Goal: Task Accomplishment & Management: Manage account settings

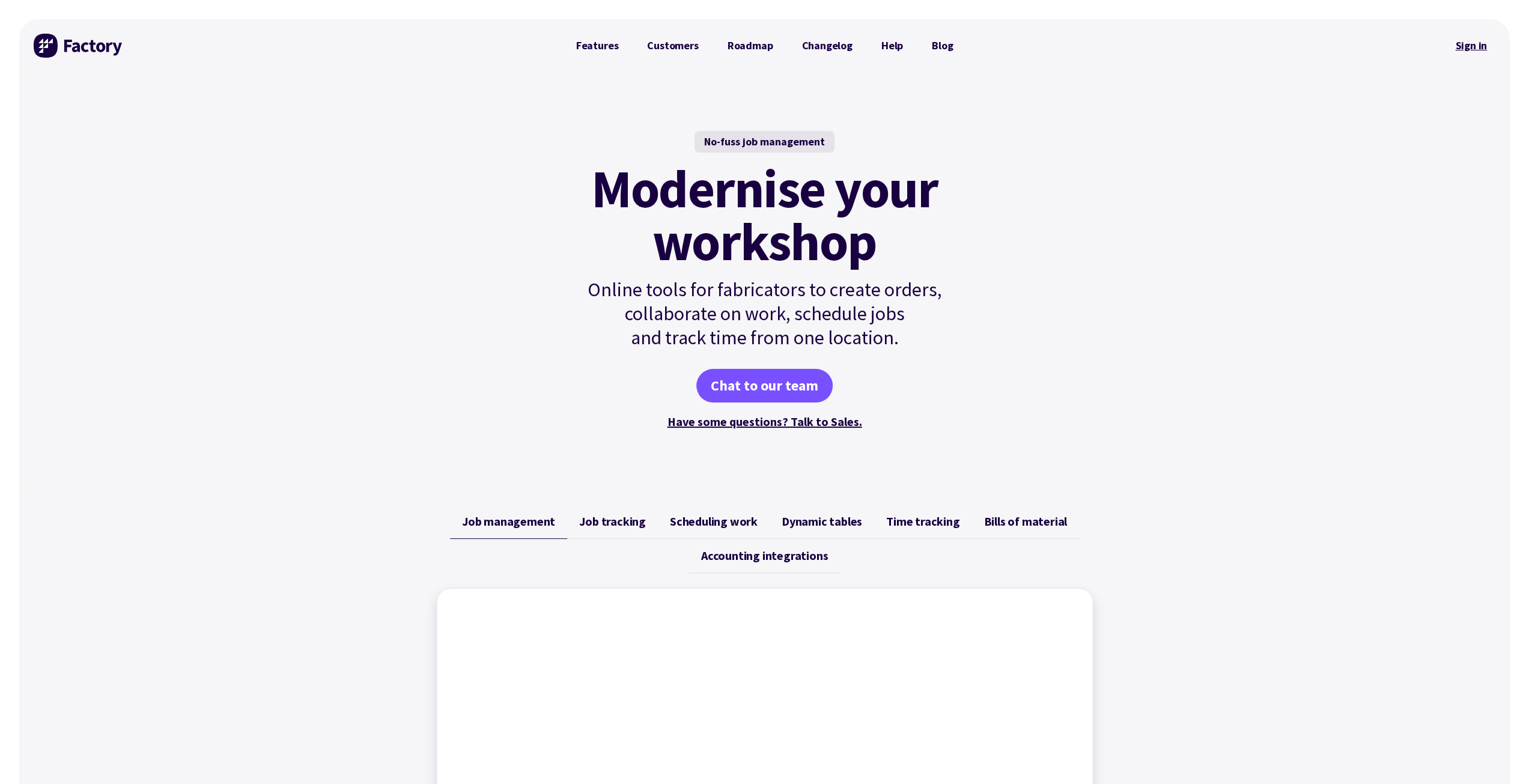
click at [582, 44] on link "Sign in" at bounding box center [1471, 46] width 49 height 27
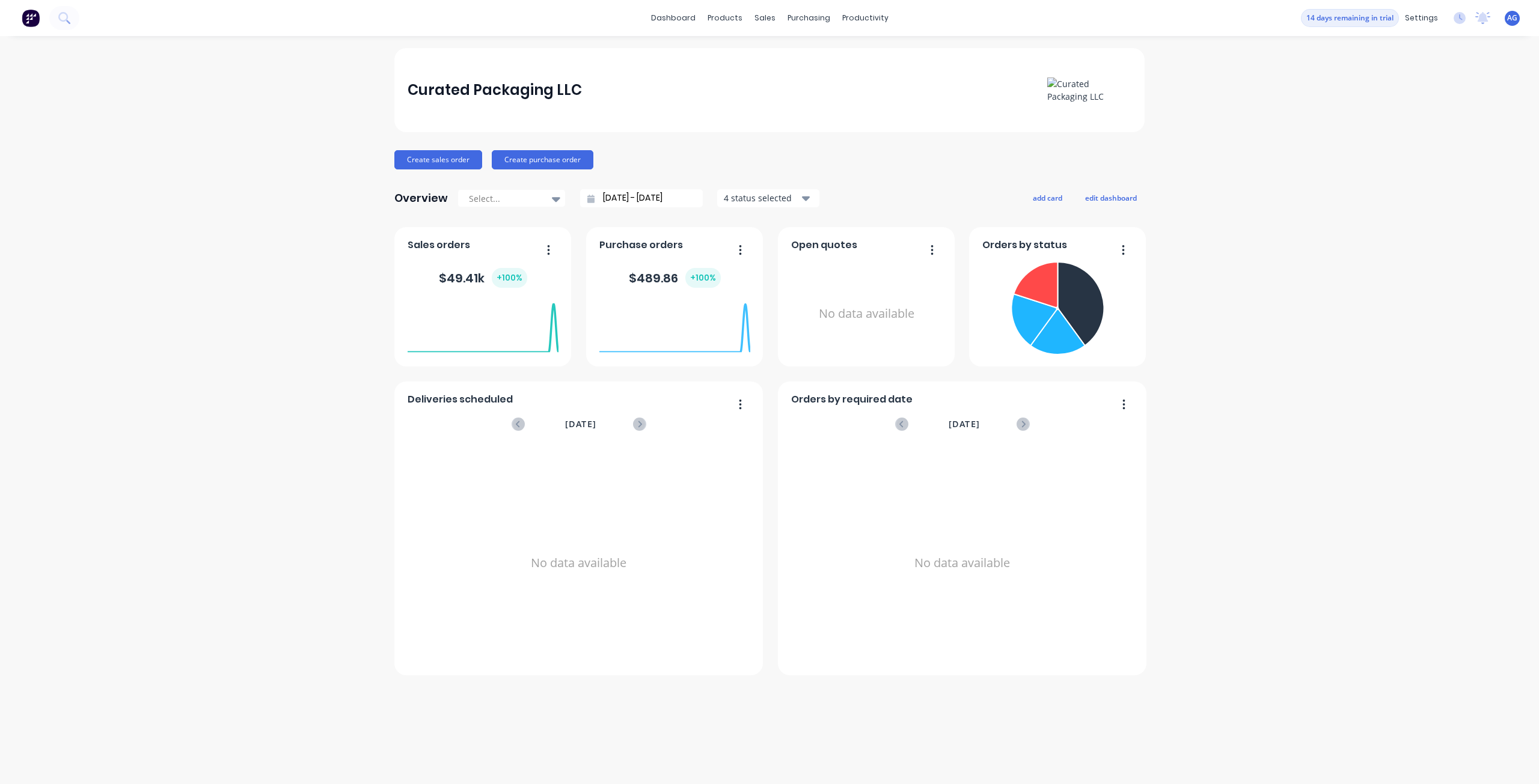
click at [1253, 476] on div "Curated Packaging LLC Create sales order Create purchase order Overview Select.…" at bounding box center [770, 410] width 1539 height 724
click at [484, 315] on foreignobject at bounding box center [483, 327] width 151 height 51
click at [431, 246] on span "Sales orders" at bounding box center [439, 244] width 63 height 15
click at [560, 245] on div "Sales orders $ 49.41k + 100 % September 16, 2025 Orders: 0 Total Value: $ 0" at bounding box center [482, 296] width 177 height 140
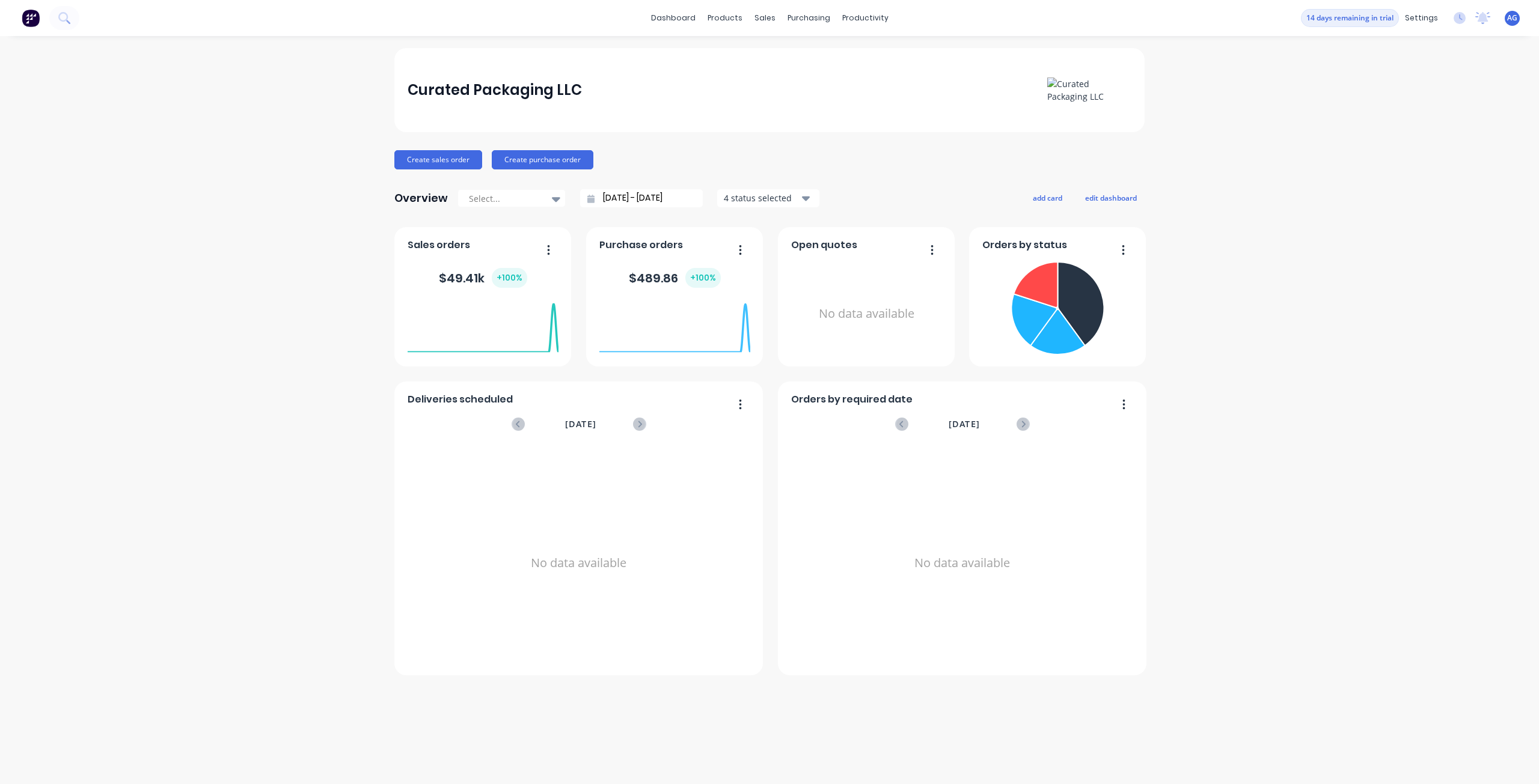
click at [547, 248] on icon "button" at bounding box center [548, 250] width 3 height 12
click at [548, 248] on icon "button" at bounding box center [549, 249] width 2 height 10
click at [517, 341] on foreignobject at bounding box center [483, 327] width 151 height 51
click at [557, 343] on div "Sales orders $ 49.41k + 100 % September 27, 2025 Orders: 0 Total Value: $ 0" at bounding box center [482, 296] width 177 height 140
click at [698, 342] on foreignobject at bounding box center [675, 327] width 151 height 51
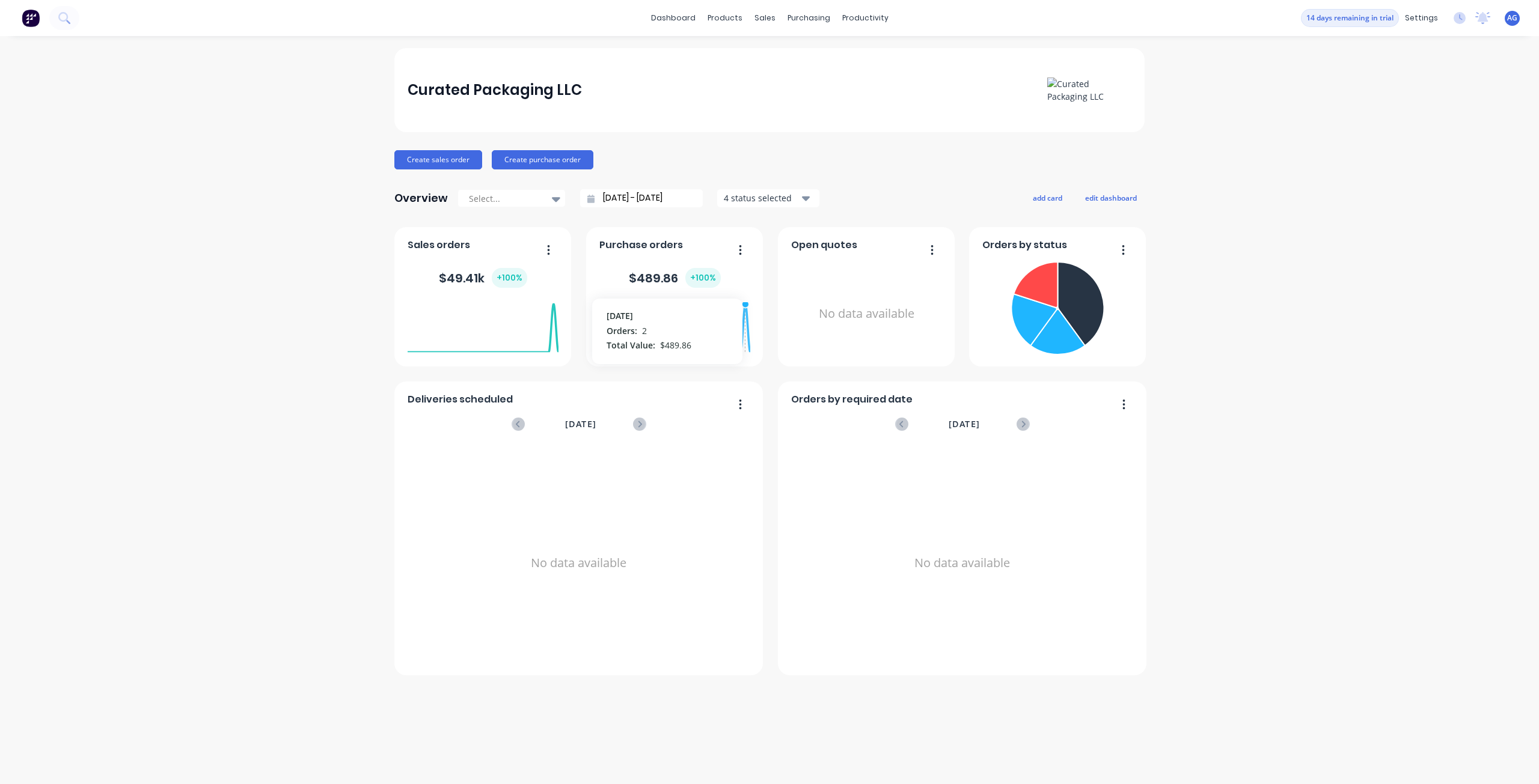
click at [745, 305] on foreignobject at bounding box center [675, 327] width 151 height 51
click at [856, 309] on div "No data available" at bounding box center [866, 314] width 151 height 113
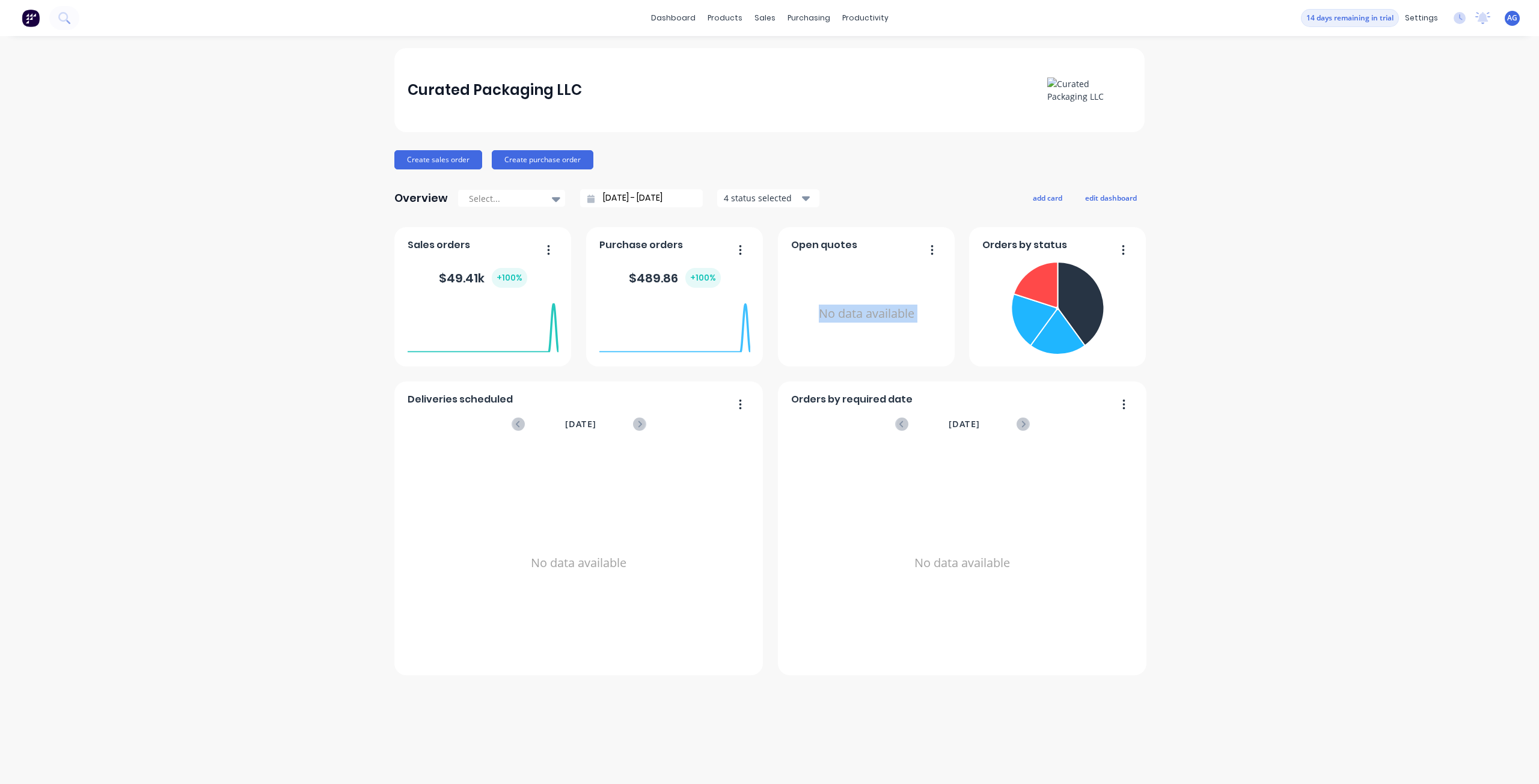
click at [856, 309] on div "No data available" at bounding box center [866, 314] width 151 height 113
click at [1041, 285] on icon at bounding box center [1034, 284] width 44 height 46
click at [1041, 285] on icon at bounding box center [1033, 283] width 46 height 48
drag, startPoint x: 1041, startPoint y: 285, endPoint x: 1028, endPoint y: 283, distance: 13.2
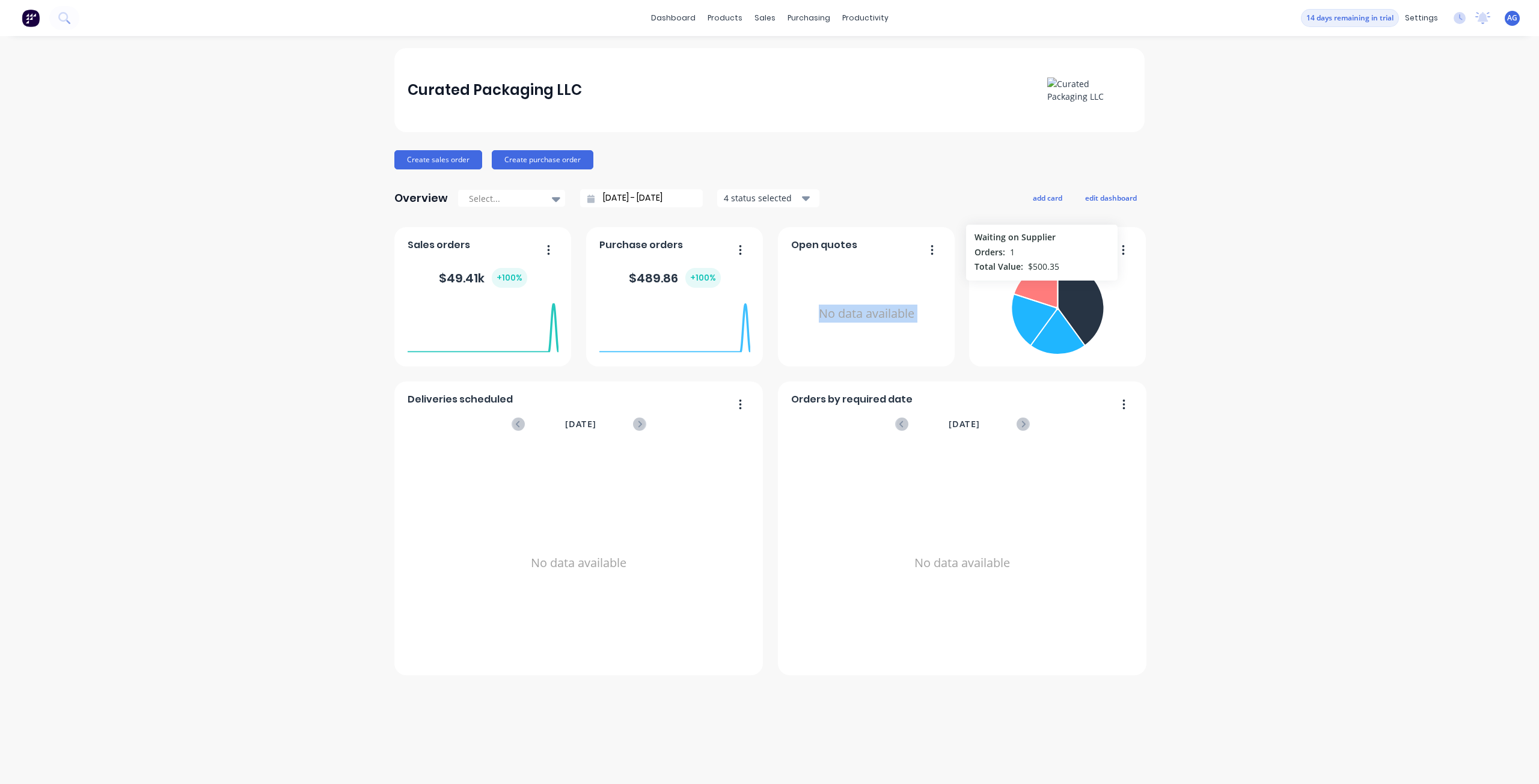
click at [1028, 283] on icon at bounding box center [1034, 284] width 44 height 46
drag, startPoint x: 1034, startPoint y: 285, endPoint x: 979, endPoint y: 251, distance: 64.7
click at [979, 251] on div "Orders by status Waiting on Supplier Orders: 1 Total Value: $ 500.35" at bounding box center [1057, 296] width 177 height 140
click at [1032, 279] on icon at bounding box center [1033, 283] width 46 height 48
click at [1129, 253] on button "button" at bounding box center [1119, 250] width 25 height 19
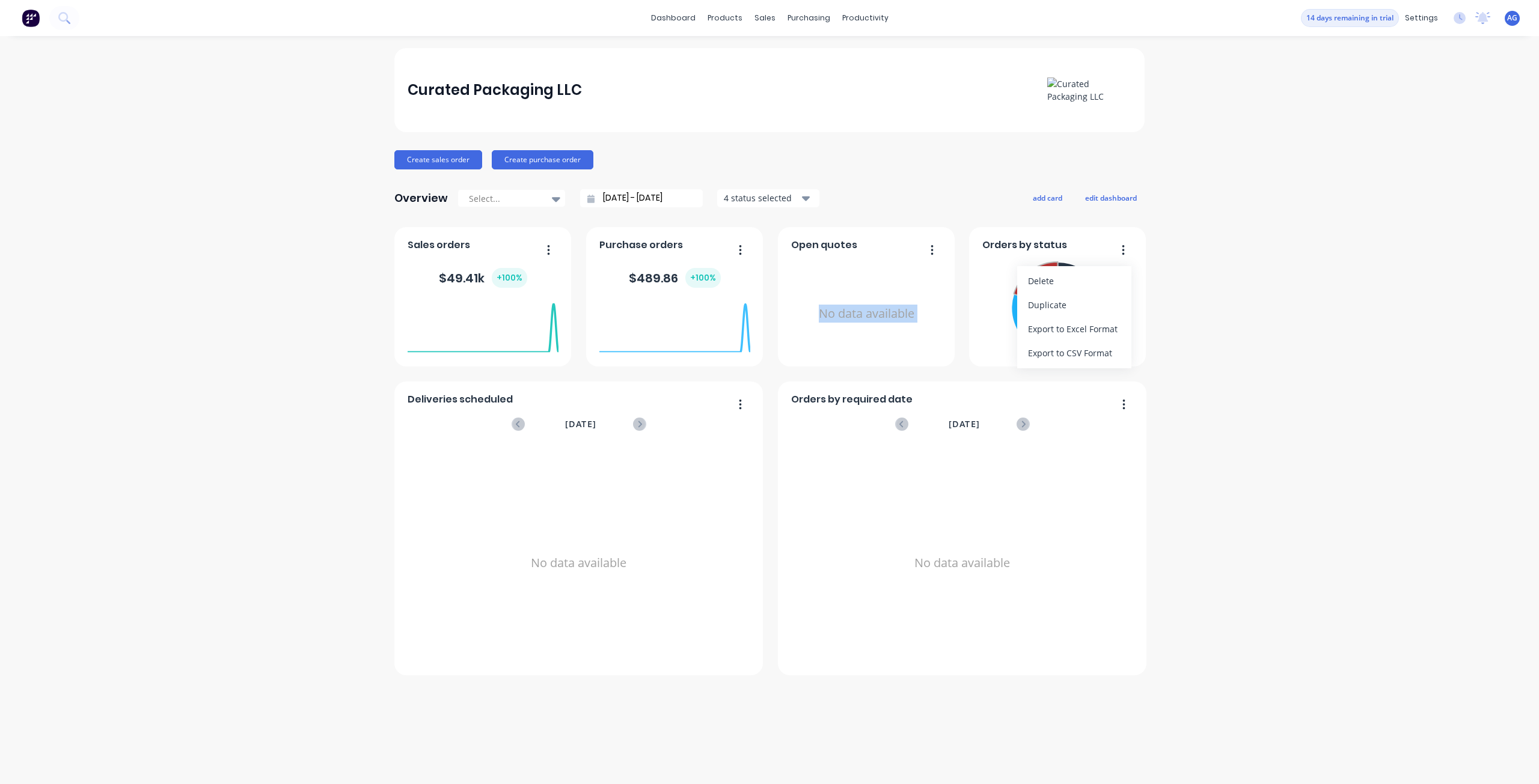
click at [1129, 253] on button "button" at bounding box center [1119, 250] width 25 height 19
click at [36, 20] on img at bounding box center [30, 18] width 18 height 18
click at [1370, 130] on link "Quotes" at bounding box center [1364, 130] width 159 height 24
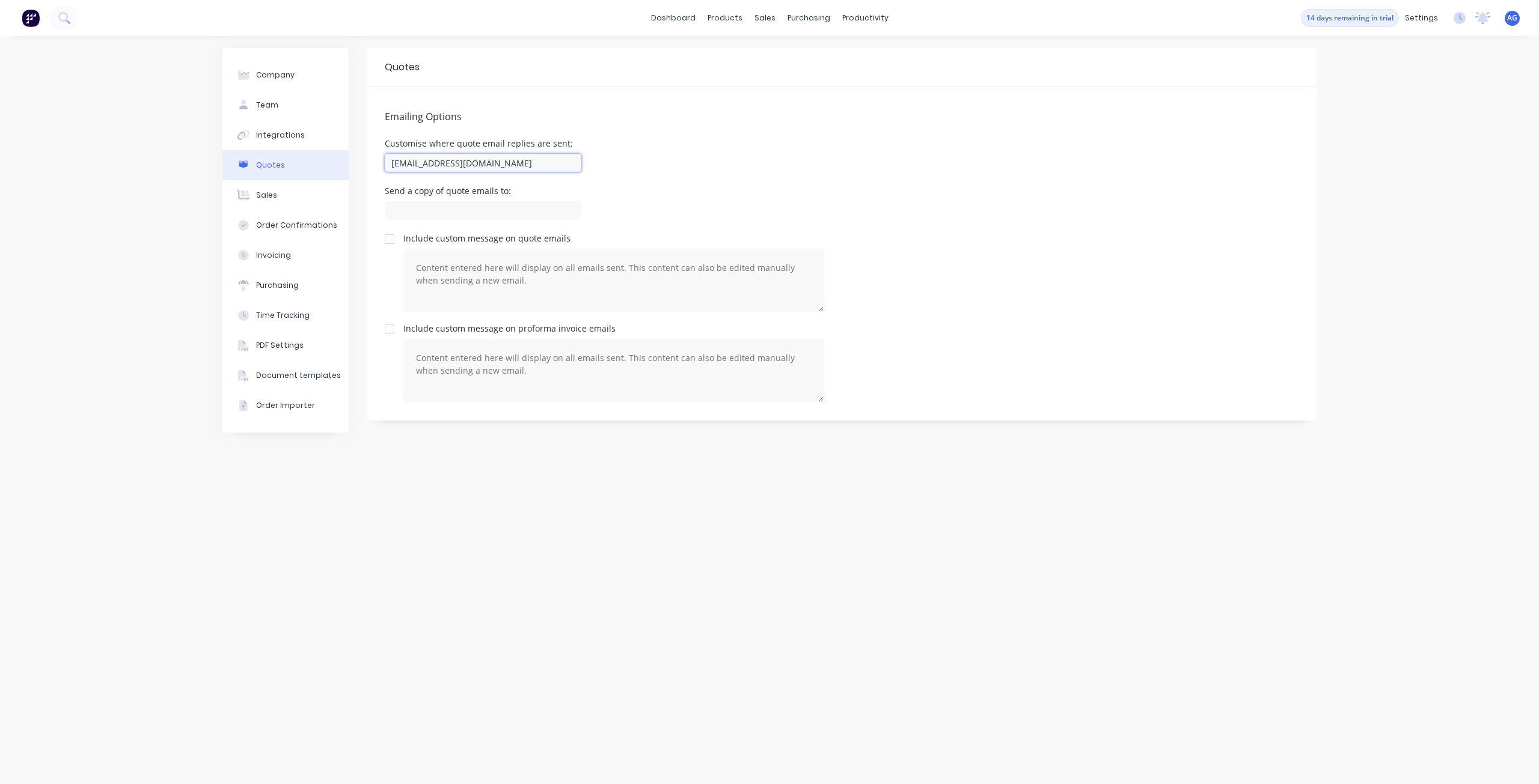
drag, startPoint x: 518, startPoint y: 166, endPoint x: 287, endPoint y: 162, distance: 231.0
click at [287, 162] on div "Company Team Integrations Quotes Sales Order Confirmations Invoicing Purchasing…" at bounding box center [769, 410] width 1094 height 724
type input "a"
type input "e"
type input "a"
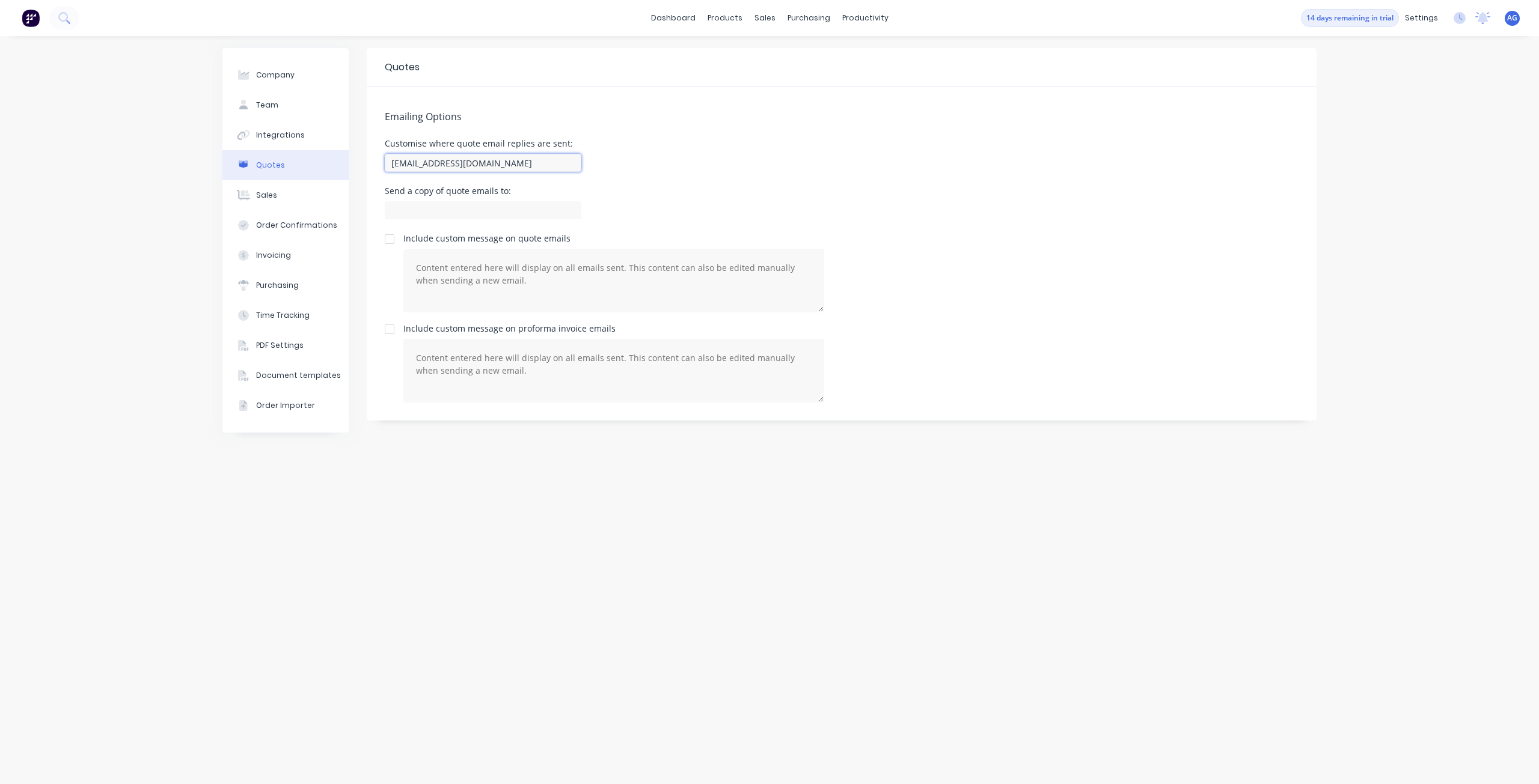
type input "[EMAIL_ADDRESS][DOMAIN_NAME]"
type input "[PERSON_NAME][EMAIL_ADDRESS][DOMAIN_NAME]"
click at [473, 358] on textarea at bounding box center [613, 370] width 420 height 64
click at [280, 195] on button "Sales" at bounding box center [285, 195] width 126 height 30
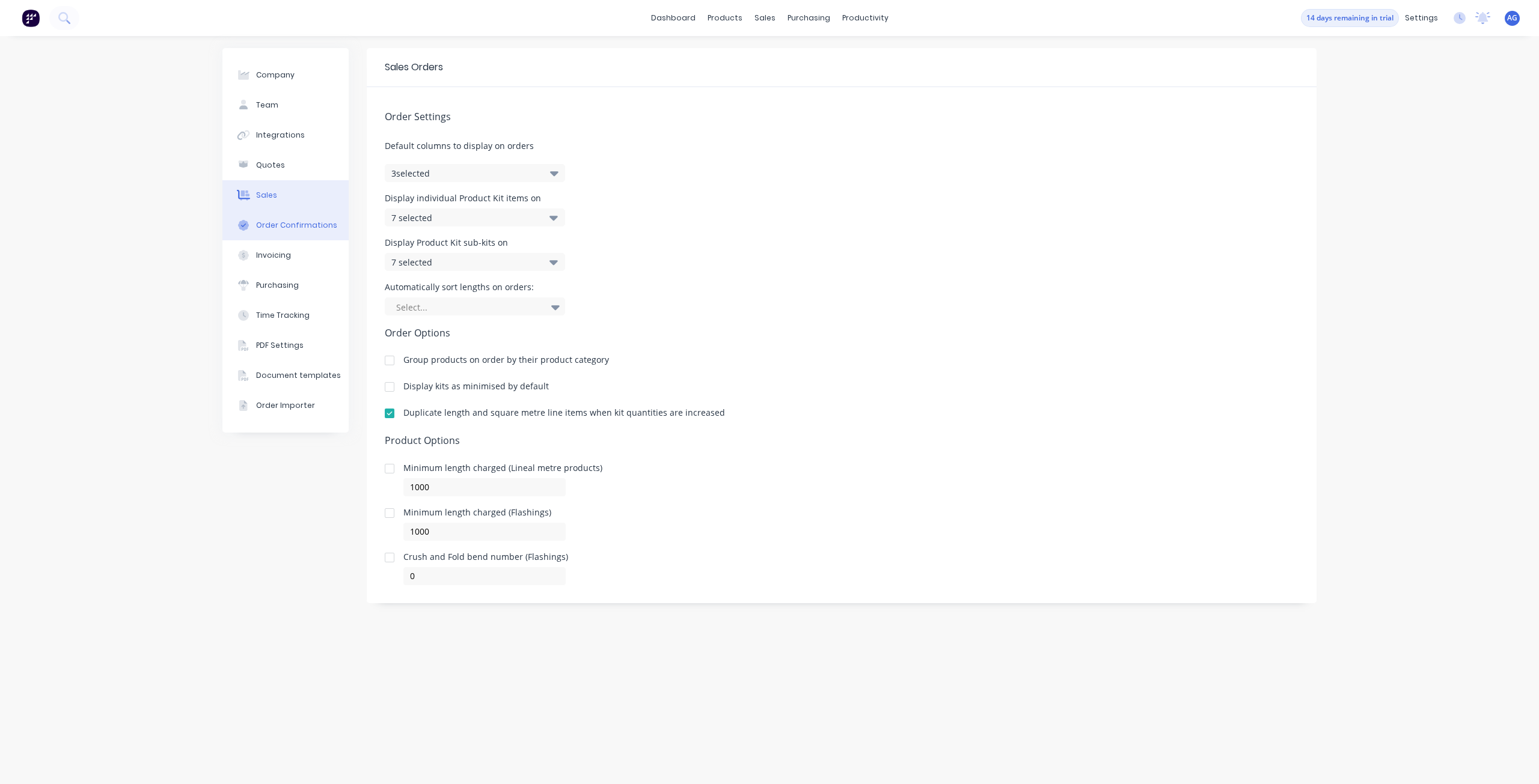
click at [274, 221] on div "Order Confirmations" at bounding box center [296, 225] width 81 height 11
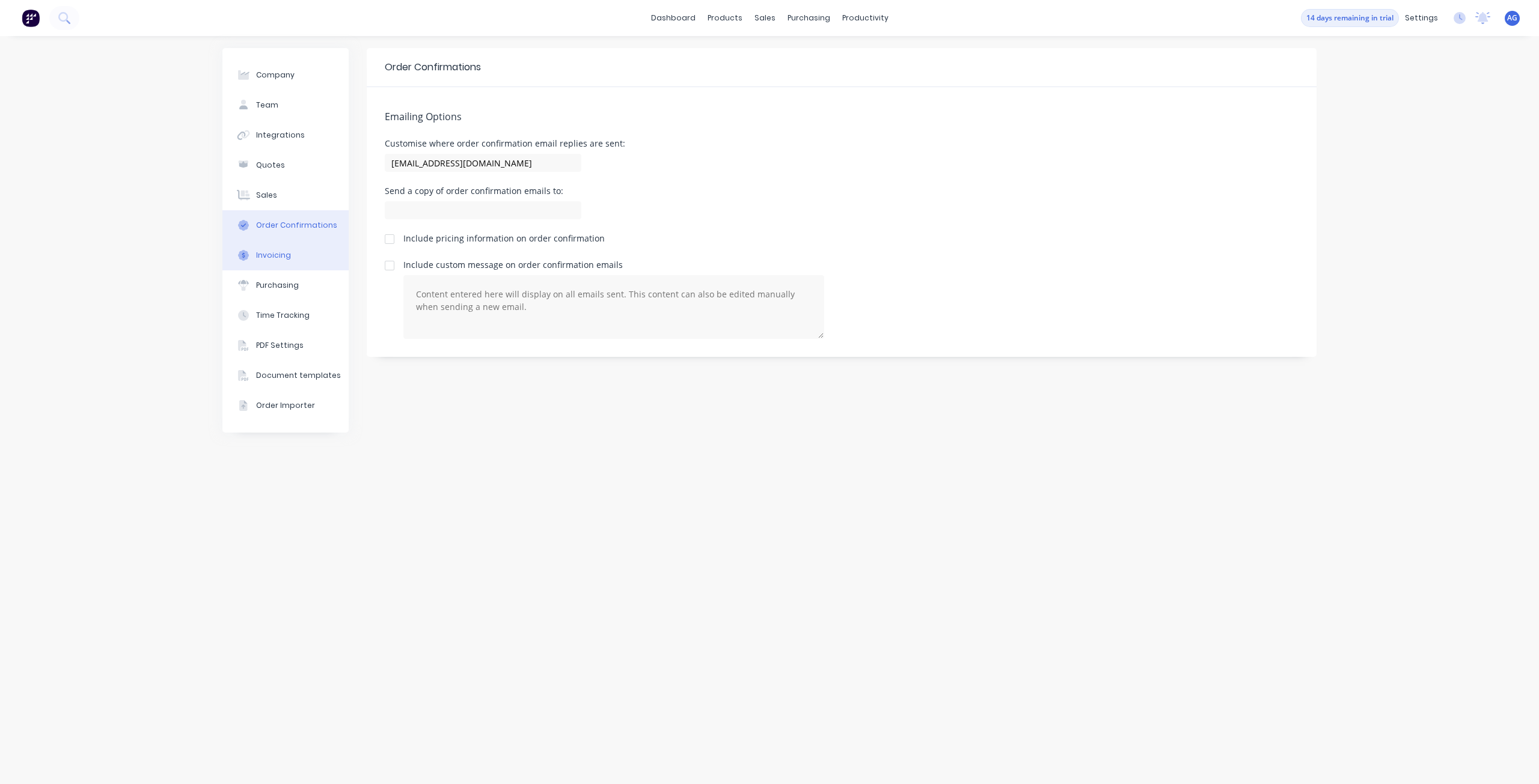
click at [269, 253] on div "Invoicing" at bounding box center [274, 255] width 35 height 11
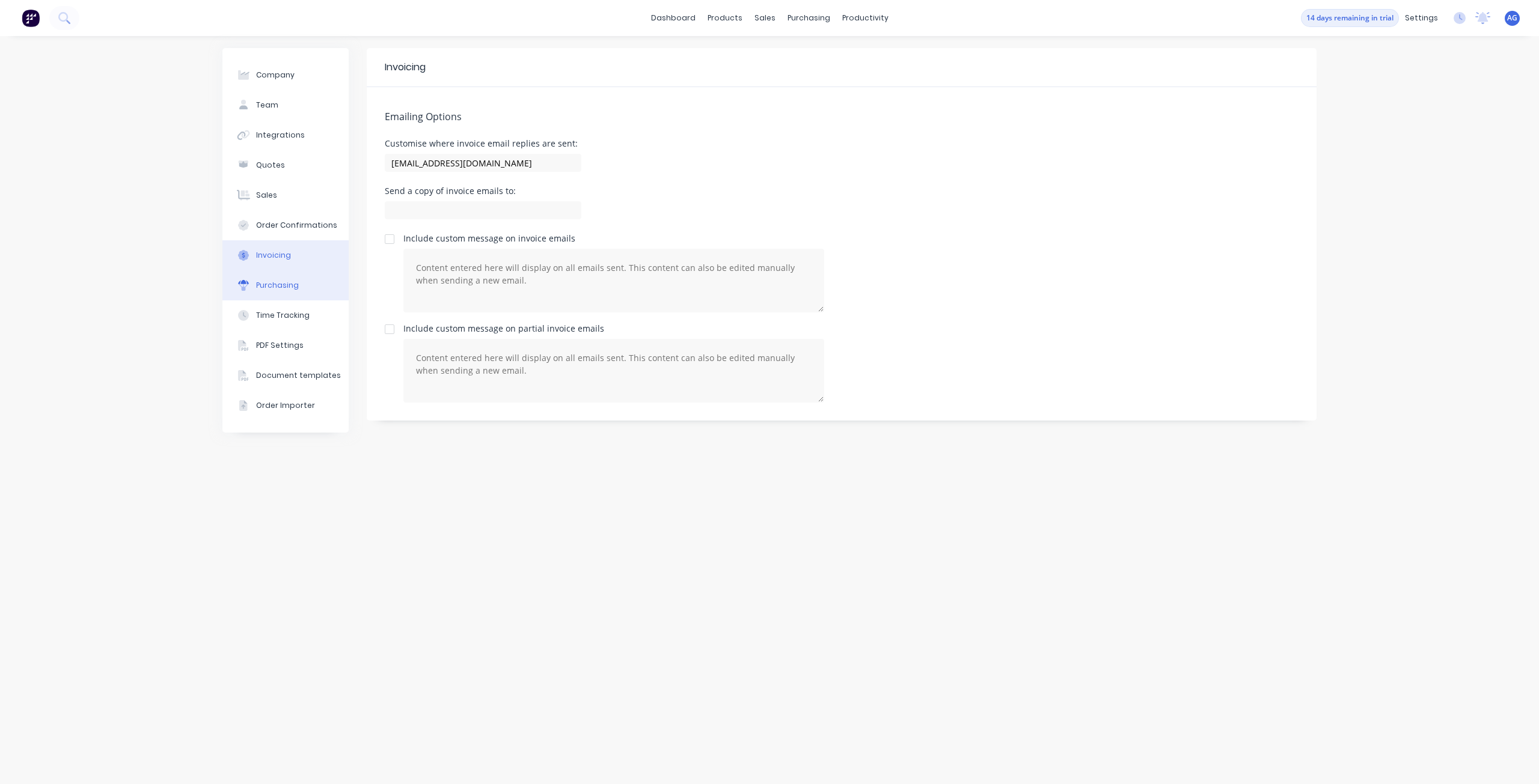
click at [269, 288] on div "Purchasing" at bounding box center [278, 284] width 43 height 11
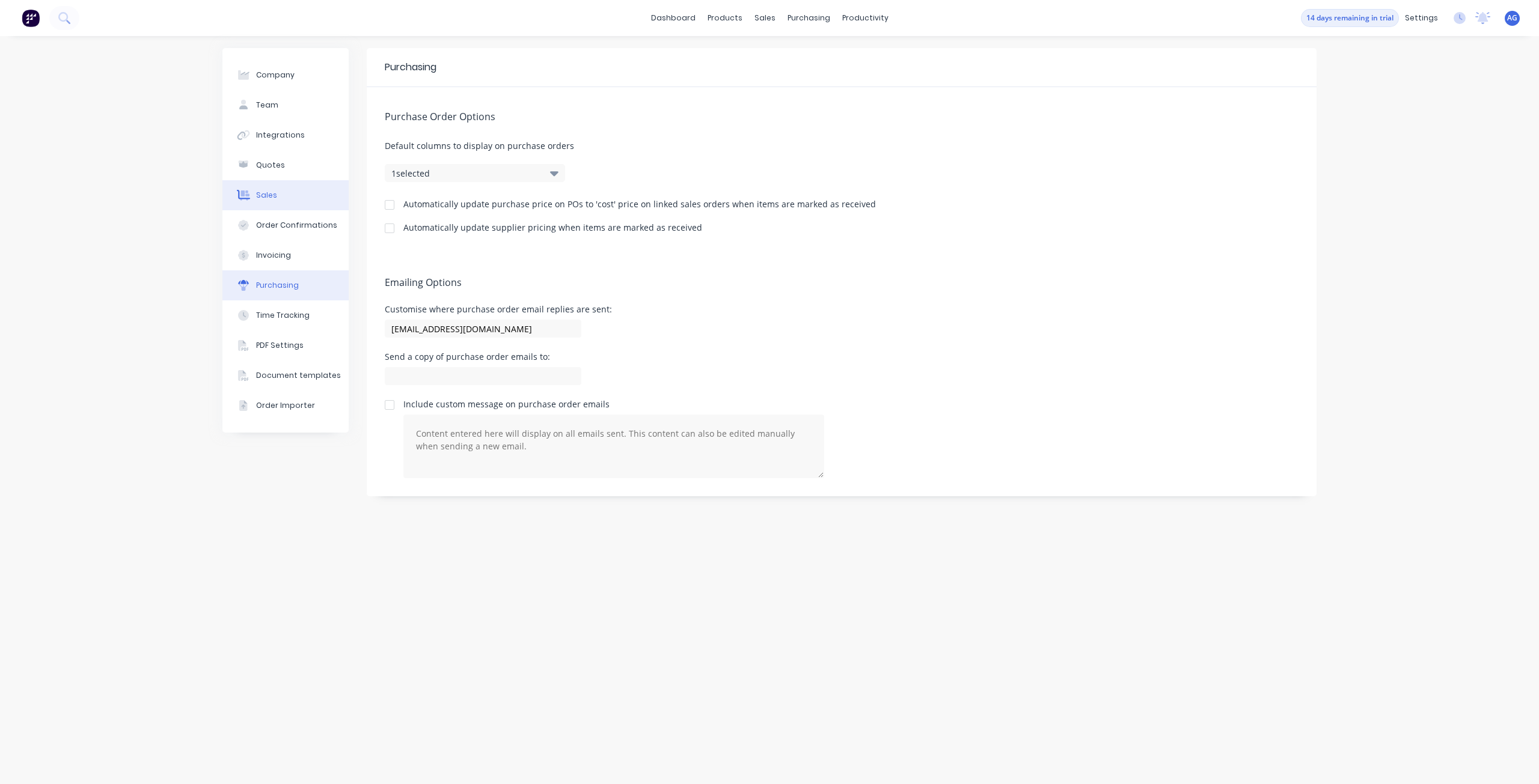
click at [279, 192] on button "Sales" at bounding box center [285, 195] width 126 height 30
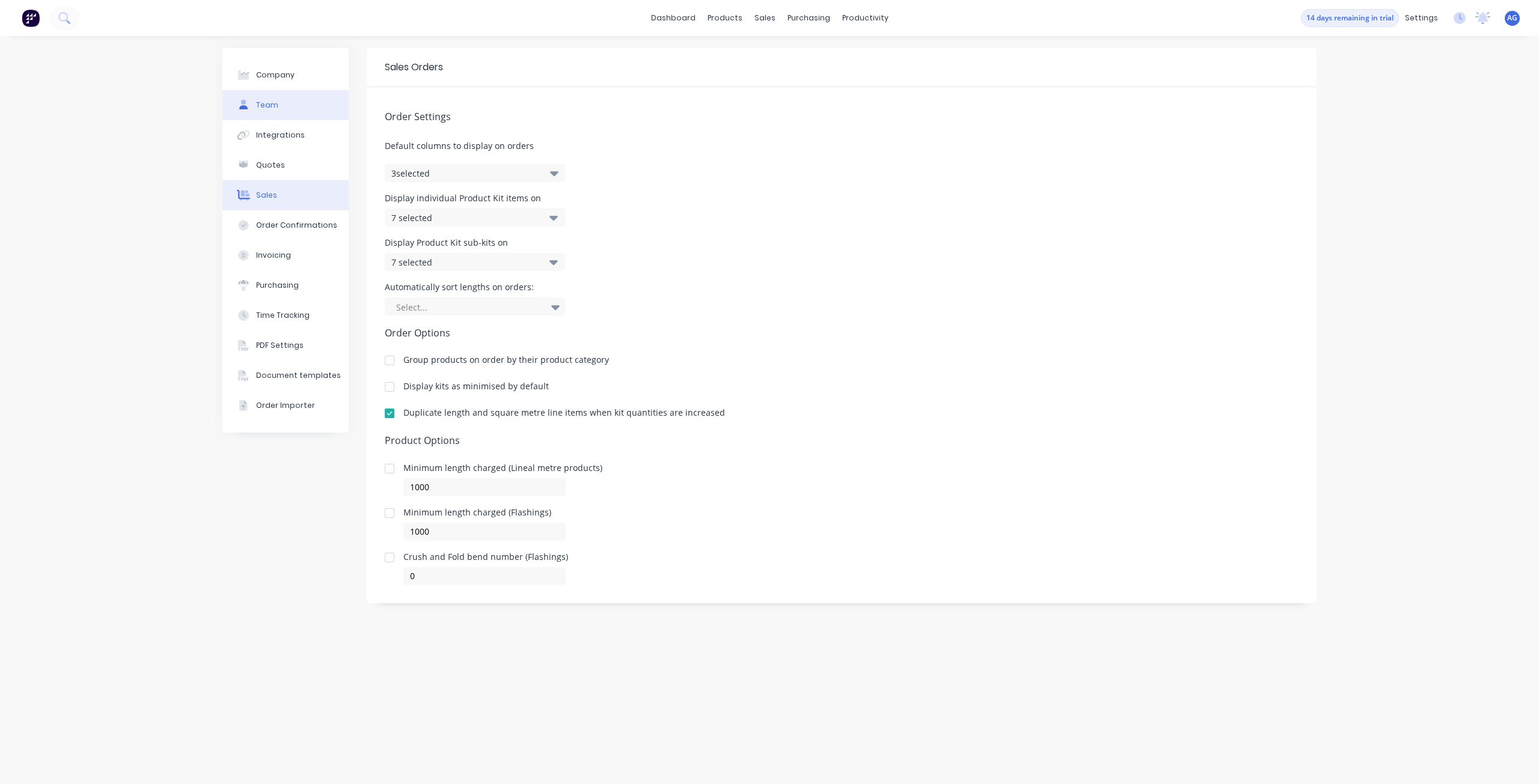
click at [297, 104] on button "Team" at bounding box center [285, 105] width 126 height 30
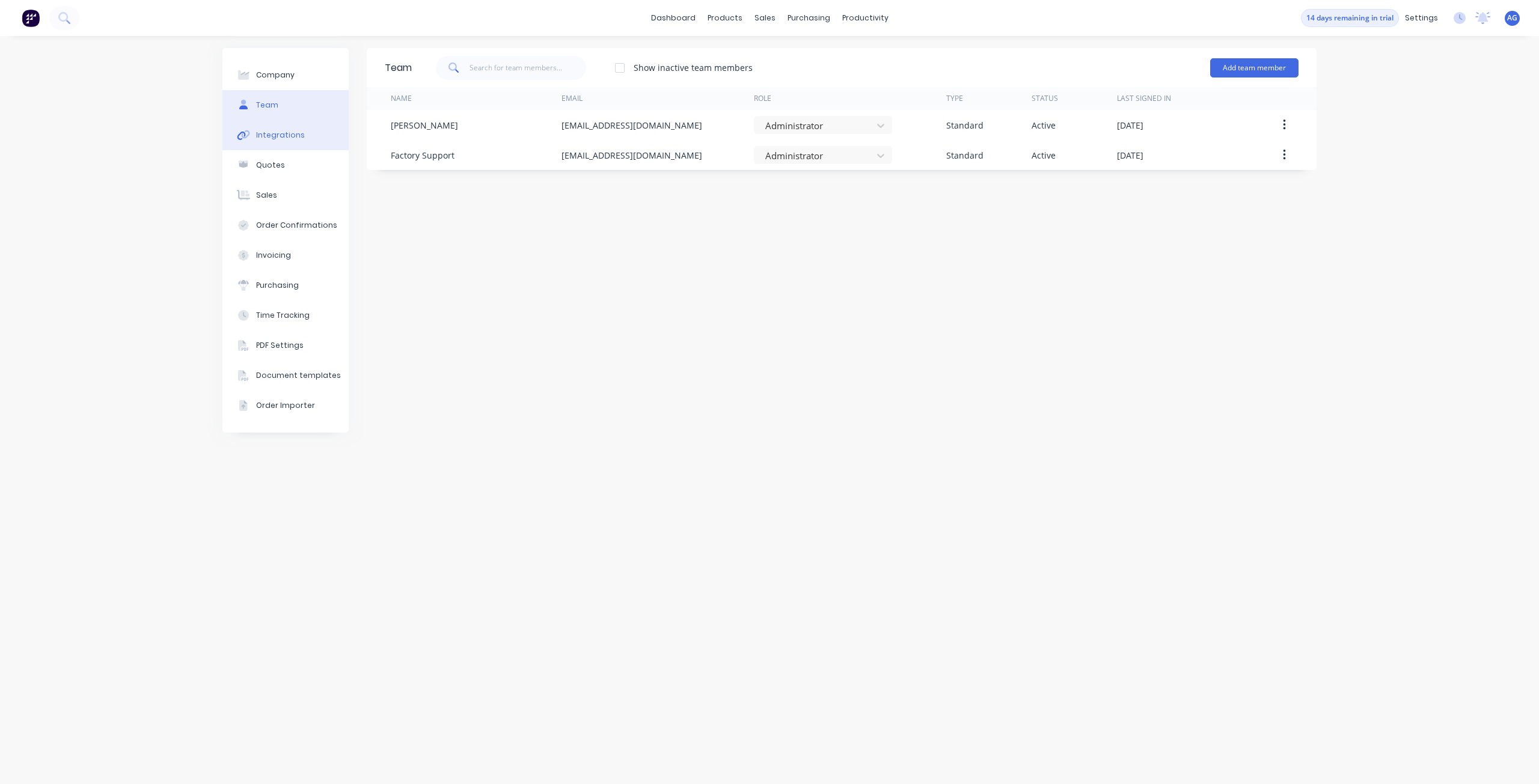
click at [293, 132] on div "Integrations" at bounding box center [281, 135] width 49 height 11
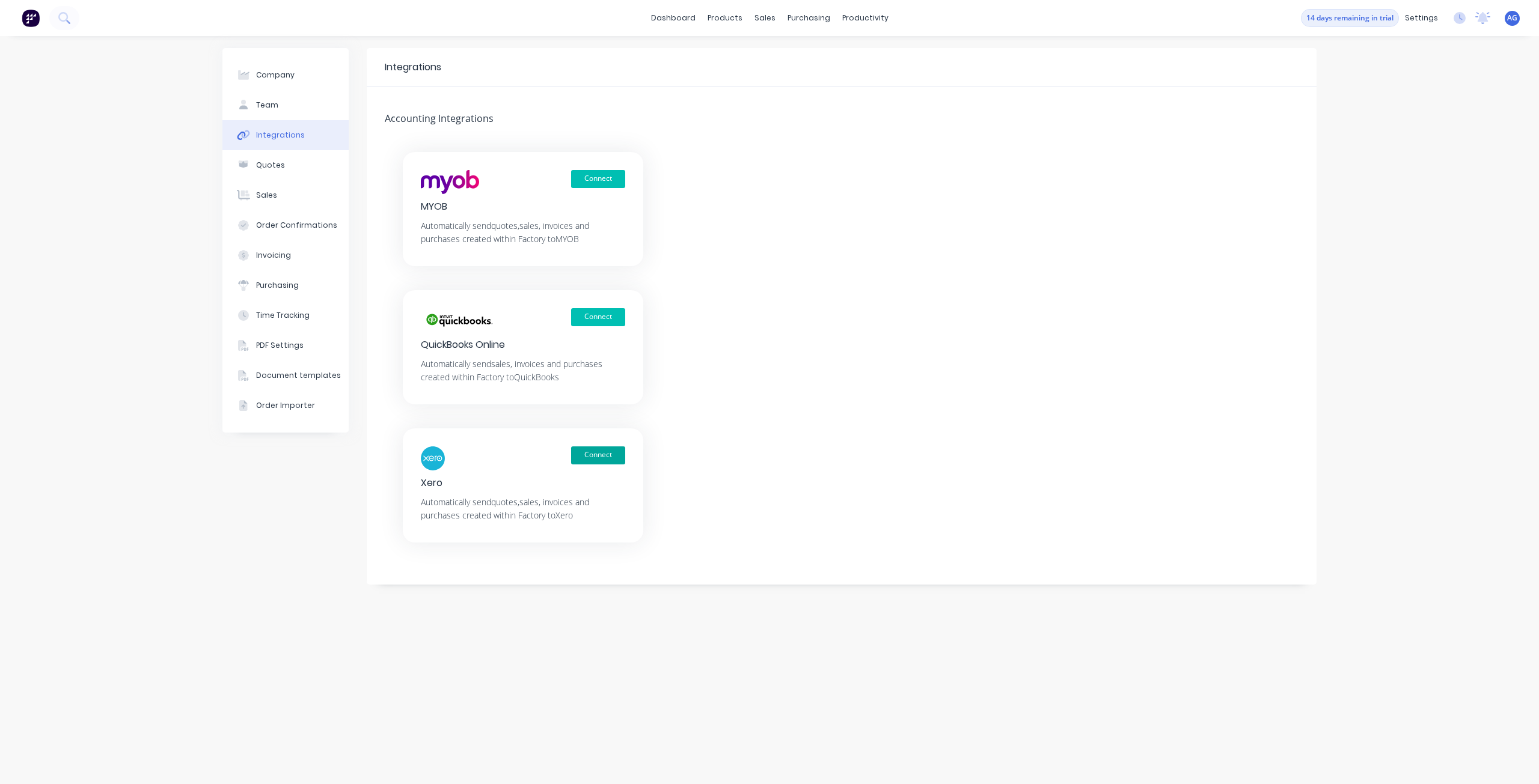
click at [602, 457] on button "Connect" at bounding box center [597, 456] width 54 height 18
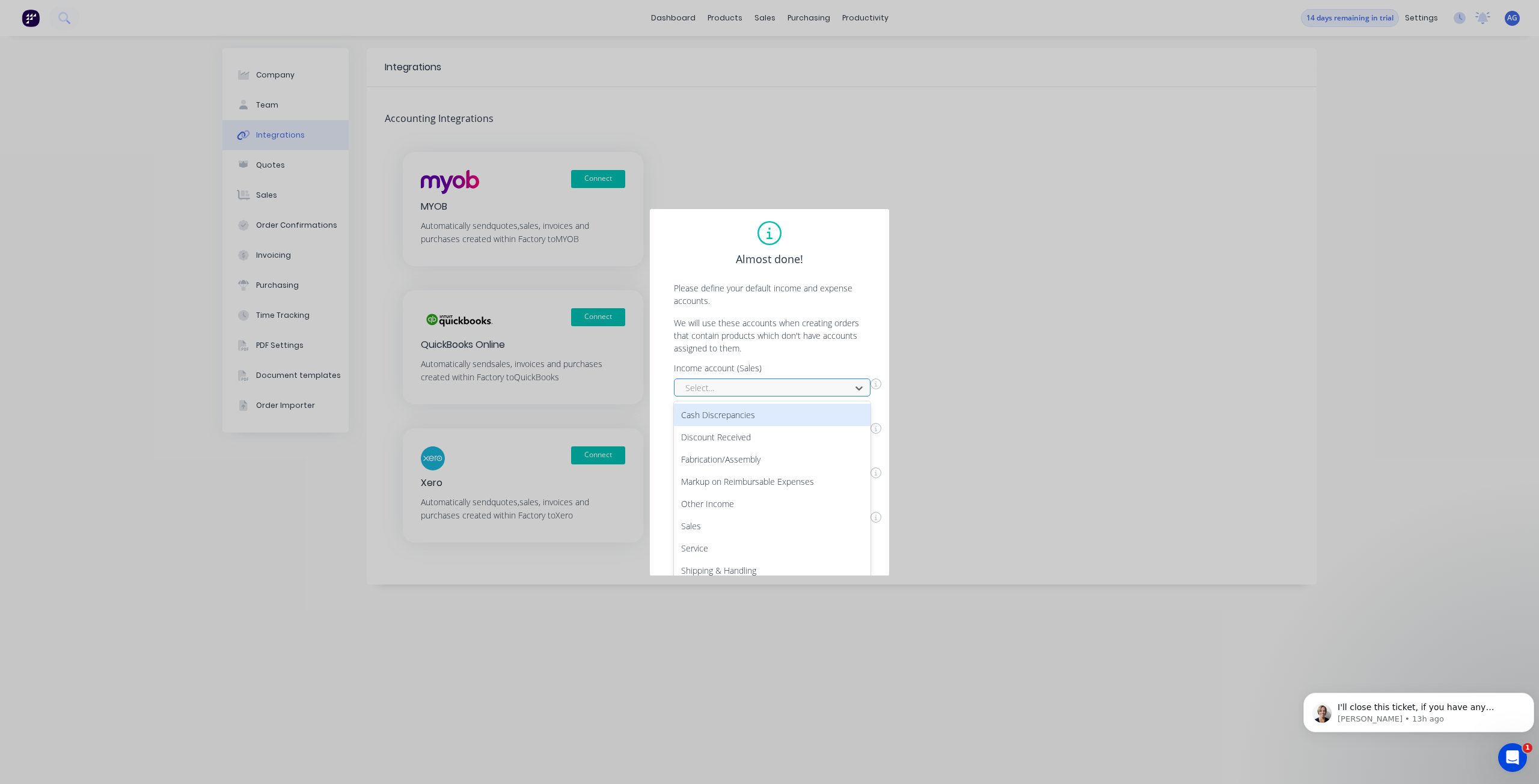
click at [785, 390] on div "Income account (Sales) 11 results available. Use Up and Down to choose options,…" at bounding box center [770, 447] width 215 height 166
drag, startPoint x: 765, startPoint y: 434, endPoint x: 764, endPoint y: 452, distance: 18.0
click at [764, 452] on div "Cash Discrepancies Discount Received Fabrication/Assembly Markup on Reimbursabl…" at bounding box center [771, 492] width 197 height 180
click at [764, 452] on div "Sales" at bounding box center [771, 457] width 197 height 22
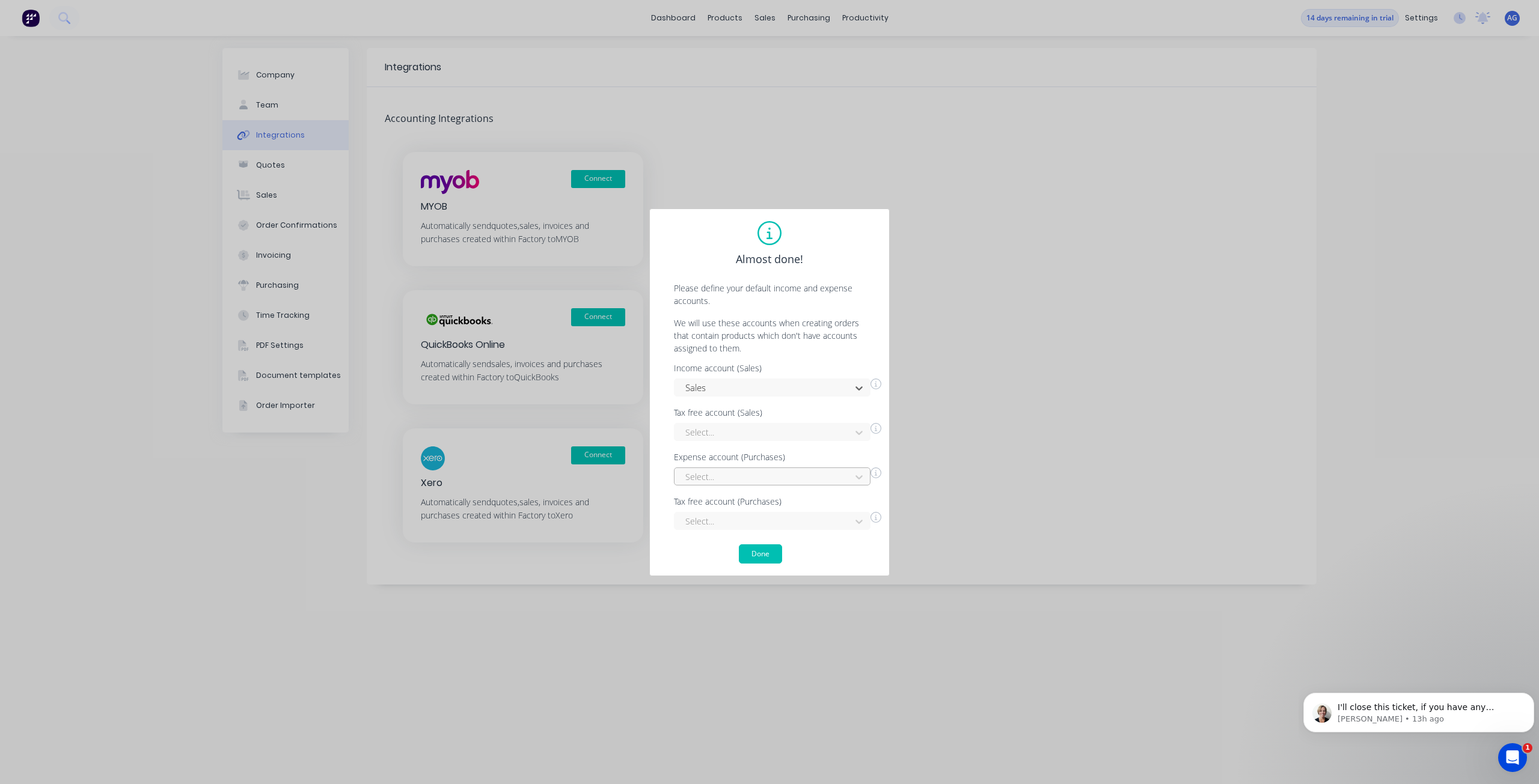
click at [764, 472] on div "Select..." at bounding box center [771, 476] width 197 height 18
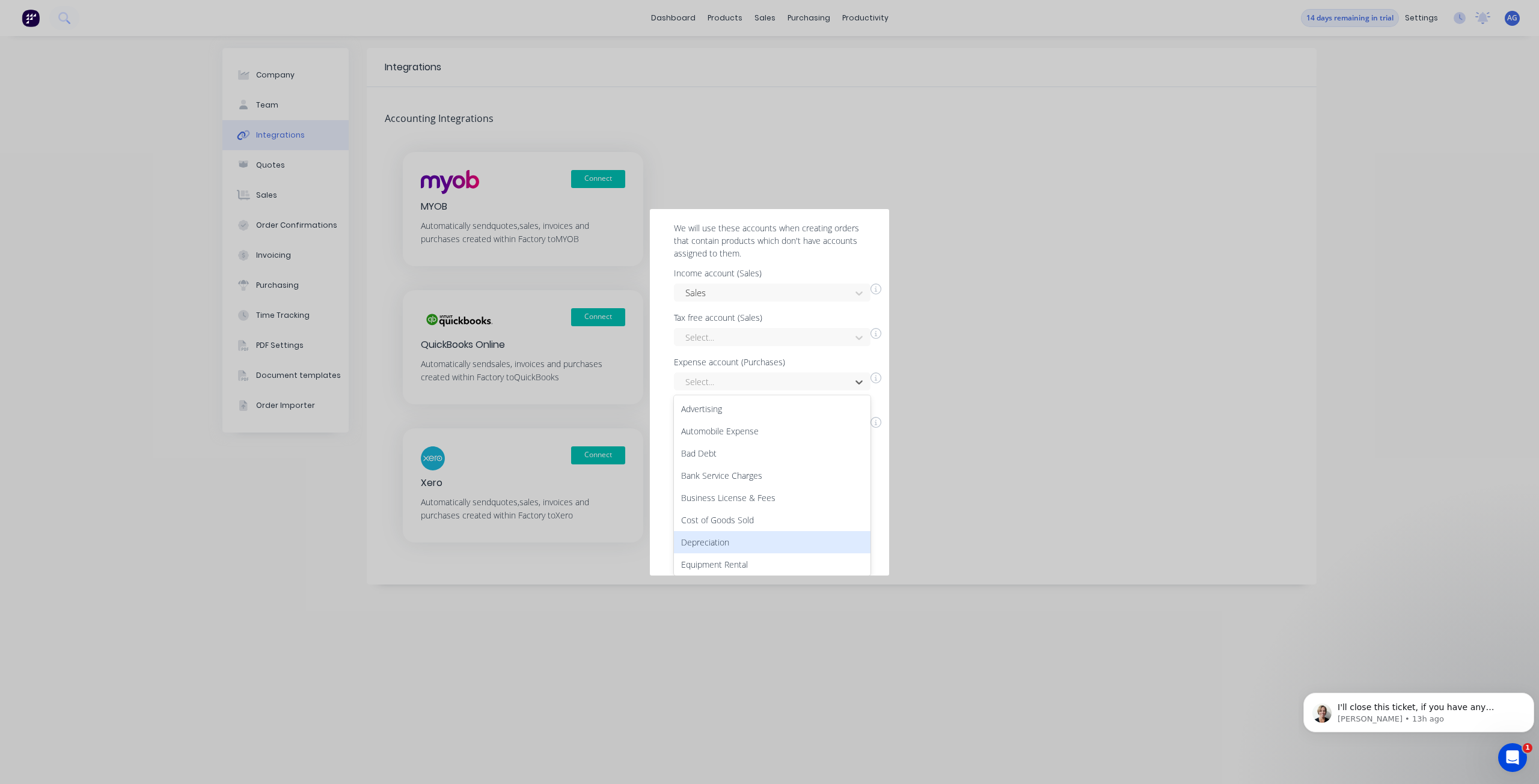
click at [770, 531] on div "Depreciation" at bounding box center [771, 542] width 197 height 22
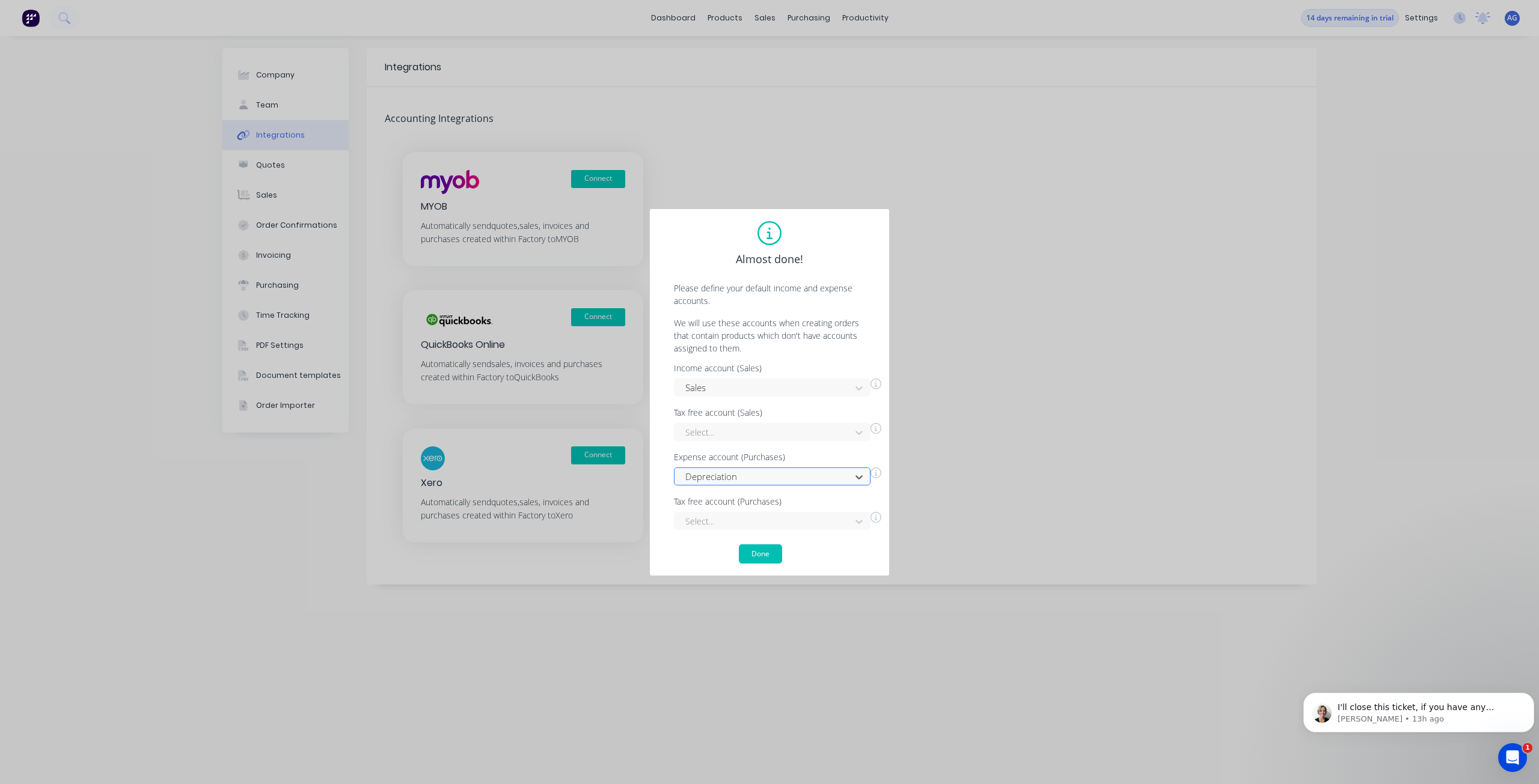
click at [771, 473] on div "option Depreciation, selected. Depreciation" at bounding box center [771, 476] width 197 height 18
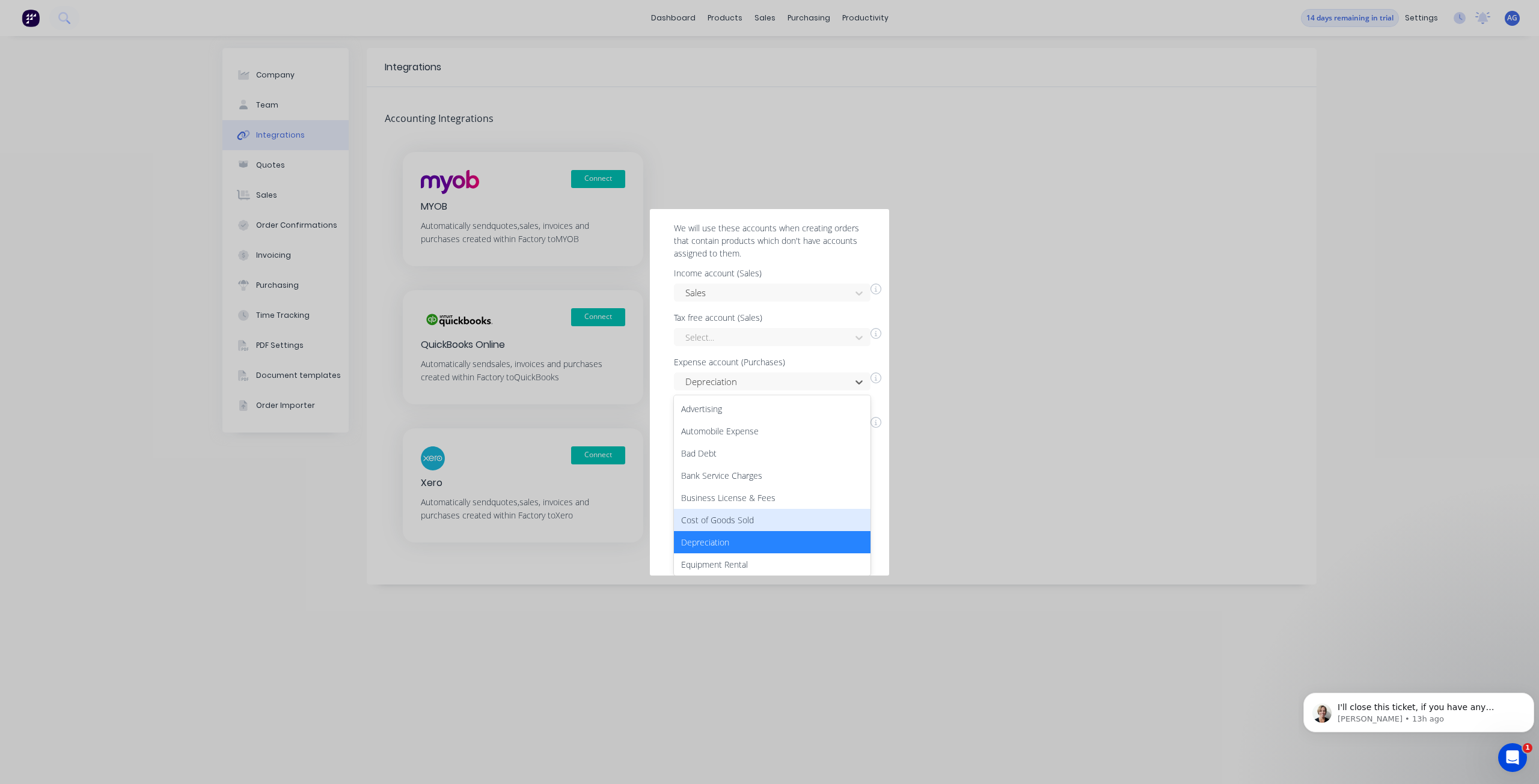
click at [768, 515] on div "Cost of Goods Sold" at bounding box center [771, 520] width 197 height 22
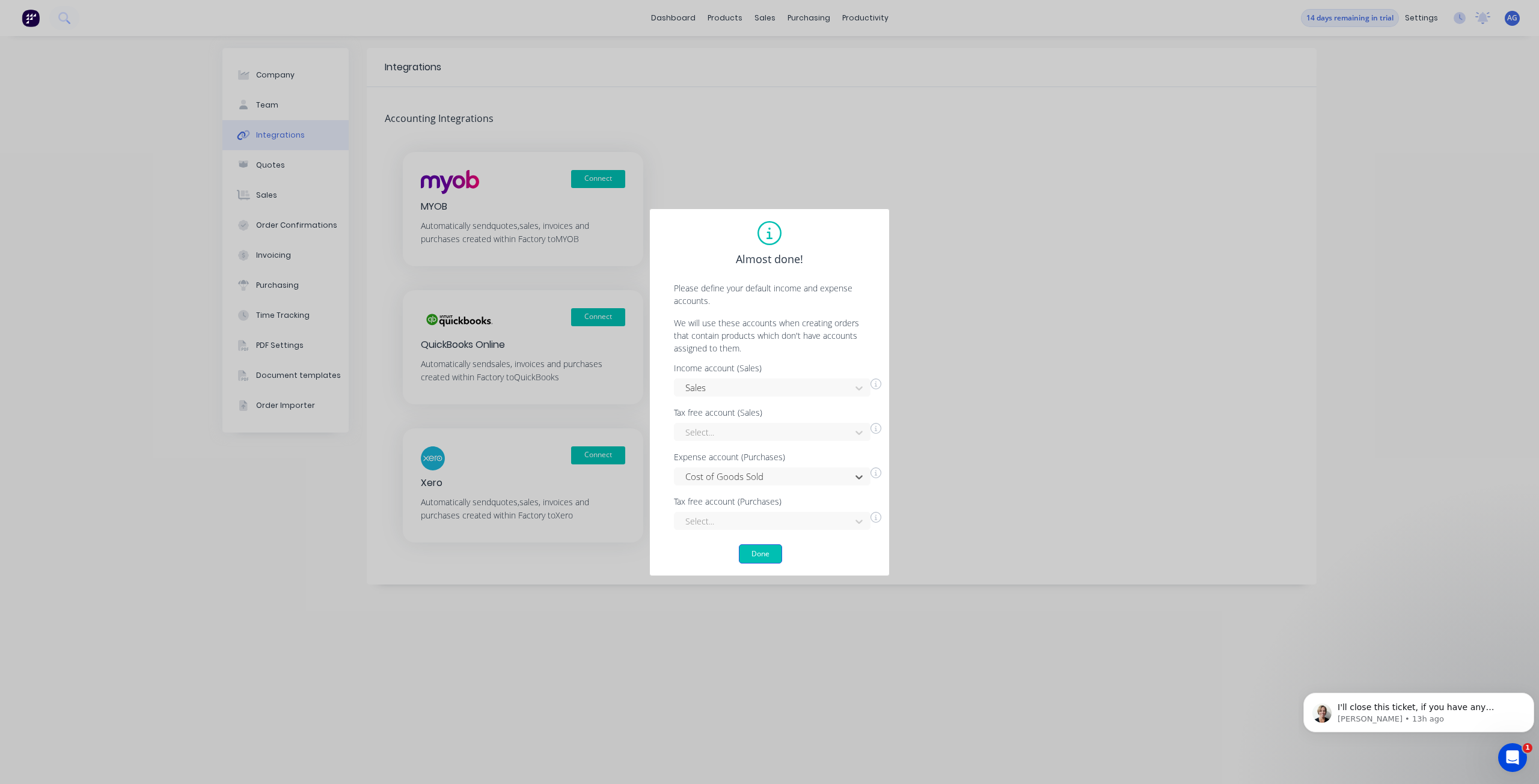
click at [764, 548] on button "Done" at bounding box center [760, 554] width 43 height 20
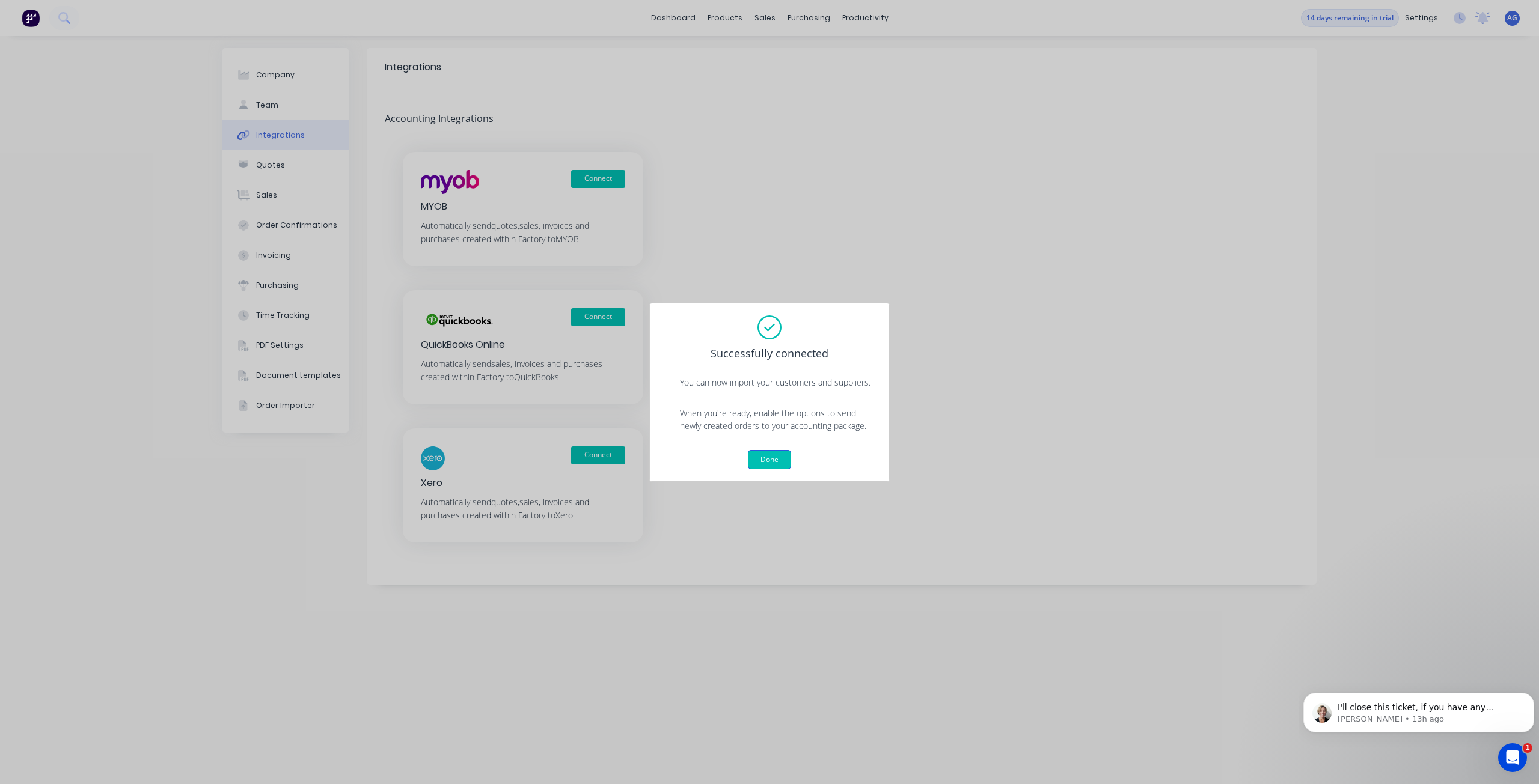
click at [767, 458] on button "Done" at bounding box center [770, 459] width 43 height 20
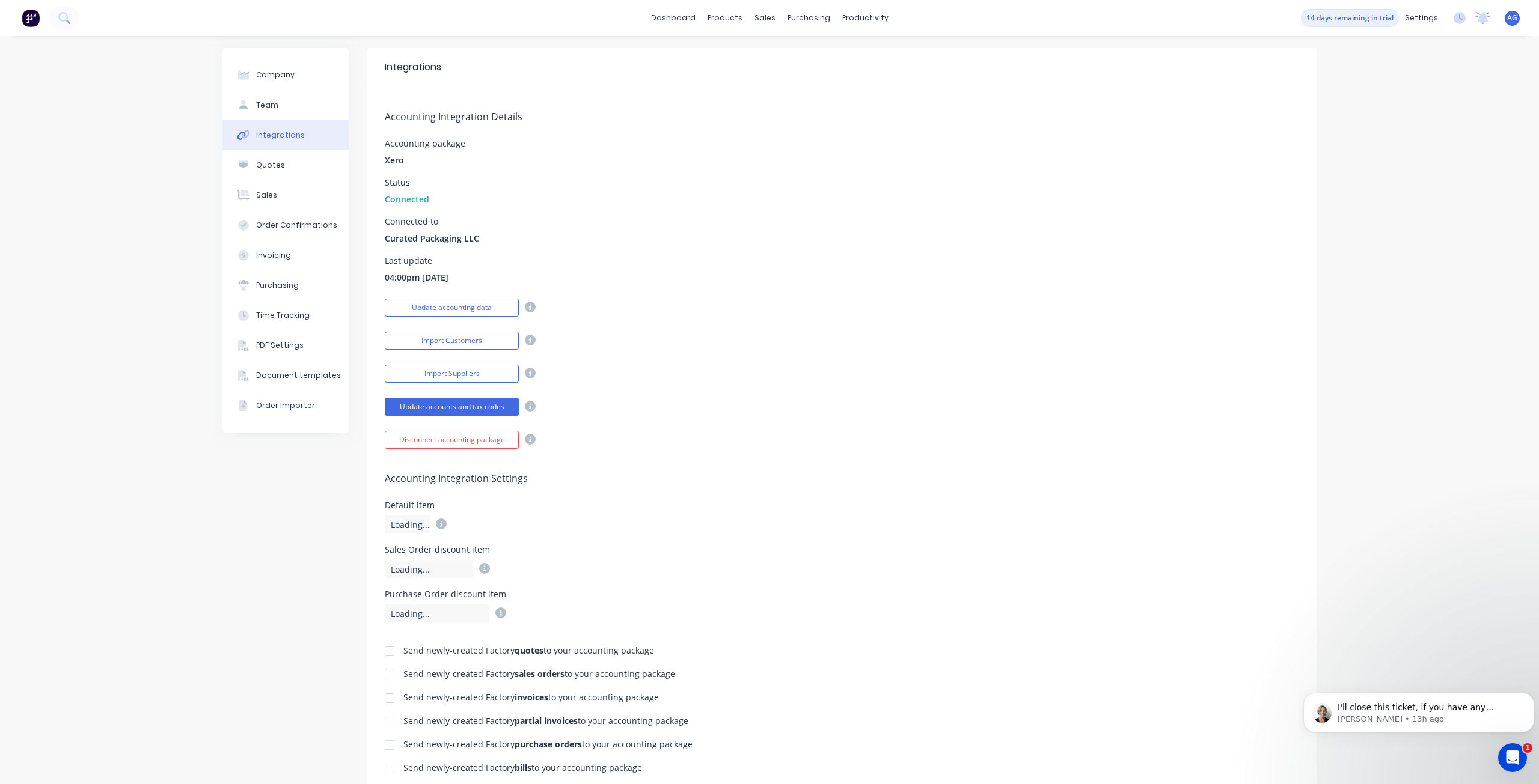
click at [760, 457] on div "Accounting Integration Settings Default item Loading... Sales Order discount it…" at bounding box center [841, 536] width 949 height 174
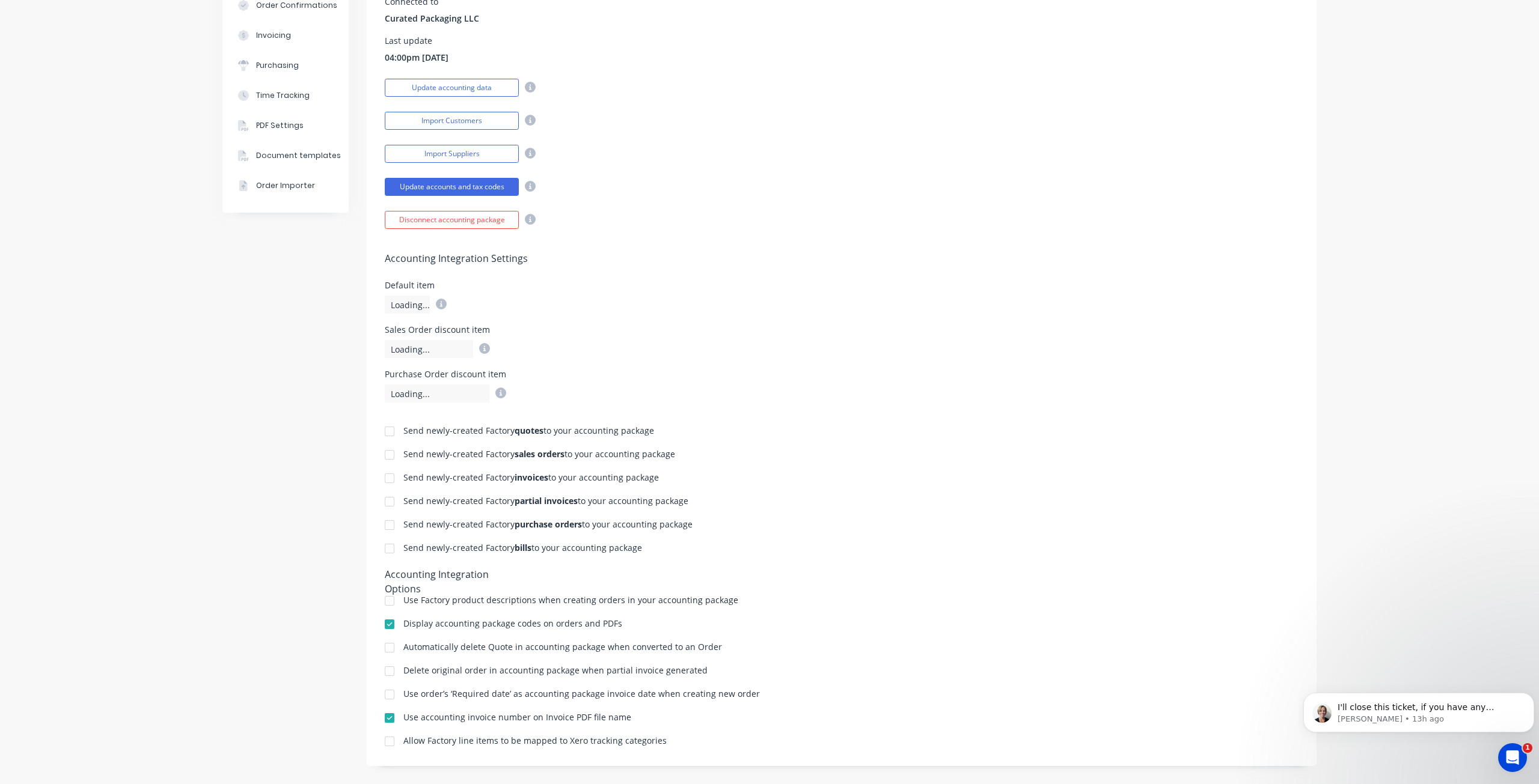
scroll to position [230, 0]
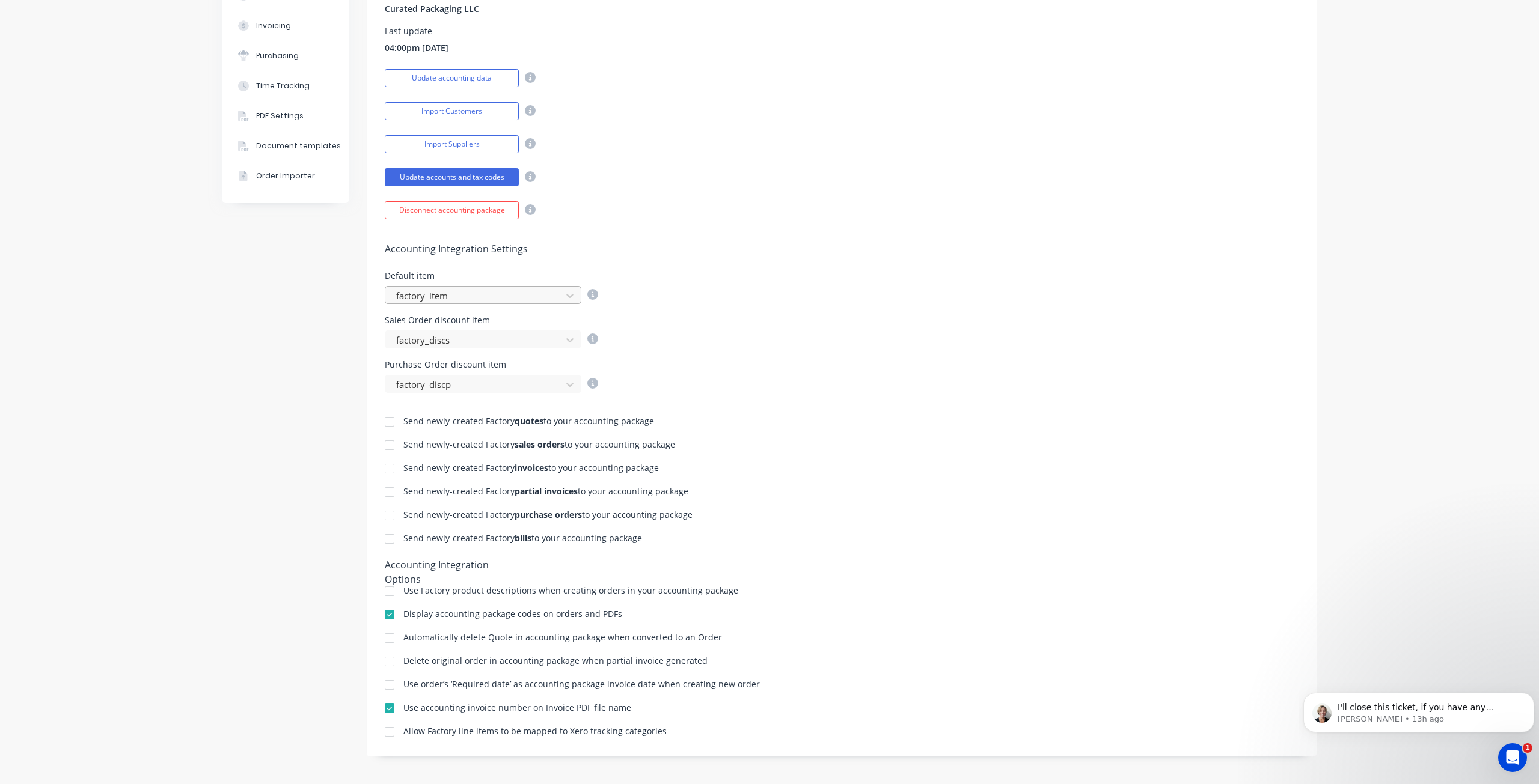
click at [423, 288] on div at bounding box center [475, 295] width 160 height 15
click at [394, 730] on div at bounding box center [389, 731] width 24 height 24
click at [389, 732] on div at bounding box center [389, 731] width 24 height 24
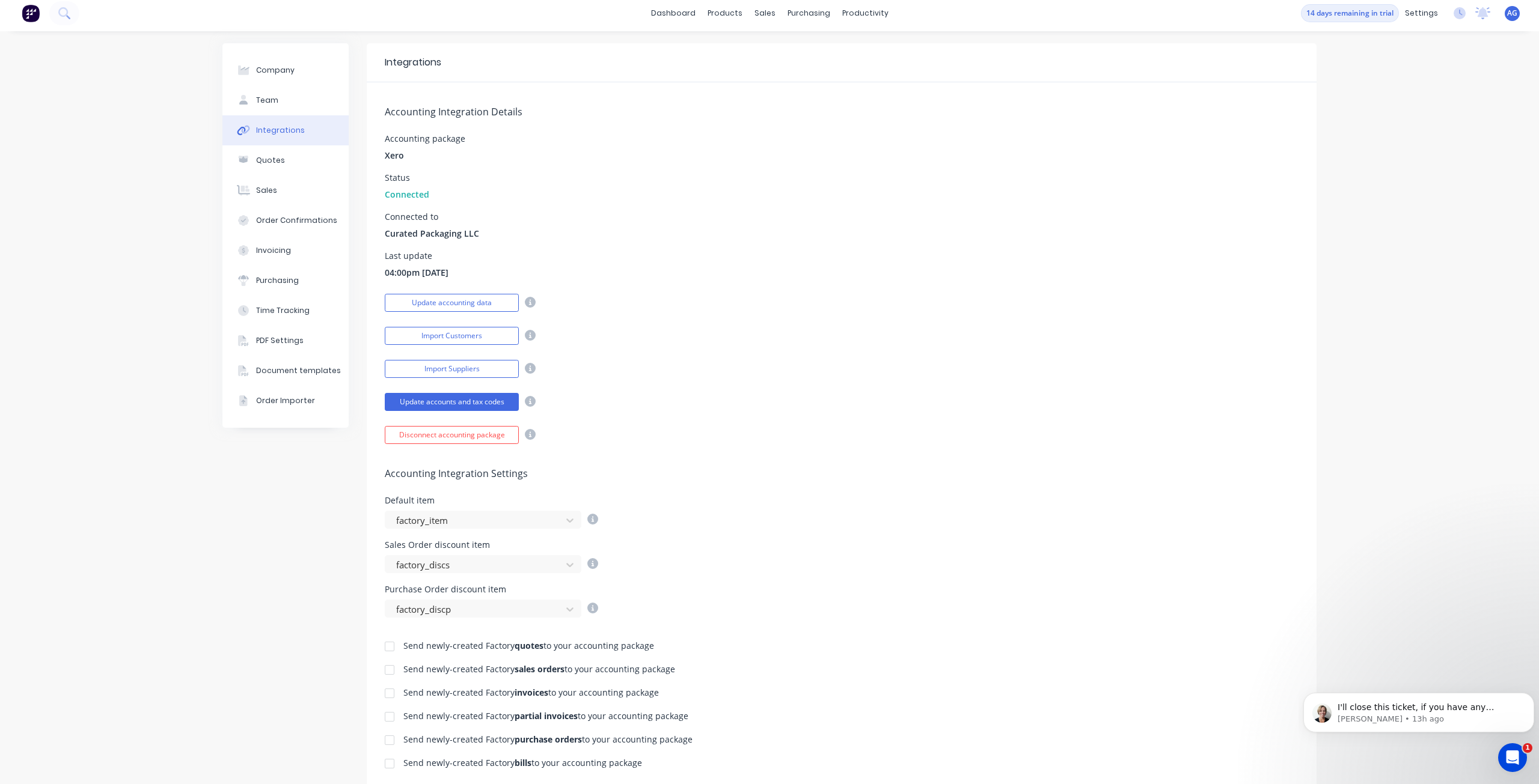
scroll to position [0, 0]
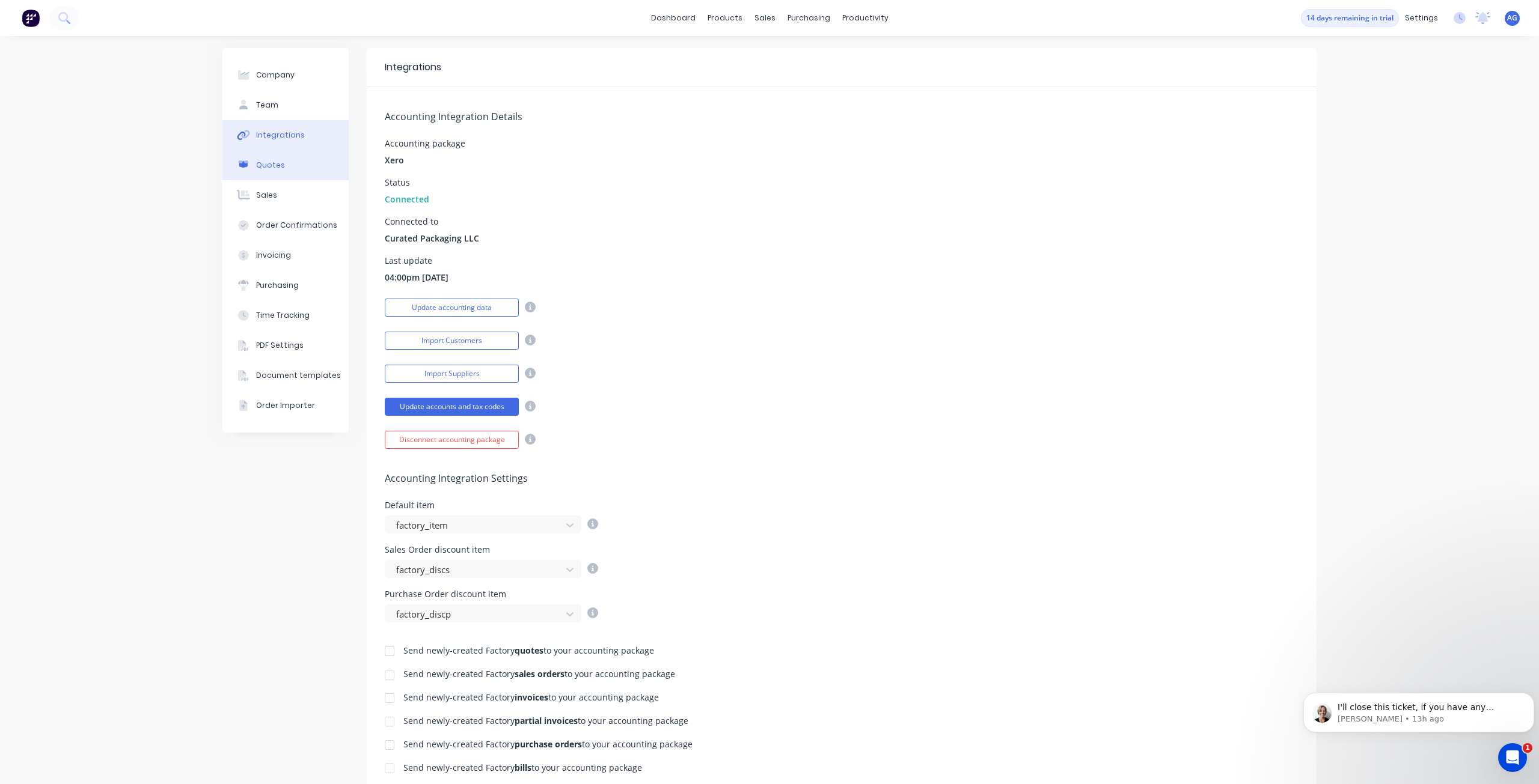
click at [284, 159] on button "Quotes" at bounding box center [285, 165] width 126 height 30
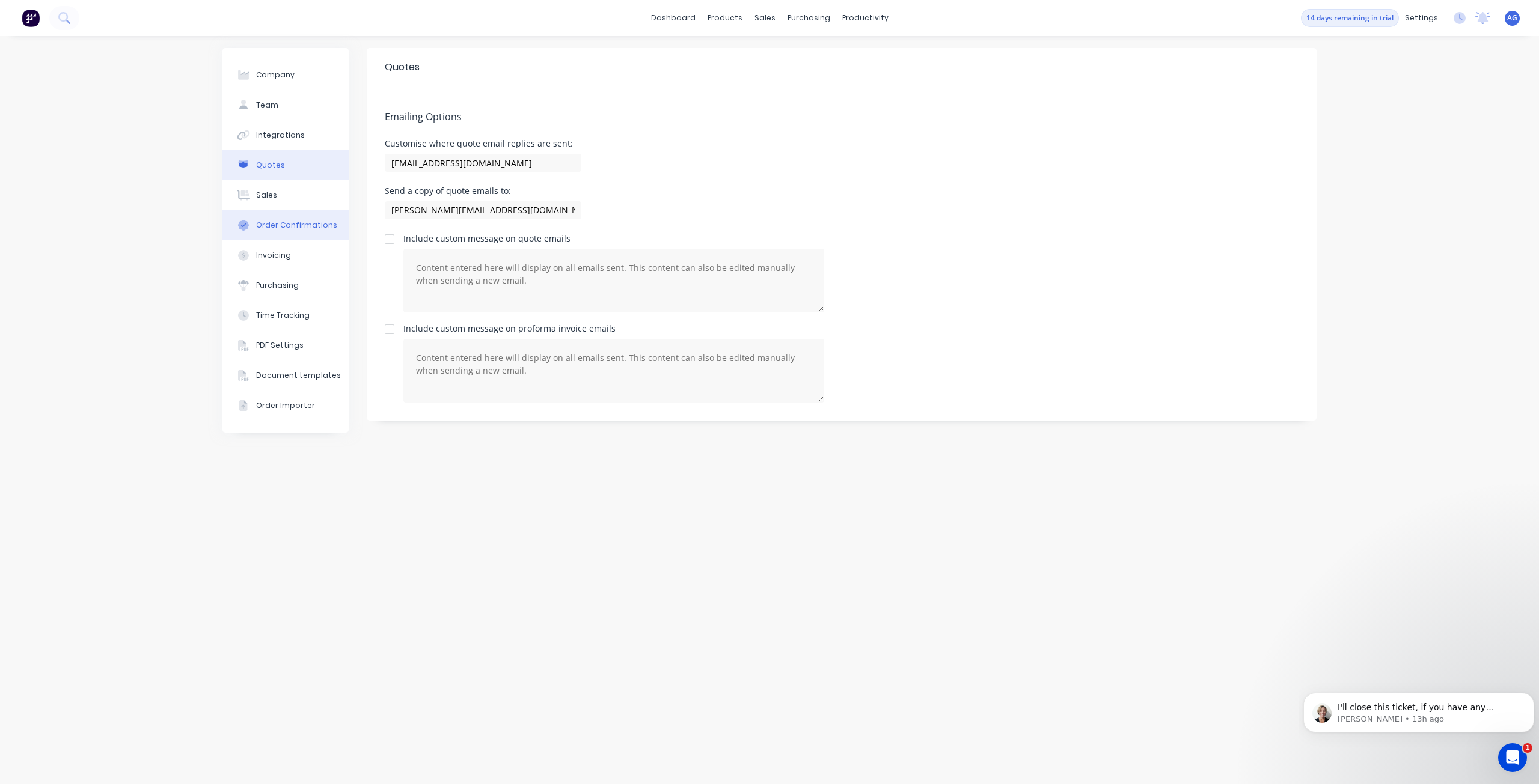
click at [286, 212] on button "Order Confirmations" at bounding box center [285, 225] width 126 height 30
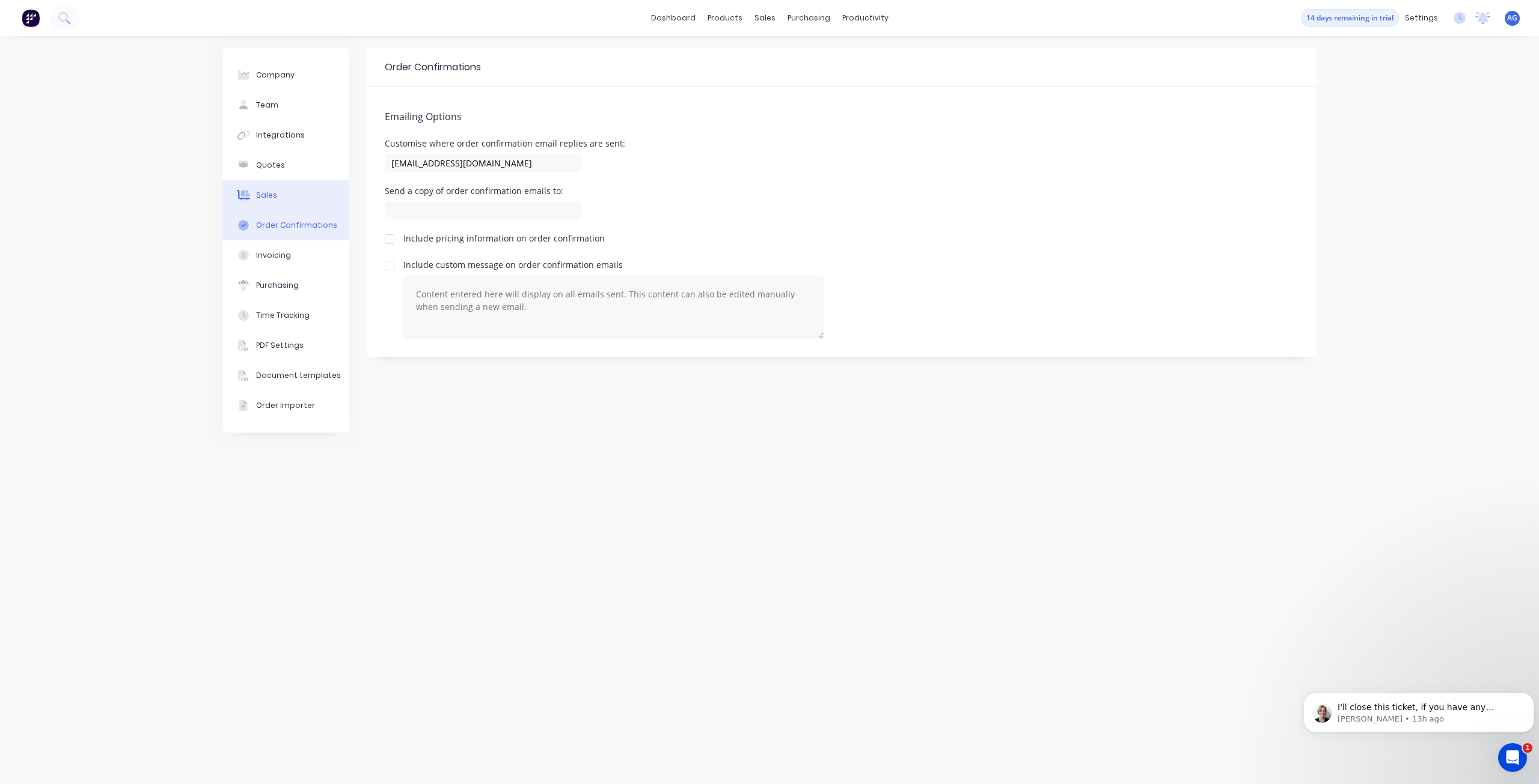
click at [287, 193] on button "Sales" at bounding box center [285, 195] width 126 height 30
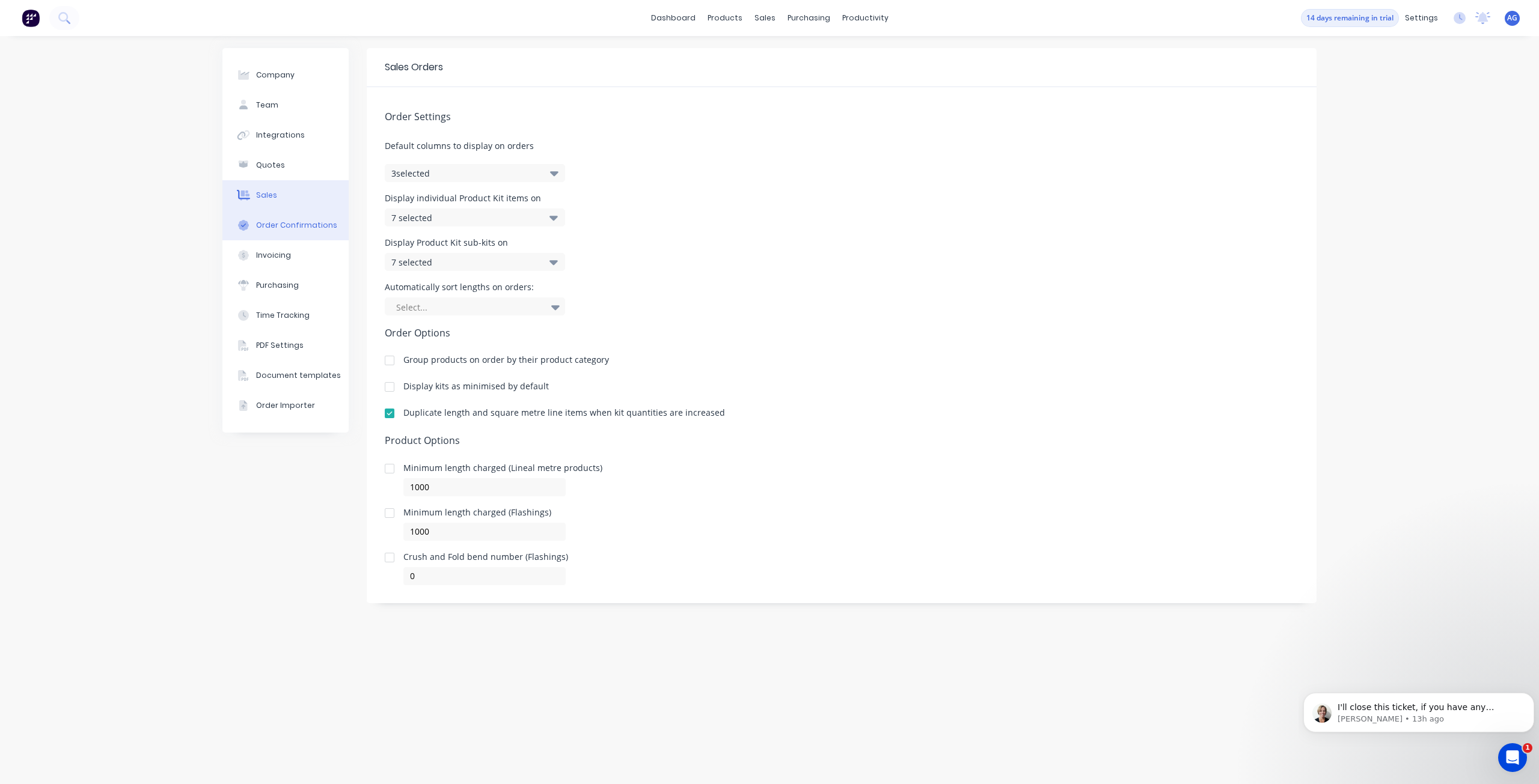
click at [293, 230] on button "Order Confirmations" at bounding box center [285, 225] width 126 height 30
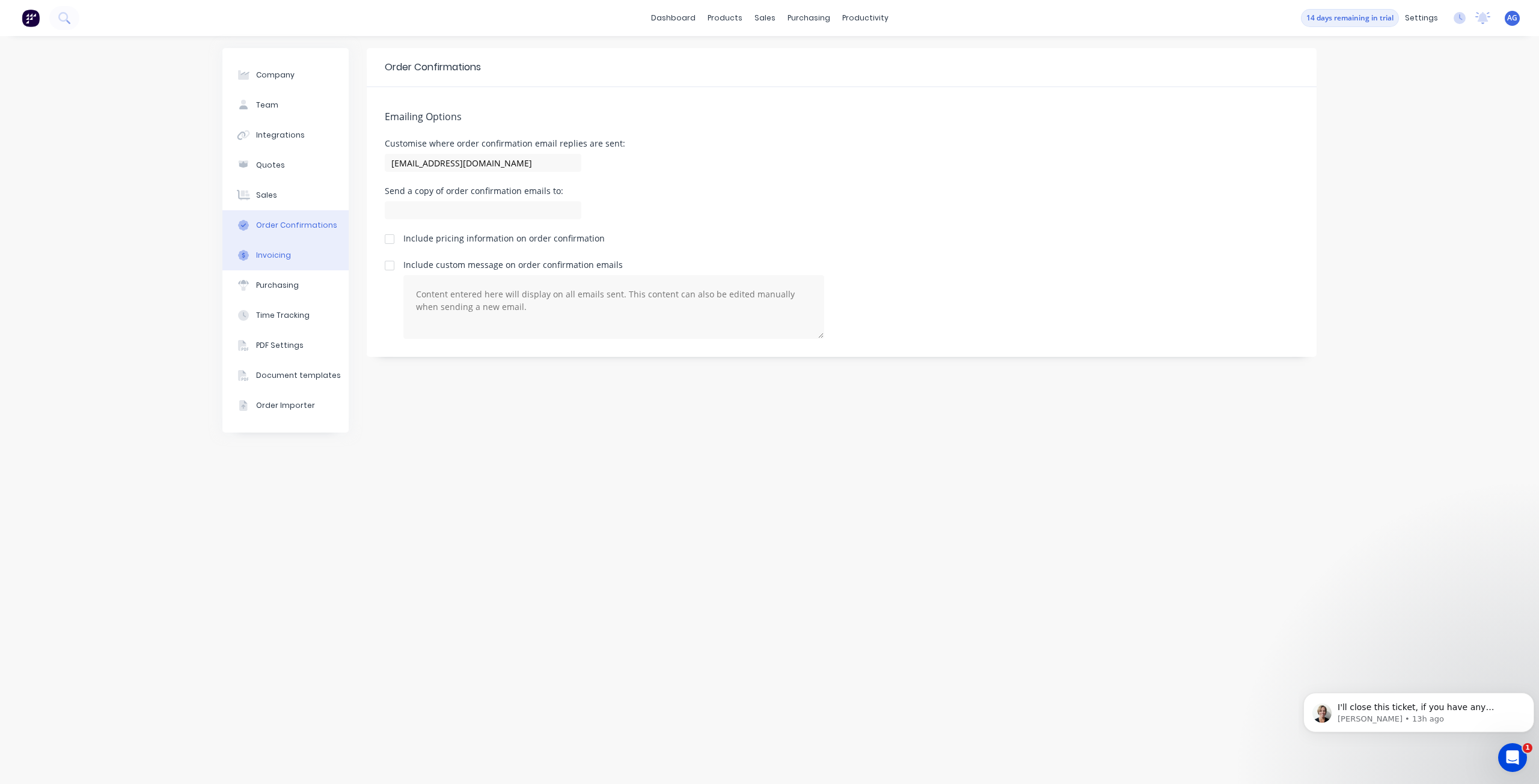
click at [293, 256] on button "Invoicing" at bounding box center [285, 255] width 126 height 30
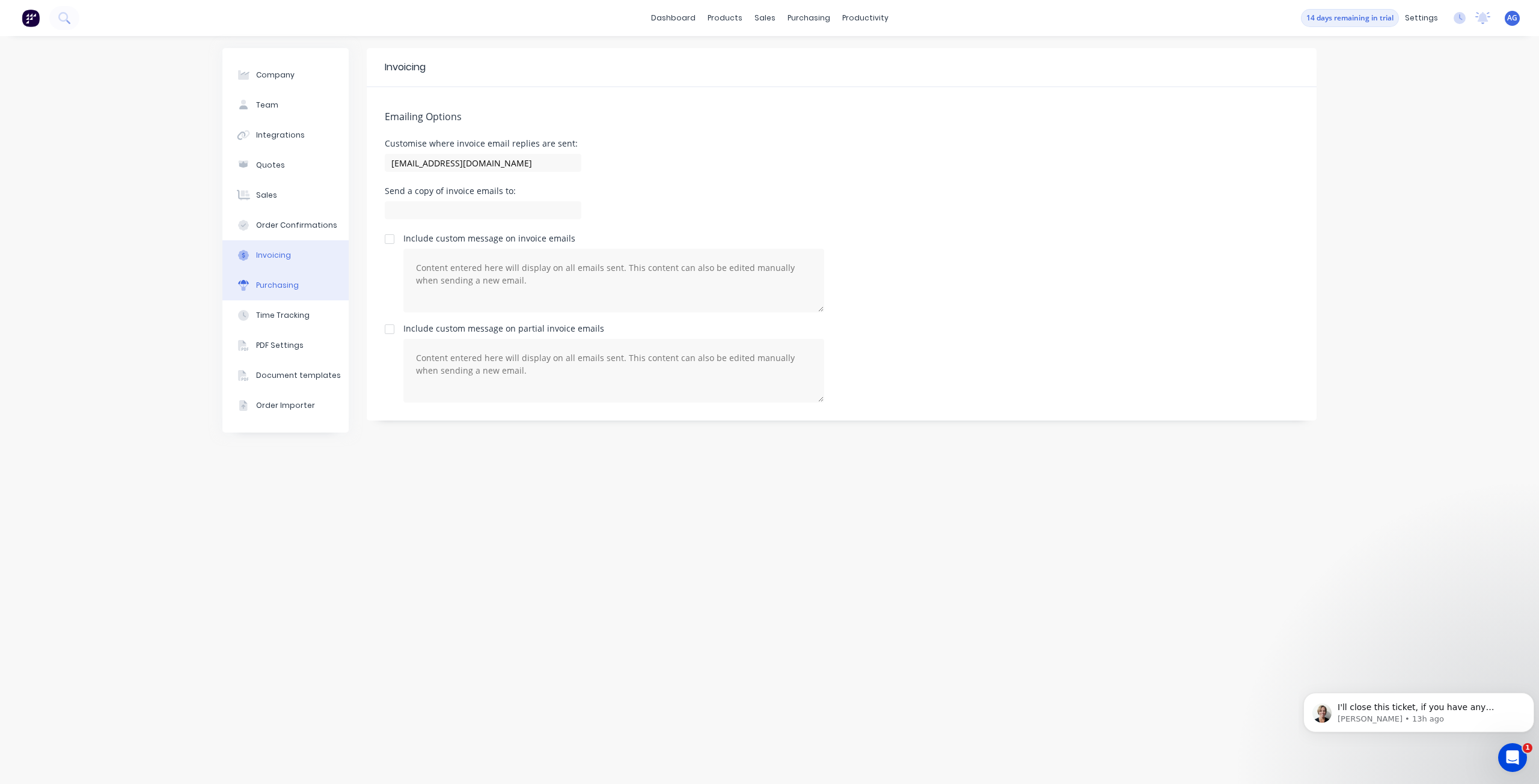
click at [286, 283] on div "Purchasing" at bounding box center [278, 284] width 43 height 11
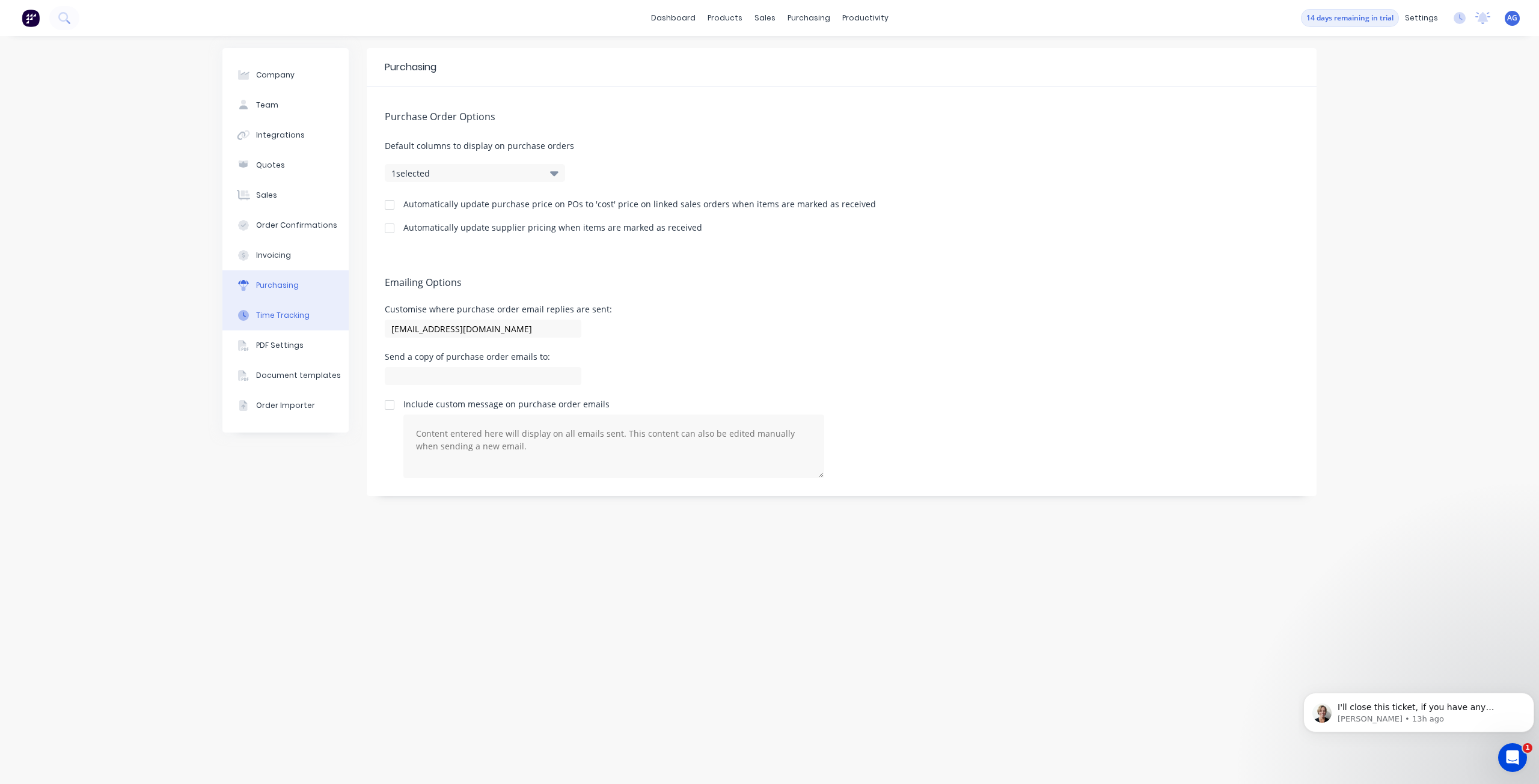
click at [283, 322] on button "Time Tracking" at bounding box center [285, 315] width 126 height 30
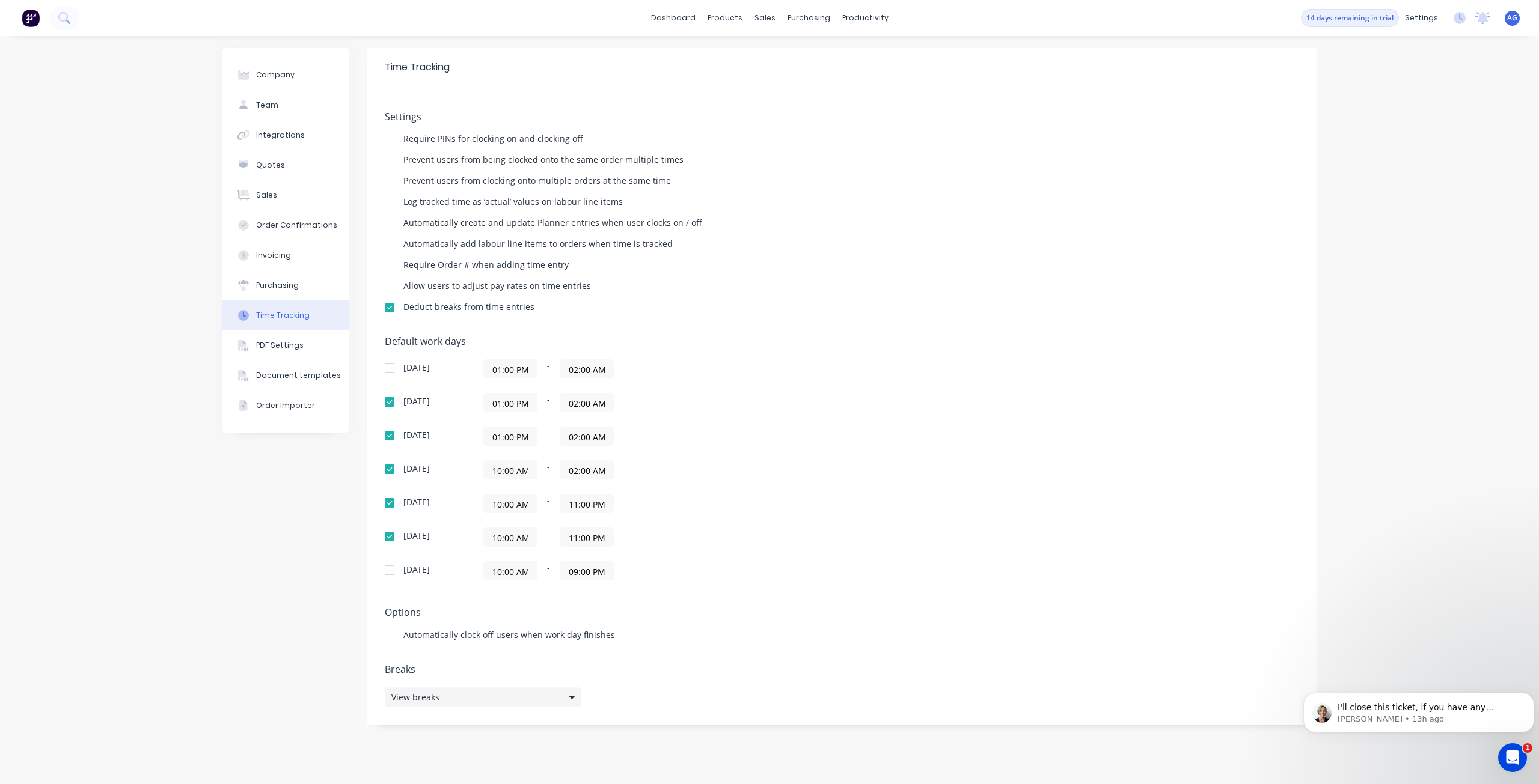
click at [538, 687] on div "View breaks" at bounding box center [482, 697] width 197 height 20
click at [540, 655] on div "Settings Require PINs for clocking on and clocking off Prevent users from being…" at bounding box center [841, 406] width 949 height 638
click at [289, 345] on div "PDF Settings" at bounding box center [280, 345] width 48 height 11
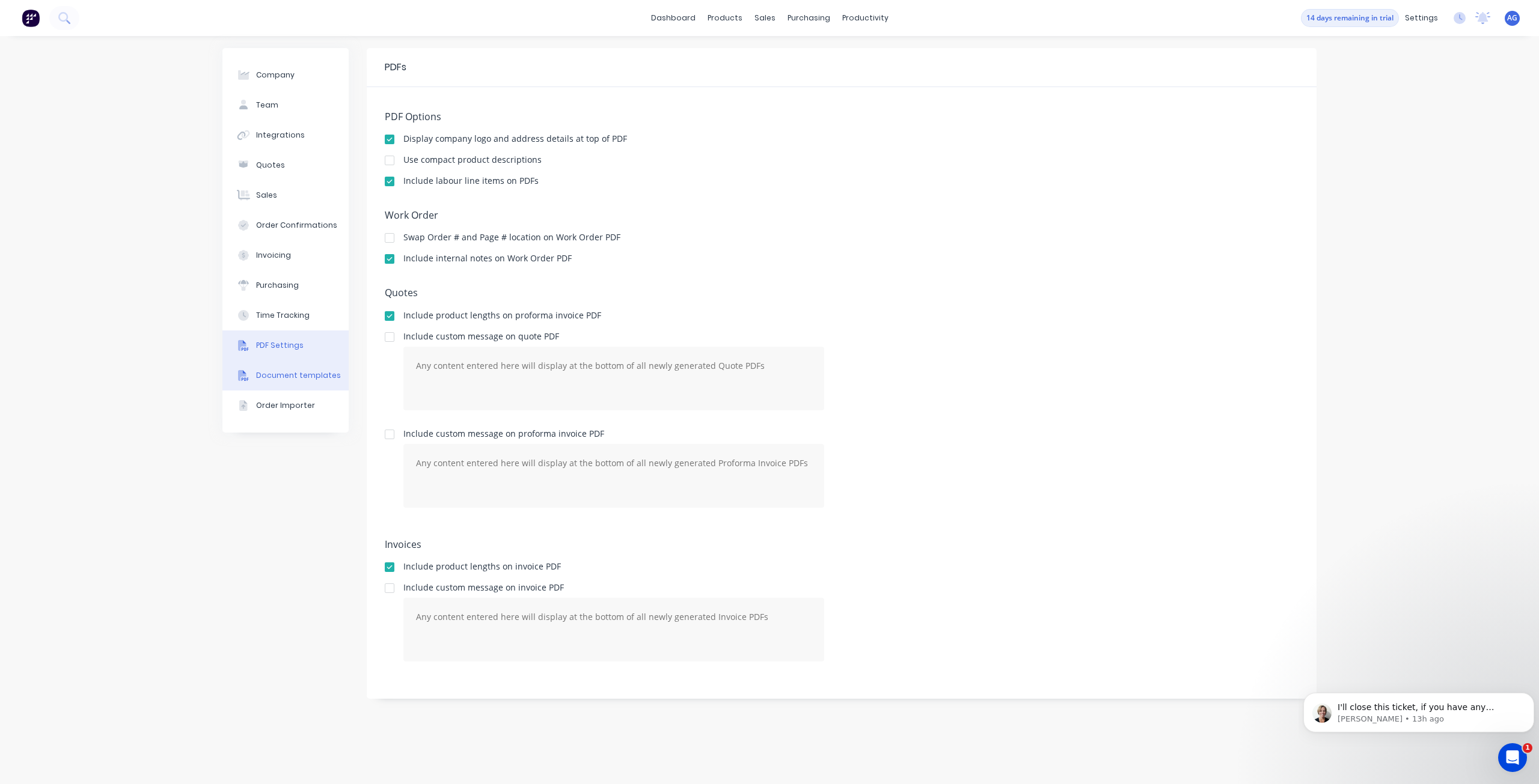
click at [291, 385] on button "Document templates" at bounding box center [285, 375] width 126 height 30
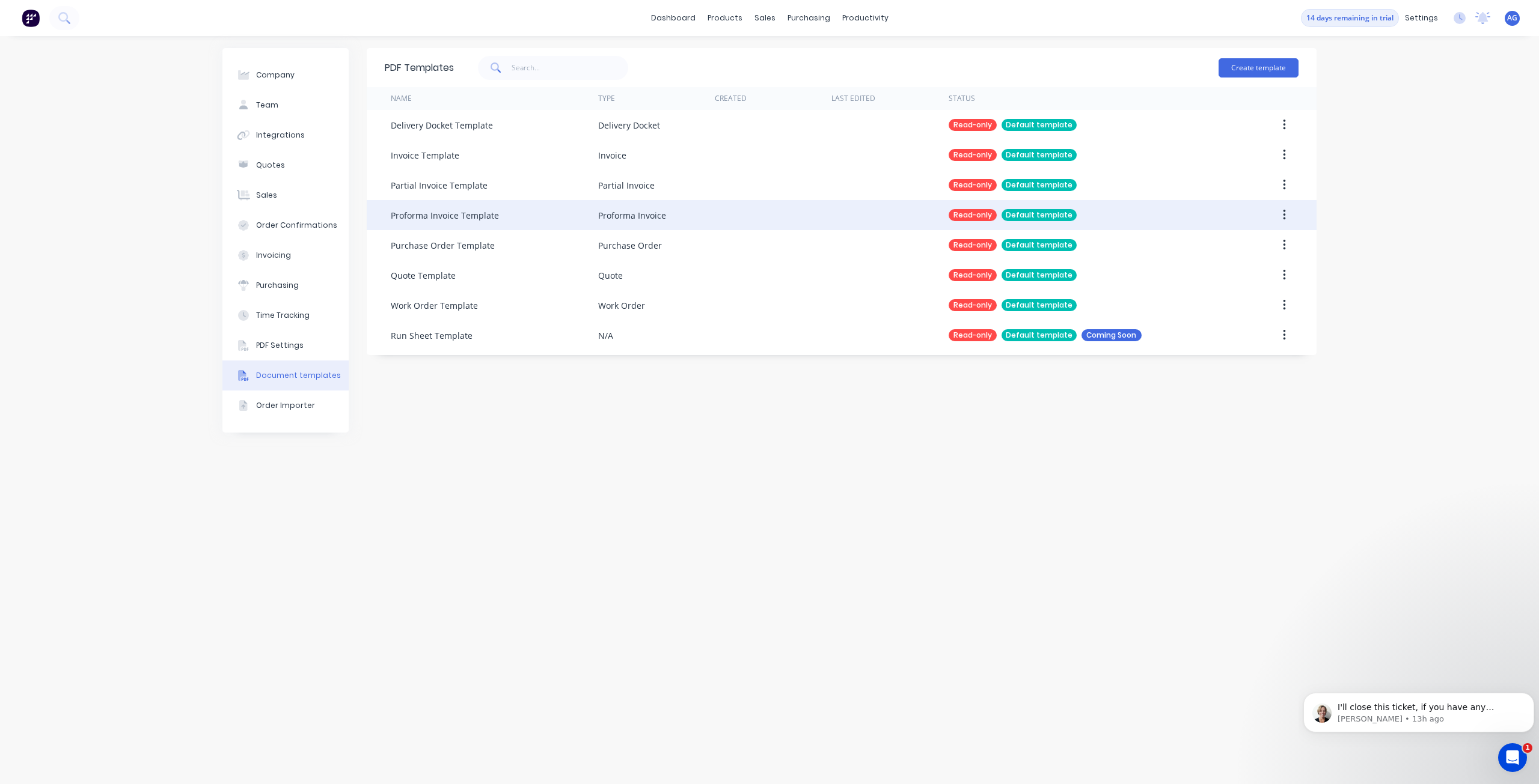
click at [454, 216] on div "Proforma Invoice Template" at bounding box center [445, 215] width 109 height 13
click at [971, 218] on div "Read-only" at bounding box center [972, 215] width 48 height 12
click at [1283, 214] on icon "button" at bounding box center [1284, 215] width 2 height 11
click at [461, 211] on div "Proforma Invoice Template" at bounding box center [445, 215] width 109 height 13
click at [419, 216] on div "Proforma Invoice Template" at bounding box center [445, 215] width 109 height 13
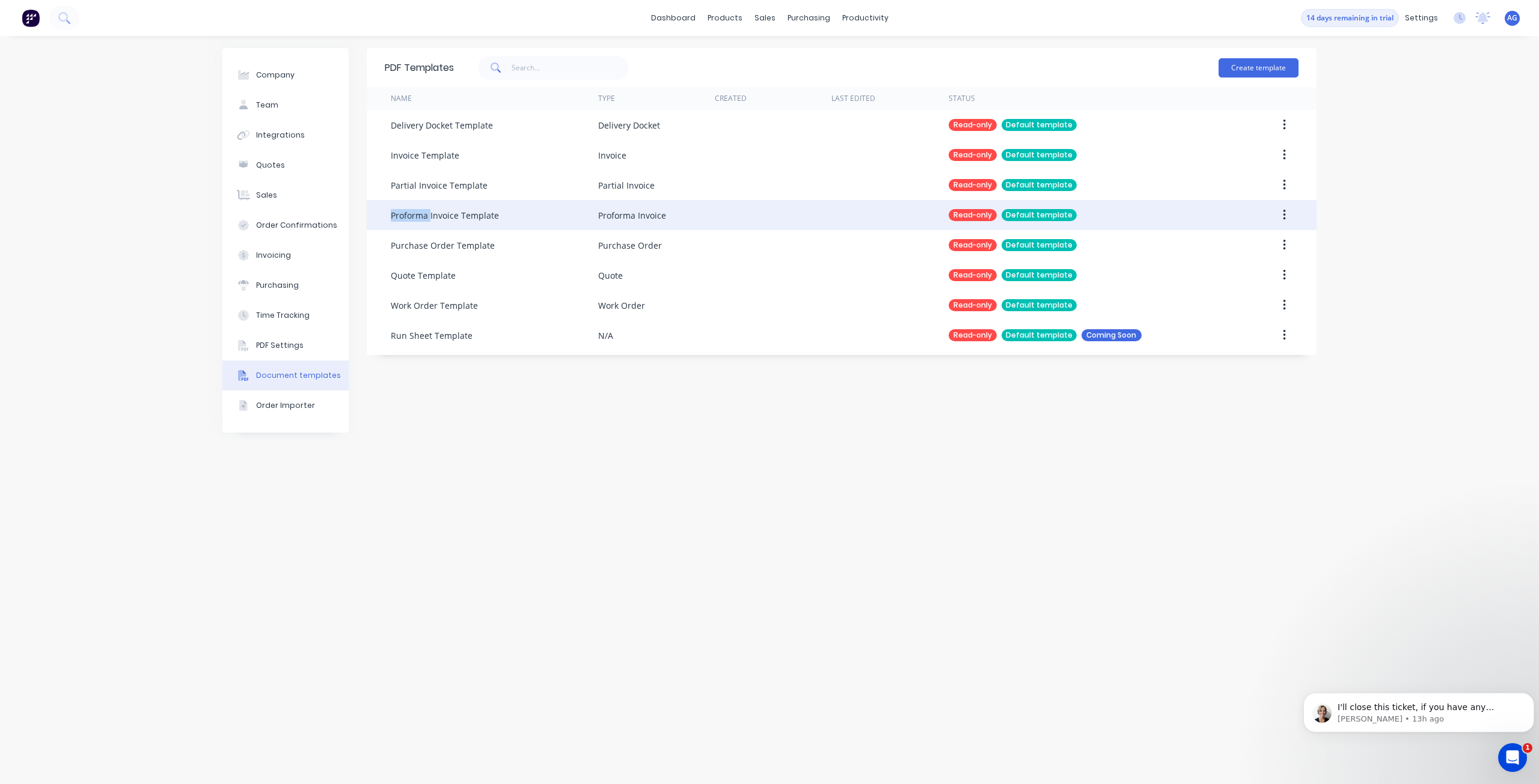
click at [419, 216] on div "Proforma Invoice Template" at bounding box center [445, 215] width 109 height 13
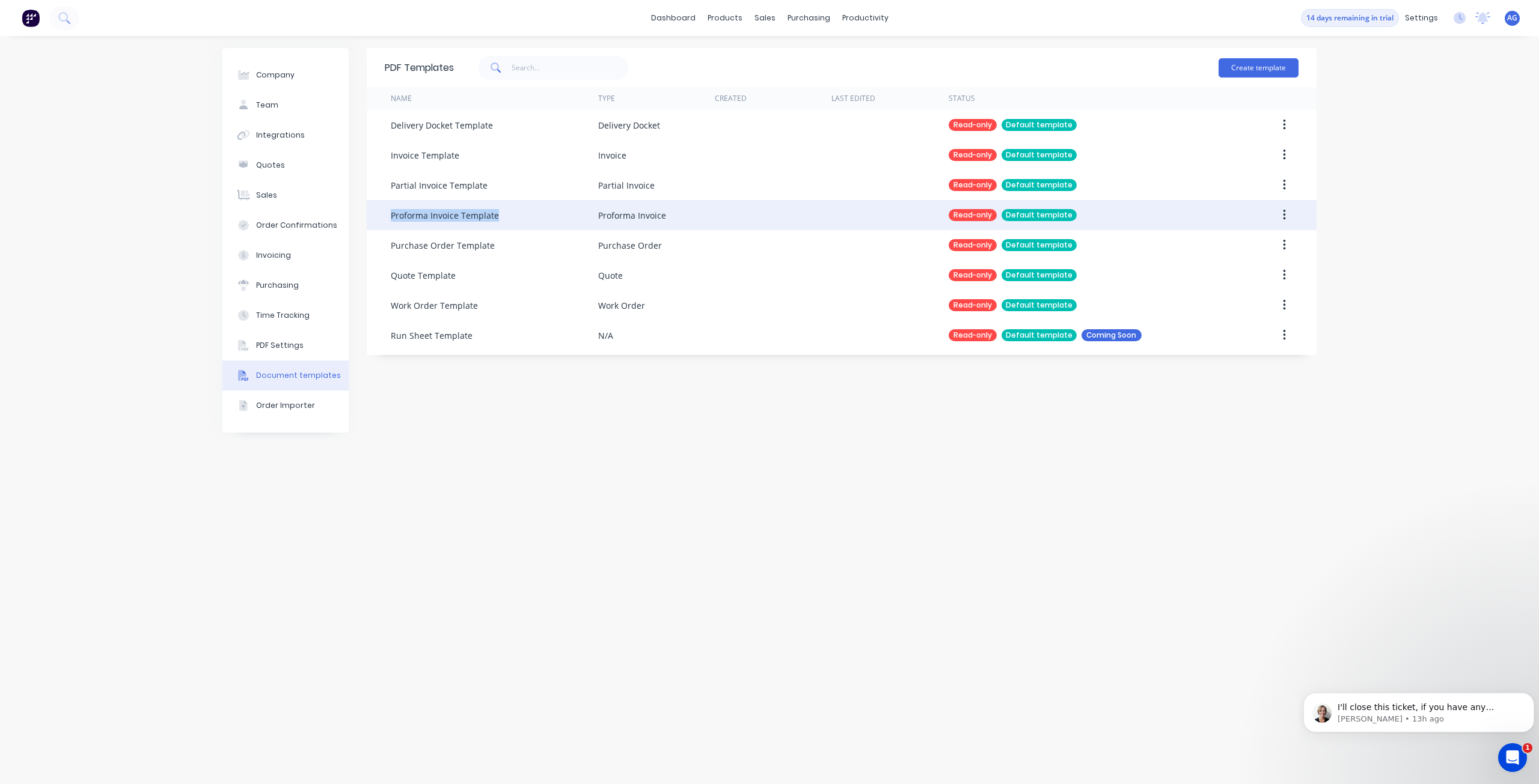
click at [419, 216] on div "Proforma Invoice Template" at bounding box center [445, 215] width 109 height 13
click at [653, 213] on div "Proforma Invoice" at bounding box center [632, 215] width 67 height 13
click at [636, 214] on div "Proforma Invoice" at bounding box center [632, 215] width 67 height 13
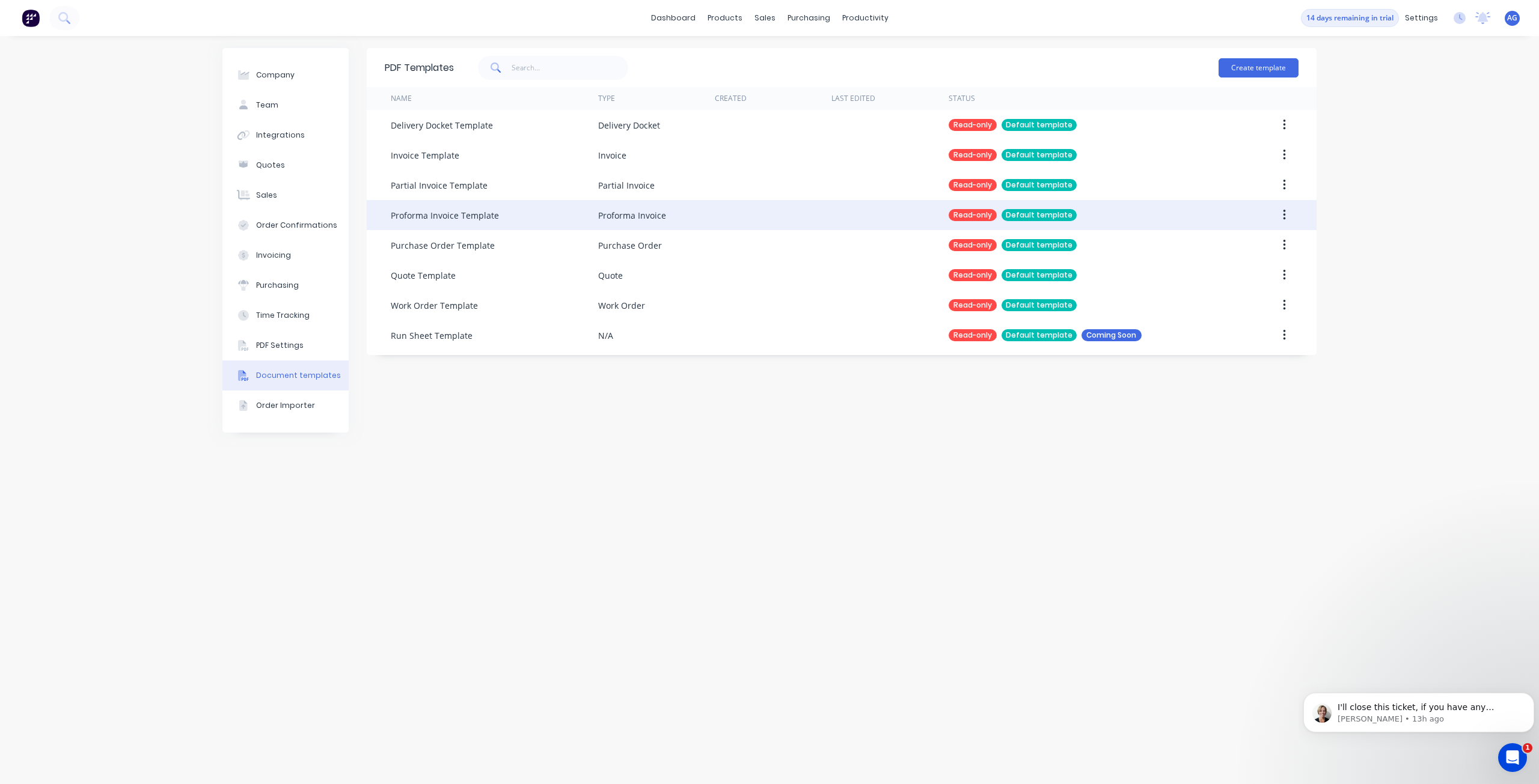
click at [440, 224] on div "Proforma Invoice Template" at bounding box center [495, 215] width 207 height 30
drag, startPoint x: 447, startPoint y: 214, endPoint x: 412, endPoint y: 214, distance: 35.0
click at [412, 214] on div "Proforma Invoice Template" at bounding box center [445, 215] width 109 height 13
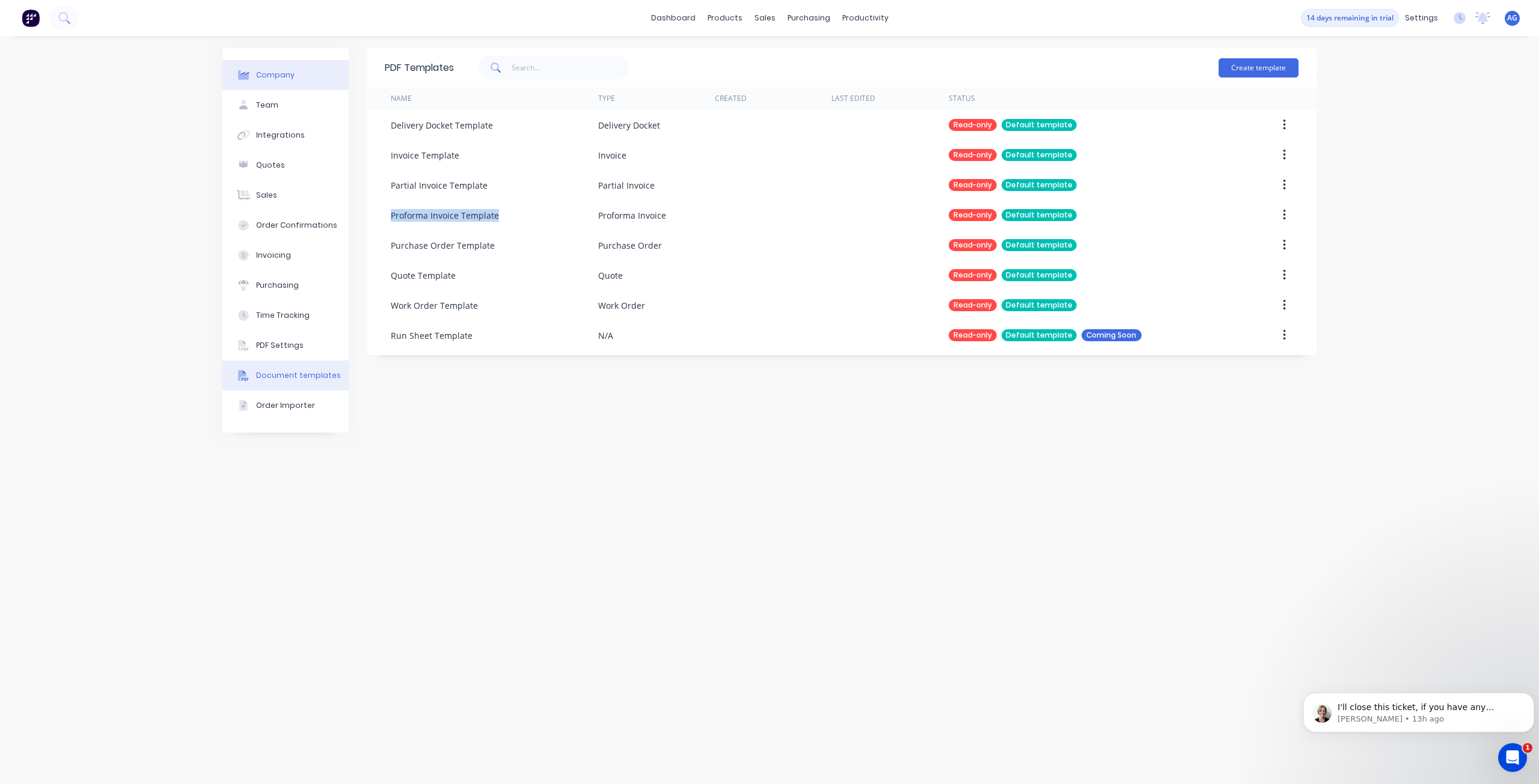
click at [300, 82] on button "Company" at bounding box center [285, 74] width 126 height 30
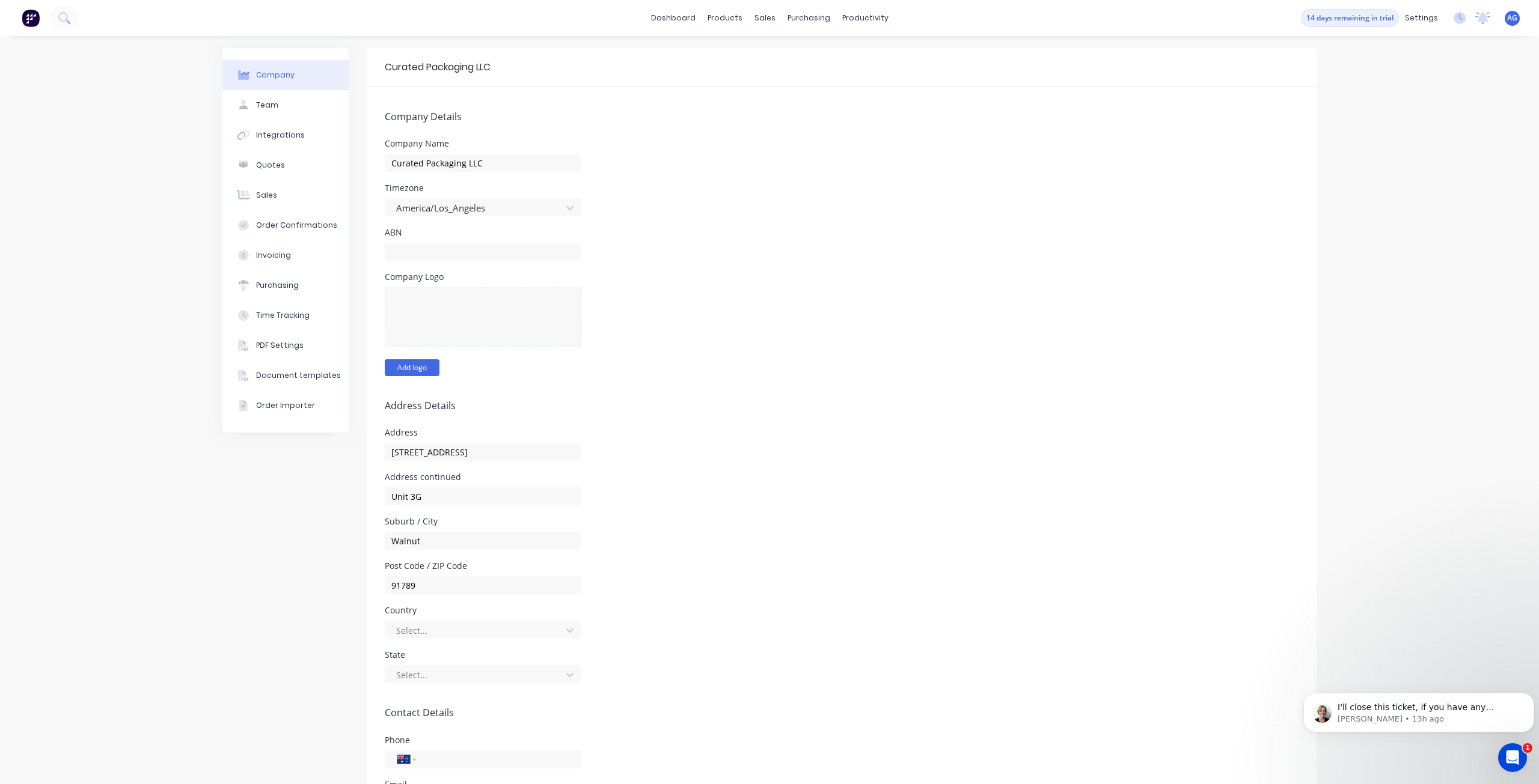
click at [415, 370] on button "Add logo" at bounding box center [412, 368] width 55 height 17
click at [707, 291] on div "Company Logo Change logo" at bounding box center [841, 325] width 913 height 104
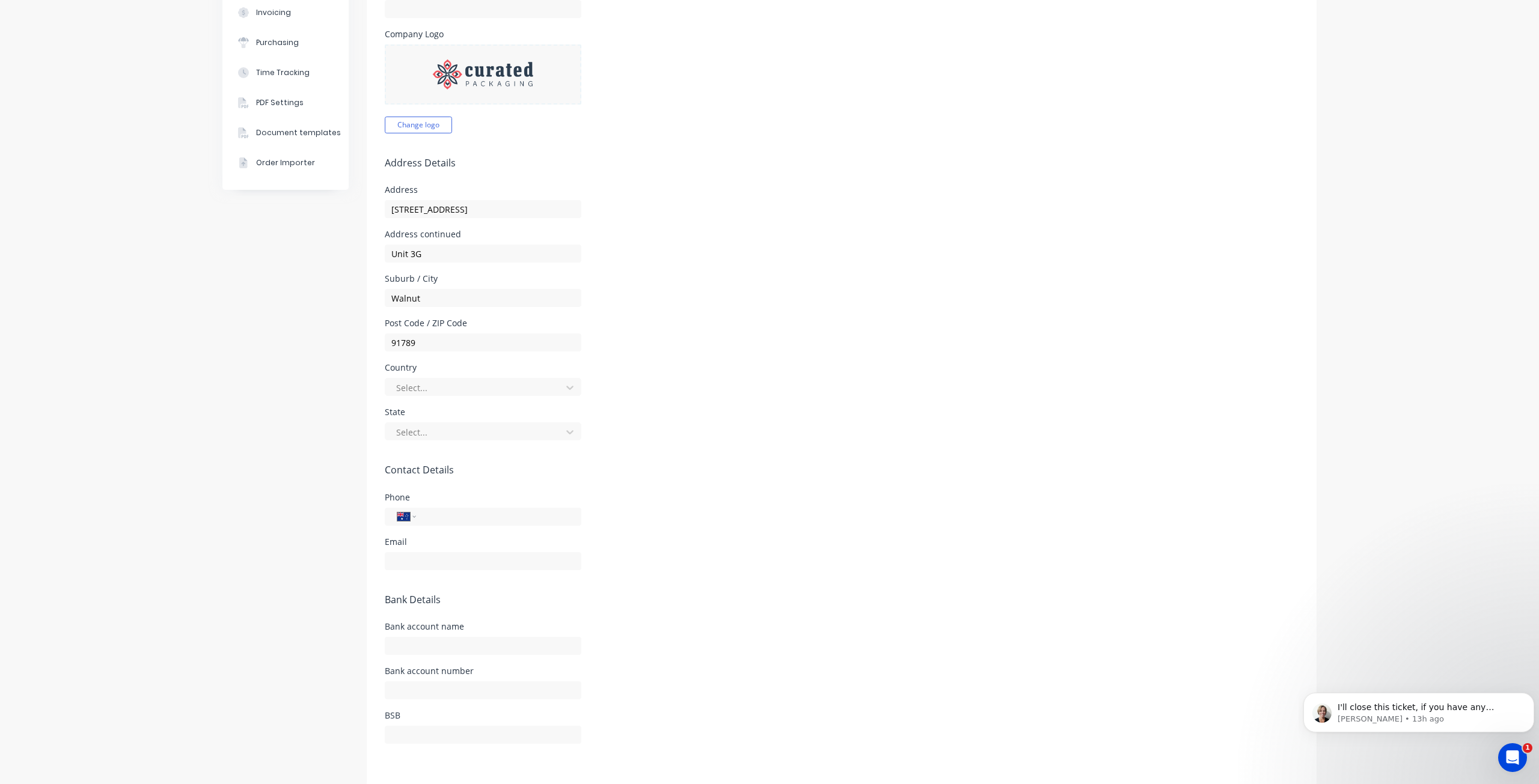
scroll to position [256, 0]
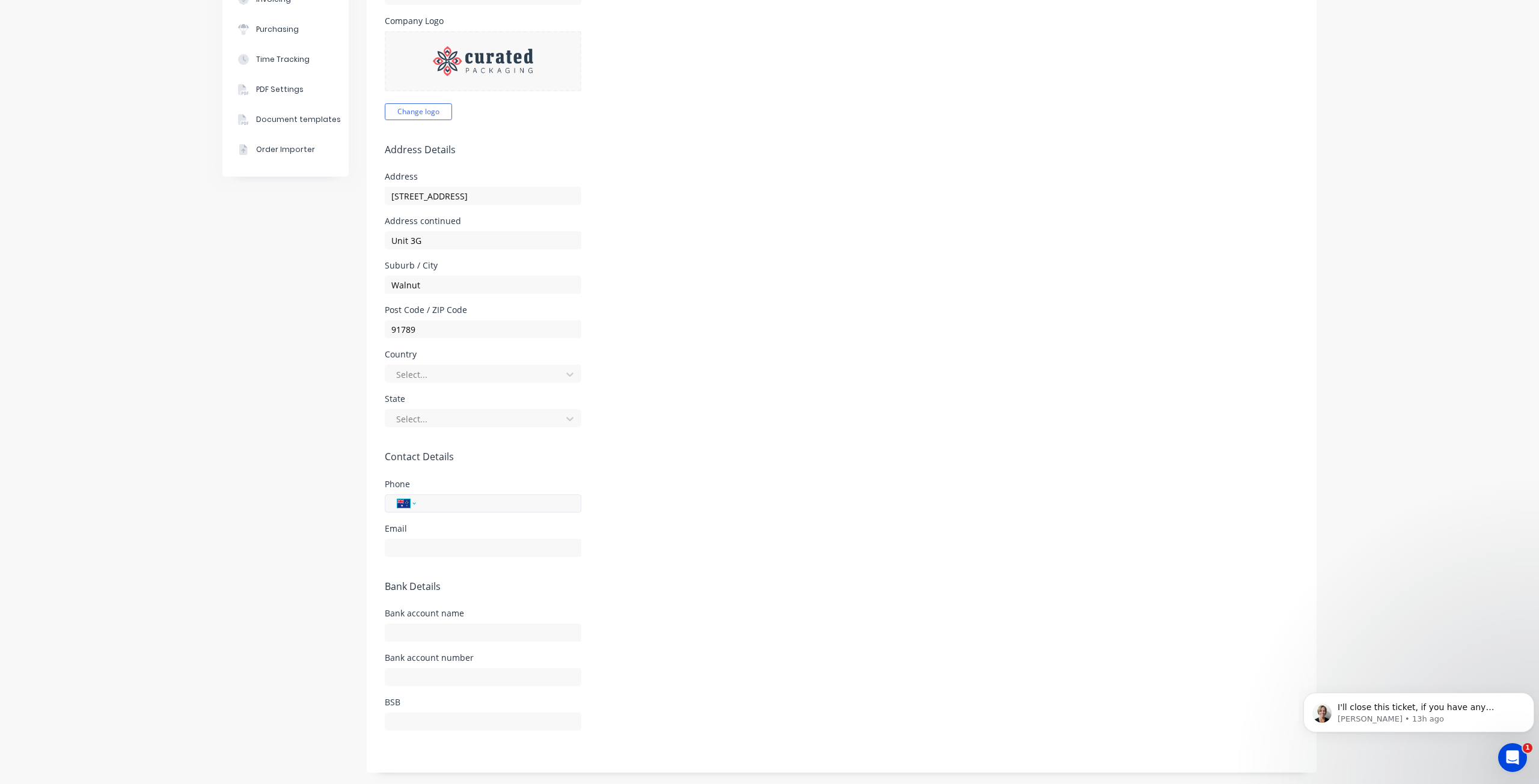
click at [402, 504] on select "International [GEOGRAPHIC_DATA] [GEOGRAPHIC_DATA] [GEOGRAPHIC_DATA] [GEOGRAPHIC…" at bounding box center [406, 503] width 18 height 17
select select "US"
click at [397, 496] on select "International [GEOGRAPHIC_DATA] [GEOGRAPHIC_DATA] [GEOGRAPHIC_DATA] [GEOGRAPHIC…" at bounding box center [406, 503] width 18 height 17
drag, startPoint x: 510, startPoint y: 503, endPoint x: 342, endPoint y: 525, distance: 169.4
click at [342, 525] on div "Company Team Integrations Quotes Sales Order Confirmations Invoicing Purchasing…" at bounding box center [769, 286] width 1094 height 989
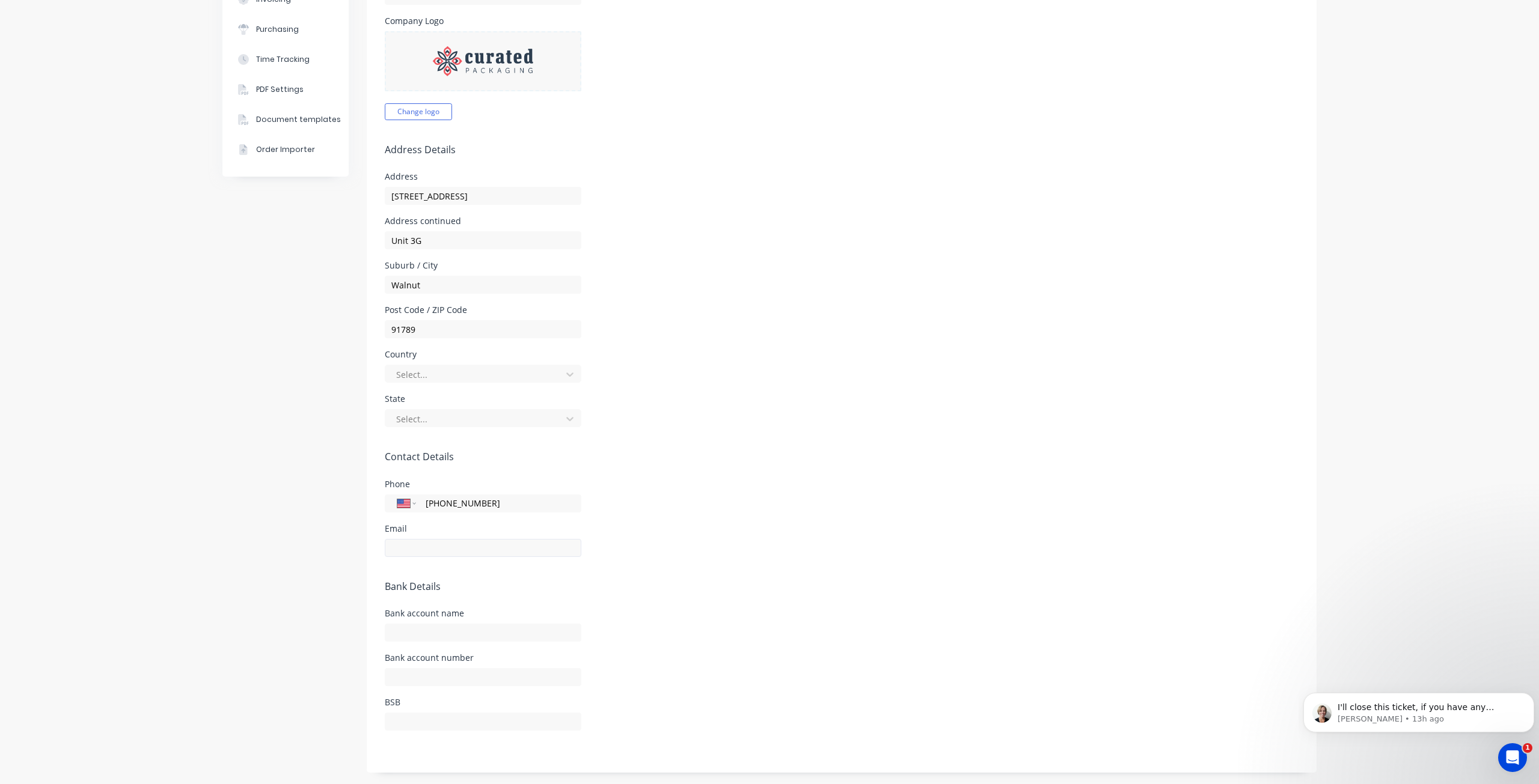
type input "[PHONE_NUMBER]"
click at [409, 542] on input "text" at bounding box center [482, 547] width 197 height 18
type input "[EMAIL_ADDRESS][DOMAIN_NAME]"
click at [755, 562] on form "Company Details Company Name Curated Packaging LLC Timezone America/Los_Angeles…" at bounding box center [841, 301] width 949 height 941
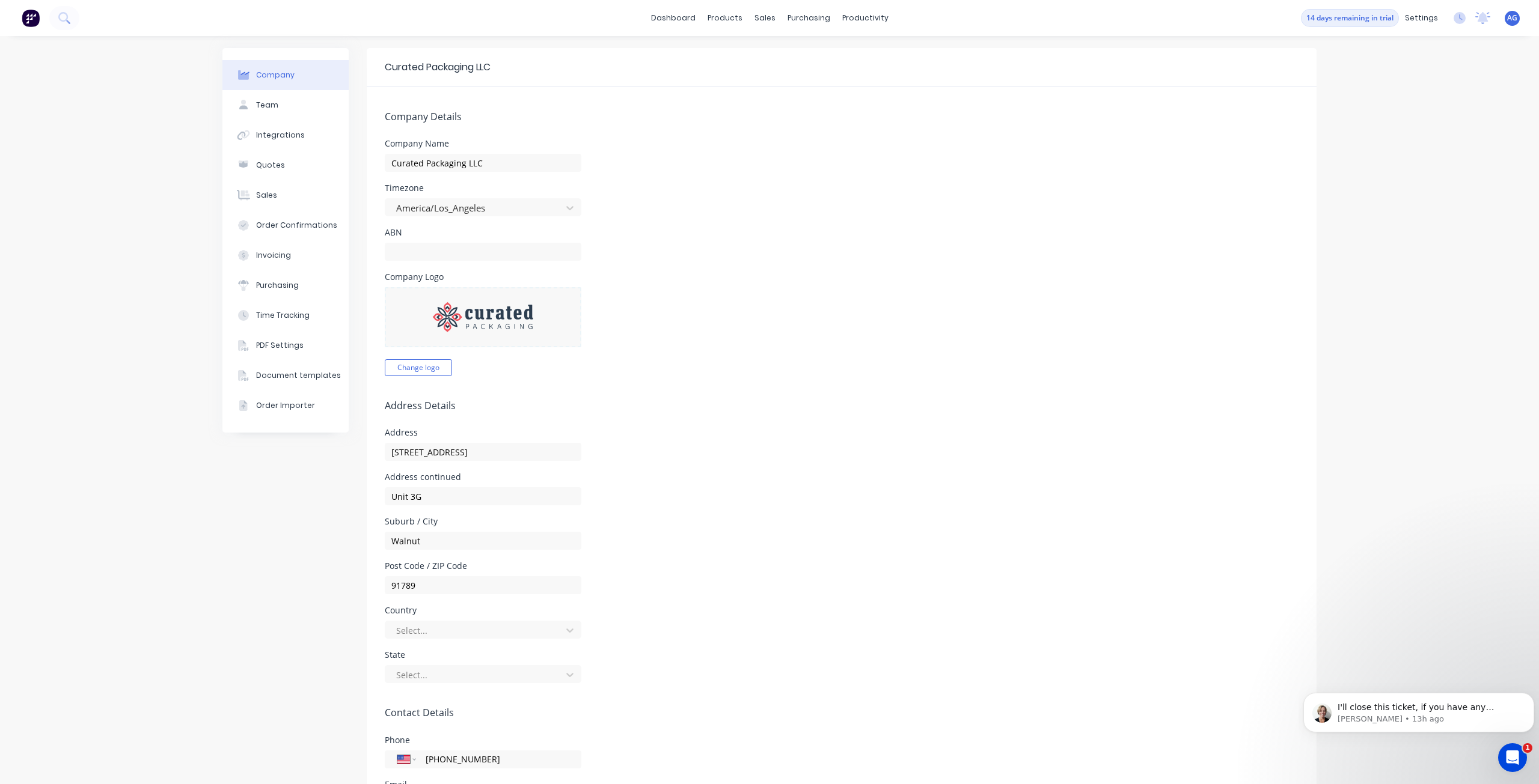
click at [730, 527] on div "Suburb / City Walnut" at bounding box center [841, 533] width 913 height 32
click at [712, 22] on div "products" at bounding box center [725, 18] width 47 height 18
click at [738, 57] on div "Product Catalogue" at bounding box center [773, 57] width 74 height 11
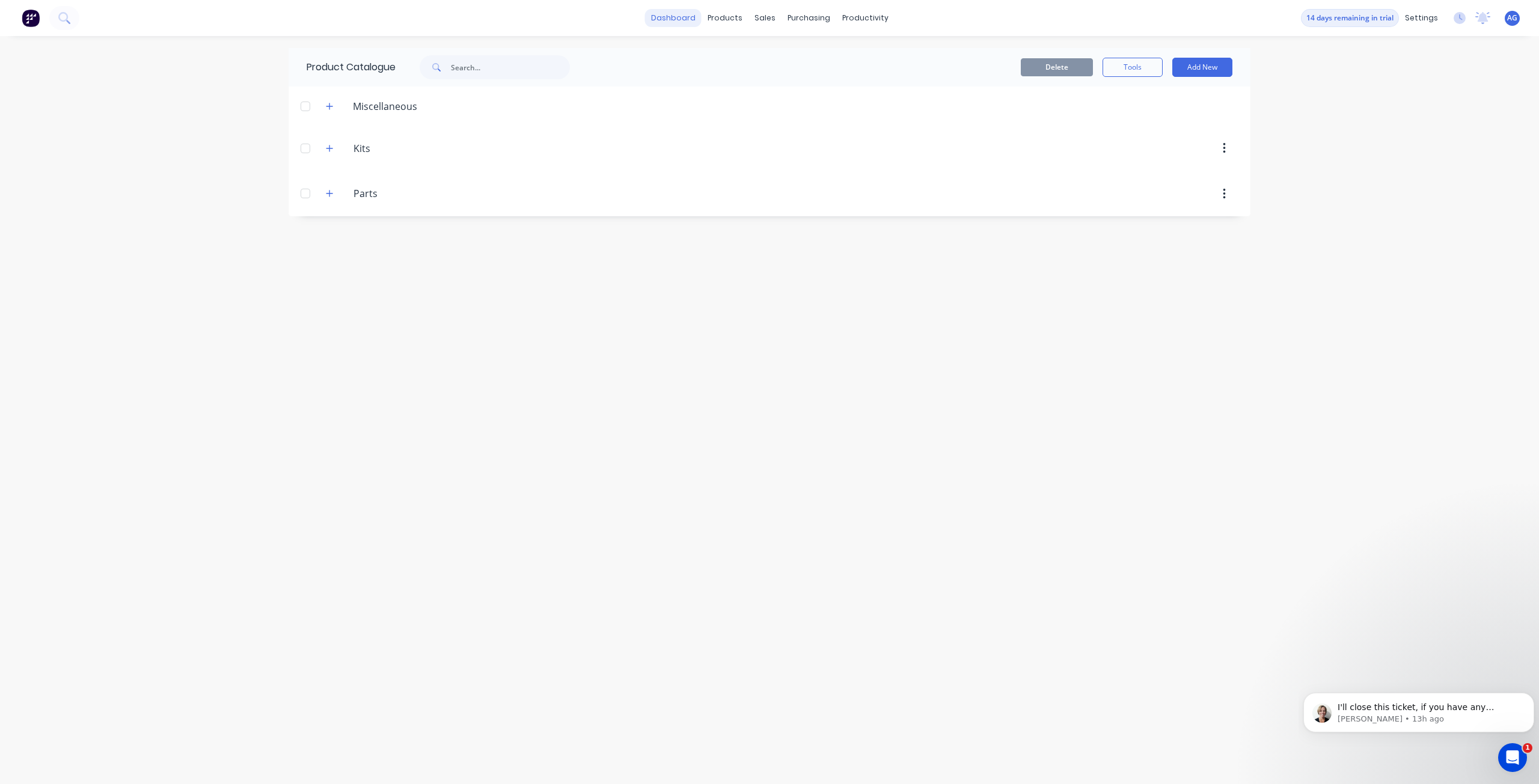
click at [677, 10] on link "dashboard" at bounding box center [674, 18] width 57 height 18
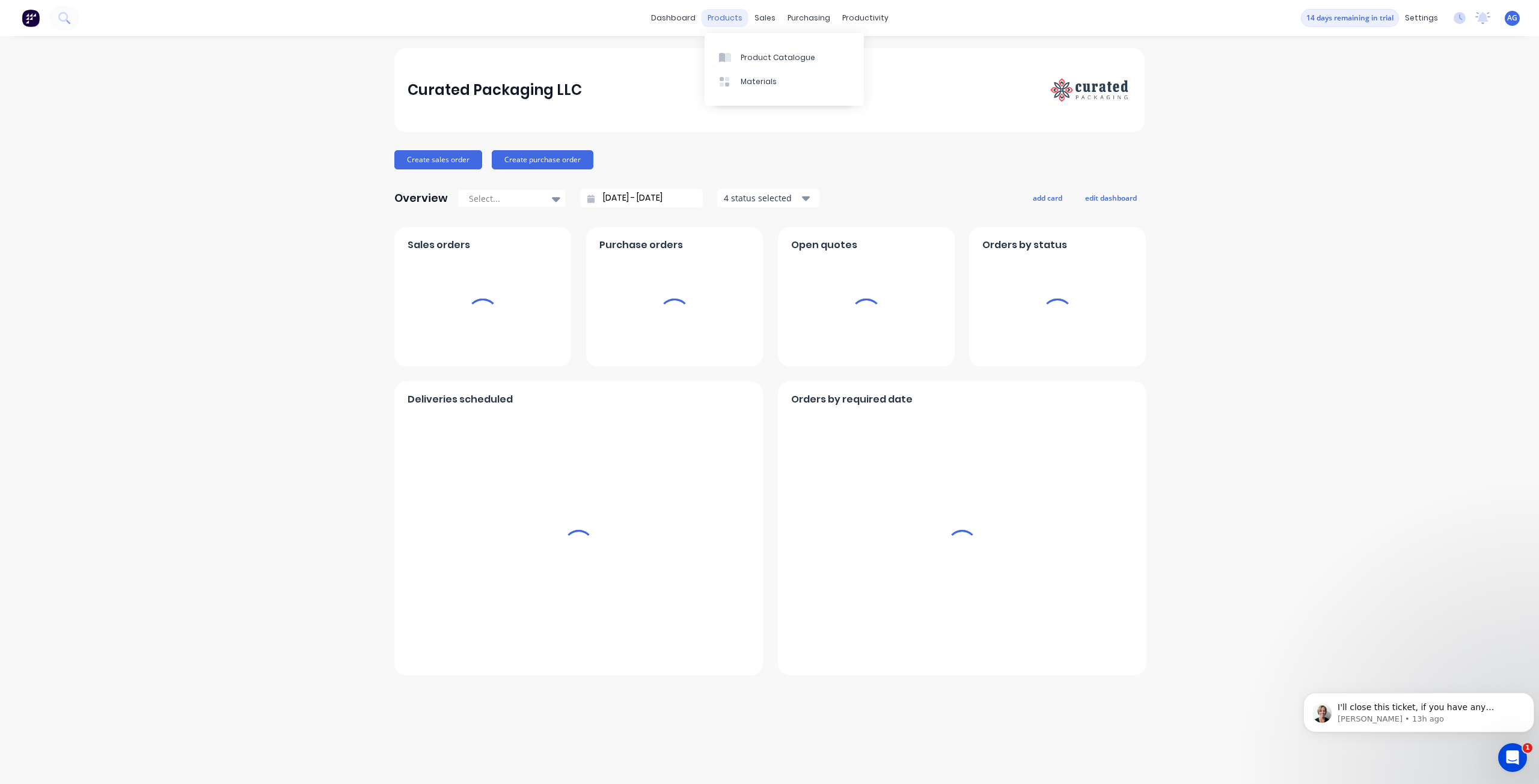
click at [732, 19] on div "products" at bounding box center [725, 18] width 47 height 18
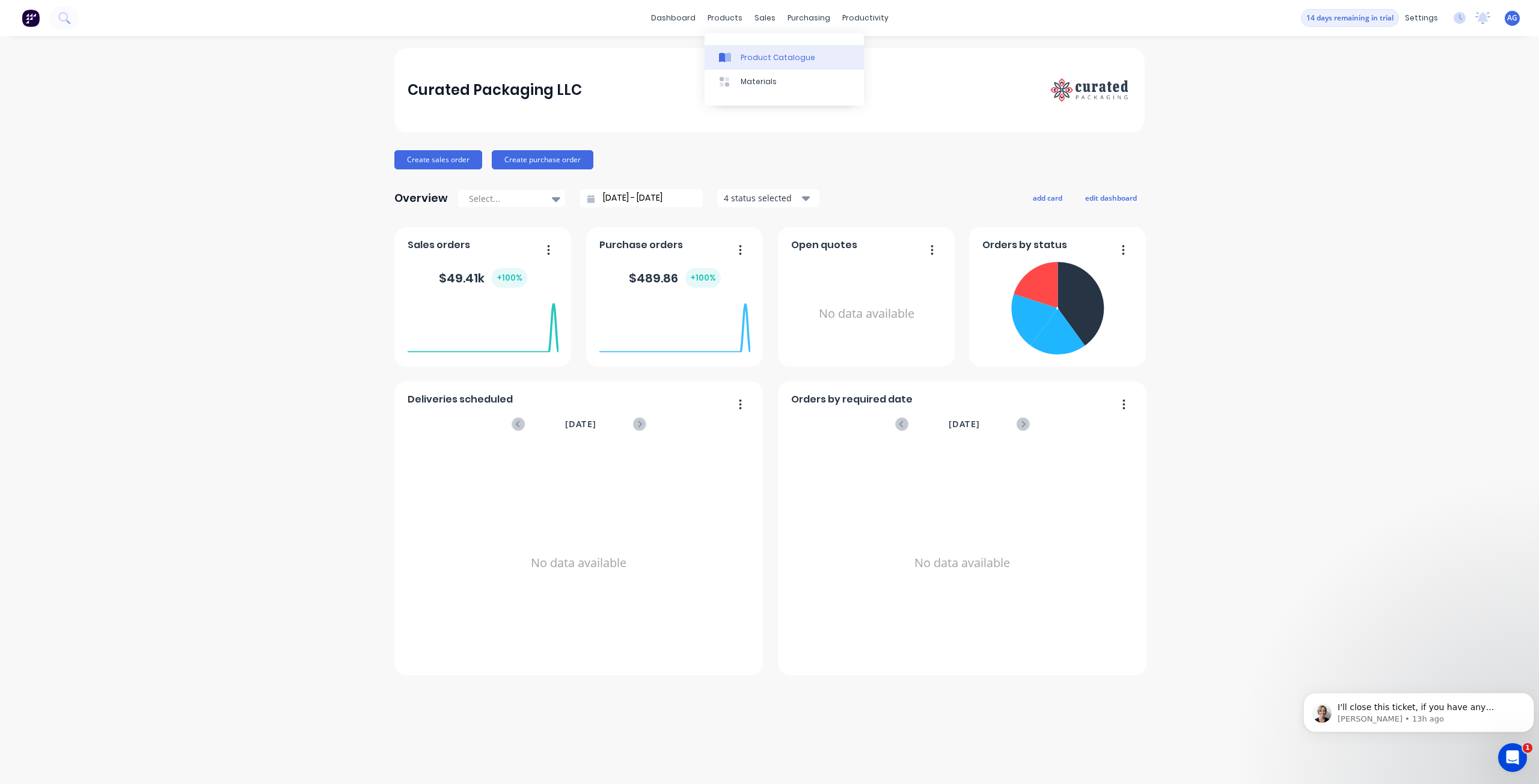
click at [737, 56] on link "Product Catalogue" at bounding box center [783, 57] width 159 height 24
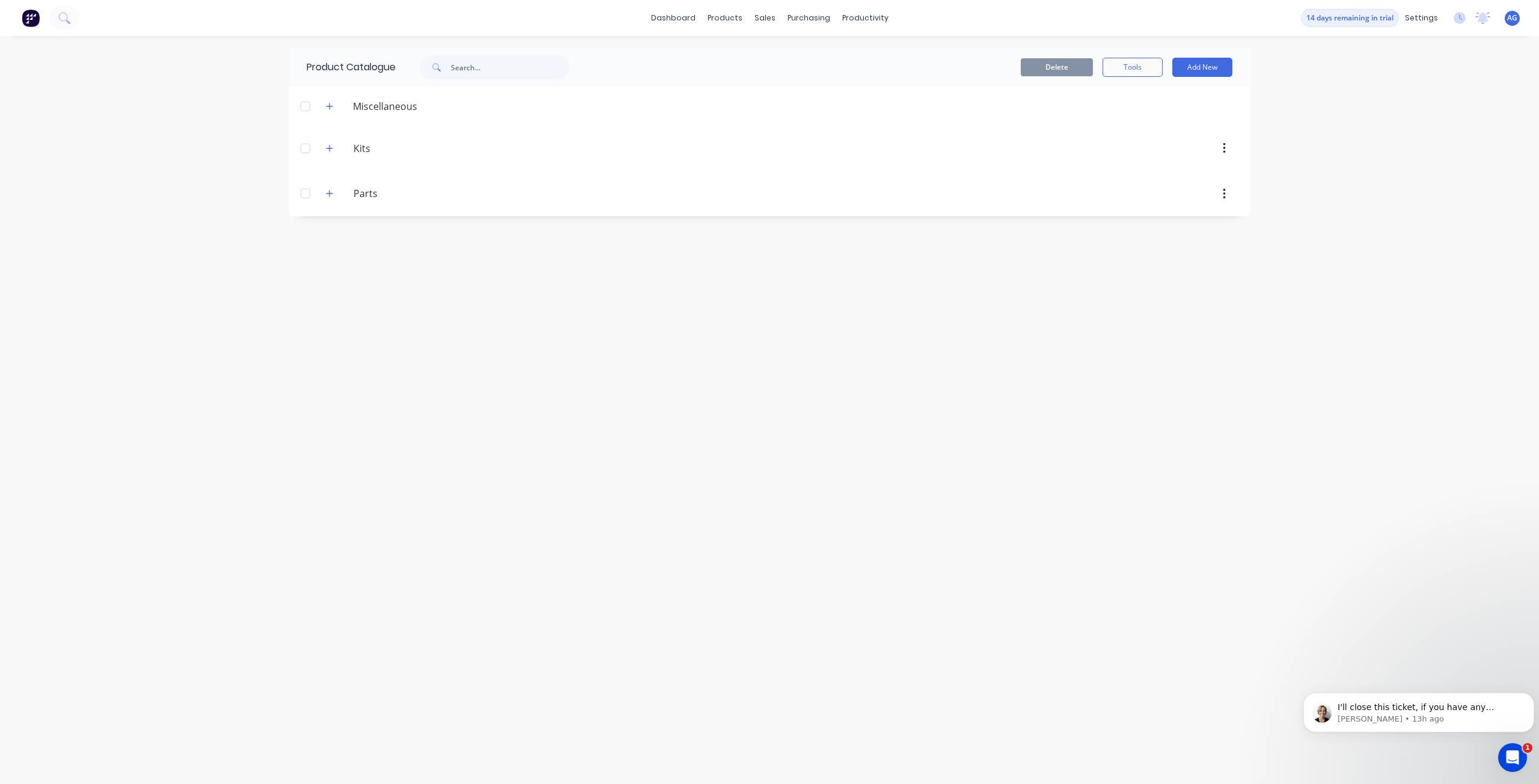
click at [660, 389] on div "Product Catalogue Delete Tools Add New Miscellaneous Kits Kits Parts Parts" at bounding box center [769, 410] width 961 height 724
click at [365, 193] on input "Parts" at bounding box center [423, 194] width 142 height 15
click at [1239, 193] on div at bounding box center [877, 194] width 746 height 22
click at [1220, 193] on button "button" at bounding box center [1223, 194] width 28 height 22
click at [1214, 217] on div "Delete" at bounding box center [1181, 226] width 93 height 18
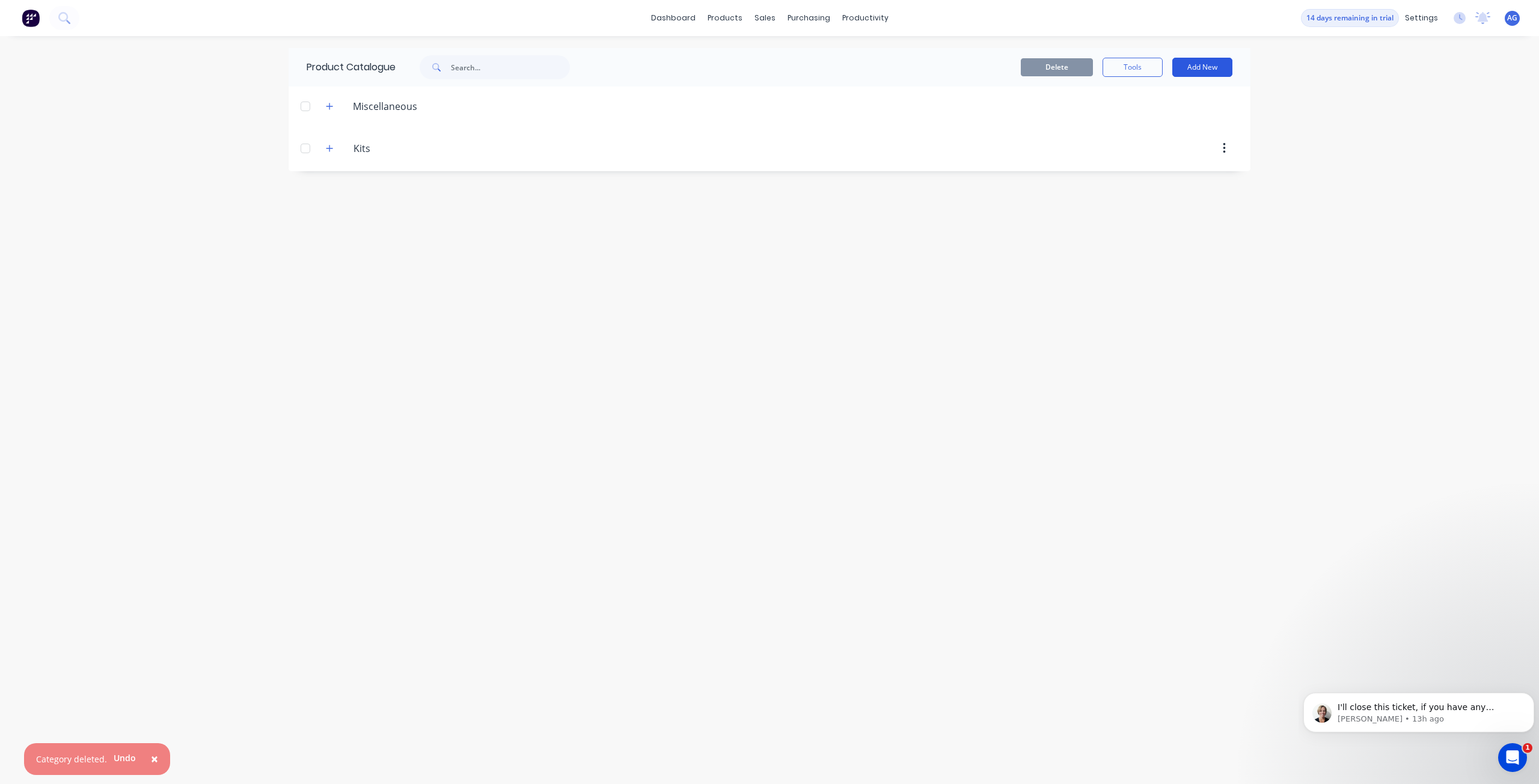
click at [1221, 65] on button "Add New" at bounding box center [1202, 67] width 60 height 20
click at [1195, 98] on div "Category" at bounding box center [1174, 99] width 93 height 18
type input "Stock Bags"
click at [1172, 149] on div "Product Kit" at bounding box center [1174, 147] width 93 height 18
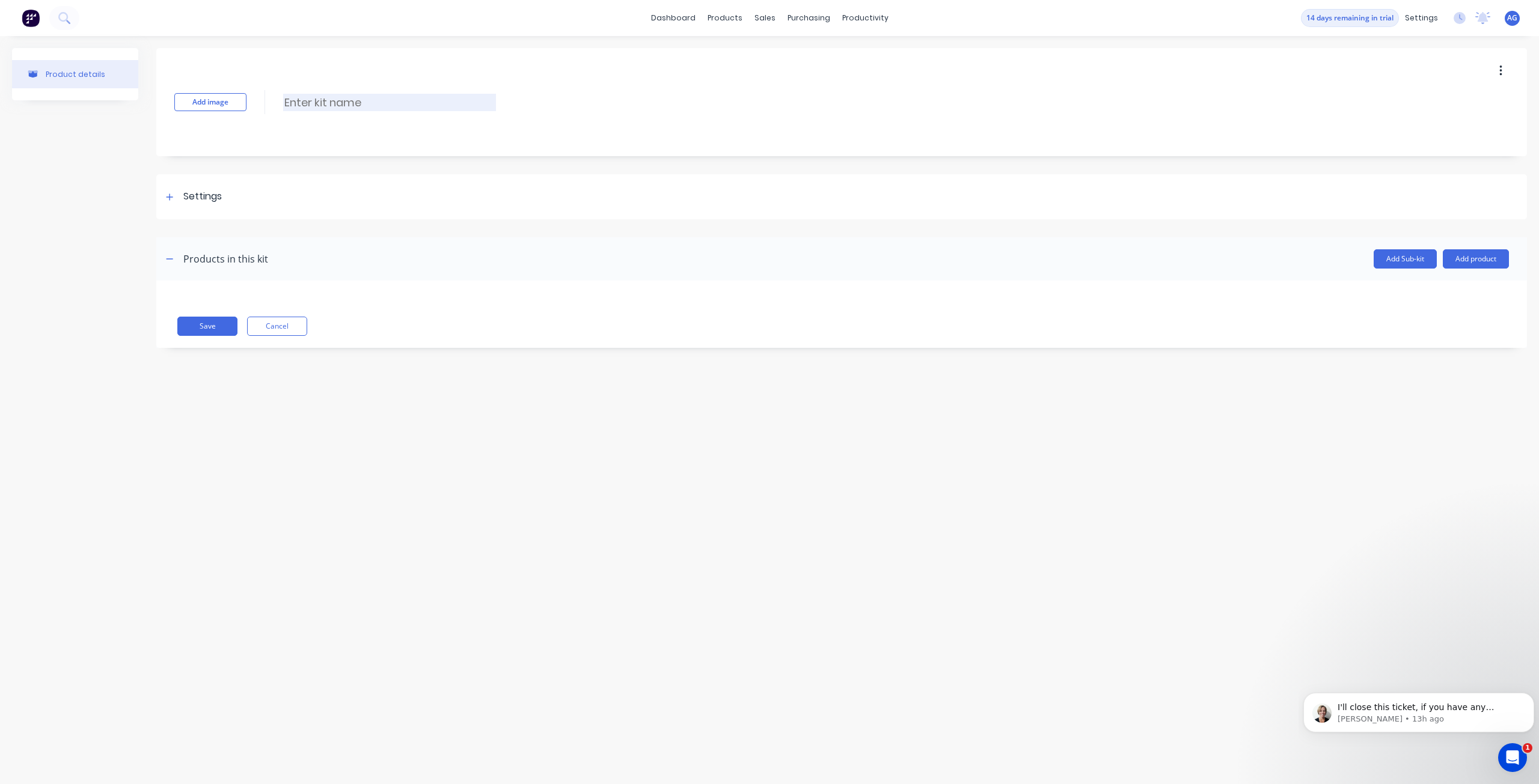
click at [335, 109] on input at bounding box center [390, 103] width 213 height 18
type input "Hot Stamped Stock Bags"
click at [464, 142] on div "Add image Hot Stamped Stock Bags Hot Stamped Stock Bags Enter kit name" at bounding box center [841, 102] width 1370 height 109
click at [194, 193] on div "Settings" at bounding box center [201, 196] width 38 height 15
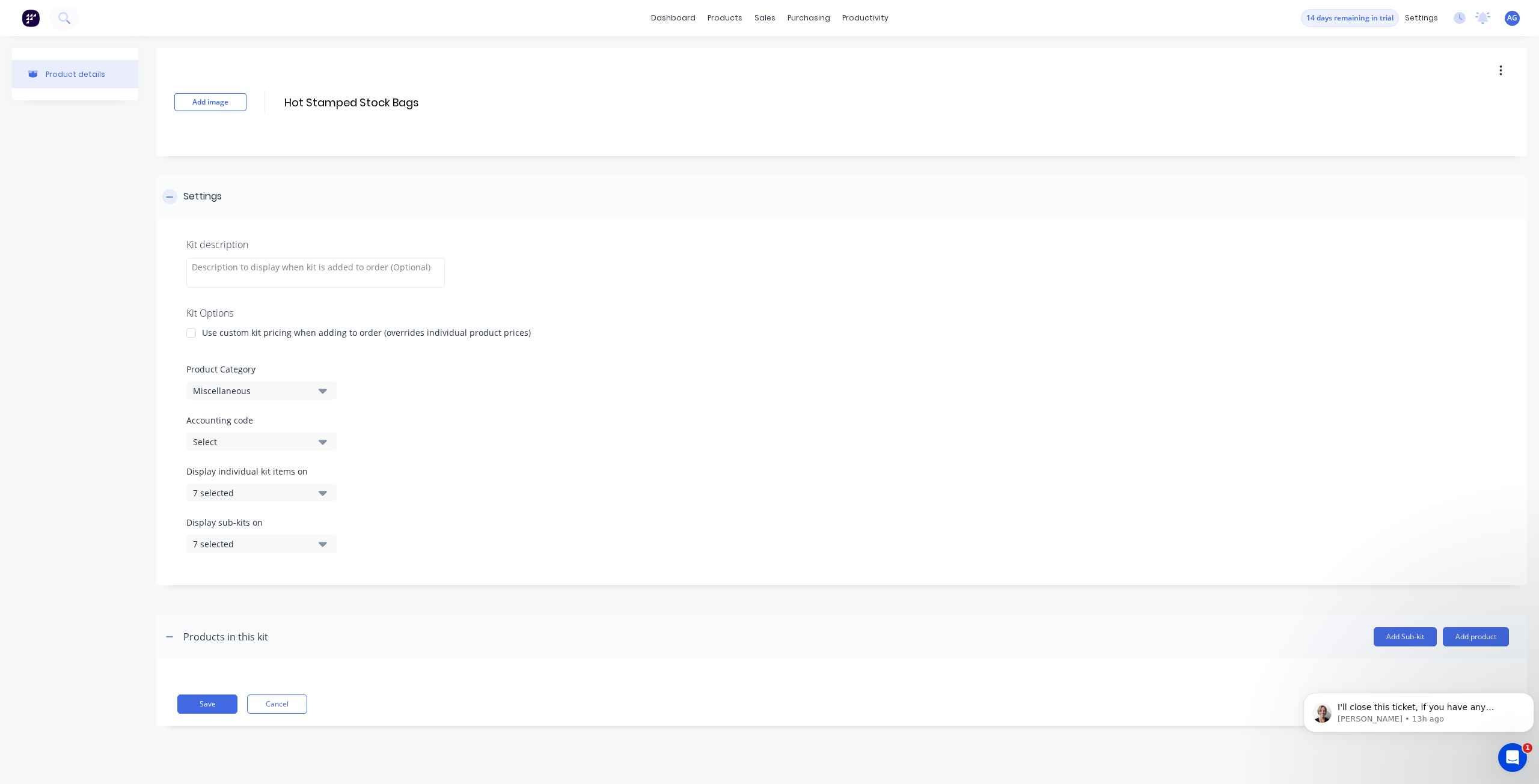
click at [194, 193] on div "Settings" at bounding box center [201, 196] width 38 height 15
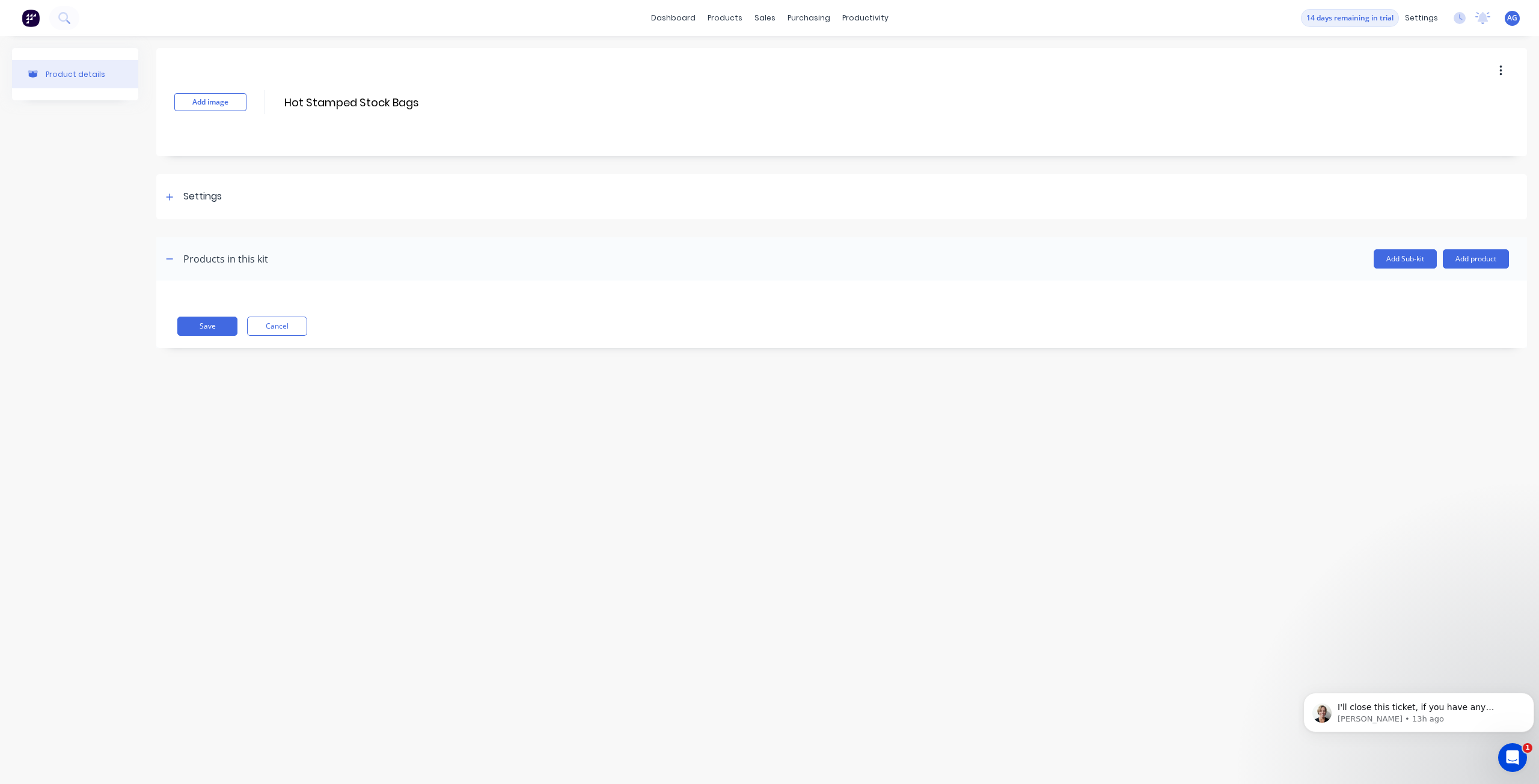
click at [329, 172] on div "Add image Hot Stamped Stock Bags Hot Stamped Stock Bags Enter kit name Settings…" at bounding box center [841, 206] width 1370 height 318
click at [215, 106] on button "Add image" at bounding box center [210, 102] width 72 height 18
click at [277, 523] on div "Product details Change image Hot Stamped Stock Bags Hot Stamped Stock Bags Ente…" at bounding box center [770, 398] width 1539 height 724
click at [208, 83] on img at bounding box center [209, 93] width 60 height 60
click at [302, 129] on div "Change image Hot Stamped Stock Bags Hot Stamped Stock Bags Enter kit name" at bounding box center [841, 102] width 1370 height 109
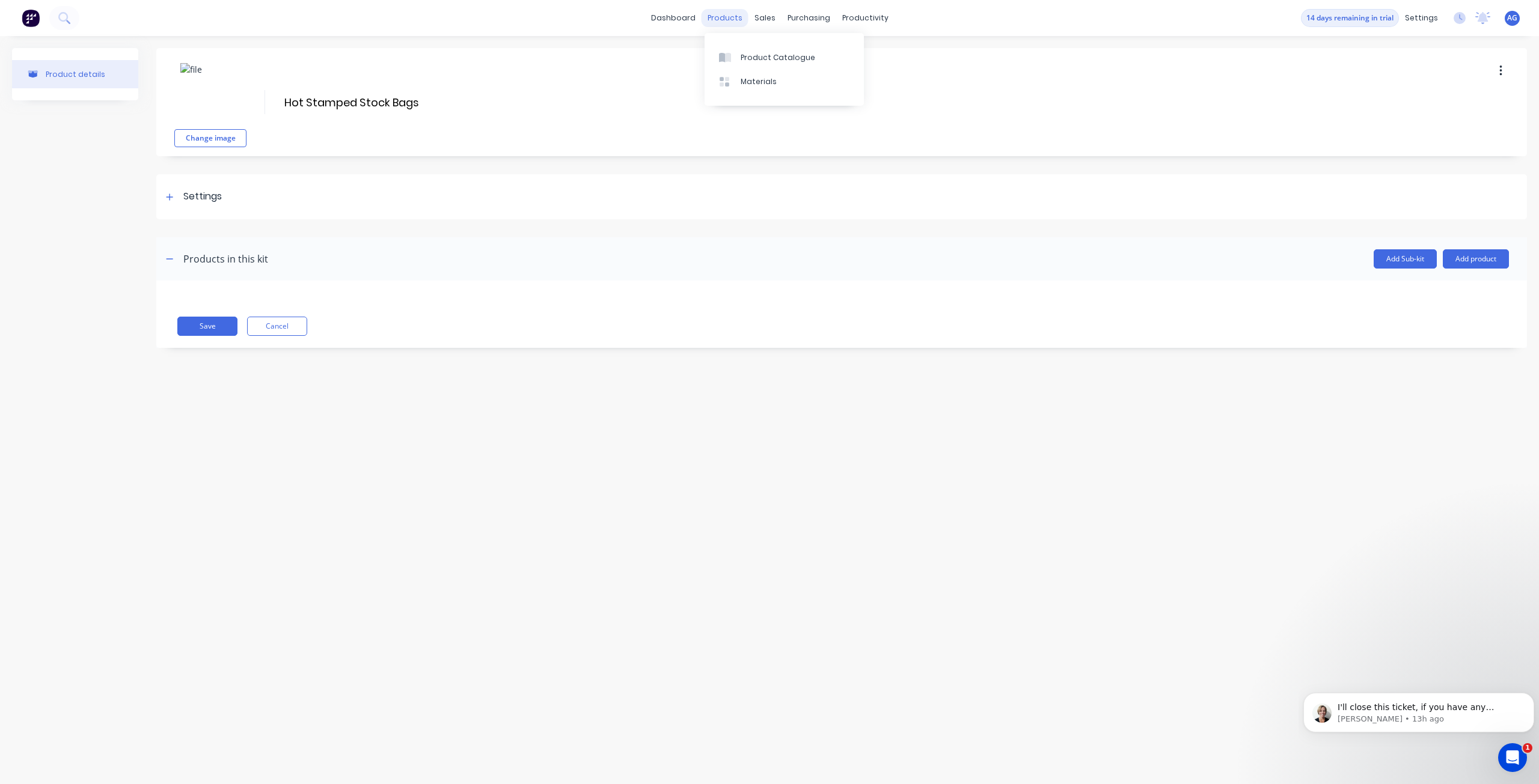
click at [729, 22] on div "products" at bounding box center [725, 18] width 47 height 18
click at [748, 88] on link "Materials" at bounding box center [783, 81] width 159 height 24
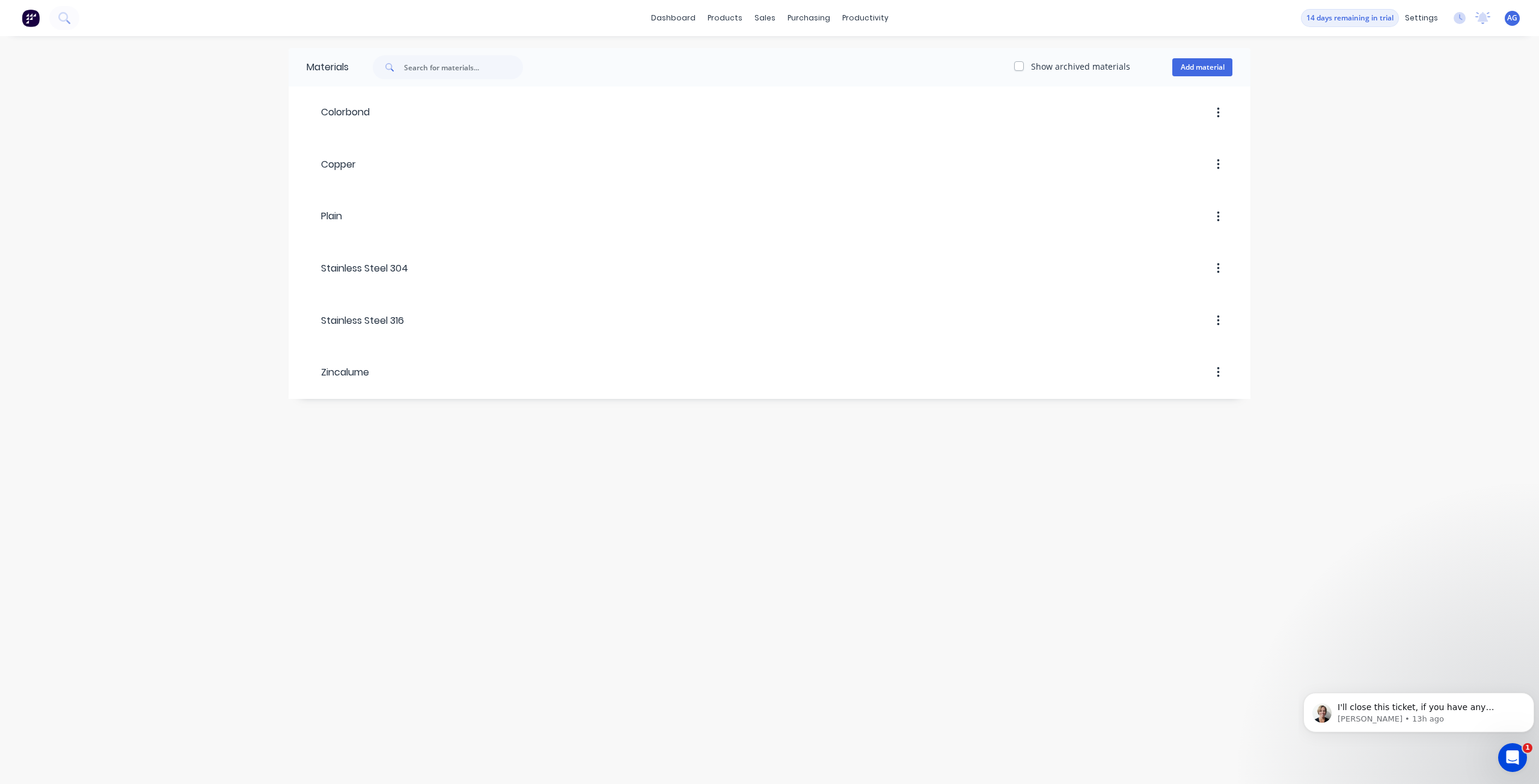
click at [743, 449] on div "Materials Show archived materials Add material Colorbond Copper Plain Stainless…" at bounding box center [770, 410] width 1539 height 748
click at [1031, 66] on label "Show archived materials" at bounding box center [1079, 65] width 99 height 13
click at [1023, 66] on input "Show archived materials" at bounding box center [1019, 65] width 10 height 12
click at [1031, 66] on label "Show archived materials" at bounding box center [1079, 65] width 99 height 13
click at [1023, 66] on input "Show archived materials" at bounding box center [1019, 65] width 10 height 12
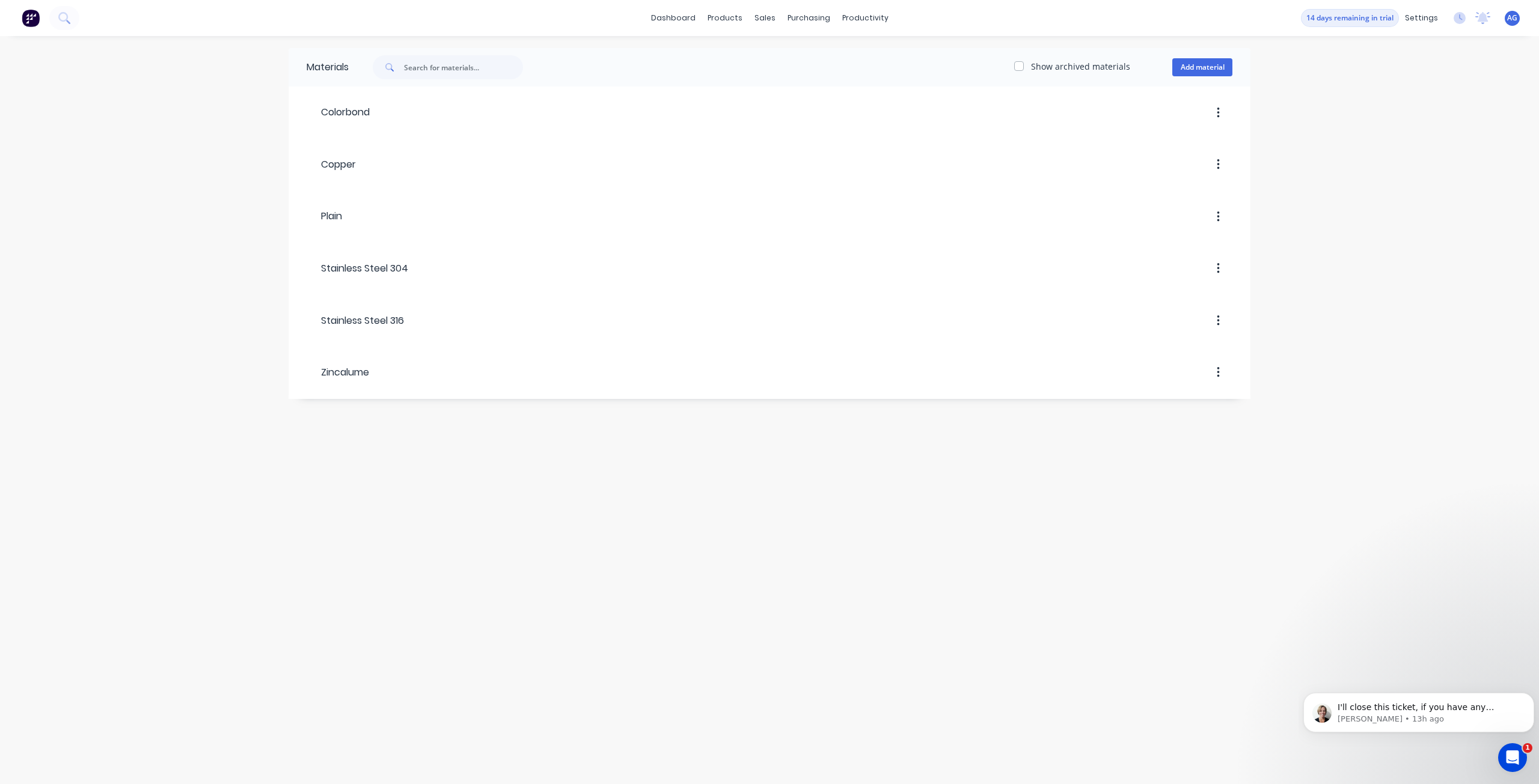
checkbox input "false"
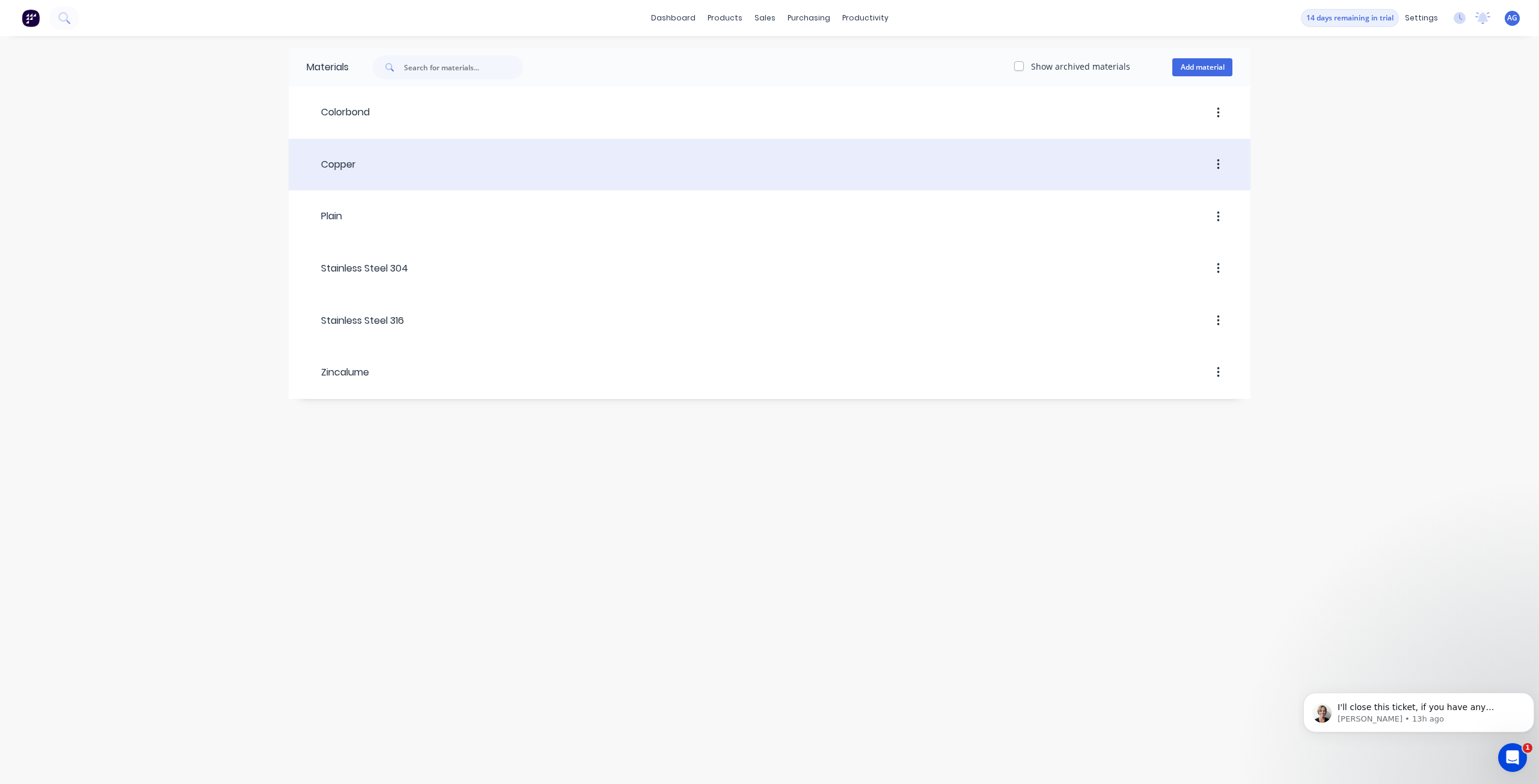
click at [457, 155] on div at bounding box center [794, 164] width 876 height 22
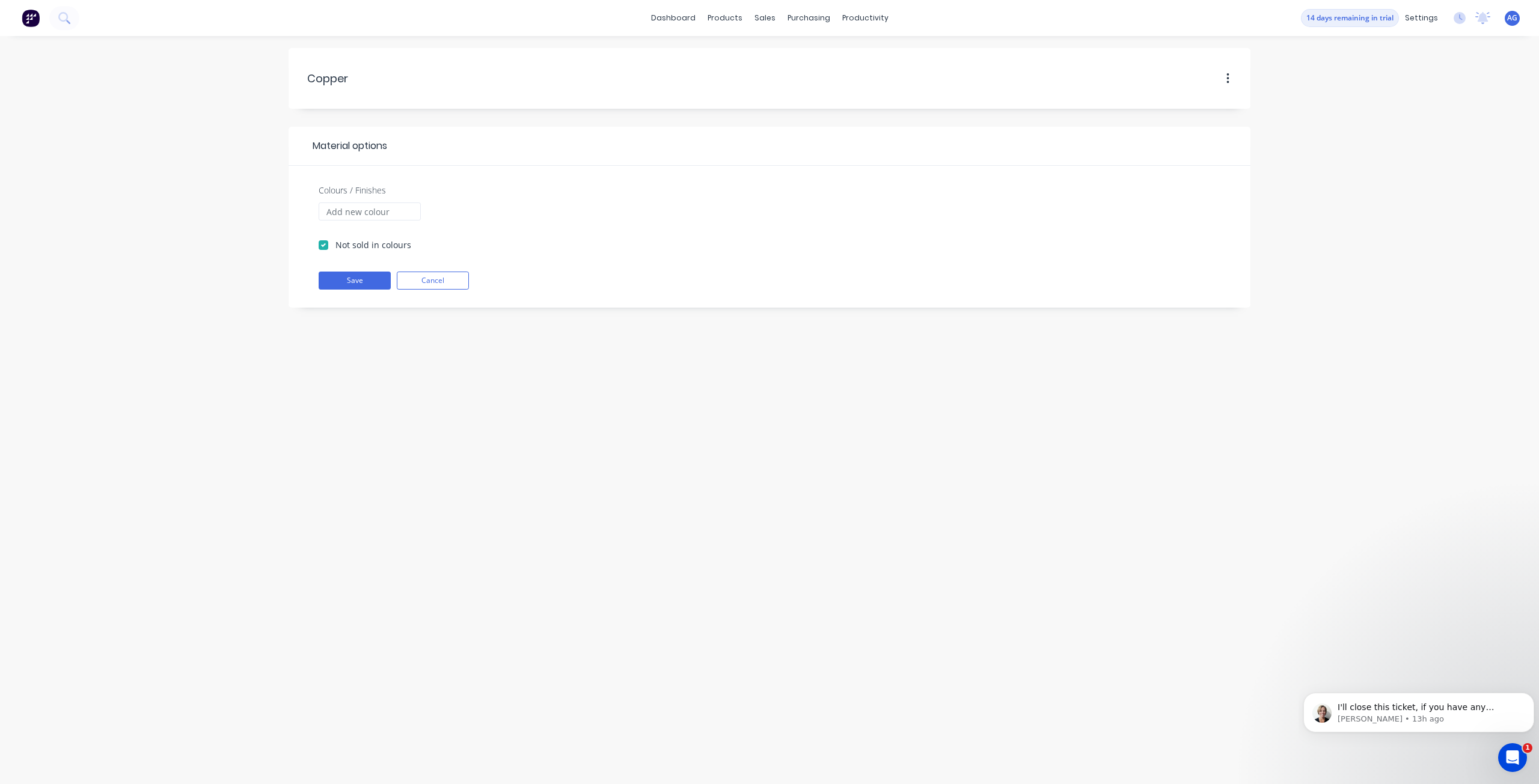
click at [501, 467] on div "Copper Copper Material options Colours / Finishes Not sold in colours Save Canc…" at bounding box center [770, 410] width 1539 height 748
click at [735, 85] on div at bounding box center [727, 81] width 18 height 11
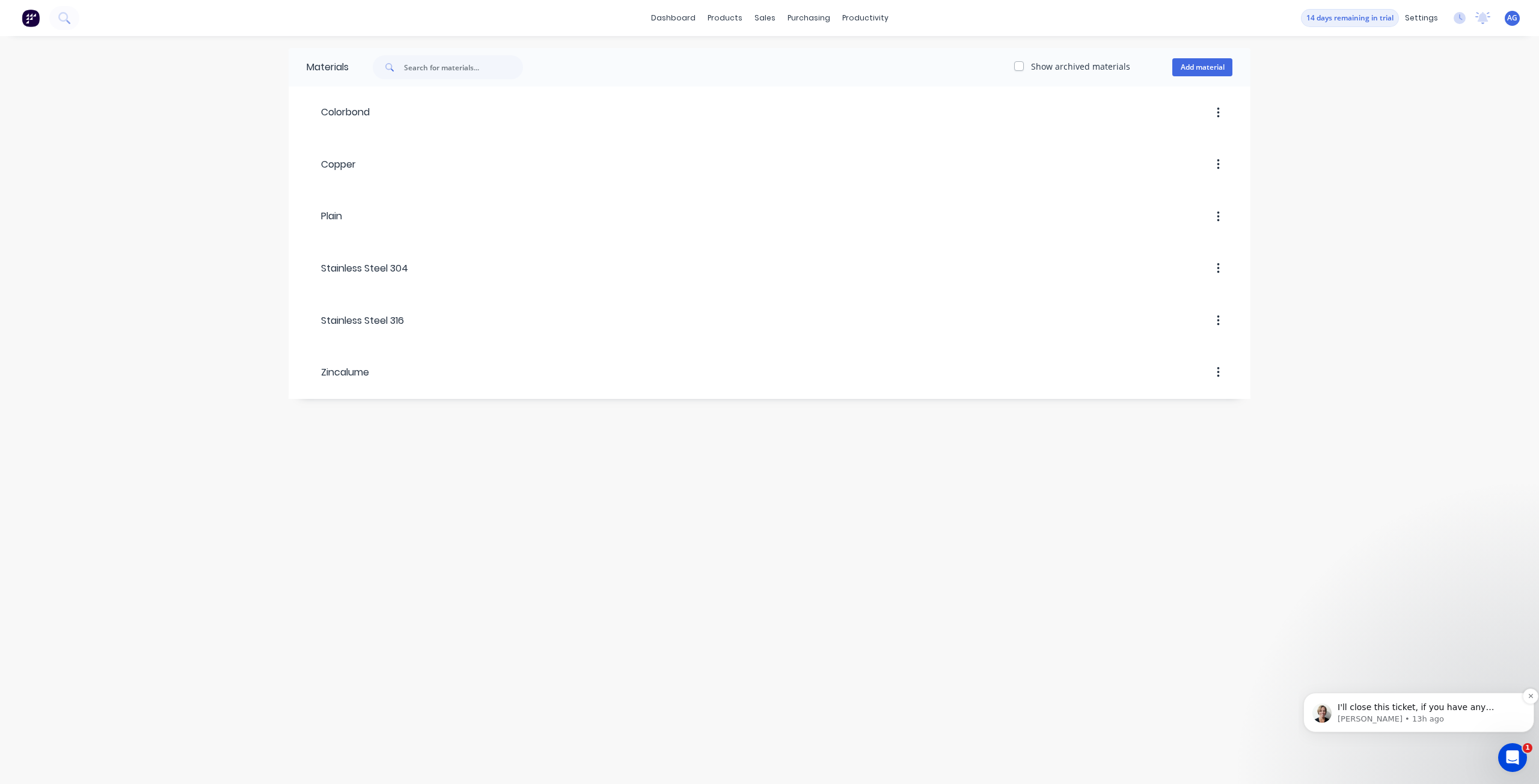
click at [1432, 715] on p "Cathy • 13h ago" at bounding box center [1429, 719] width 182 height 11
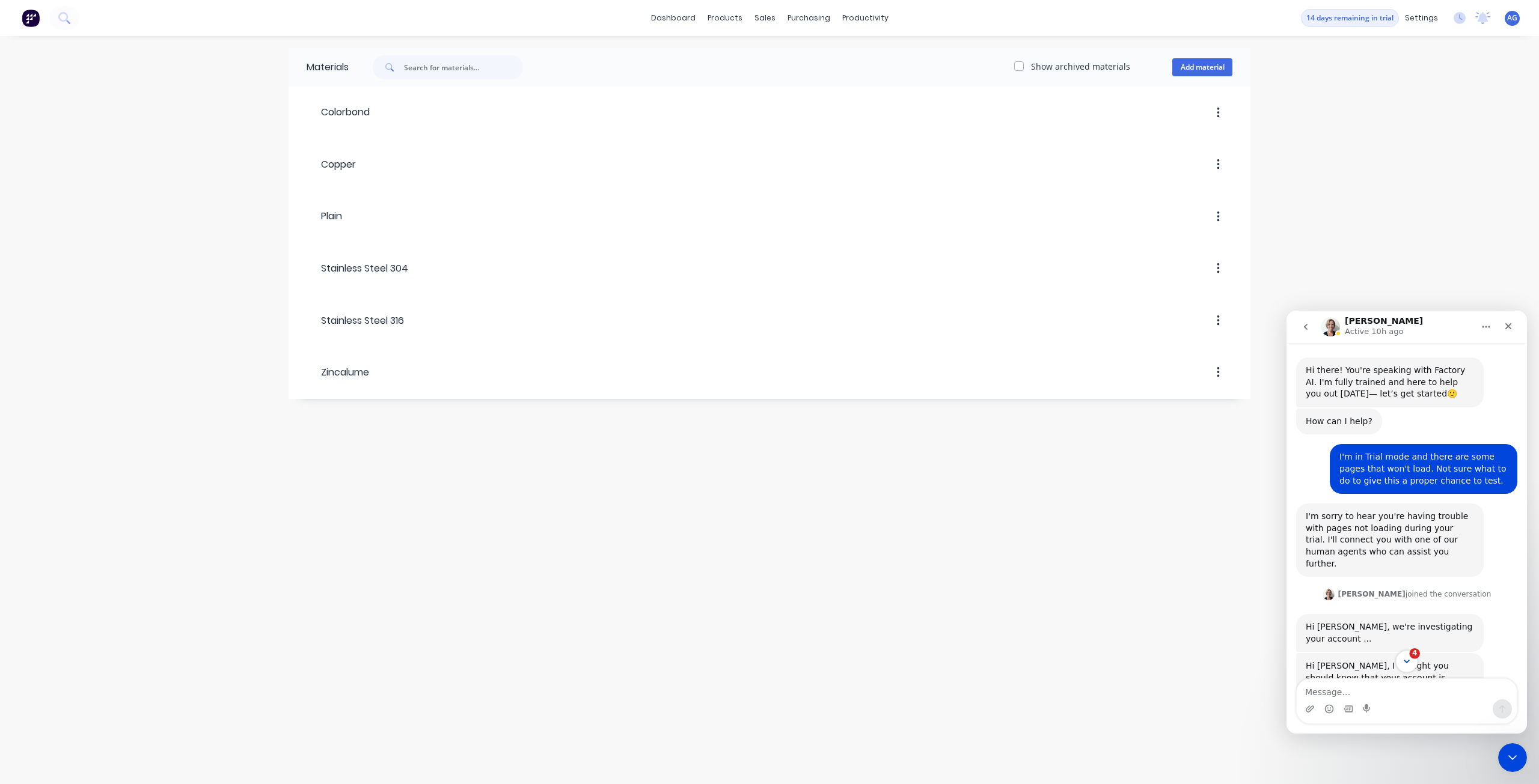
click at [1413, 662] on button "4" at bounding box center [1406, 661] width 22 height 22
click at [1516, 325] on div "Close" at bounding box center [1508, 327] width 22 height 22
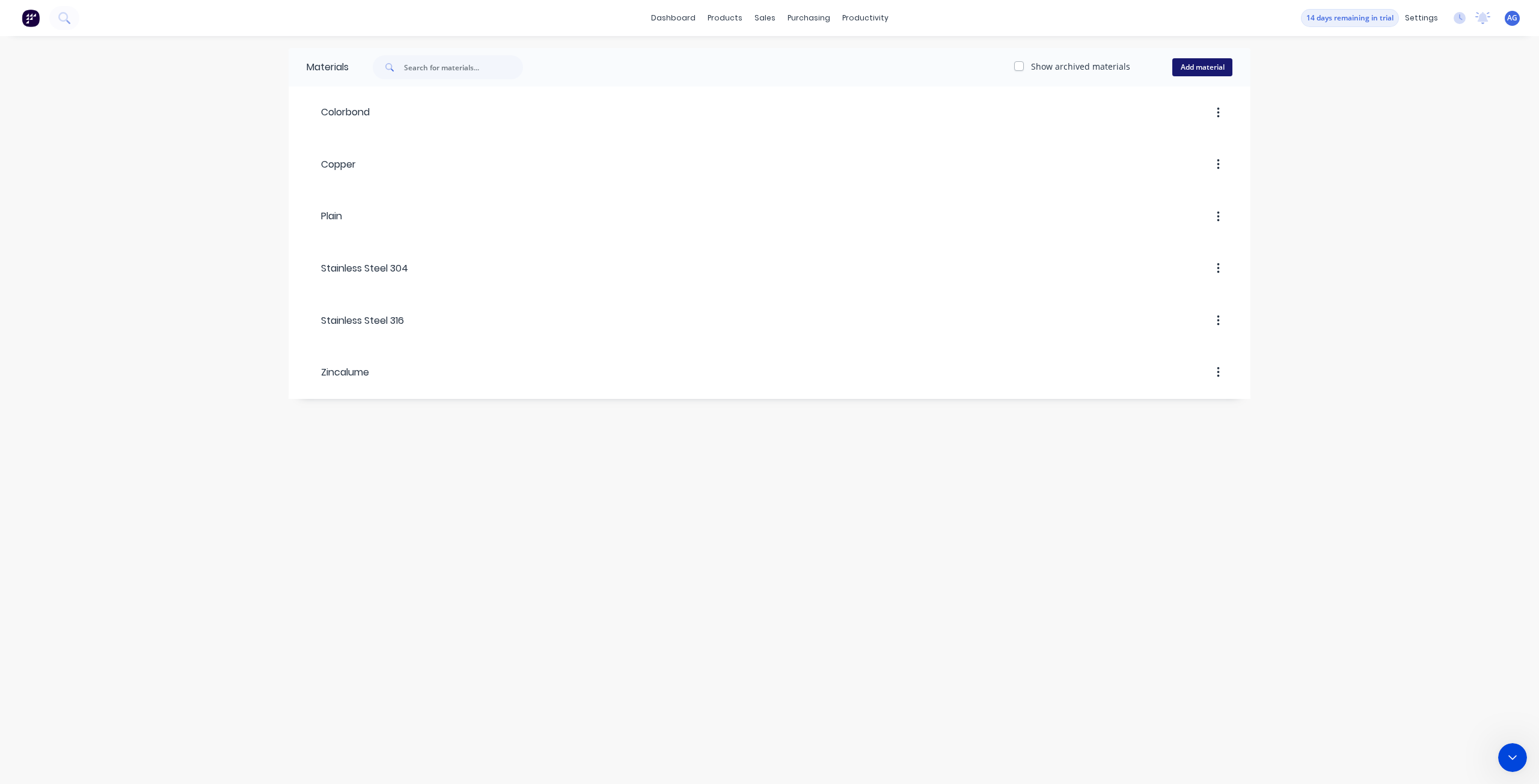
click at [1207, 64] on button "Add material" at bounding box center [1202, 67] width 60 height 18
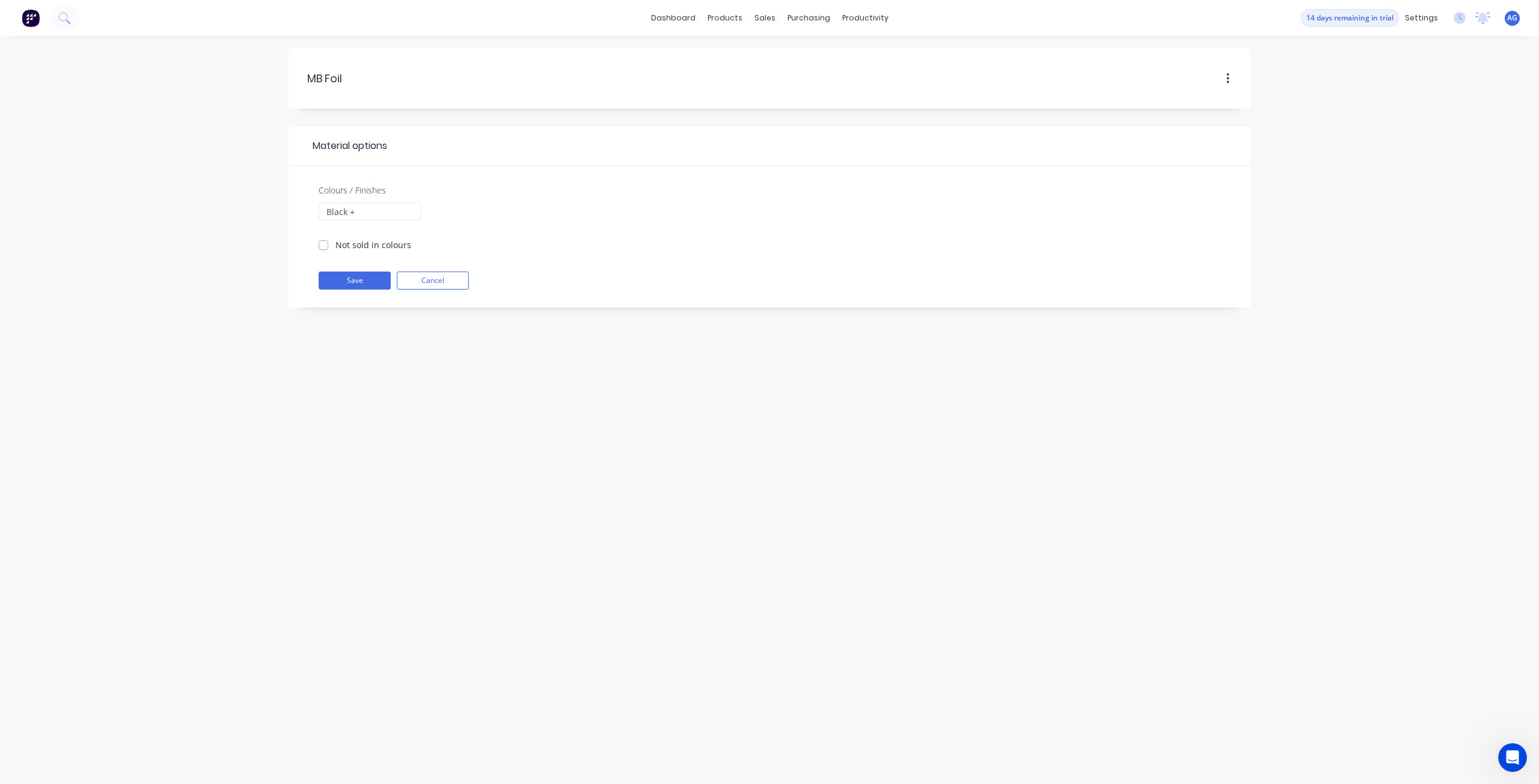
scroll to position [104, 0]
type input "Black 180"
type input "C"
type input "Gold 120"
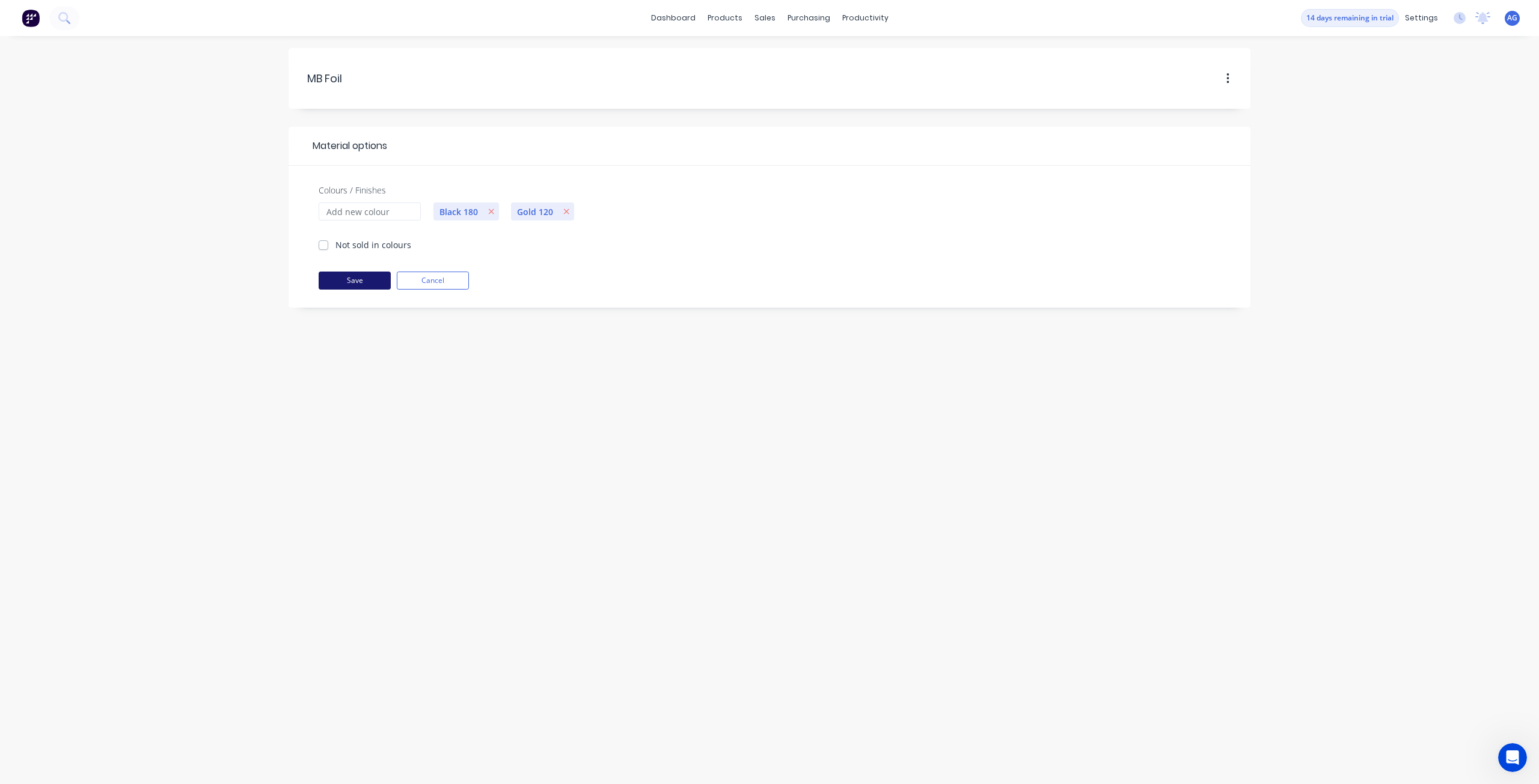
click at [362, 283] on button "Save" at bounding box center [355, 281] width 72 height 18
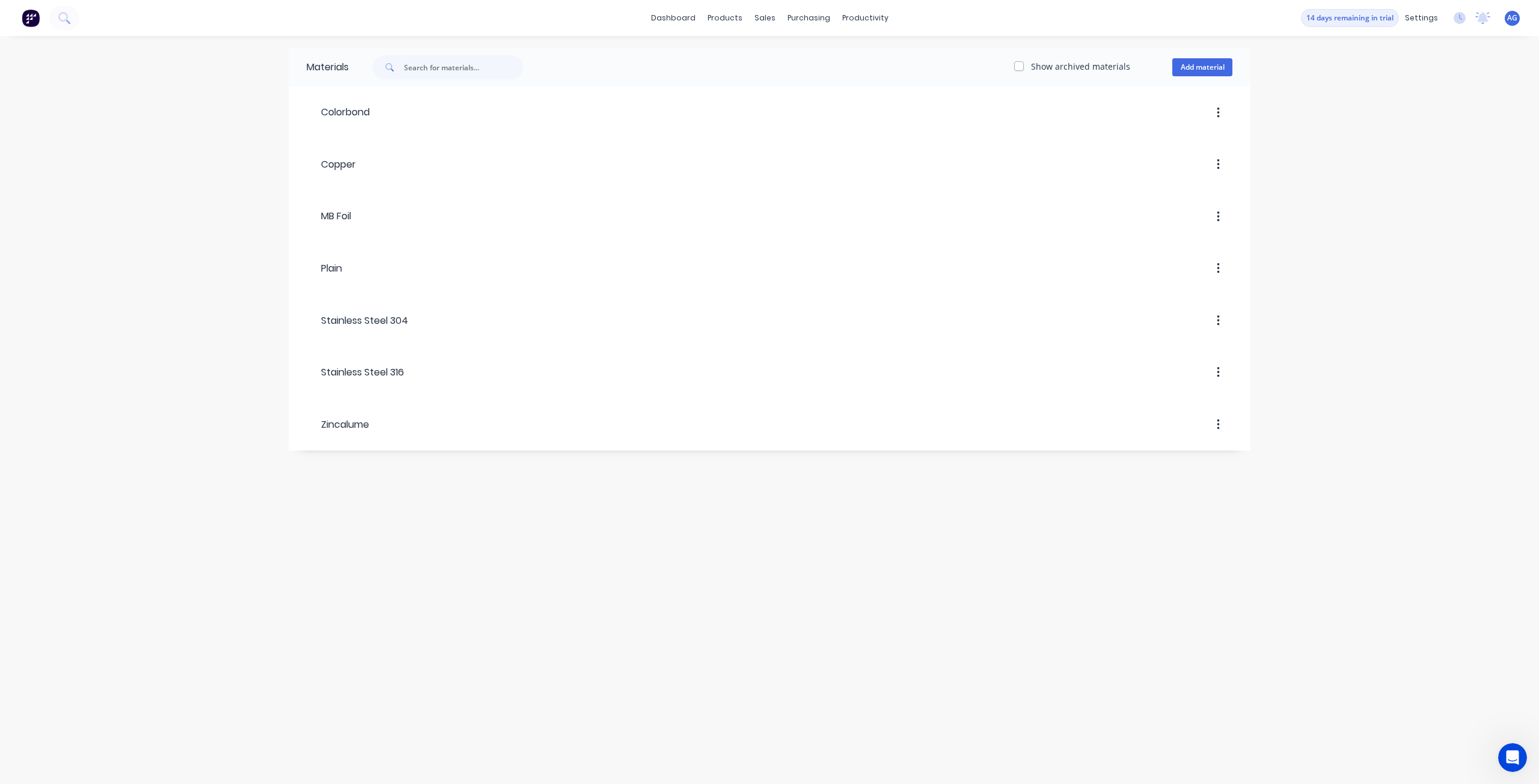
click at [446, 45] on div "Materials Show archived materials Add material Colorbond Copper MB Foil Plain S…" at bounding box center [770, 410] width 1539 height 748
click at [439, 56] on input "text" at bounding box center [463, 67] width 119 height 24
type input "M"
type input "PM Foil"
click at [1185, 71] on button "Add material" at bounding box center [1202, 67] width 60 height 18
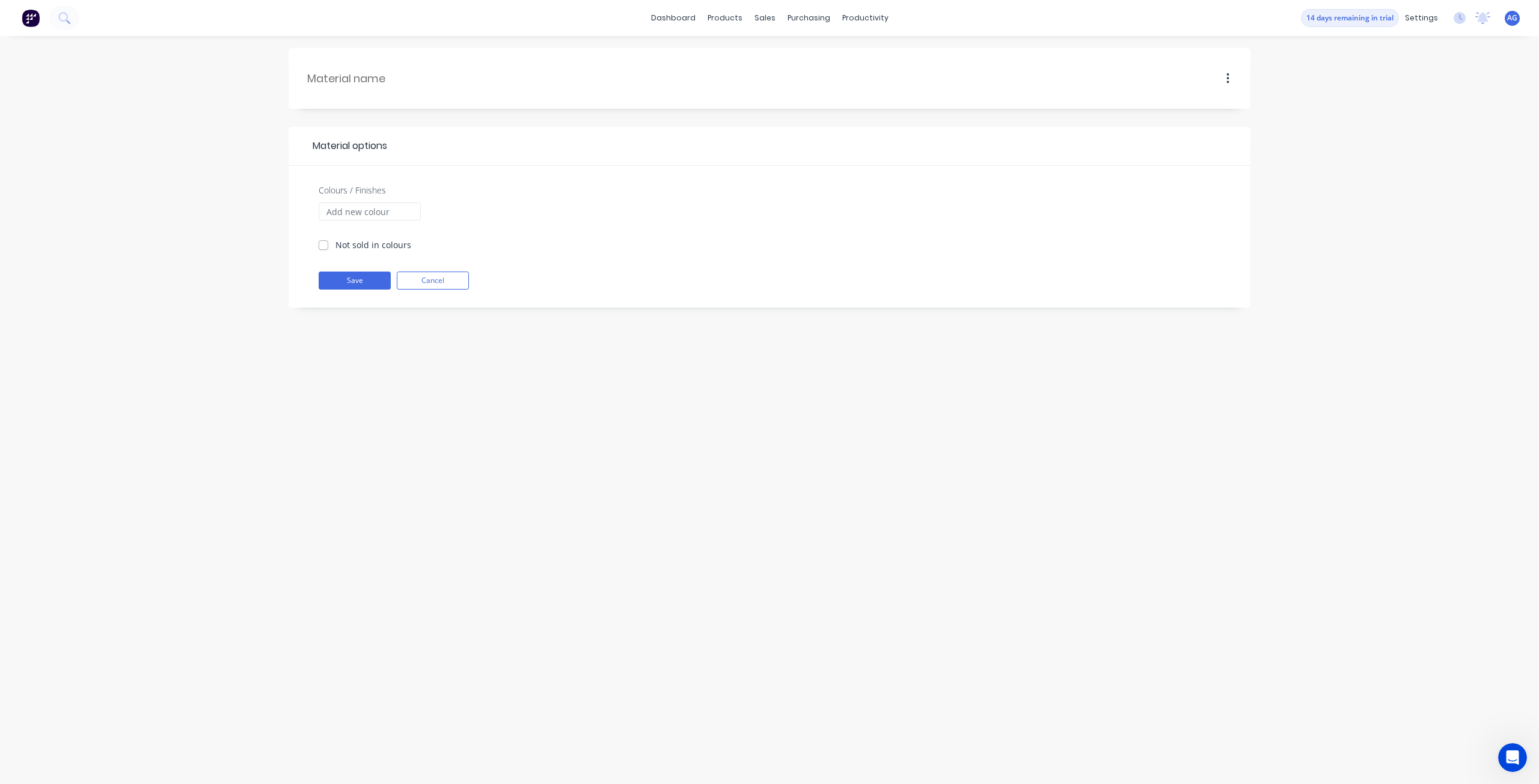
drag, startPoint x: 383, startPoint y: 149, endPoint x: 380, endPoint y: 141, distance: 8.5
click at [383, 149] on span "Material options" at bounding box center [346, 146] width 80 height 15
click at [392, 82] on input "text" at bounding box center [387, 78] width 161 height 17
type input "PM Foil"
type input "Red 345"
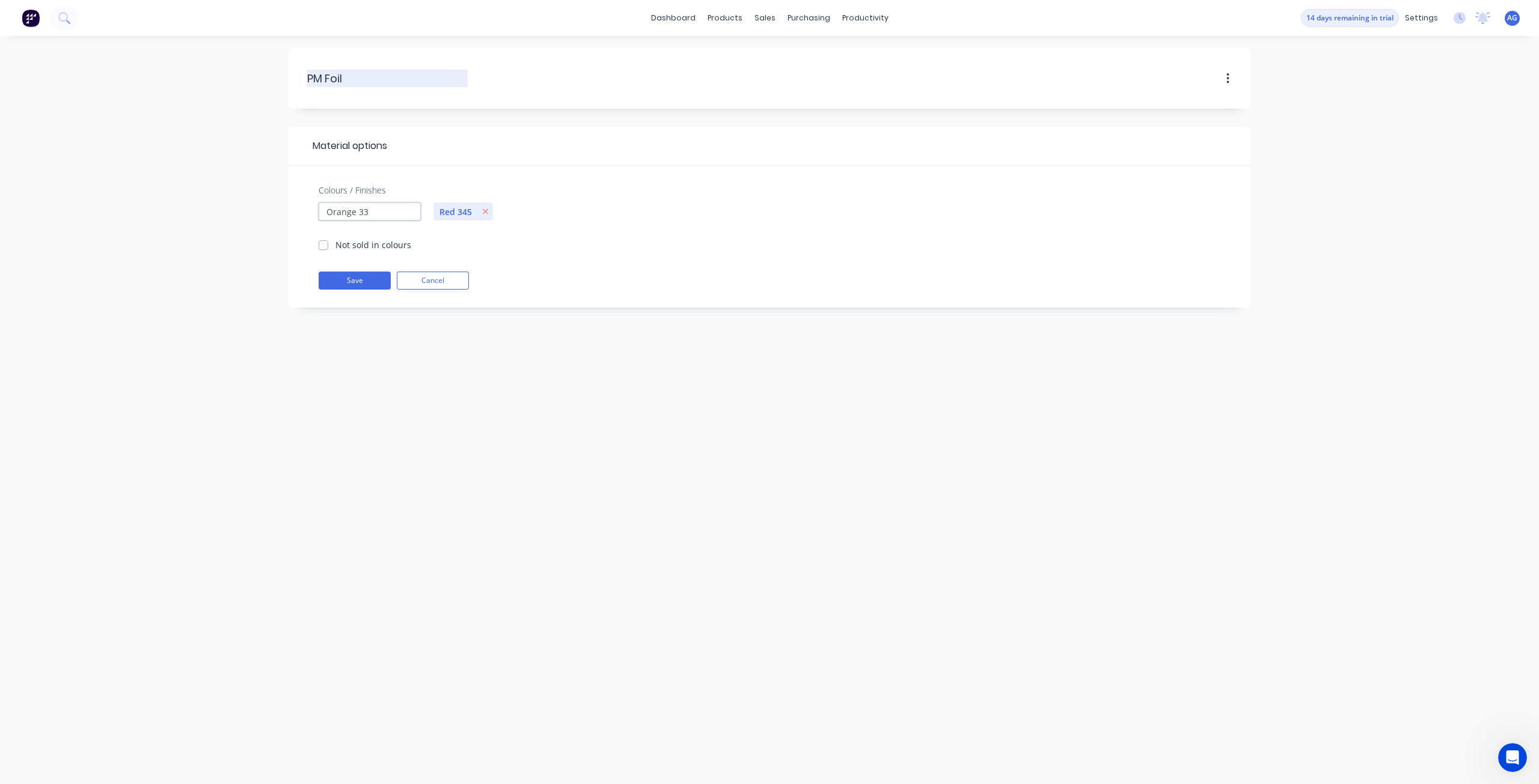
type input "Orange 332"
drag, startPoint x: 338, startPoint y: 285, endPoint x: 347, endPoint y: 283, distance: 9.2
click at [339, 285] on button "Save" at bounding box center [355, 281] width 72 height 18
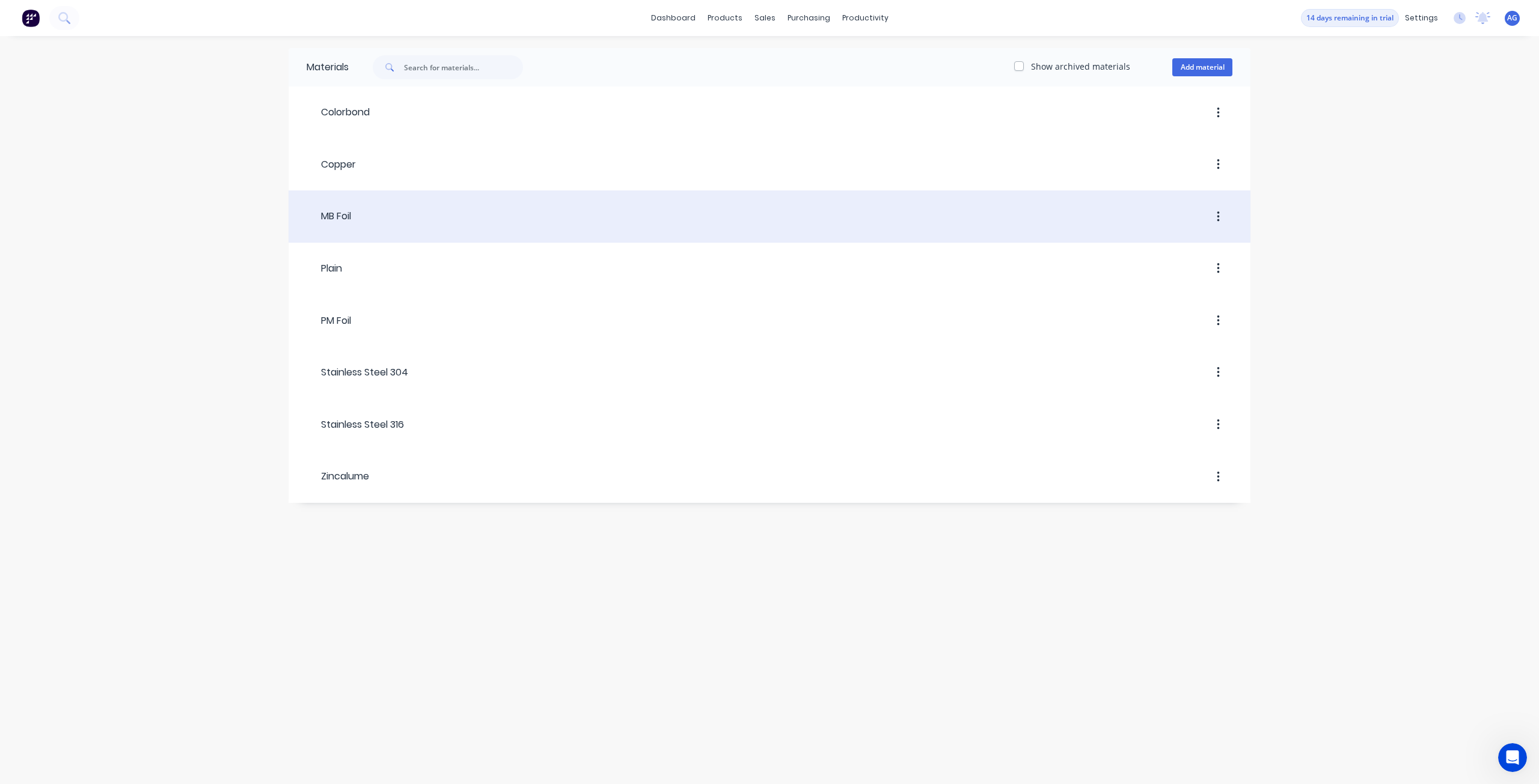
click at [900, 211] on div at bounding box center [791, 217] width 881 height 22
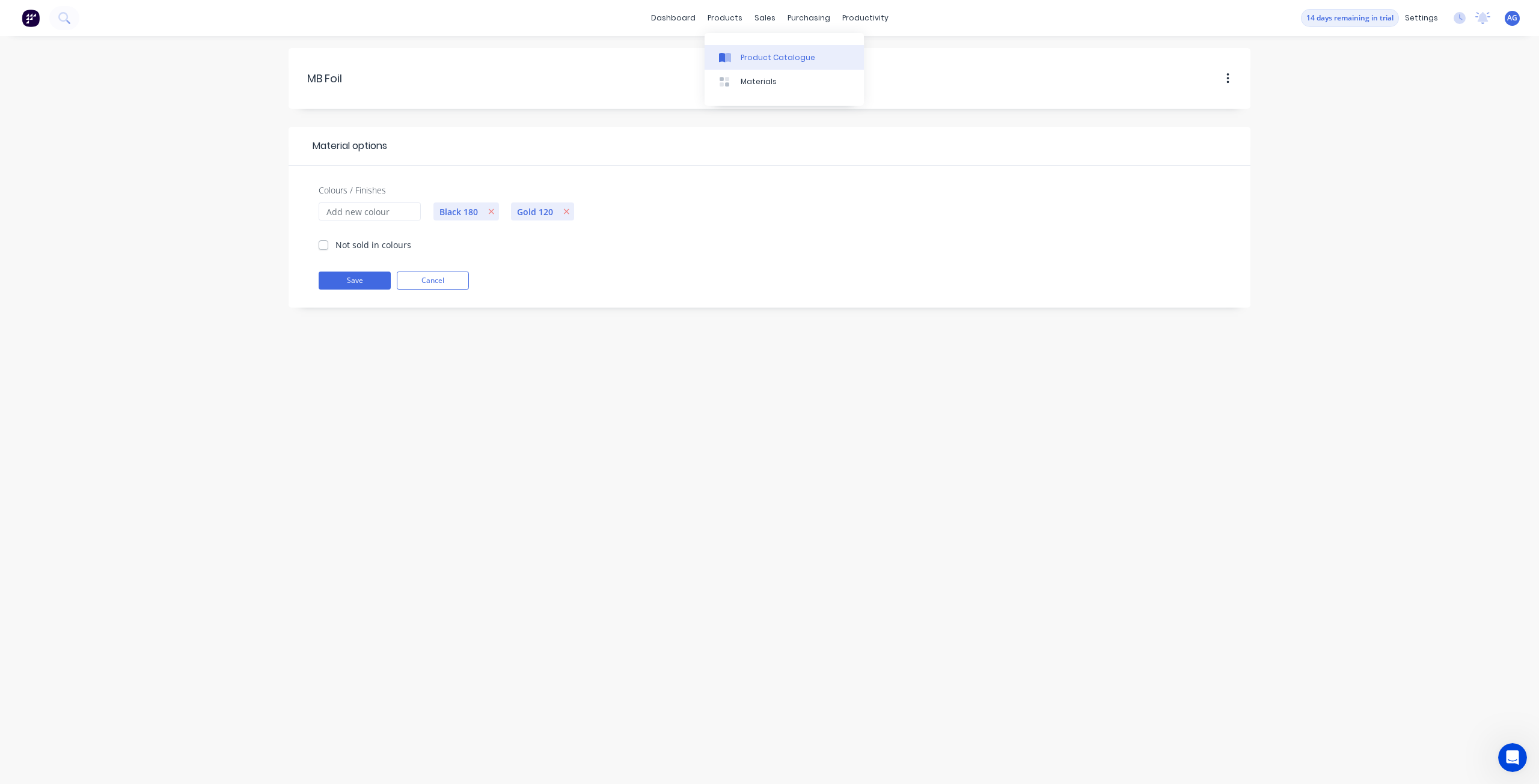
click at [716, 54] on link "Product Catalogue" at bounding box center [783, 57] width 159 height 24
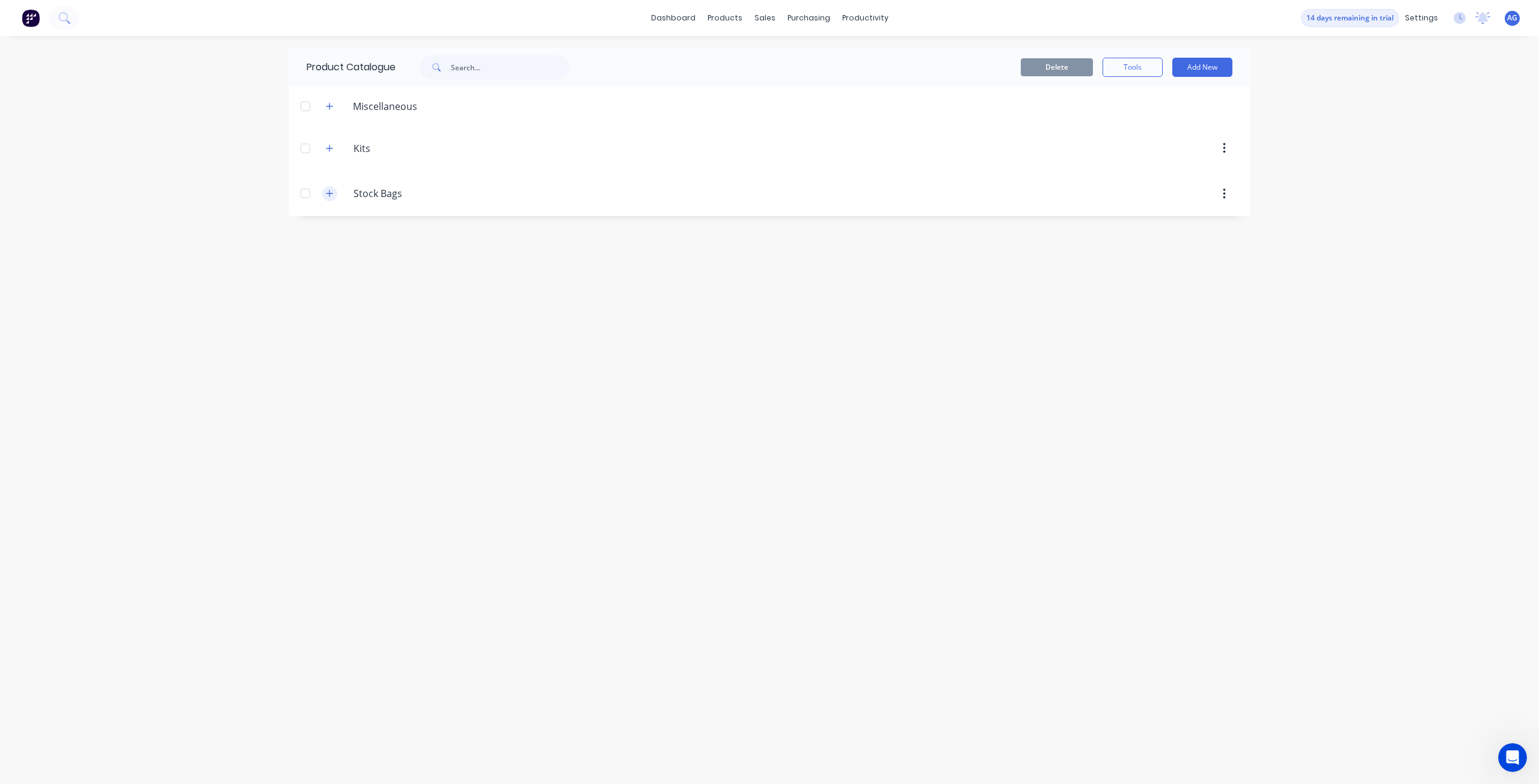
click at [328, 196] on icon "button" at bounding box center [329, 194] width 7 height 9
click at [1196, 65] on button "Add New" at bounding box center [1202, 67] width 60 height 20
click at [1183, 102] on div "Category" at bounding box center [1174, 99] width 93 height 18
drag, startPoint x: 1183, startPoint y: 102, endPoint x: 1181, endPoint y: 123, distance: 21.1
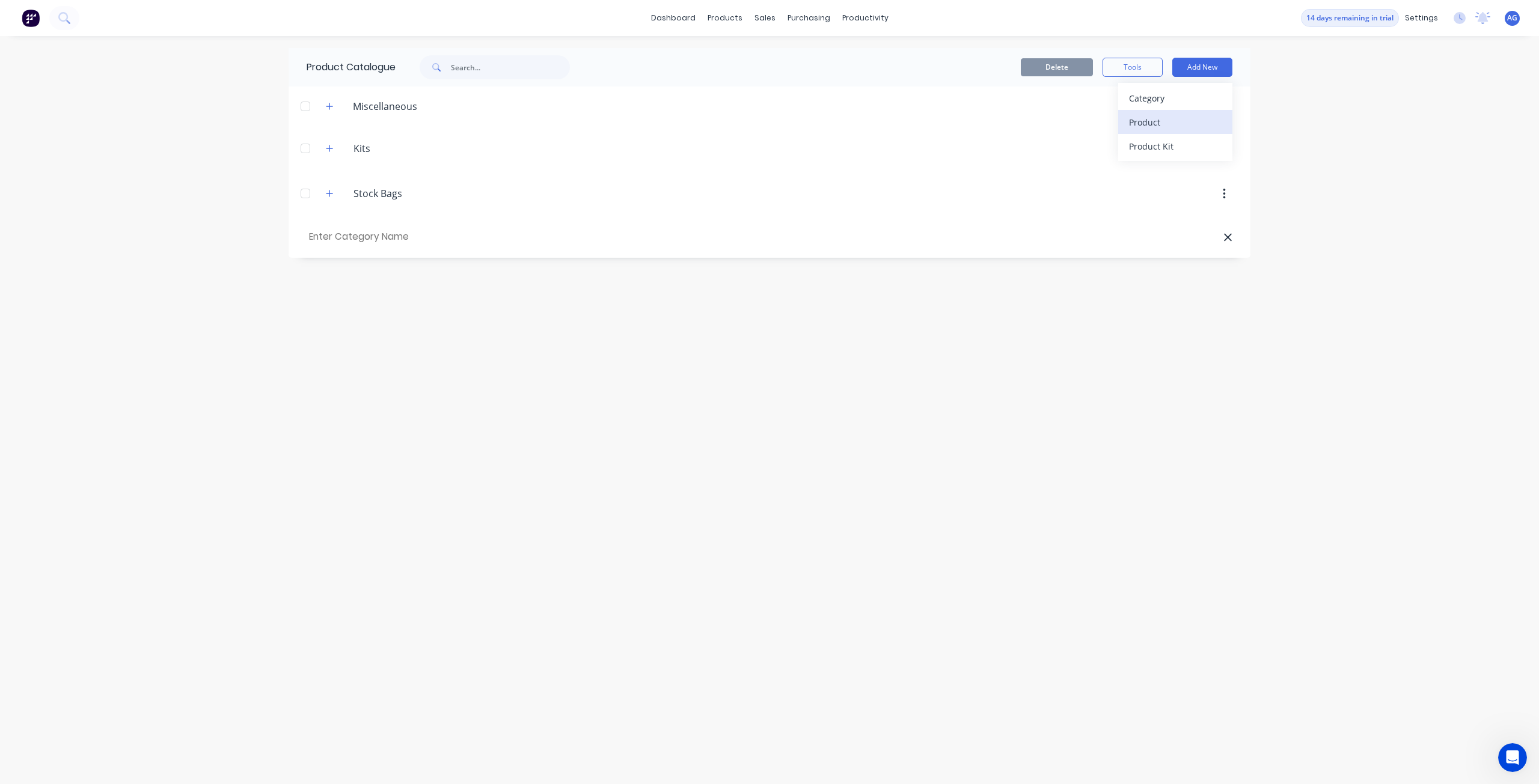
click at [1181, 123] on div "Category Product Product Kit" at bounding box center [1174, 122] width 114 height 78
click at [1181, 123] on div "Product" at bounding box center [1174, 122] width 93 height 18
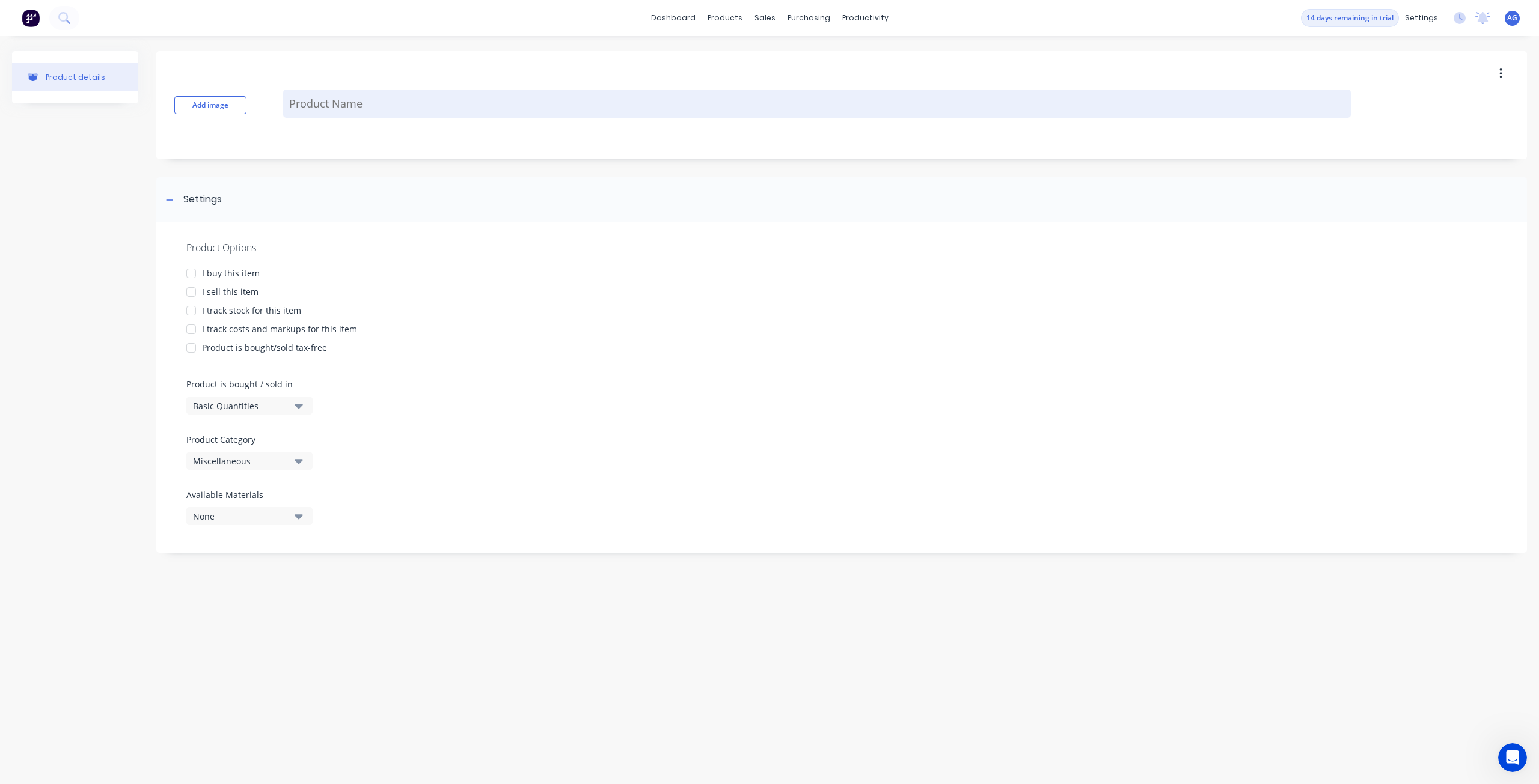
click at [331, 106] on textarea at bounding box center [817, 104] width 1068 height 28
type textarea "x"
type textarea "8"
type textarea "x"
type textarea "8"
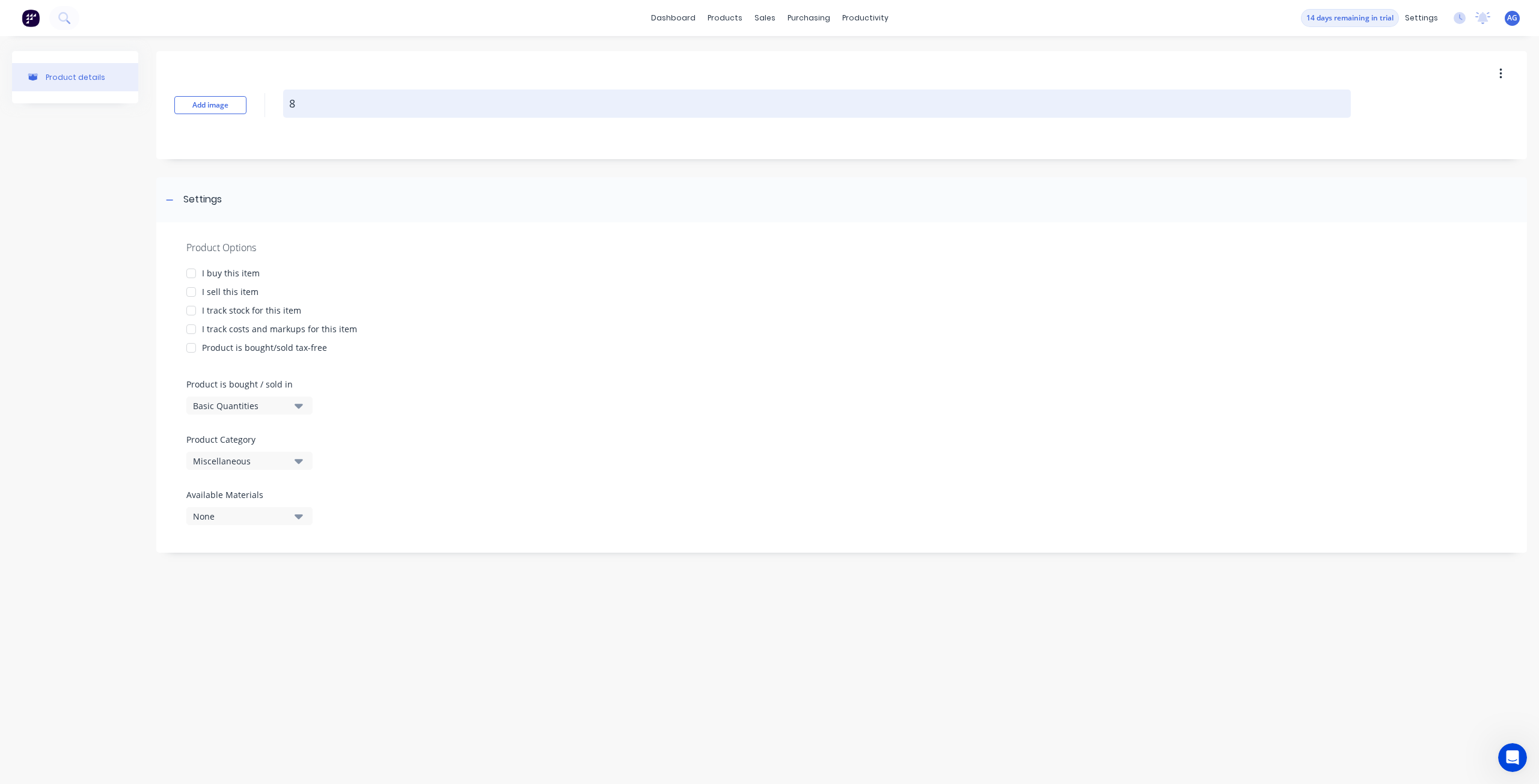
type textarea "x"
type textarea "8 o"
type textarea "x"
type textarea "8 oz"
type textarea "x"
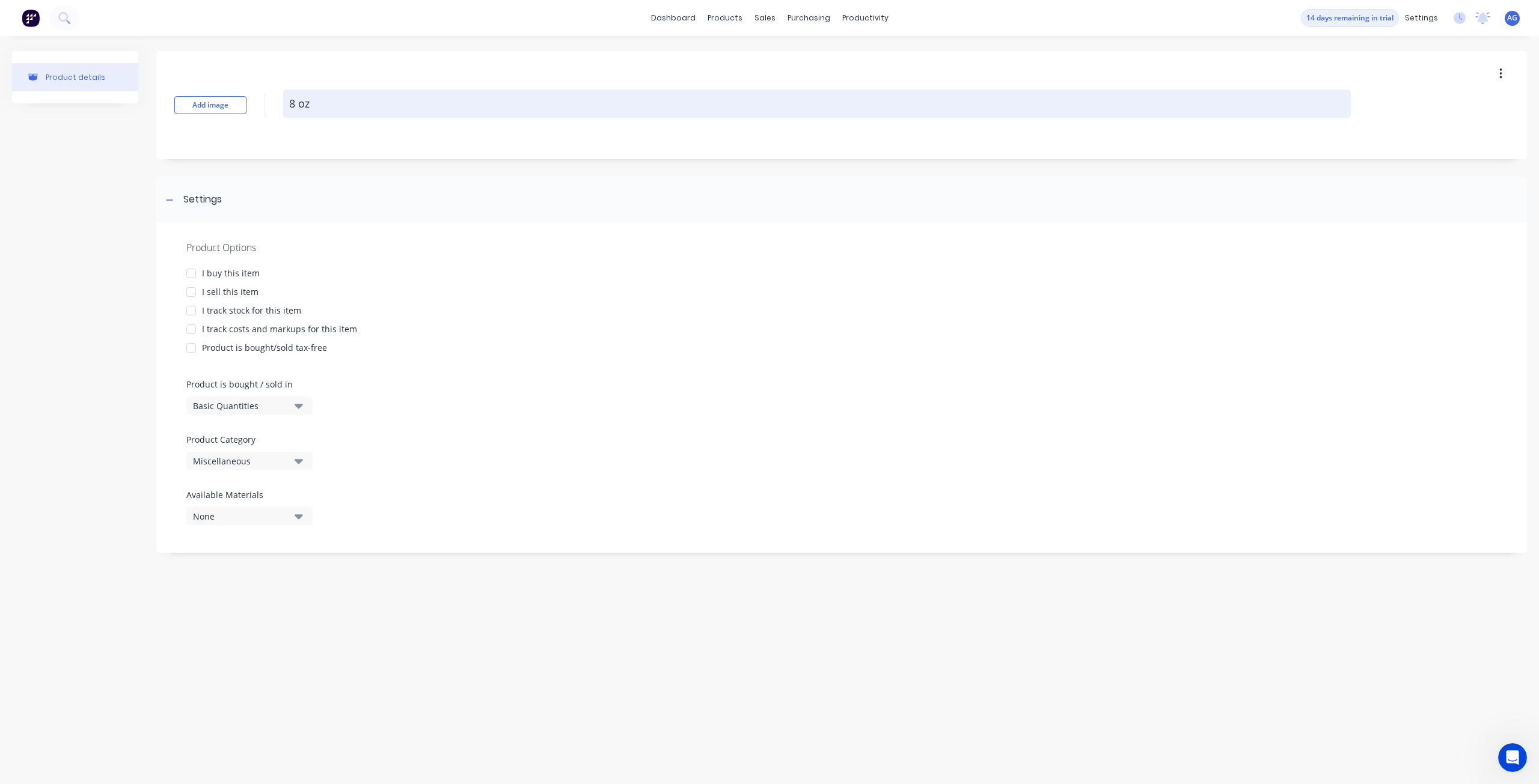
type textarea "8 oz"
type textarea "x"
type textarea "8 oz bo"
type textarea "x"
type textarea "8 oz box"
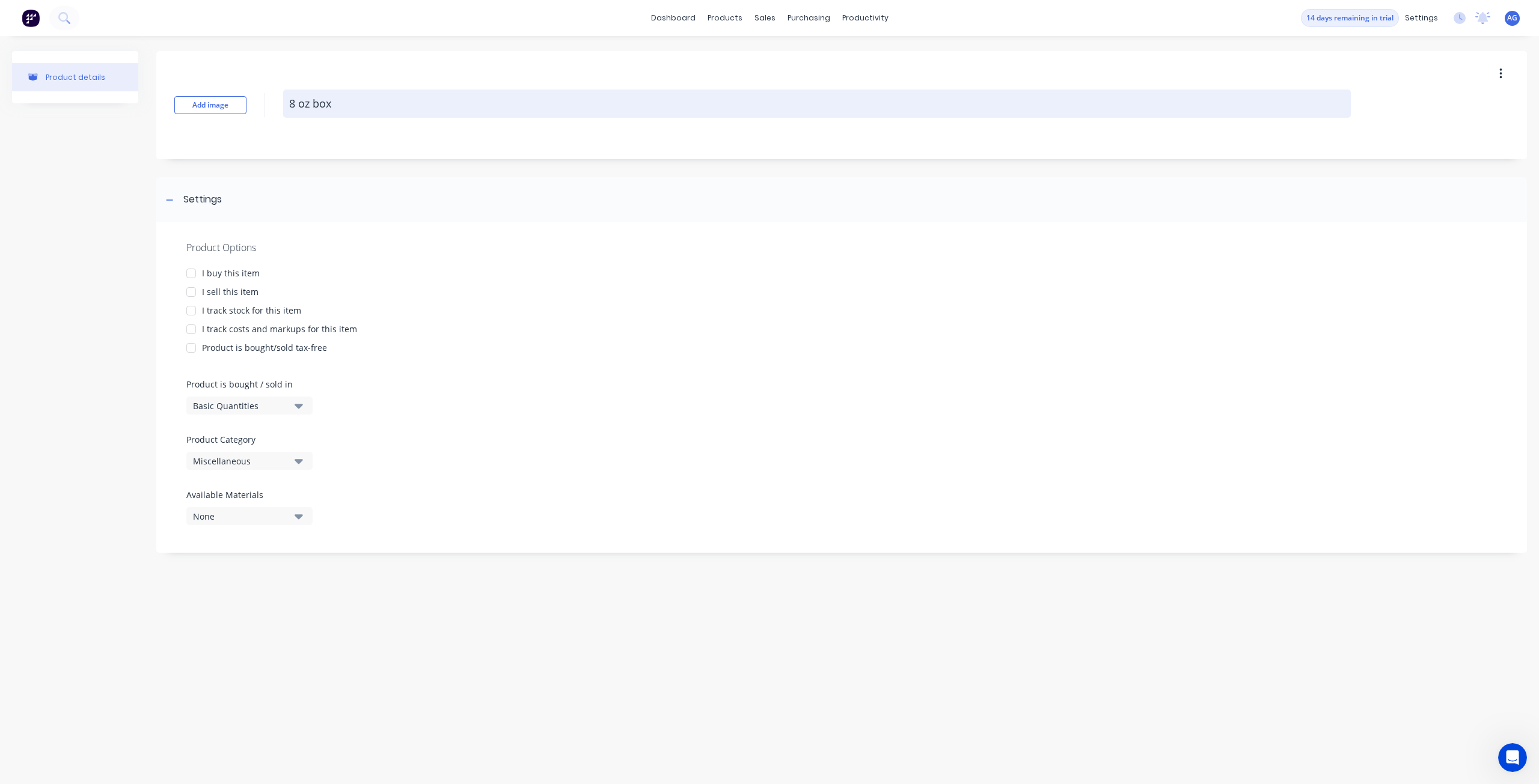
type textarea "x"
type textarea "8 oz box po"
type textarea "x"
type textarea "8 oz box pou"
type textarea "x"
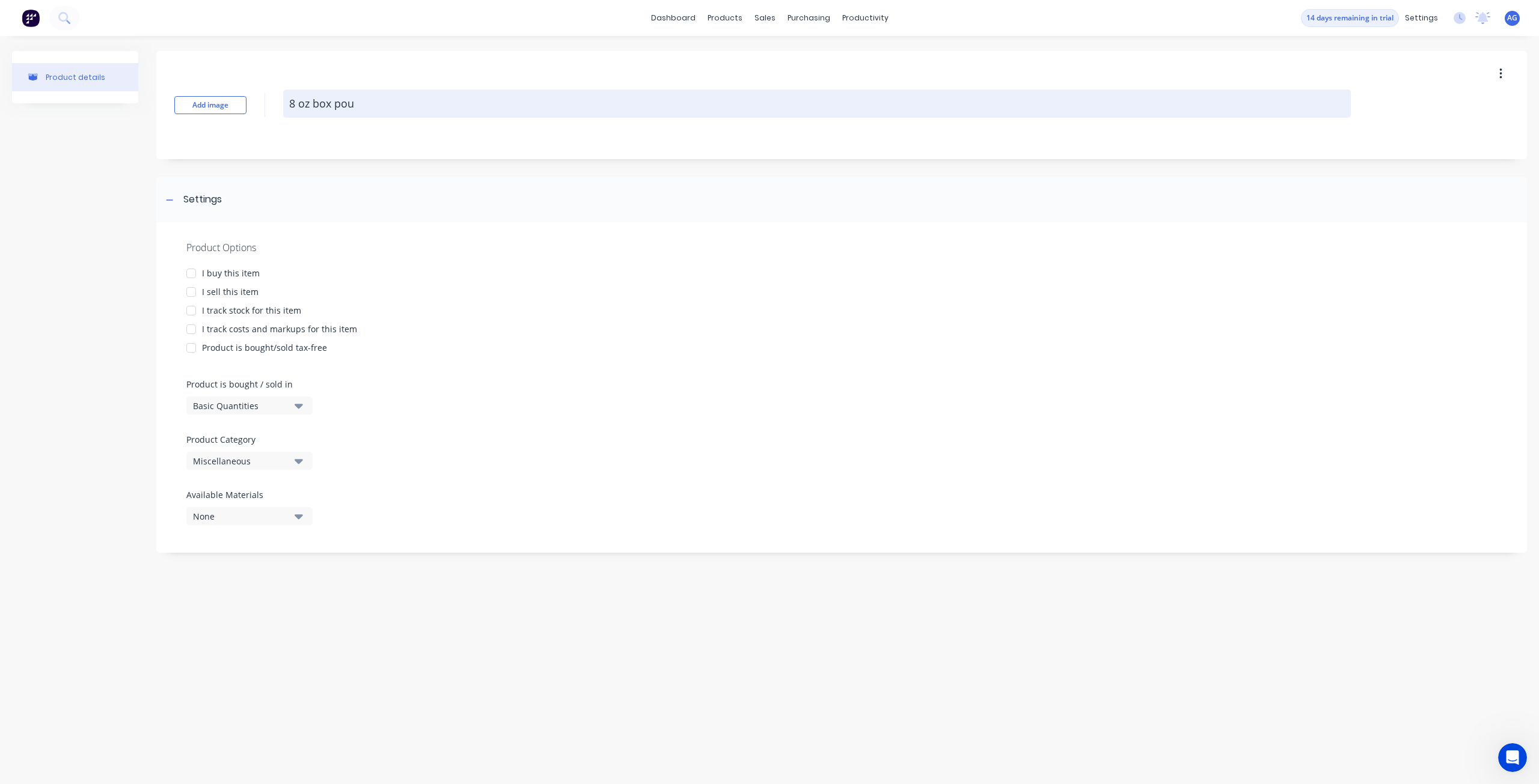
type textarea "8 oz box po"
type textarea "x"
type textarea "8 oz box p"
type textarea "x"
type textarea "8 oz box"
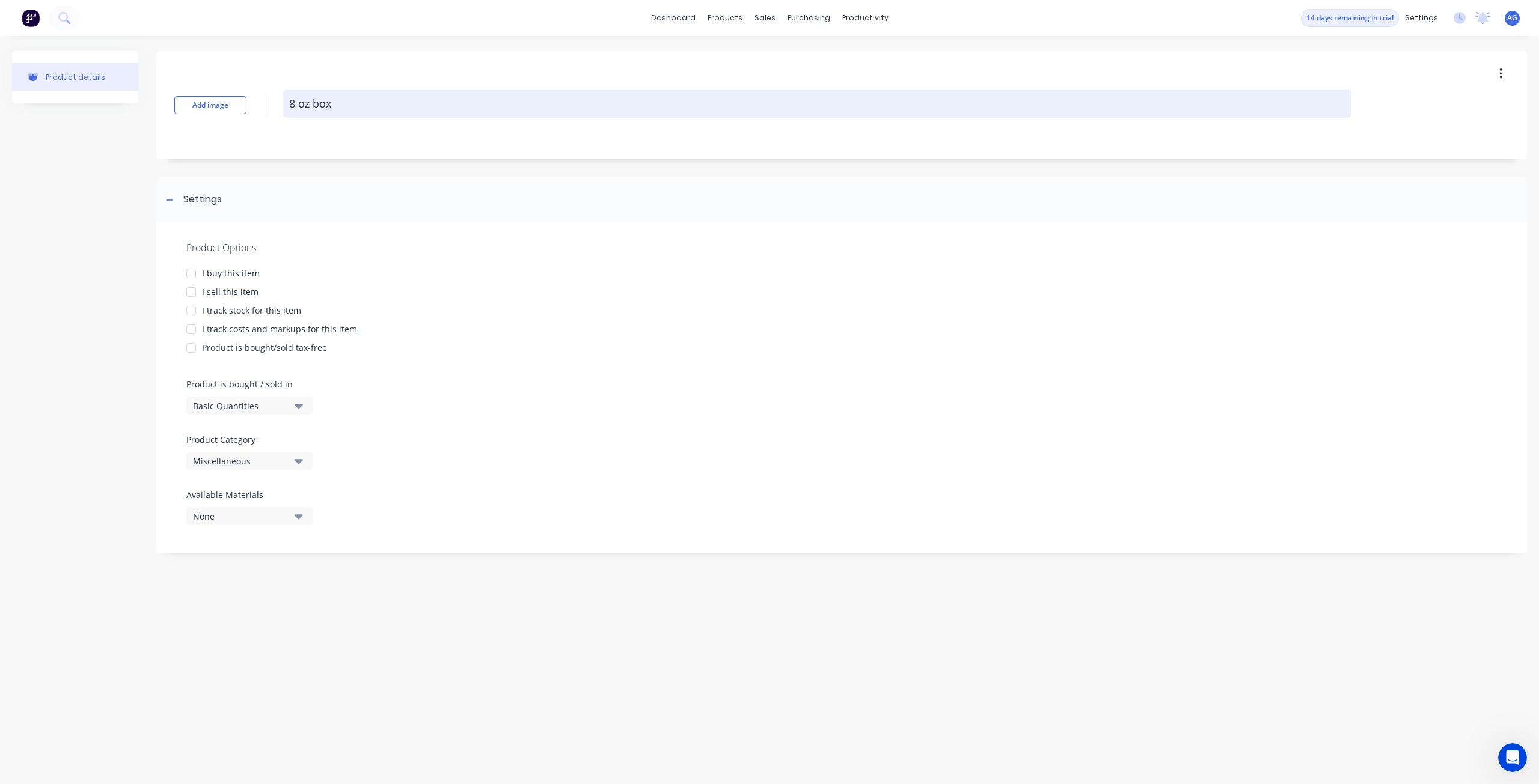
type textarea "x"
type textarea "8 oz box"
type textarea "x"
type textarea "8 oz bo"
type textarea "x"
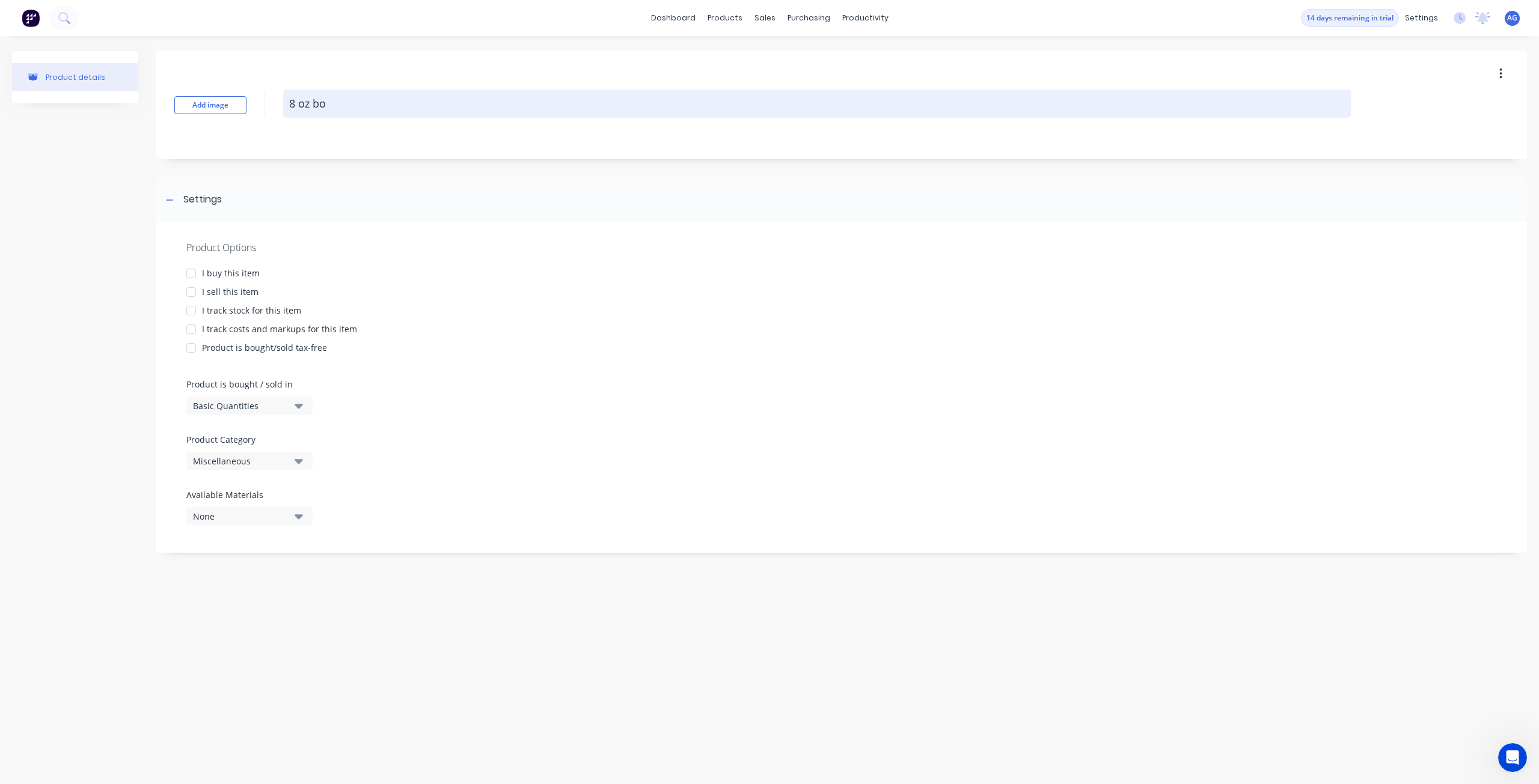
type textarea "8 oz b"
type textarea "x"
type textarea "8 oz"
type textarea "x"
type textarea "8 oz B"
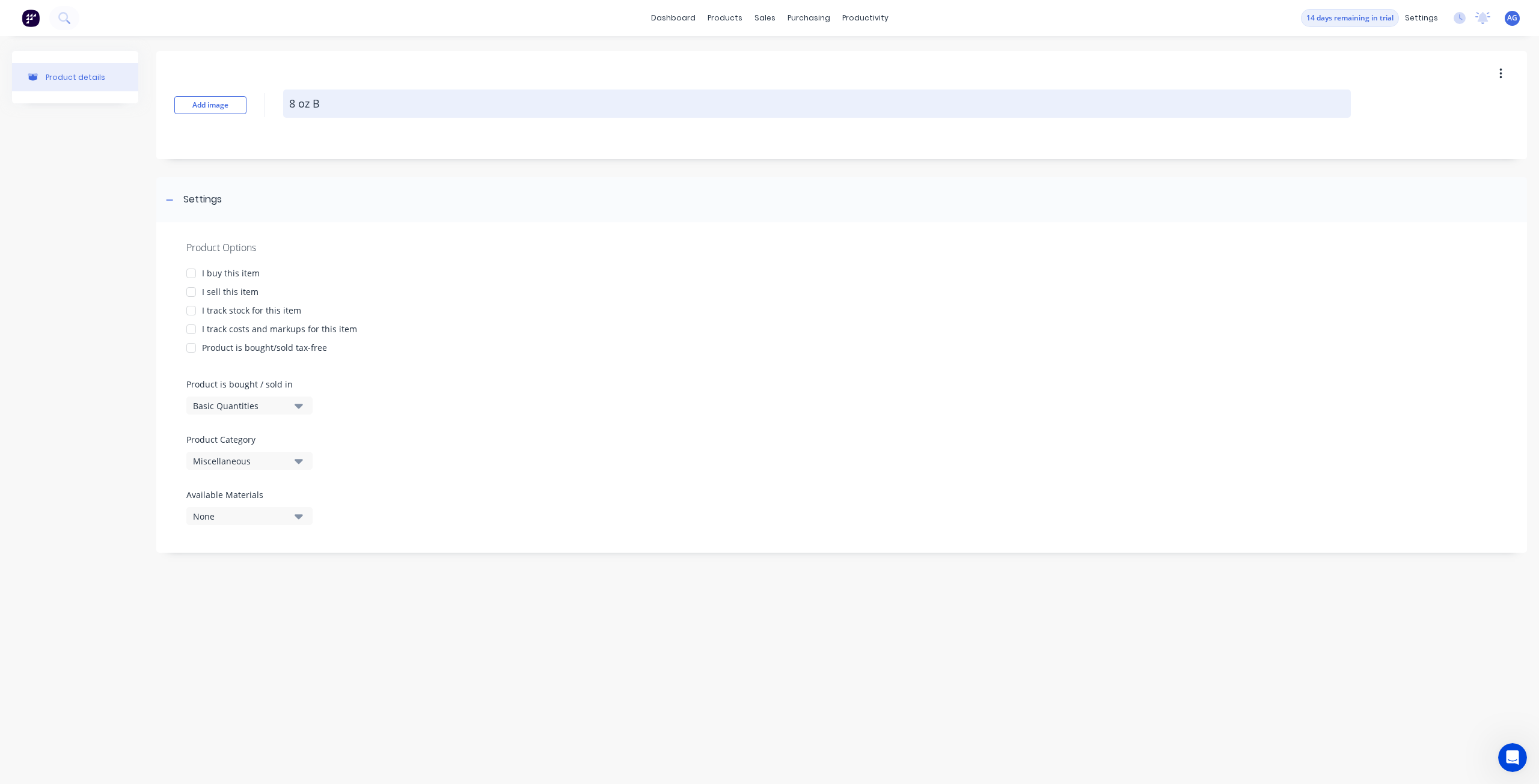
type textarea "x"
type textarea "8 oz Box"
type textarea "x"
type textarea "8 oz Box"
type textarea "x"
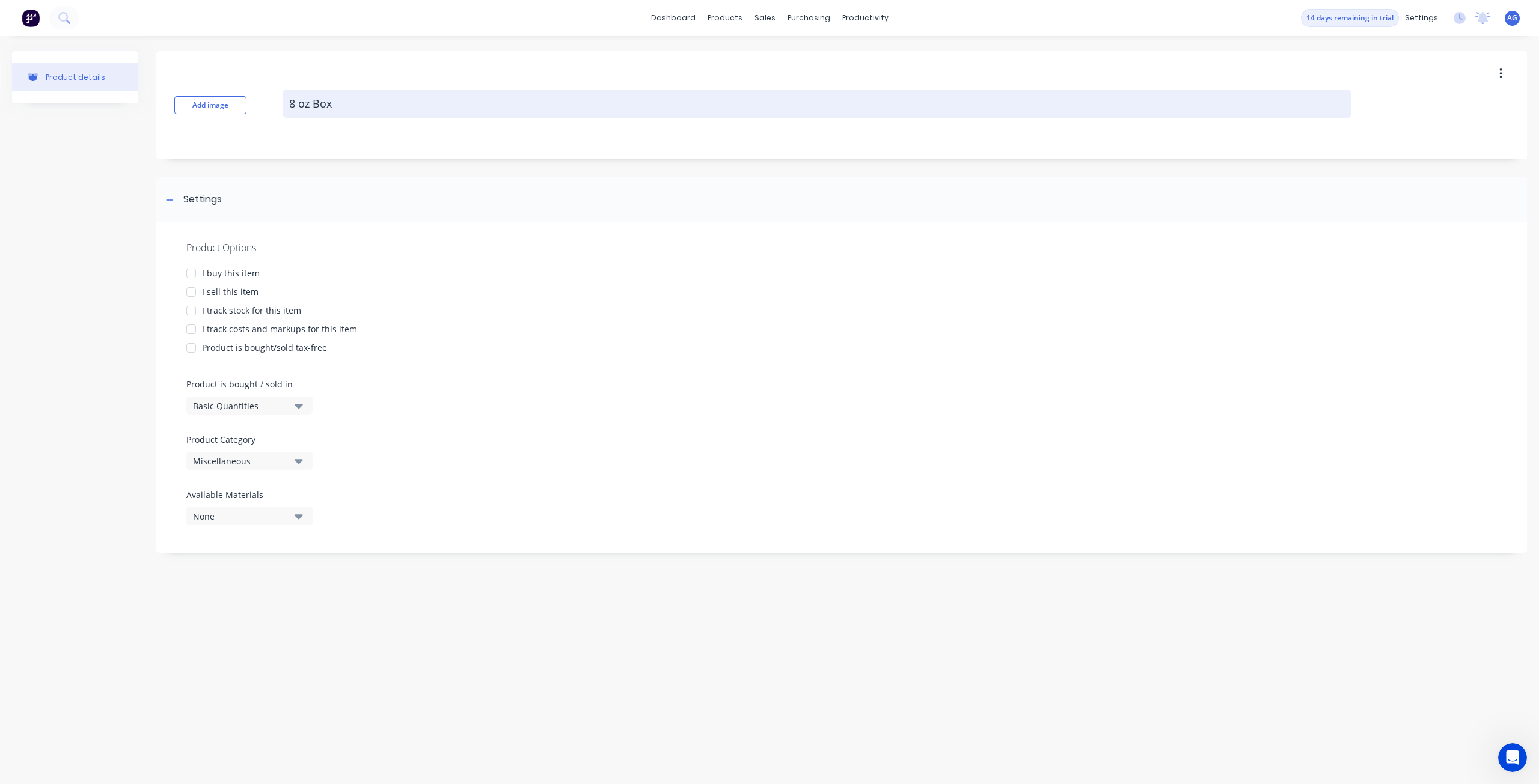
type textarea "8 oz Box P"
type textarea "x"
type textarea "8 oz Box Po"
type textarea "x"
type textarea "8 oz Box Pou"
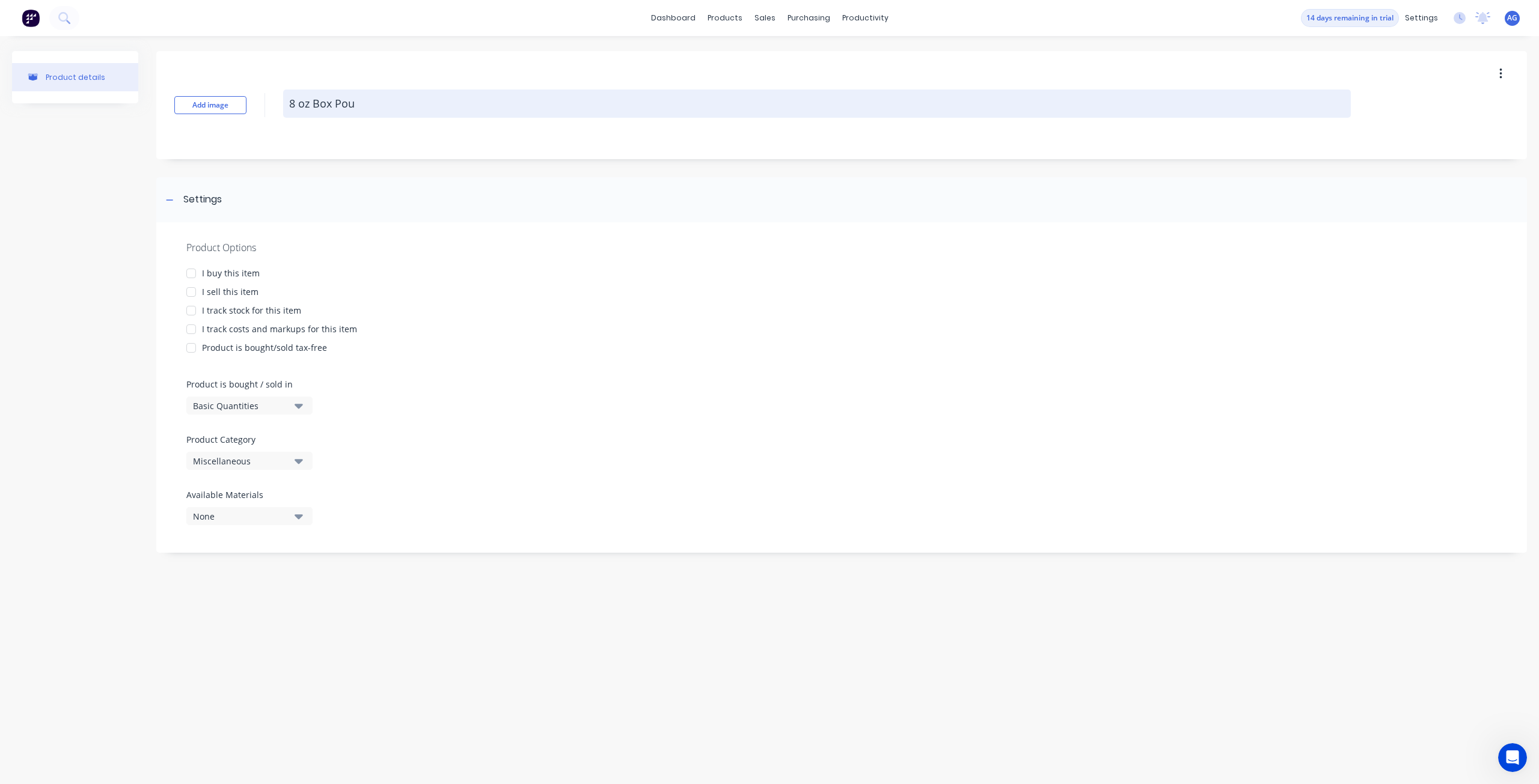
type textarea "x"
type textarea "8 oz Box Pouc"
type textarea "x"
type textarea "8 oz Box Pouch"
type textarea "x"
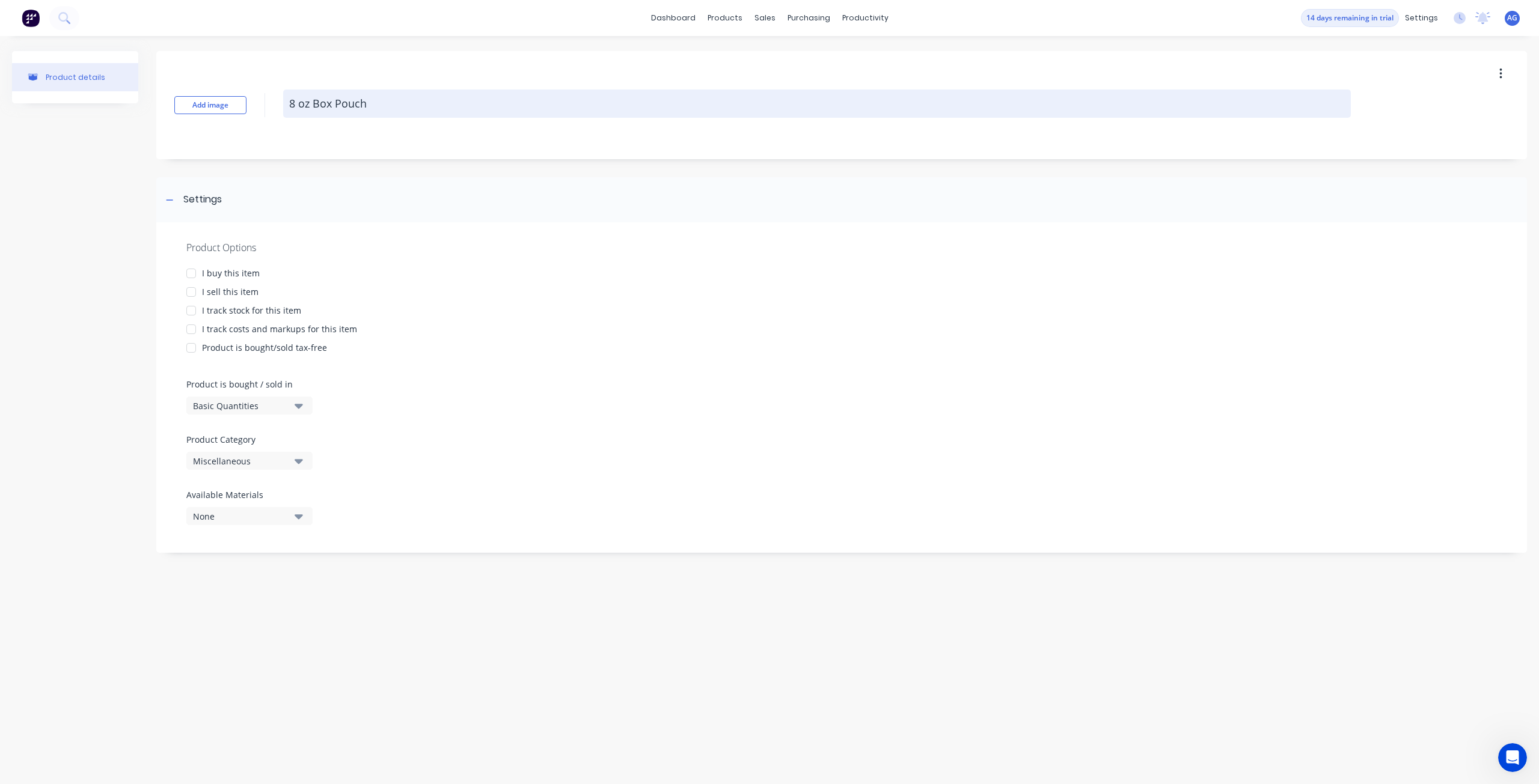
type textarea "8 oz Box Pouch"
type textarea "x"
type textarea "8 oz Box Pouch wi"
type textarea "x"
type textarea "8 oz Box Pouch wit"
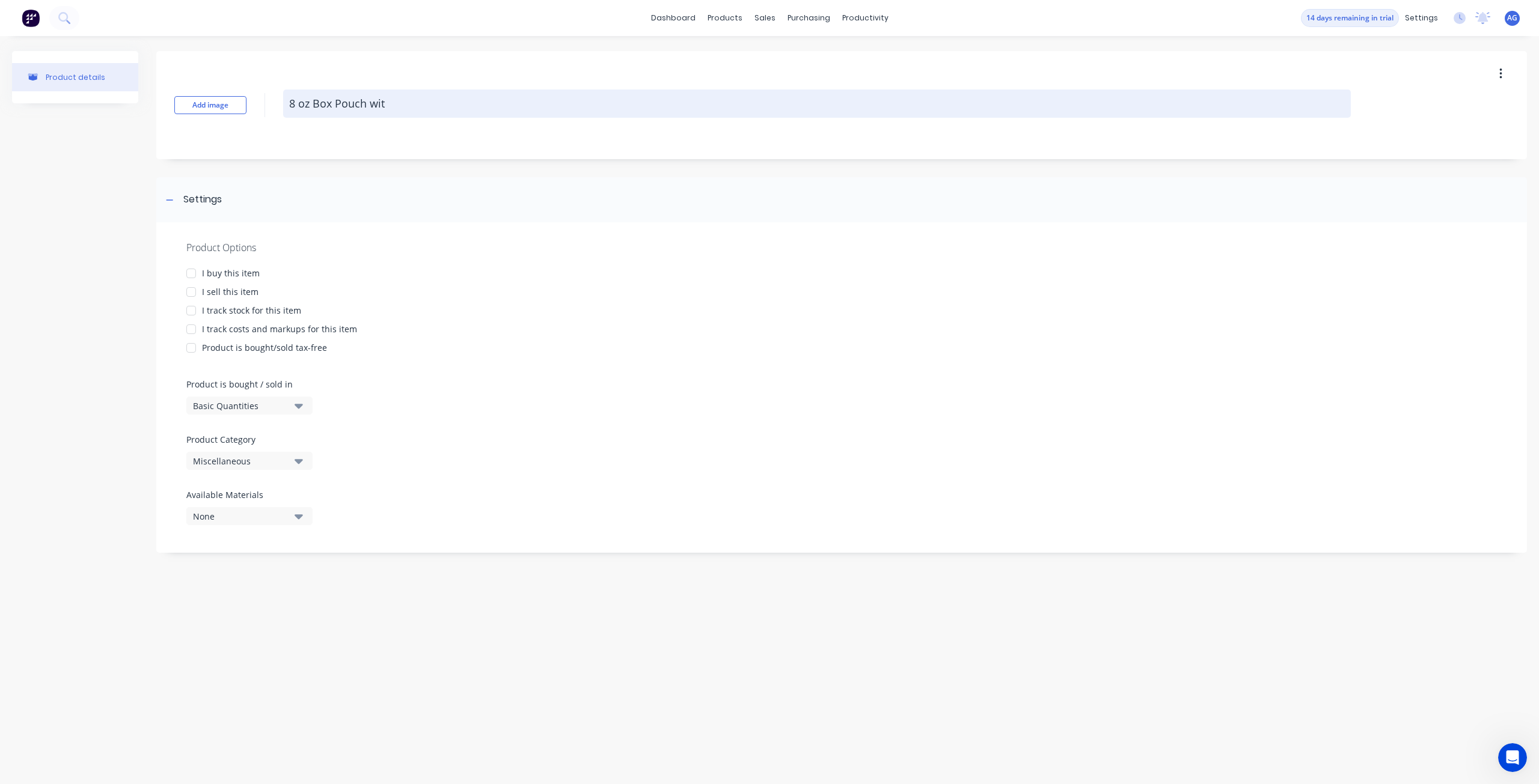
type textarea "x"
type textarea "8 oz Box Pouch with"
type textarea "x"
type textarea "8 oz Box Pouch with"
type textarea "x"
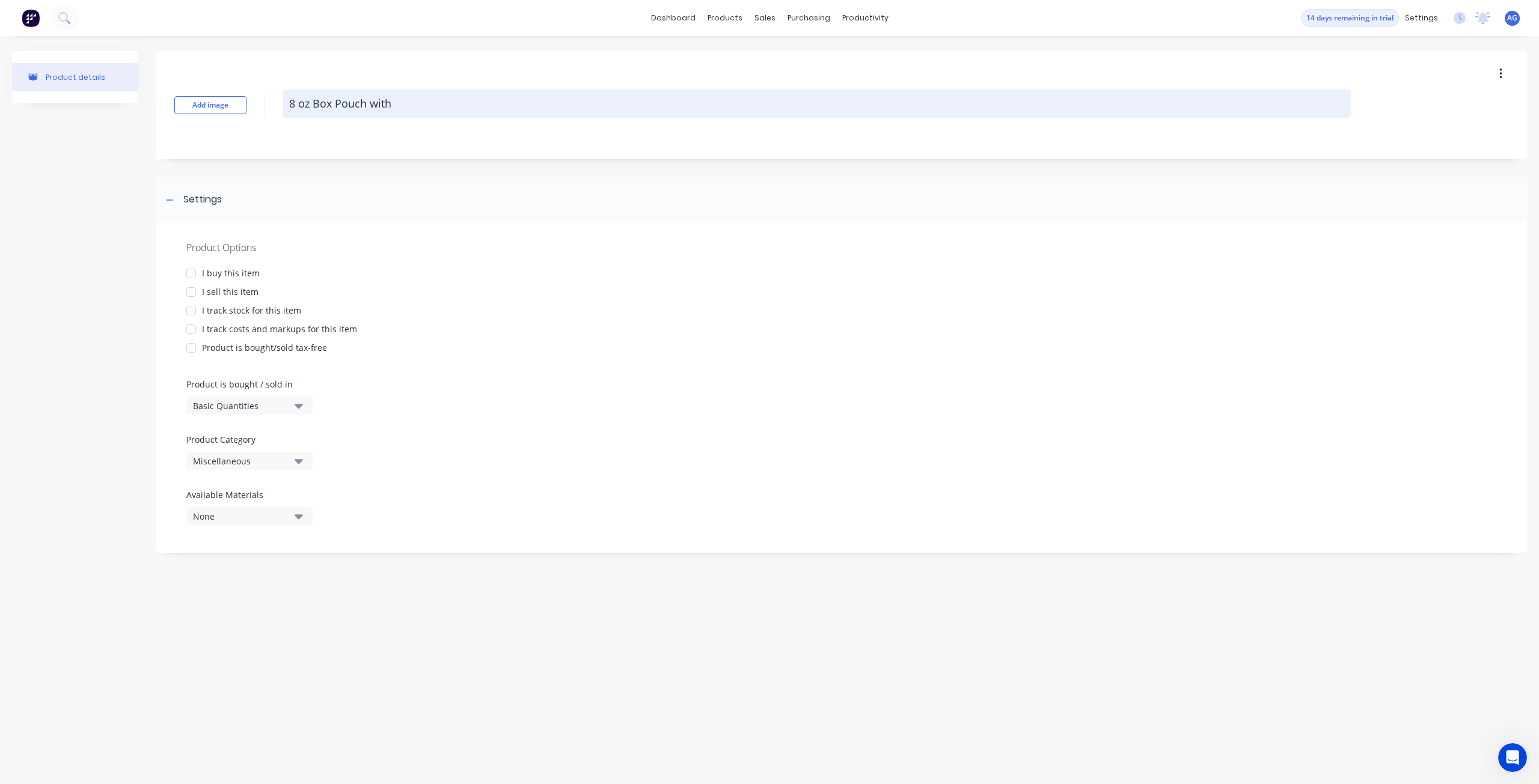
type textarea "8 oz Box Pouch with"
type textarea "x"
type textarea "8 oz Box Pouch wit"
type textarea "x"
type textarea "8 oz Box Pouch wi"
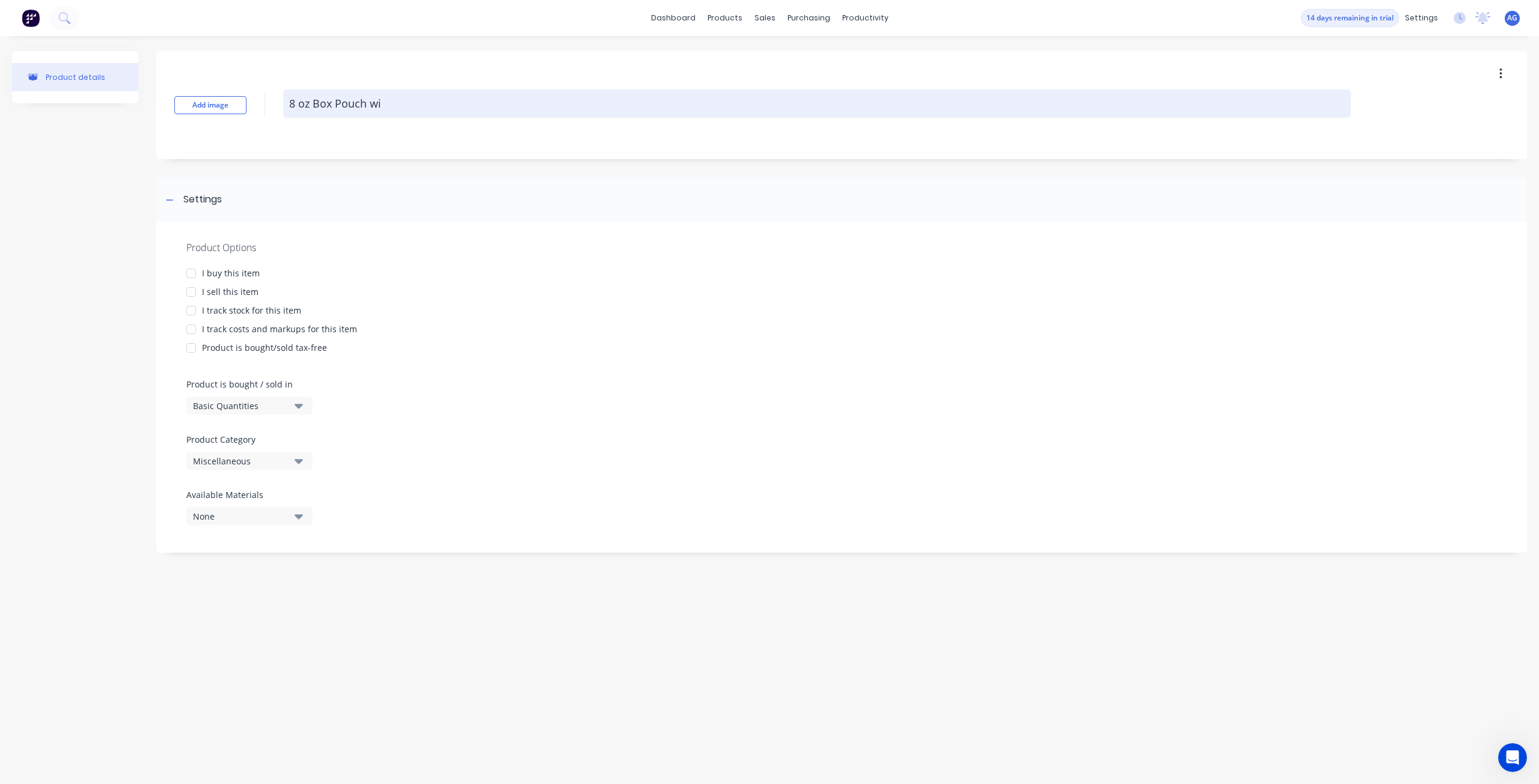
type textarea "x"
type textarea "8 oz Box Pouch w"
type textarea "x"
type textarea "8 oz Box Pouch"
type textarea "x"
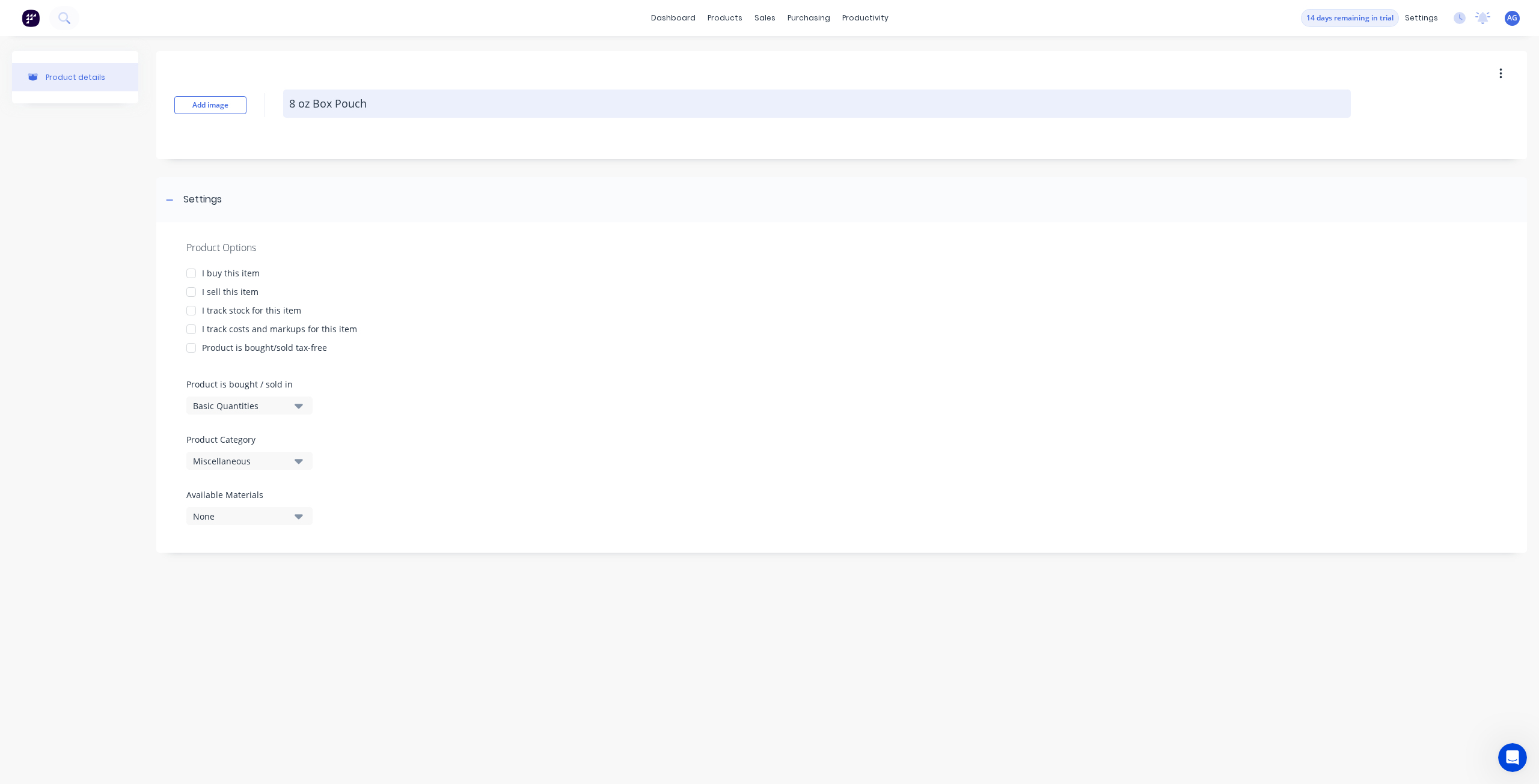
type textarea "8 oz Box Pouch"
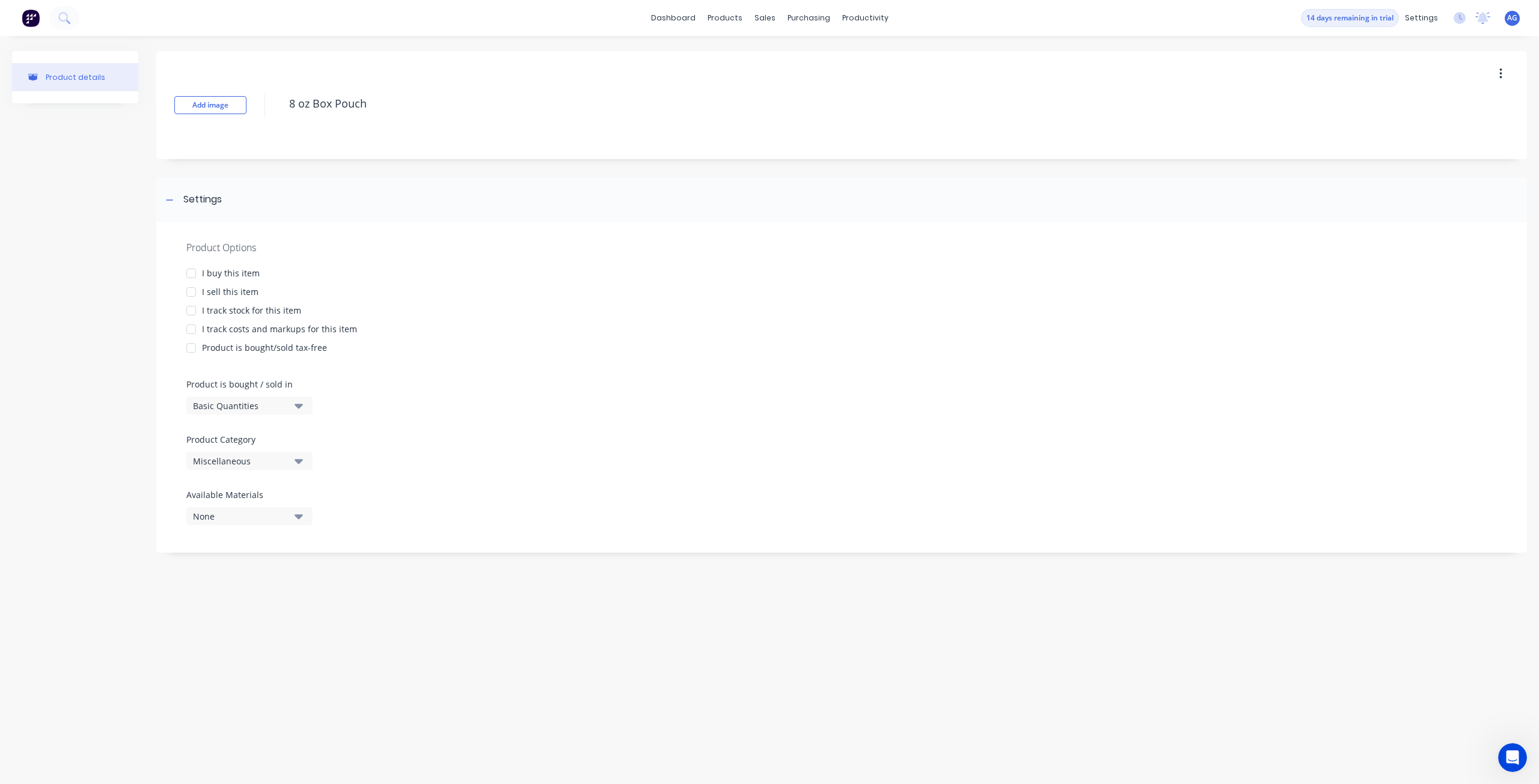
click at [191, 274] on div at bounding box center [191, 273] width 24 height 24
click at [188, 292] on div at bounding box center [191, 291] width 24 height 24
click at [190, 316] on div at bounding box center [191, 310] width 24 height 24
click at [190, 330] on div at bounding box center [191, 329] width 24 height 24
click at [190, 345] on div at bounding box center [191, 348] width 24 height 24
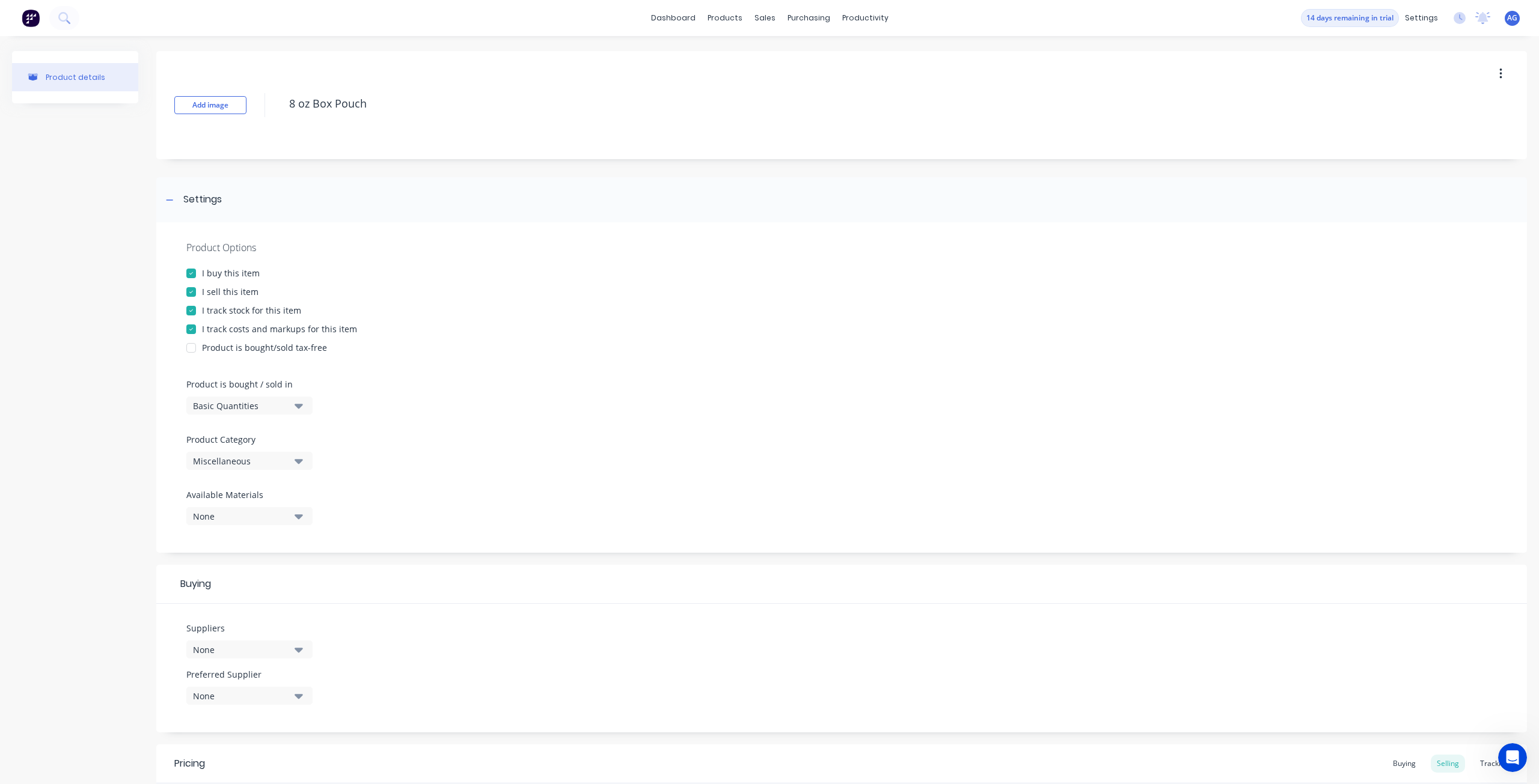
type textarea "x"
type textarea "8 oz Box Pouch"
type textarea "x"
type textarea "8 oz Box Pouch"
click at [199, 397] on button "Basic Quantities" at bounding box center [249, 406] width 126 height 18
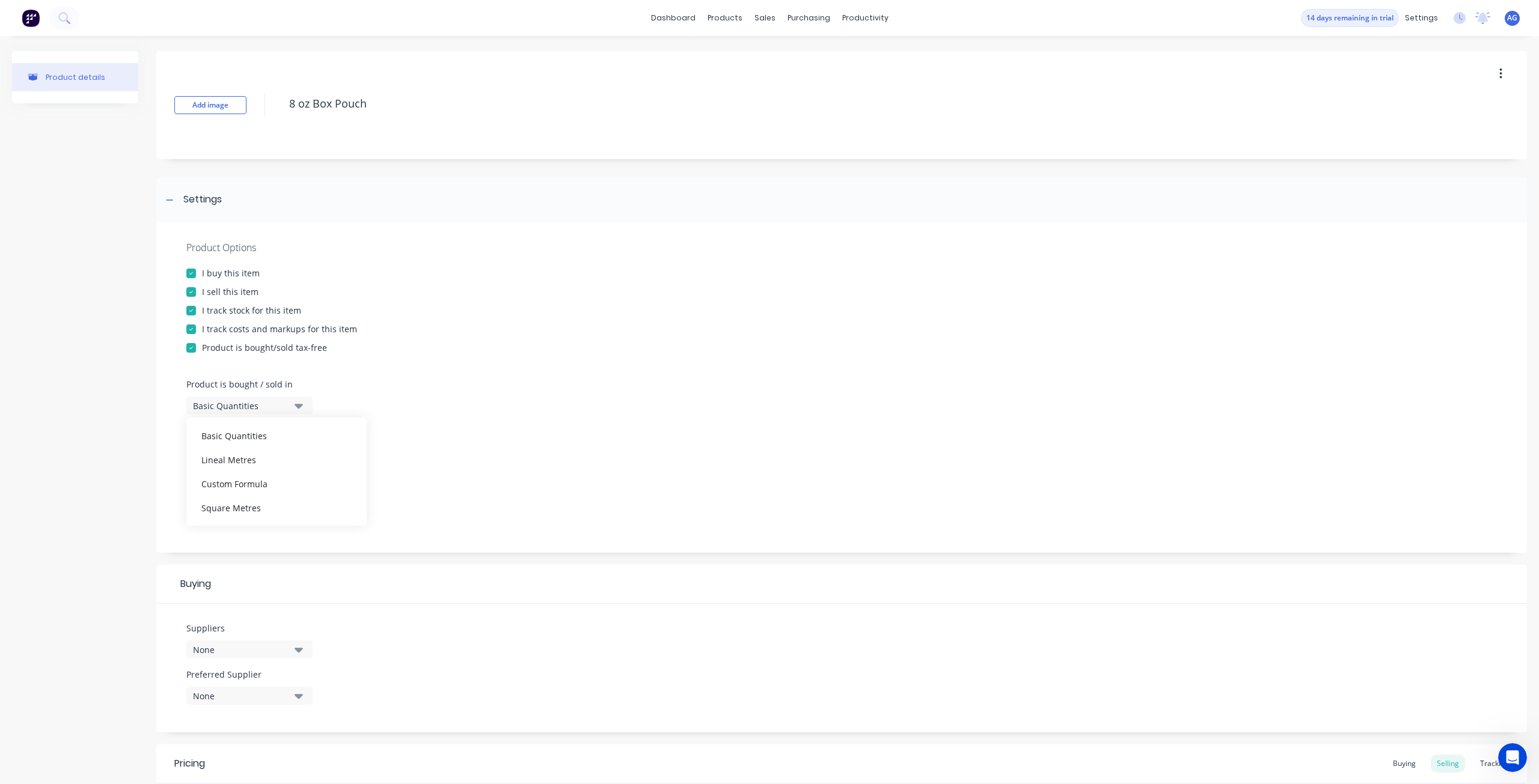
click at [200, 401] on div "Basic Quantities" at bounding box center [241, 406] width 96 height 13
click at [202, 463] on div "Miscellaneous" at bounding box center [241, 460] width 96 height 13
click at [205, 570] on div "Stock Bags" at bounding box center [277, 575] width 180 height 24
type textarea "x"
click at [211, 517] on div "None" at bounding box center [241, 516] width 96 height 13
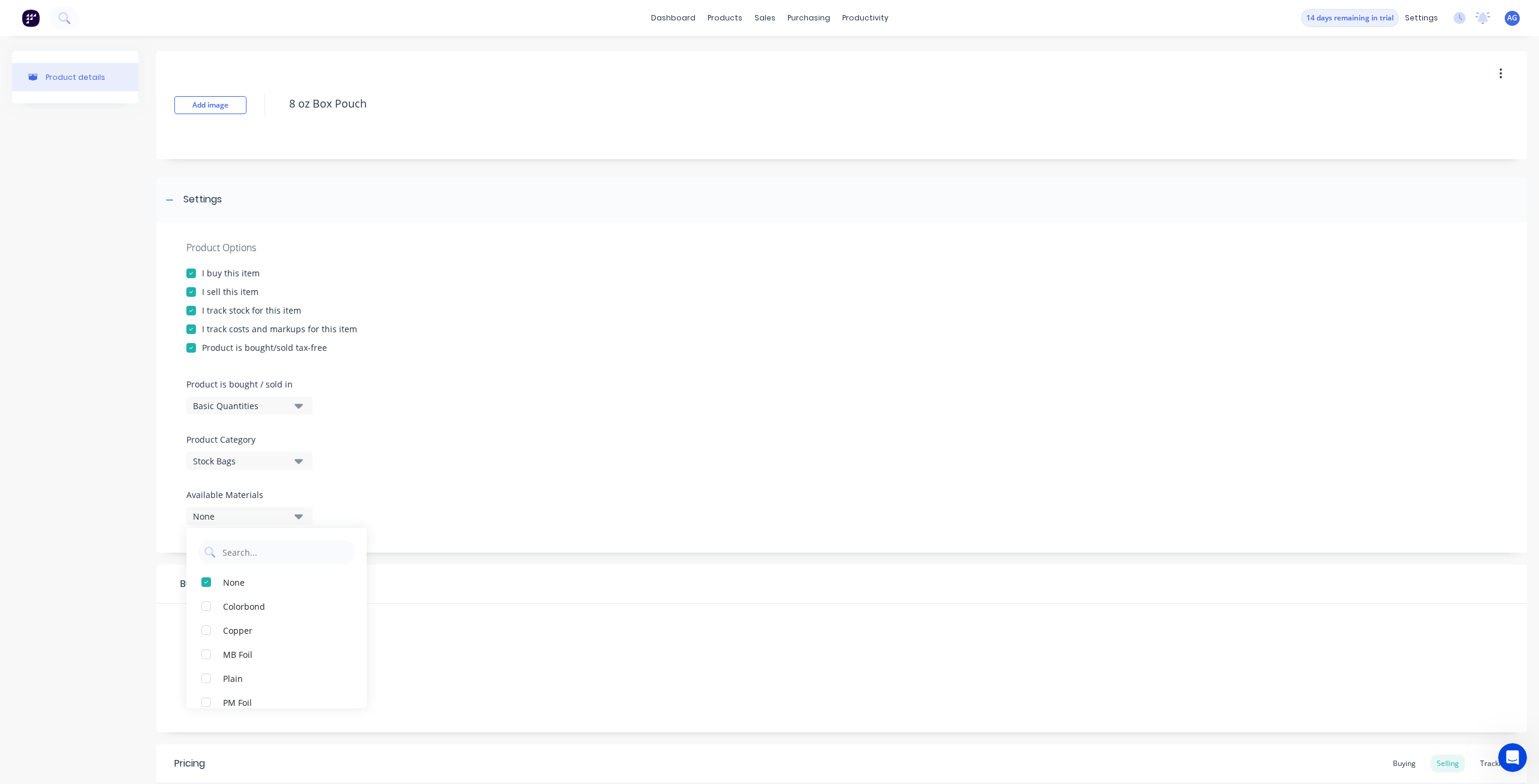
click at [352, 480] on div at bounding box center [842, 484] width 1310 height 9
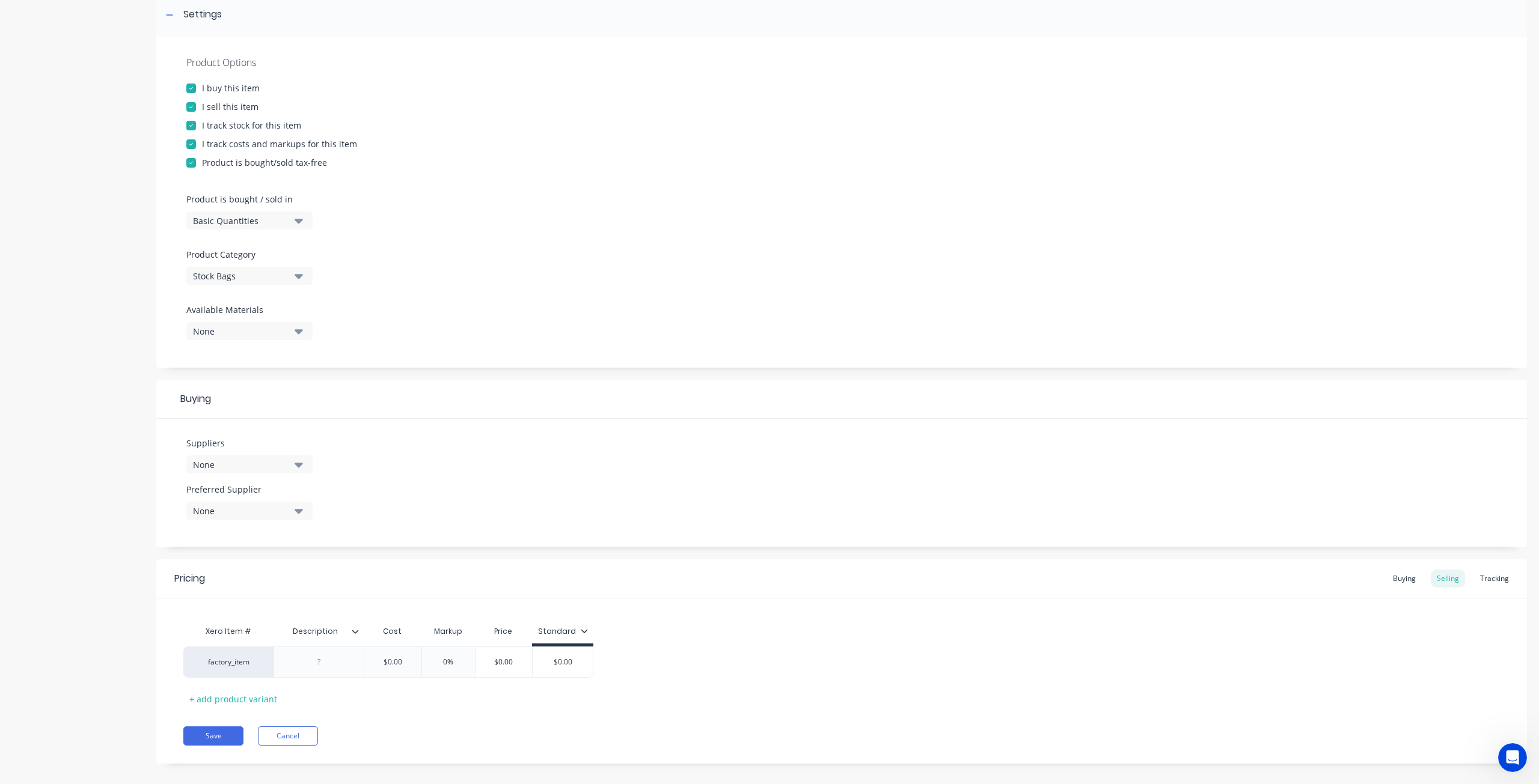
scroll to position [196, 0]
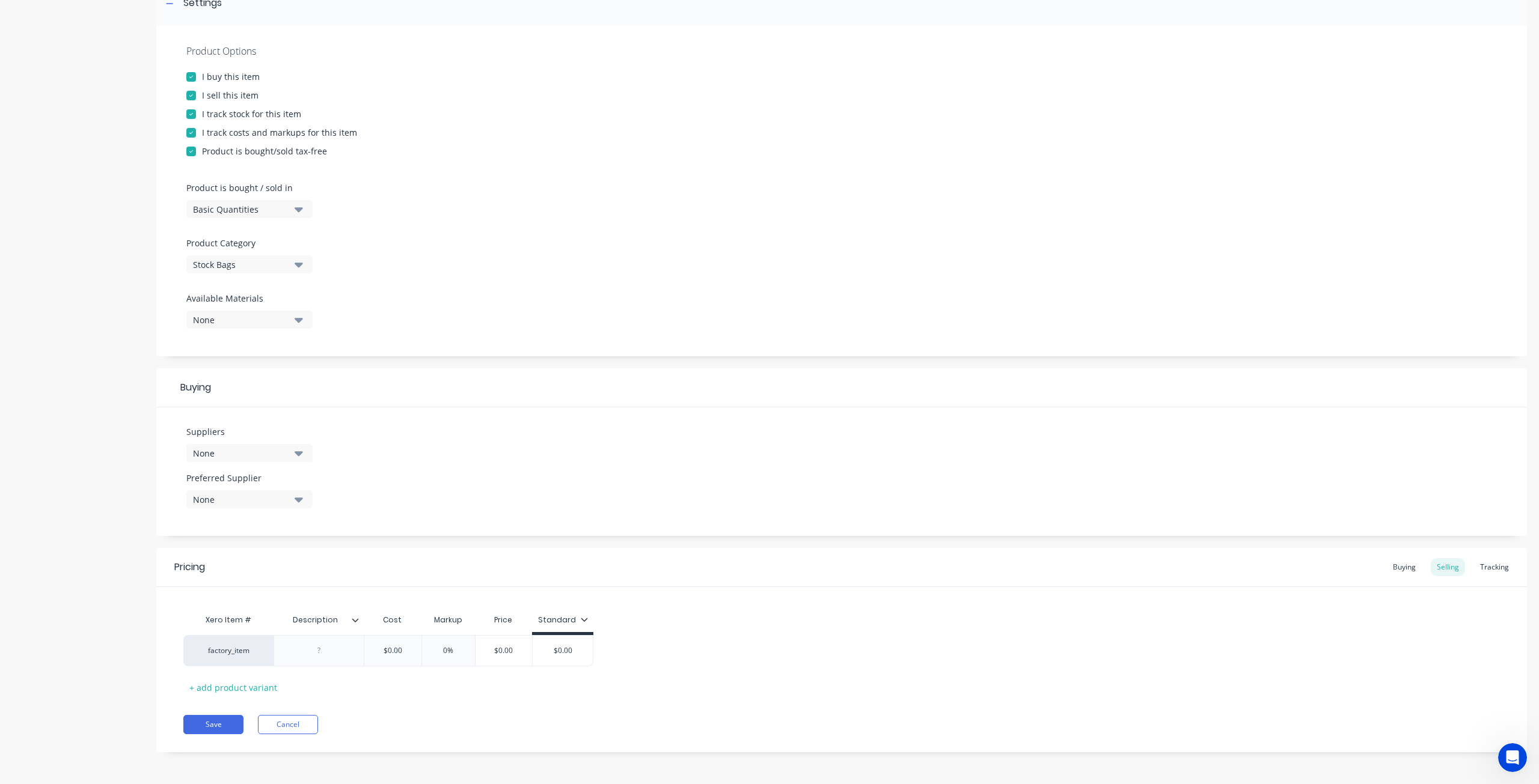
click at [275, 457] on div "None" at bounding box center [241, 453] width 96 height 13
click at [222, 492] on input "text" at bounding box center [285, 489] width 127 height 24
type input "sav"
click at [355, 433] on div "Suppliers None sav No options... Preferred Supplier None No options..." at bounding box center [841, 472] width 1370 height 129
click at [242, 651] on div "factory_item" at bounding box center [229, 650] width 66 height 11
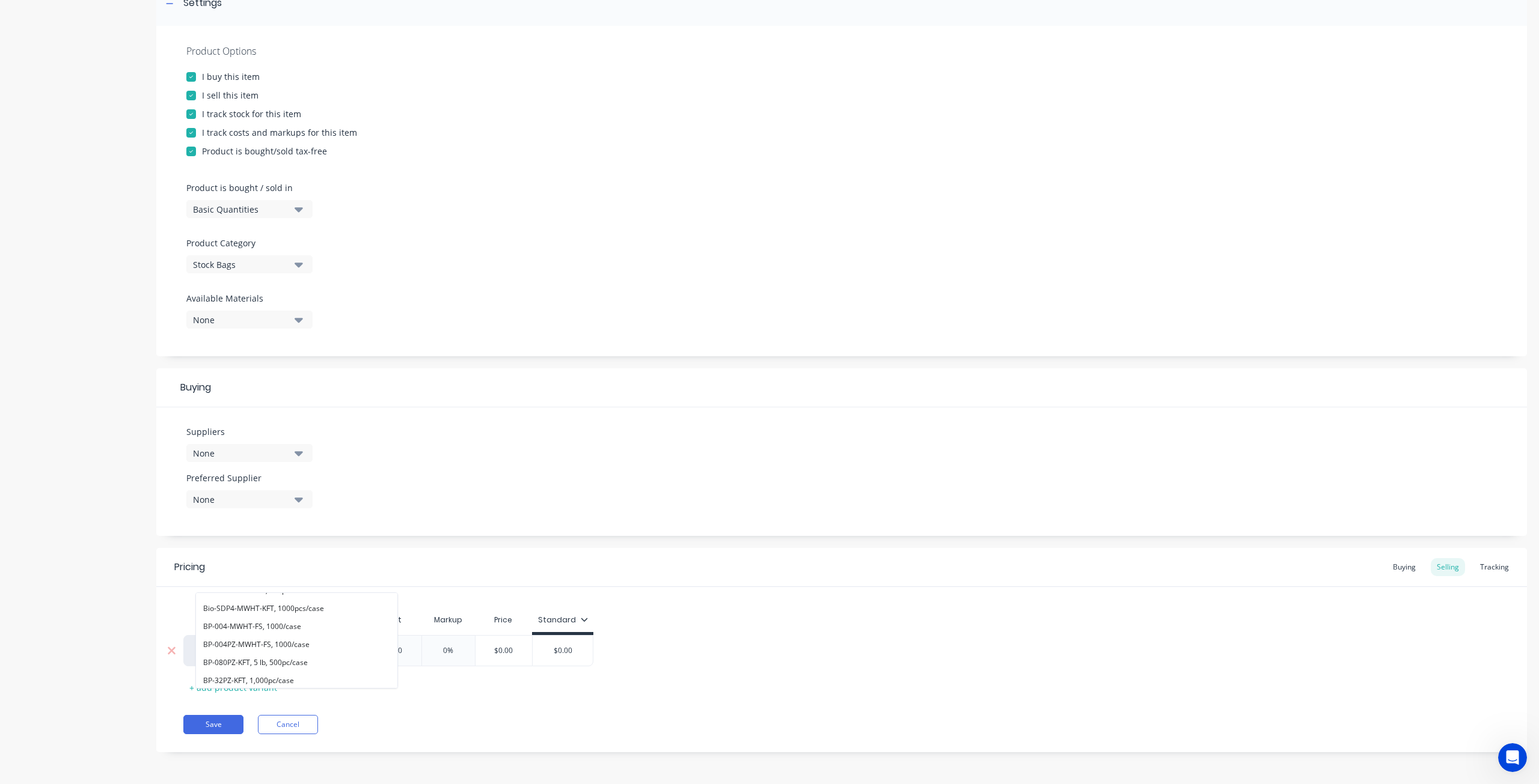
scroll to position [201, 0]
click at [291, 665] on button "BP-080PZ-KFT, 5 lb, 500pc/case" at bounding box center [296, 668] width 201 height 18
click at [251, 657] on div "BP-080PZ-KFT, 5 lb, 500pc/case" at bounding box center [228, 651] width 90 height 31
click at [261, 648] on div "BP-080PZ-KFT, 5 lb, 500pc/case" at bounding box center [229, 650] width 66 height 11
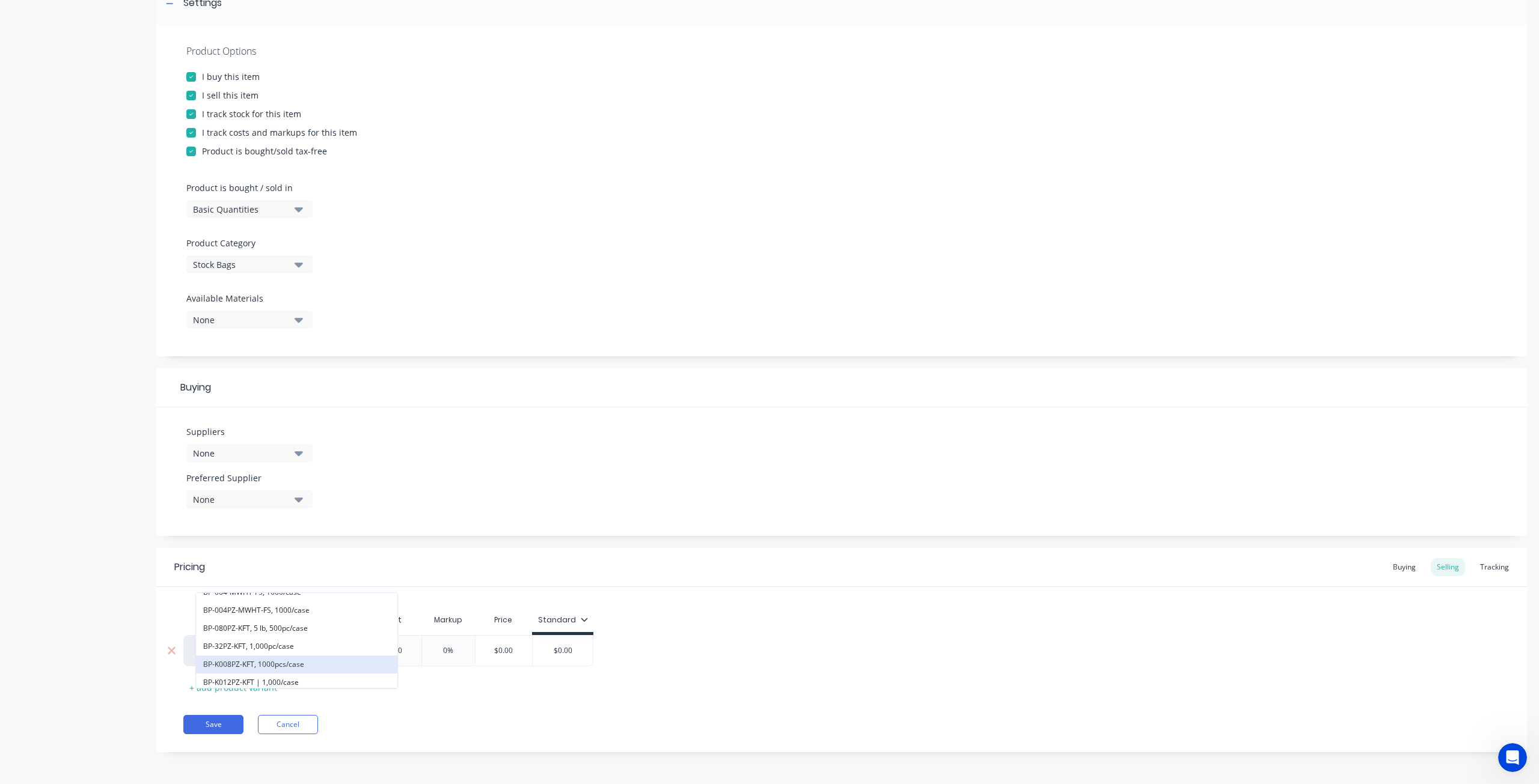
click at [266, 662] on button "BP-K008PZ-KFT, 1000pcs/case" at bounding box center [296, 665] width 201 height 18
type textarea "x"
click at [310, 645] on div at bounding box center [319, 651] width 60 height 16
type textarea "x"
type input "$"
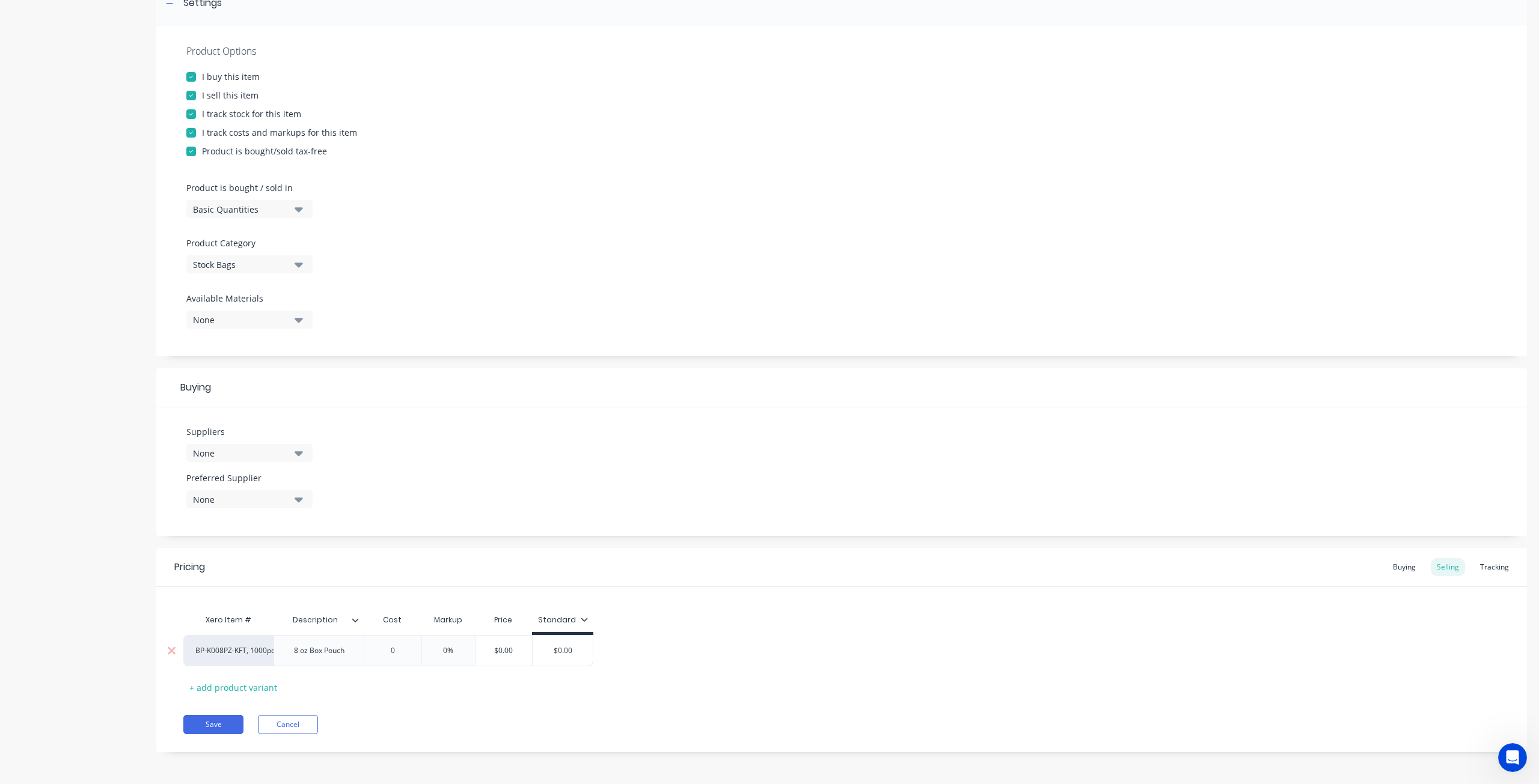
type input "0."
type textarea "x"
type input "0.6"
type textarea "x"
type input "0.65"
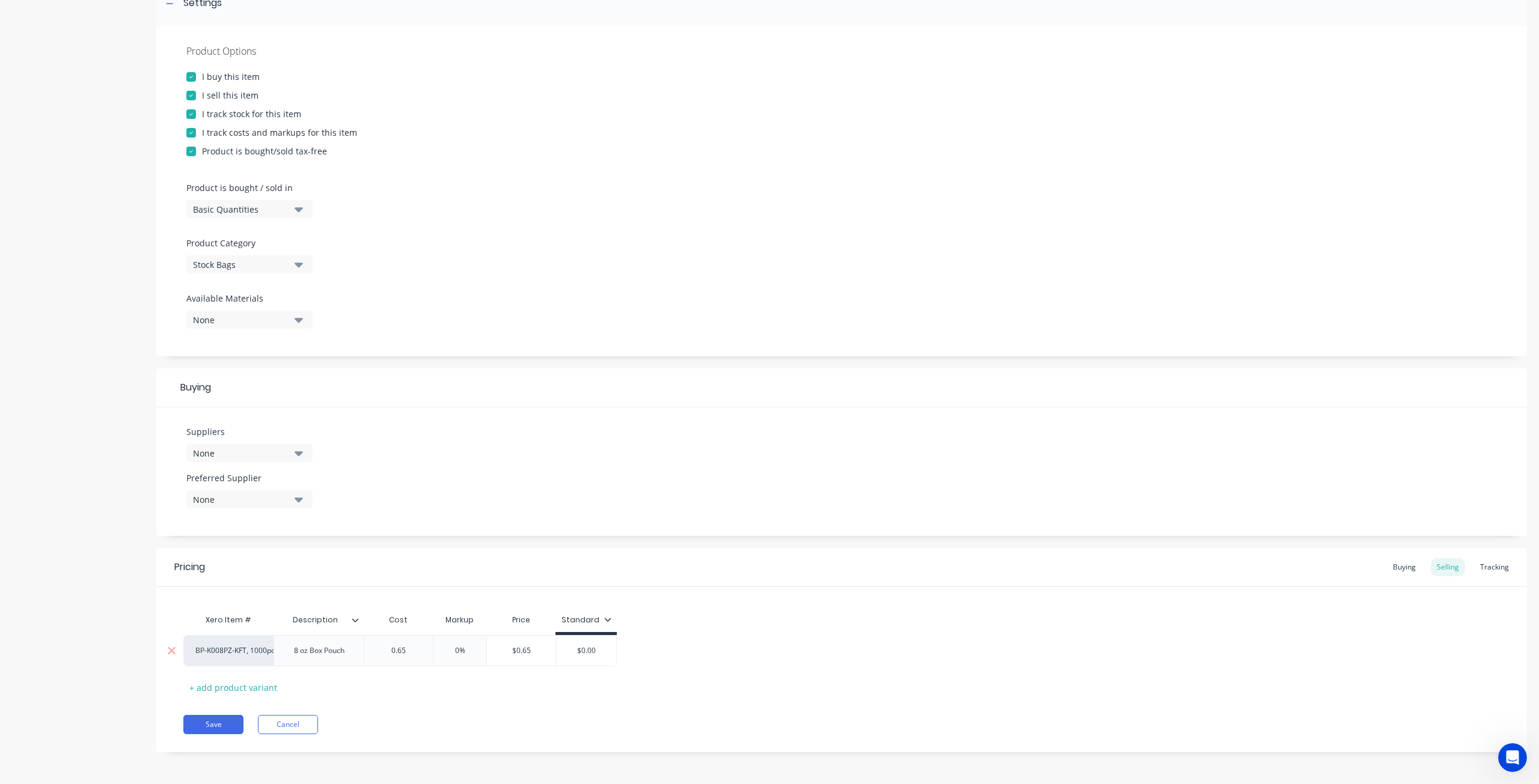
type input "0%"
type input "$0.65"
click at [399, 659] on div "$0.65" at bounding box center [398, 650] width 68 height 30
drag, startPoint x: 412, startPoint y: 654, endPoint x: 379, endPoint y: 650, distance: 33.2
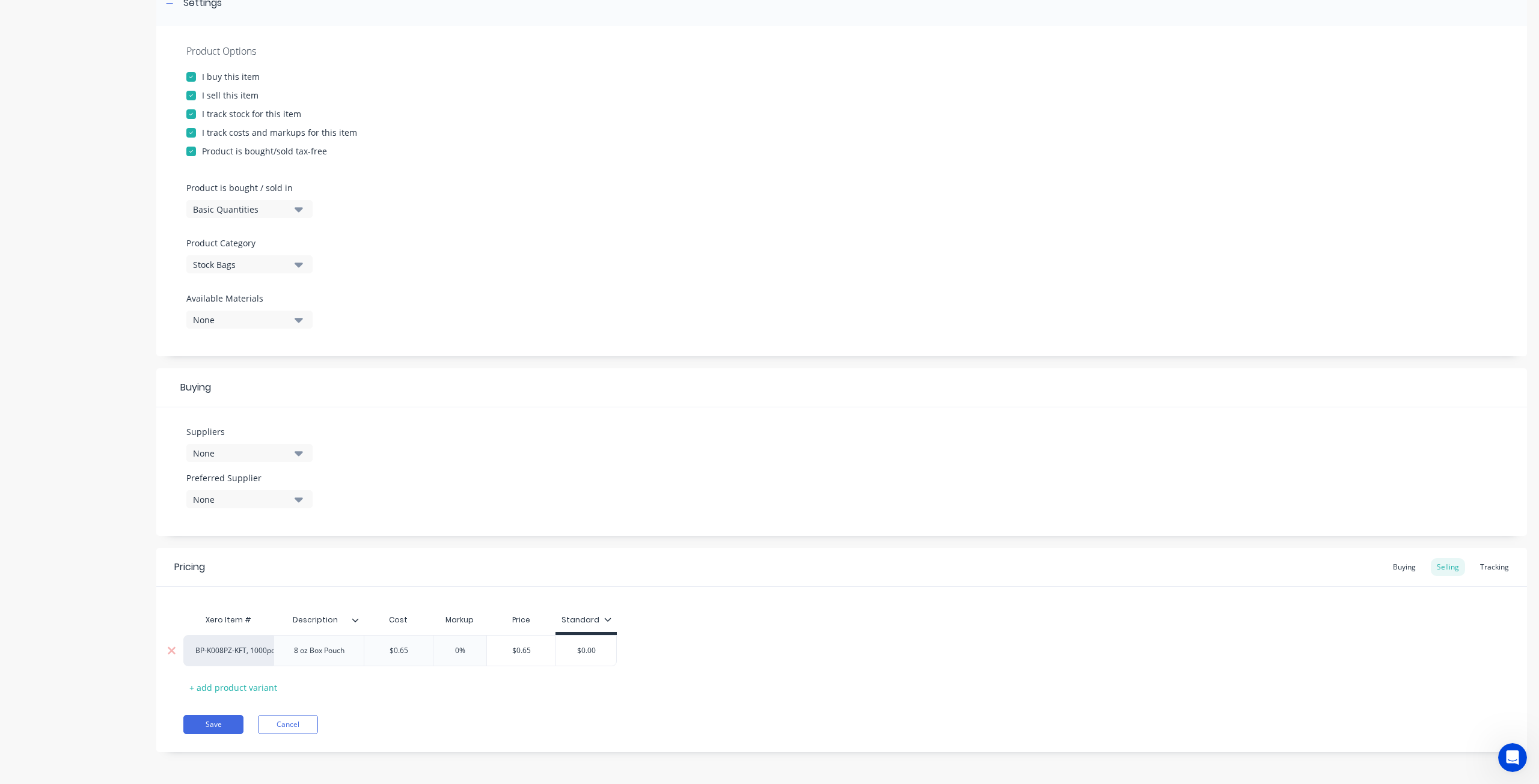
click at [379, 650] on input "$0.65" at bounding box center [398, 650] width 68 height 11
click at [392, 649] on input "$0.65" at bounding box center [398, 650] width 68 height 11
click at [400, 648] on input "$0.65" at bounding box center [398, 650] width 68 height 11
click at [407, 653] on input "$0.65" at bounding box center [398, 650] width 68 height 11
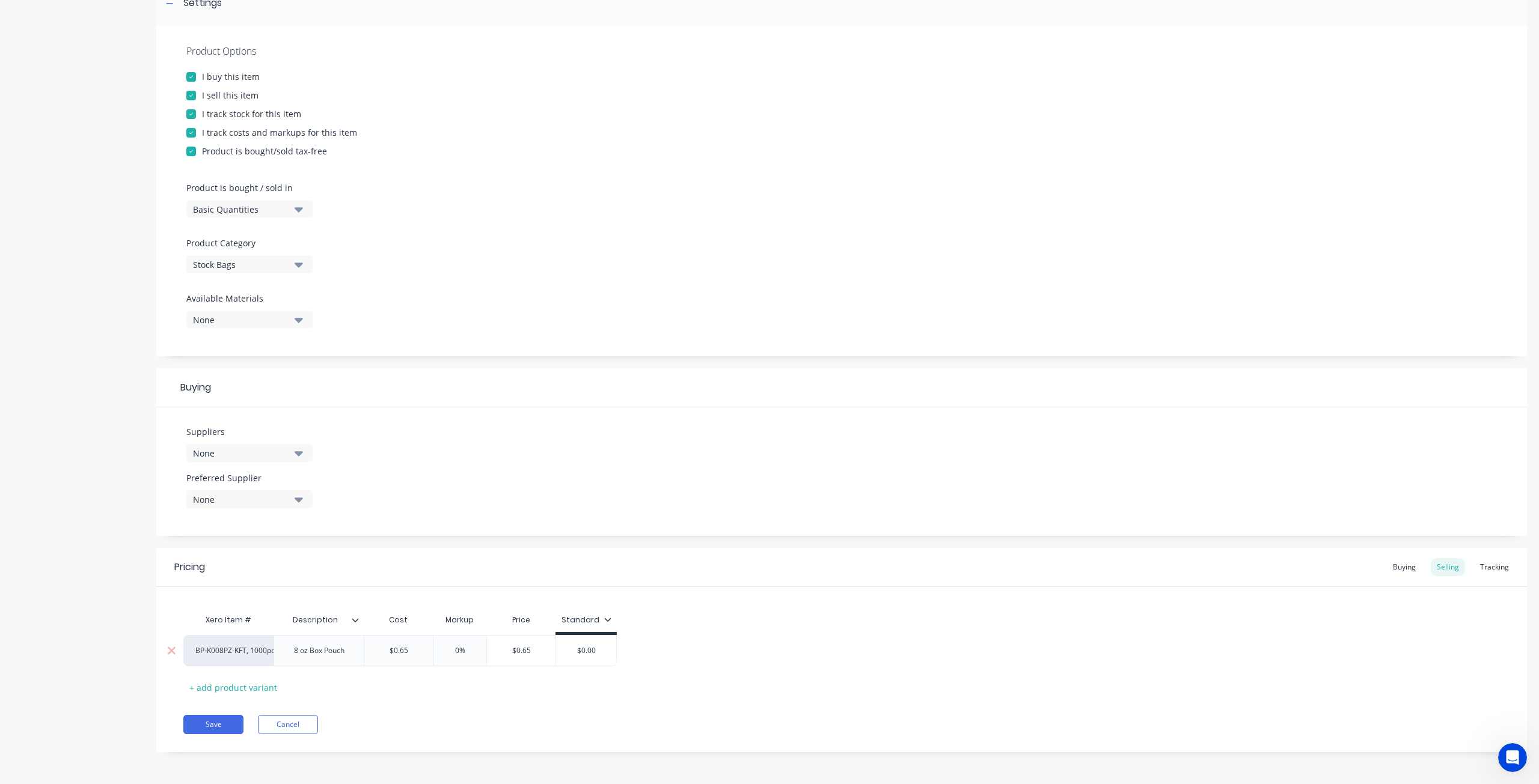
click at [407, 653] on input "$0.65" at bounding box center [398, 650] width 68 height 11
drag, startPoint x: 414, startPoint y: 650, endPoint x: 375, endPoint y: 648, distance: 39.1
click at [375, 648] on input "$0.65" at bounding box center [398, 650] width 68 height 11
click at [399, 648] on input "$0.65" at bounding box center [398, 650] width 68 height 11
click at [399, 649] on input "$0.65" at bounding box center [398, 650] width 68 height 11
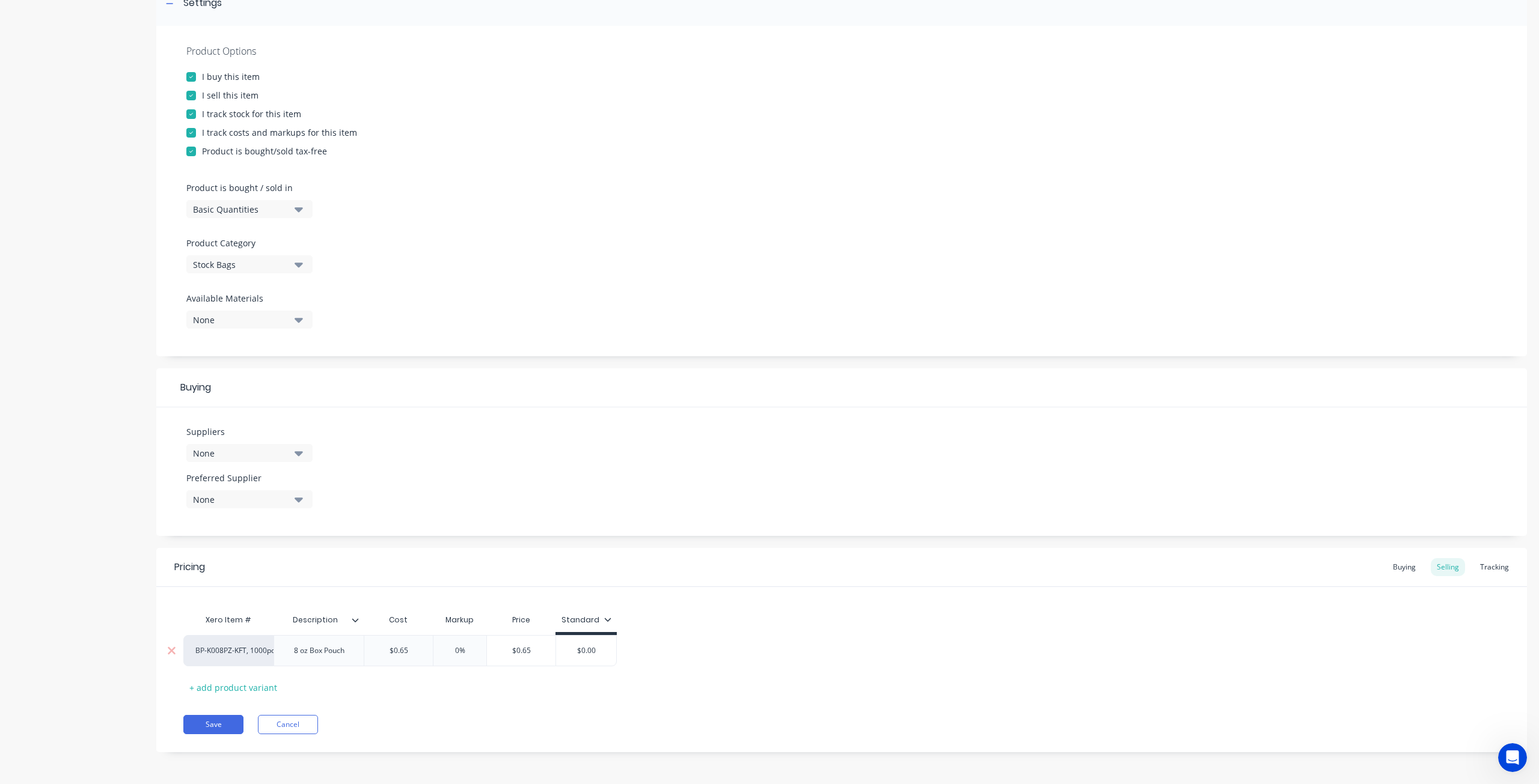
click at [399, 649] on input "$0.65" at bounding box center [398, 650] width 68 height 11
drag, startPoint x: 398, startPoint y: 649, endPoint x: 446, endPoint y: 648, distance: 48.0
click at [446, 648] on input "0%" at bounding box center [460, 650] width 60 height 11
click at [399, 648] on input "$0.65" at bounding box center [398, 650] width 68 height 11
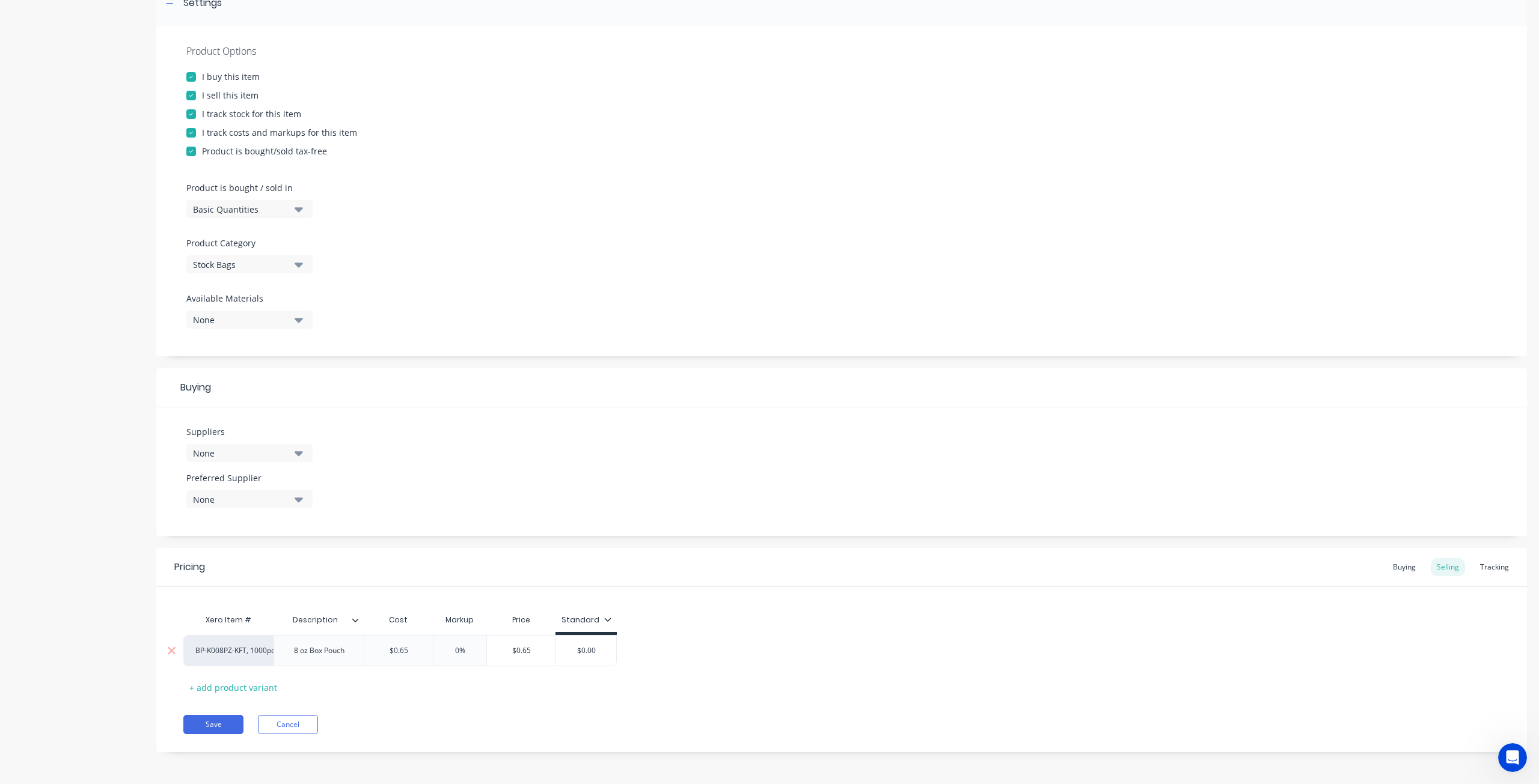
drag, startPoint x: 408, startPoint y: 648, endPoint x: 387, endPoint y: 648, distance: 21.0
click at [387, 648] on input "$0.65" at bounding box center [398, 650] width 68 height 11
type textarea "x"
type input "0."
type textarea "x"
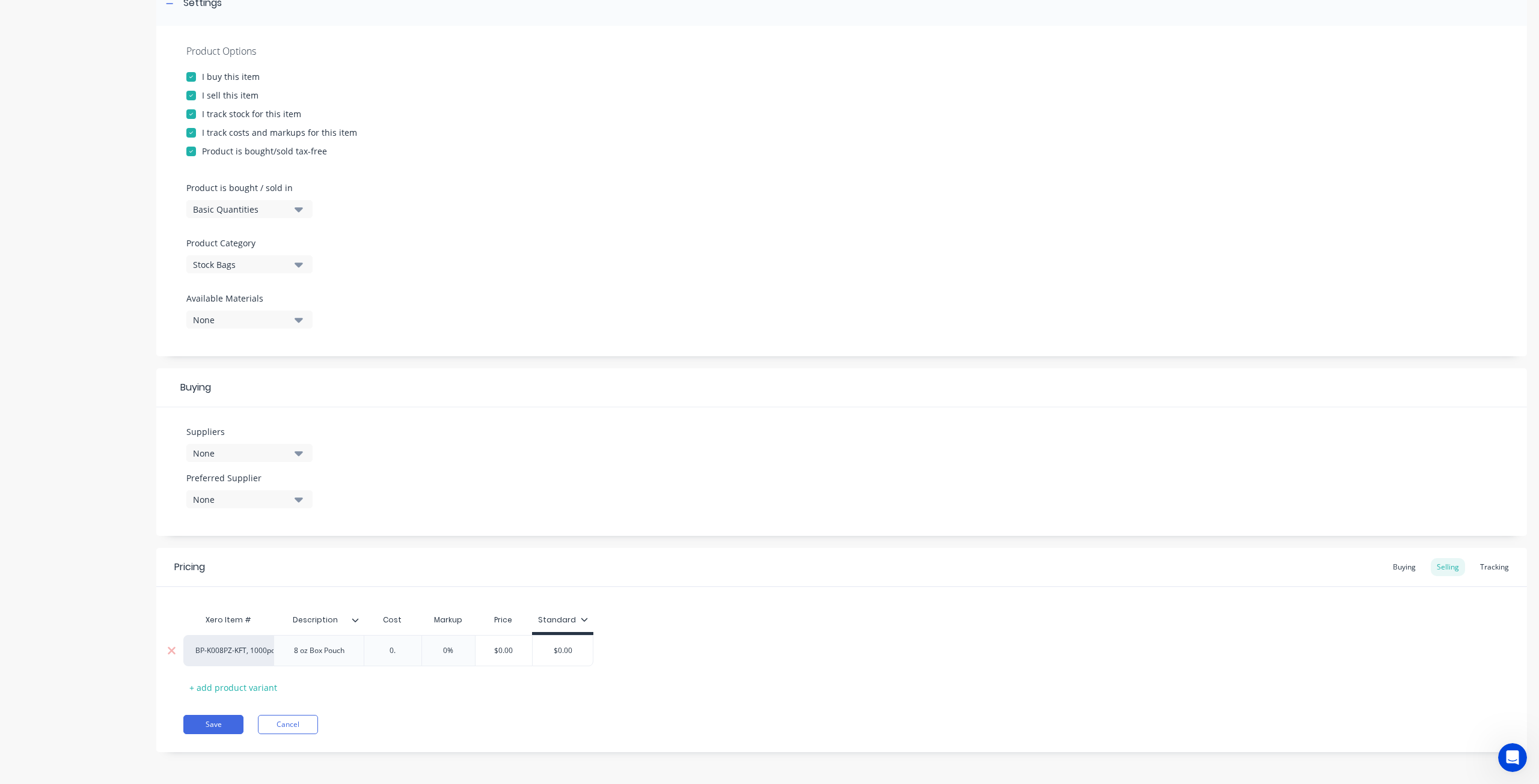
type input "0.3"
type textarea "x"
type input "0.34"
type textarea "x"
type input "0.349"
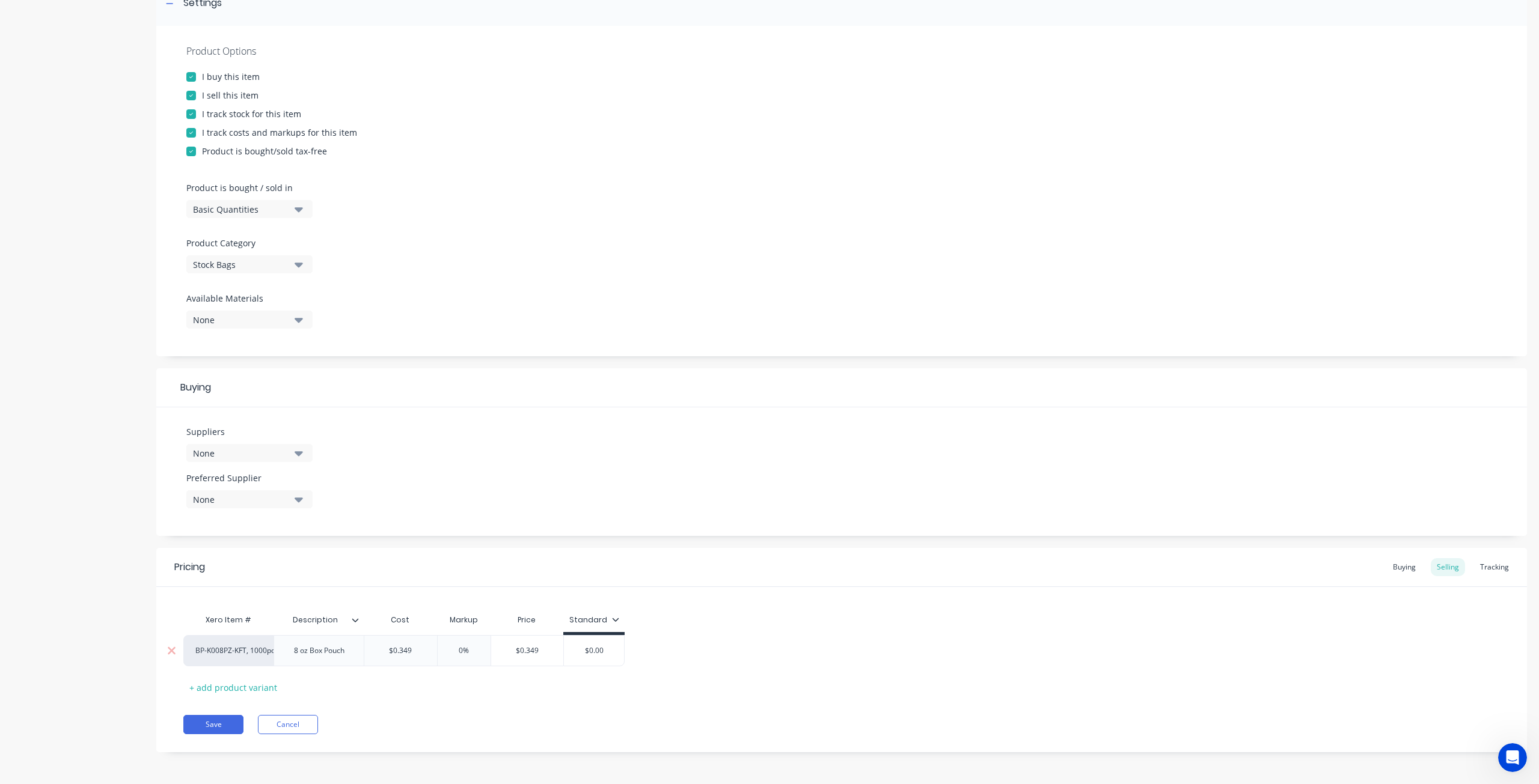
type textarea "x"
type input "1"
type textarea "x"
type input "15"
type input "$0.4014"
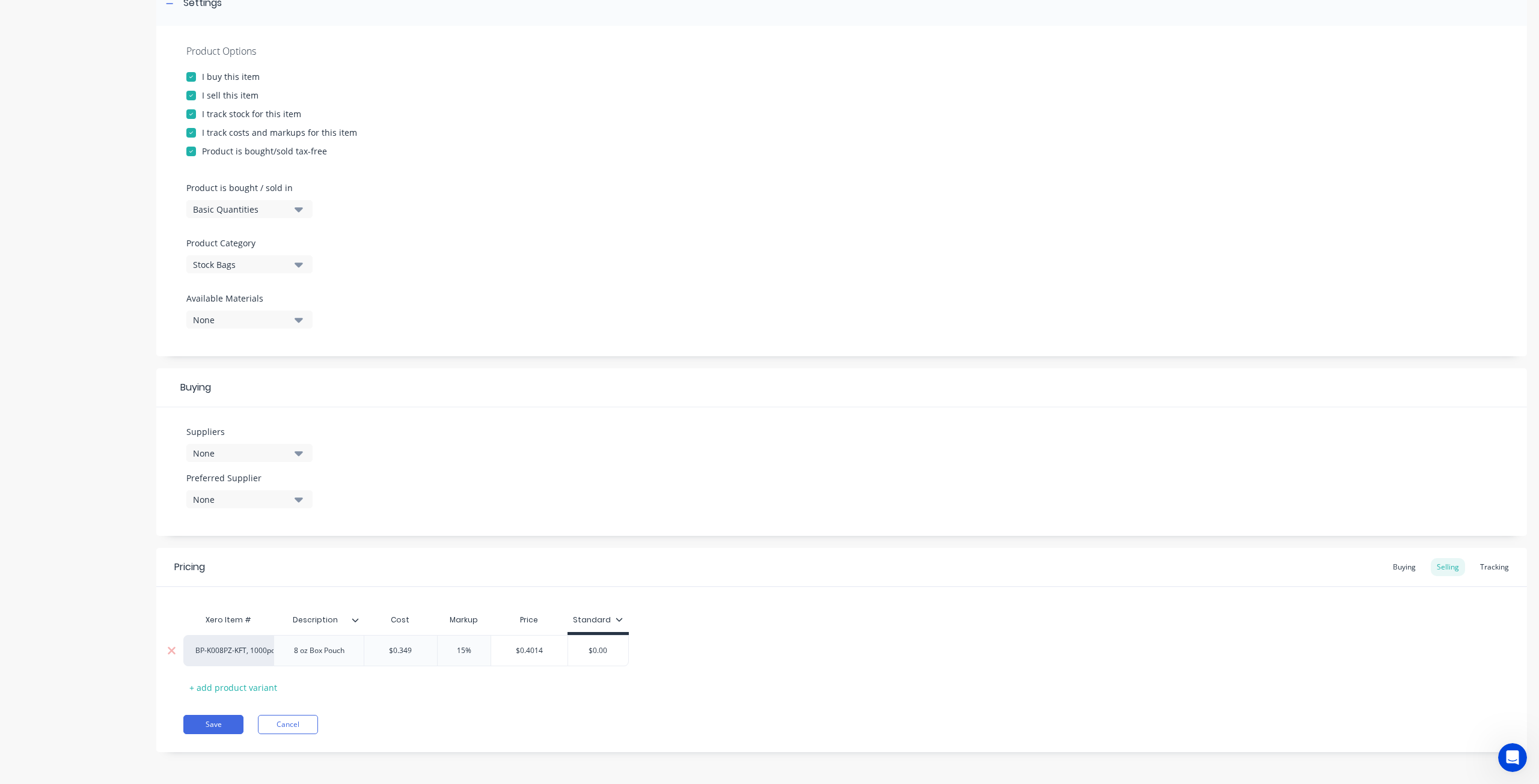
type input "15%"
type input "$0.349"
type textarea "x"
type input "$0.34"
type textarea "x"
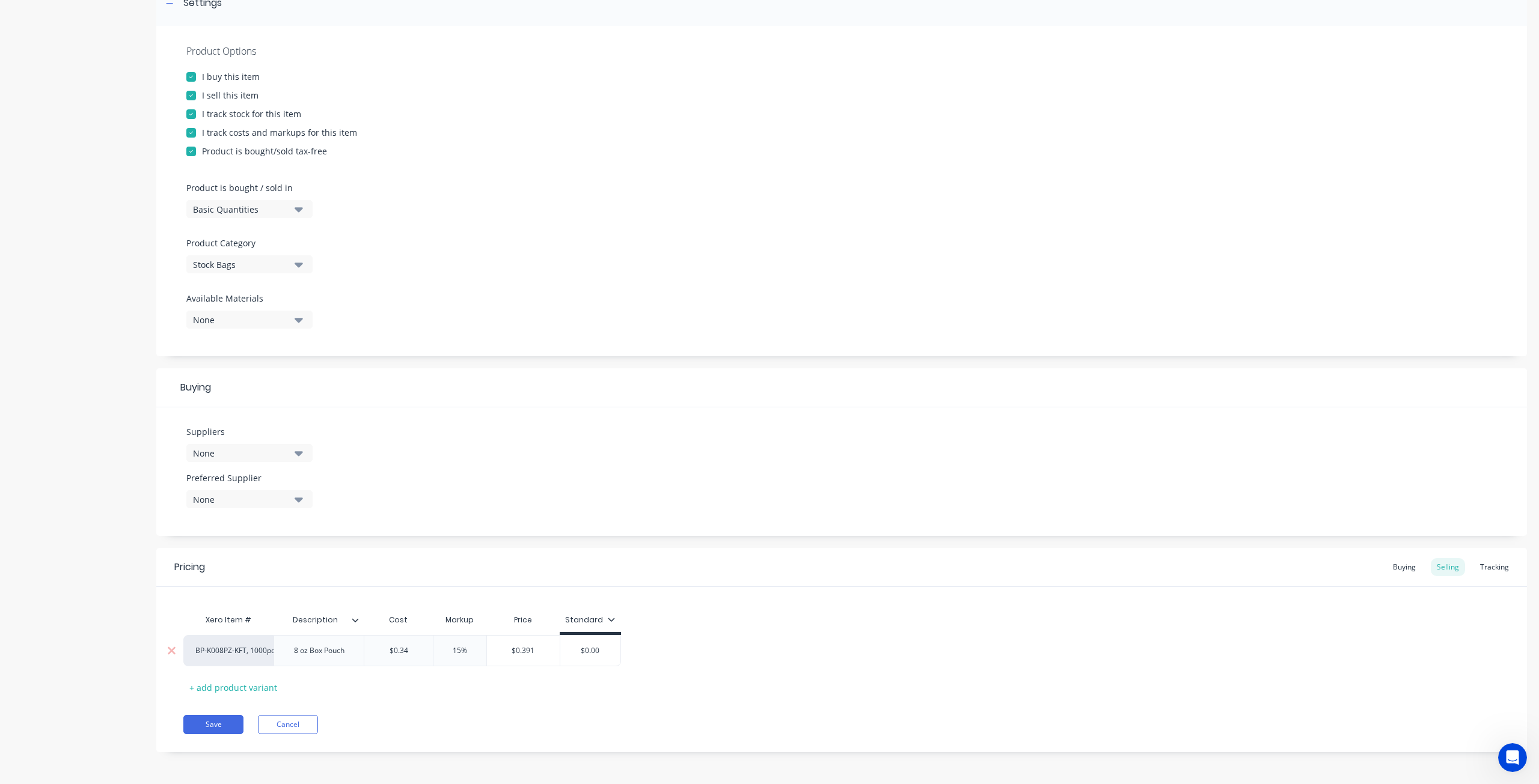
type input "$0.3"
type textarea "x"
type input "$0.34"
type textarea "x"
type input "$0.348"
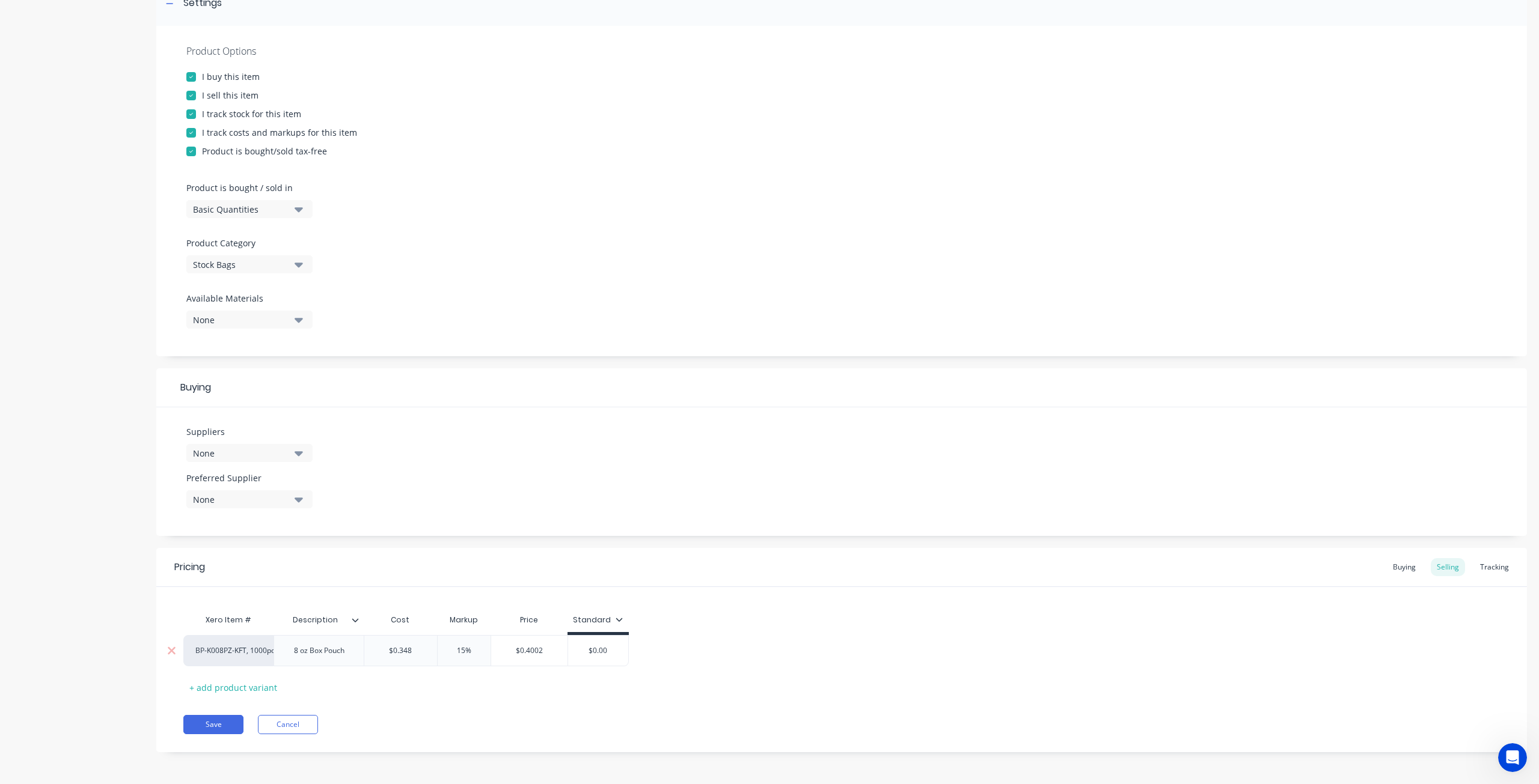
type textarea "x"
type input "$0.3485"
type input "$0.4008"
type textarea "x"
type input "$0.4"
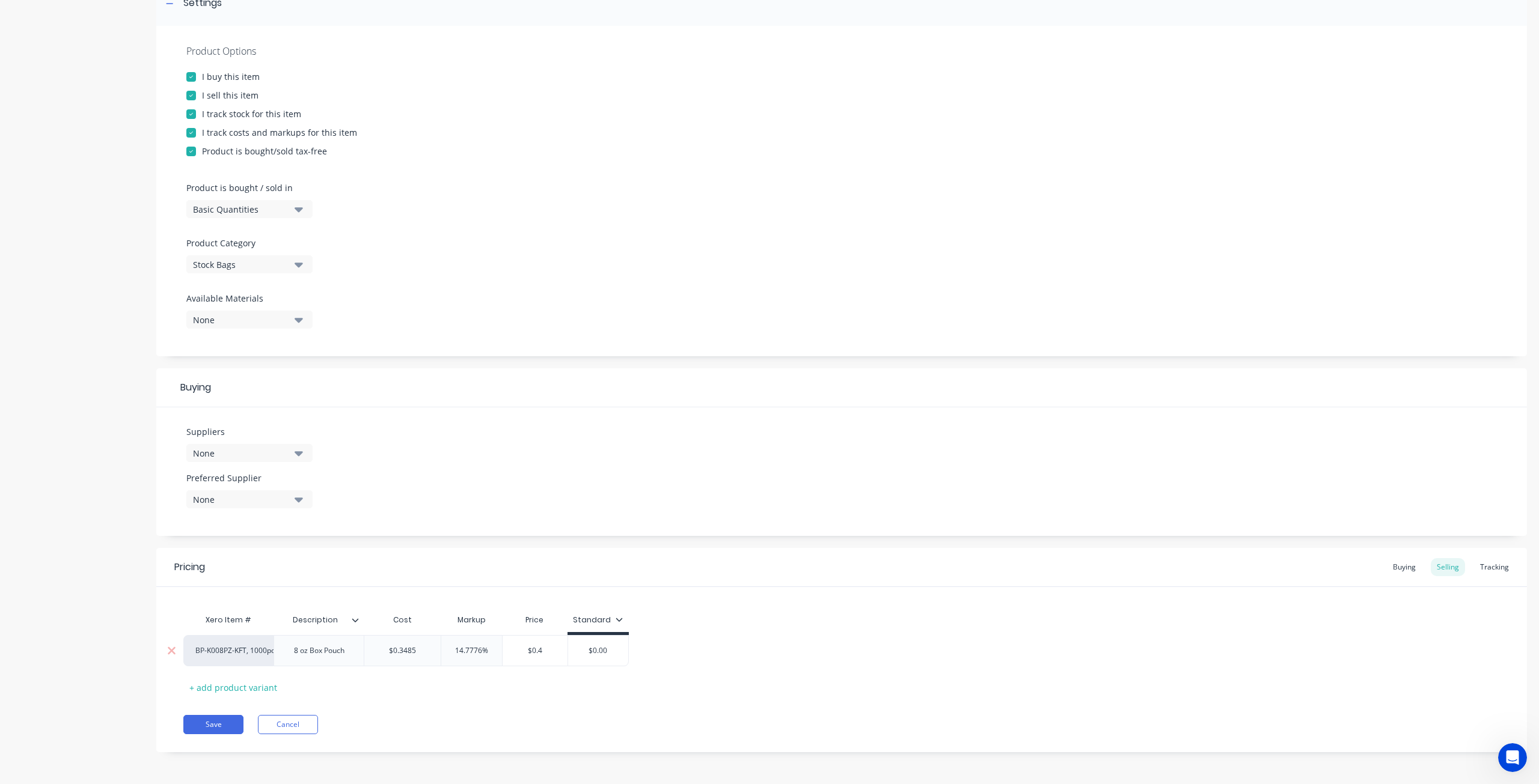
type textarea "x"
type input "$0.41"
type input "$0.00"
type input "17.6471%"
type textarea "x"
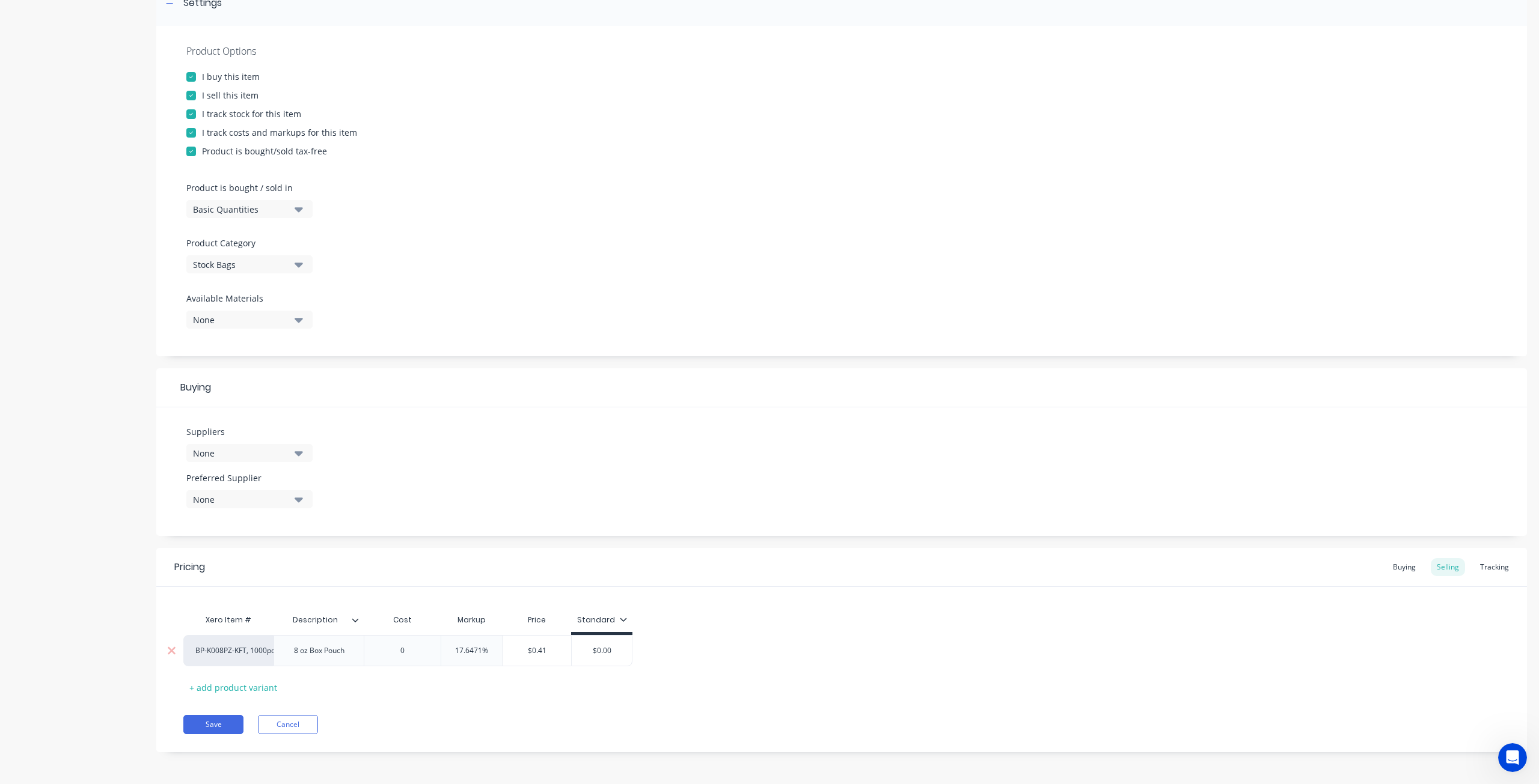
type input "0."
type textarea "x"
type input "0.3"
type textarea "x"
type input "0.34"
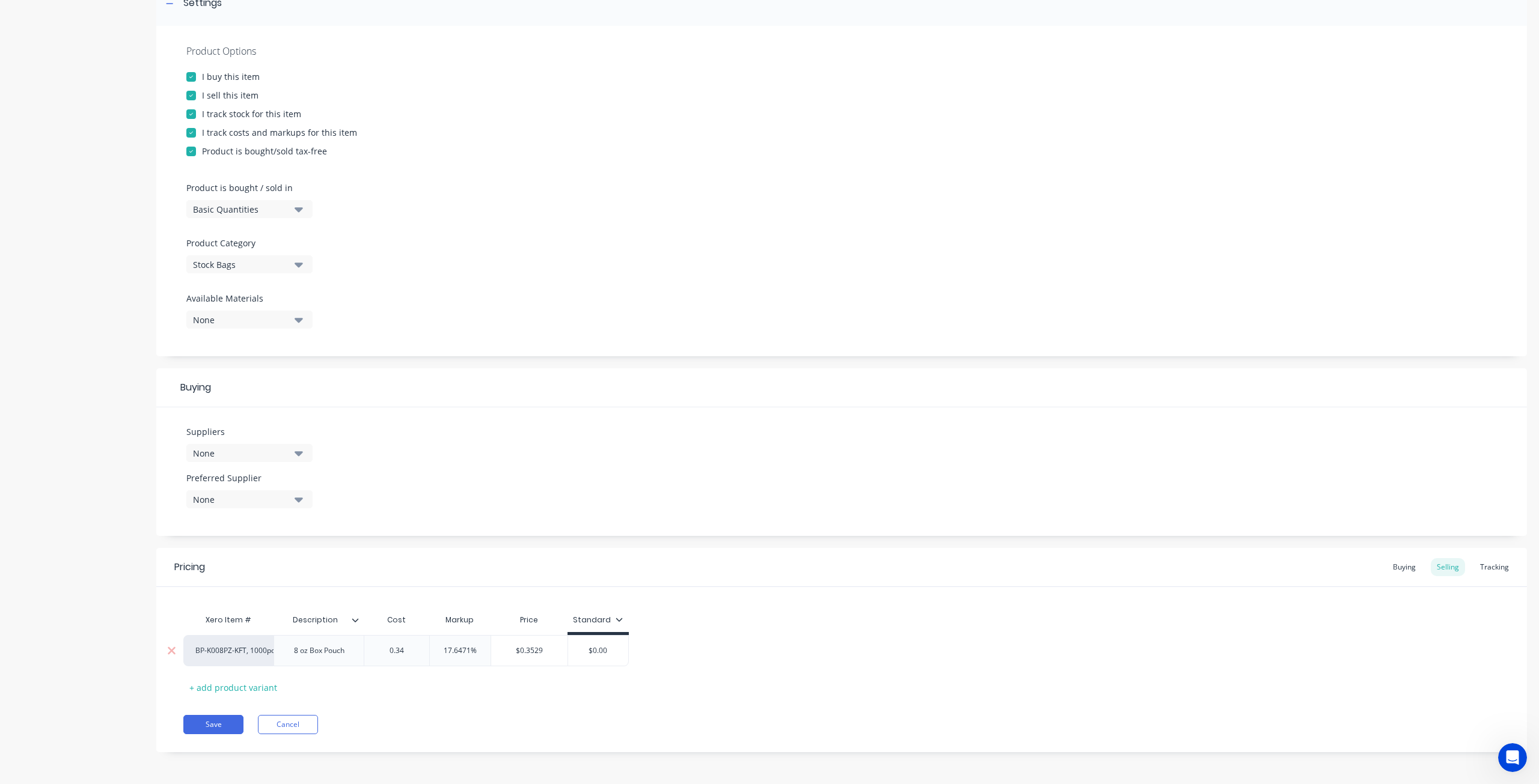
type textarea "x"
type input "0.349"
type input "$0.4106"
type textarea "x"
type input "$0.41"
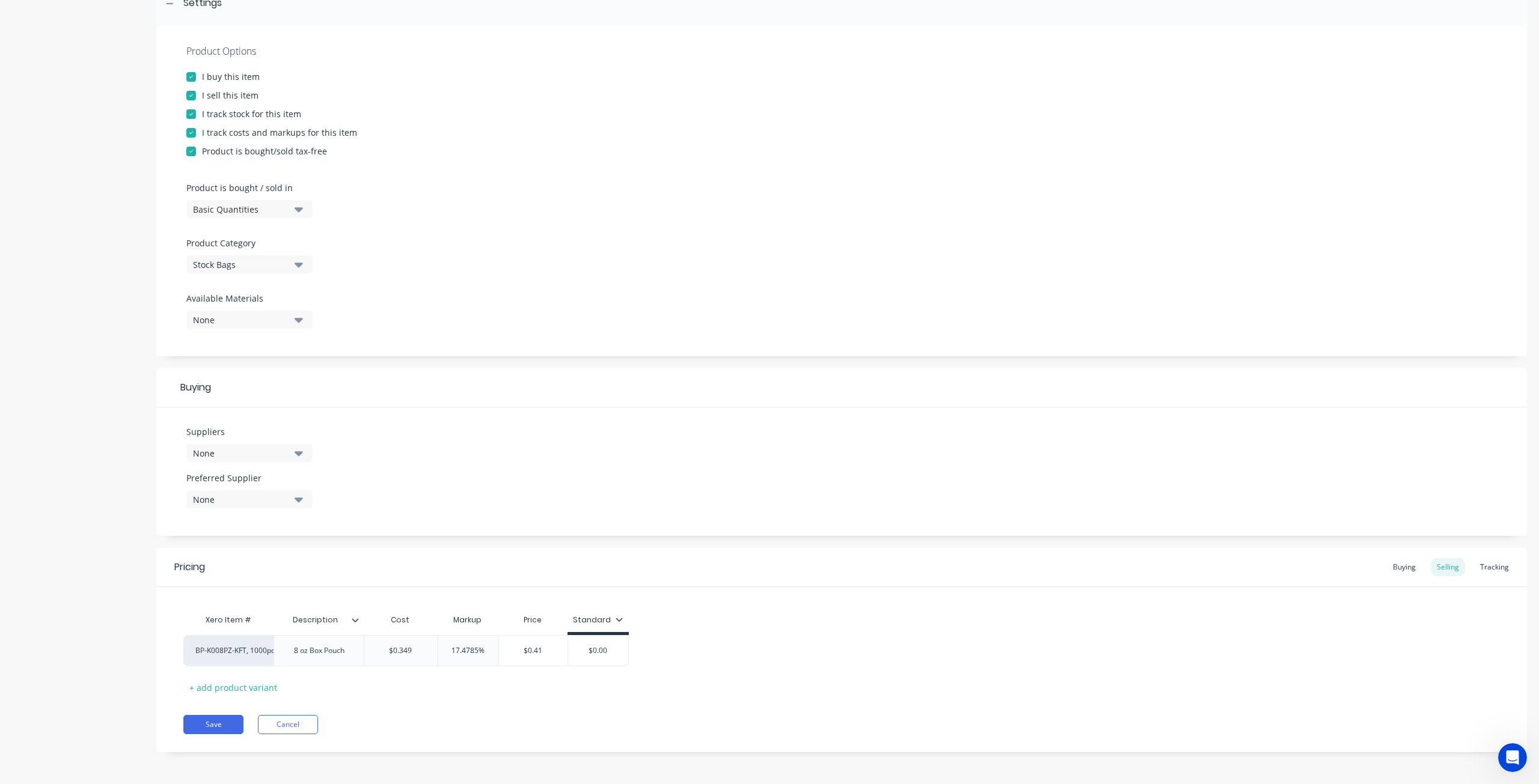
click at [617, 617] on icon at bounding box center [618, 619] width 7 height 7
click at [619, 620] on icon at bounding box center [619, 620] width 7 height 4
click at [230, 727] on button "Save" at bounding box center [212, 724] width 60 height 20
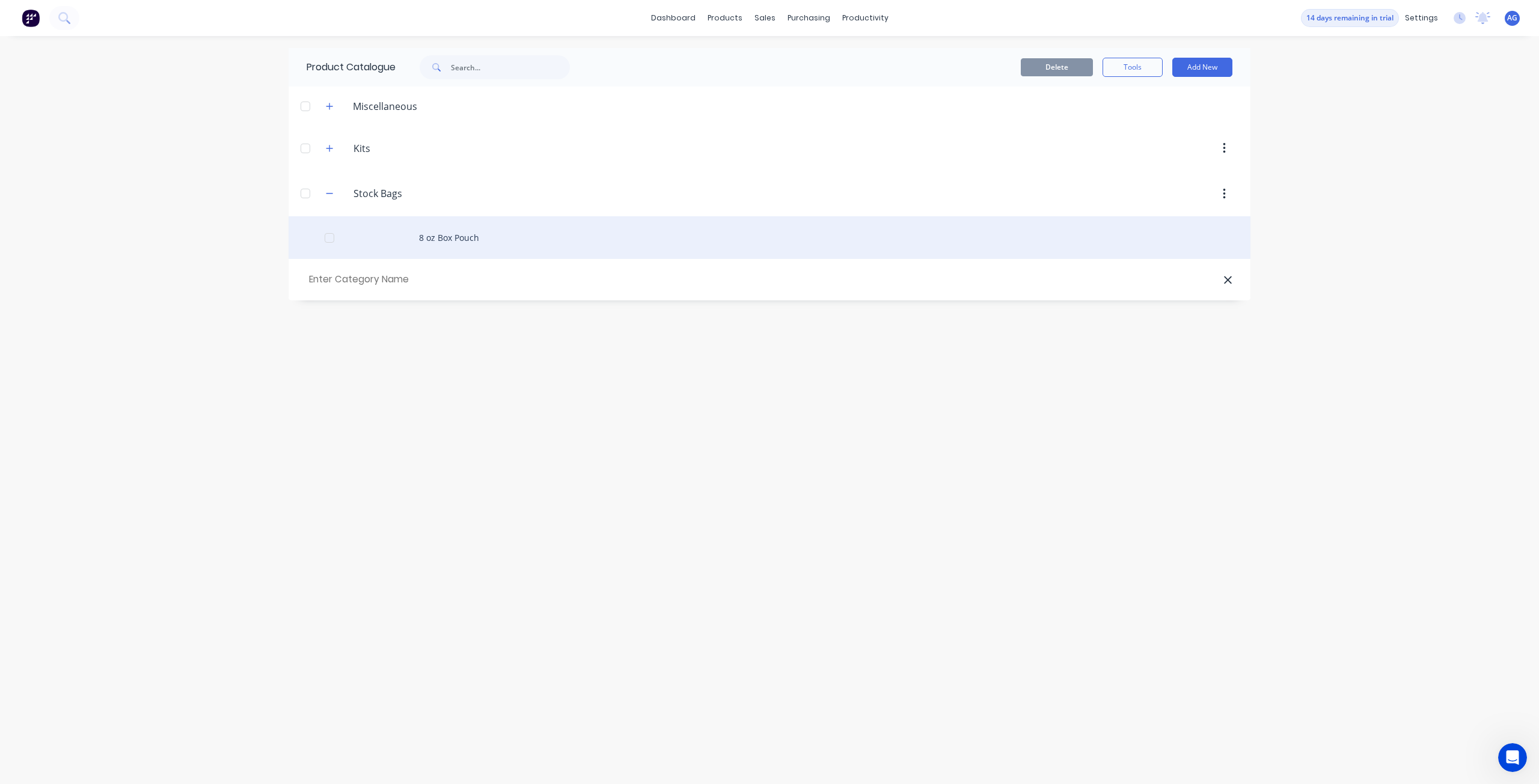
click at [450, 234] on div "8 oz Box Pouch" at bounding box center [769, 238] width 961 height 43
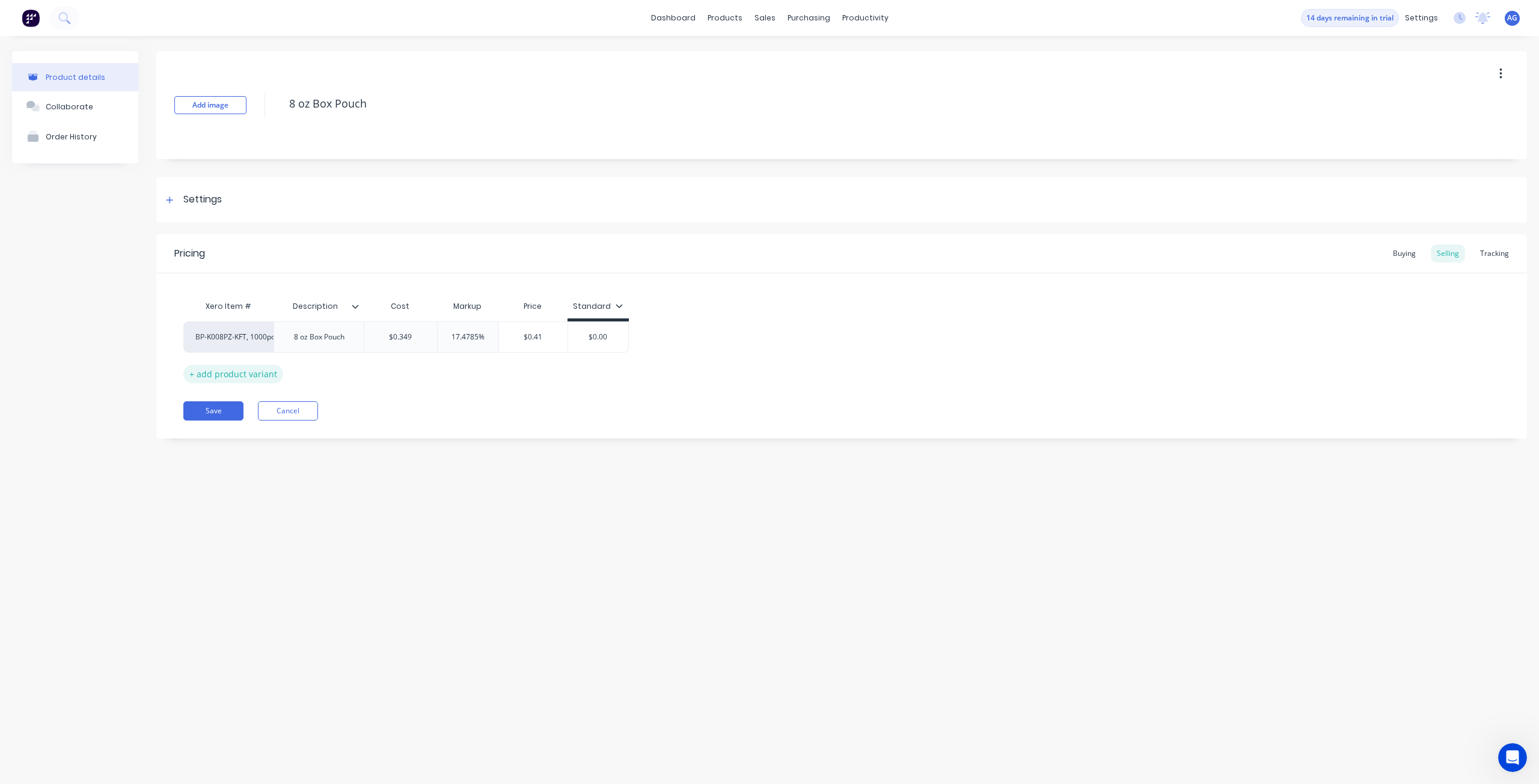
click at [256, 378] on div "+ add product variant" at bounding box center [233, 373] width 100 height 19
click at [240, 370] on div "factory_item" at bounding box center [229, 368] width 66 height 11
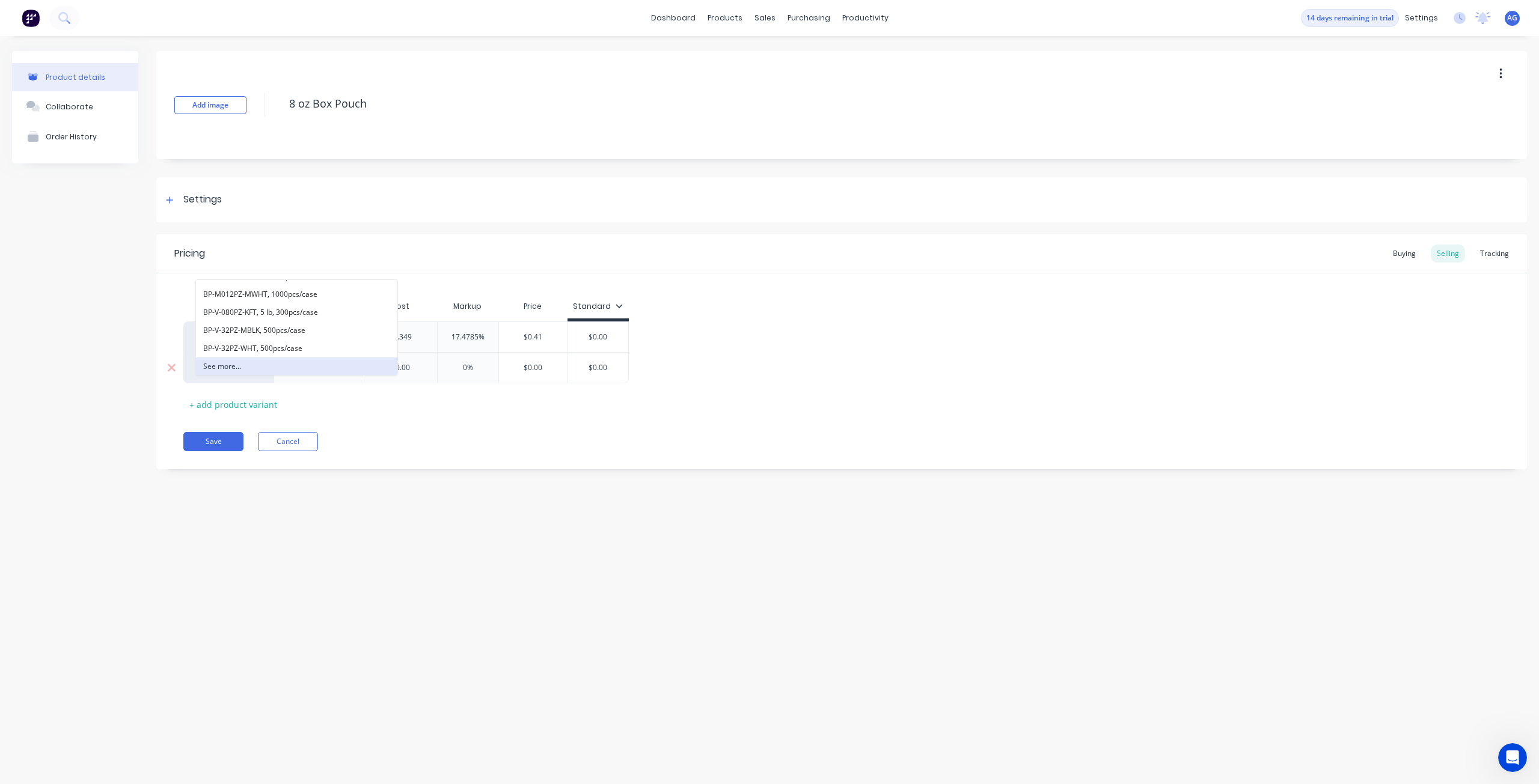
click at [320, 368] on button "See more..." at bounding box center [296, 367] width 201 height 18
click at [308, 286] on button "BP-V-K008PZ-KFT,1000/case" at bounding box center [298, 285] width 206 height 18
type textarea "x"
click at [320, 366] on div at bounding box center [319, 368] width 60 height 16
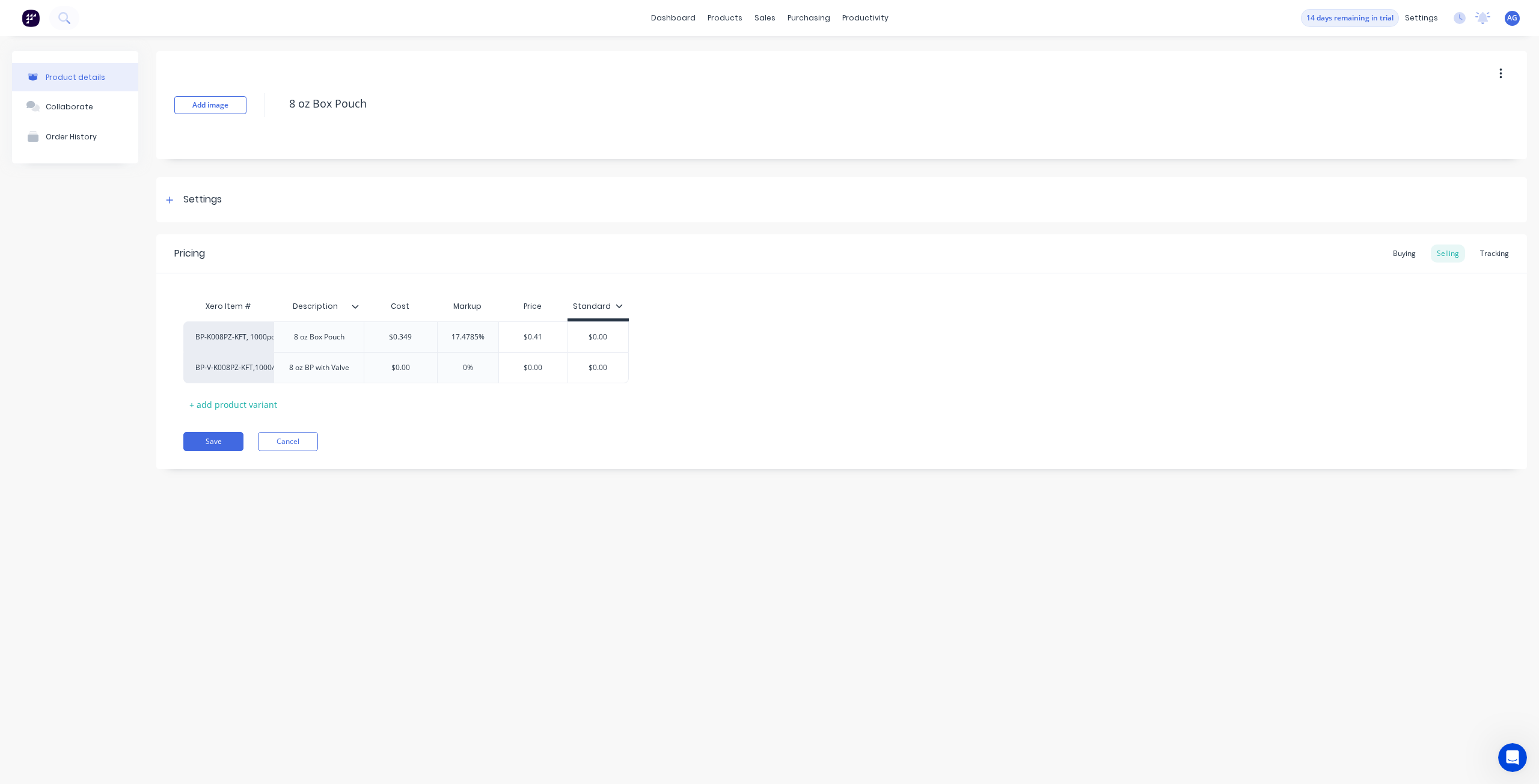
type textarea "x"
type input "$"
type input "0."
type textarea "x"
type input "0.3"
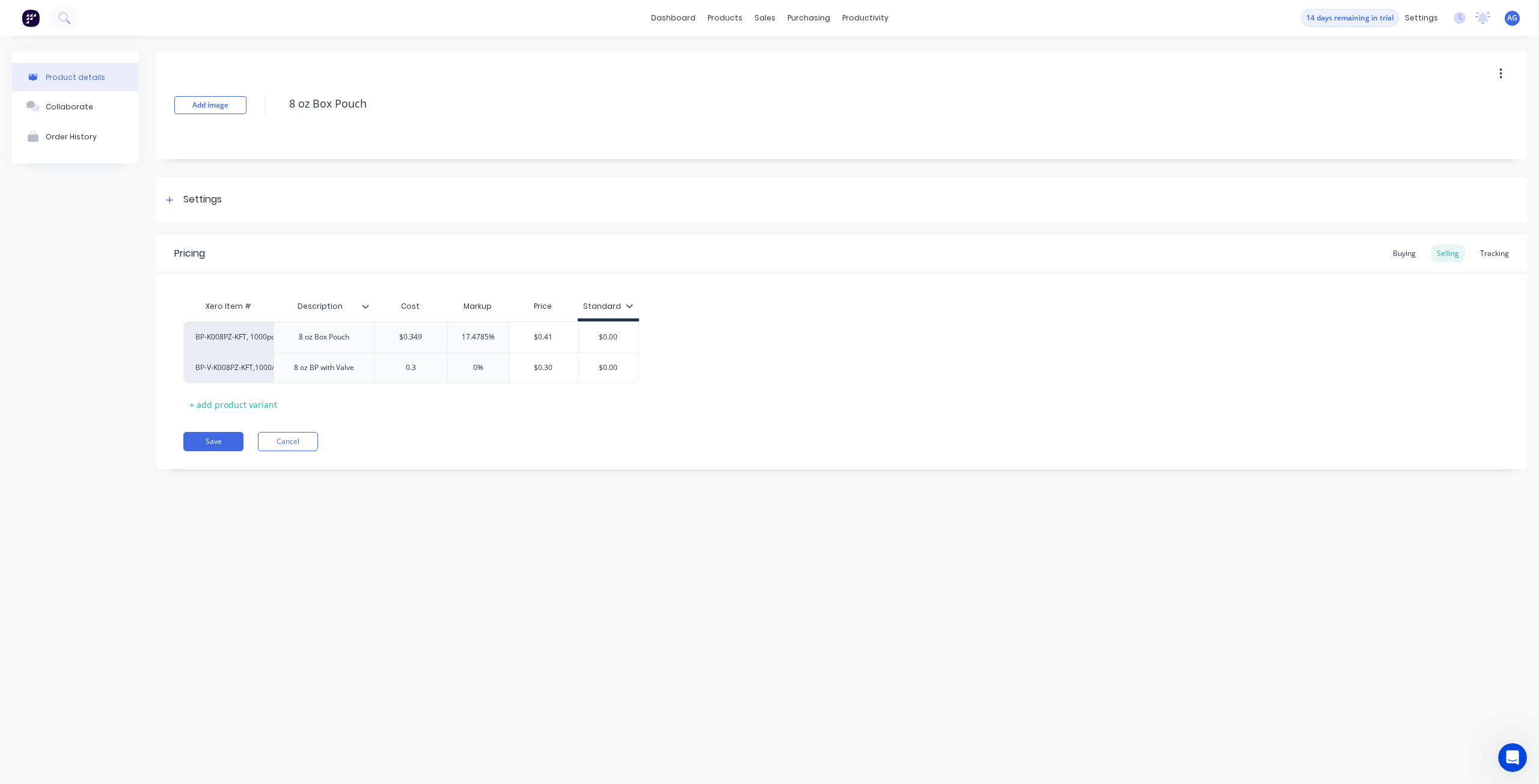
type textarea "x"
type input "0.34"
type textarea "x"
type input "0.349"
type input "0%"
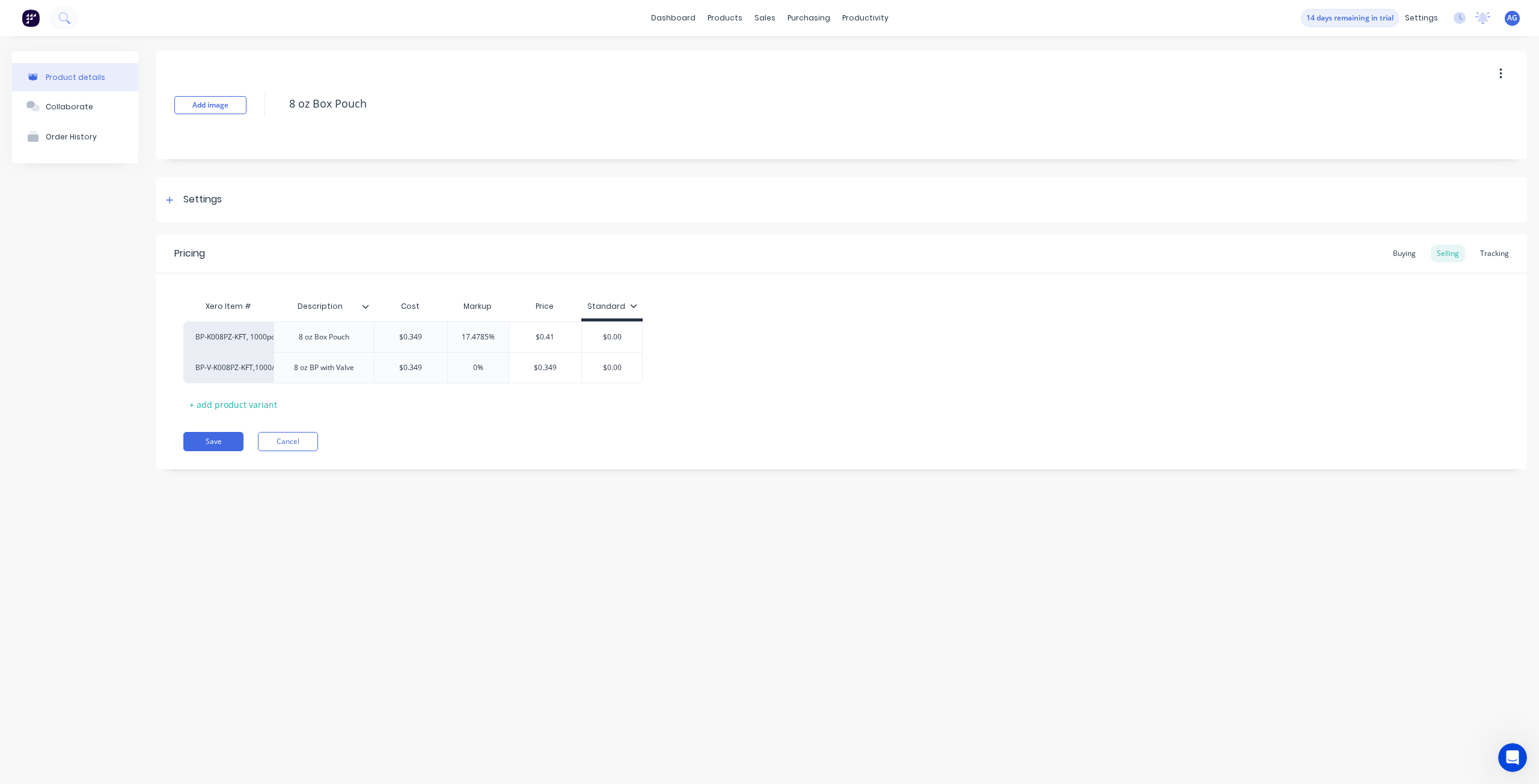
type textarea "x"
type input "0%1"
type textarea "x"
type input "0%"
type input "$0.349"
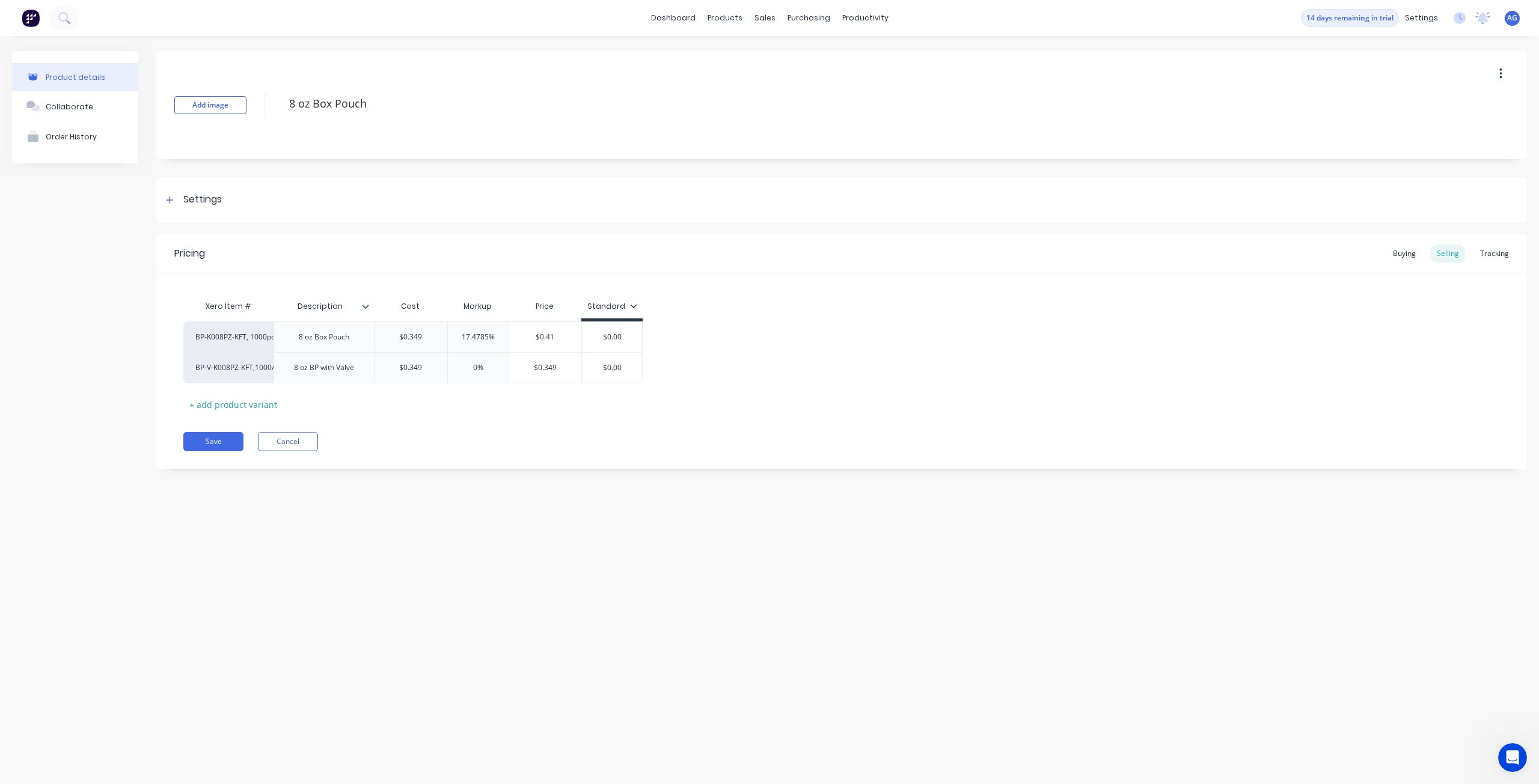
type textarea "x"
type input "$0.34"
type textarea "x"
type input "$0.3"
type textarea "x"
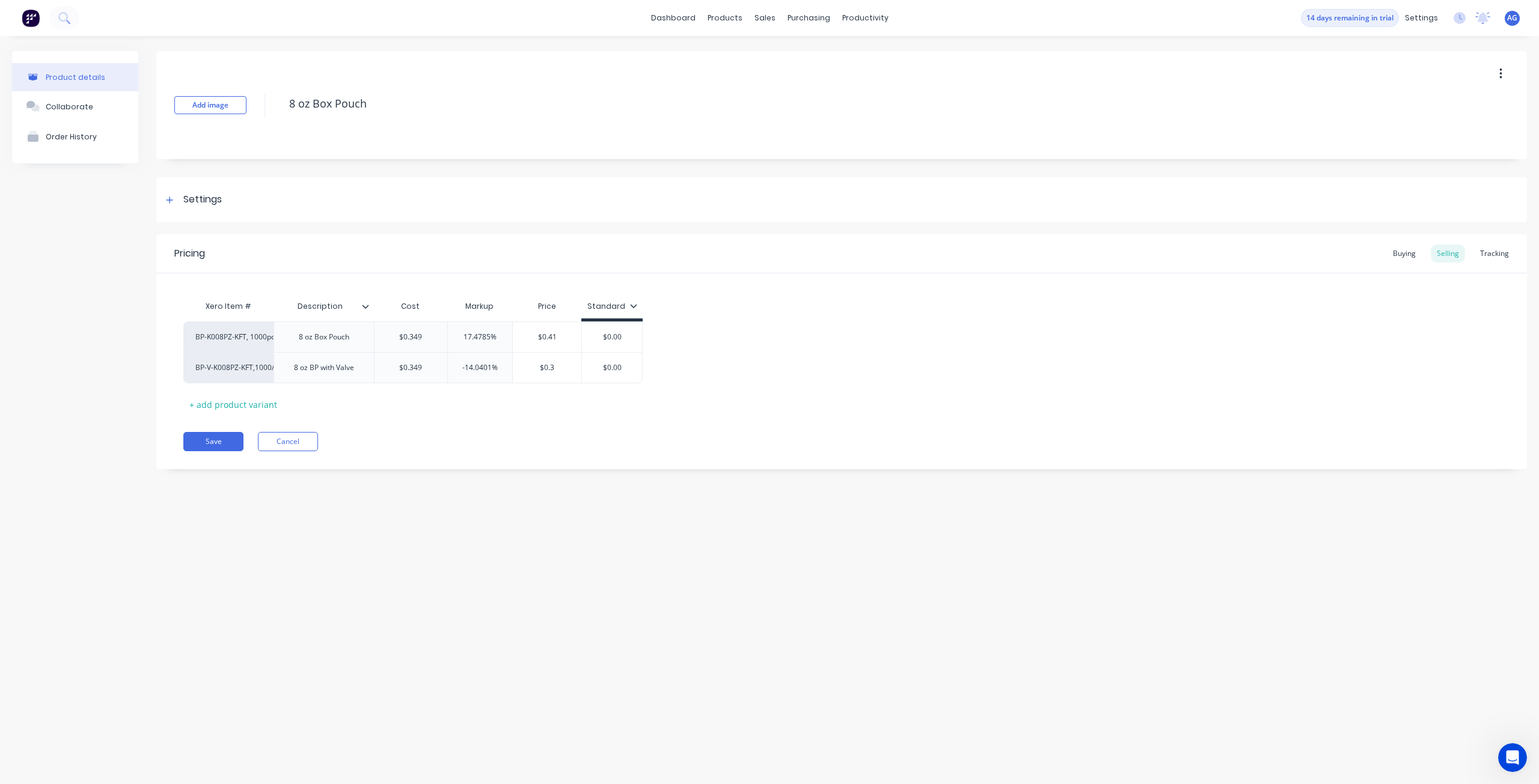
type input "$0."
type textarea "x"
type input "$0.4"
type textarea "x"
type input "$0.41"
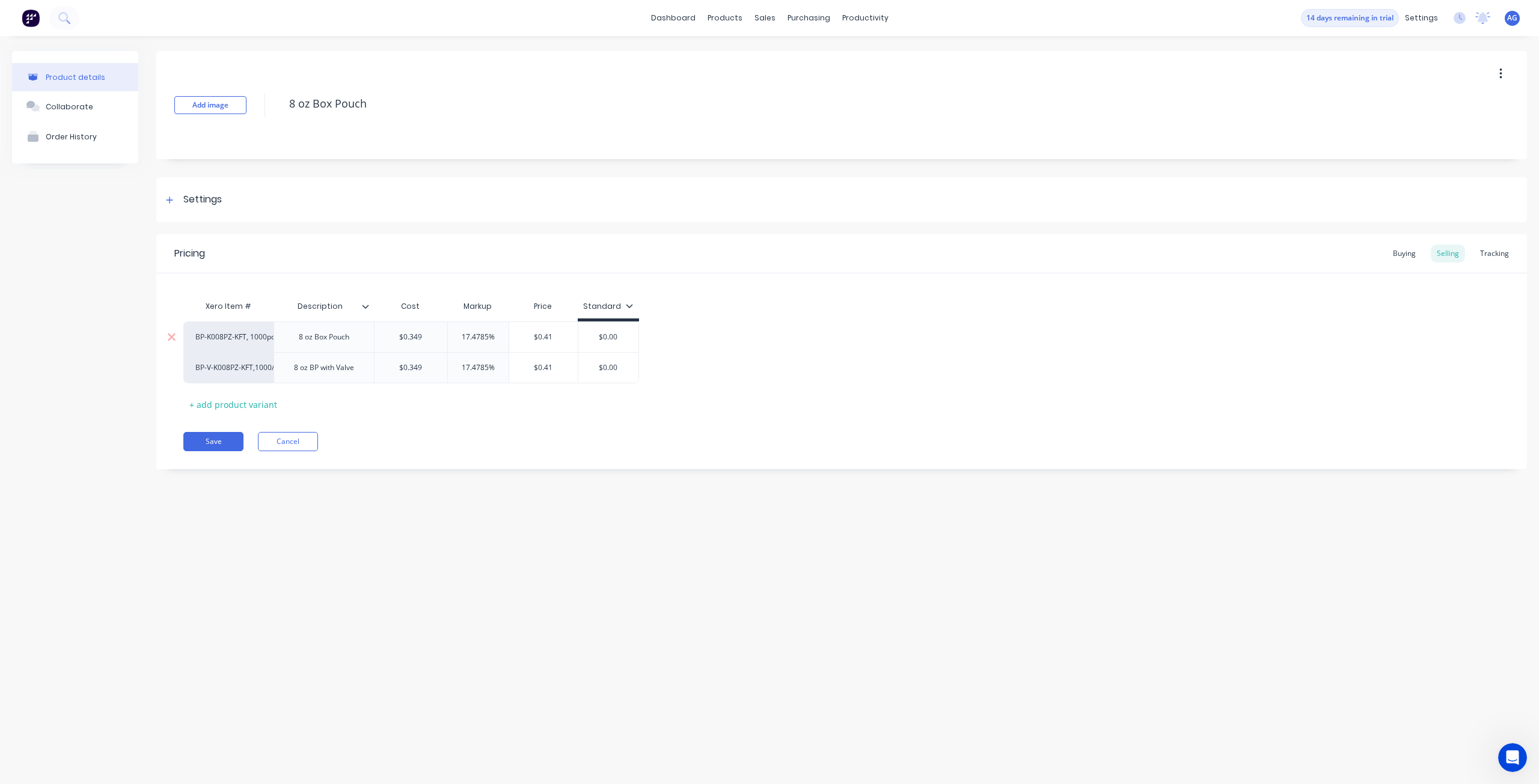
type input "$0.00"
click at [738, 379] on div "BP-K008PZ-KFT, 1000pcs/case 8 oz Box Pouch $0.349 17.4785% $0.41 $0.00 BP-V-K00…" at bounding box center [841, 352] width 1316 height 62
click at [217, 444] on button "Save" at bounding box center [212, 442] width 60 height 20
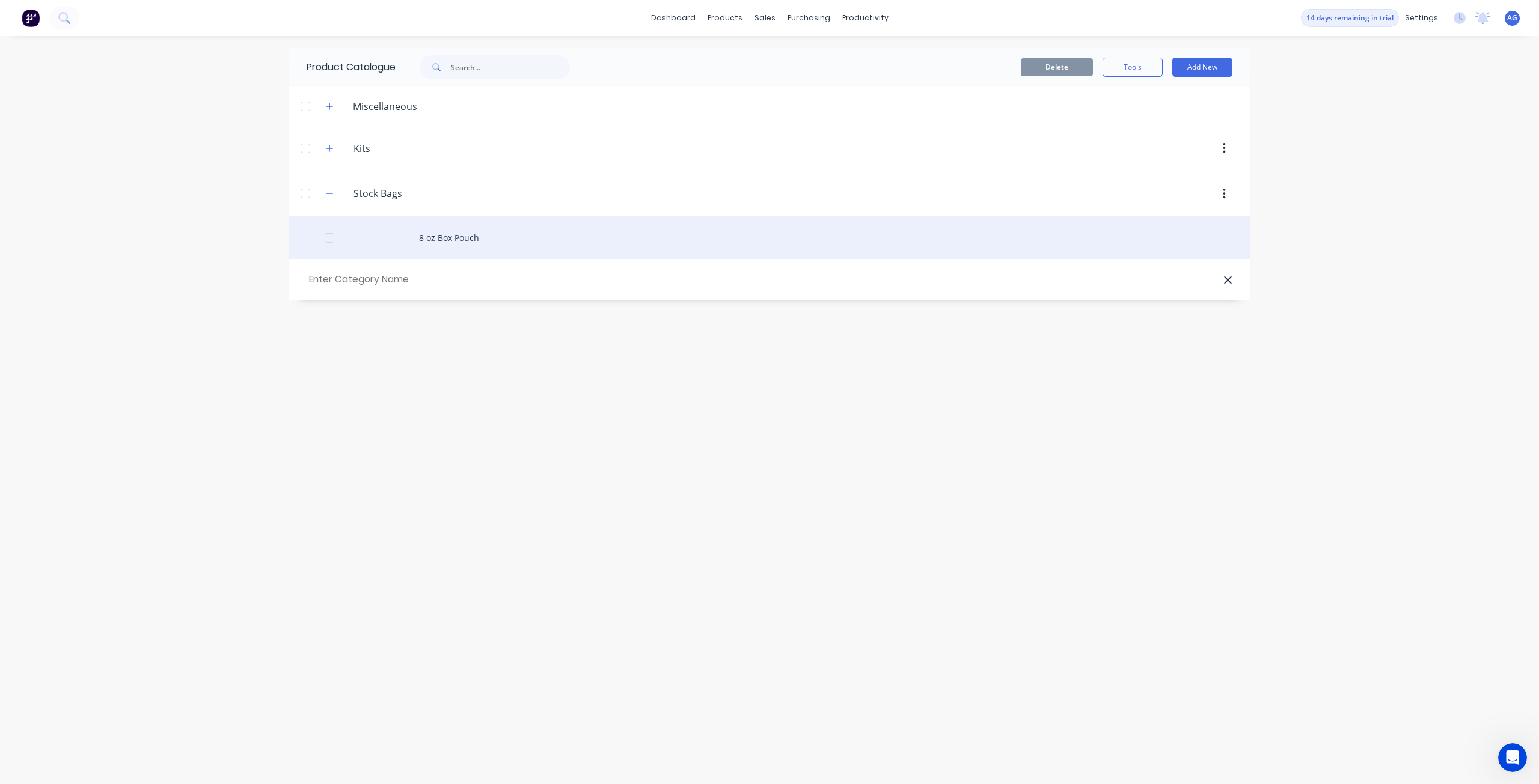
click at [433, 240] on div "8 oz Box Pouch" at bounding box center [769, 238] width 961 height 43
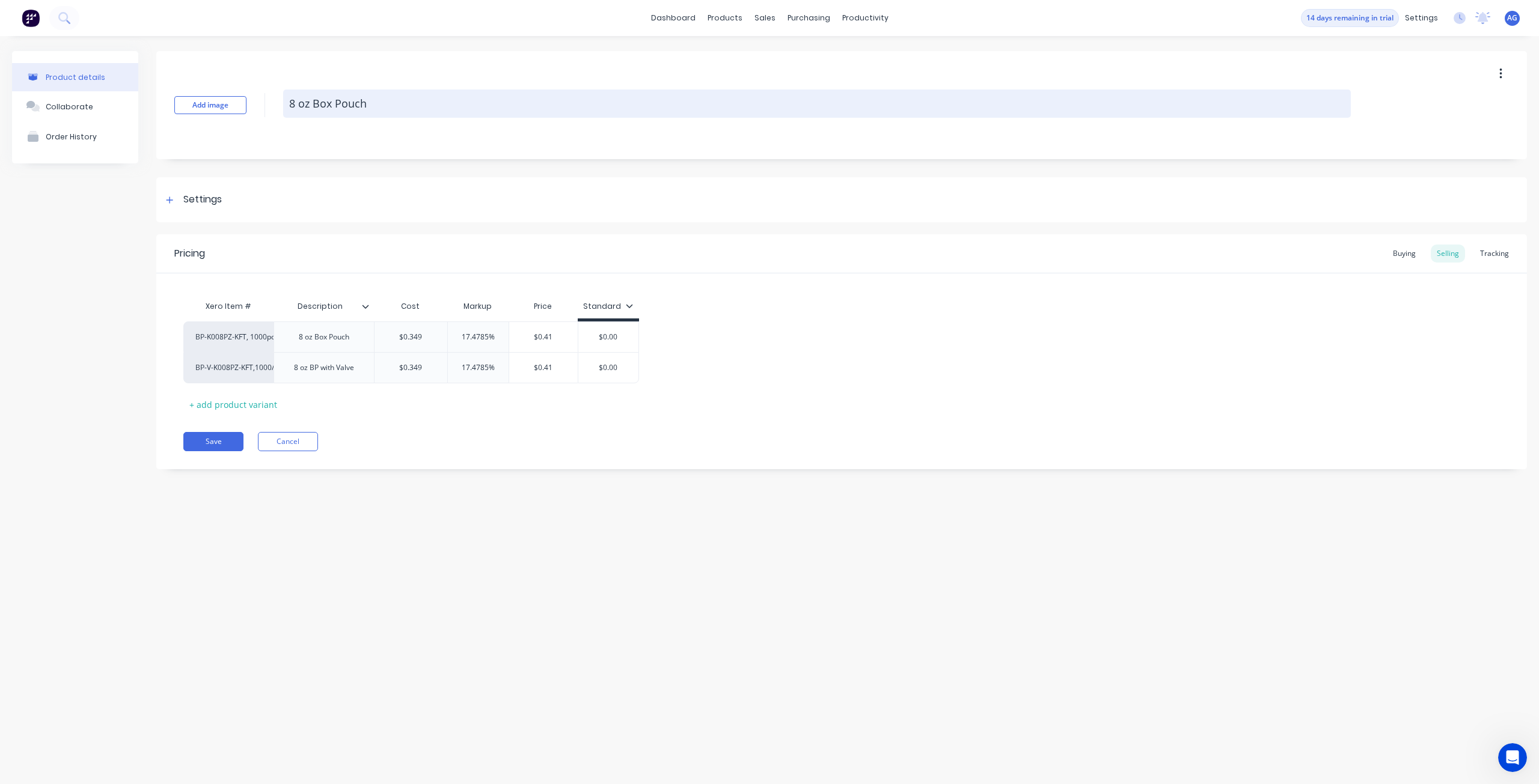
click at [287, 102] on textarea "8 oz Box Pouch" at bounding box center [817, 104] width 1068 height 28
type textarea "x"
type textarea "K8 oz Box Pouch"
type textarea "x"
type textarea "Kr8 oz Box Pouch"
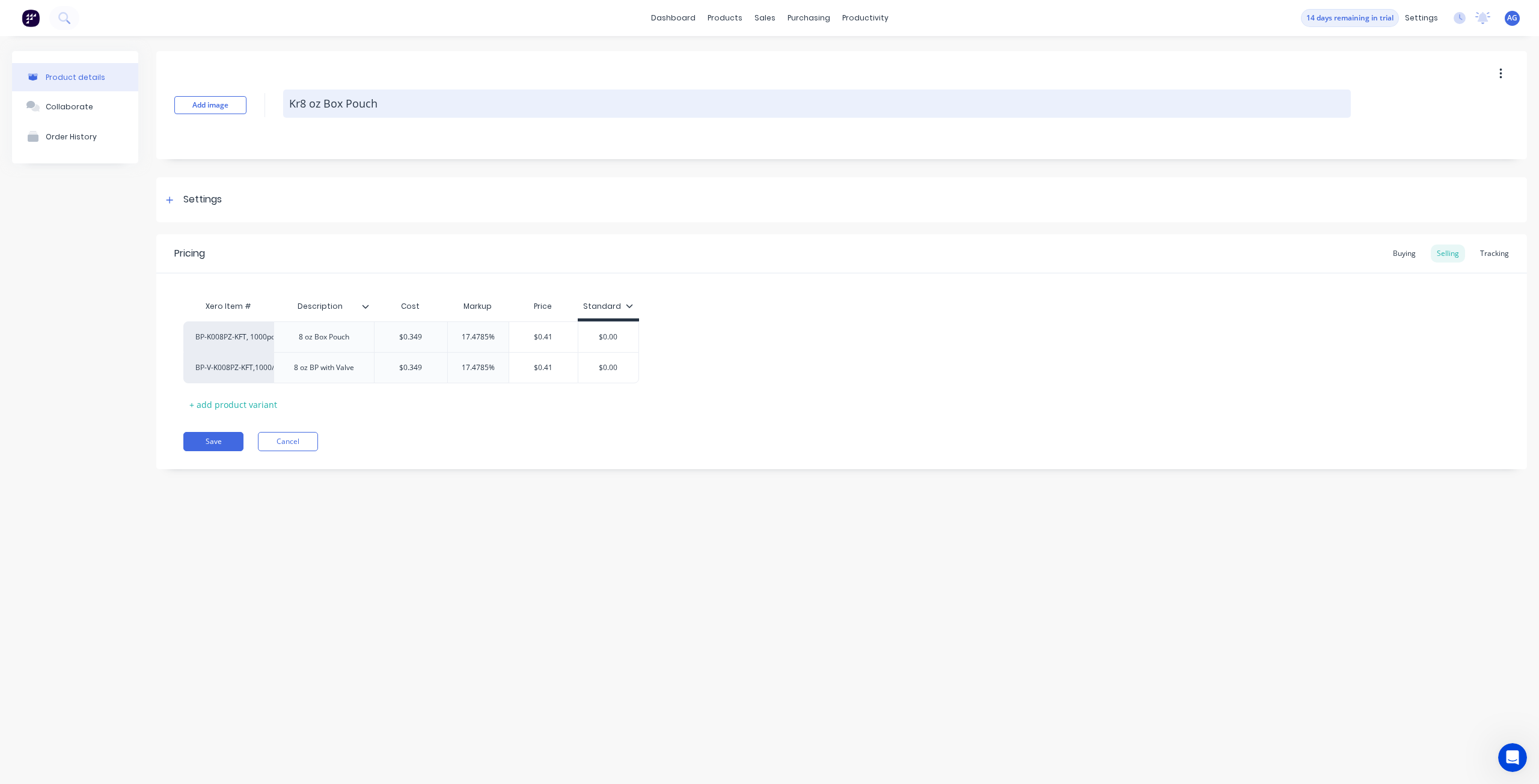
type textarea "x"
type textarea "Kra8 oz Box Pouch"
type textarea "x"
type textarea "Kraf8 oz Box Pouch"
type textarea "x"
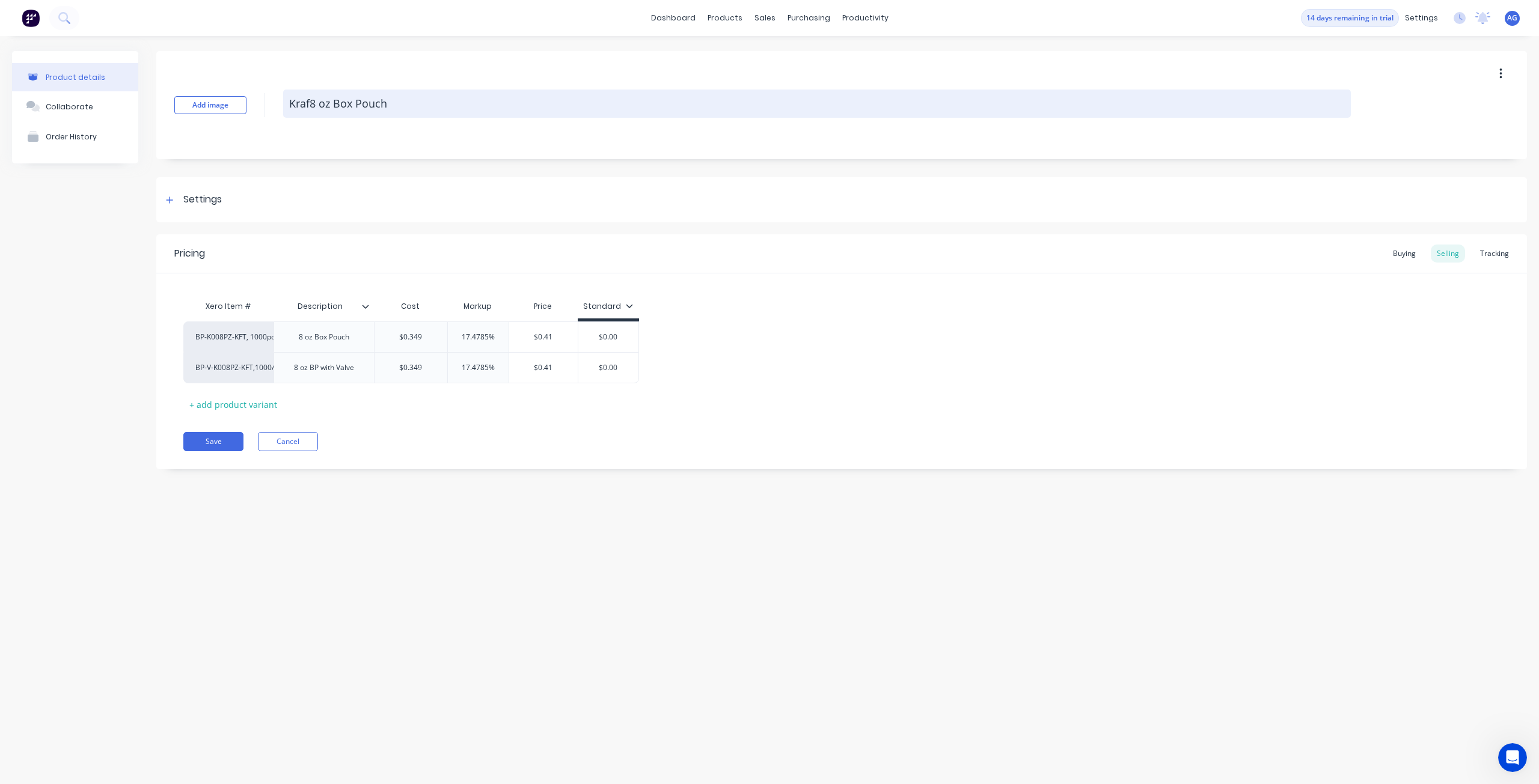
type textarea "Kraft8 oz Box Pouch"
type textarea "x"
type textarea "Kraft 8 oz Box Pouch"
click at [391, 107] on textarea "Kraft 8 oz Box Pouch" at bounding box center [817, 104] width 1068 height 28
type textarea "x"
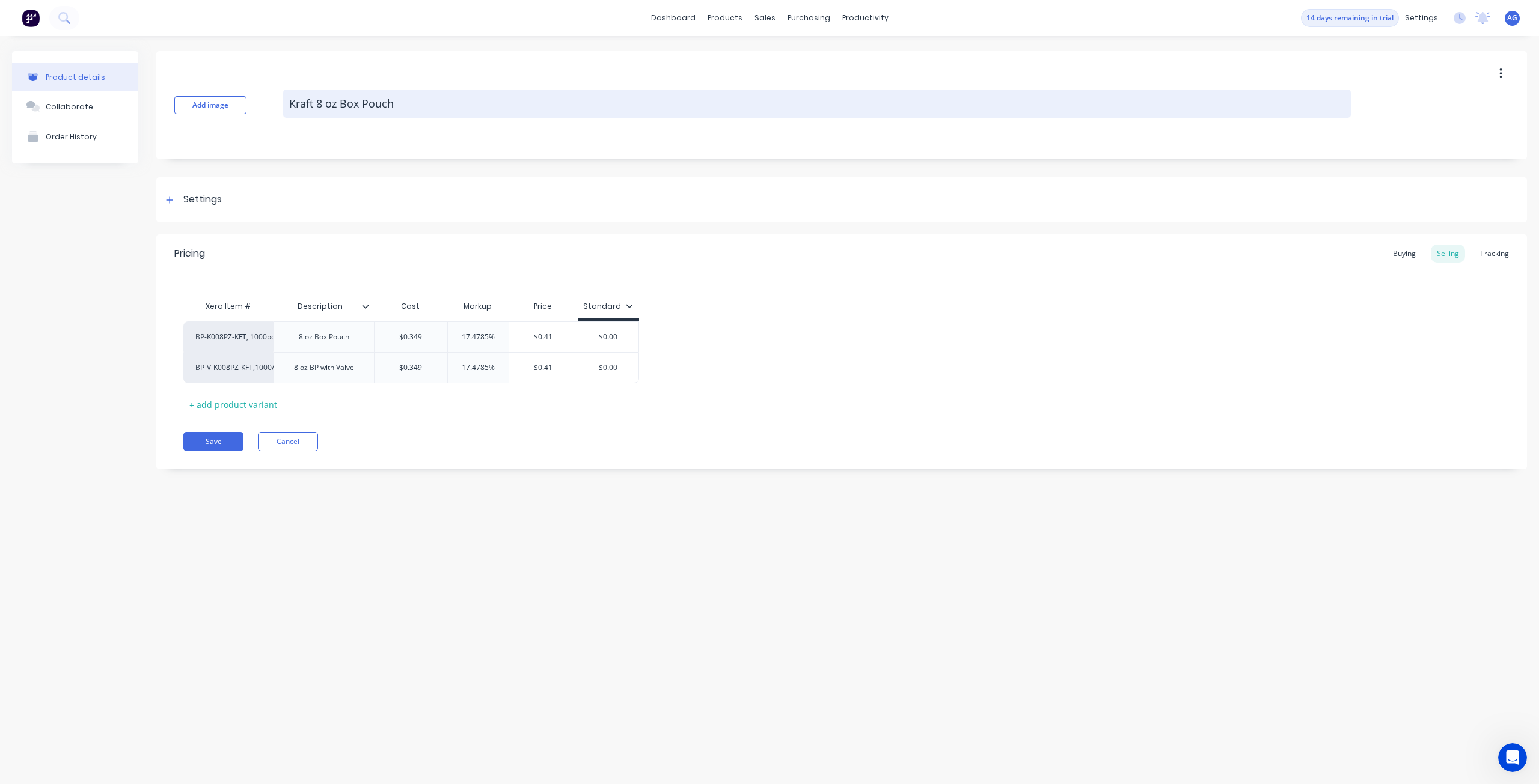
type textarea "Kraft 8 oz Box Pouch"
type textarea "x"
type textarea "Kraft 8 oz Box Pouch w"
type textarea "x"
type textarea "Kraft 8 oz Box Pouch wi"
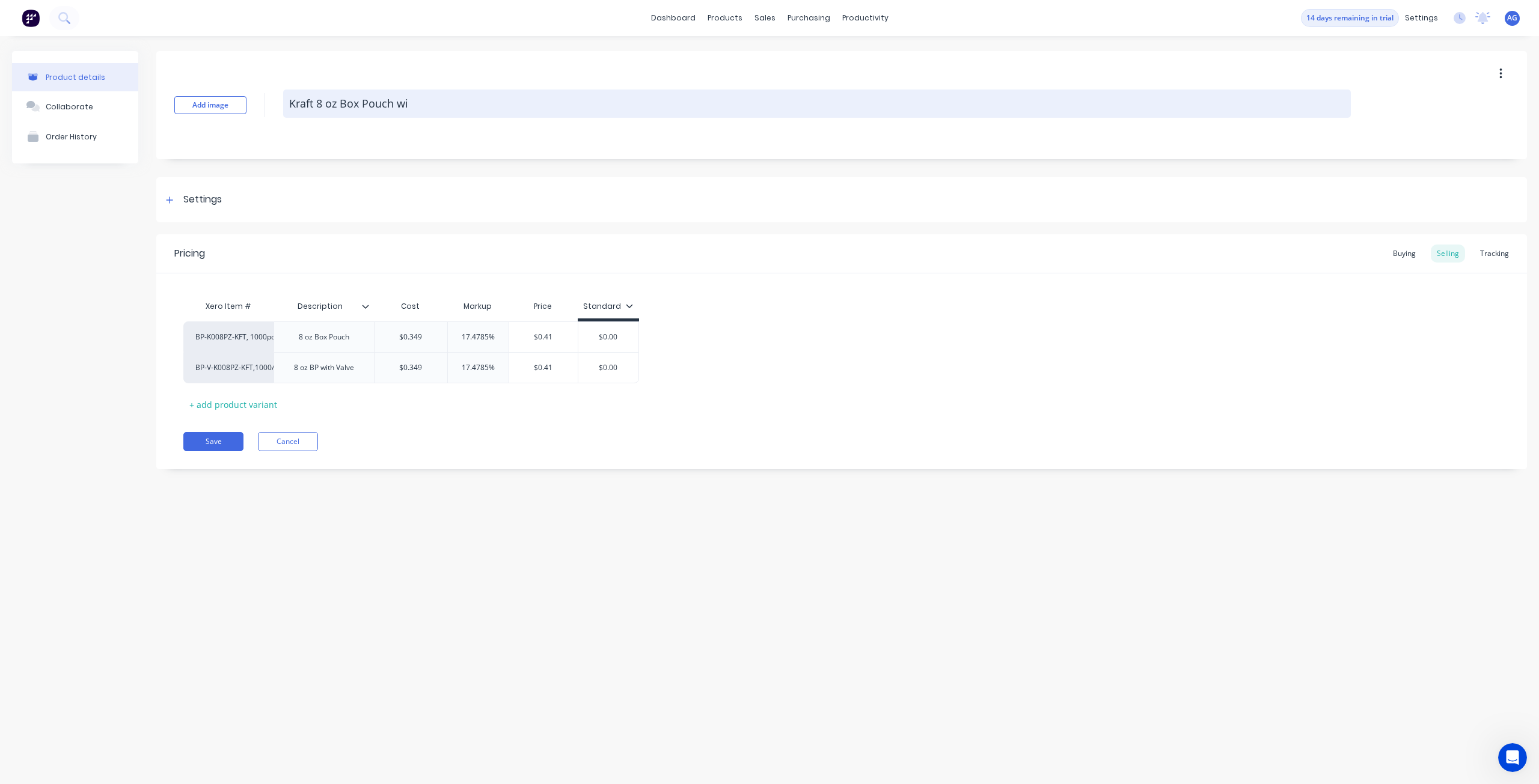
type textarea "x"
type textarea "Kraft 8 oz Box Pouch wit"
type textarea "x"
type textarea "Kraft 8 oz Box Pouch with"
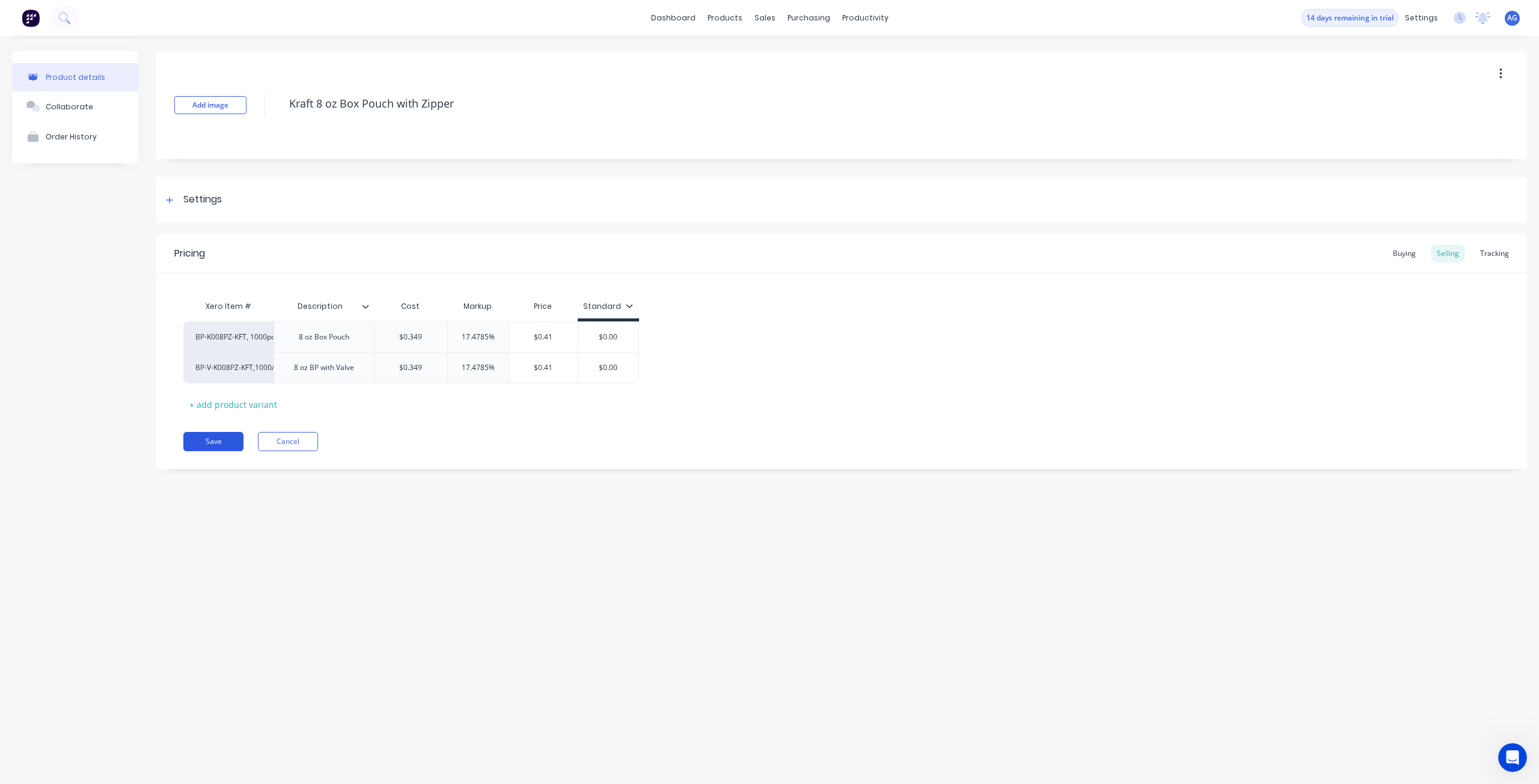
click at [200, 441] on button "Save" at bounding box center [212, 442] width 60 height 20
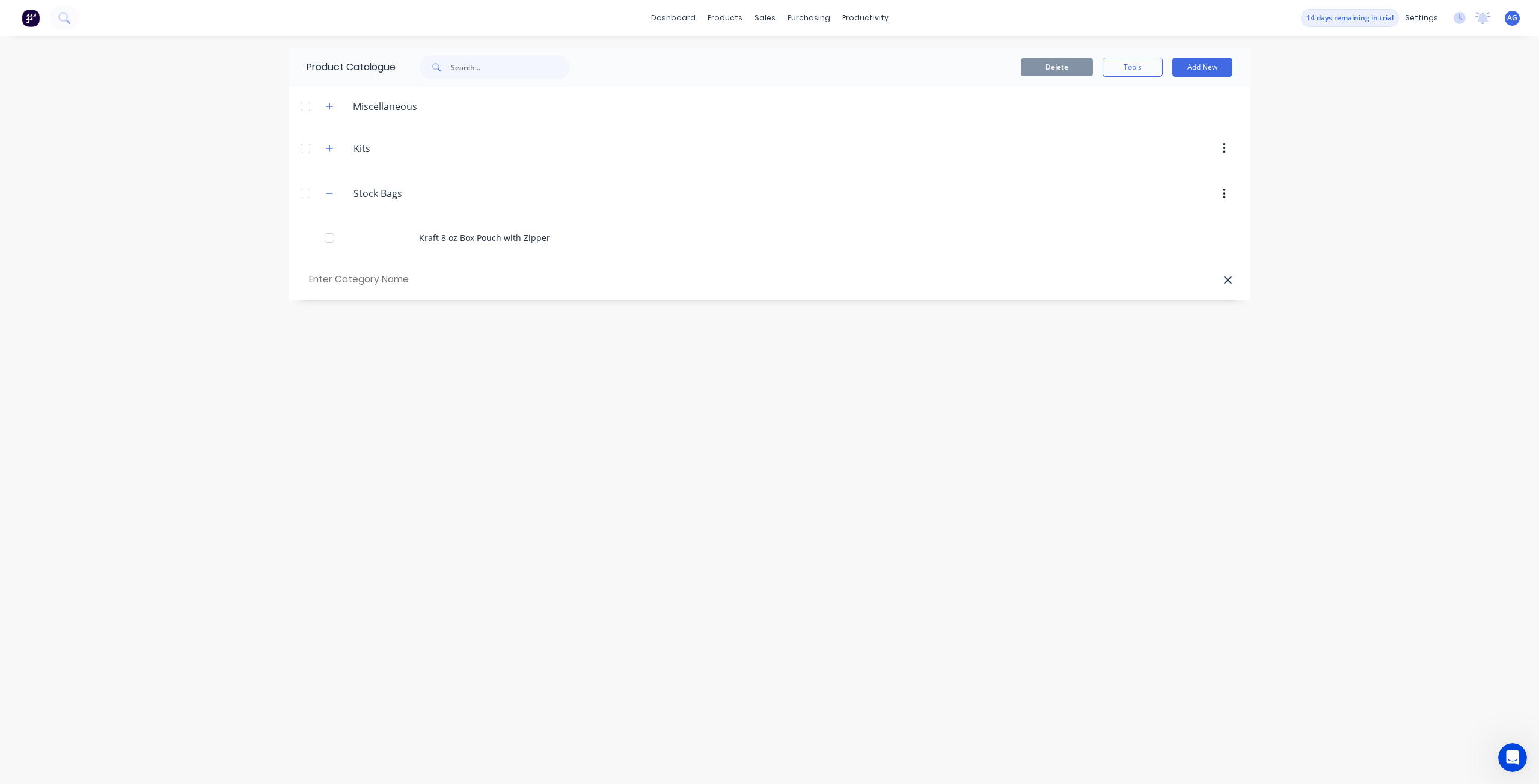
drag, startPoint x: 200, startPoint y: 441, endPoint x: 294, endPoint y: 540, distance: 136.5
click at [294, 540] on div "Product Catalogue Delete Tools Add New Miscellaneous Kits Kits Stock.Bags Stock…" at bounding box center [769, 410] width 961 height 724
click at [681, 434] on div "Product Catalogue Delete Tools Add New Miscellaneous Kits Kits Stock.Bags Stock…" at bounding box center [769, 410] width 961 height 724
click at [366, 156] on div "Kits Kits" at bounding box center [410, 149] width 188 height 22
click at [330, 150] on icon "button" at bounding box center [330, 148] width 7 height 7
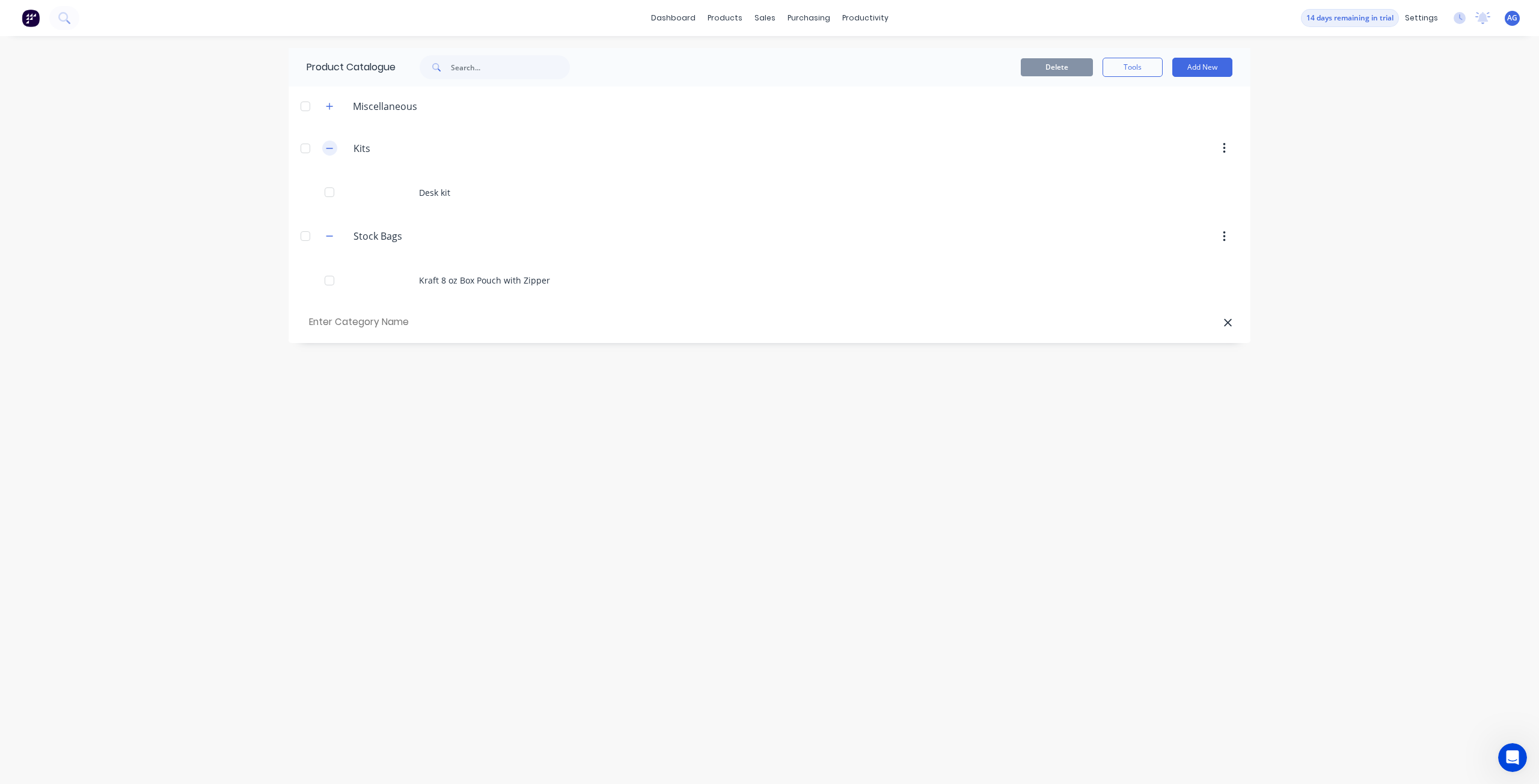
click at [330, 150] on icon "button" at bounding box center [329, 149] width 7 height 9
click at [330, 150] on icon "button" at bounding box center [330, 148] width 7 height 7
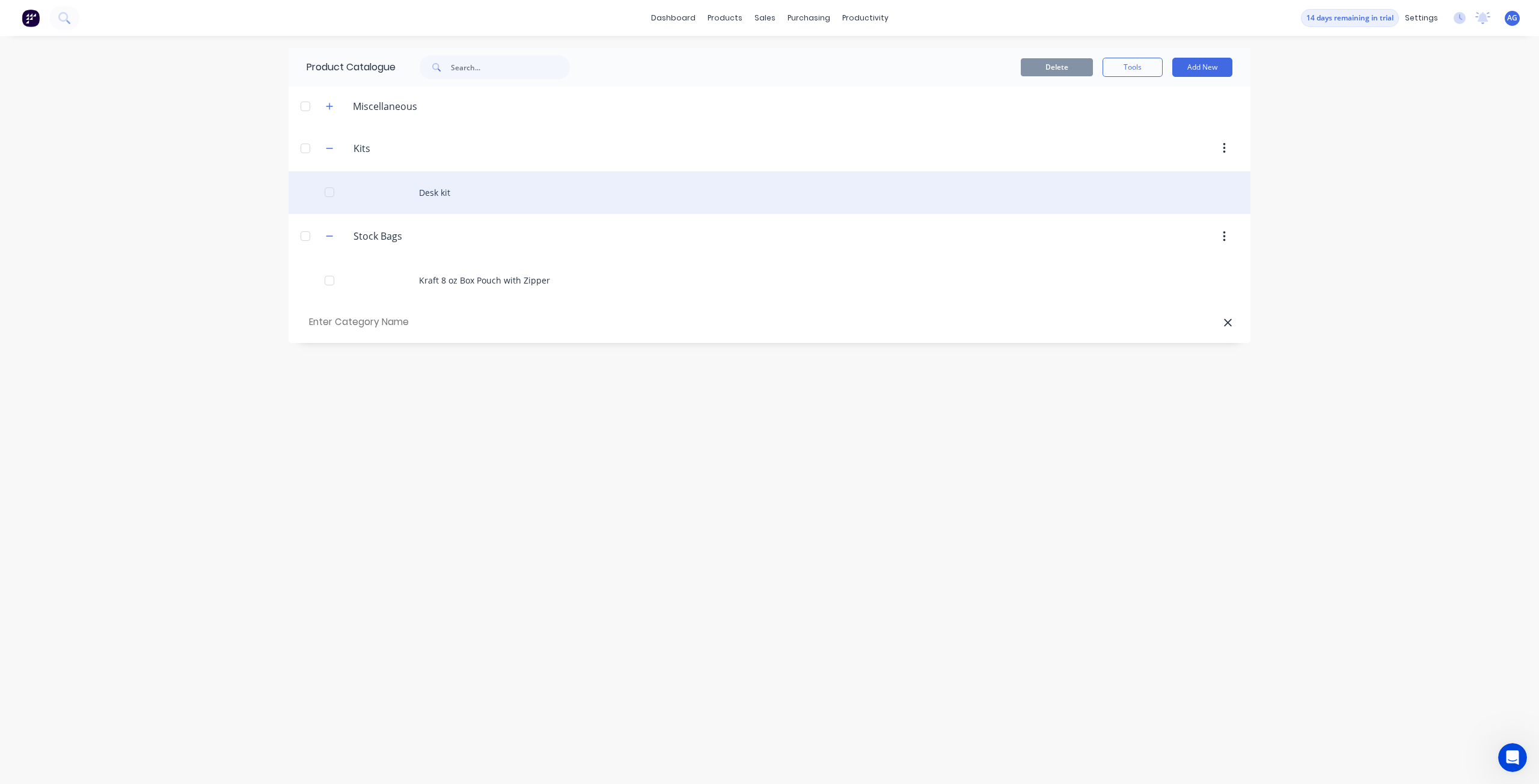
click at [425, 190] on div "Desk kit" at bounding box center [769, 193] width 961 height 43
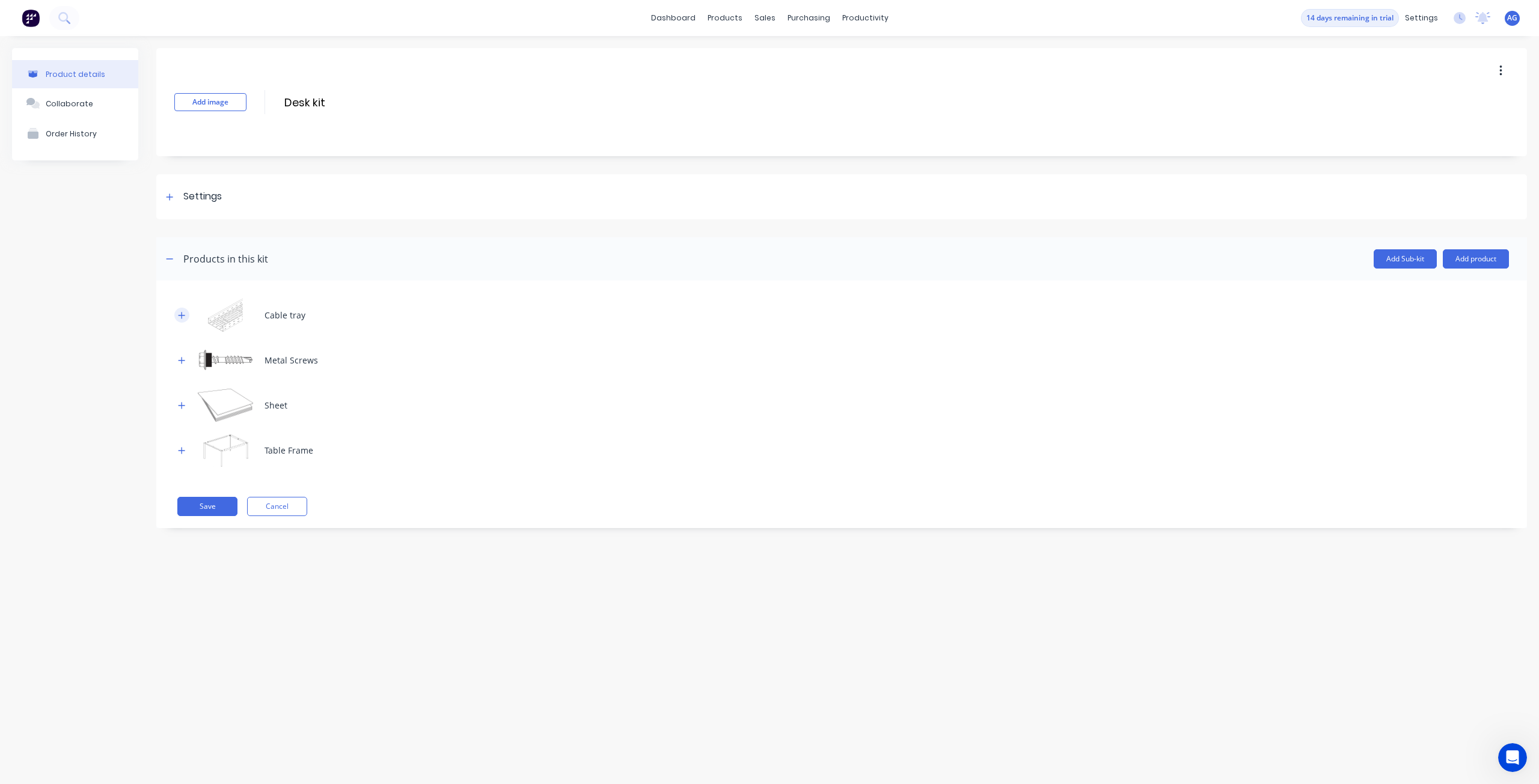
click at [183, 317] on icon "button" at bounding box center [181, 315] width 7 height 9
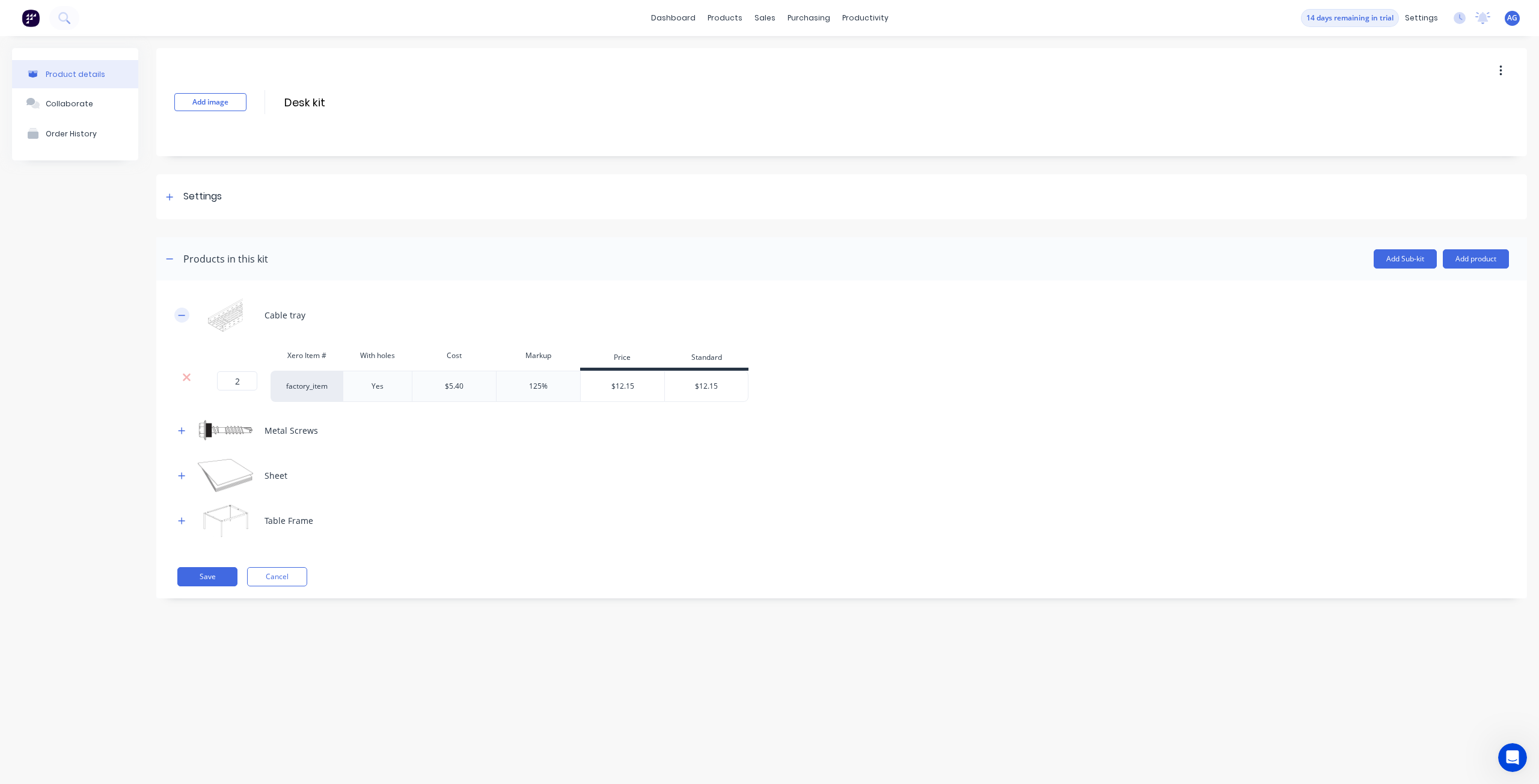
click at [183, 317] on icon "button" at bounding box center [181, 315] width 7 height 9
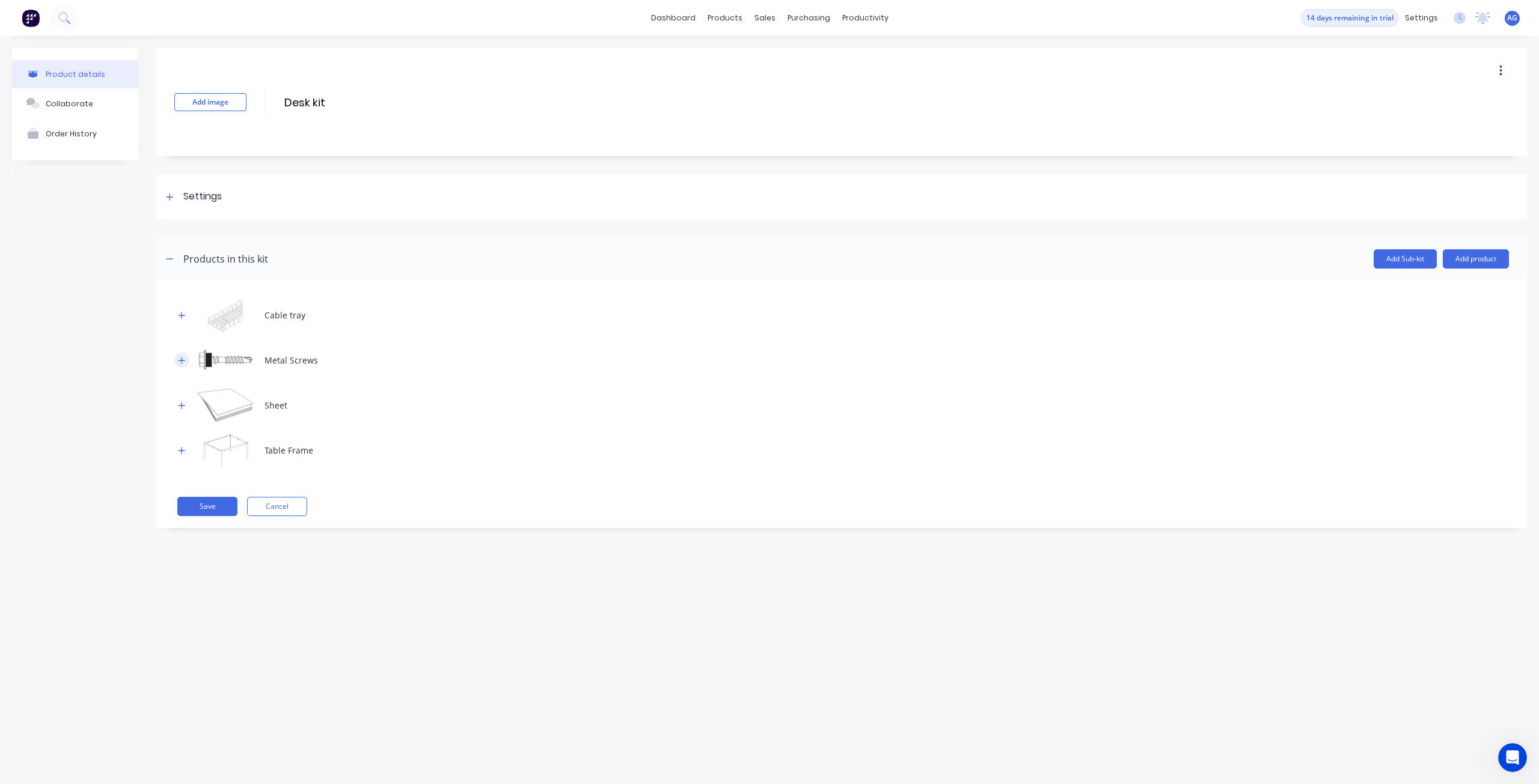
click at [184, 359] on icon "button" at bounding box center [181, 361] width 7 height 9
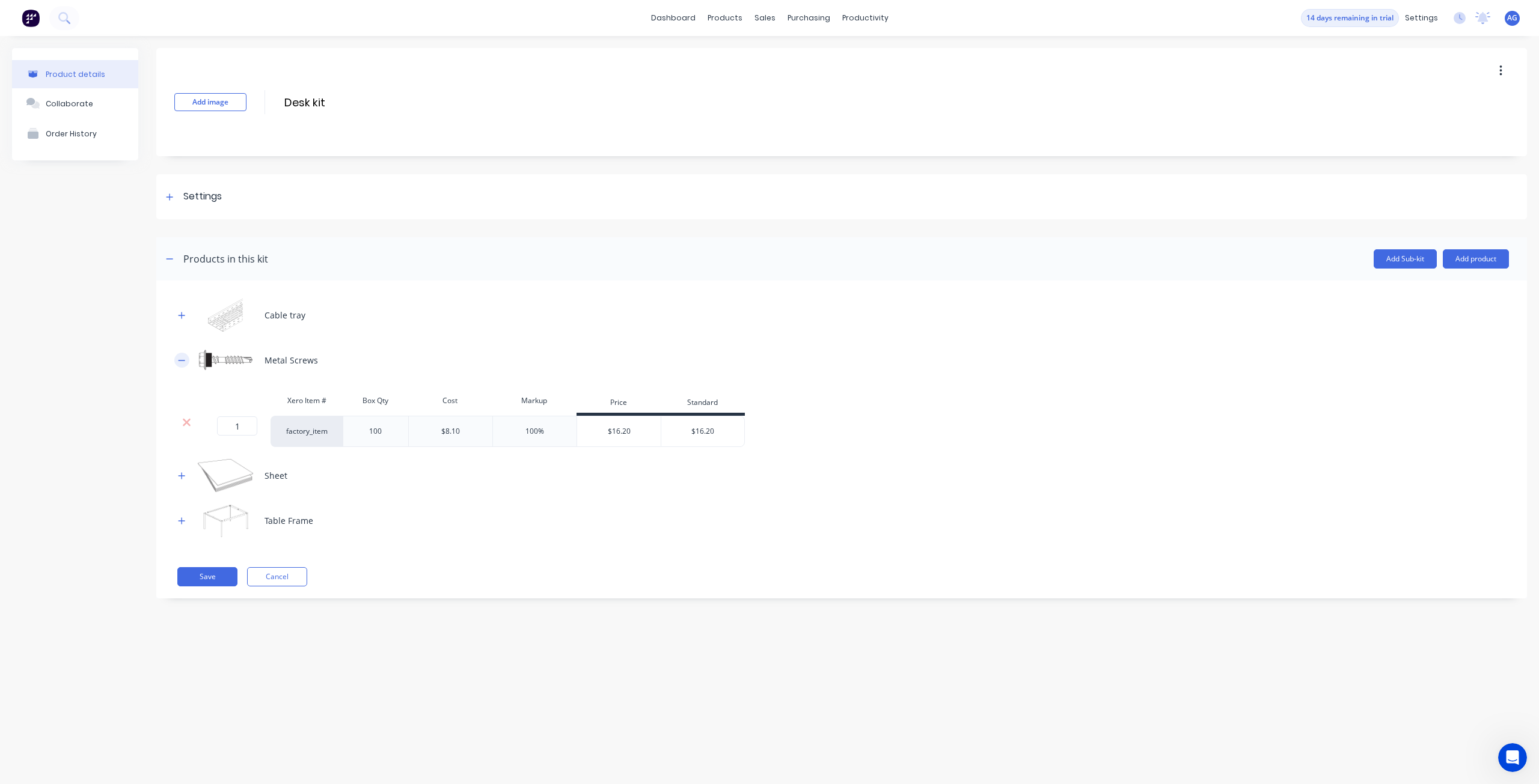
click at [184, 359] on icon "button" at bounding box center [181, 361] width 7 height 9
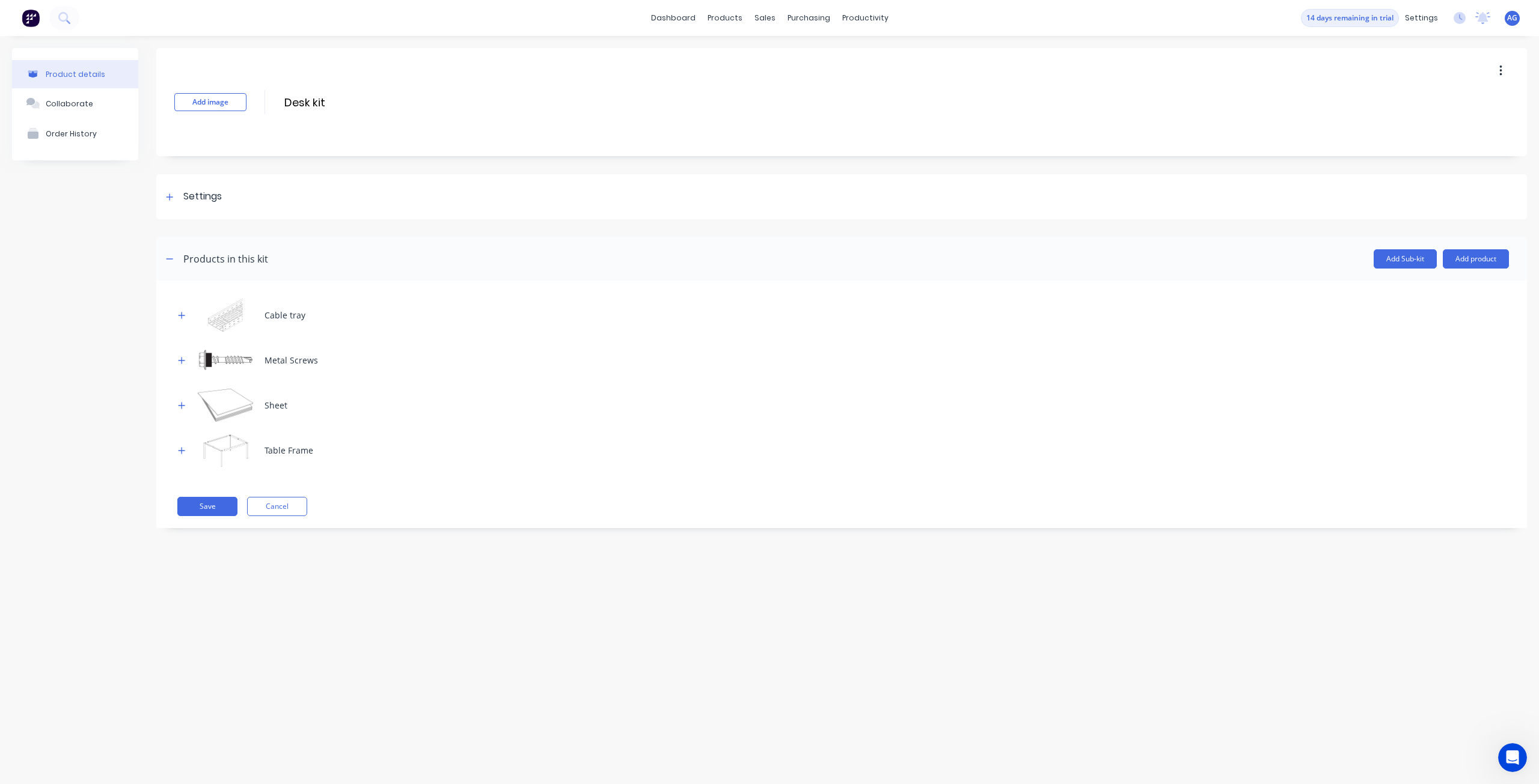
click at [216, 402] on img at bounding box center [225, 406] width 60 height 33
click at [174, 402] on button "button" at bounding box center [181, 405] width 15 height 15
click at [176, 451] on button "button" at bounding box center [181, 450] width 15 height 15
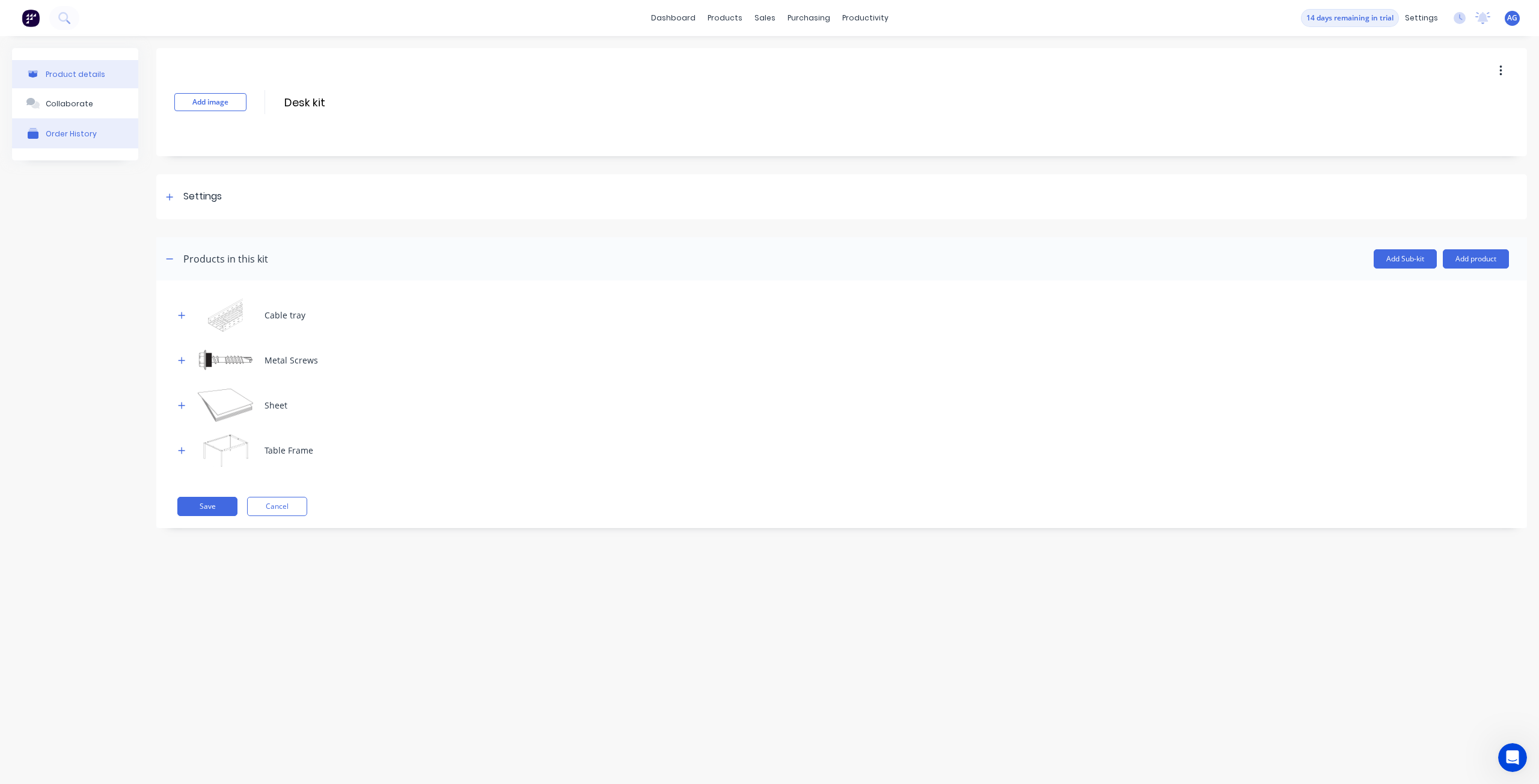
click at [75, 141] on button "Order History" at bounding box center [74, 133] width 126 height 30
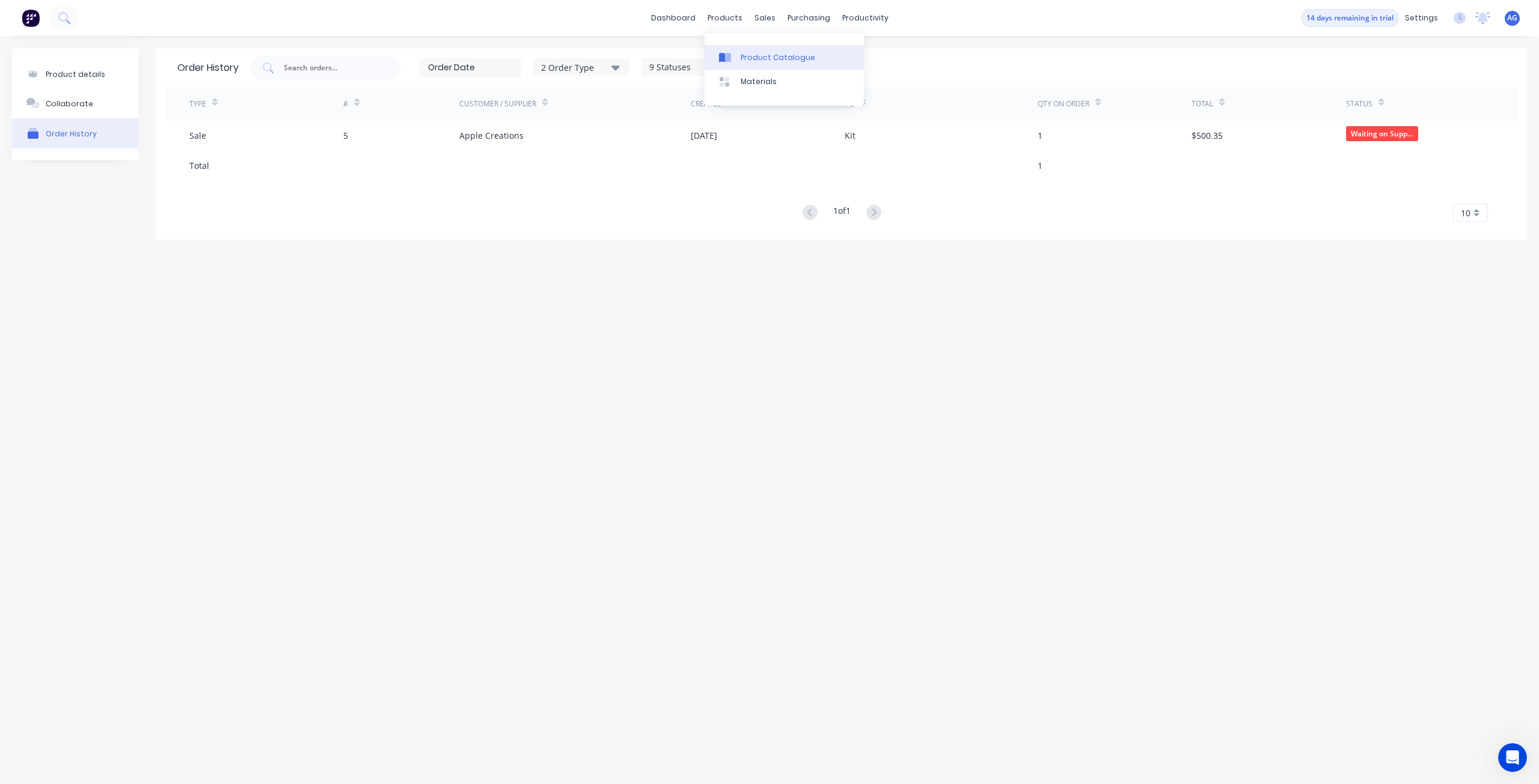
click at [737, 65] on link "Product Catalogue" at bounding box center [783, 57] width 159 height 24
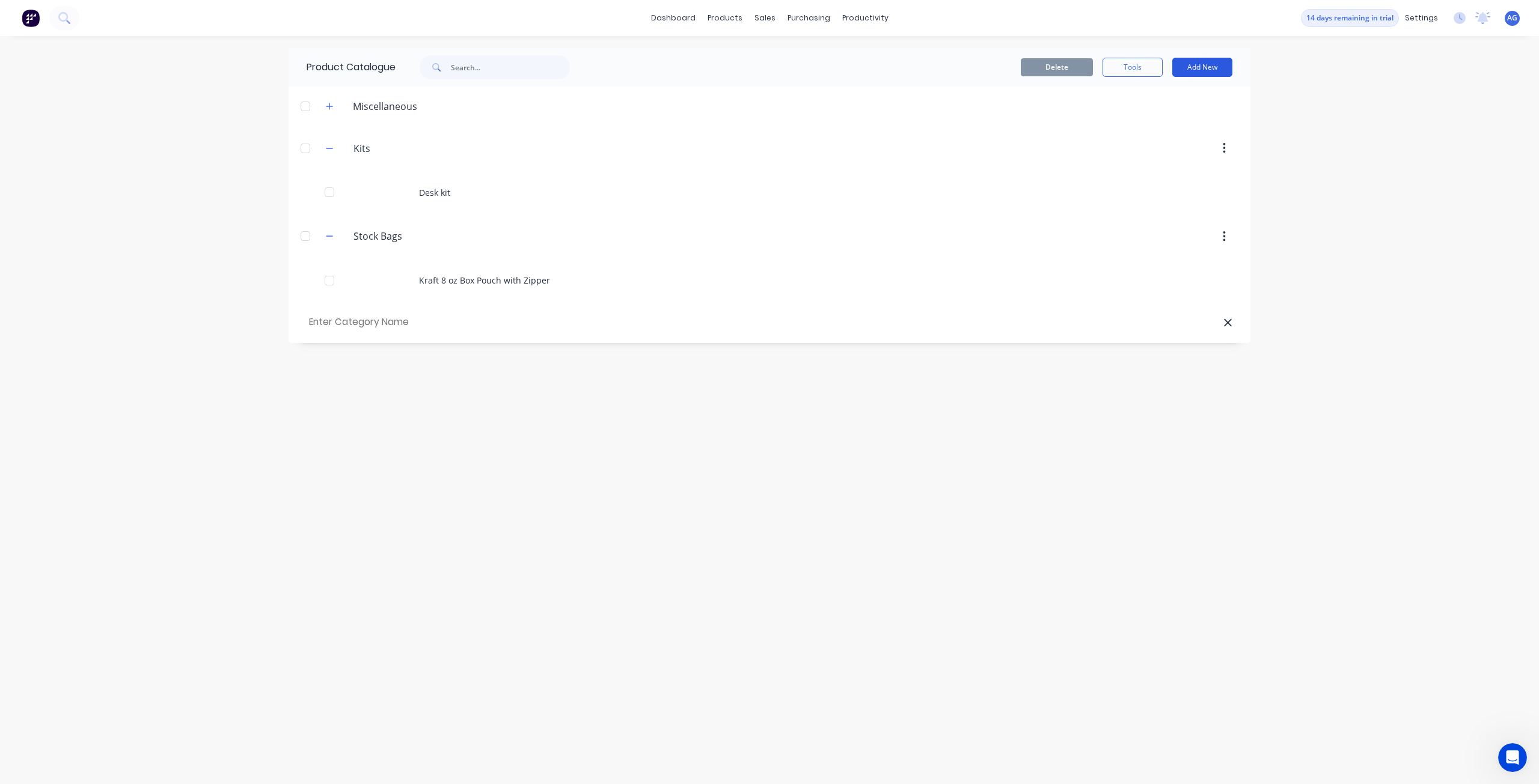
click at [1202, 73] on button "Add New" at bounding box center [1202, 67] width 60 height 20
click at [1195, 145] on div "Product Kit" at bounding box center [1174, 147] width 93 height 18
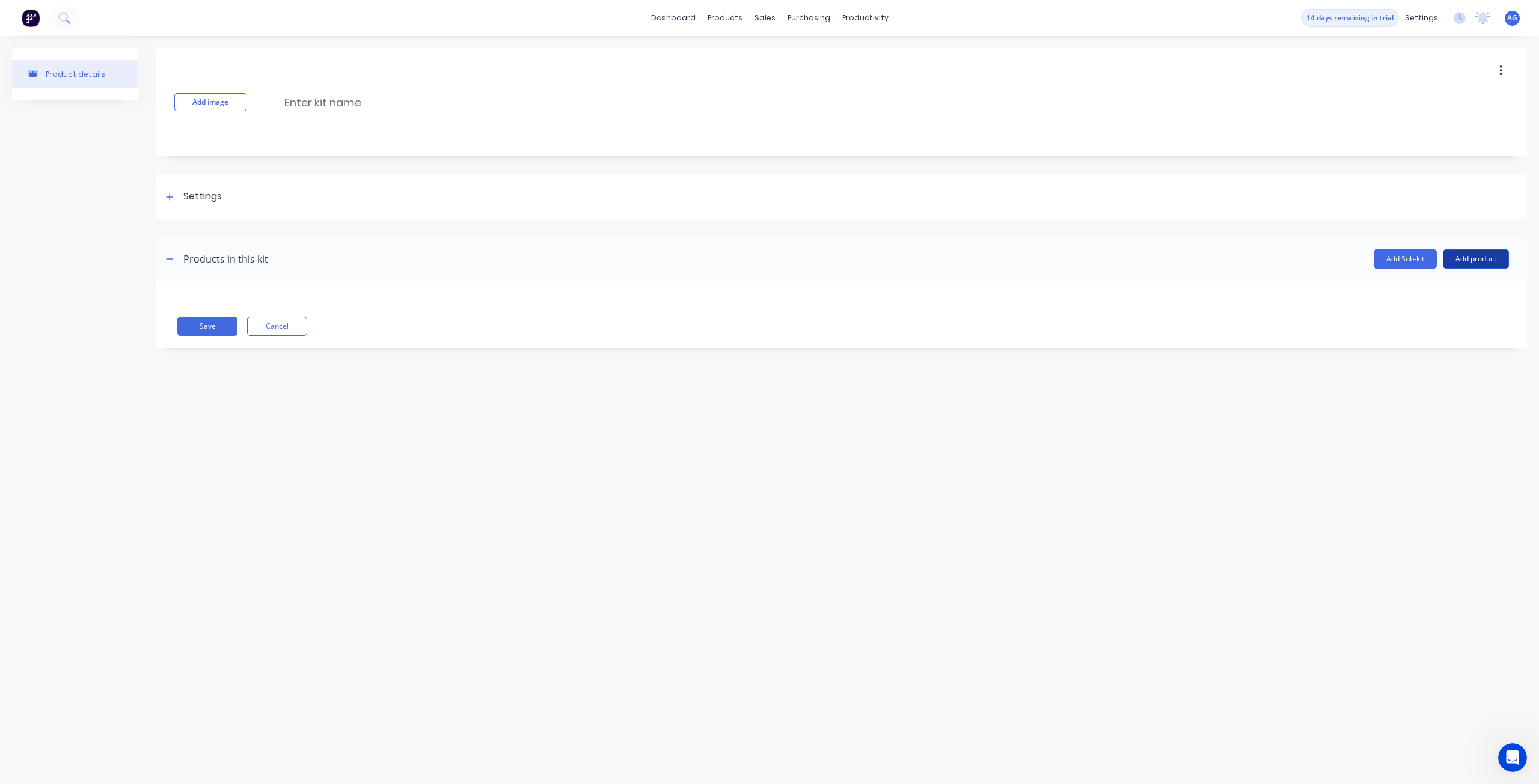
drag, startPoint x: 196, startPoint y: 327, endPoint x: 1479, endPoint y: 261, distance: 1284.7
click at [1479, 261] on div "Products in this kit Add Sub-kit Add product Save Cancel" at bounding box center [841, 292] width 1370 height 110
click at [1484, 261] on button "Add product" at bounding box center [1475, 259] width 66 height 20
click at [1474, 289] on div "Product catalogue" at bounding box center [1451, 290] width 93 height 18
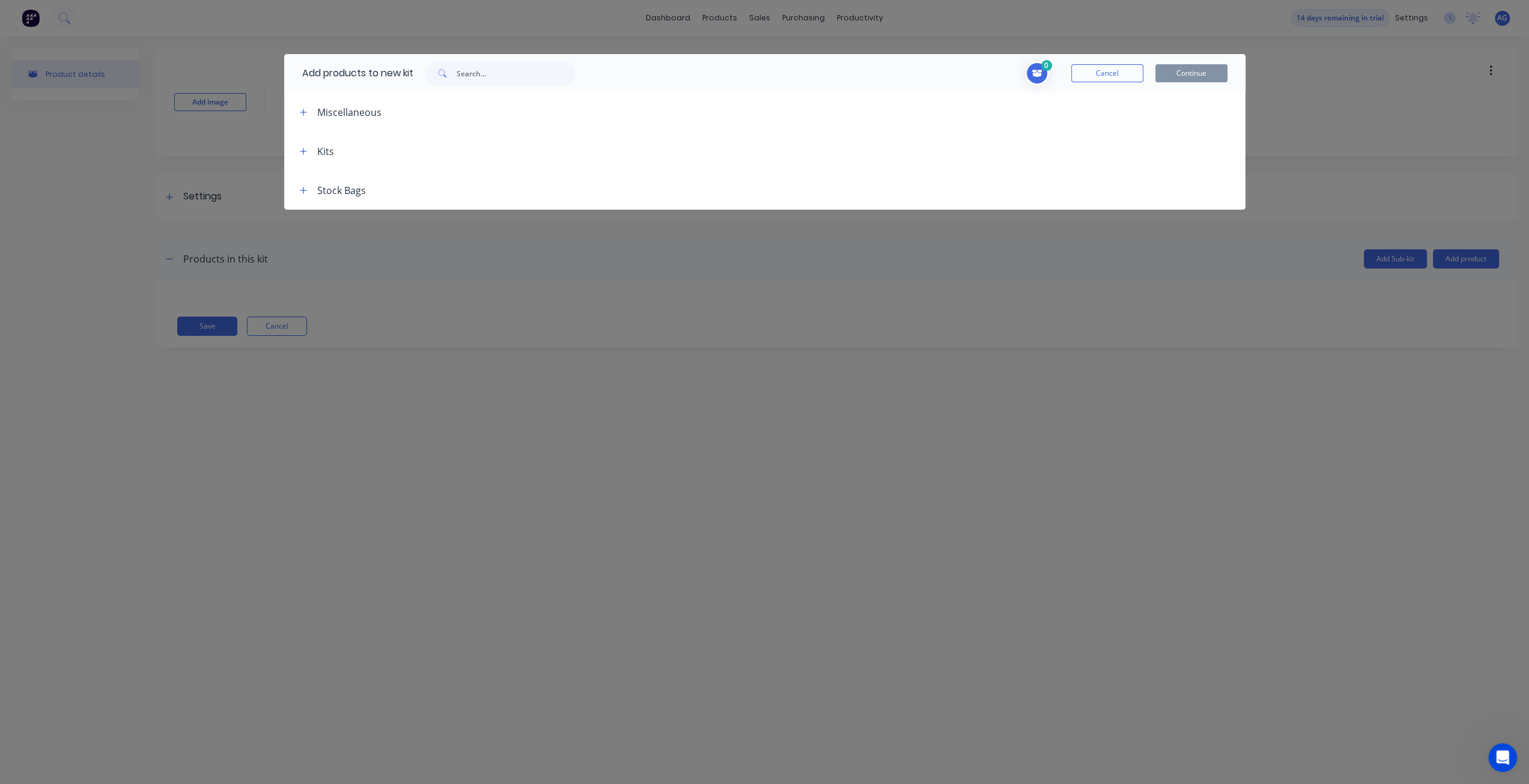
click at [293, 193] on div "Stock Bags" at bounding box center [328, 190] width 75 height 15
click at [299, 190] on button "button" at bounding box center [303, 190] width 15 height 15
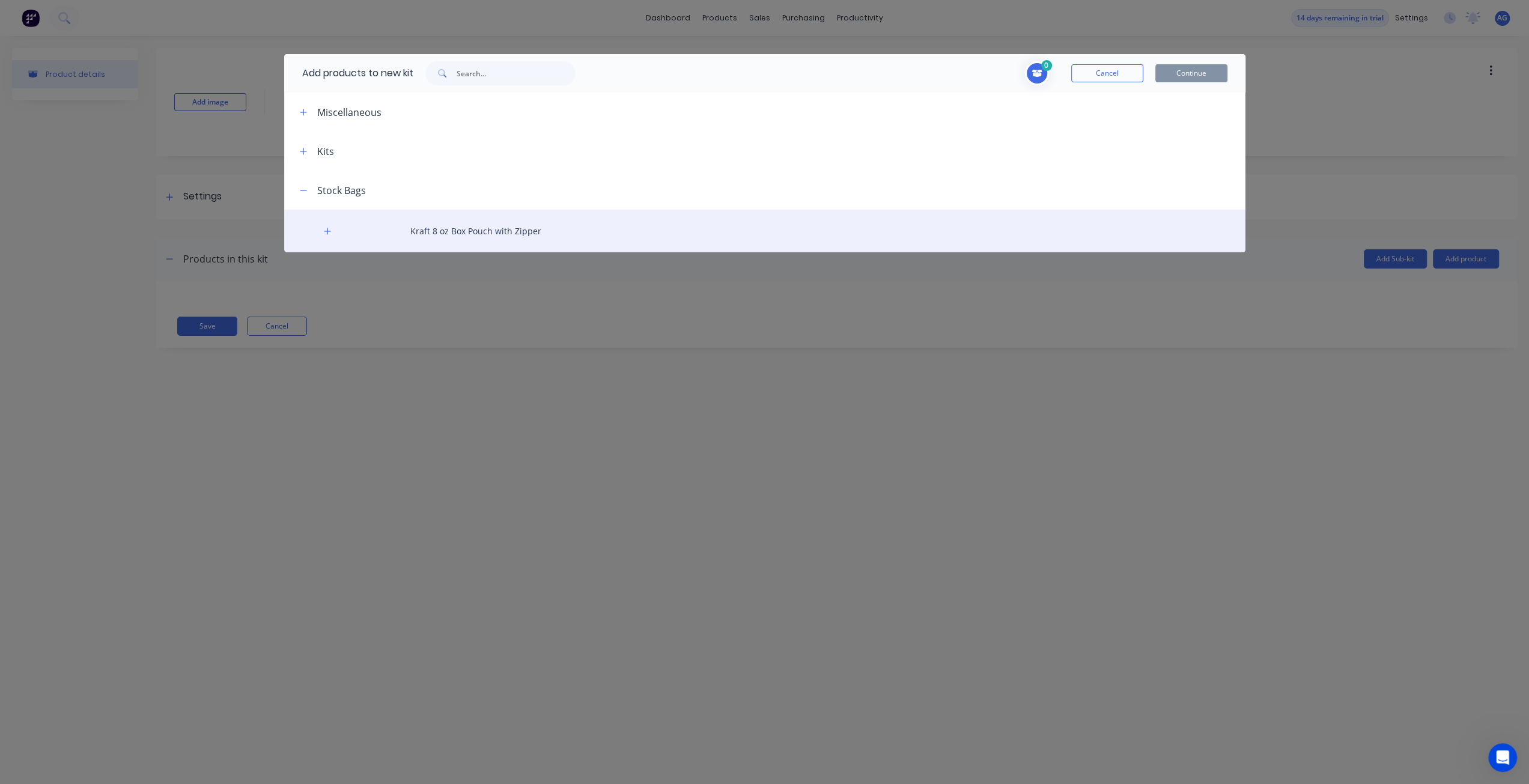
click at [470, 229] on div "Kraft 8 oz Box Pouch with Zipper" at bounding box center [764, 232] width 961 height 43
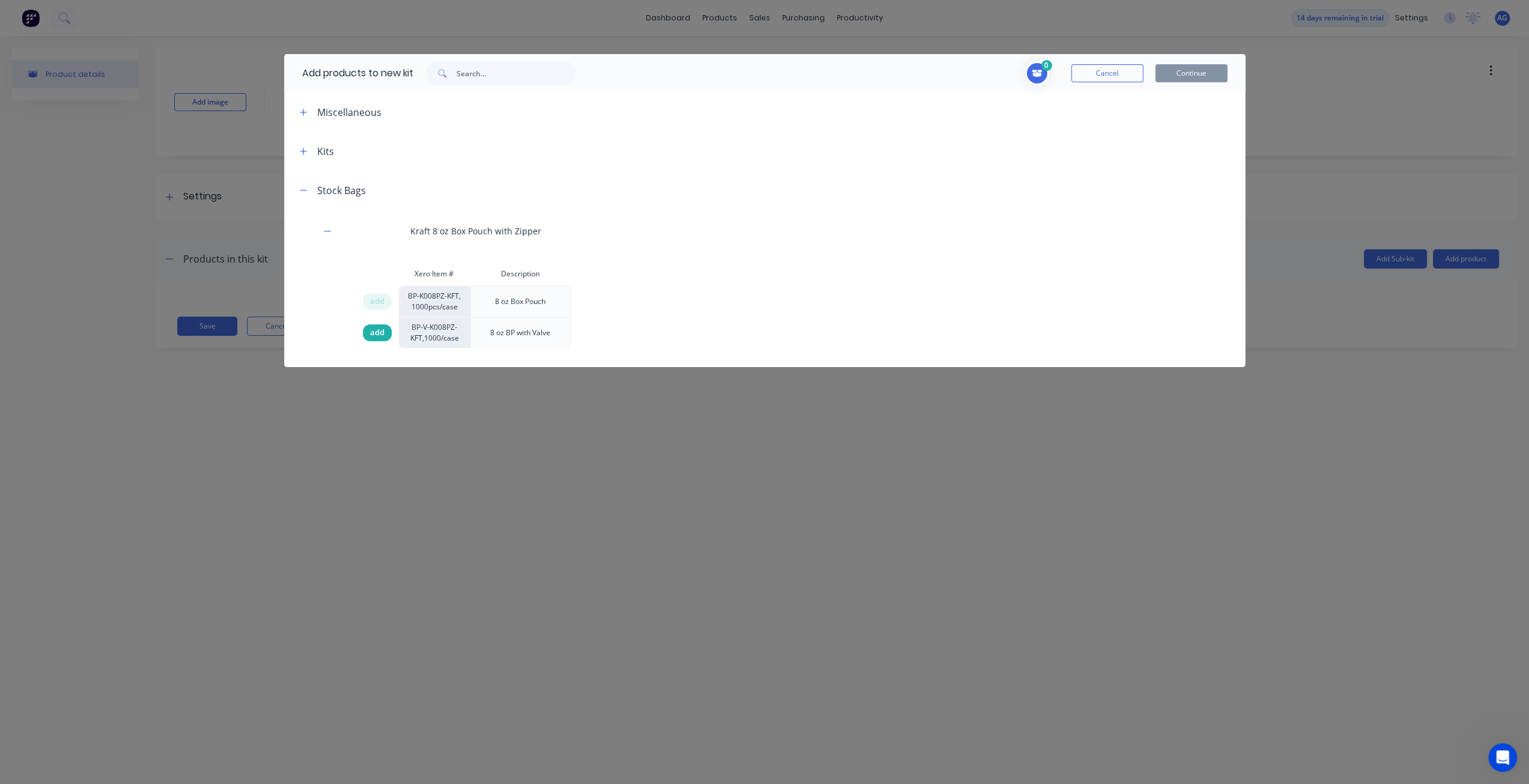
click at [375, 328] on span "add" at bounding box center [377, 332] width 15 height 12
click at [304, 113] on icon "button" at bounding box center [303, 112] width 7 height 9
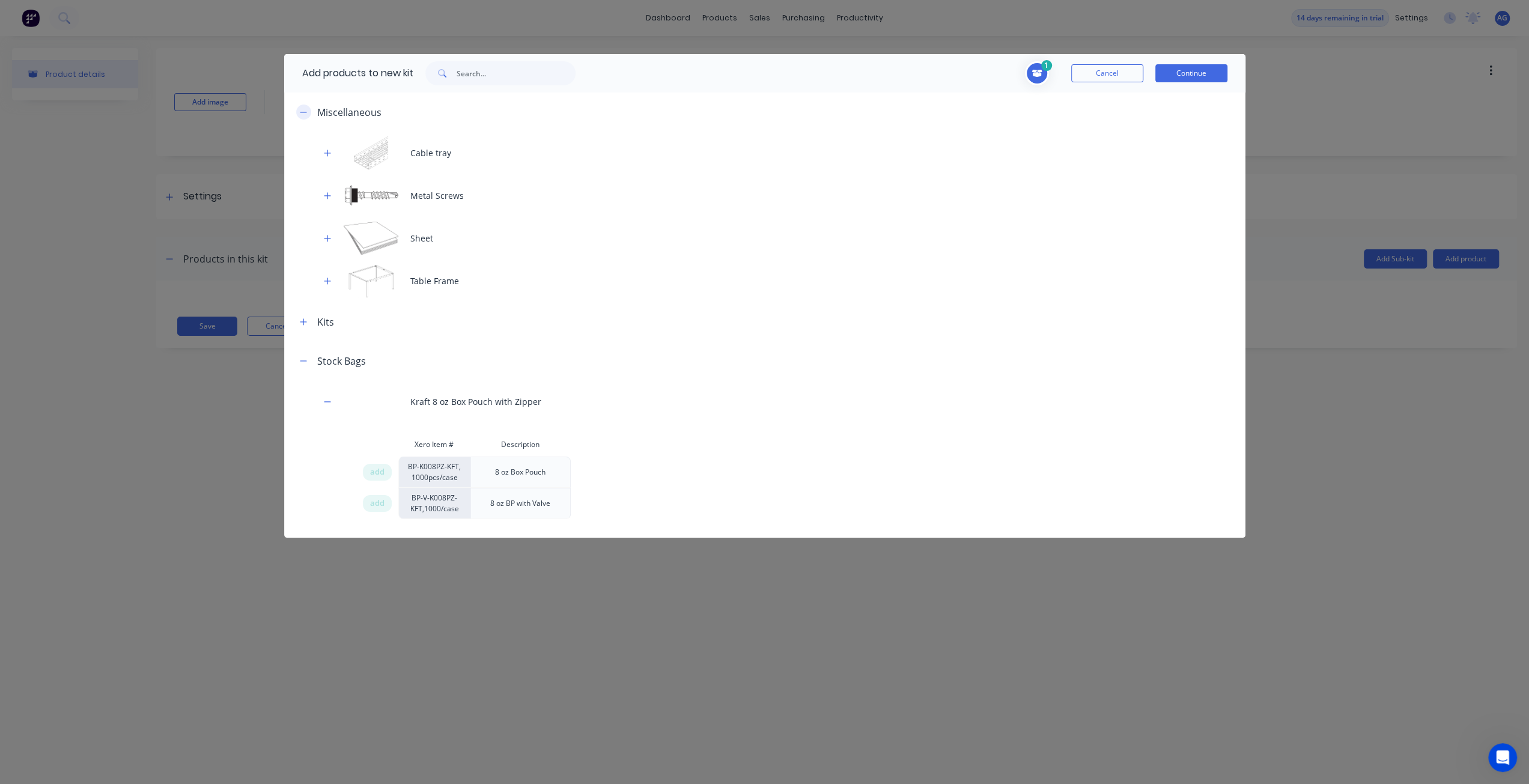
click at [304, 113] on icon "button" at bounding box center [303, 112] width 7 height 9
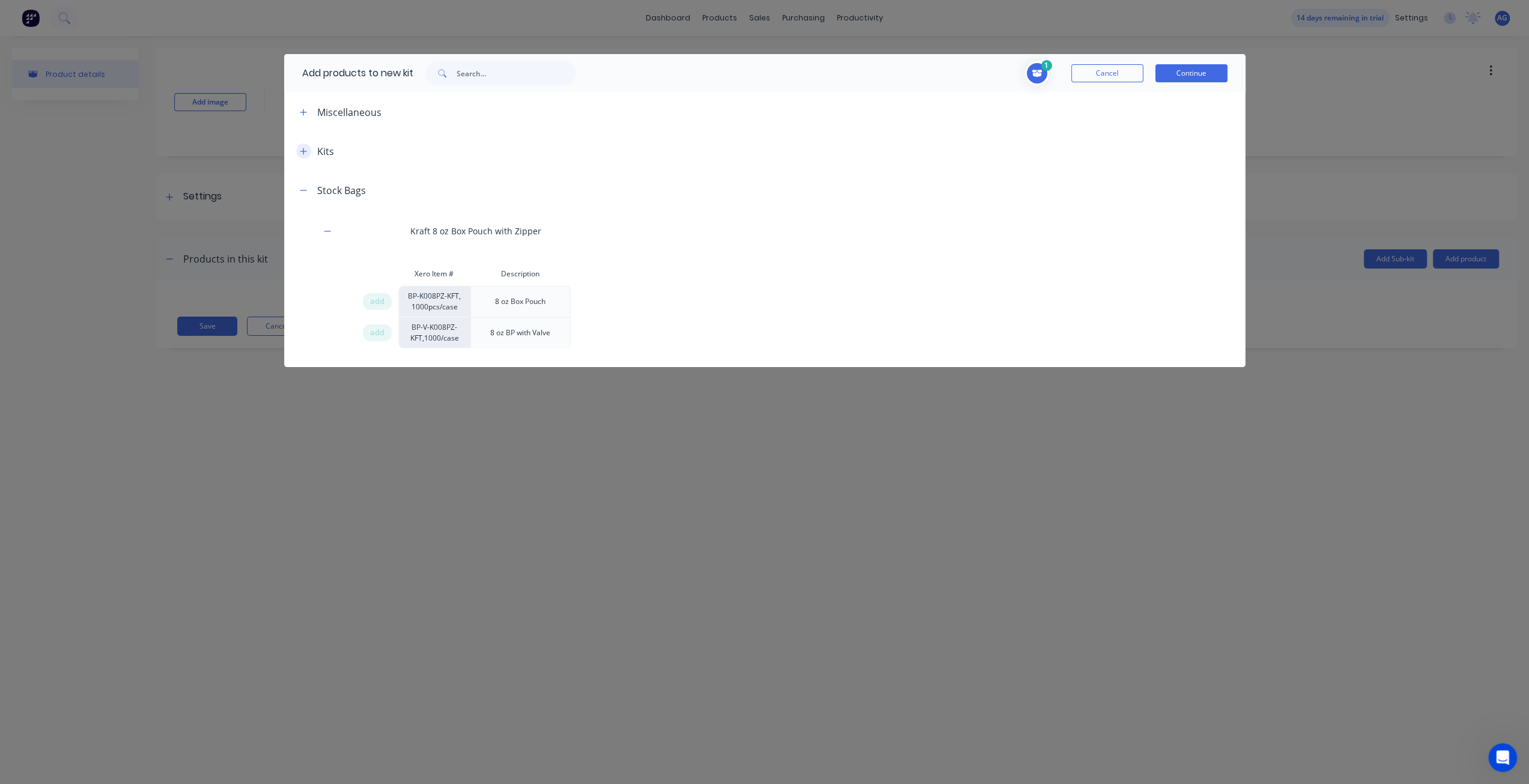
click at [298, 155] on button "button" at bounding box center [303, 151] width 15 height 15
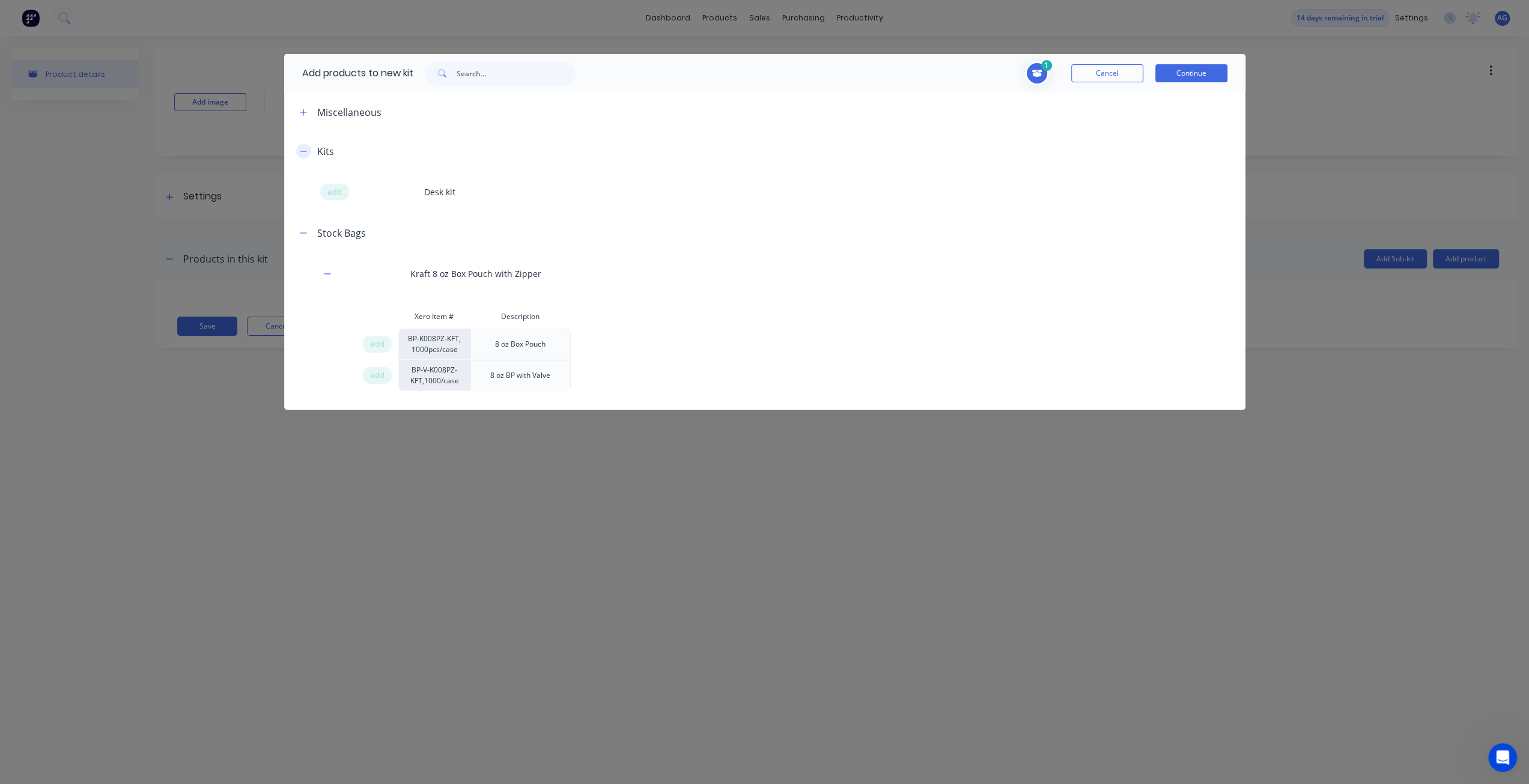
click at [301, 151] on icon "button" at bounding box center [303, 152] width 7 height 9
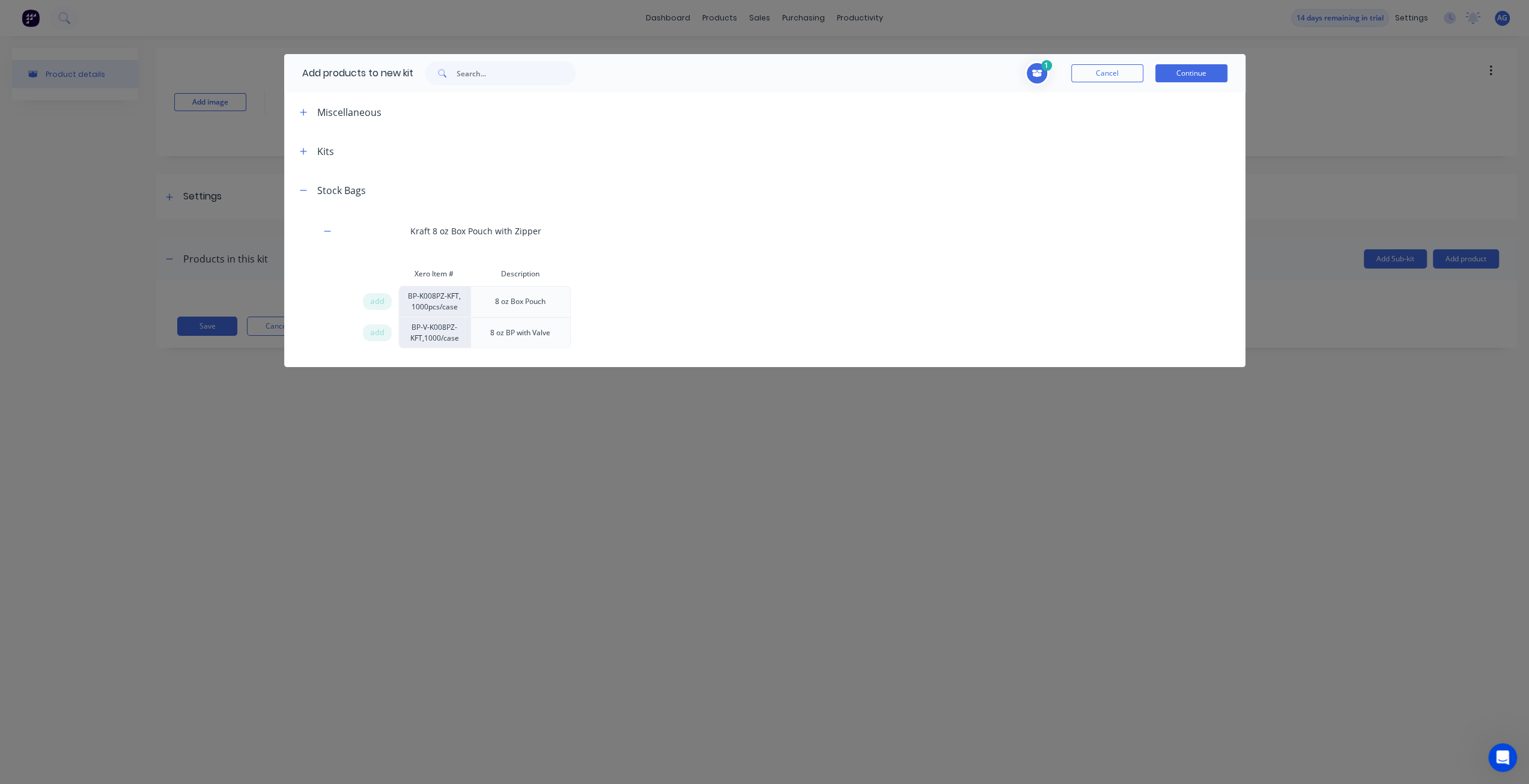
click at [1206, 76] on button "Continue" at bounding box center [1192, 73] width 72 height 18
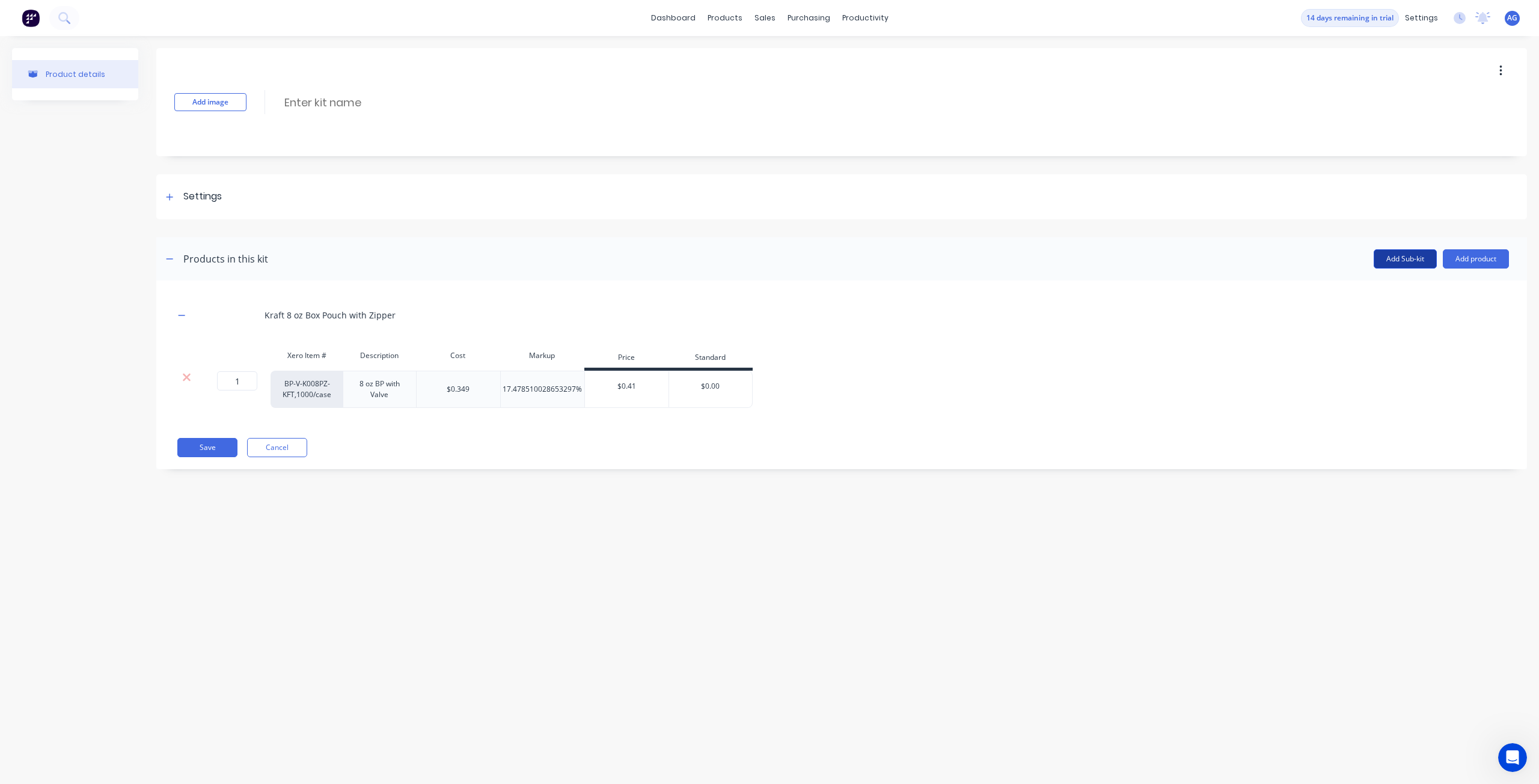
click at [1405, 263] on button "Add Sub-kit" at bounding box center [1405, 259] width 64 height 20
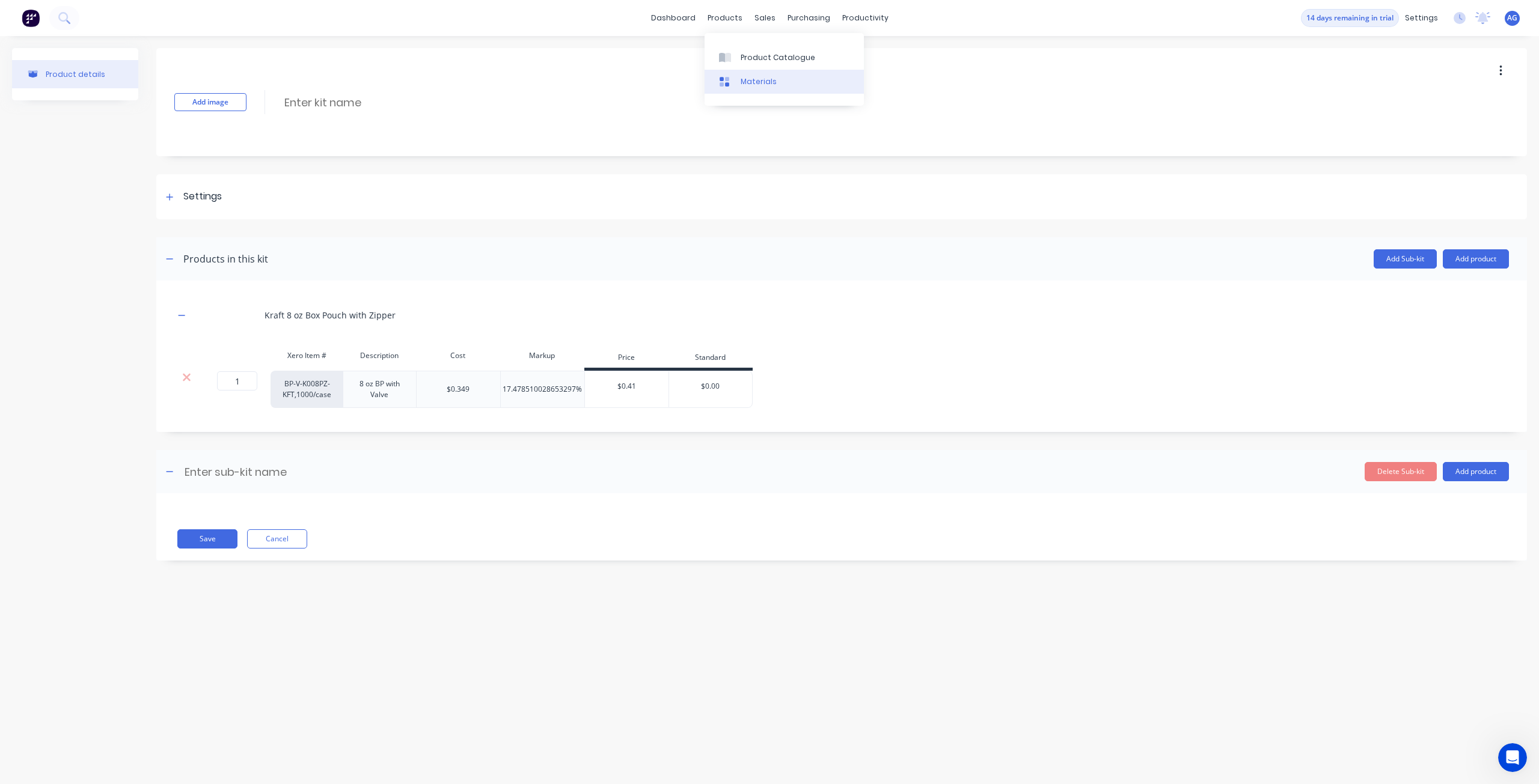
click at [728, 81] on icon at bounding box center [724, 81] width 11 height 11
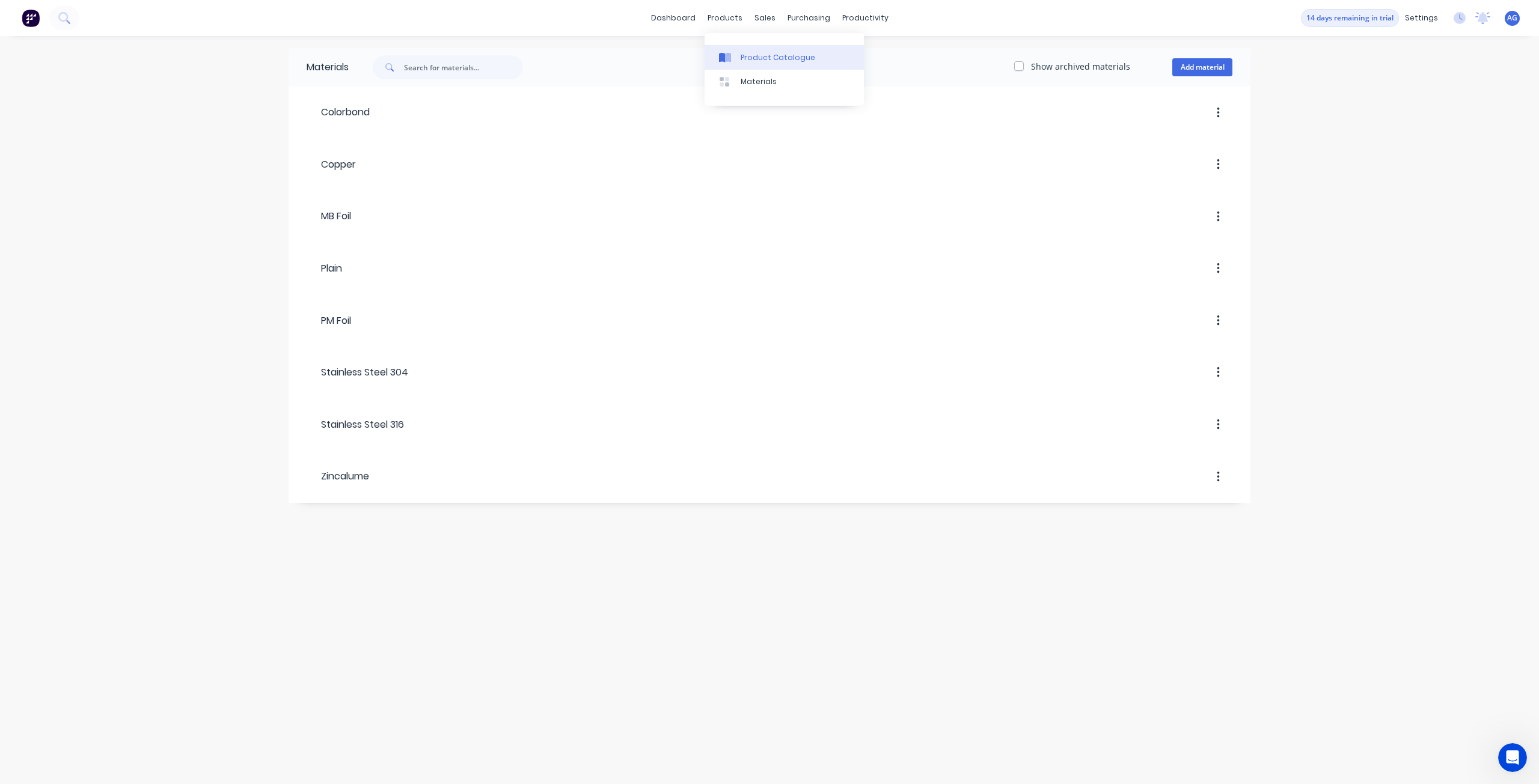
click at [748, 61] on div "Product Catalogue" at bounding box center [777, 57] width 74 height 11
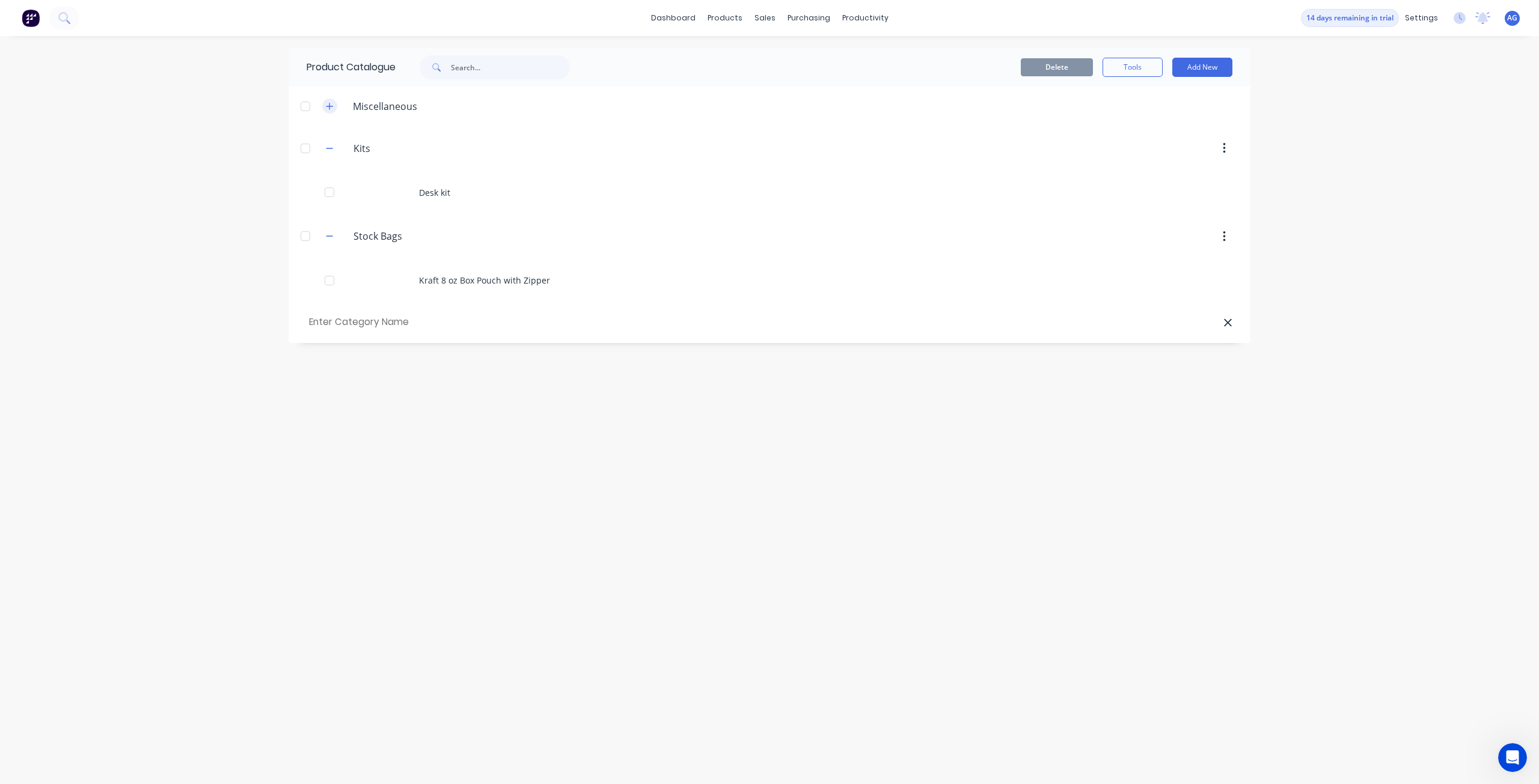
click at [331, 107] on icon "button" at bounding box center [329, 106] width 7 height 9
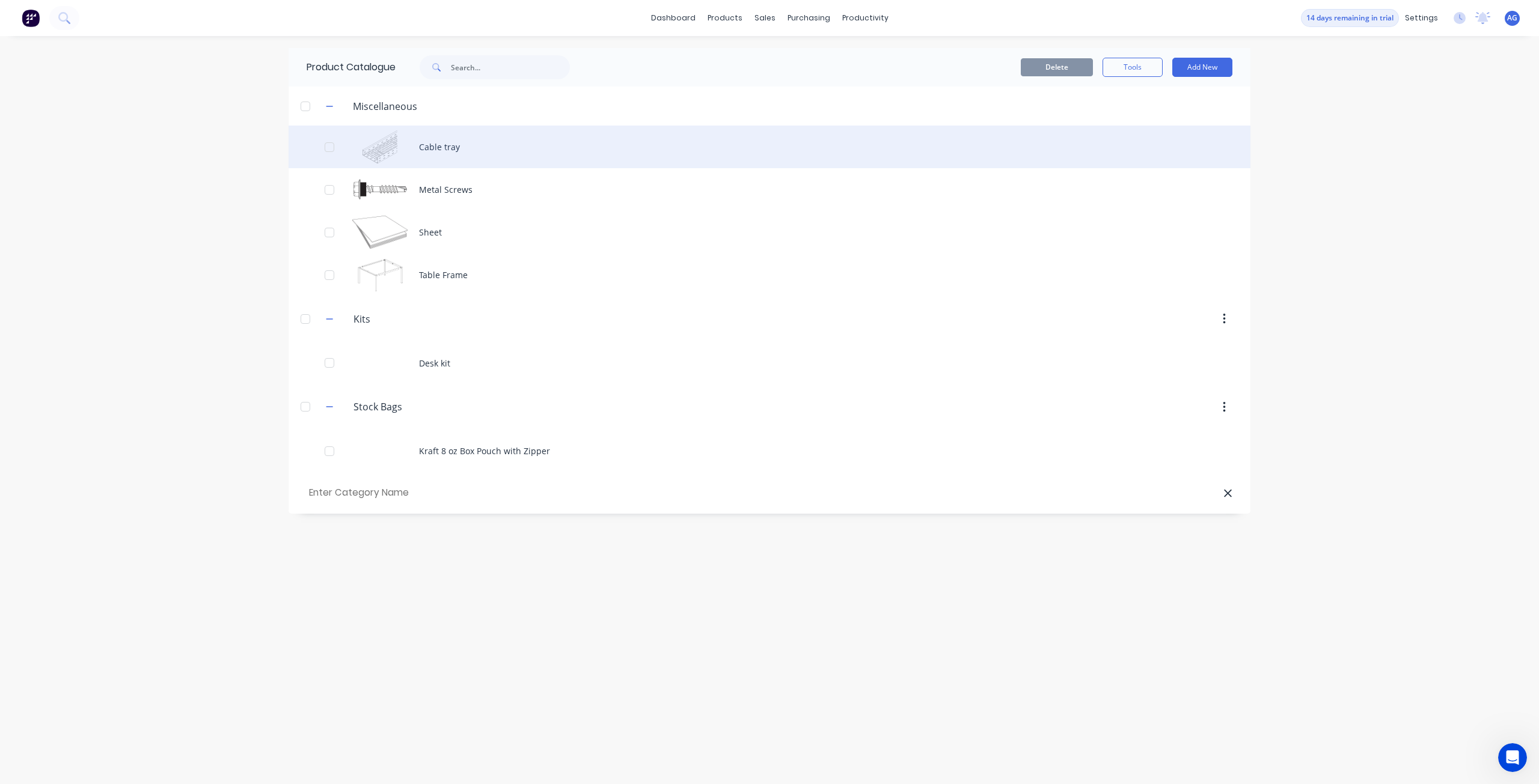
click at [442, 146] on div "Cable tray" at bounding box center [769, 147] width 961 height 43
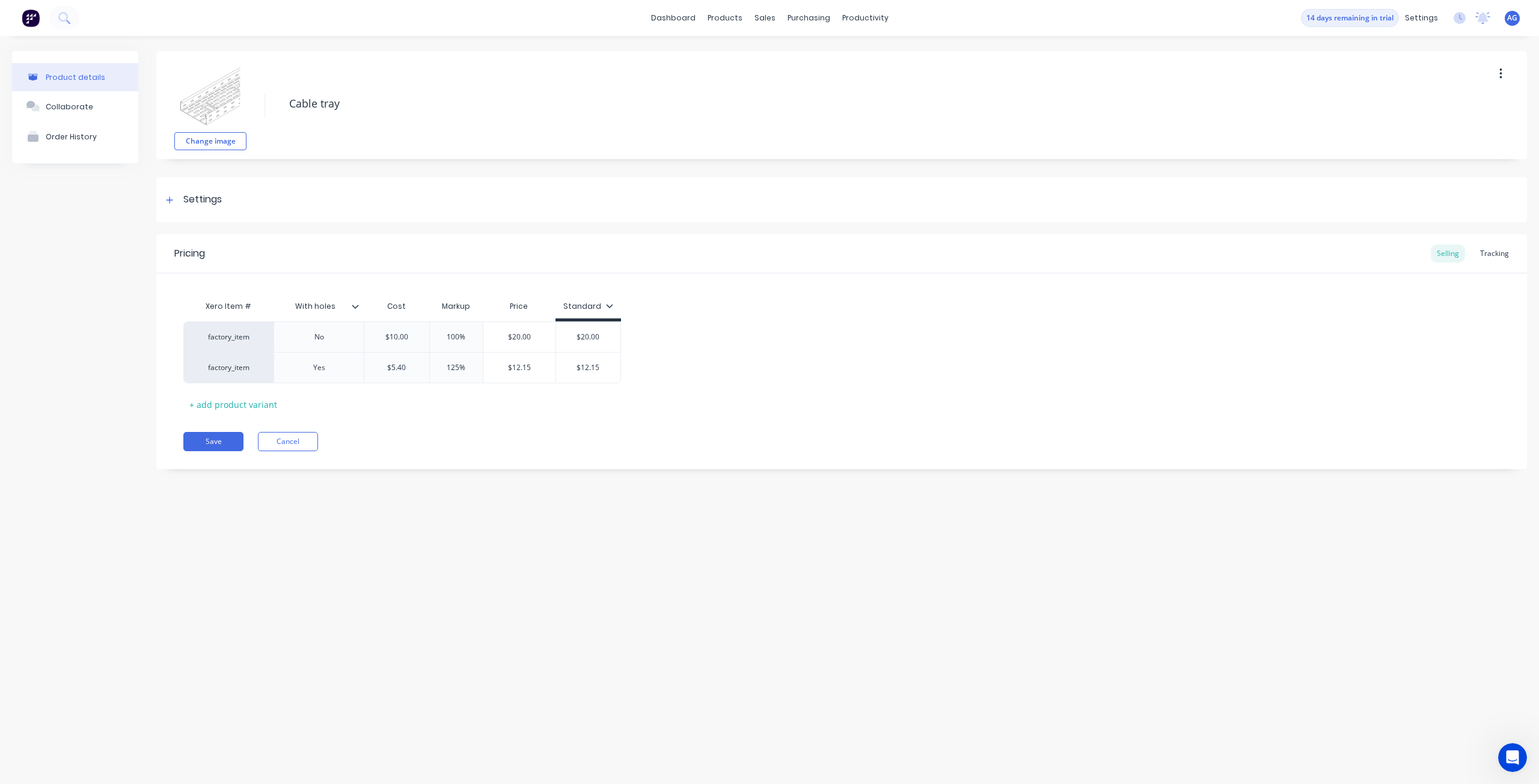
click at [357, 311] on div at bounding box center [360, 306] width 7 height 11
click at [324, 338] on div "No" at bounding box center [319, 337] width 60 height 16
click at [329, 378] on div "Yes" at bounding box center [319, 368] width 90 height 31
click at [495, 416] on div "Pricing Selling Tracking Xero Item # With holes Cost Markup Price Standard fact…" at bounding box center [841, 352] width 1370 height 235
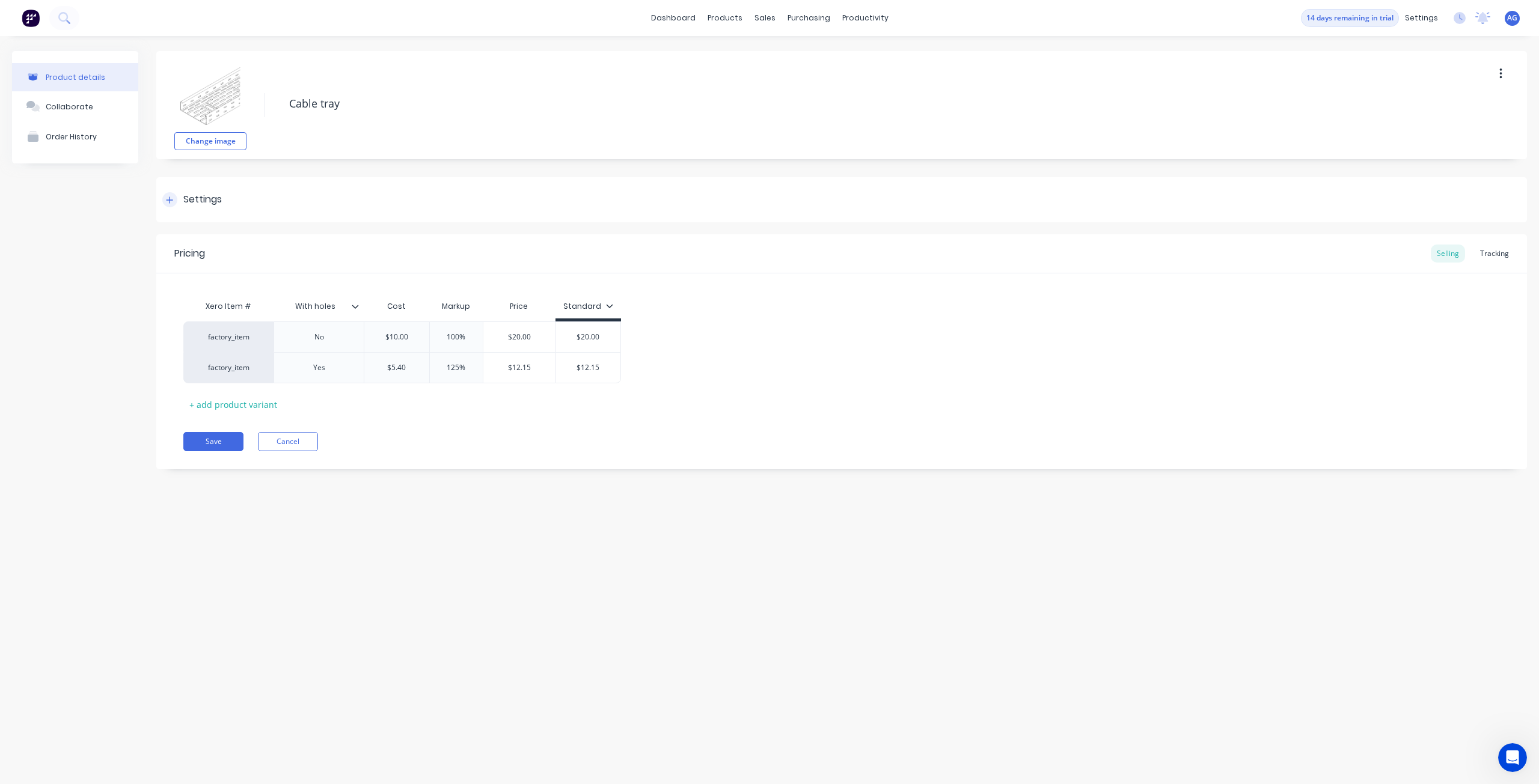
click at [174, 197] on div at bounding box center [169, 199] width 15 height 15
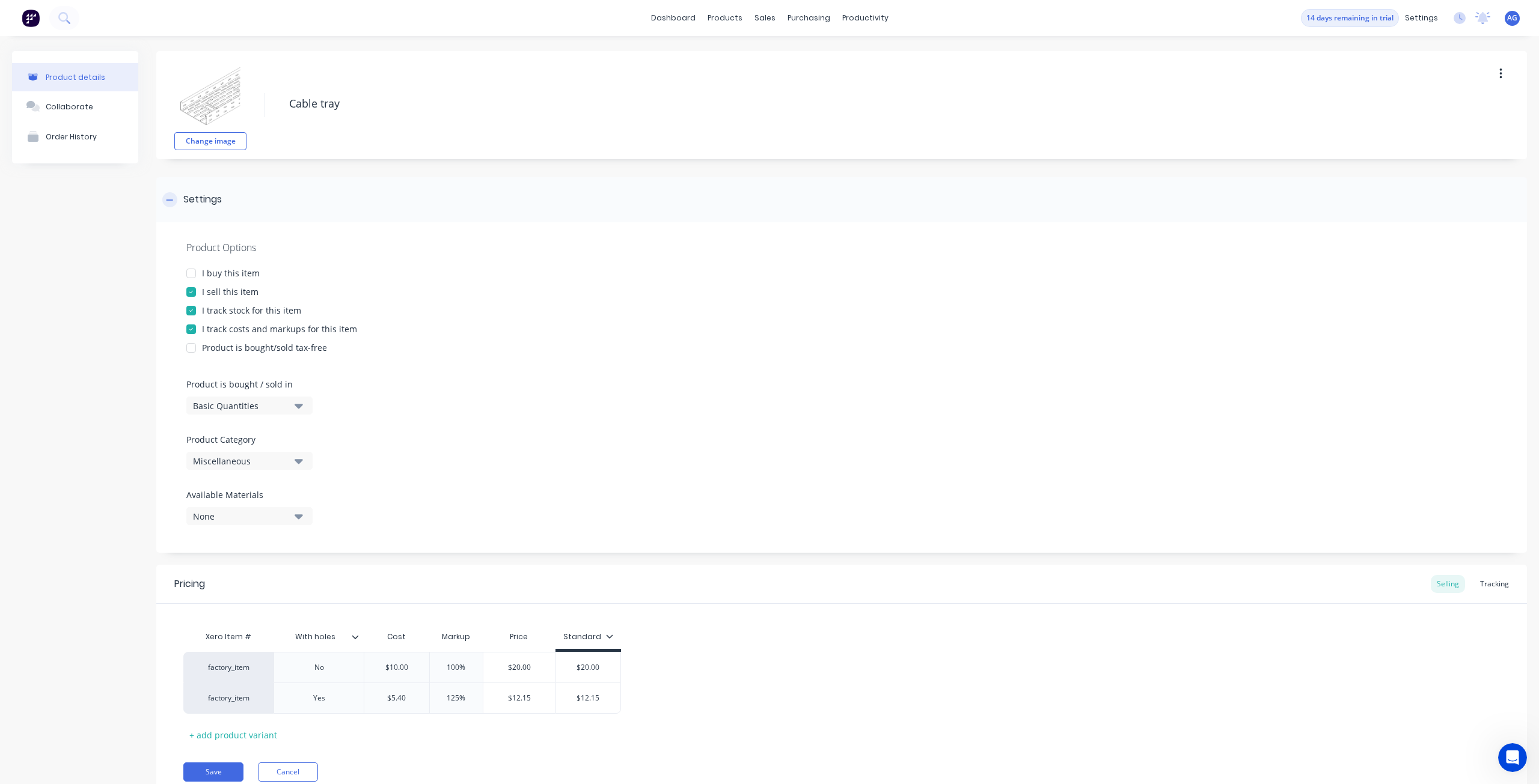
click at [174, 197] on div at bounding box center [169, 199] width 15 height 15
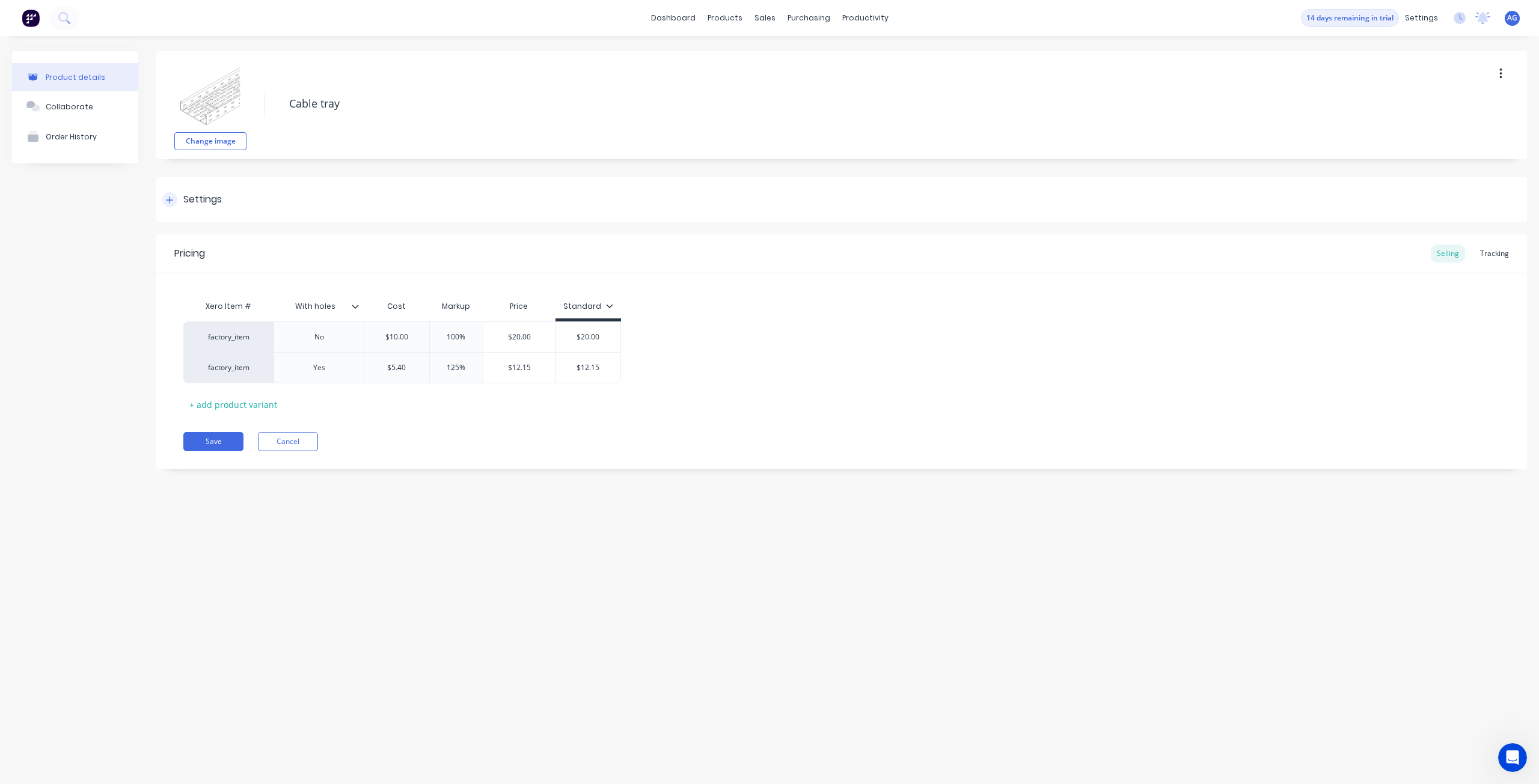
click at [174, 197] on div at bounding box center [169, 199] width 15 height 15
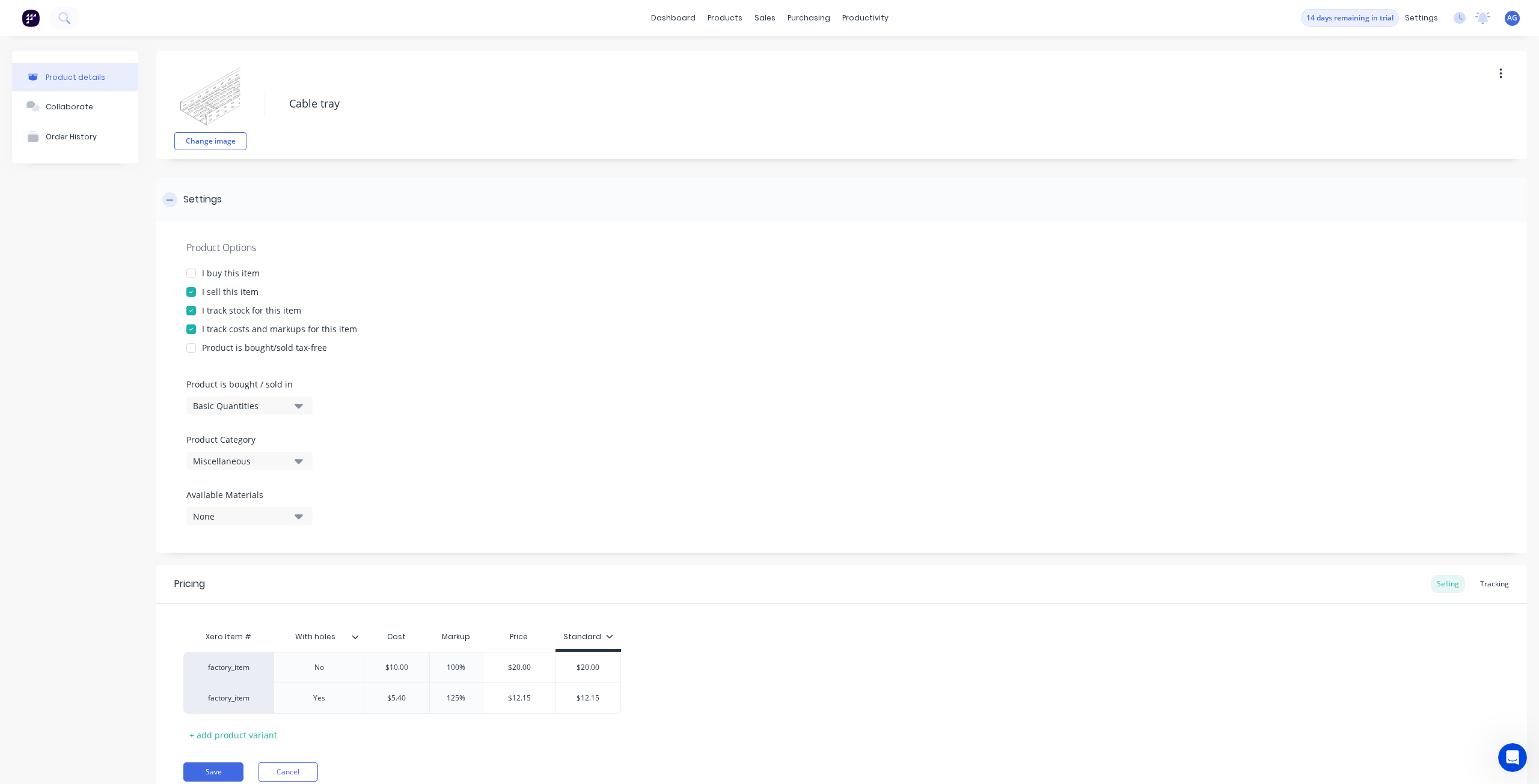
click at [174, 197] on div at bounding box center [169, 199] width 15 height 15
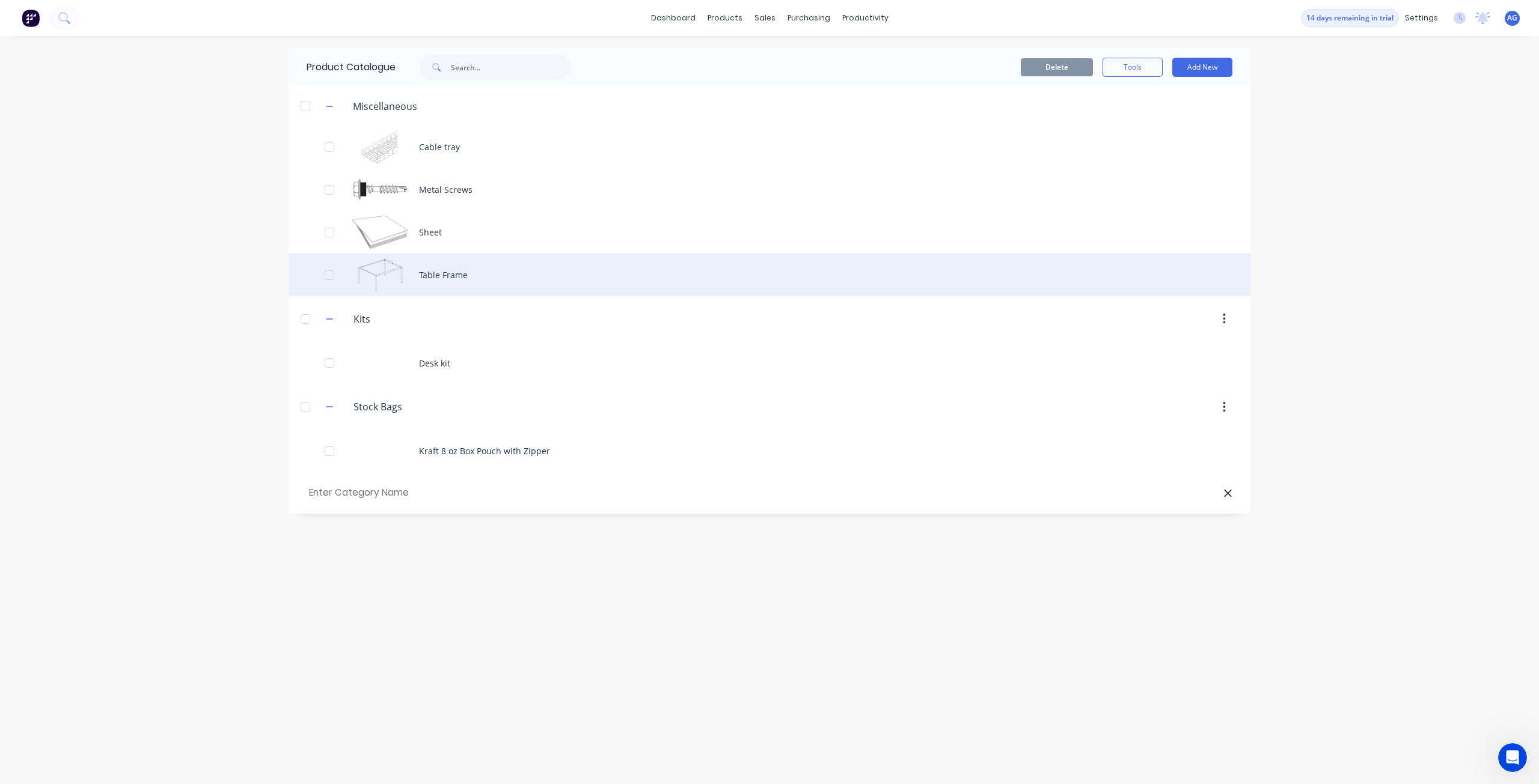
click at [424, 269] on div "Table Frame" at bounding box center [769, 275] width 961 height 43
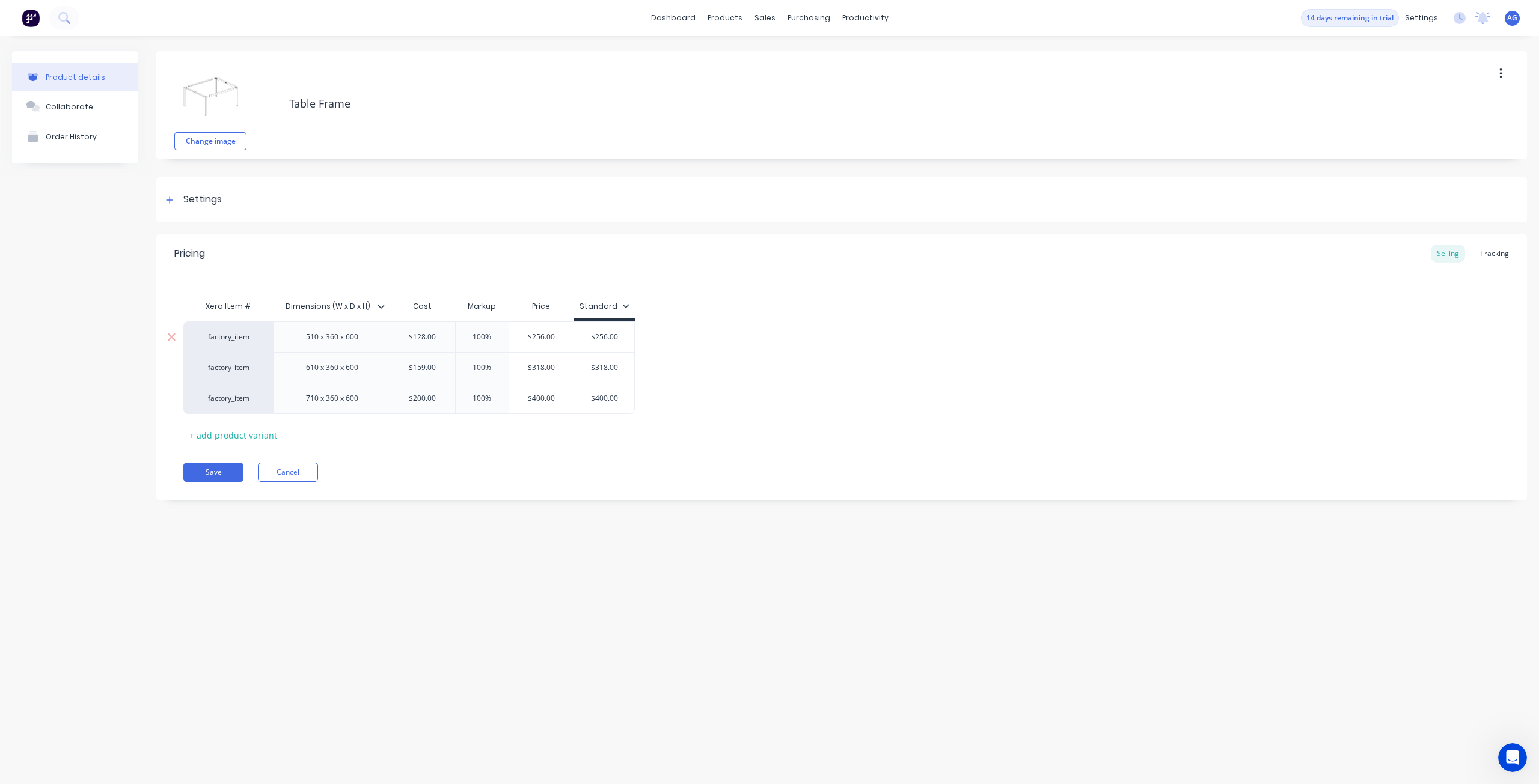
click at [324, 339] on div "510 x 360 x 600" at bounding box center [331, 337] width 71 height 16
click at [321, 367] on div "610 x 360 x 600" at bounding box center [331, 368] width 71 height 16
click at [318, 403] on div "710 x 360 x 600" at bounding box center [331, 399] width 71 height 16
click at [245, 335] on div "factory_item" at bounding box center [229, 336] width 66 height 11
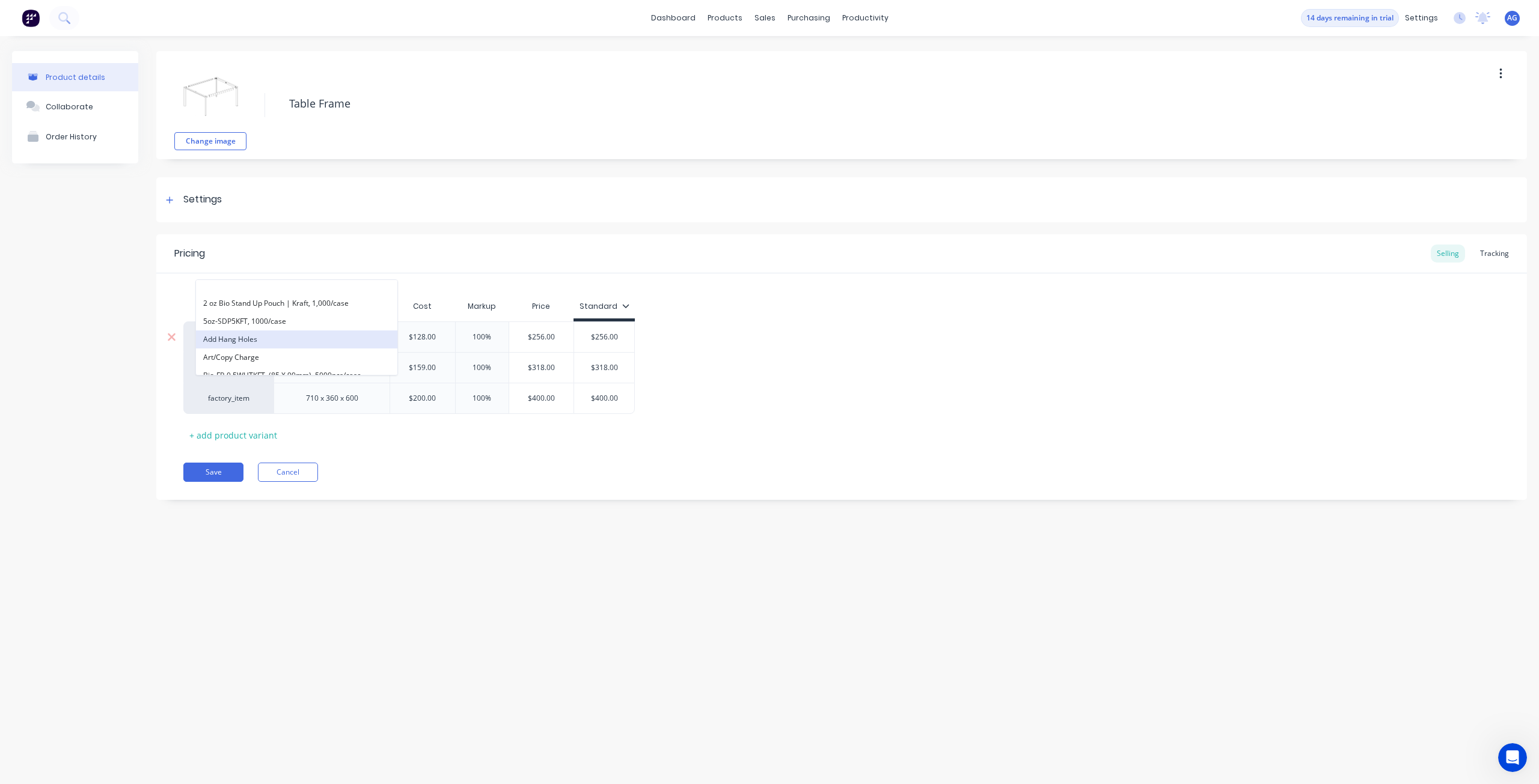
click at [245, 335] on button "Add Hang Holes" at bounding box center [296, 339] width 201 height 18
click at [245, 335] on div "Add Hang Holes" at bounding box center [229, 336] width 66 height 11
click at [330, 242] on div "Pricing Selling Tracking" at bounding box center [841, 254] width 1370 height 39
click at [248, 334] on div "Add Hang Holes" at bounding box center [229, 336] width 66 height 11
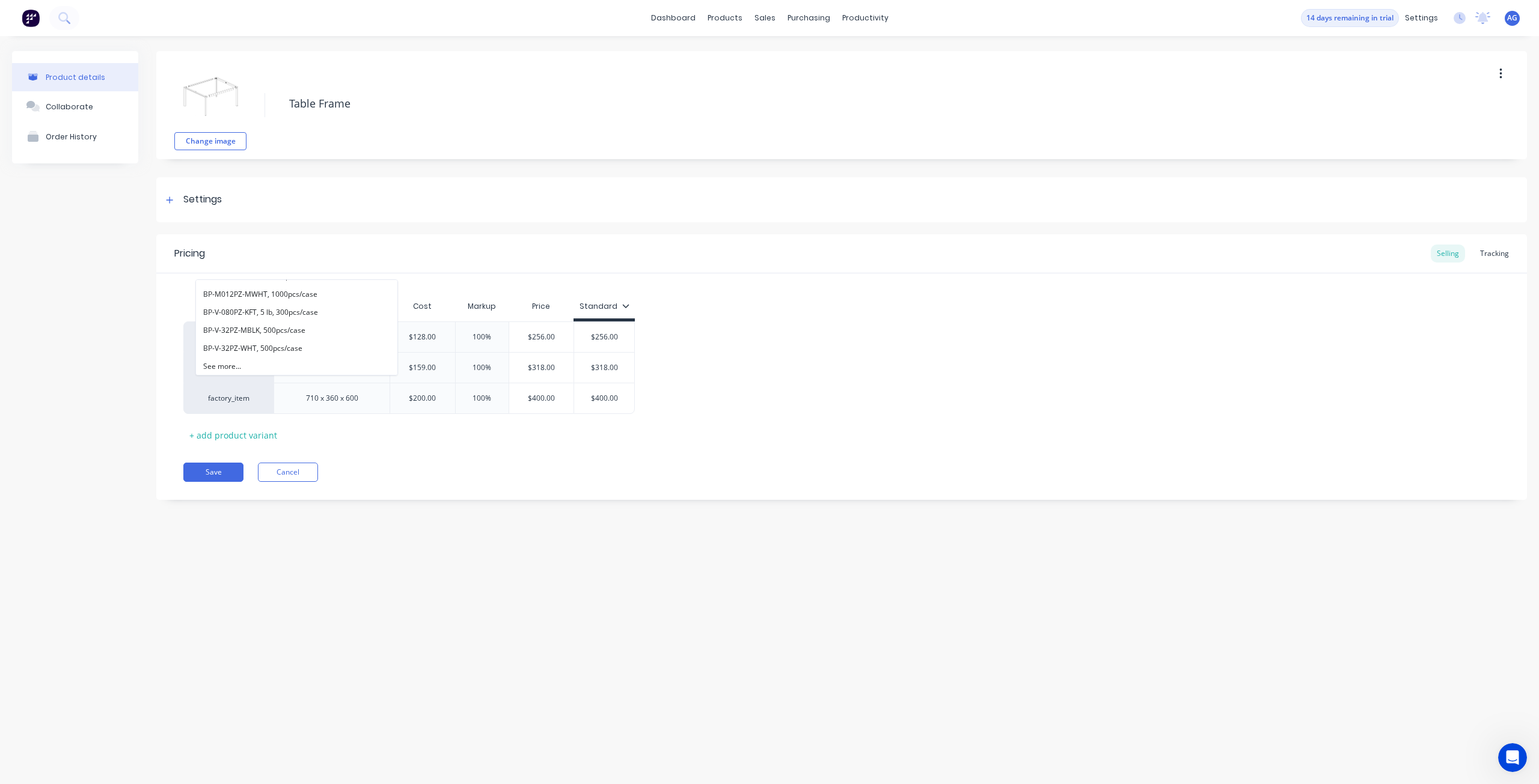
click at [293, 457] on div "Pricing Selling Tracking Xero Item # Dimensions (W x D x H) Cost Markup Price S…" at bounding box center [841, 368] width 1370 height 266
click at [297, 473] on button "Cancel" at bounding box center [287, 472] width 60 height 20
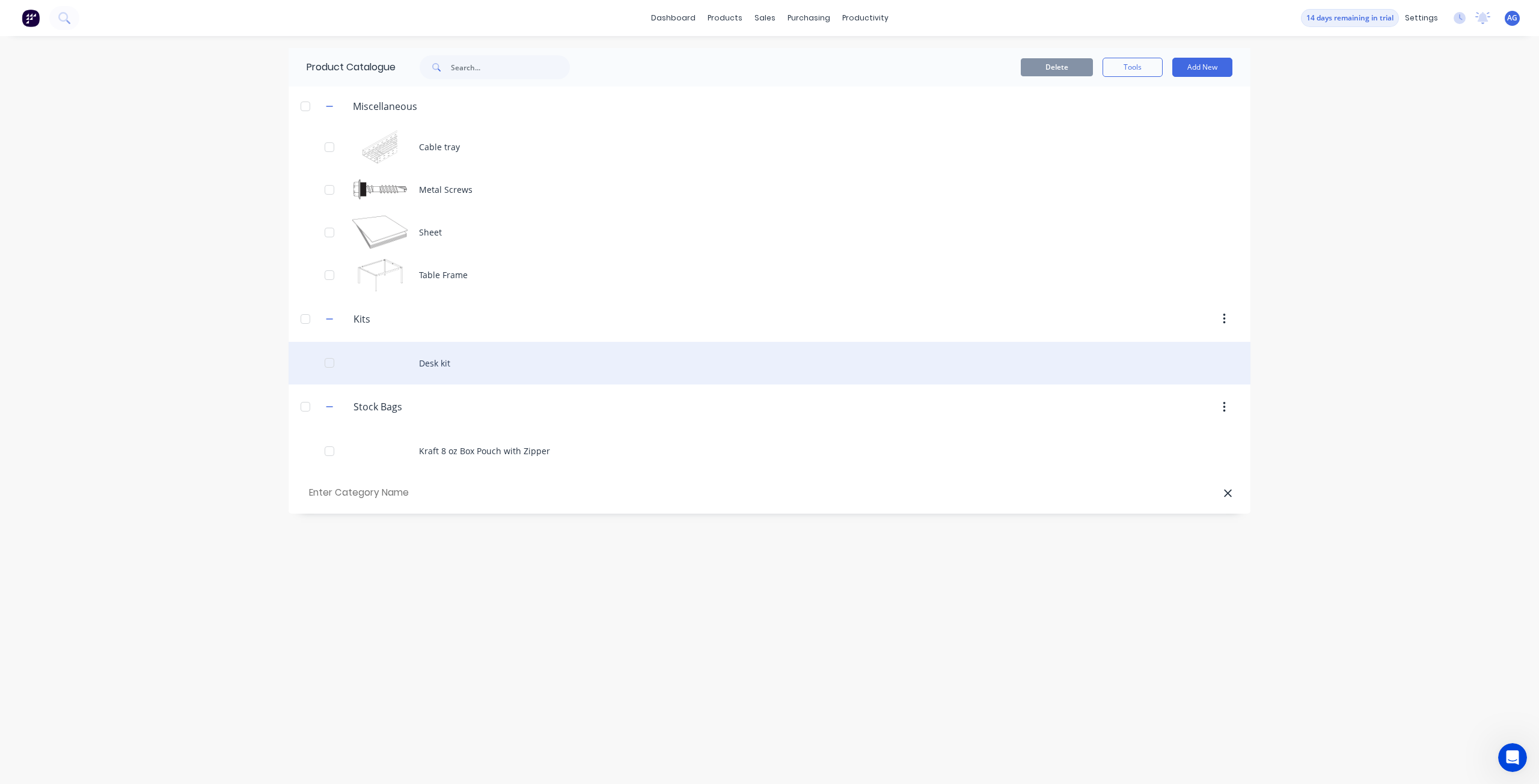
click at [422, 365] on div "Desk kit" at bounding box center [769, 364] width 961 height 43
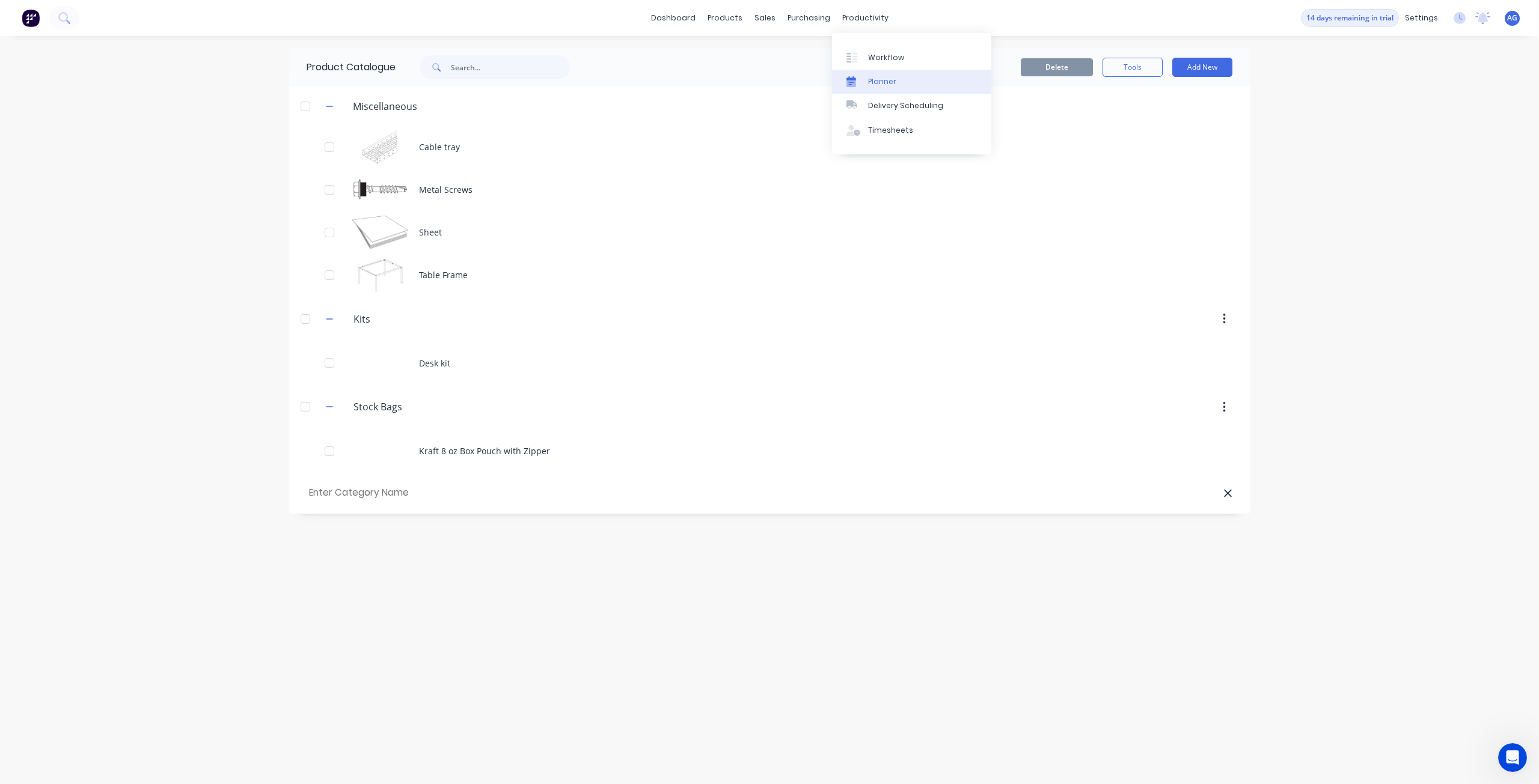
click at [863, 81] on div at bounding box center [855, 81] width 18 height 11
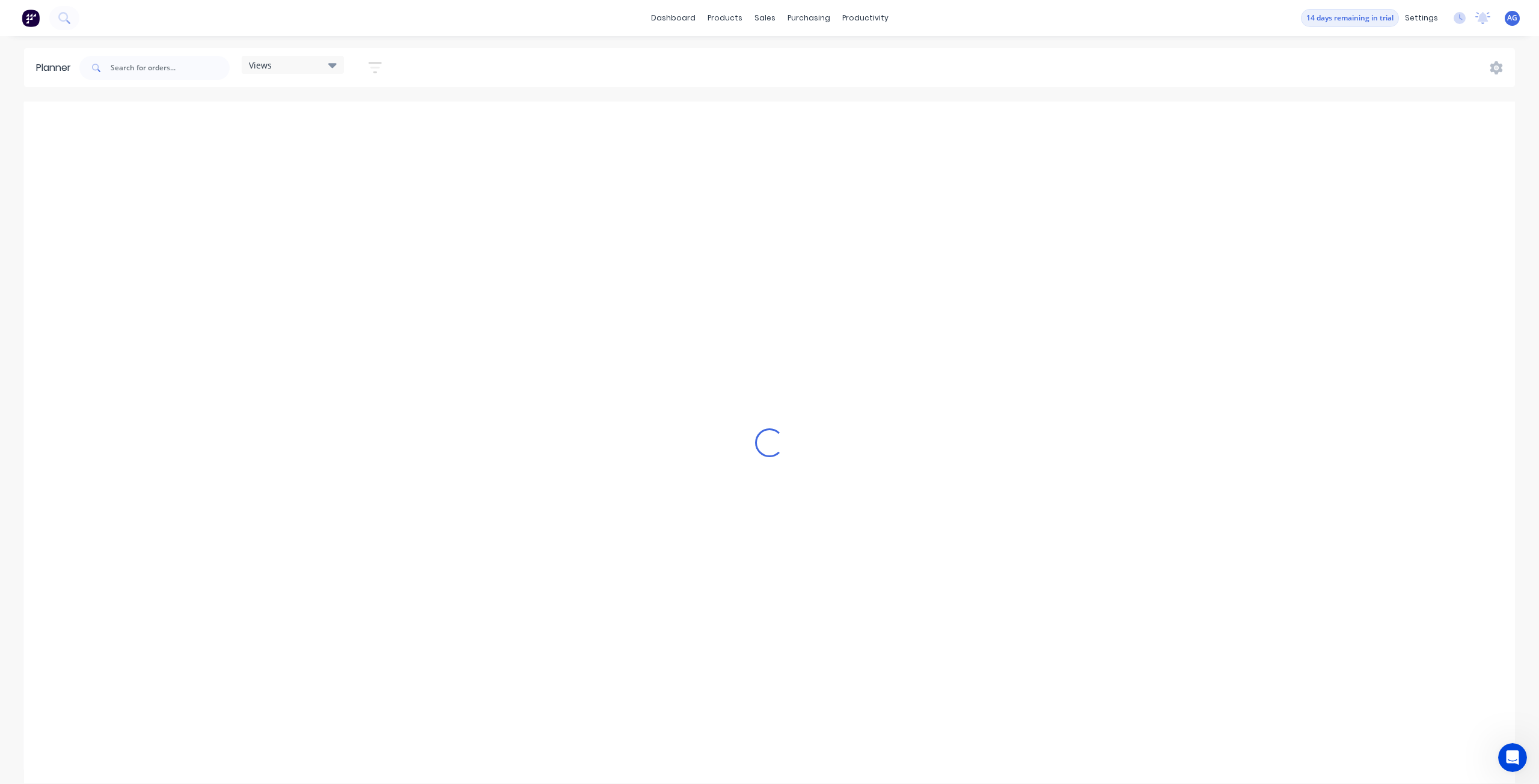
scroll to position [0, 1924]
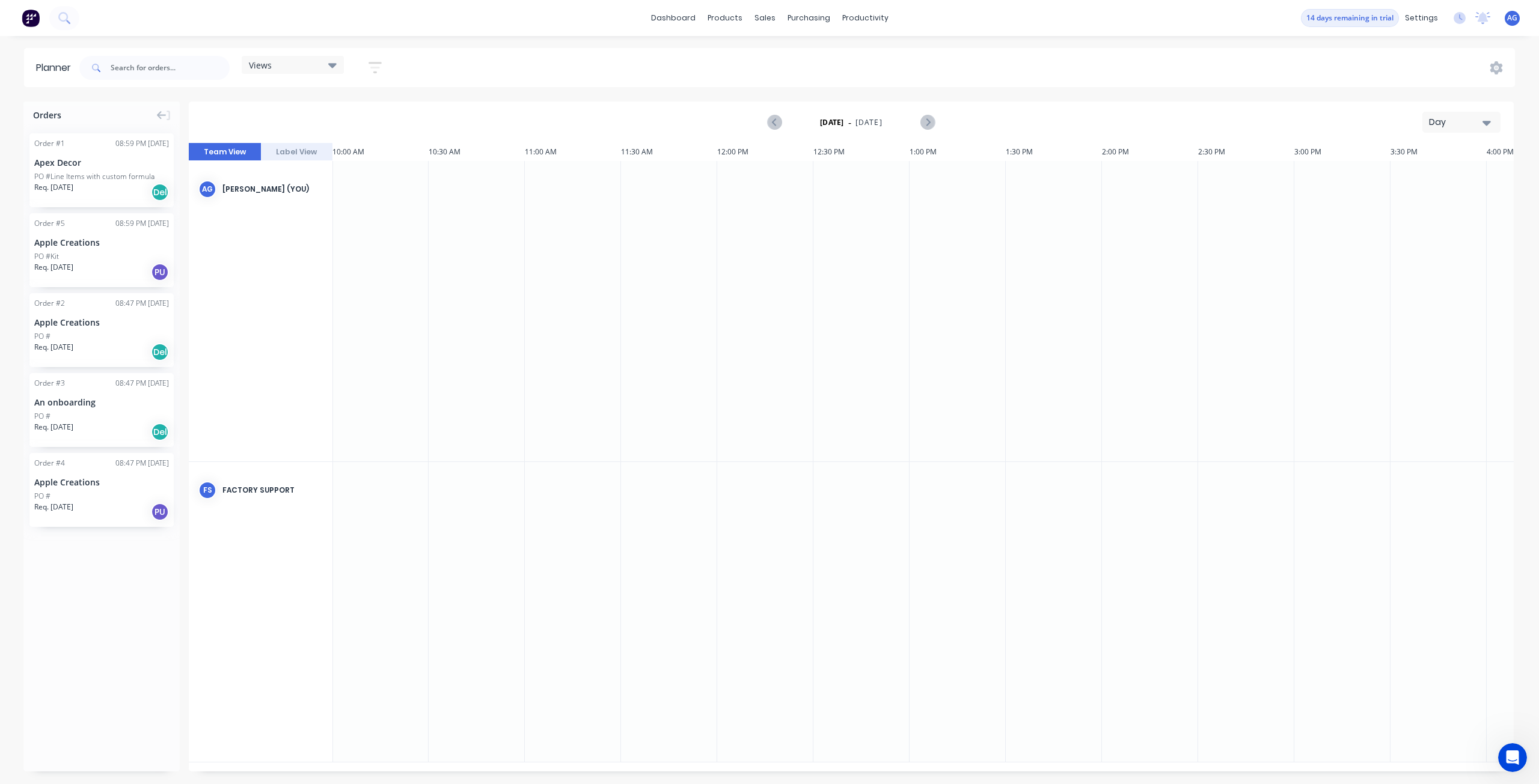
click at [47, 175] on div "PO #Line Items with custom formula" at bounding box center [94, 176] width 120 height 11
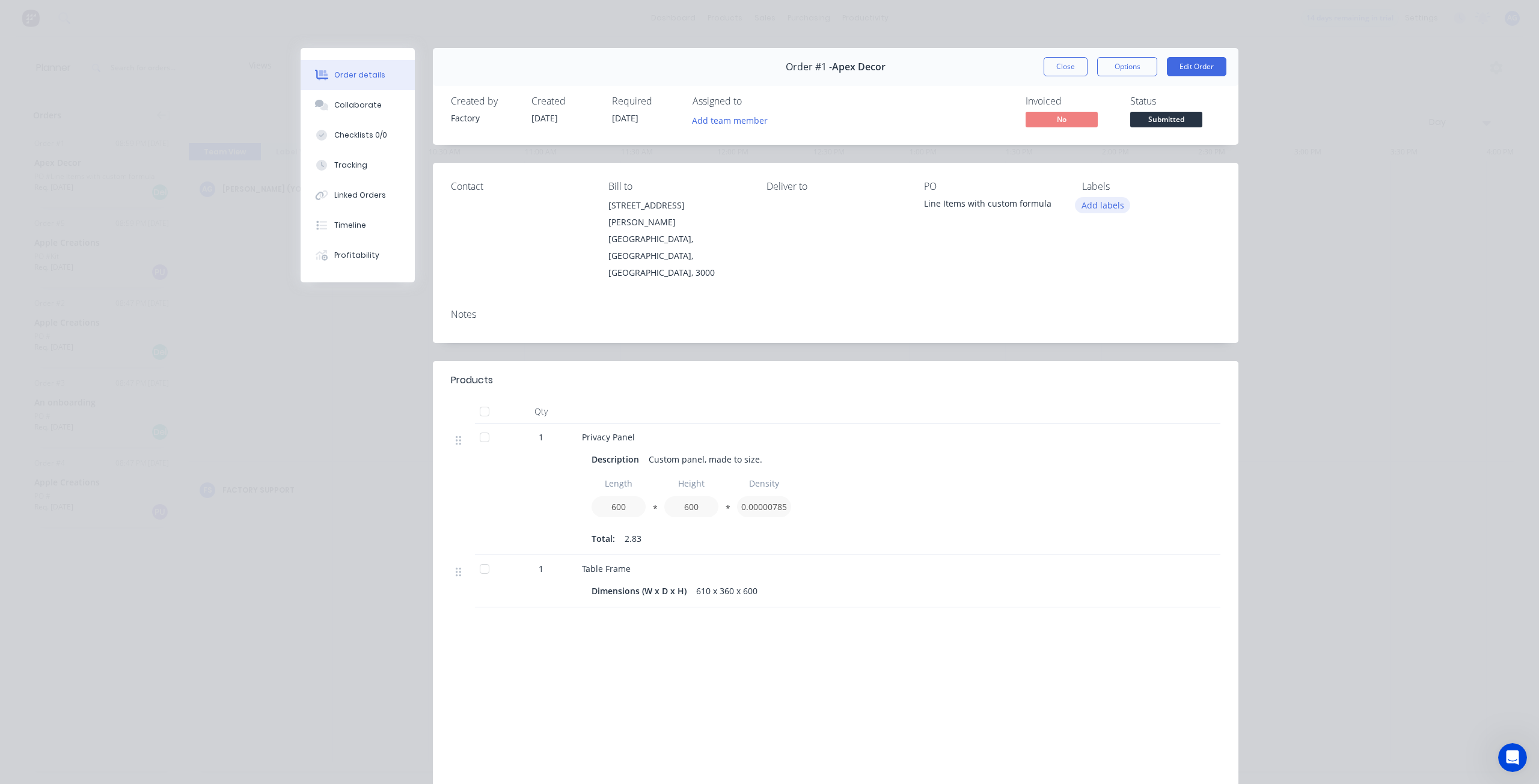
click at [1099, 206] on button "Add labels" at bounding box center [1102, 205] width 56 height 17
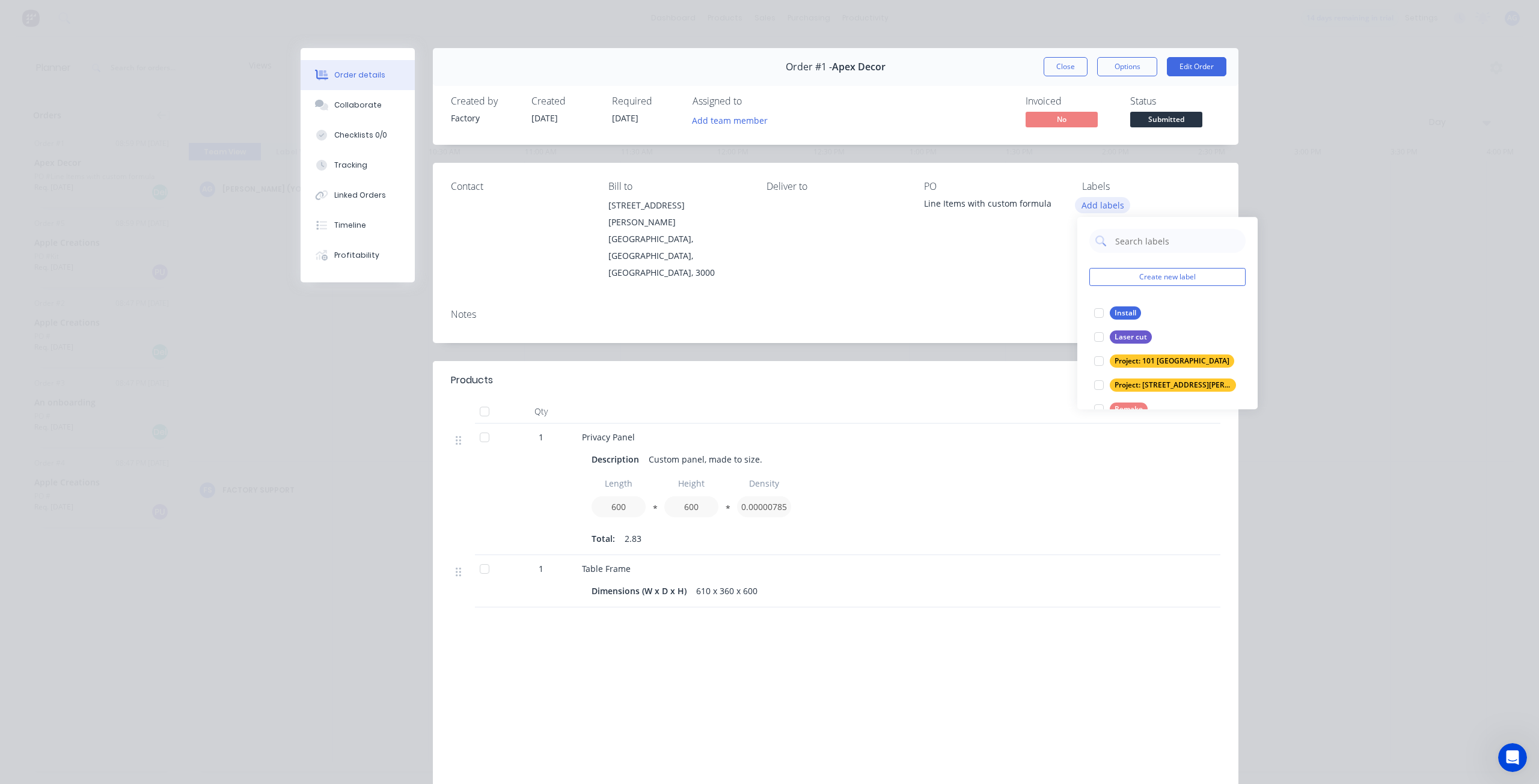
click at [1099, 206] on button "Add labels" at bounding box center [1102, 205] width 56 height 17
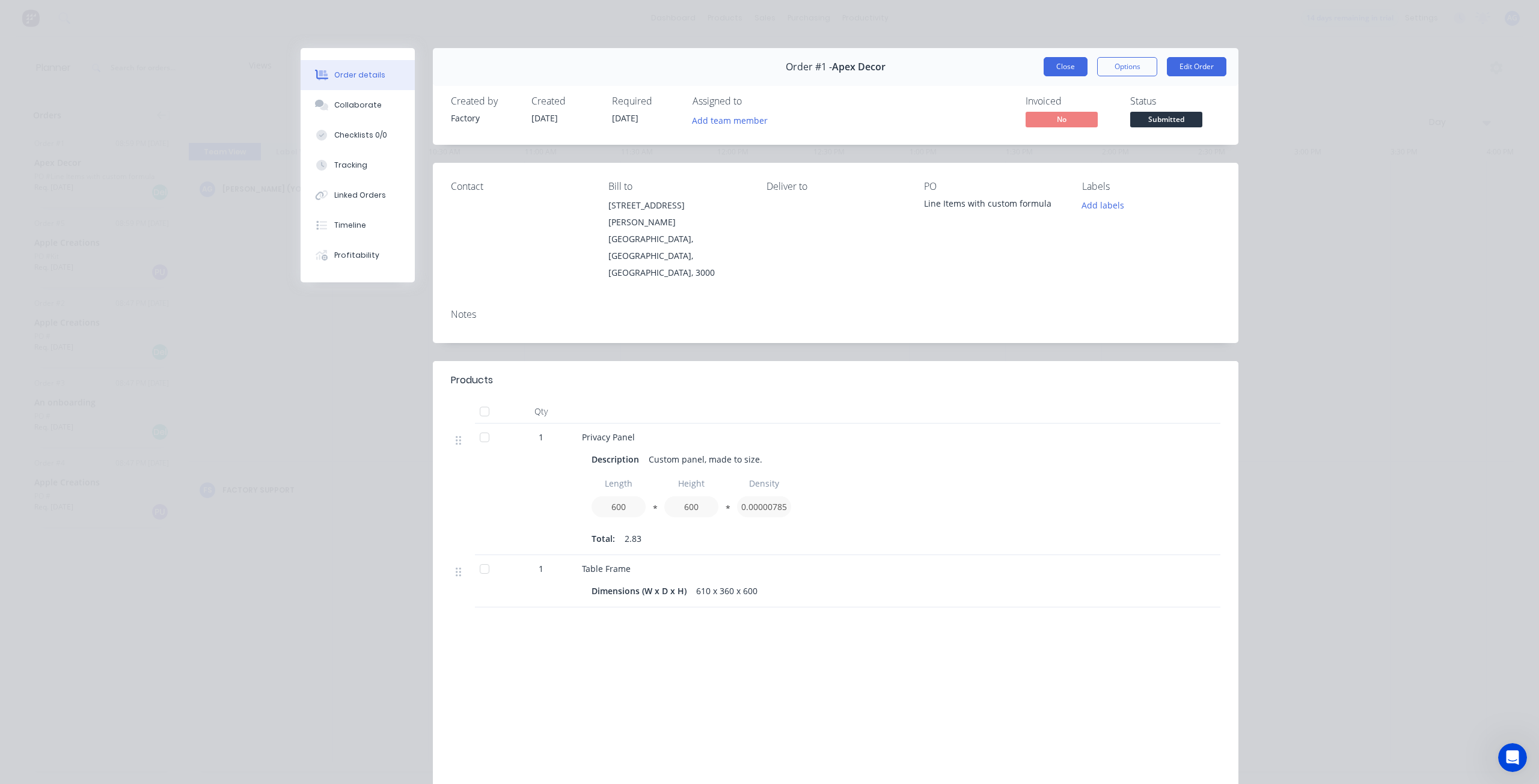
click at [1066, 62] on button "Close" at bounding box center [1065, 66] width 44 height 20
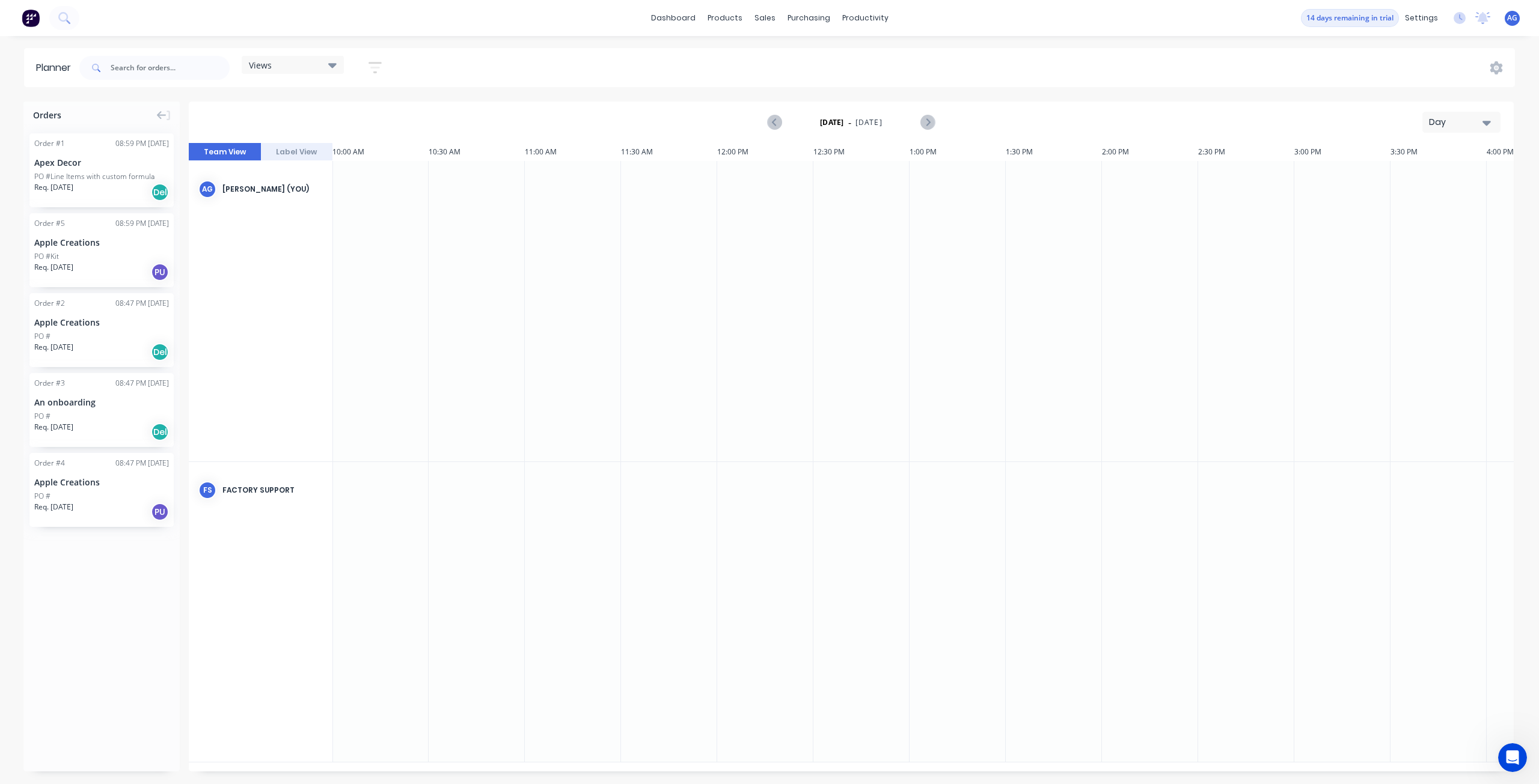
click at [270, 565] on div "FS Factory Support" at bounding box center [261, 613] width 145 height 301
click at [261, 283] on div "AG Alice Gao (You)" at bounding box center [261, 312] width 145 height 301
click at [293, 152] on button "Label View" at bounding box center [297, 152] width 72 height 18
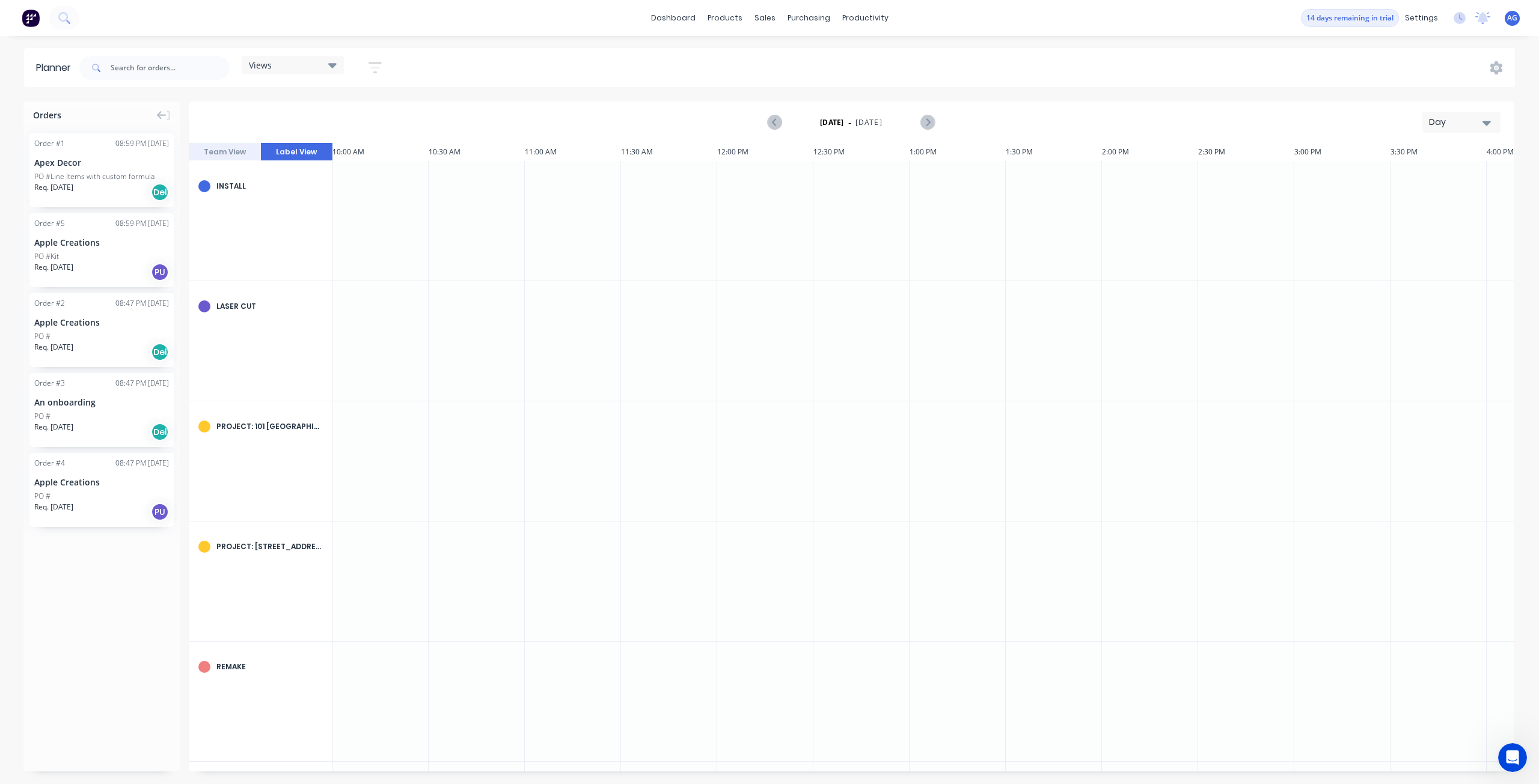
click at [239, 148] on button "Team View" at bounding box center [225, 152] width 72 height 18
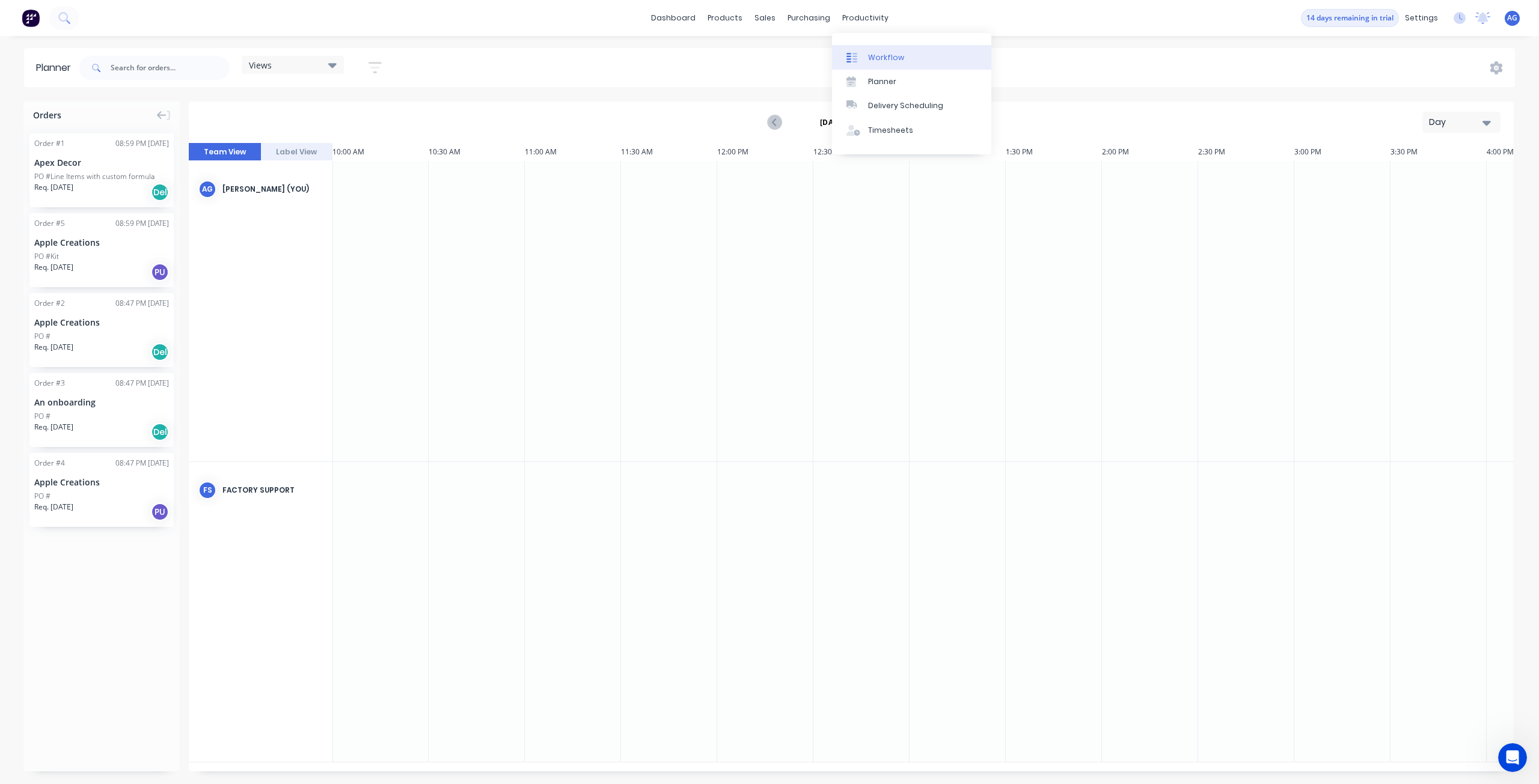
click at [885, 61] on div "Workflow" at bounding box center [886, 57] width 36 height 11
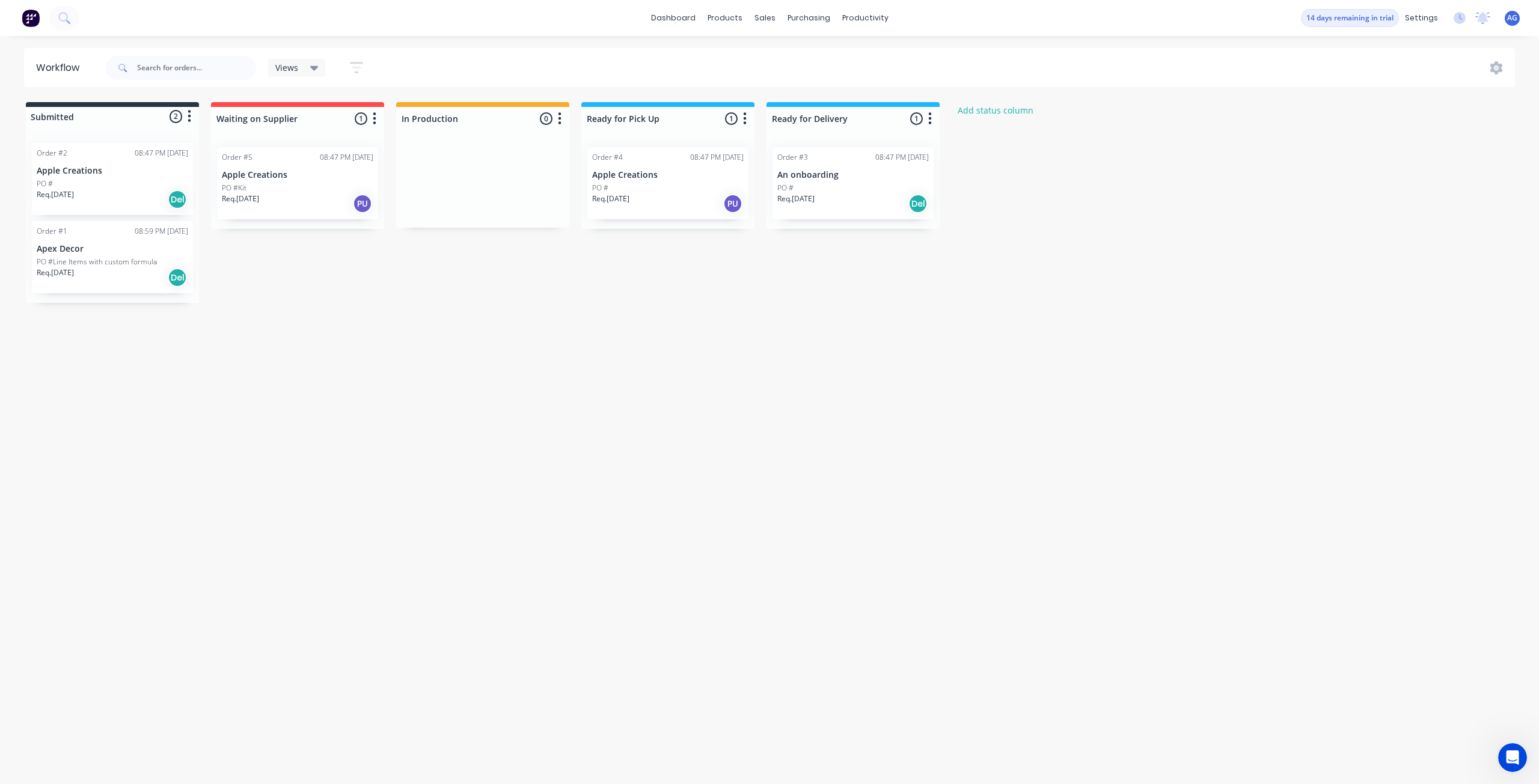
click at [177, 200] on div "Del" at bounding box center [177, 199] width 20 height 20
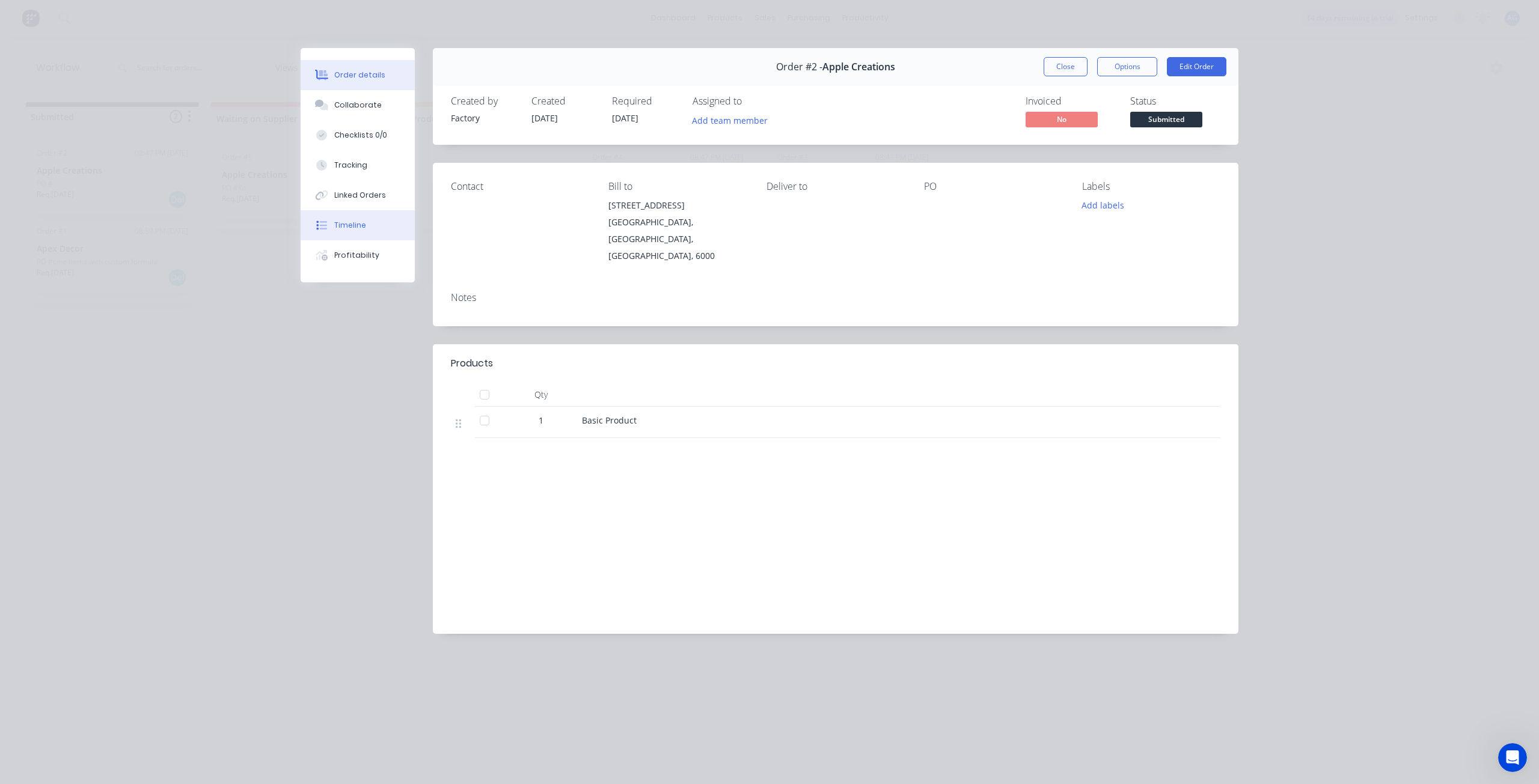
click at [349, 234] on button "Timeline" at bounding box center [357, 225] width 114 height 30
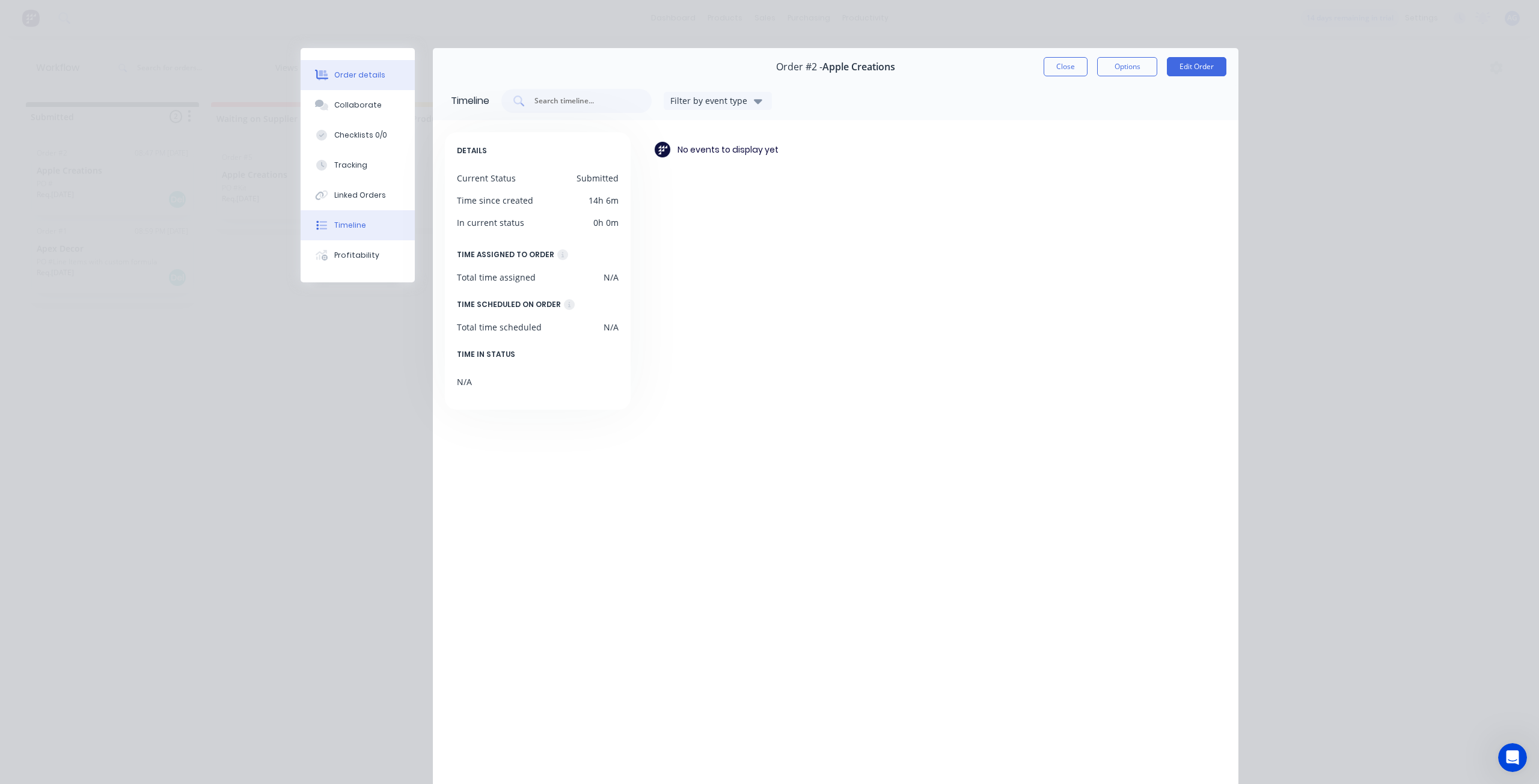
click at [366, 78] on div "Order details" at bounding box center [360, 74] width 51 height 11
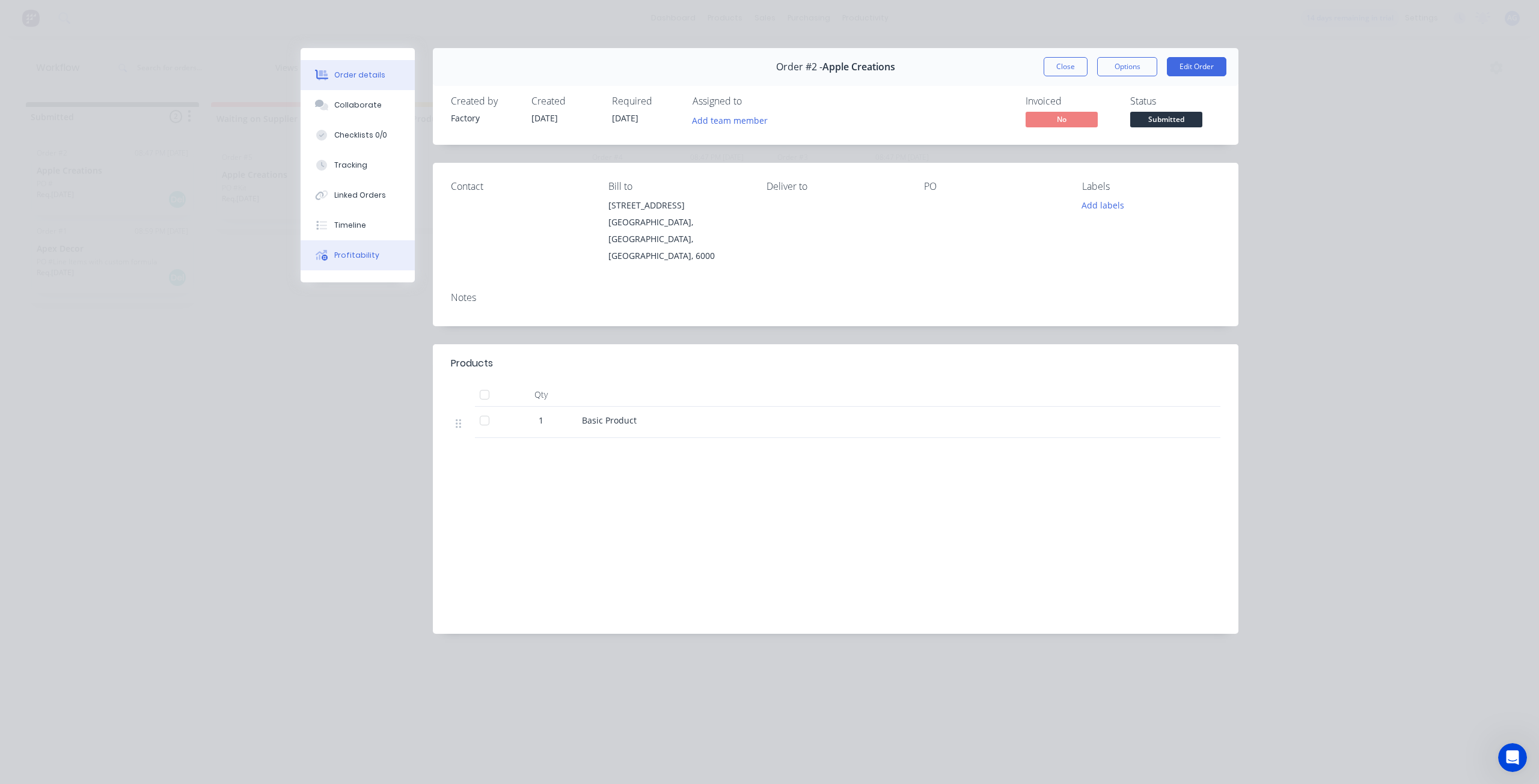
click at [358, 256] on div "Profitability" at bounding box center [357, 255] width 45 height 11
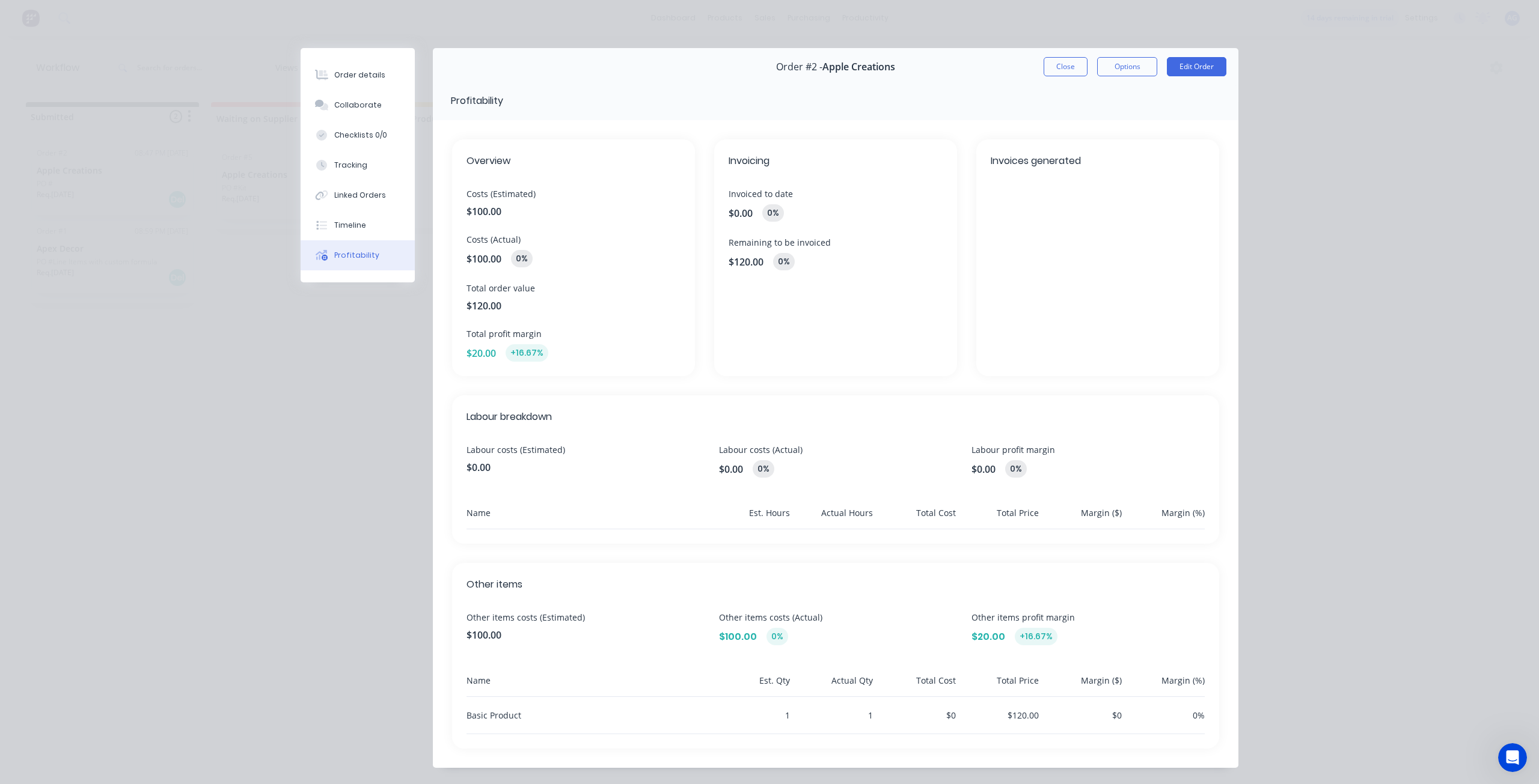
click at [315, 438] on div "Order #2 - Apple Creations Close Options Edit Order Profitability Overview Cost…" at bounding box center [769, 417] width 938 height 739
click at [1071, 70] on button "Close" at bounding box center [1065, 66] width 44 height 20
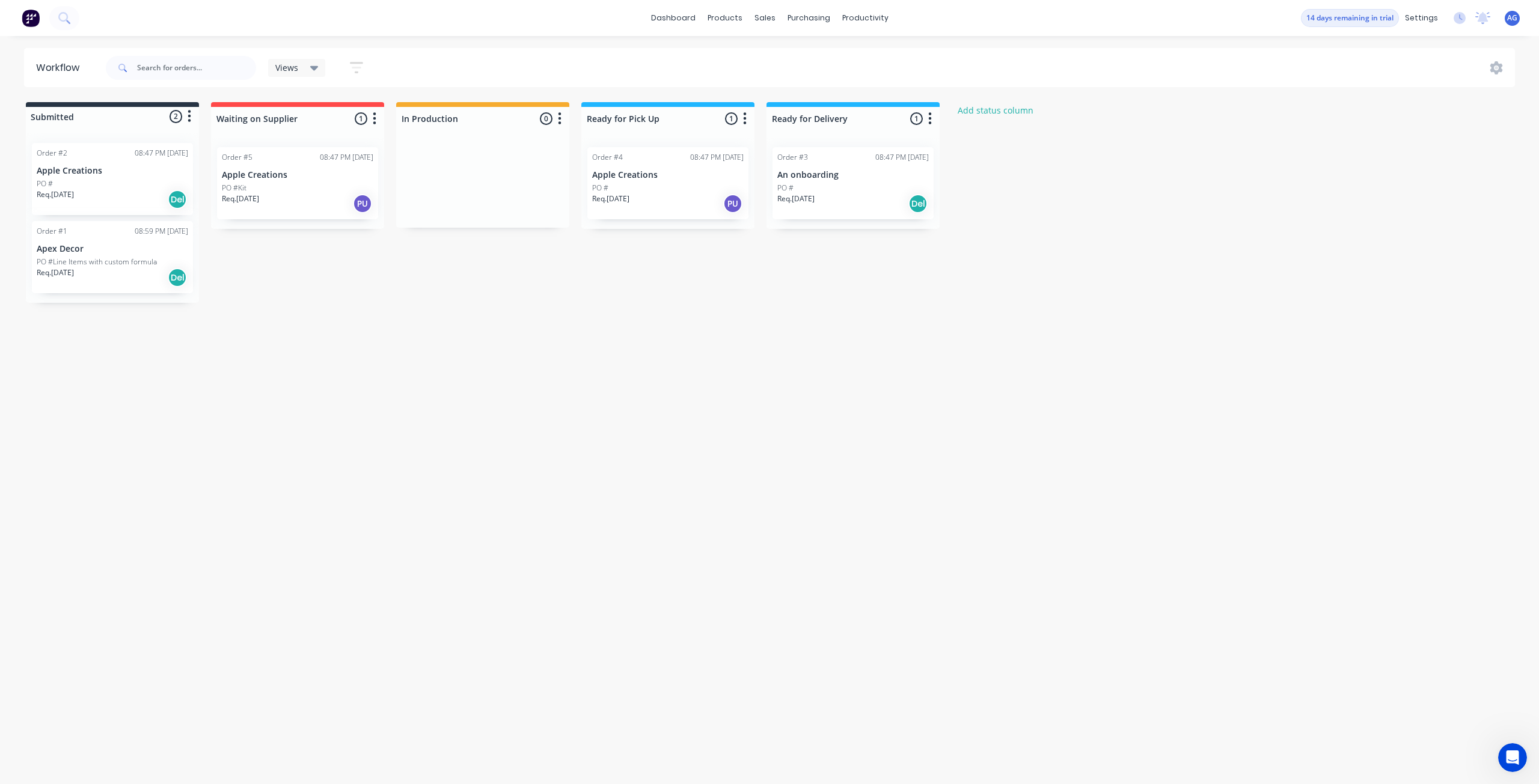
click at [321, 199] on div "Req. 14/02/25 PU" at bounding box center [297, 203] width 152 height 21
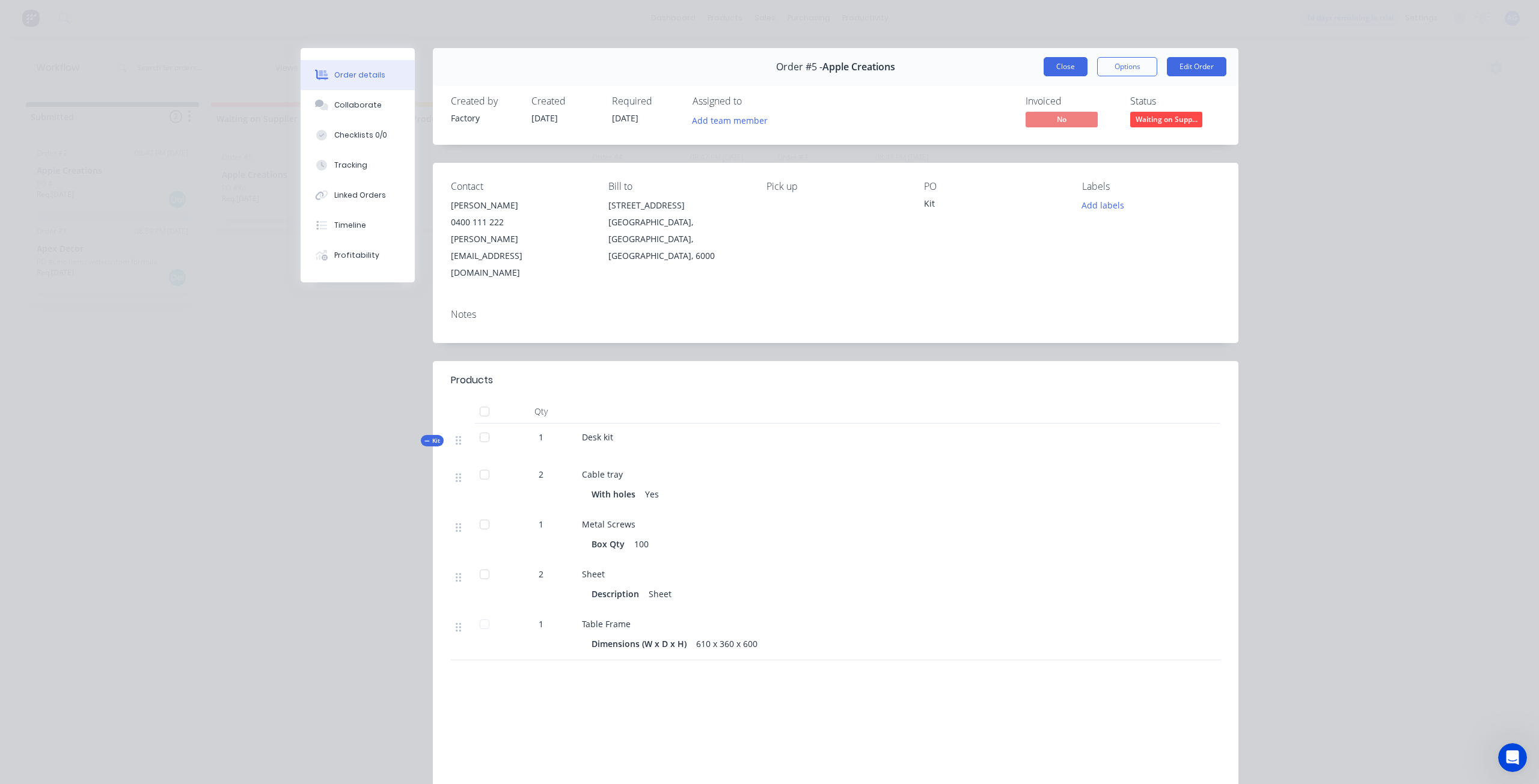
click at [1050, 66] on button "Close" at bounding box center [1065, 66] width 44 height 20
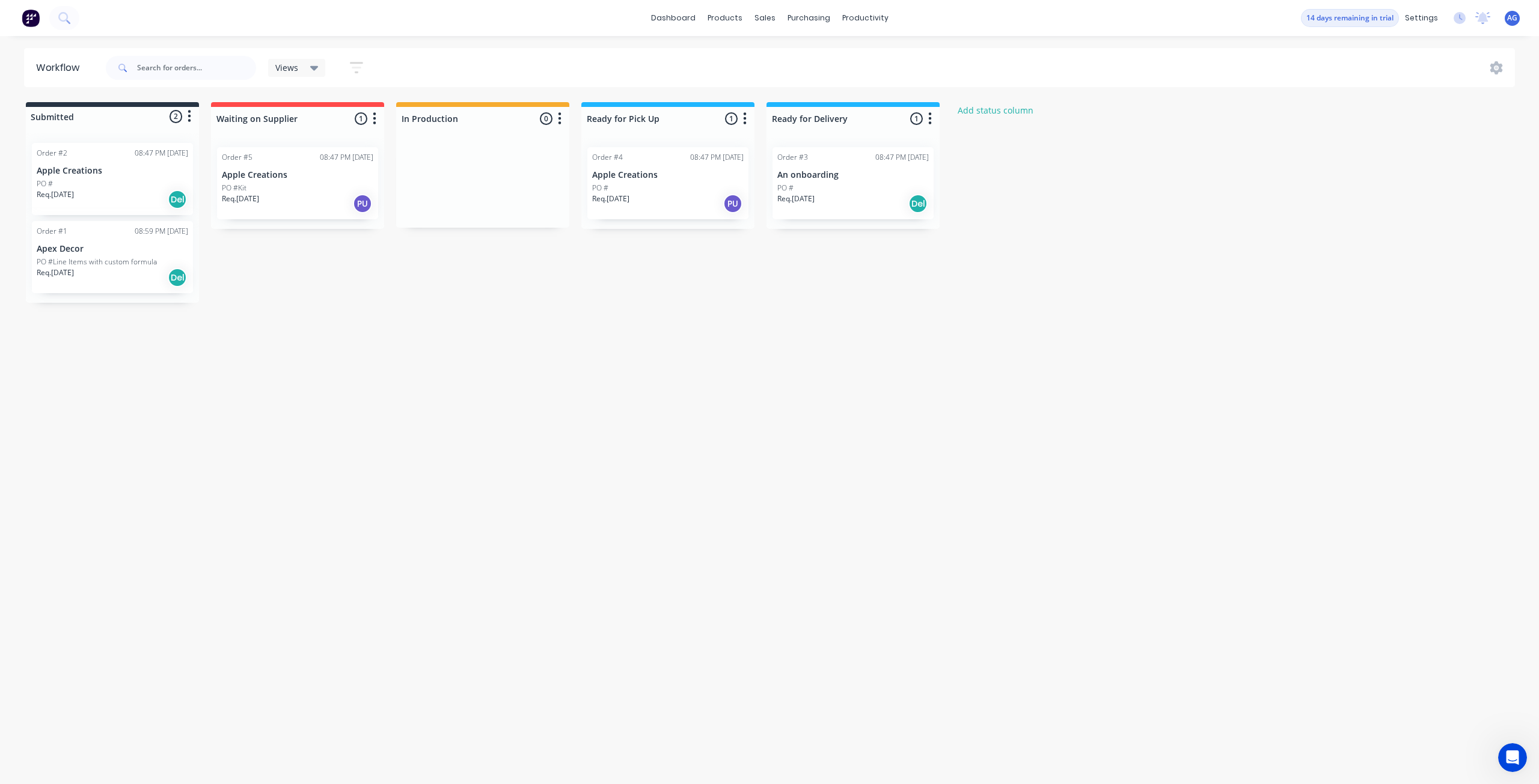
click at [866, 211] on div "Req. 16/02/25 Del" at bounding box center [853, 203] width 152 height 21
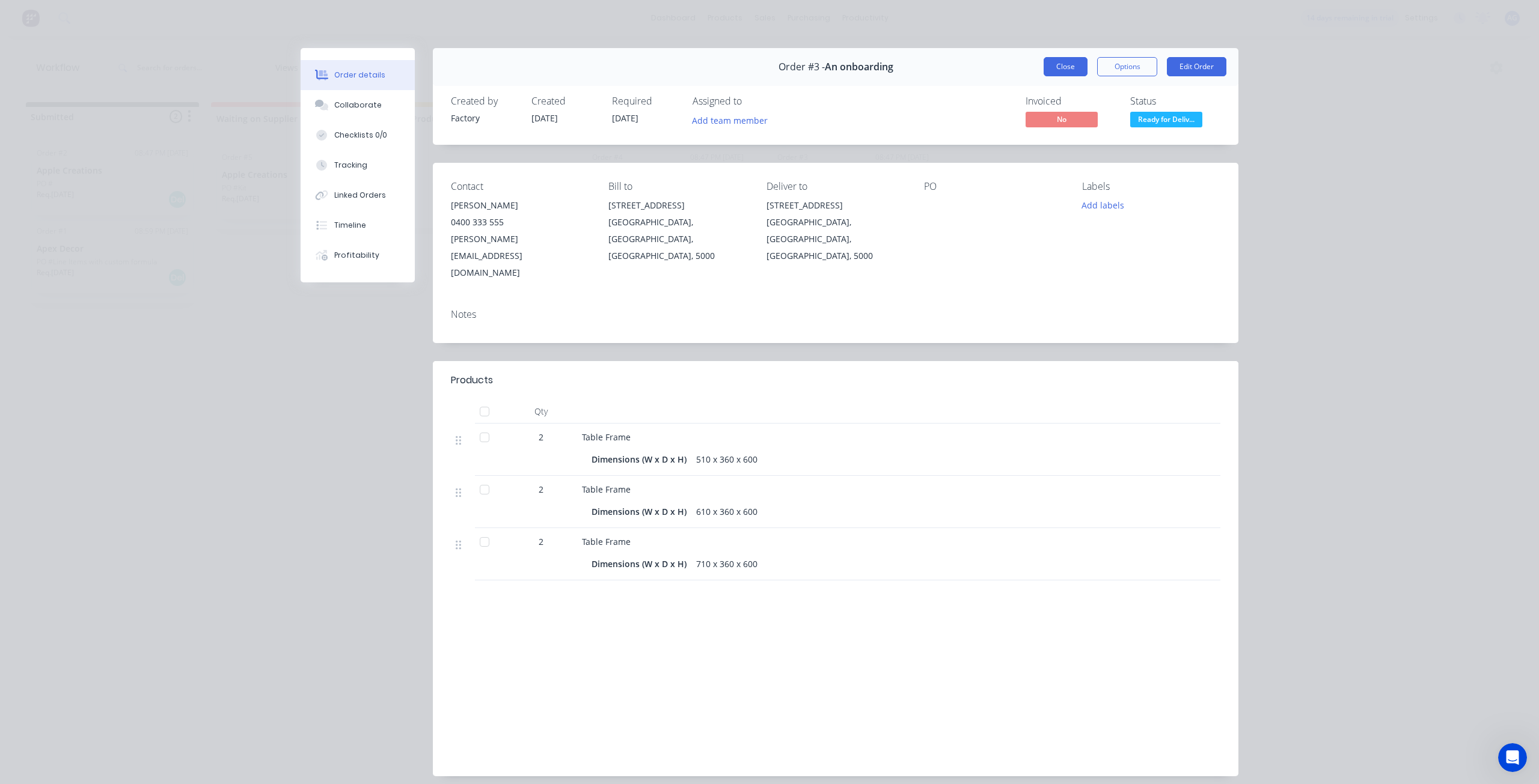
click at [1058, 70] on button "Close" at bounding box center [1065, 66] width 44 height 20
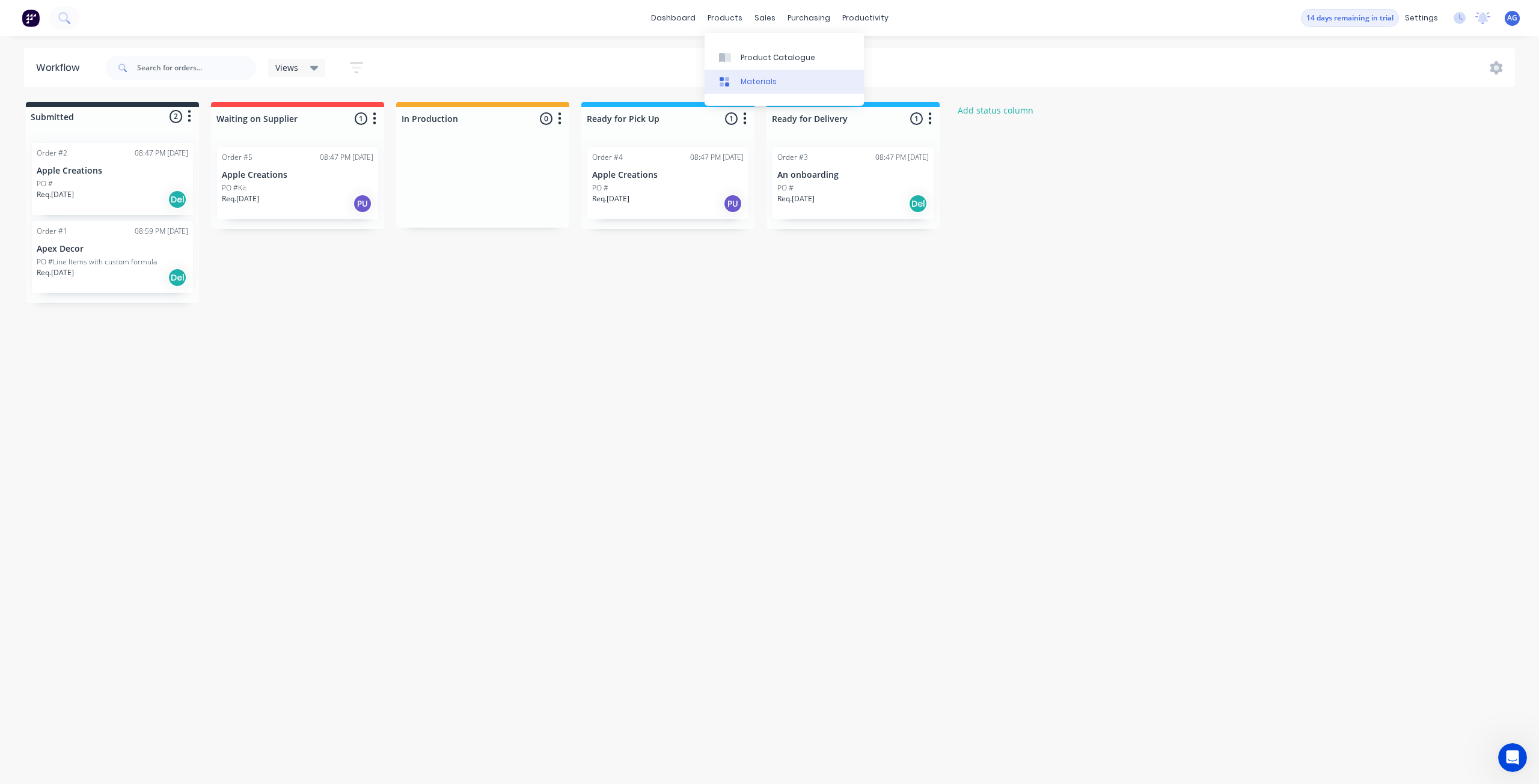
click at [740, 89] on link "Materials" at bounding box center [783, 81] width 159 height 24
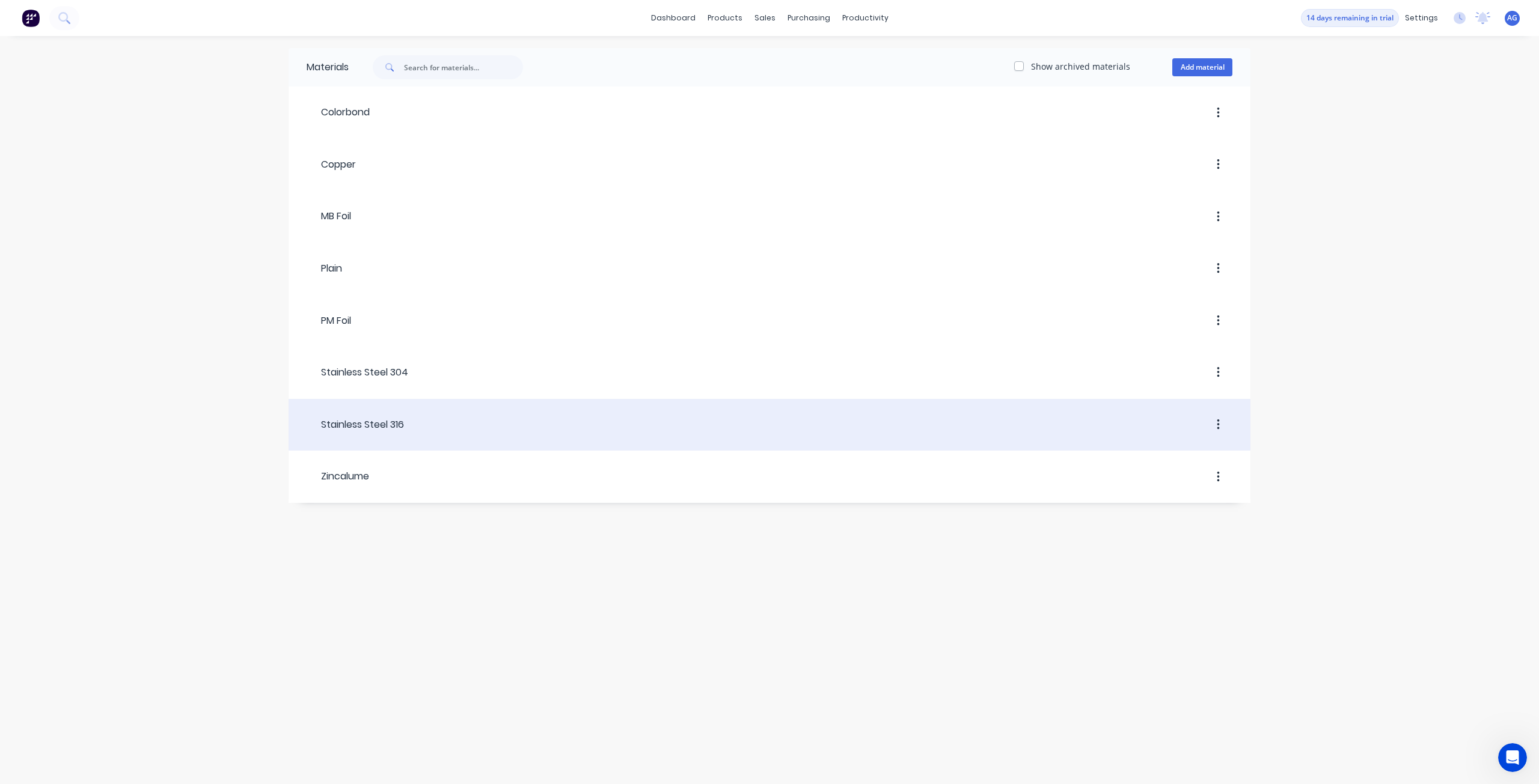
click at [651, 399] on div "Stainless Steel 316" at bounding box center [769, 424] width 961 height 52
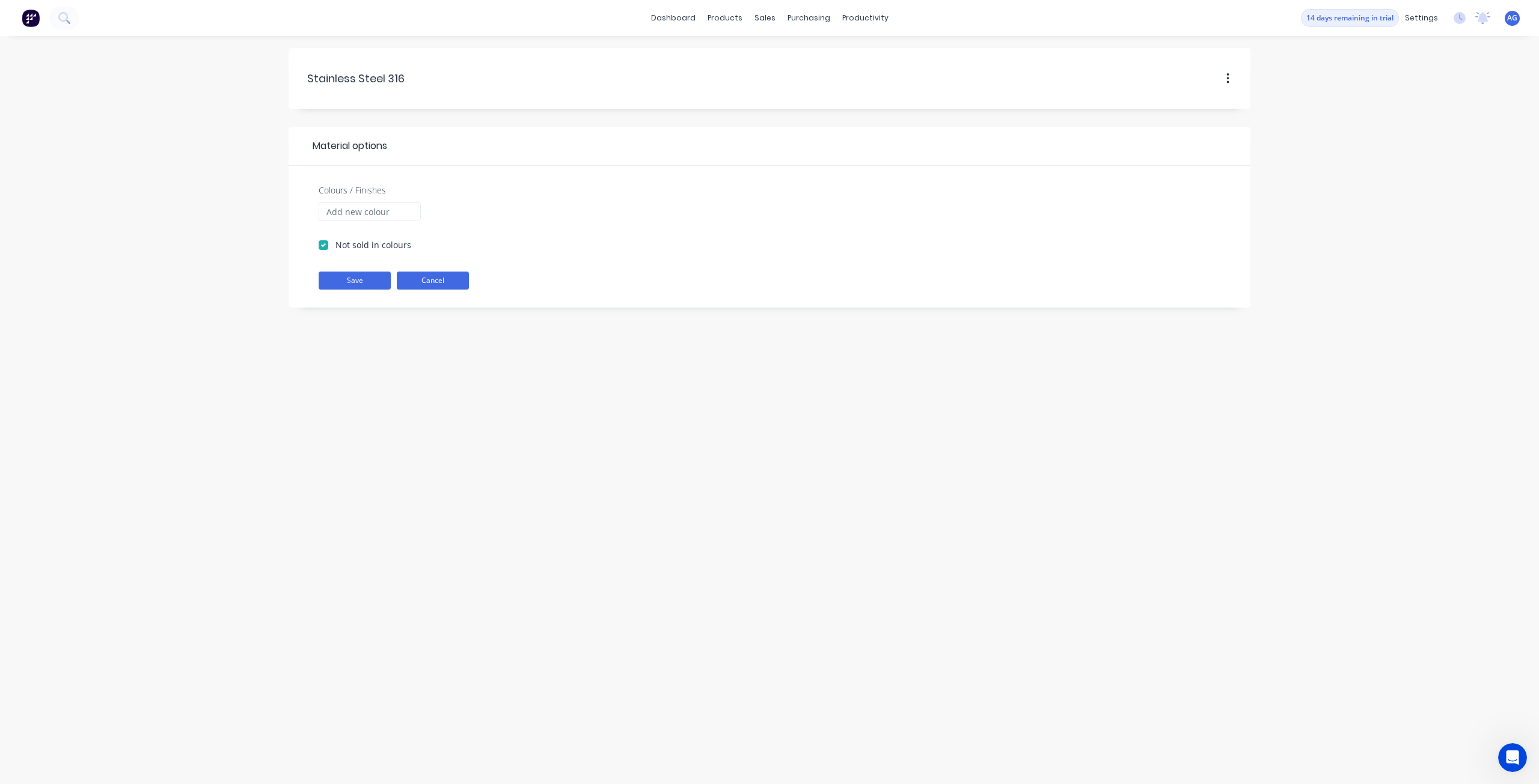
click at [444, 277] on button "Cancel" at bounding box center [433, 281] width 72 height 18
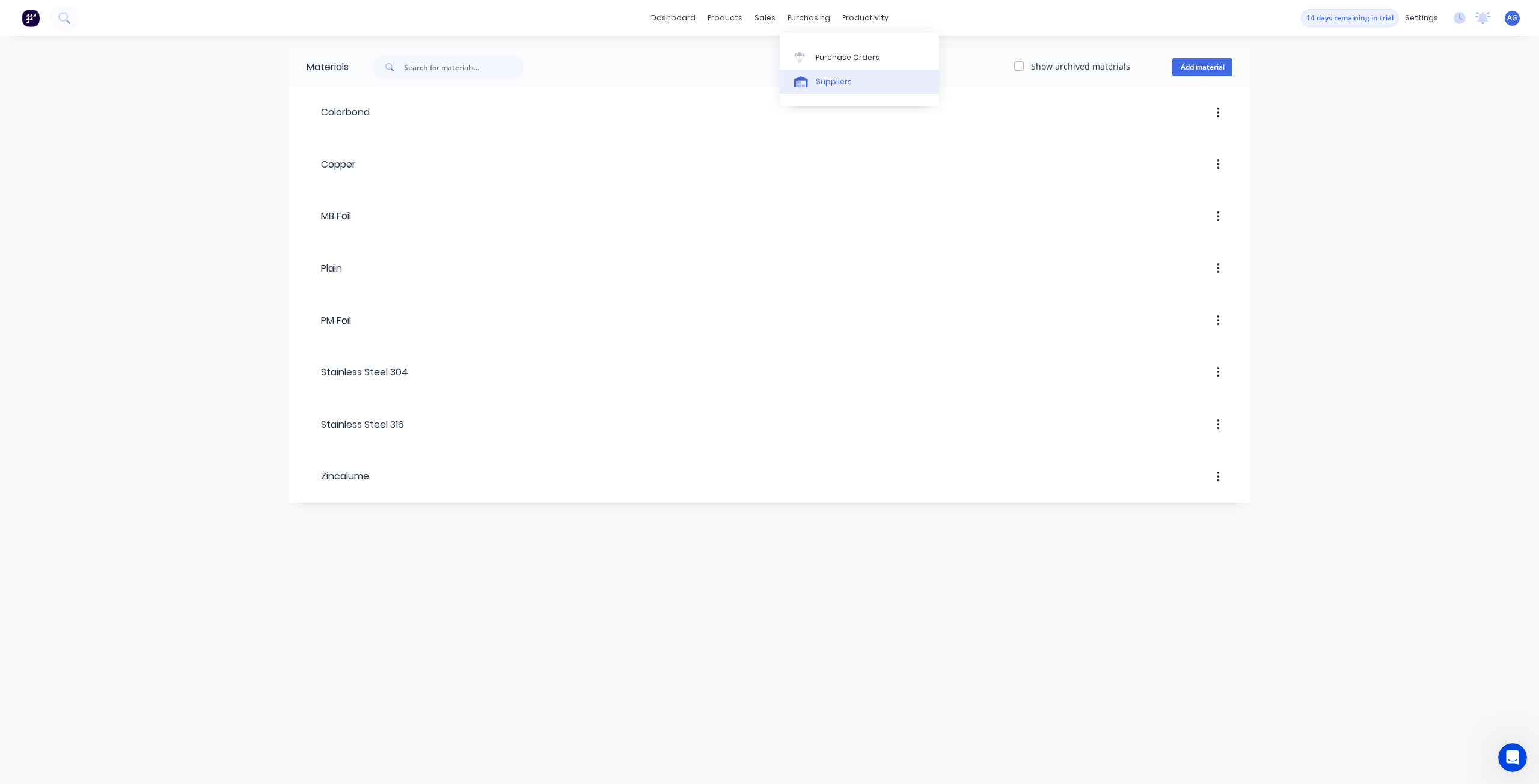
click at [796, 84] on icon at bounding box center [801, 81] width 14 height 11
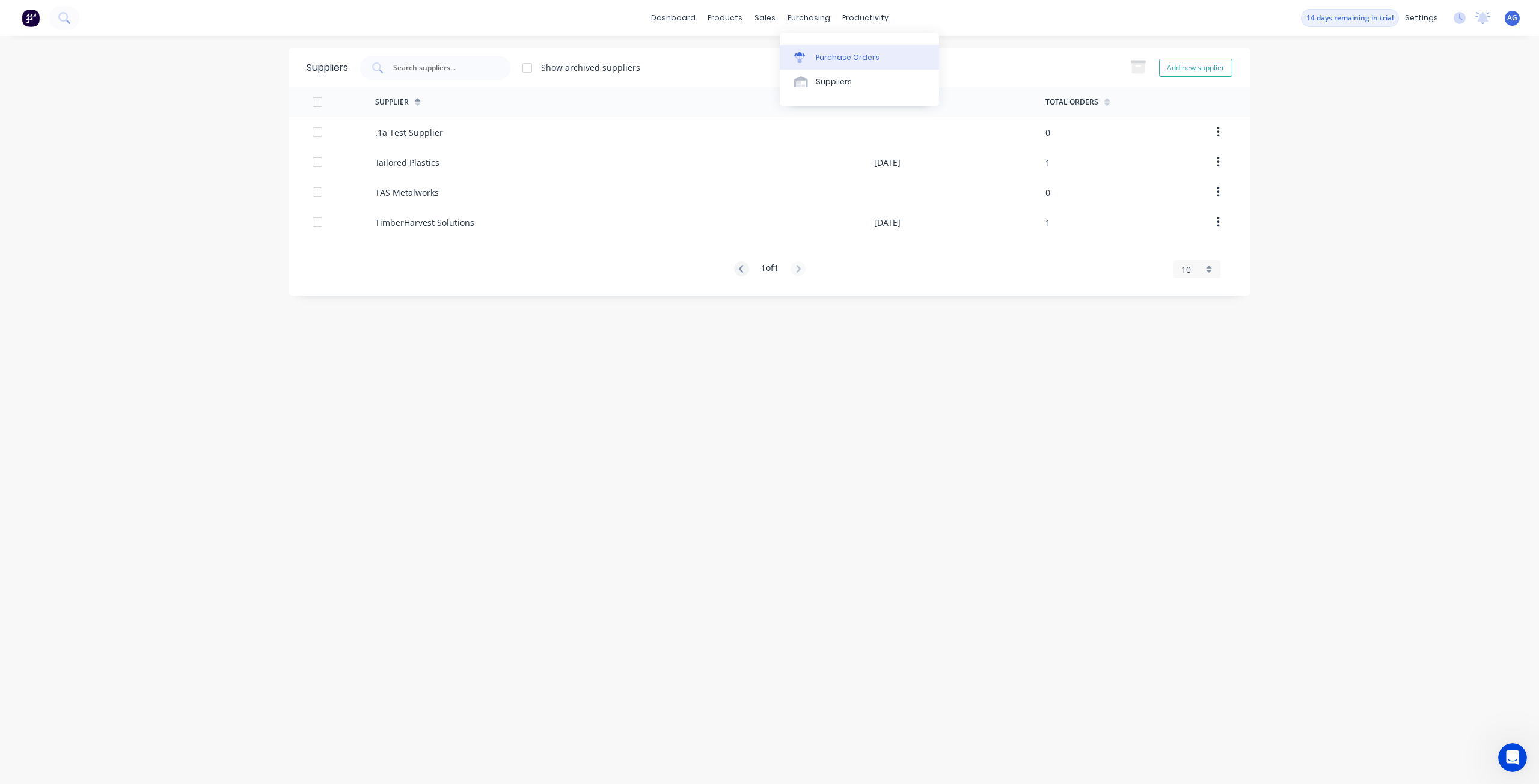
click at [800, 60] on icon at bounding box center [800, 59] width 10 height 7
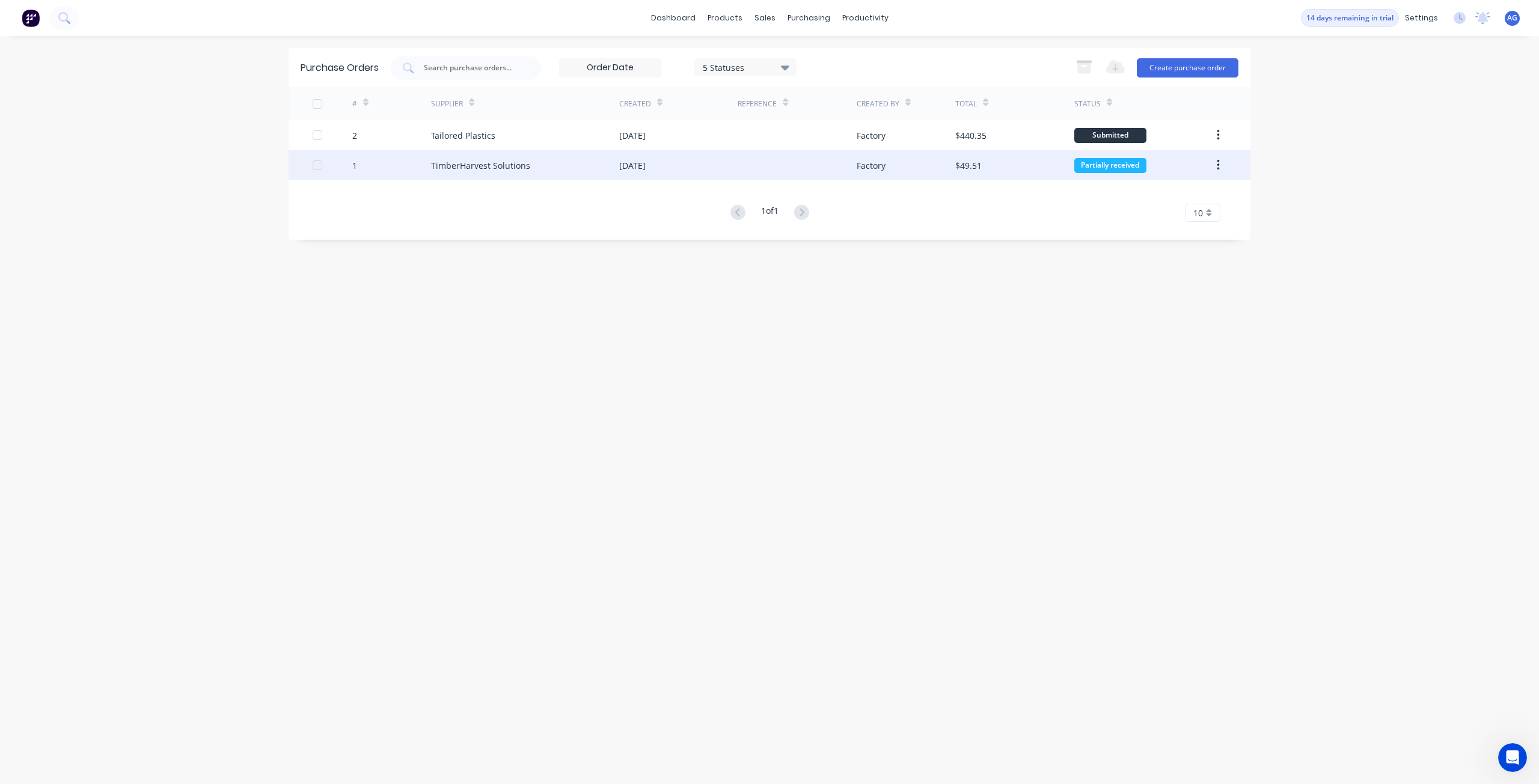
click at [418, 164] on div "1" at bounding box center [391, 165] width 79 height 30
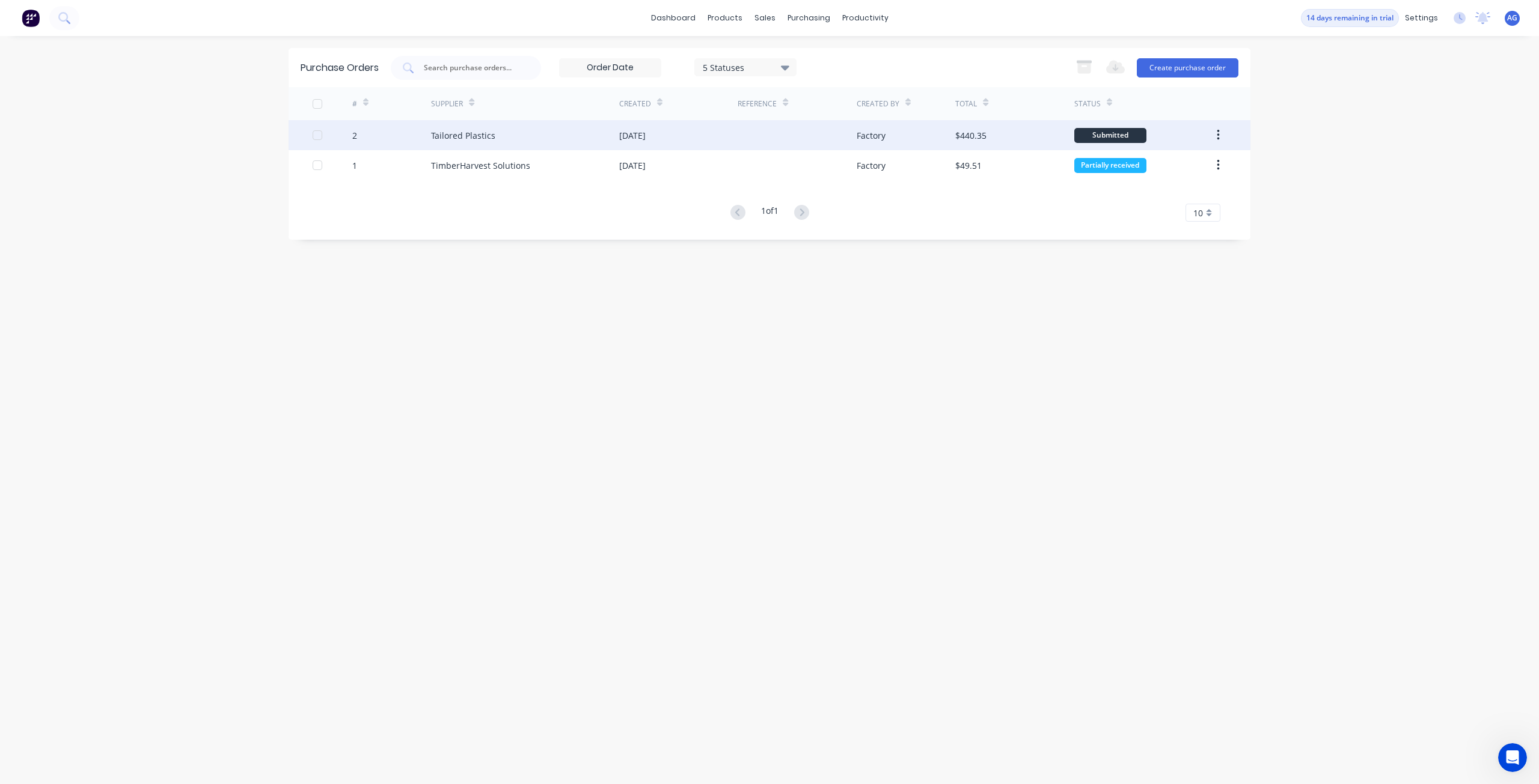
click at [471, 138] on div "Tailored Plastics" at bounding box center [463, 135] width 65 height 13
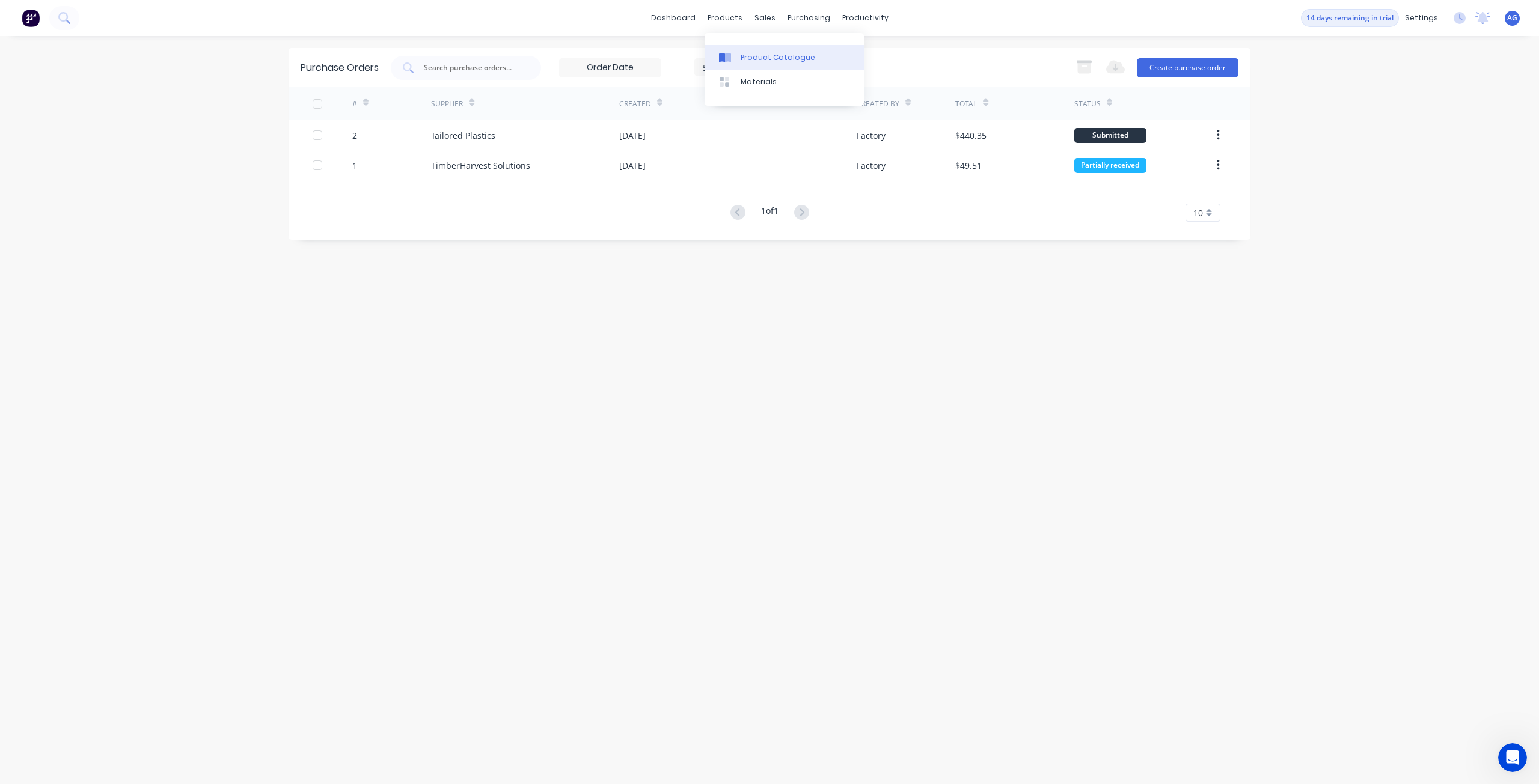
click at [733, 58] on div at bounding box center [727, 57] width 18 height 11
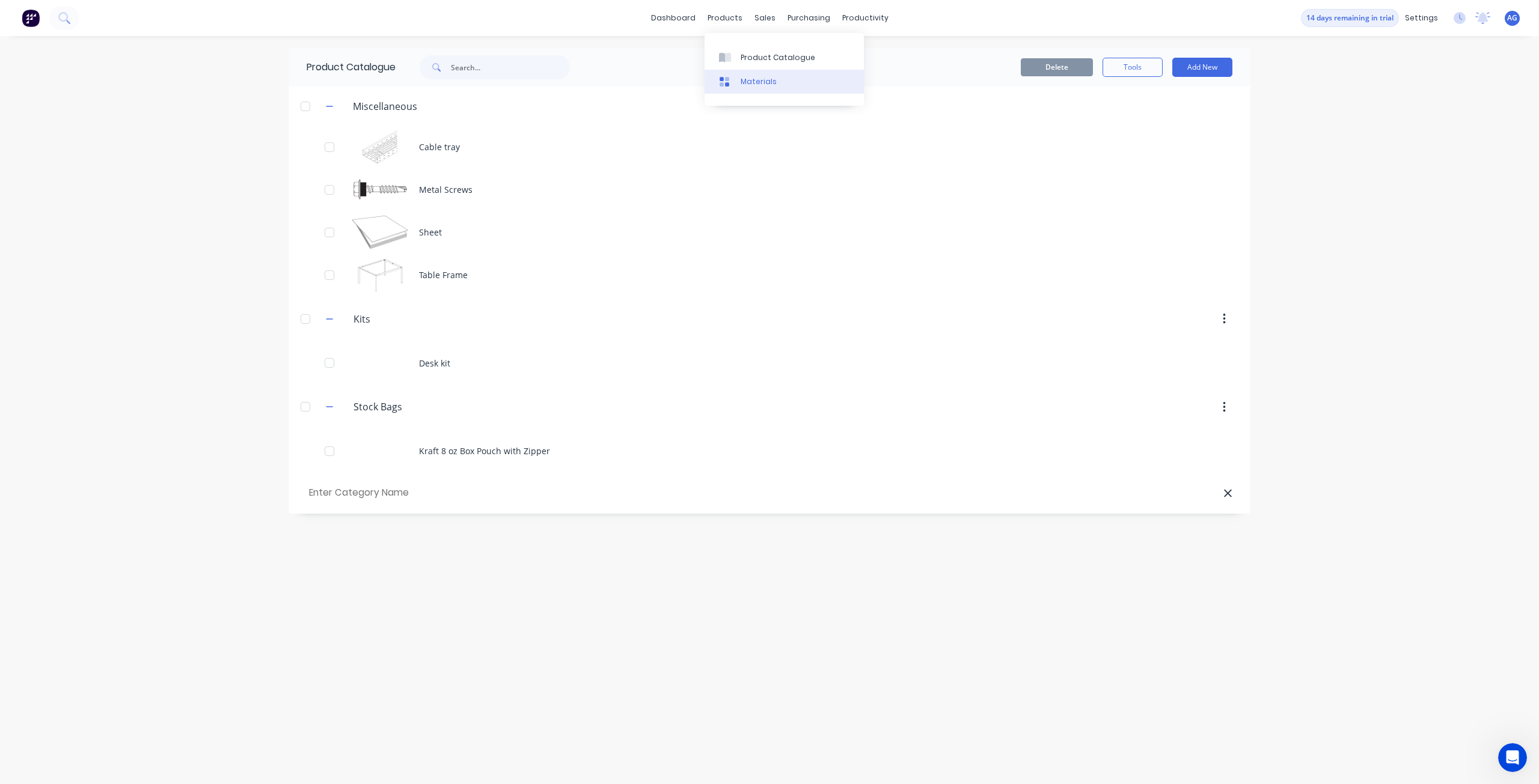
click at [734, 88] on link "Materials" at bounding box center [783, 81] width 159 height 24
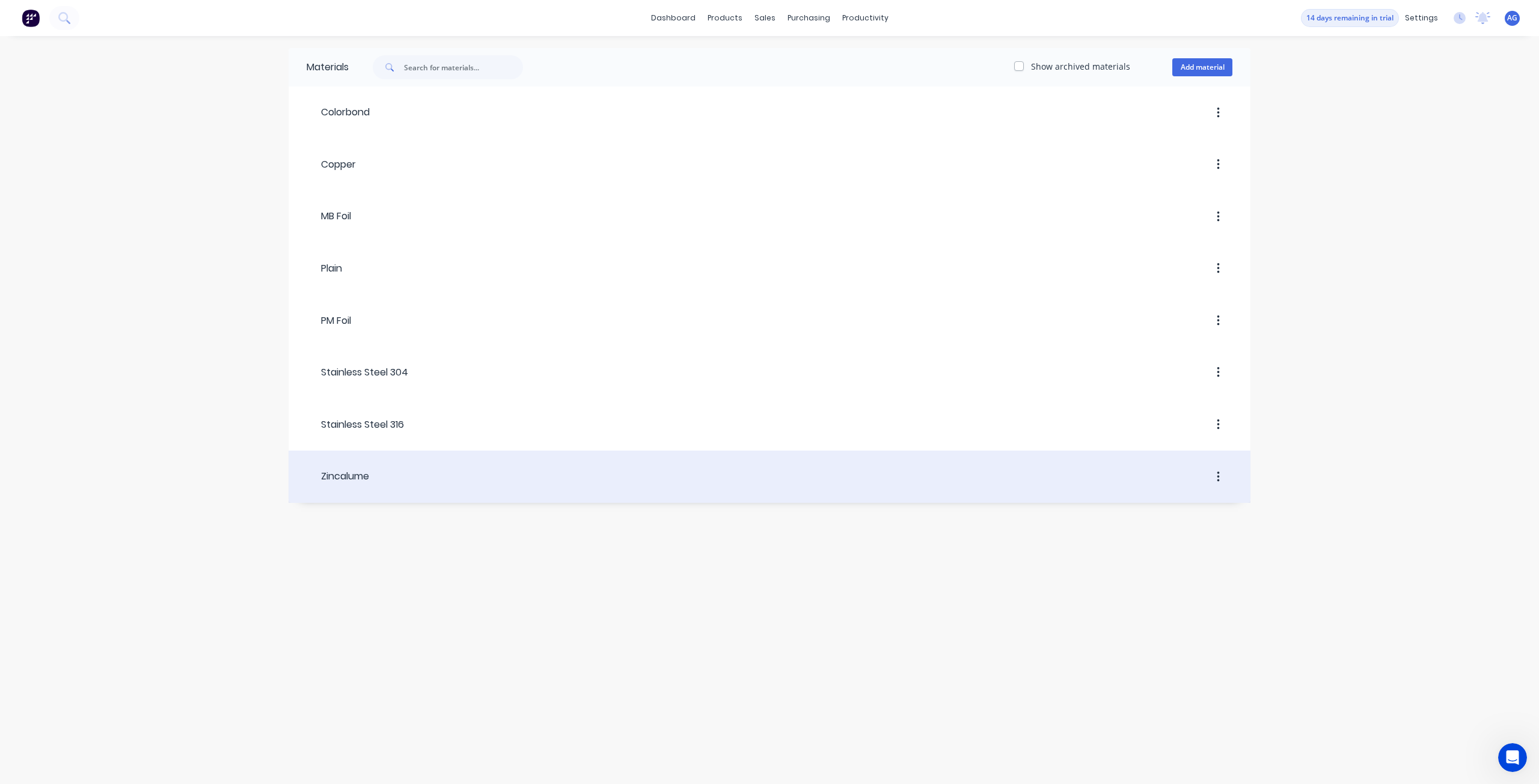
click at [505, 457] on header "Zincalume" at bounding box center [769, 477] width 961 height 46
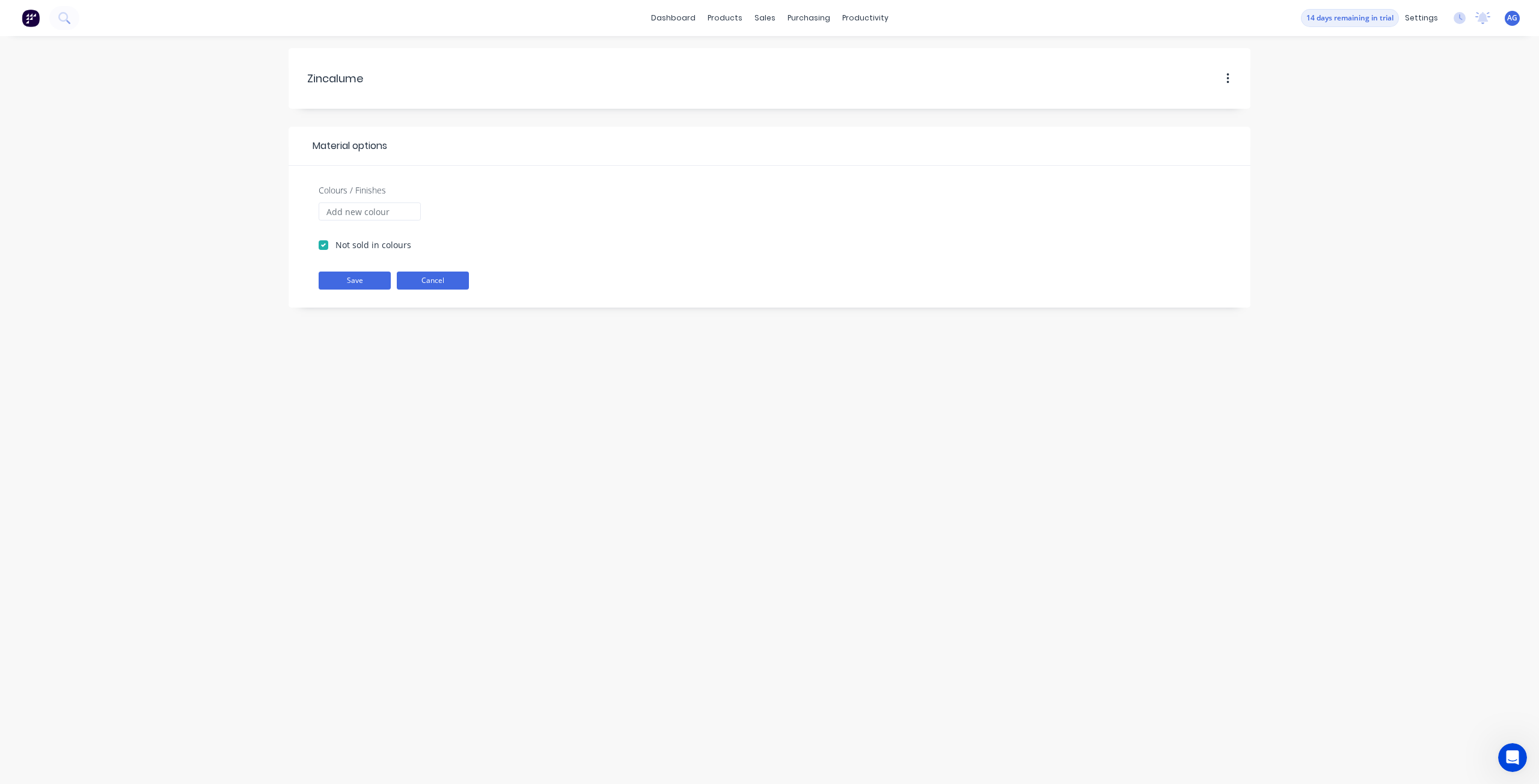
click at [451, 280] on button "Cancel" at bounding box center [433, 281] width 72 height 18
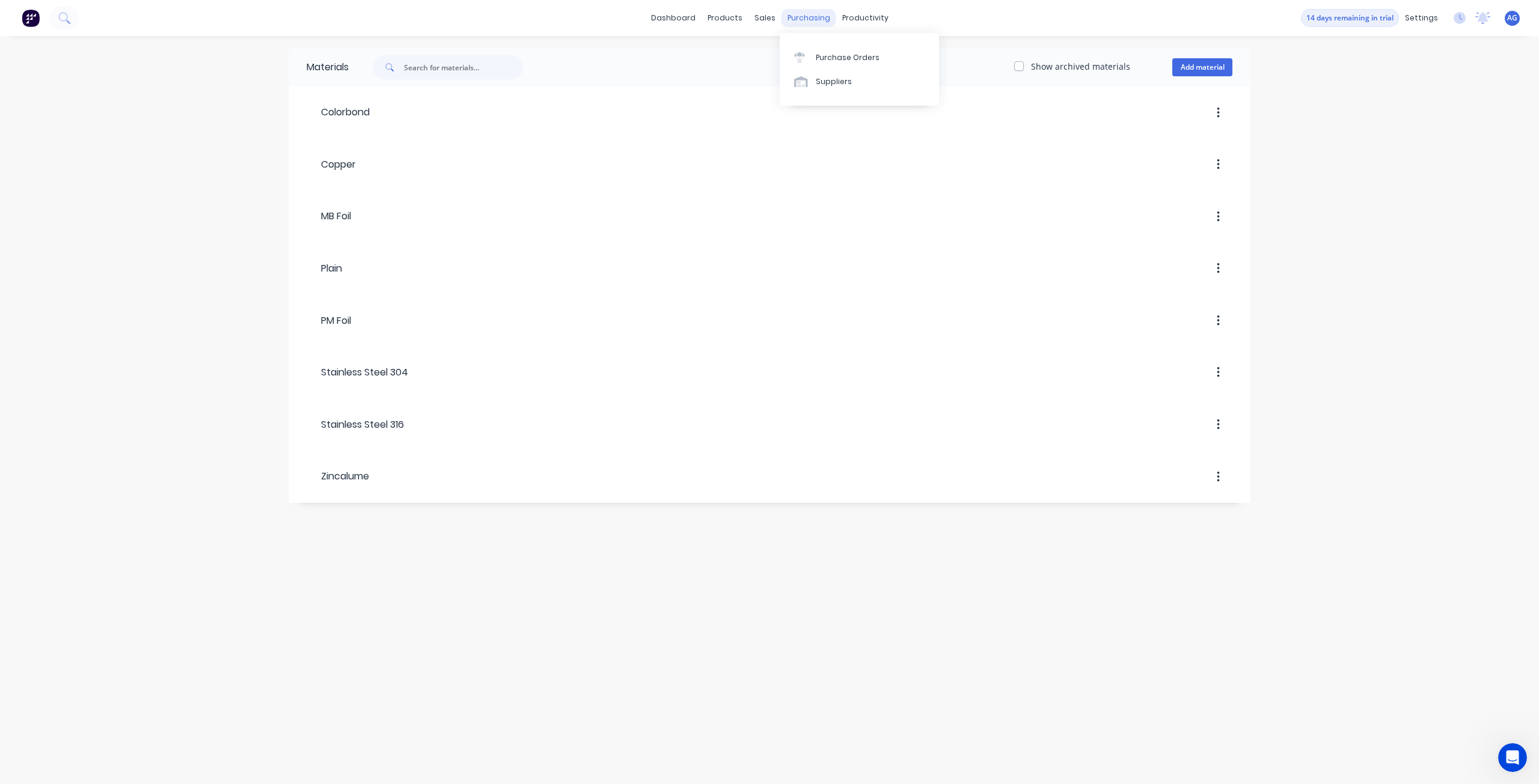
click at [813, 22] on div "purchasing" at bounding box center [809, 18] width 55 height 18
click at [820, 61] on div "Purchase Orders" at bounding box center [847, 57] width 64 height 11
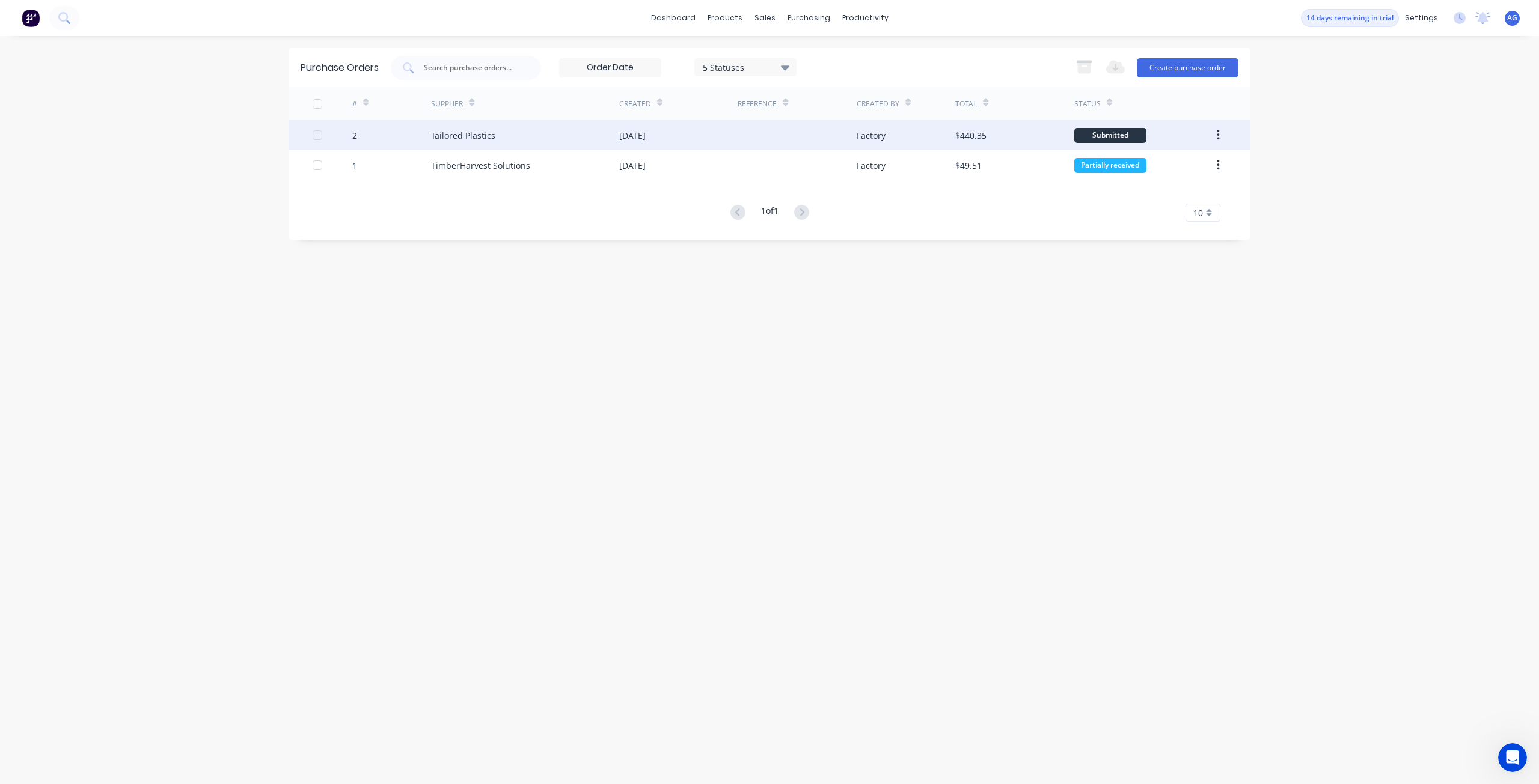
click at [449, 135] on div "Tailored Plastics" at bounding box center [463, 135] width 65 height 13
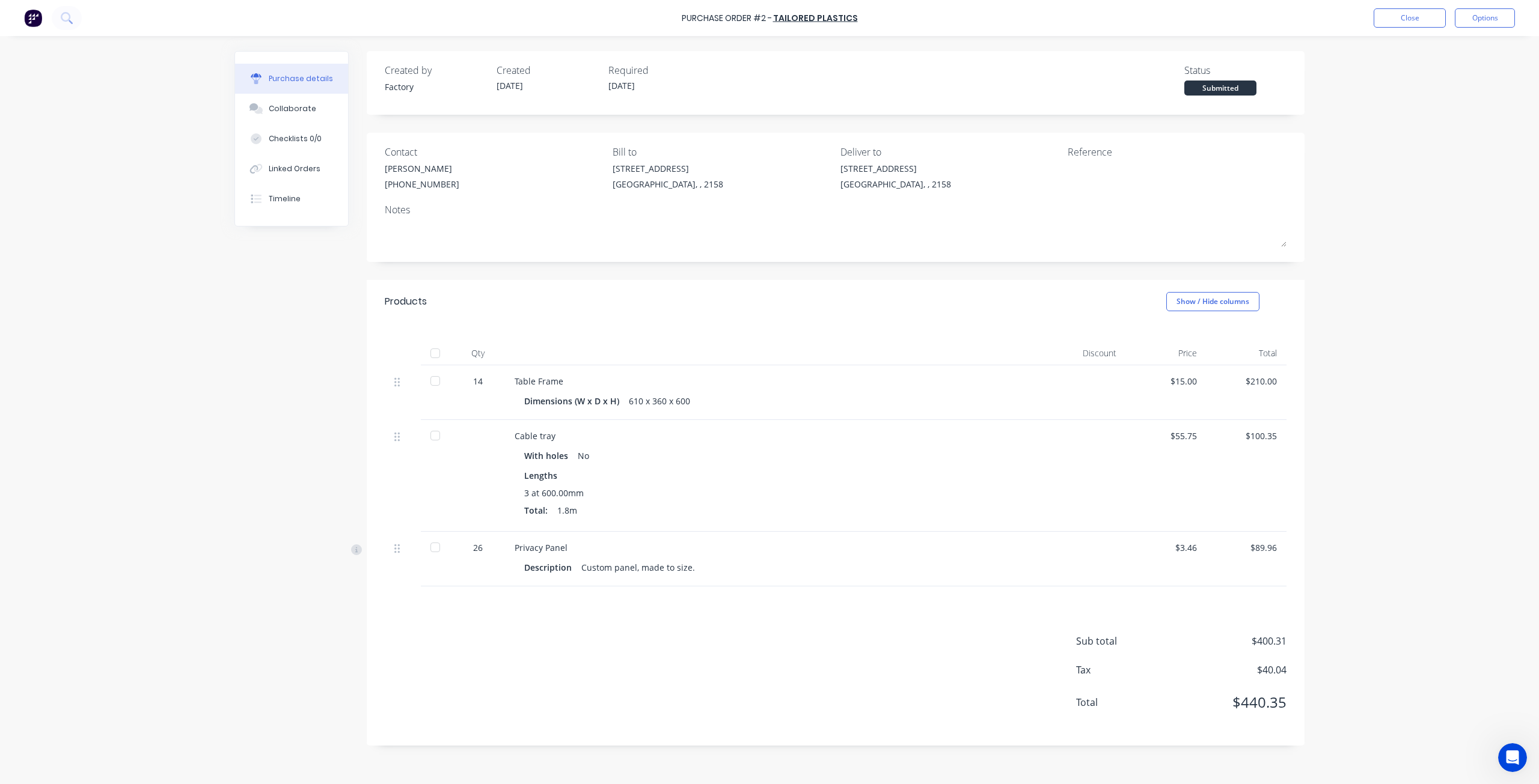
click at [544, 454] on div "With holes" at bounding box center [550, 456] width 54 height 18
click at [547, 552] on div "Privacy Panel" at bounding box center [775, 547] width 522 height 13
click at [547, 569] on div "Description" at bounding box center [552, 568] width 57 height 18
click at [607, 568] on div "Custom panel, made to size." at bounding box center [638, 568] width 113 height 18
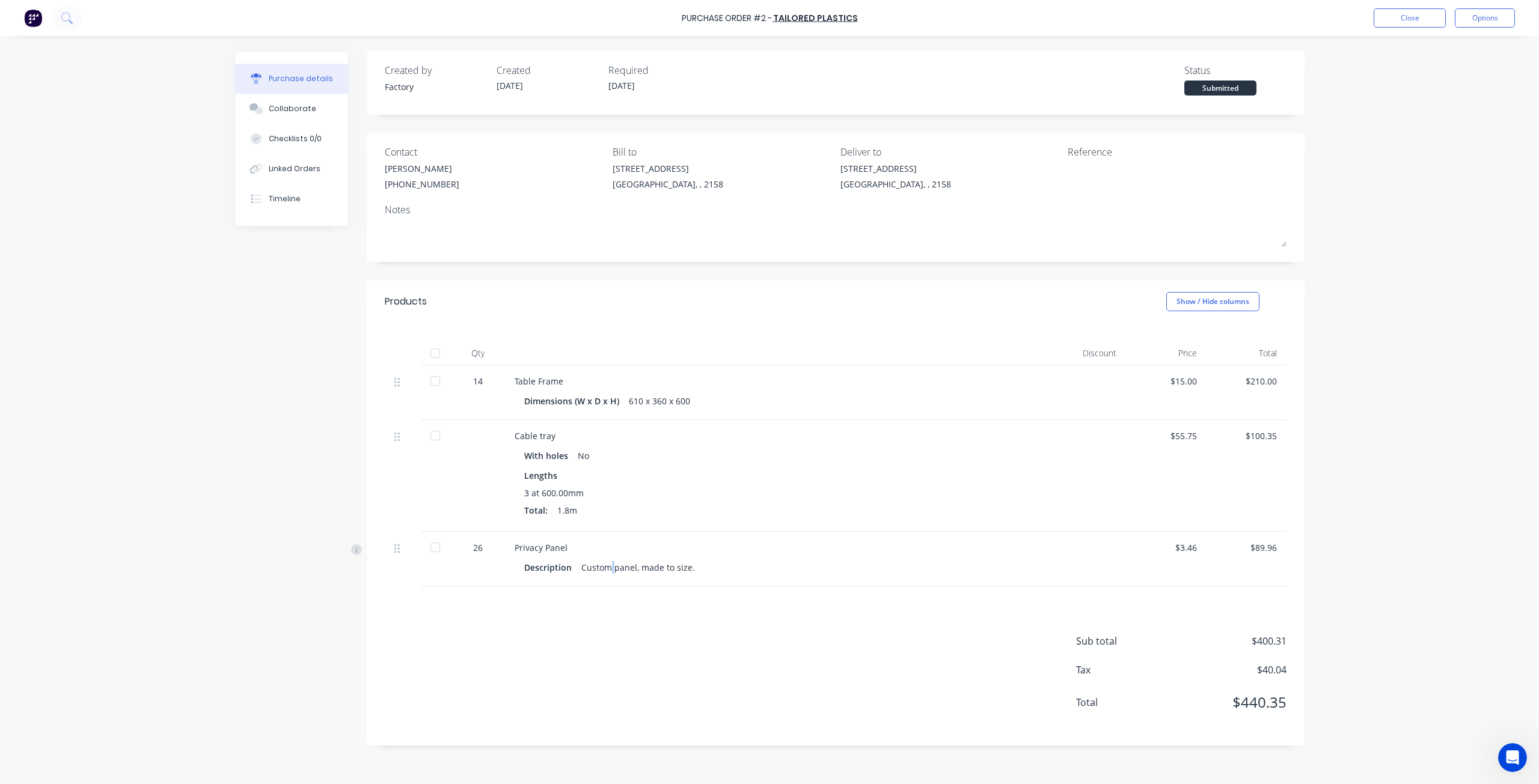
click at [607, 568] on div "Custom panel, made to size." at bounding box center [638, 568] width 113 height 18
click at [796, 20] on link "Tailored Plastics" at bounding box center [814, 18] width 85 height 12
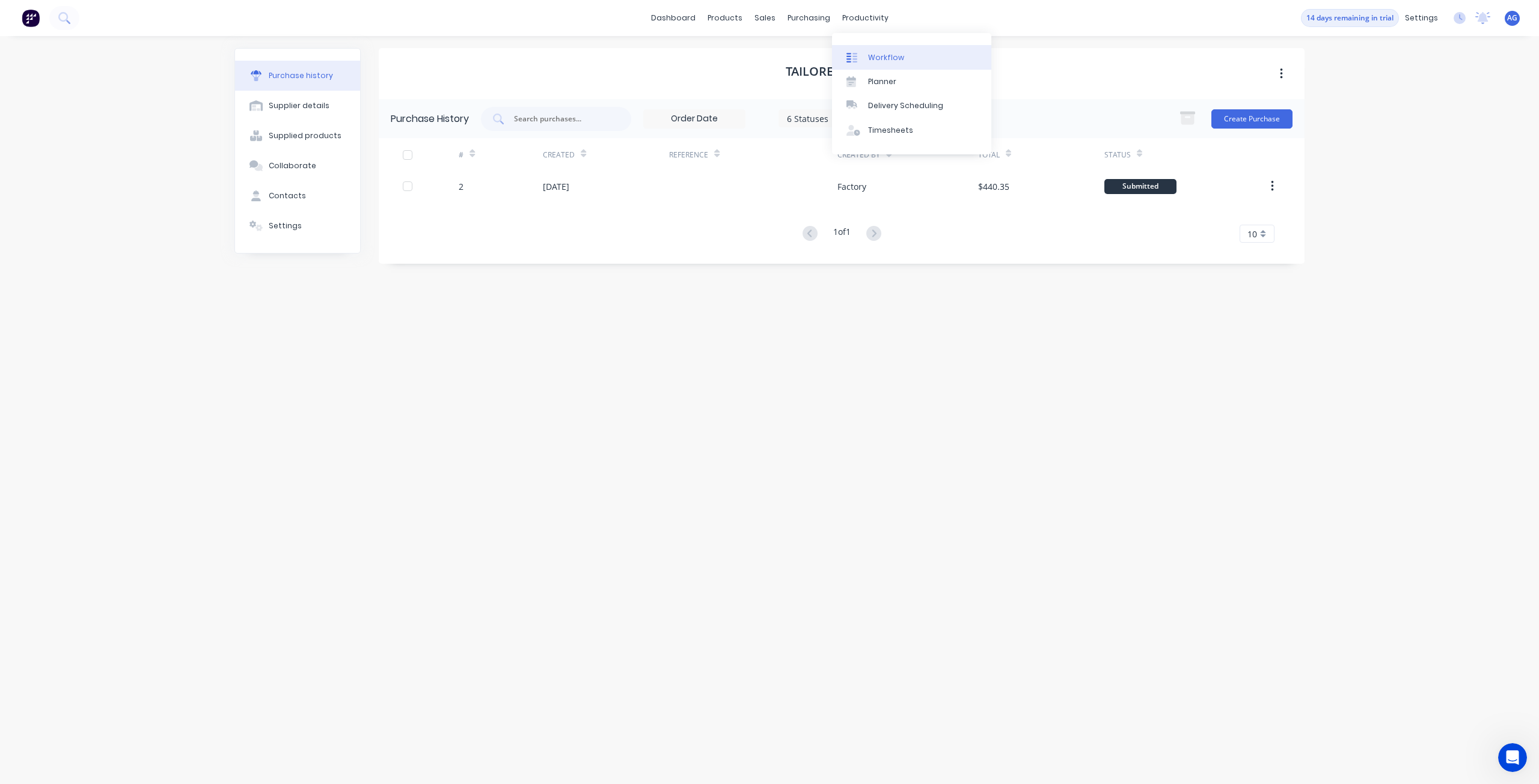
click at [866, 61] on link "Workflow" at bounding box center [911, 57] width 159 height 24
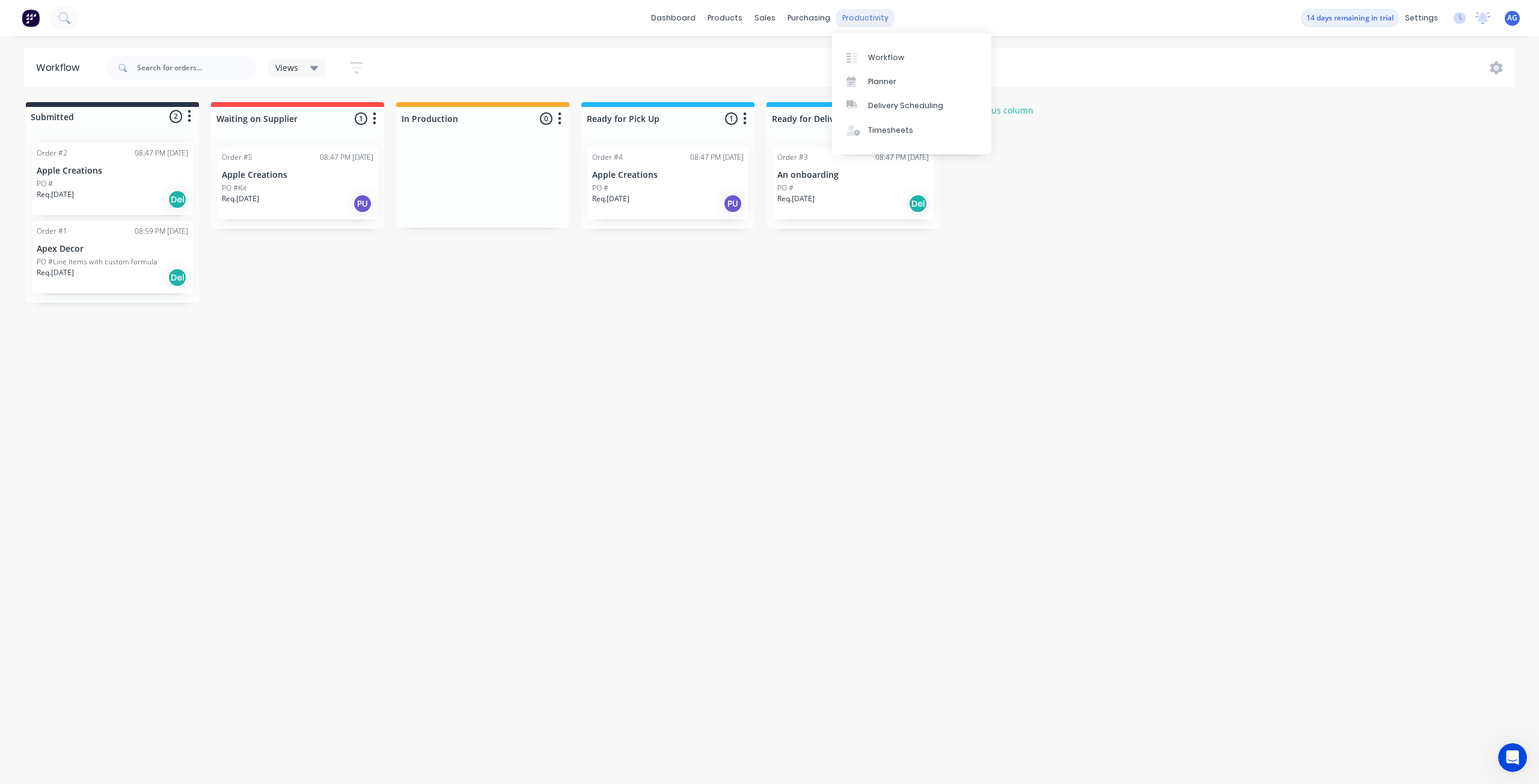
click at [873, 19] on div "productivity" at bounding box center [865, 18] width 59 height 18
click at [863, 83] on div at bounding box center [855, 81] width 18 height 11
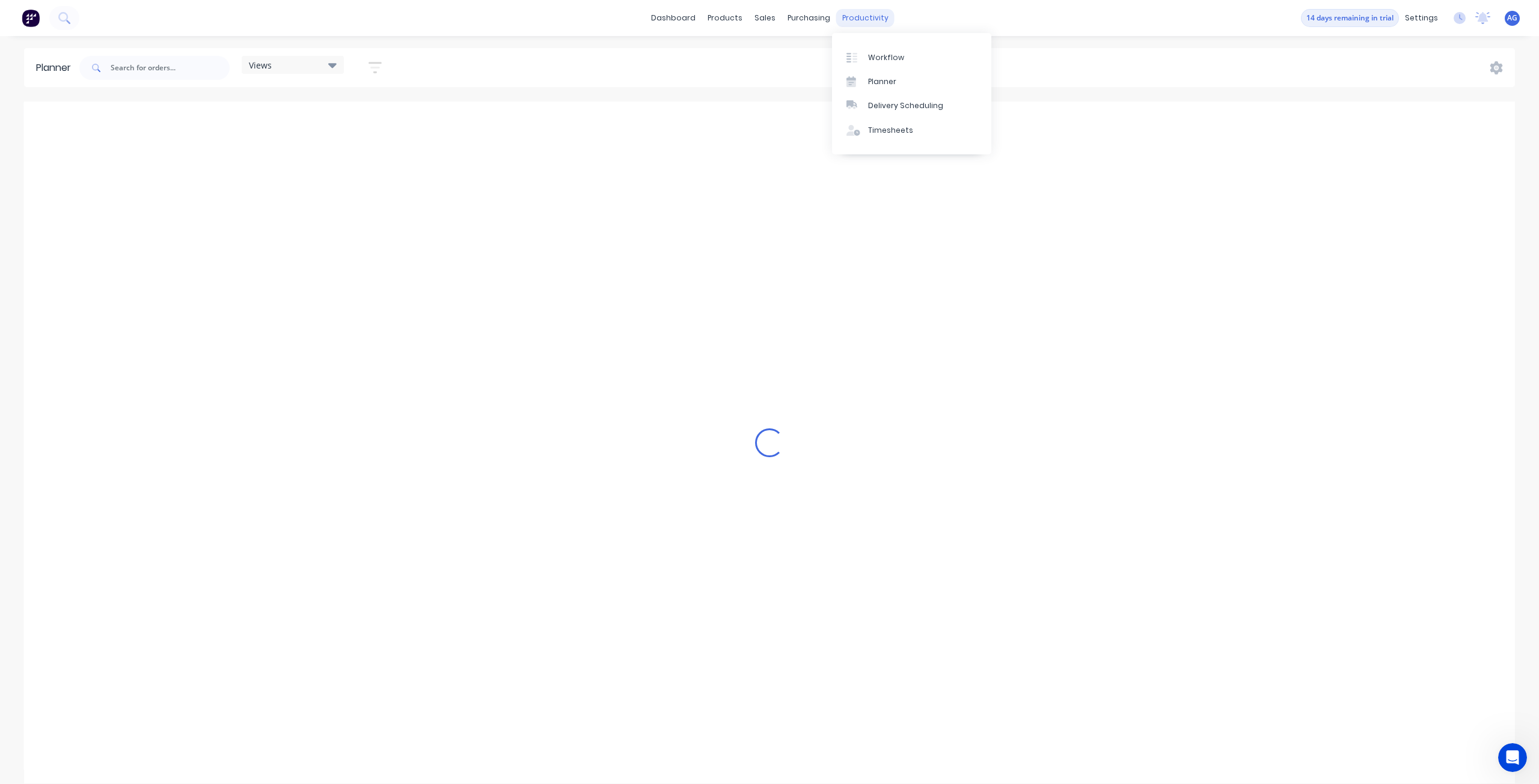
scroll to position [0, 1924]
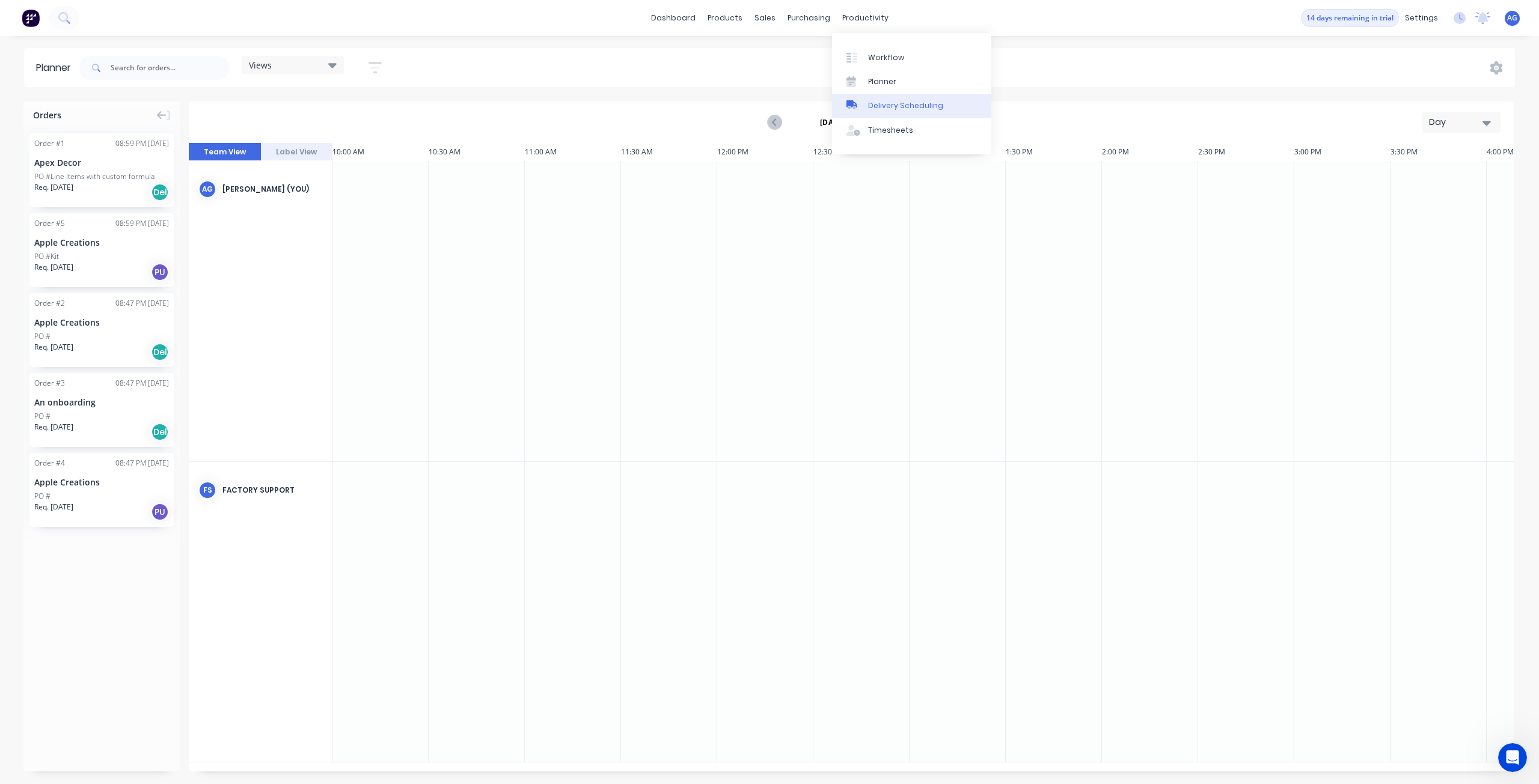
click at [861, 113] on link "Delivery Scheduling" at bounding box center [911, 106] width 159 height 24
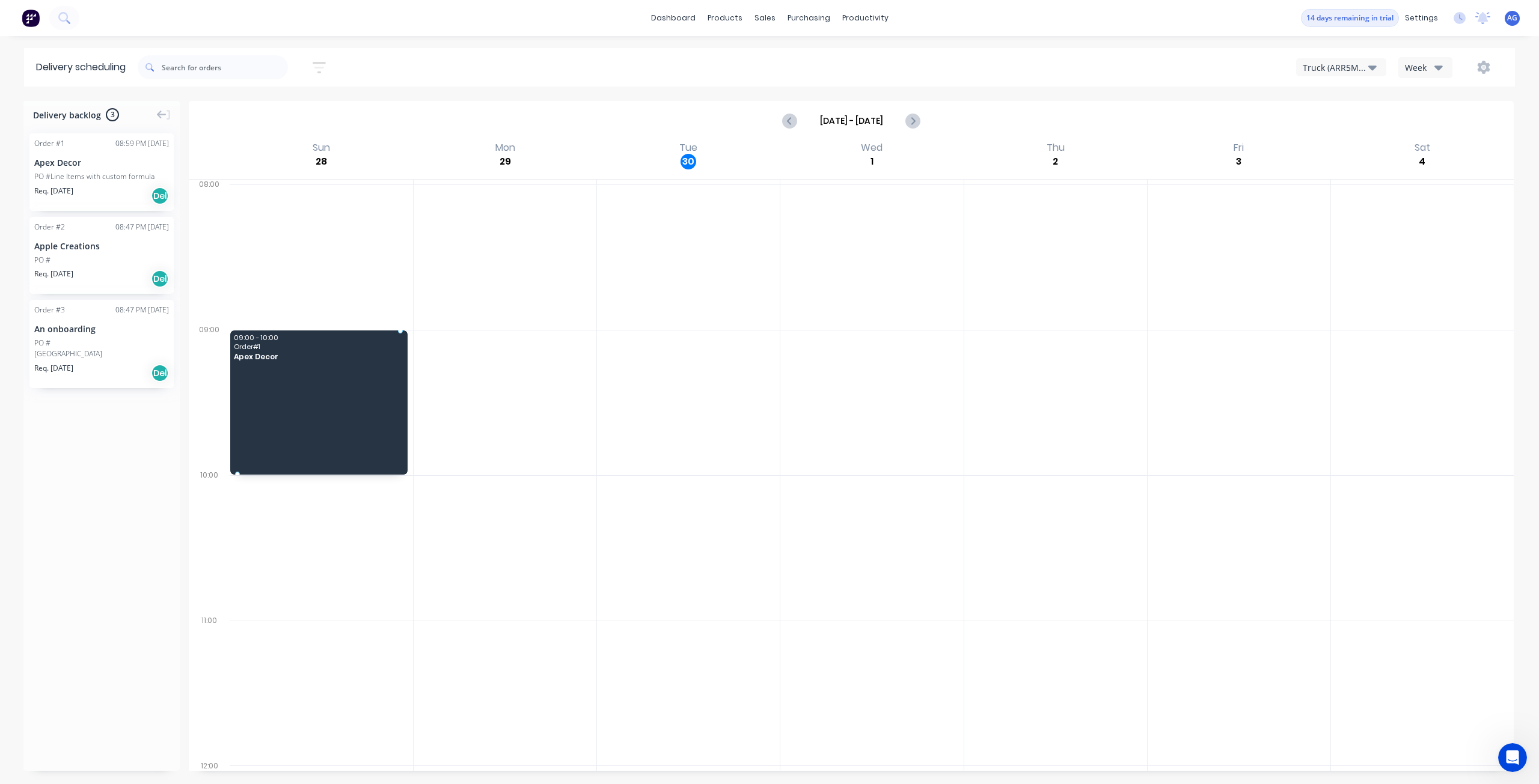
drag, startPoint x: 95, startPoint y: 165, endPoint x: 342, endPoint y: 370, distance: 321.0
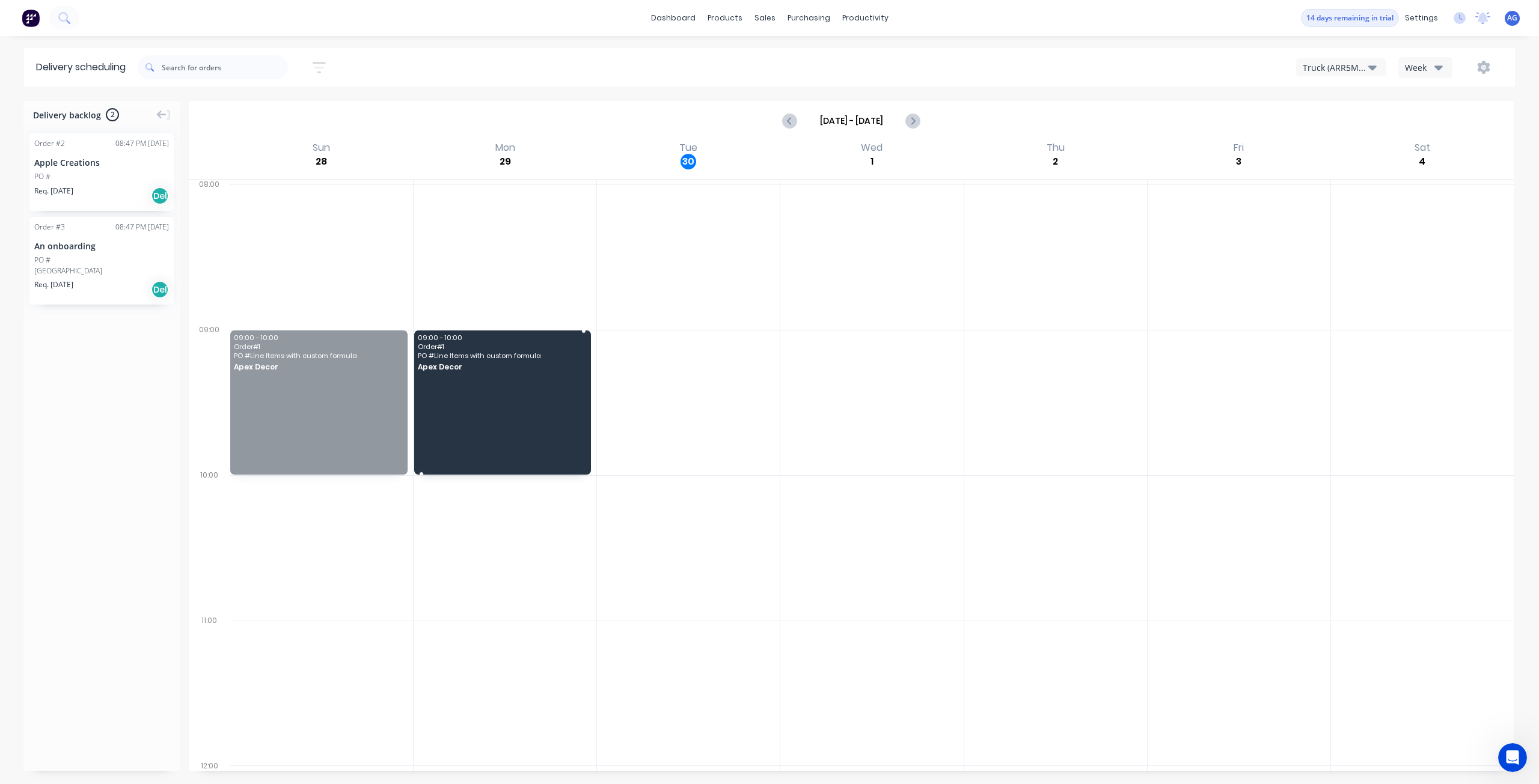
drag, startPoint x: 264, startPoint y: 453, endPoint x: 442, endPoint y: 444, distance: 178.2
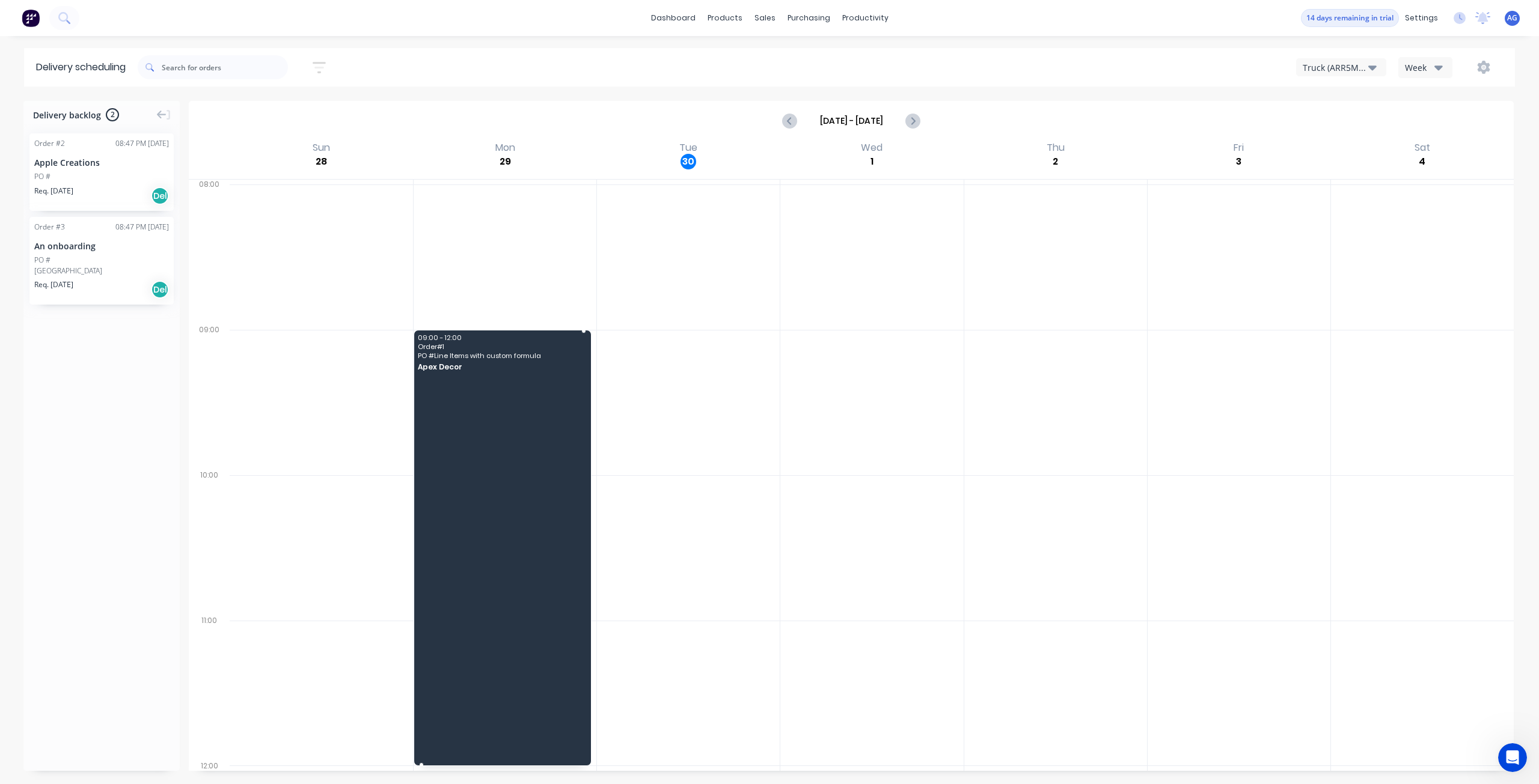
drag, startPoint x: 420, startPoint y: 479, endPoint x: 428, endPoint y: 740, distance: 261.1
click at [494, 450] on div "09:00 - 12:00 Order # 1 PO # Line Items with custom formula Apex Decor" at bounding box center [503, 547] width 177 height 435
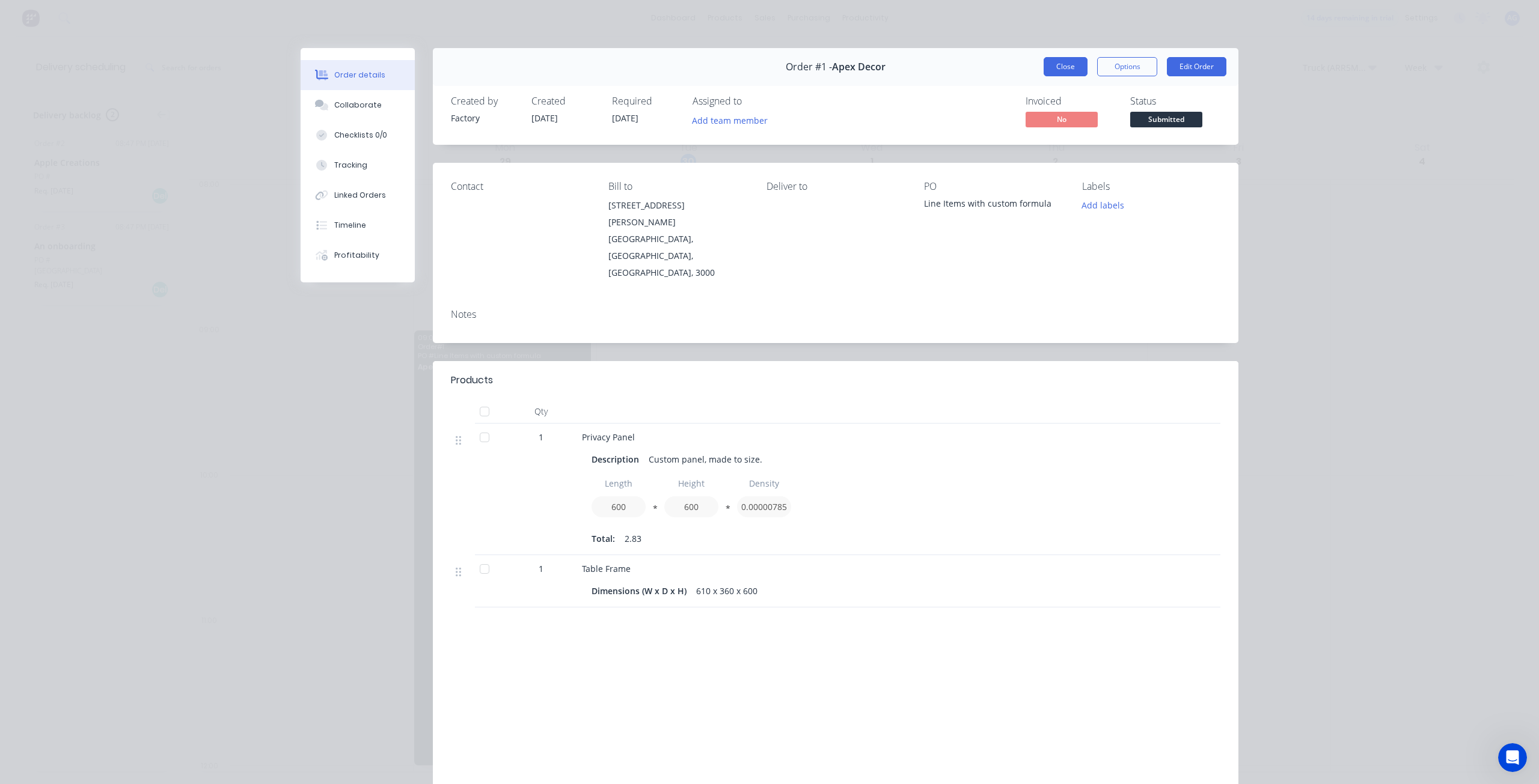
click at [1061, 72] on button "Close" at bounding box center [1065, 66] width 44 height 20
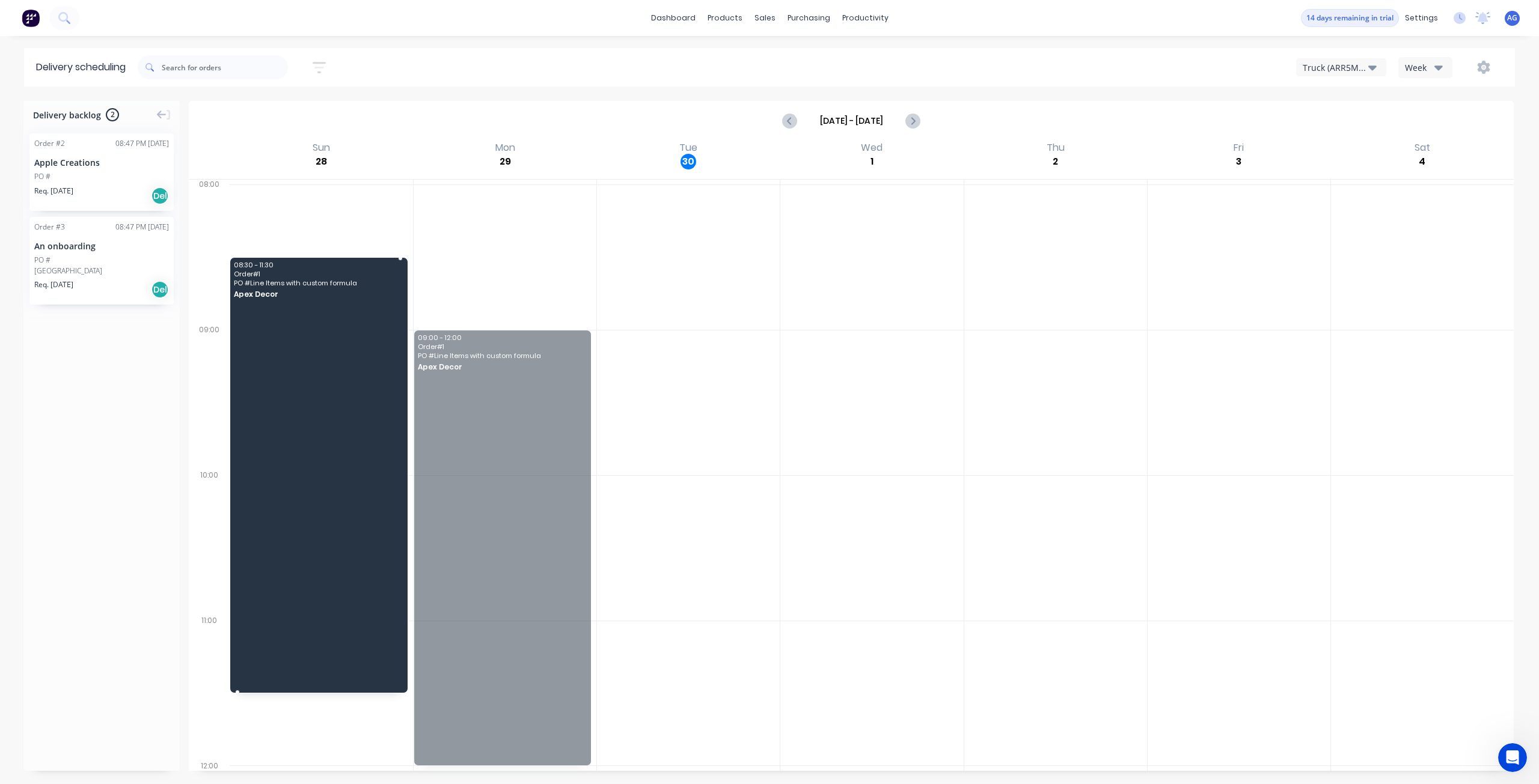
drag, startPoint x: 511, startPoint y: 452, endPoint x: 128, endPoint y: 358, distance: 394.4
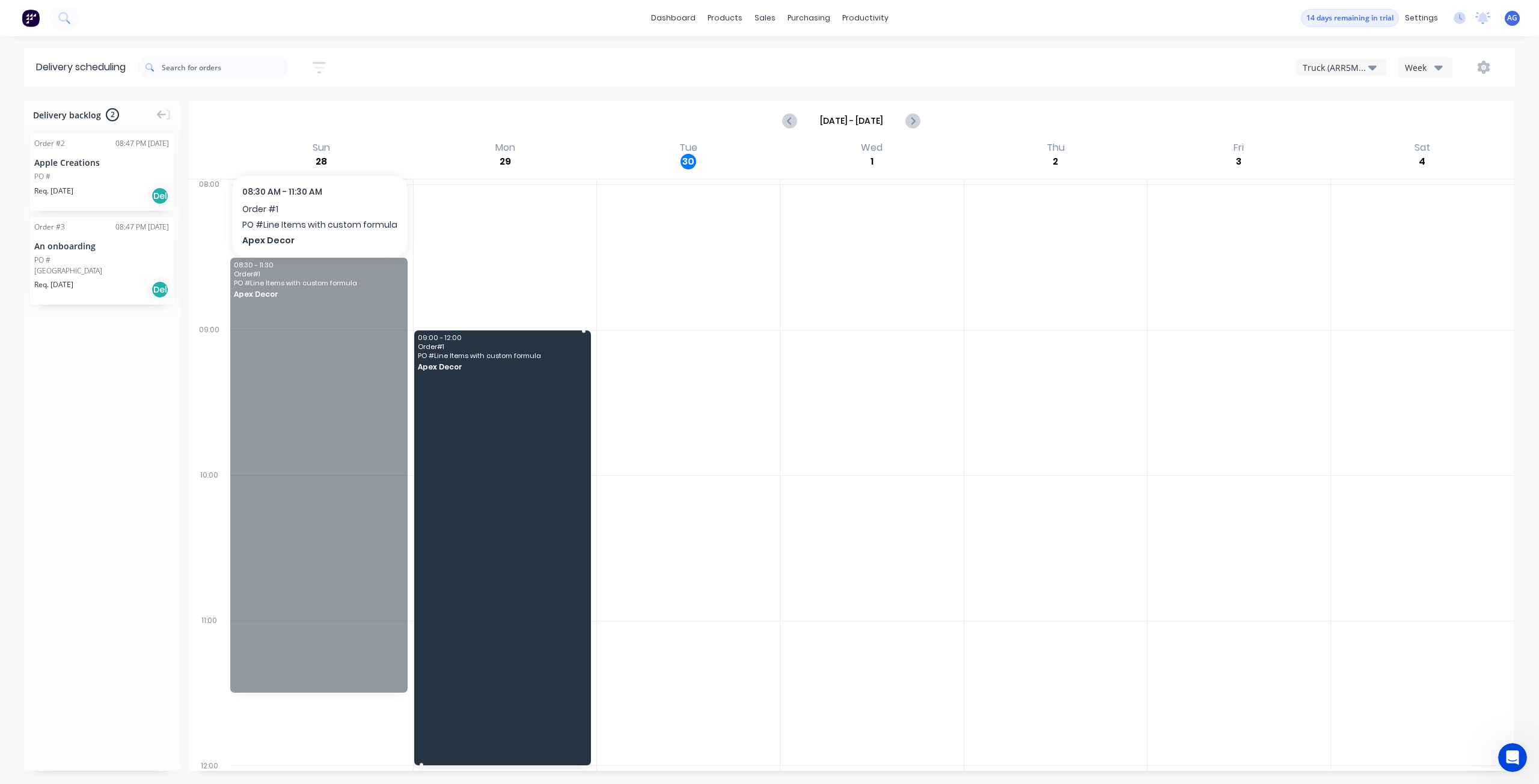
drag, startPoint x: 317, startPoint y: 356, endPoint x: 533, endPoint y: 457, distance: 238.4
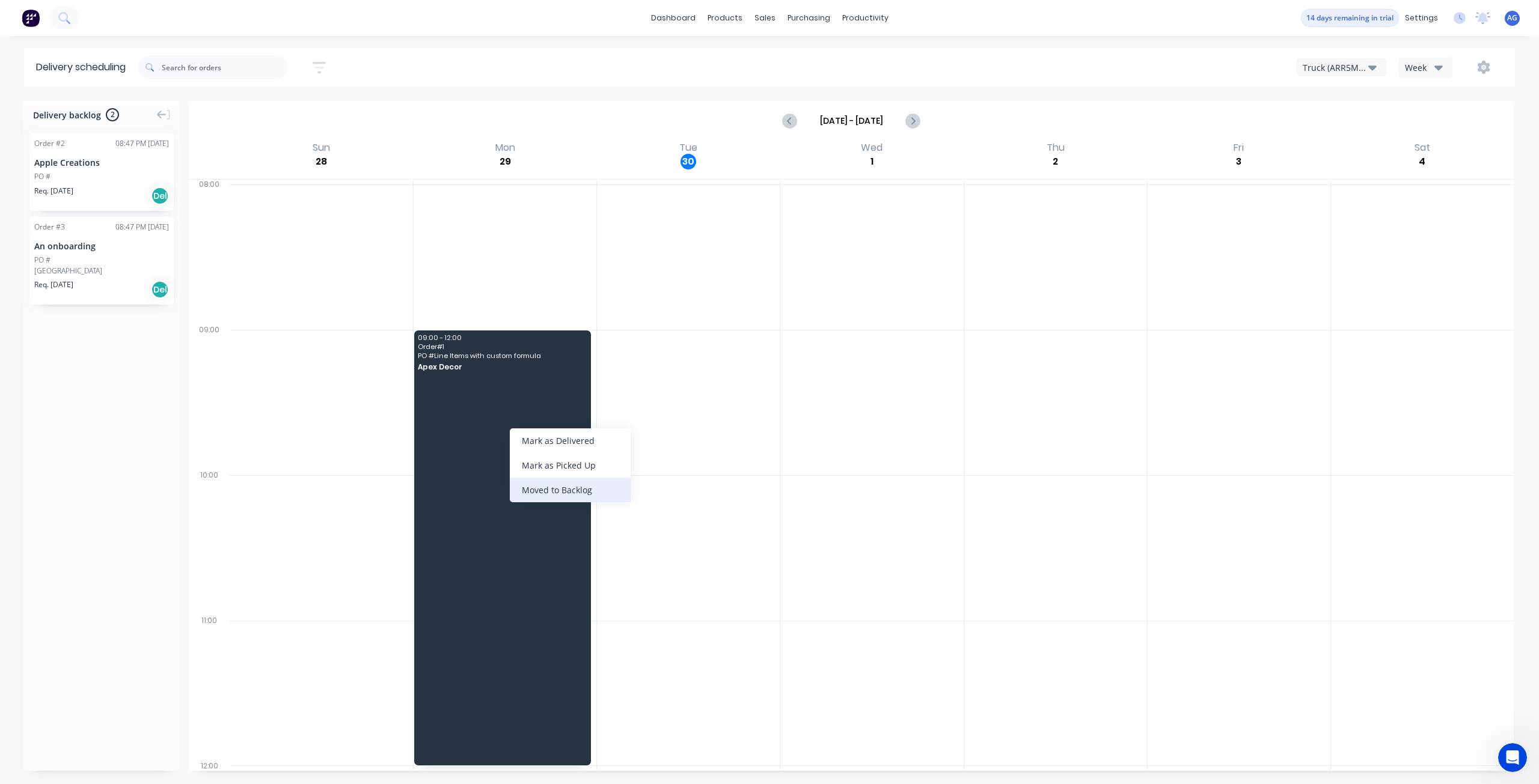
click at [531, 486] on div "Moved to Backlog" at bounding box center [570, 490] width 121 height 24
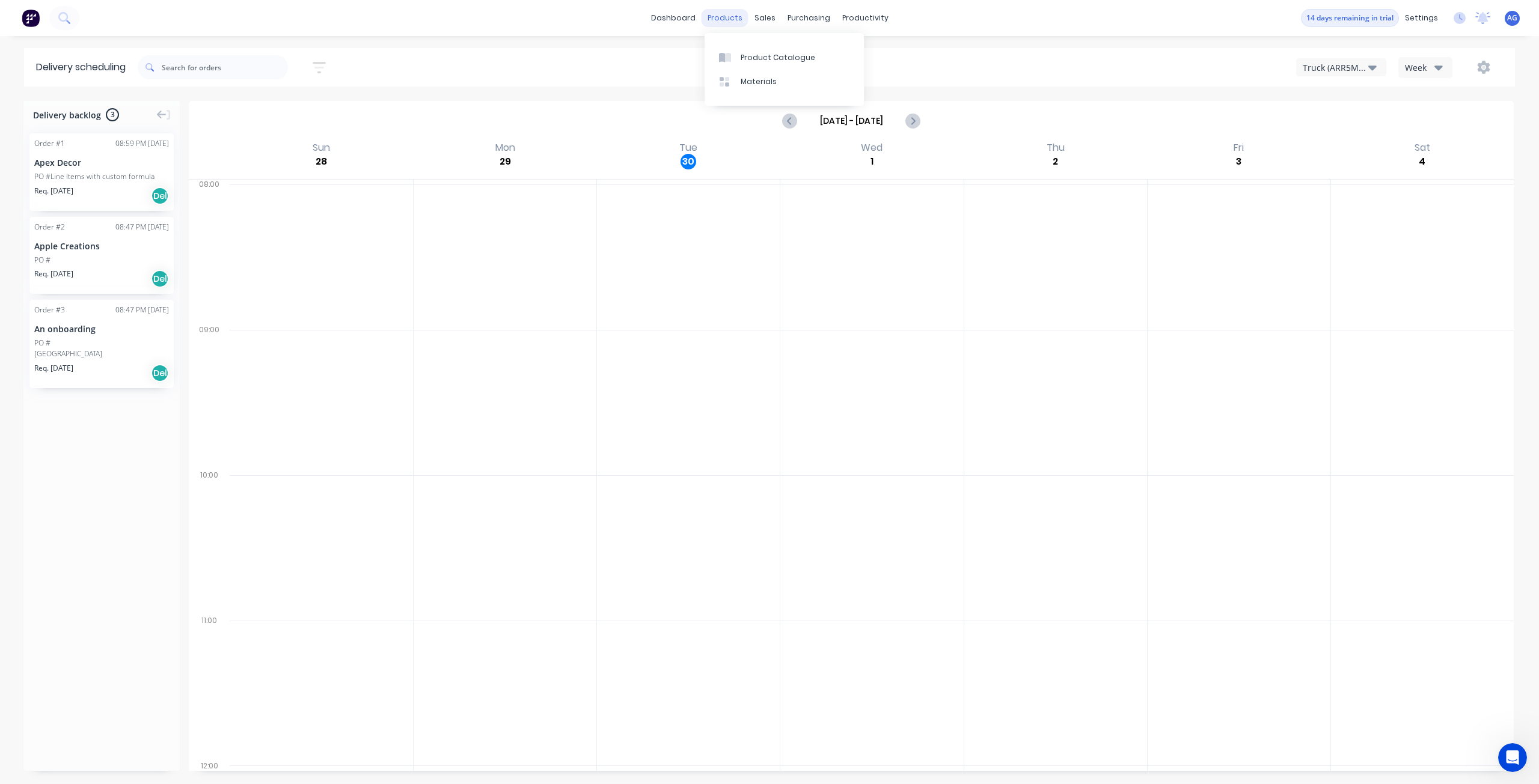
click at [728, 18] on div "products" at bounding box center [725, 18] width 47 height 18
click at [740, 57] on div "Product Catalogue" at bounding box center [777, 57] width 74 height 11
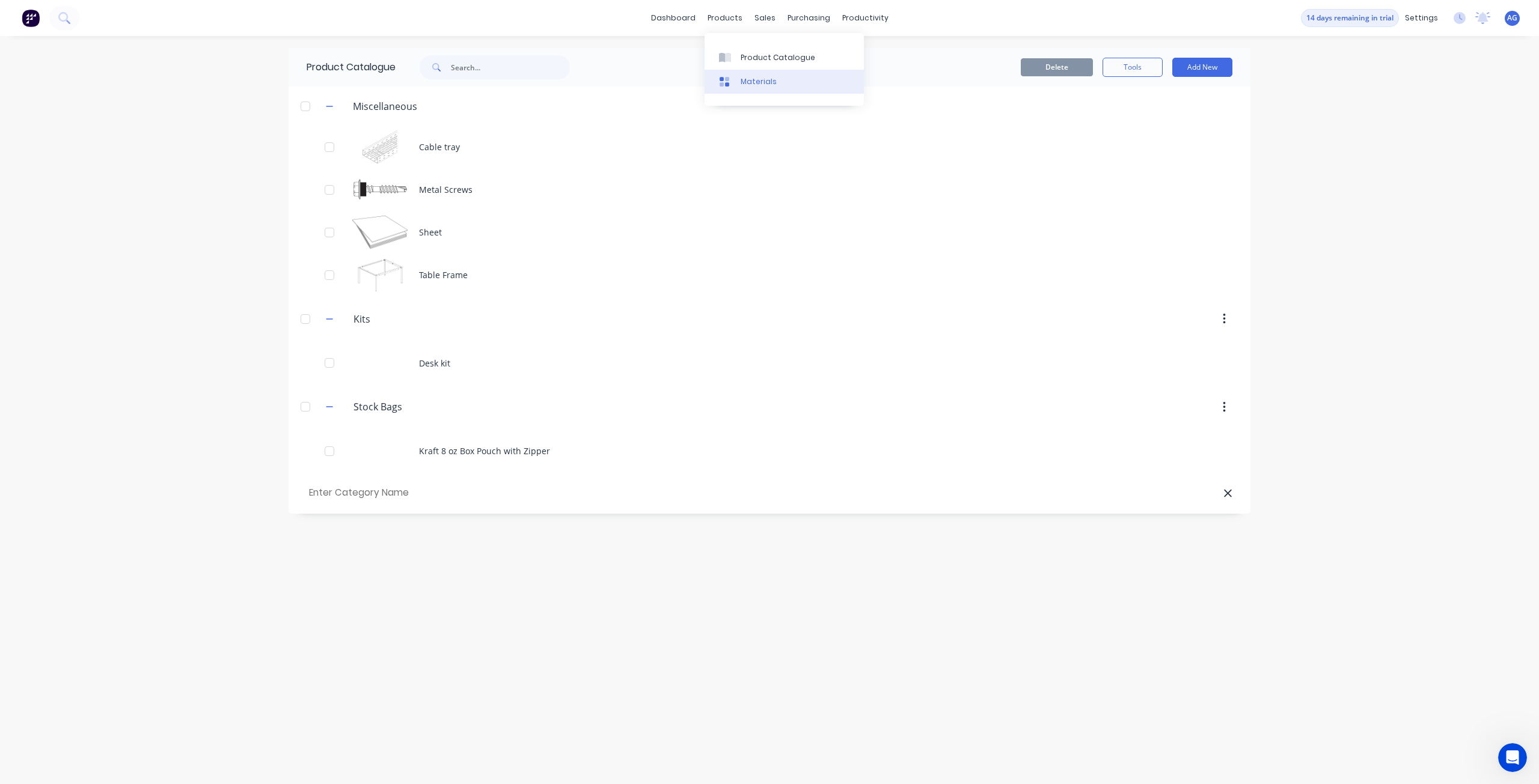
click at [770, 85] on div "Materials" at bounding box center [758, 81] width 36 height 11
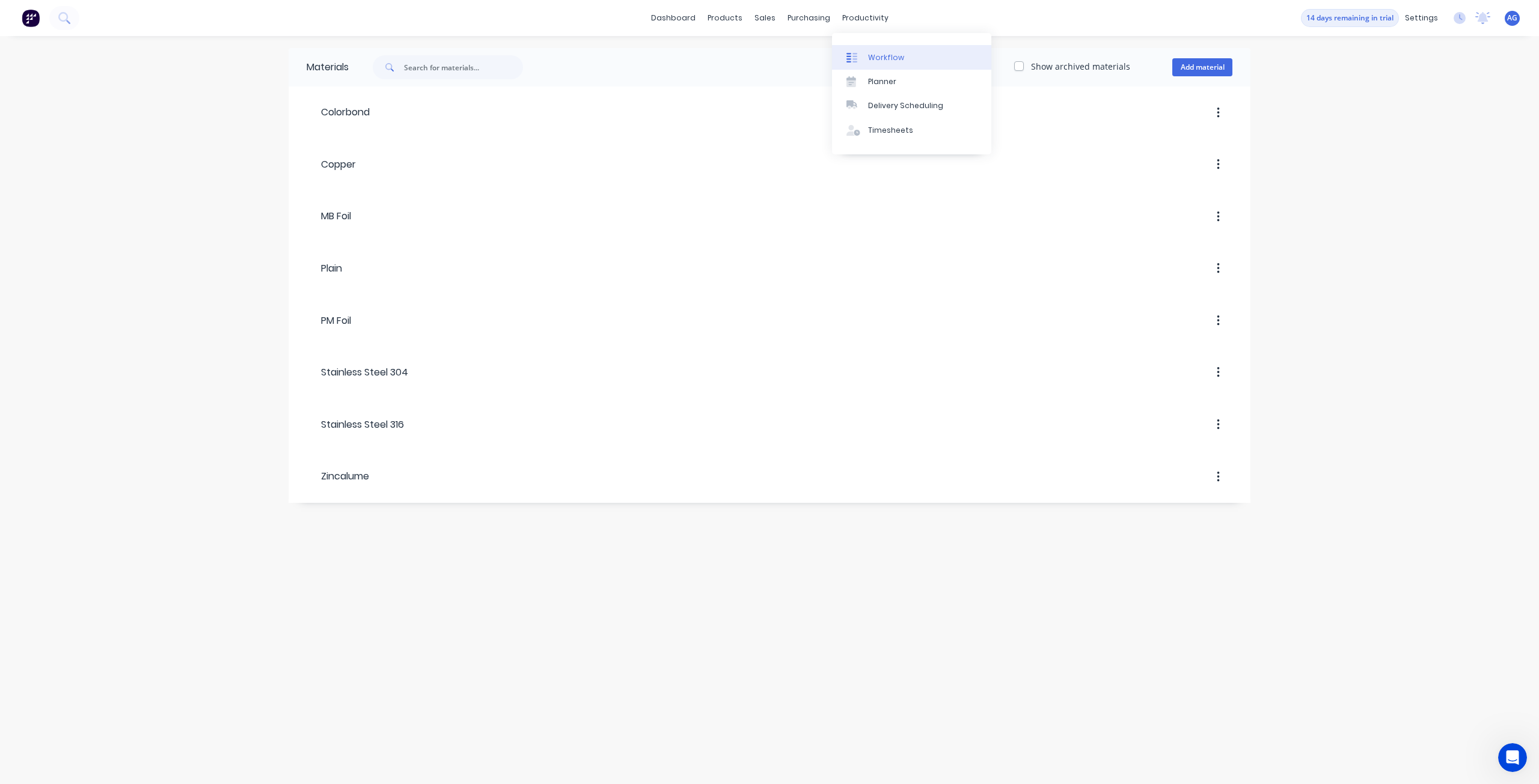
click at [854, 64] on link "Workflow" at bounding box center [911, 57] width 159 height 24
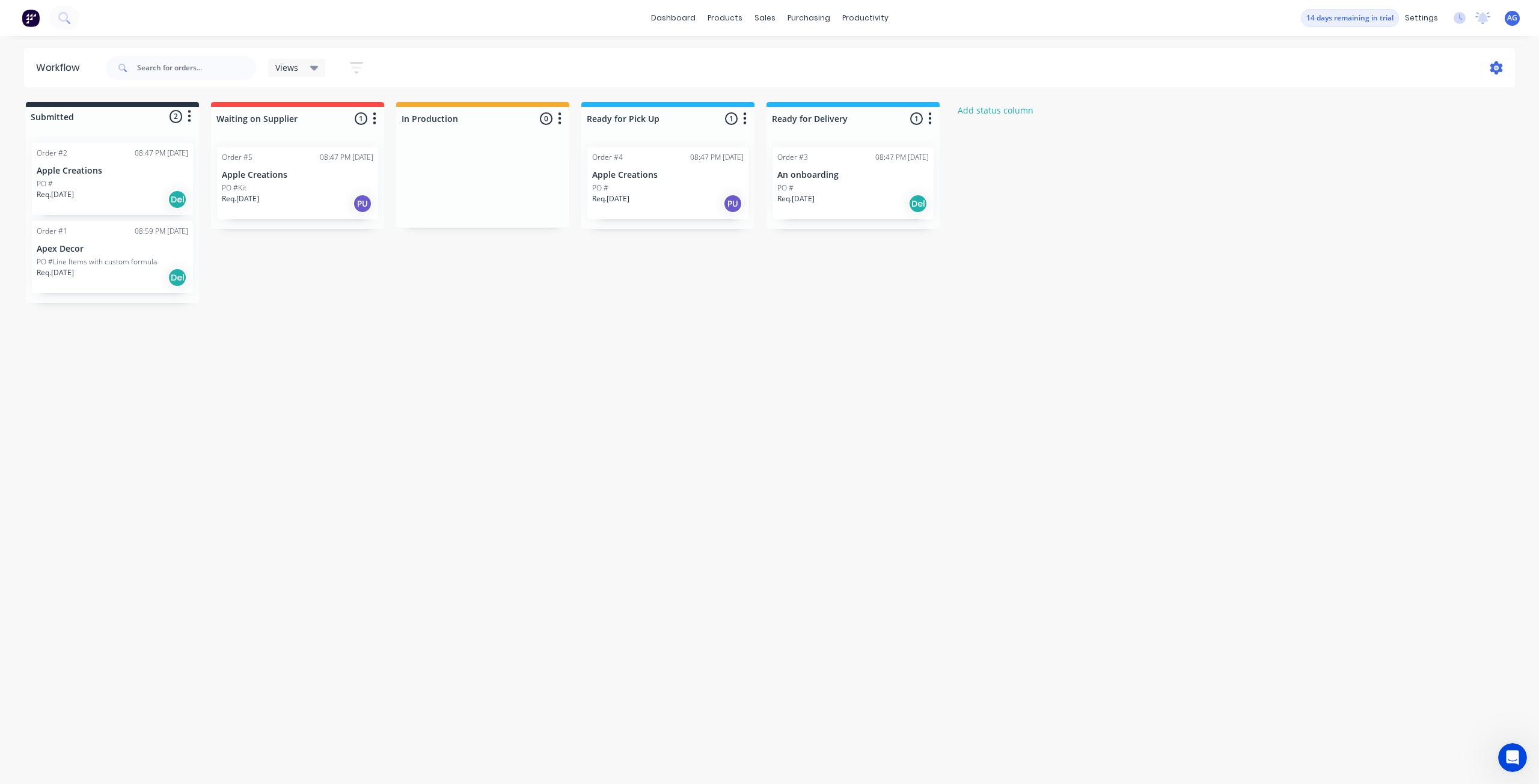
click at [1497, 70] on icon at bounding box center [1496, 68] width 13 height 14
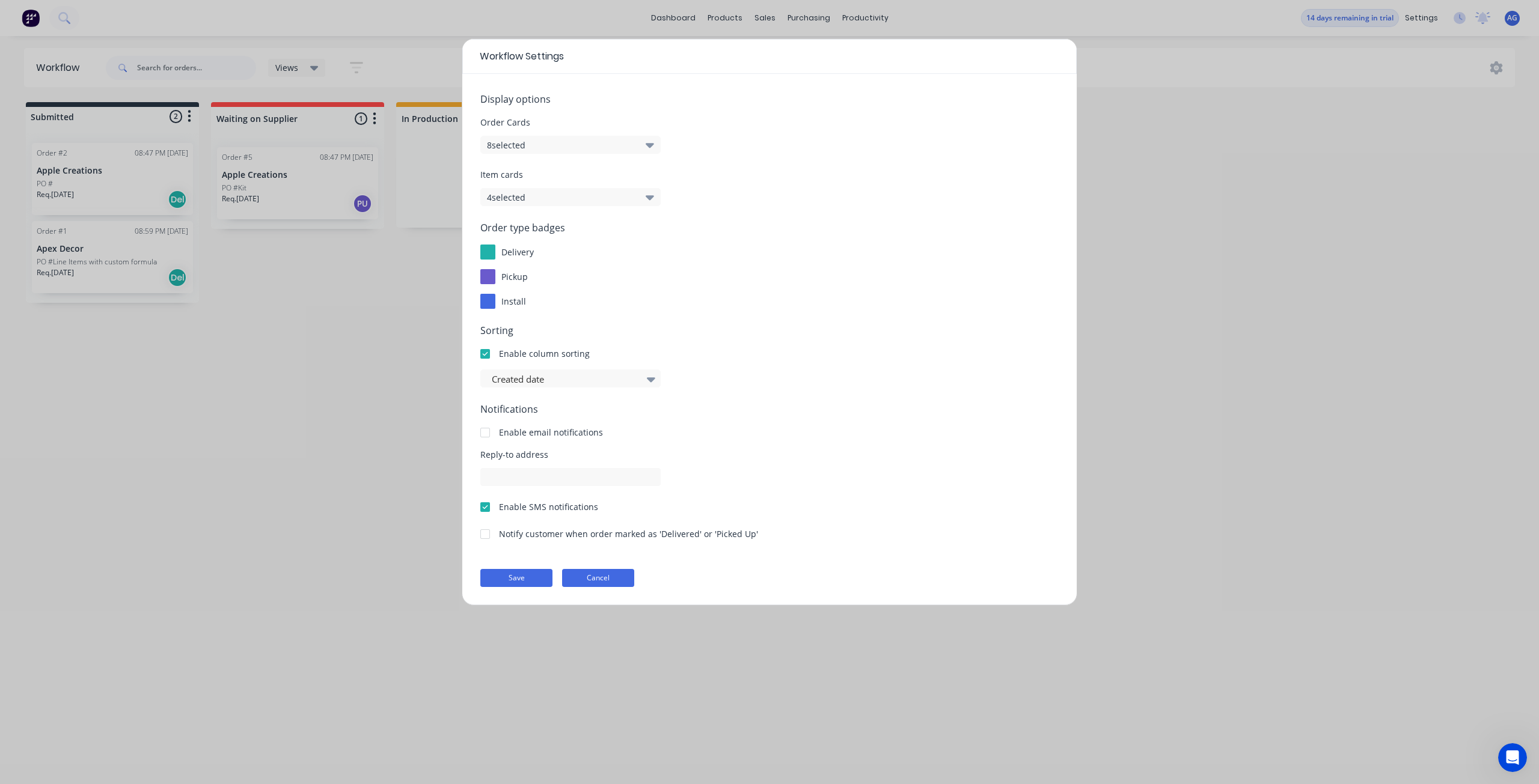
click at [573, 584] on button "Cancel" at bounding box center [598, 578] width 72 height 18
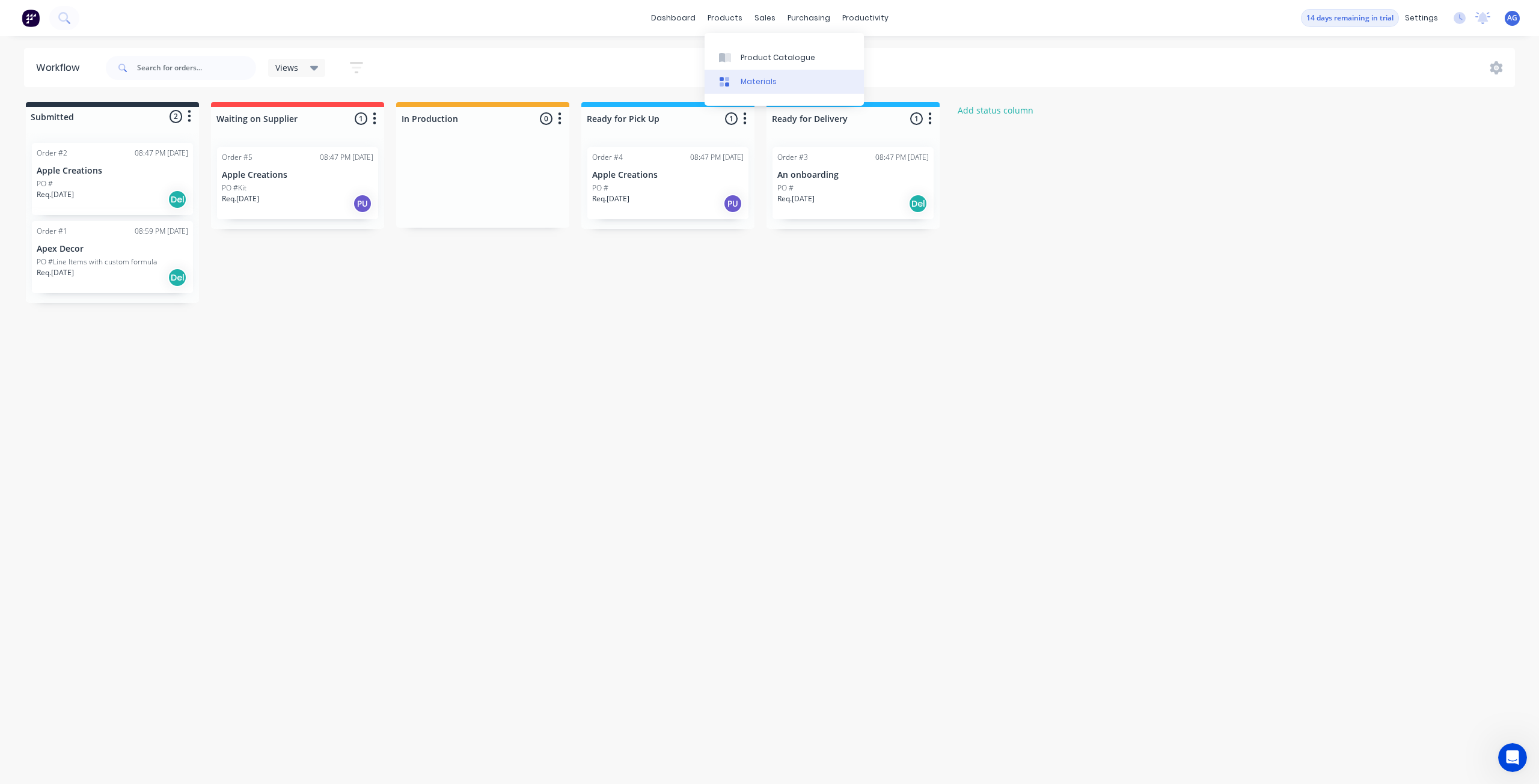
click at [724, 83] on icon at bounding box center [724, 81] width 11 height 11
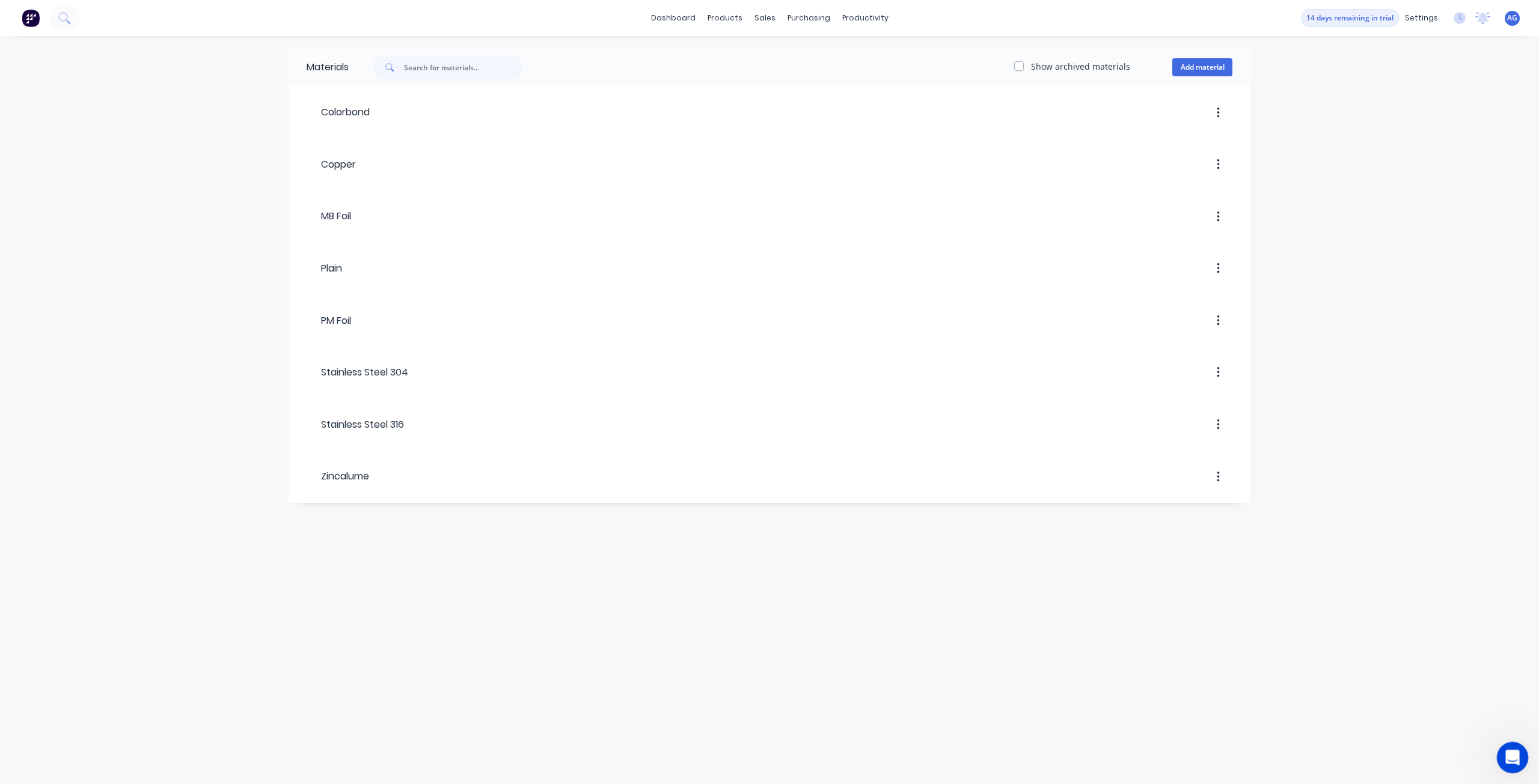
click at [1521, 757] on div "Open Intercom Messenger" at bounding box center [1510, 756] width 40 height 40
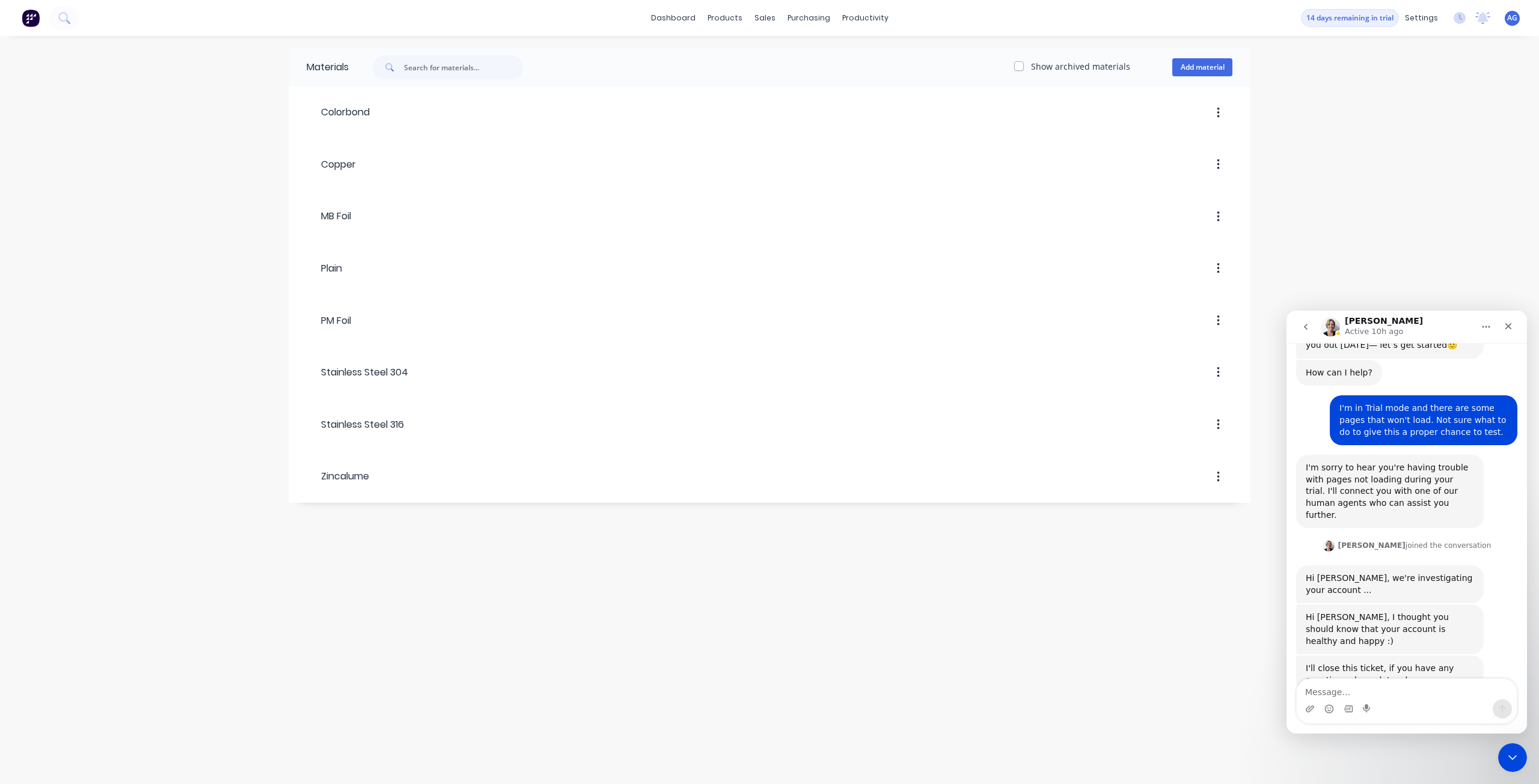
scroll to position [53, 0]
click at [1441, 693] on textarea "Message…" at bounding box center [1406, 689] width 220 height 21
click at [1305, 324] on icon "go back" at bounding box center [1305, 327] width 10 height 10
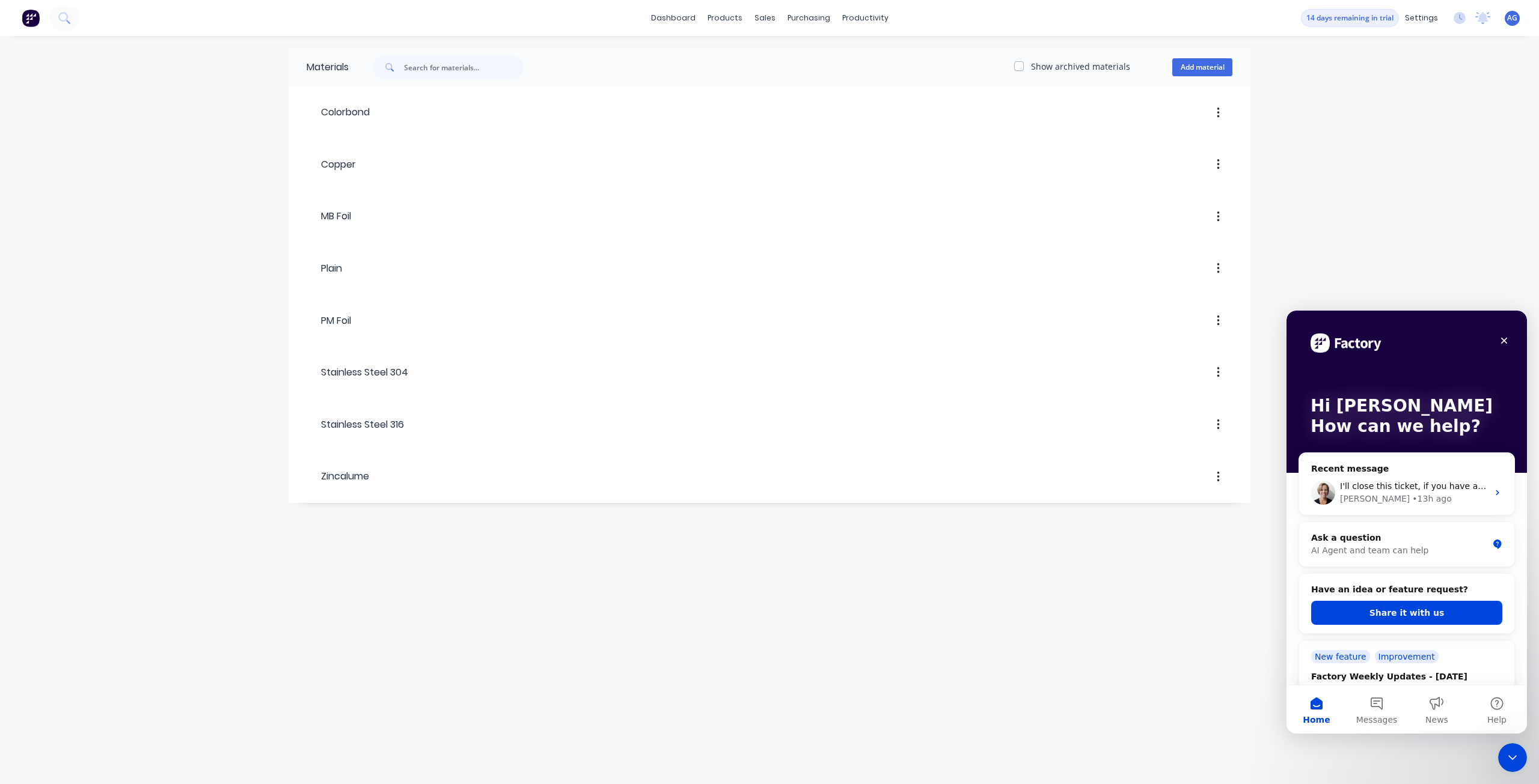
click at [1493, 718] on span "Help" at bounding box center [1497, 719] width 20 height 9
click at [1489, 703] on button "Help" at bounding box center [1496, 709] width 60 height 48
click at [1387, 545] on div "AI Agent and team can help" at bounding box center [1399, 550] width 177 height 13
click at [1375, 544] on div "Ask a question" at bounding box center [1399, 538] width 177 height 13
click at [1336, 544] on div "Ask a question" at bounding box center [1399, 538] width 177 height 13
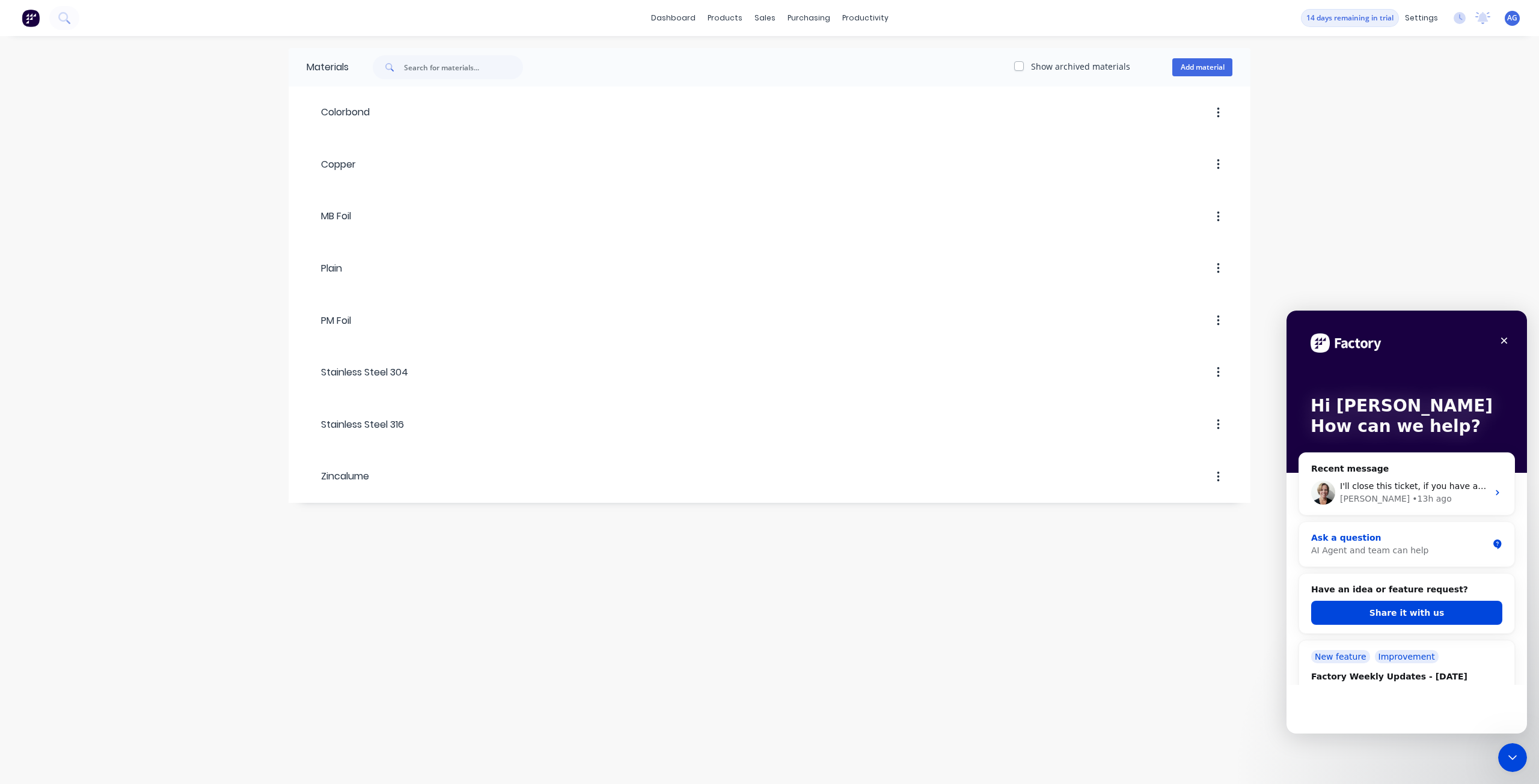
click at [1336, 535] on div "Ask a question" at bounding box center [1399, 538] width 177 height 13
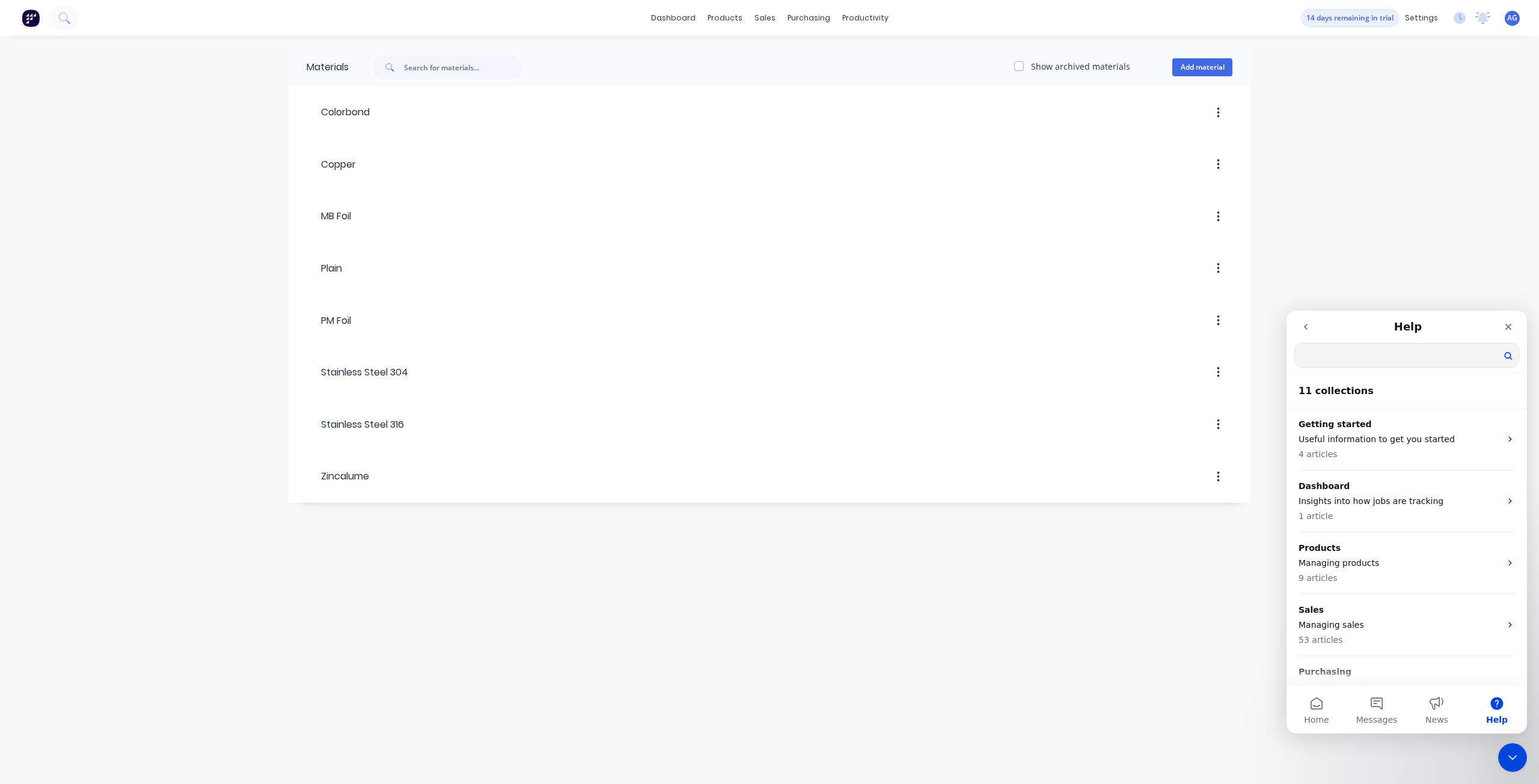
scroll to position [478, 0]
click at [1360, 361] on input "Search for help" at bounding box center [1406, 356] width 224 height 23
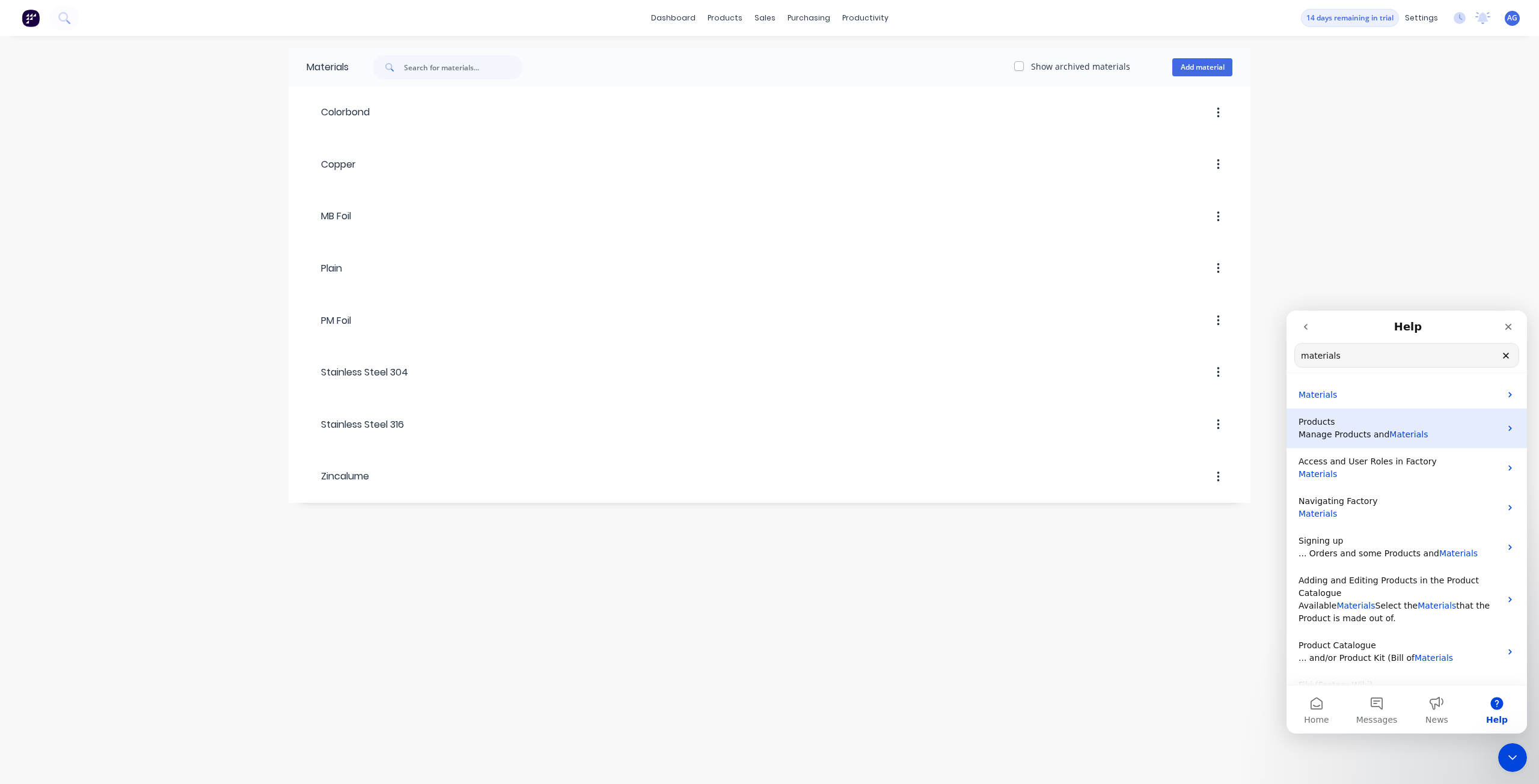
click at [1348, 425] on p "Products" at bounding box center [1399, 421] width 202 height 13
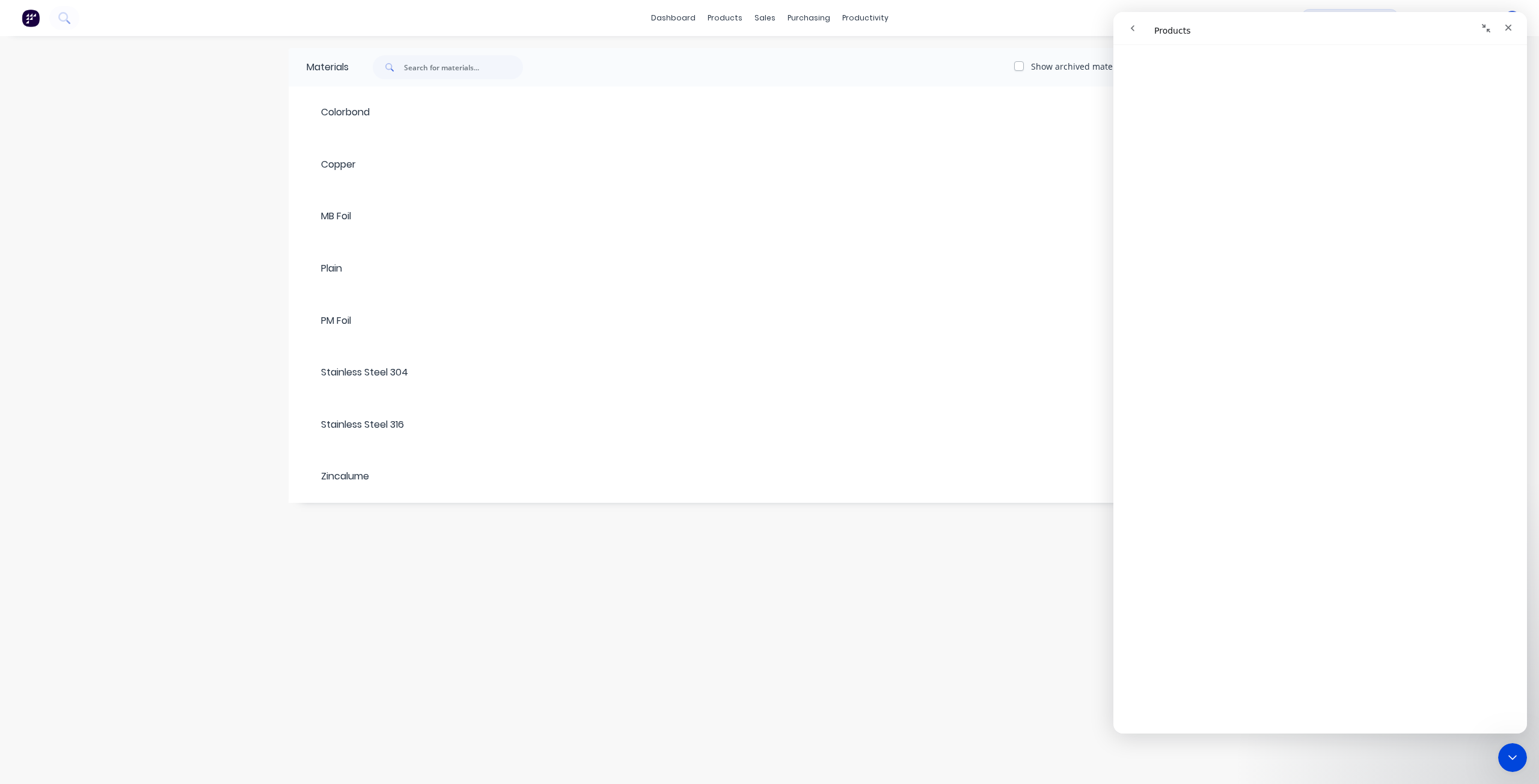
scroll to position [260, 0]
click at [727, 57] on icon at bounding box center [727, 58] width 6 height 10
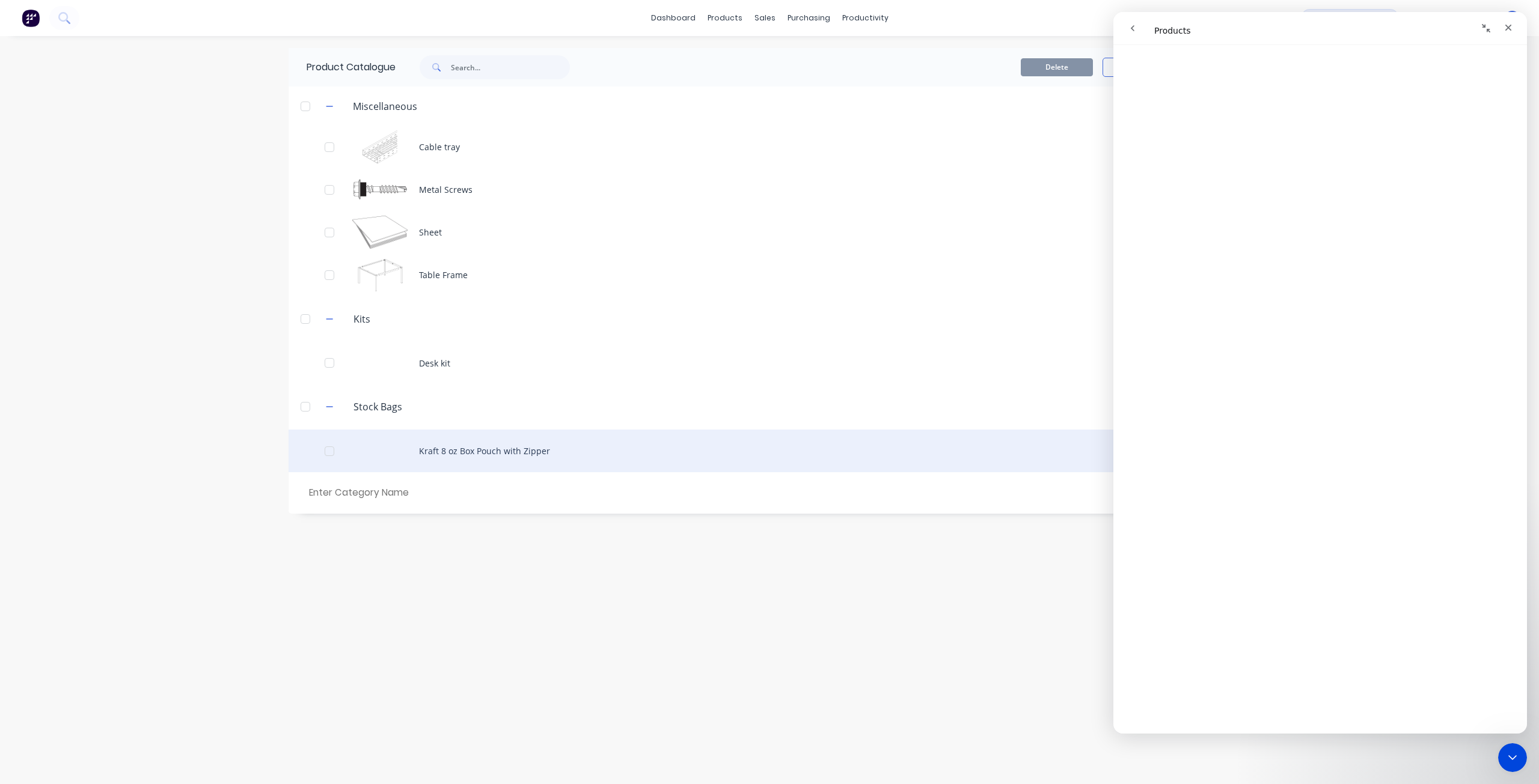
click at [457, 457] on div "Kraft 8 oz Box Pouch with Zipper" at bounding box center [769, 452] width 961 height 43
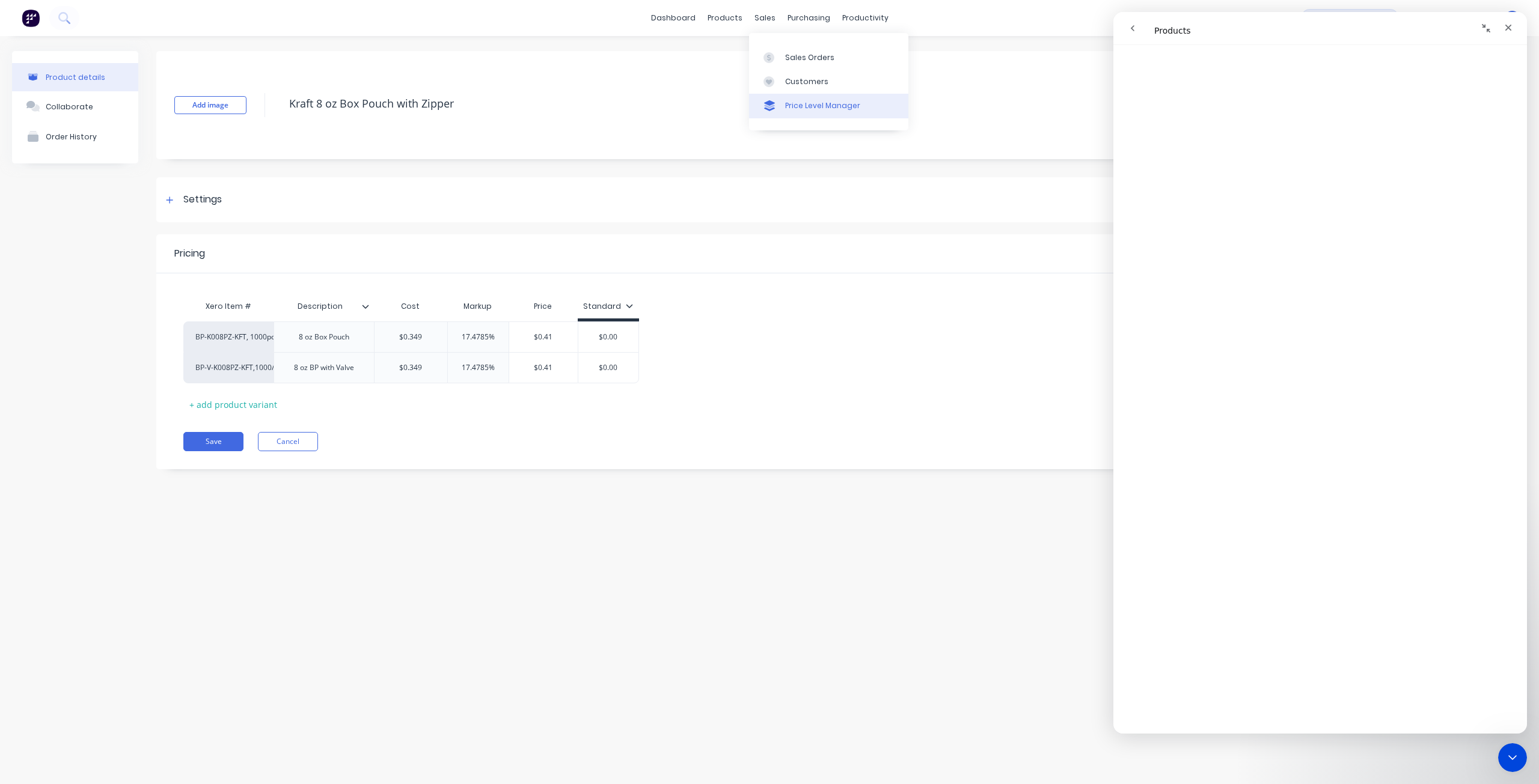
click at [786, 101] on div "Price Level Manager" at bounding box center [822, 106] width 75 height 11
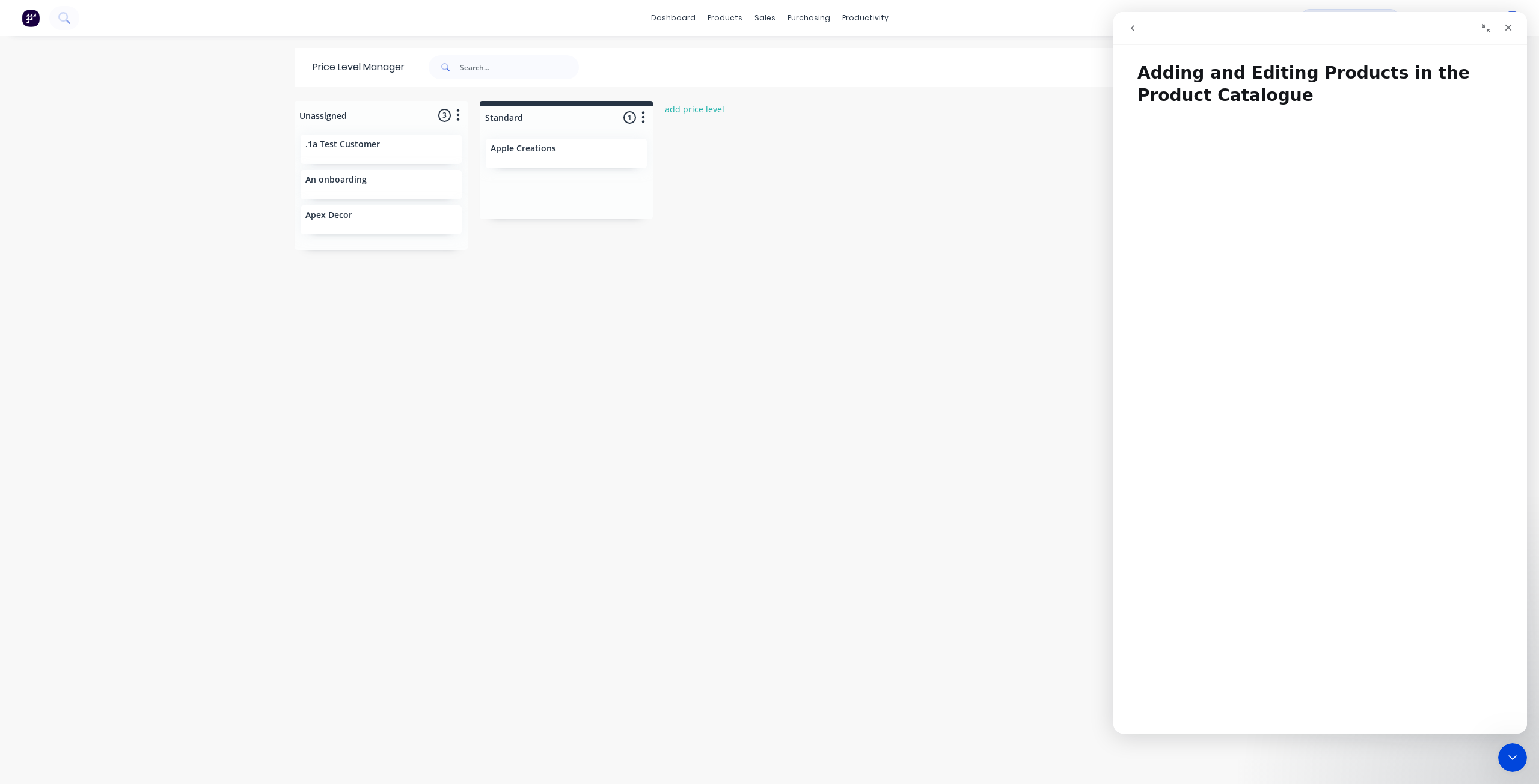
click at [1134, 27] on icon "go back" at bounding box center [1132, 28] width 10 height 10
click at [1481, 29] on icon "Collapse window" at bounding box center [1486, 28] width 10 height 10
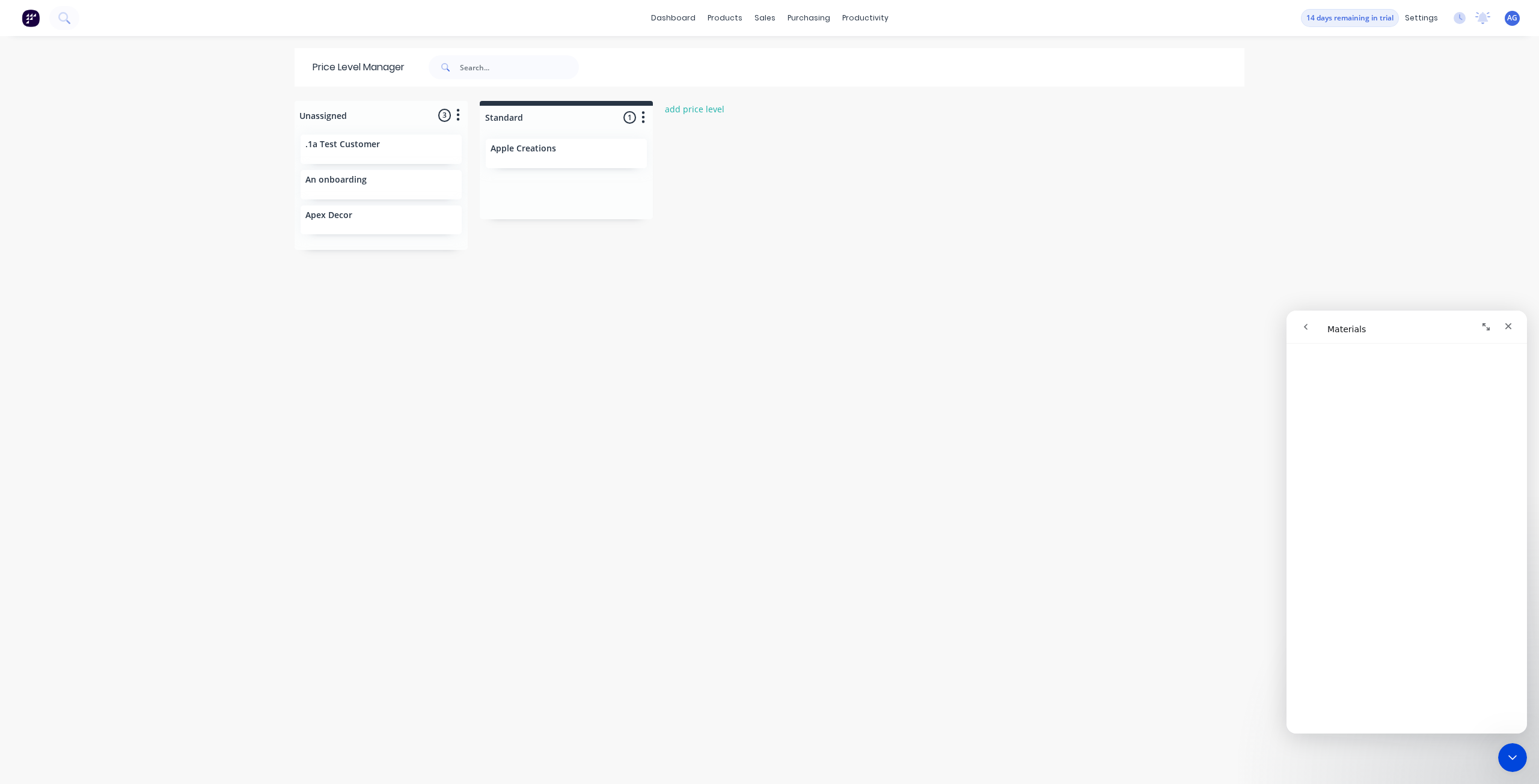
scroll to position [180, 0]
click at [727, 79] on div at bounding box center [724, 81] width 18 height 11
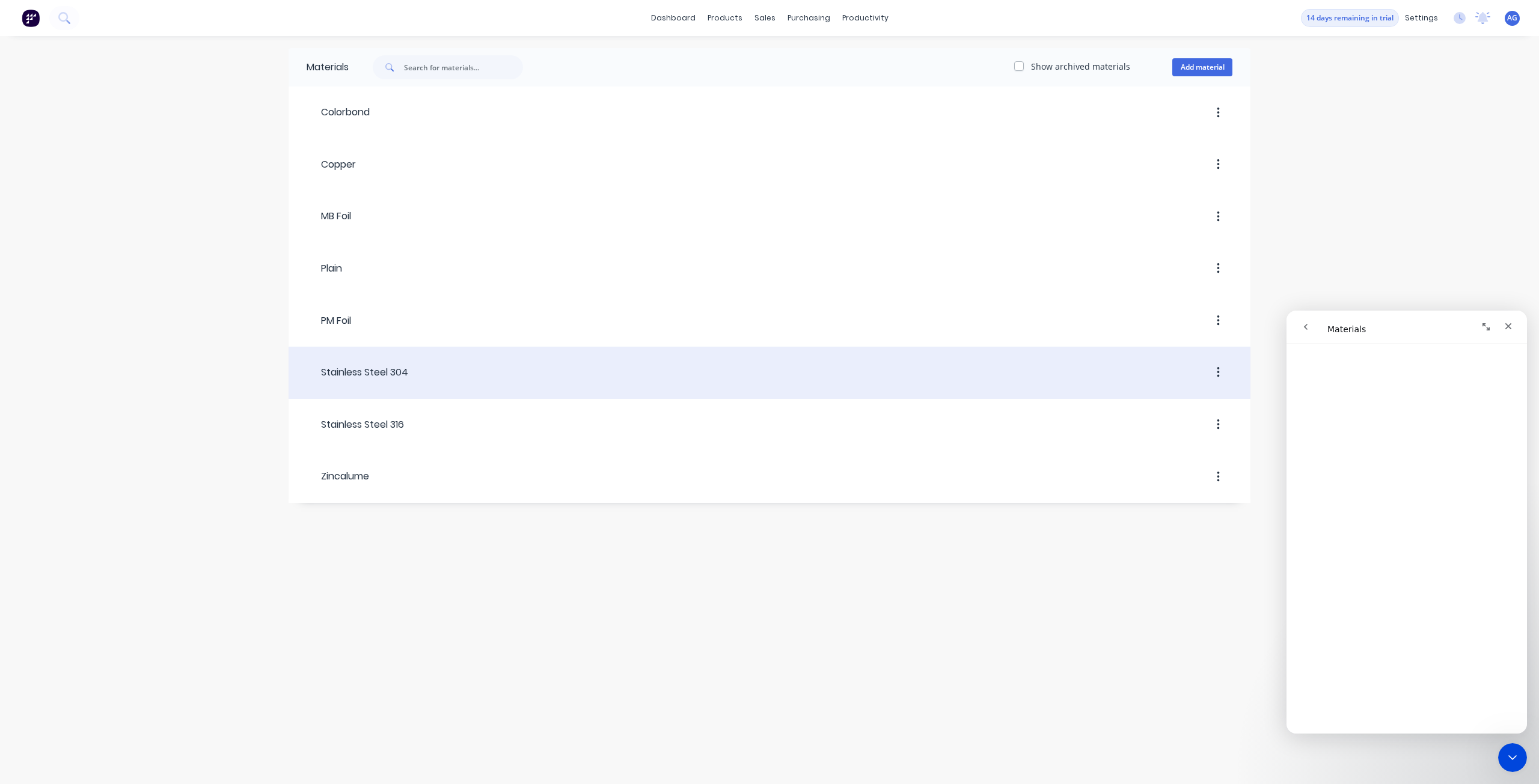
click at [690, 369] on div at bounding box center [819, 372] width 824 height 22
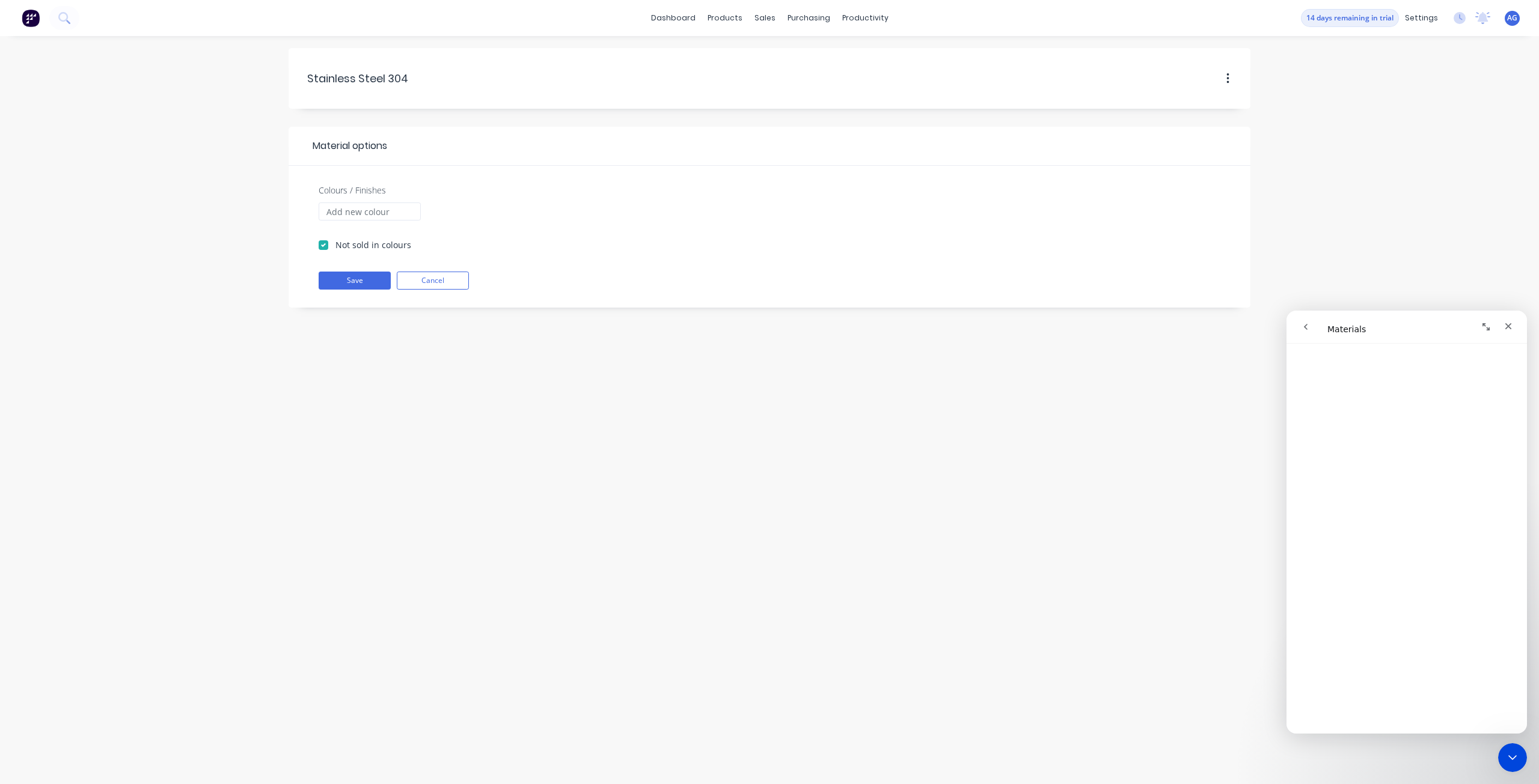
click at [1230, 69] on button "button" at bounding box center [1227, 78] width 28 height 22
click at [453, 279] on button "Cancel" at bounding box center [433, 281] width 72 height 18
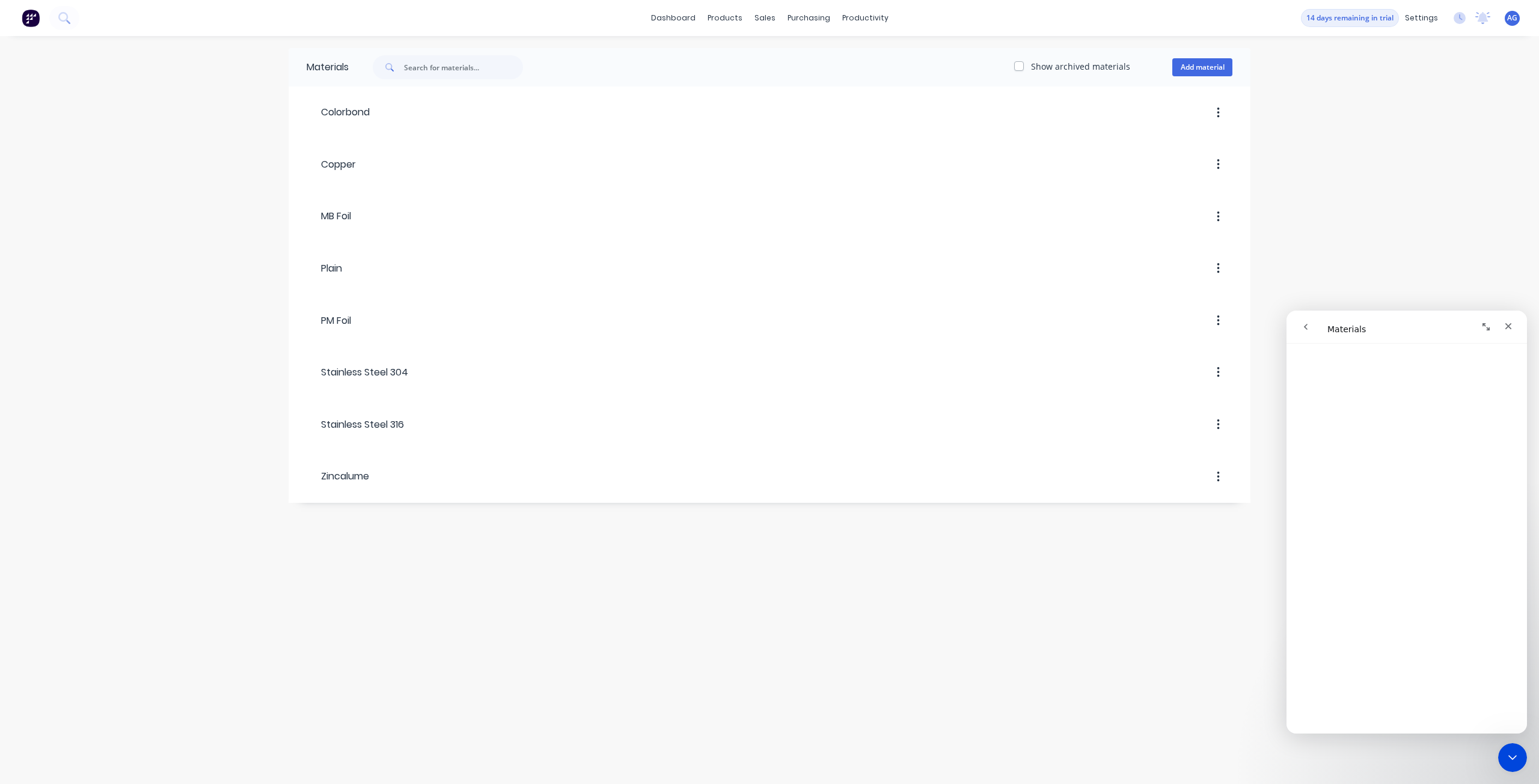
scroll to position [661, 0]
click at [1478, 322] on button "Expand window" at bounding box center [1485, 327] width 22 height 22
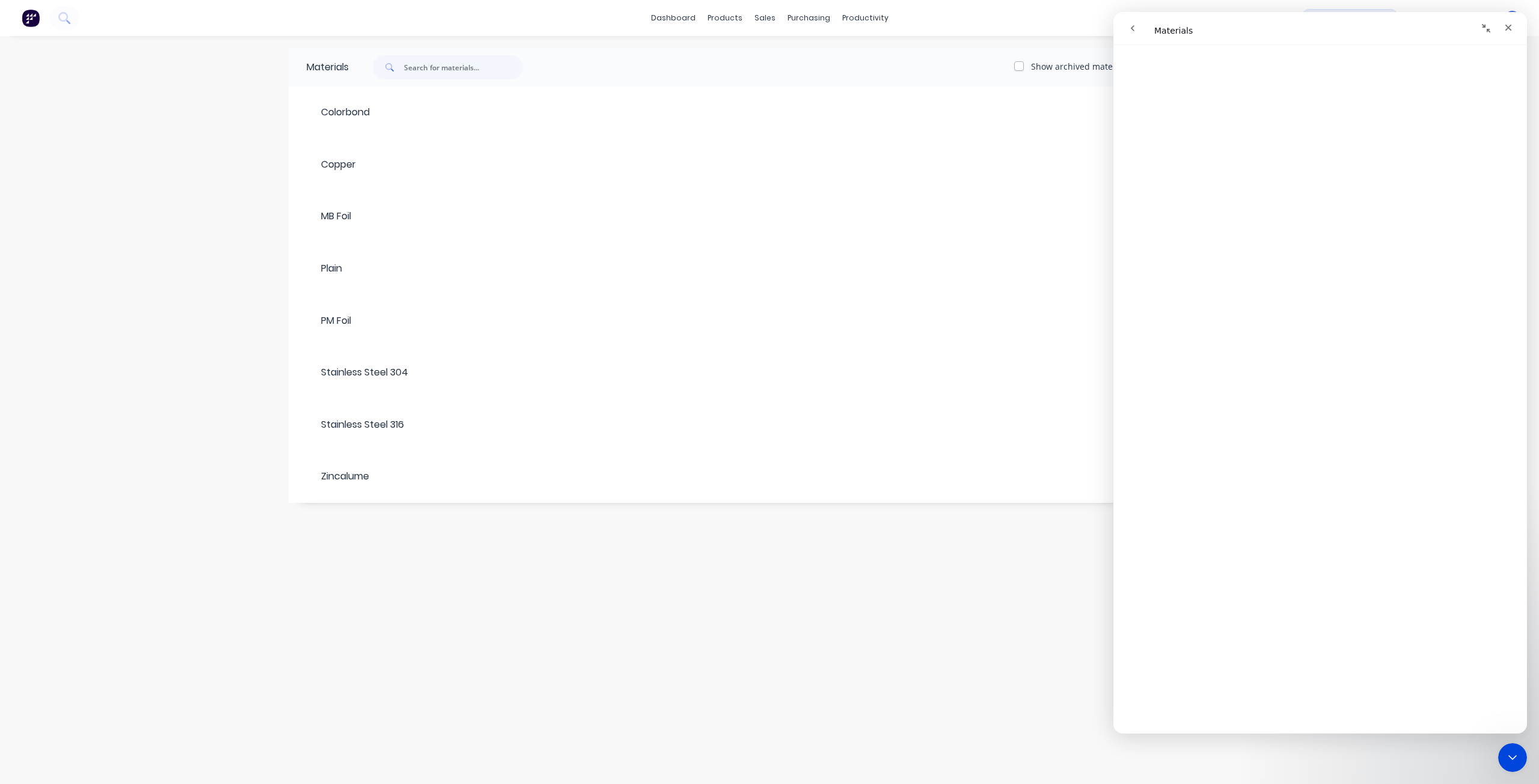
scroll to position [496, 0]
click at [740, 57] on div "Product Catalogue" at bounding box center [777, 57] width 74 height 11
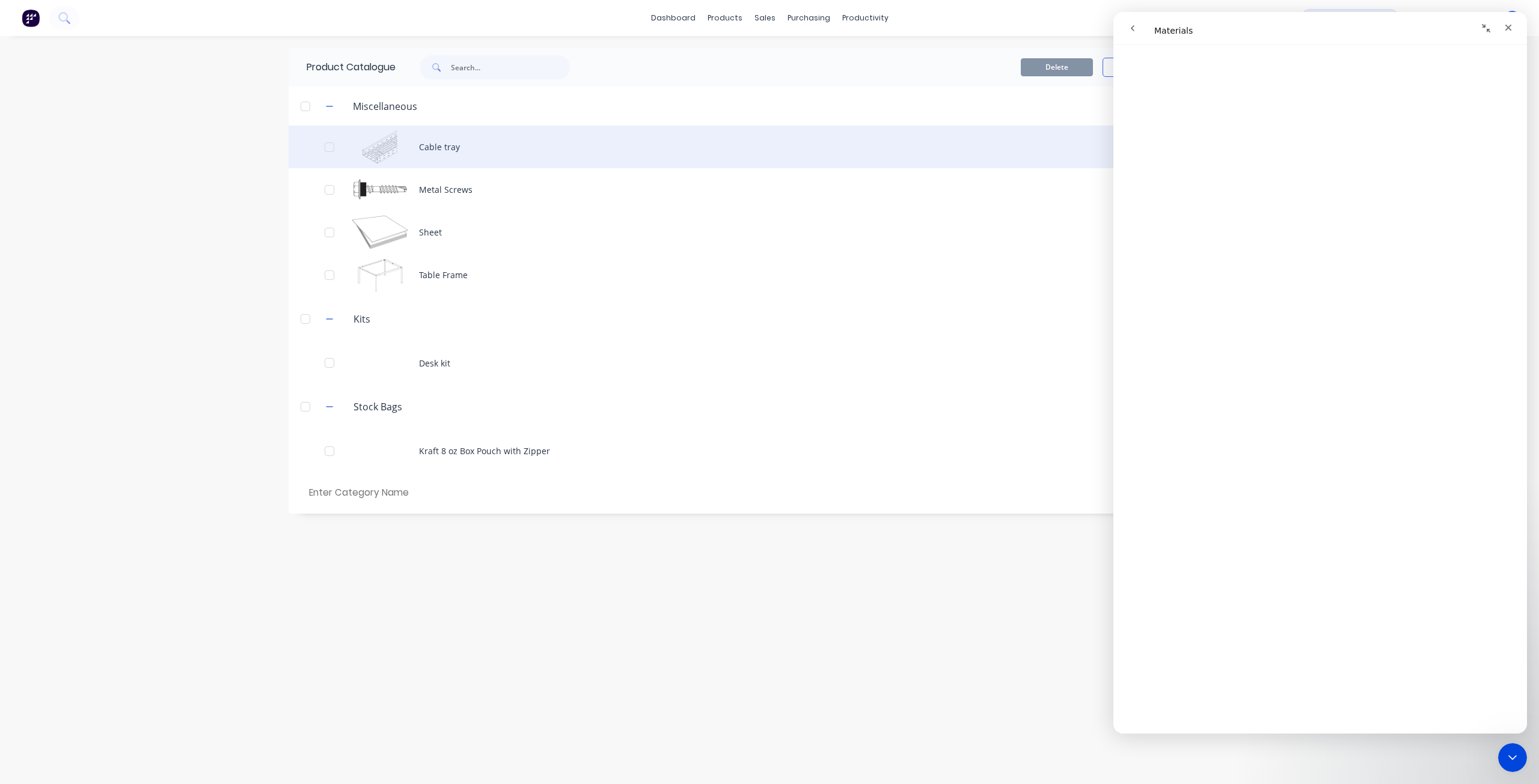
click at [415, 141] on div "Cable tray" at bounding box center [769, 147] width 961 height 43
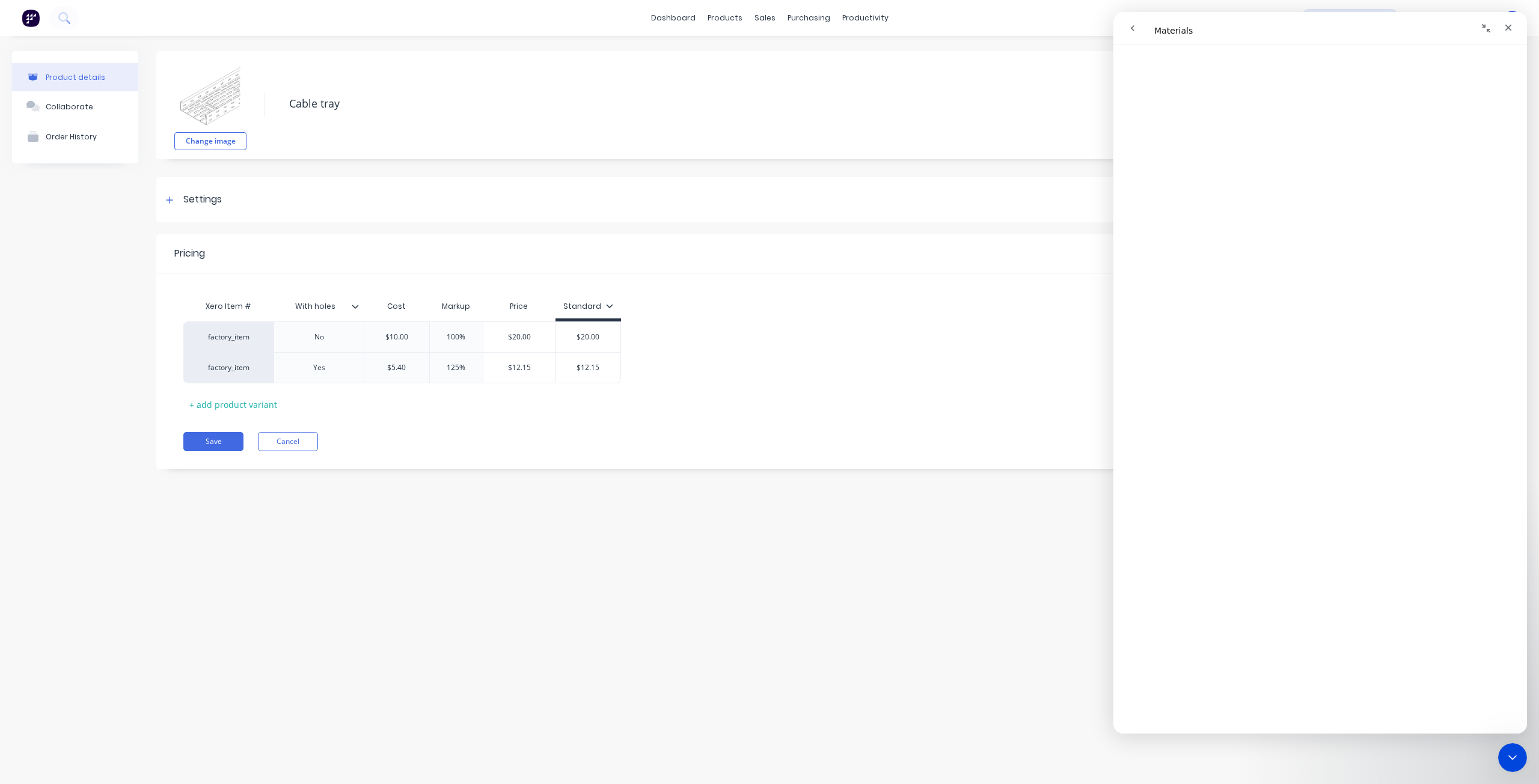
click at [357, 307] on icon at bounding box center [355, 306] width 7 height 7
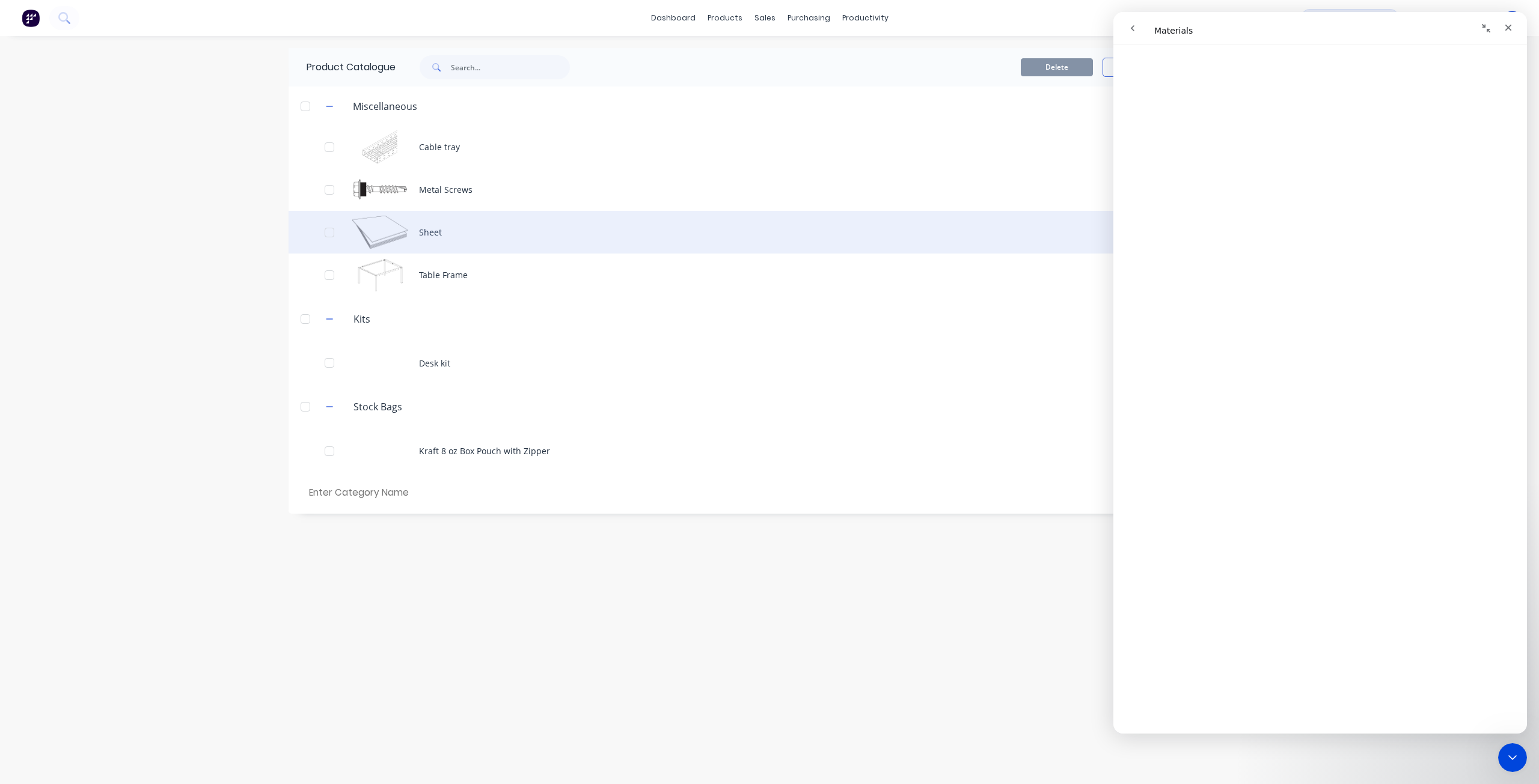
click at [394, 230] on div "Sheet" at bounding box center [769, 233] width 961 height 43
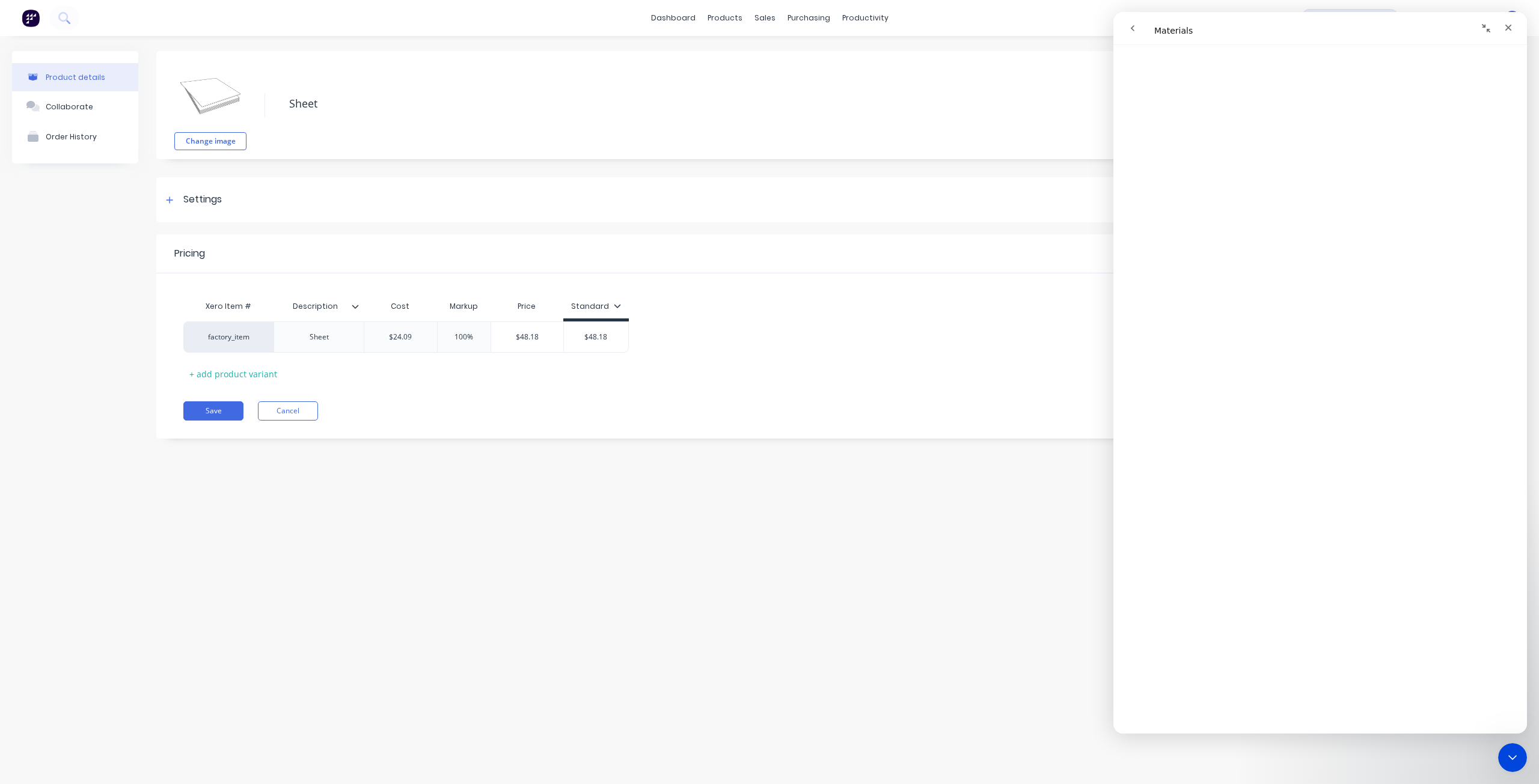
click at [359, 311] on div at bounding box center [360, 306] width 7 height 11
click at [347, 343] on div "Sheet" at bounding box center [319, 337] width 60 height 16
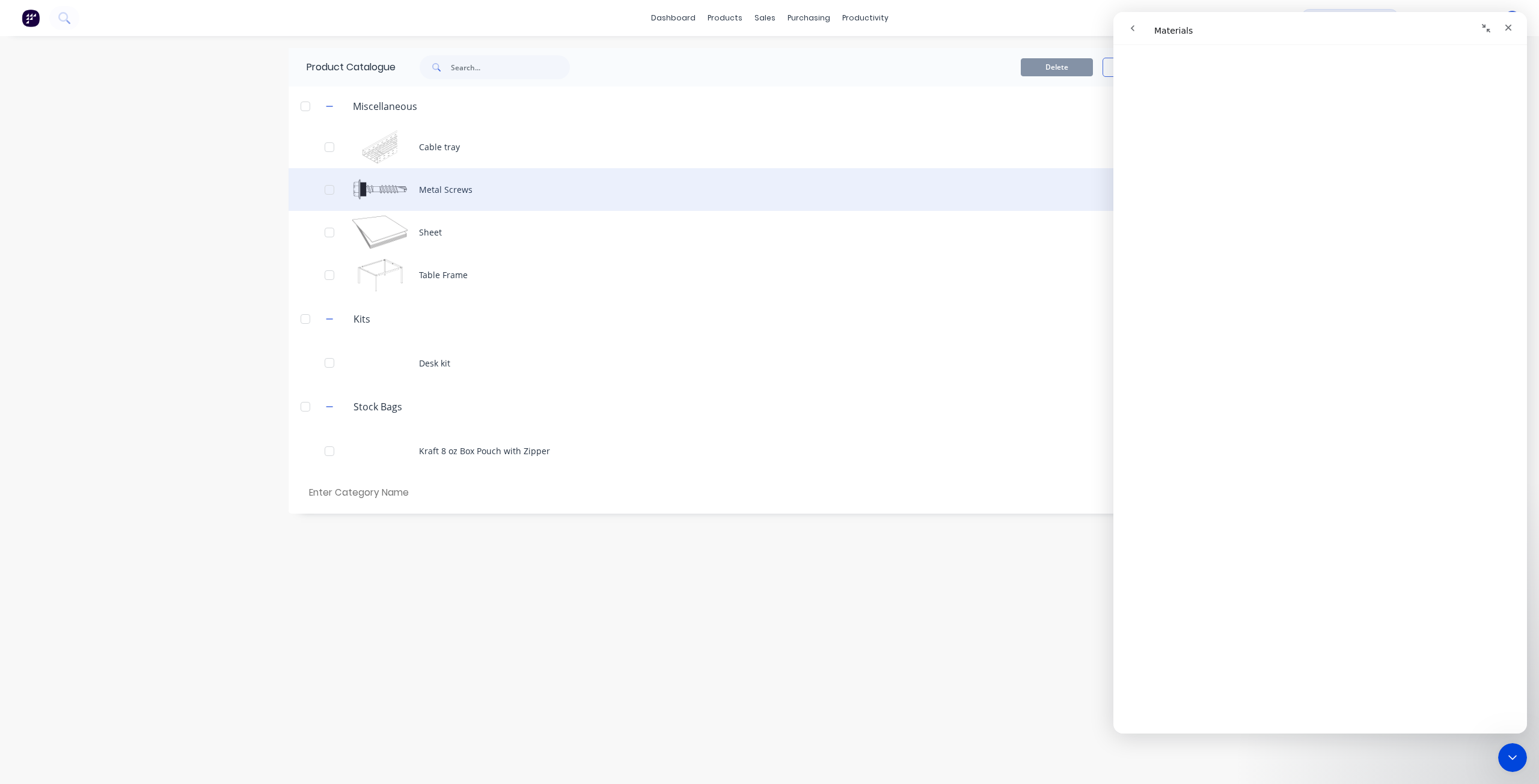
click at [373, 191] on div "Metal Screws" at bounding box center [769, 190] width 961 height 43
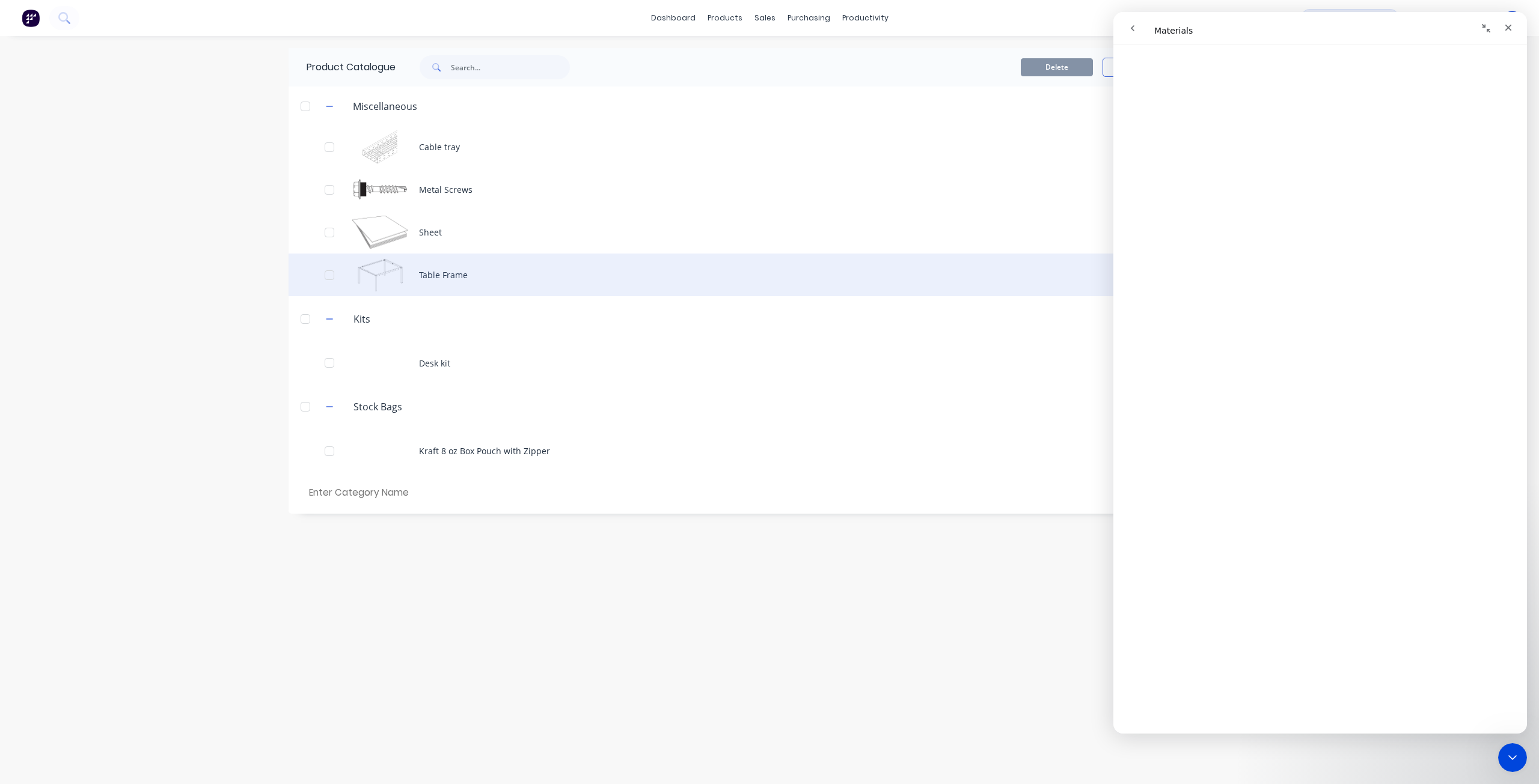
click at [324, 274] on div at bounding box center [330, 275] width 24 height 24
click at [405, 274] on div "Table Frame" at bounding box center [769, 275] width 961 height 43
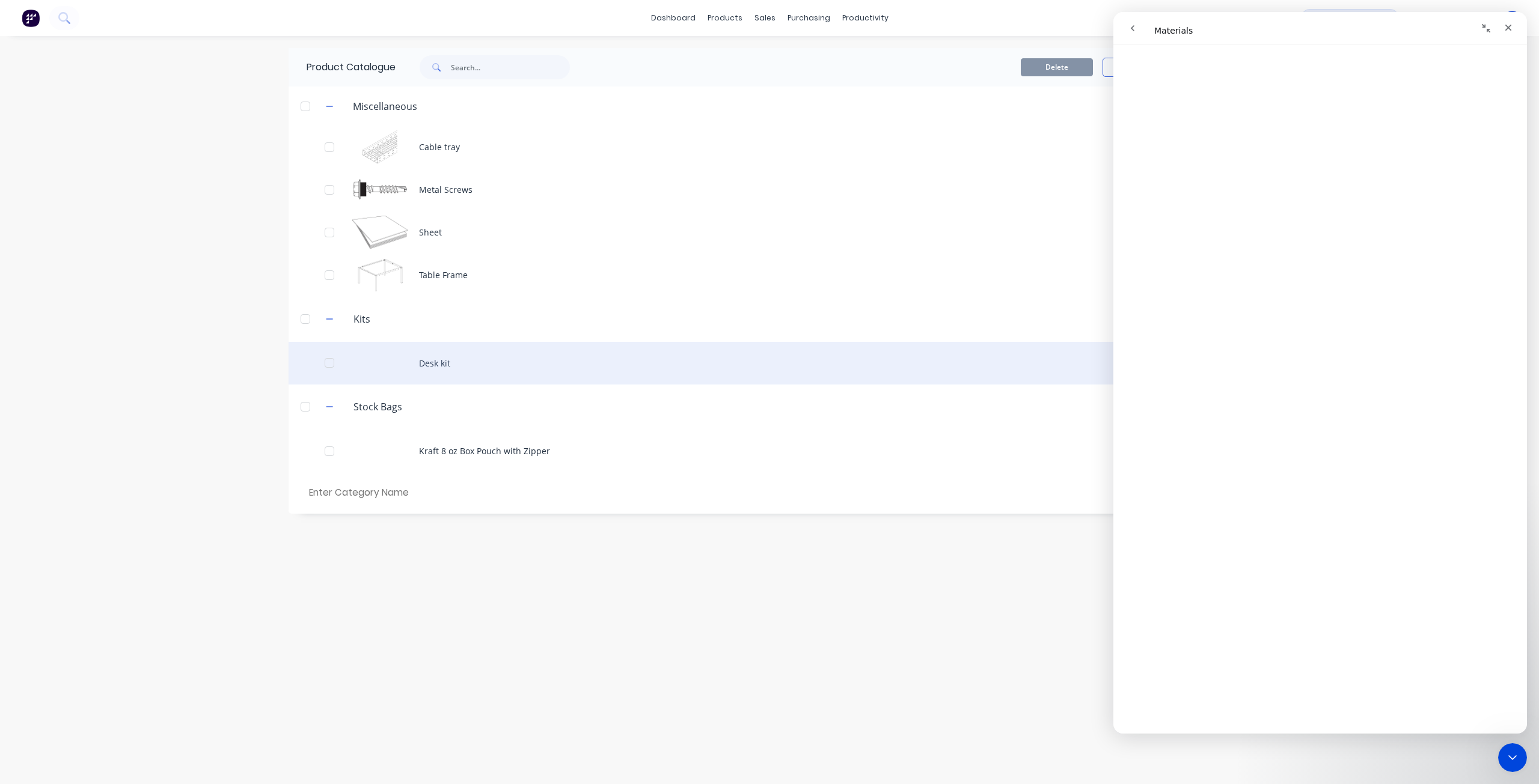
click at [449, 367] on div "Desk kit" at bounding box center [769, 364] width 961 height 43
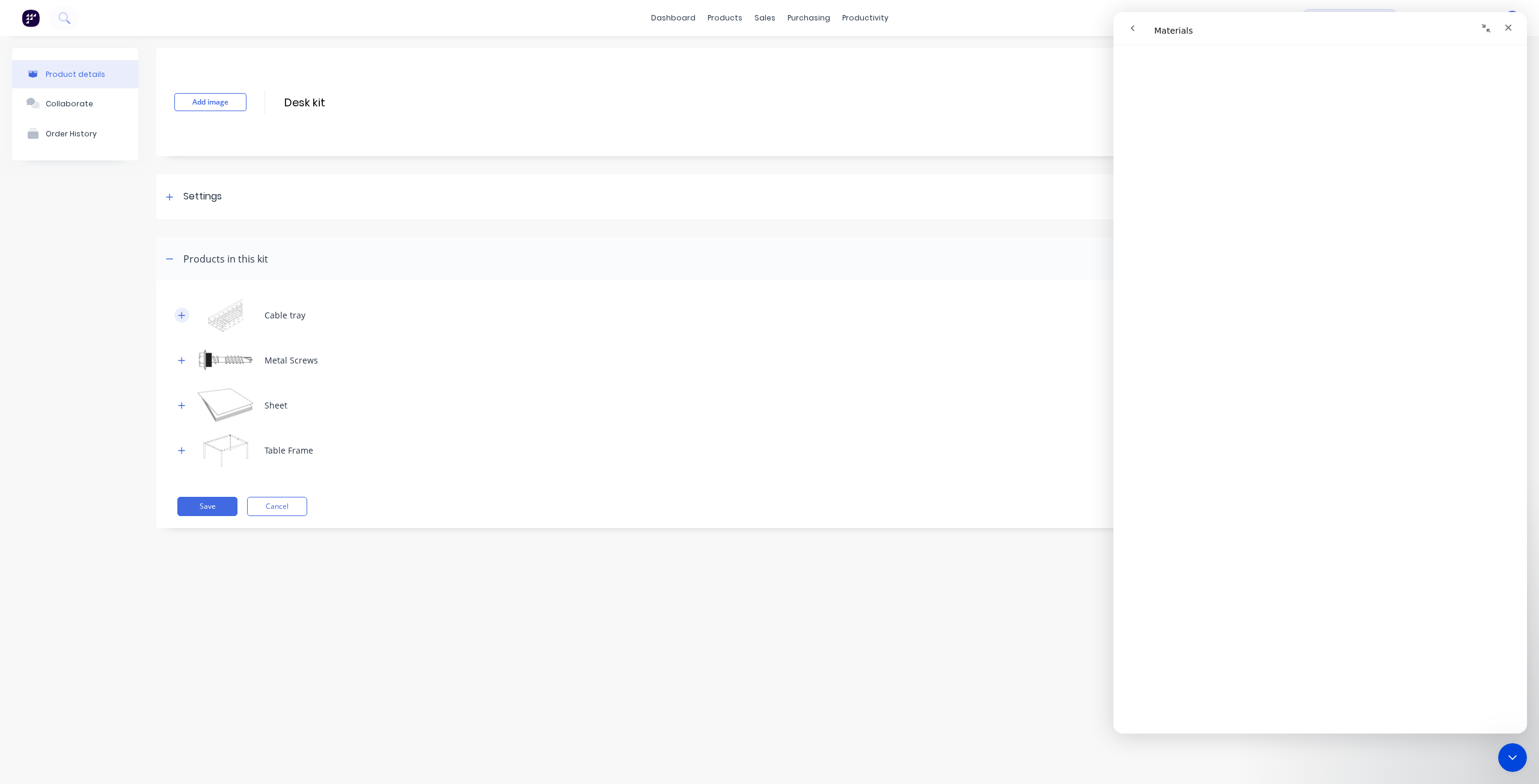
click at [185, 310] on button "button" at bounding box center [181, 315] width 15 height 15
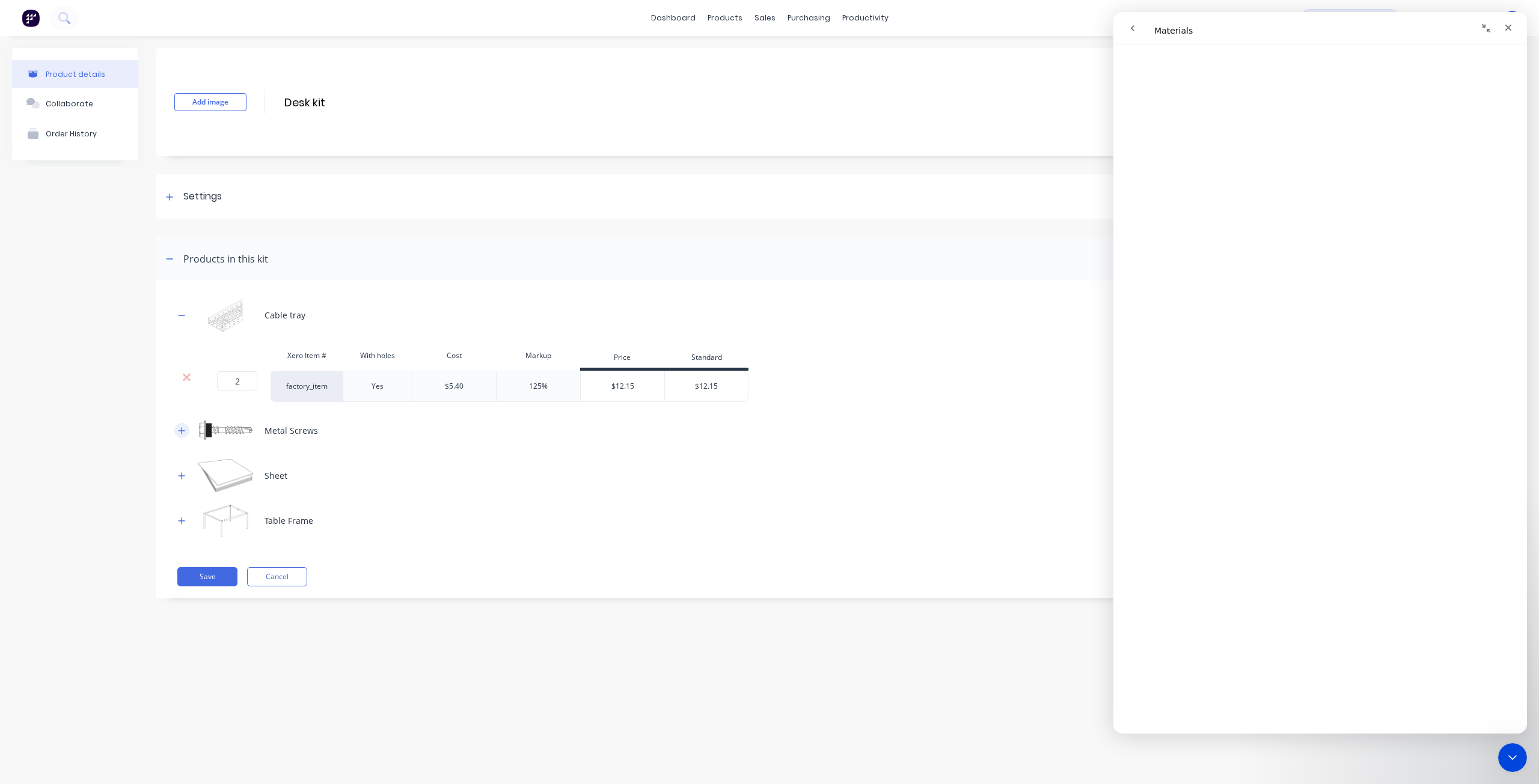
click at [184, 433] on icon "button" at bounding box center [181, 430] width 7 height 9
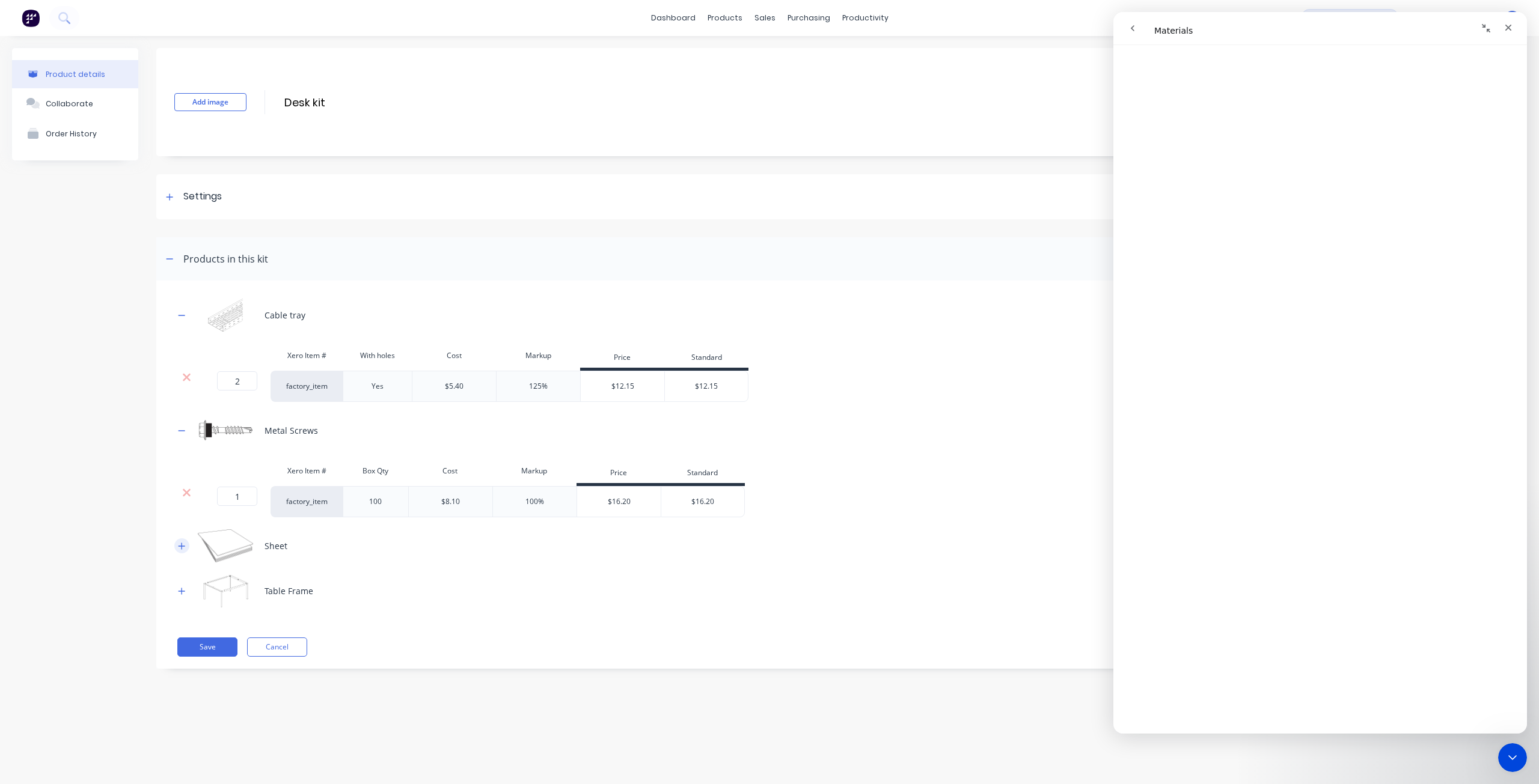
click at [183, 546] on icon "button" at bounding box center [181, 545] width 7 height 9
click at [184, 657] on icon "button" at bounding box center [181, 661] width 7 height 9
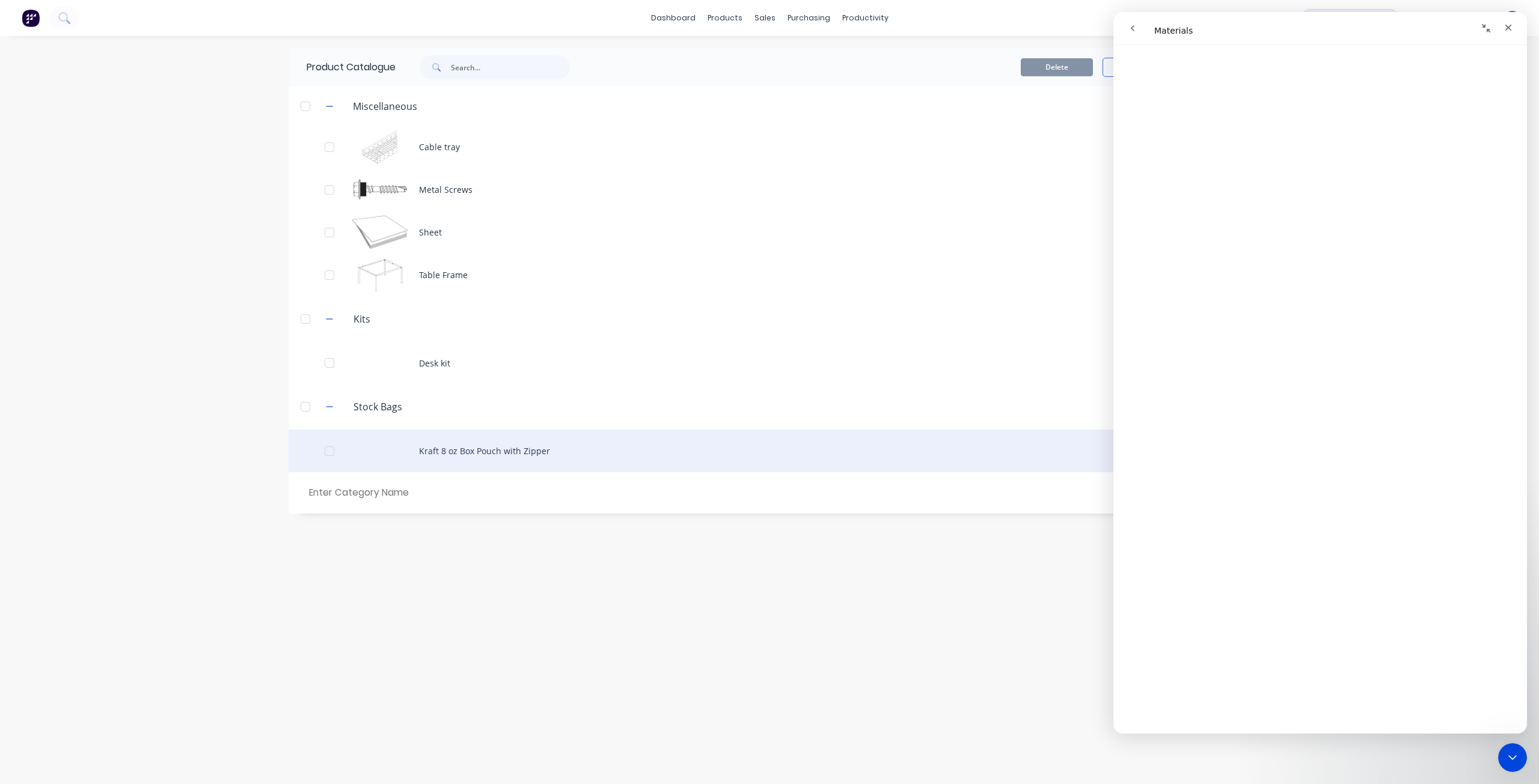
click at [483, 453] on div "Kraft 8 oz Box Pouch with Zipper" at bounding box center [769, 452] width 961 height 43
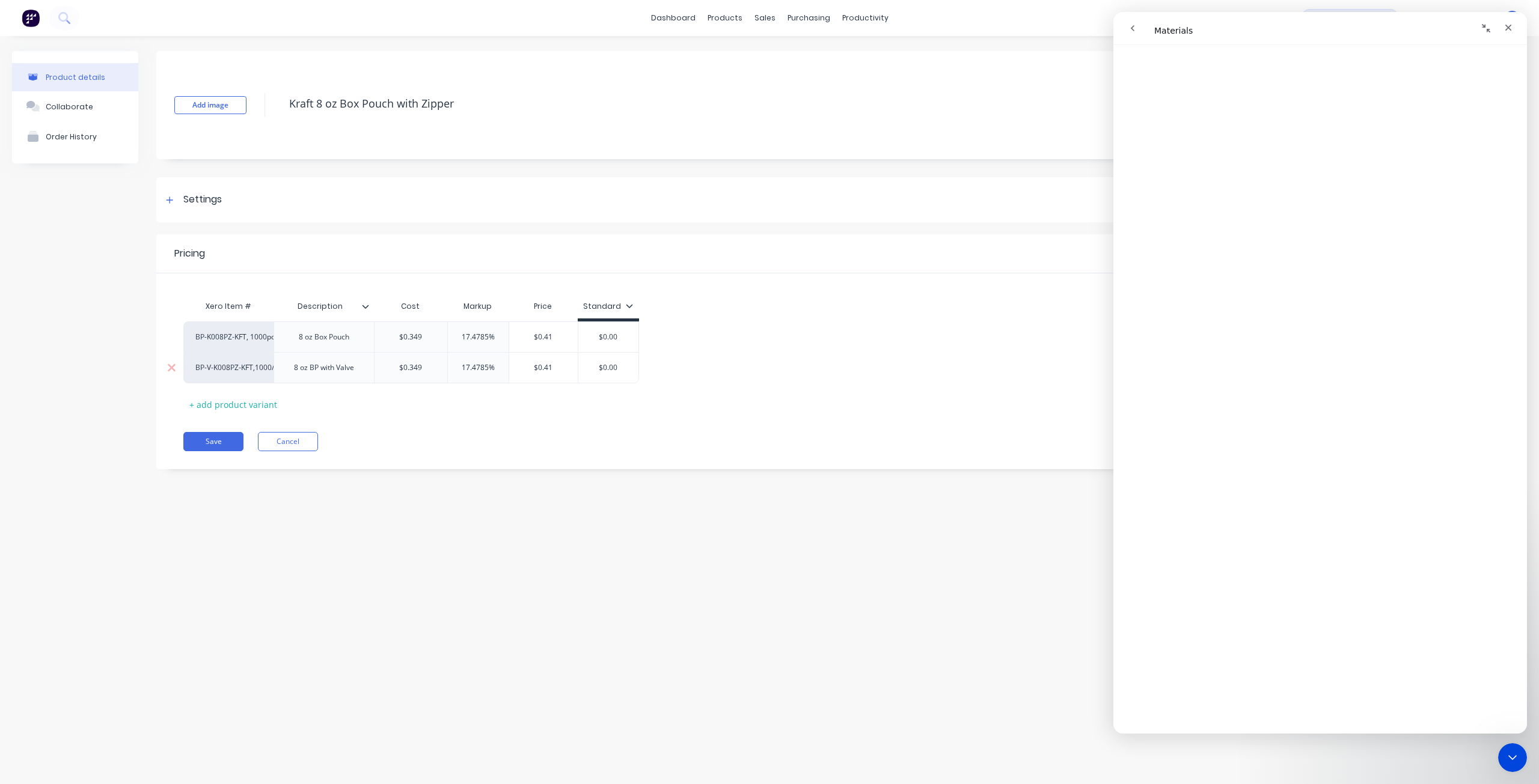
click at [419, 369] on input "$0.349" at bounding box center [411, 368] width 72 height 11
click at [424, 340] on input "$0.349" at bounding box center [411, 336] width 72 height 11
click at [736, 53] on div at bounding box center [727, 57] width 18 height 11
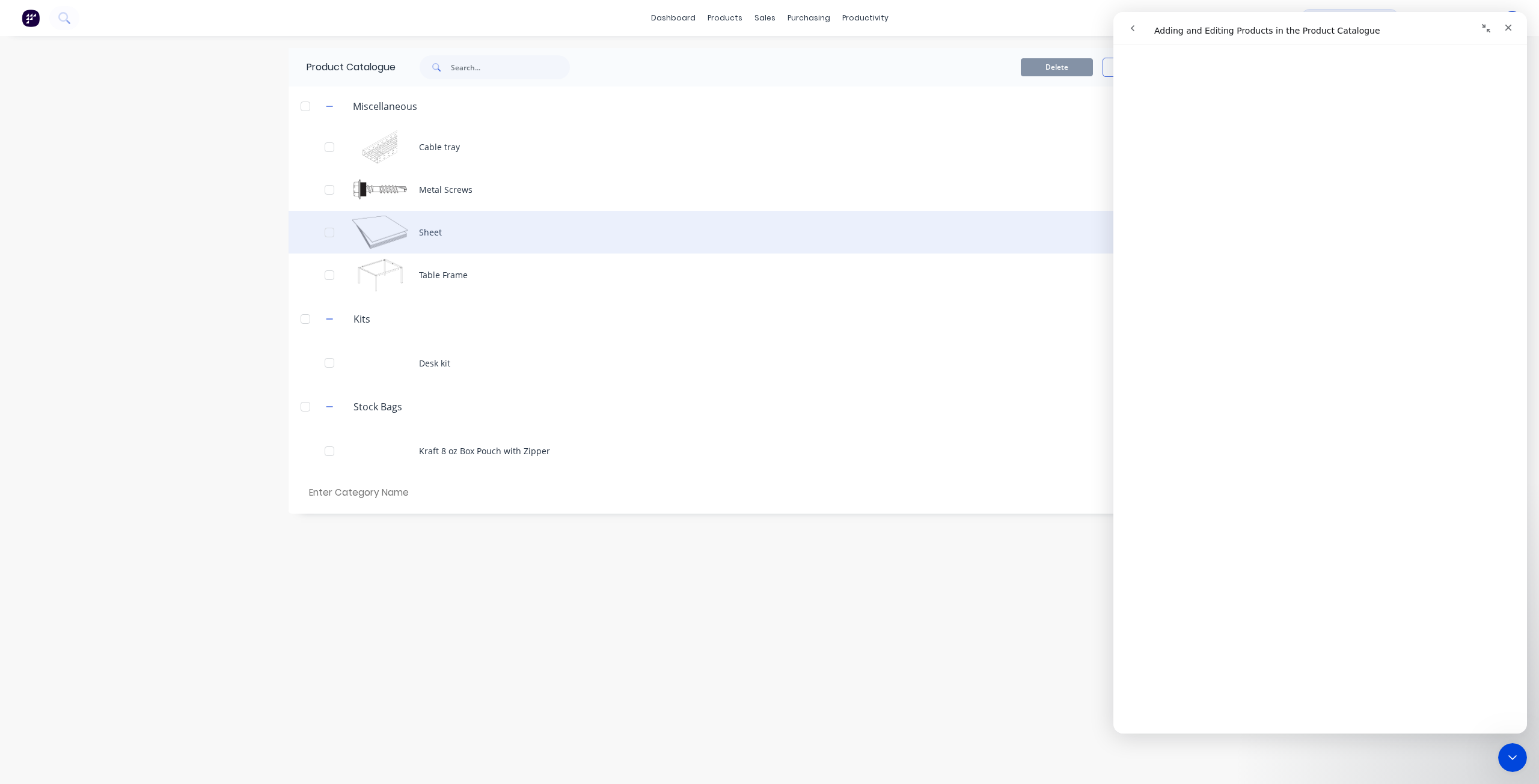
click at [425, 229] on div "Sheet" at bounding box center [769, 233] width 961 height 43
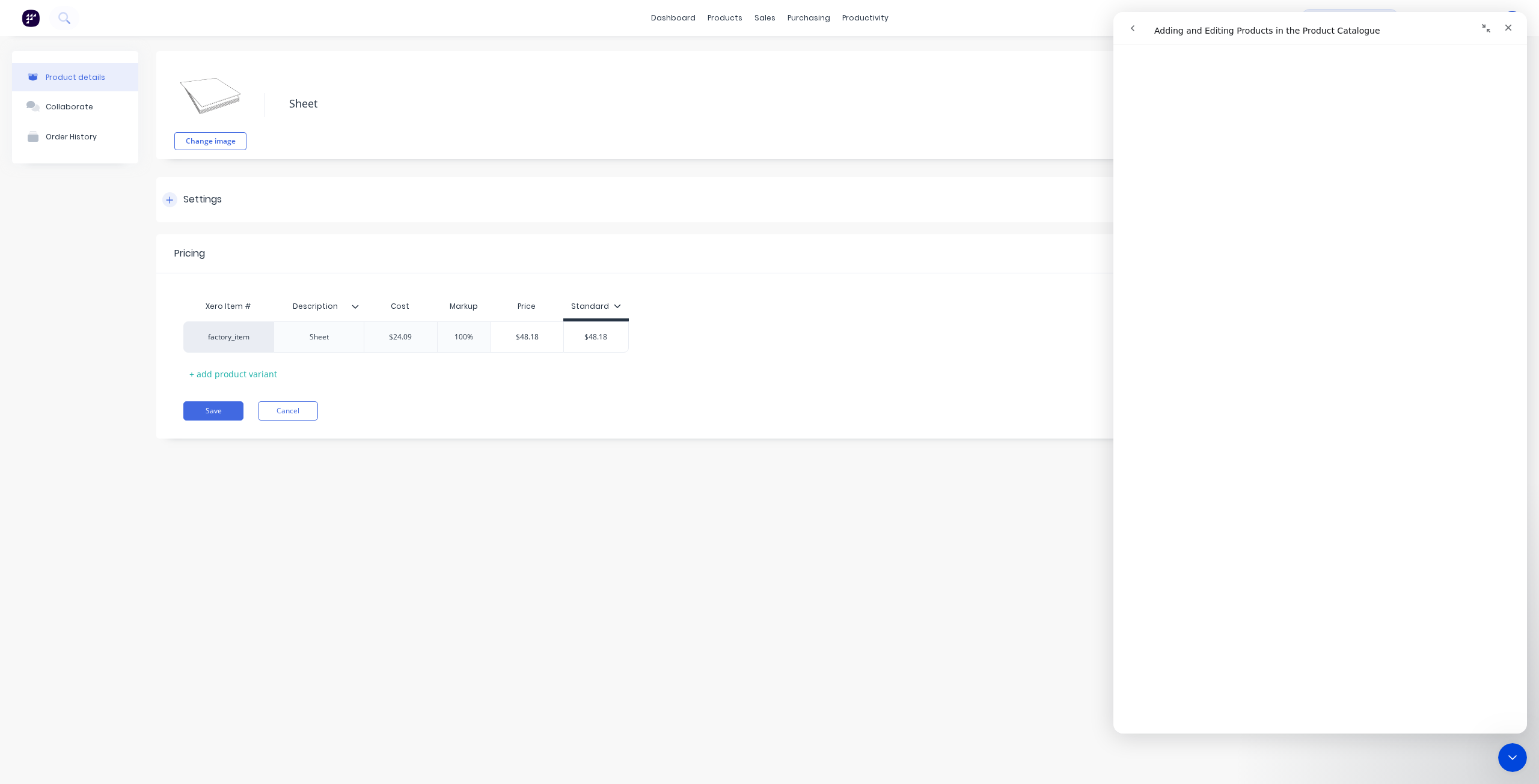
click at [170, 201] on icon at bounding box center [169, 199] width 7 height 9
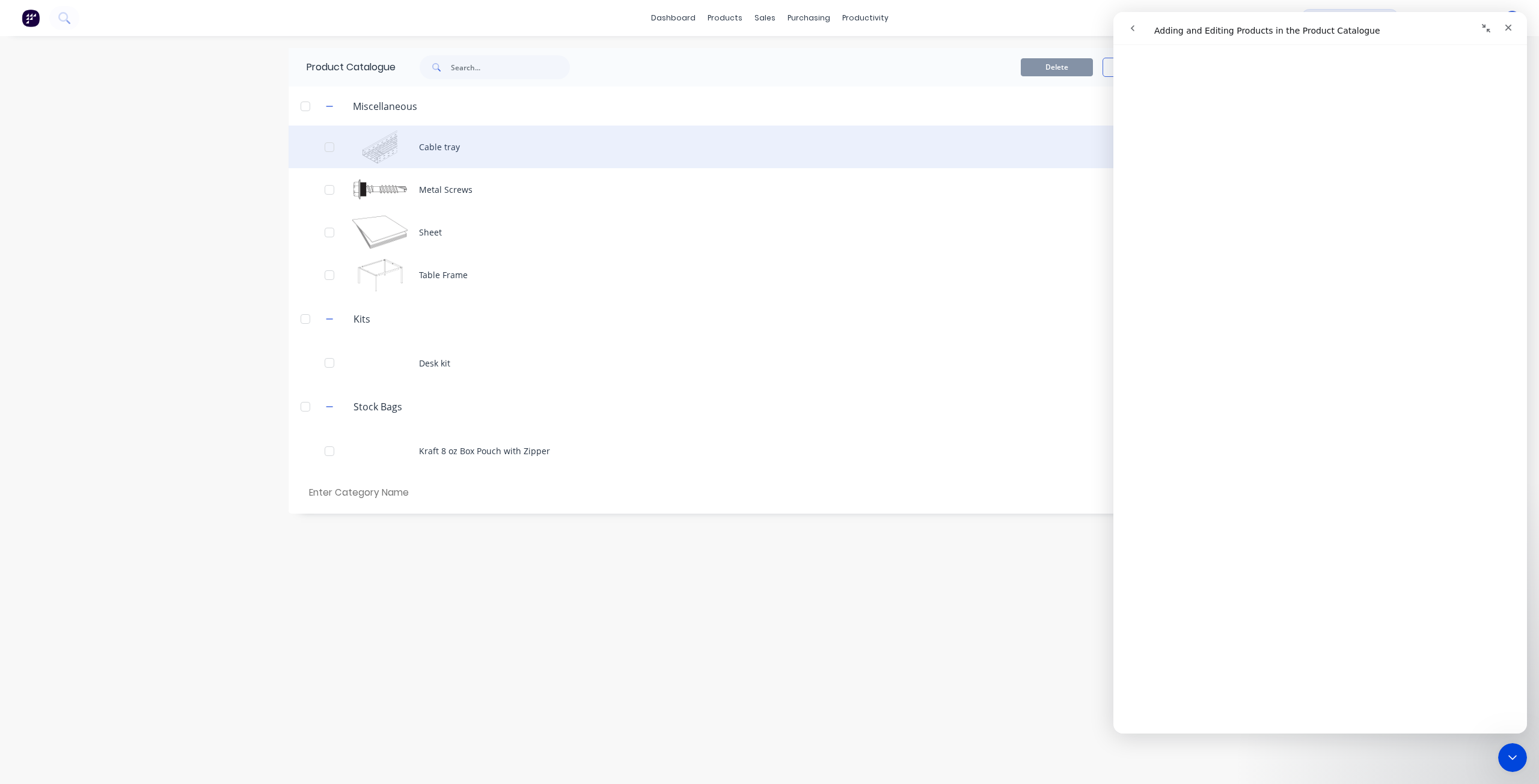
click at [453, 146] on div "Cable tray" at bounding box center [769, 147] width 961 height 43
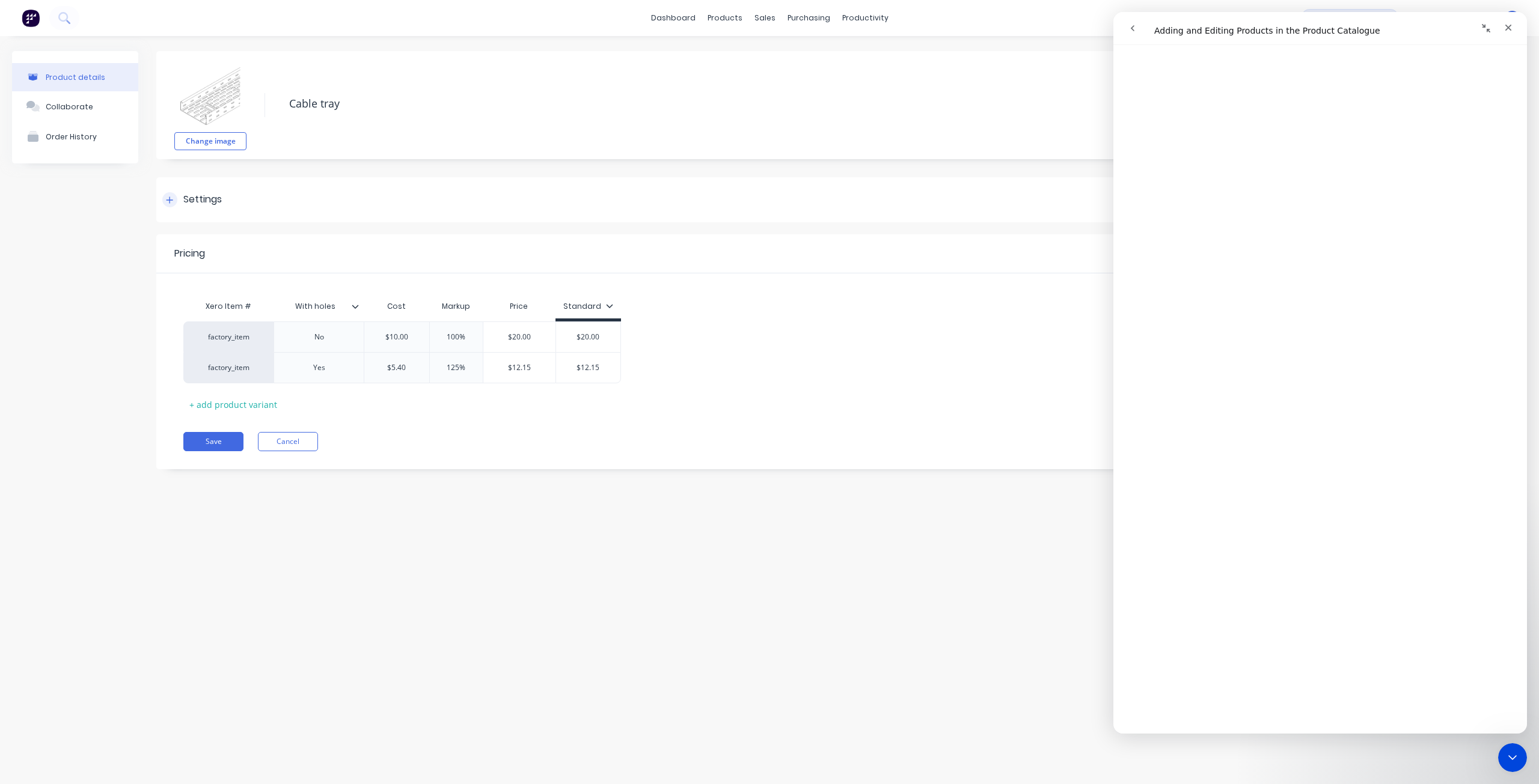
click at [182, 206] on div "Settings" at bounding box center [192, 199] width 60 height 15
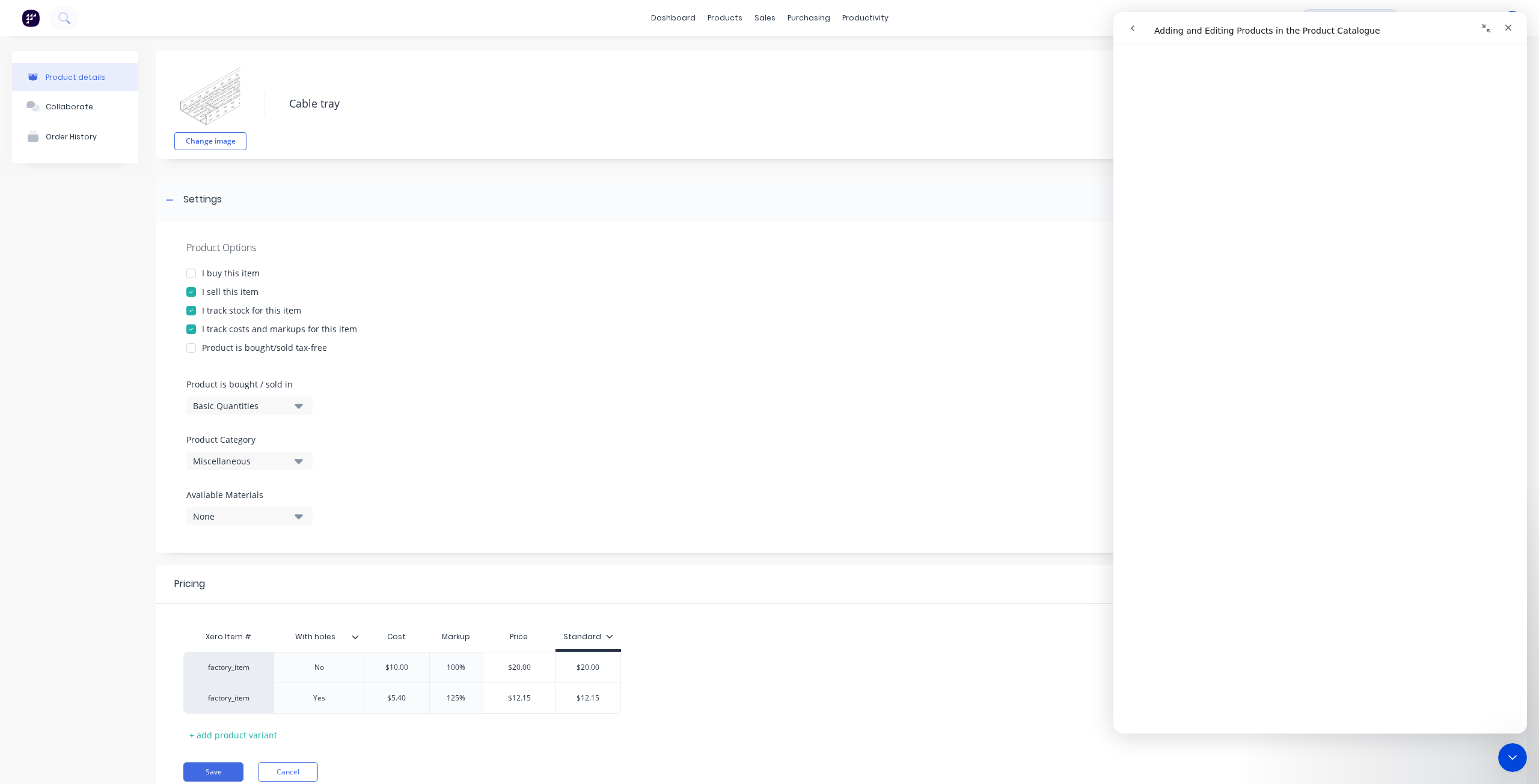
click at [274, 520] on div "None" at bounding box center [241, 516] width 96 height 13
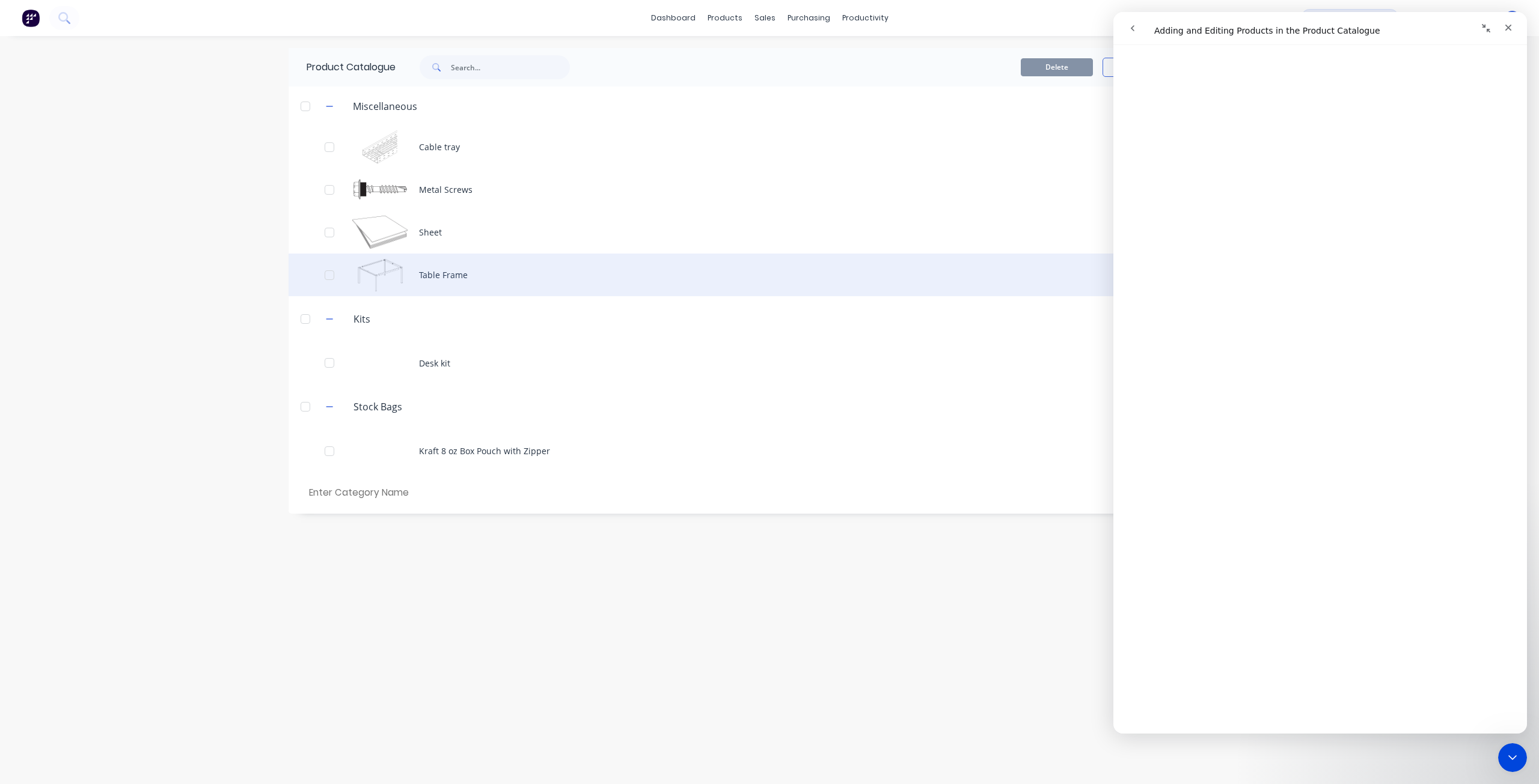
click at [402, 290] on div "Table Frame" at bounding box center [769, 275] width 961 height 43
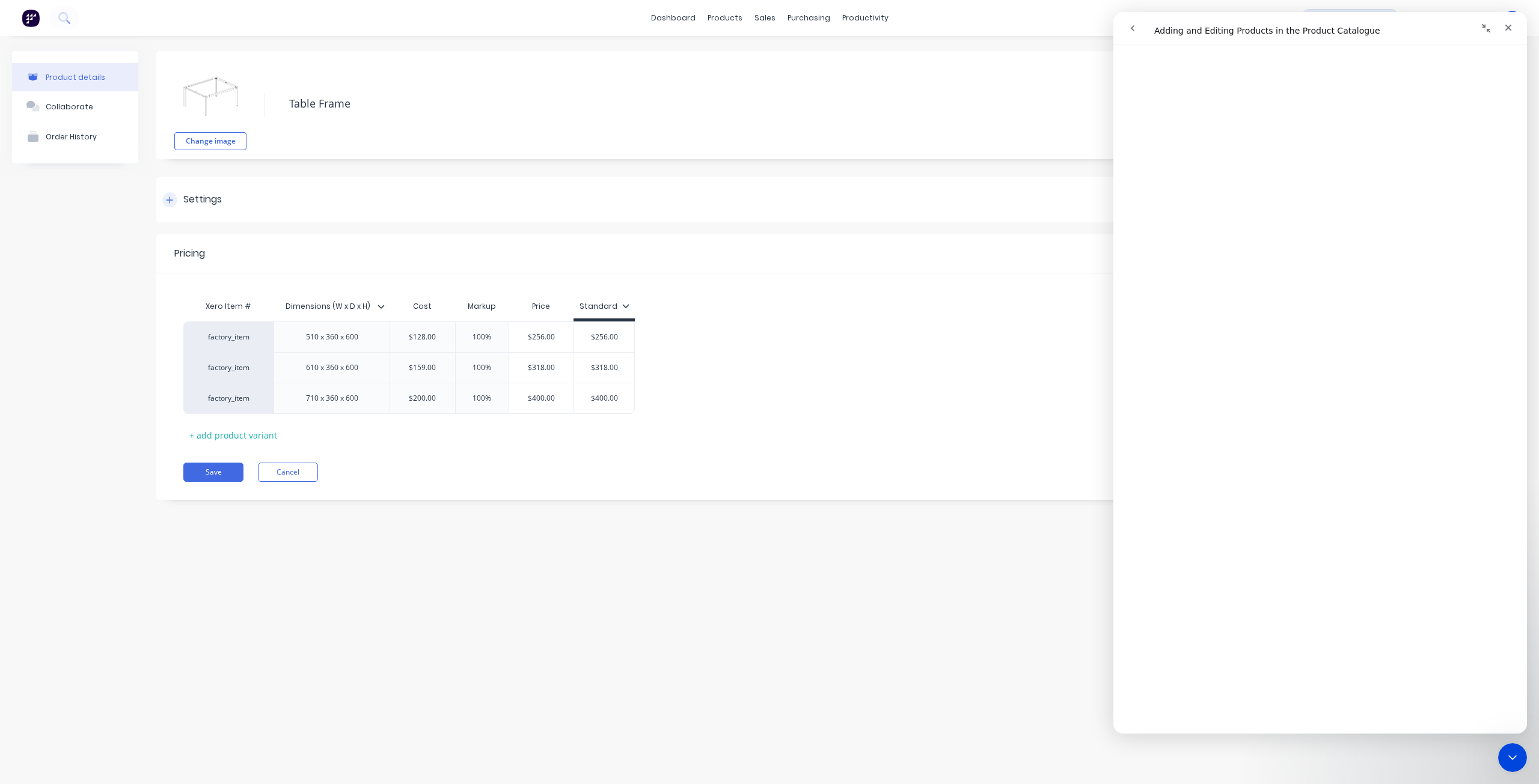
click at [200, 196] on div "Settings" at bounding box center [201, 199] width 38 height 15
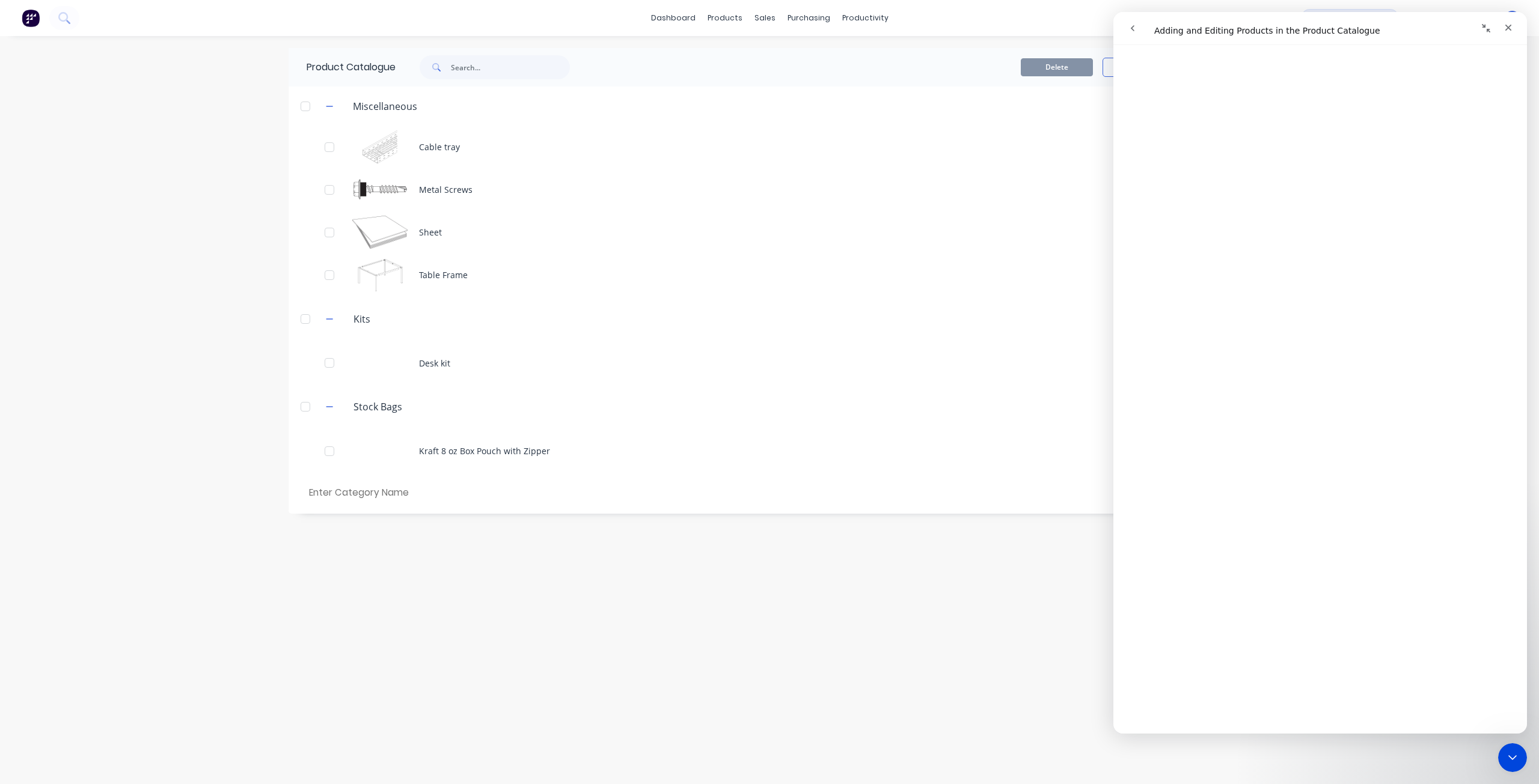
click at [465, 632] on div "Product Catalogue Delete Tools Add New Miscellaneous Cable tray Metal Screws Sh…" at bounding box center [769, 410] width 961 height 724
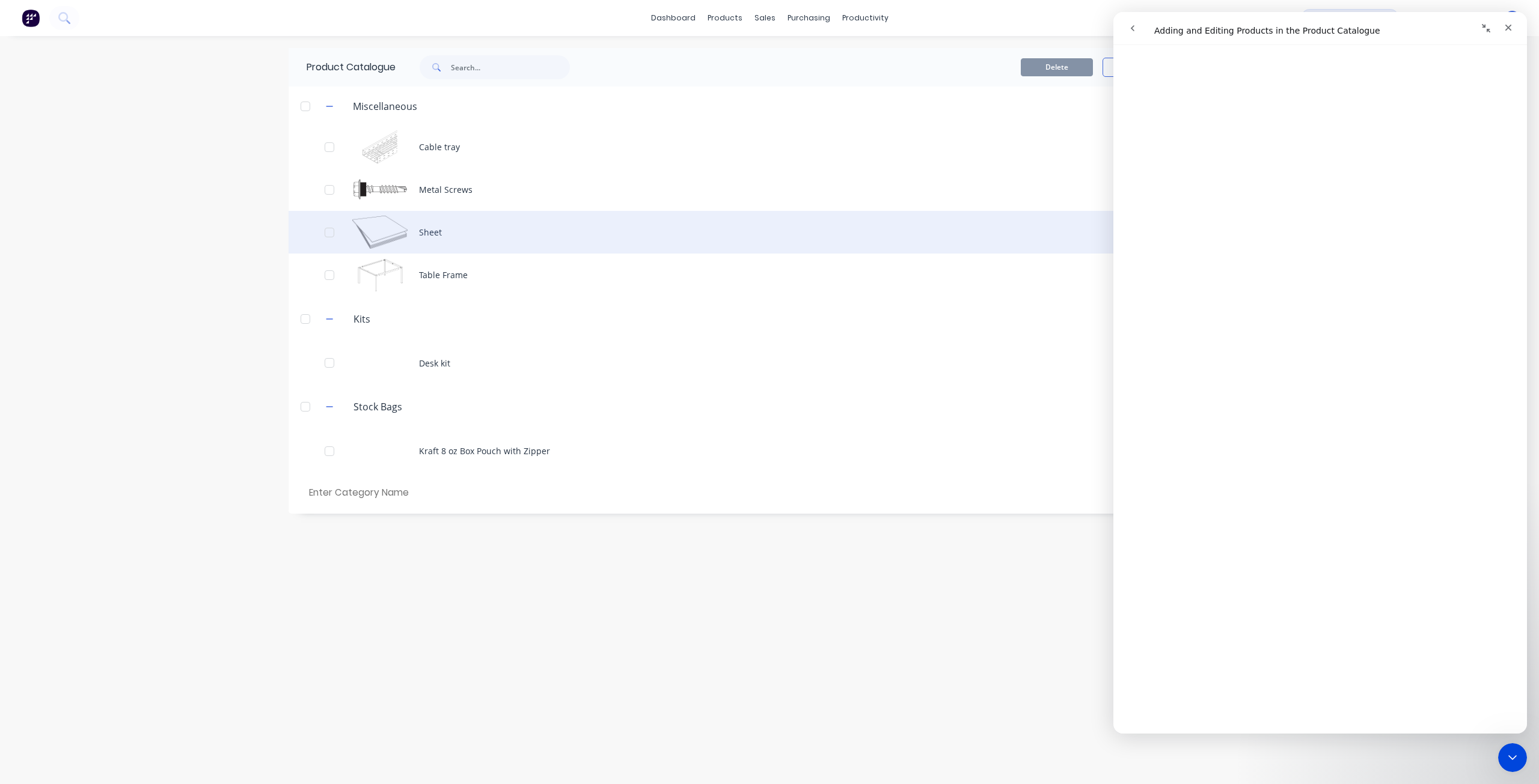
click at [459, 227] on div "Sheet" at bounding box center [769, 233] width 961 height 43
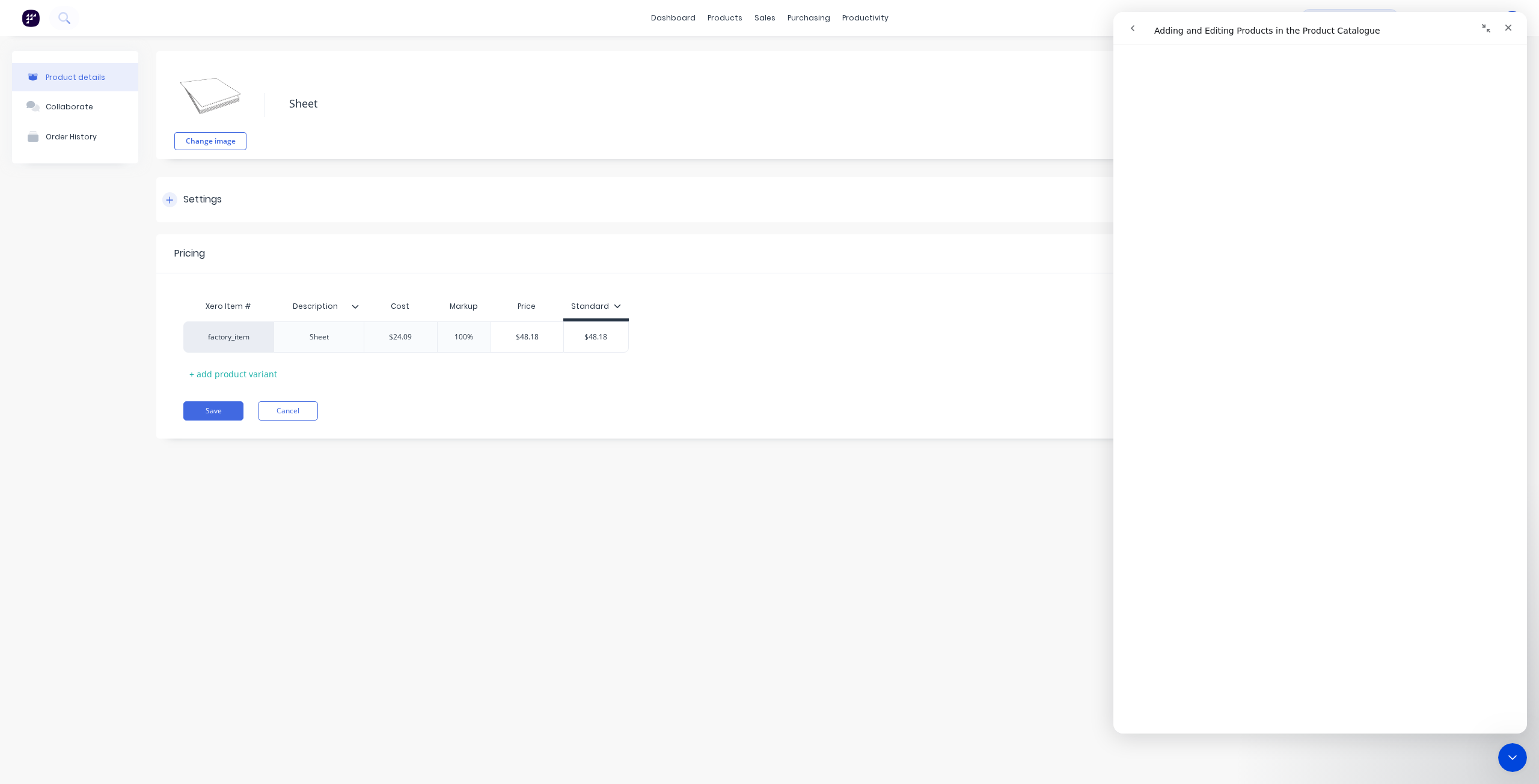
click at [184, 206] on div "Settings" at bounding box center [201, 199] width 38 height 15
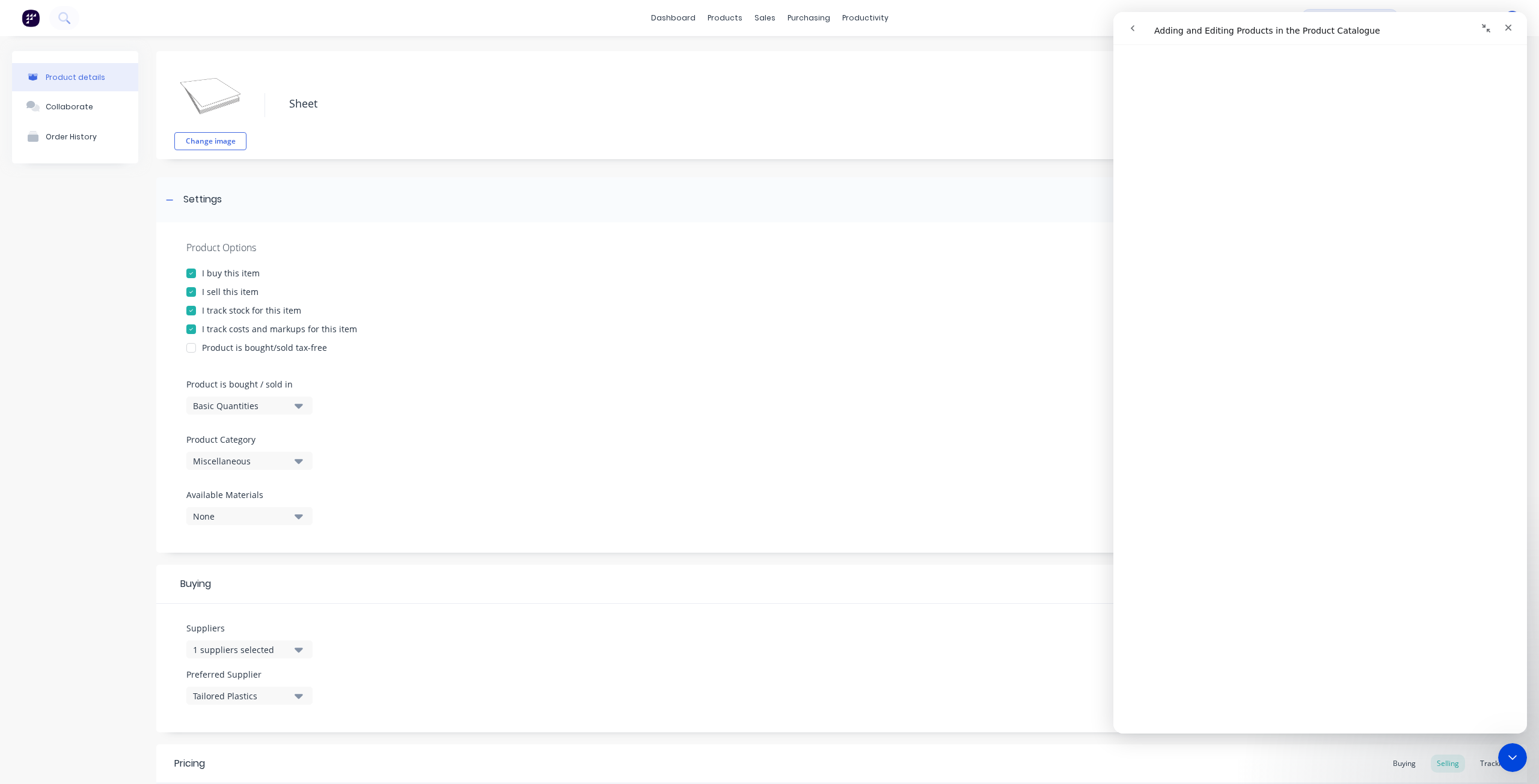
click at [273, 516] on div "None" at bounding box center [241, 516] width 96 height 13
click at [306, 646] on div "Stainless Steel 304" at bounding box center [283, 641] width 120 height 13
click at [330, 674] on button "Stainless Steel 316" at bounding box center [277, 666] width 180 height 24
click at [496, 654] on div "Suppliers 1 suppliers selected Preferred Supplier Tailored Plastics" at bounding box center [841, 669] width 1370 height 129
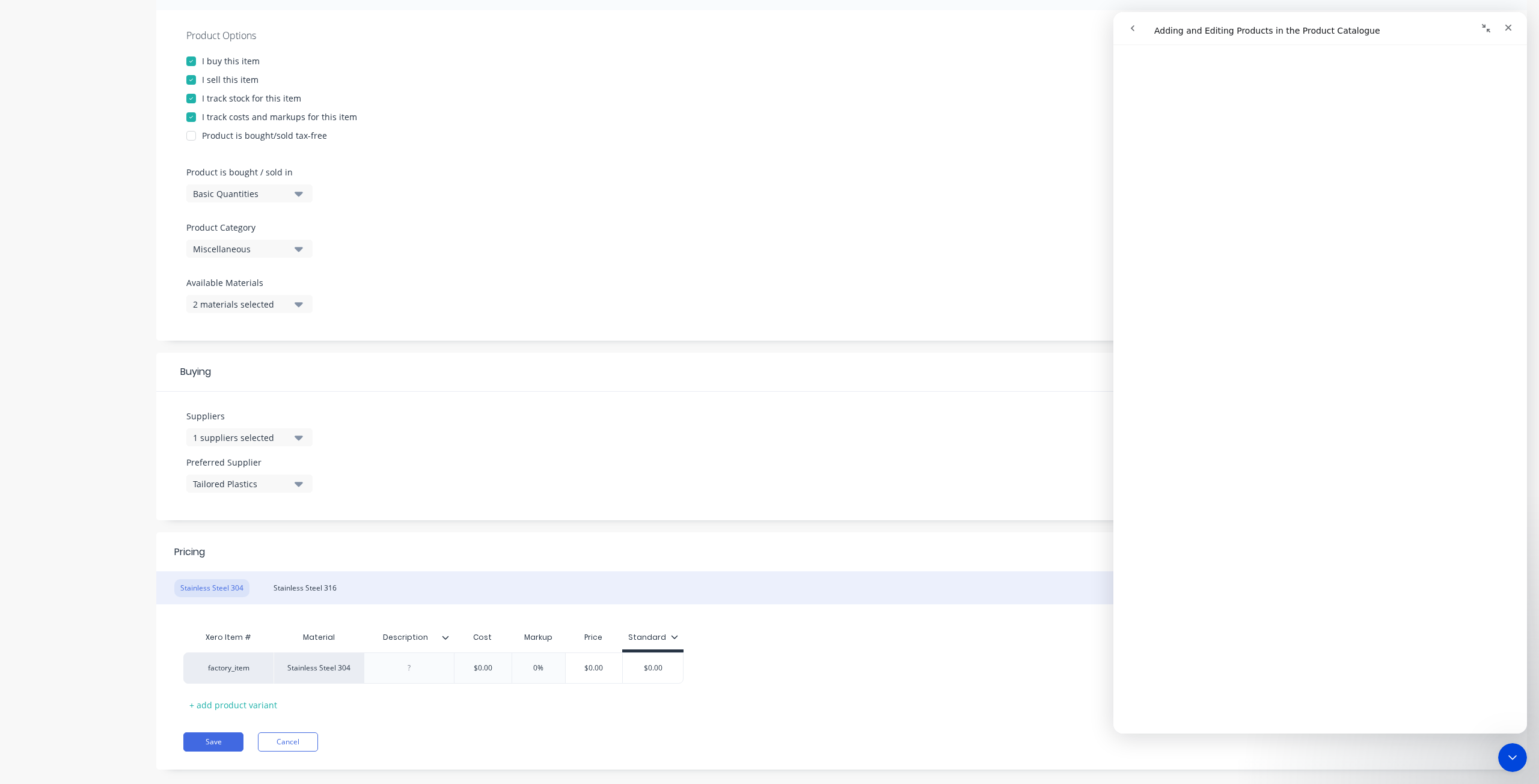
scroll to position [230, 0]
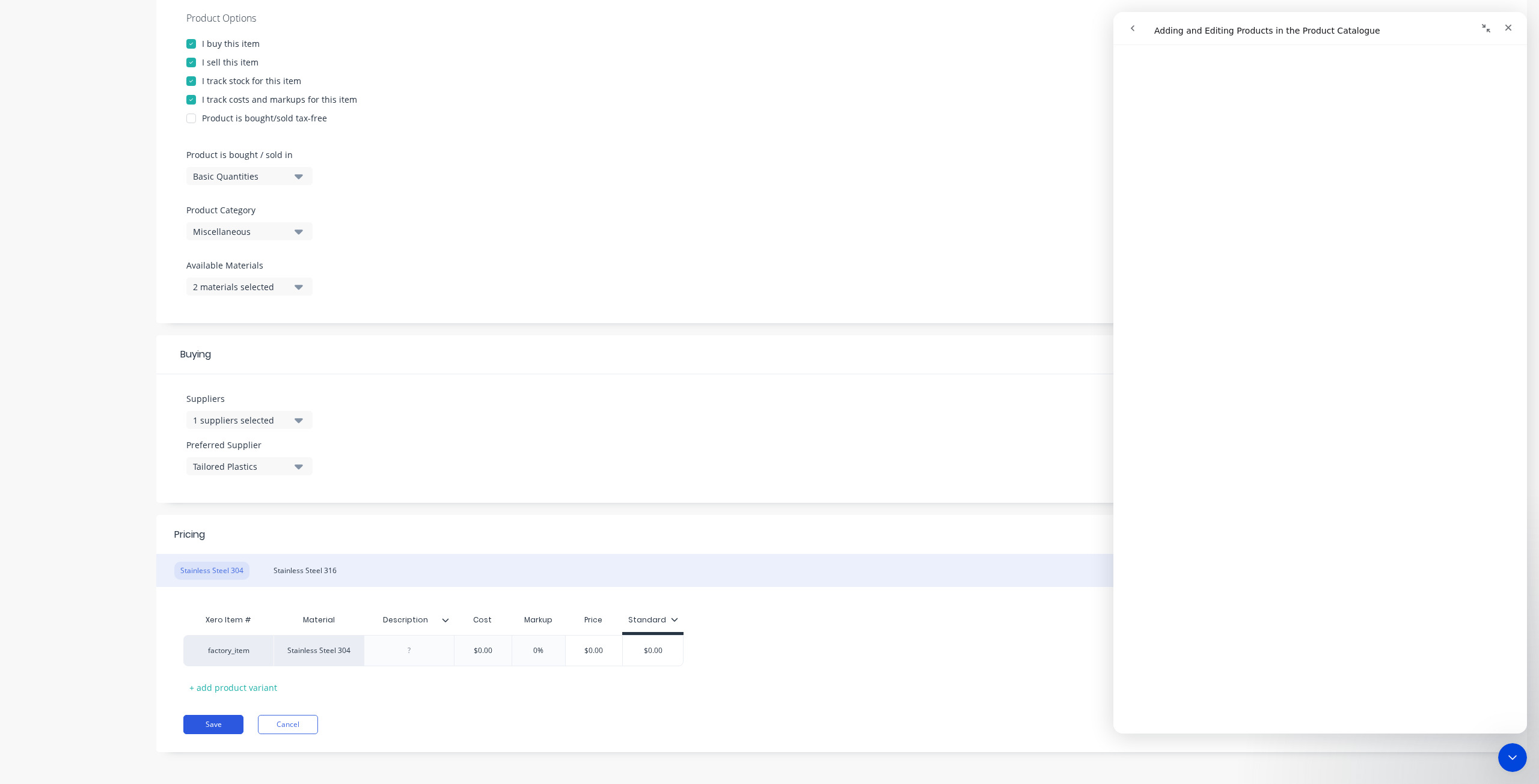
click at [202, 727] on button "Save" at bounding box center [212, 724] width 60 height 20
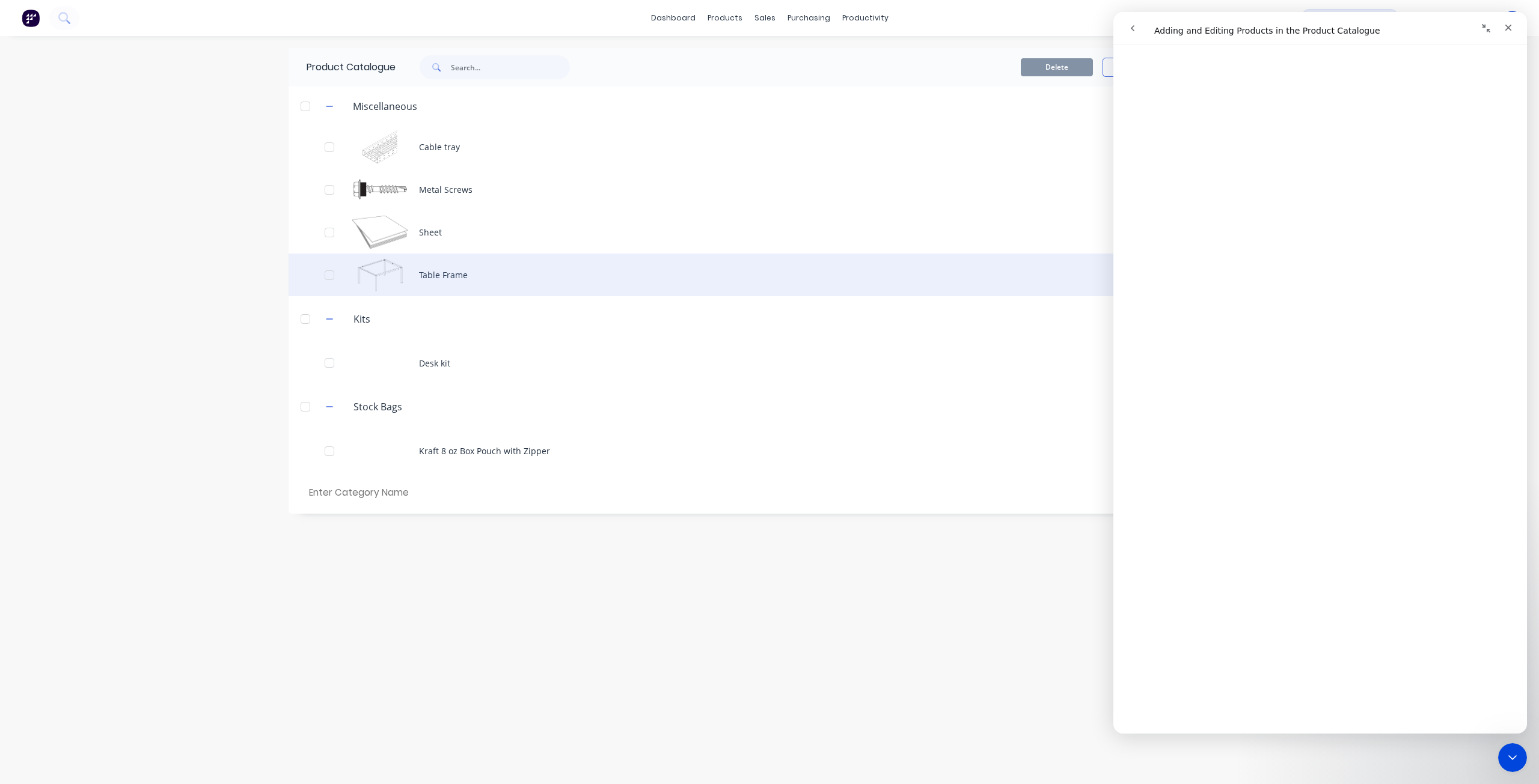
click at [420, 275] on div "Table Frame" at bounding box center [769, 275] width 961 height 43
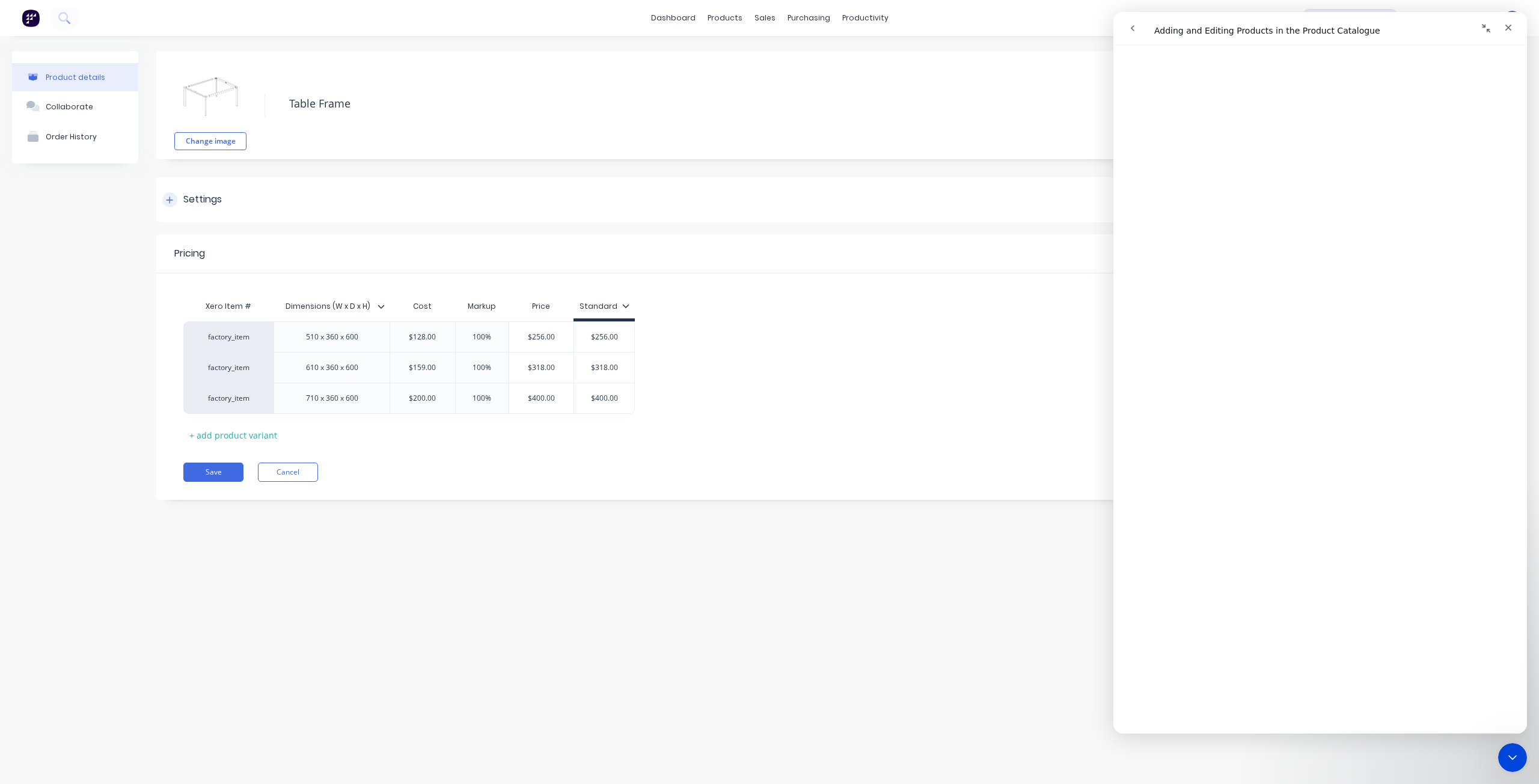
click at [230, 203] on div "Settings" at bounding box center [841, 199] width 1370 height 45
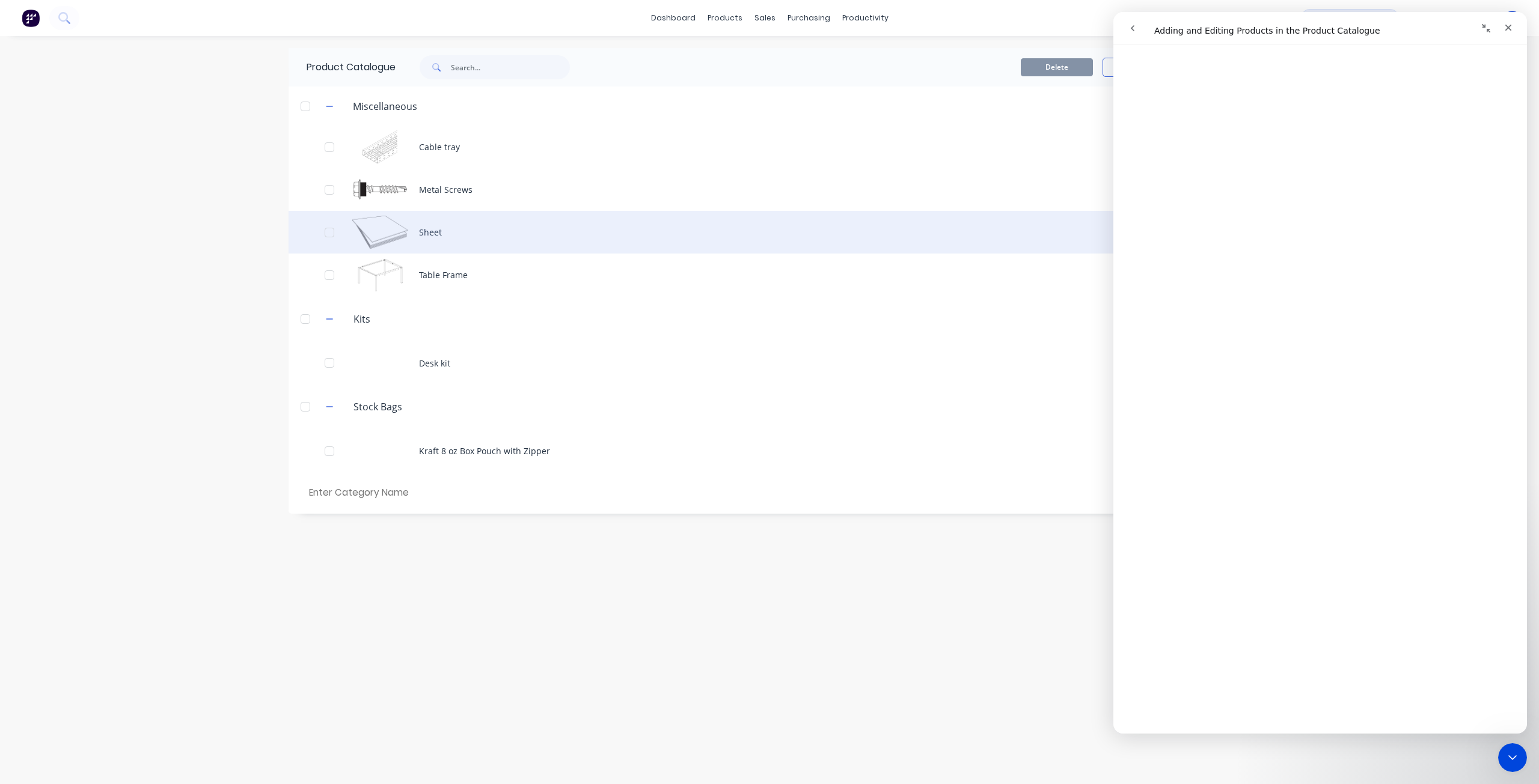
click at [455, 225] on div "Sheet" at bounding box center [769, 233] width 961 height 43
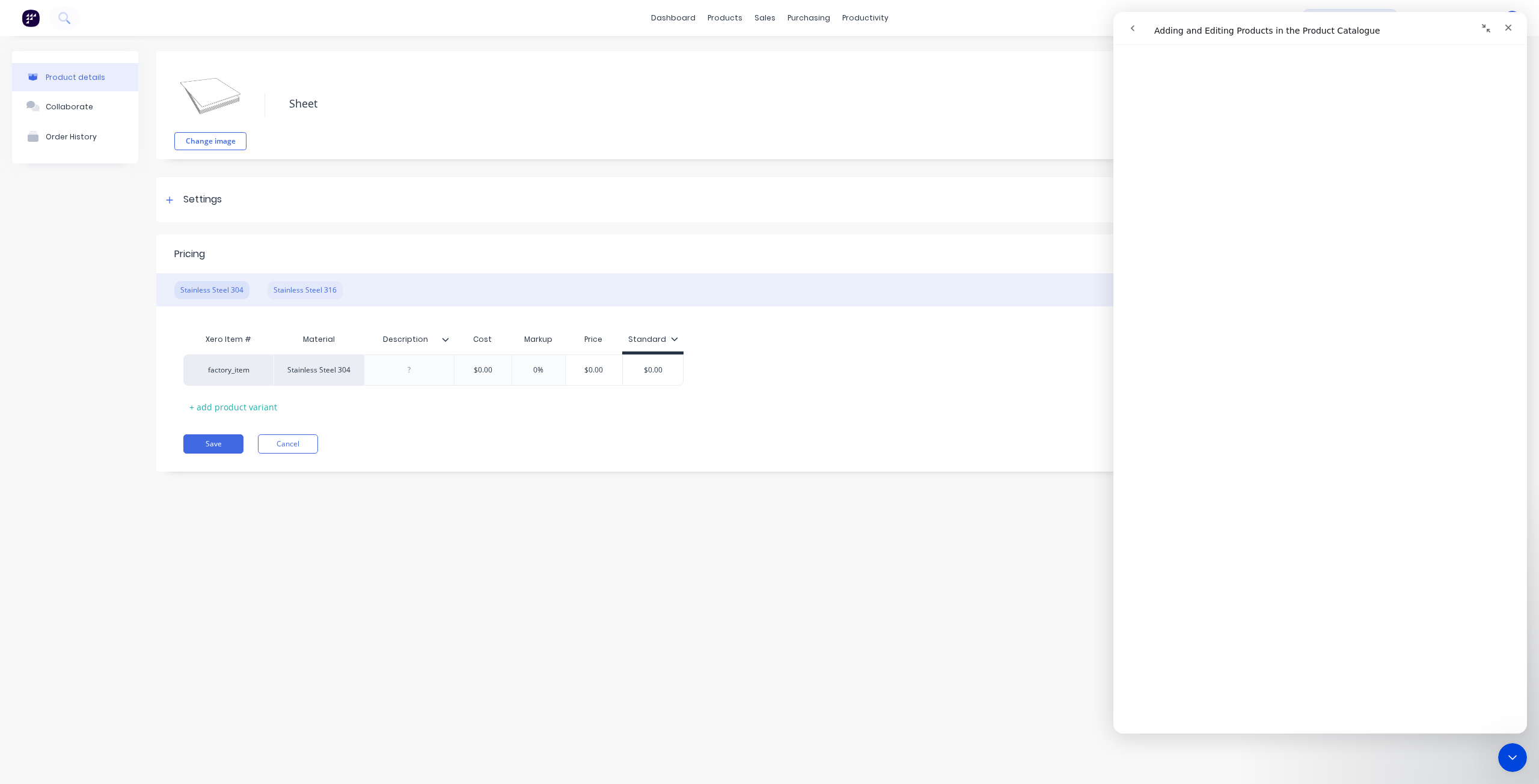
click at [284, 285] on div "Stainless Steel 316" at bounding box center [305, 290] width 75 height 18
click at [203, 283] on div "Stainless Steel 304" at bounding box center [211, 290] width 75 height 18
drag, startPoint x: 279, startPoint y: 289, endPoint x: 298, endPoint y: 292, distance: 19.2
click at [298, 292] on div "Stainless Steel 316" at bounding box center [305, 290] width 75 height 18
click at [227, 291] on div "Stainless Steel 304" at bounding box center [211, 290] width 75 height 18
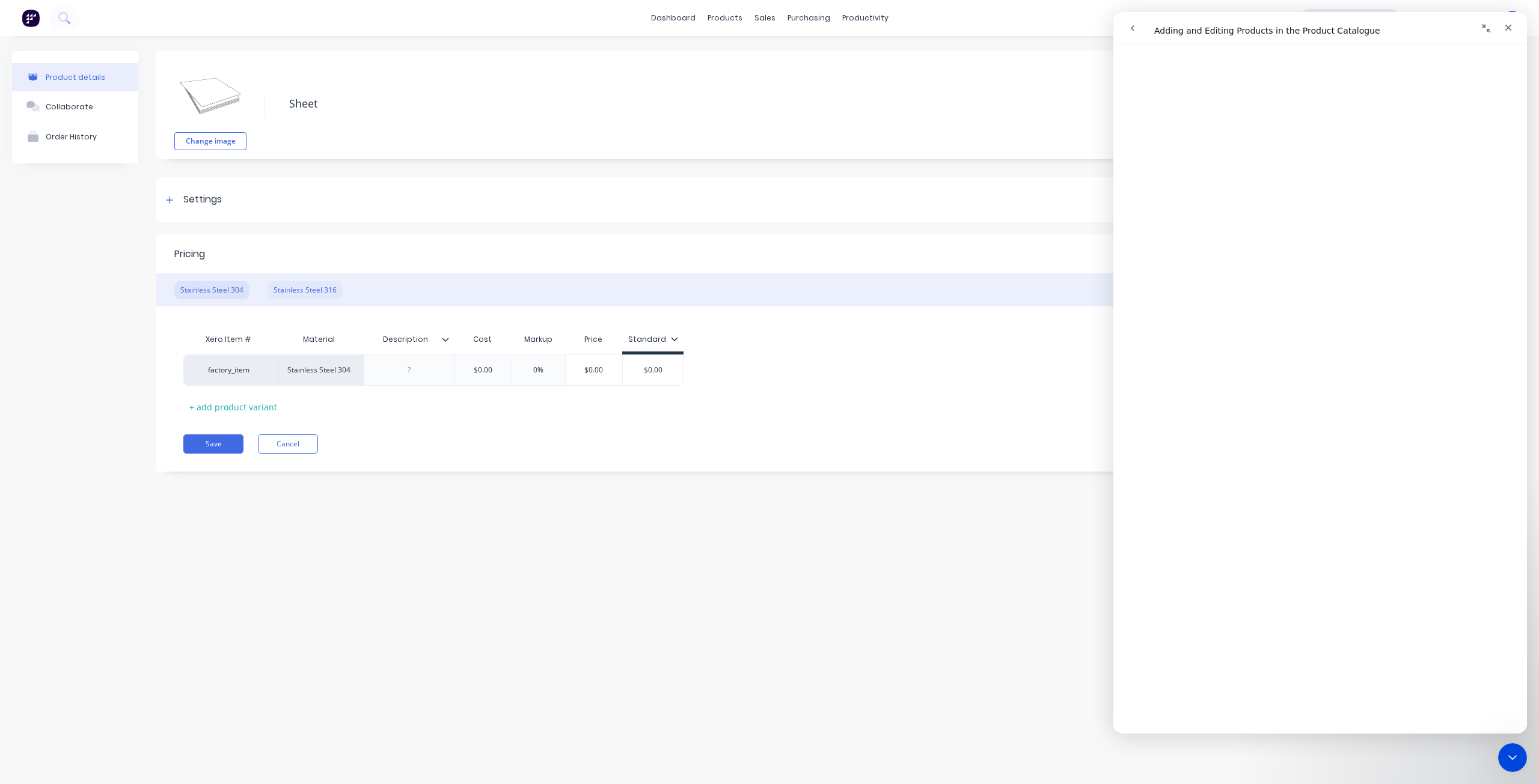
click at [305, 291] on div "Stainless Steel 316" at bounding box center [305, 290] width 75 height 18
click at [233, 290] on div "Stainless Steel 304" at bounding box center [211, 290] width 75 height 18
click at [312, 287] on div "Stainless Steel 316" at bounding box center [305, 290] width 75 height 18
click at [411, 341] on input "Description" at bounding box center [405, 339] width 83 height 11
click at [442, 341] on icon at bounding box center [445, 339] width 7 height 7
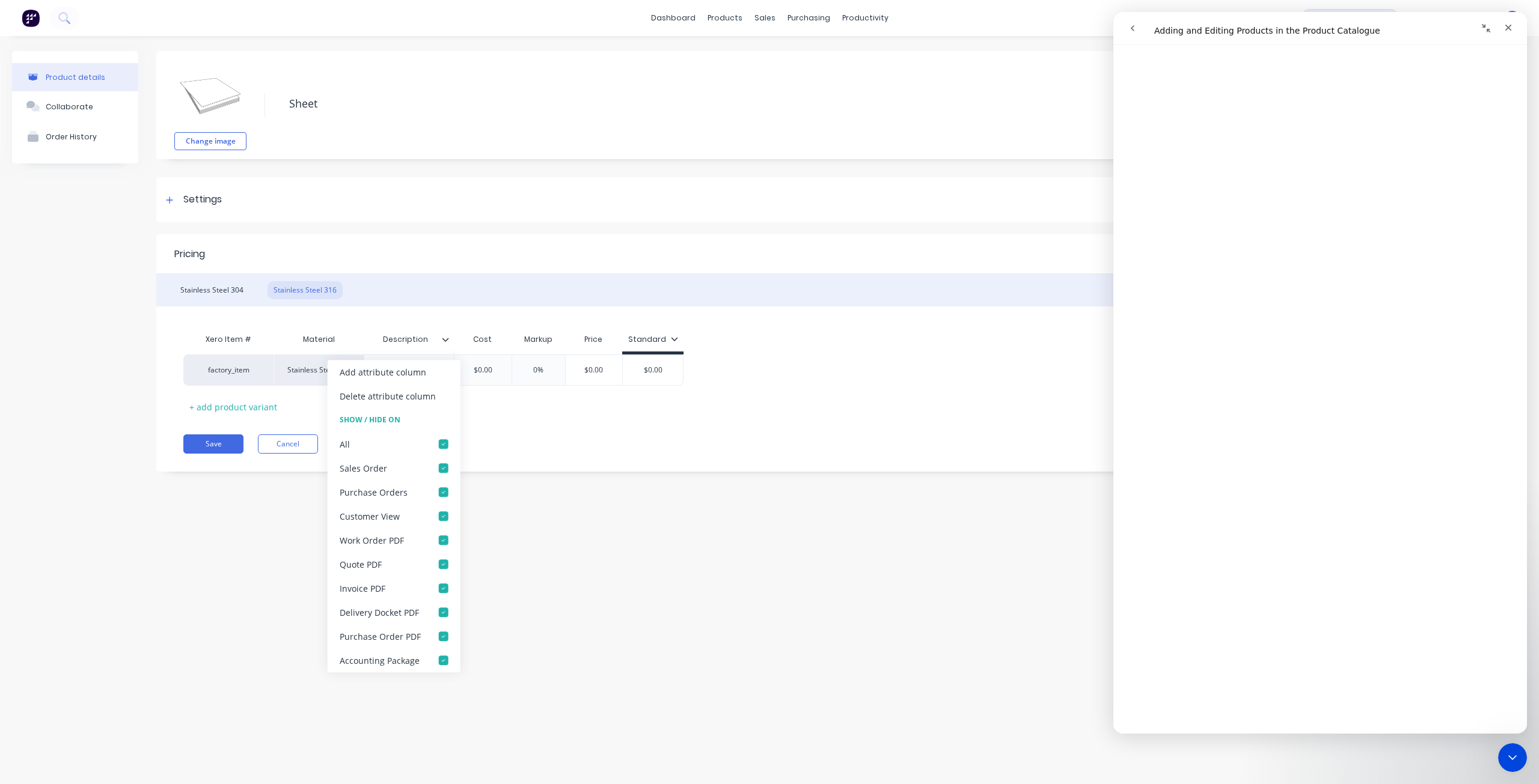
click at [442, 341] on icon at bounding box center [445, 339] width 7 height 7
click at [441, 414] on div "Xero Item # Material Description Cost Markup Price Standard factory_item Stainl…" at bounding box center [841, 371] width 1316 height 89
click at [735, 59] on div at bounding box center [727, 57] width 18 height 11
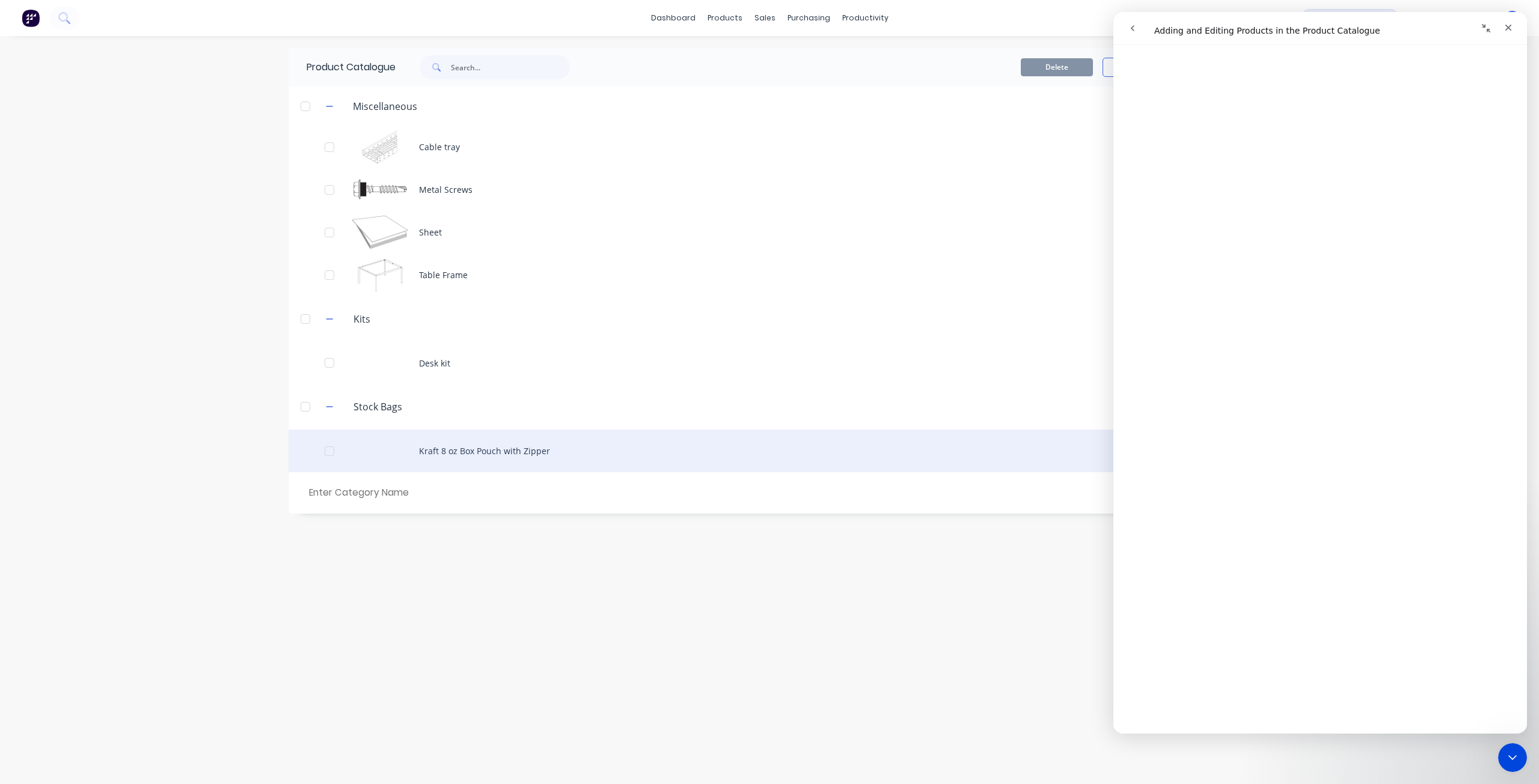
drag, startPoint x: 520, startPoint y: 407, endPoint x: 509, endPoint y: 436, distance: 31.0
drag, startPoint x: 509, startPoint y: 436, endPoint x: 503, endPoint y: 452, distance: 17.1
click at [503, 452] on div "Kraft 8 oz Box Pouch with Zipper" at bounding box center [769, 452] width 961 height 43
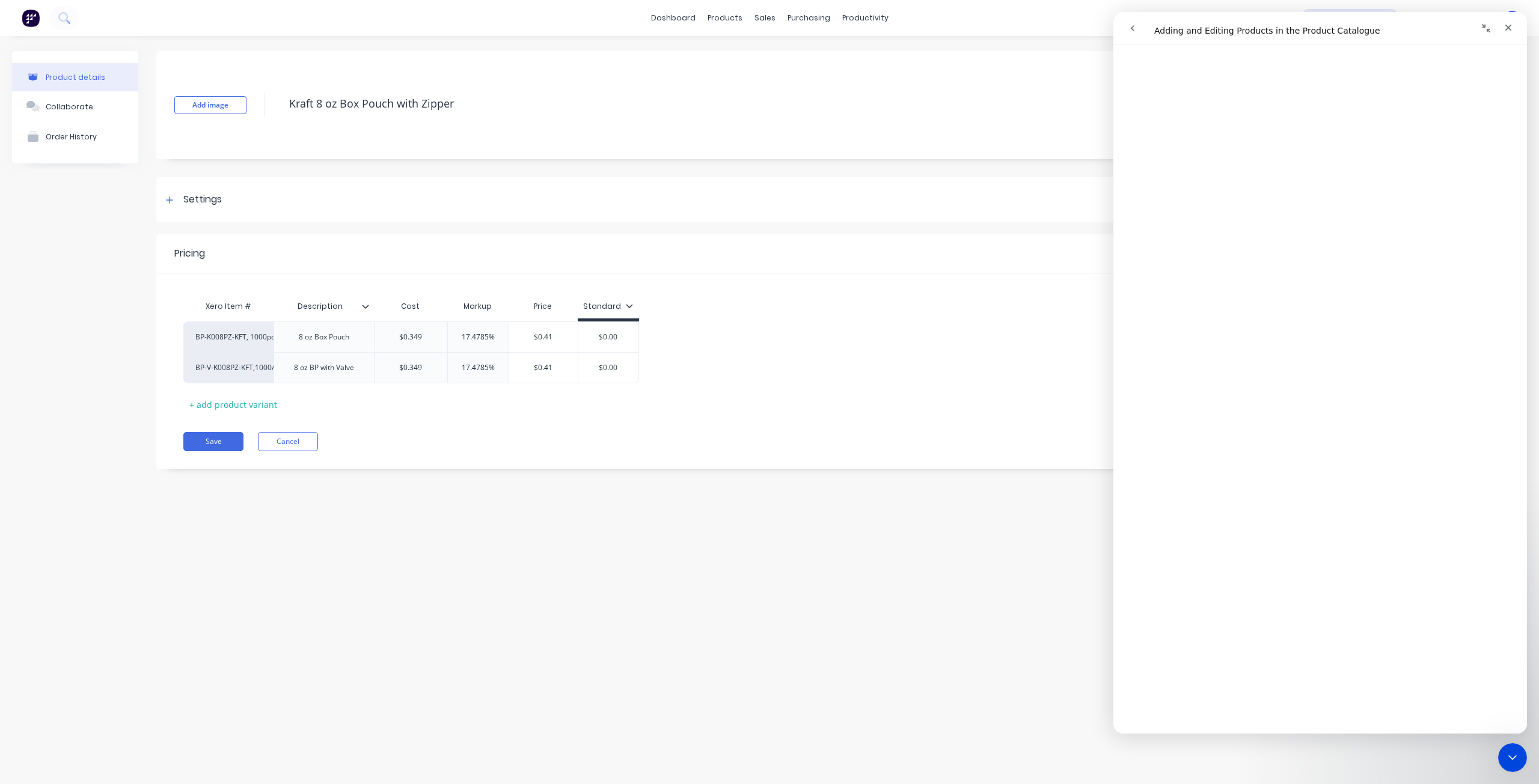
click at [503, 452] on div "Pricing Buying Selling Tracking Xero Item # Description Cost Markup Price Stand…" at bounding box center [841, 352] width 1370 height 235
click at [205, 200] on div "Settings" at bounding box center [201, 199] width 38 height 15
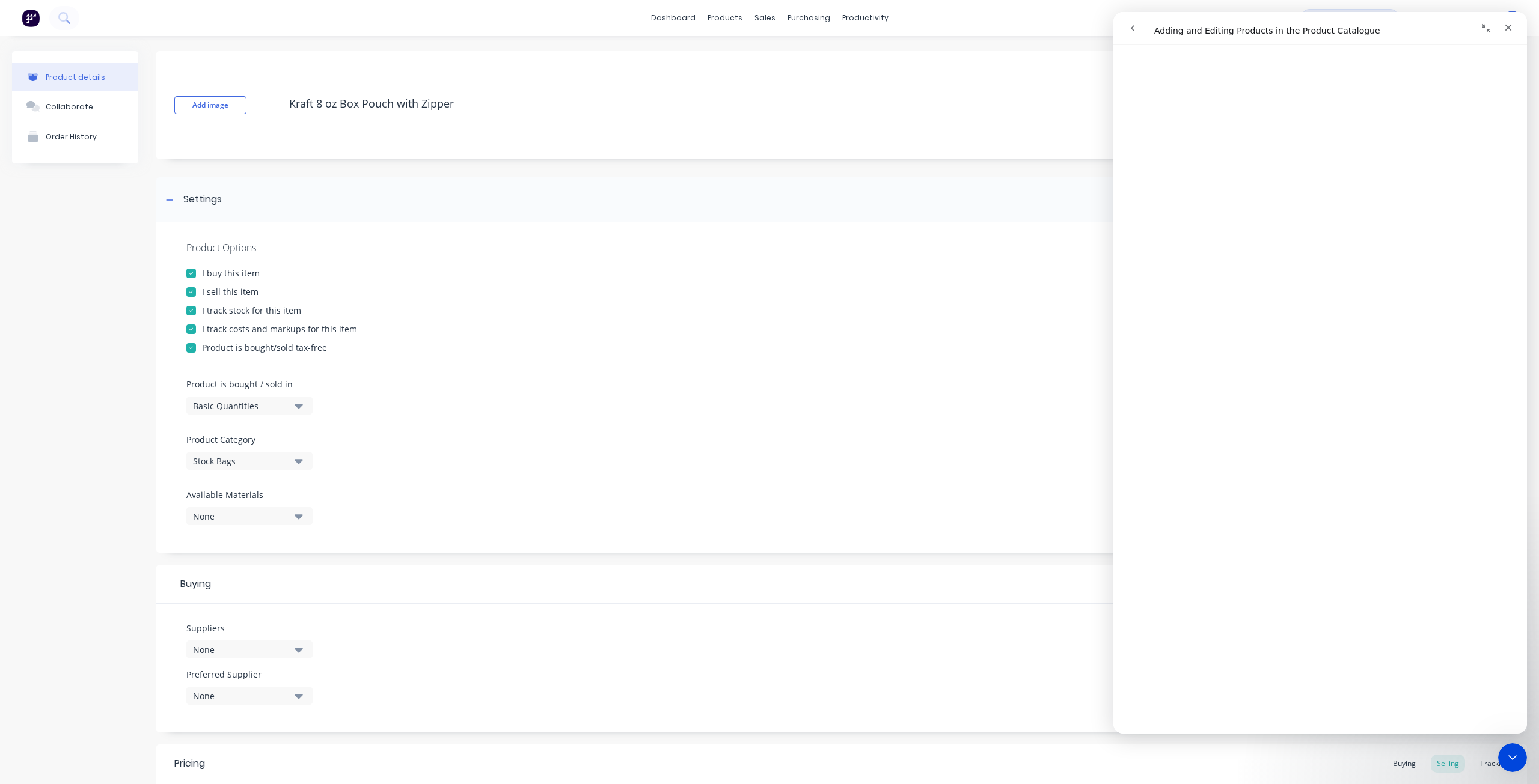
click at [276, 514] on div "None" at bounding box center [241, 516] width 96 height 13
click at [345, 501] on div "Product Options I buy this item I sell this item I track stock for this item I …" at bounding box center [841, 387] width 1370 height 330
drag, startPoint x: 344, startPoint y: 499, endPoint x: 117, endPoint y: 251, distance: 336.2
click at [117, 251] on div "Product details Collaborate Order History" at bounding box center [74, 524] width 126 height 946
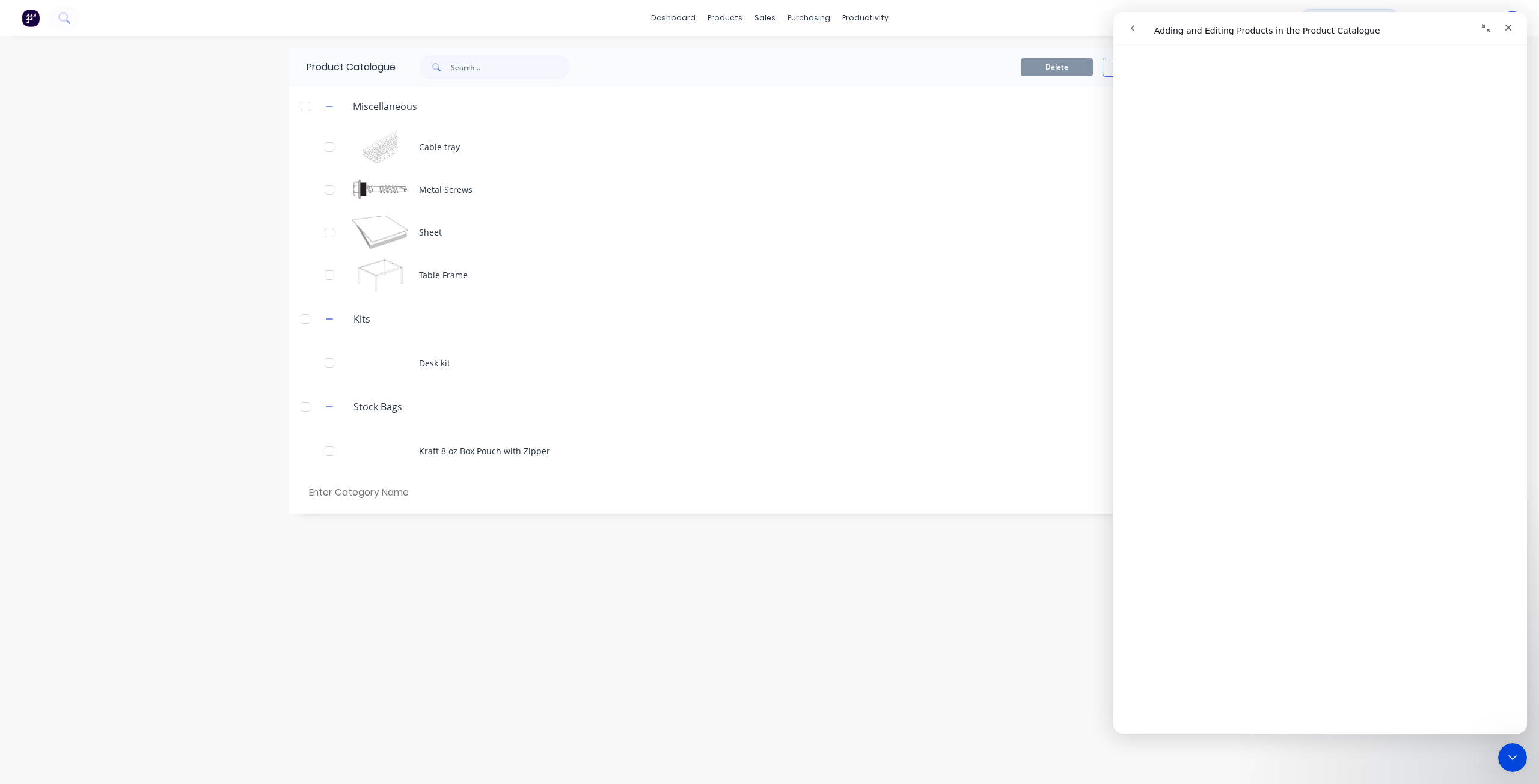
click at [1482, 27] on icon "Collapse window" at bounding box center [1486, 28] width 10 height 10
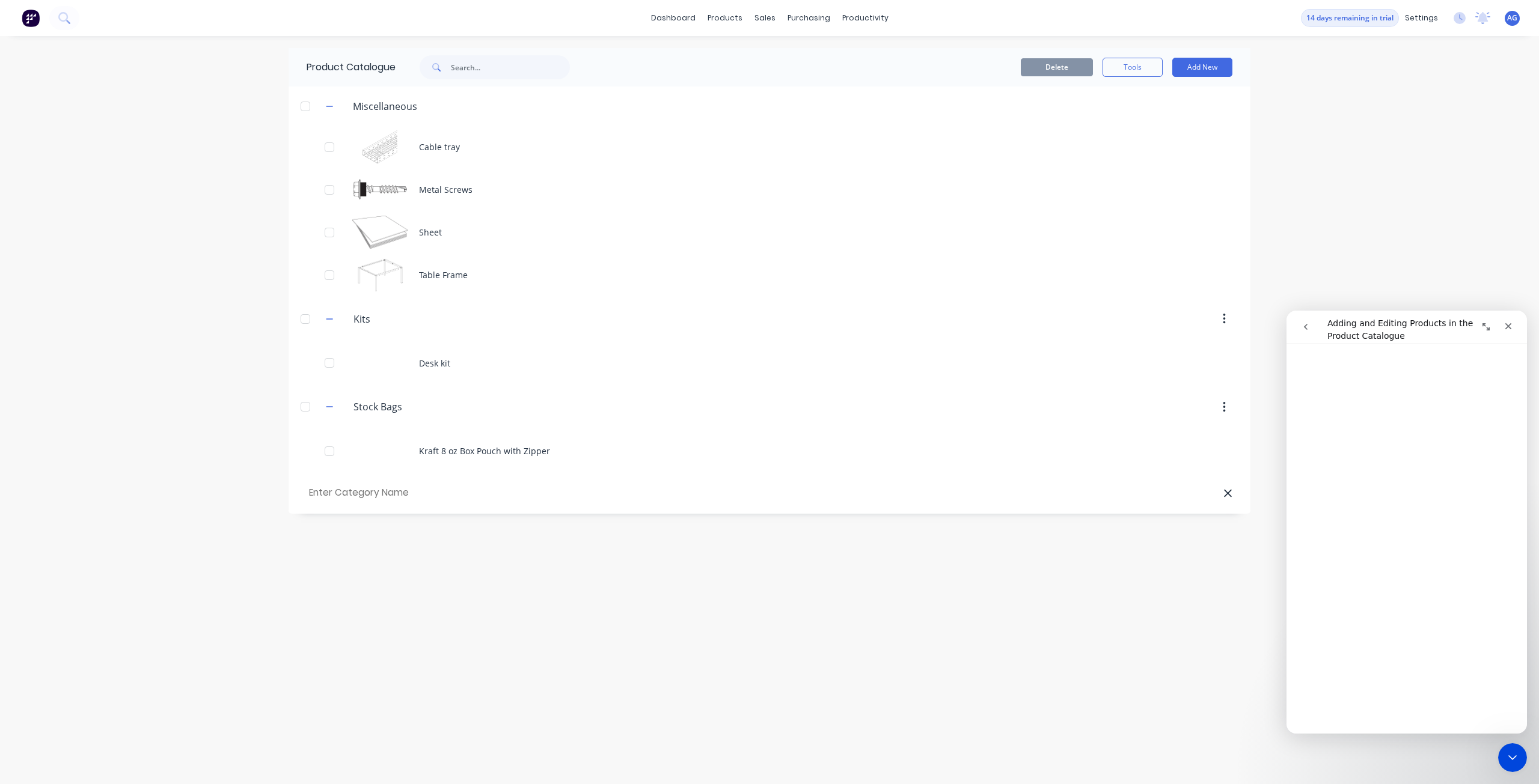
scroll to position [1600, 0]
click at [1222, 65] on button "Add New" at bounding box center [1202, 67] width 60 height 20
click at [1216, 96] on div "Category" at bounding box center [1174, 99] width 93 height 18
click at [1165, 101] on div "Category" at bounding box center [1174, 99] width 93 height 18
click at [1196, 121] on div "Product" at bounding box center [1174, 122] width 93 height 18
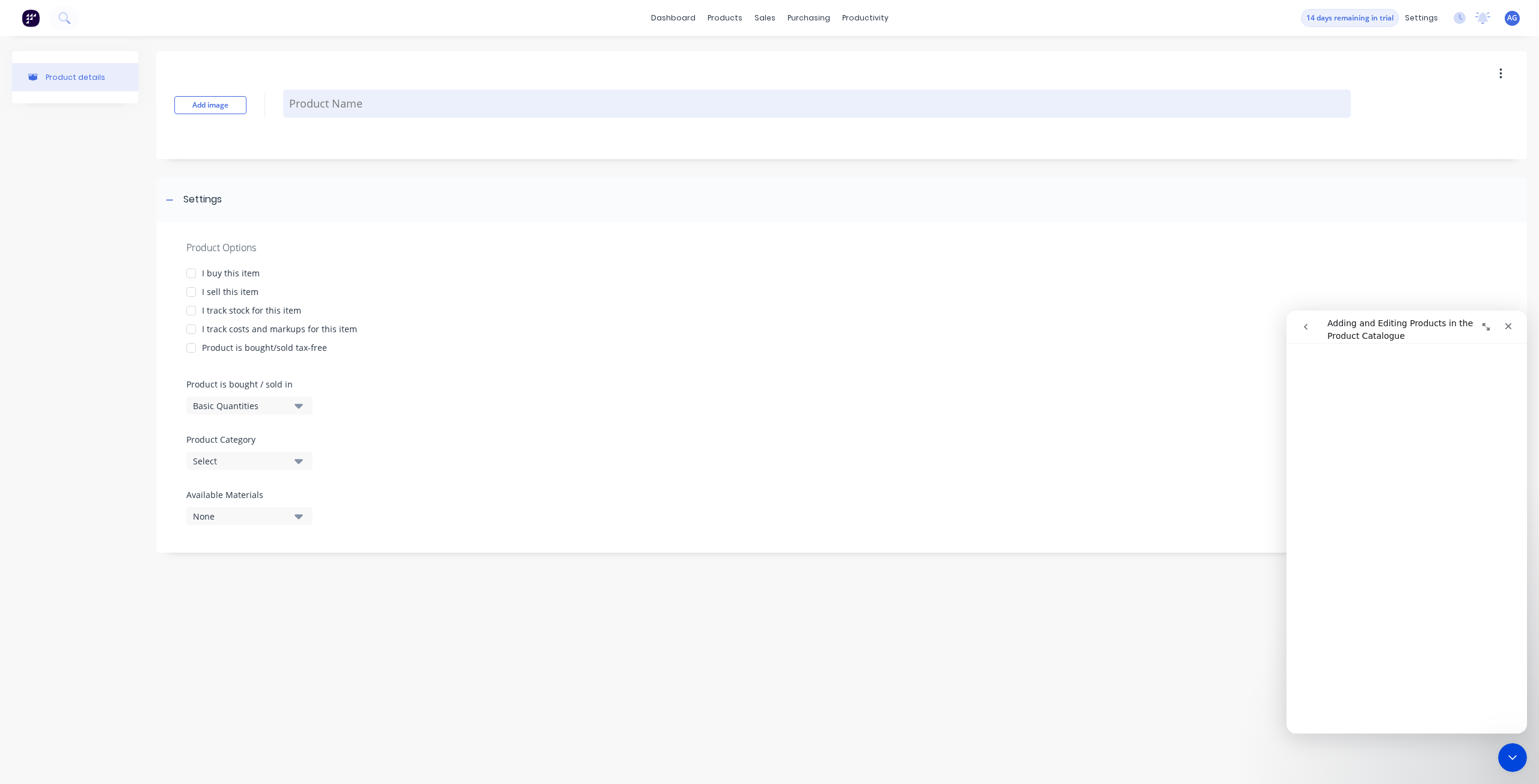
click at [461, 95] on textarea at bounding box center [817, 104] width 1068 height 28
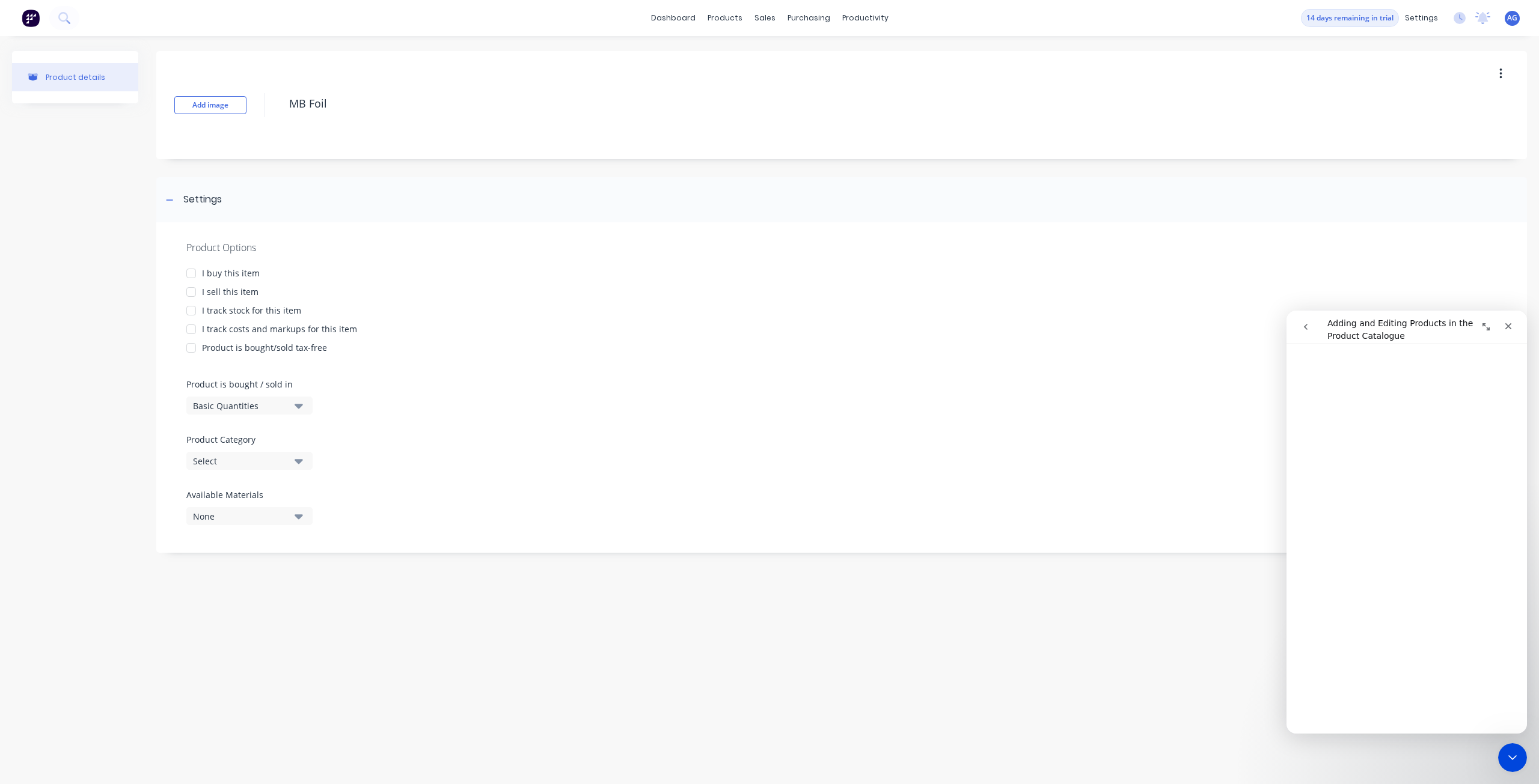
drag, startPoint x: 196, startPoint y: 274, endPoint x: 191, endPoint y: 289, distance: 15.8
click at [196, 275] on div at bounding box center [191, 273] width 24 height 24
click at [191, 292] on div at bounding box center [191, 291] width 24 height 24
click at [196, 312] on div at bounding box center [191, 310] width 24 height 24
click at [198, 330] on div at bounding box center [191, 329] width 24 height 24
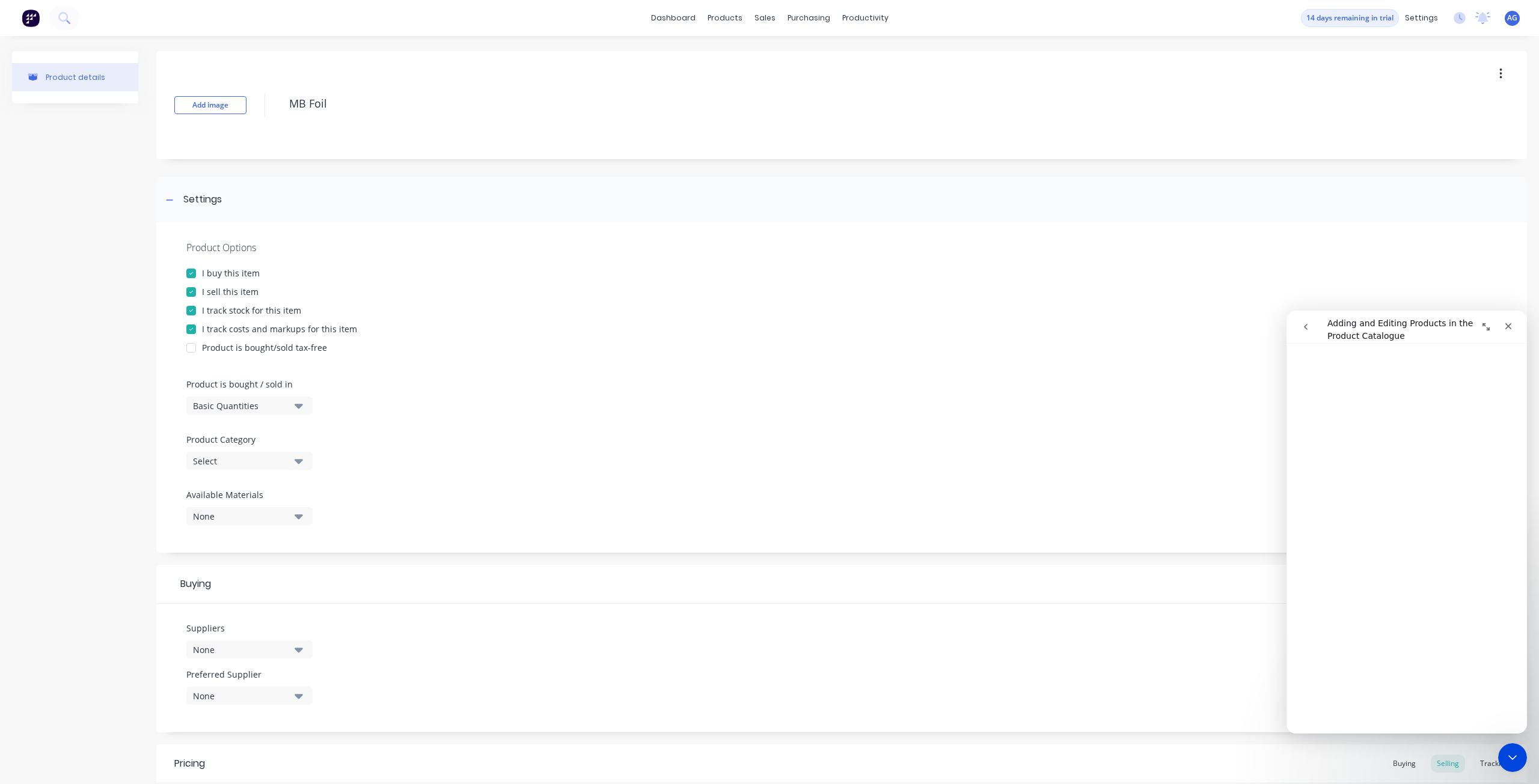
click at [199, 350] on div at bounding box center [191, 348] width 24 height 24
click at [289, 404] on button "Basic Quantities" at bounding box center [249, 406] width 126 height 18
click at [282, 509] on div "Square Metres" at bounding box center [277, 507] width 180 height 24
click at [283, 465] on div "Select" at bounding box center [241, 460] width 96 height 13
click at [271, 523] on div "Hot Stamping BOM" at bounding box center [277, 527] width 180 height 24
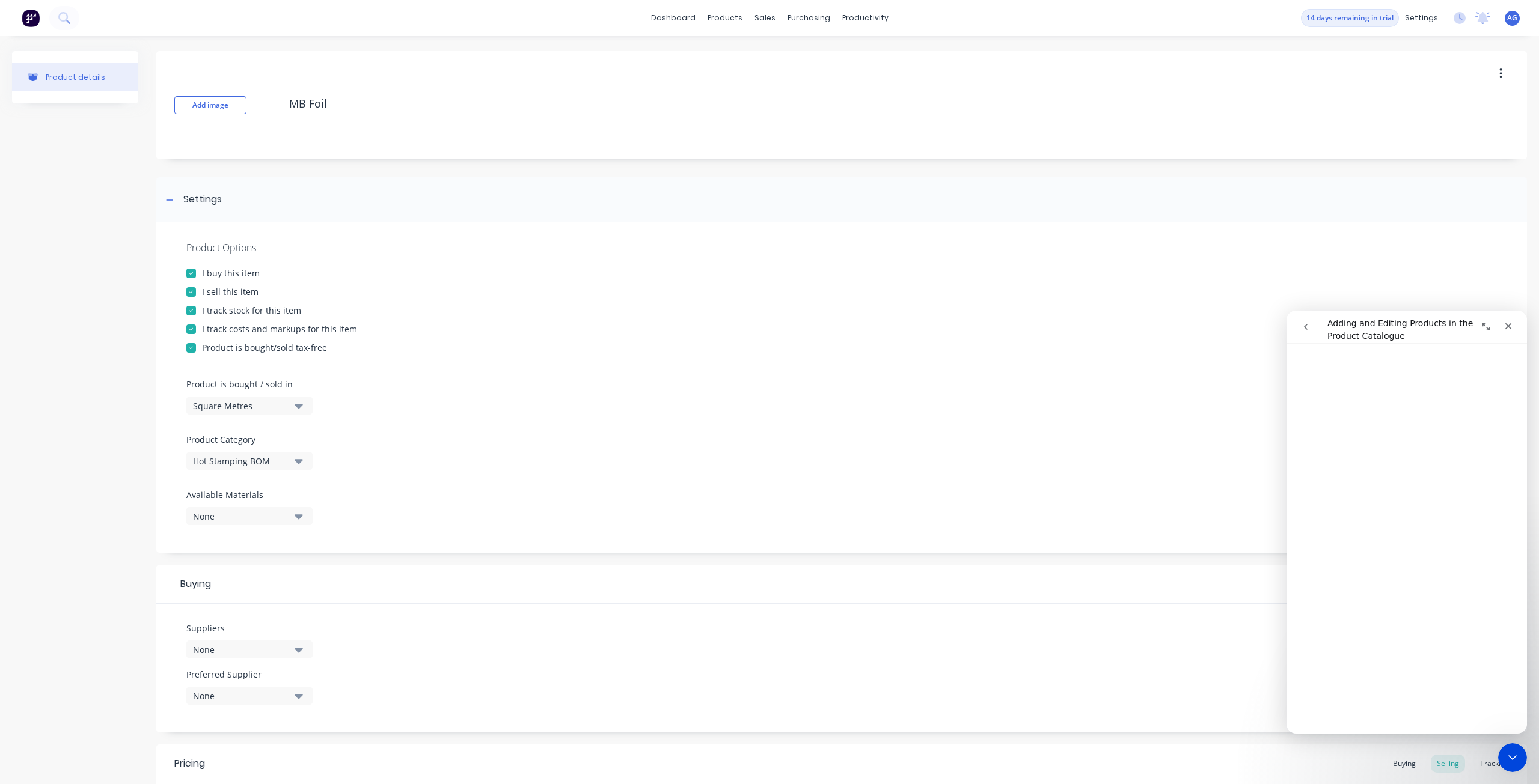
click at [270, 518] on div "None" at bounding box center [241, 516] width 96 height 13
click at [234, 658] on div "MB Foil" at bounding box center [283, 654] width 120 height 13
drag, startPoint x: 236, startPoint y: 656, endPoint x: 216, endPoint y: 651, distance: 20.6
click at [216, 651] on div "button" at bounding box center [206, 654] width 24 height 24
click at [211, 632] on div "button" at bounding box center [206, 631] width 24 height 24
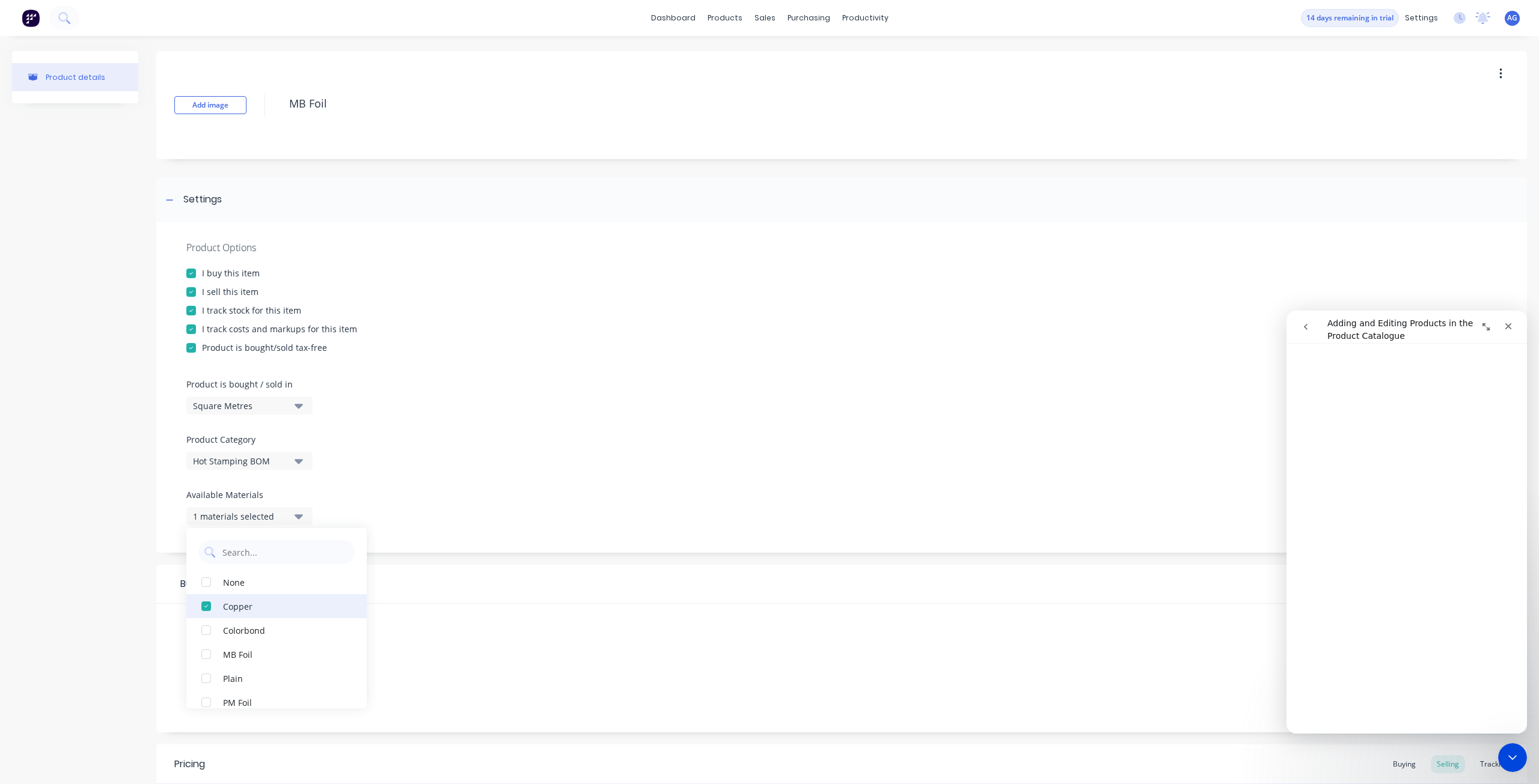
click at [203, 608] on div "button" at bounding box center [206, 606] width 24 height 24
click at [205, 657] on div "button" at bounding box center [206, 654] width 24 height 24
click at [508, 470] on div "Product Options I buy this item I sell this item I track stock for this item I …" at bounding box center [841, 387] width 1370 height 330
click at [277, 515] on div "1 materials selected" at bounding box center [241, 516] width 96 height 13
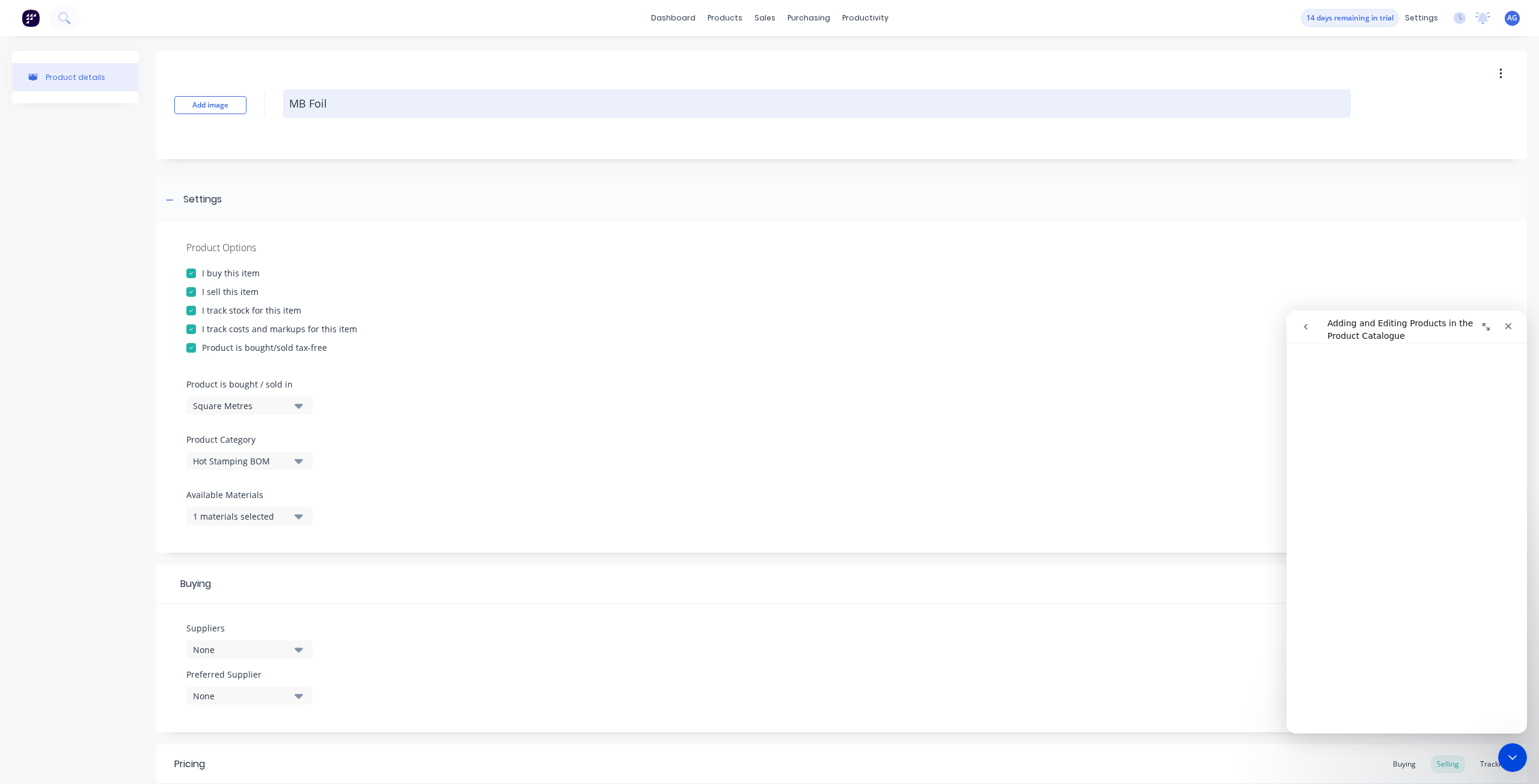
click at [305, 101] on textarea "MB Foil" at bounding box center [817, 104] width 1068 height 28
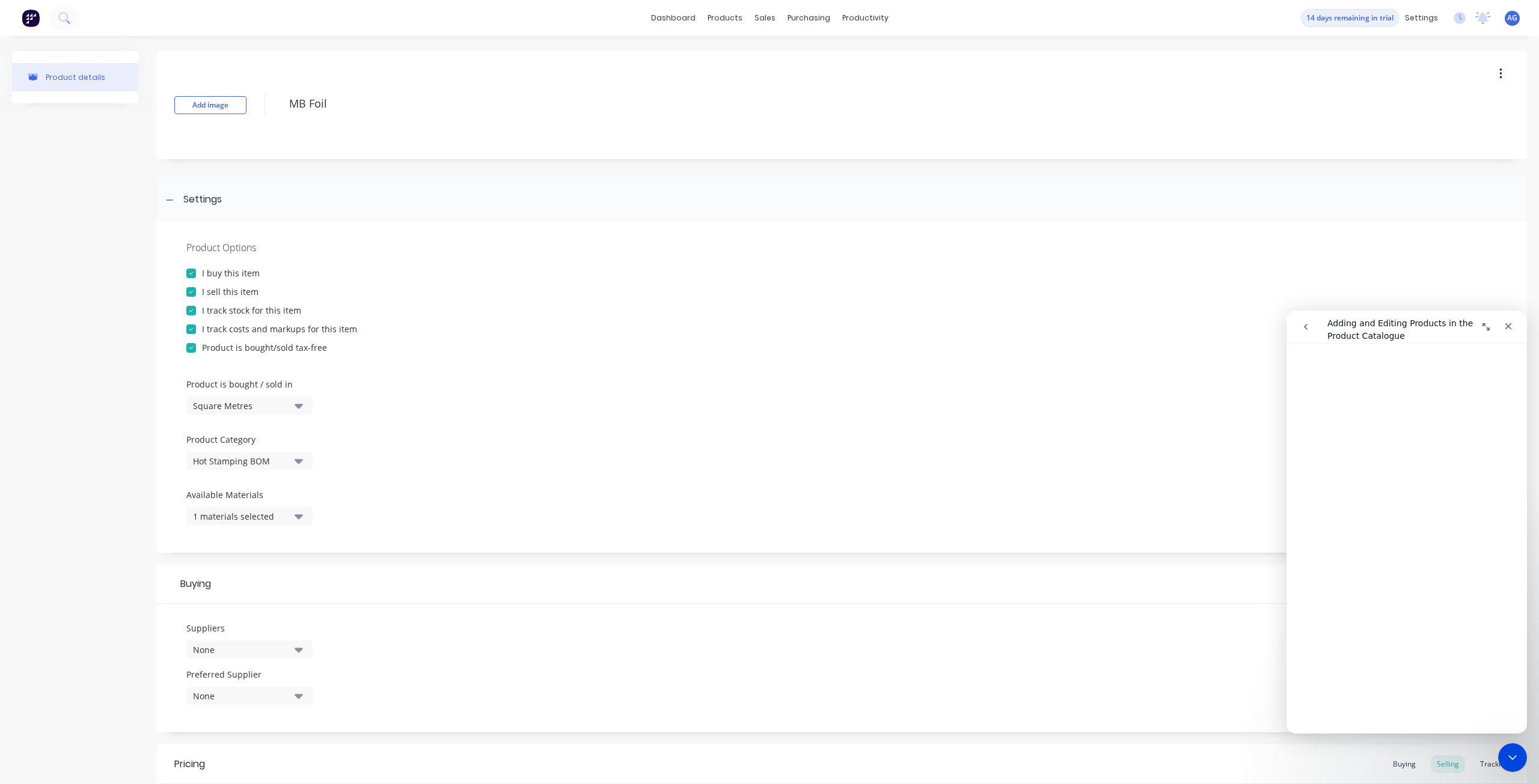
drag, startPoint x: 355, startPoint y: 95, endPoint x: 196, endPoint y: 80, distance: 159.7
click at [197, 80] on div "Add image MB Foil" at bounding box center [841, 105] width 1370 height 109
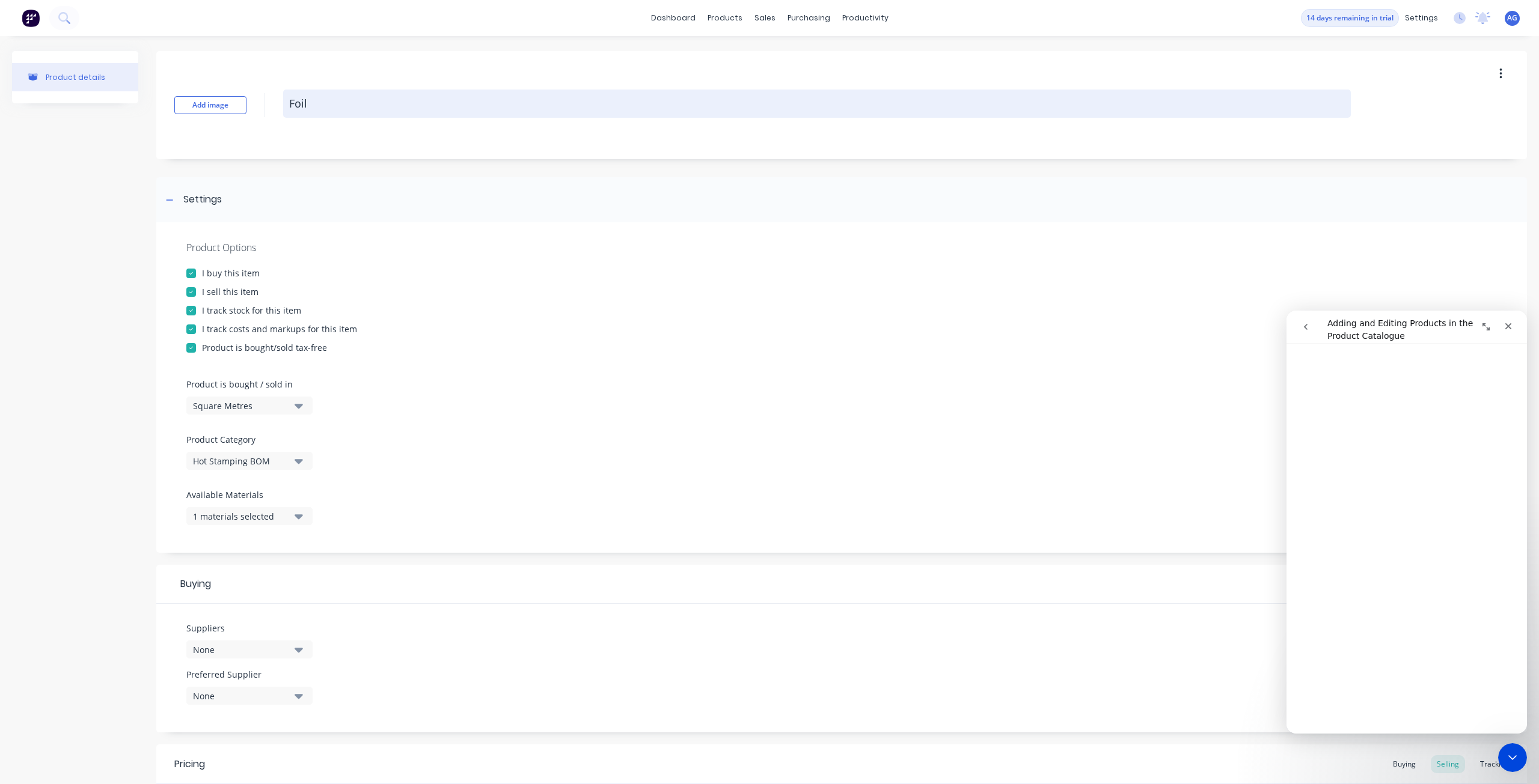
click at [290, 101] on textarea "Foil" at bounding box center [817, 104] width 1068 height 28
click at [486, 113] on textarea "Metallic Foil" at bounding box center [817, 104] width 1068 height 28
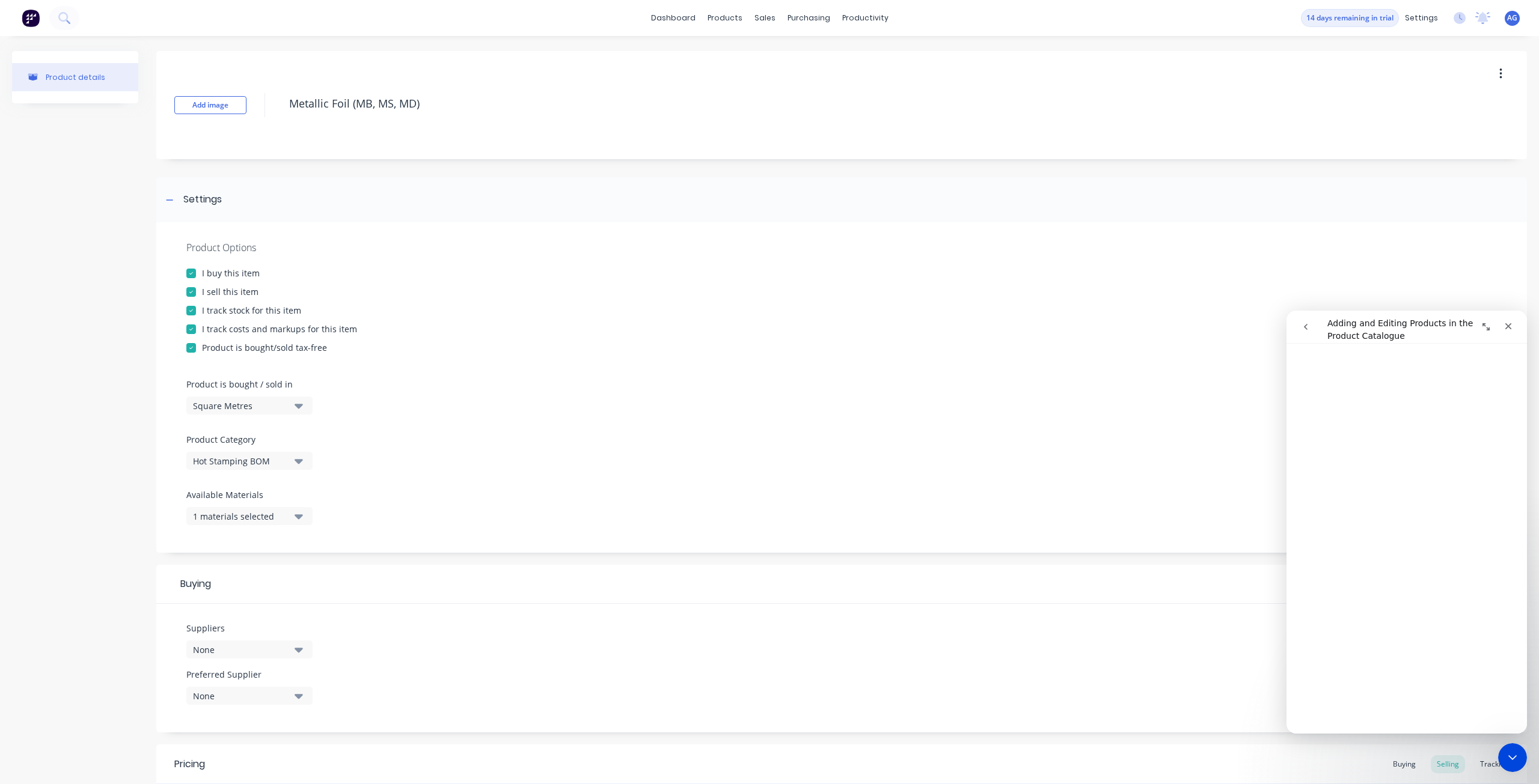
click at [480, 301] on div "Product Options I buy this item I sell this item I track stock for this item I …" at bounding box center [841, 387] width 1370 height 330
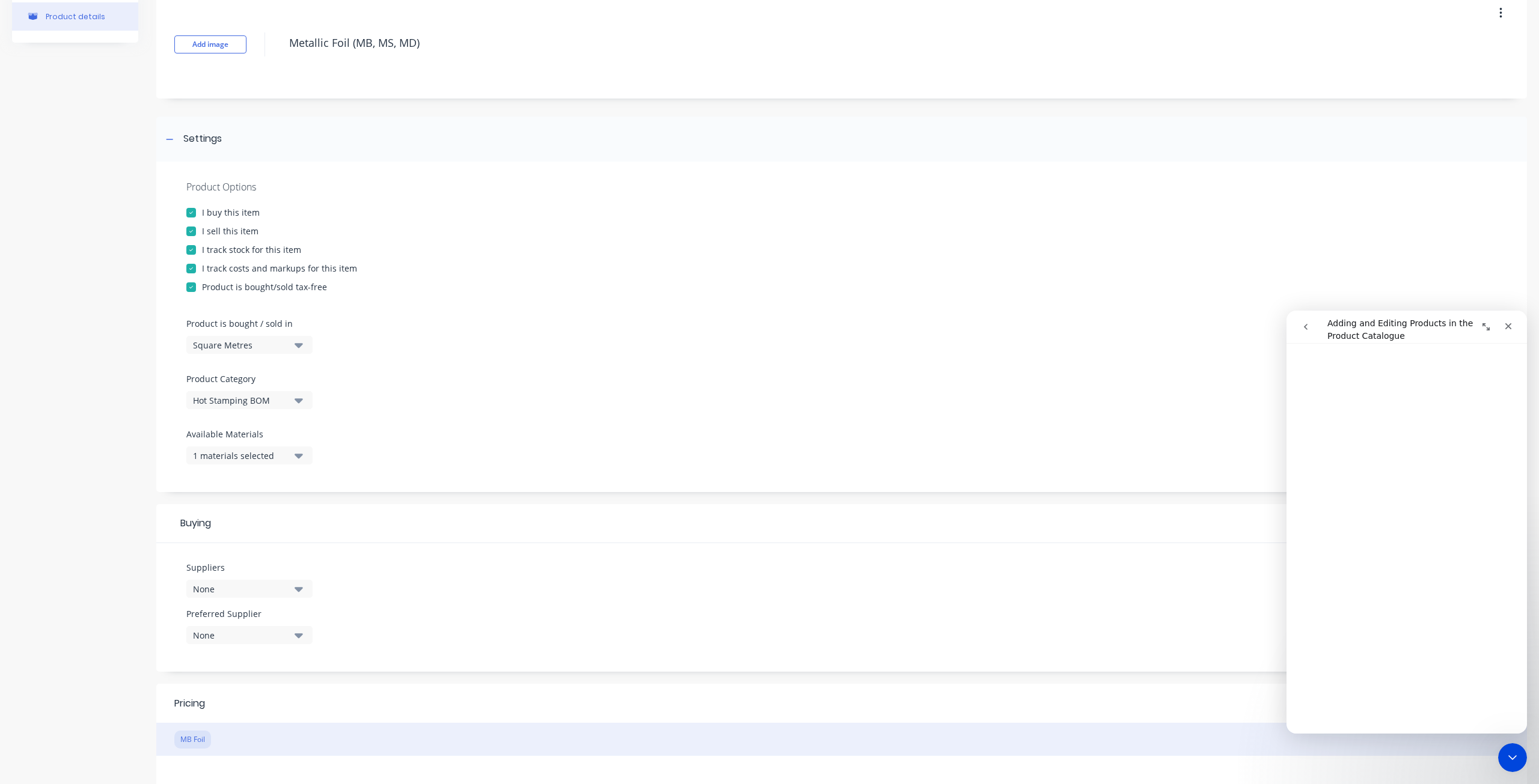
scroll to position [120, 0]
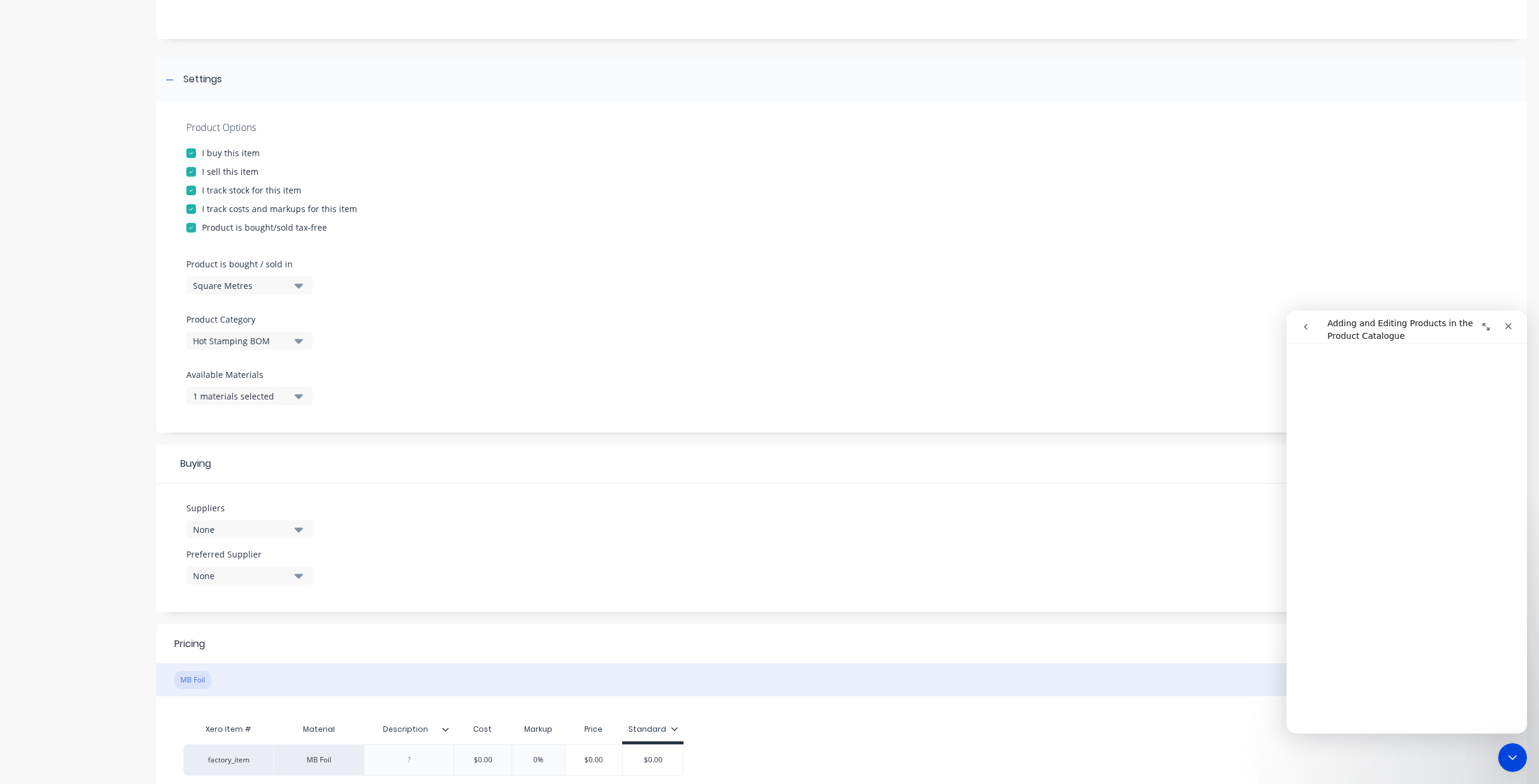
click at [304, 398] on button "1 materials selected" at bounding box center [249, 396] width 126 height 18
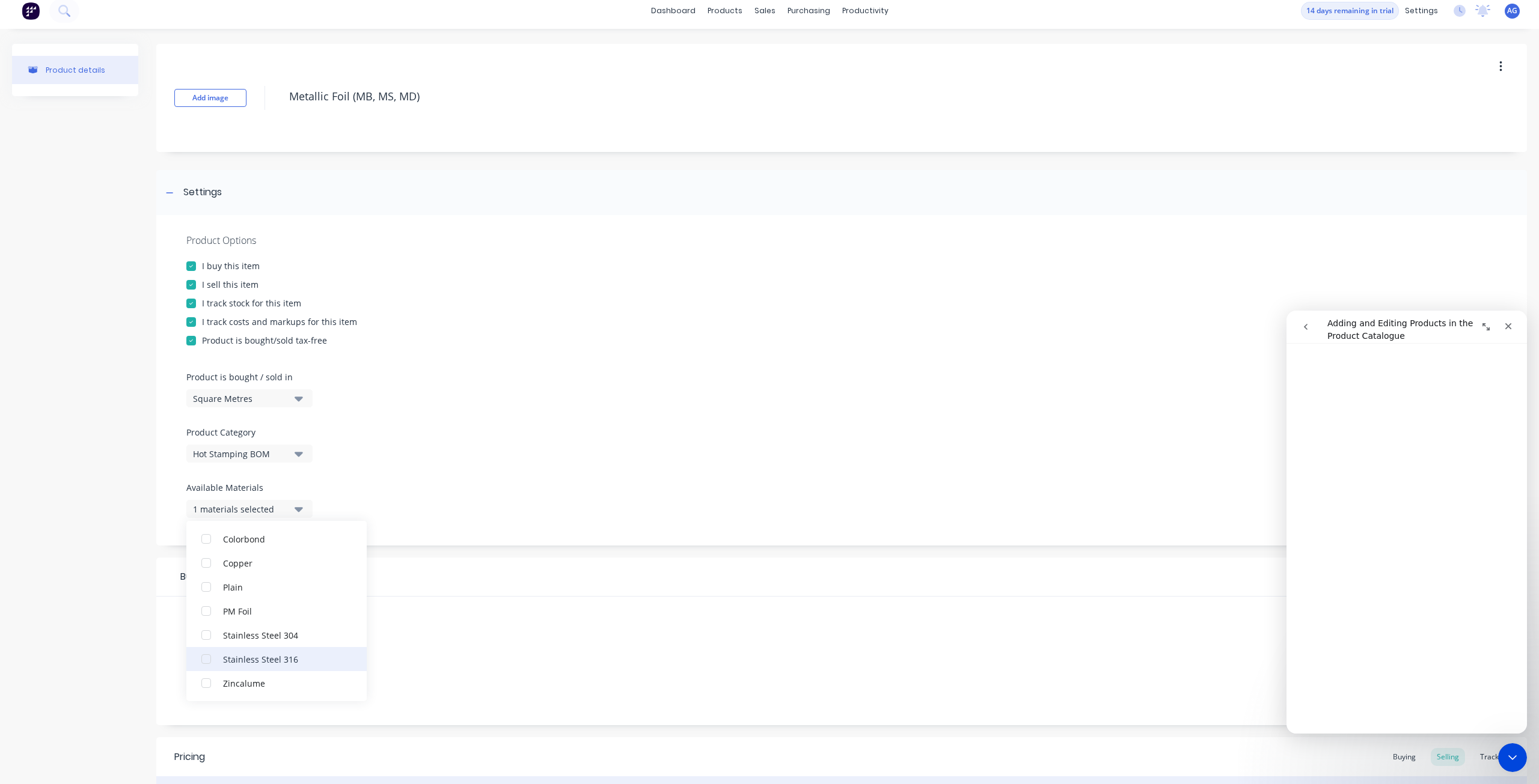
scroll to position [0, 0]
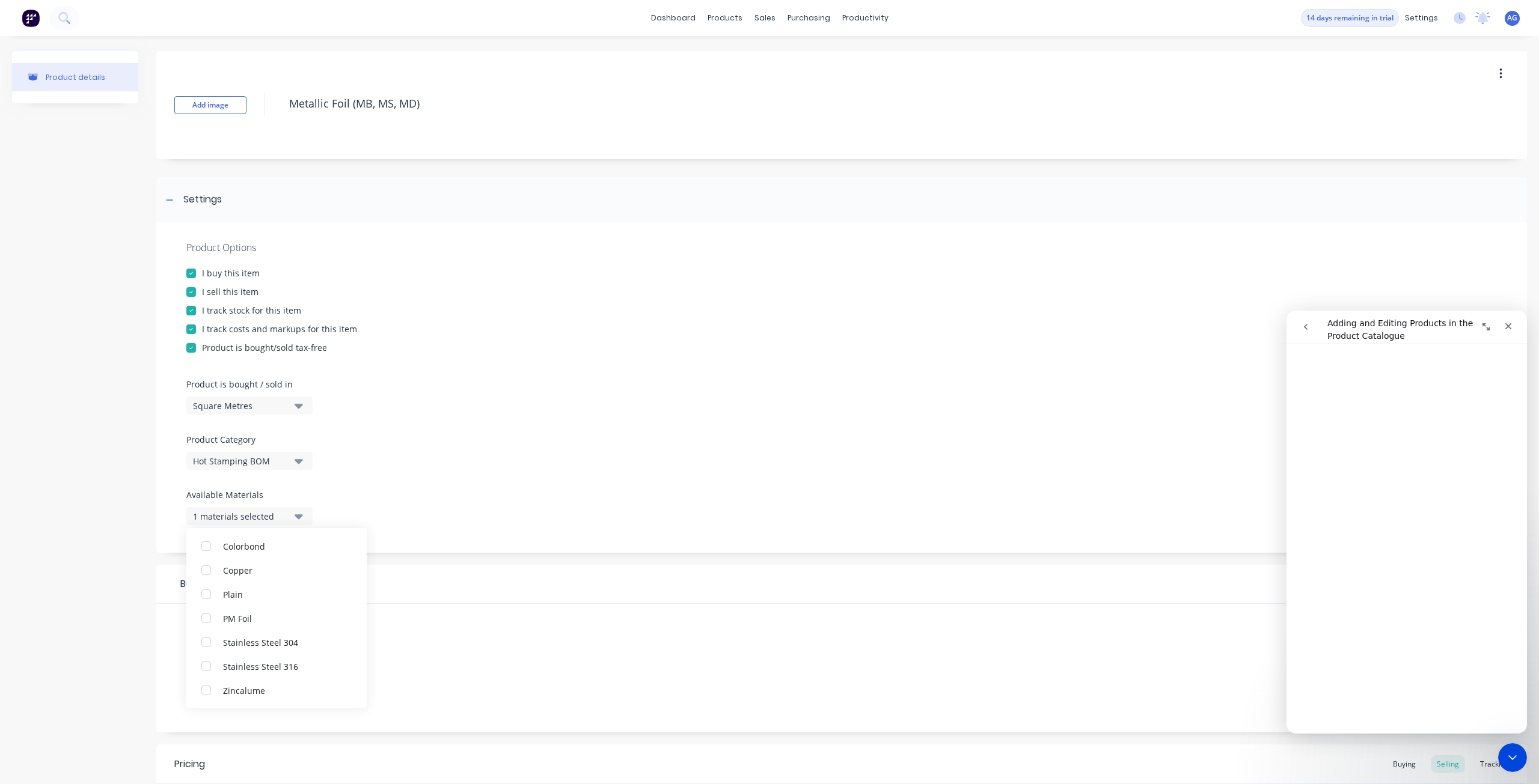
click at [535, 421] on div "Product Options I buy this item I sell this item I track stock for this item I …" at bounding box center [841, 387] width 1370 height 330
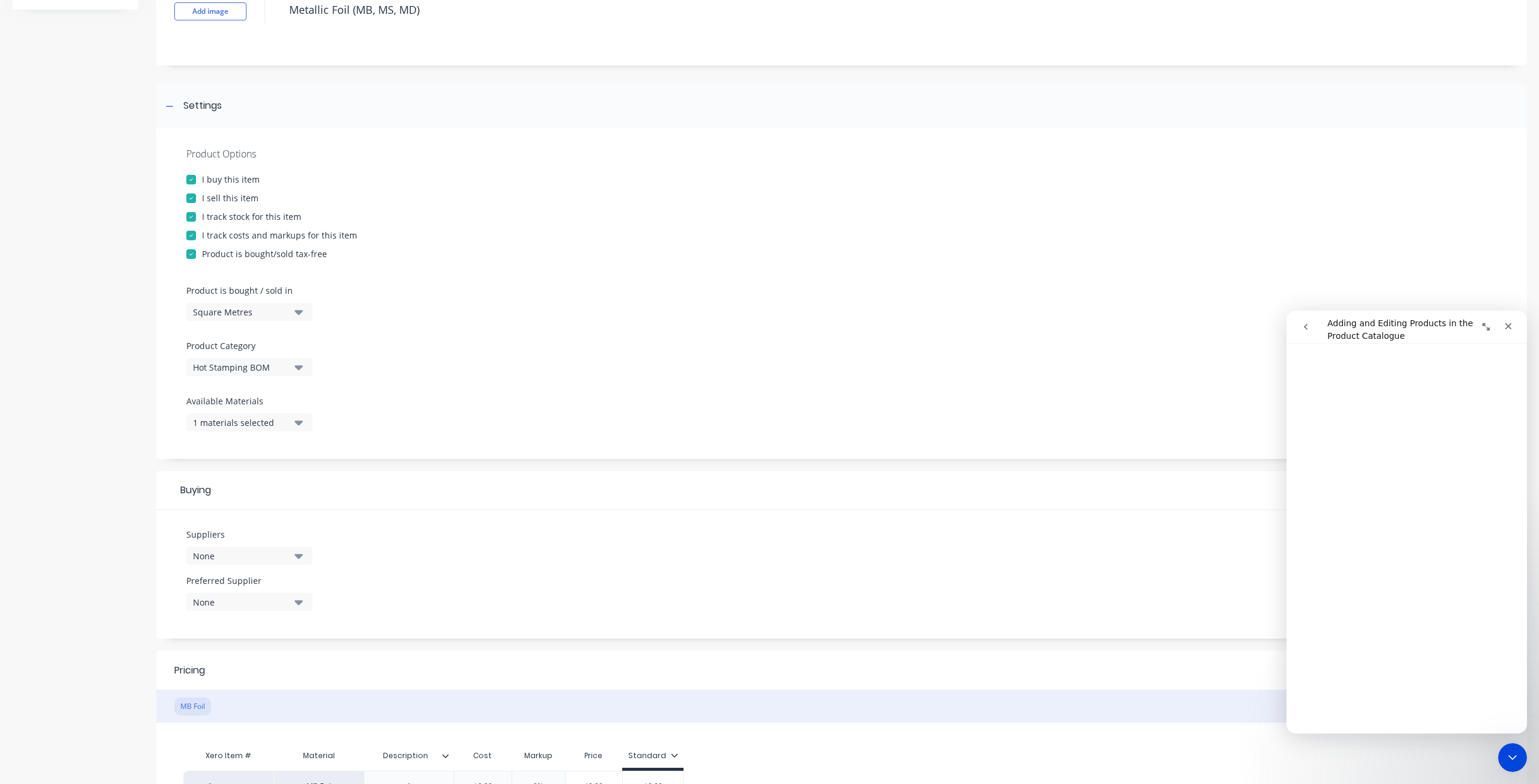
scroll to position [120, 0]
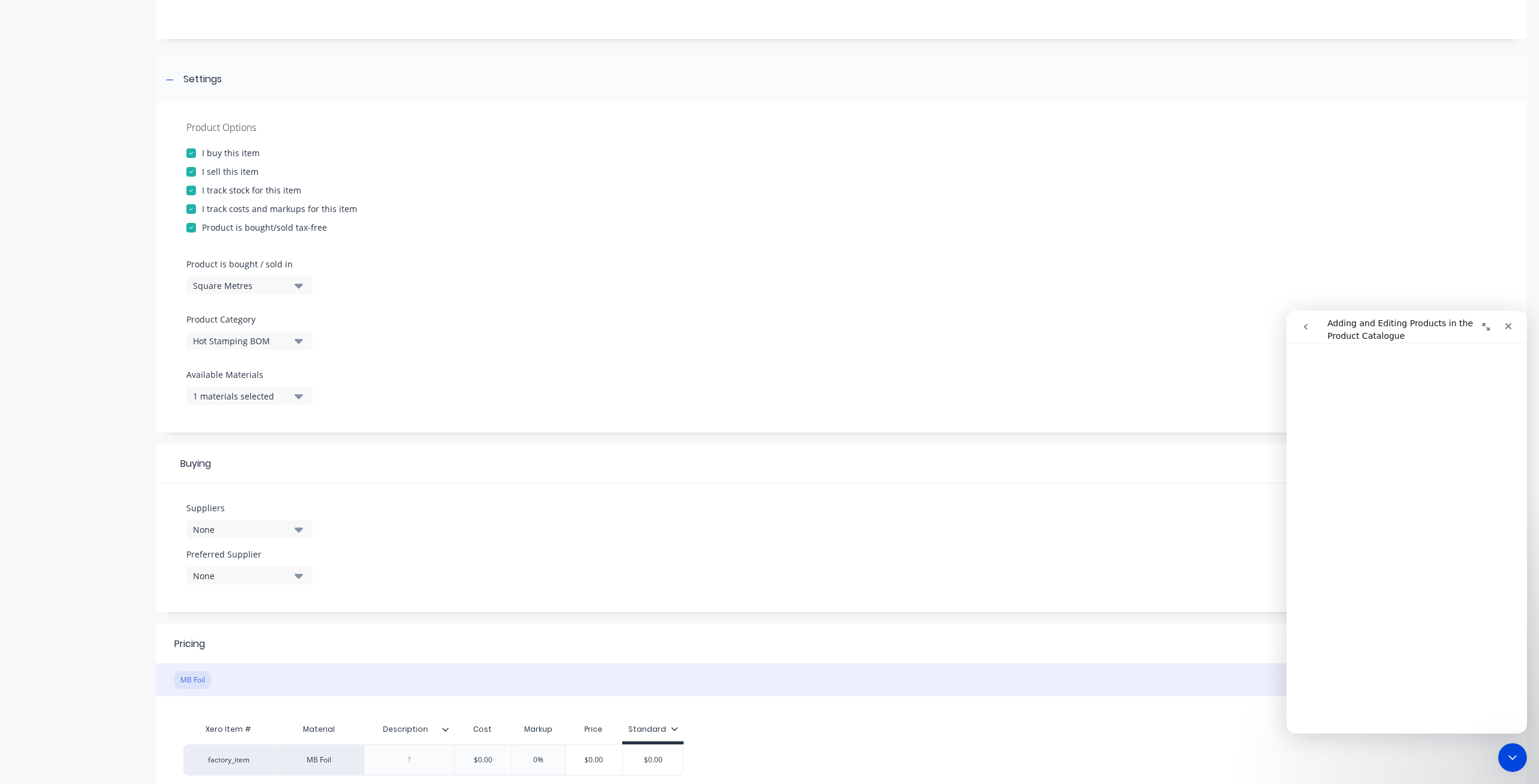
click at [293, 534] on button "None" at bounding box center [249, 529] width 126 height 18
click at [403, 518] on div "Suppliers None .1a Test Supplier Tailored Plastics TAS Metalworks TimberHarvest…" at bounding box center [841, 548] width 1370 height 129
click at [264, 588] on div "Preferred Supplier None" at bounding box center [249, 571] width 126 height 46
click at [267, 580] on div "None" at bounding box center [241, 576] width 96 height 13
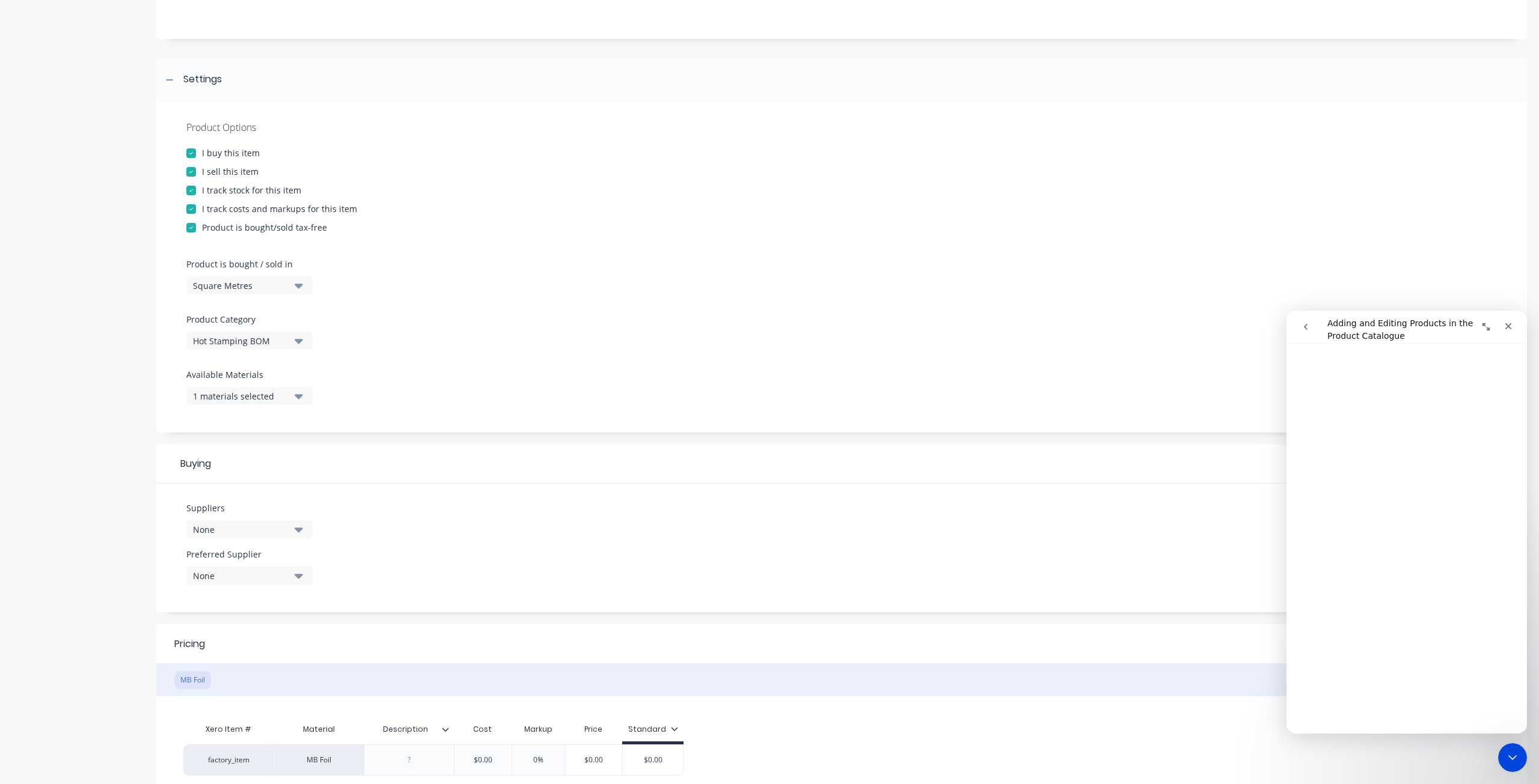
click at [393, 557] on div "Suppliers None Preferred Supplier None No options..." at bounding box center [841, 548] width 1370 height 129
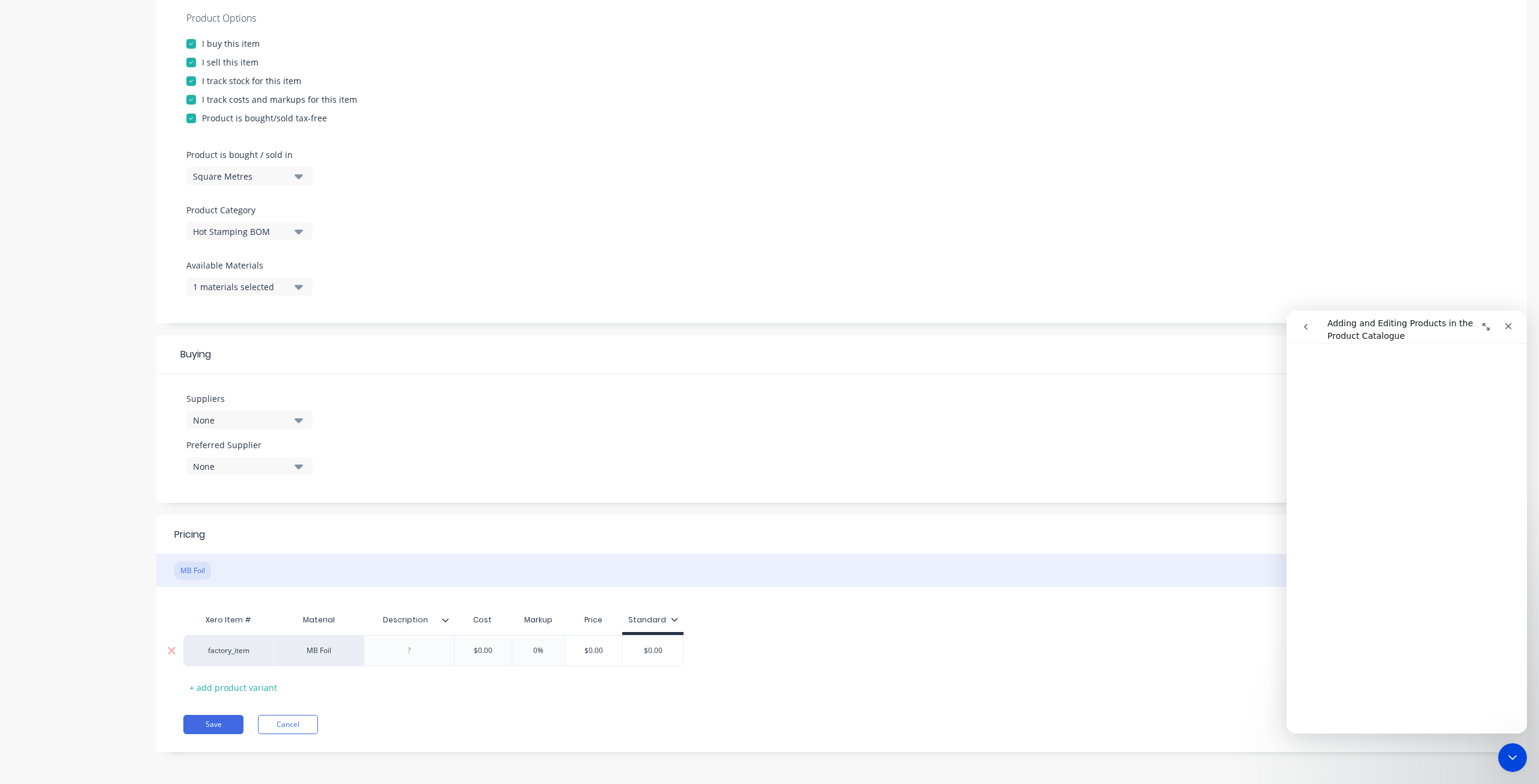
click at [450, 656] on div at bounding box center [409, 651] width 90 height 31
click at [295, 290] on icon "button" at bounding box center [298, 286] width 9 height 14
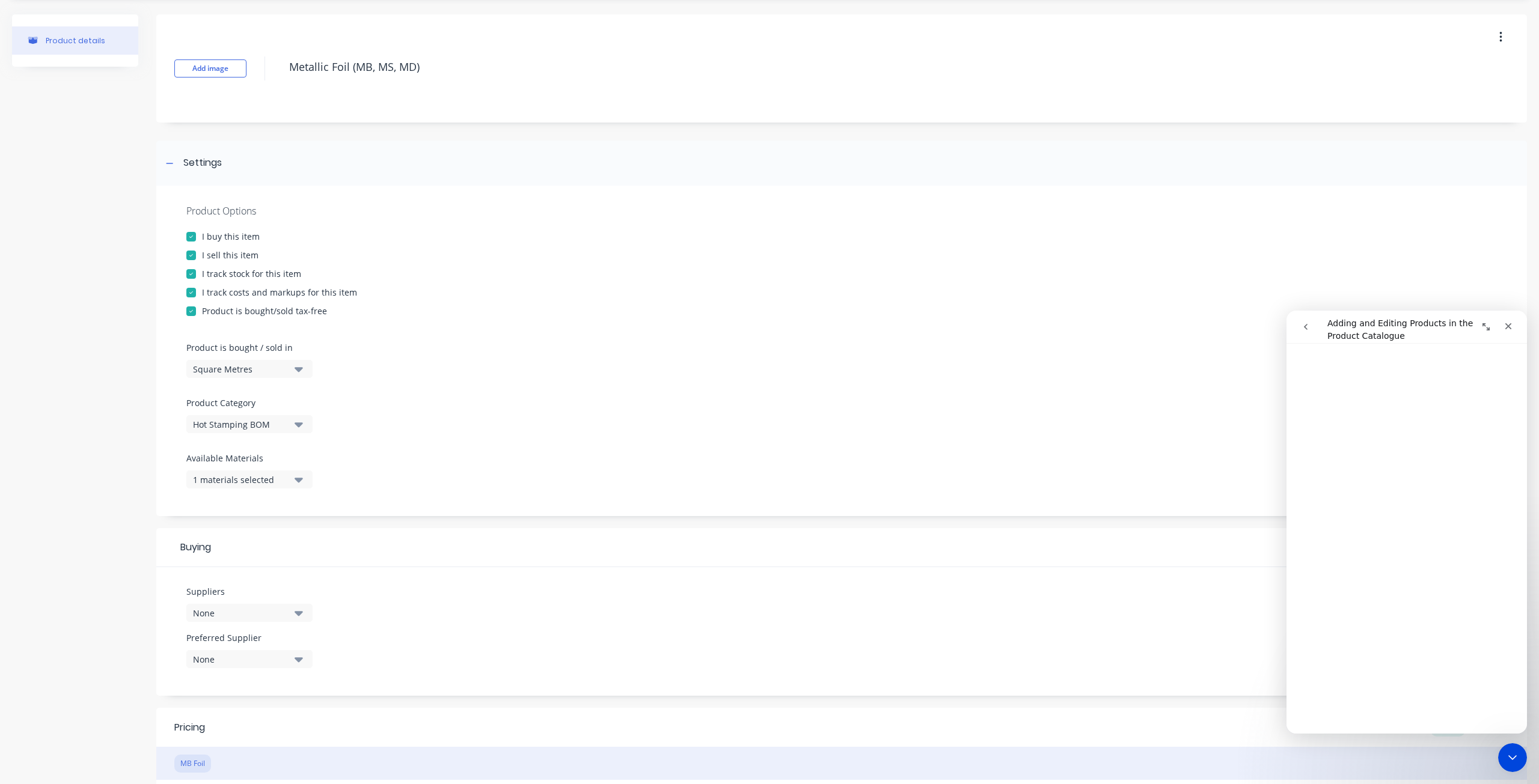
scroll to position [0, 0]
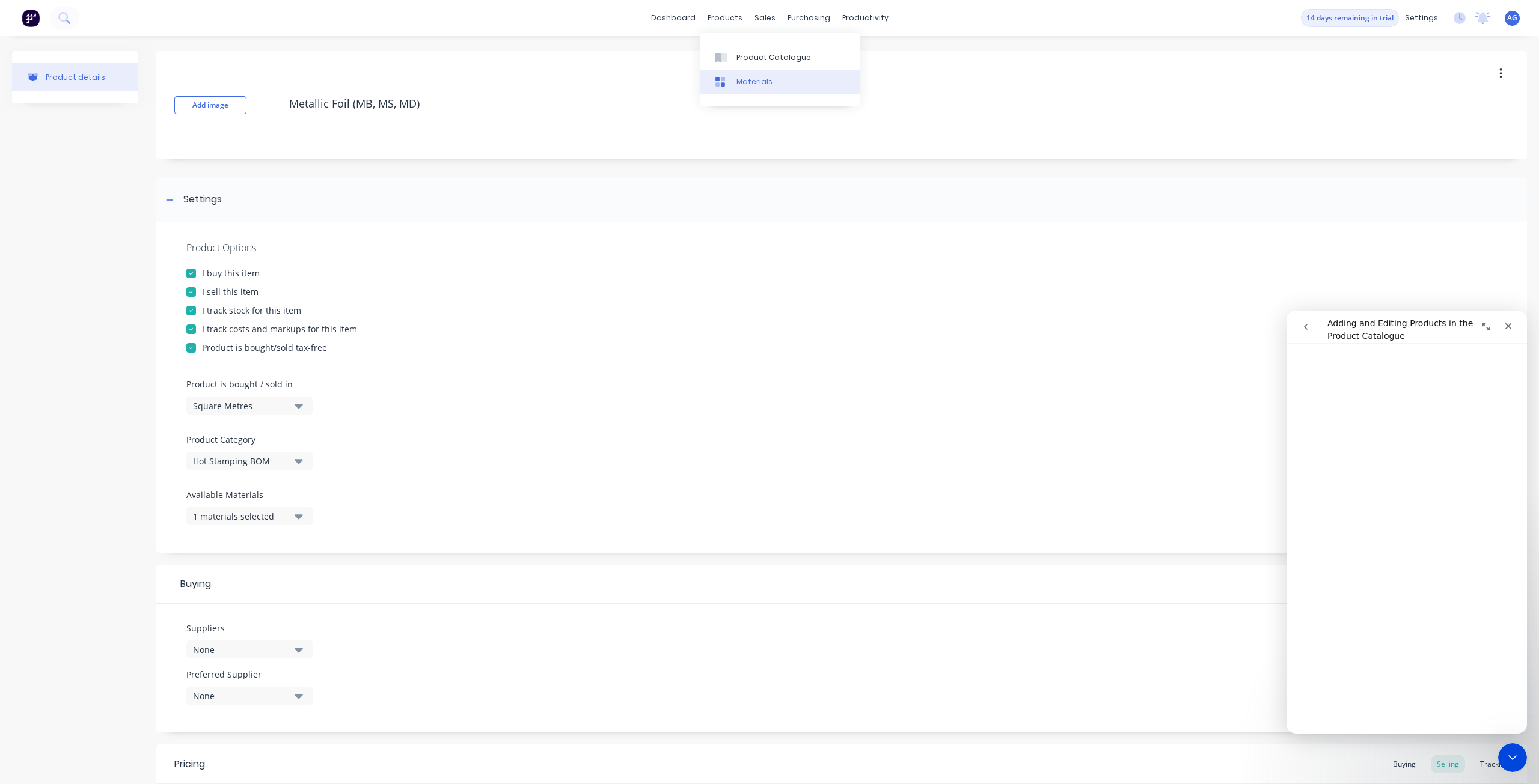
click at [722, 83] on icon at bounding box center [720, 82] width 10 height 10
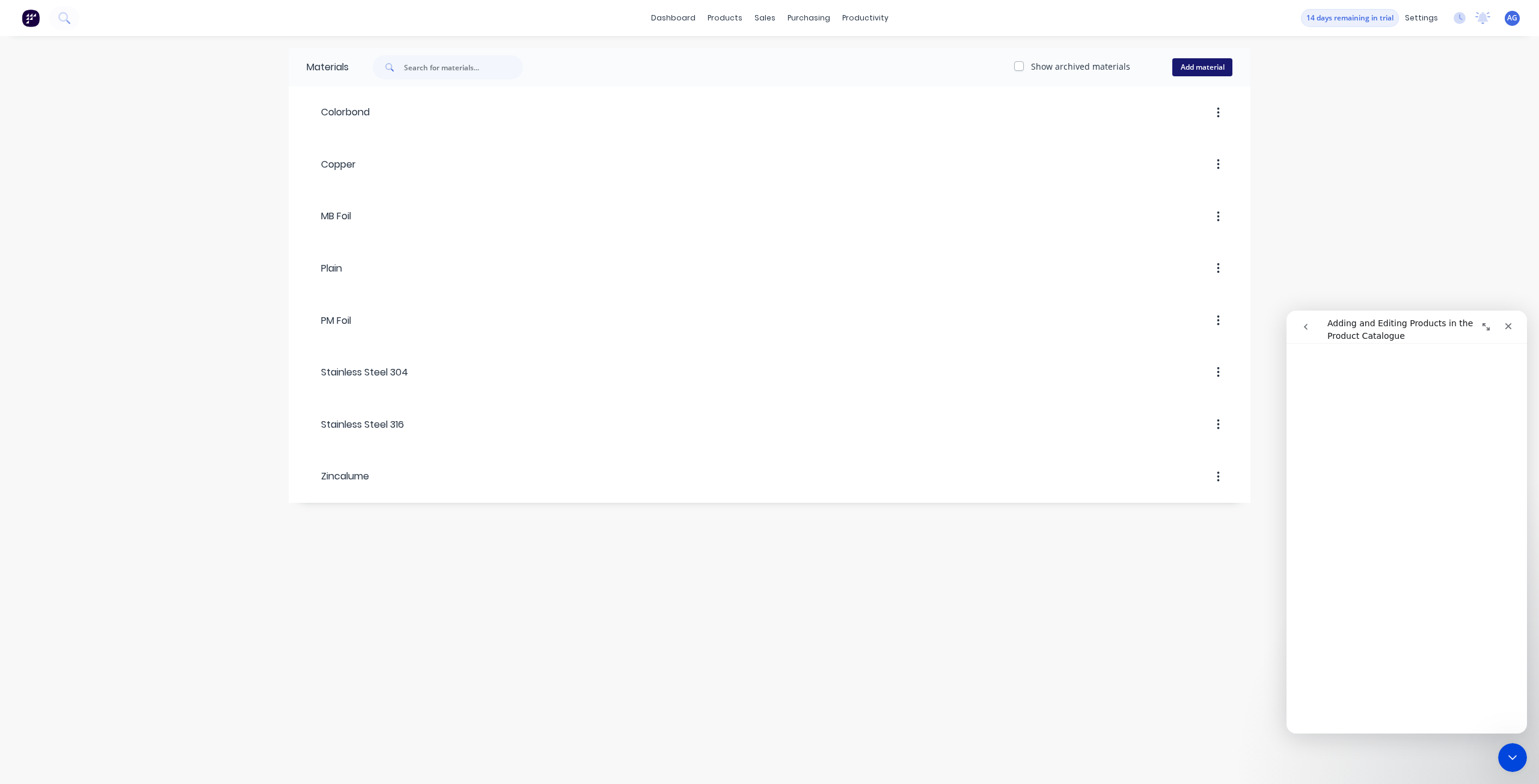
click at [1217, 67] on button "Add material" at bounding box center [1202, 67] width 60 height 18
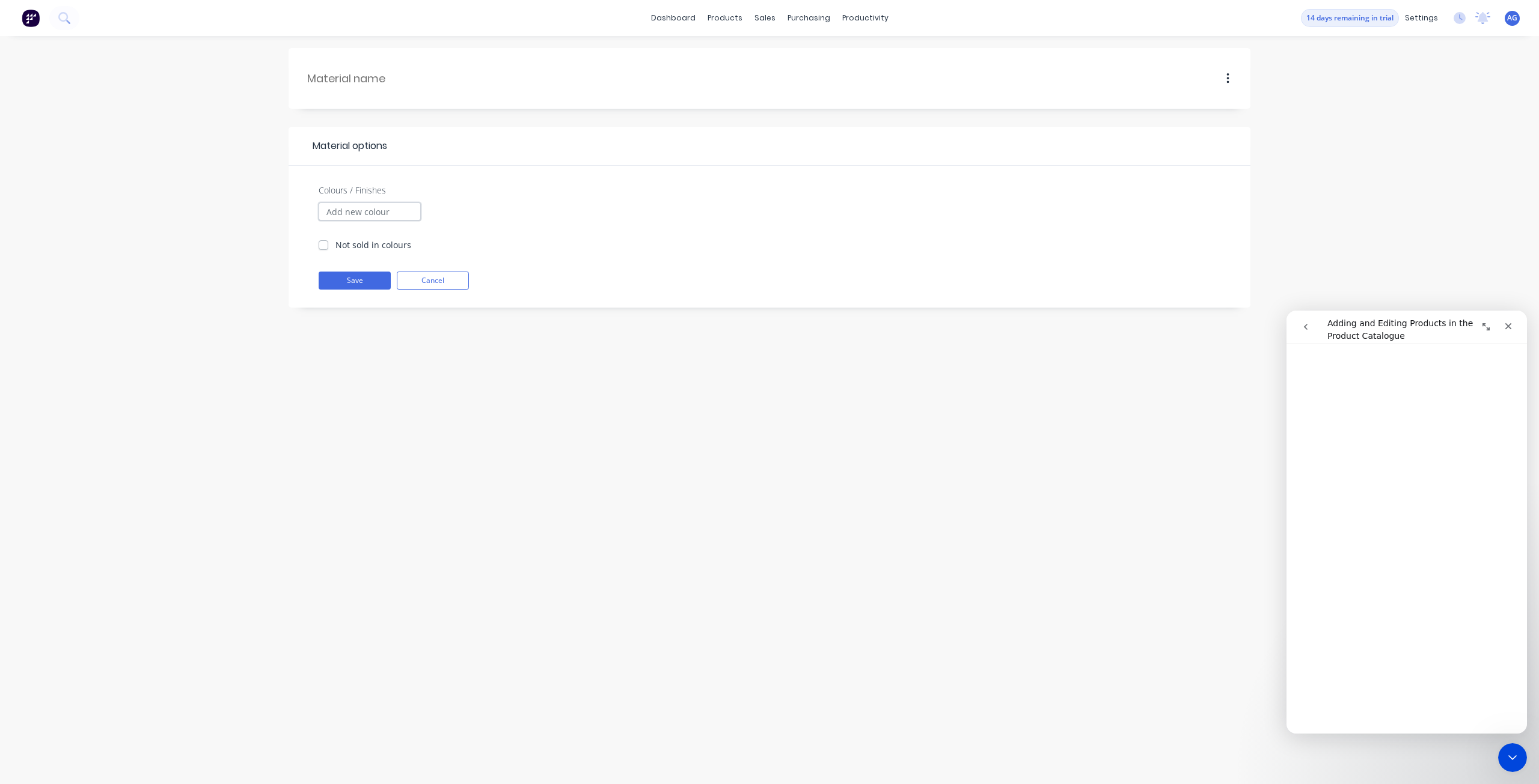
click at [387, 208] on input "Colours / Finishes" at bounding box center [370, 211] width 102 height 18
click at [548, 214] on button "button" at bounding box center [550, 211] width 15 height 15
click at [411, 216] on input "Colours / Finishes" at bounding box center [370, 211] width 102 height 18
click at [377, 77] on input "text" at bounding box center [387, 78] width 161 height 17
click at [353, 281] on button "Save" at bounding box center [355, 281] width 72 height 18
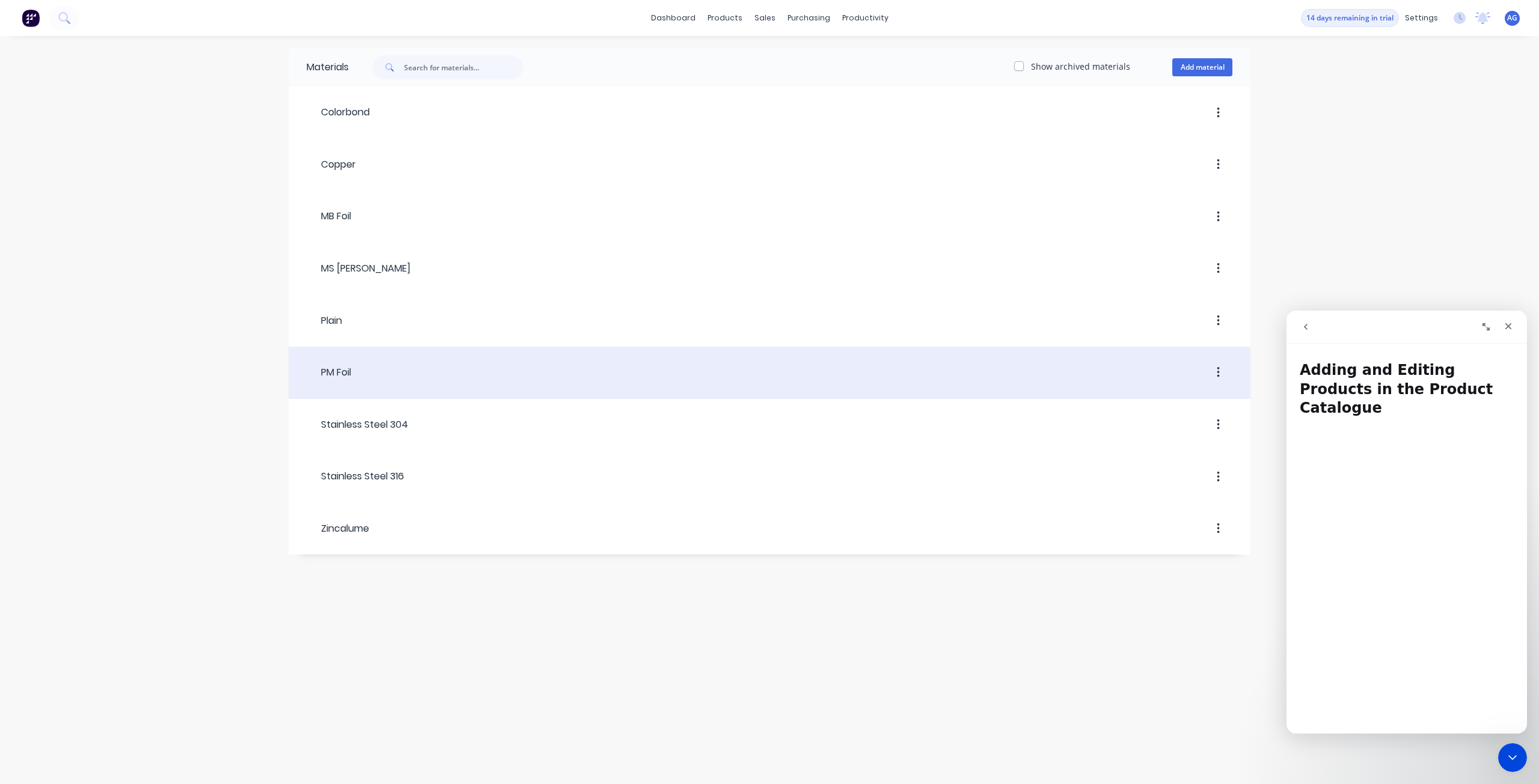
click at [432, 373] on div at bounding box center [791, 372] width 881 height 22
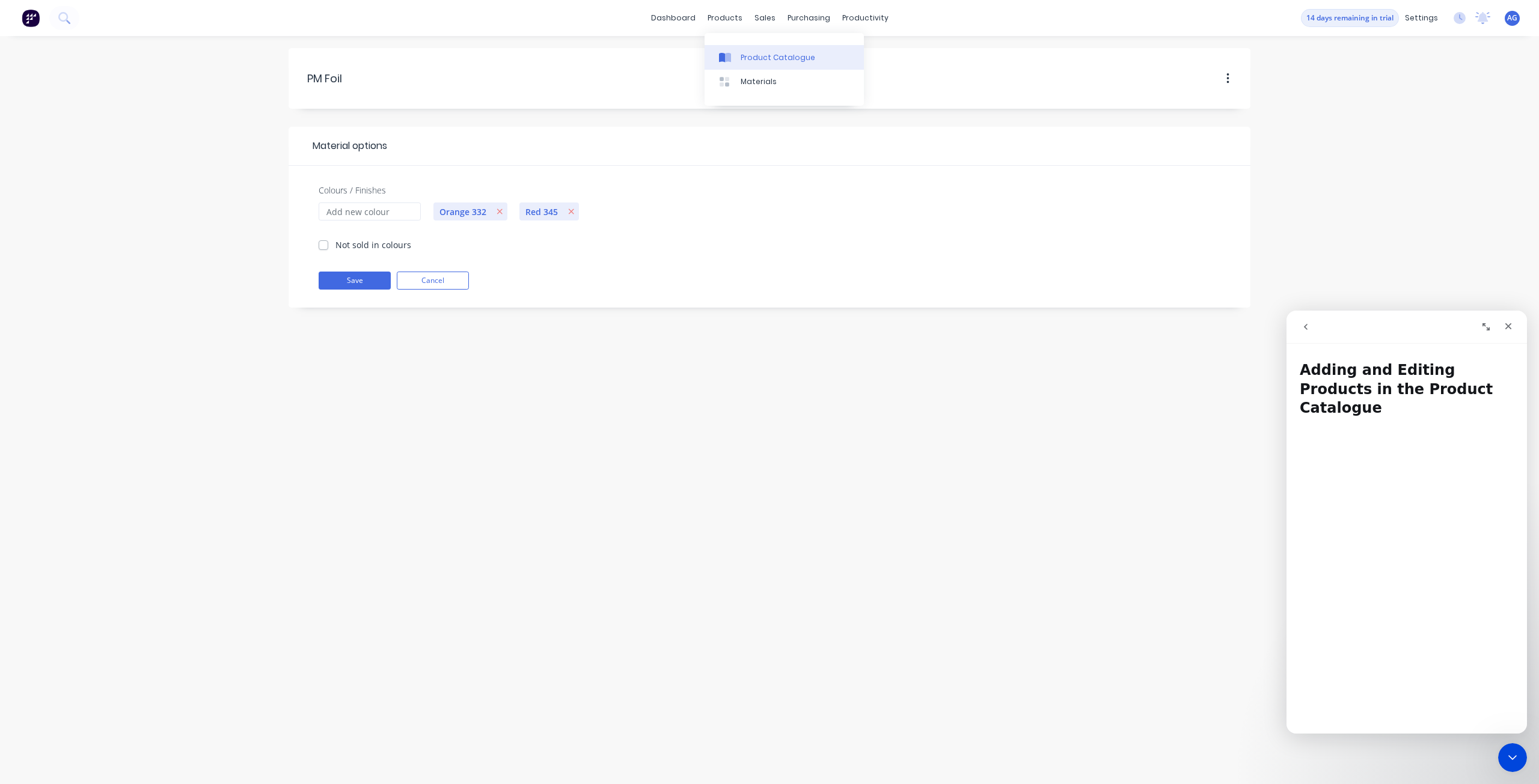
click at [738, 55] on link "Product Catalogue" at bounding box center [783, 57] width 159 height 24
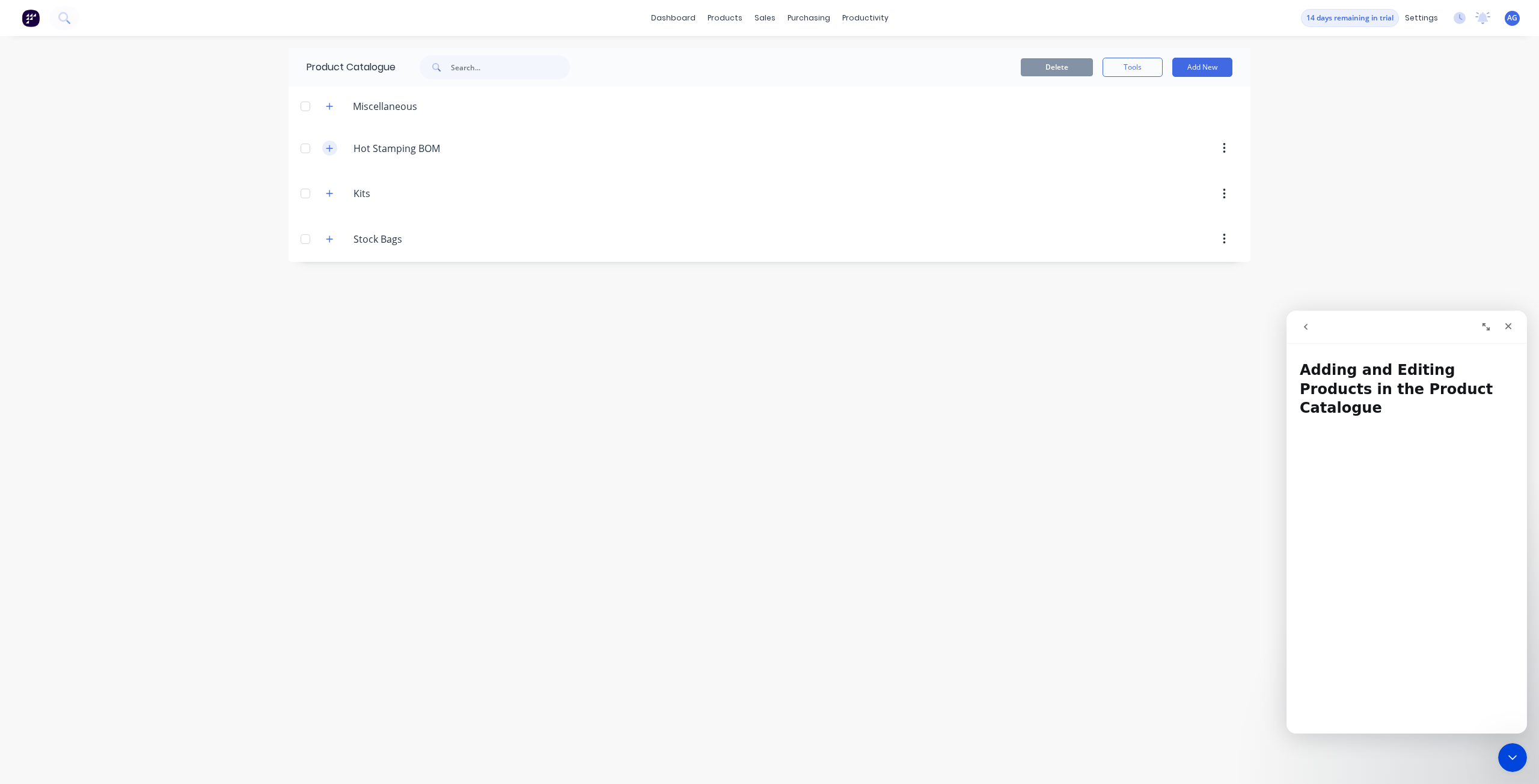
click at [333, 150] on icon "button" at bounding box center [329, 149] width 7 height 9
click at [433, 146] on input "Hot Stamping BOM" at bounding box center [423, 148] width 142 height 15
click at [1196, 70] on button "Add New" at bounding box center [1202, 67] width 60 height 20
click at [1225, 116] on button "Product" at bounding box center [1174, 121] width 114 height 24
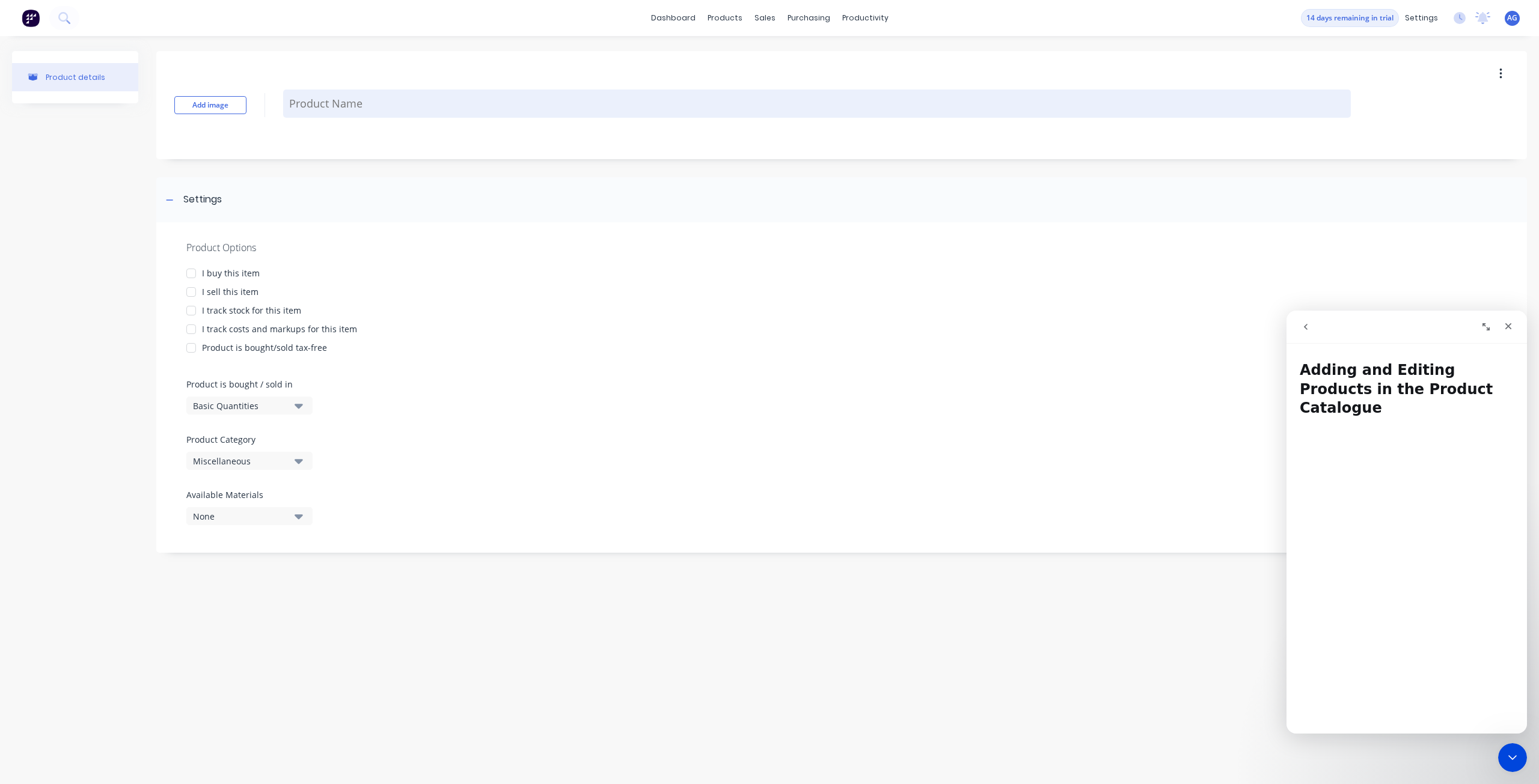
click at [336, 109] on textarea at bounding box center [817, 104] width 1068 height 28
type textarea "x"
type textarea "F"
type textarea "x"
type textarea "Fo"
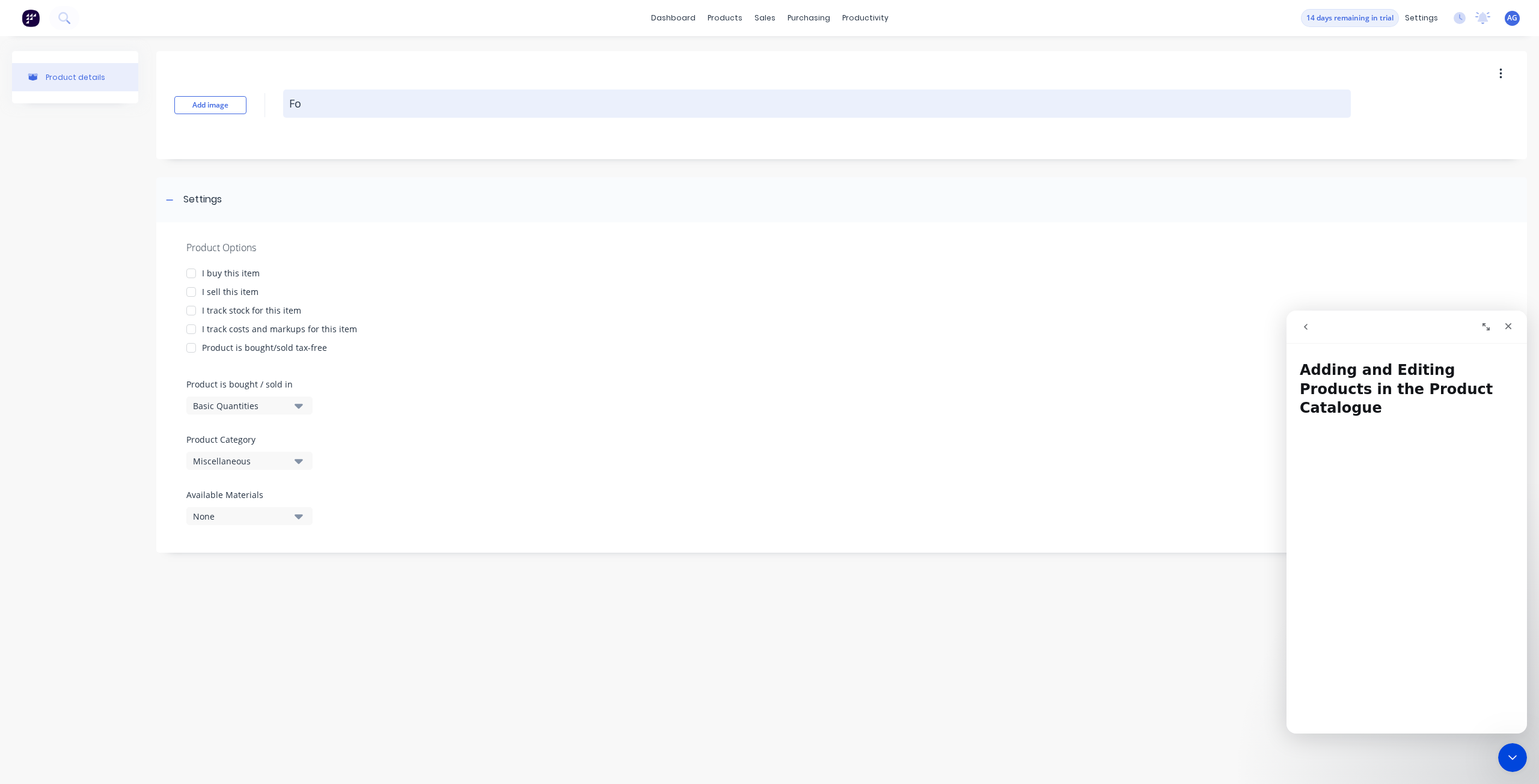
type textarea "x"
type textarea "Foi"
type textarea "x"
type textarea "Foil"
type textarea "x"
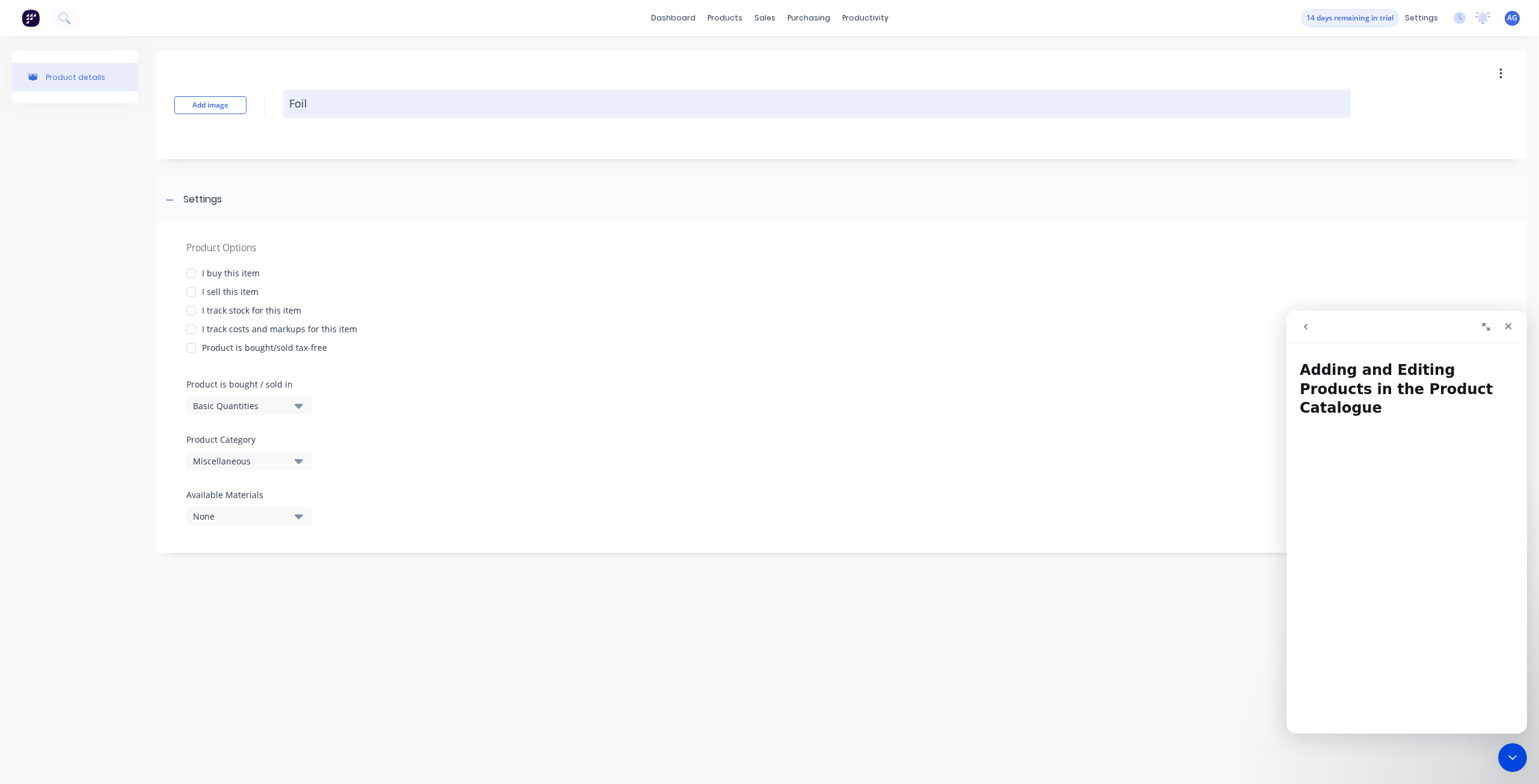
type textarea "Foil"
type textarea "x"
type textarea "Foil"
type textarea "x"
type textarea "Foi"
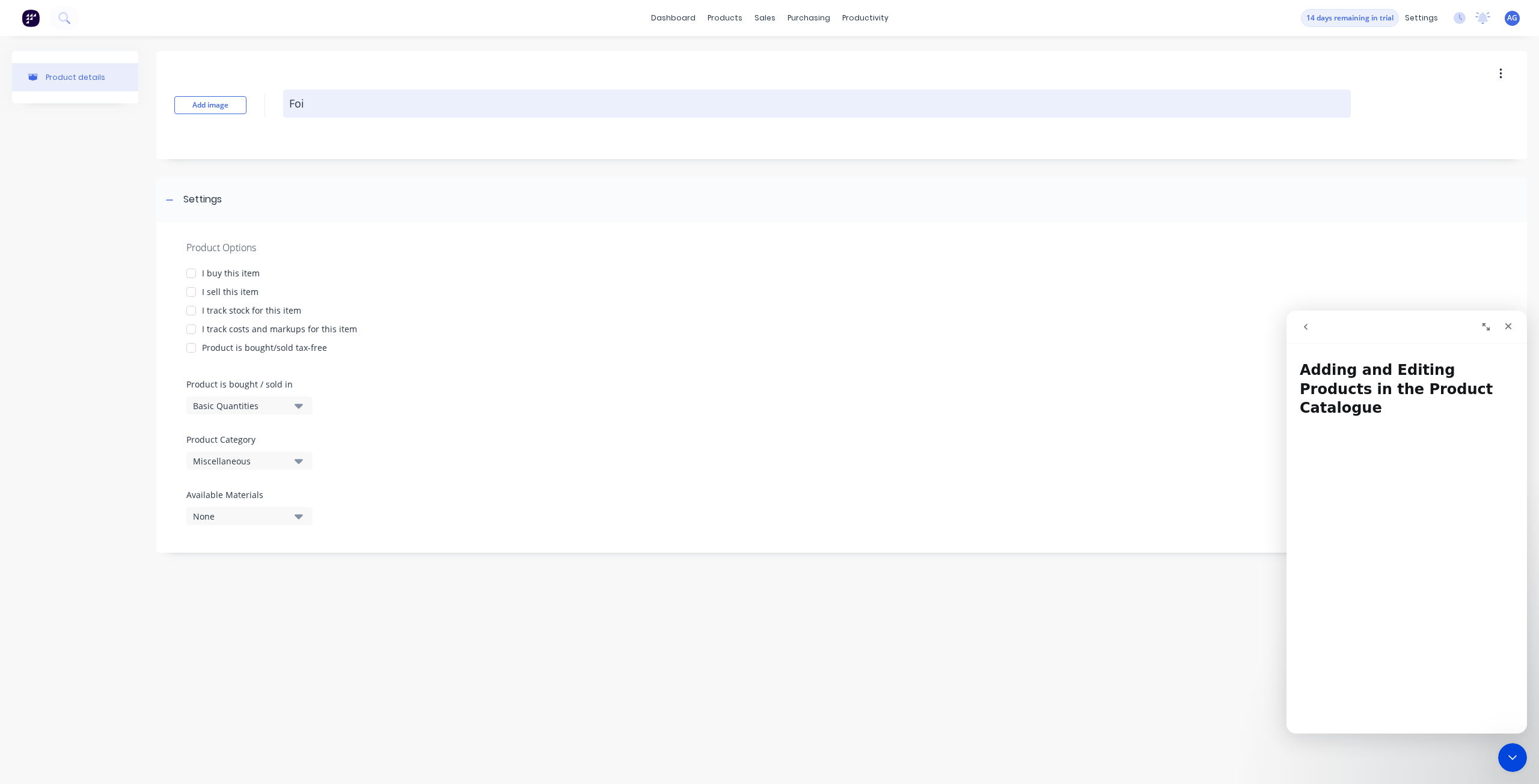
type textarea "x"
type textarea "Fo"
type textarea "x"
type textarea "F"
type textarea "x"
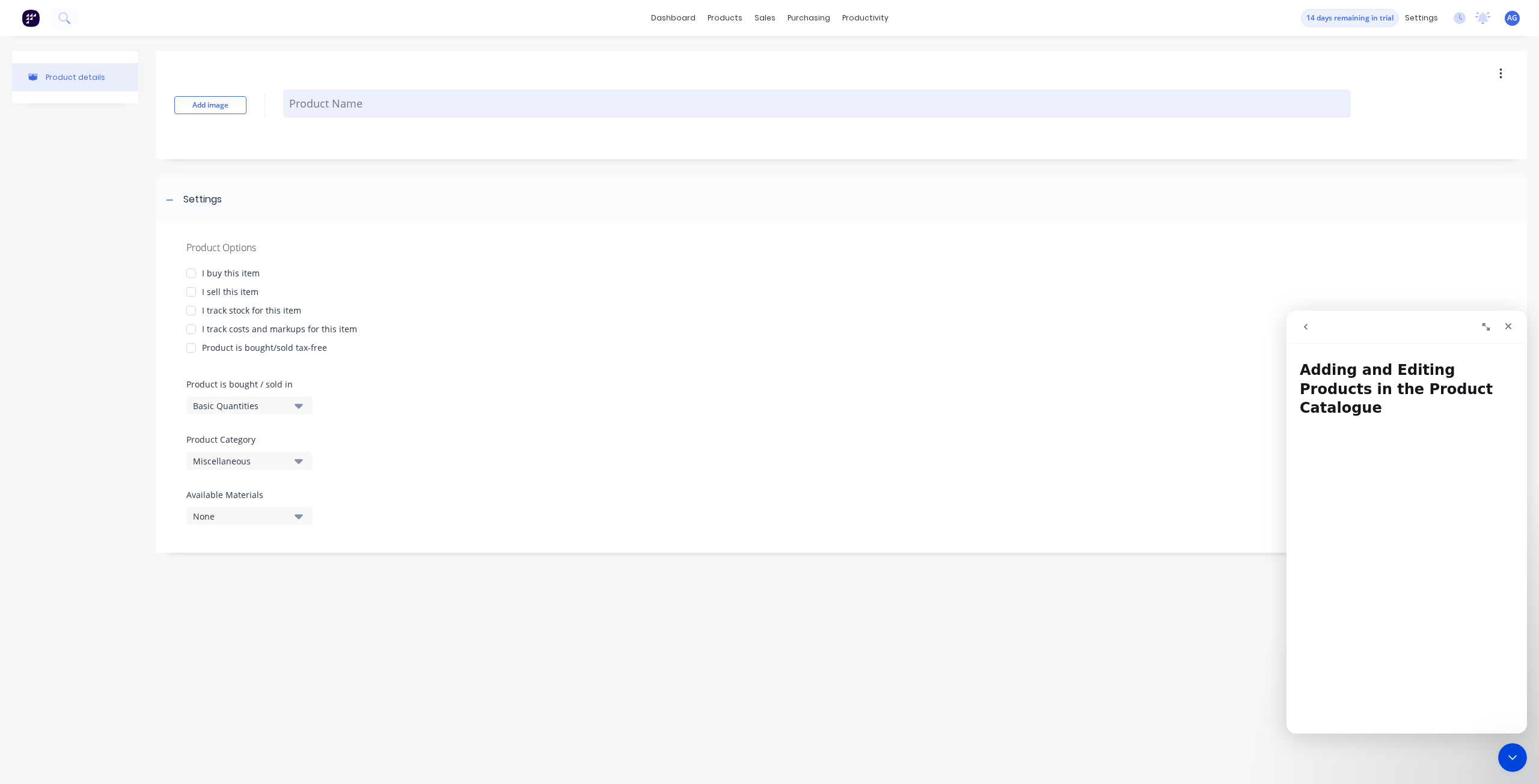
type textarea "x"
type textarea "Fi"
type textarea "x"
type textarea "Fio"
type textarea "x"
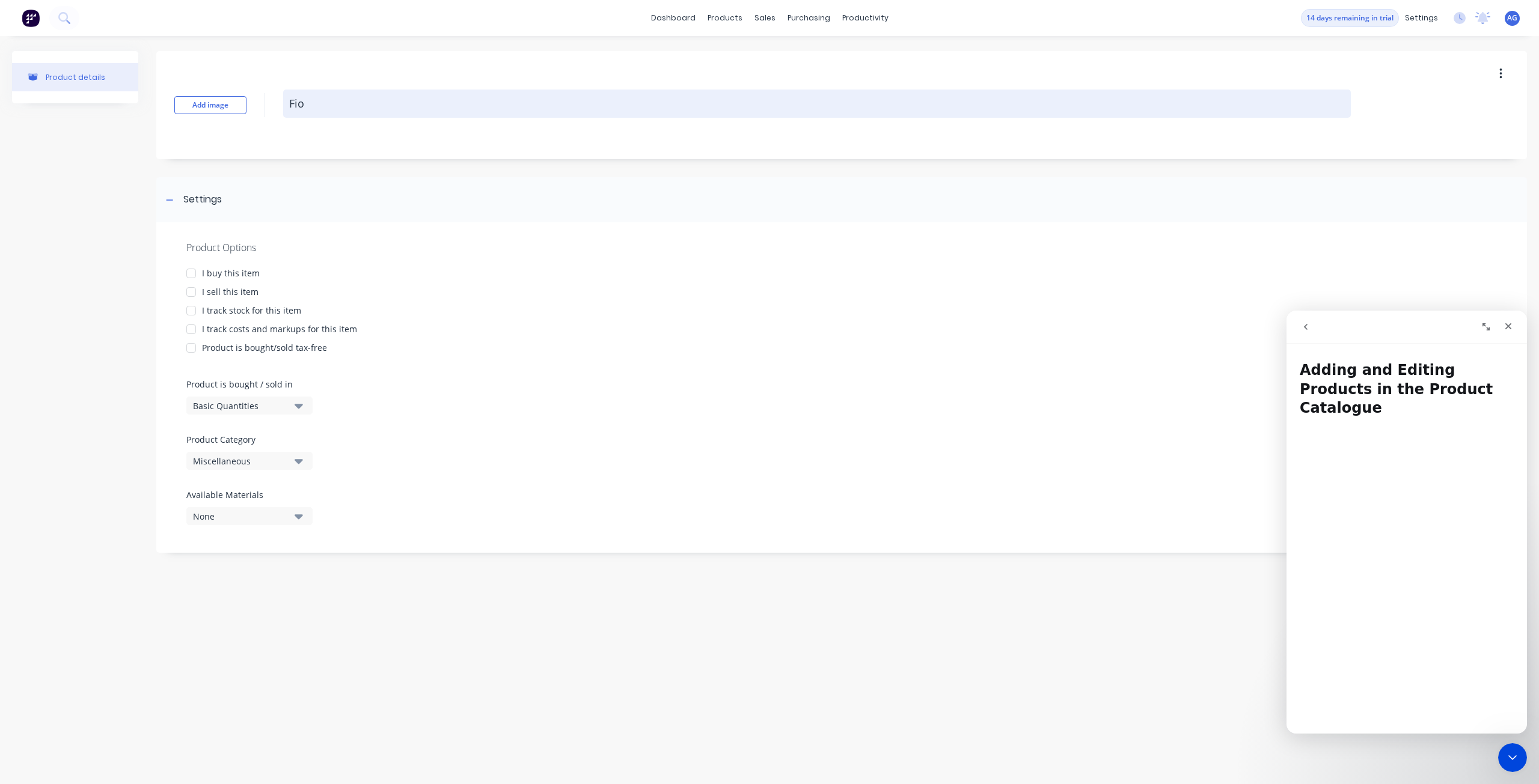
type textarea "Fi"
type textarea "x"
type textarea "F"
type textarea "x"
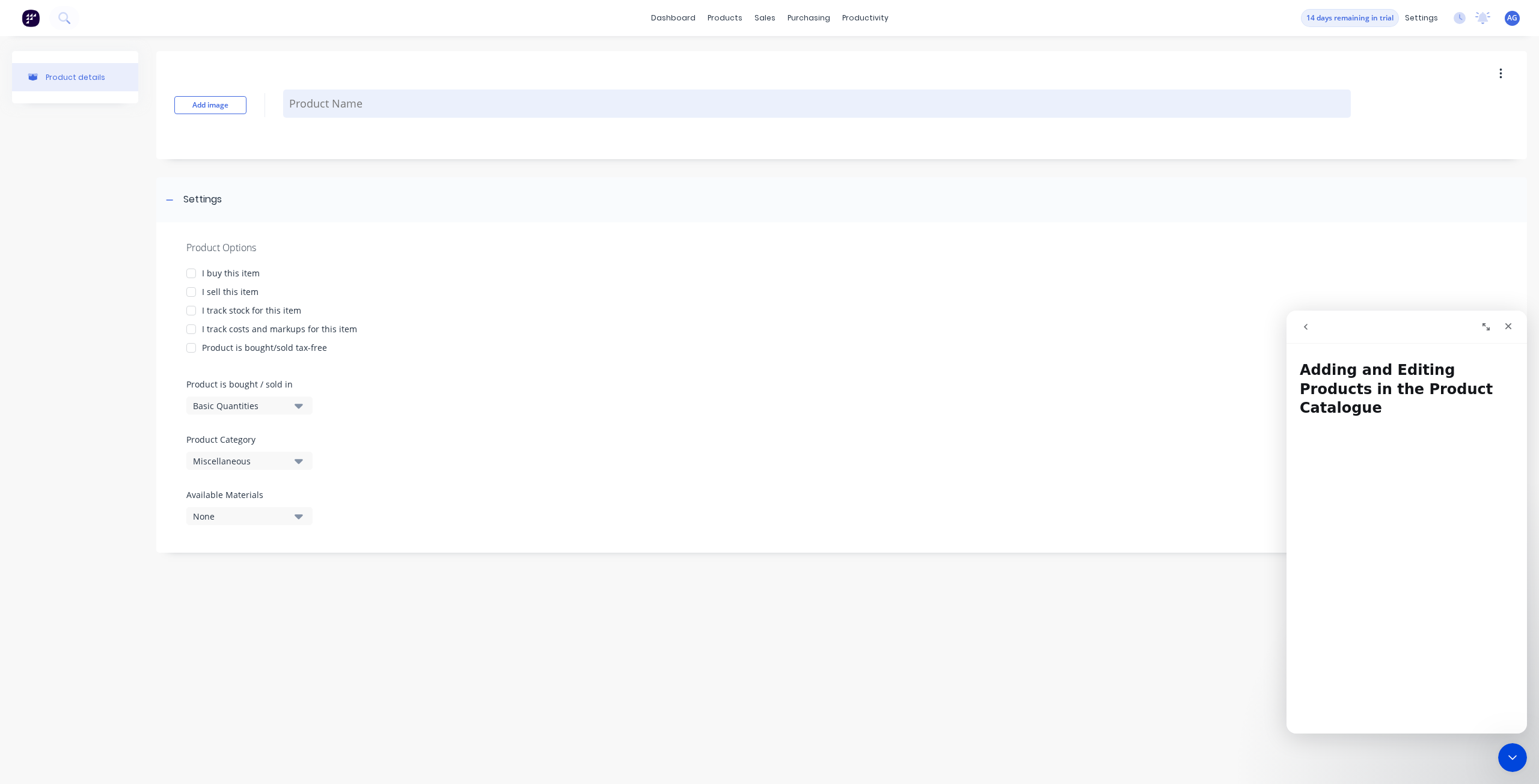
type textarea "F"
type textarea "x"
type textarea "Fo"
type textarea "x"
type textarea "Foi"
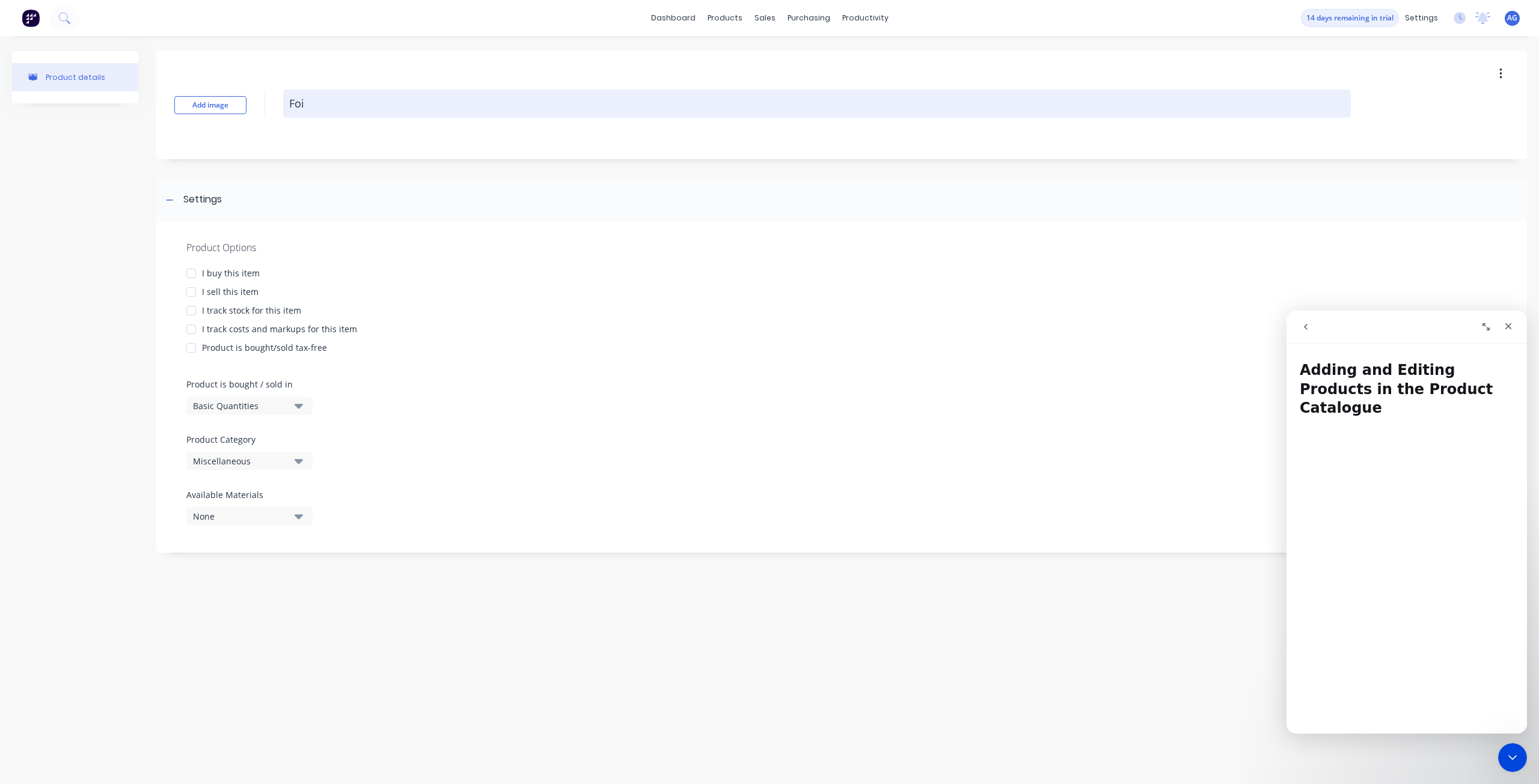
type textarea "x"
type textarea "Foil"
type textarea "x"
type textarea "Foil )"
type textarea "x"
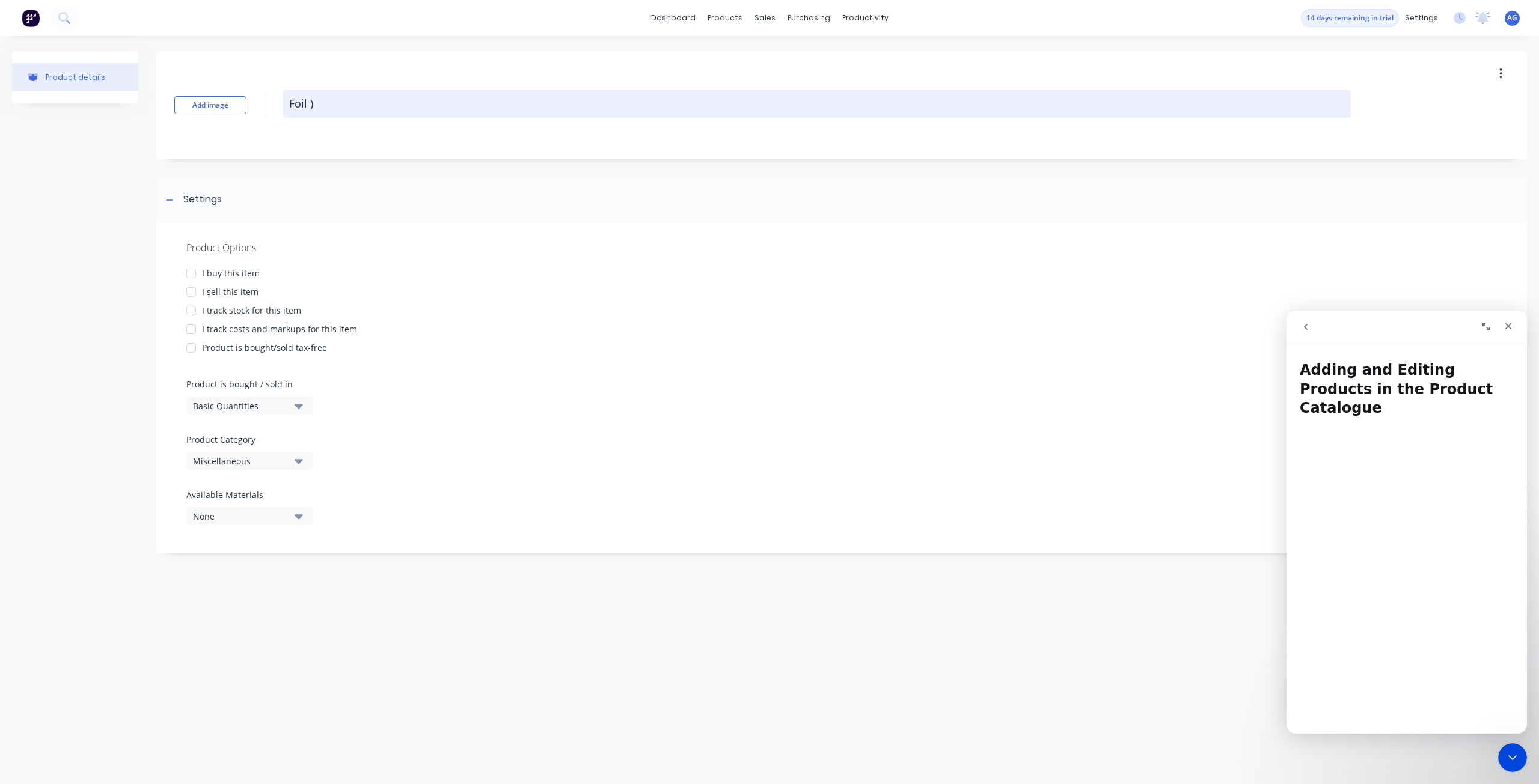
type textarea "Foil"
type textarea "x"
type textarea "Foil"
type textarea "x"
type textarea "Foi"
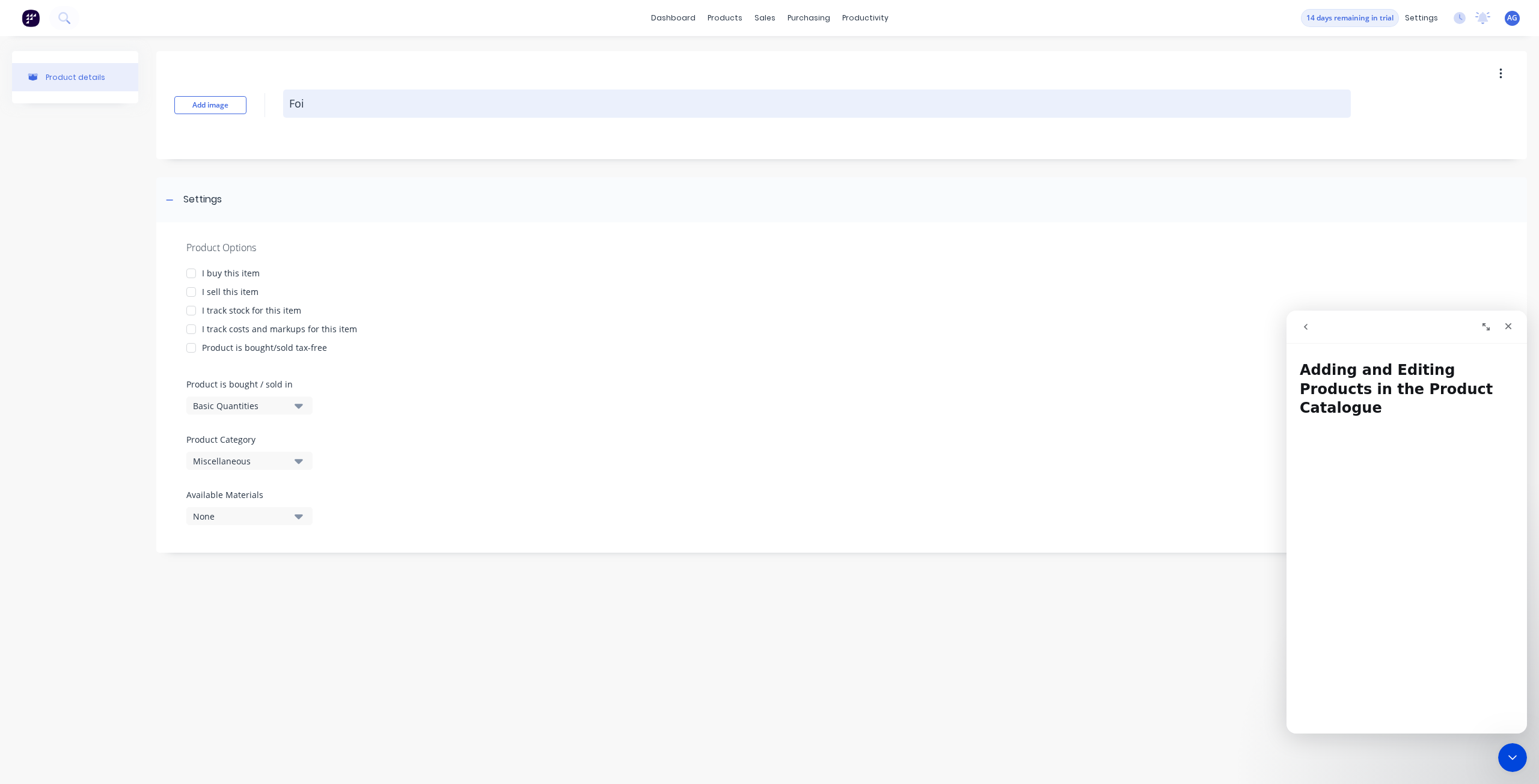
type textarea "x"
type textarea "Fo"
type textarea "x"
type textarea "F"
type textarea "x"
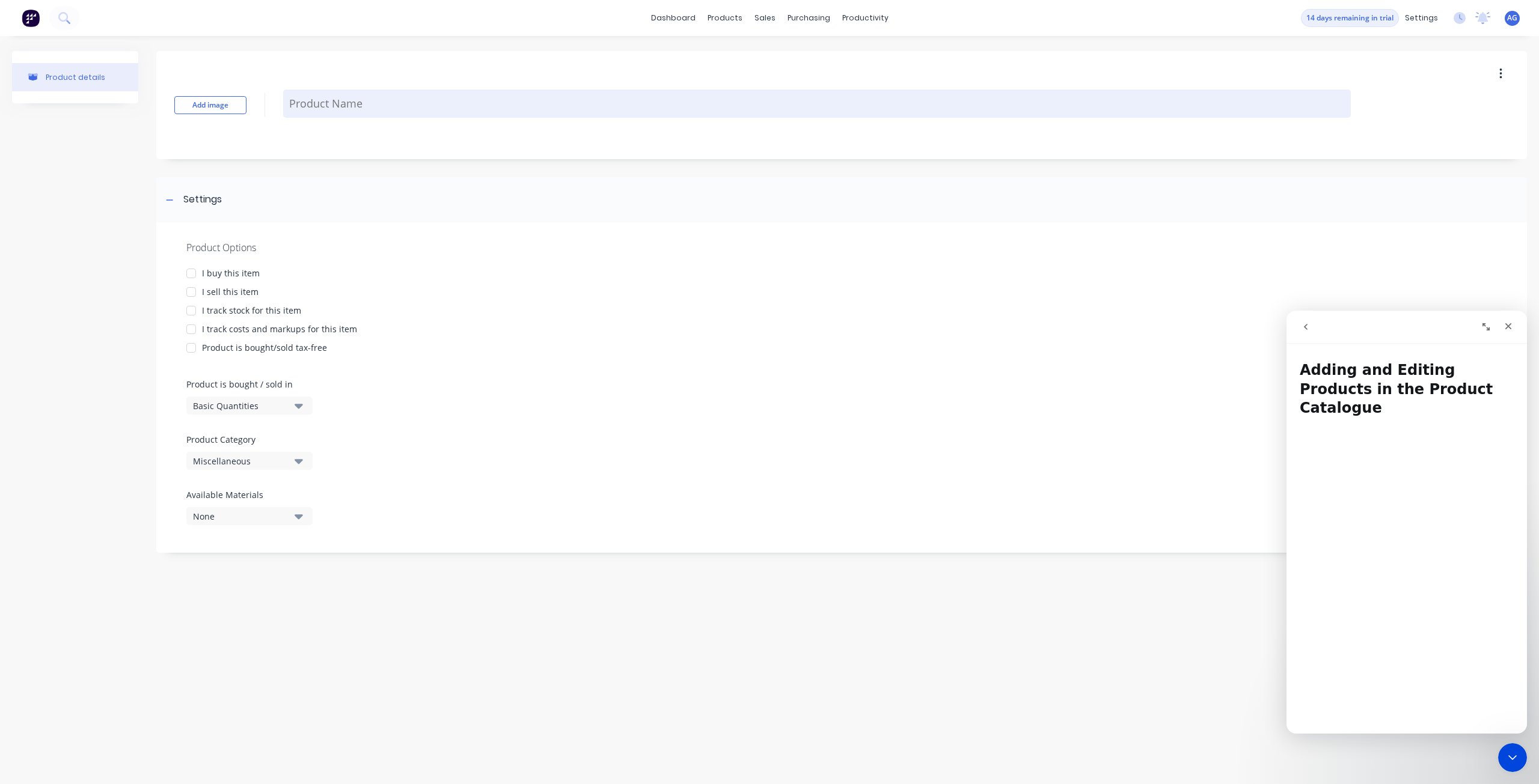
type textarea "x"
type textarea "H"
type textarea "x"
type textarea "HS"
type textarea "x"
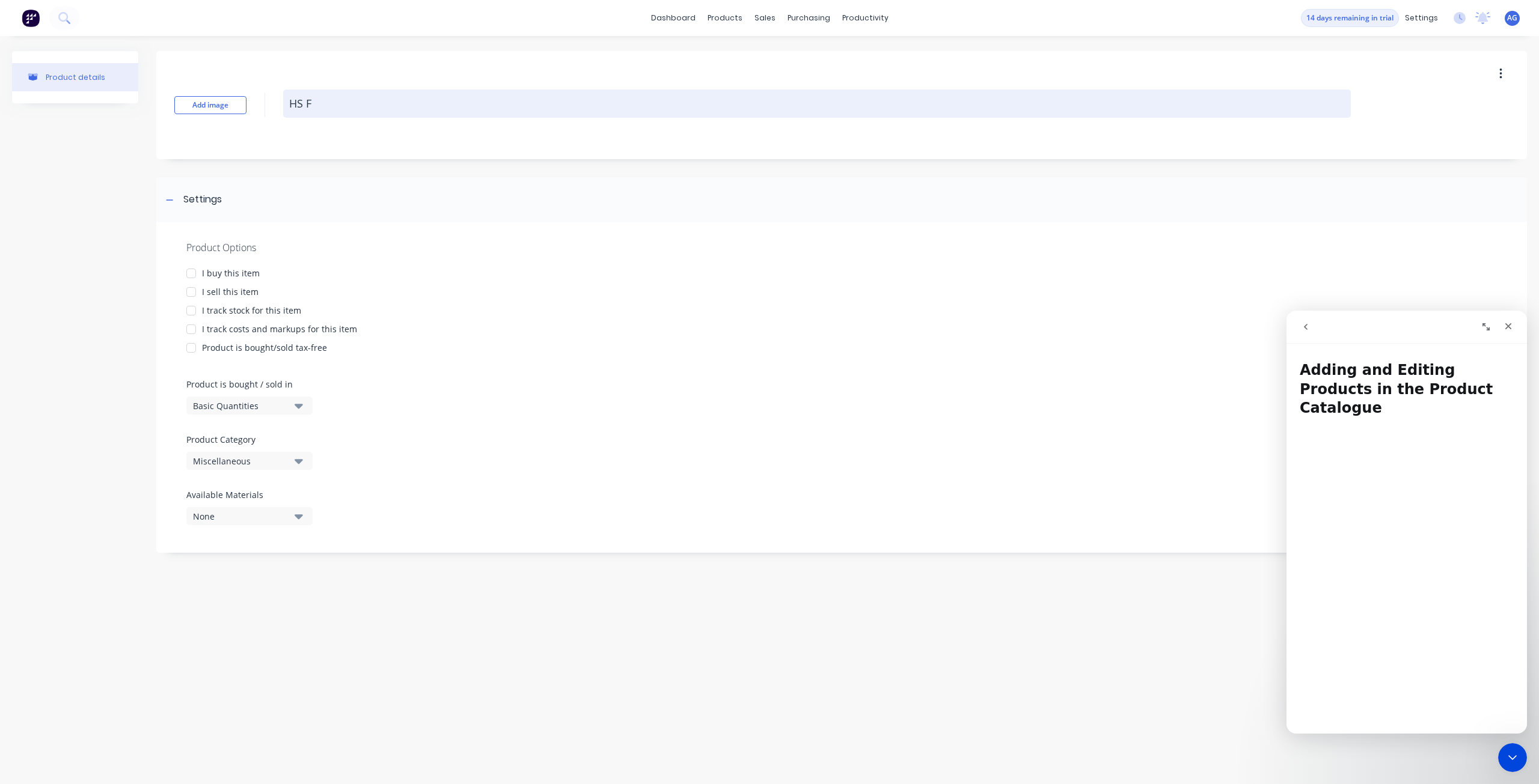
type textarea "HS Fo"
type textarea "x"
type textarea "HS Foi"
type textarea "x"
type textarea "HS Foil"
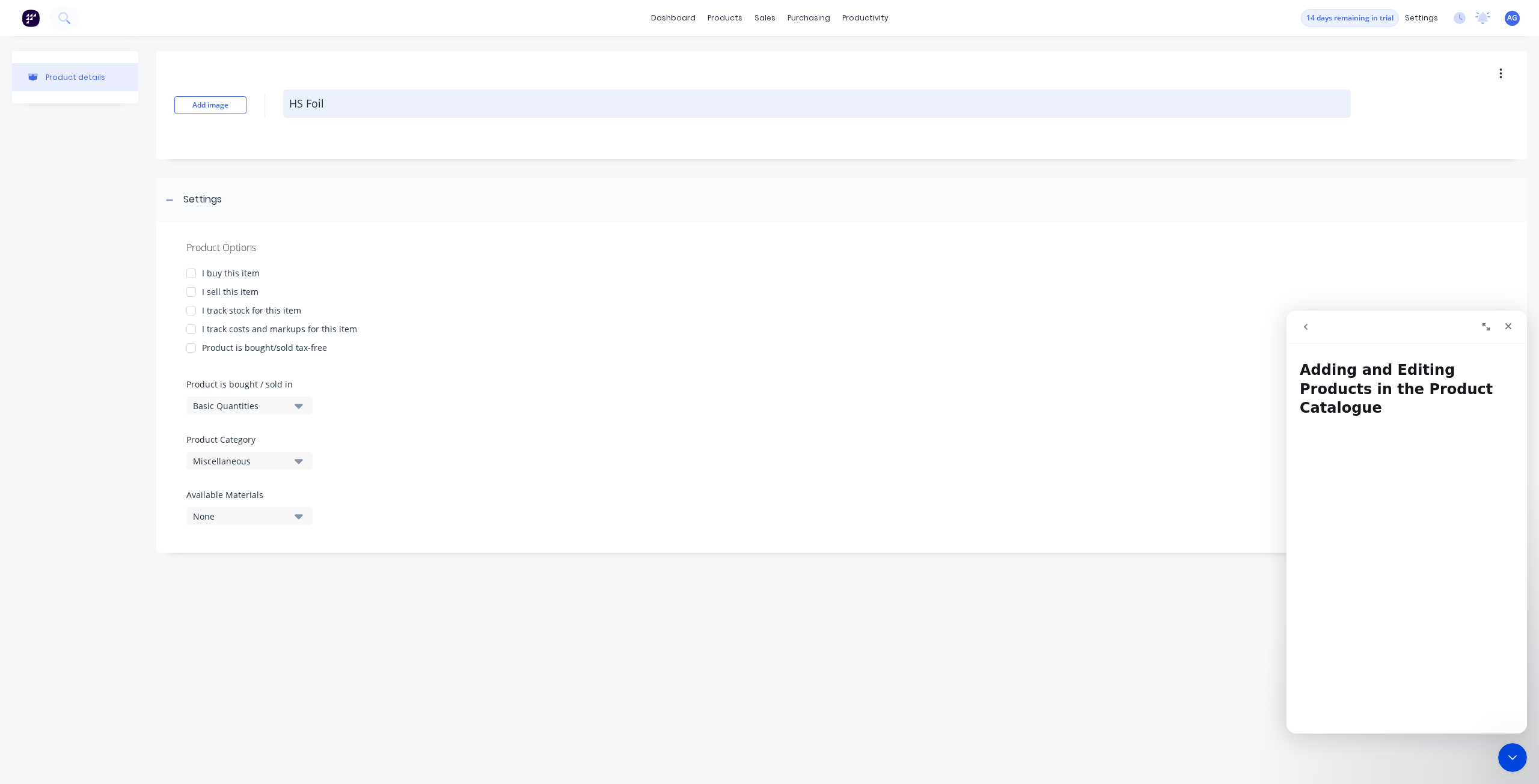
type textarea "x"
type textarea "HS Foil"
type textarea "x"
type textarea "HS Foil ("
type textarea "x"
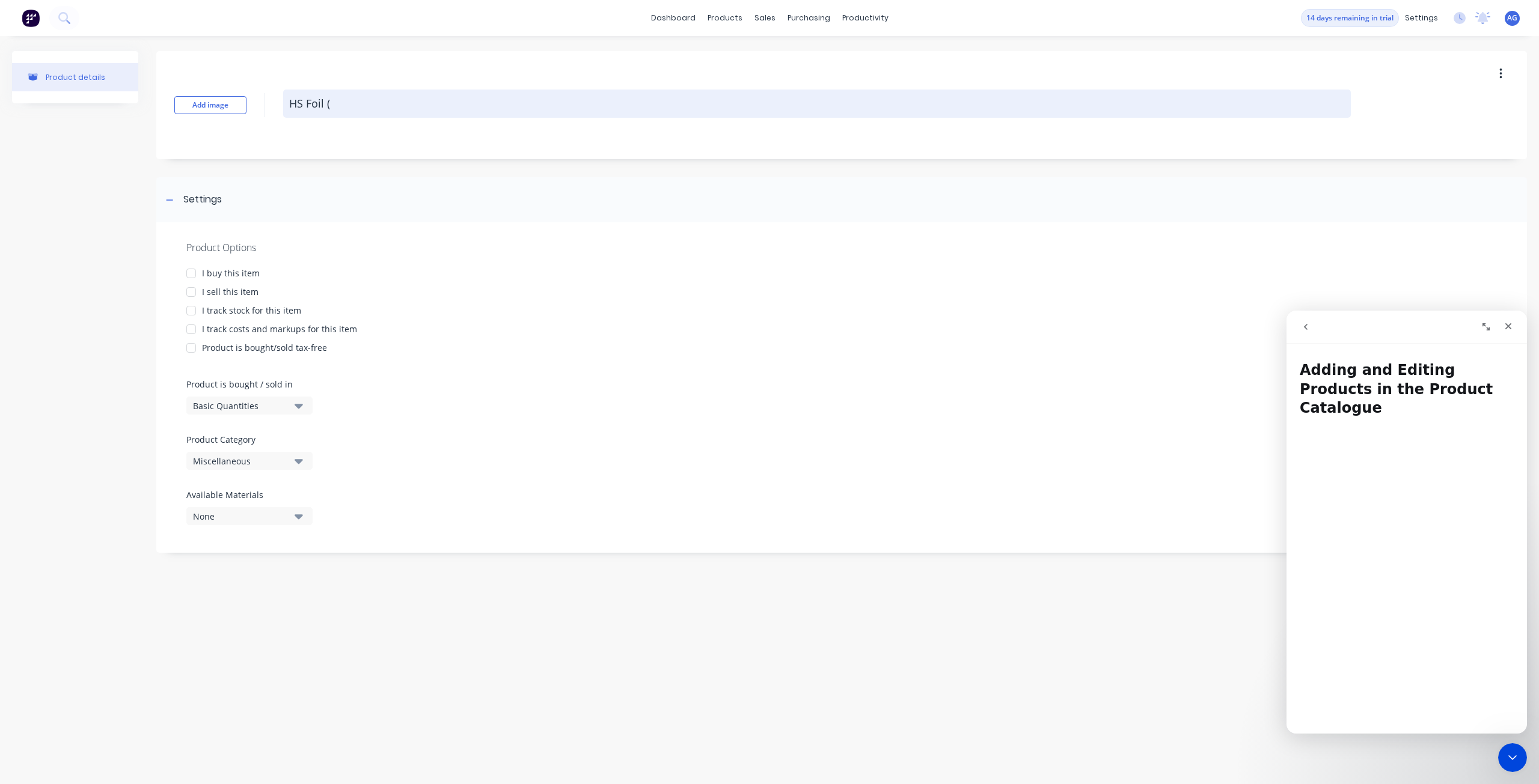
type textarea "HS Foil"
type textarea "x"
type textarea "HS Foil"
type textarea "x"
type textarea "HS Foi"
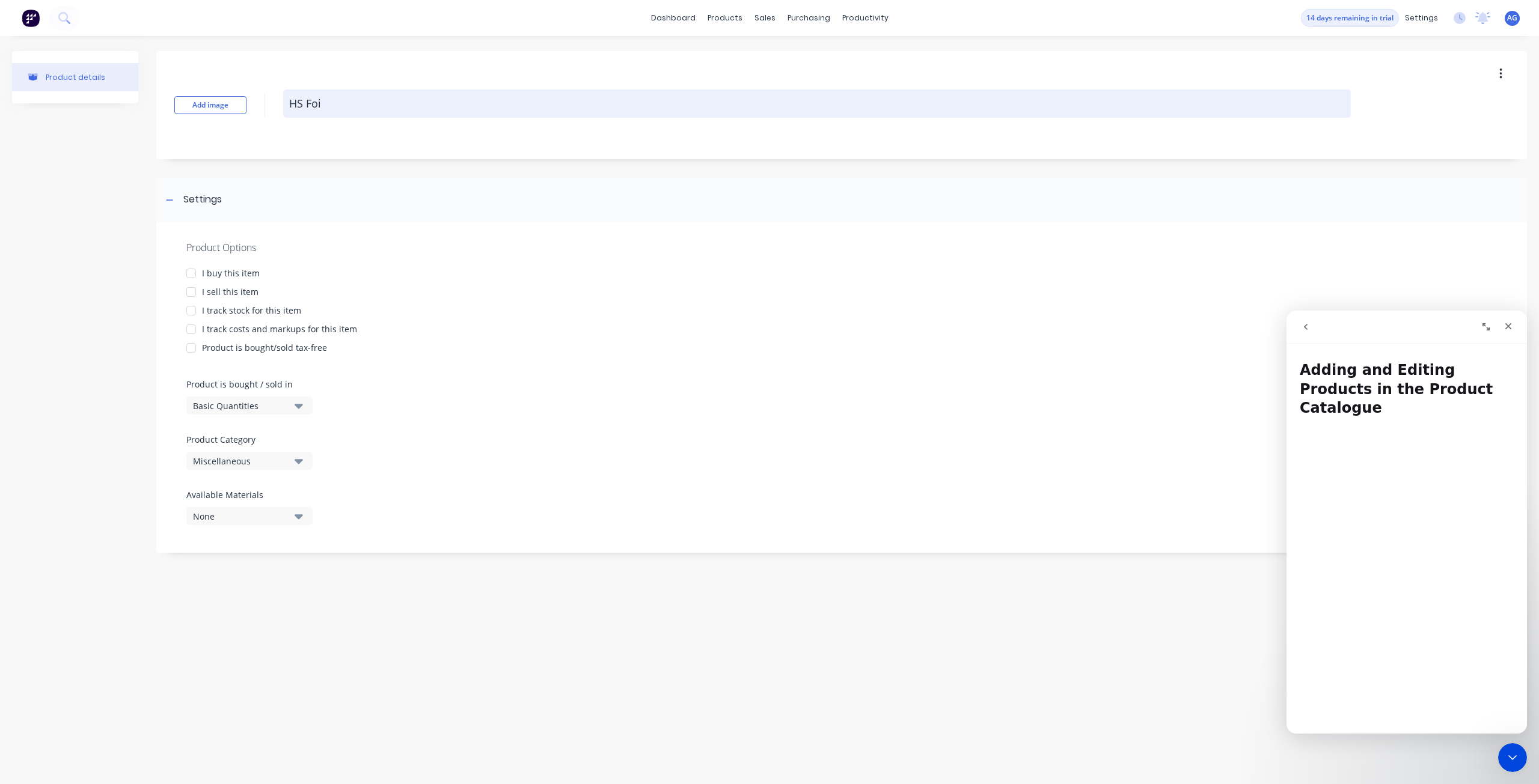
type textarea "x"
type textarea "HS Fo"
type textarea "x"
type textarea "HS F"
type textarea "x"
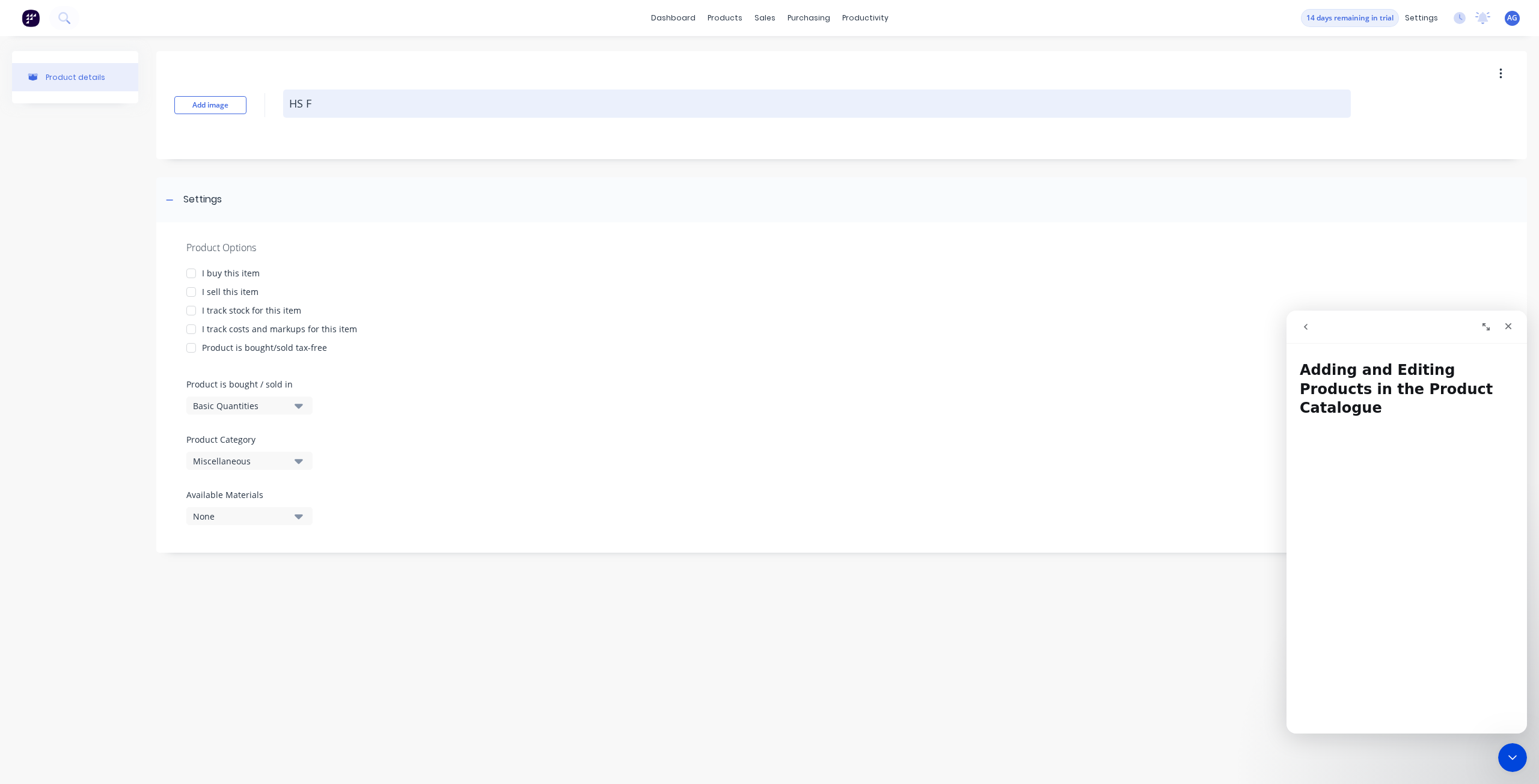
type textarea "HS"
type textarea "x"
type textarea "HS"
type textarea "x"
type textarea "H"
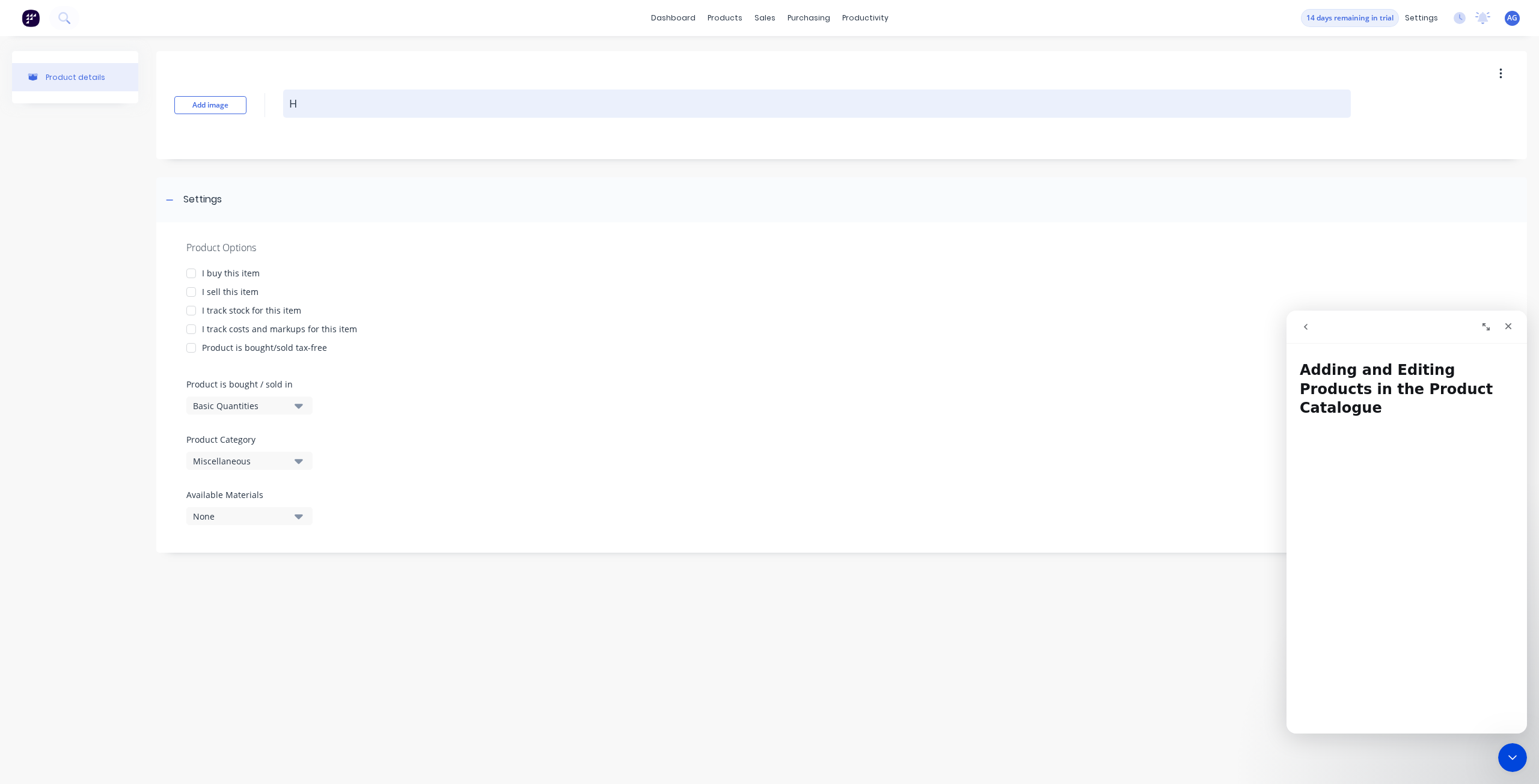
type textarea "x"
type textarea "M"
type textarea "x"
type textarea "Me"
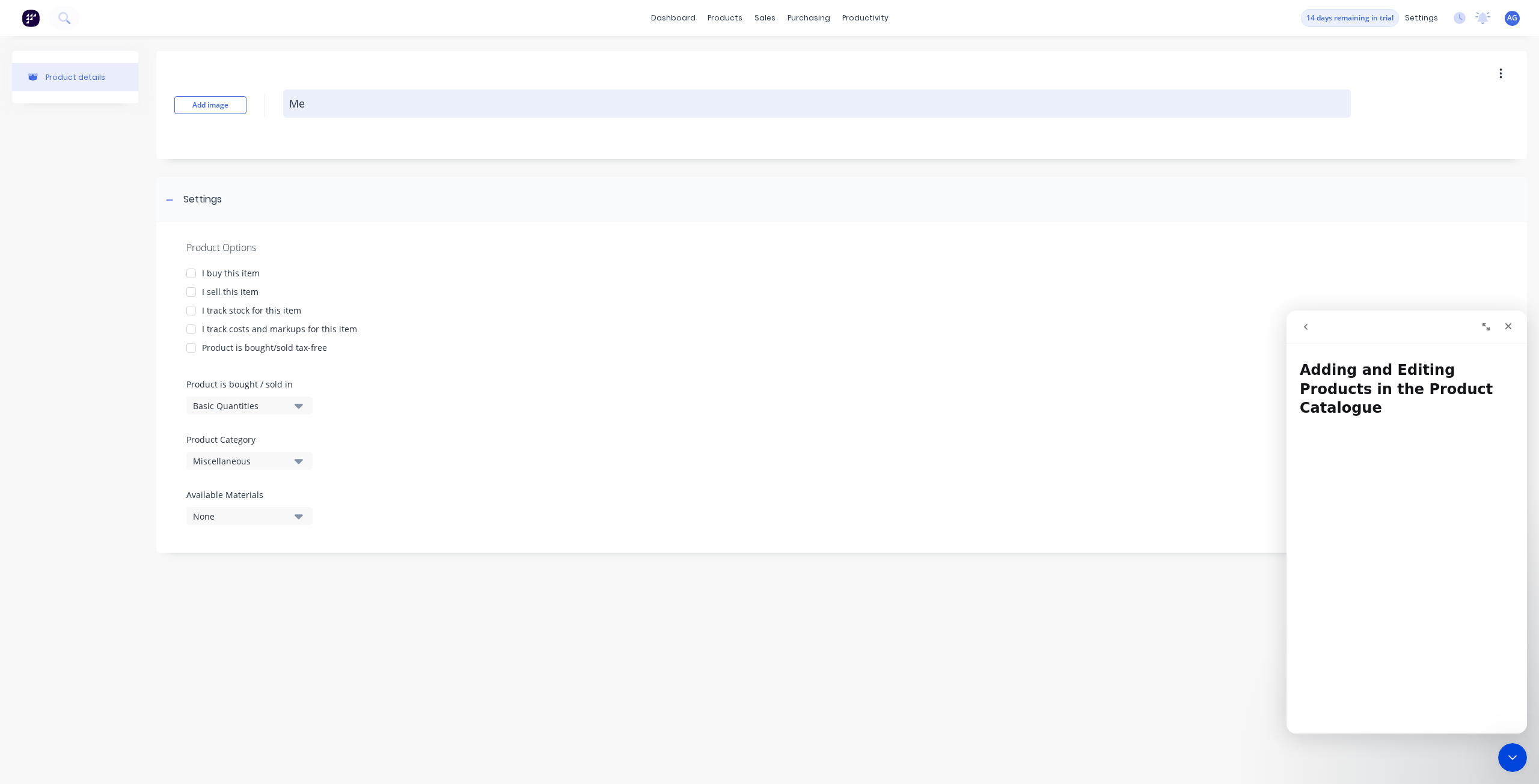
type textarea "x"
type textarea "Met"
type textarea "x"
type textarea "Meta"
type textarea "x"
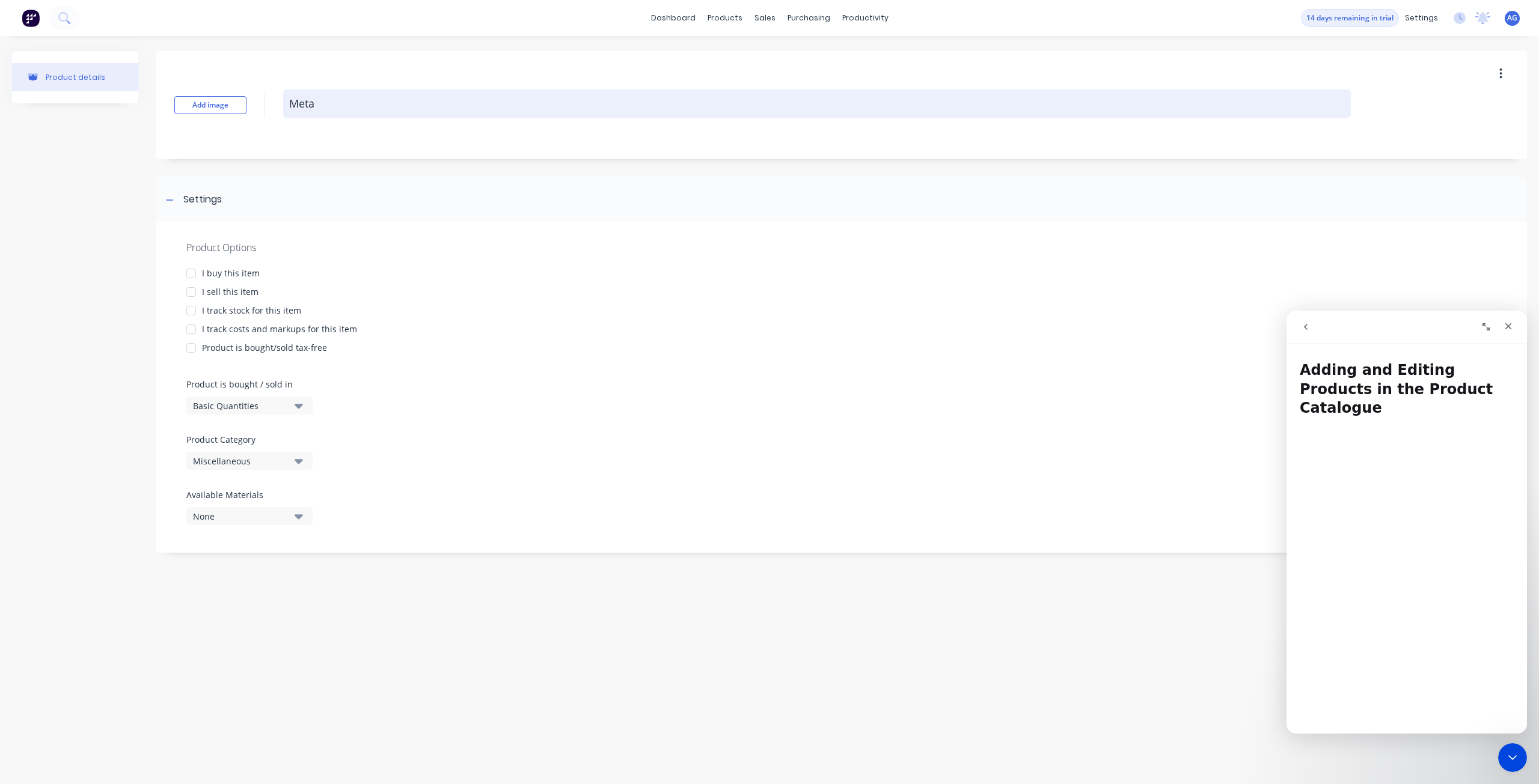
type textarea "Metal"
type textarea "x"
type textarea "Metall"
type textarea "x"
type textarea "Metalli"
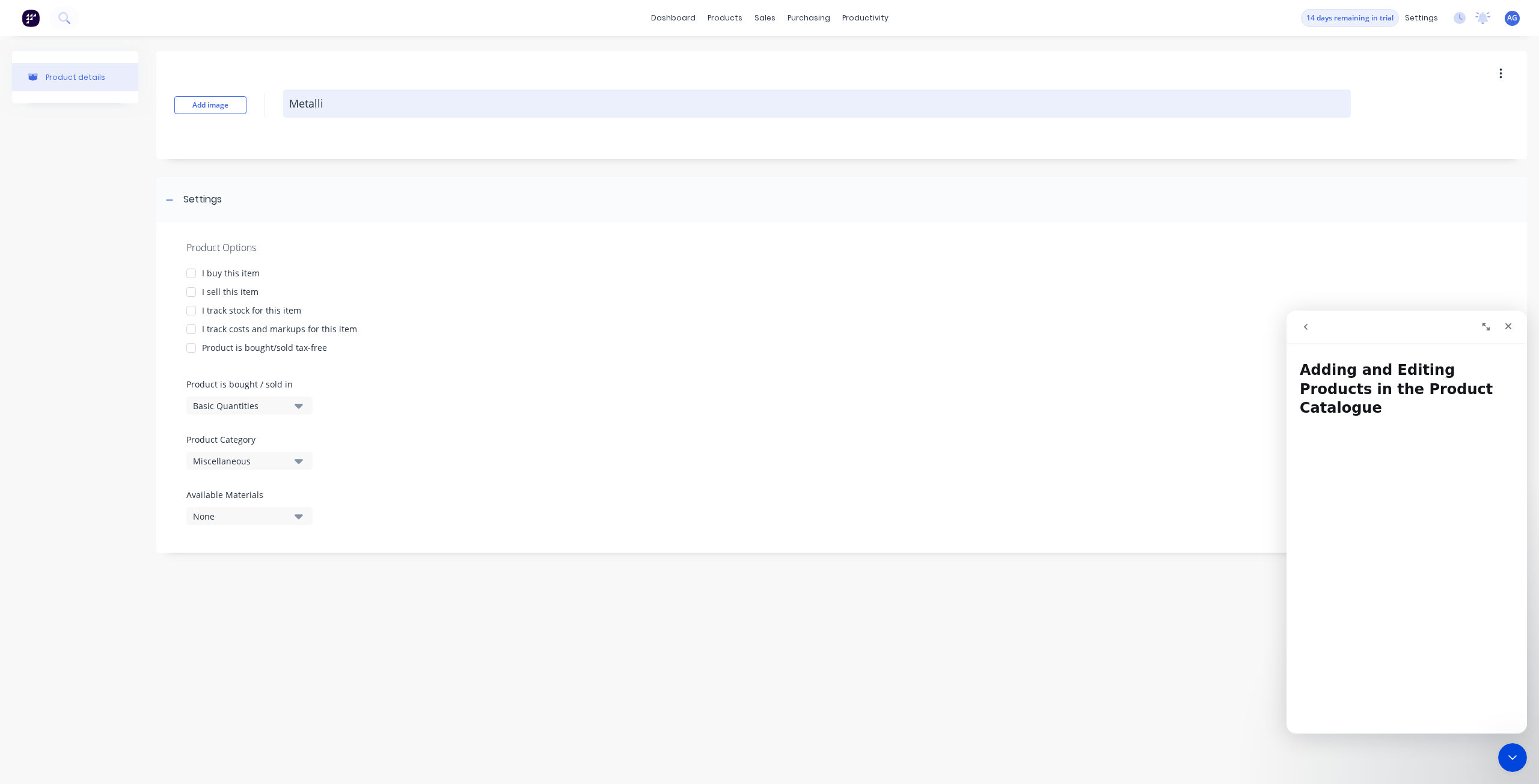
type textarea "x"
type textarea "Metallic"
type textarea "x"
type textarea "Metallic"
type textarea "x"
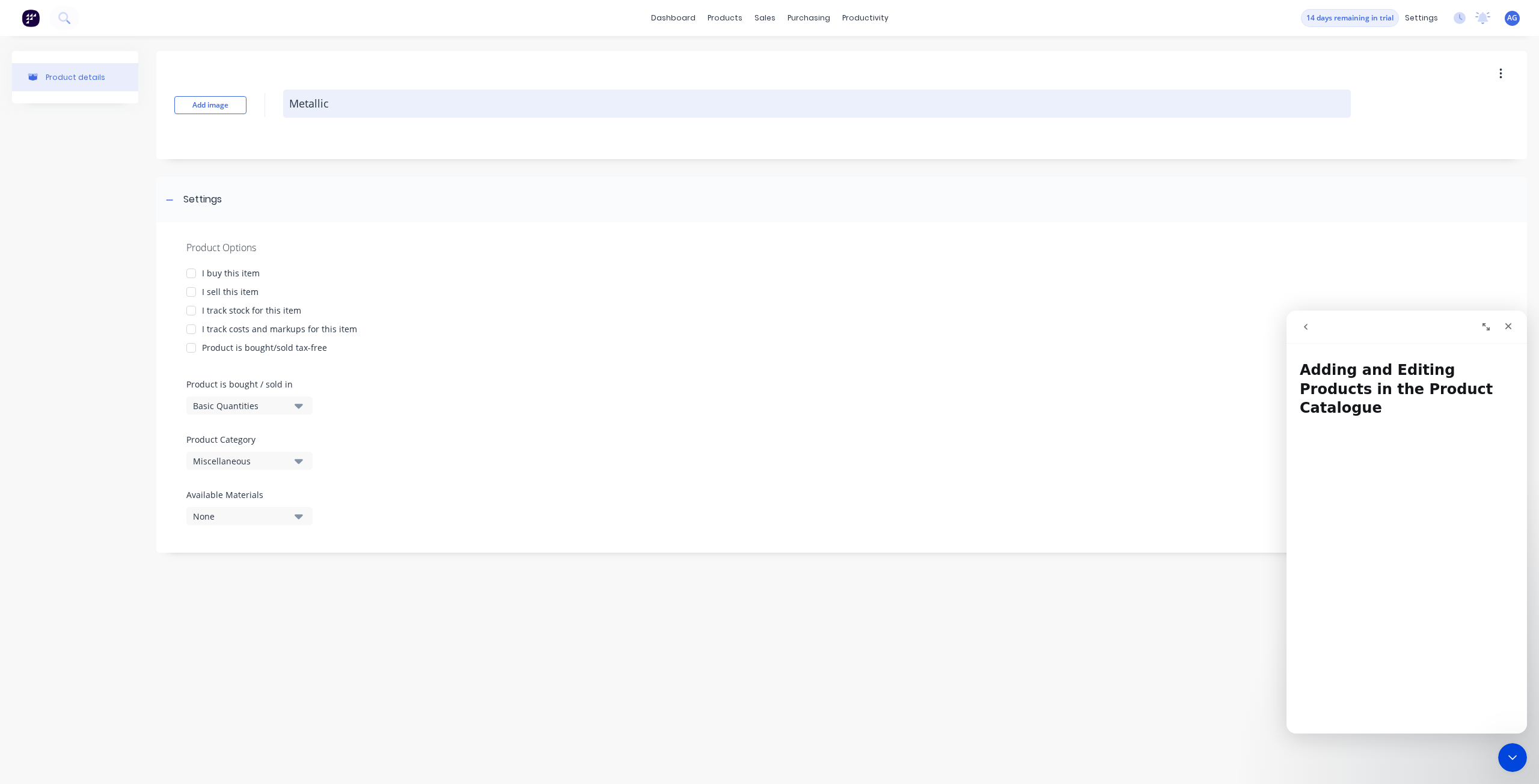
type textarea "Metallic F"
type textarea "x"
type textarea "Metallic Fo"
type textarea "x"
type textarea "Metallic Foi"
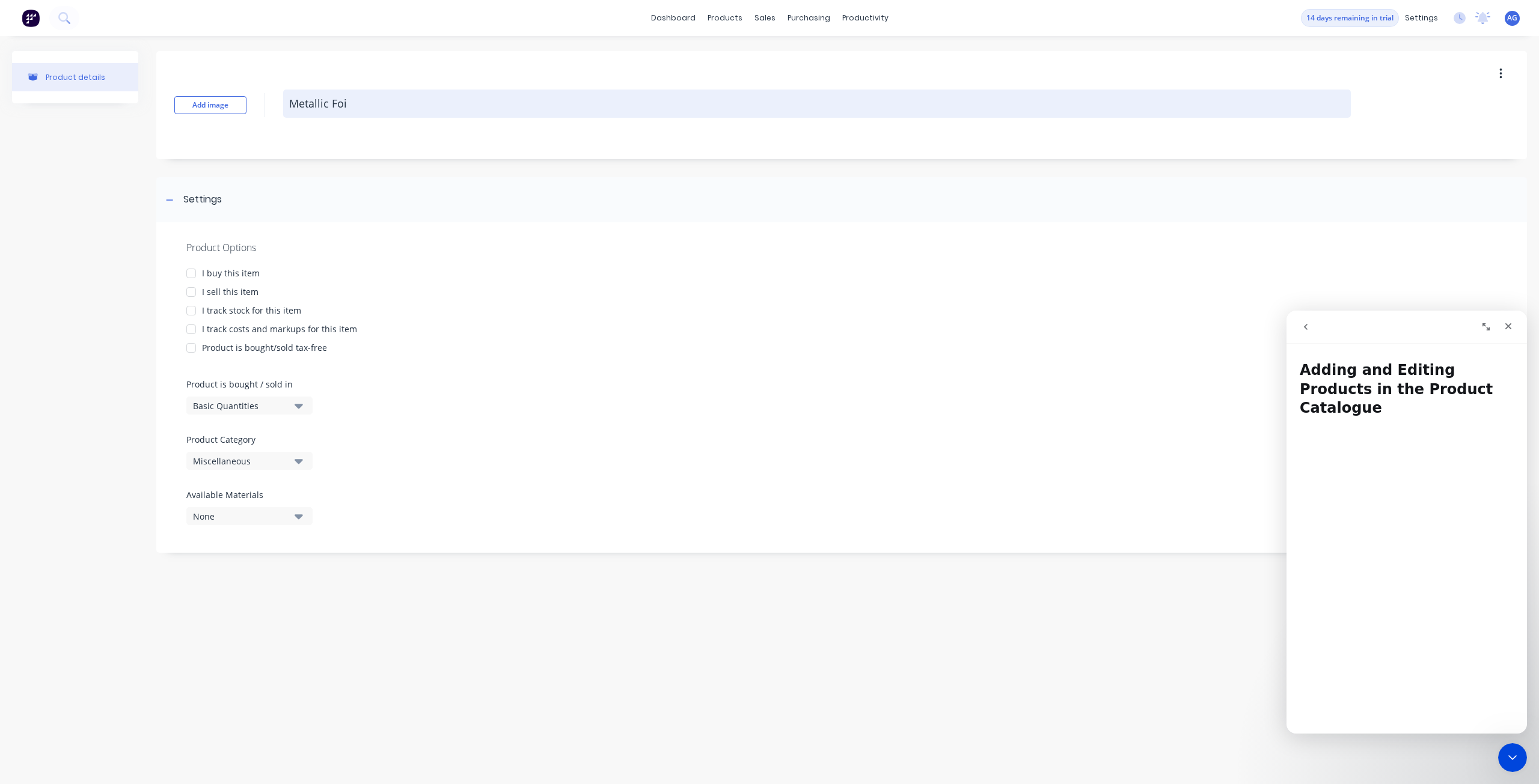
type textarea "x"
type textarea "Metallic Foil"
type textarea "x"
type textarea "Metallic Foil"
type textarea "x"
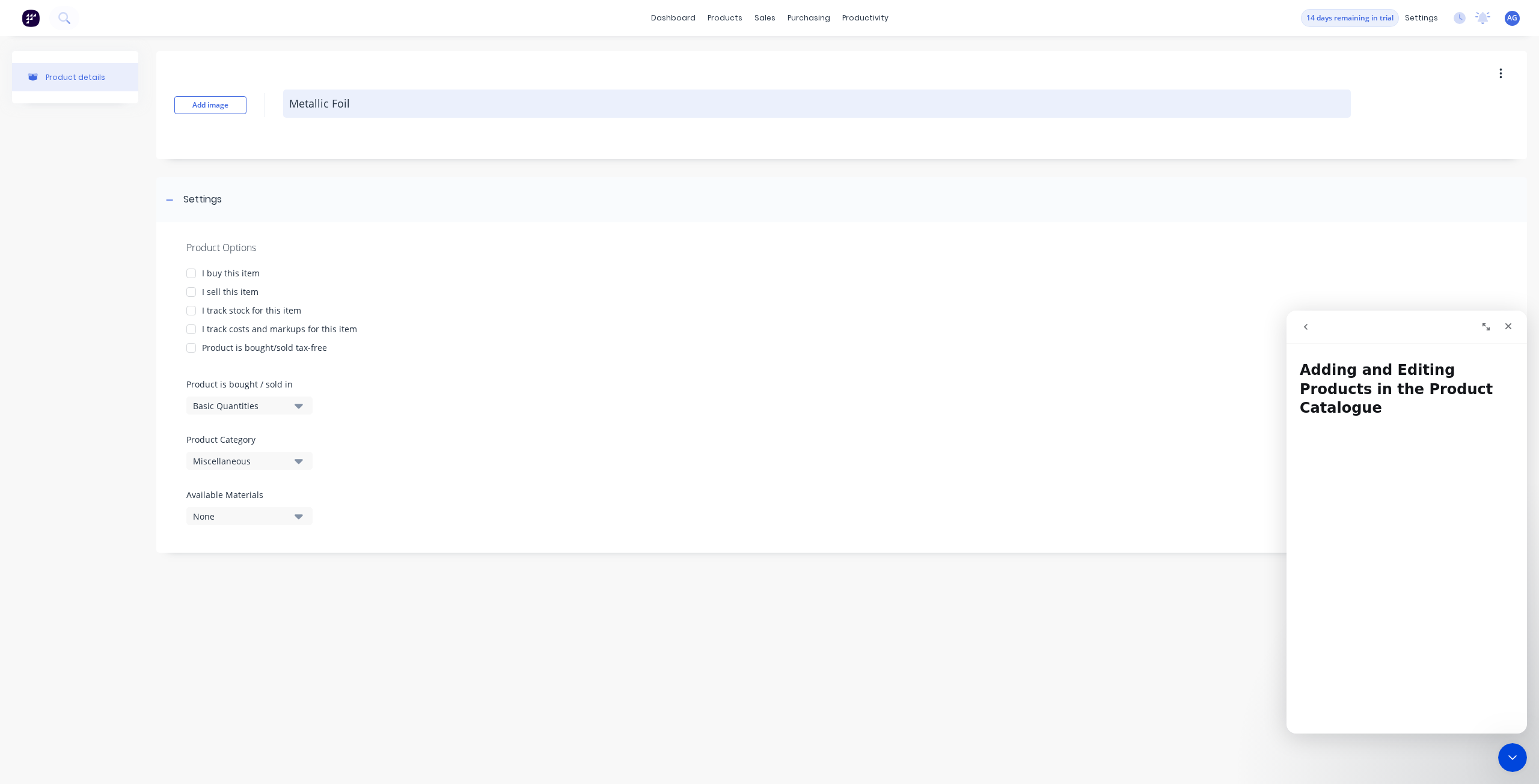
type textarea "Metallic Foil )"
type textarea "x"
type textarea "Metallic Foil"
type textarea "x"
type textarea "Metallic Foil ("
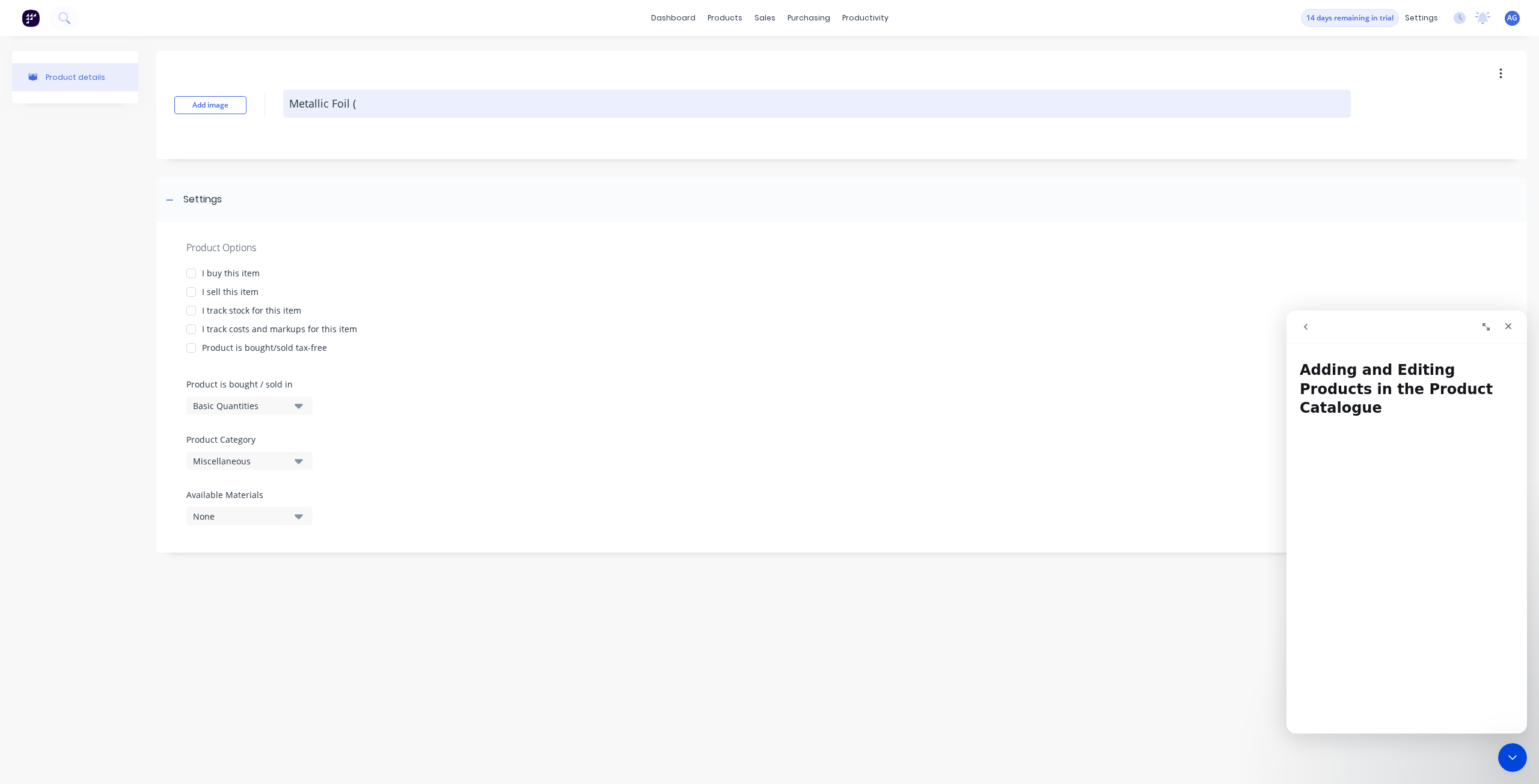
type textarea "x"
type textarea "Metallic Foil (M"
type textarea "x"
type textarea "Metallic Foil (MS"
type textarea "x"
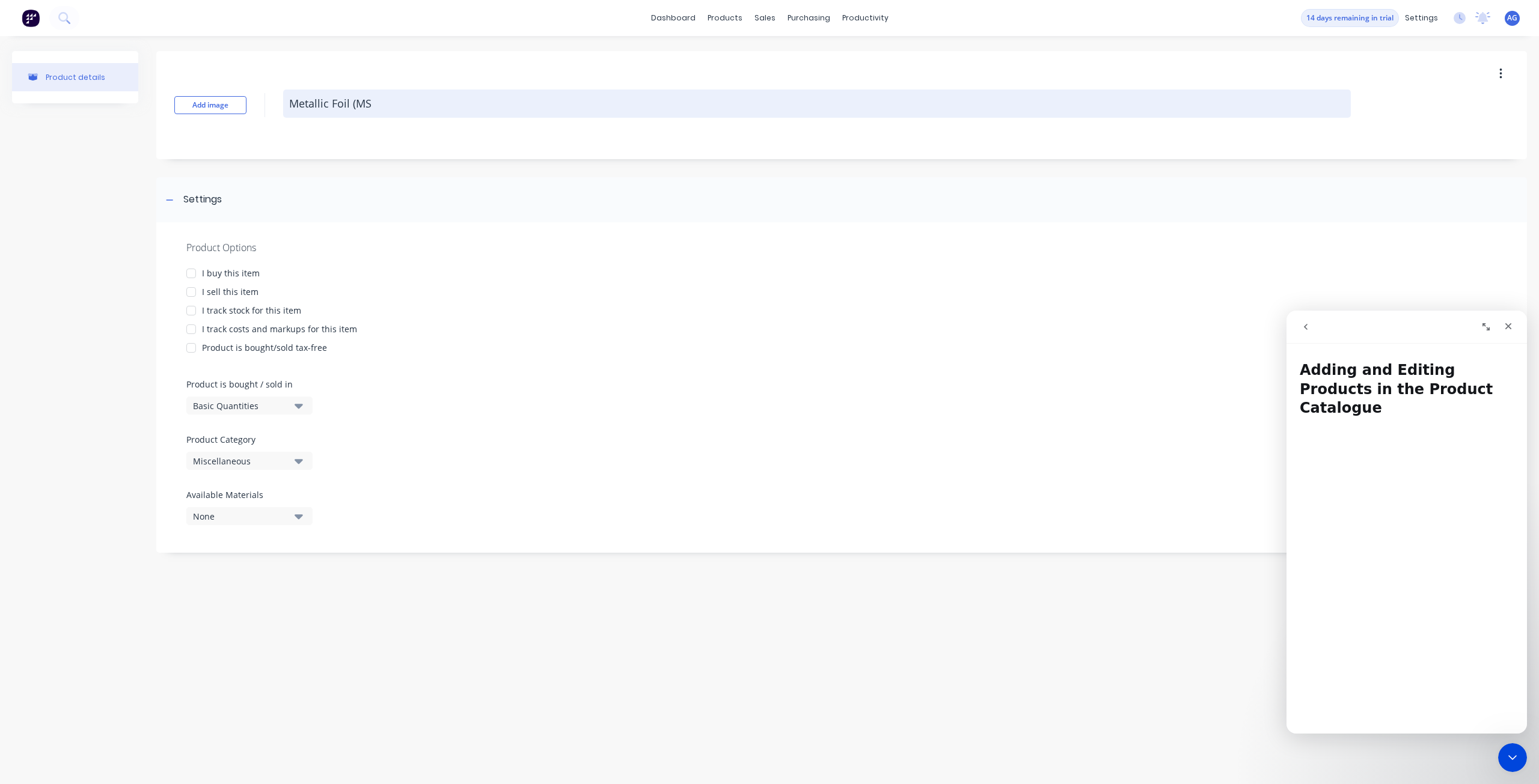
type textarea "Metallic Foil (MS,"
type textarea "x"
type textarea "Metallic Foil (MS,"
type textarea "x"
type textarea "Metallic Foil (MS, D"
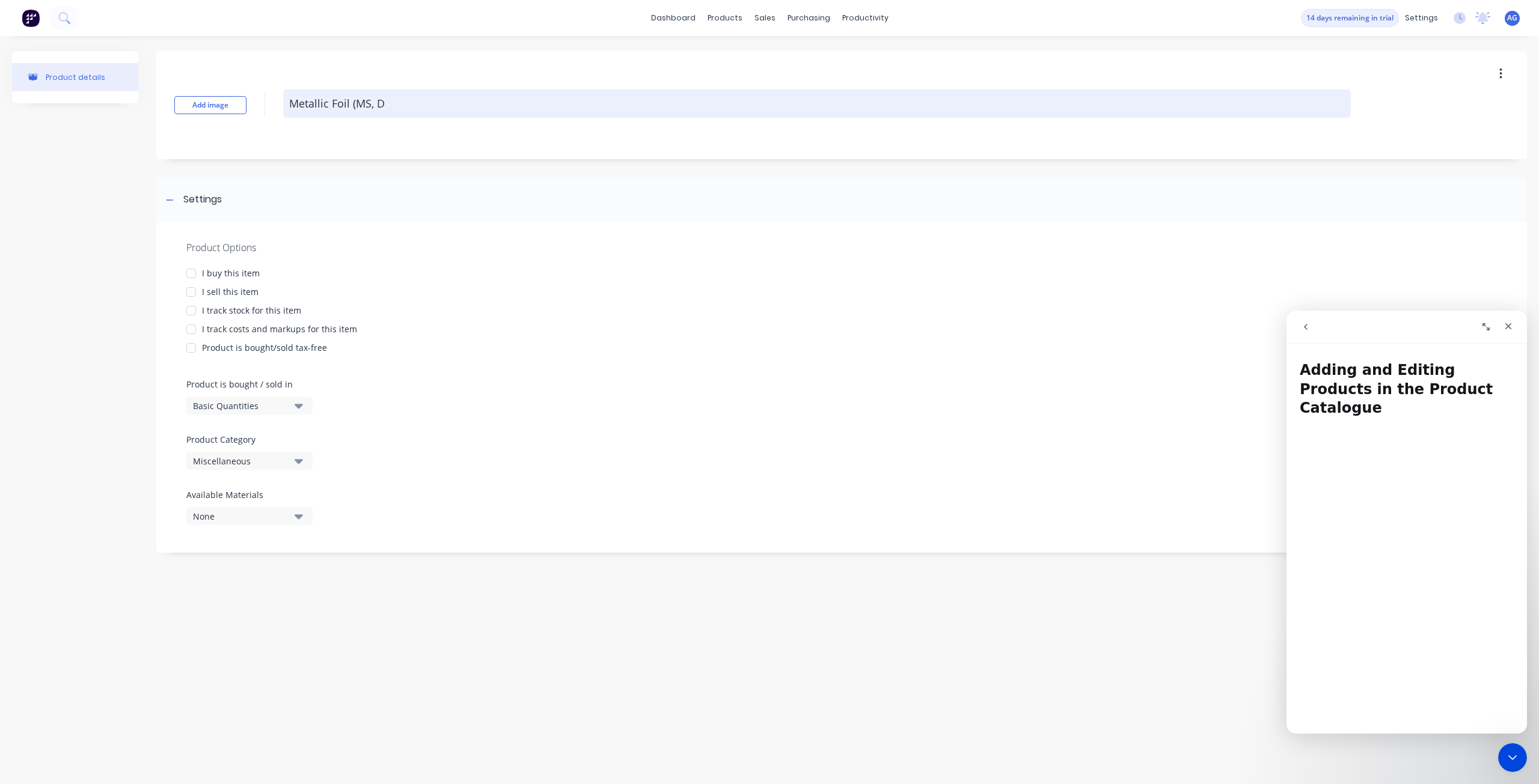
type textarea "x"
type textarea "Metallic Foil (MS,"
type textarea "x"
type textarea "Metallic Foil (MS, M"
type textarea "x"
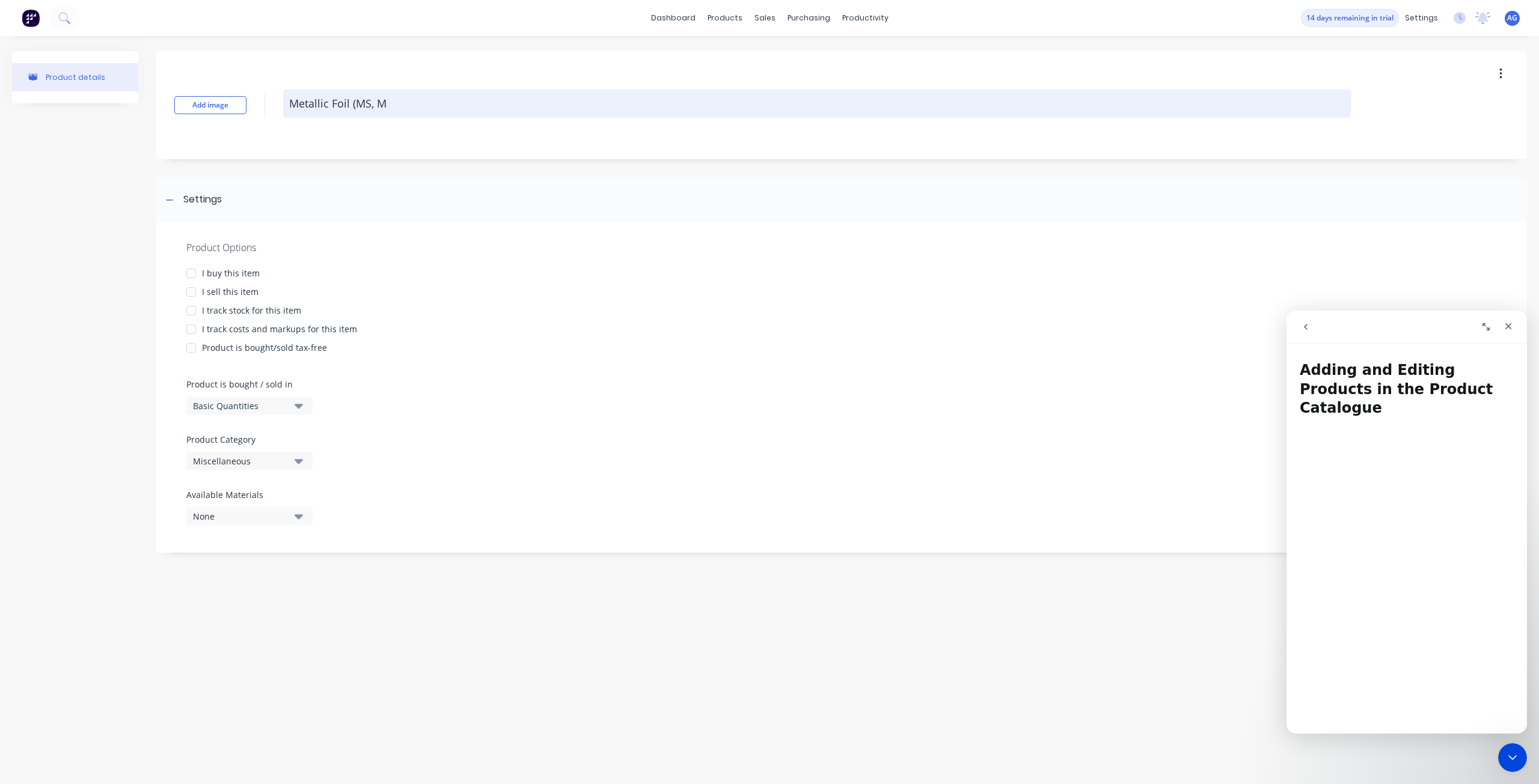
type textarea "Metallic Foil (MS, MD"
type textarea "x"
type textarea "Metallic Foil (MS, MD,"
type textarea "x"
type textarea "Metallic Foil (MS, MD,"
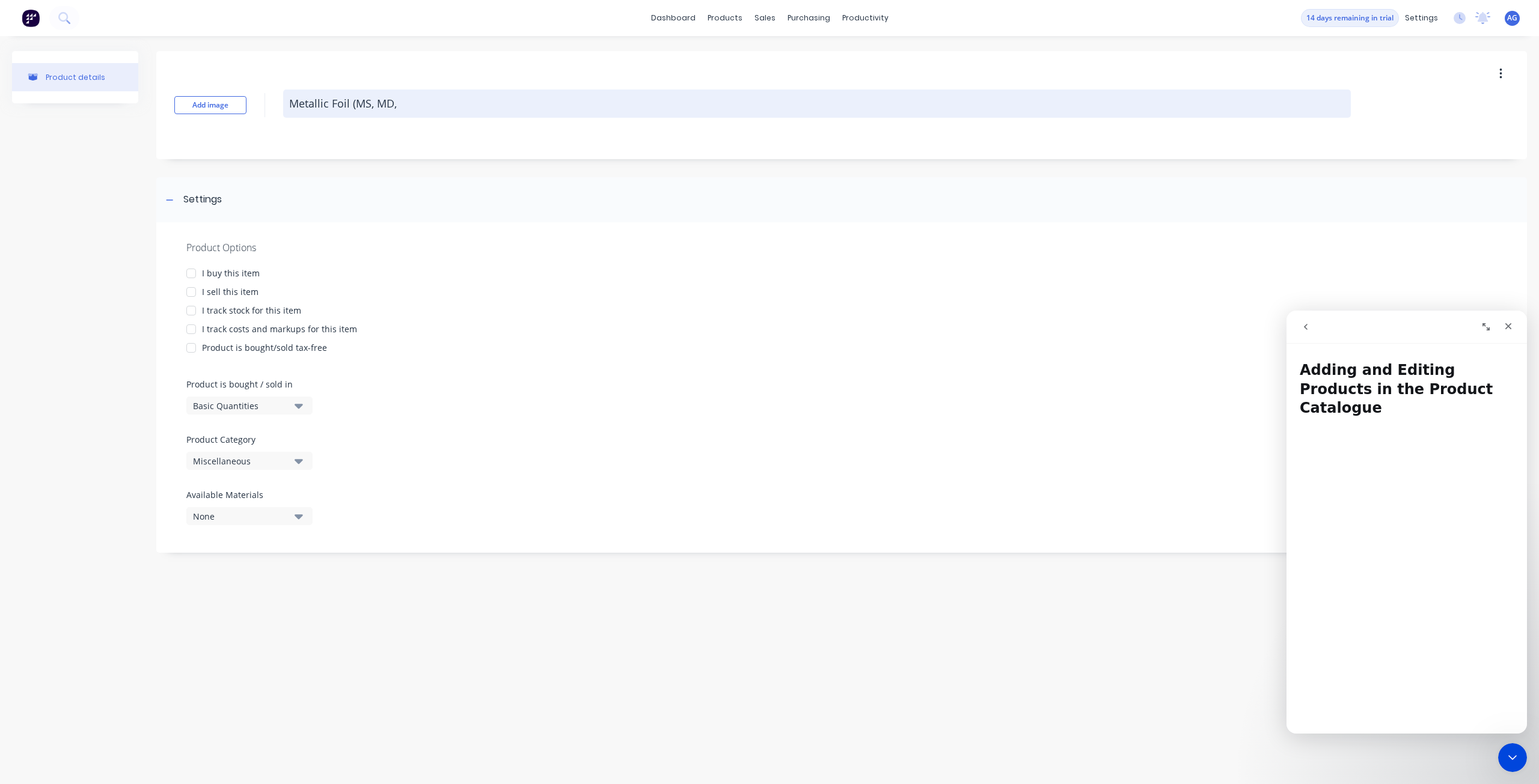
type textarea "x"
type textarea "Metallic Foil (MS, MD,"
type textarea "x"
type textarea "Metallic Foil (MS, MD"
type textarea "x"
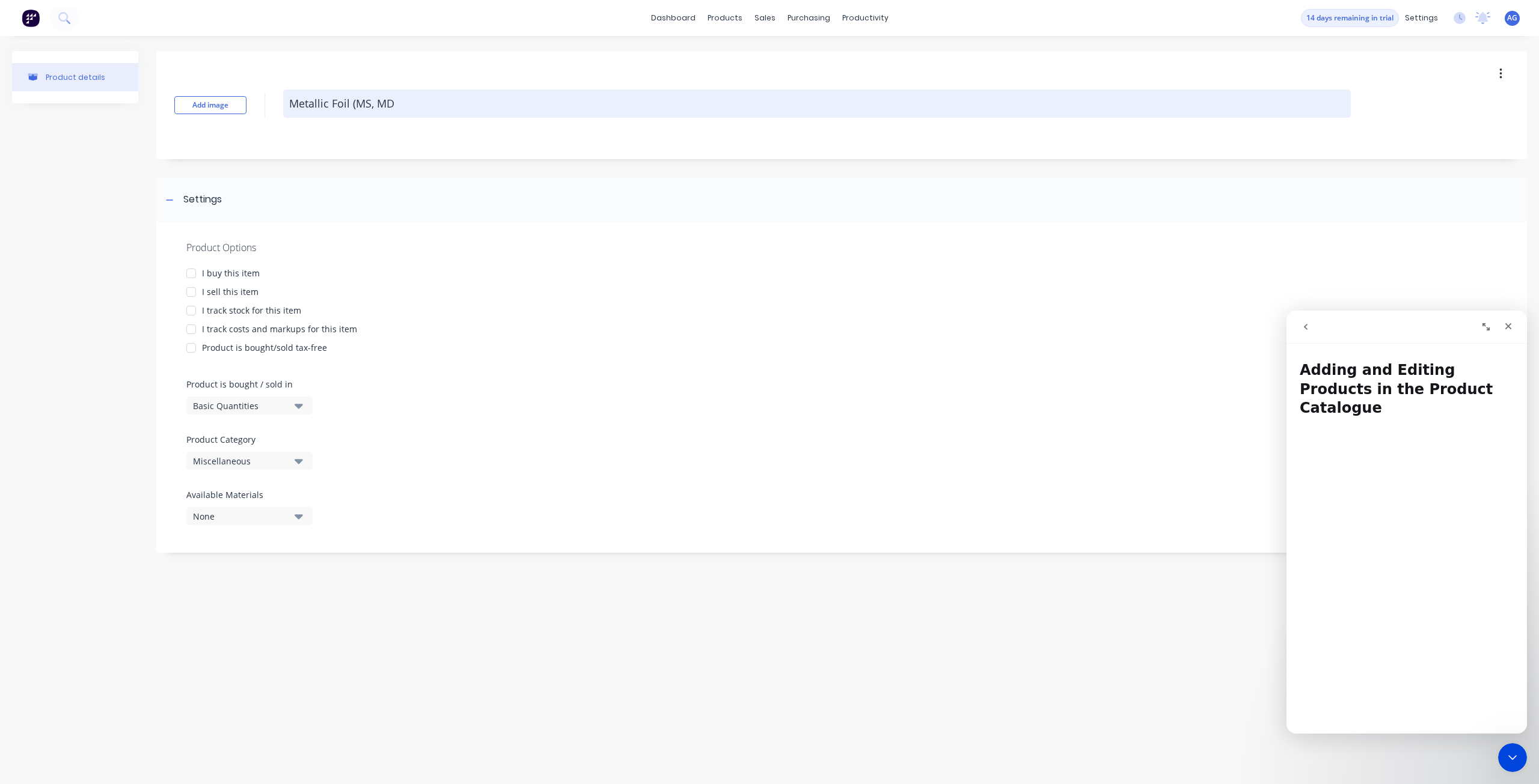
type textarea "Metallic Foil (MS, M"
type textarea "x"
type textarea "Metallic Foil (MS, MB"
type textarea "x"
type textarea "Metallic Foil (MS, M"
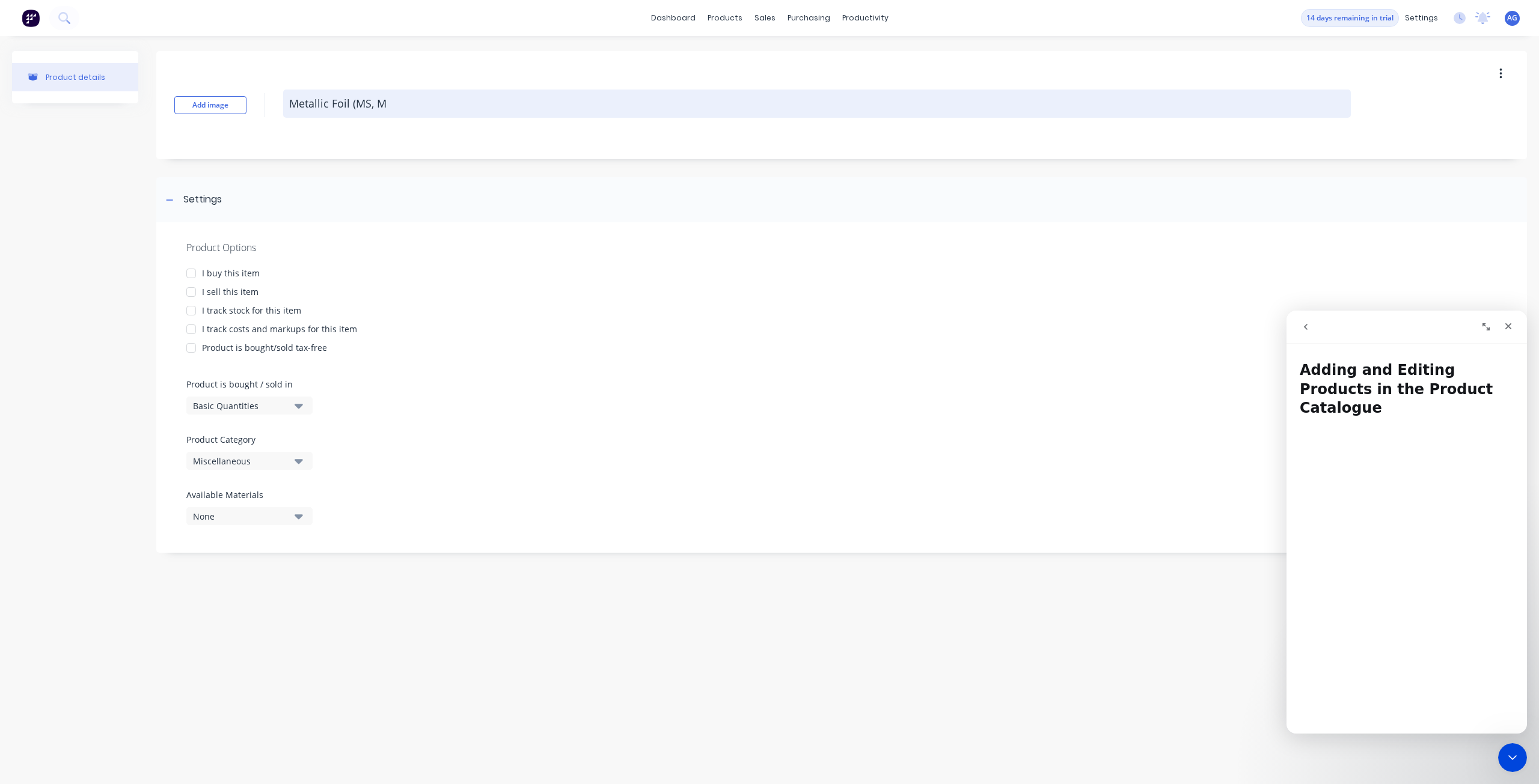
type textarea "x"
type textarea "Metallic Foil (MS, MD"
type textarea "x"
type textarea "Metallic Foil (MS, MD,"
type textarea "x"
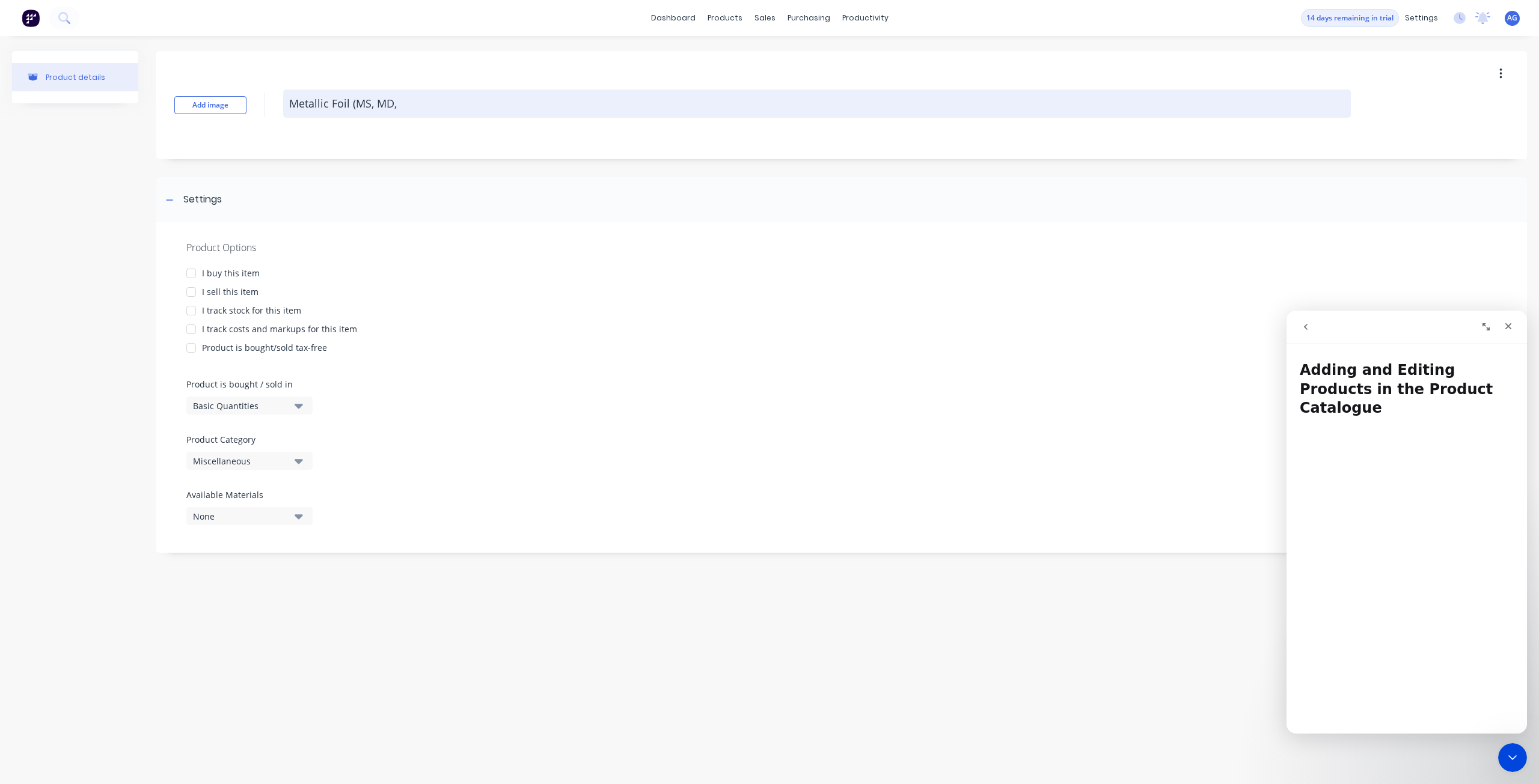
type textarea "Metallic Foil (MS, MD,"
type textarea "x"
type textarea "Metallic Foil (MS, MD, M"
type textarea "x"
type textarea "Metallic Foil (MS, MD, MB"
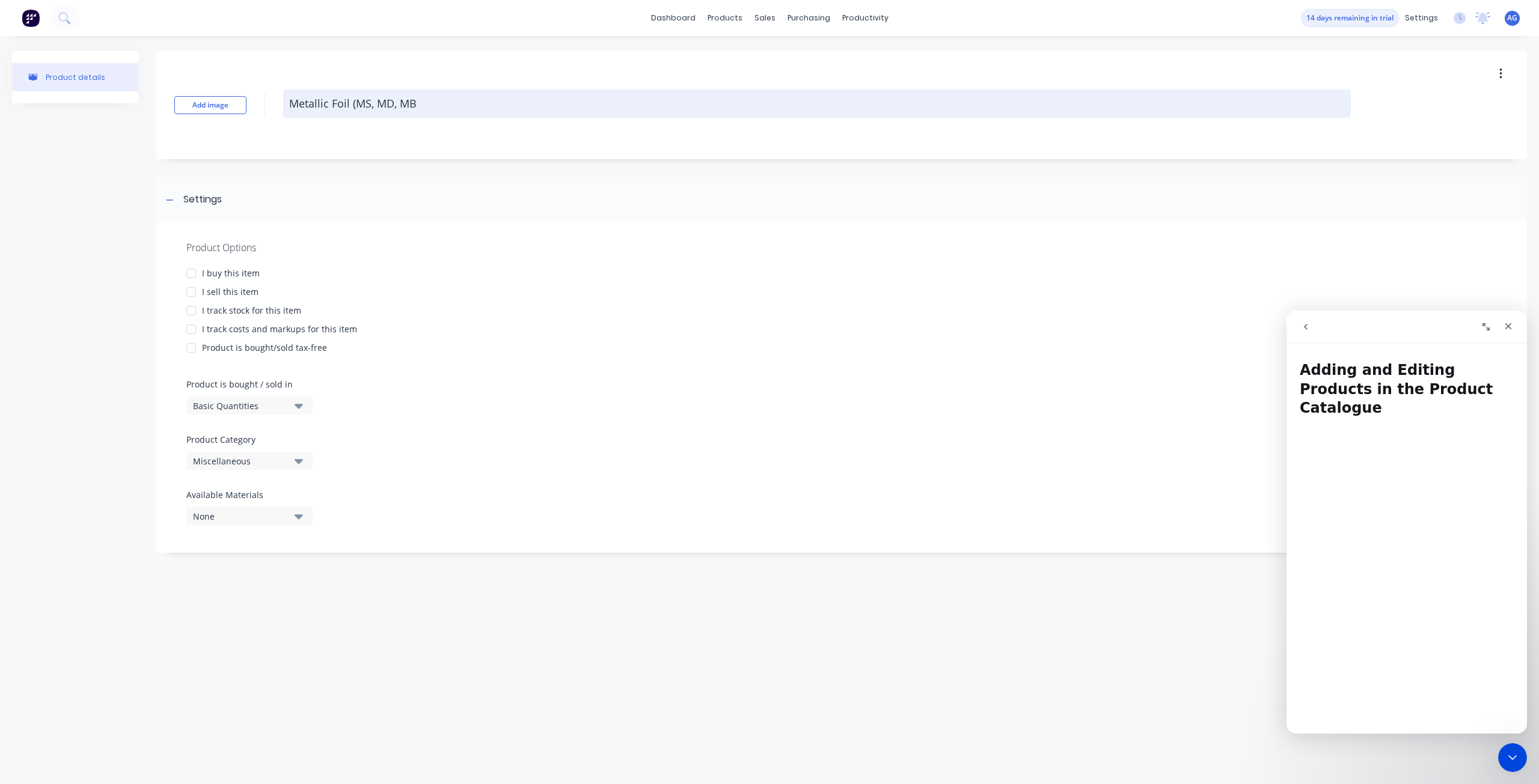
type textarea "x"
type textarea "Metallic Foil (MS, MD, MB)"
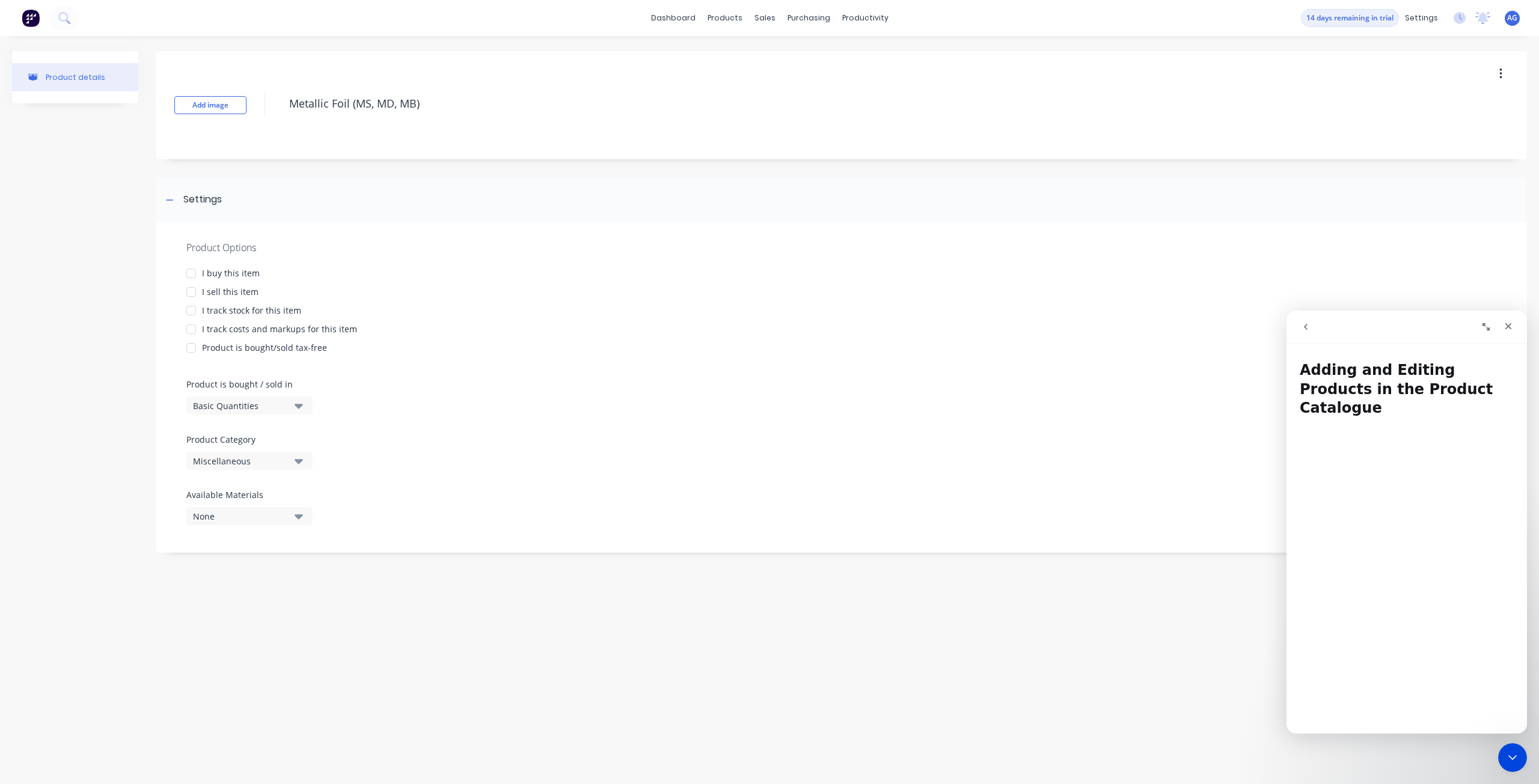
drag, startPoint x: 423, startPoint y: 104, endPoint x: 526, endPoint y: 135, distance: 107.6
click at [357, 104] on textarea "Metallic Foil (MS, MD, MB)" at bounding box center [817, 104] width 1068 height 28
type textarea "x"
type textarea "Metallic Foil (M"
type textarea "x"
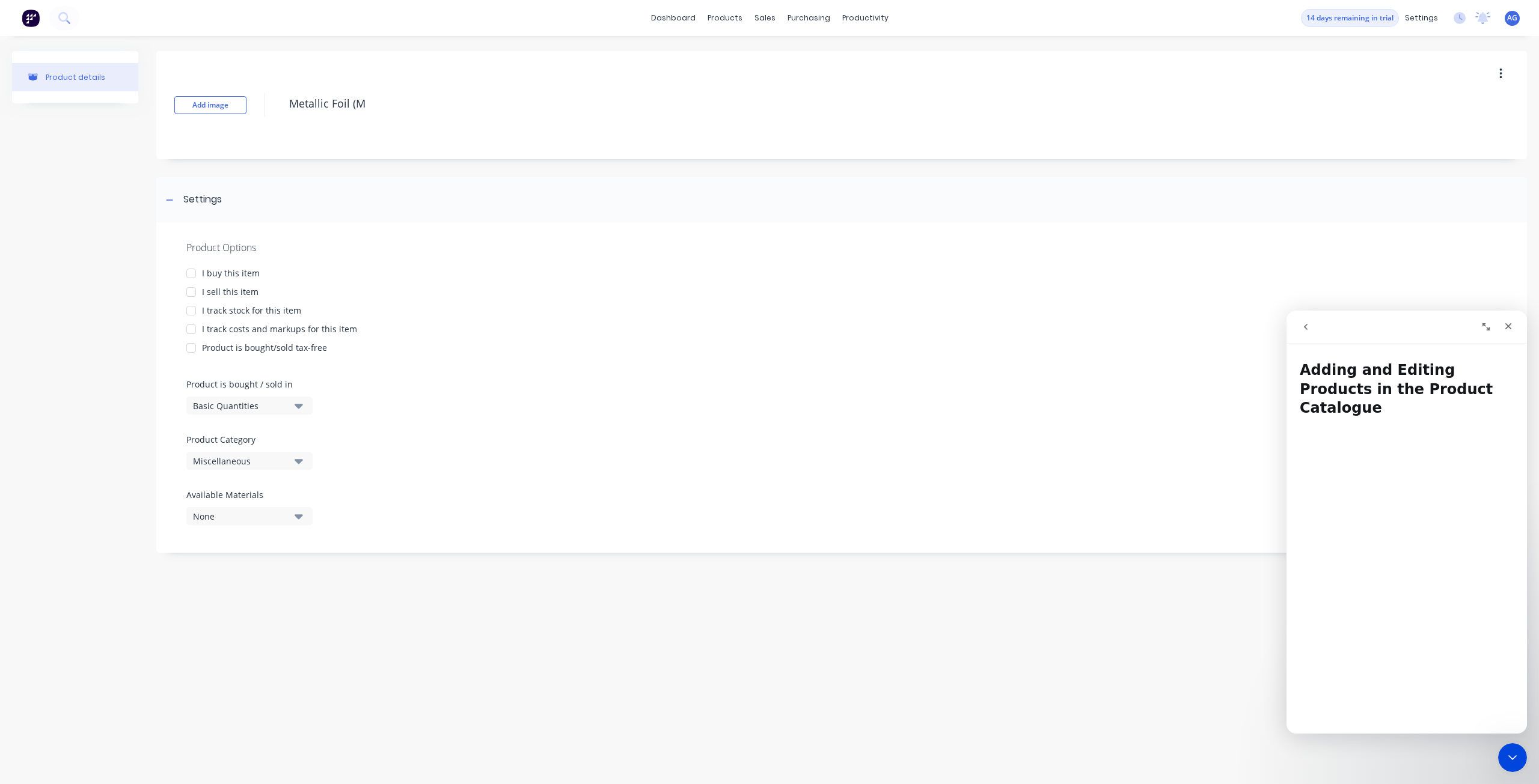
type textarea "Metallic Foil (MB"
type textarea "x"
type textarea "Metallic Foil (MB,"
type textarea "x"
type textarea "Metallic Foil (MB,"
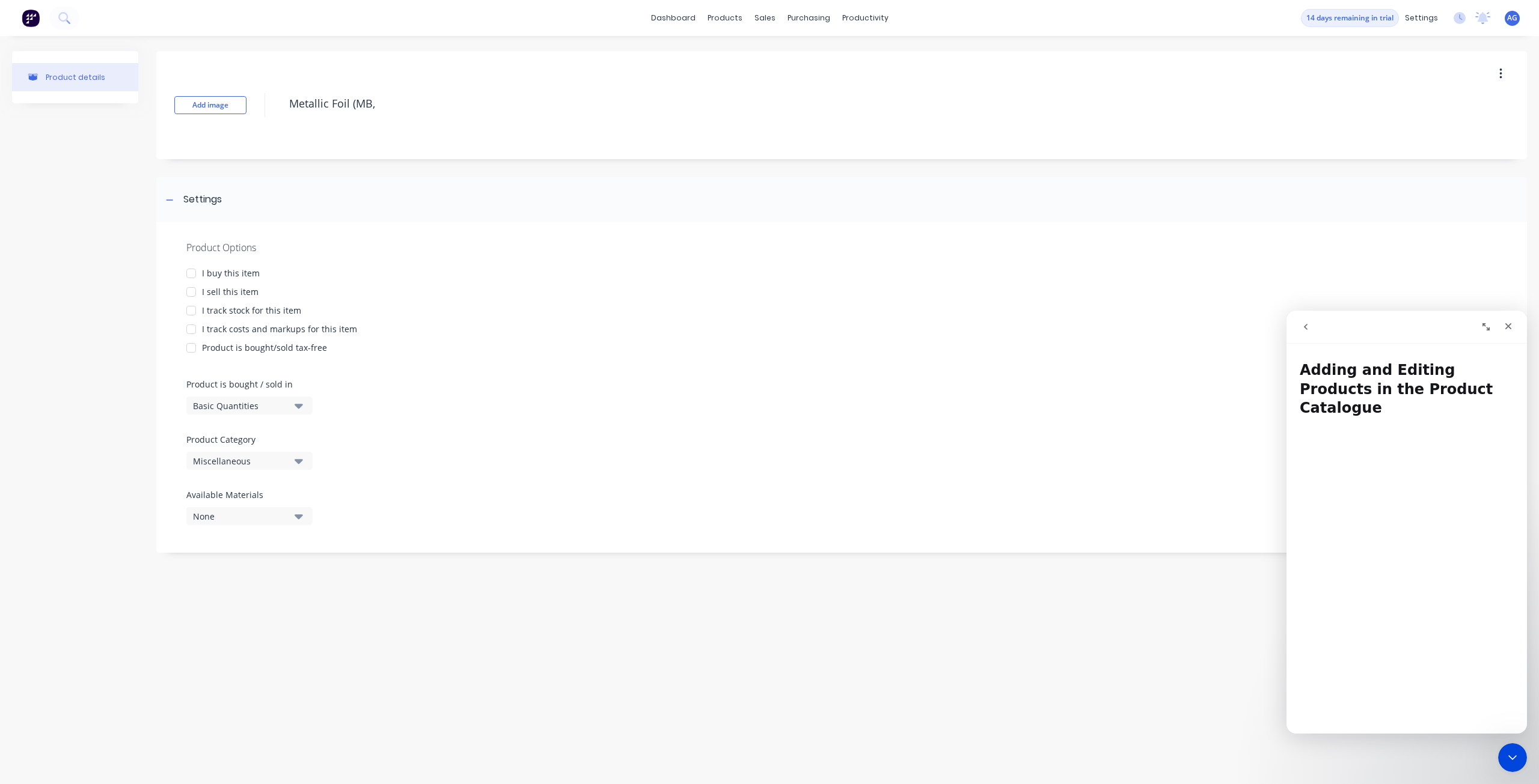
type textarea "x"
type textarea "Metallic Foil (MB, M"
type textarea "x"
type textarea "Metallic Foil (MB, MS"
type textarea "x"
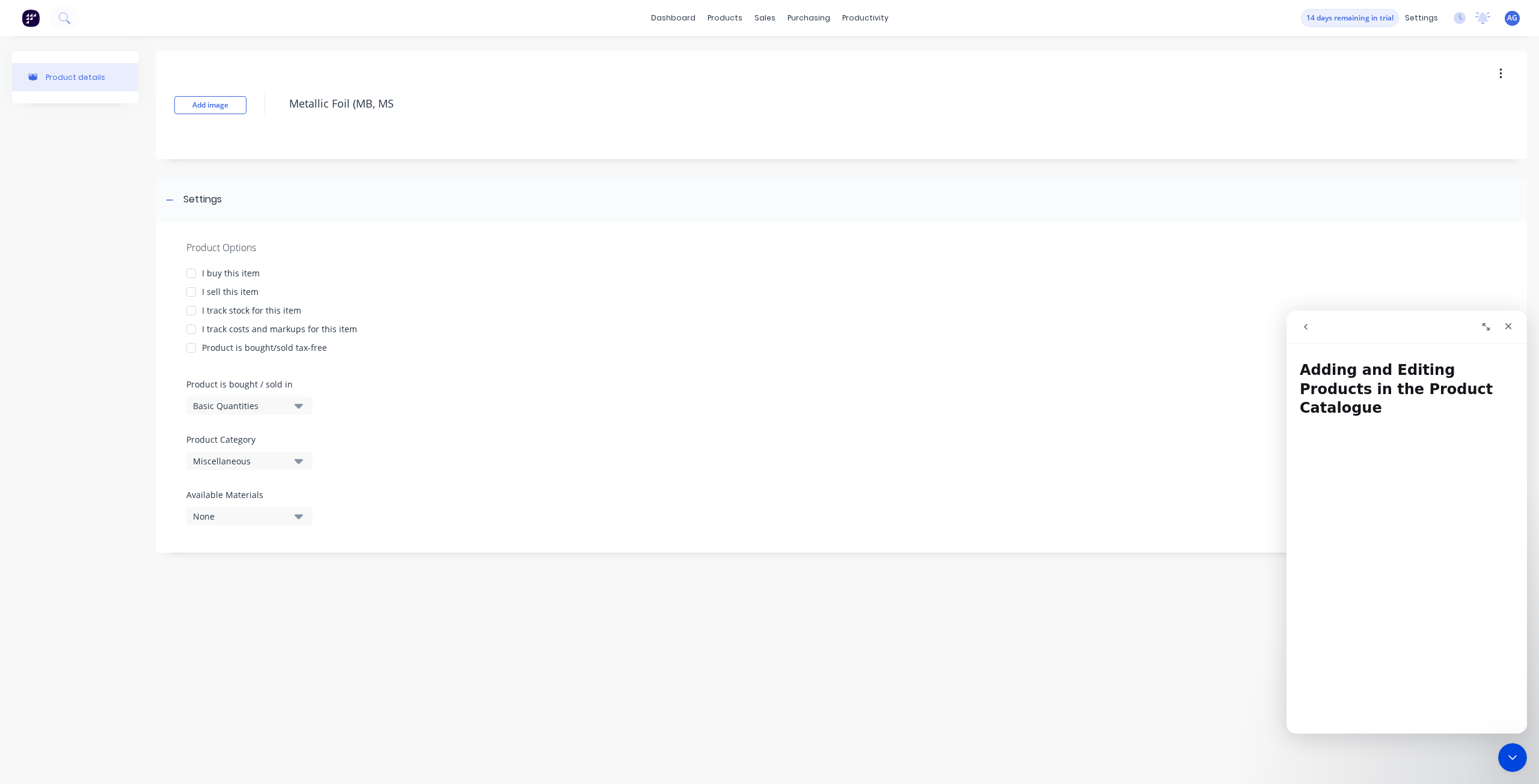
type textarea "Metallic Foil (MB, M"
type textarea "x"
type textarea "Metallic Foil (MB, MD"
type textarea "x"
type textarea "Metallic Foil (MB, MD,"
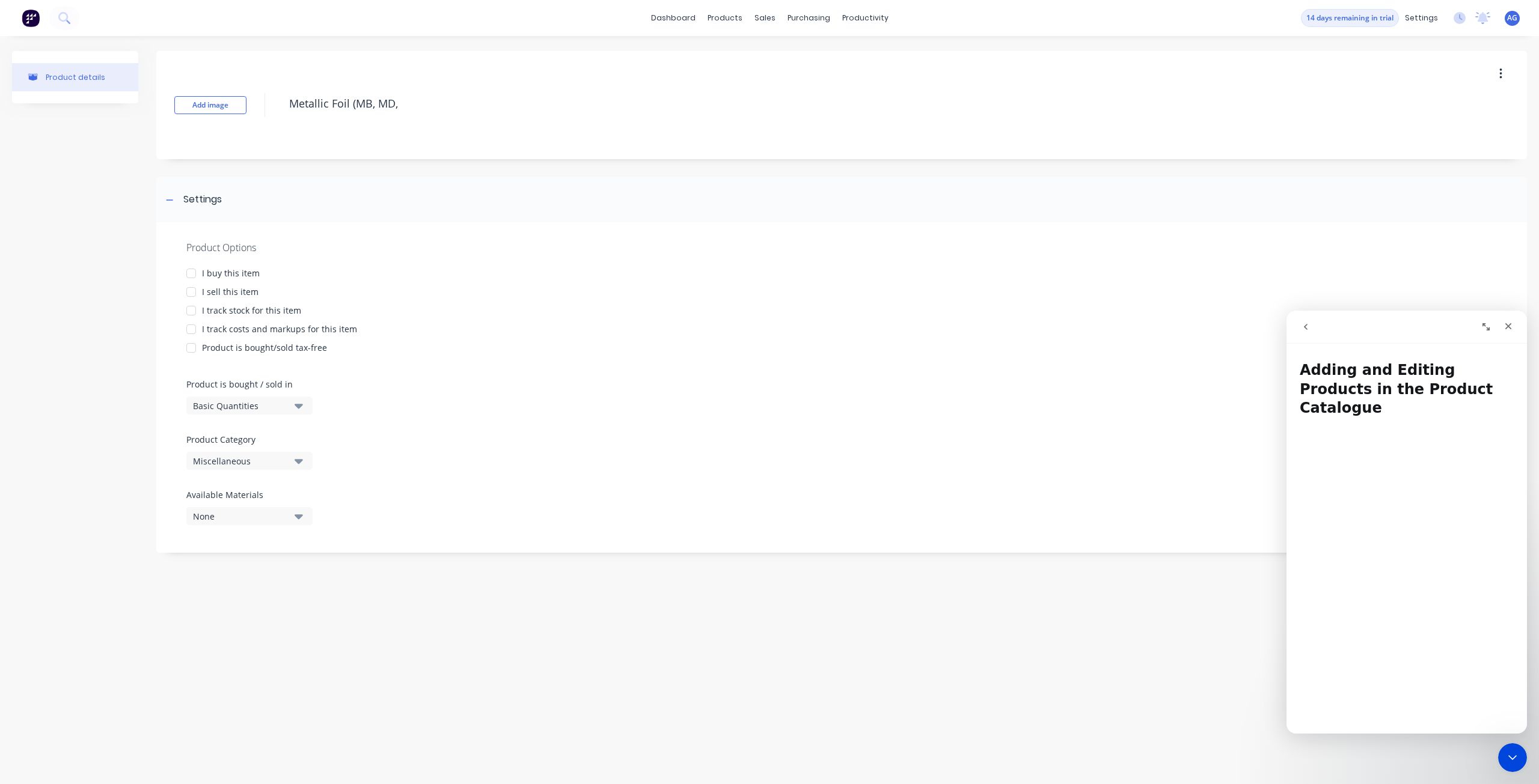
type textarea "x"
type textarea "Metallic Foil (MB, MD,"
type textarea "x"
type textarea "Metallic Foil (MB, MD, M"
type textarea "x"
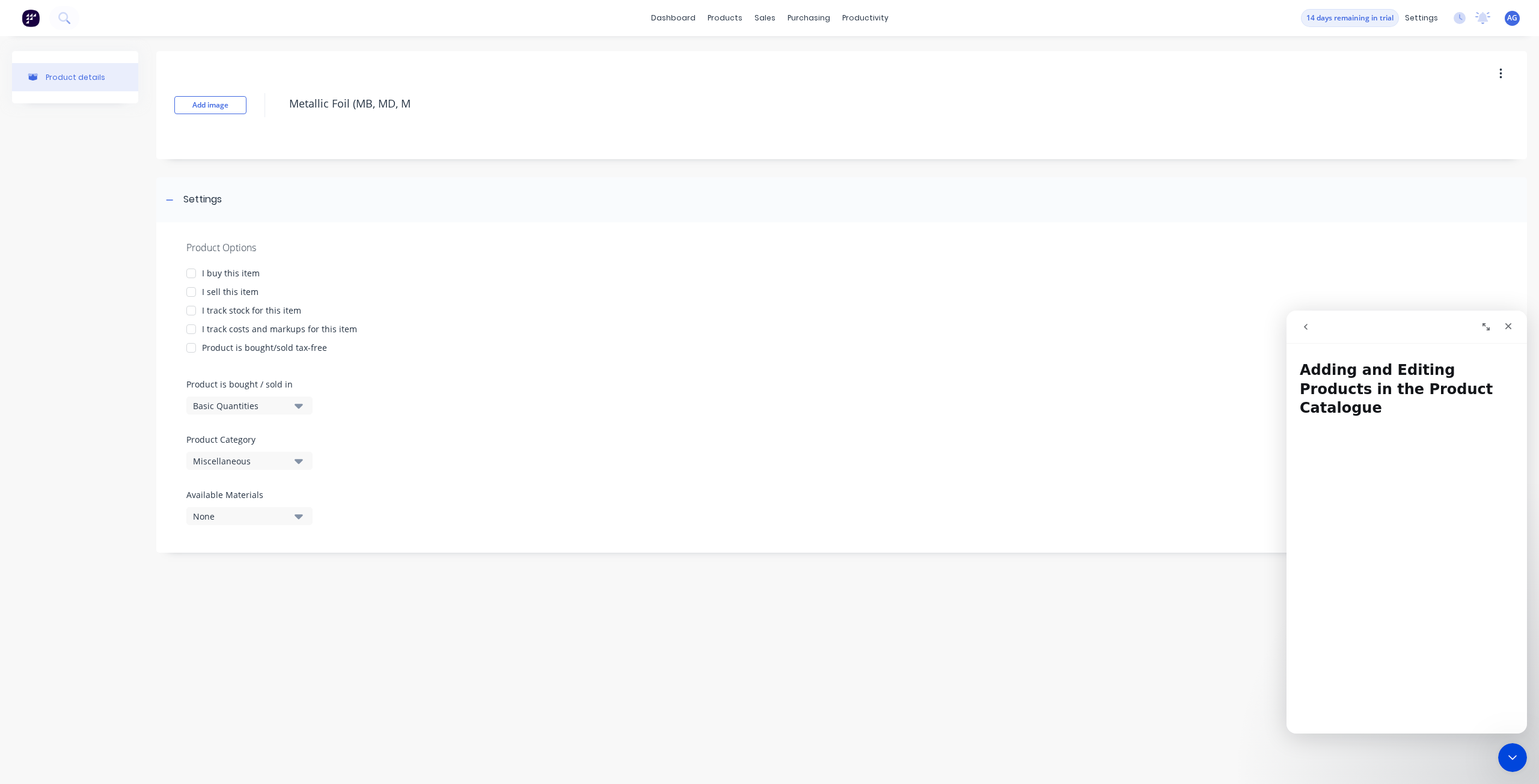
type textarea "Metallic Foil (MB, MD, MS"
type textarea "x"
type textarea "Metallic Foil (MB, MD, MS_"
type textarea "x"
type textarea "Metallic Foil (MB, MD, MS"
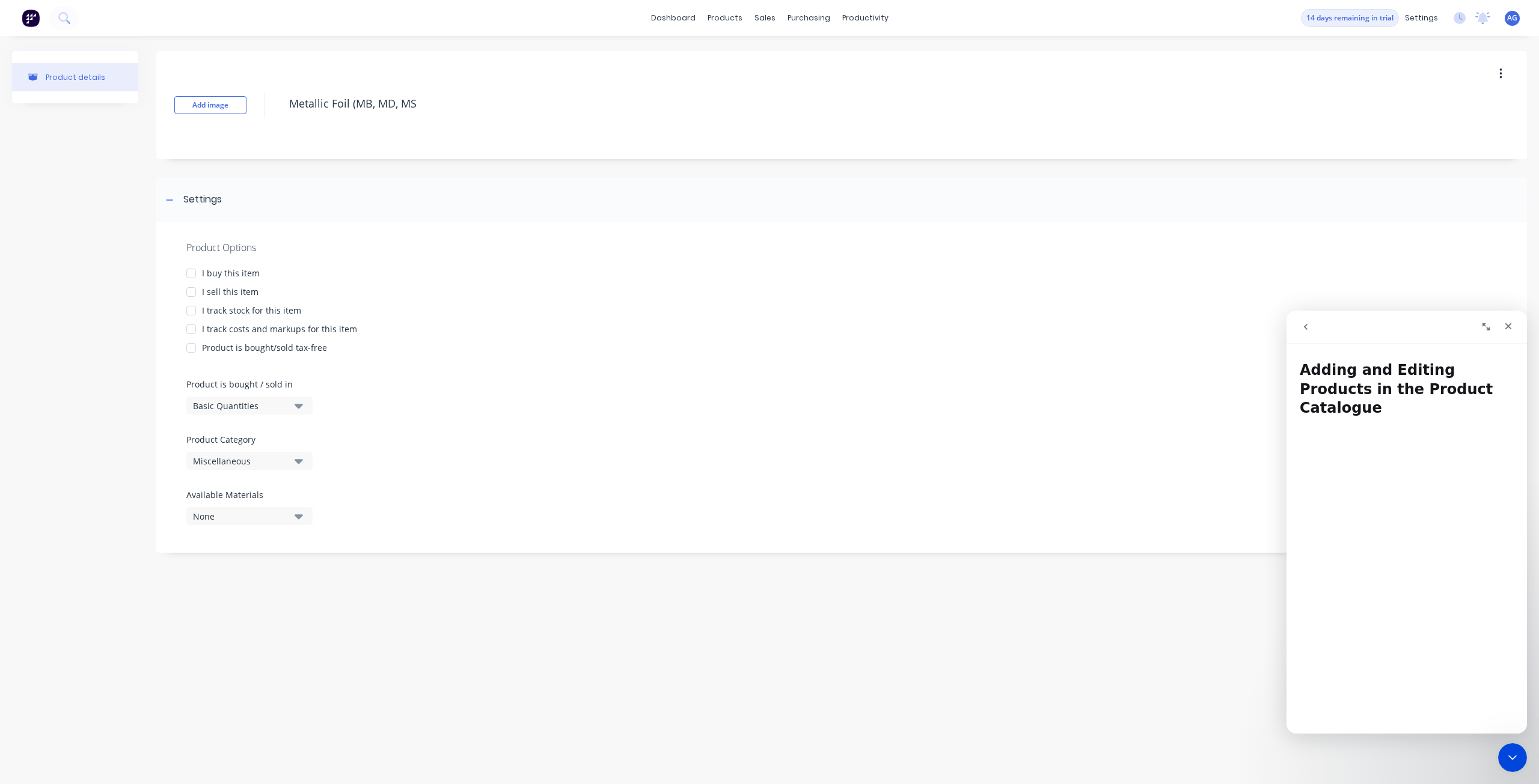
type textarea "x"
type textarea "Metallic Foil (MB, MD, MS)"
type textarea "x"
type textarea "Metallic Foil (MB, MD, MS)"
click at [424, 237] on div "Product Options I buy this item I sell this item I track stock for this item I …" at bounding box center [841, 387] width 1370 height 330
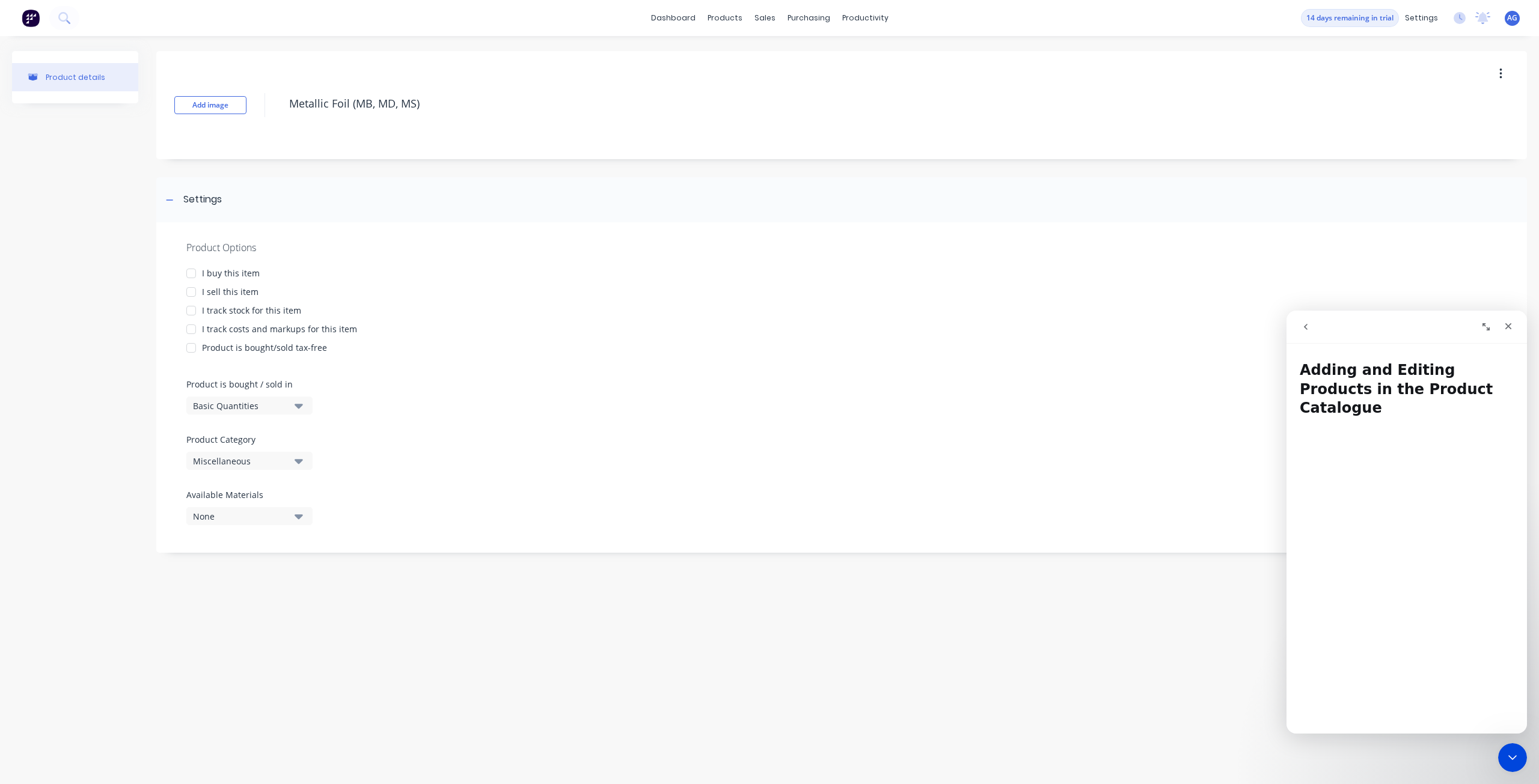
click at [194, 275] on div at bounding box center [191, 273] width 24 height 24
click at [193, 292] on div at bounding box center [191, 291] width 24 height 24
click at [195, 311] on div at bounding box center [191, 310] width 24 height 24
click at [197, 327] on div at bounding box center [191, 329] width 24 height 24
click at [196, 344] on div at bounding box center [191, 348] width 24 height 24
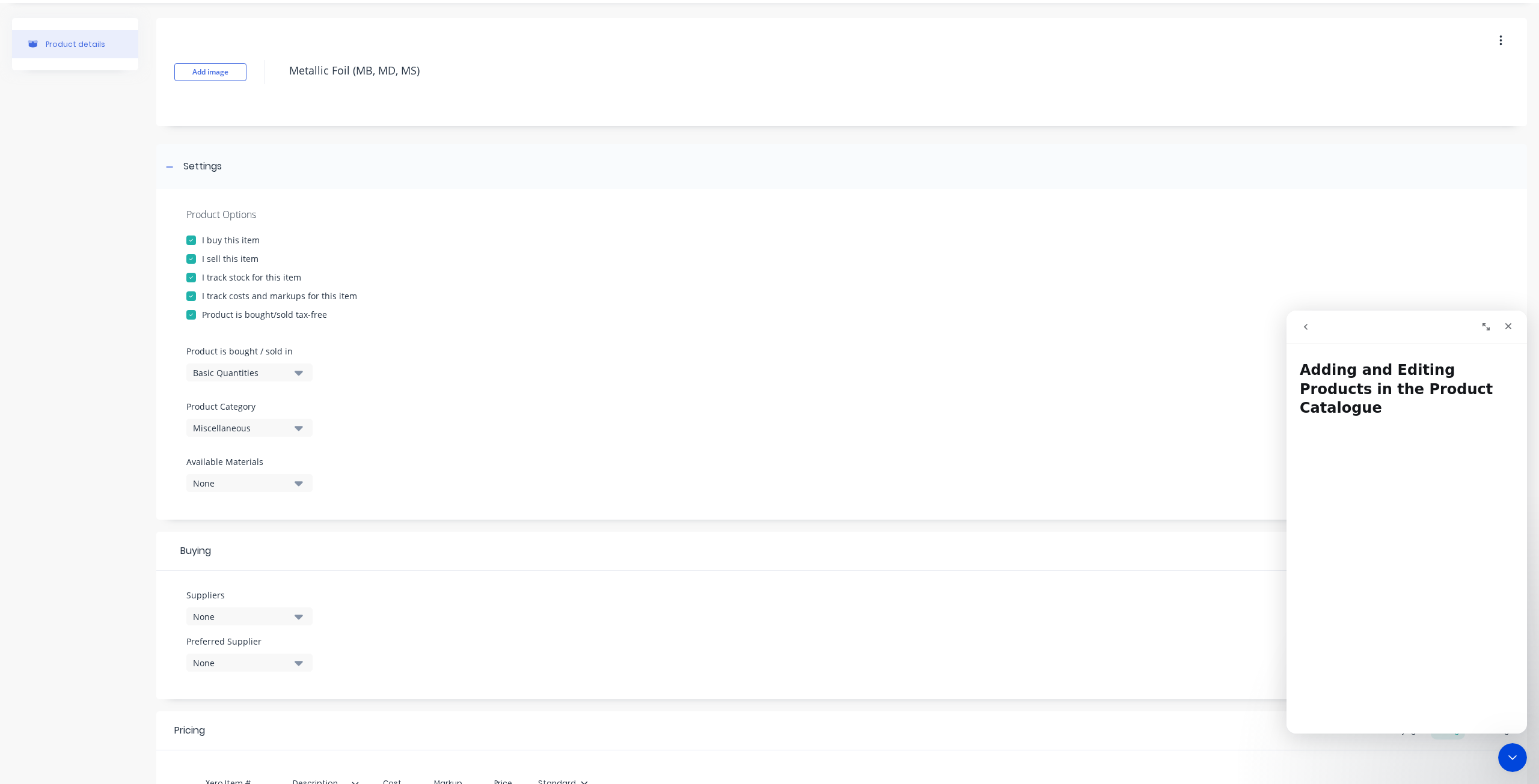
scroll to position [60, 0]
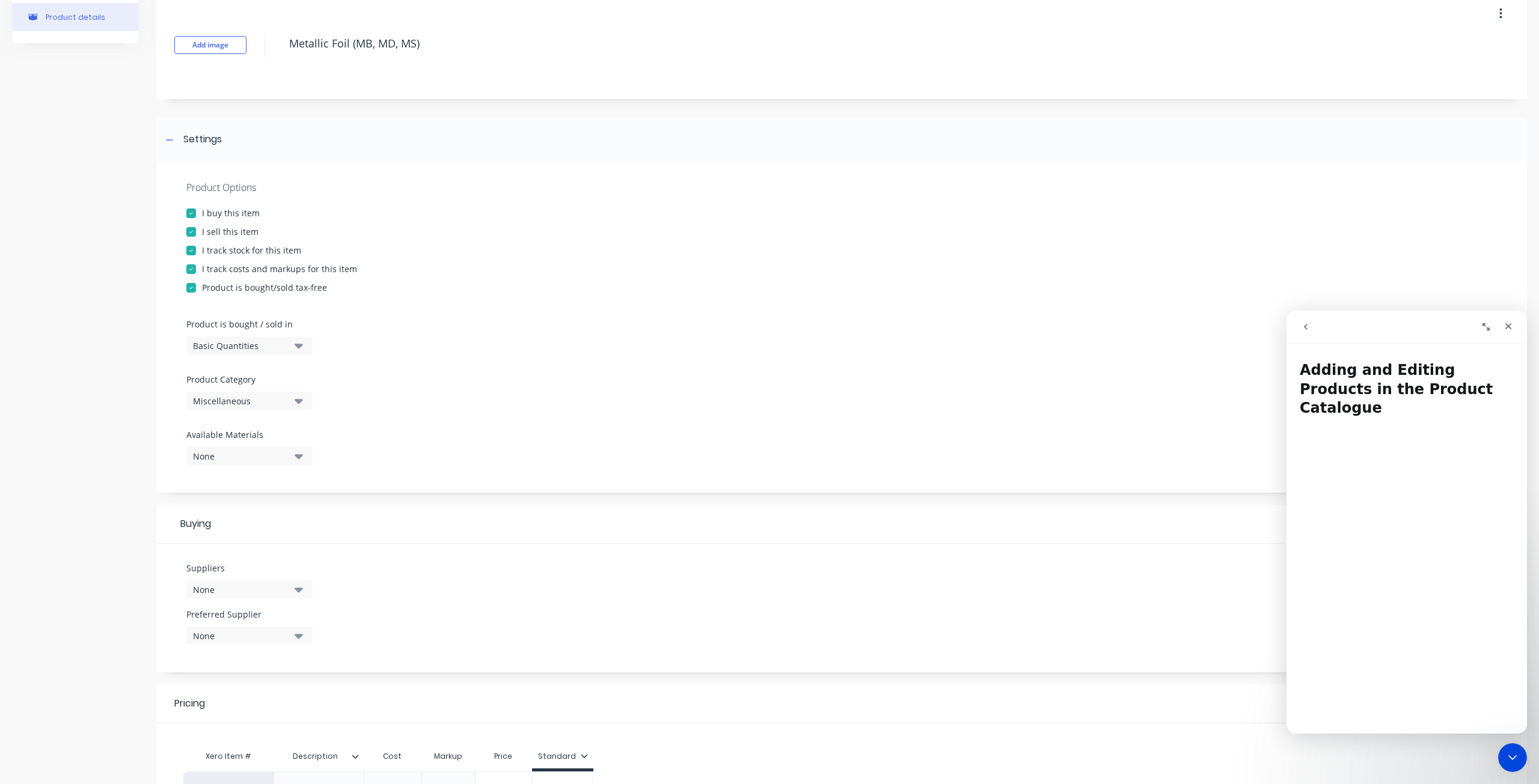
click at [284, 355] on div "Product Options I buy this item I sell this item I track stock for this item I …" at bounding box center [841, 327] width 1370 height 330
click at [292, 348] on button "Basic Quantities" at bounding box center [249, 345] width 126 height 18
click at [280, 445] on div "Square Metres" at bounding box center [277, 448] width 180 height 24
click at [402, 377] on div "Product Options I buy this item I sell this item I track stock for this item I …" at bounding box center [841, 327] width 1370 height 330
click at [282, 402] on div "Miscellaneous" at bounding box center [241, 401] width 96 height 13
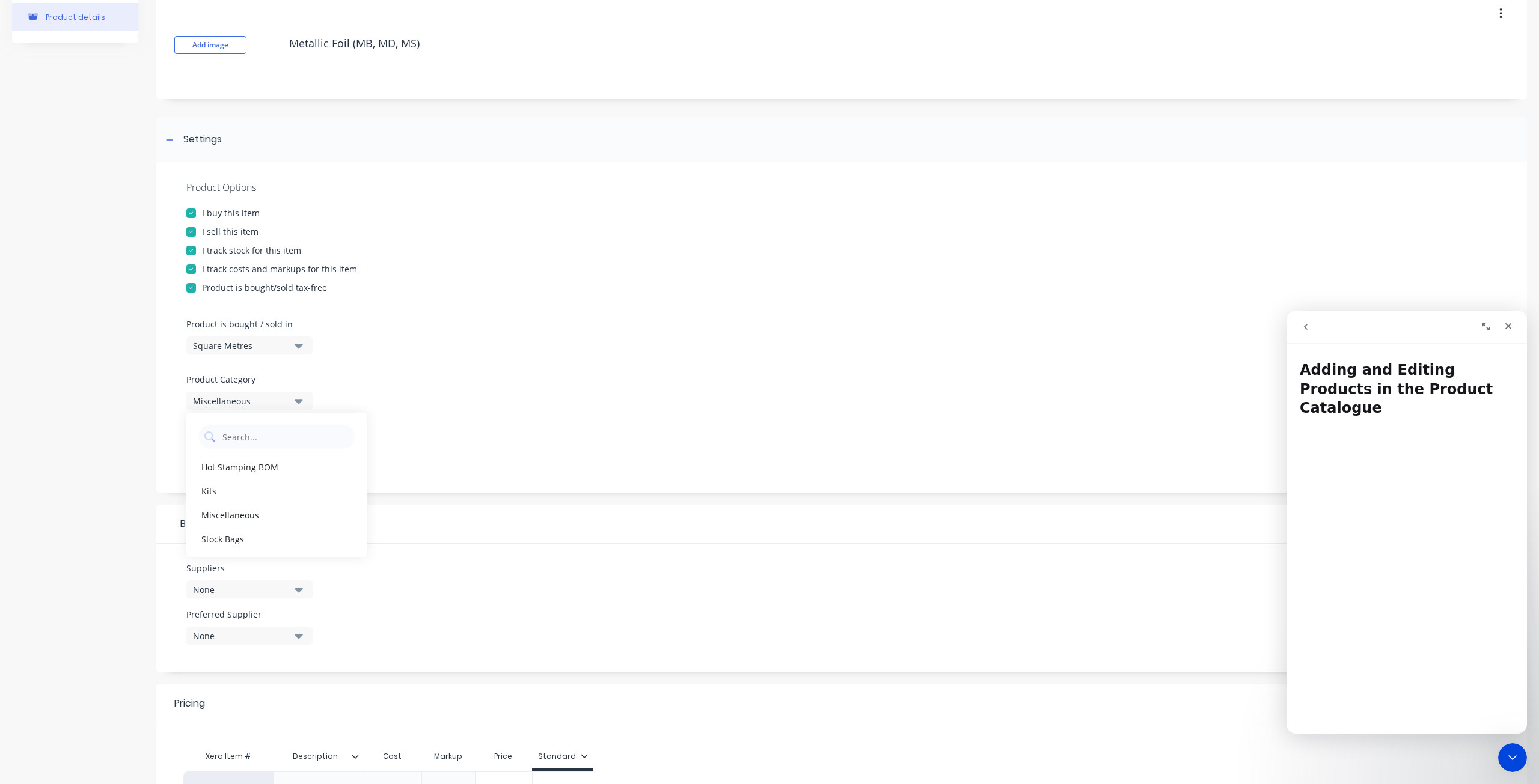
drag, startPoint x: 282, startPoint y: 402, endPoint x: 264, endPoint y: 464, distance: 64.6
click at [263, 465] on div "Hot Stamping BOM" at bounding box center [277, 466] width 180 height 24
click at [414, 450] on div "Product Options I buy this item I sell this item I track stock for this item I …" at bounding box center [841, 327] width 1370 height 330
click at [253, 475] on div "Product Options I buy this item I sell this item I track stock for this item I …" at bounding box center [841, 327] width 1370 height 330
click at [255, 456] on div "None" at bounding box center [241, 456] width 96 height 13
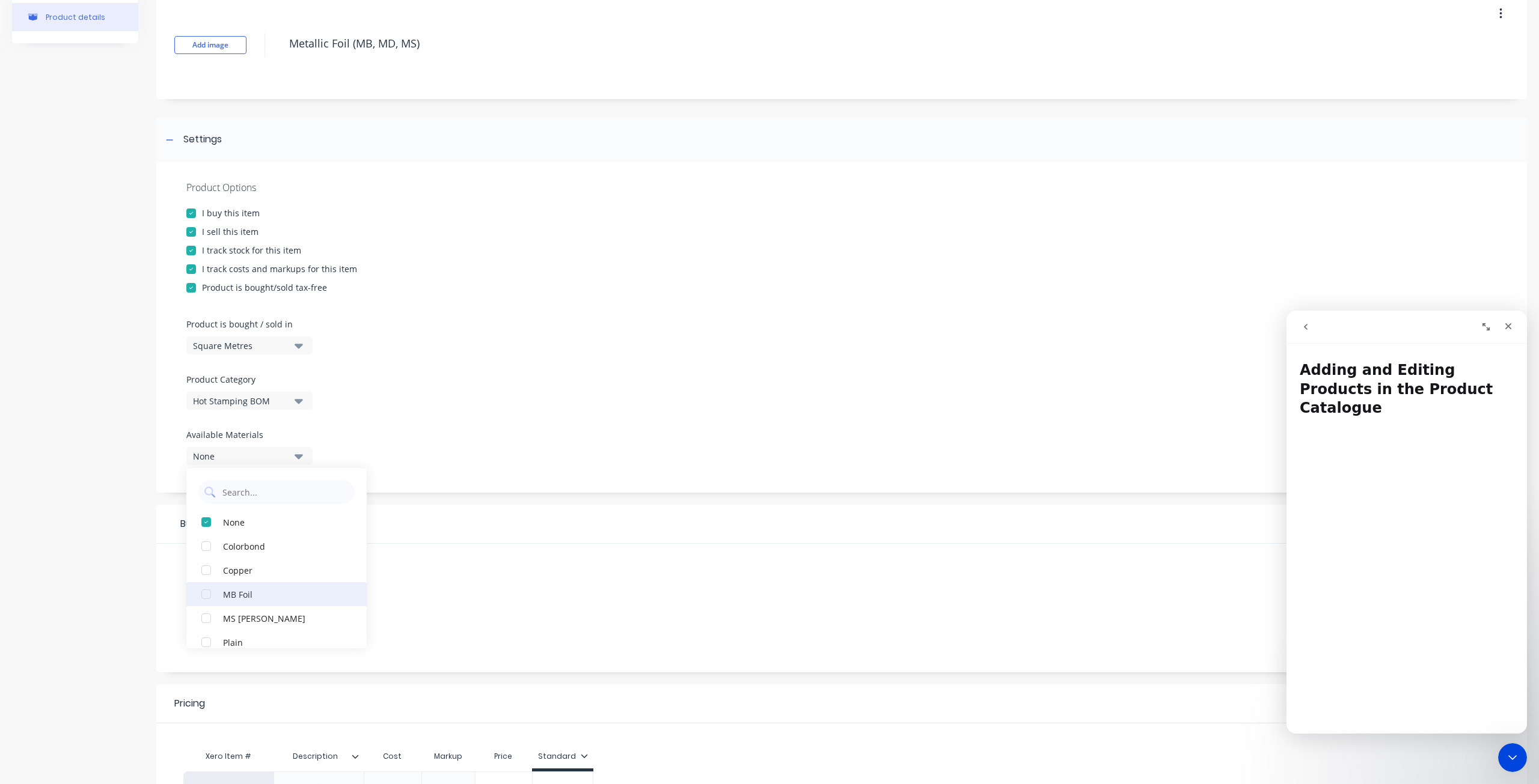
click at [206, 595] on div "button" at bounding box center [206, 594] width 24 height 24
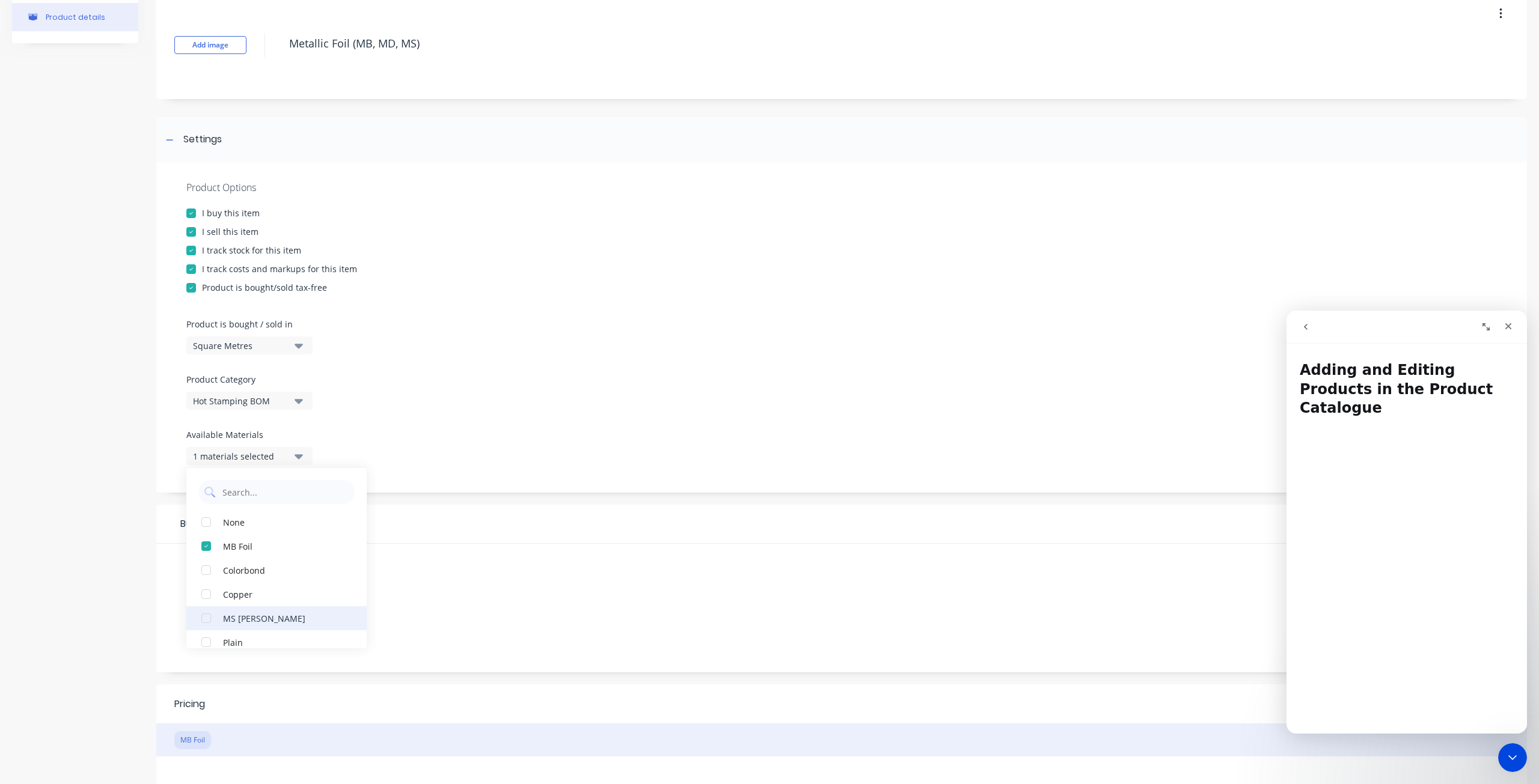
click at [206, 614] on div "button" at bounding box center [206, 618] width 24 height 24
type textarea "x"
click at [444, 565] on div "Suppliers None Preferred Supplier None No options..." at bounding box center [841, 608] width 1370 height 129
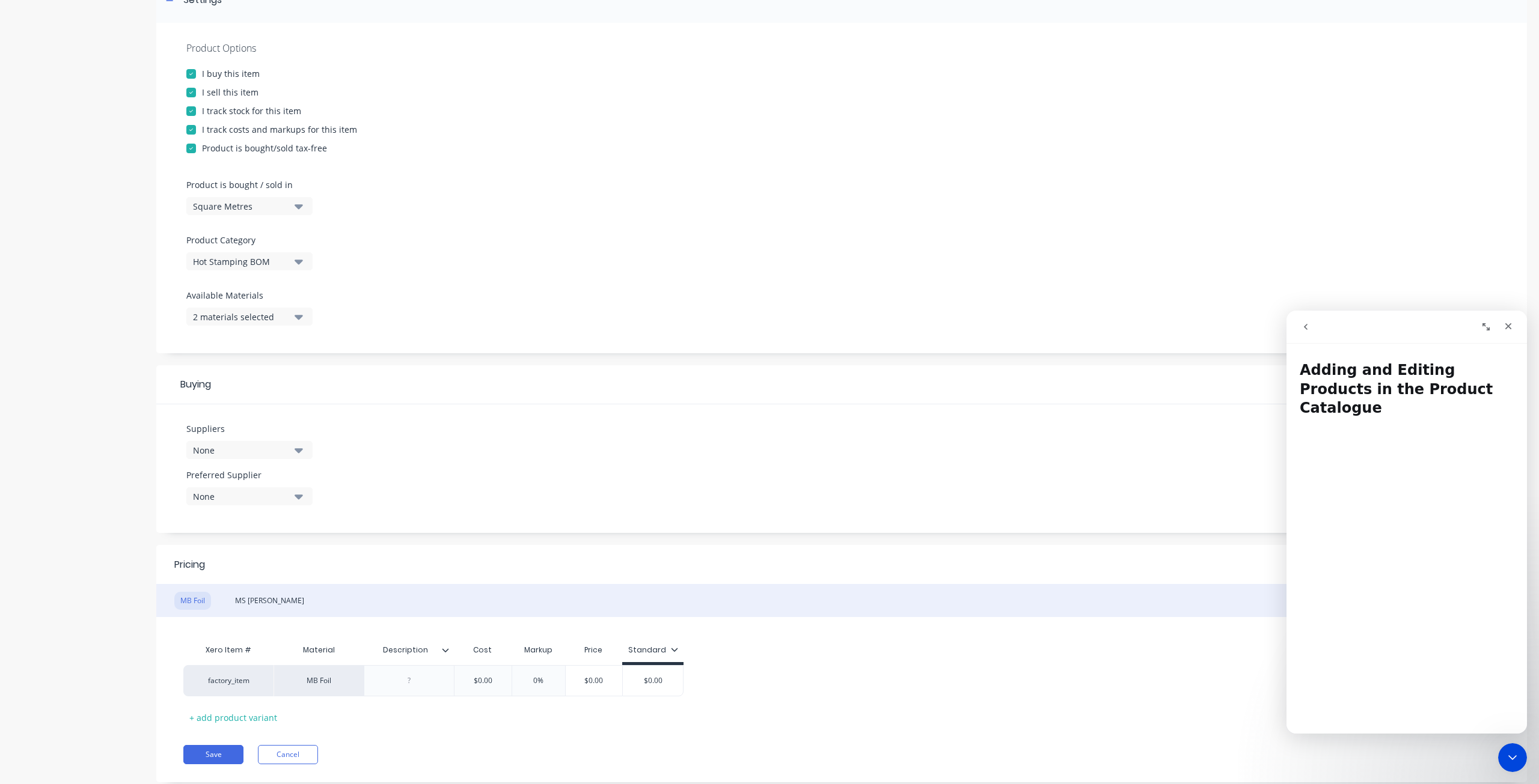
scroll to position [230, 0]
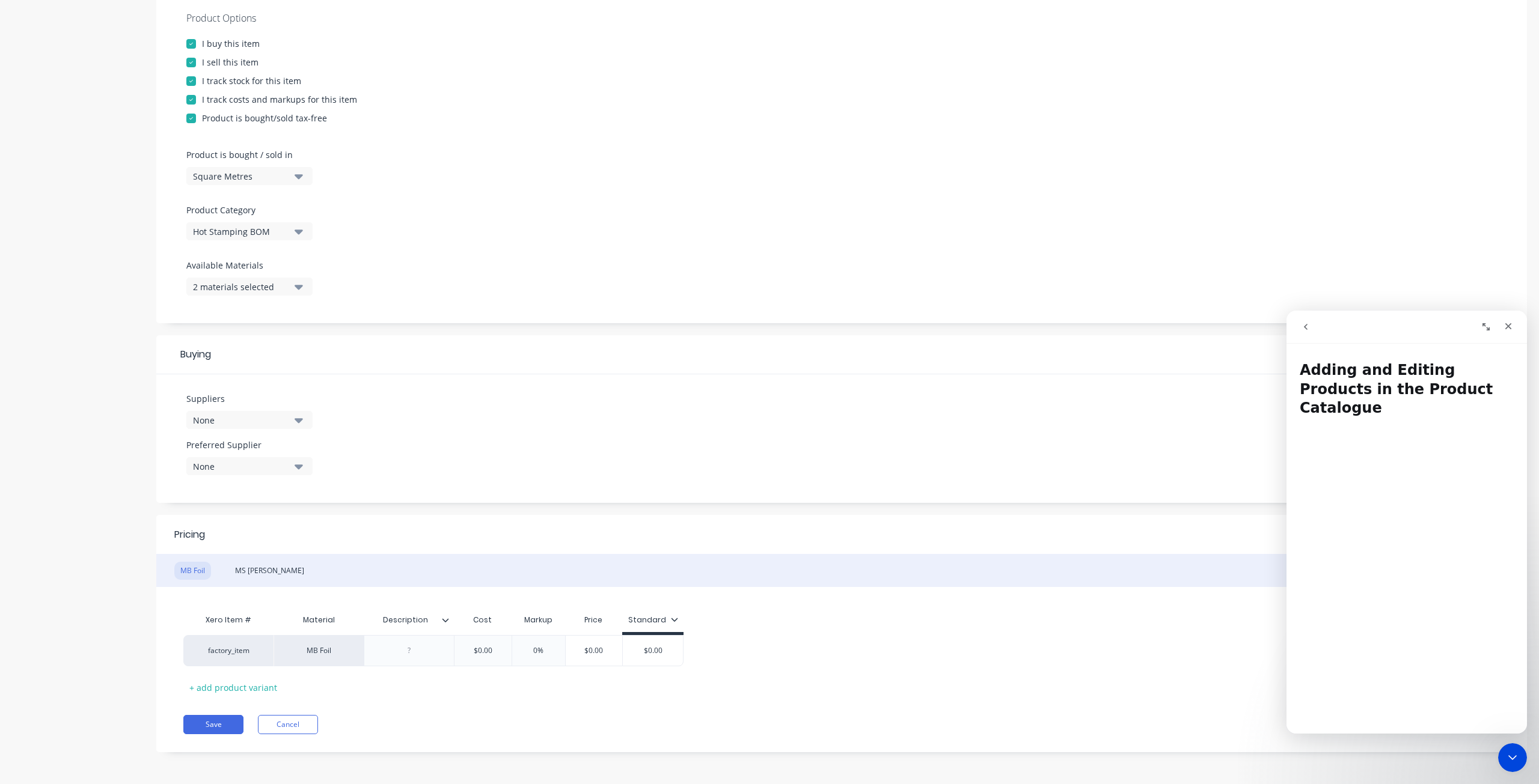
click at [280, 417] on div "None" at bounding box center [241, 420] width 96 height 13
click at [400, 390] on div "Suppliers None .1a Test Supplier Tailored Plastics TAS Metalworks TimberHarvest…" at bounding box center [841, 439] width 1370 height 129
click at [237, 653] on div "factory_item" at bounding box center [229, 650] width 66 height 11
type input "hot"
click at [246, 608] on button "Hot Stamping" at bounding box center [233, 610] width 75 height 18
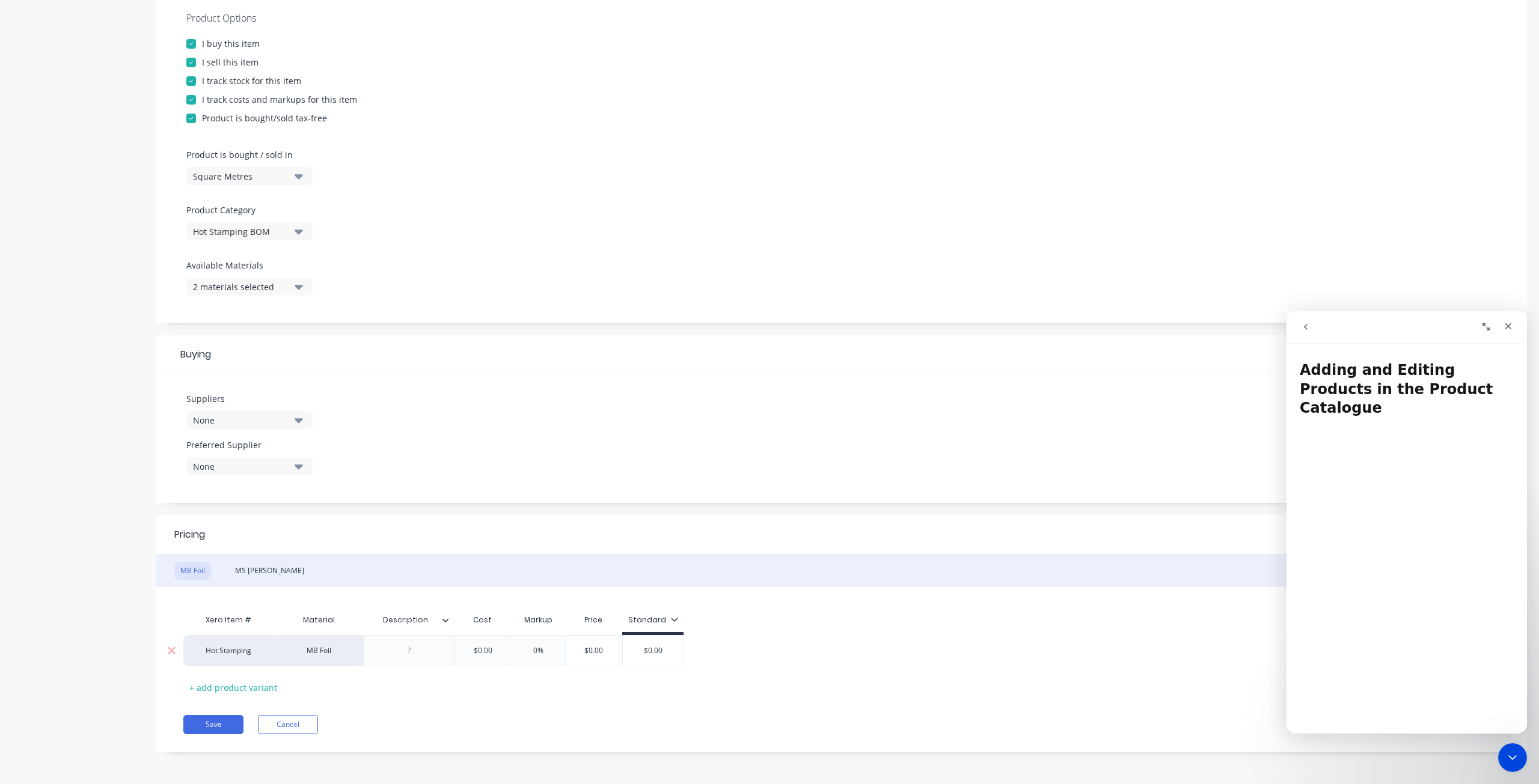
click at [411, 646] on div at bounding box center [409, 651] width 60 height 16
click at [238, 654] on div "Hot Stamping" at bounding box center [229, 650] width 66 height 11
type textarea "x"
click at [238, 654] on div "Hot Stamping" at bounding box center [229, 650] width 66 height 11
click at [500, 727] on div "Save Cancel" at bounding box center [855, 724] width 1343 height 20
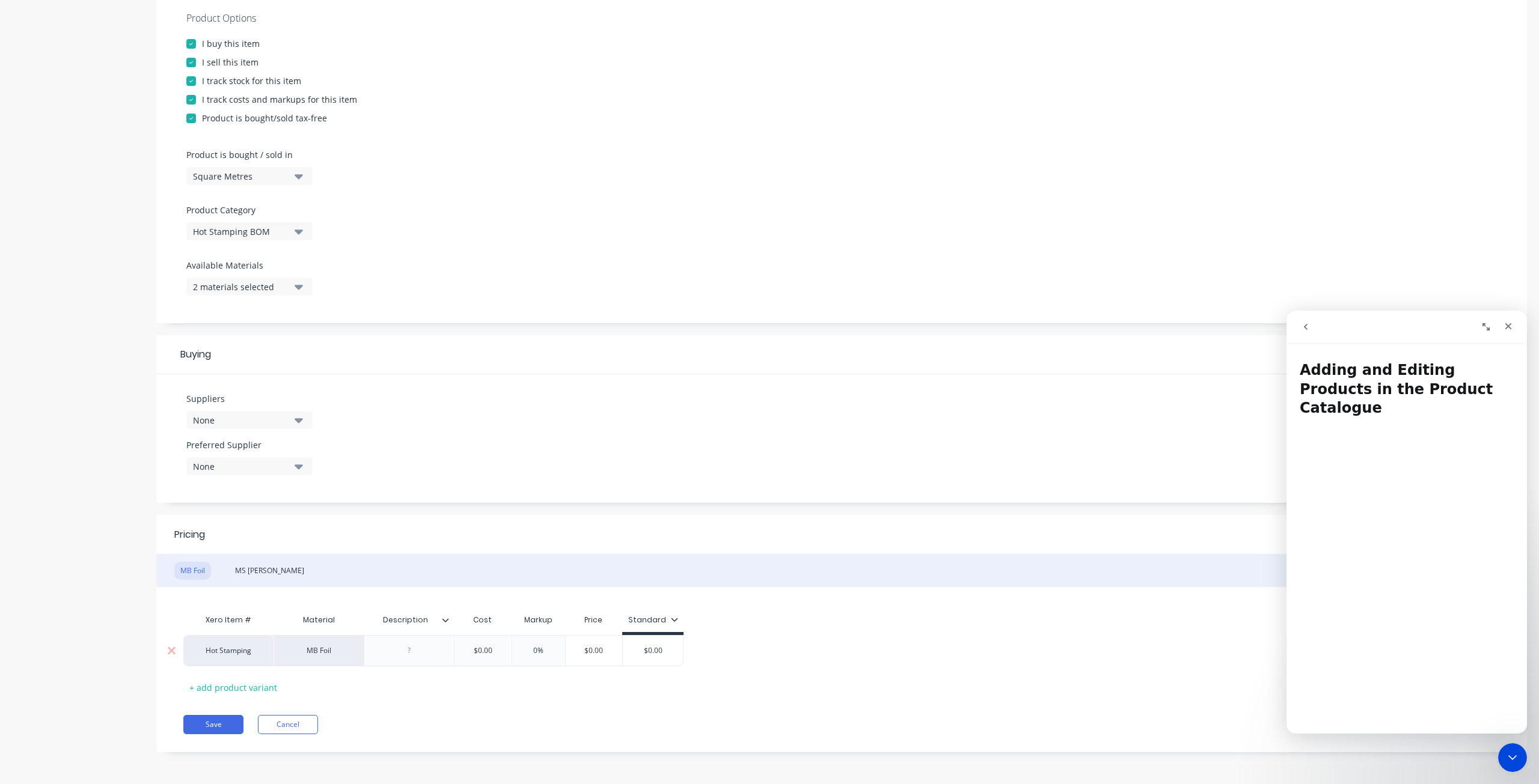
click at [445, 626] on div "Description" at bounding box center [405, 620] width 83 height 30
type input "Description"
click at [450, 620] on div at bounding box center [450, 620] width 7 height 11
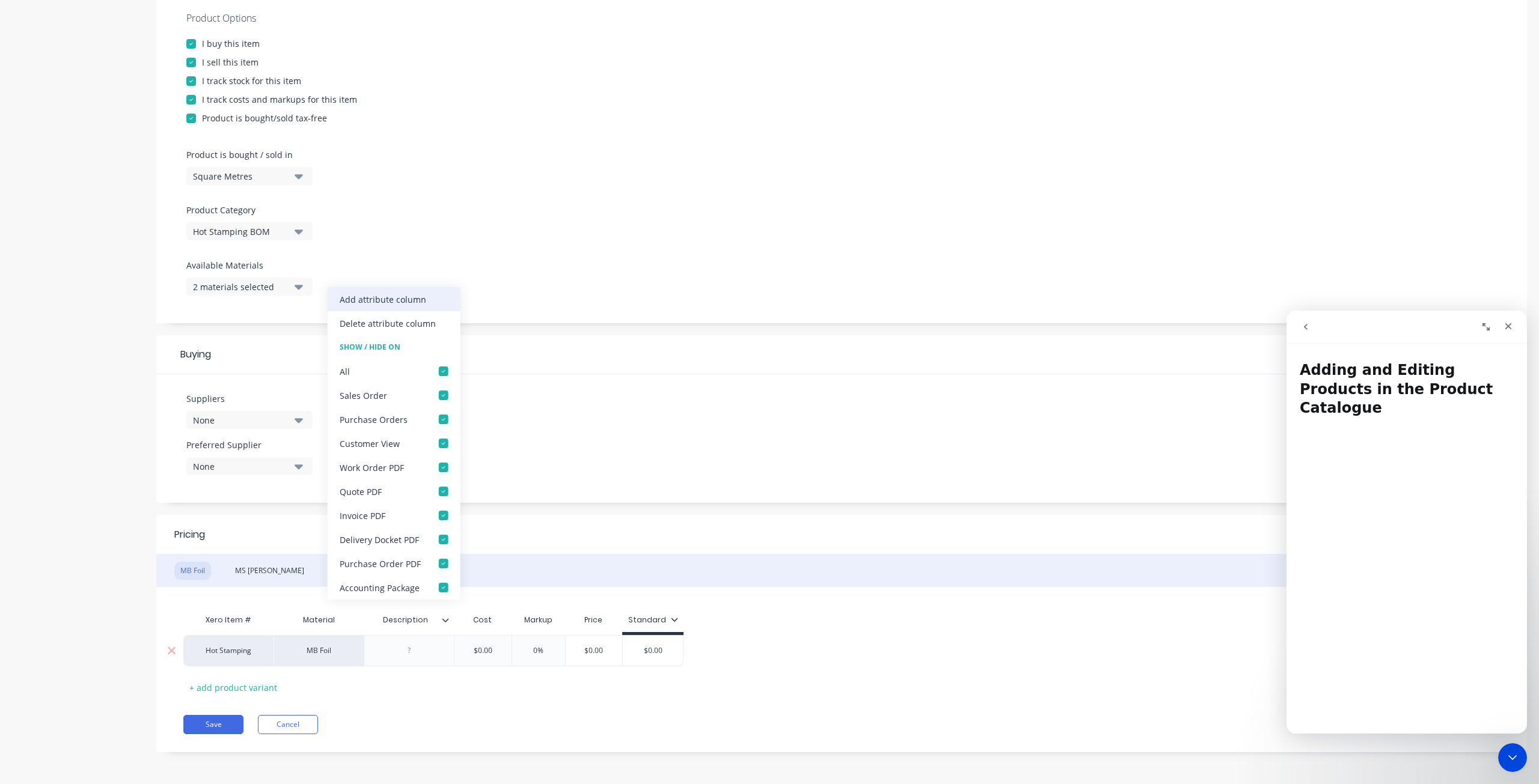
click at [391, 301] on div "Add attribute column" at bounding box center [382, 299] width 87 height 13
type textarea "x"
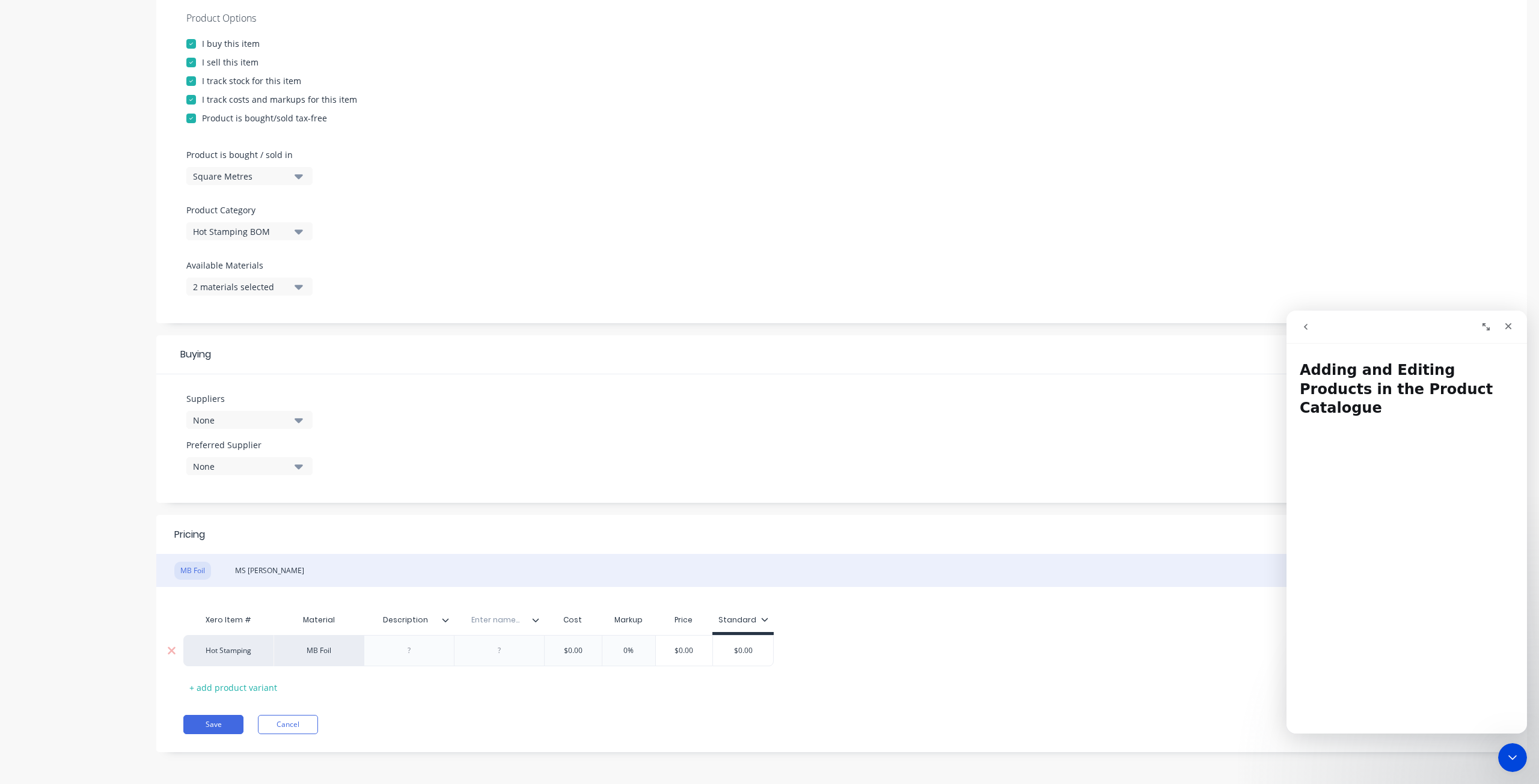
click at [510, 620] on input "text" at bounding box center [495, 620] width 83 height 11
type input "X"
type input "Color"
click at [536, 619] on icon at bounding box center [535, 620] width 7 height 7
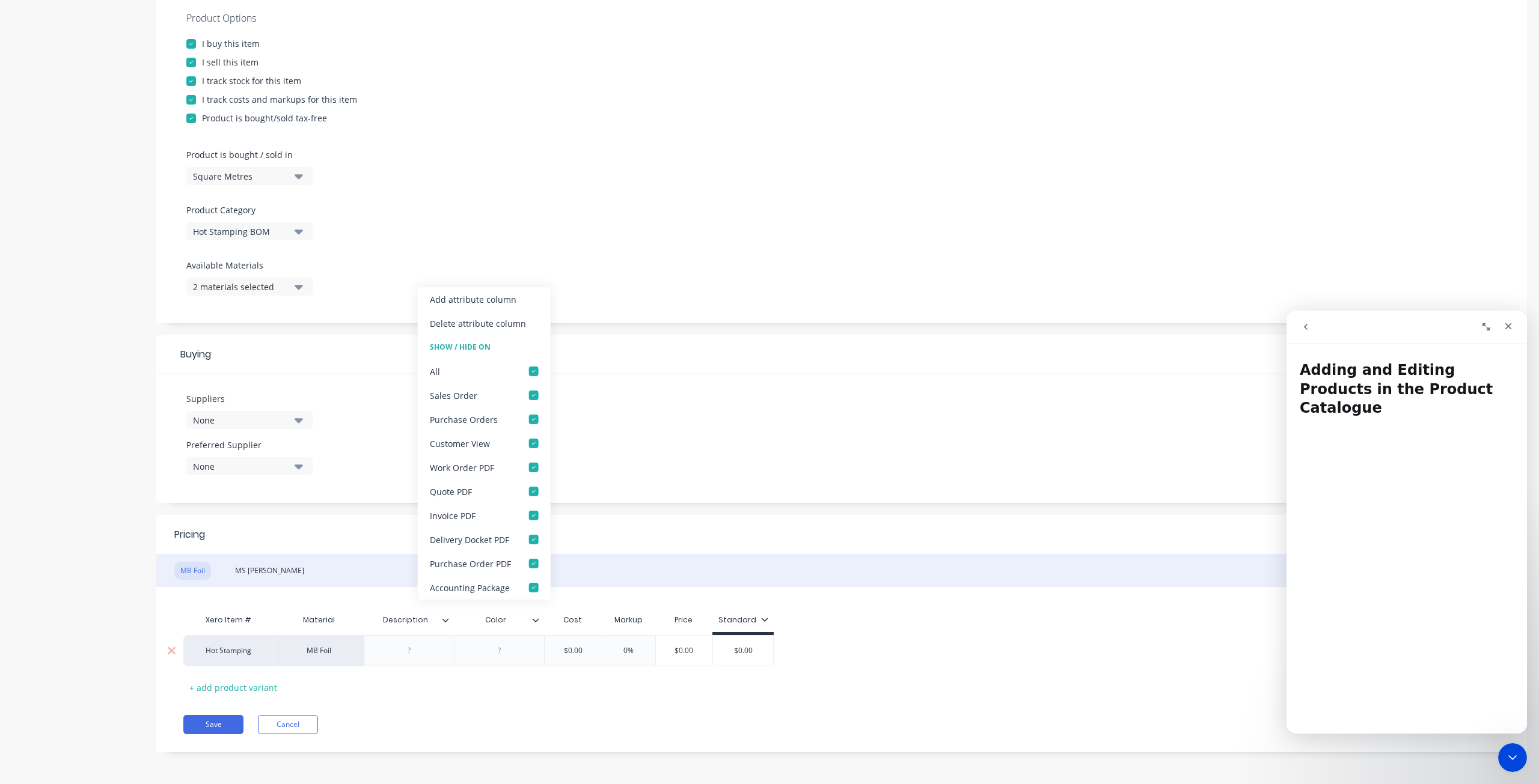
click at [536, 619] on icon at bounding box center [535, 620] width 7 height 7
type textarea "x"
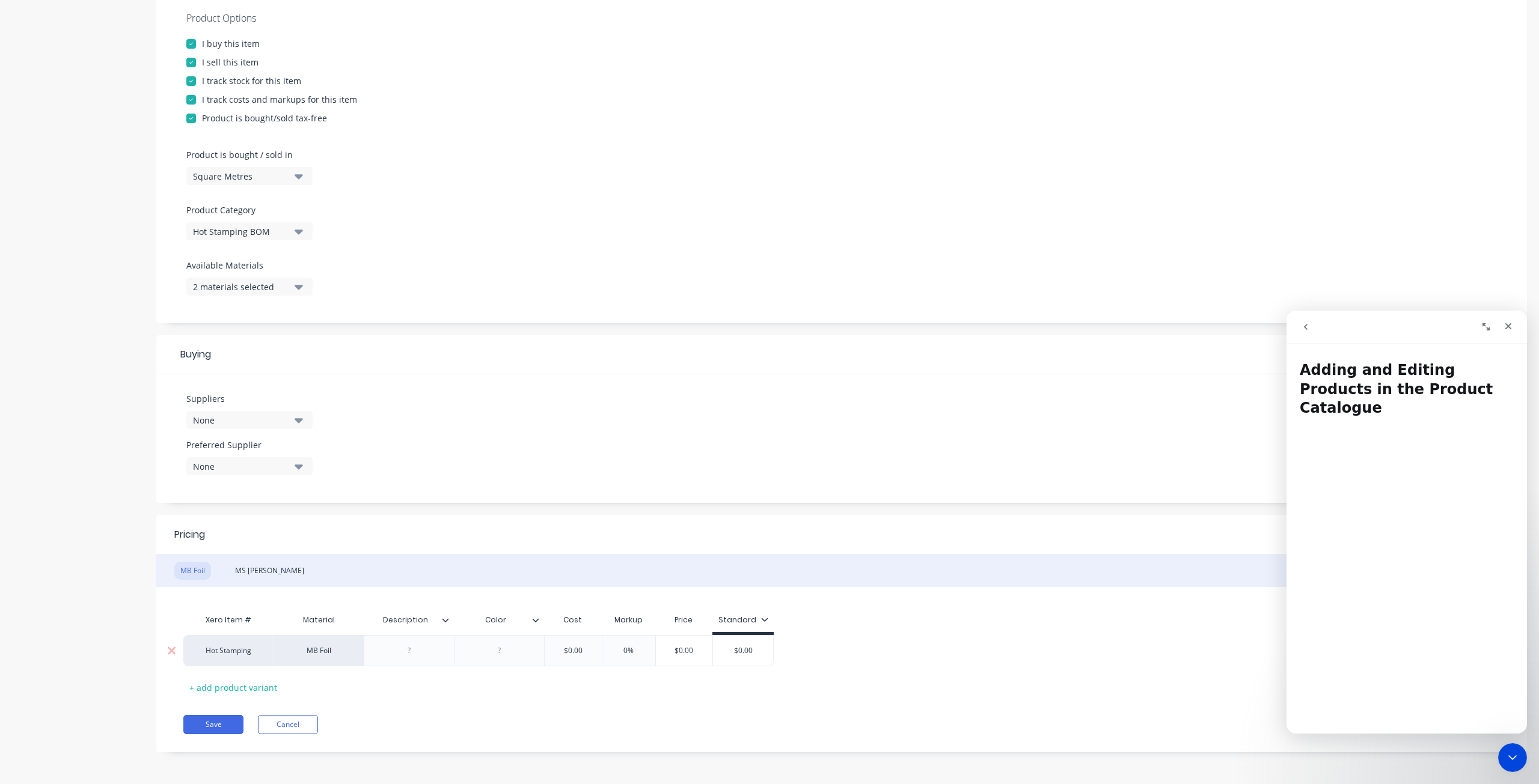
click at [506, 655] on div at bounding box center [499, 651] width 60 height 16
click at [525, 704] on div "Pricing Buying Selling Tracking MB Foil MS Foil Xero Item # Material Descriptio…" at bounding box center [841, 633] width 1370 height 238
click at [448, 619] on icon at bounding box center [445, 621] width 7 height 4
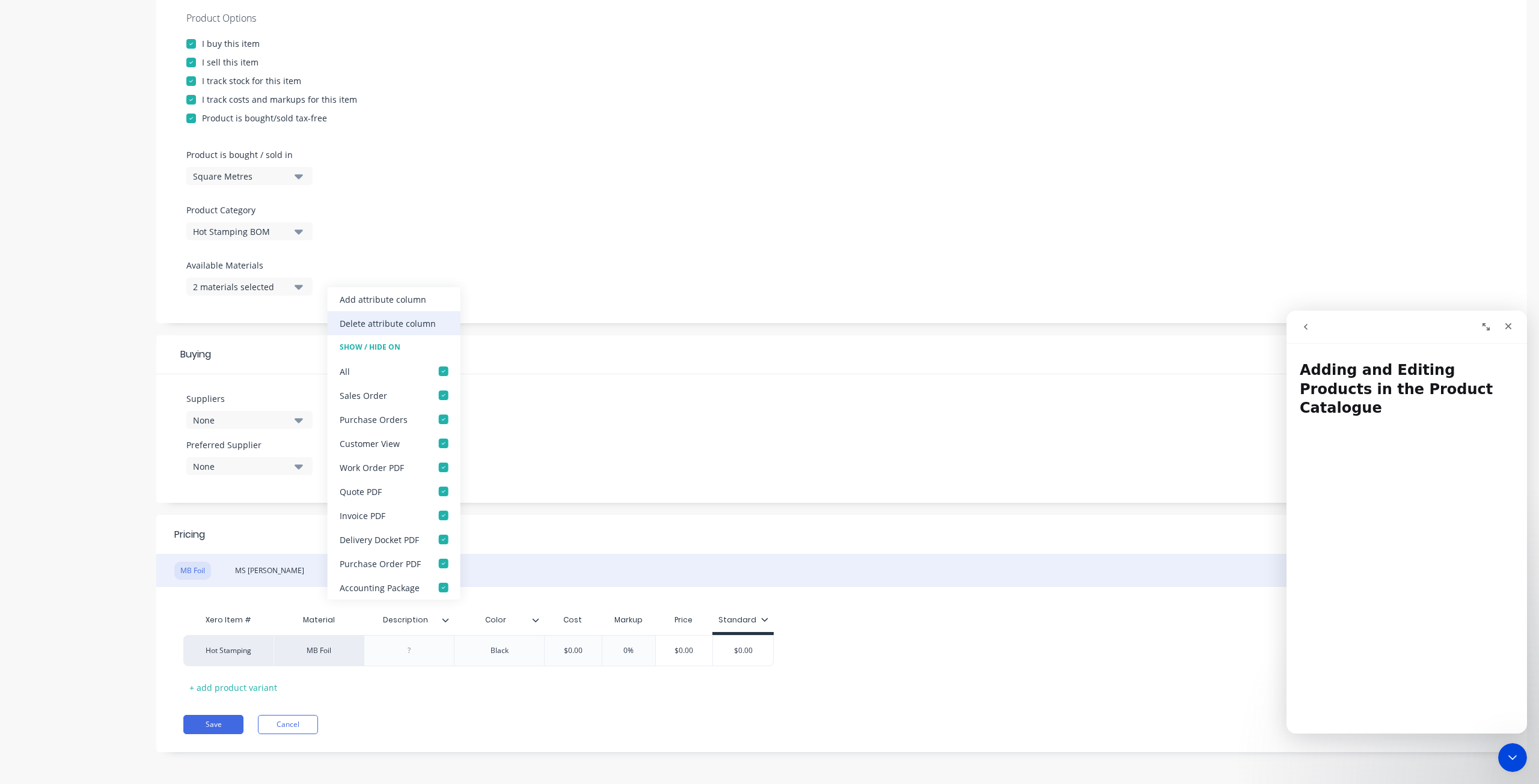
click at [420, 322] on div "Delete attribute column" at bounding box center [387, 324] width 96 height 13
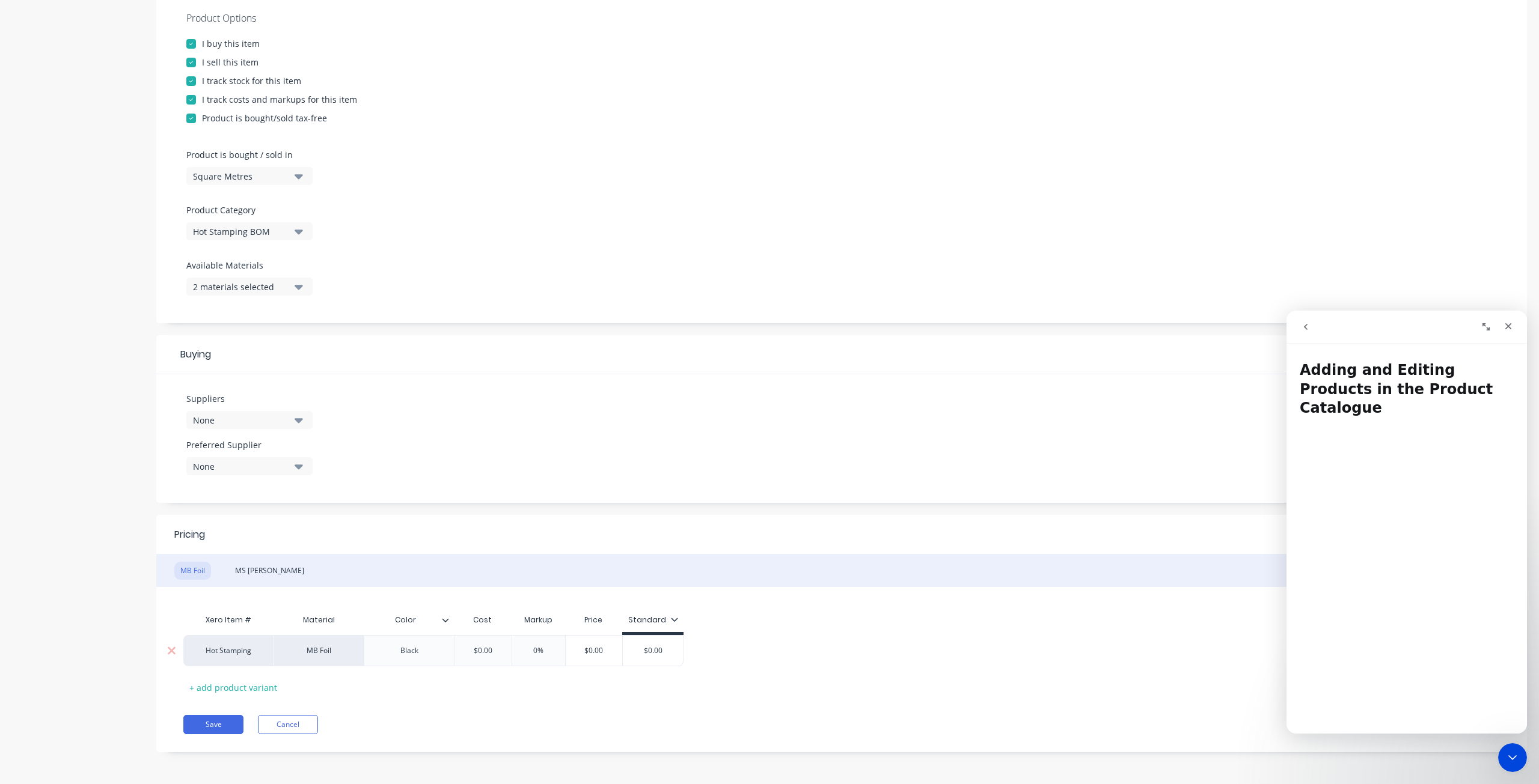
click at [422, 653] on div "Black" at bounding box center [409, 651] width 60 height 16
click at [437, 698] on div "Pricing Buying Selling Tracking MB Foil MS Foil Xero Item # Material Color Cost…" at bounding box center [841, 633] width 1370 height 238
click at [489, 652] on input "$0.00" at bounding box center [482, 650] width 60 height 11
click at [221, 725] on button "Save" at bounding box center [212, 724] width 60 height 20
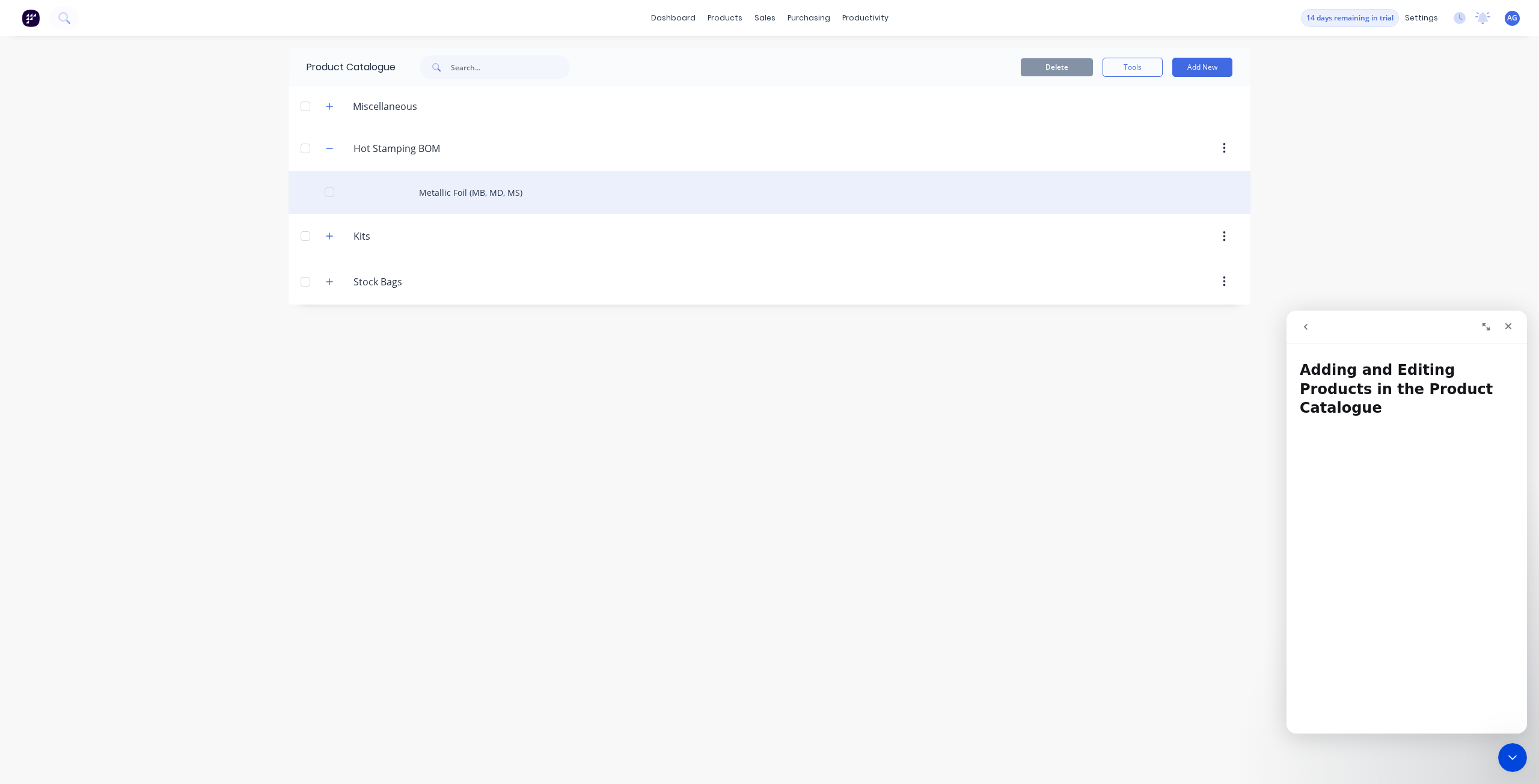
click at [457, 185] on div "Metallic Foil (MB, MD, MS)" at bounding box center [769, 193] width 961 height 43
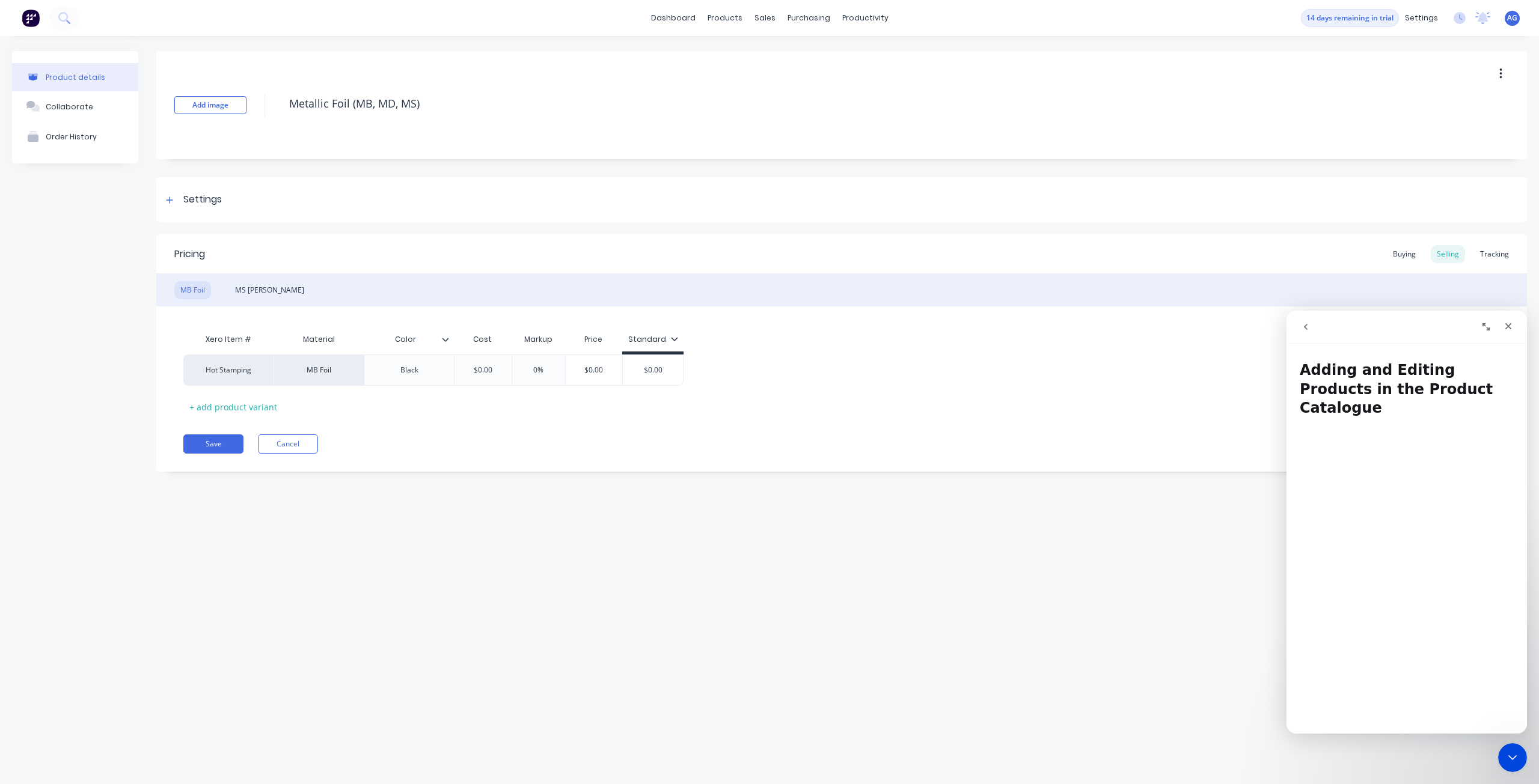
click at [1484, 321] on button "Expand window" at bounding box center [1485, 327] width 22 height 22
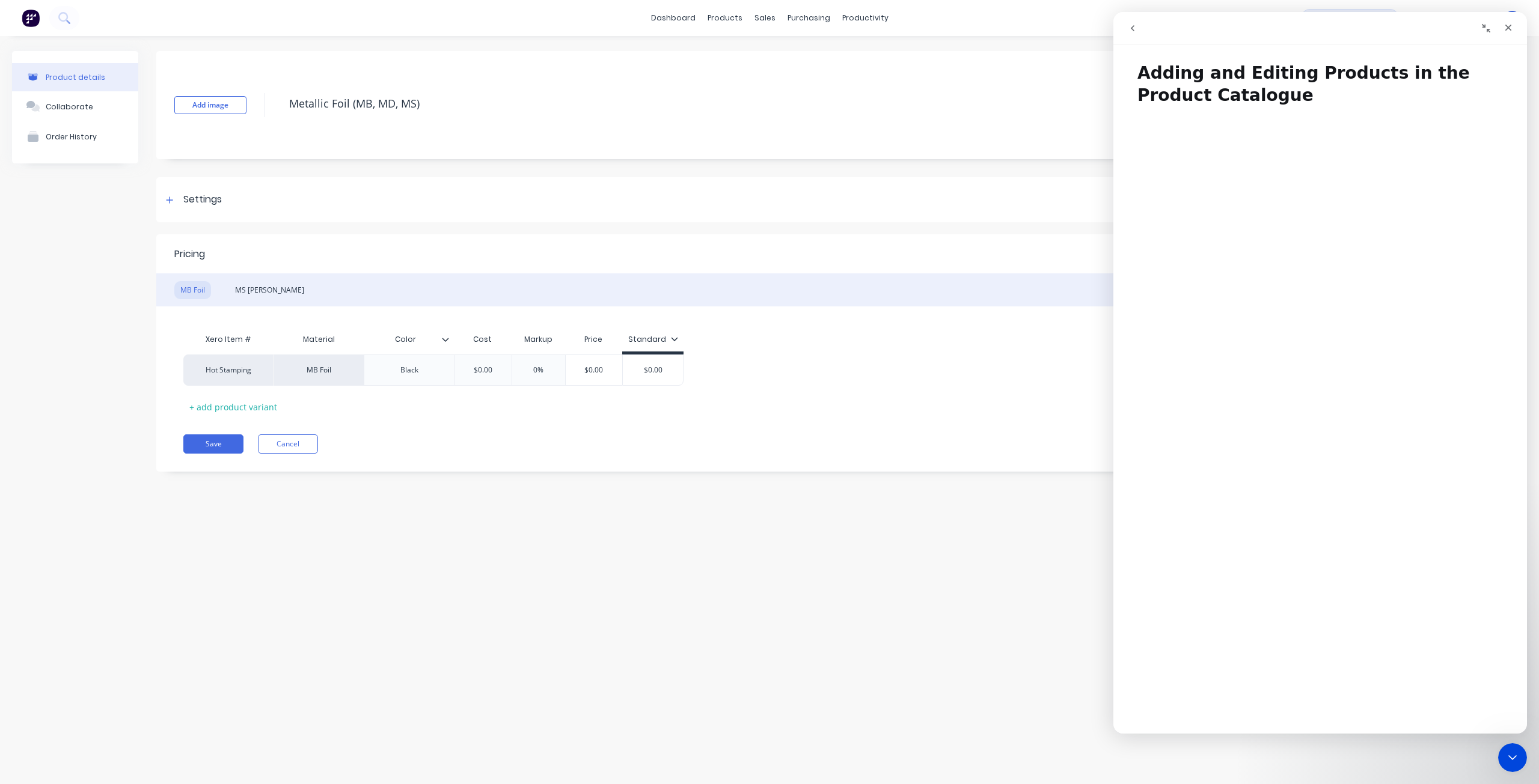
click at [1491, 28] on button "Collapse window" at bounding box center [1485, 27] width 22 height 22
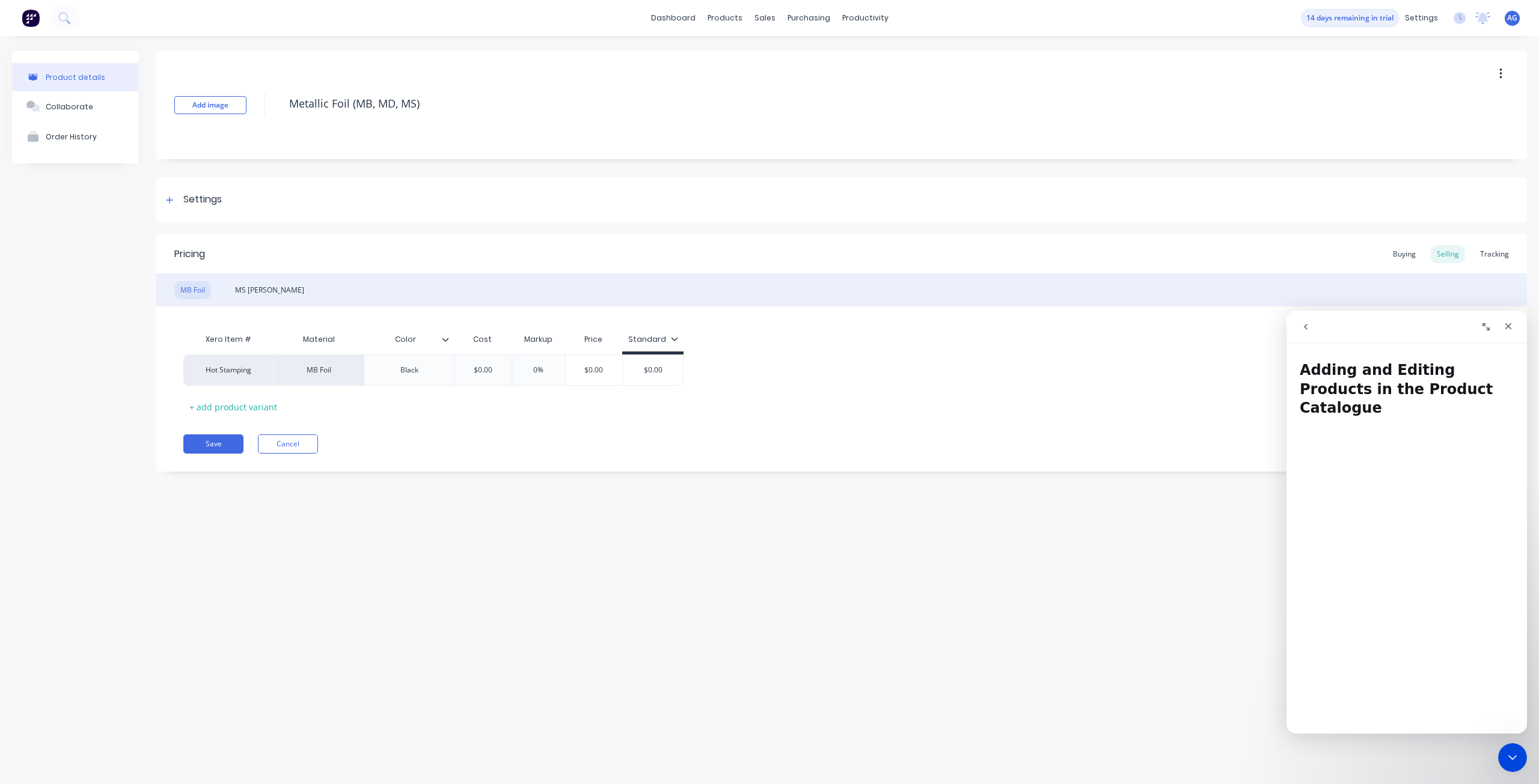
click at [1031, 506] on div "Product details Collaborate Order History Add image Metallic Foil (MB, MD, [GEO…" at bounding box center [770, 398] width 1539 height 724
drag, startPoint x: 1031, startPoint y: 506, endPoint x: 758, endPoint y: 528, distance: 273.9
click at [758, 528] on div "Product details Collaborate Order History Add image Metallic Foil (MB, MD, [GEO…" at bounding box center [770, 398] width 1539 height 724
click at [410, 373] on div "Black" at bounding box center [409, 370] width 60 height 16
click at [426, 371] on div "Black" at bounding box center [409, 370] width 60 height 16
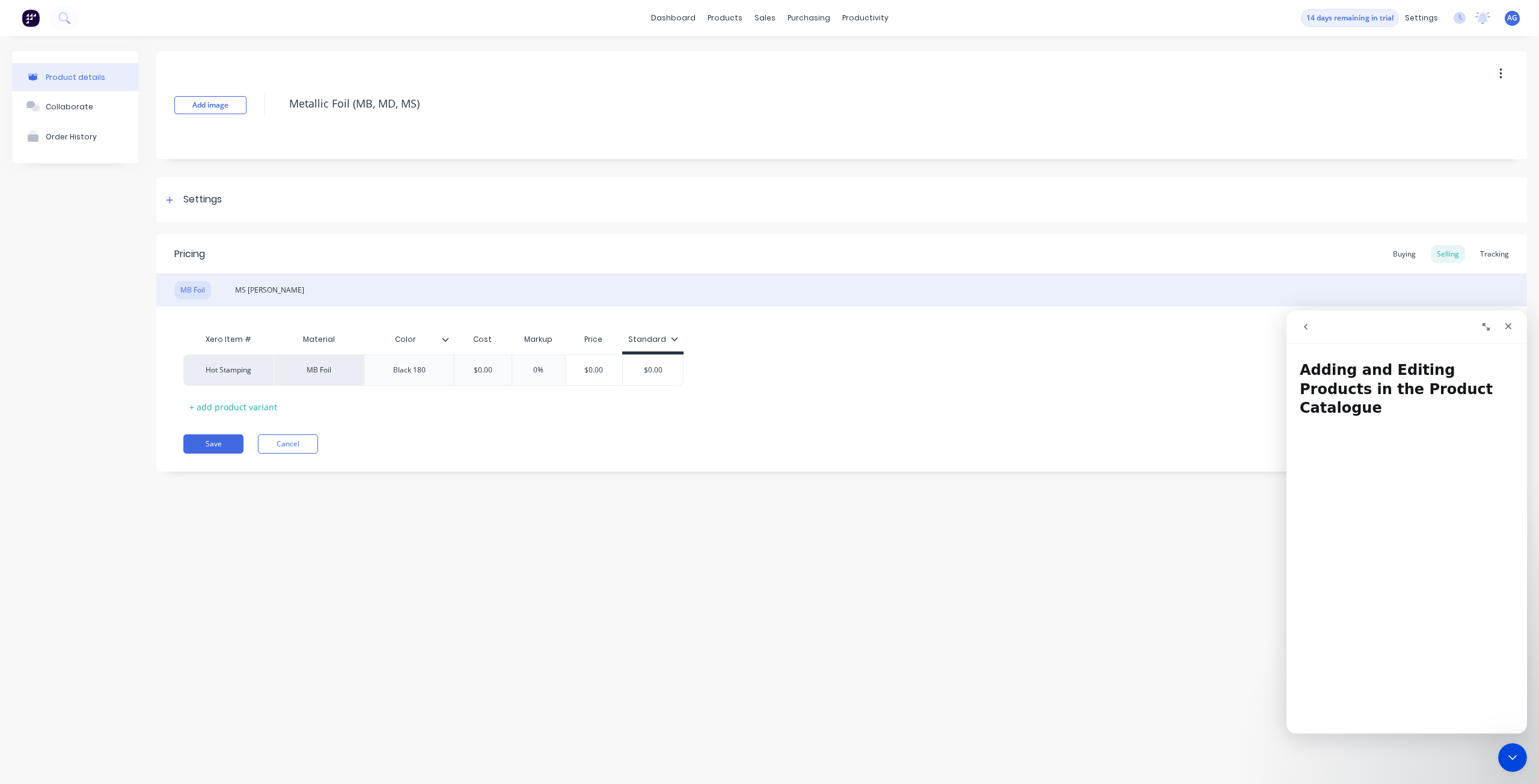
click at [472, 431] on div "Pricing Buying Selling Tracking MB Foil MS Foil Xero Item # Material Color Cost…" at bounding box center [841, 353] width 1370 height 238
click at [503, 376] on div "$0.00" at bounding box center [482, 370] width 60 height 30
click at [532, 376] on div "0%" at bounding box center [538, 370] width 60 height 30
click at [507, 373] on input "$0.00" at bounding box center [482, 370] width 60 height 11
click at [670, 334] on div "Standard" at bounding box center [652, 339] width 50 height 11
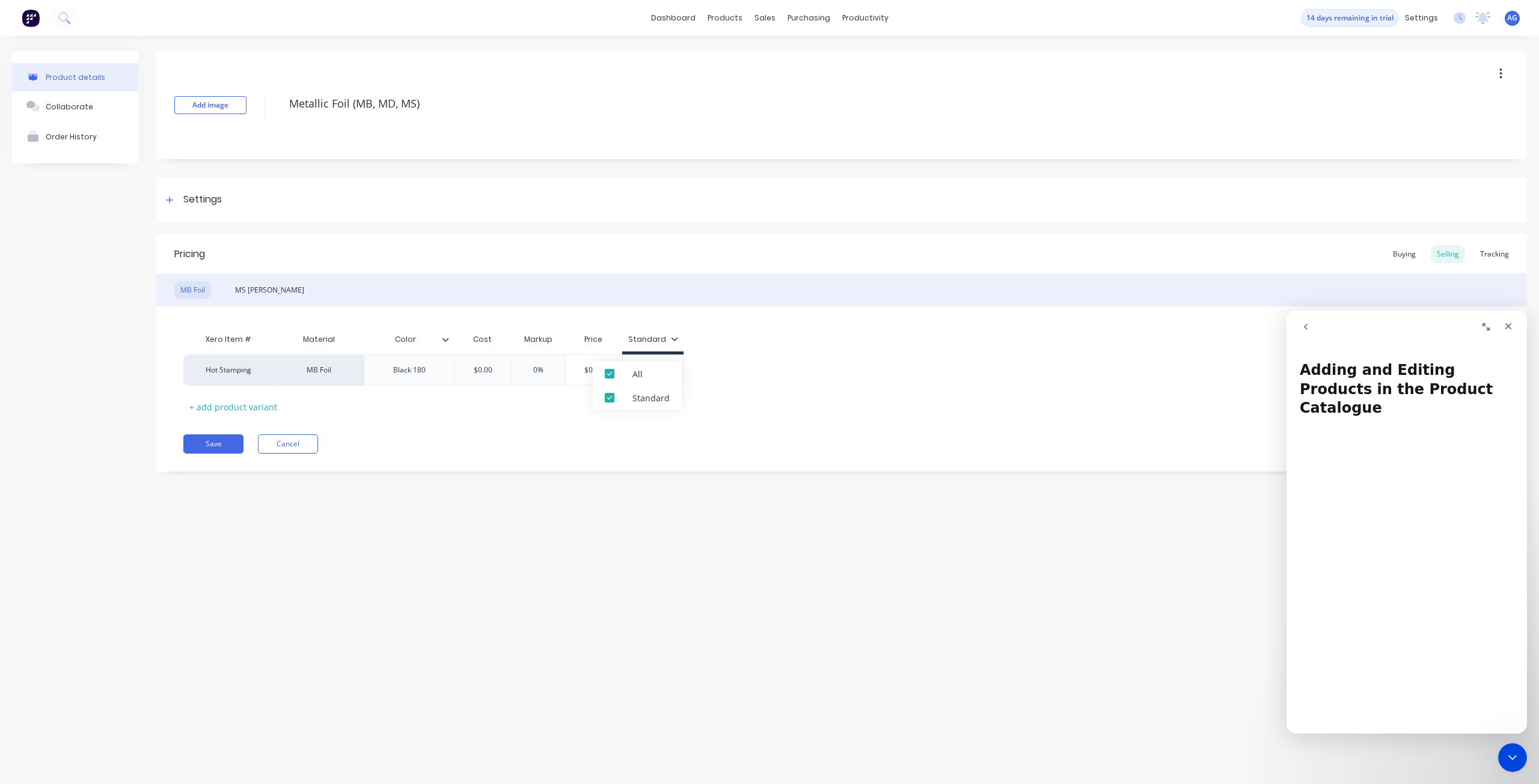
click at [670, 334] on div "Standard" at bounding box center [652, 339] width 50 height 11
click at [664, 376] on div "$0.00" at bounding box center [652, 370] width 60 height 30
click at [656, 338] on div "Standard" at bounding box center [652, 339] width 50 height 11
click at [638, 375] on div "All" at bounding box center [638, 373] width 10 height 13
click at [660, 397] on div "Standard" at bounding box center [651, 398] width 37 height 13
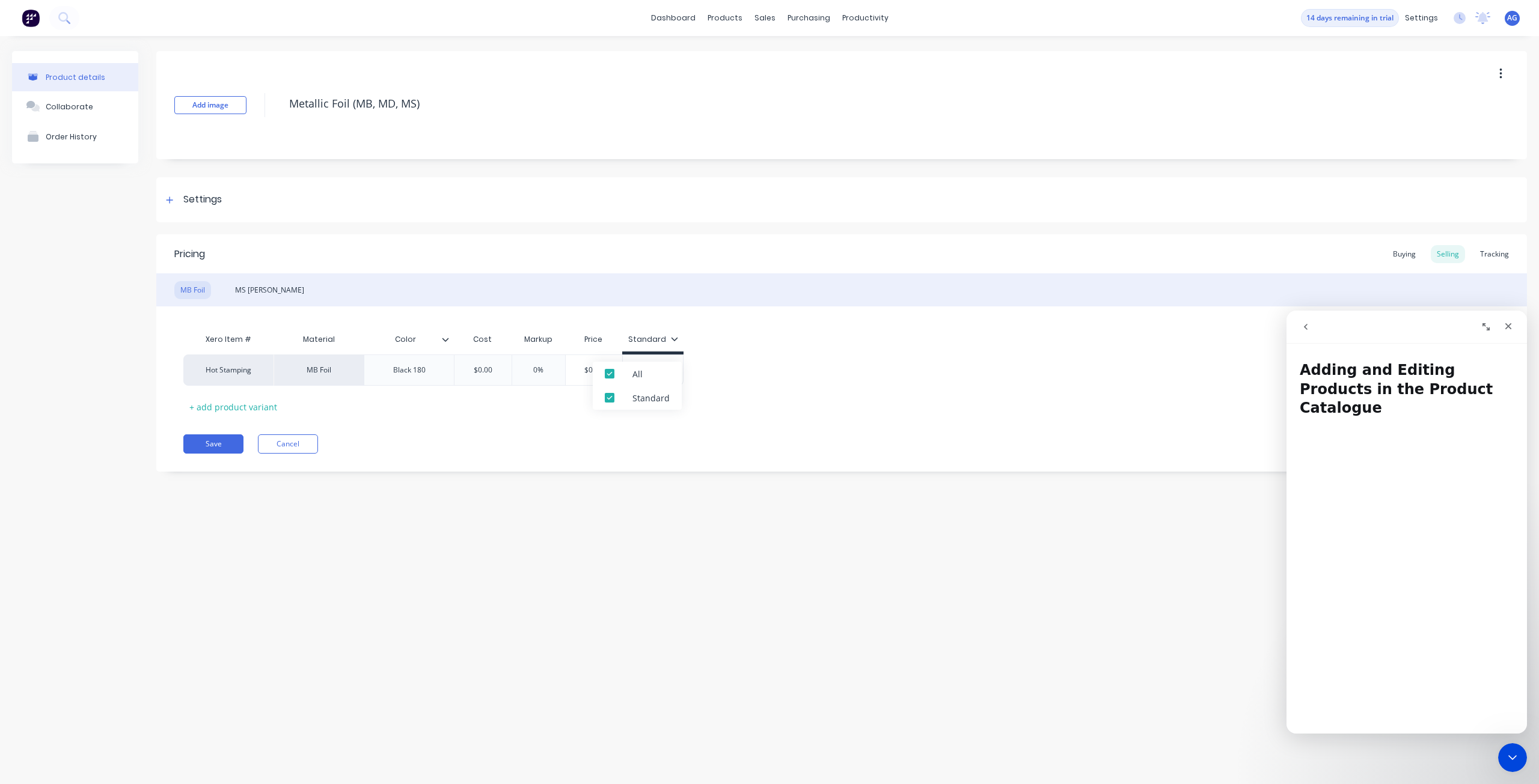
click at [744, 396] on div "Xero Item # Material Color Cost Markup Price Standard Hot Stamping MB Foil Blac…" at bounding box center [841, 371] width 1316 height 89
click at [1505, 326] on icon "Close" at bounding box center [1508, 327] width 10 height 10
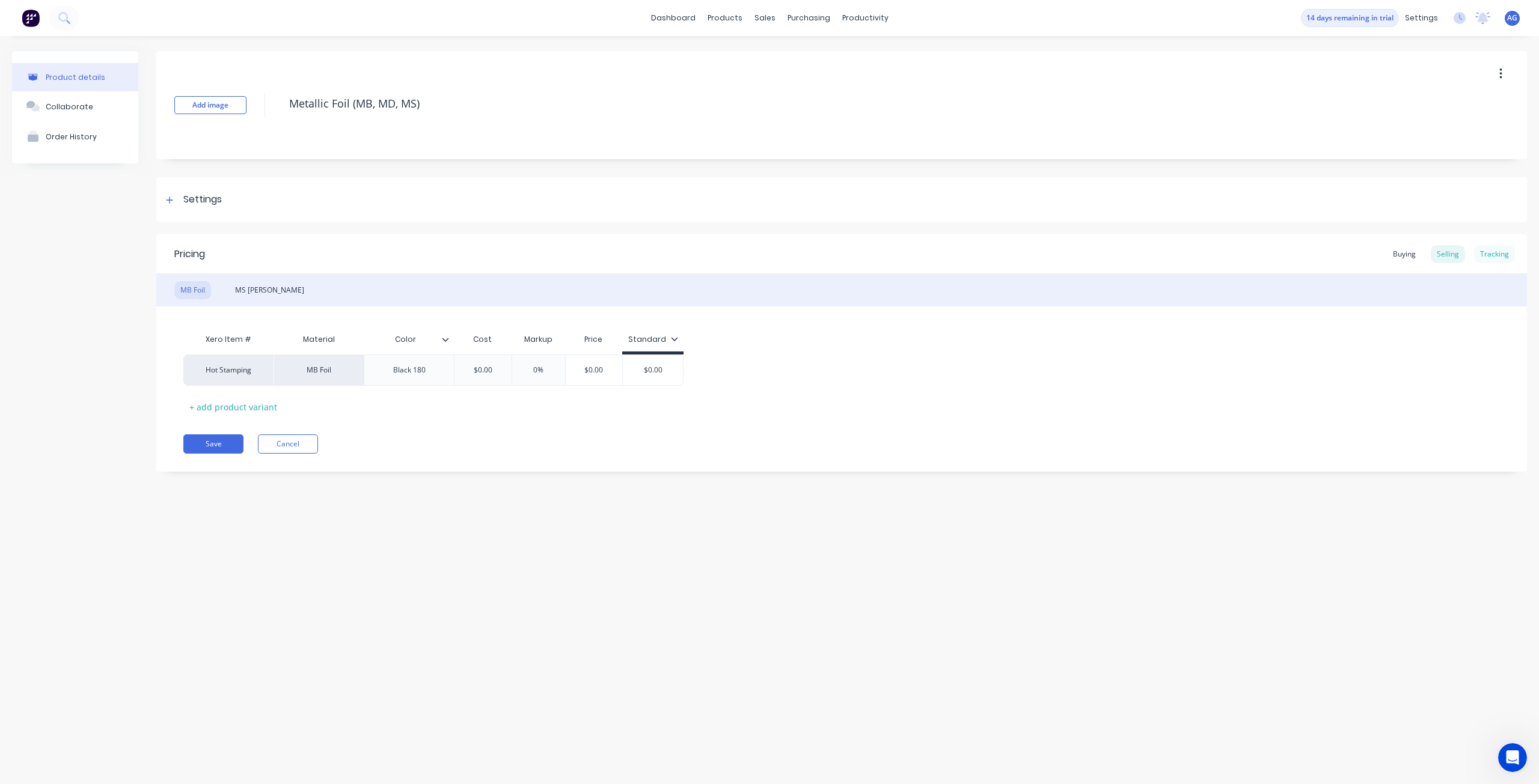
click at [1500, 253] on div "Tracking" at bounding box center [1494, 254] width 41 height 18
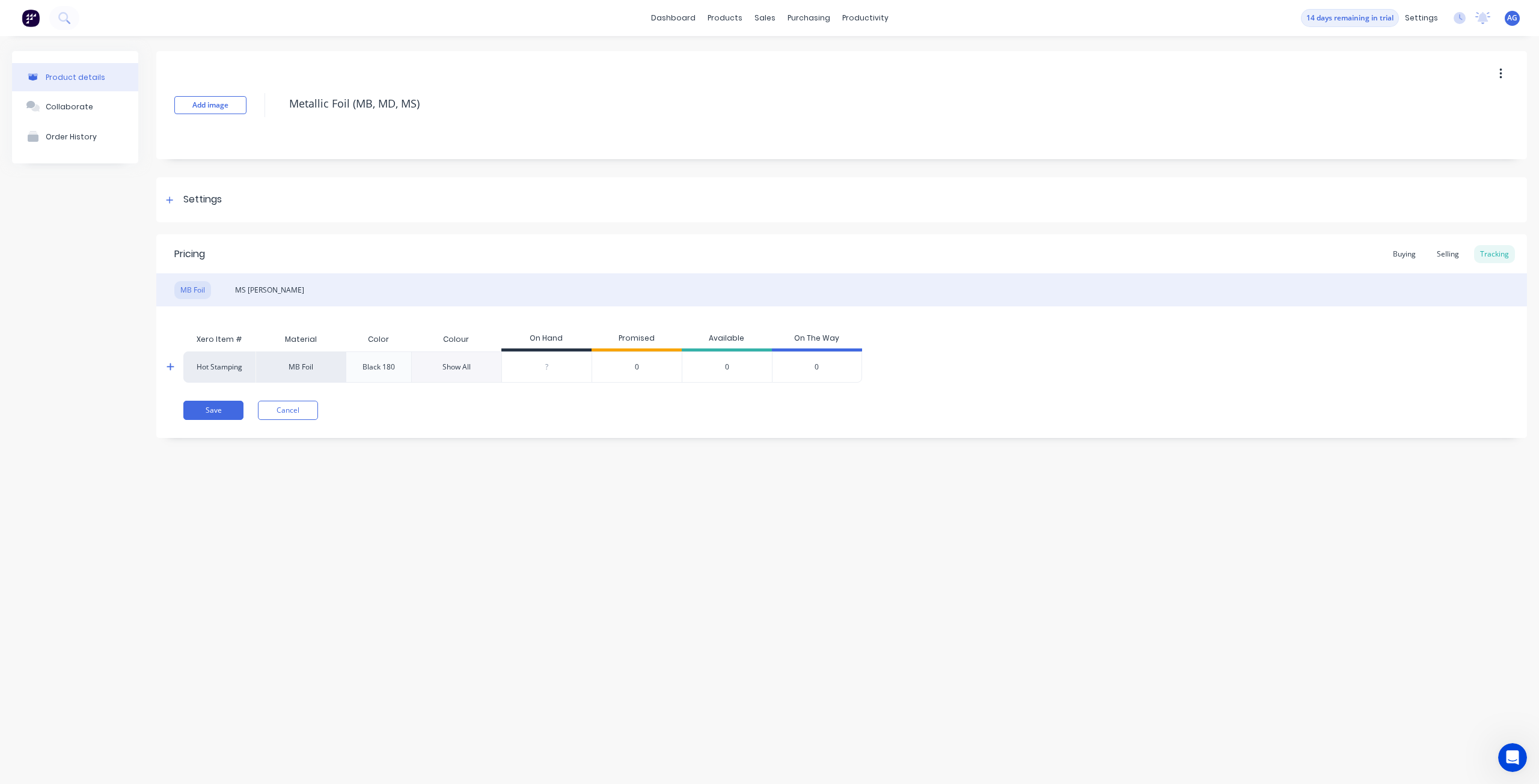
click at [452, 363] on div "Show All" at bounding box center [456, 367] width 28 height 11
click at [372, 336] on div "Color" at bounding box center [377, 339] width 40 height 30
click at [1450, 258] on div "Selling" at bounding box center [1447, 254] width 34 height 18
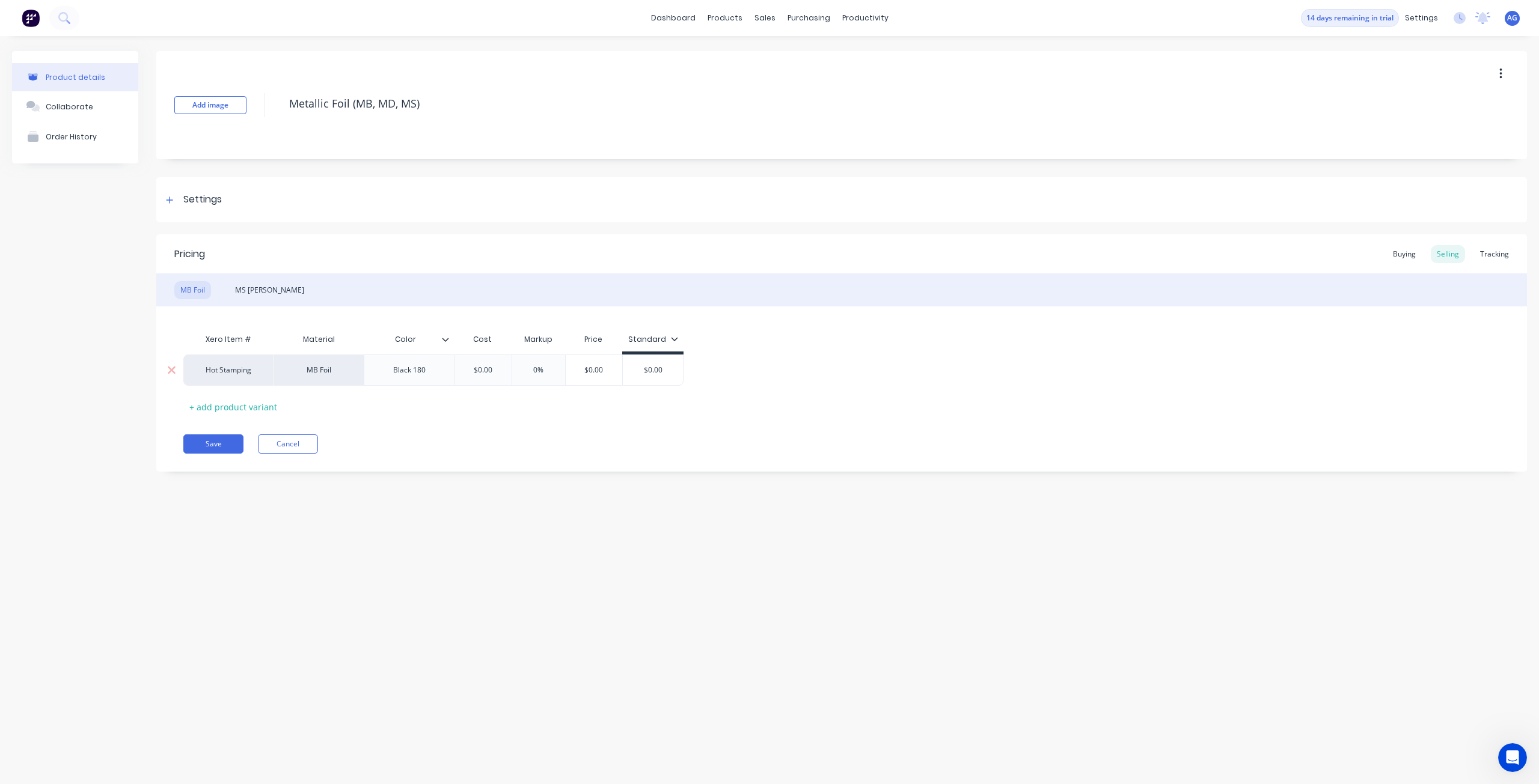
click at [442, 339] on icon at bounding box center [445, 339] width 7 height 7
click at [418, 400] on div "Delete attribute column" at bounding box center [387, 396] width 96 height 13
click at [418, 400] on div "Xero Item # Material Cost Markup Price Standard Hot Stamping MB Foil $0.00 0% $…" at bounding box center [841, 371] width 1316 height 89
click at [1497, 253] on div "Tracking" at bounding box center [1494, 254] width 41 height 18
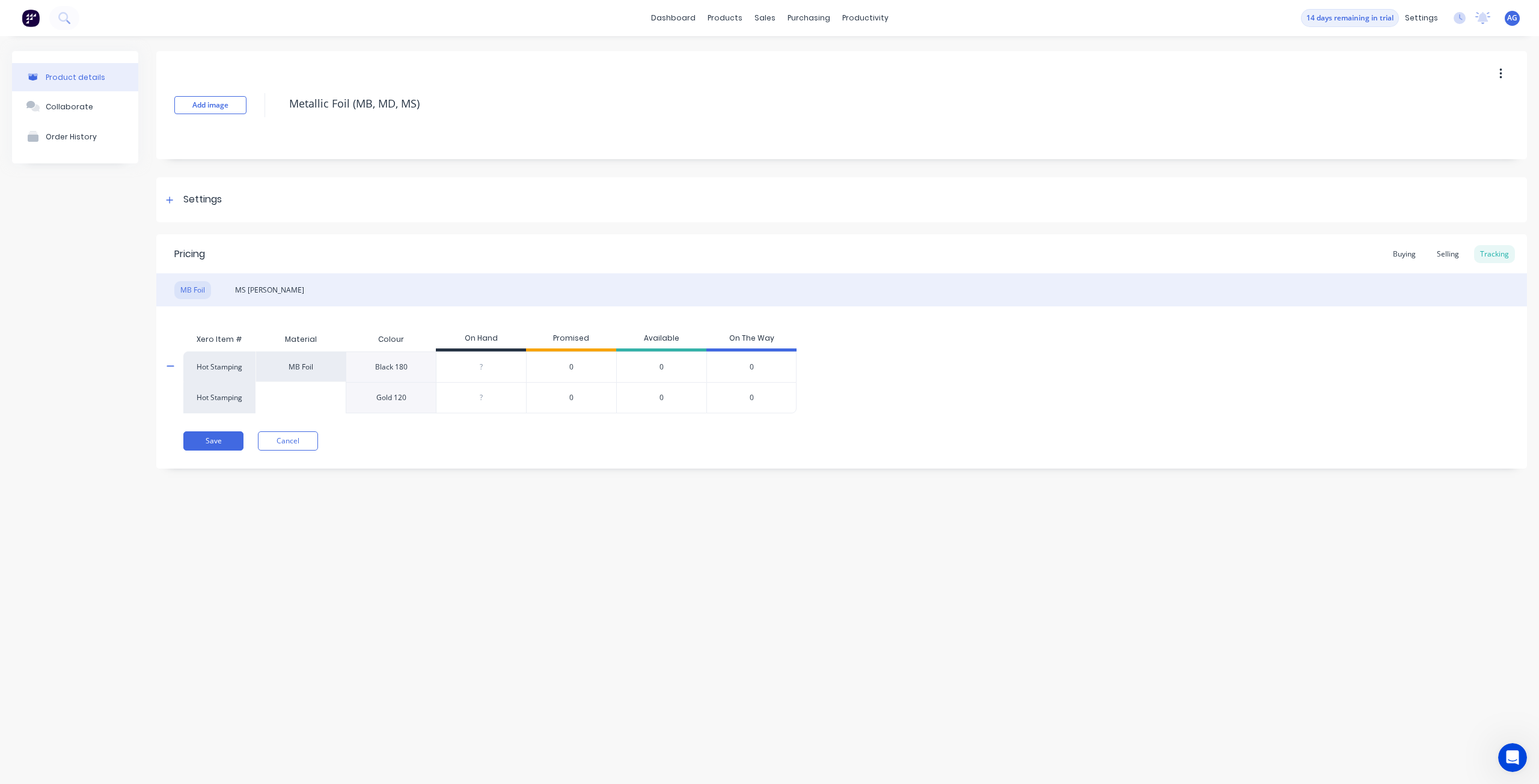
click at [274, 406] on div at bounding box center [300, 398] width 90 height 31
click at [211, 399] on div "Hot Stamping" at bounding box center [219, 398] width 72 height 31
click at [386, 403] on div "Gold 120" at bounding box center [390, 398] width 90 height 31
click at [376, 444] on div "Save Cancel" at bounding box center [855, 441] width 1343 height 20
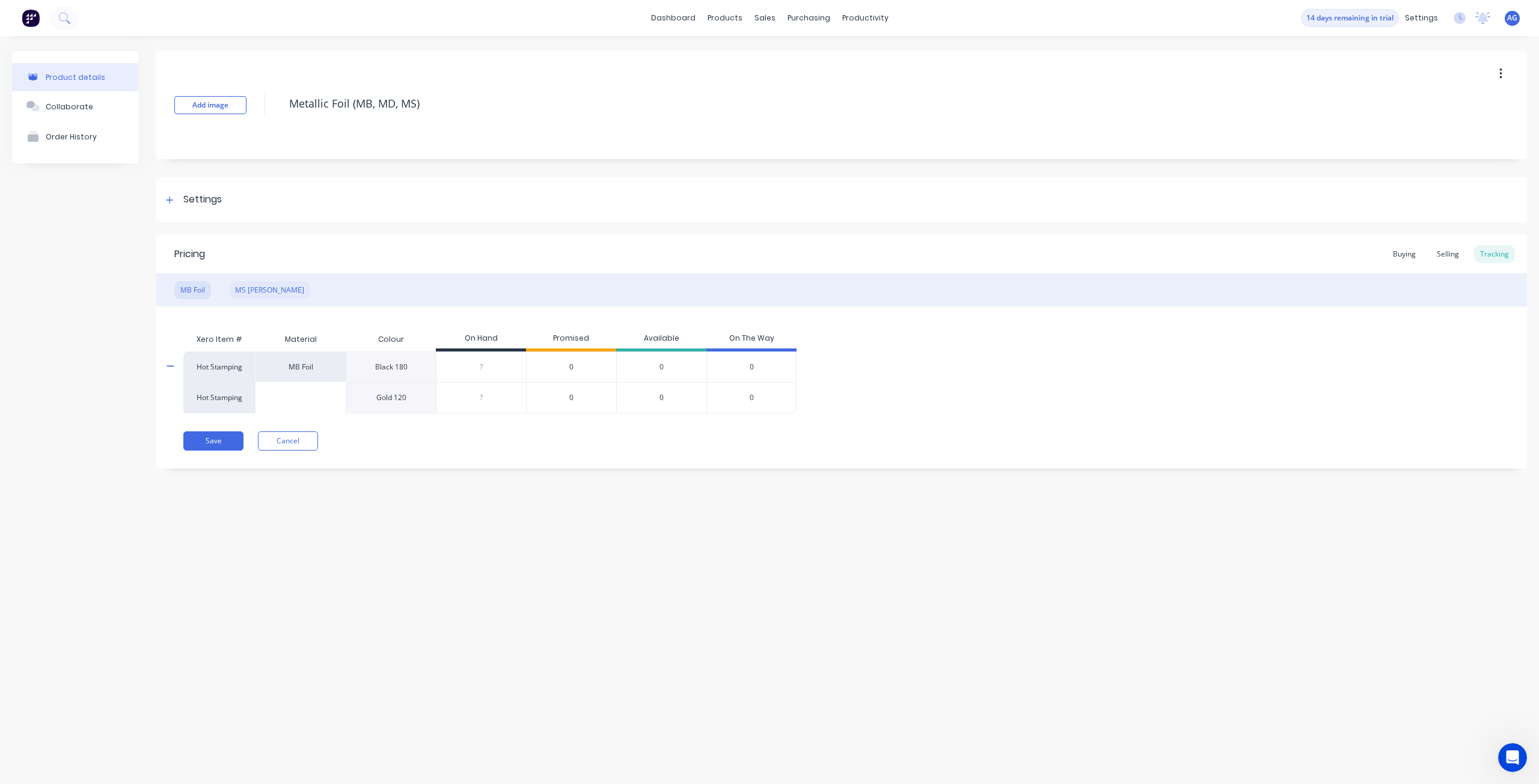
click at [252, 286] on div "MS [PERSON_NAME]" at bounding box center [269, 290] width 81 height 18
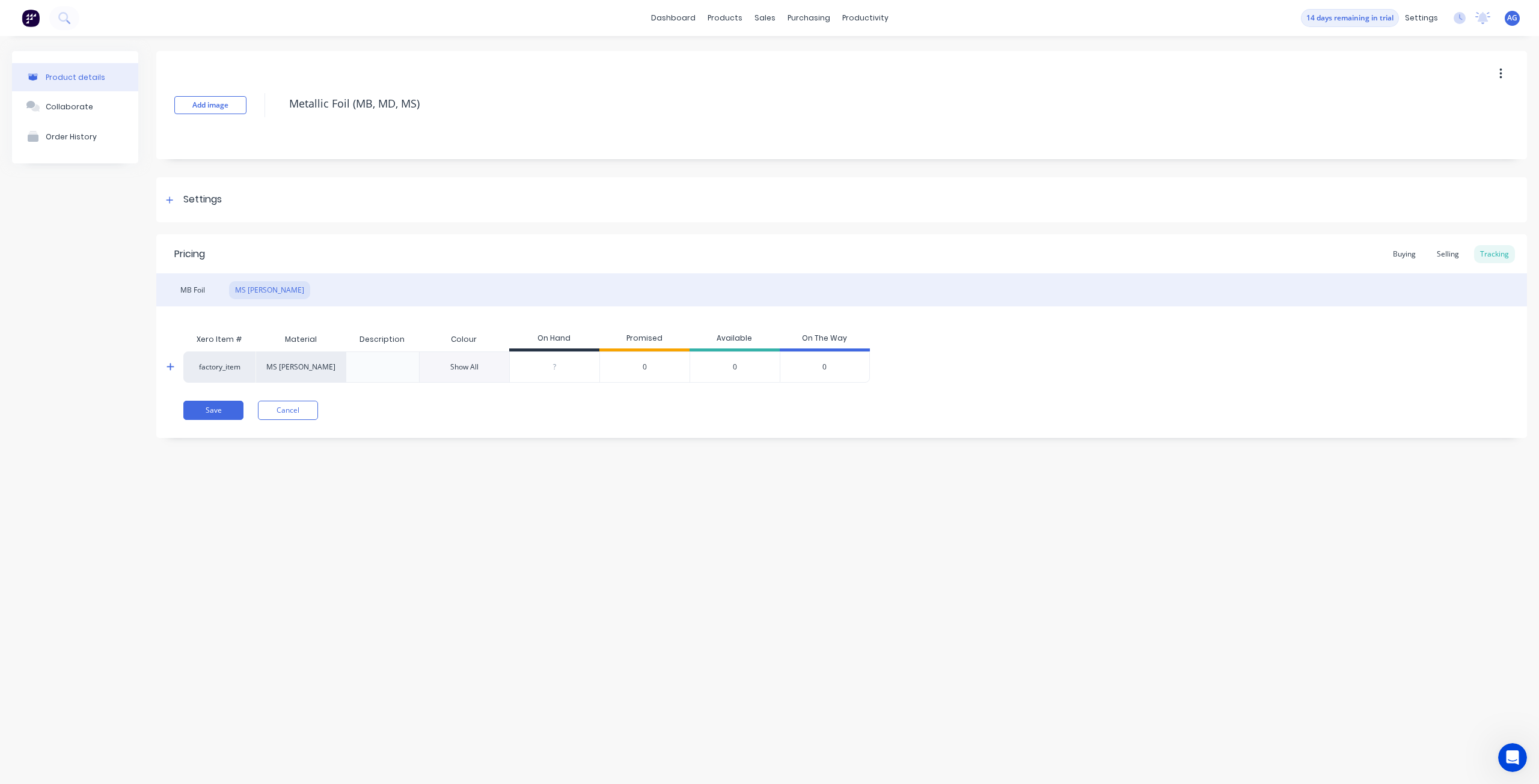
click at [468, 363] on div "Show All" at bounding box center [463, 367] width 28 height 11
click at [468, 363] on div "Black 180" at bounding box center [463, 367] width 90 height 30
click at [191, 292] on div "MB Foil" at bounding box center [192, 290] width 36 height 18
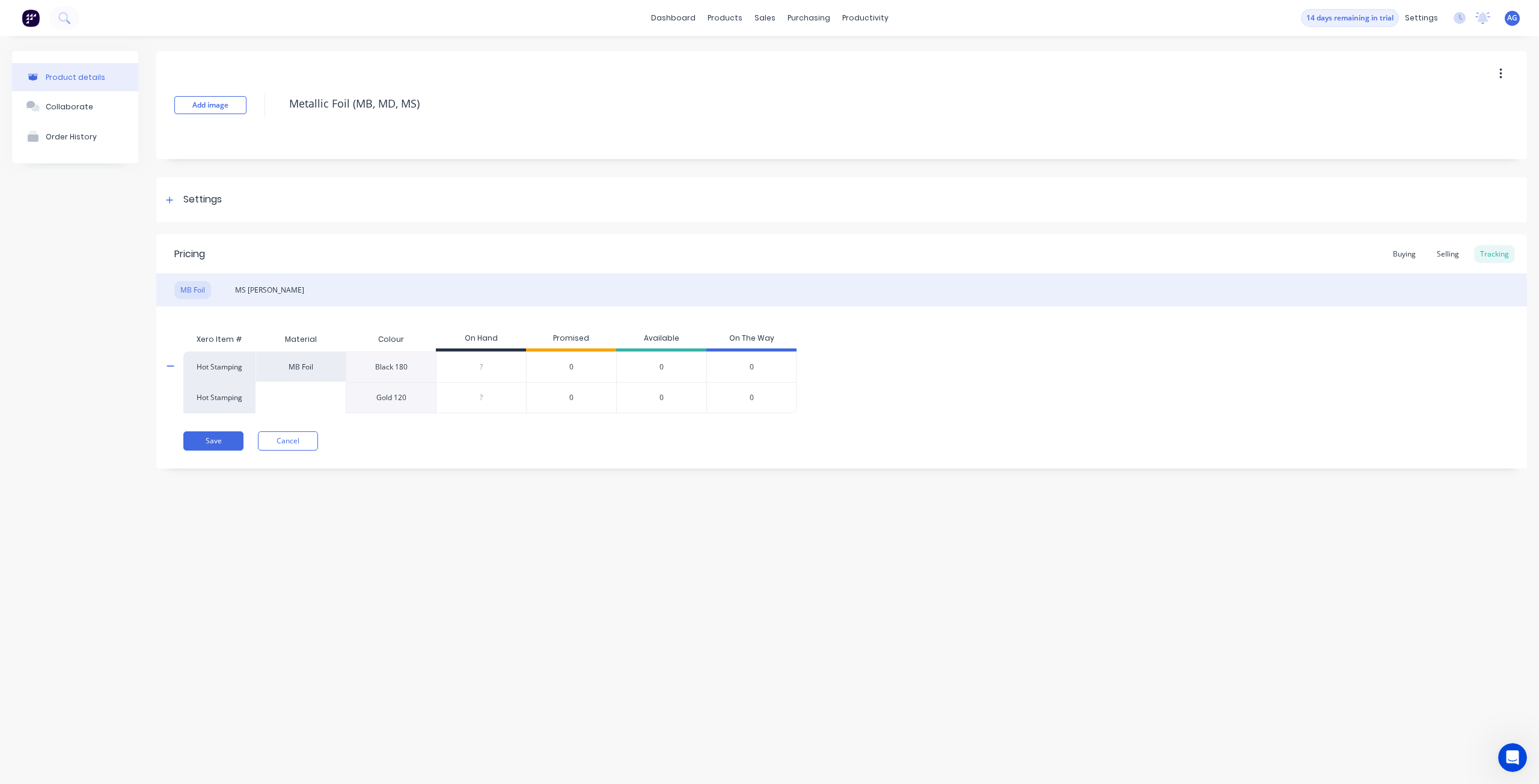
click at [1382, 248] on div "Pricing Buying Selling Tracking" at bounding box center [841, 254] width 1370 height 39
click at [1413, 253] on div "Buying" at bounding box center [1404, 254] width 35 height 18
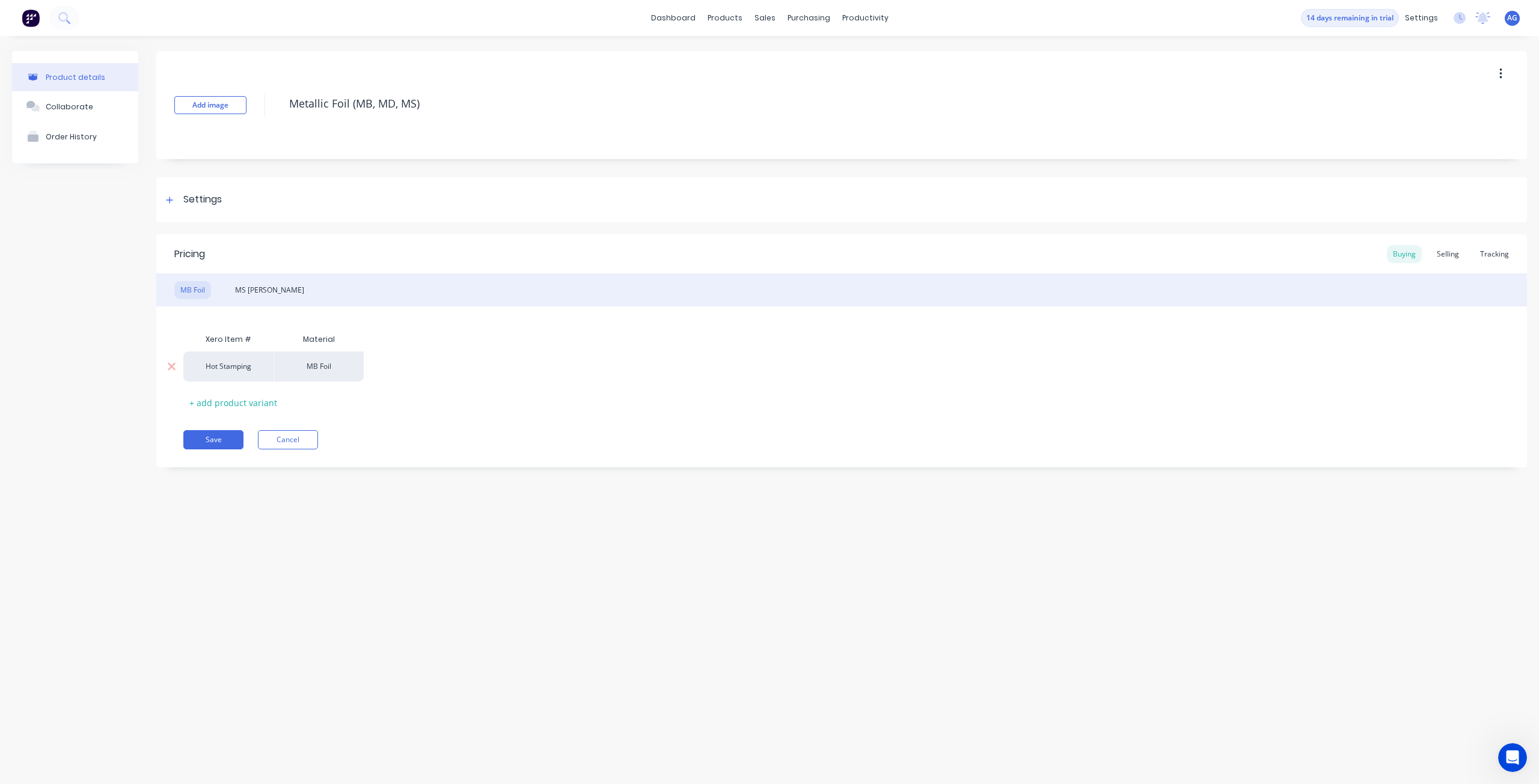
click at [326, 369] on div "MB Foil" at bounding box center [319, 367] width 90 height 30
click at [242, 289] on div "MS [PERSON_NAME]" at bounding box center [269, 290] width 81 height 18
click at [446, 336] on icon at bounding box center [445, 339] width 7 height 7
click at [425, 368] on div at bounding box center [408, 367] width 60 height 16
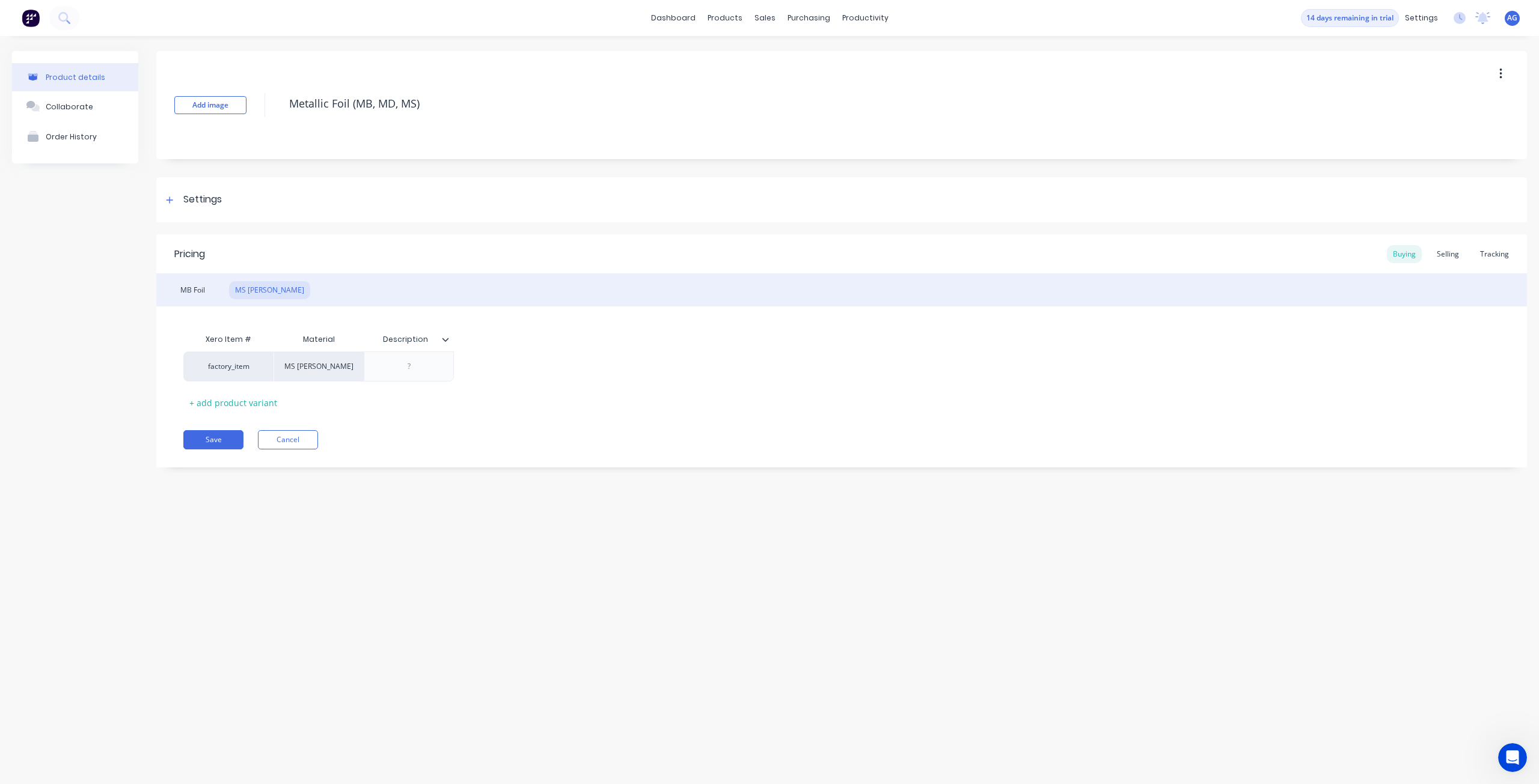
click at [584, 405] on div "Xero Item # Material Description factory_item MS Foil + add product variant" at bounding box center [841, 370] width 1316 height 85
click at [1377, 318] on link "Order Importer" at bounding box center [1364, 325] width 159 height 24
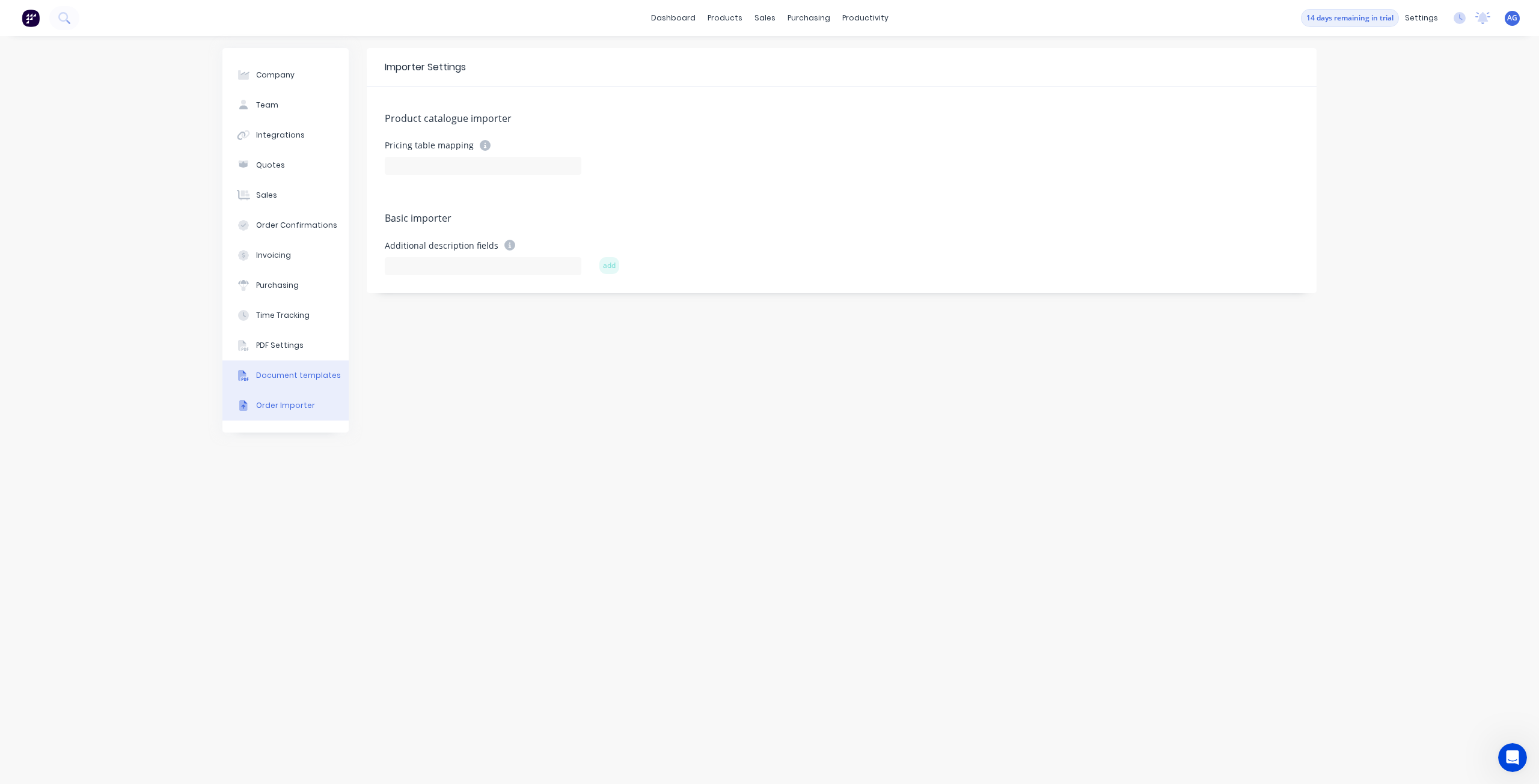
click at [315, 381] on button "Document templates" at bounding box center [285, 375] width 126 height 30
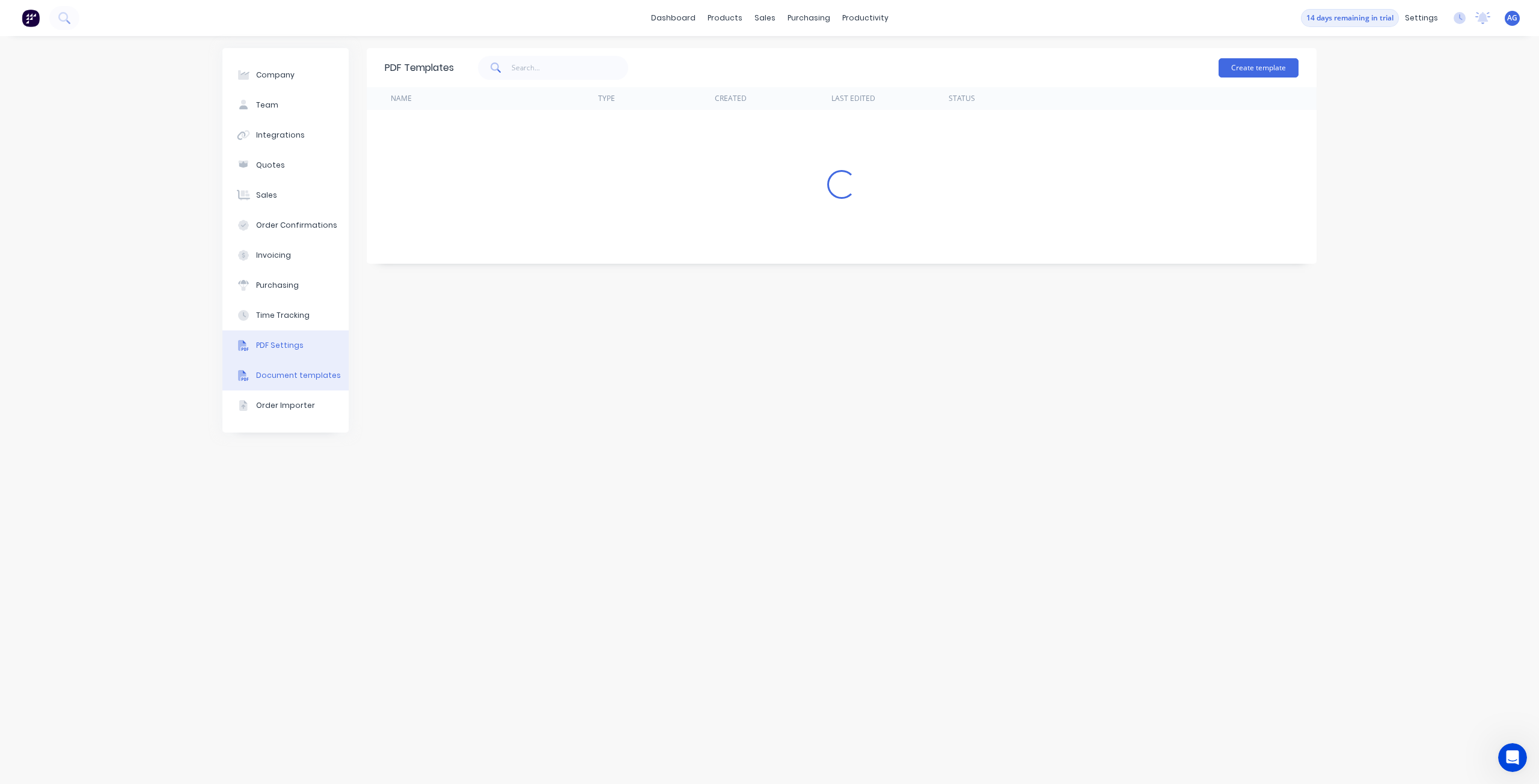
click at [315, 343] on button "PDF Settings" at bounding box center [285, 345] width 126 height 30
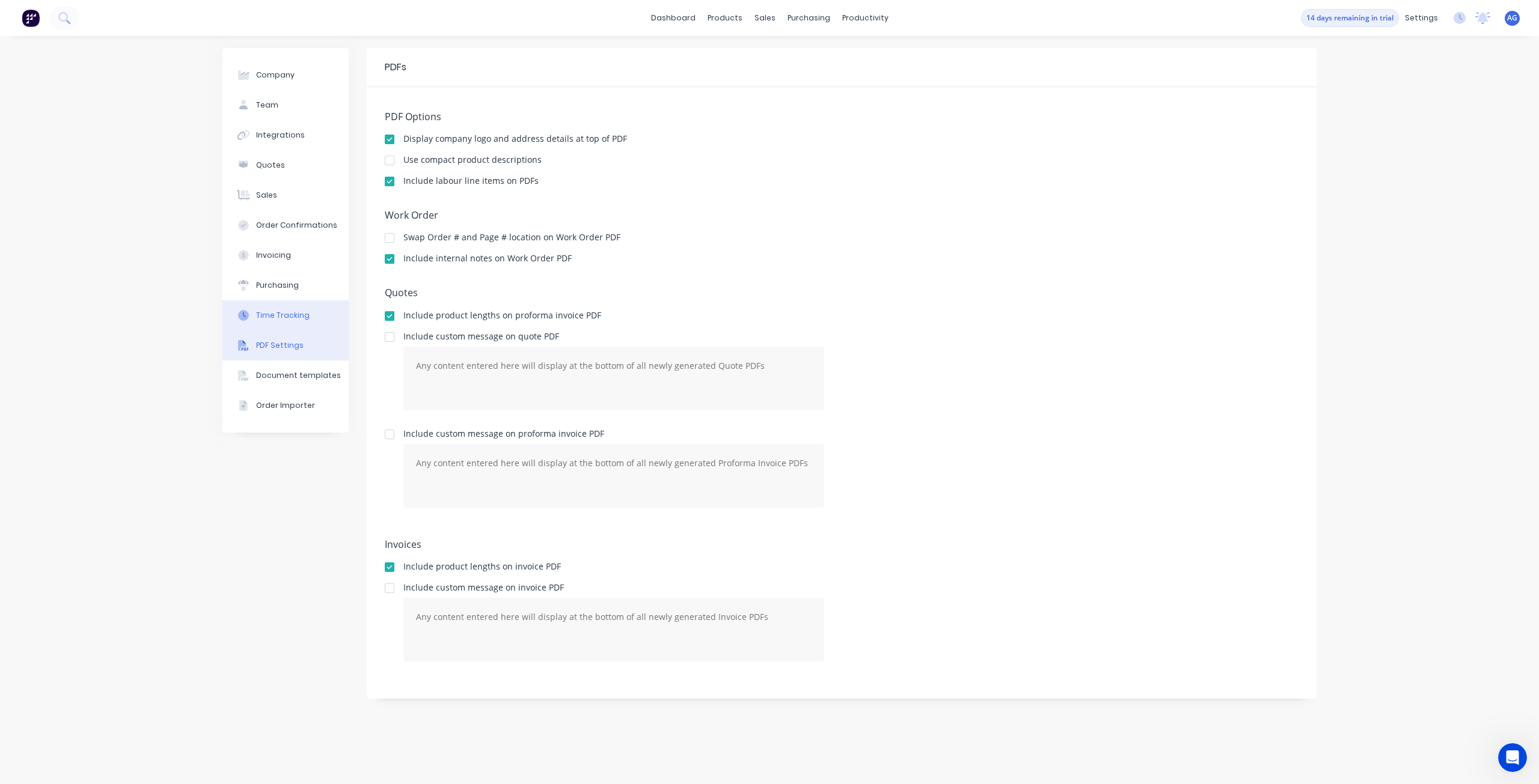
click at [318, 308] on button "Time Tracking" at bounding box center [285, 315] width 126 height 30
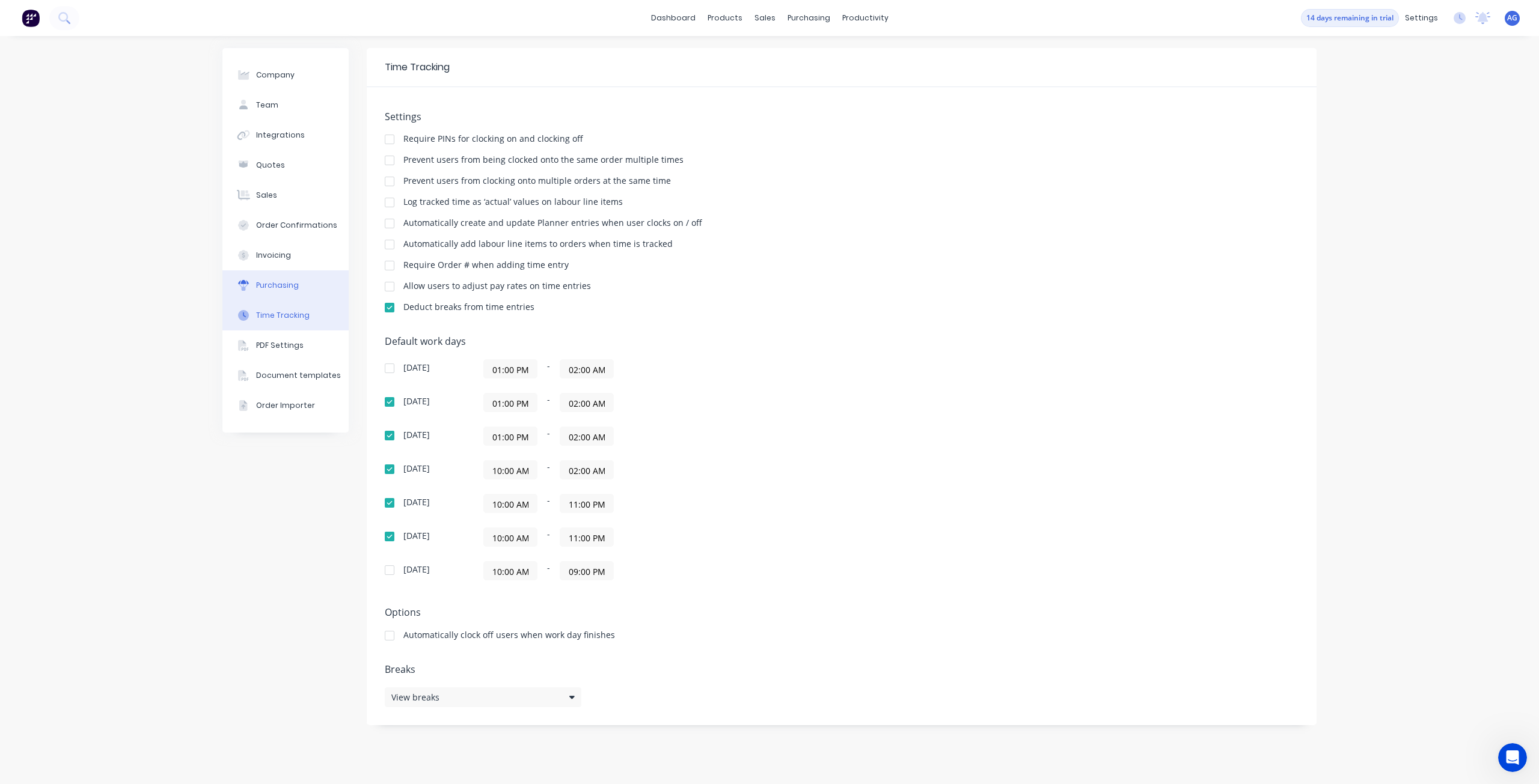
click at [313, 279] on button "Purchasing" at bounding box center [285, 285] width 126 height 30
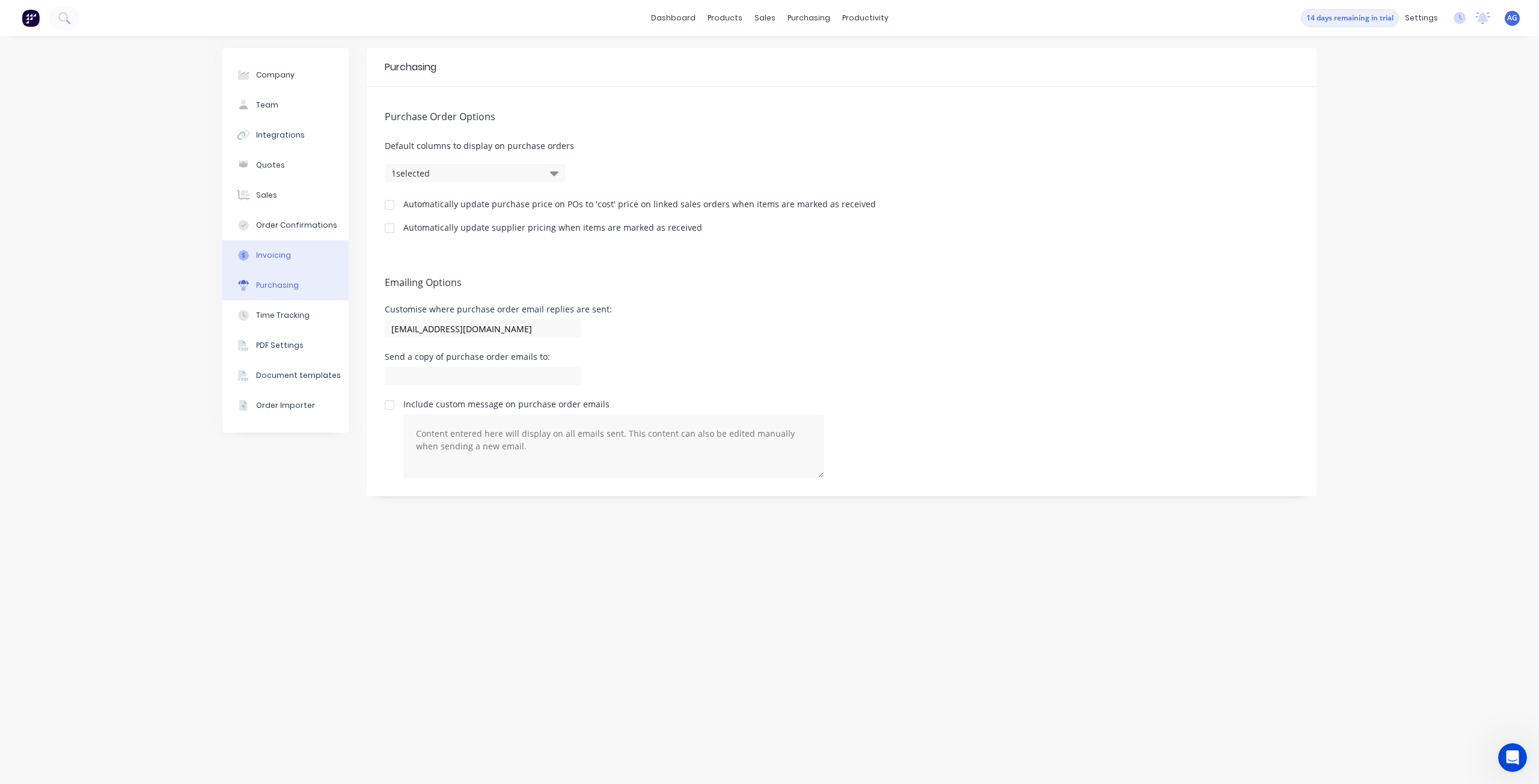
click at [308, 245] on button "Invoicing" at bounding box center [285, 255] width 126 height 30
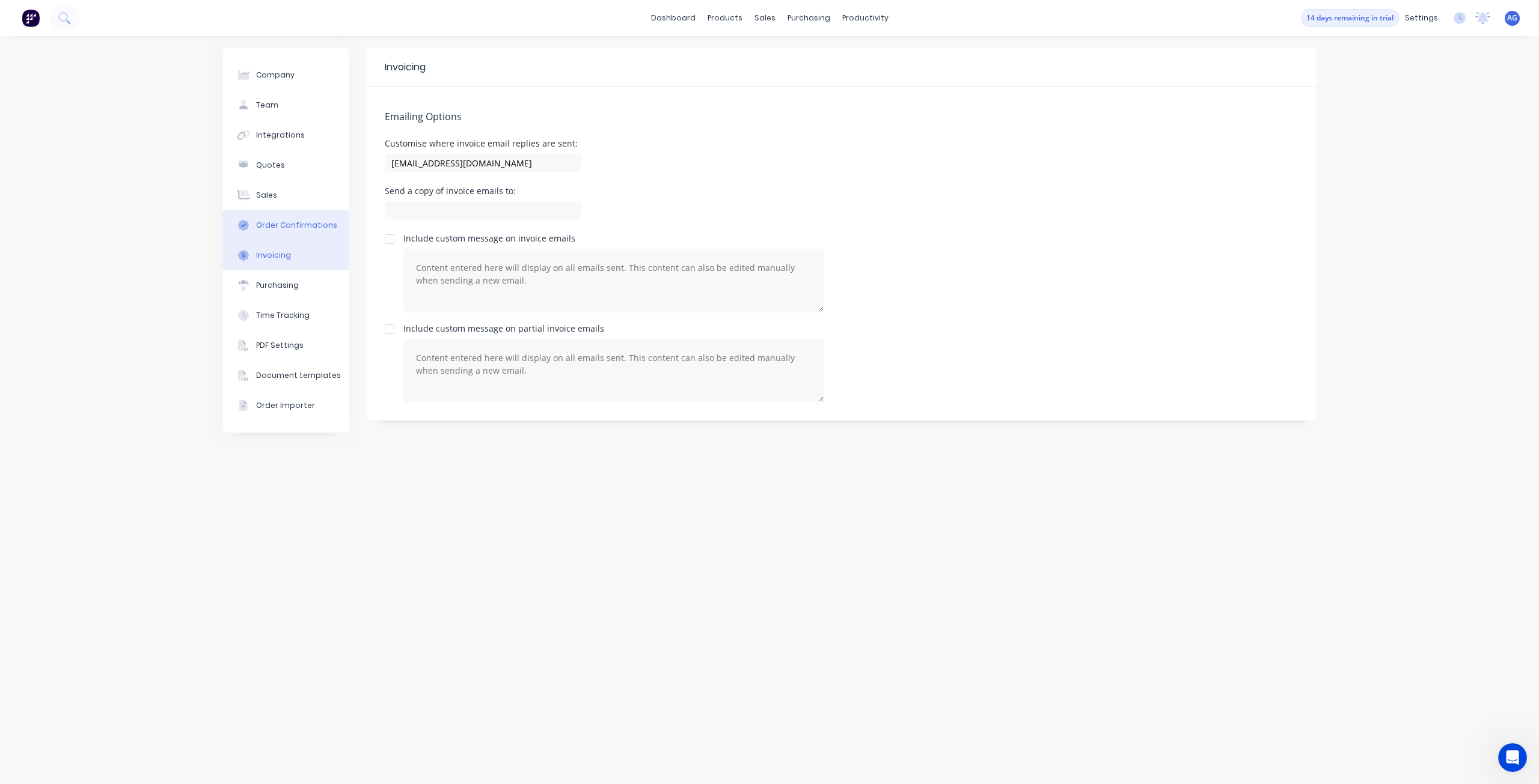
click at [310, 226] on div "Order Confirmations" at bounding box center [296, 225] width 81 height 11
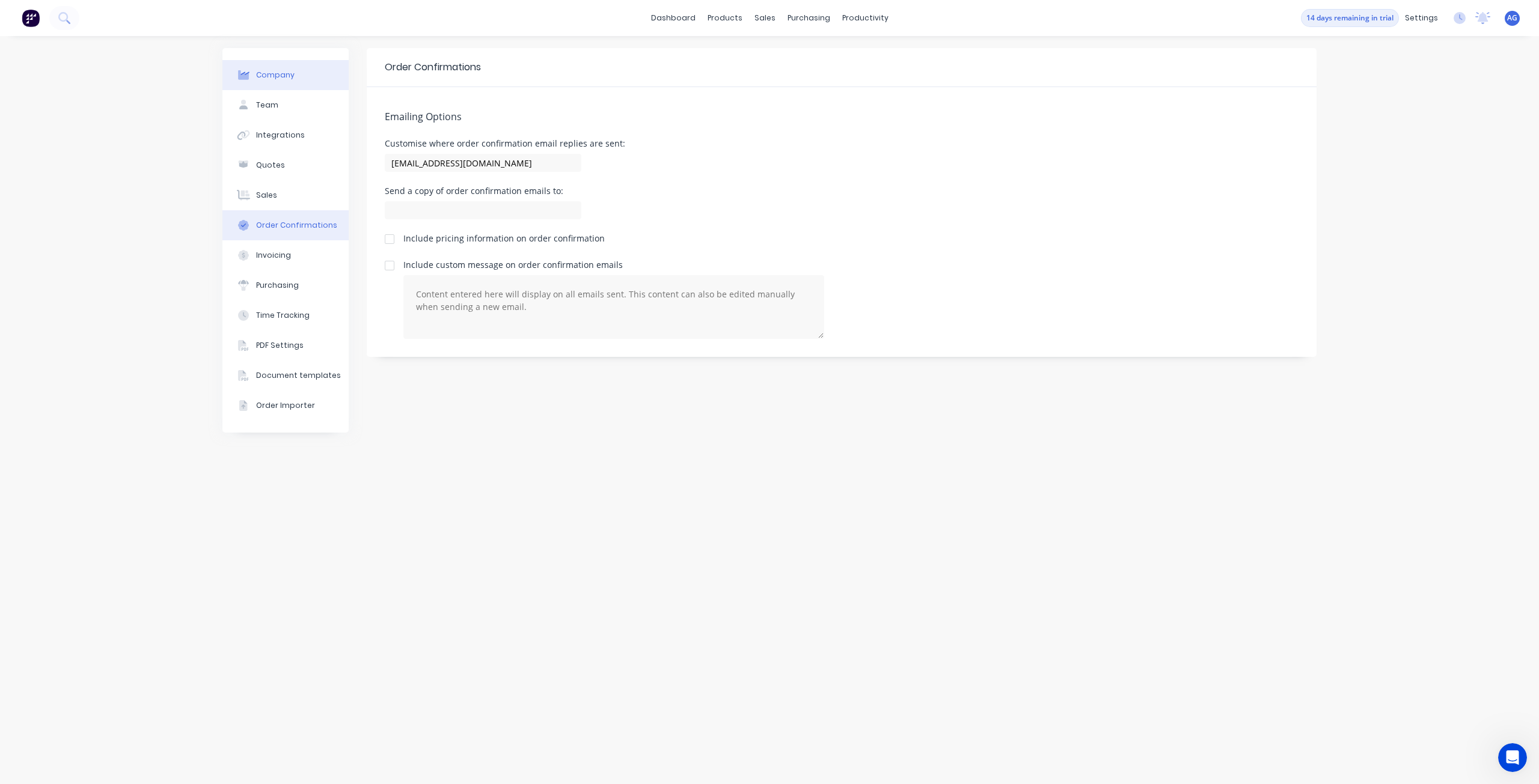
click at [308, 85] on button "Company" at bounding box center [285, 74] width 126 height 30
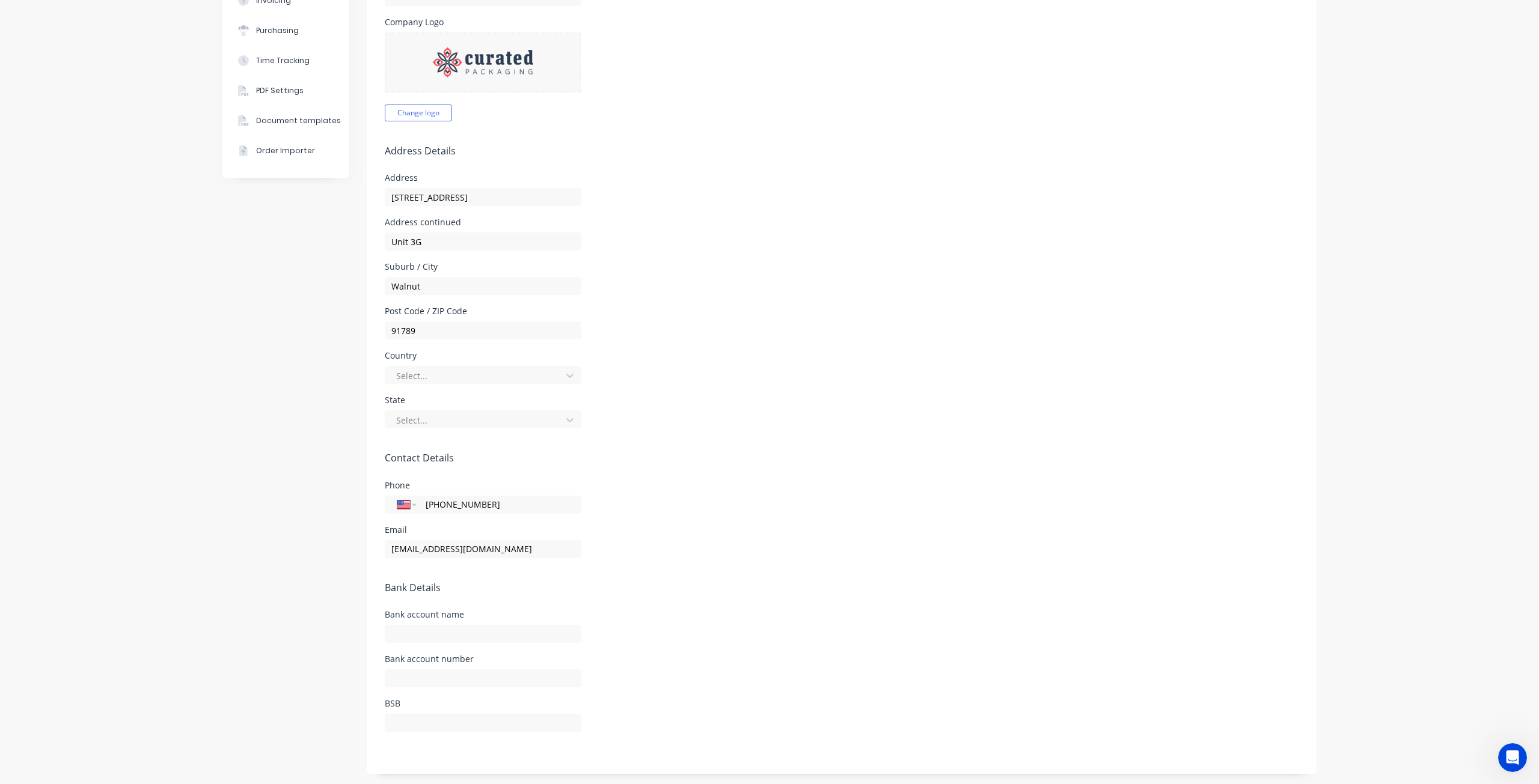
scroll to position [256, 0]
click at [1022, 295] on form "Company Details Company Name Curated Packaging LLC Timezone America/Los_Angeles…" at bounding box center [841, 301] width 949 height 941
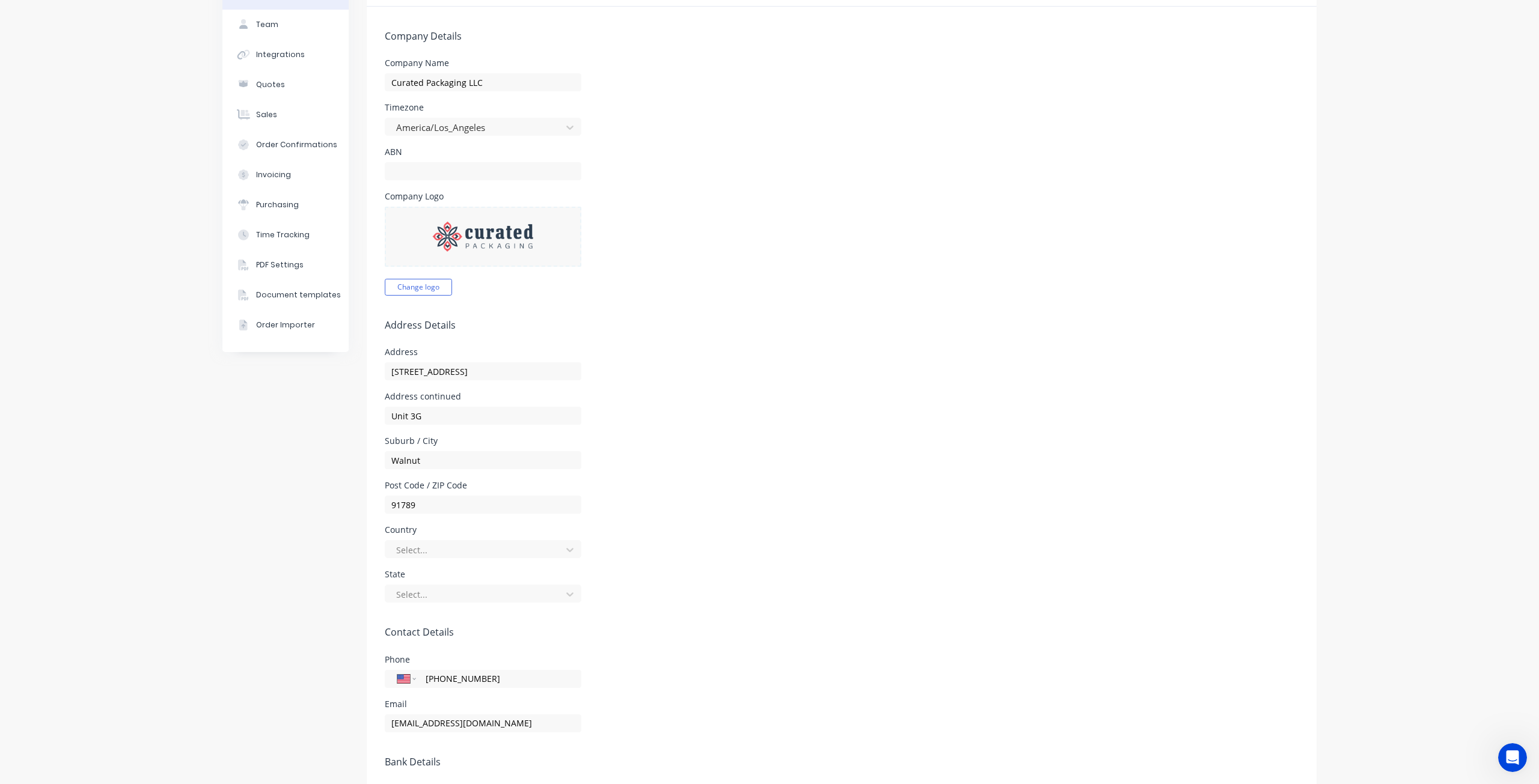
scroll to position [0, 0]
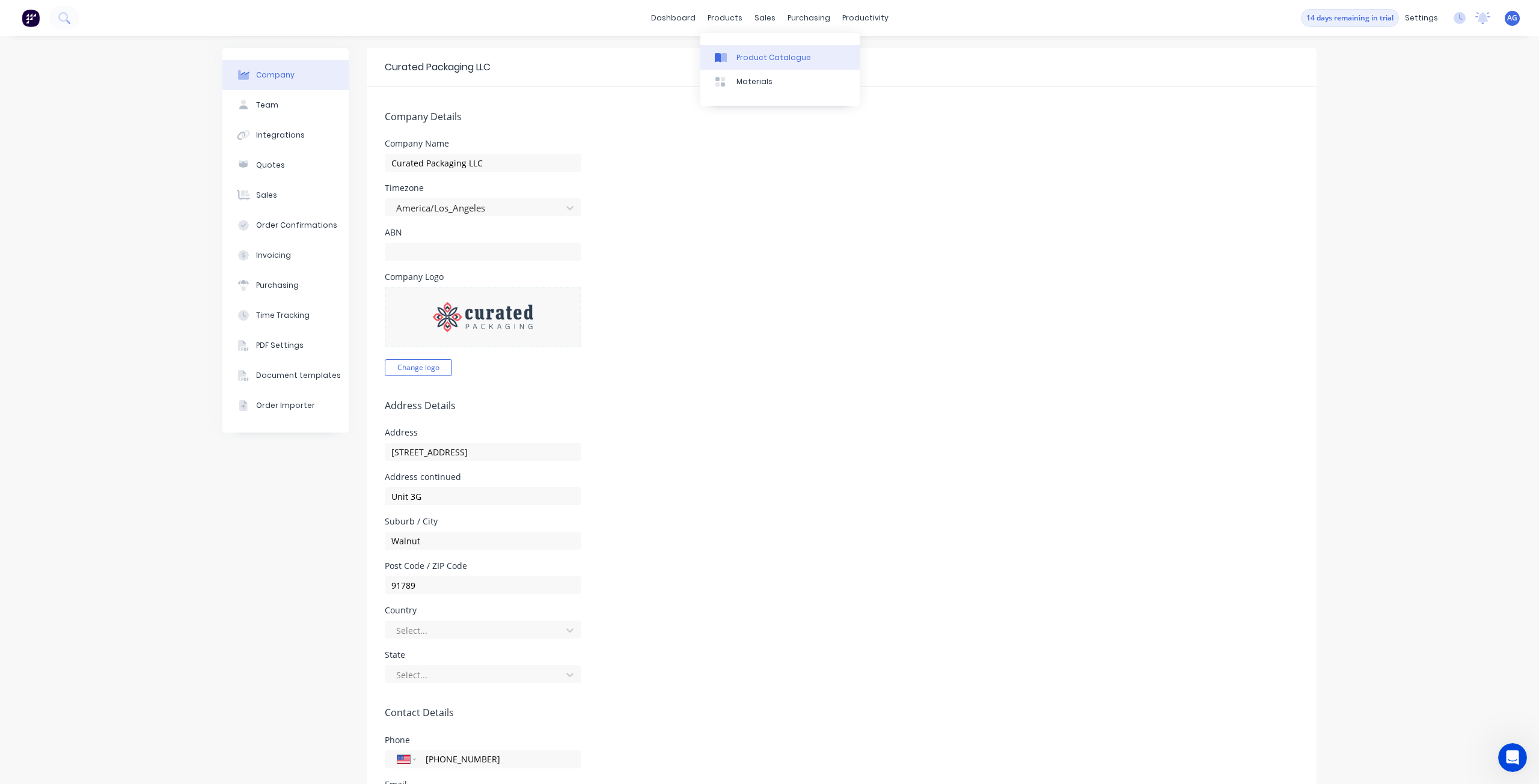
click at [729, 56] on div at bounding box center [724, 57] width 18 height 11
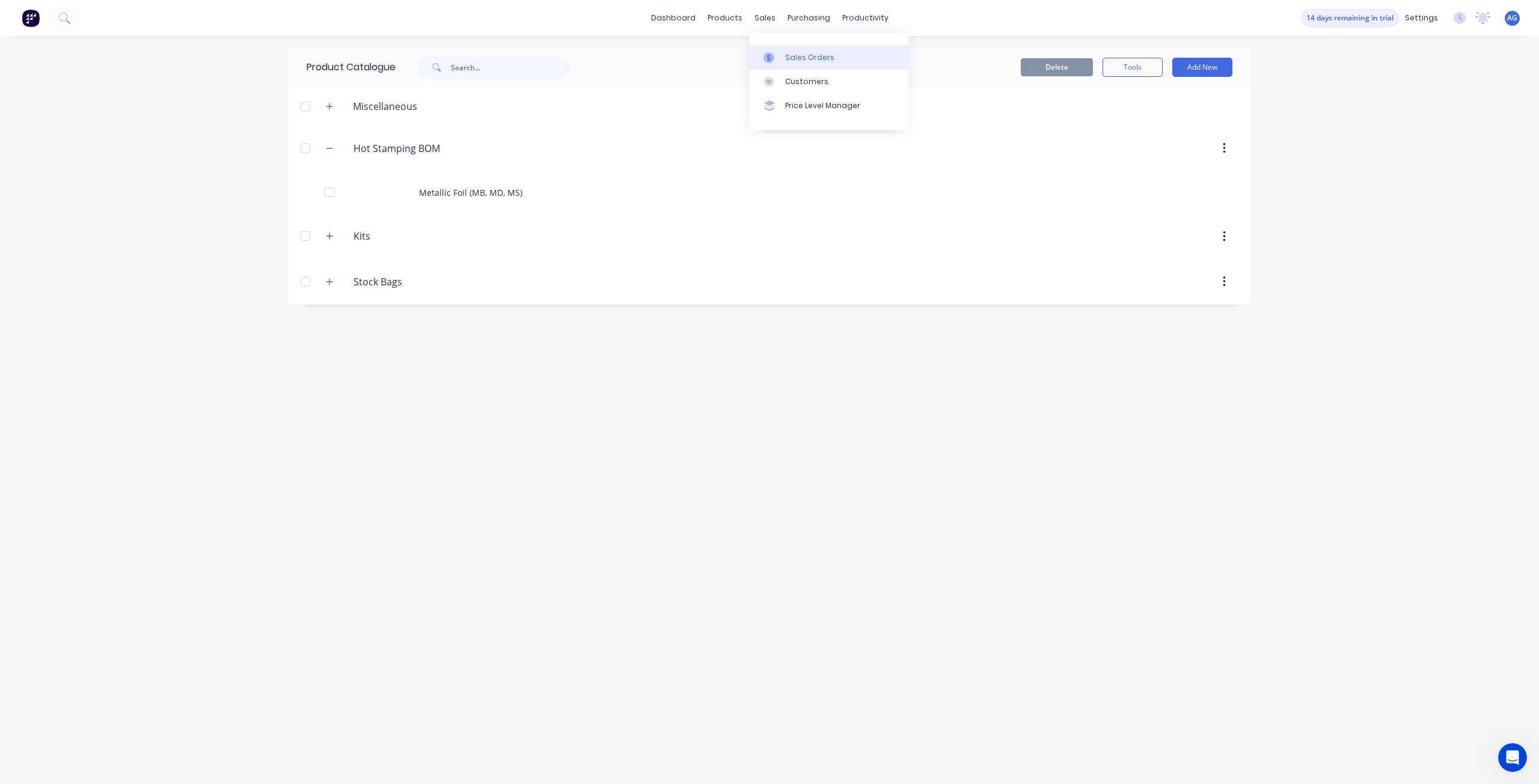
click at [776, 65] on link "Sales Orders" at bounding box center [828, 57] width 159 height 24
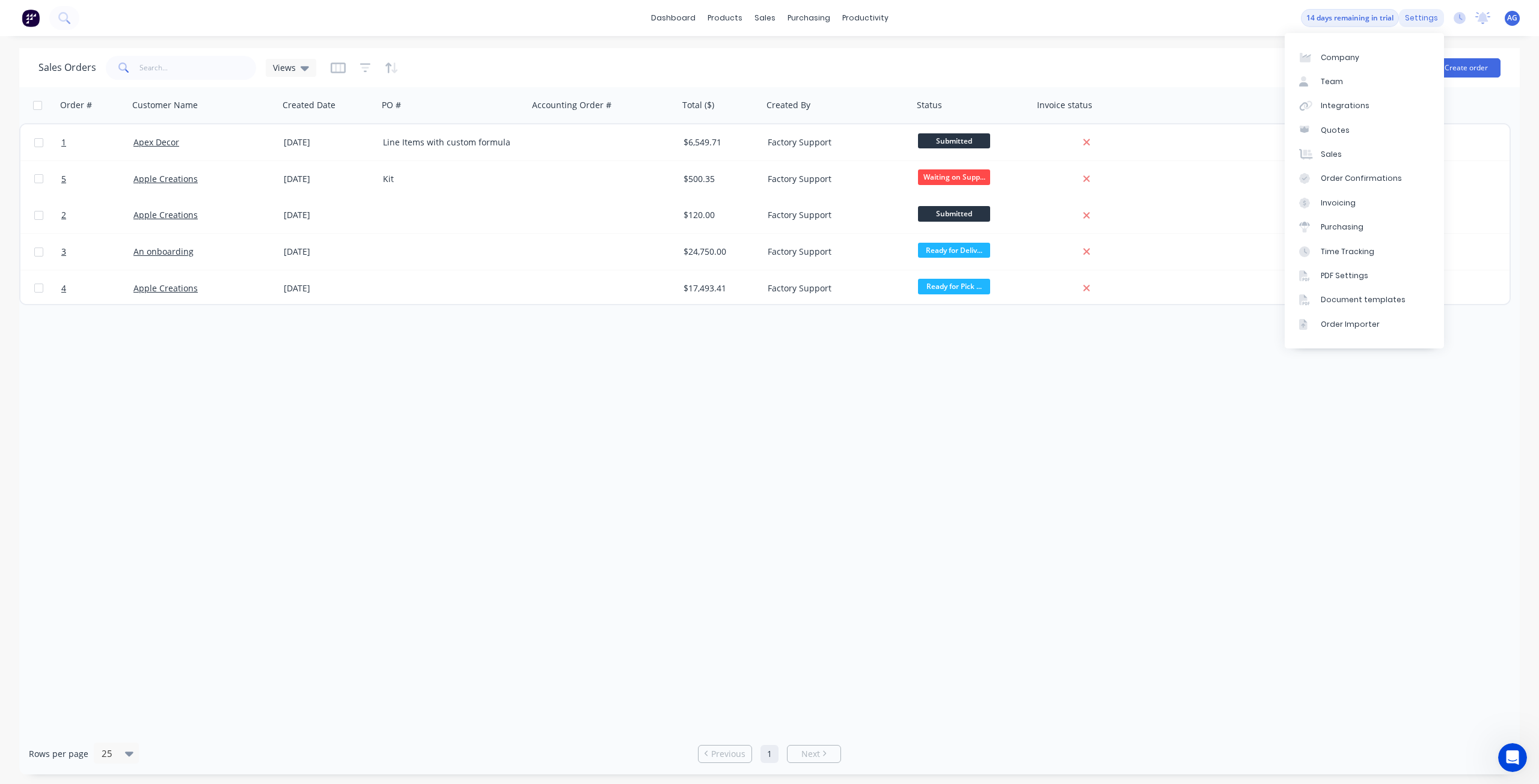
click at [1415, 15] on div "settings" at bounding box center [1421, 18] width 45 height 18
click at [1338, 132] on div "Quotes" at bounding box center [1335, 130] width 29 height 11
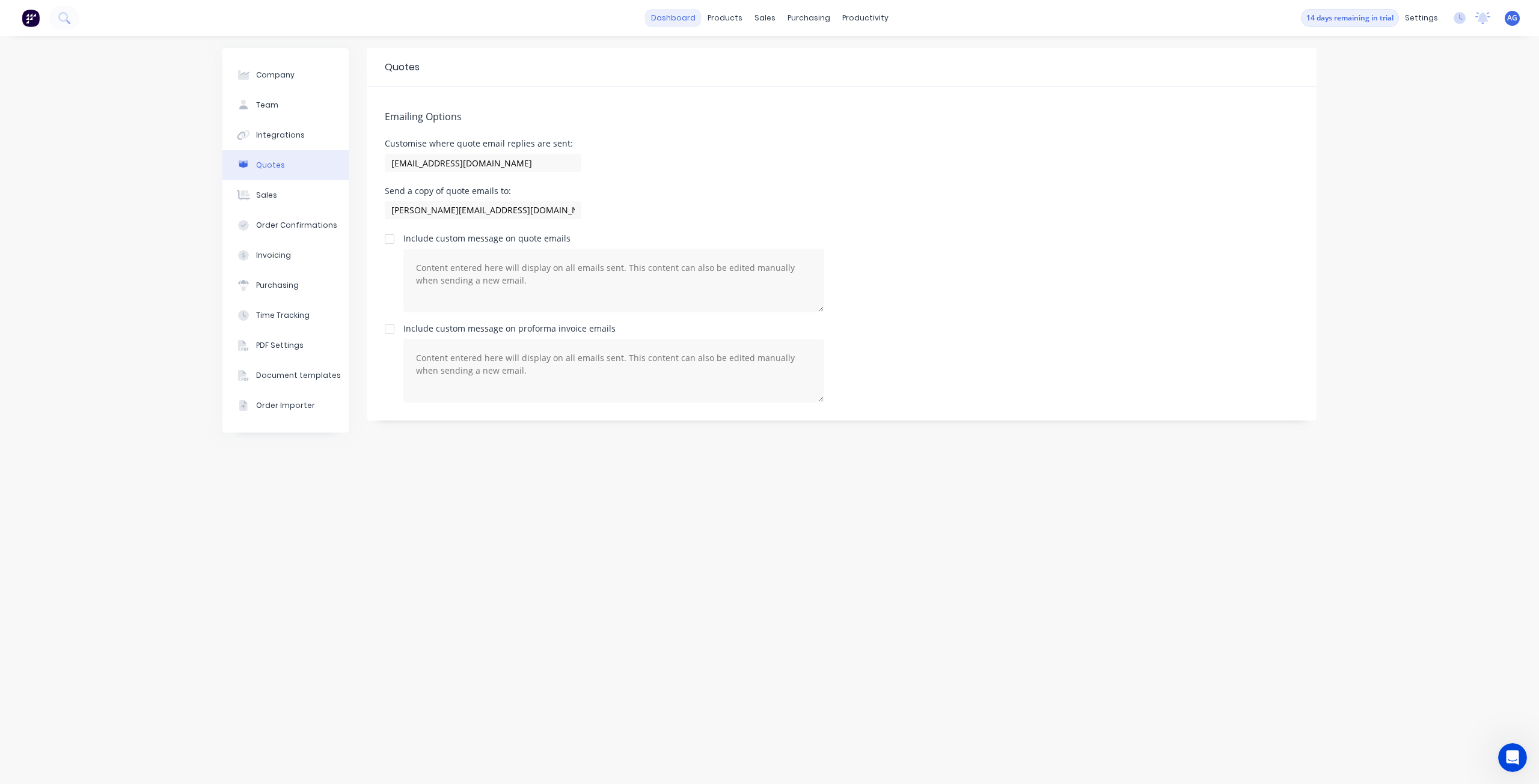
click at [661, 13] on link "dashboard" at bounding box center [674, 18] width 57 height 18
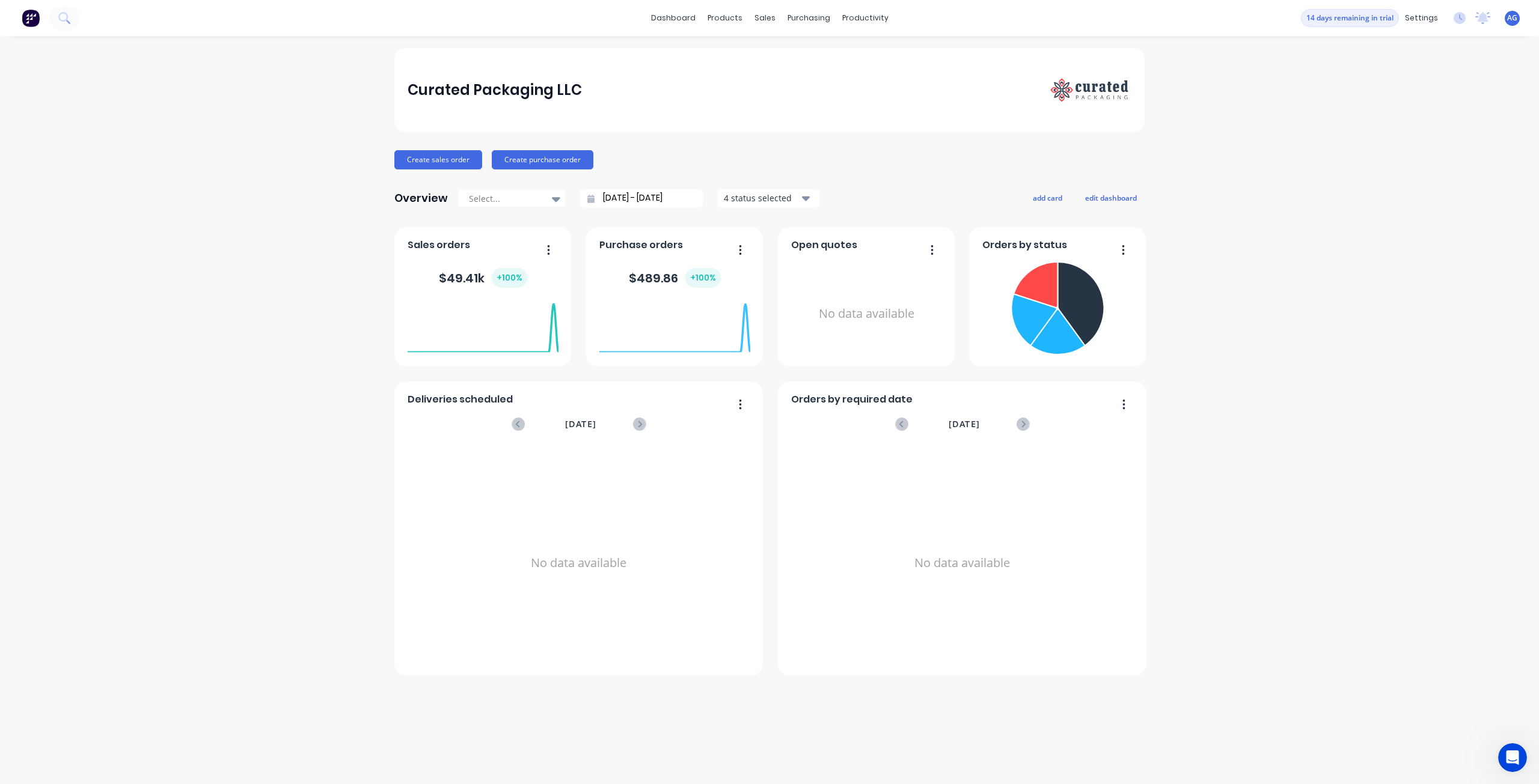
click at [839, 304] on div "No data available" at bounding box center [866, 314] width 151 height 113
click at [924, 245] on button "button" at bounding box center [928, 250] width 25 height 19
click at [897, 241] on div "Open quotes" at bounding box center [866, 248] width 151 height 18
click at [783, 77] on link "Customers" at bounding box center [828, 81] width 159 height 24
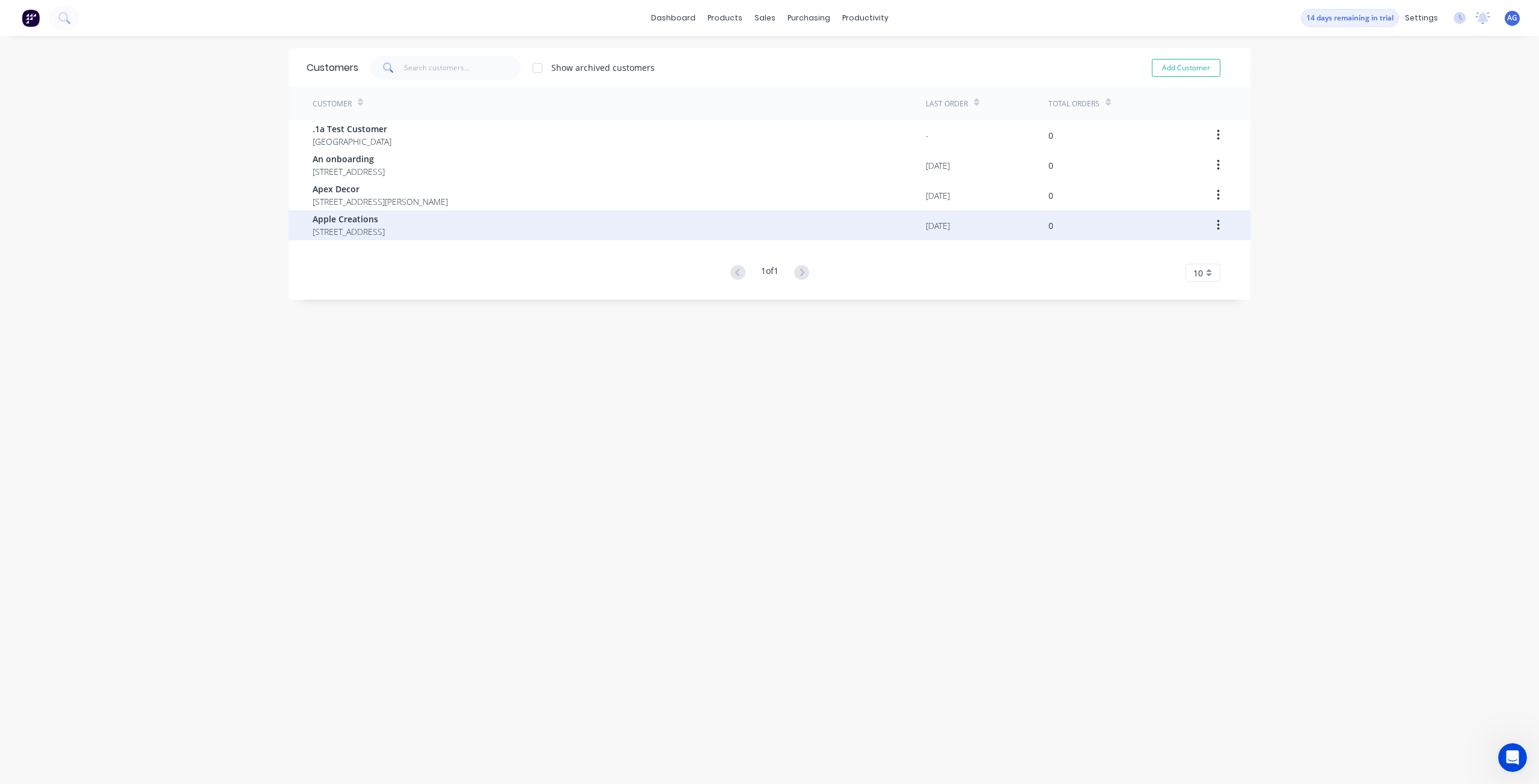
click at [339, 219] on span "Apple Creations" at bounding box center [349, 219] width 72 height 13
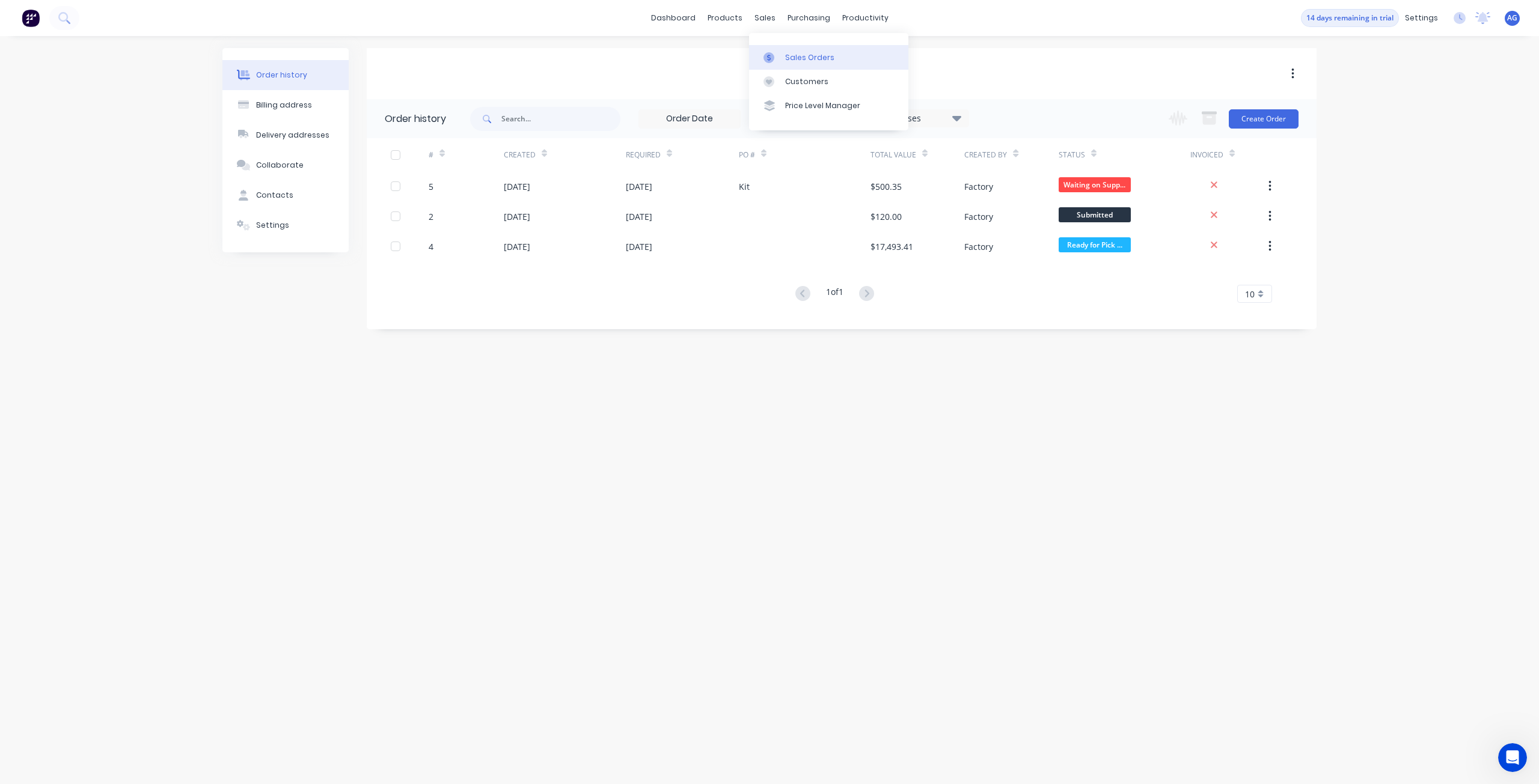
click at [771, 55] on icon at bounding box center [769, 57] width 11 height 11
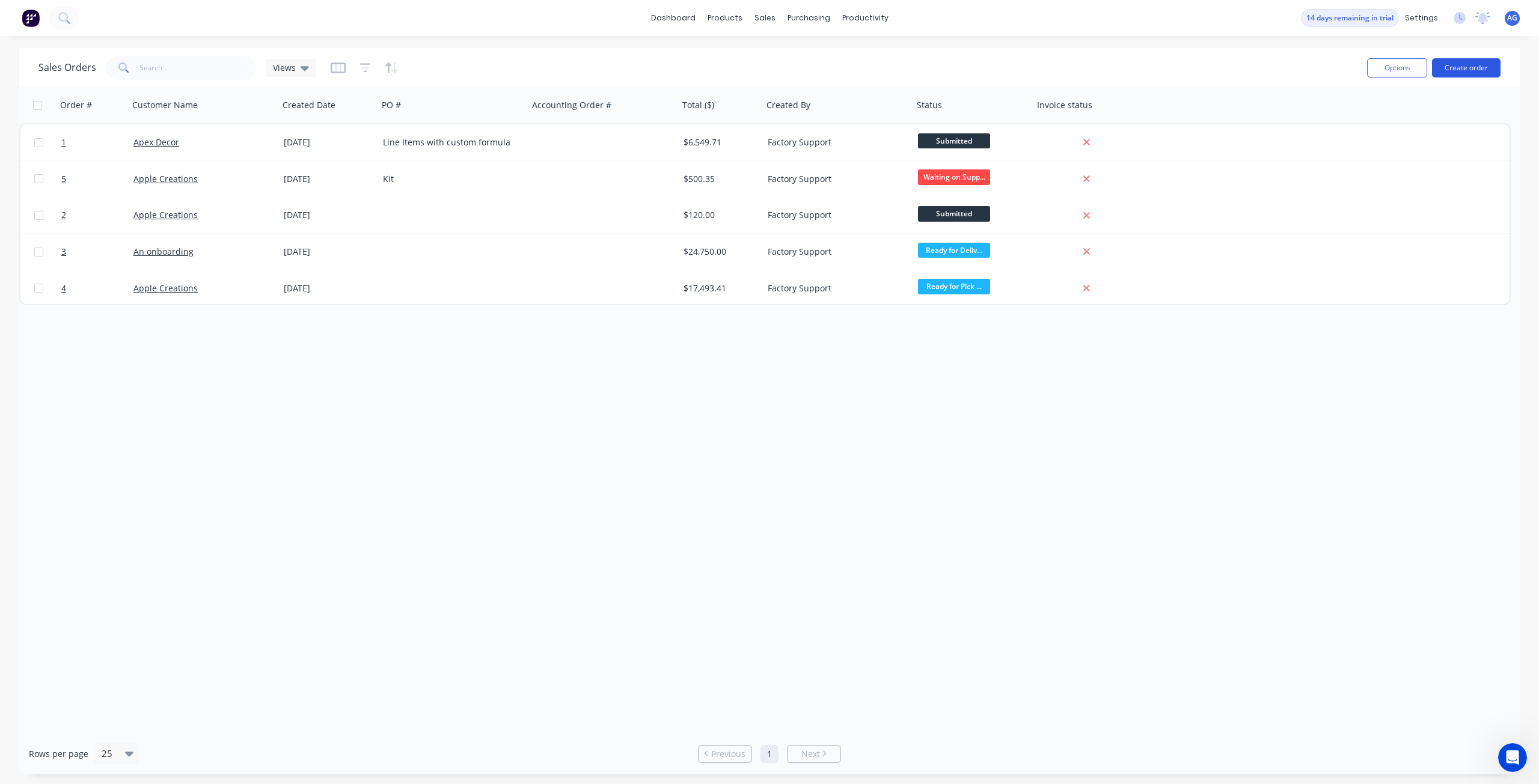
click at [1470, 64] on button "Create order" at bounding box center [1466, 68] width 68 height 20
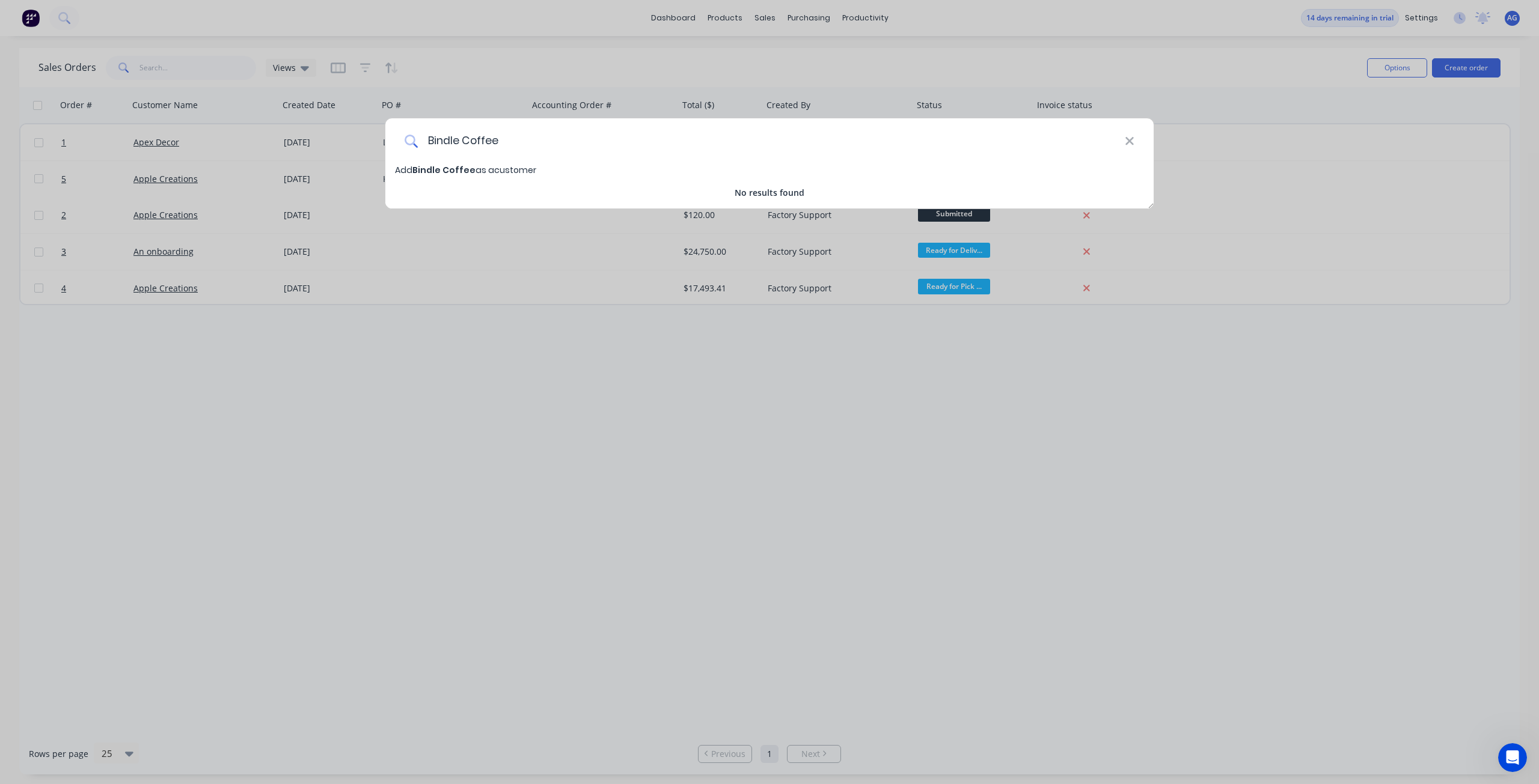
click at [486, 155] on input "Bindle Coffee" at bounding box center [770, 141] width 707 height 45
click at [482, 167] on span "Add Bindle Coffee as a customer" at bounding box center [465, 170] width 141 height 12
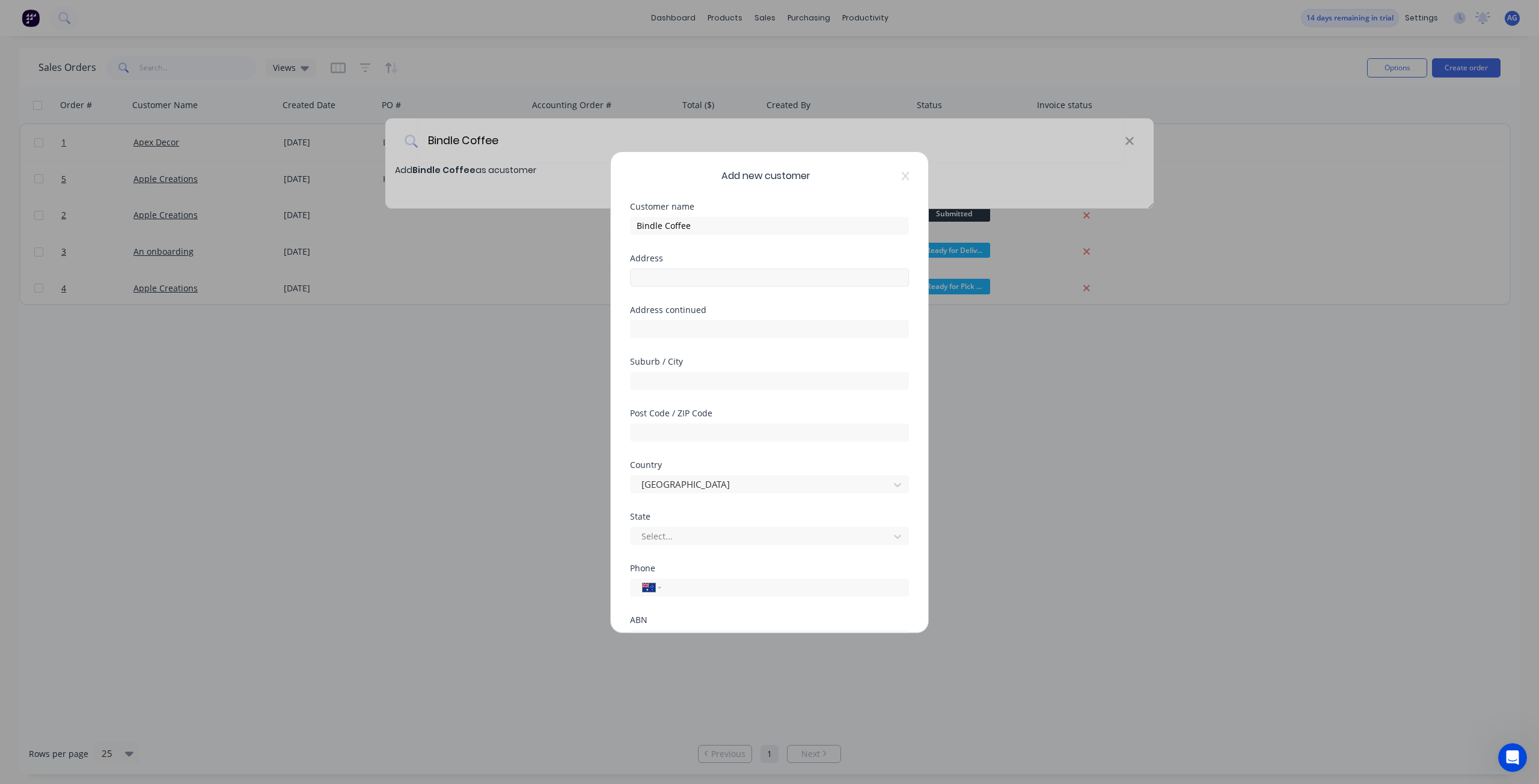
click at [730, 287] on div "Address" at bounding box center [769, 280] width 279 height 52
click at [717, 338] on div "Address continued" at bounding box center [769, 331] width 279 height 52
drag, startPoint x: 729, startPoint y: 392, endPoint x: 729, endPoint y: 402, distance: 10.0
click at [729, 394] on div "Suburb / City" at bounding box center [769, 383] width 279 height 52
drag, startPoint x: 740, startPoint y: 462, endPoint x: 748, endPoint y: 491, distance: 30.1
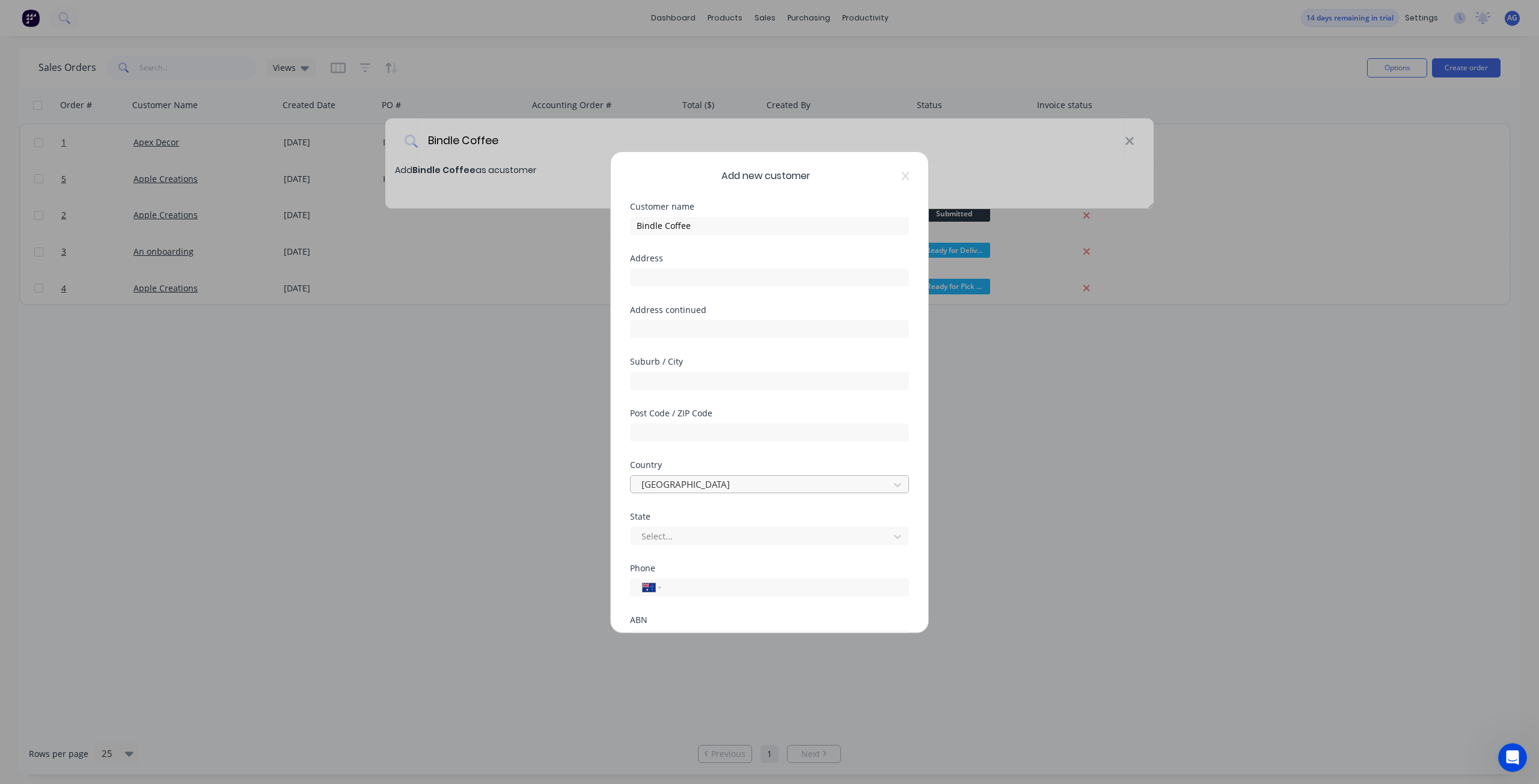
click at [740, 465] on div "Country" at bounding box center [769, 464] width 279 height 9
click at [753, 485] on div at bounding box center [762, 484] width 242 height 15
click at [749, 586] on div "[GEOGRAPHIC_DATA]" at bounding box center [765, 578] width 270 height 22
click at [745, 440] on input "text" at bounding box center [769, 432] width 279 height 18
click at [717, 287] on div "Address" at bounding box center [769, 280] width 279 height 52
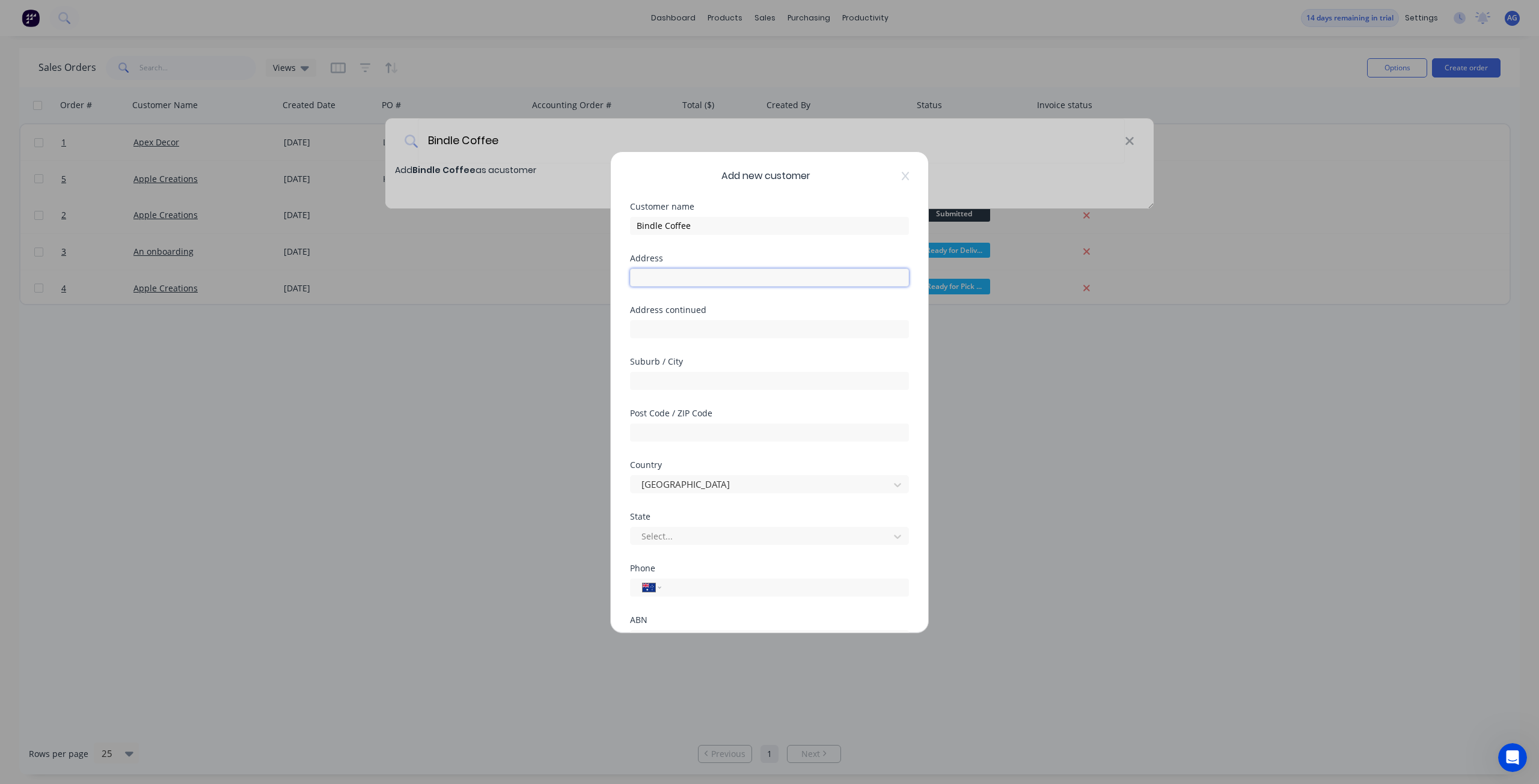
click at [720, 283] on input "text" at bounding box center [769, 278] width 279 height 18
click at [740, 539] on div at bounding box center [762, 536] width 242 height 15
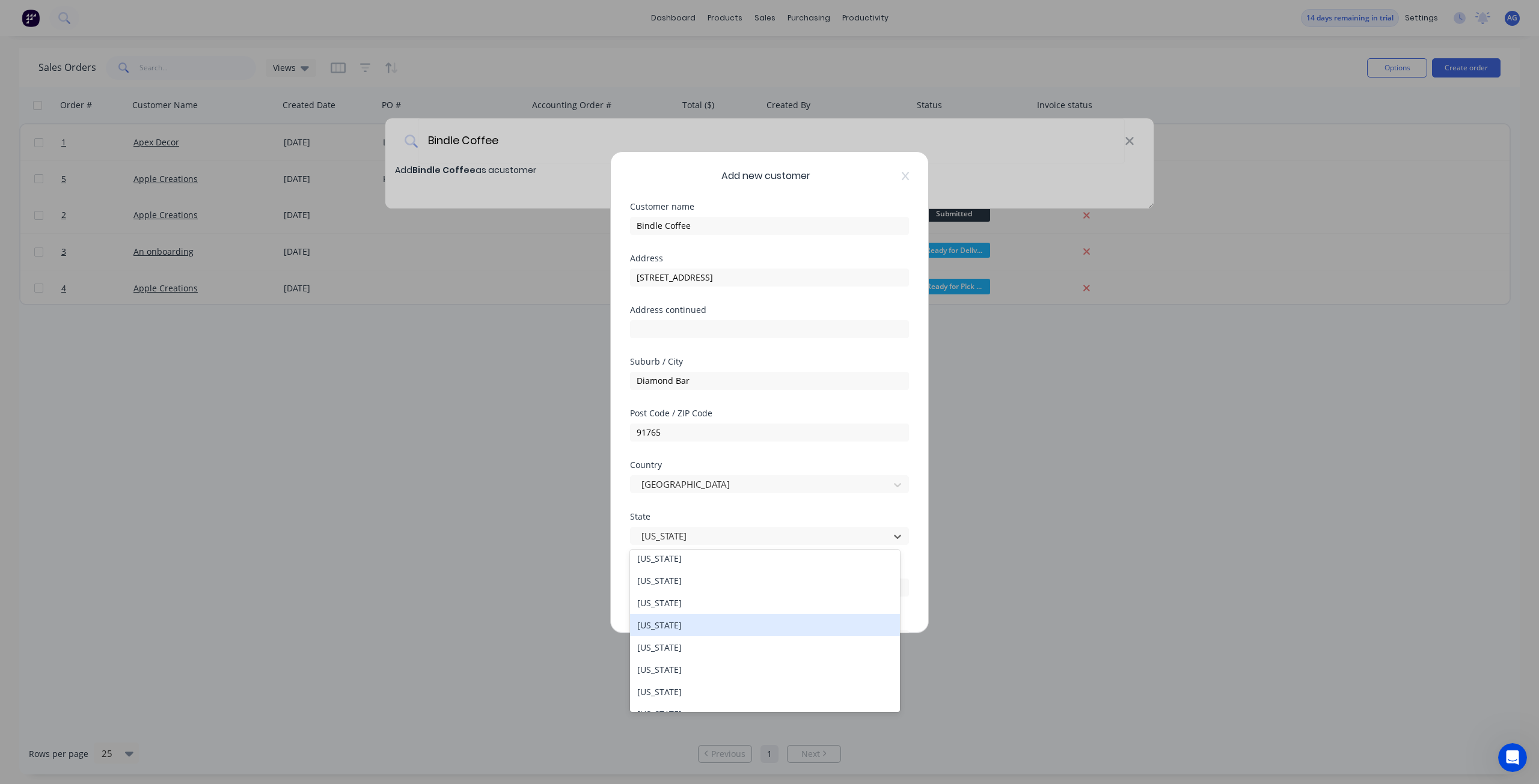
scroll to position [240, 0]
click at [738, 573] on div "[US_STATE]" at bounding box center [765, 567] width 270 height 22
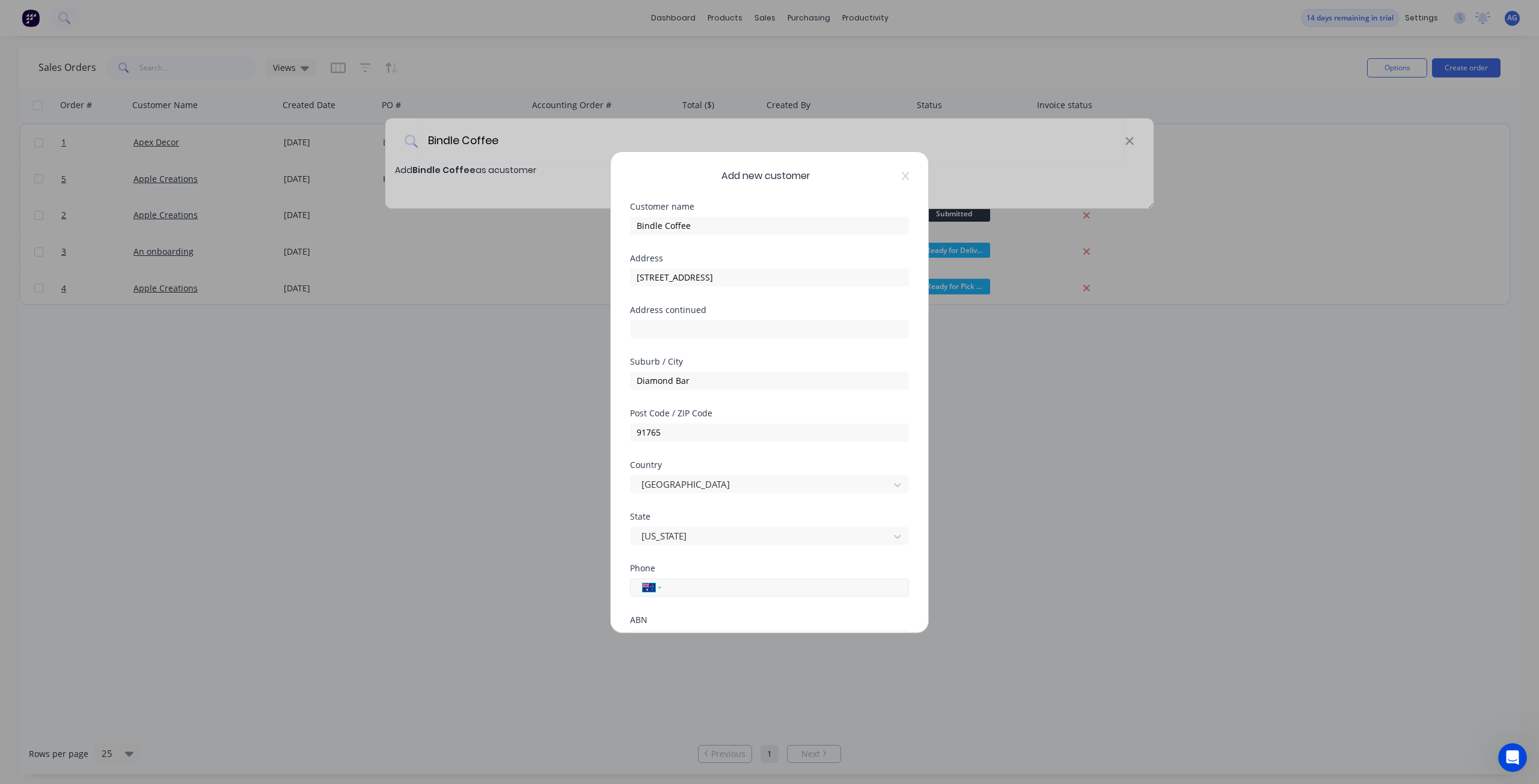
click at [645, 587] on select "International [GEOGRAPHIC_DATA] [GEOGRAPHIC_DATA] [GEOGRAPHIC_DATA] [GEOGRAPHIC…" at bounding box center [651, 588] width 18 height 17
click at [642, 580] on select "International [GEOGRAPHIC_DATA] [GEOGRAPHIC_DATA] [GEOGRAPHIC_DATA] [GEOGRAPHIC…" at bounding box center [651, 588] width 18 height 17
click at [724, 588] on input "tel" at bounding box center [783, 588] width 227 height 14
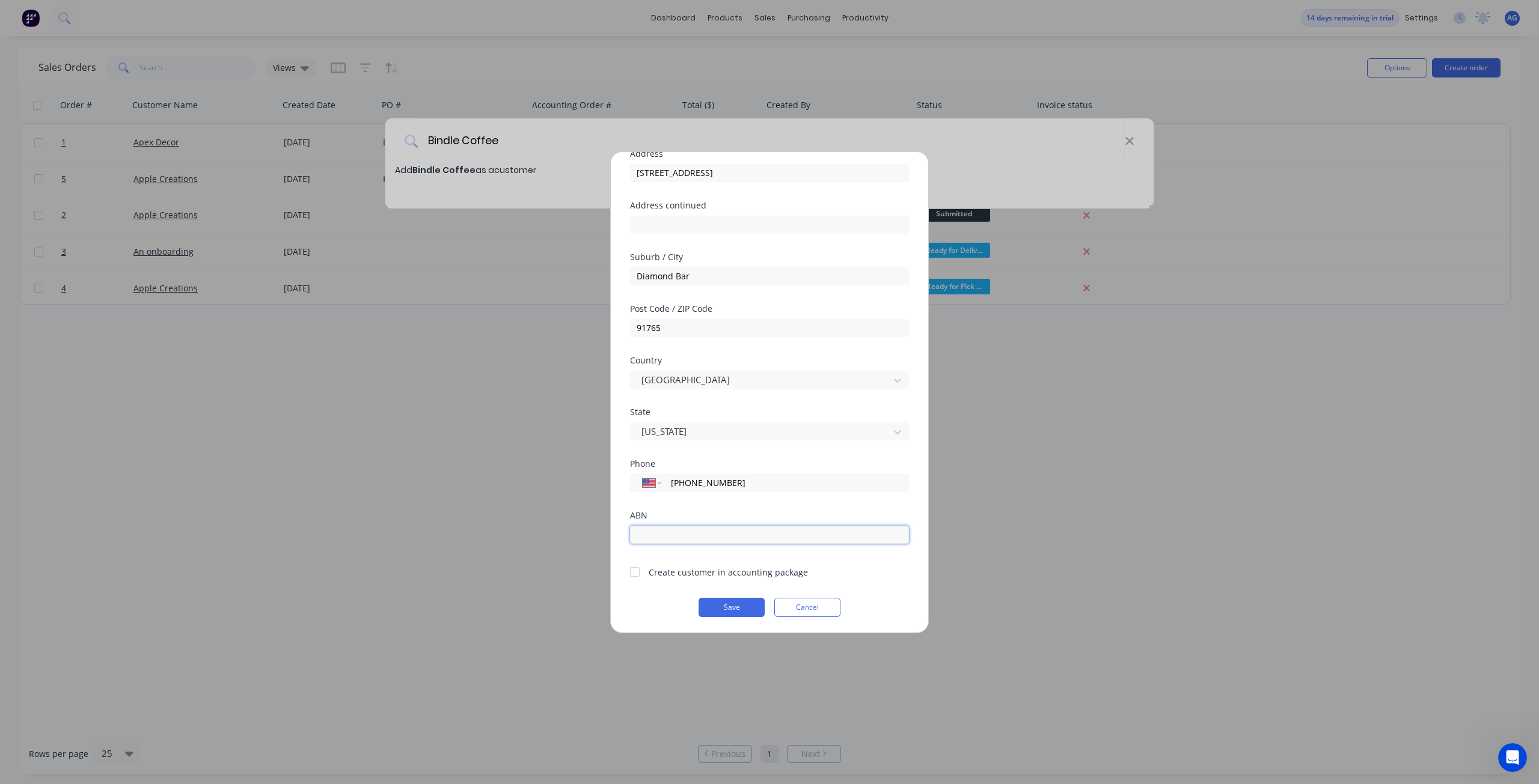
scroll to position [106, 0]
drag, startPoint x: 771, startPoint y: 480, endPoint x: 550, endPoint y: 485, distance: 221.1
click at [553, 487] on div "Add new customer Customer name Bindle Coffee Address [STREET_ADDRESS] Address c…" at bounding box center [770, 392] width 1539 height 784
click at [680, 481] on input "[PHONE_NUMBER]" at bounding box center [783, 482] width 227 height 14
drag, startPoint x: 685, startPoint y: 480, endPoint x: 671, endPoint y: 481, distance: 14.0
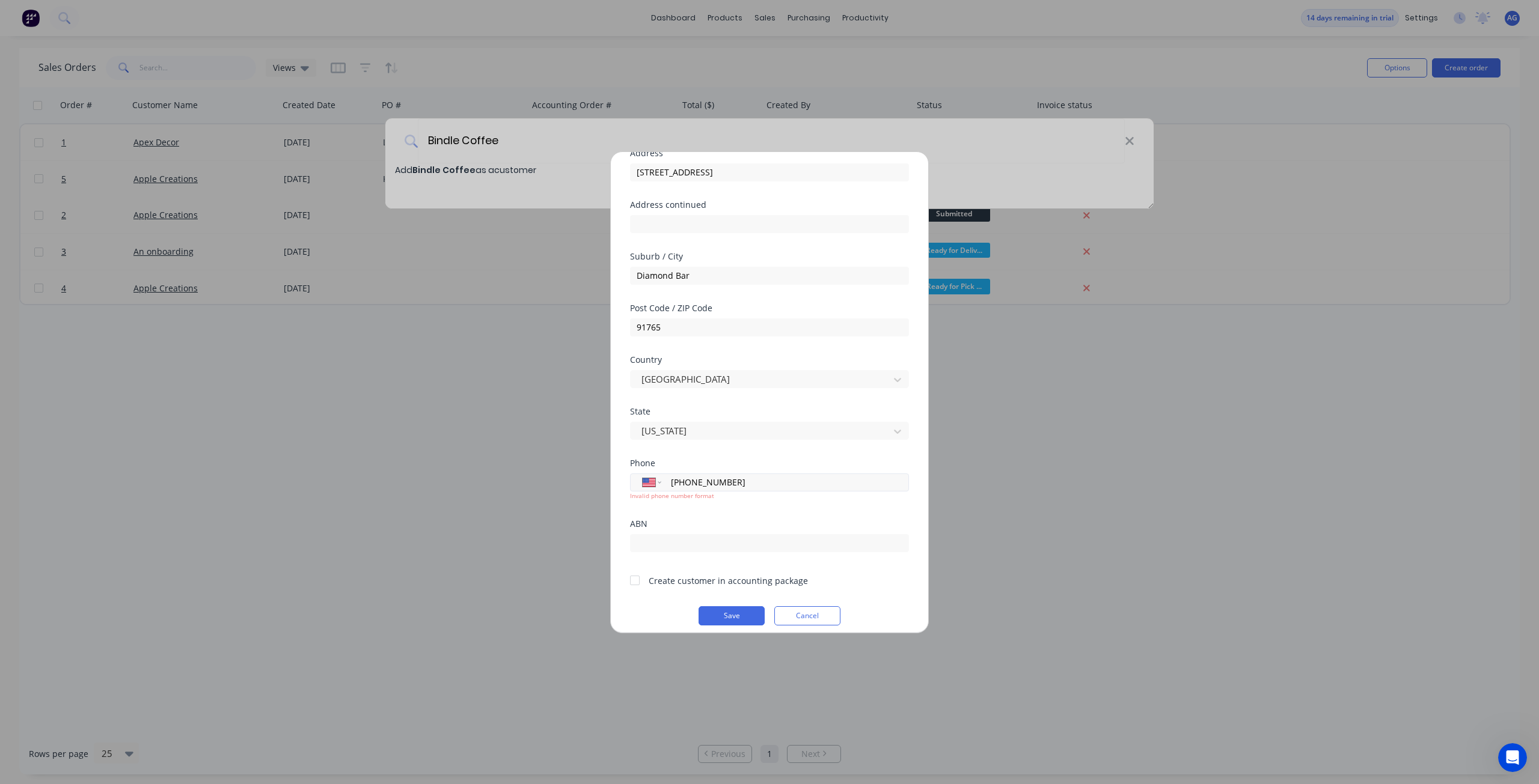
click at [671, 481] on input "[PHONE_NUMBER]" at bounding box center [783, 482] width 227 height 14
drag, startPoint x: 750, startPoint y: 481, endPoint x: 594, endPoint y: 460, distance: 157.4
click at [594, 461] on div "Add new customer Customer name Bindle Coffee Address [STREET_ADDRESS] Address c…" at bounding box center [770, 392] width 1539 height 784
click at [732, 605] on button "Save" at bounding box center [731, 607] width 66 height 20
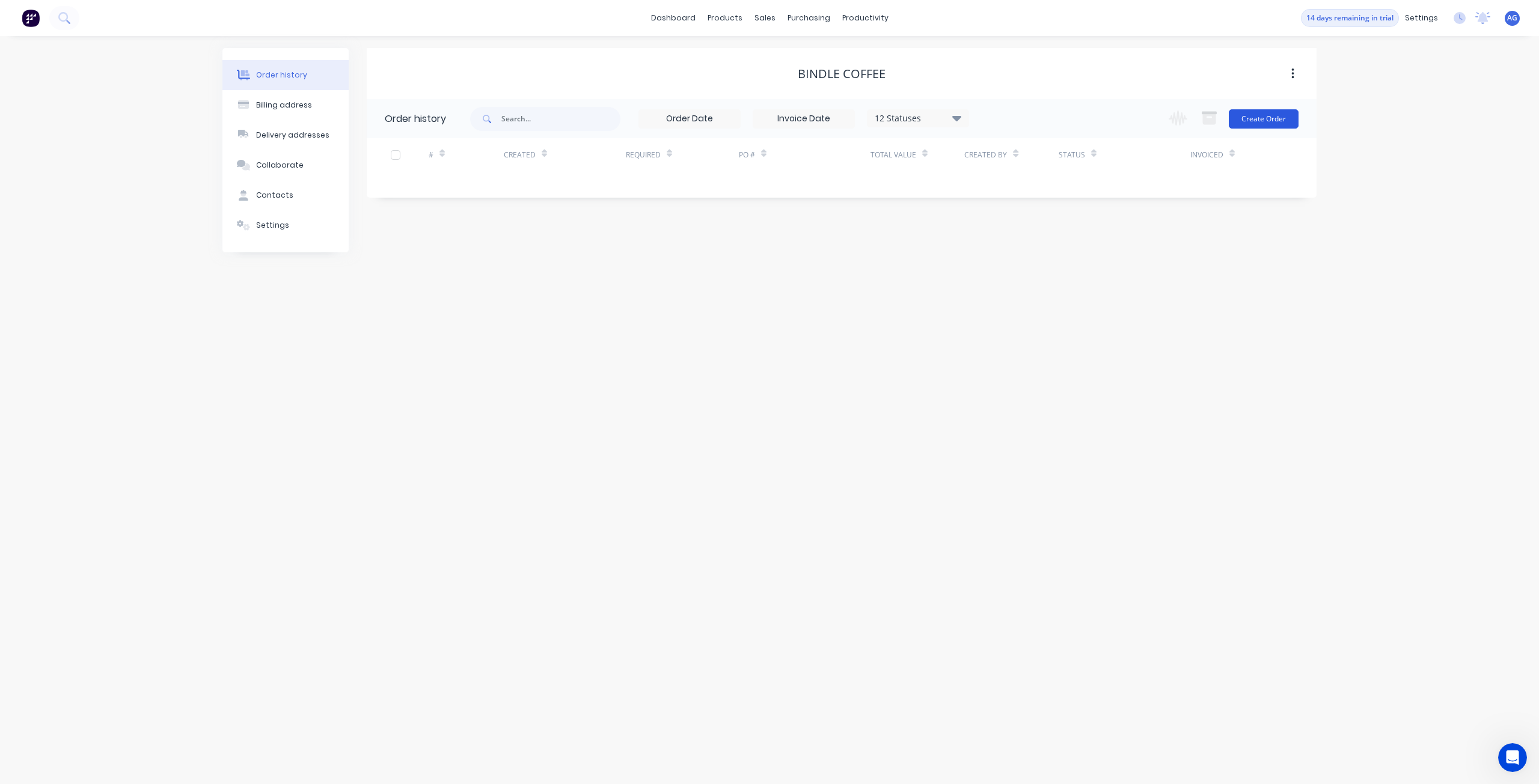
click at [1253, 116] on button "Create Order" at bounding box center [1262, 119] width 69 height 20
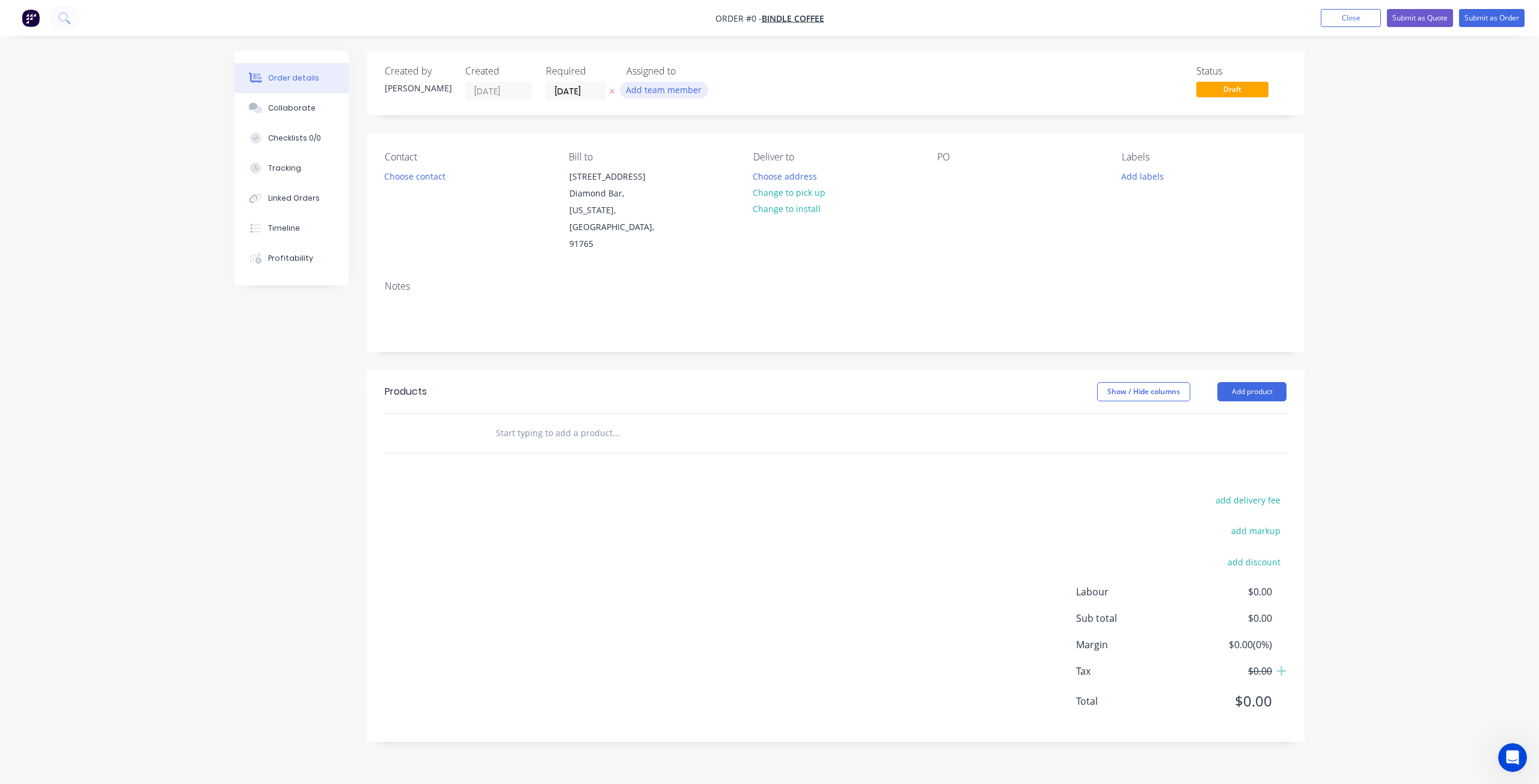
click at [665, 90] on button "Add team member" at bounding box center [664, 90] width 88 height 17
click at [646, 155] on div at bounding box center [645, 156] width 24 height 24
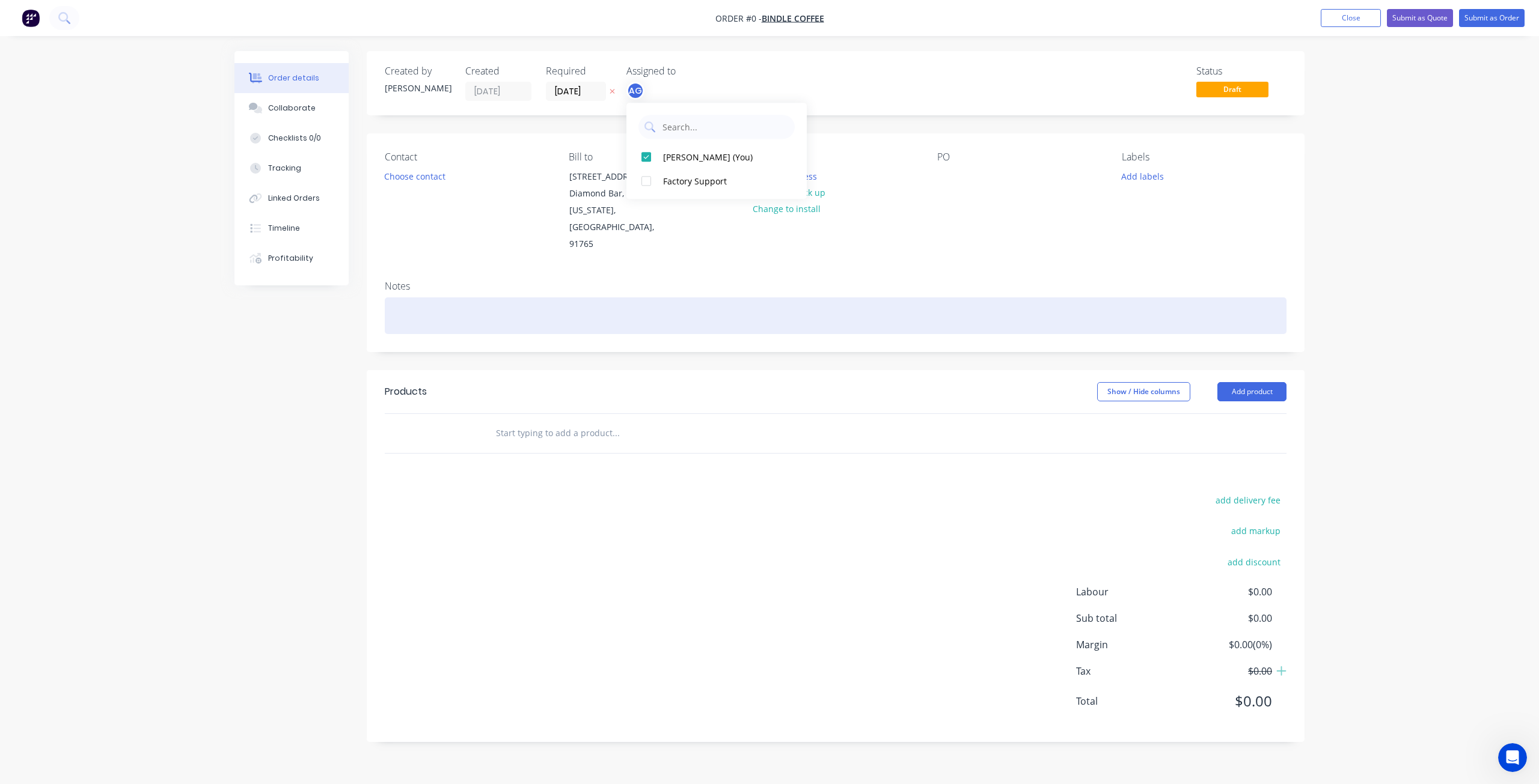
click at [664, 263] on div "Order details Collaborate Checklists 0/0 Tracking Linked Orders Timeline Profit…" at bounding box center [769, 405] width 1094 height 709
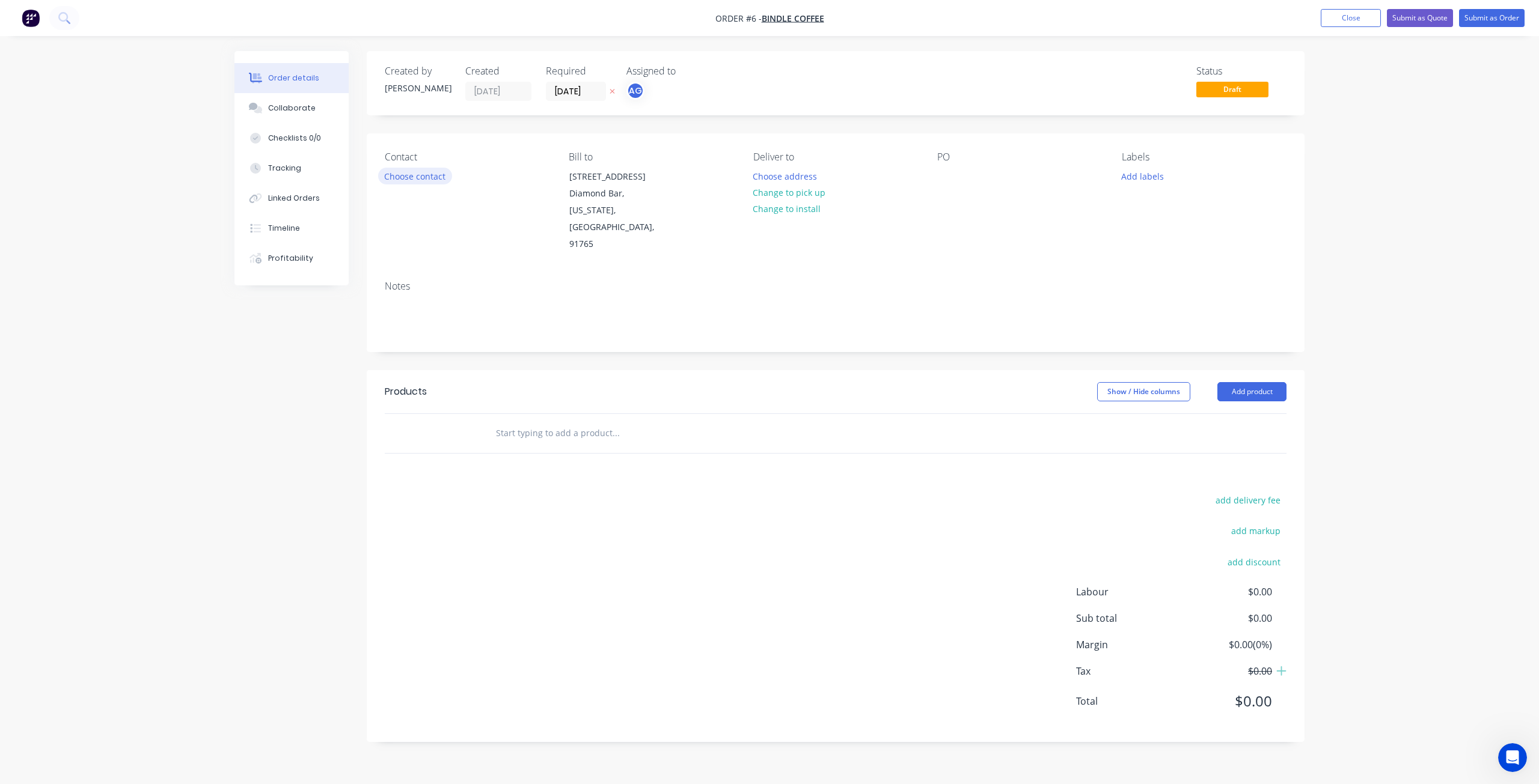
click at [426, 176] on button "Choose contact" at bounding box center [416, 175] width 74 height 17
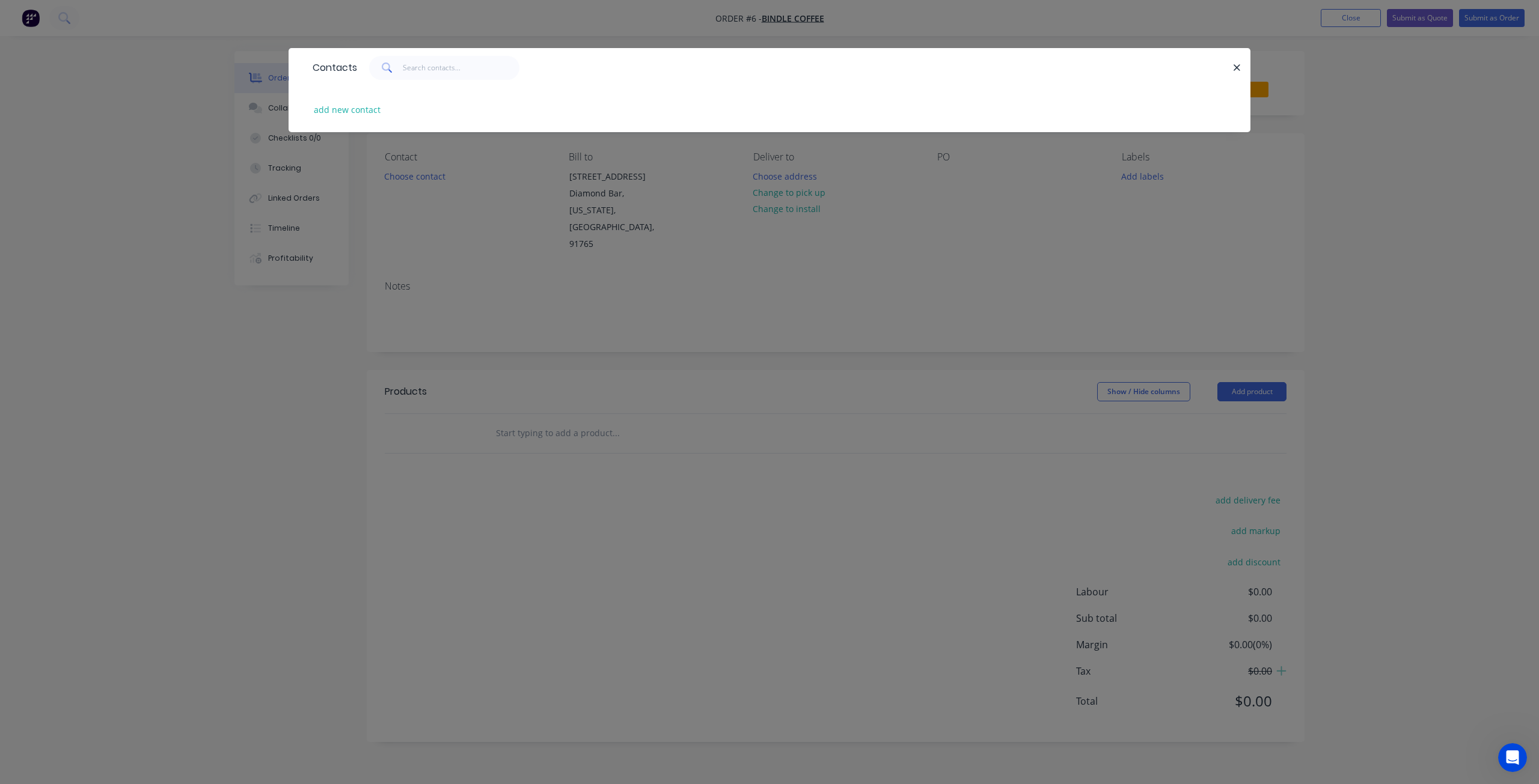
click at [750, 265] on div "Contacts add new contact" at bounding box center [770, 392] width 1539 height 784
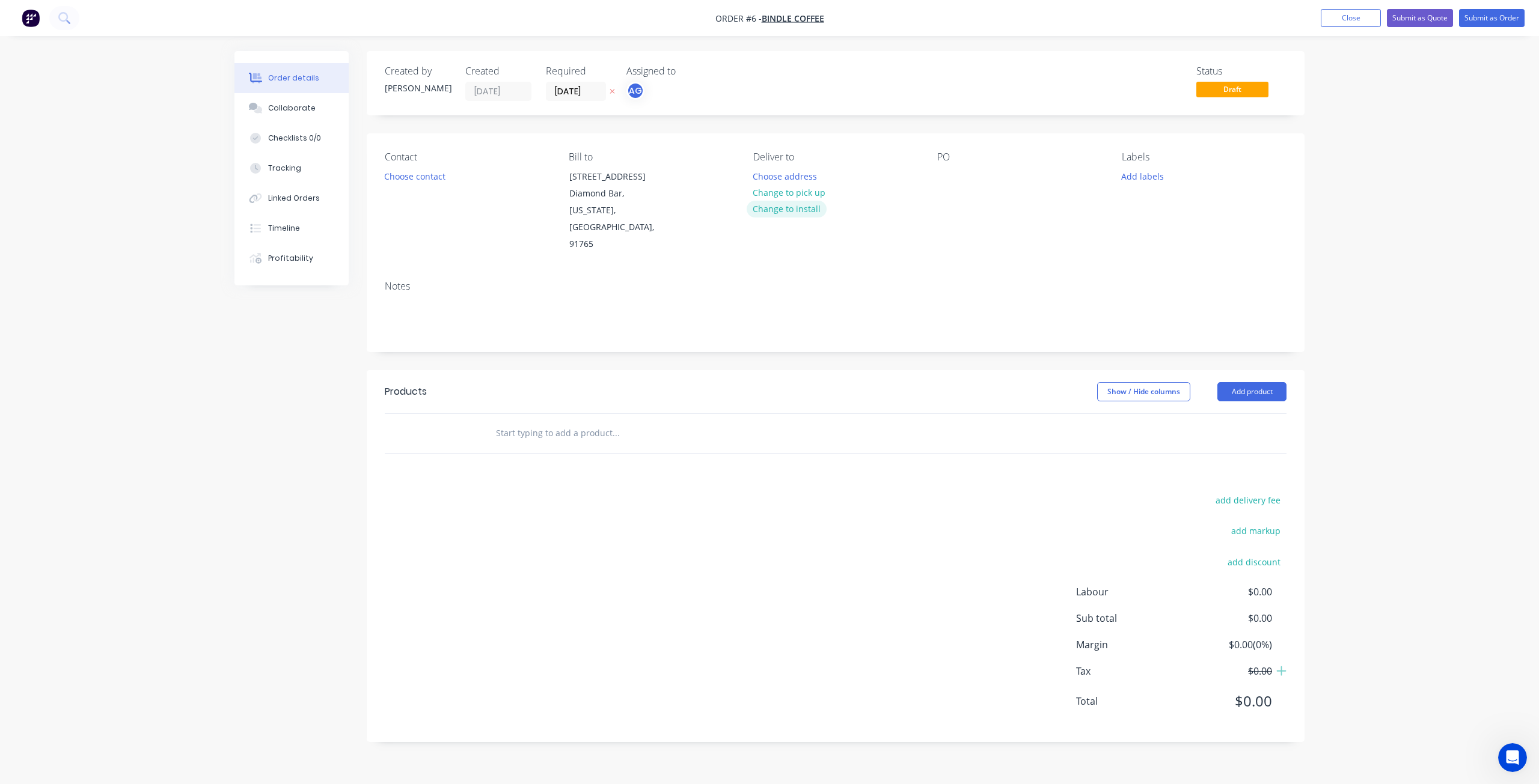
click at [780, 211] on button "Change to install" at bounding box center [786, 208] width 80 height 17
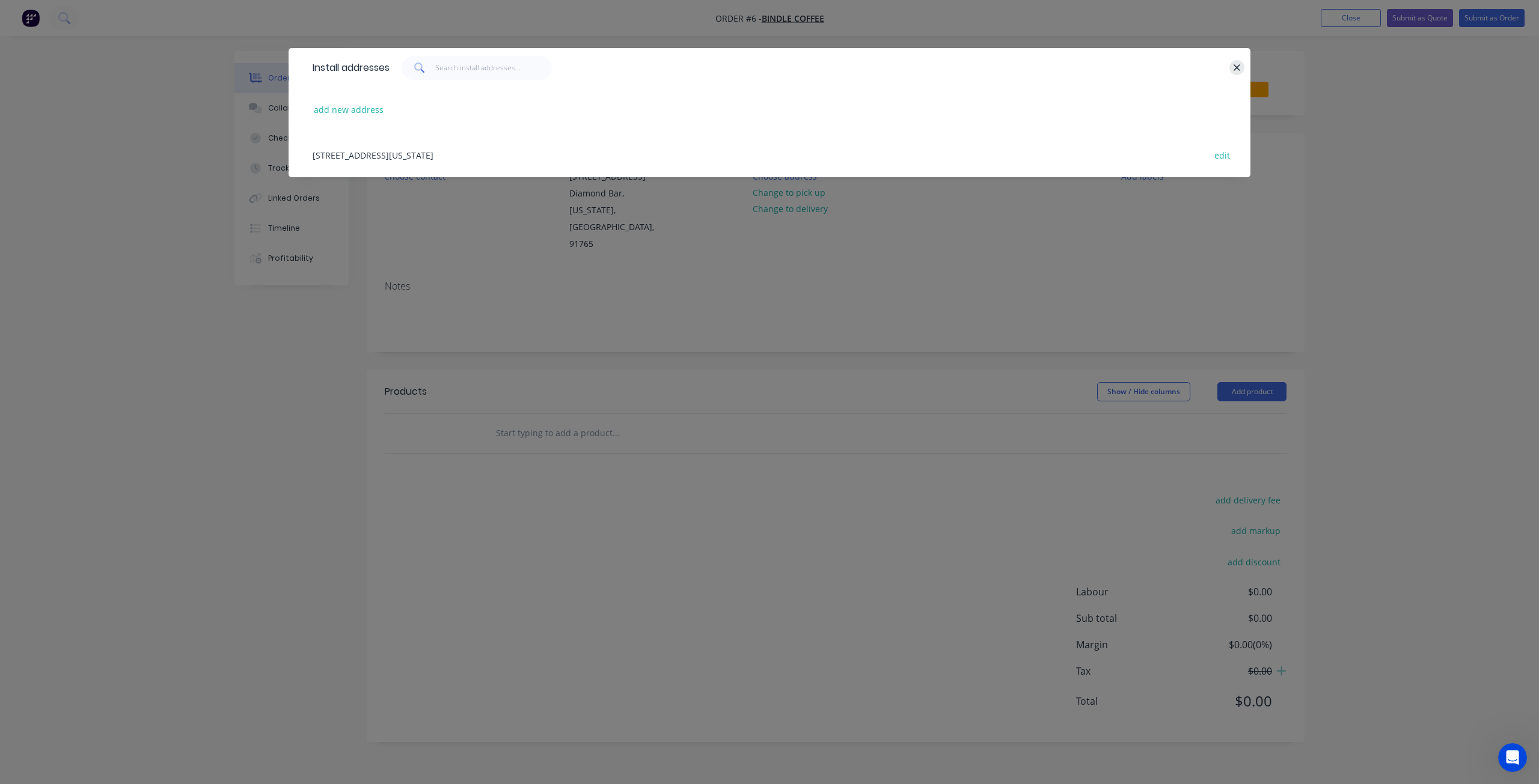
click at [1243, 69] on button "button" at bounding box center [1236, 66] width 15 height 15
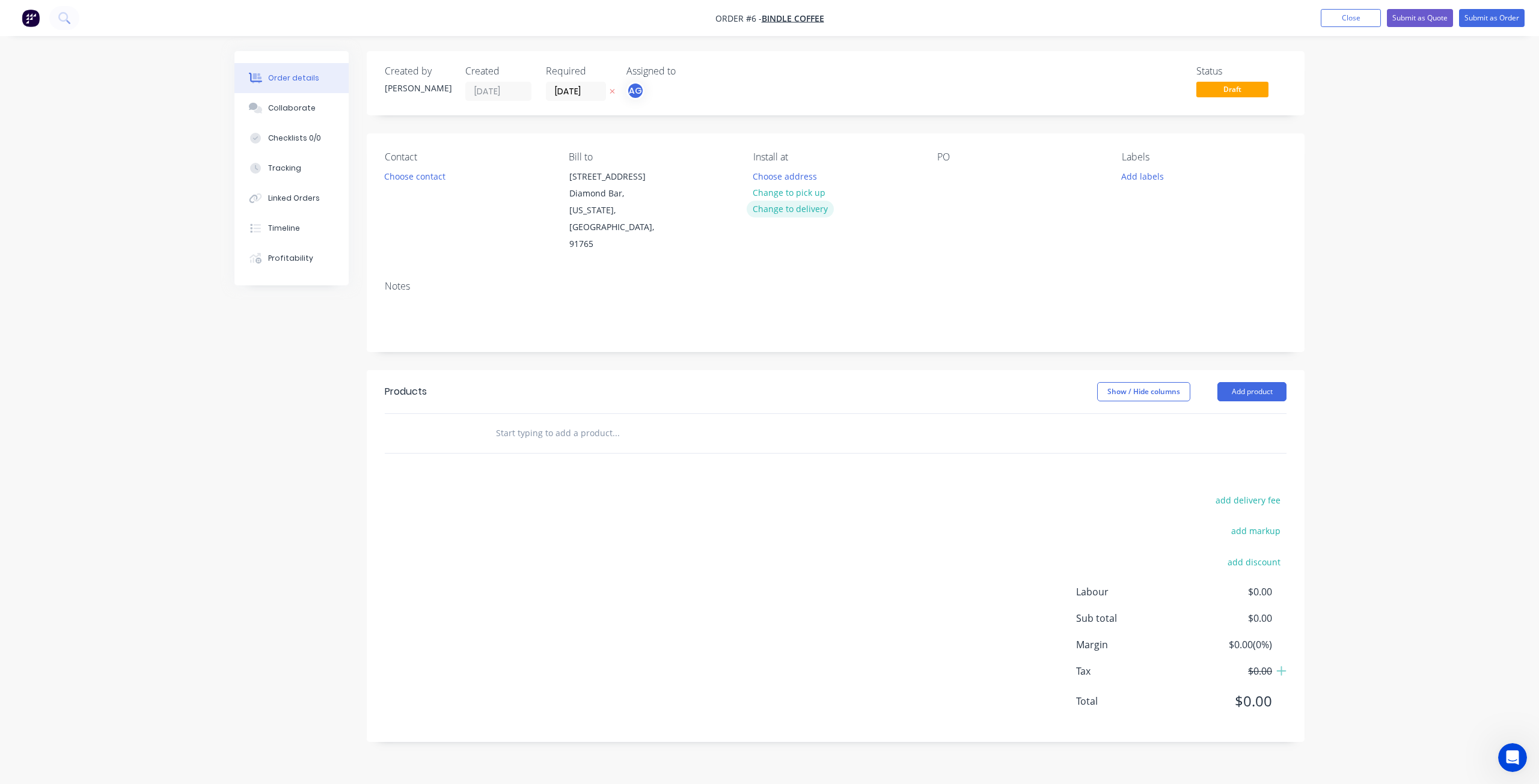
click at [802, 207] on button "Change to delivery" at bounding box center [790, 208] width 88 height 17
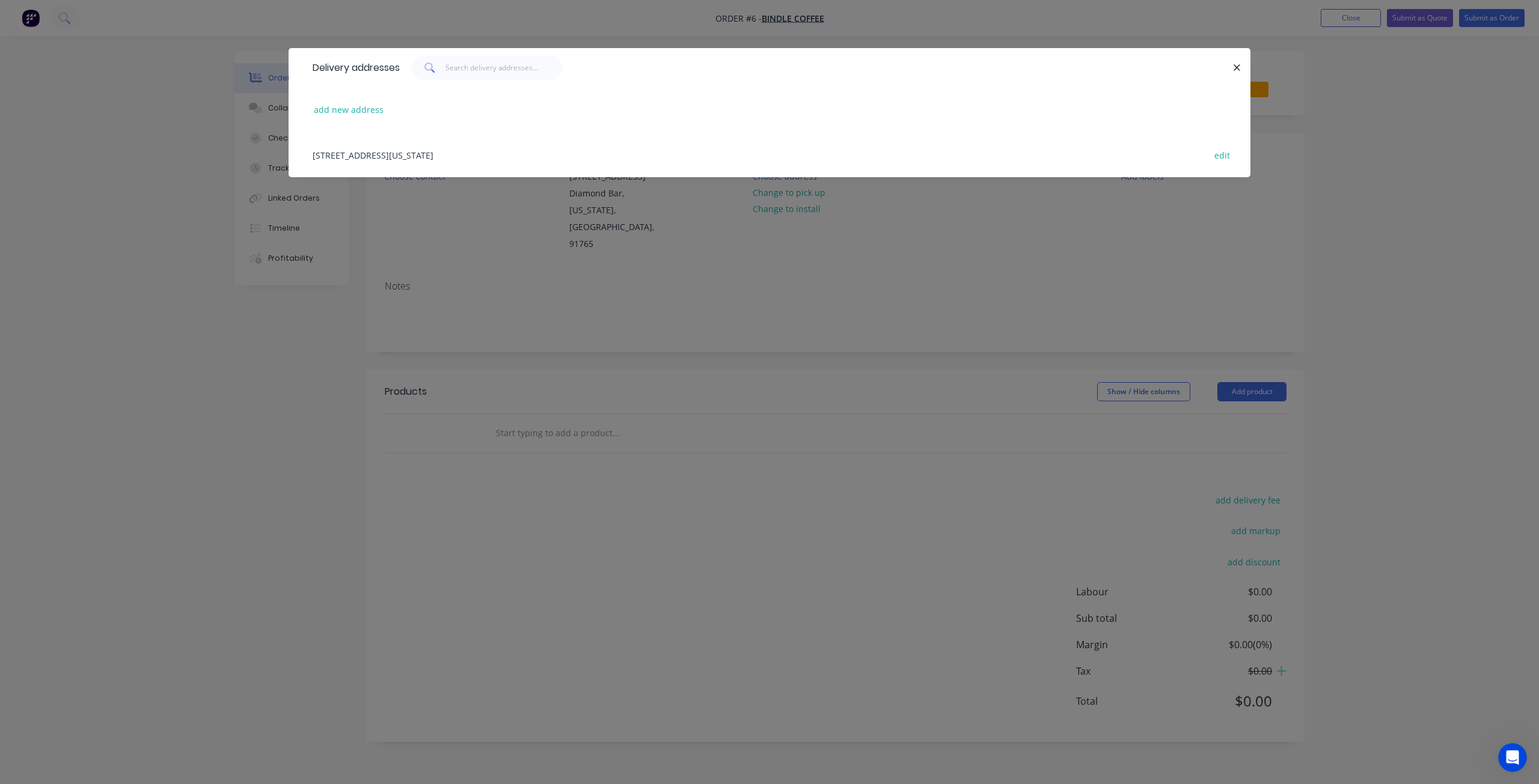
click at [494, 160] on div "[STREET_ADDRESS][US_STATE] edit" at bounding box center [769, 154] width 926 height 45
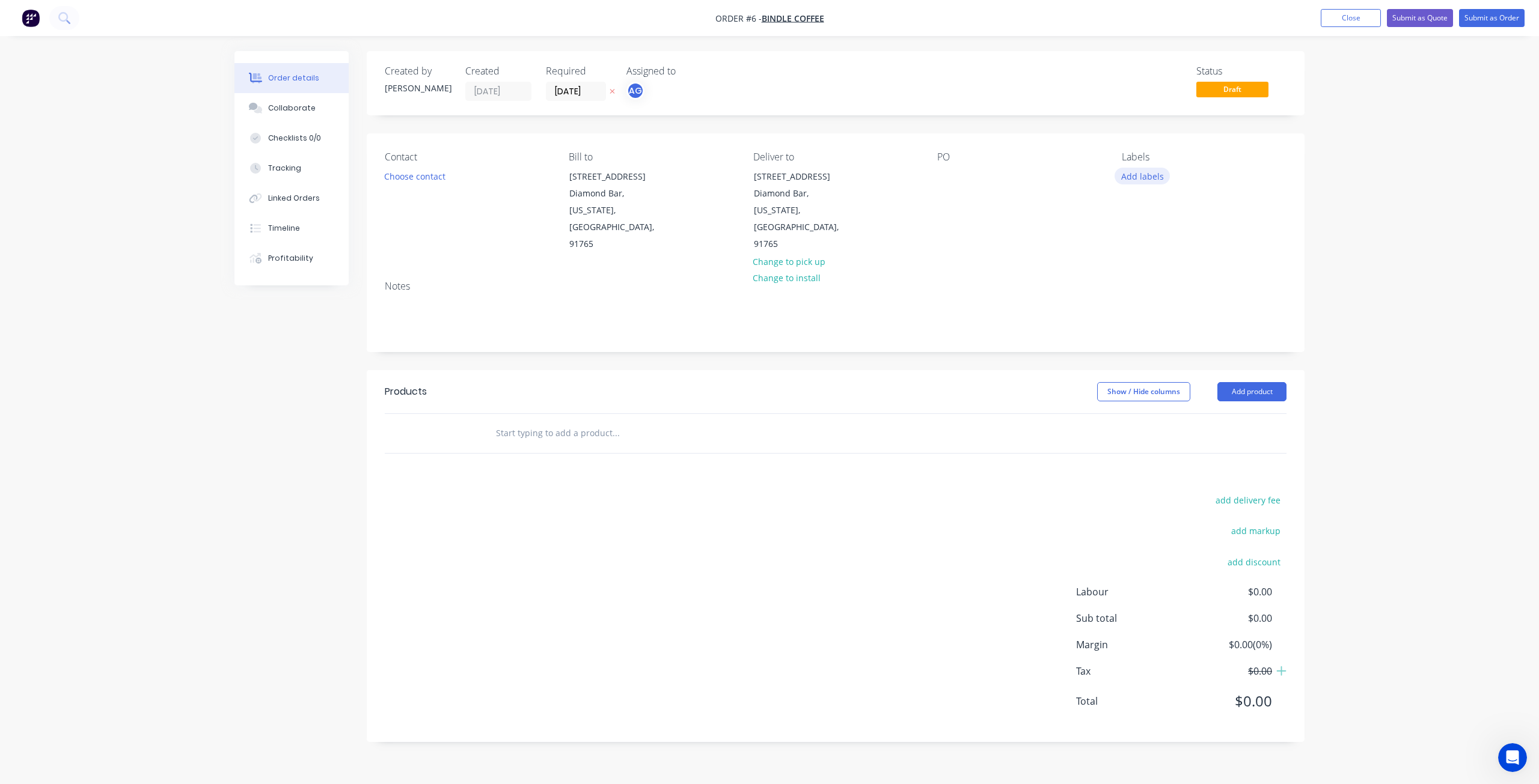
click at [1146, 179] on button "Add labels" at bounding box center [1142, 175] width 56 height 17
click at [1142, 357] on div at bounding box center [1142, 356] width 24 height 24
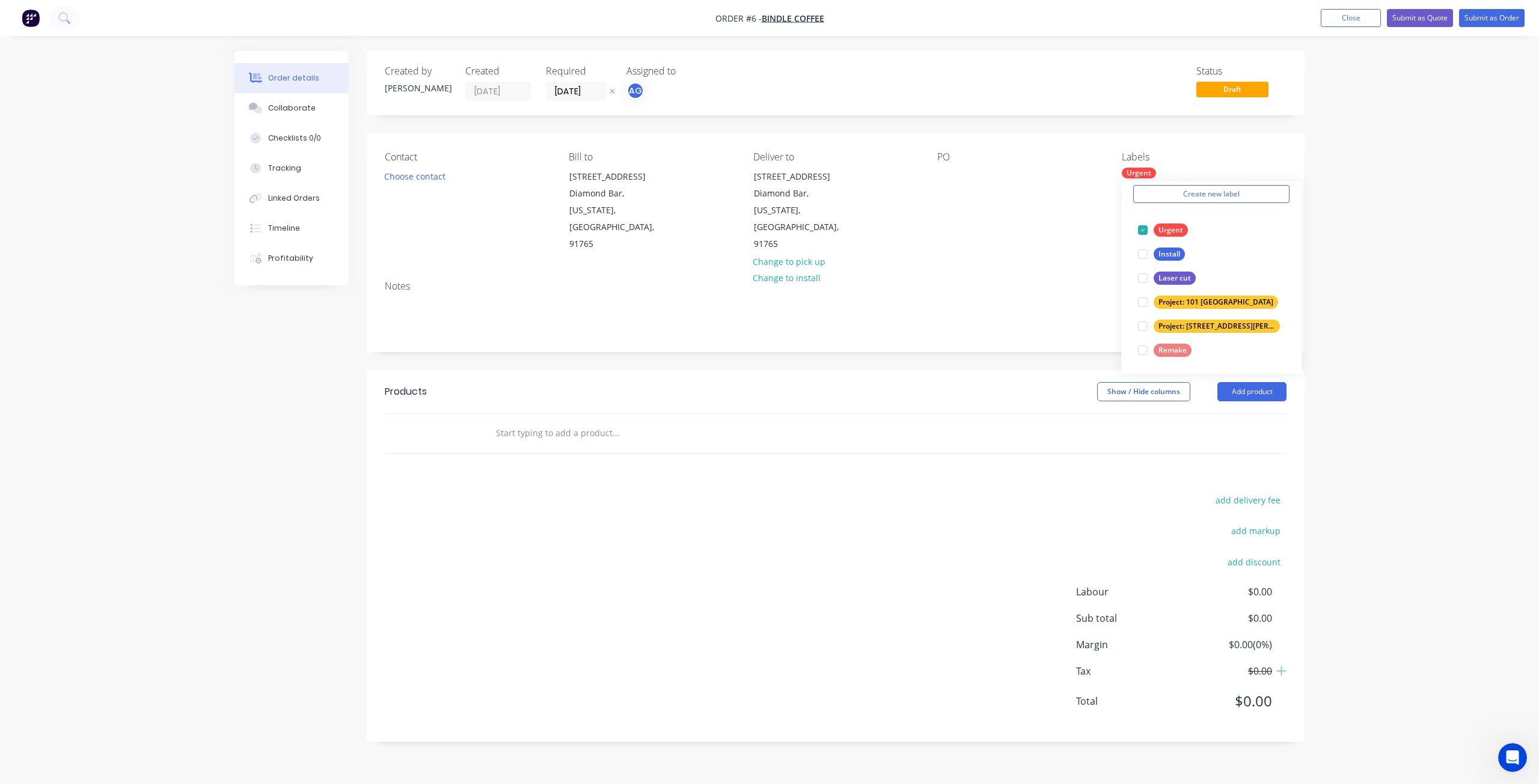
click at [891, 327] on div "Created by [PERSON_NAME] Created [DATE] Required [DATE] Assigned to AG Status D…" at bounding box center [835, 396] width 938 height 691
click at [947, 164] on div "PO" at bounding box center [1019, 202] width 164 height 102
click at [945, 176] on div at bounding box center [946, 176] width 20 height 18
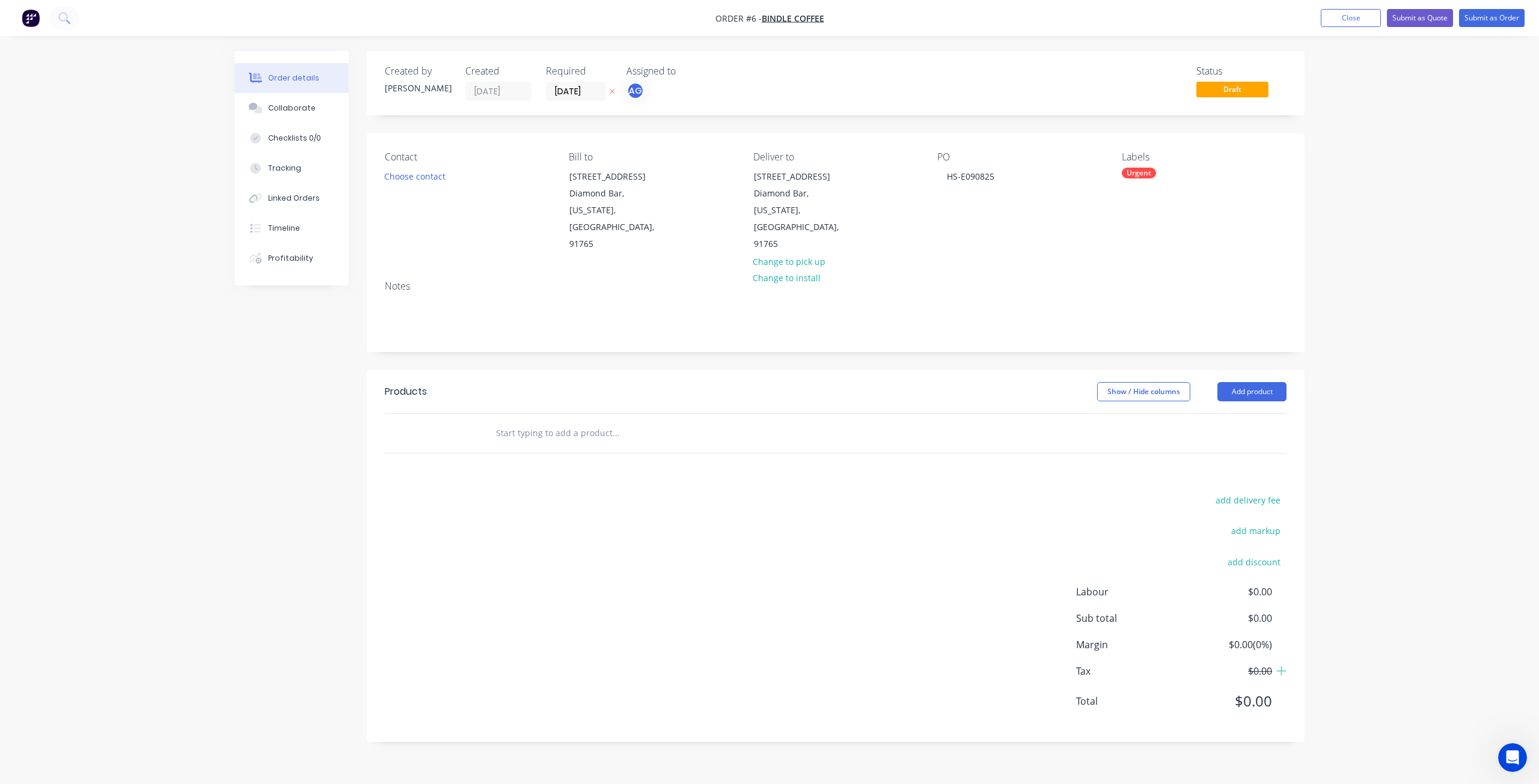
click at [1065, 271] on div "Notes" at bounding box center [835, 311] width 938 height 80
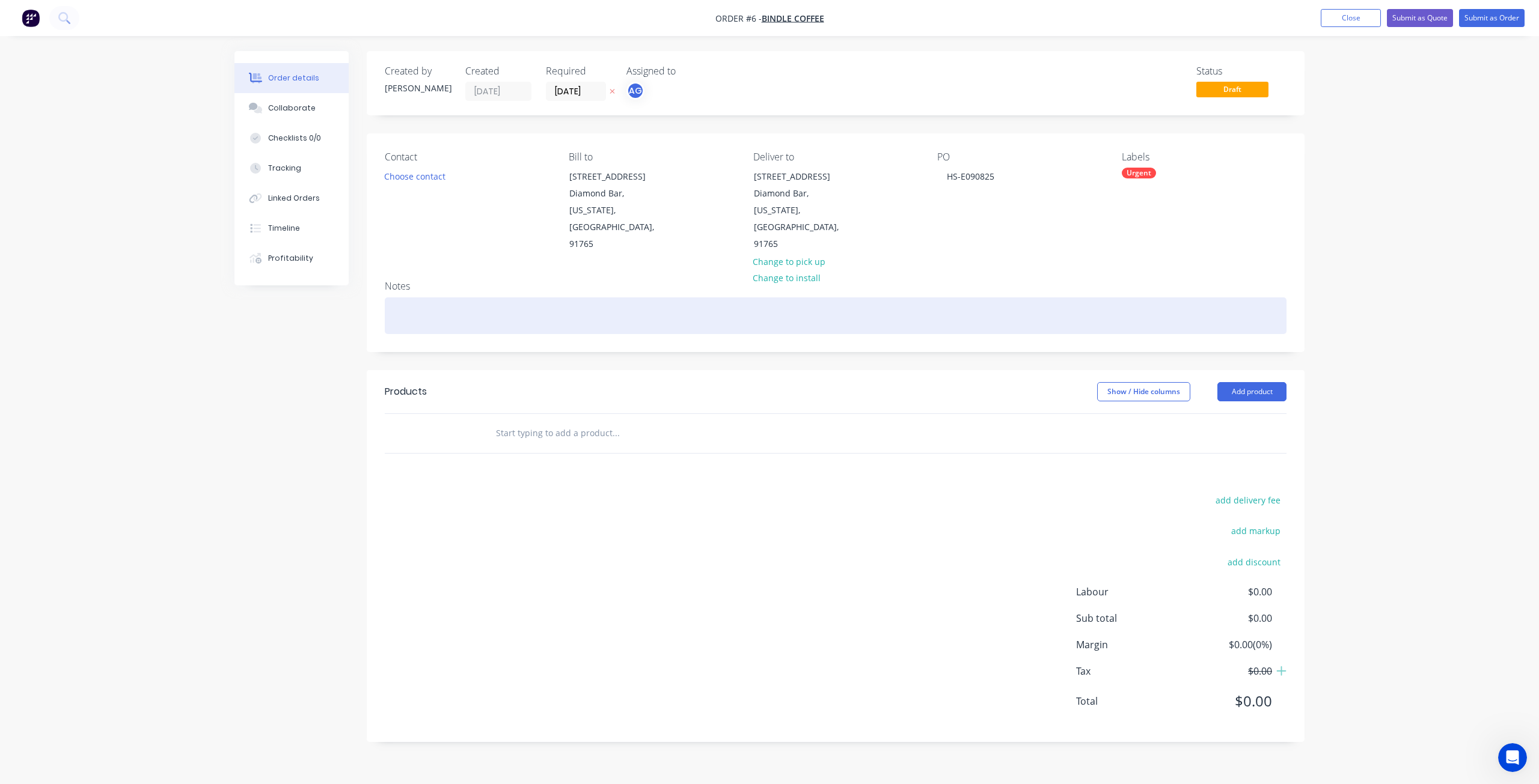
click at [530, 297] on div at bounding box center [835, 315] width 901 height 36
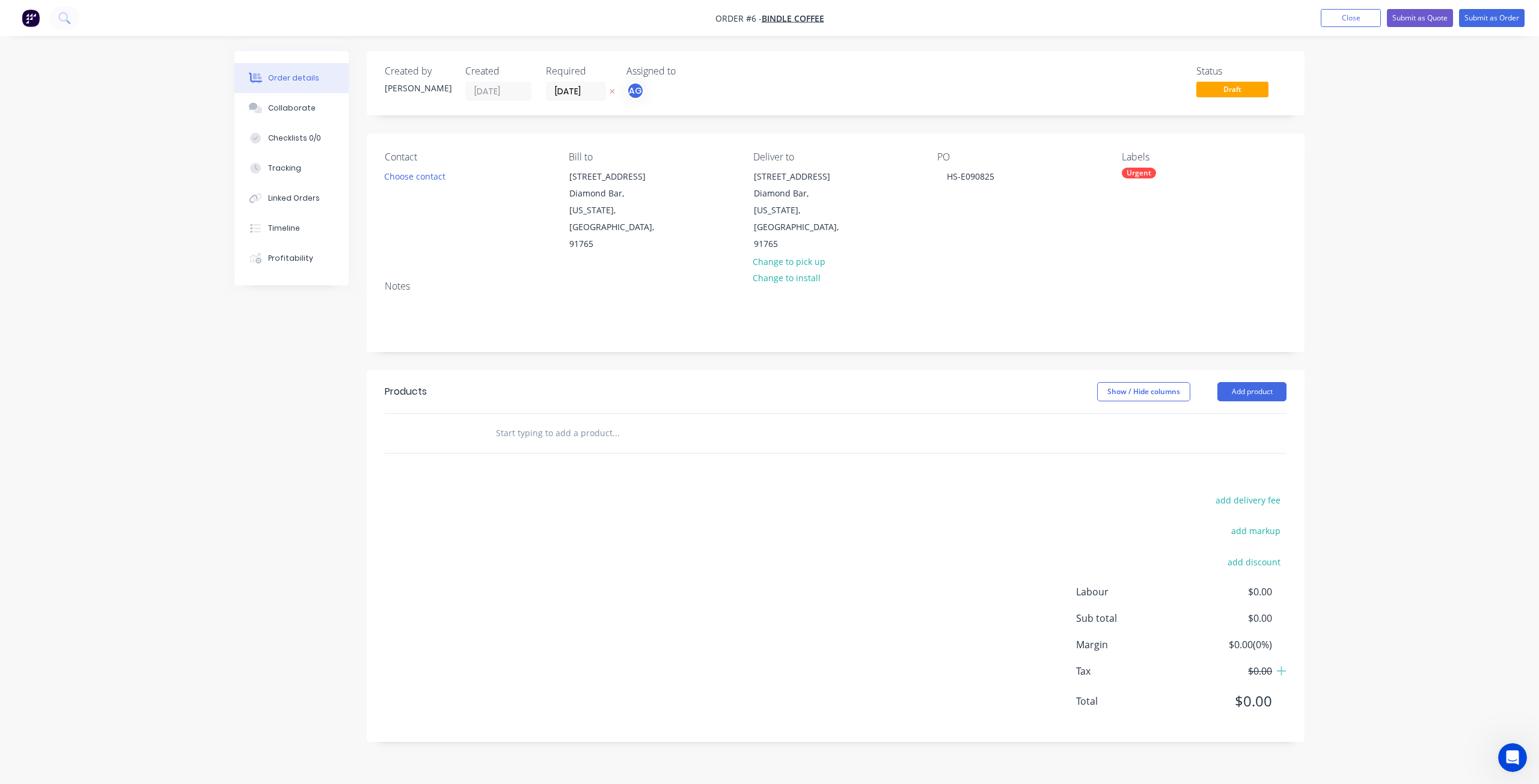
click at [576, 421] on input "text" at bounding box center [616, 433] width 241 height 24
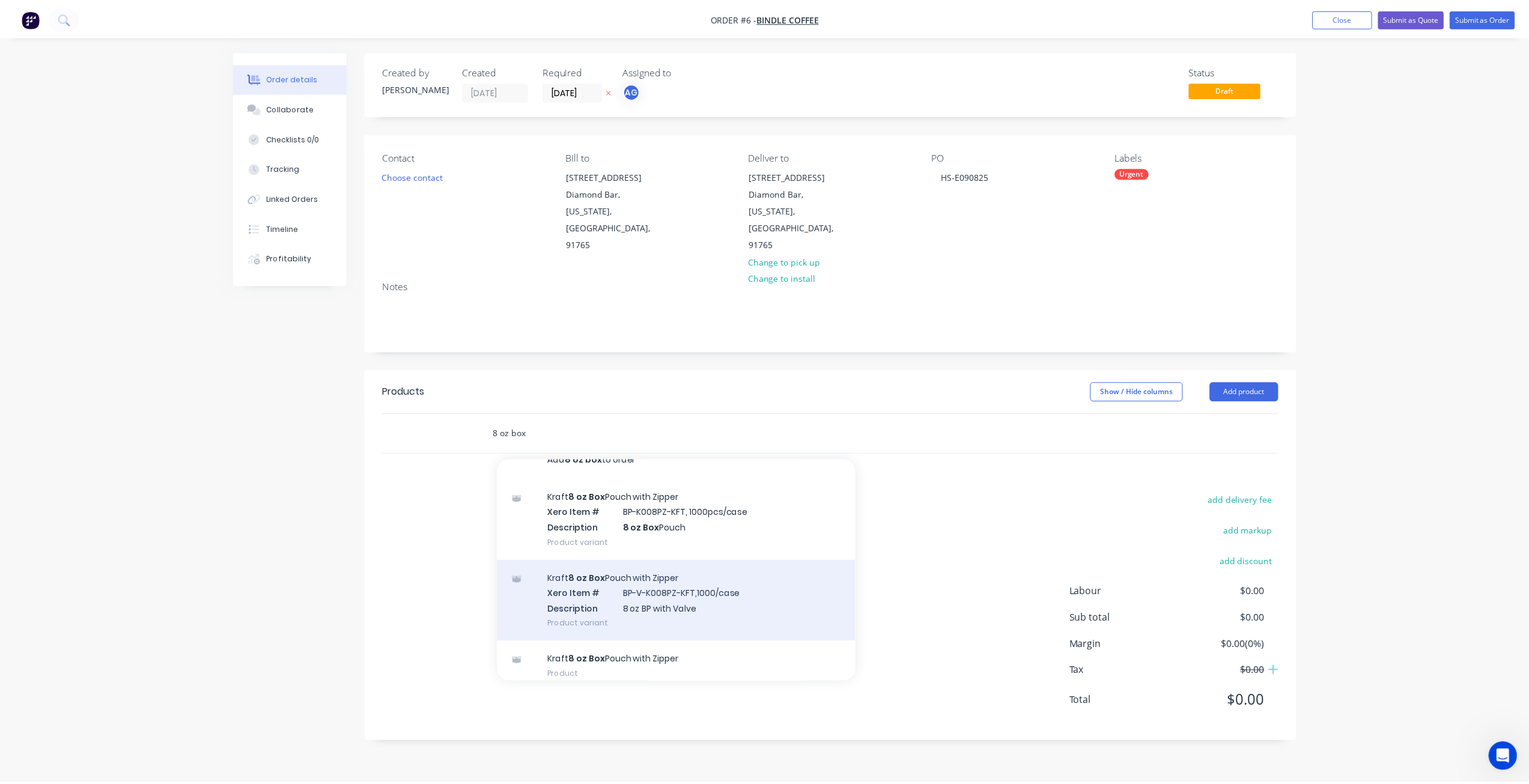
scroll to position [29, 0]
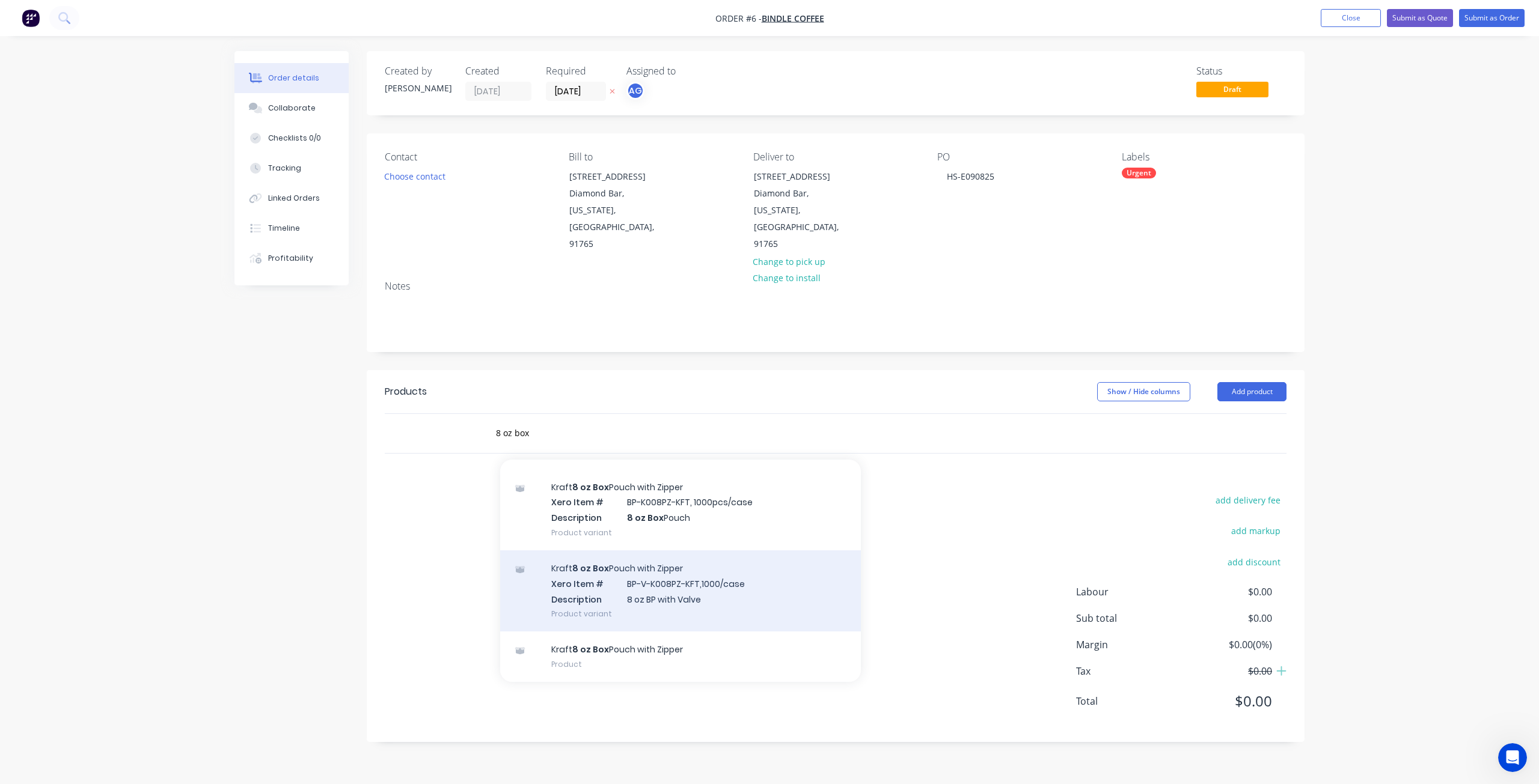
click at [751, 551] on div "Kraft 8 oz Box Pouch with Zipper Xero Item # BP-V-K008PZ-KFT,1000/case Descript…" at bounding box center [680, 590] width 361 height 81
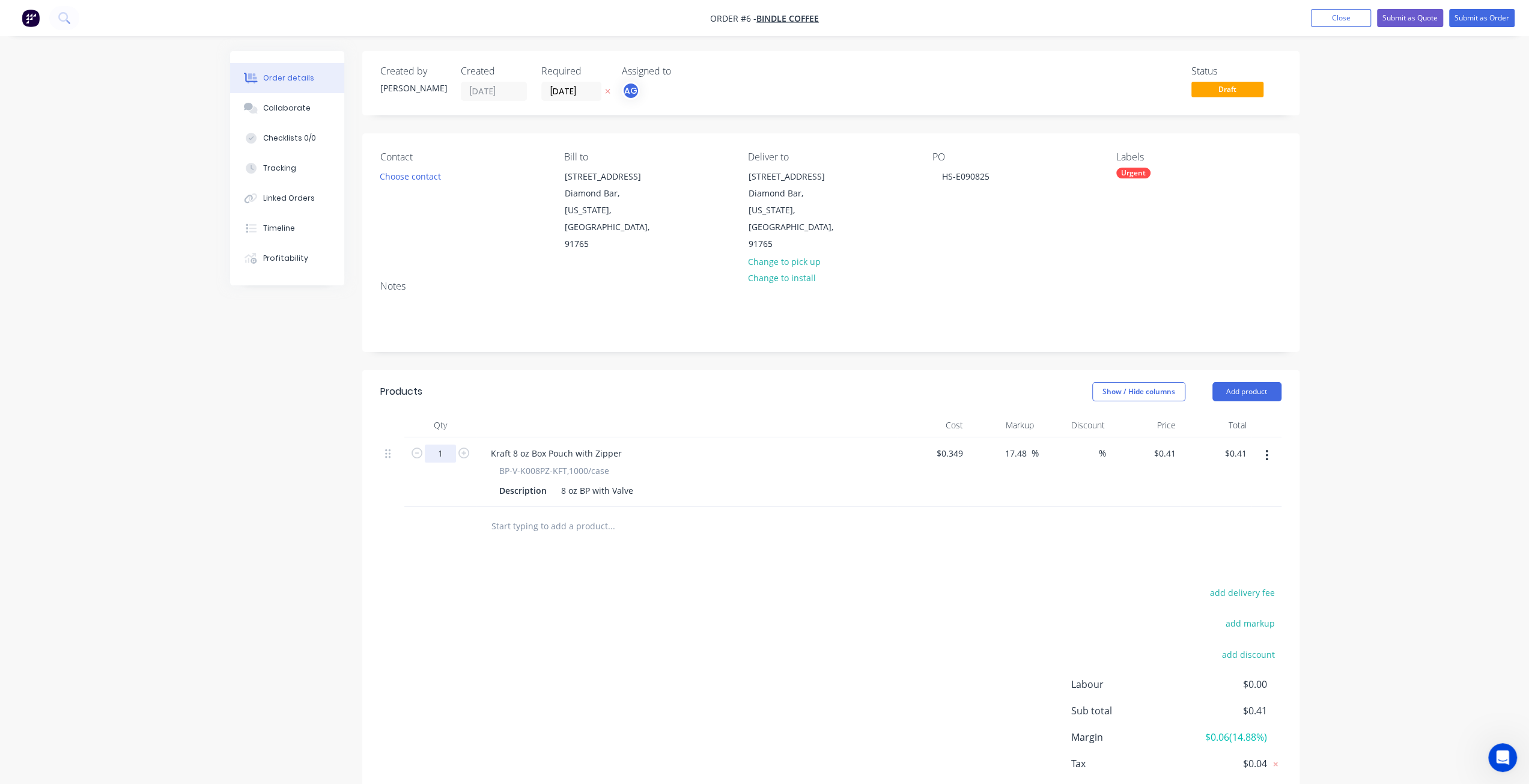
click at [438, 445] on input "1" at bounding box center [441, 454] width 31 height 18
click at [748, 538] on div "Products Show / Hide columns Add product Qty Cost Markup Discount Price Total 1…" at bounding box center [831, 602] width 938 height 464
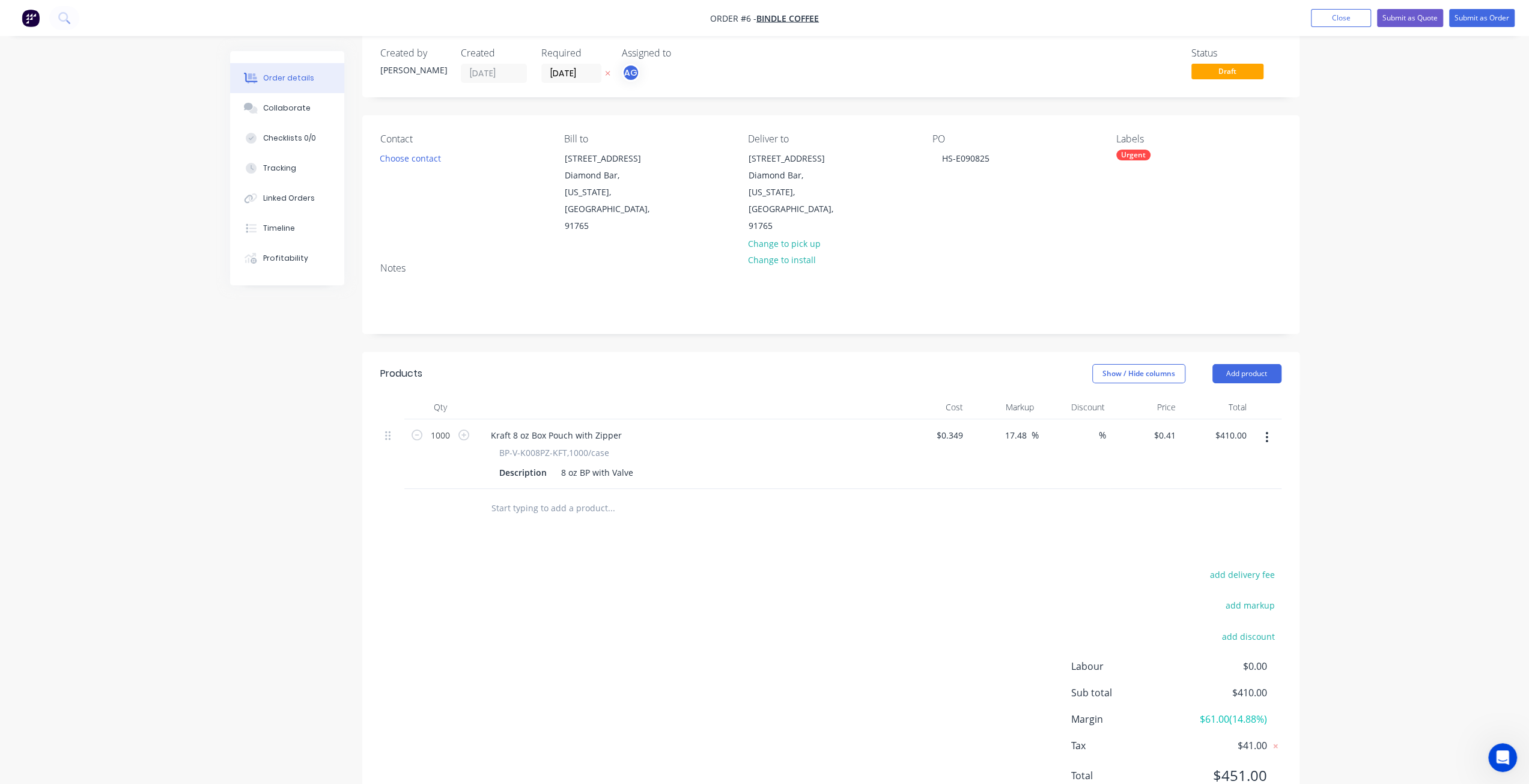
scroll to position [33, 0]
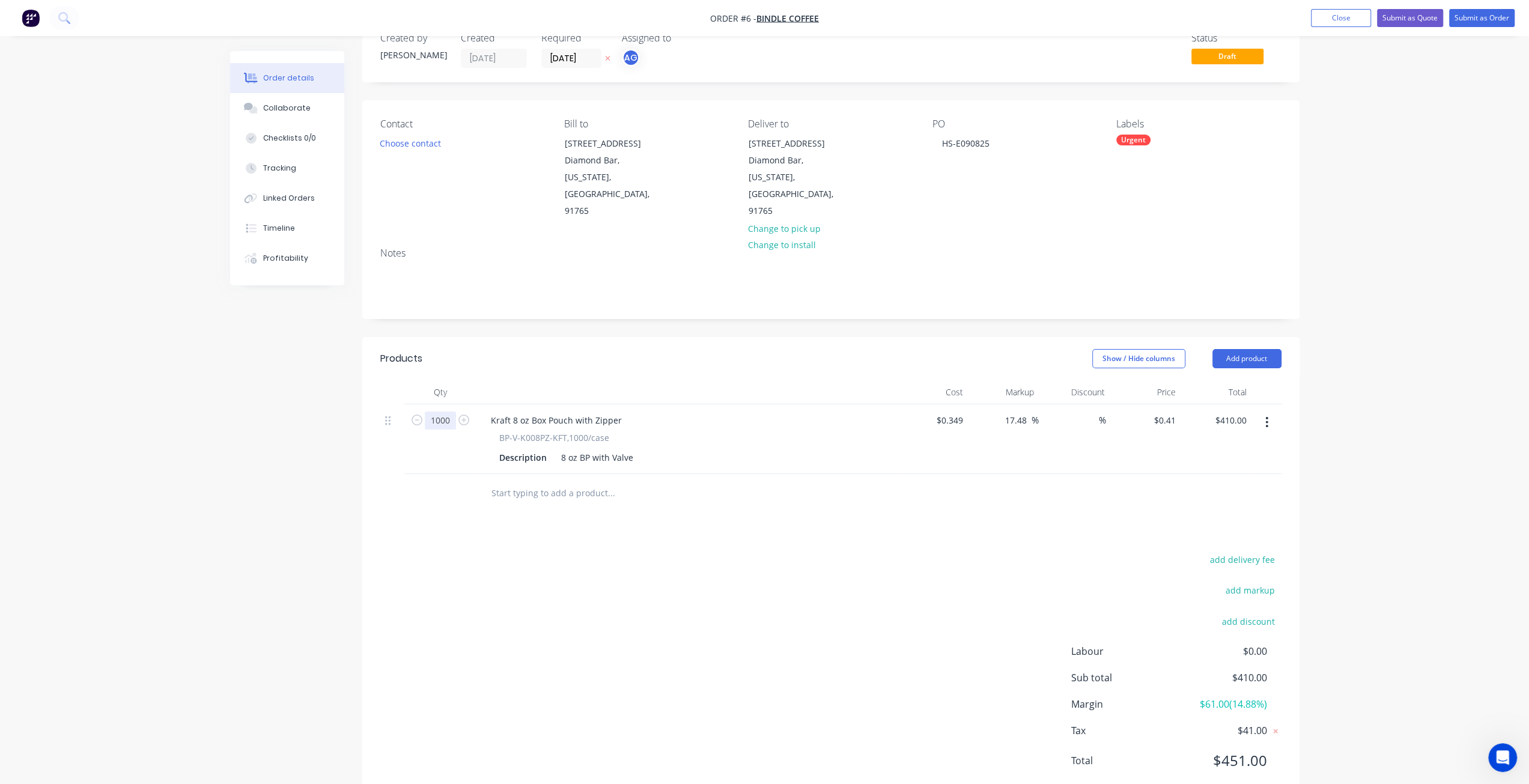
click at [439, 412] on input "1000" at bounding box center [441, 420] width 31 height 18
click at [518, 481] on input "text" at bounding box center [611, 493] width 240 height 24
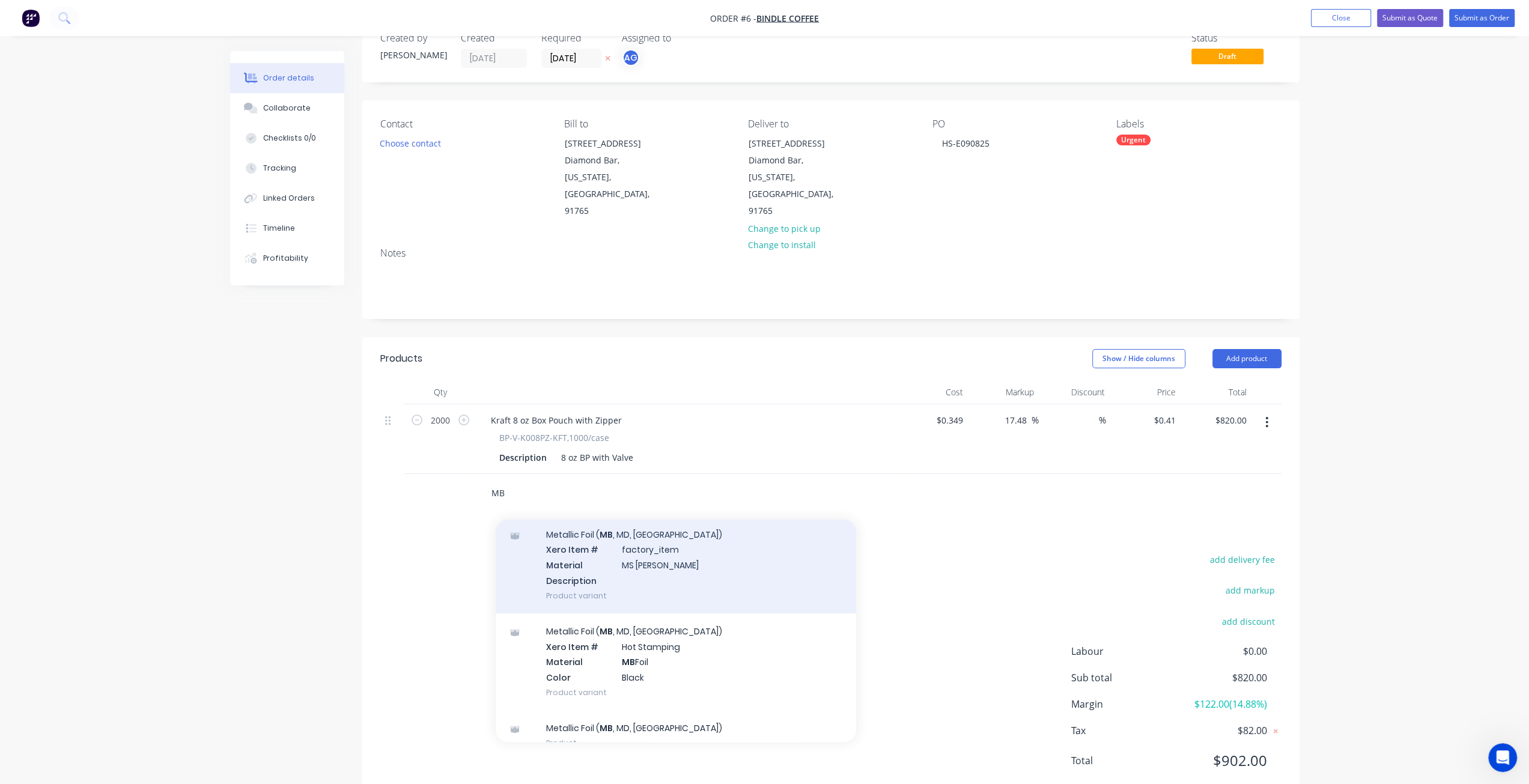
scroll to position [60, 0]
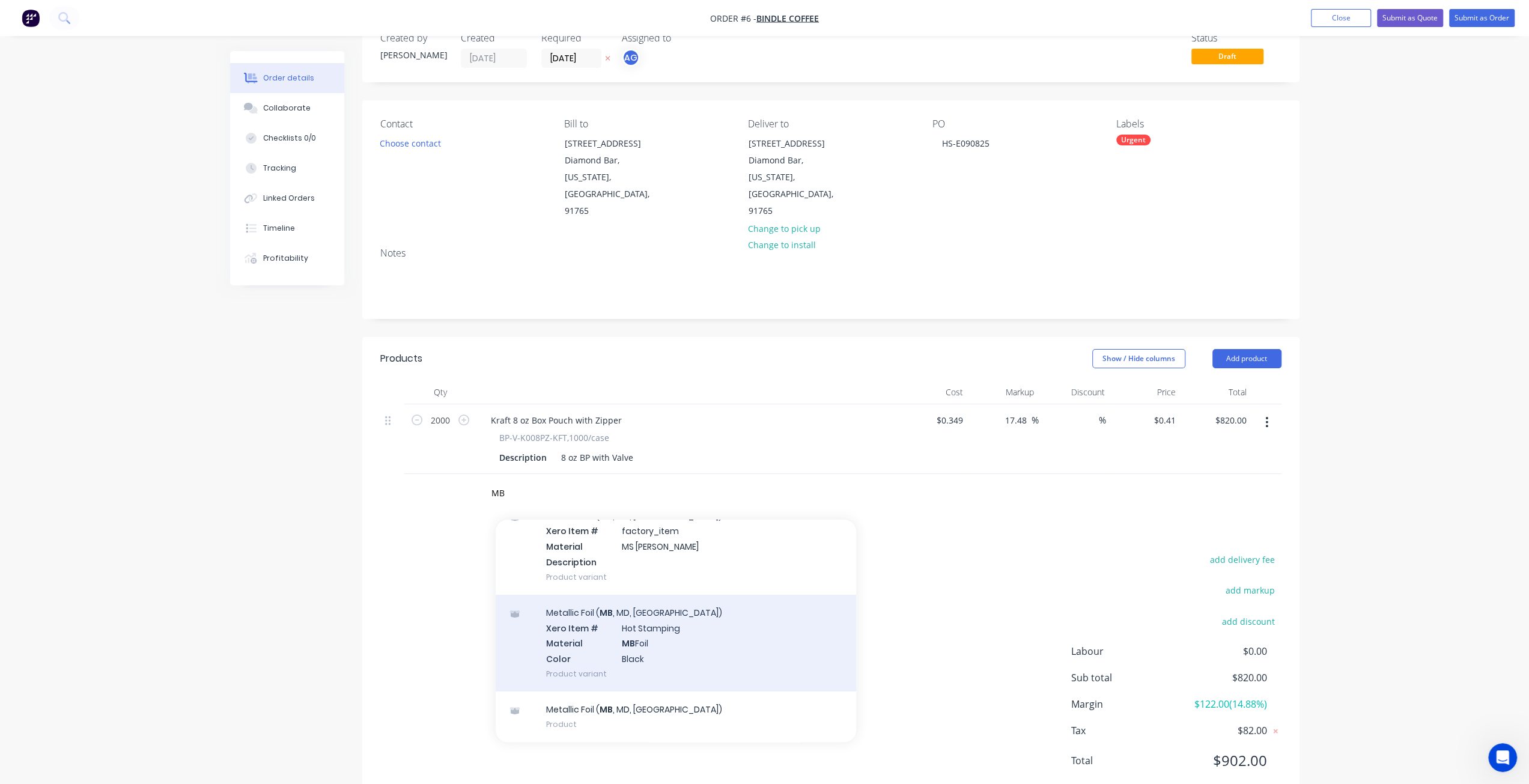
click at [710, 595] on div "Metallic Foil ( MB , MD, MS) Xero Item # Hot Stamping Material MB Foil Color Bl…" at bounding box center [676, 643] width 361 height 97
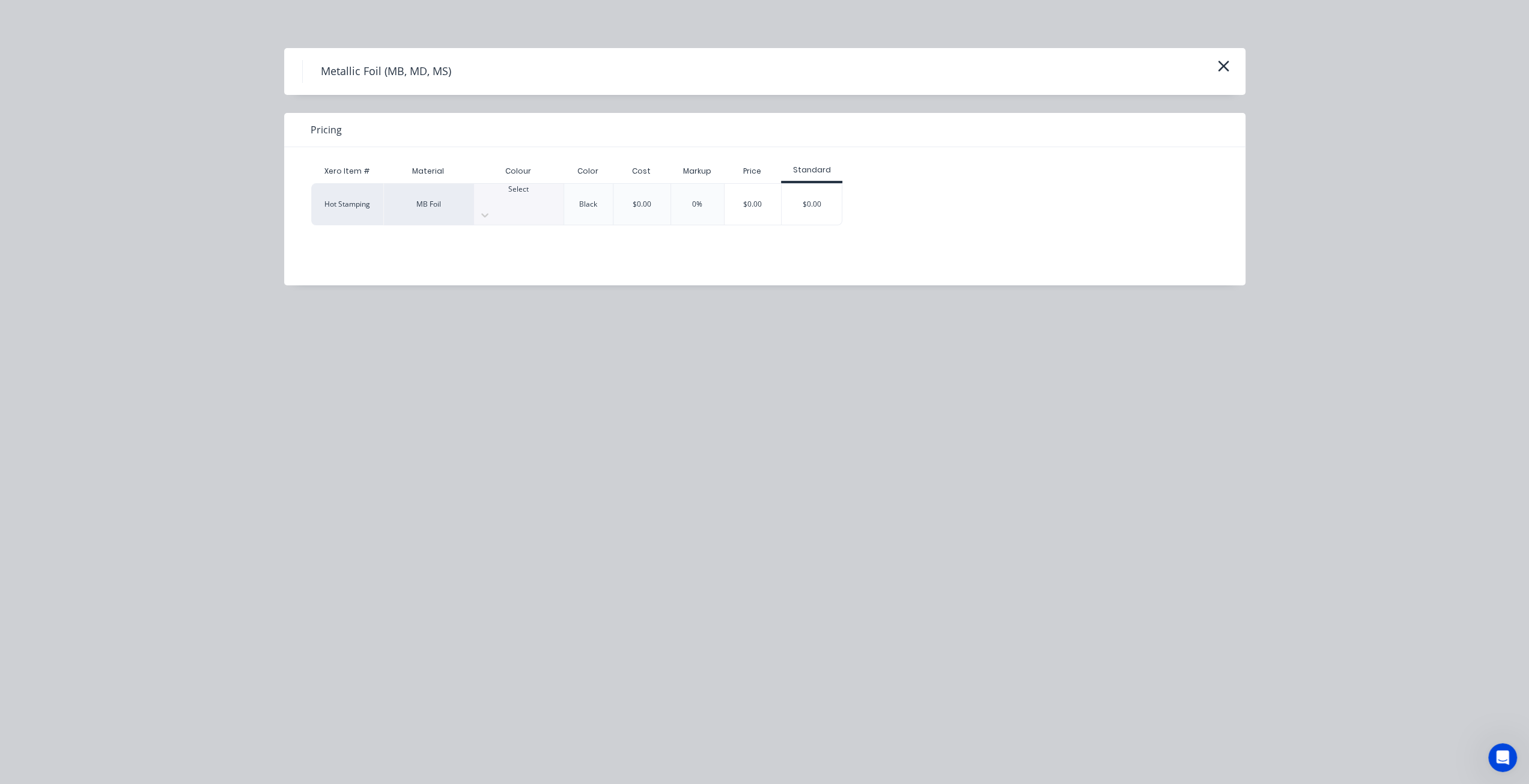
click at [541, 200] on div "Select" at bounding box center [519, 195] width 90 height 22
click at [1227, 60] on icon "button" at bounding box center [1223, 65] width 13 height 17
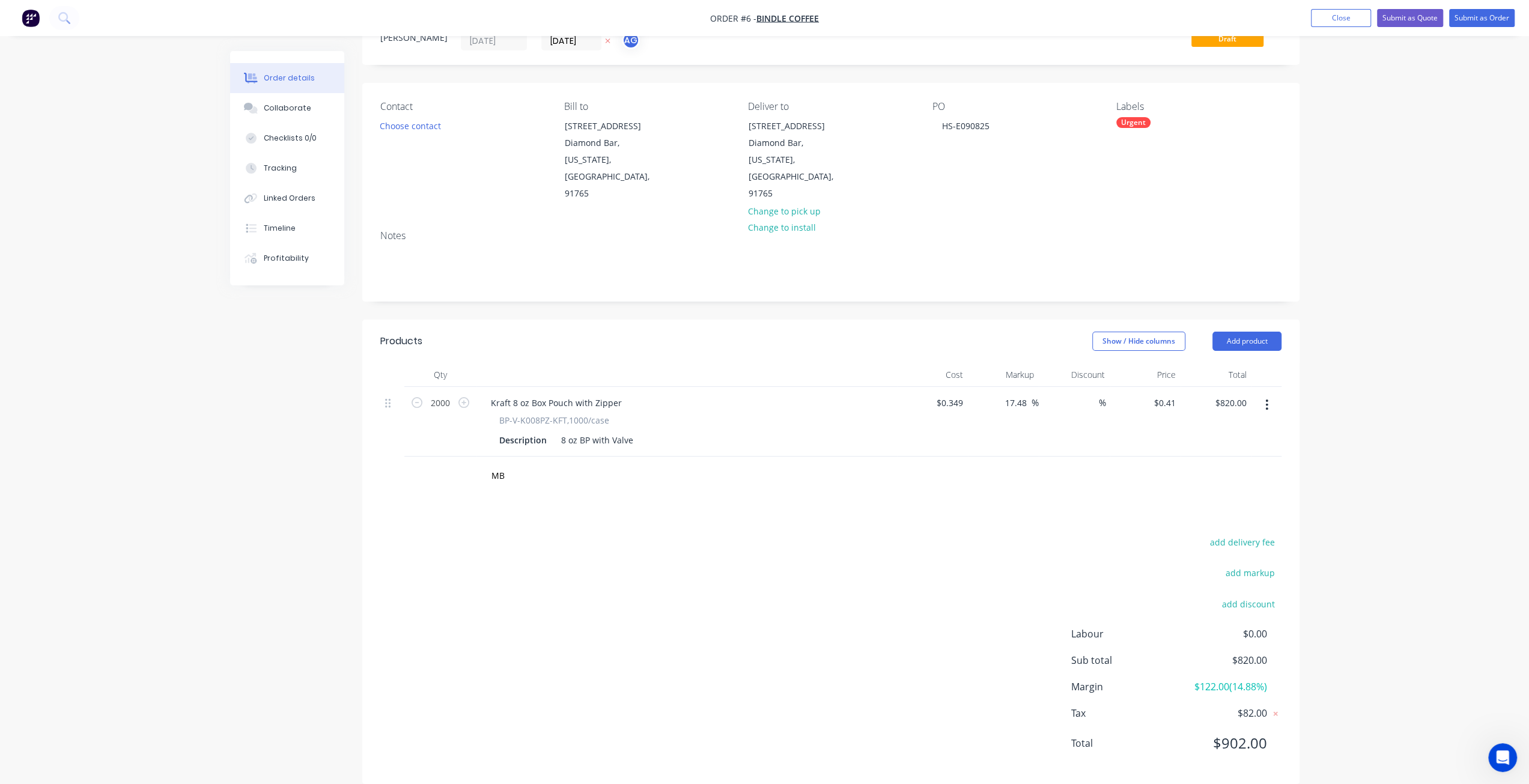
scroll to position [33, 0]
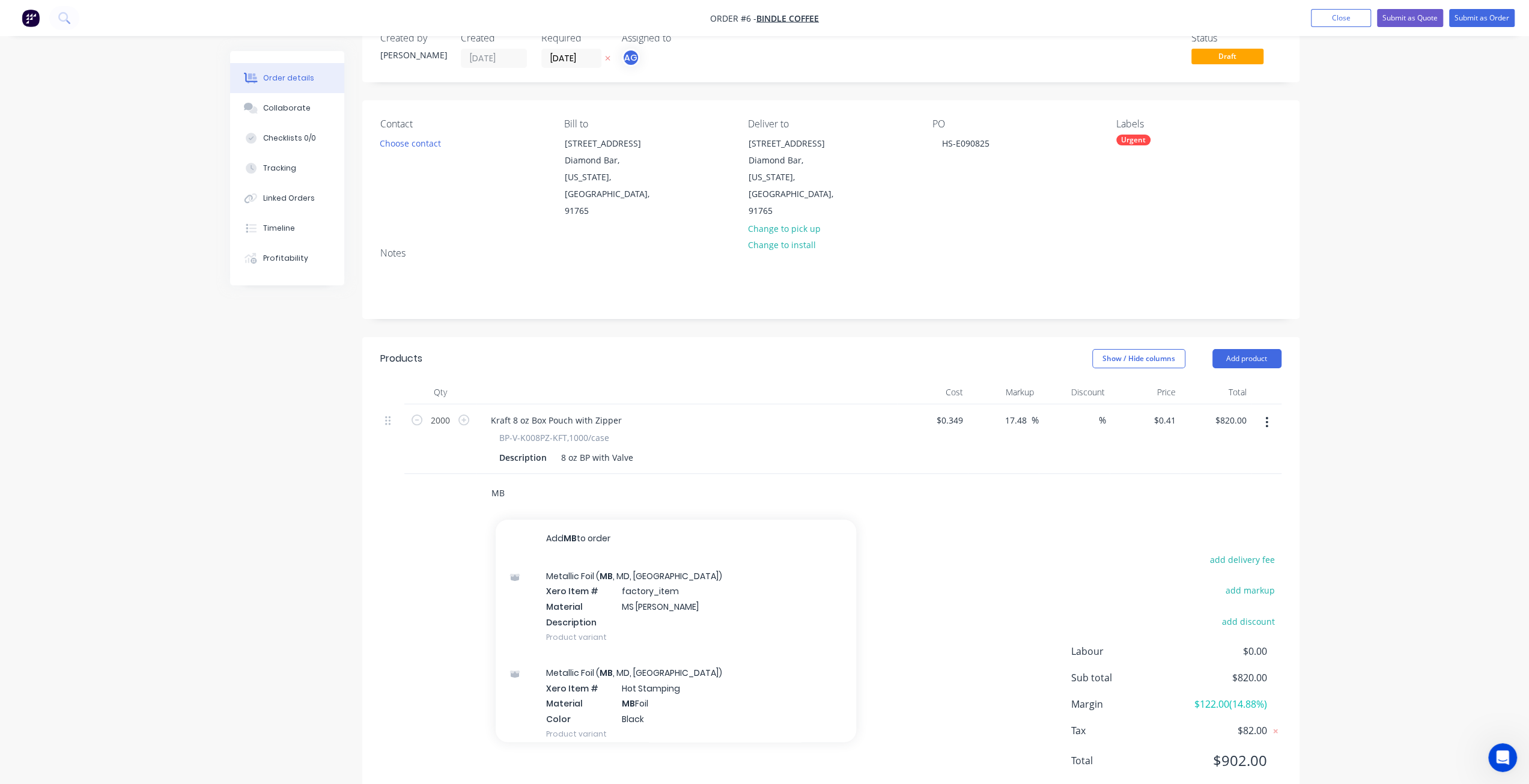
click at [501, 481] on input "MB" at bounding box center [611, 493] width 240 height 24
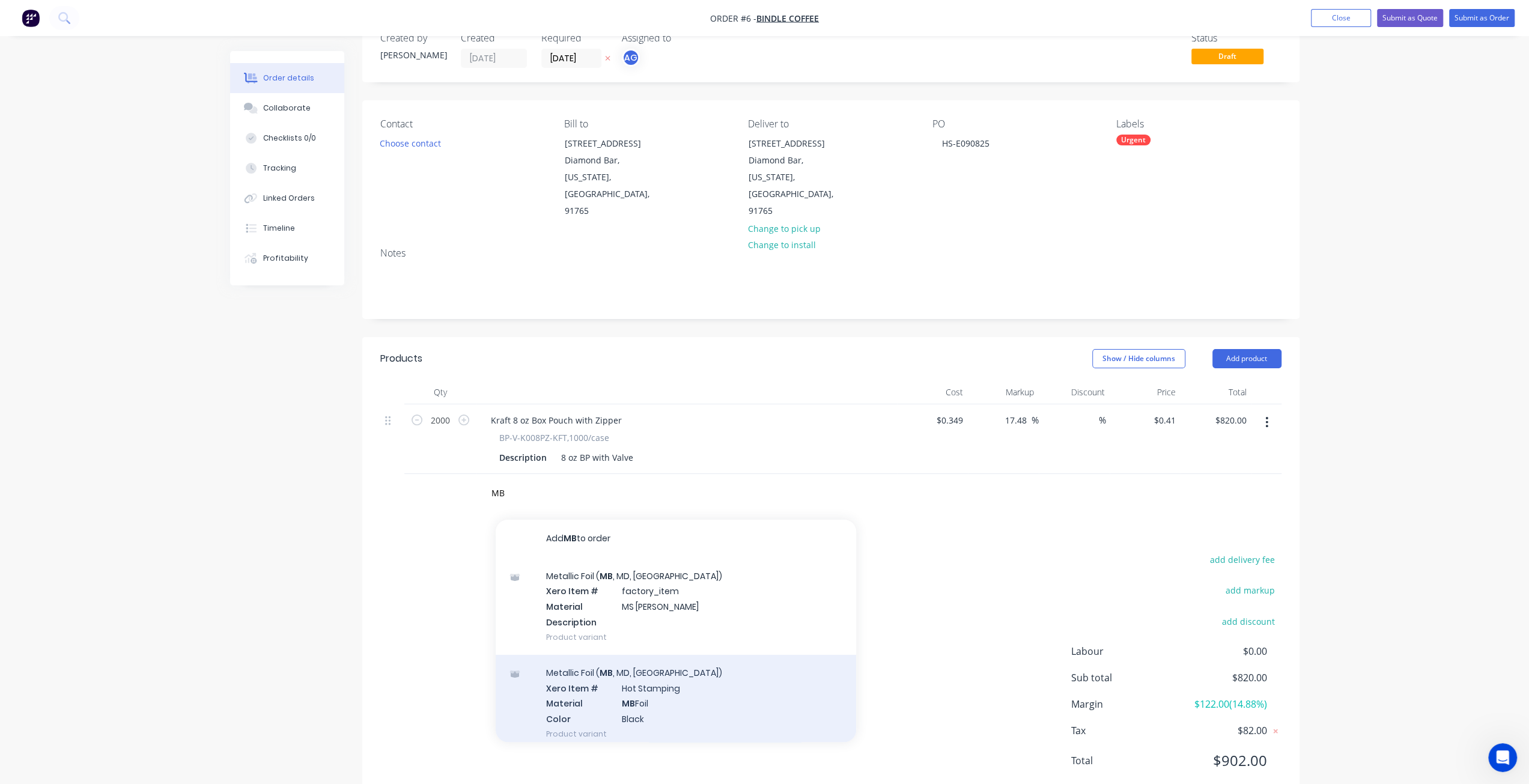
click at [720, 680] on div "Metallic Foil ( MB , MD, MS) Xero Item # Hot Stamping Material MB Foil Color Bl…" at bounding box center [676, 703] width 361 height 97
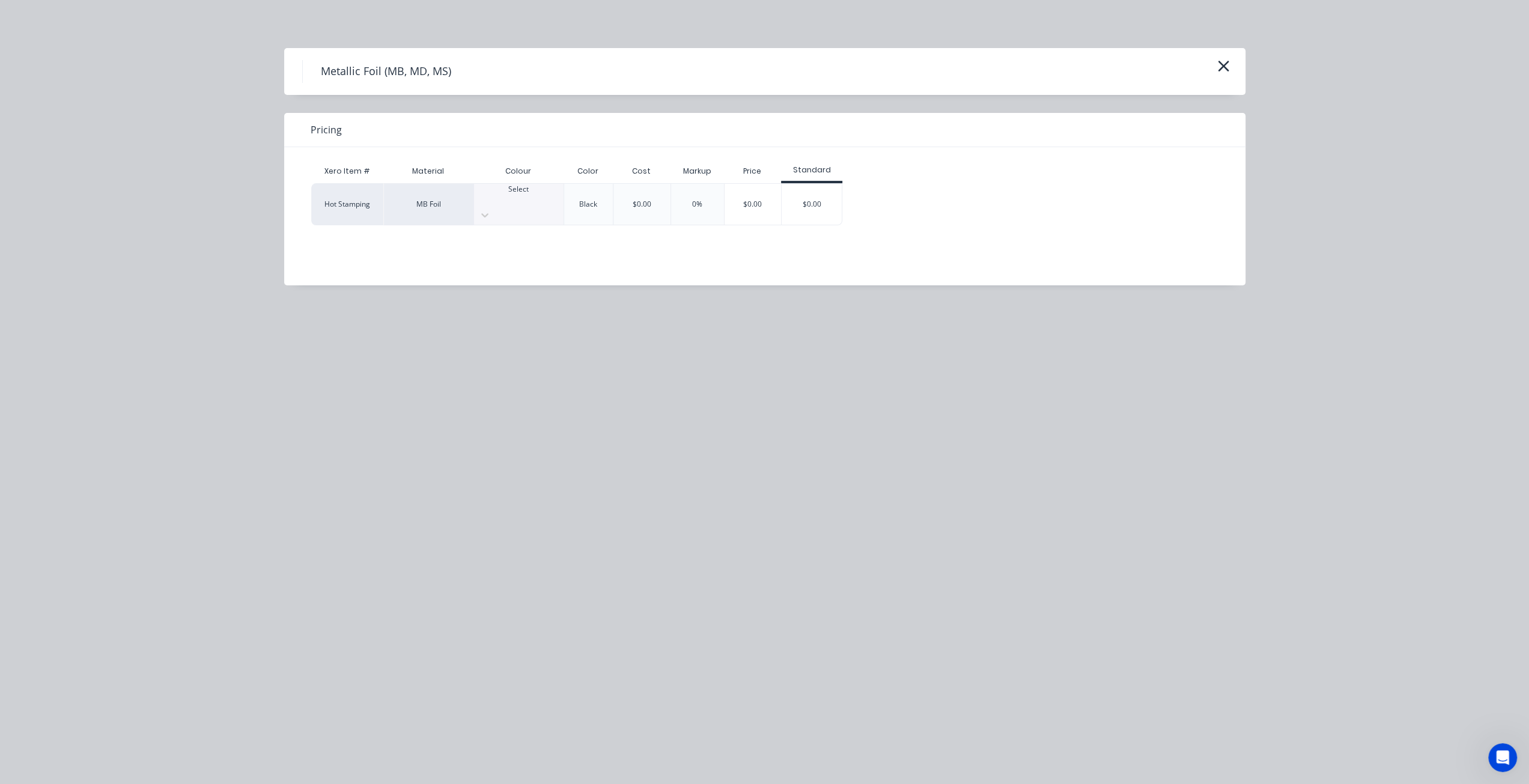
click at [518, 202] on div at bounding box center [519, 199] width 90 height 11
click at [514, 232] on div "Xero Item # Material Colour Color Cost Markup Price Standard Hot Stamping MB Fo…" at bounding box center [756, 207] width 943 height 120
click at [638, 203] on div "$0.00" at bounding box center [641, 203] width 19 height 11
click at [640, 198] on div "$0.00" at bounding box center [641, 203] width 19 height 11
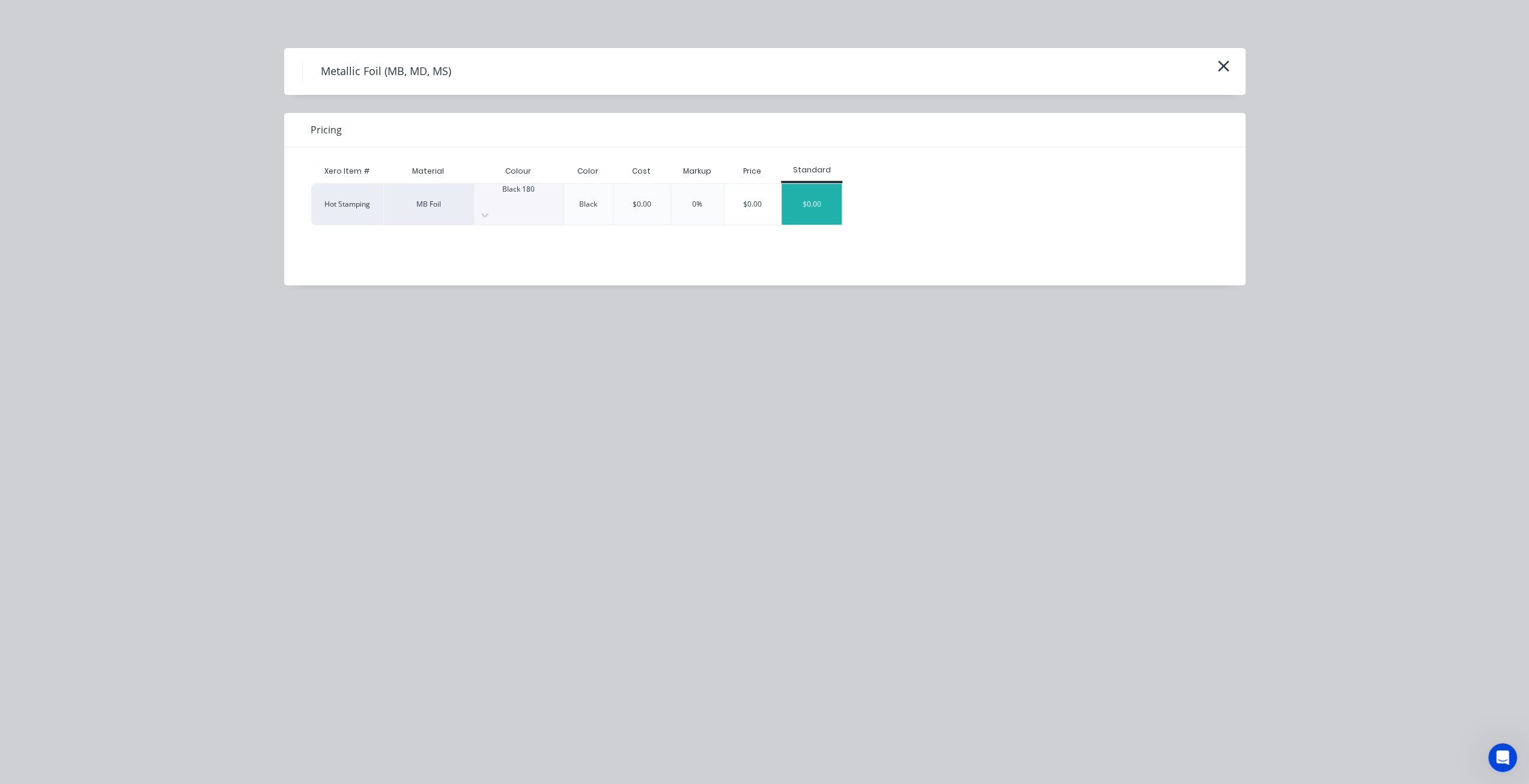
click at [815, 201] on div "$0.00" at bounding box center [811, 204] width 60 height 41
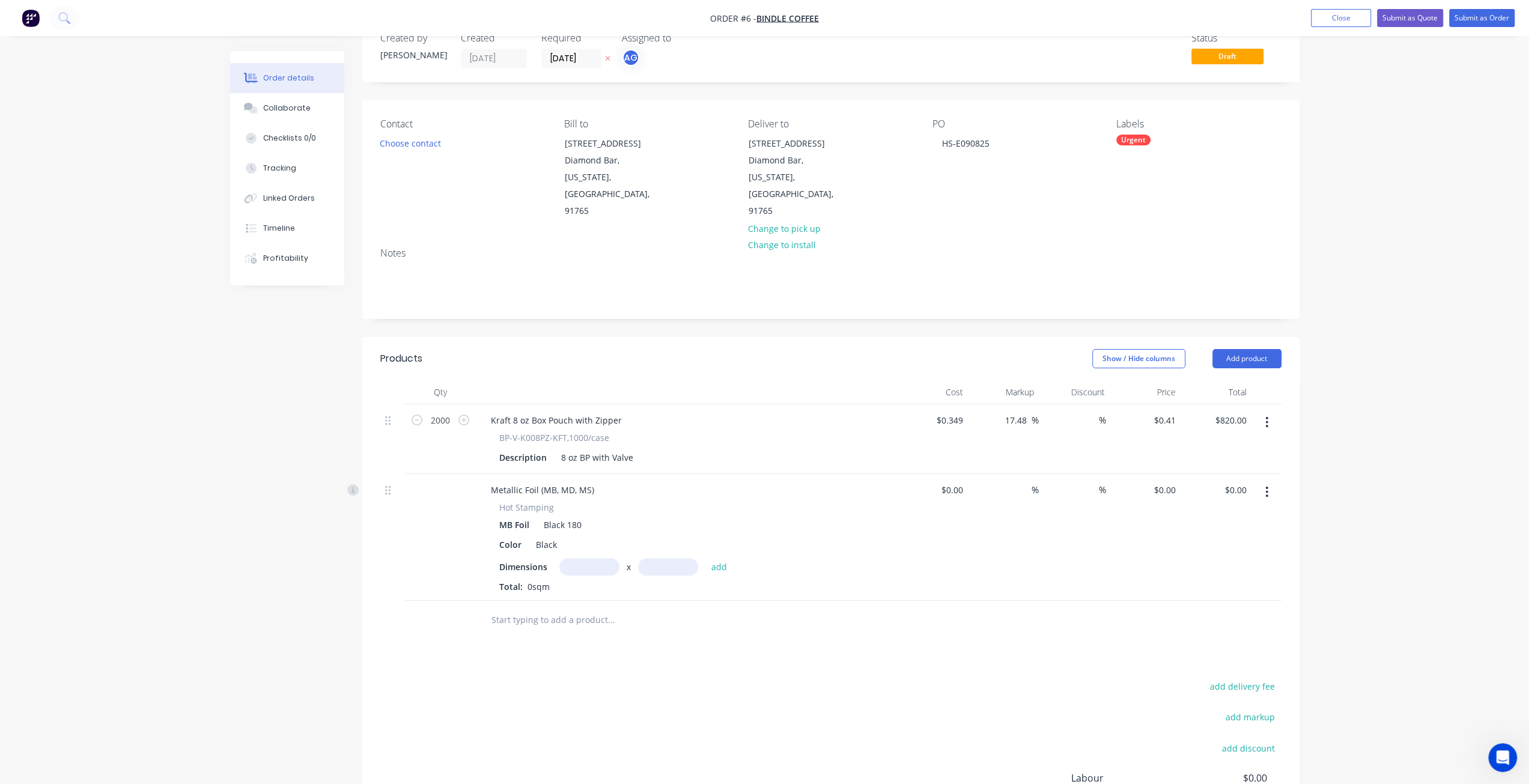
click at [603, 558] on input "text" at bounding box center [589, 567] width 60 height 18
click at [715, 558] on button "add" at bounding box center [720, 566] width 28 height 17
click at [611, 558] on input "text" at bounding box center [589, 567] width 60 height 18
click at [388, 485] on icon at bounding box center [388, 490] width 6 height 11
click at [1268, 486] on icon "button" at bounding box center [1267, 493] width 3 height 14
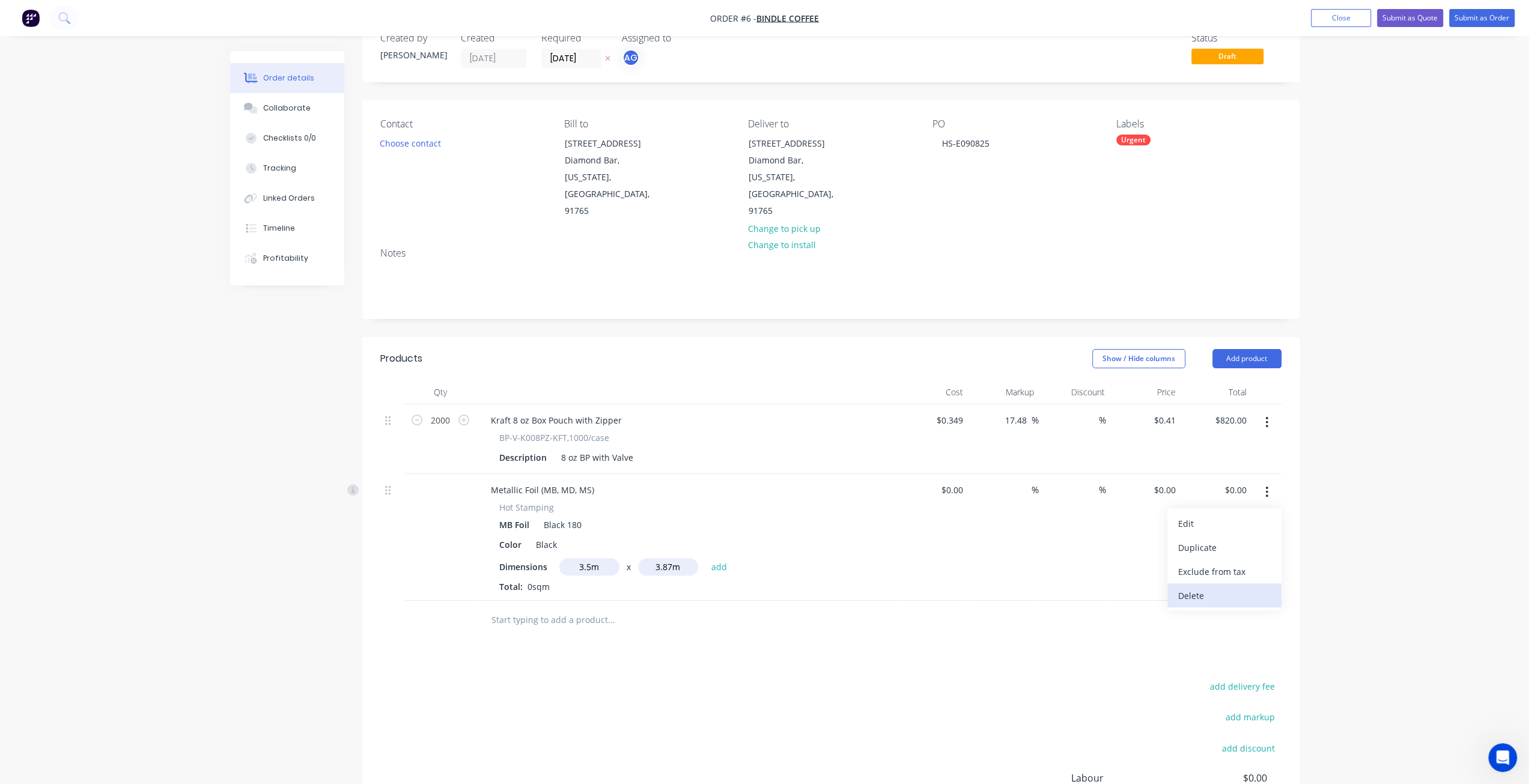
click at [1242, 588] on div "Delete" at bounding box center [1224, 596] width 93 height 18
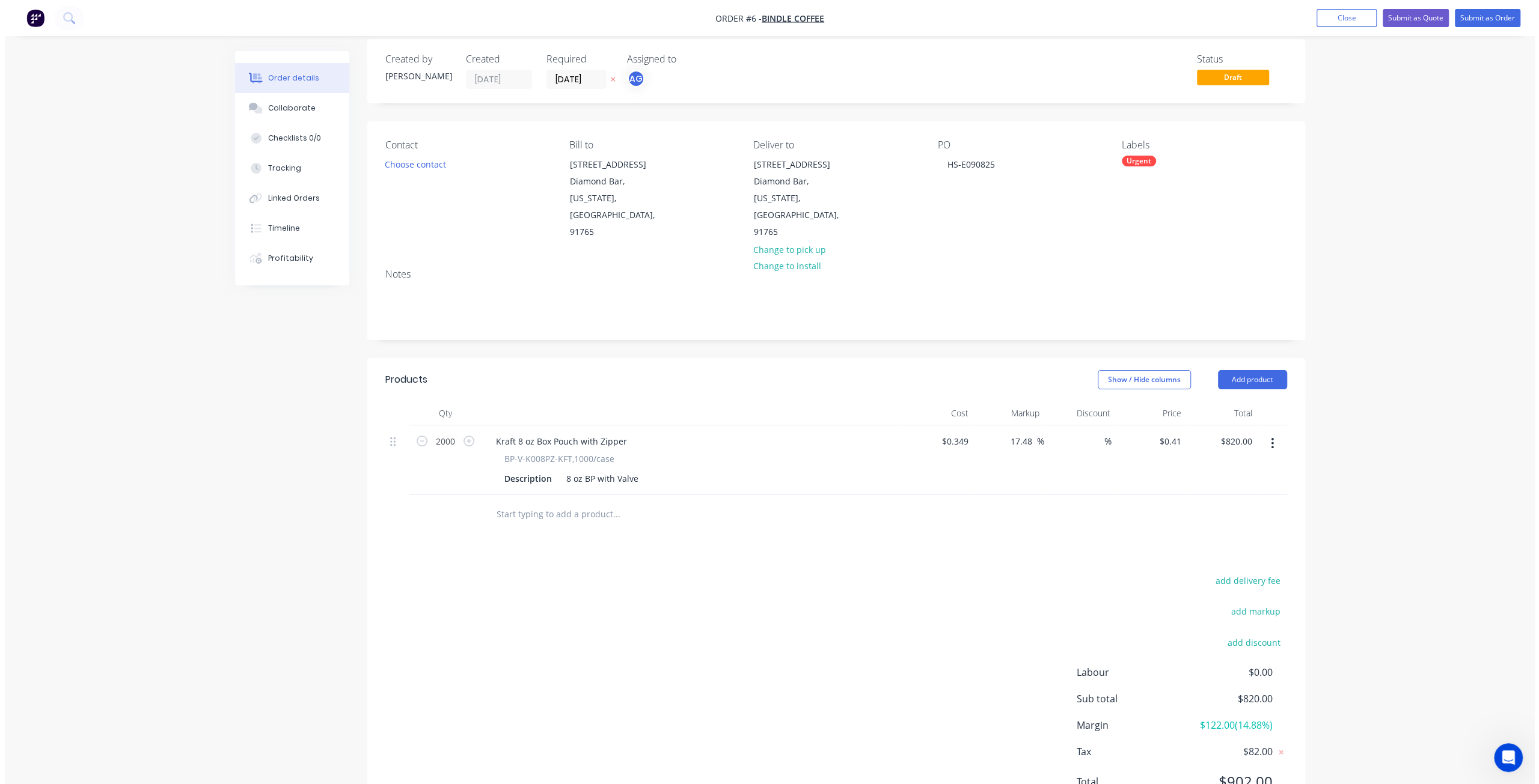
scroll to position [0, 0]
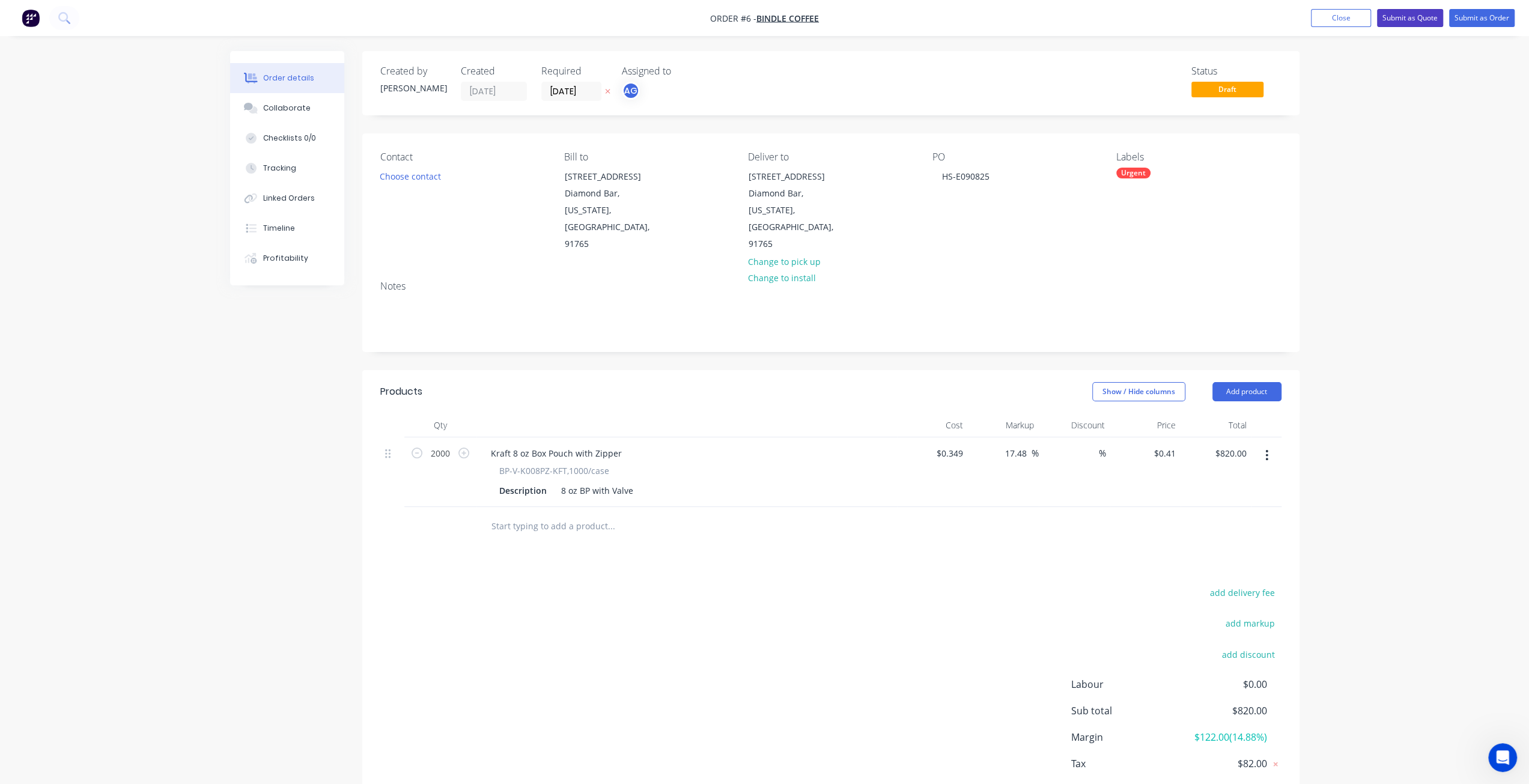
drag, startPoint x: 1395, startPoint y: 22, endPoint x: 1386, endPoint y: 59, distance: 38.1
click at [1386, 59] on div "Order #6 - Bindle Coffee Add product Close Submit as Quote Submit as Order Orde…" at bounding box center [764, 426] width 1529 height 852
click at [1244, 91] on span "Draft" at bounding box center [1228, 89] width 72 height 15
click at [1379, 101] on div "Order details Collaborate Checklists 0/0 Tracking Linked Orders Timeline Profit…" at bounding box center [764, 426] width 1529 height 852
click at [1345, 22] on button "Close" at bounding box center [1340, 18] width 60 height 18
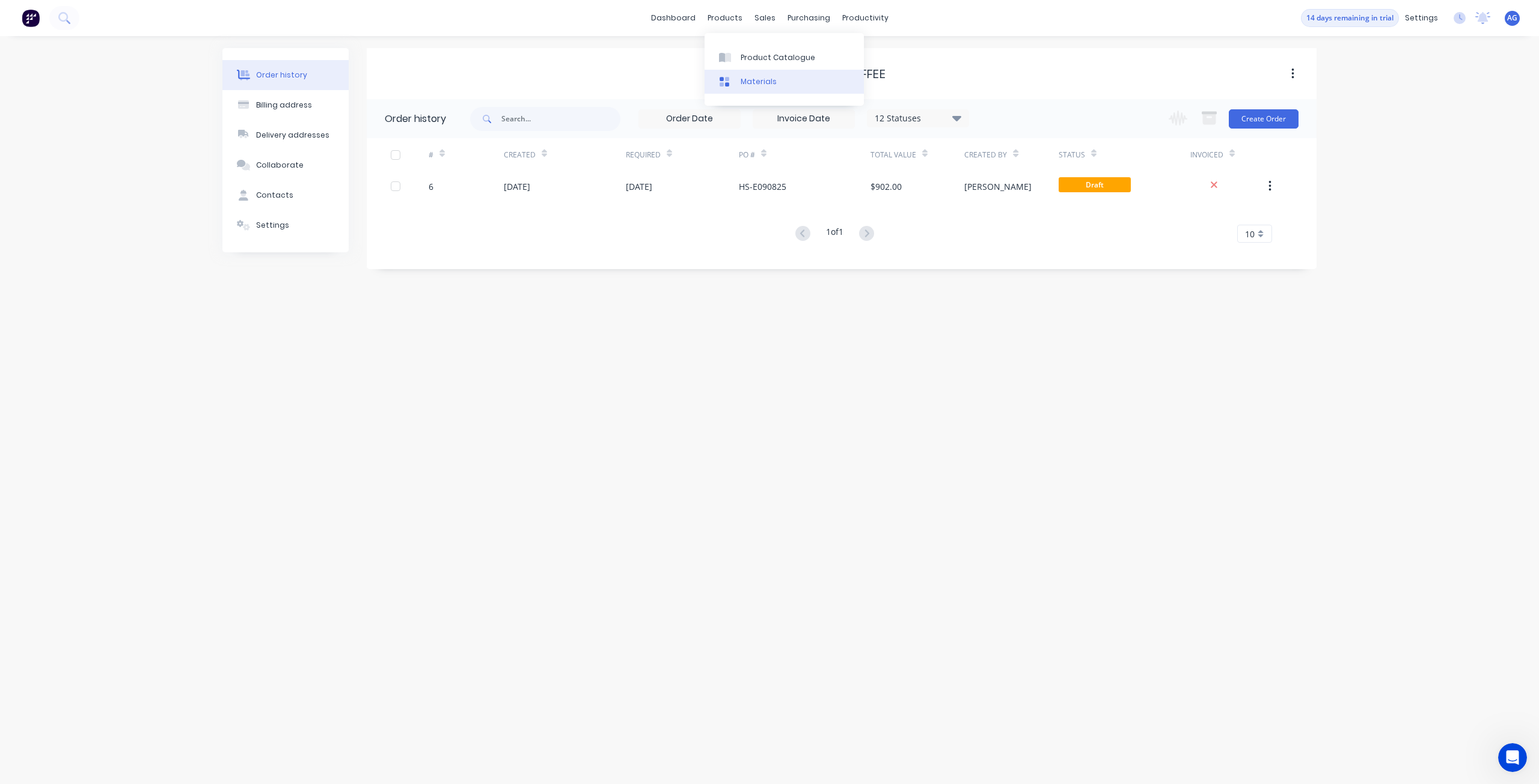
click at [725, 81] on icon at bounding box center [724, 81] width 11 height 11
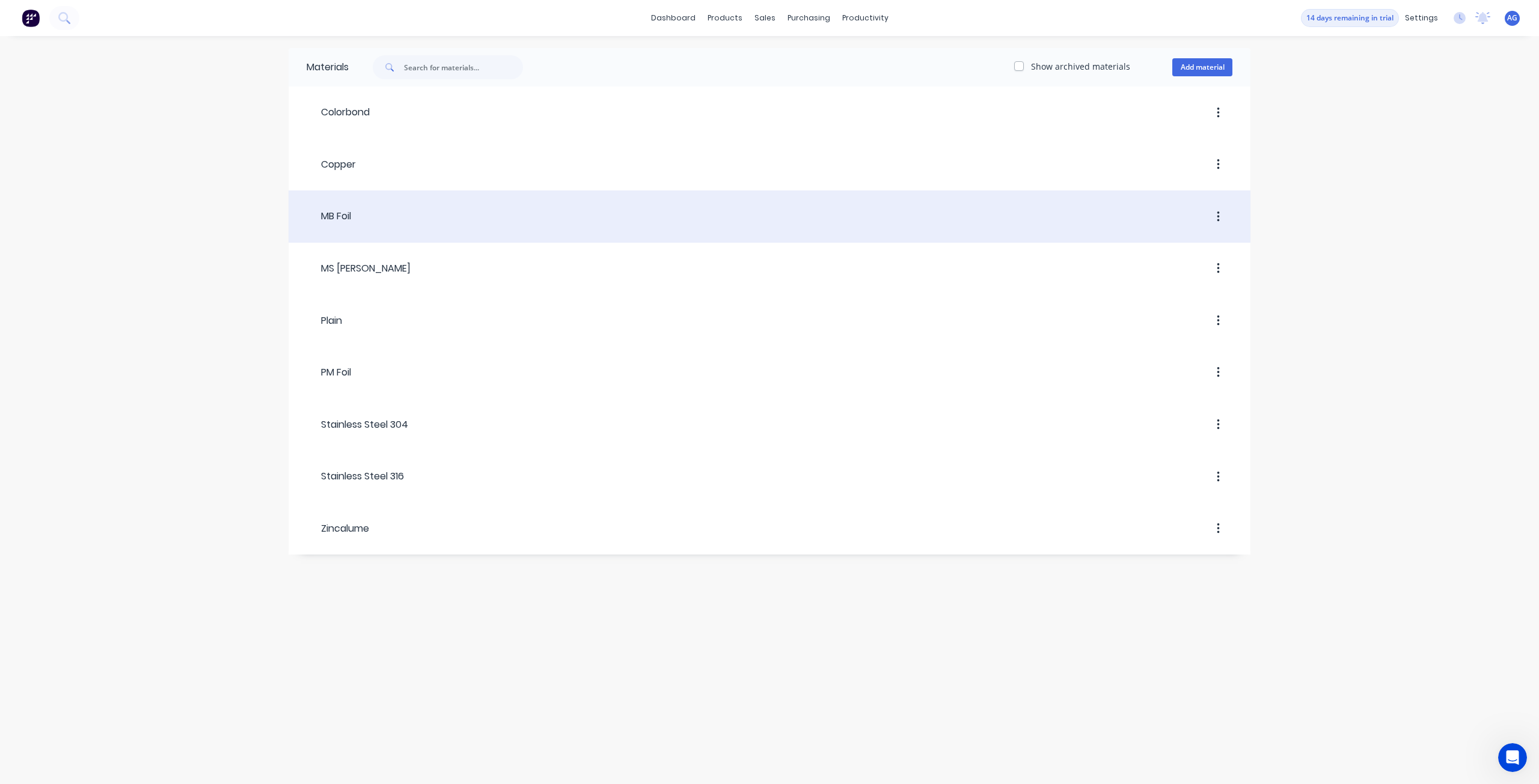
click at [605, 228] on header "MB Foil" at bounding box center [769, 217] width 961 height 46
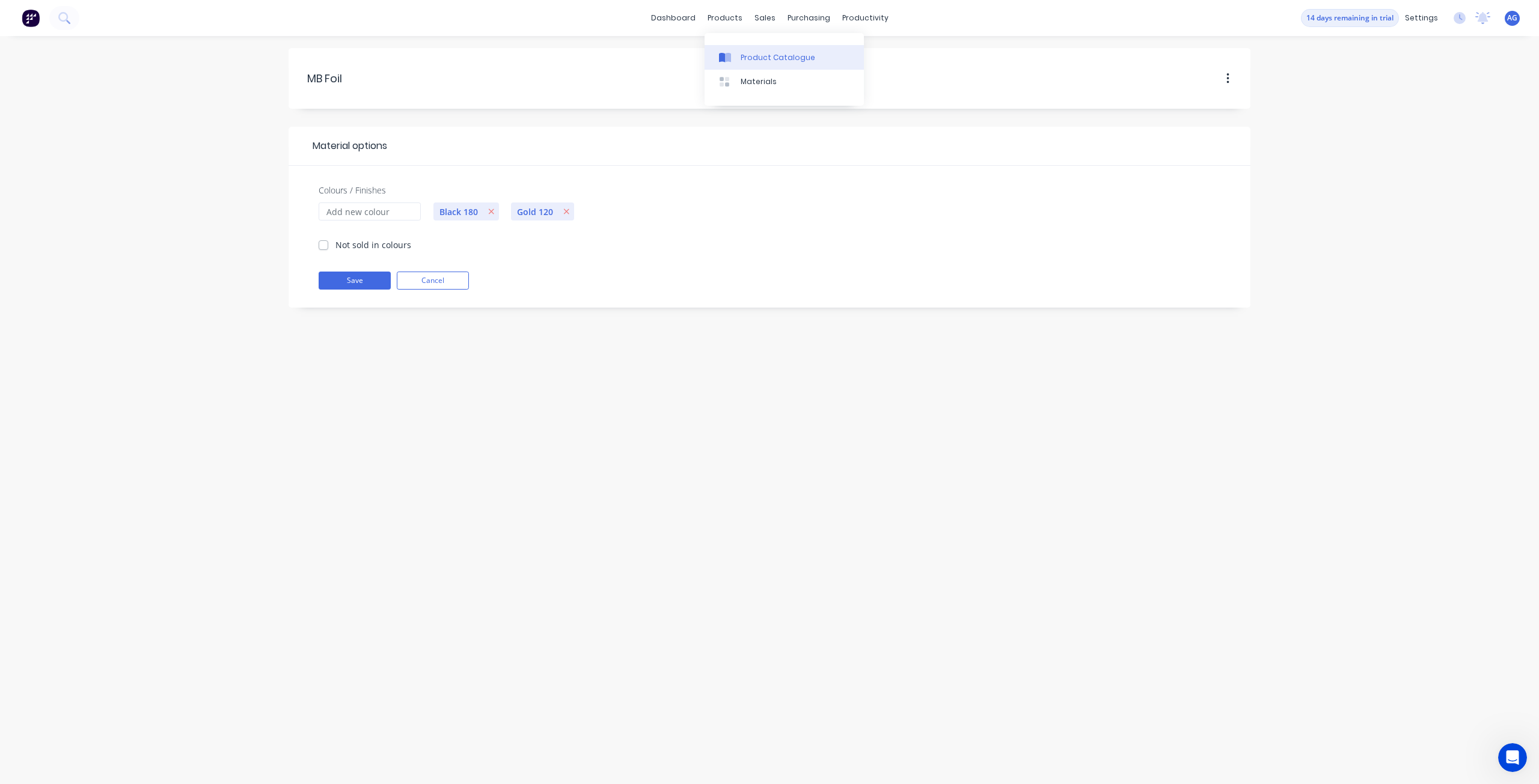
click at [723, 54] on icon at bounding box center [722, 58] width 6 height 10
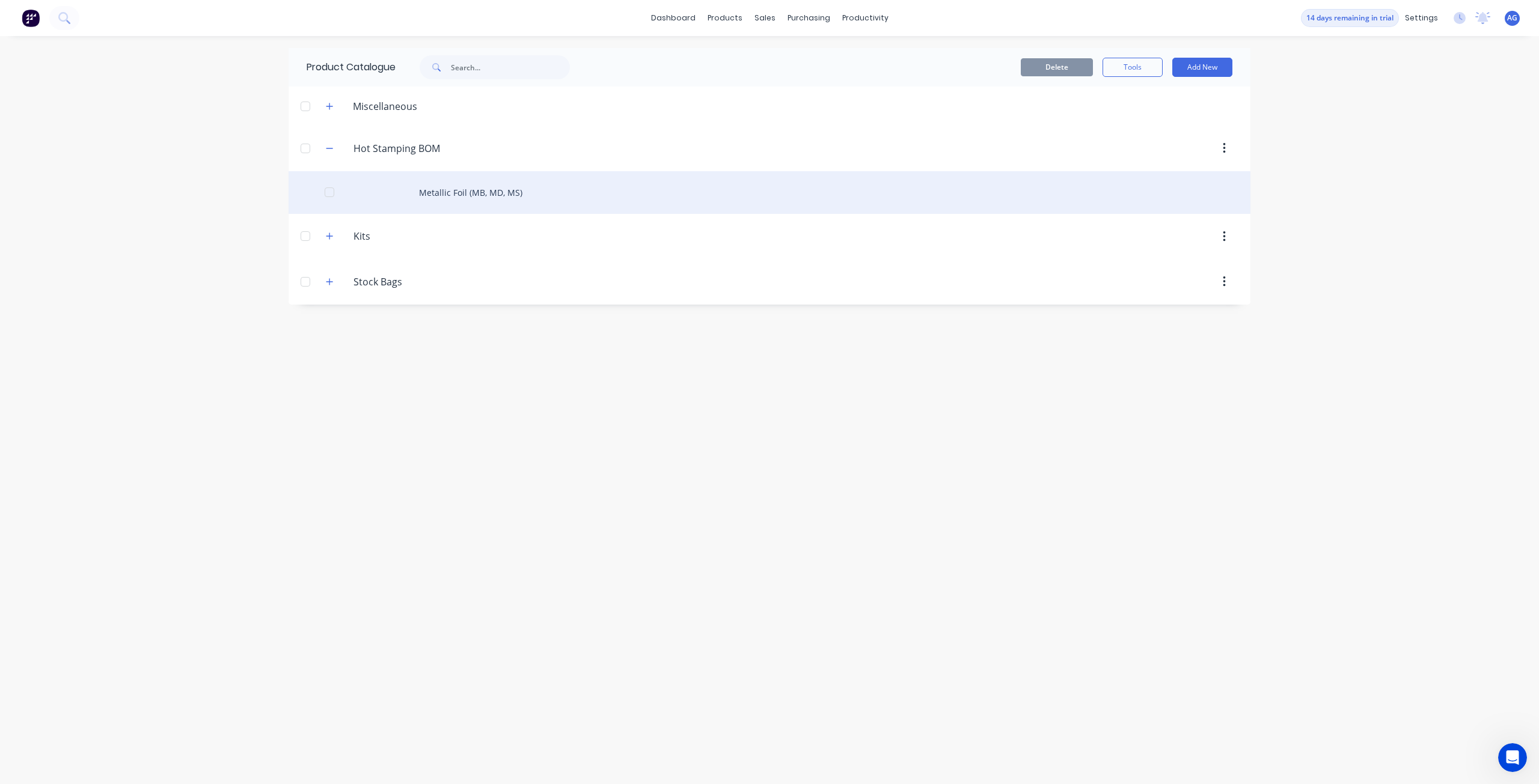
click at [464, 188] on div "Metallic Foil (MB, MD, MS)" at bounding box center [769, 193] width 961 height 43
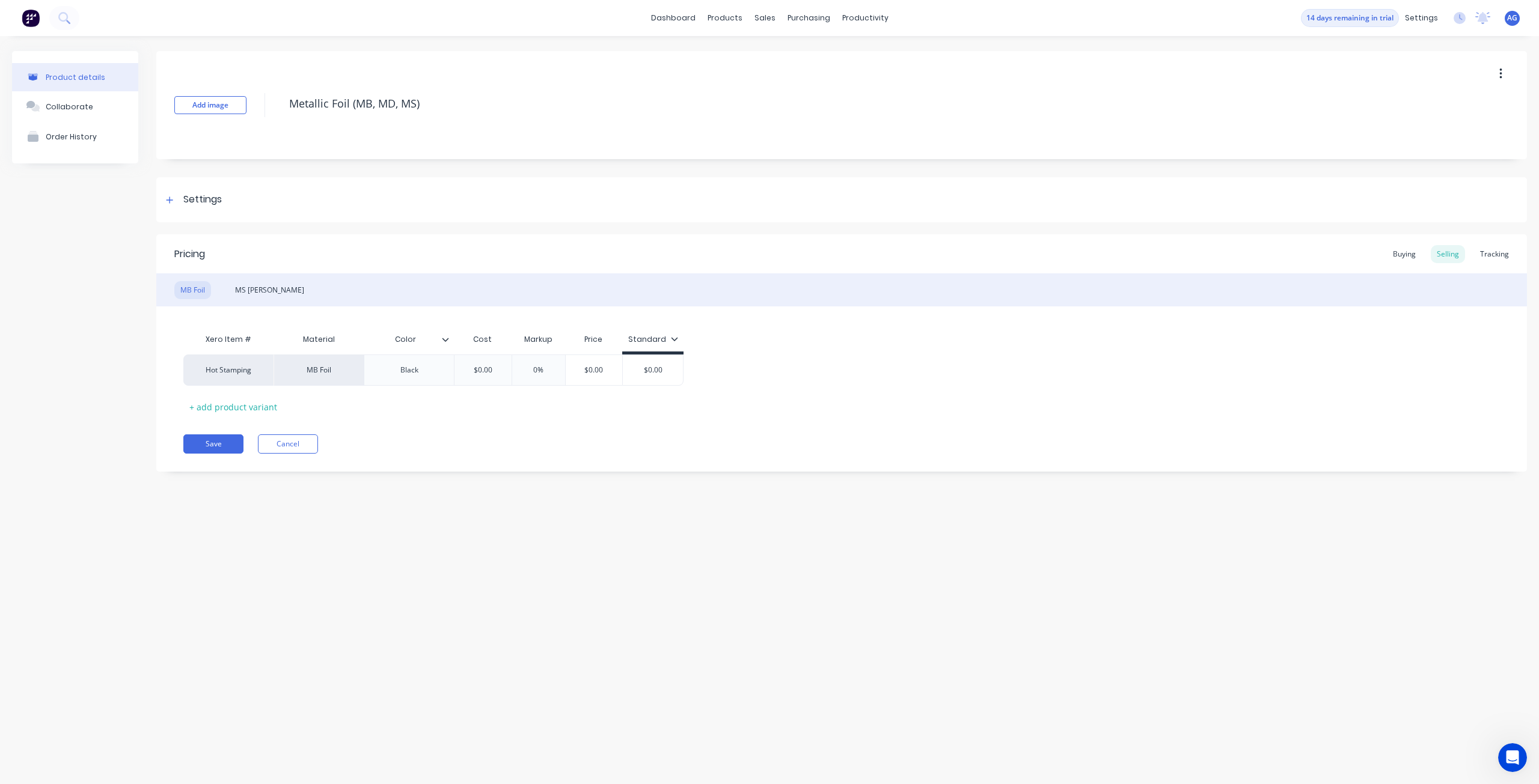
click at [411, 339] on input "Color" at bounding box center [405, 339] width 83 height 11
drag, startPoint x: 411, startPoint y: 339, endPoint x: 404, endPoint y: 342, distance: 7.6
click at [404, 342] on input "Color" at bounding box center [405, 339] width 83 height 11
click at [445, 339] on icon at bounding box center [445, 339] width 7 height 7
click at [418, 400] on div "Delete attribute column" at bounding box center [387, 396] width 96 height 13
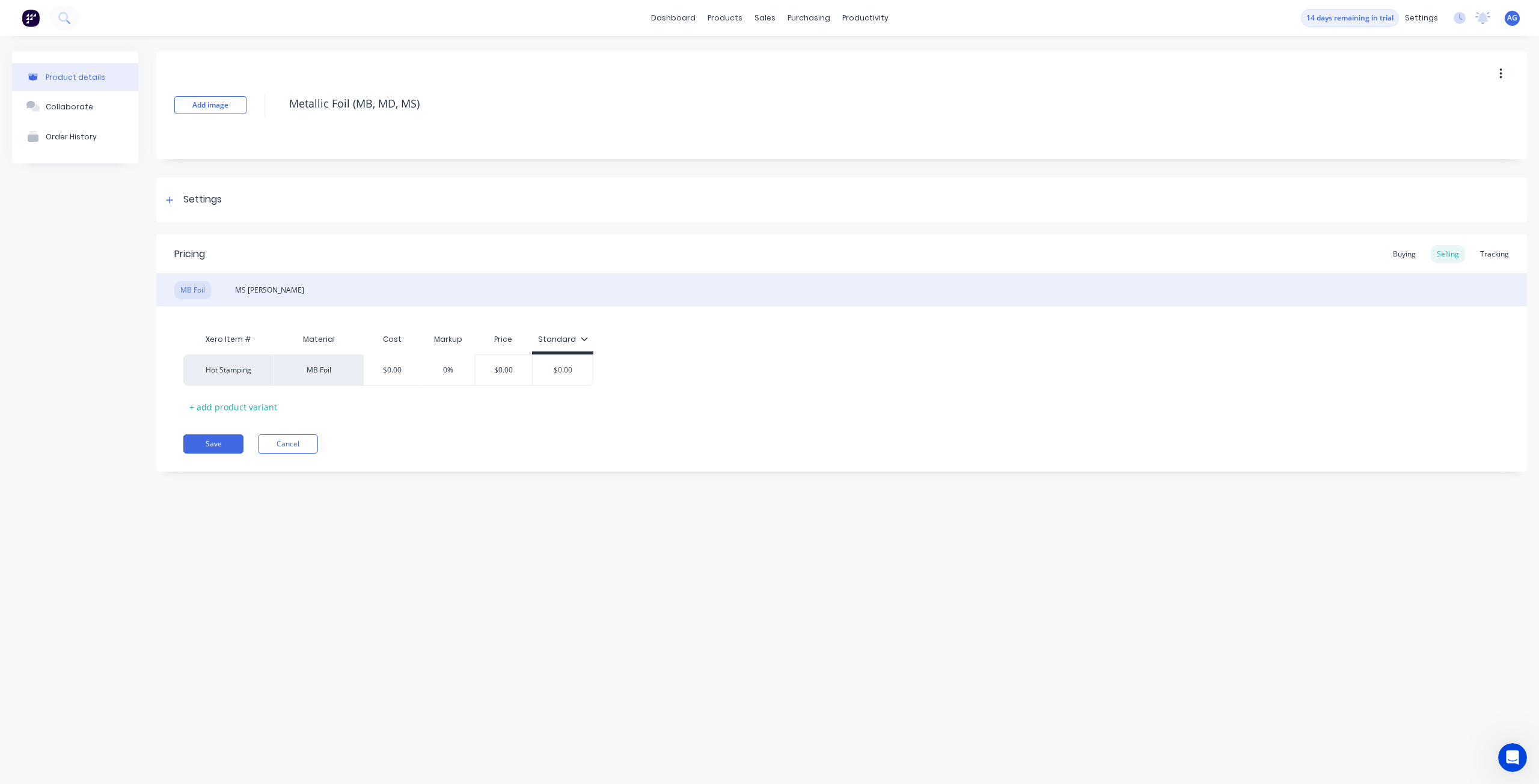
click at [443, 413] on div "Xero Item # Material Cost Markup Price Standard Hot Stamping MB Foil $0.00 0% $…" at bounding box center [841, 371] width 1316 height 89
click at [391, 379] on div "$0.00" at bounding box center [392, 370] width 60 height 30
drag, startPoint x: 398, startPoint y: 369, endPoint x: 382, endPoint y: 369, distance: 16.0
click at [372, 369] on input "$0.00" at bounding box center [392, 370] width 60 height 11
drag, startPoint x: 404, startPoint y: 371, endPoint x: 374, endPoint y: 381, distance: 31.6
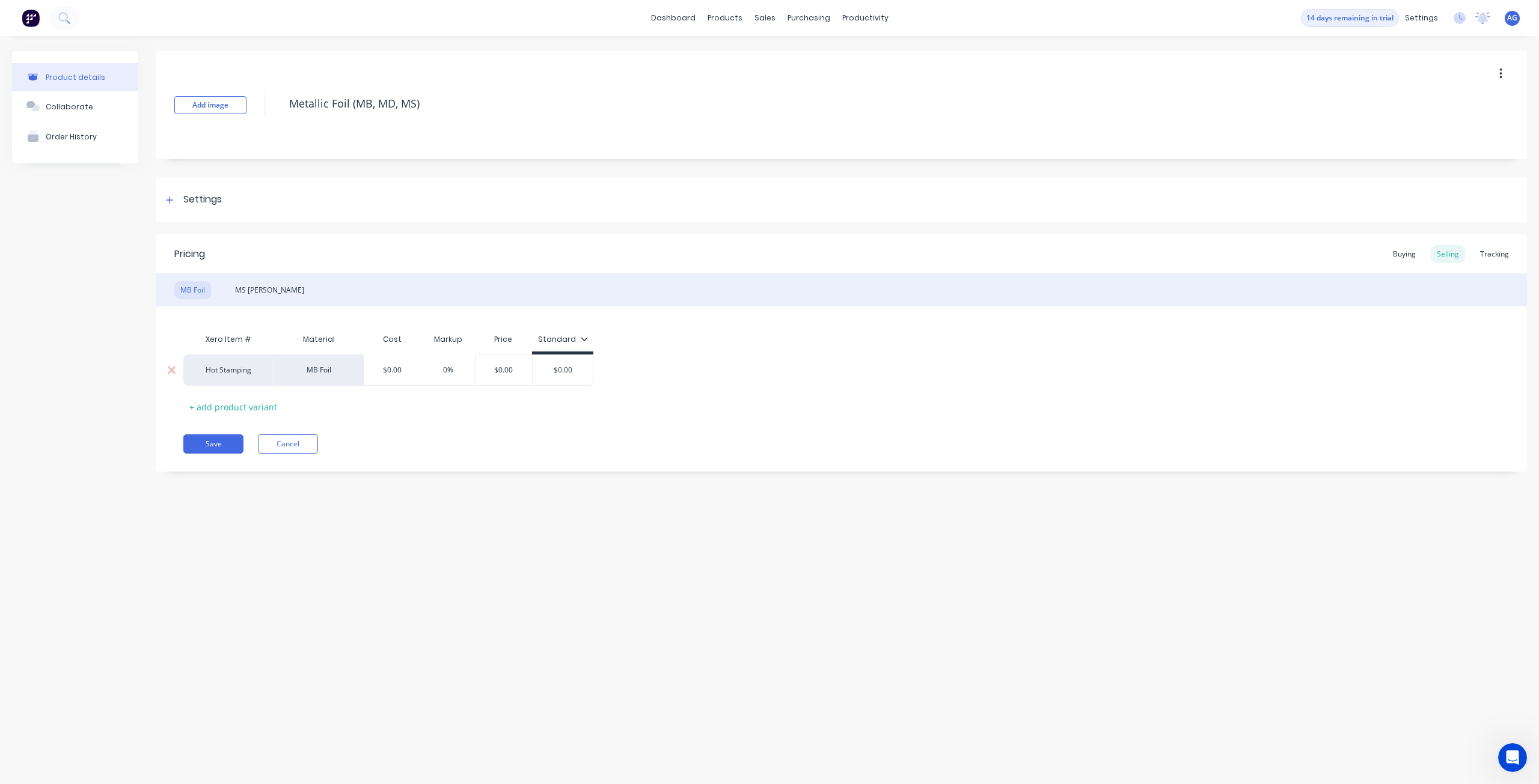
click at [370, 372] on input "$0.00" at bounding box center [392, 370] width 60 height 11
click at [409, 375] on input "$0.00" at bounding box center [392, 370] width 60 height 11
click at [599, 370] on input "$0.00" at bounding box center [594, 370] width 60 height 11
click at [612, 338] on icon at bounding box center [615, 338] width 7 height 7
click at [595, 398] on div "Standard" at bounding box center [592, 398] width 37 height 13
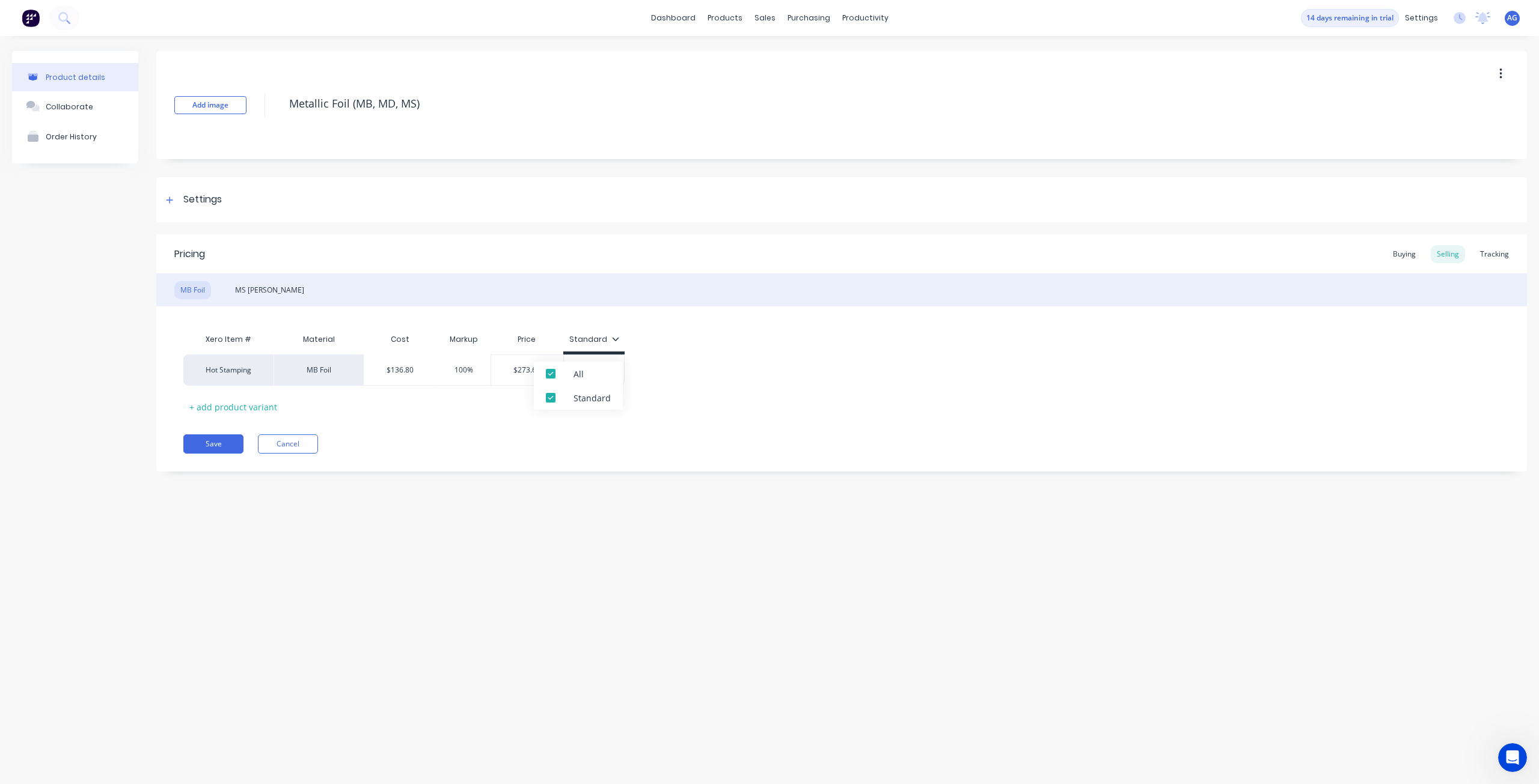
click at [684, 378] on div "Hot Stamping MB Foil $136.80 136.80 100% 100 $273.60 $273.60 $0.00 $0.00" at bounding box center [841, 370] width 1316 height 31
click at [614, 371] on input "$0.00" at bounding box center [594, 370] width 60 height 11
click at [604, 335] on div "Standard" at bounding box center [594, 339] width 50 height 11
click at [550, 375] on div at bounding box center [550, 373] width 24 height 24
click at [551, 401] on div at bounding box center [550, 398] width 24 height 24
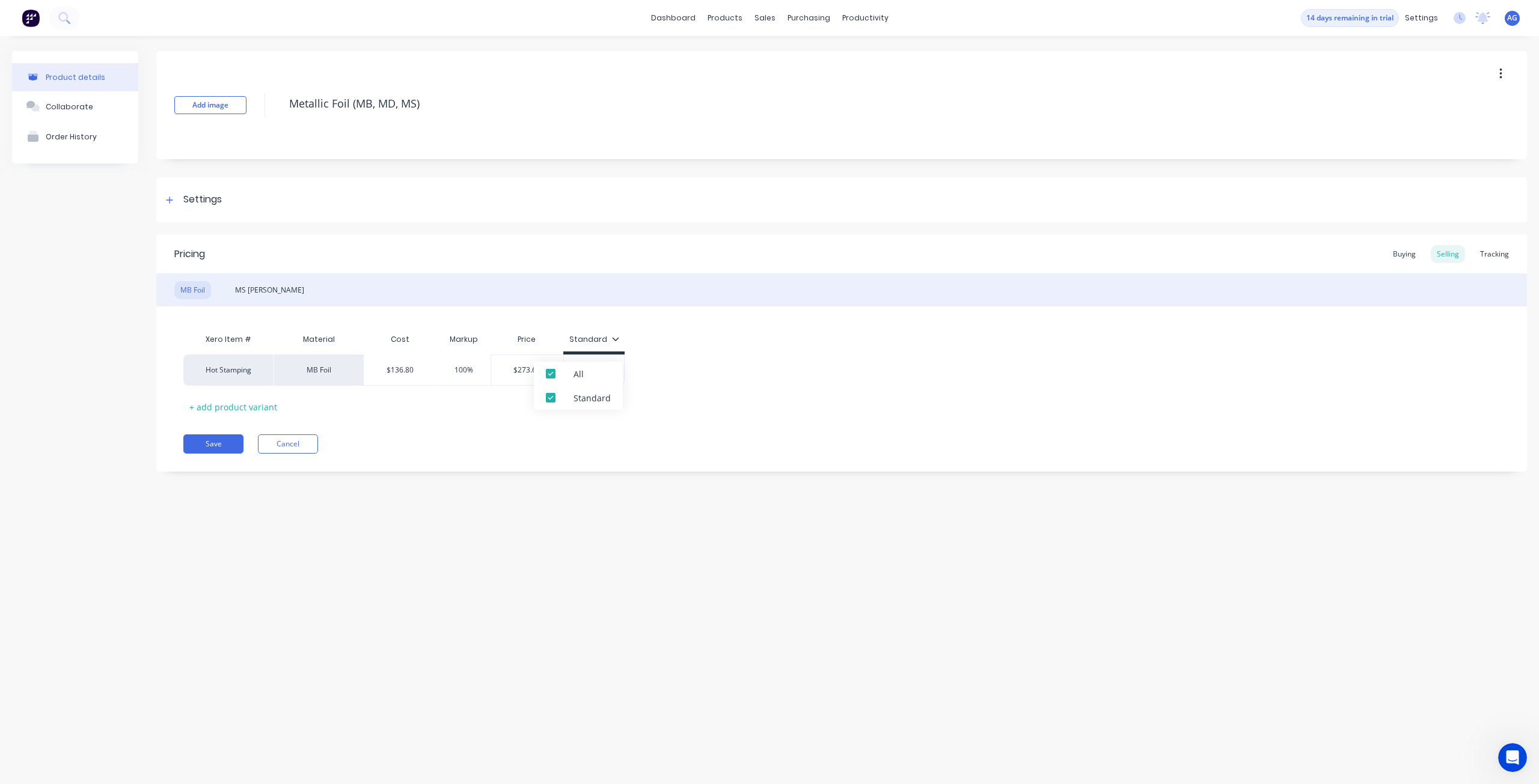
click at [697, 384] on div "Hot Stamping MB Foil $136.80 136.80 100% 100 $273.60 $273.60 $0.00 $0.00" at bounding box center [841, 370] width 1316 height 31
click at [606, 370] on input "$0.00" at bounding box center [594, 370] width 60 height 11
drag, startPoint x: 608, startPoint y: 370, endPoint x: 552, endPoint y: 375, distance: 56.2
click at [552, 375] on div "Hot Stamping MB Foil $136.80 136.80 100% 100 $273.60 $273.60 $0.00 $0.00" at bounding box center [403, 370] width 441 height 31
click at [478, 423] on div "Pricing Buying Selling Tracking MB Foil MS Foil Xero Item # Material Cost Marku…" at bounding box center [841, 353] width 1370 height 238
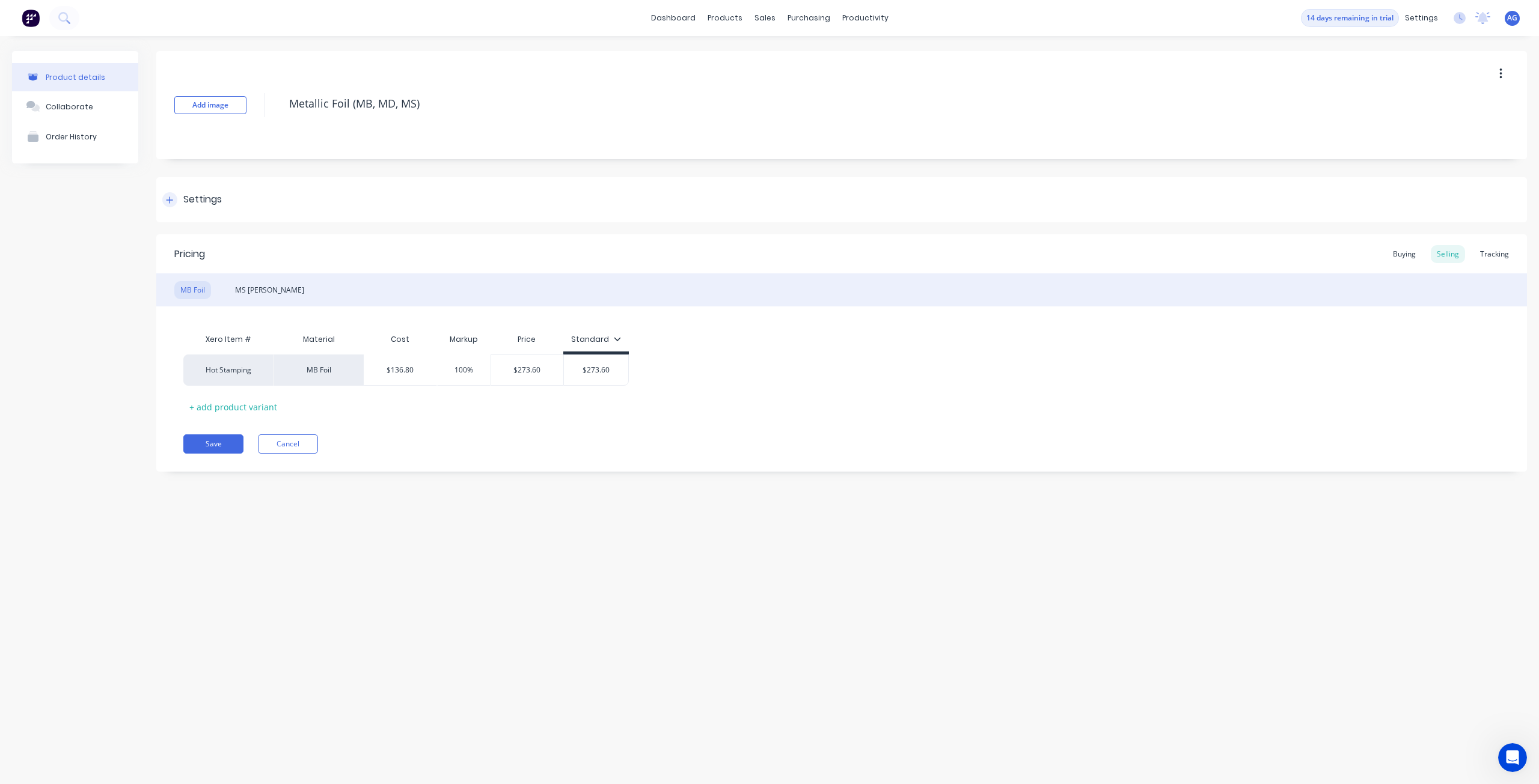
drag, startPoint x: 237, startPoint y: 447, endPoint x: 171, endPoint y: 205, distance: 250.8
click at [175, 226] on div "Add image Metallic Foil (MB, MD, [GEOGRAPHIC_DATA]) Settings Product Options I …" at bounding box center [841, 270] width 1370 height 439
click at [171, 204] on div at bounding box center [169, 199] width 15 height 15
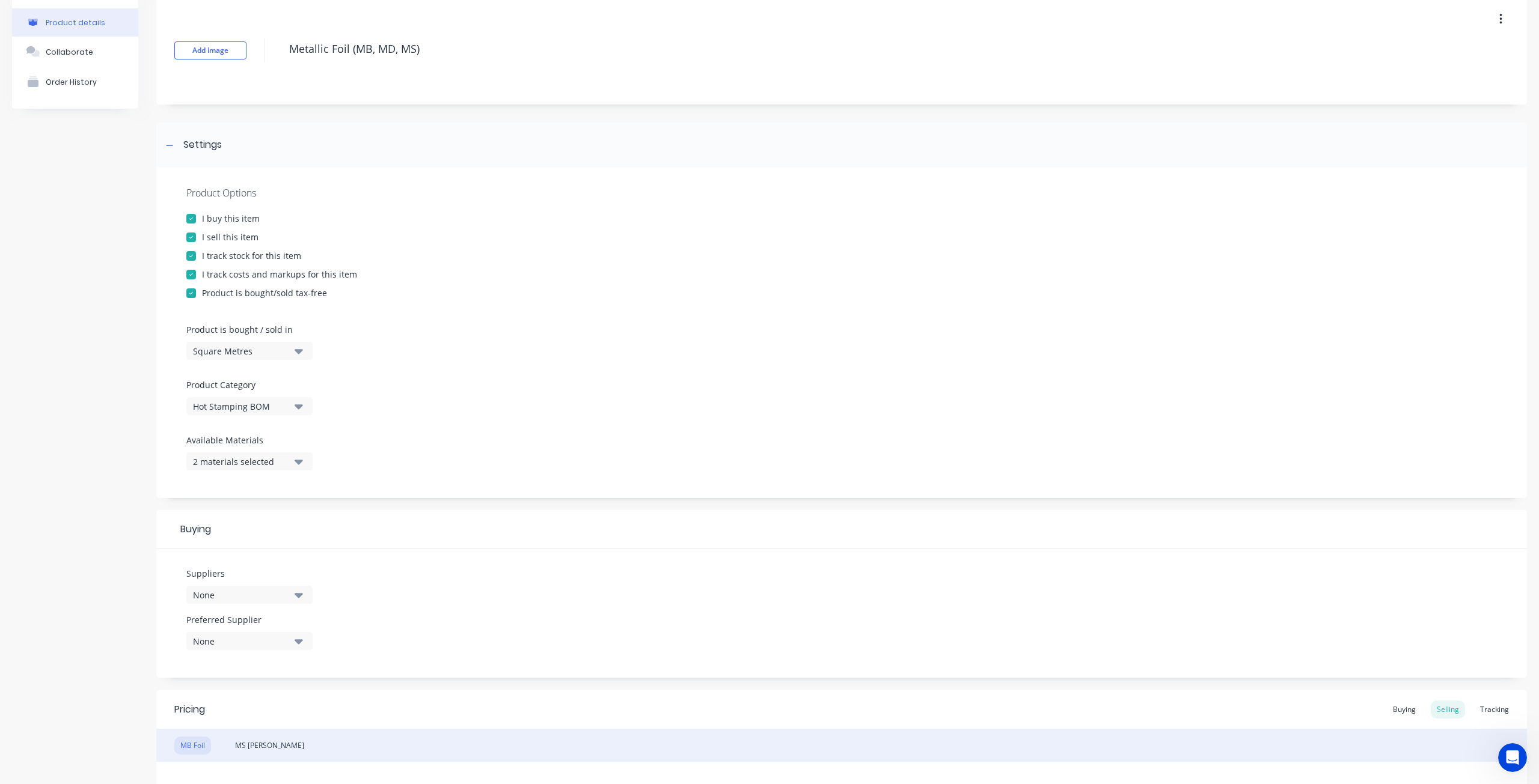
scroll to position [49, 0]
click at [278, 349] on button "Square Metres" at bounding box center [249, 356] width 126 height 18
click at [277, 356] on div "Square Metres" at bounding box center [241, 356] width 96 height 13
click at [277, 357] on div "Square Metres" at bounding box center [241, 356] width 96 height 13
click at [282, 436] on div "Custom Formula" at bounding box center [277, 434] width 180 height 24
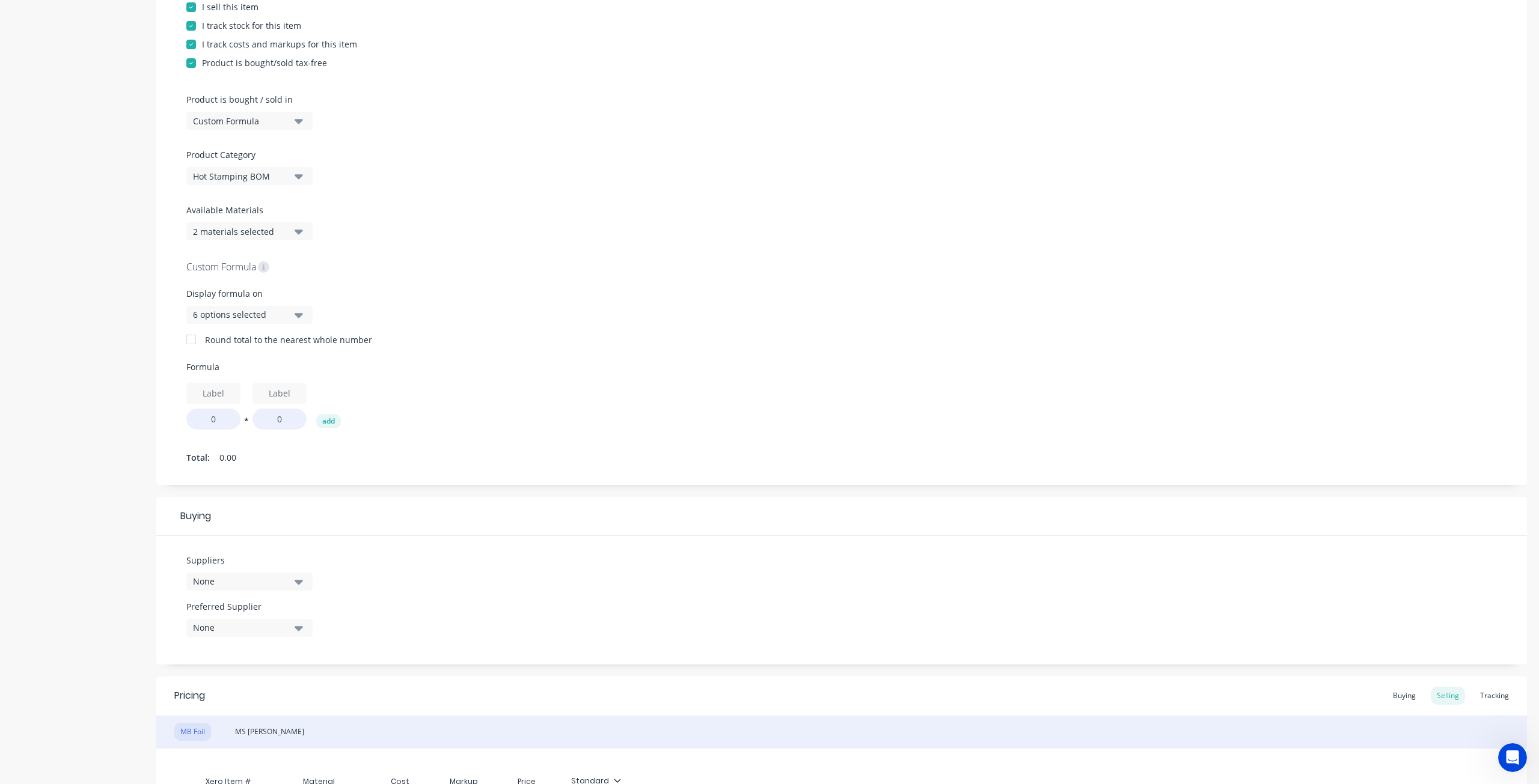
scroll to position [289, 0]
click at [210, 389] on input "text" at bounding box center [213, 389] width 54 height 22
click at [256, 297] on div "Display formula on 6 options selected" at bounding box center [249, 300] width 126 height 36
click at [251, 314] on div "6 options selected" at bounding box center [241, 309] width 96 height 13
click at [385, 297] on div "Display formula on 6 options selected" at bounding box center [842, 305] width 1310 height 46
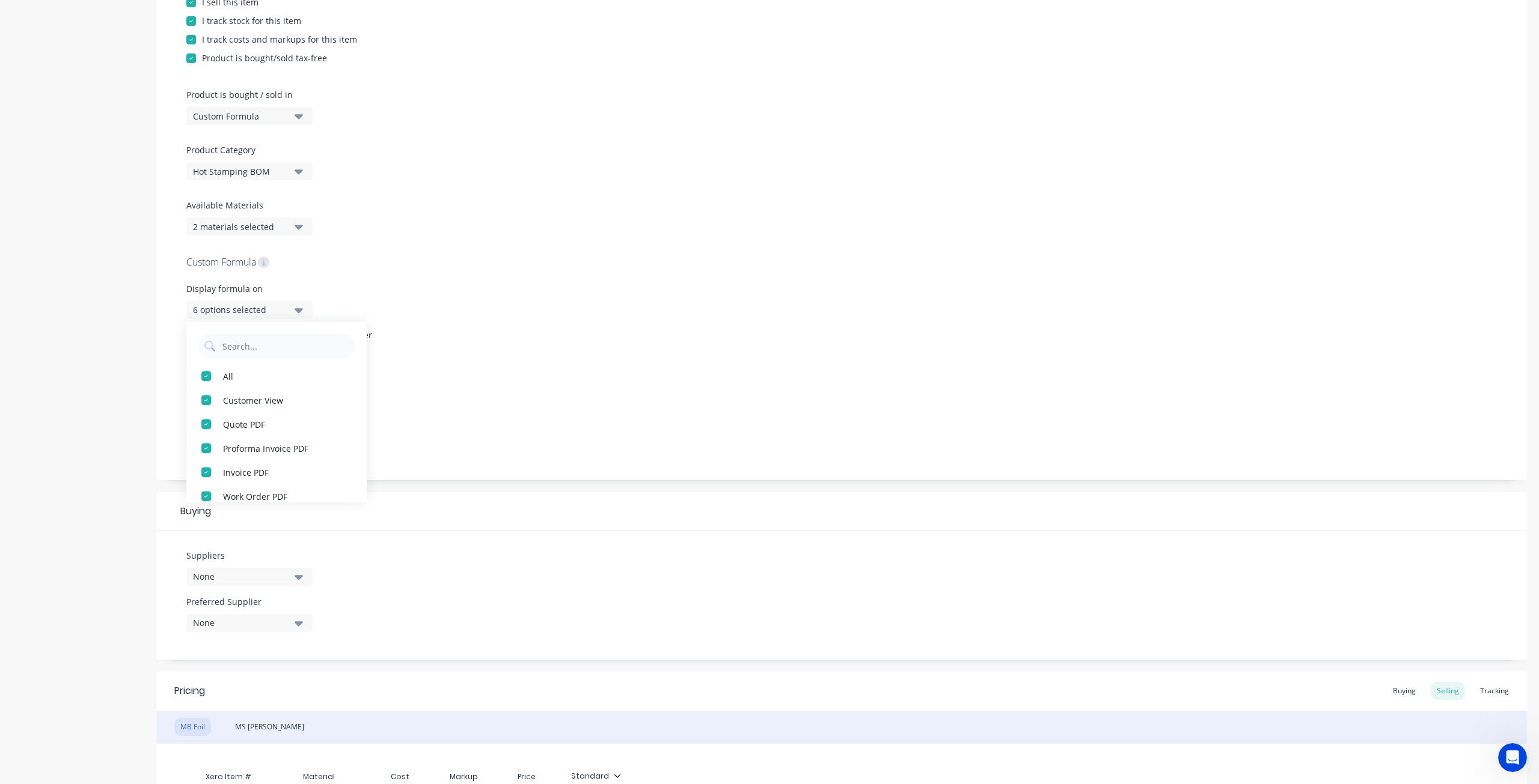
click at [444, 350] on div "Custom Formula Display formula on 6 options selected All Customer View Quote PD…" at bounding box center [842, 358] width 1310 height 208
click at [298, 228] on icon "button" at bounding box center [298, 227] width 9 height 5
click at [444, 244] on div "Product Options I buy this item I sell this item I track stock for this item I …" at bounding box center [841, 206] width 1370 height 547
click at [208, 410] on input "0" at bounding box center [213, 414] width 54 height 22
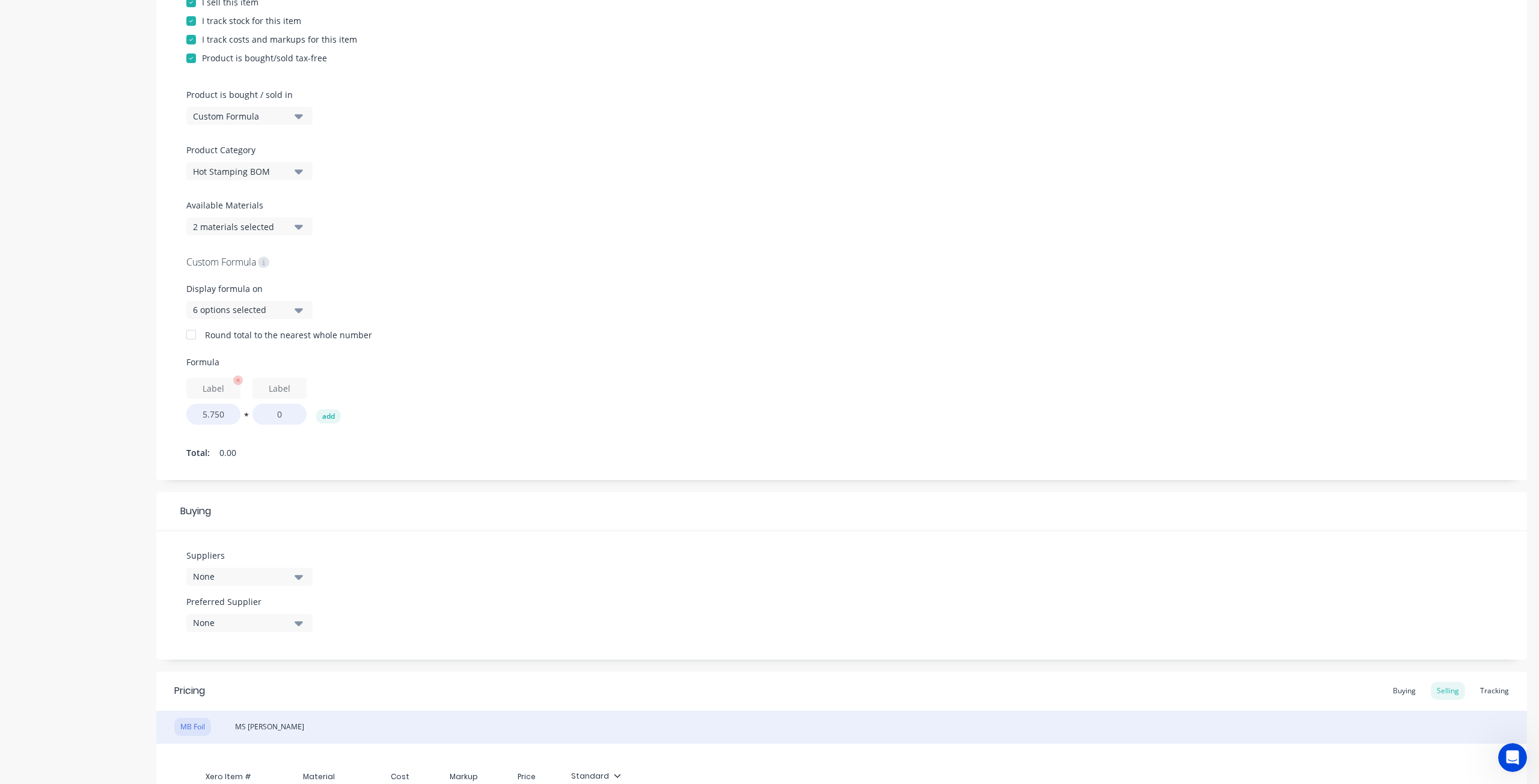
click at [220, 385] on input "text" at bounding box center [213, 389] width 54 height 22
click at [226, 390] on input "Foil Pull (Width)" at bounding box center [213, 389] width 54 height 22
drag, startPoint x: 230, startPoint y: 389, endPoint x: 294, endPoint y: 387, distance: 64.0
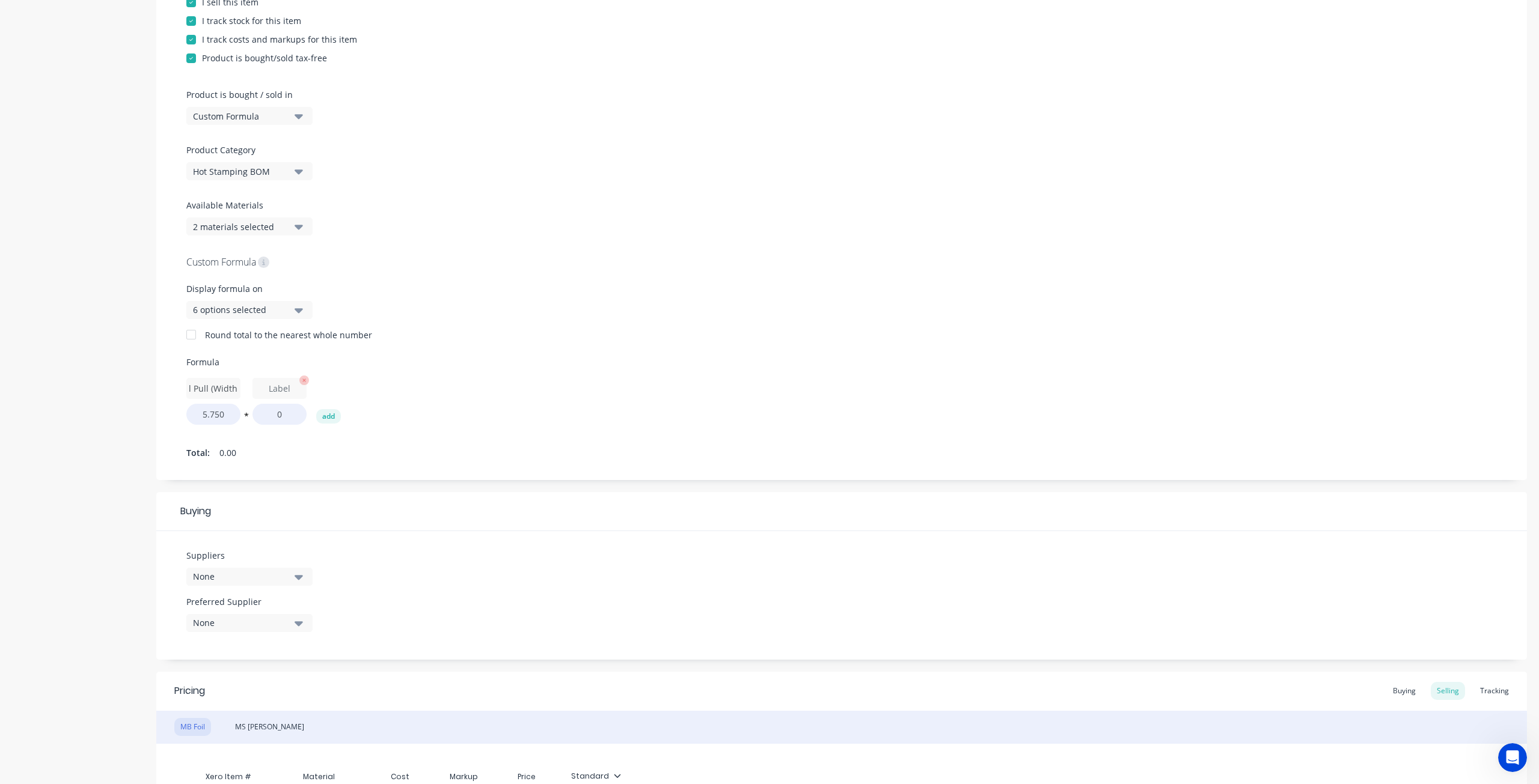
click at [294, 387] on div "Foil Pull (Width) 5.750 * 0 add" at bounding box center [842, 402] width 1310 height 47
click at [294, 387] on input "text" at bounding box center [279, 389] width 54 height 22
click at [286, 416] on input "0" at bounding box center [279, 414] width 54 height 22
click at [326, 416] on button "add" at bounding box center [328, 416] width 24 height 15
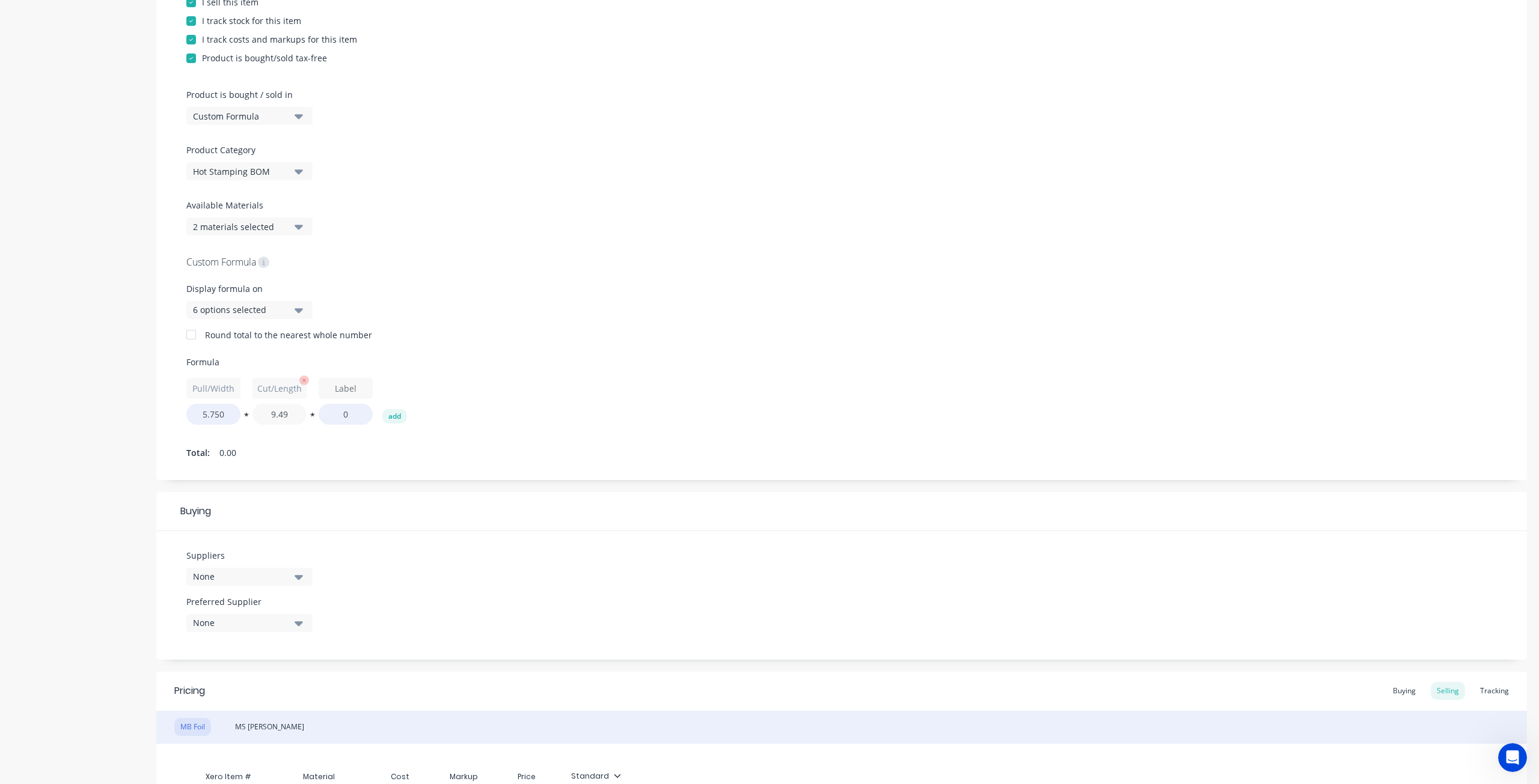
click at [295, 412] on input "9.49" at bounding box center [279, 414] width 54 height 22
drag, startPoint x: 293, startPoint y: 414, endPoint x: 263, endPoint y: 415, distance: 30.0
click at [263, 415] on input "9.49" at bounding box center [279, 414] width 54 height 22
click at [264, 385] on input "Cut/Length" at bounding box center [279, 389] width 54 height 22
drag, startPoint x: 258, startPoint y: 388, endPoint x: 384, endPoint y: 395, distance: 126.2
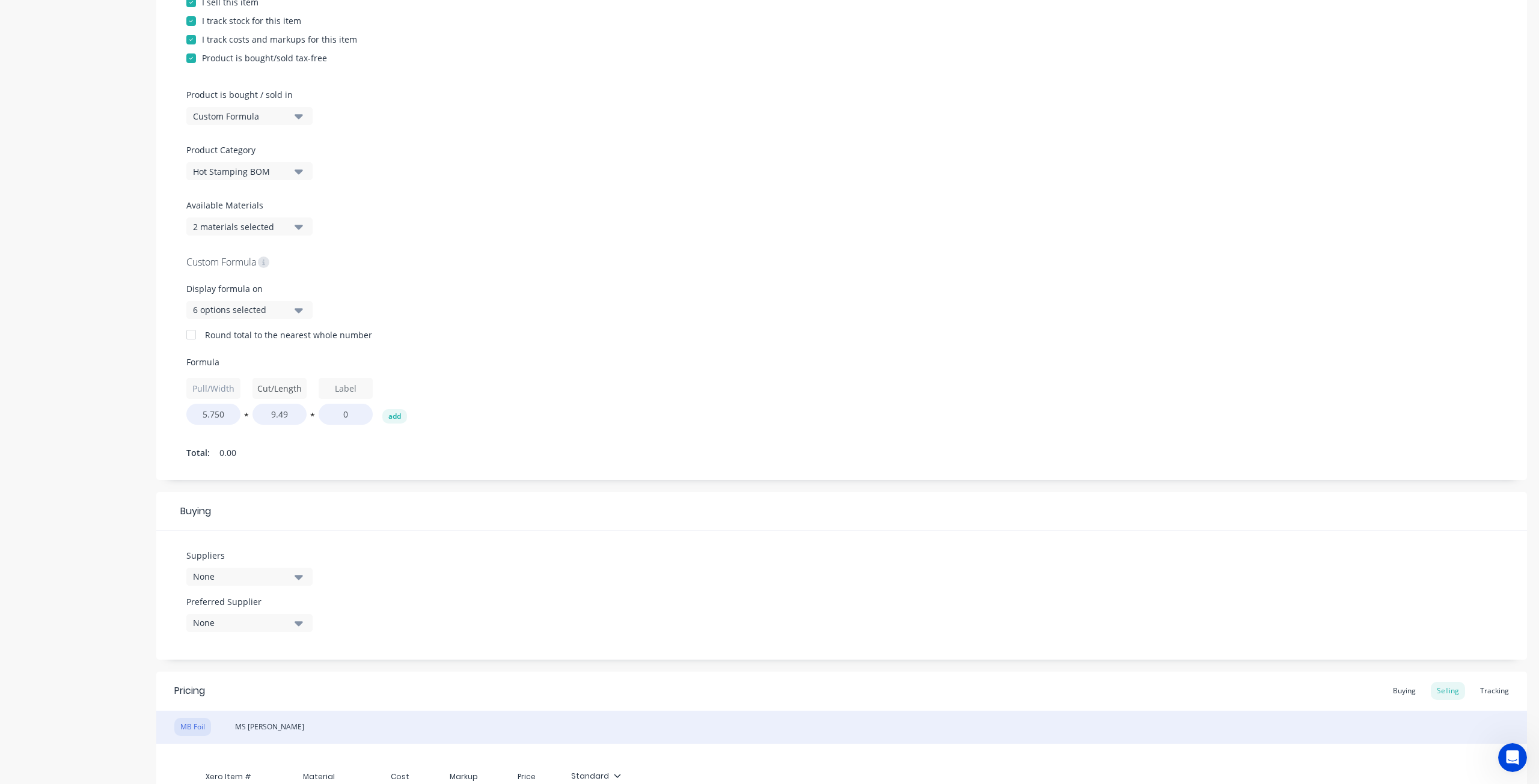
click at [384, 395] on div "Pull/Width 5.750 * Cut/Length 9.49 * 0 add" at bounding box center [842, 402] width 1310 height 47
click at [351, 385] on input "text" at bounding box center [345, 389] width 54 height 22
click at [348, 413] on input "0" at bounding box center [345, 414] width 54 height 22
click at [389, 416] on button "add" at bounding box center [394, 416] width 24 height 15
click at [376, 415] on button "*" at bounding box center [378, 418] width 12 height 9
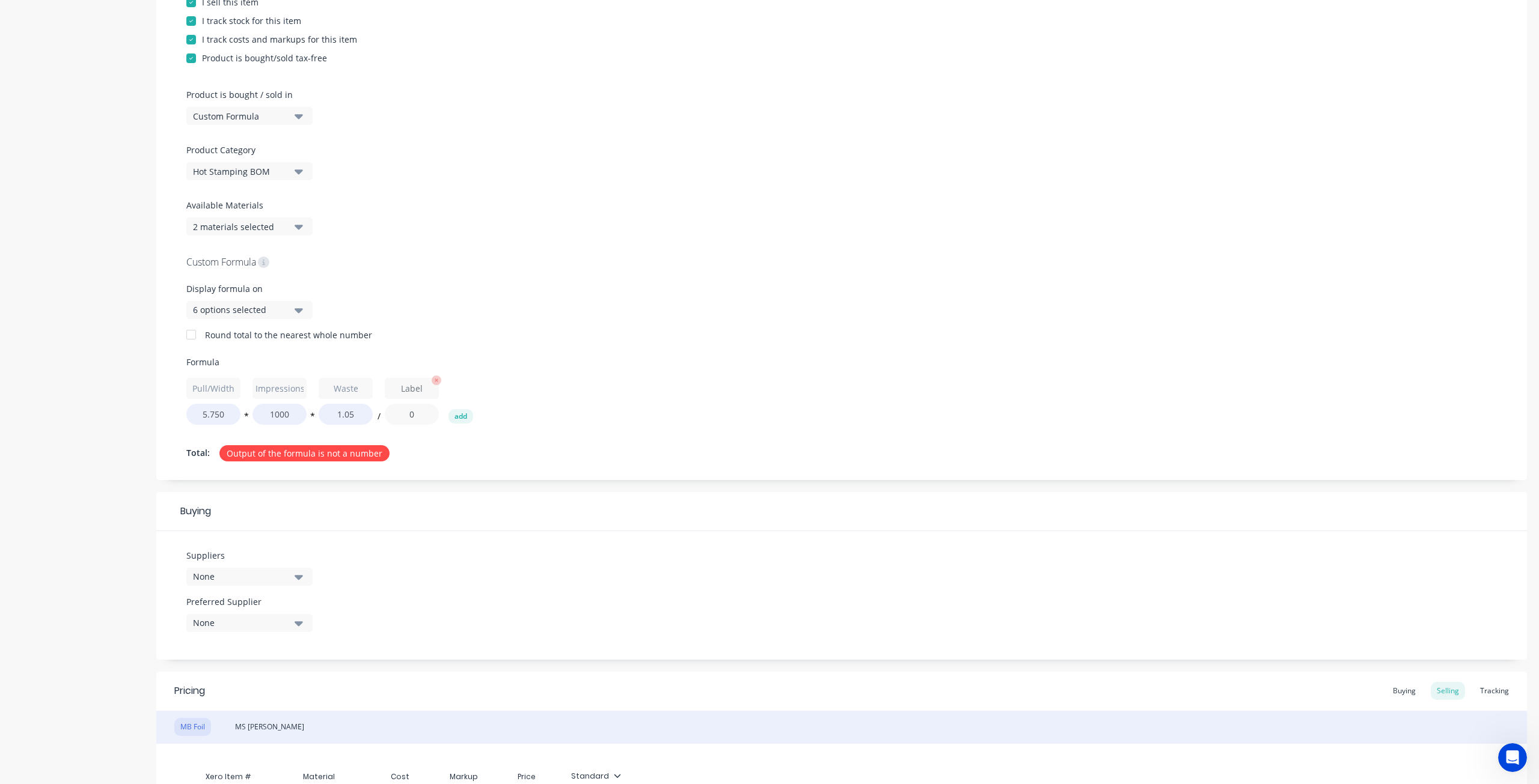
click at [418, 411] on input "0" at bounding box center [411, 414] width 54 height 22
click at [376, 416] on button "/" at bounding box center [378, 418] width 12 height 9
click at [439, 381] on icon "button" at bounding box center [436, 380] width 10 height 10
click at [402, 418] on button "add" at bounding box center [394, 416] width 24 height 15
click at [411, 388] on input "text" at bounding box center [411, 389] width 54 height 22
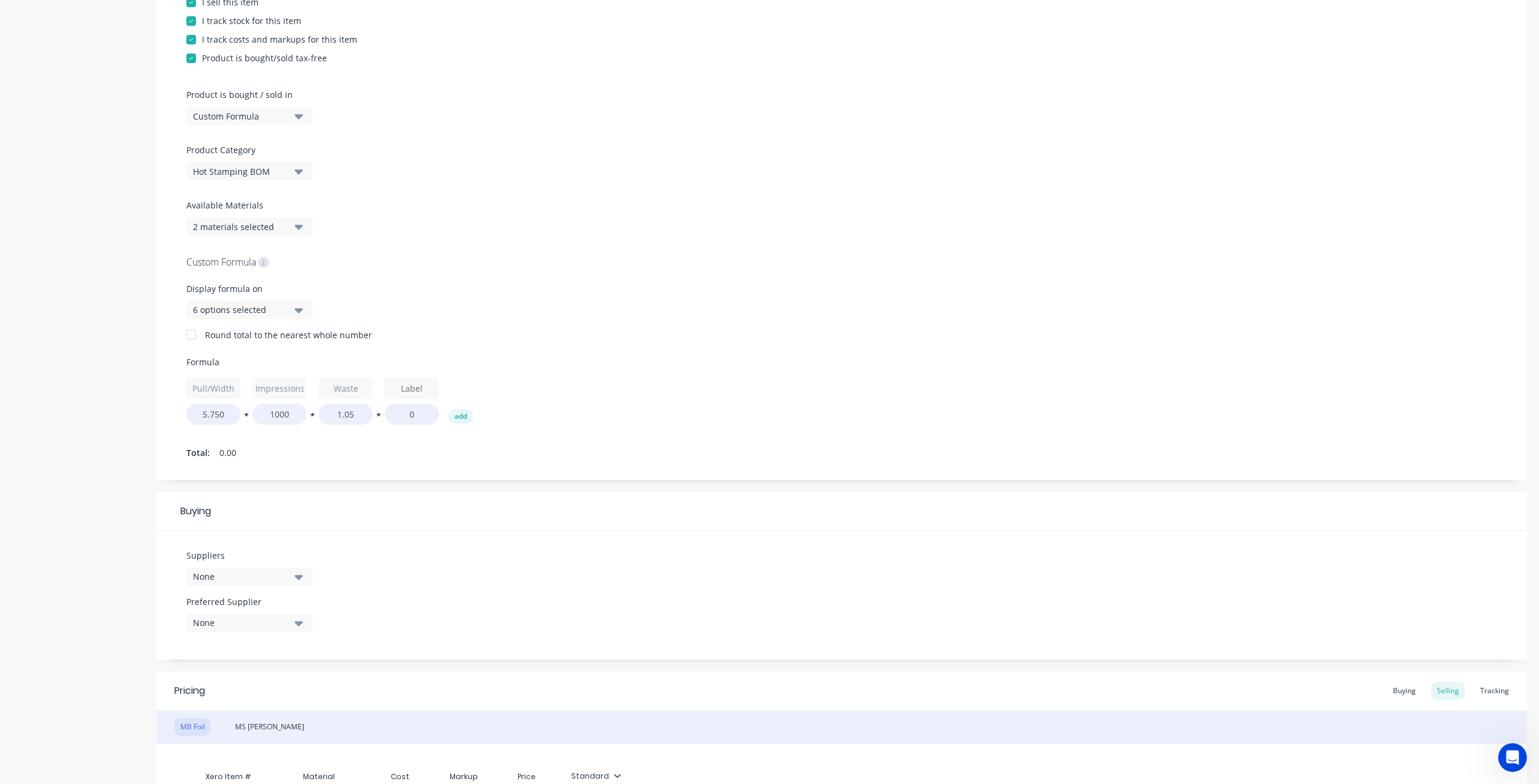
click at [377, 416] on button "*" at bounding box center [378, 418] width 12 height 9
click at [402, 394] on input "text" at bounding box center [411, 389] width 54 height 22
click at [416, 410] on input "0" at bounding box center [411, 414] width 54 height 22
click at [553, 407] on div "Pull/Width 5.750 * Impressions 1000 * Waste 1.05 / To Feet 12 add" at bounding box center [842, 402] width 1310 height 47
click at [440, 379] on icon "button" at bounding box center [436, 380] width 10 height 10
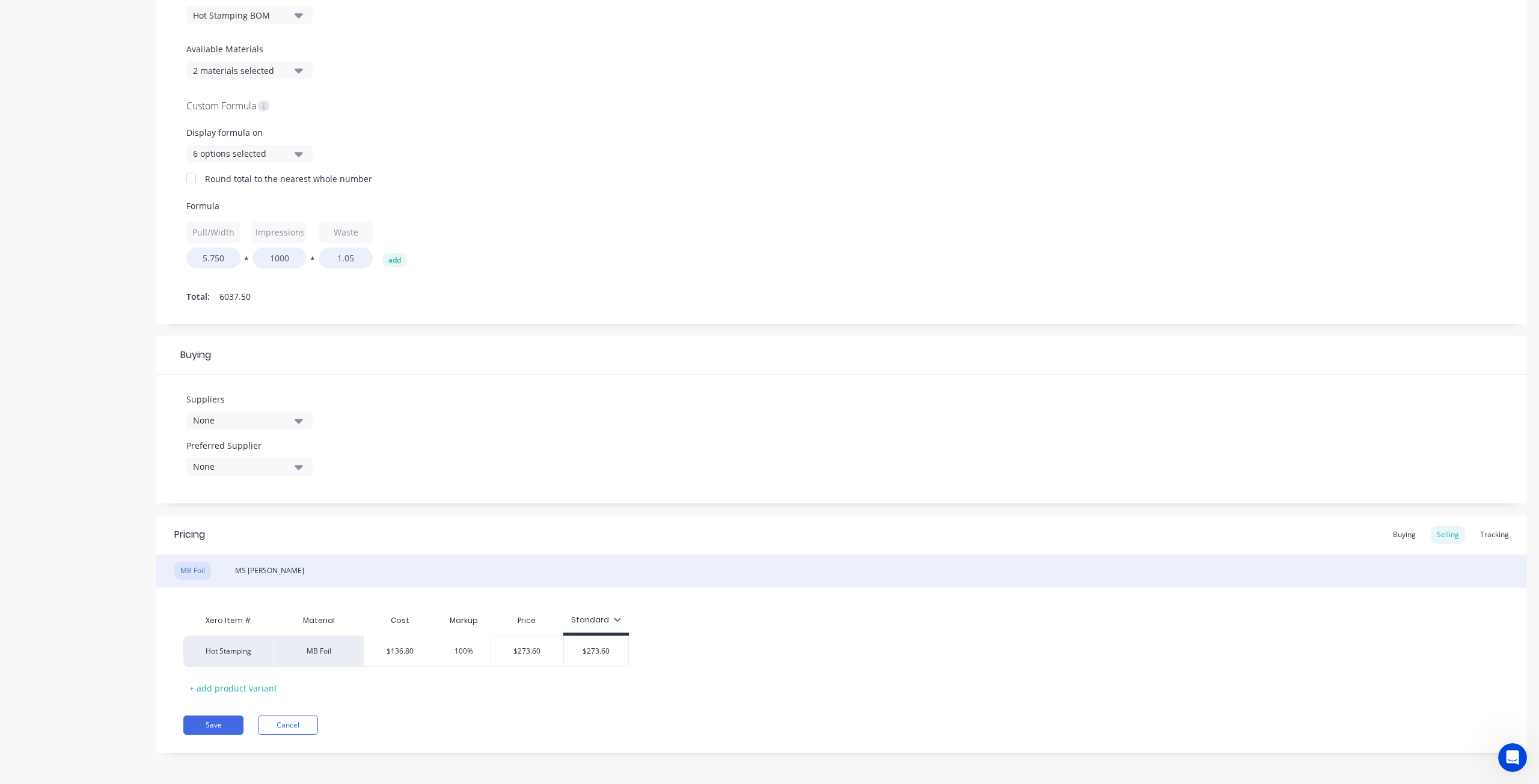
scroll to position [326, 0]
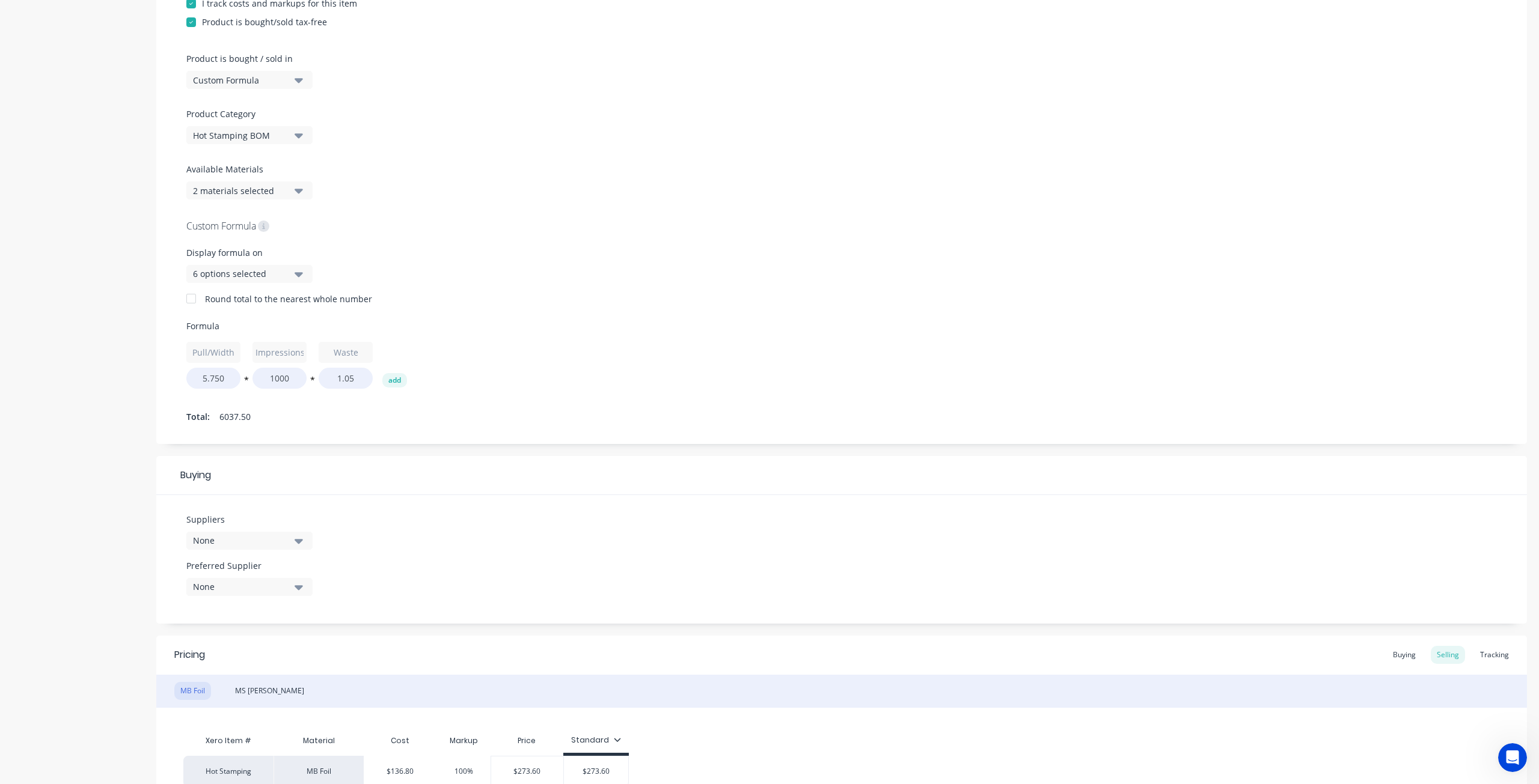
drag, startPoint x: 460, startPoint y: 354, endPoint x: 475, endPoint y: 243, distance: 112.0
click at [475, 243] on div "Custom Formula Display formula on 6 options selected Round total to the nearest…" at bounding box center [842, 322] width 1310 height 208
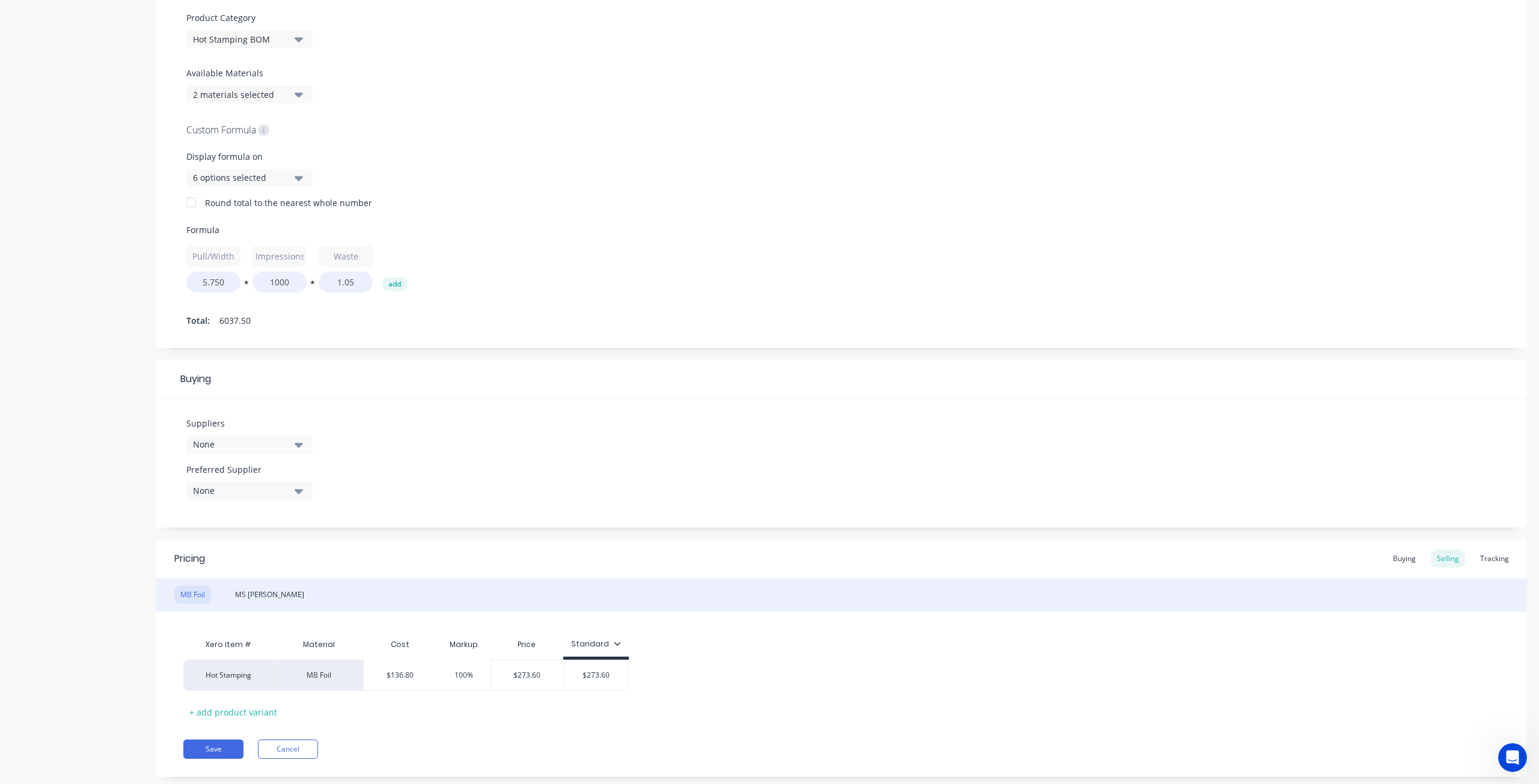
scroll to position [446, 0]
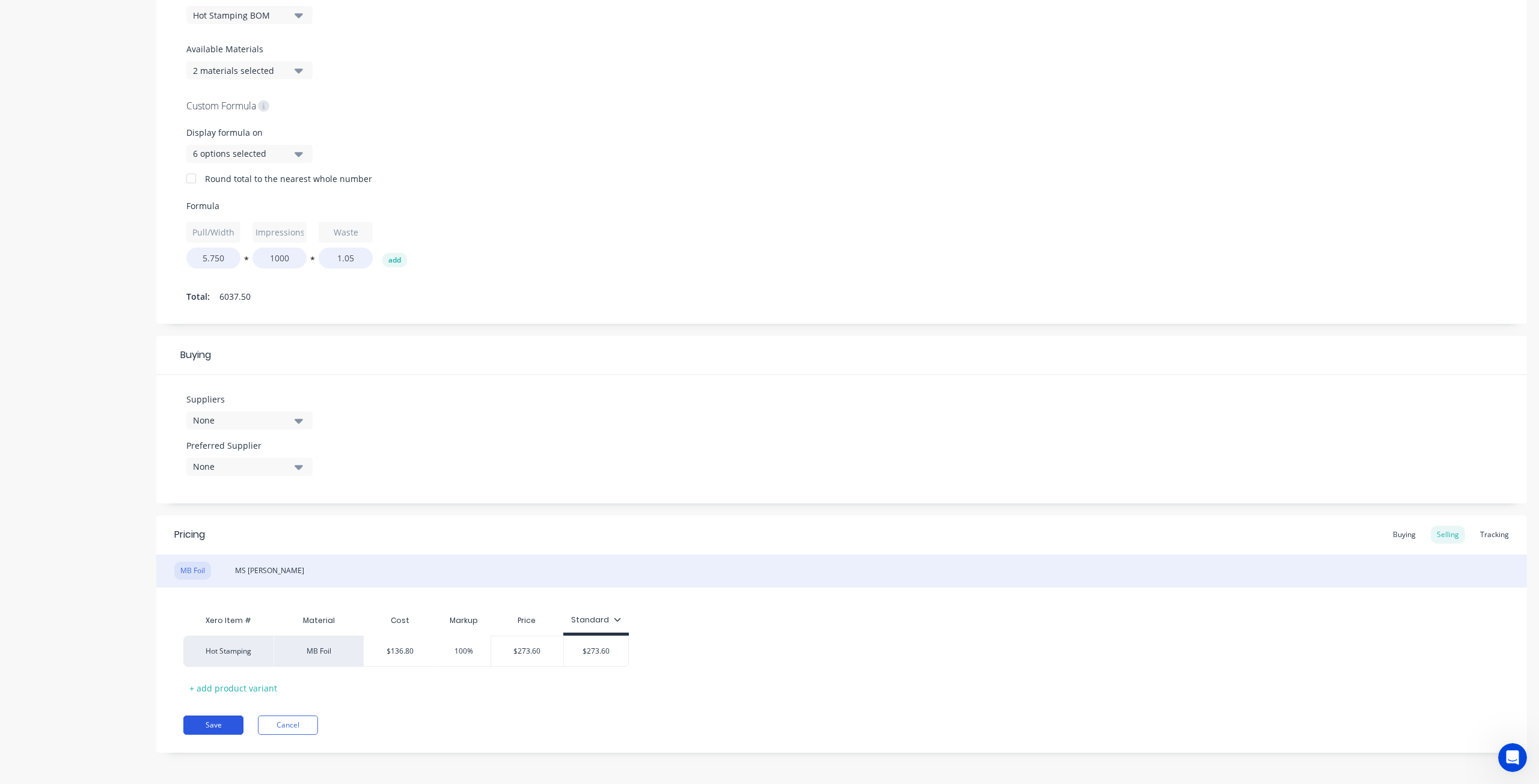
click at [232, 725] on button "Save" at bounding box center [212, 725] width 60 height 20
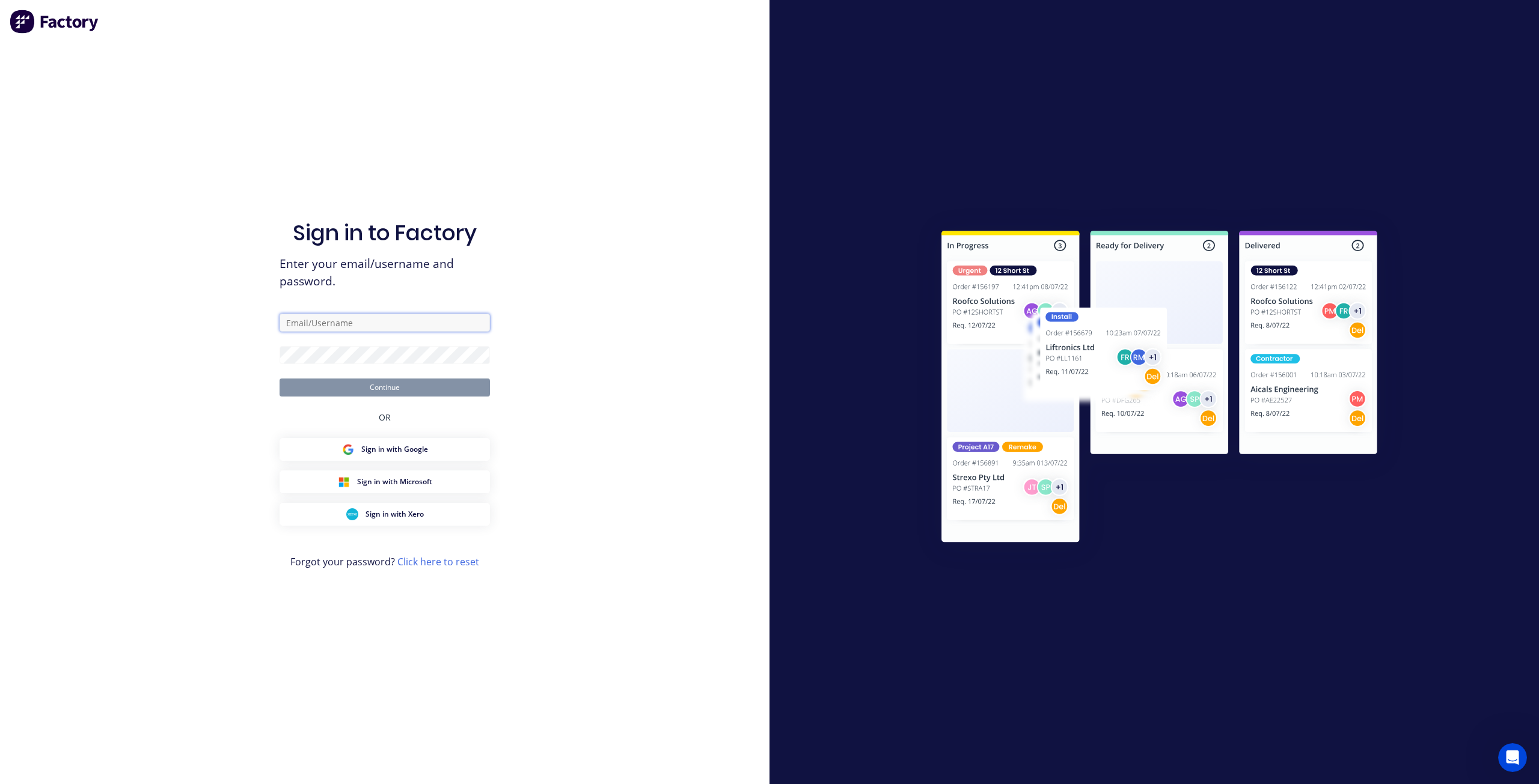
click at [392, 324] on input "text" at bounding box center [384, 323] width 210 height 18
click at [388, 523] on button "Sign in with Xero" at bounding box center [384, 513] width 210 height 22
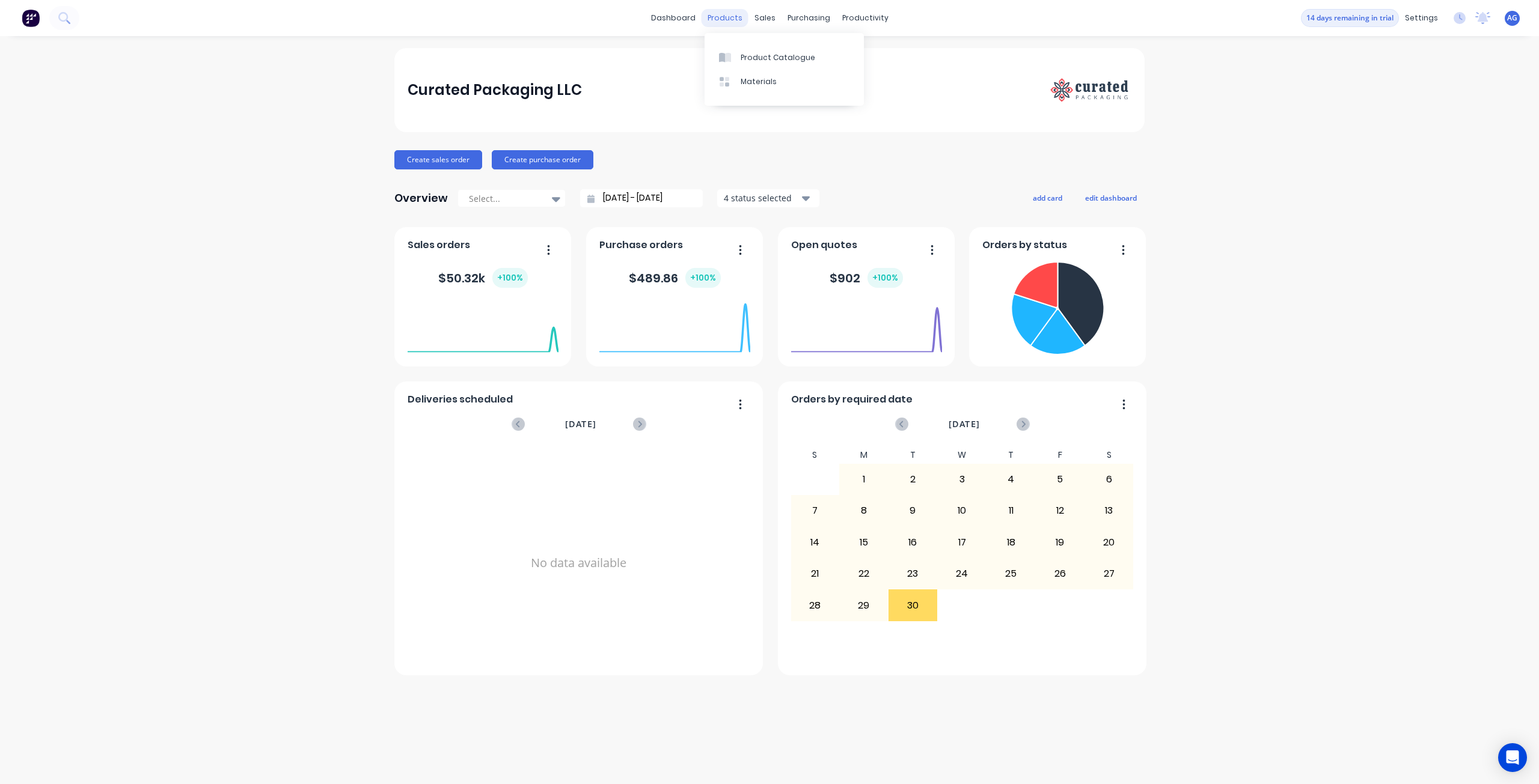
click at [735, 20] on div "products" at bounding box center [725, 18] width 47 height 18
click at [734, 55] on div at bounding box center [727, 57] width 18 height 11
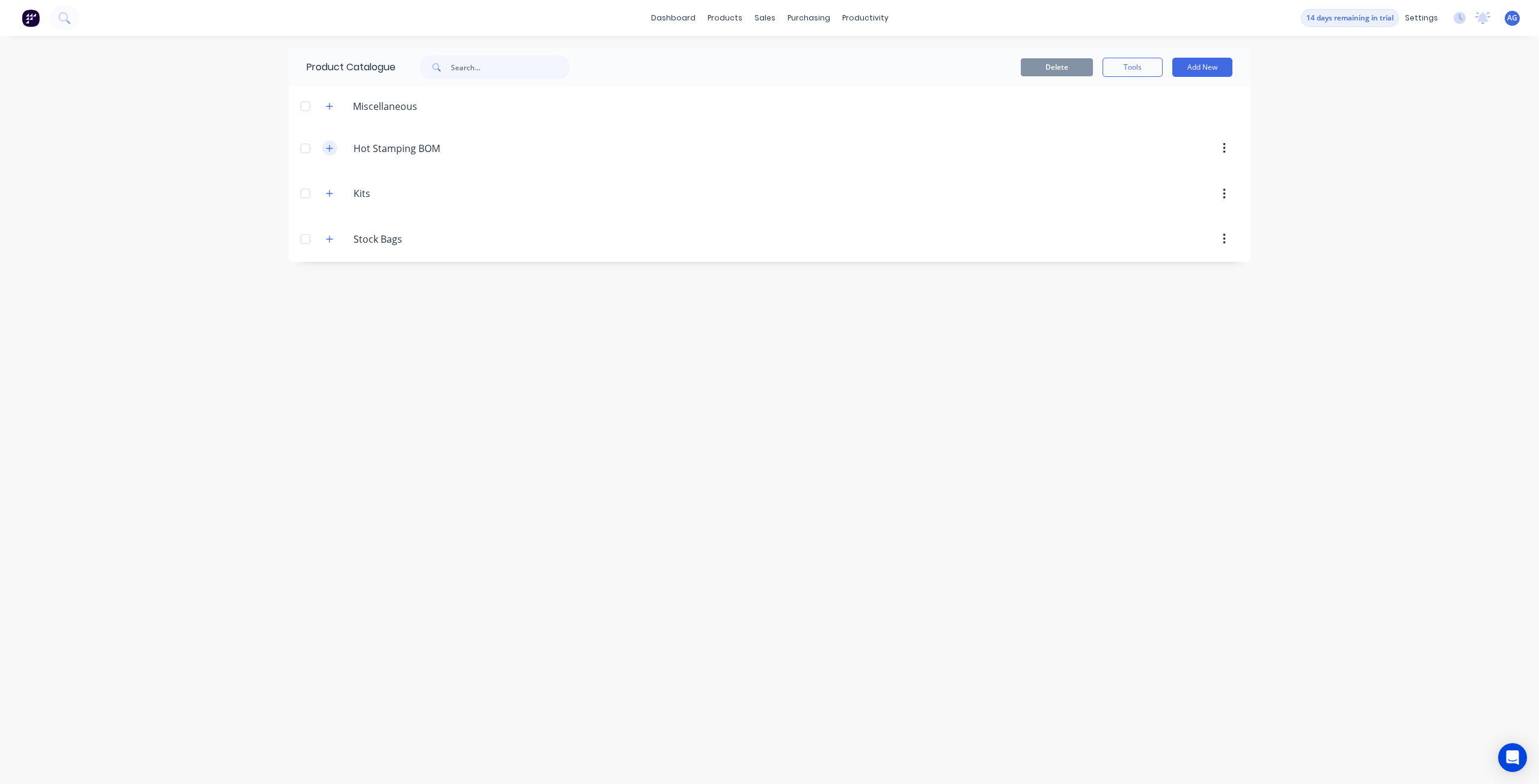
click at [331, 148] on icon "button" at bounding box center [329, 149] width 7 height 9
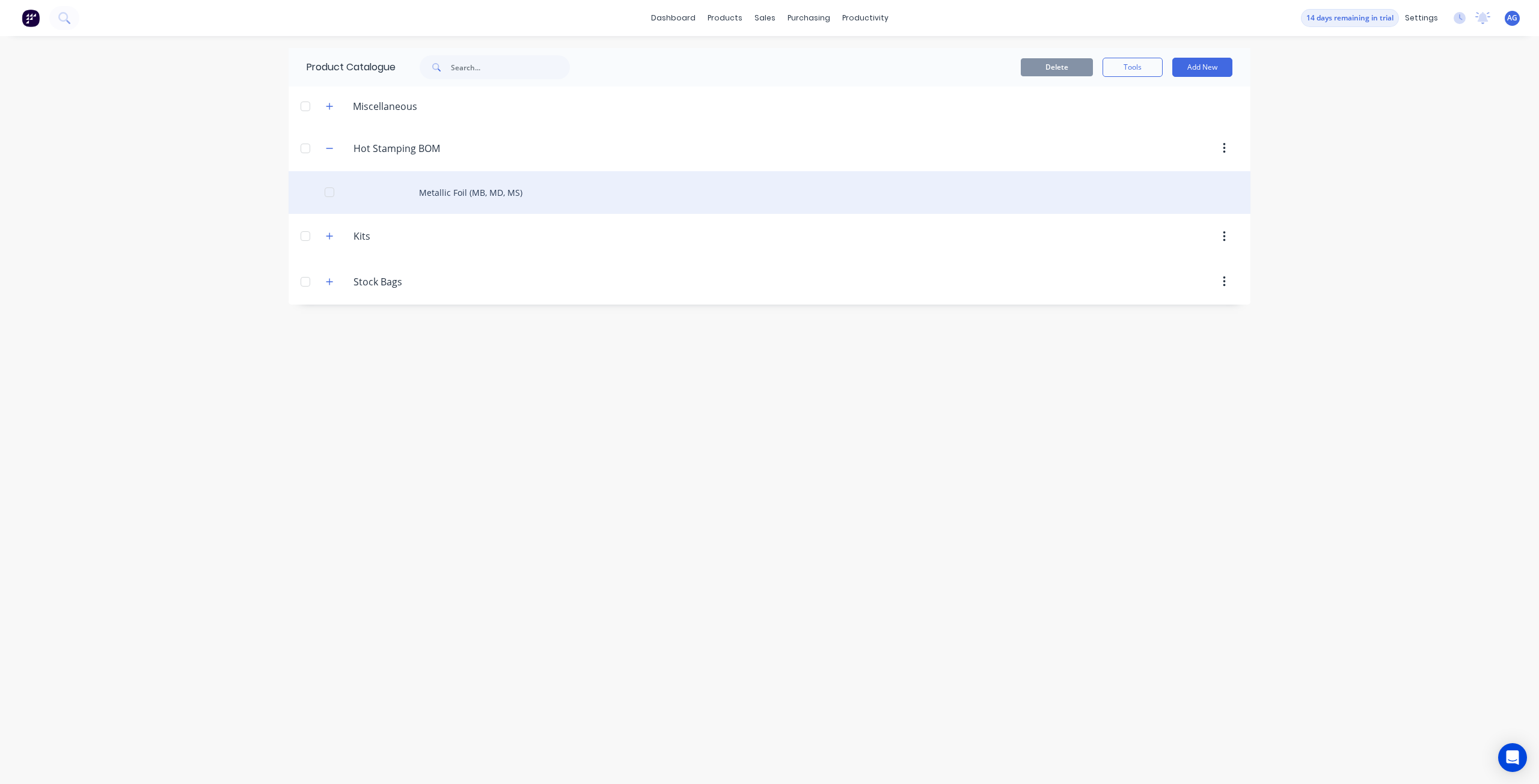
click at [481, 185] on div "Metallic Foil (MB, MD, MS)" at bounding box center [769, 193] width 961 height 43
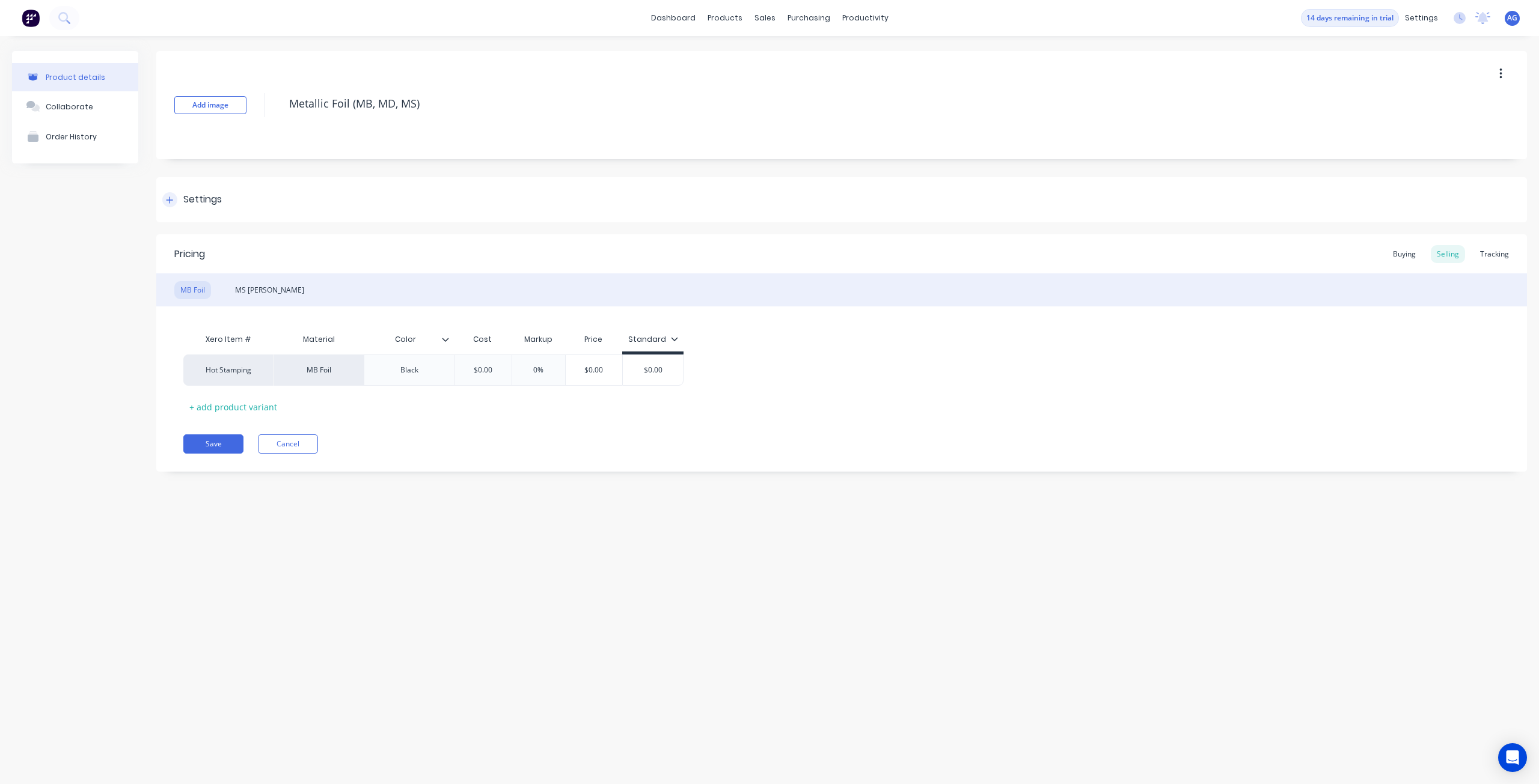
click at [166, 197] on icon at bounding box center [169, 199] width 7 height 9
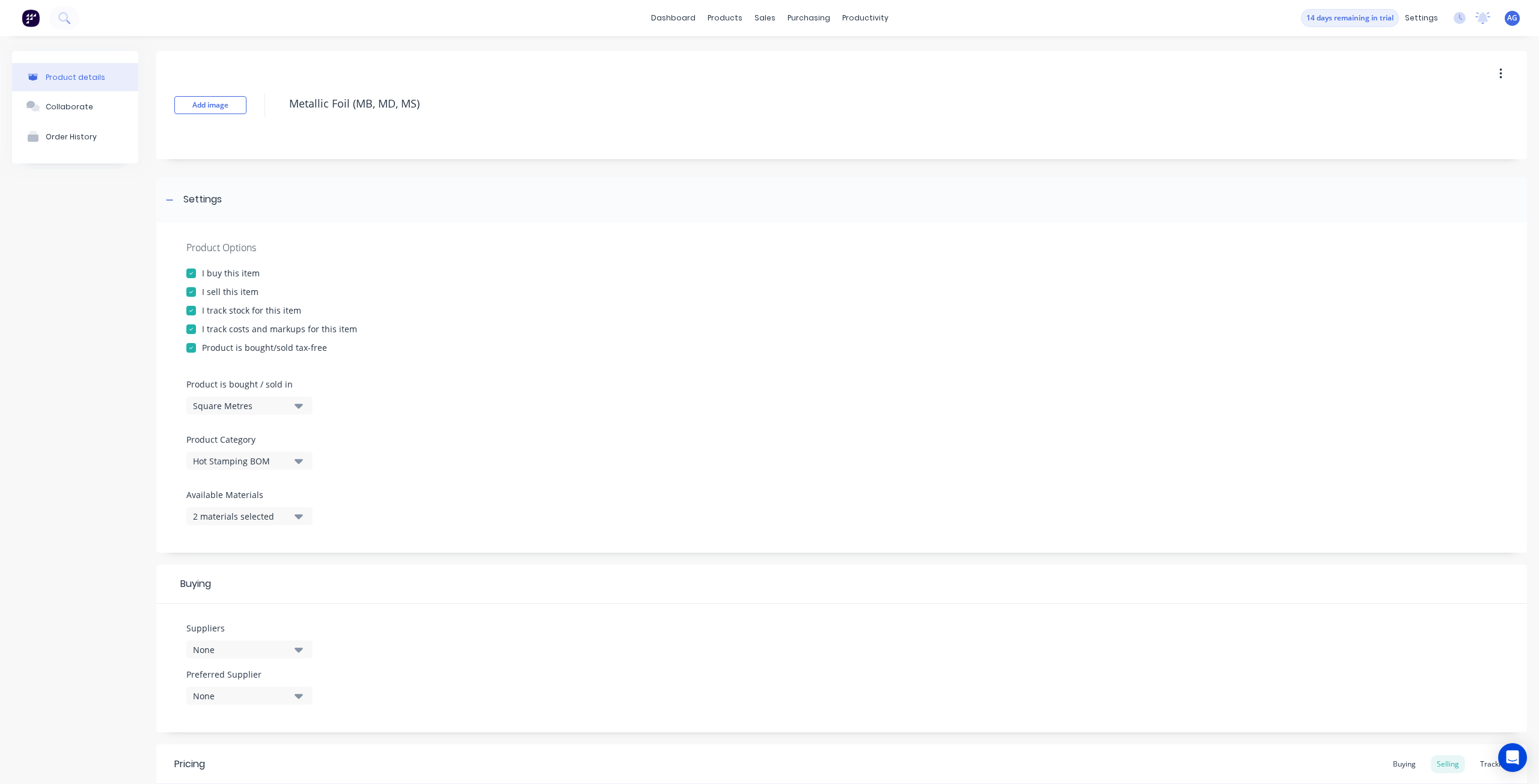
click at [291, 402] on button "Square Metres" at bounding box center [249, 406] width 126 height 18
click at [288, 463] on div "Lineal Metres" at bounding box center [277, 459] width 180 height 24
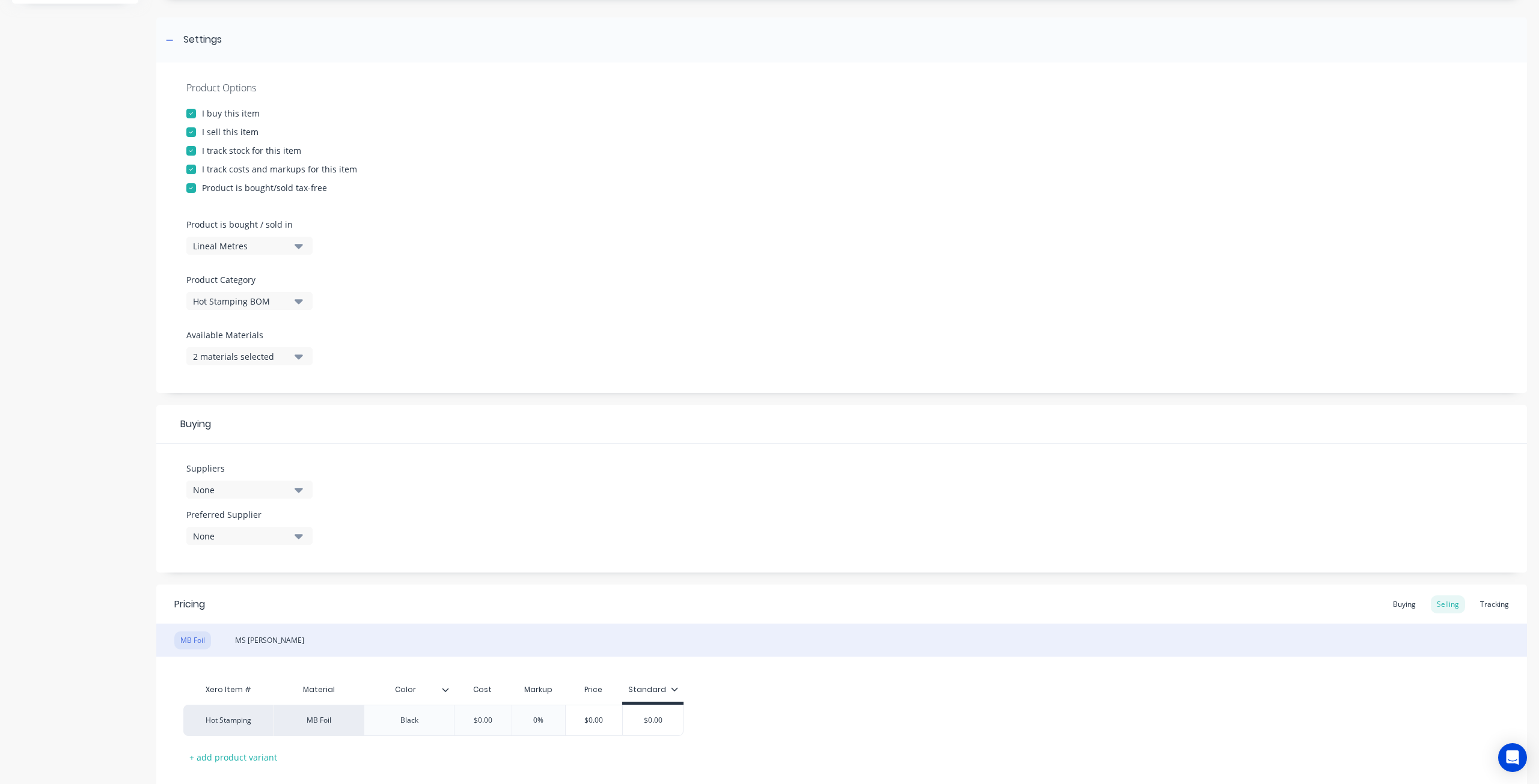
scroll to position [180, 0]
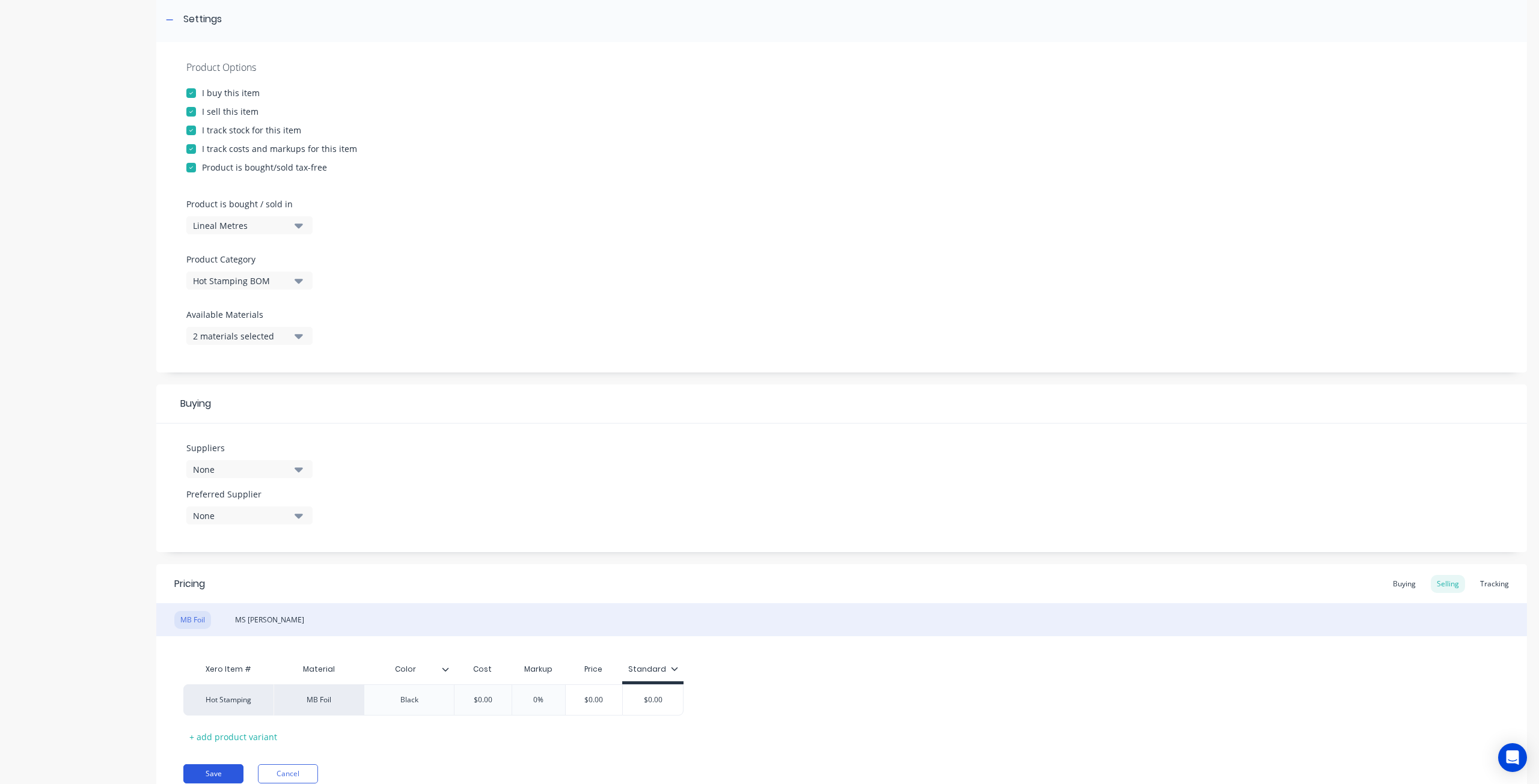
click at [214, 770] on button "Save" at bounding box center [212, 774] width 60 height 20
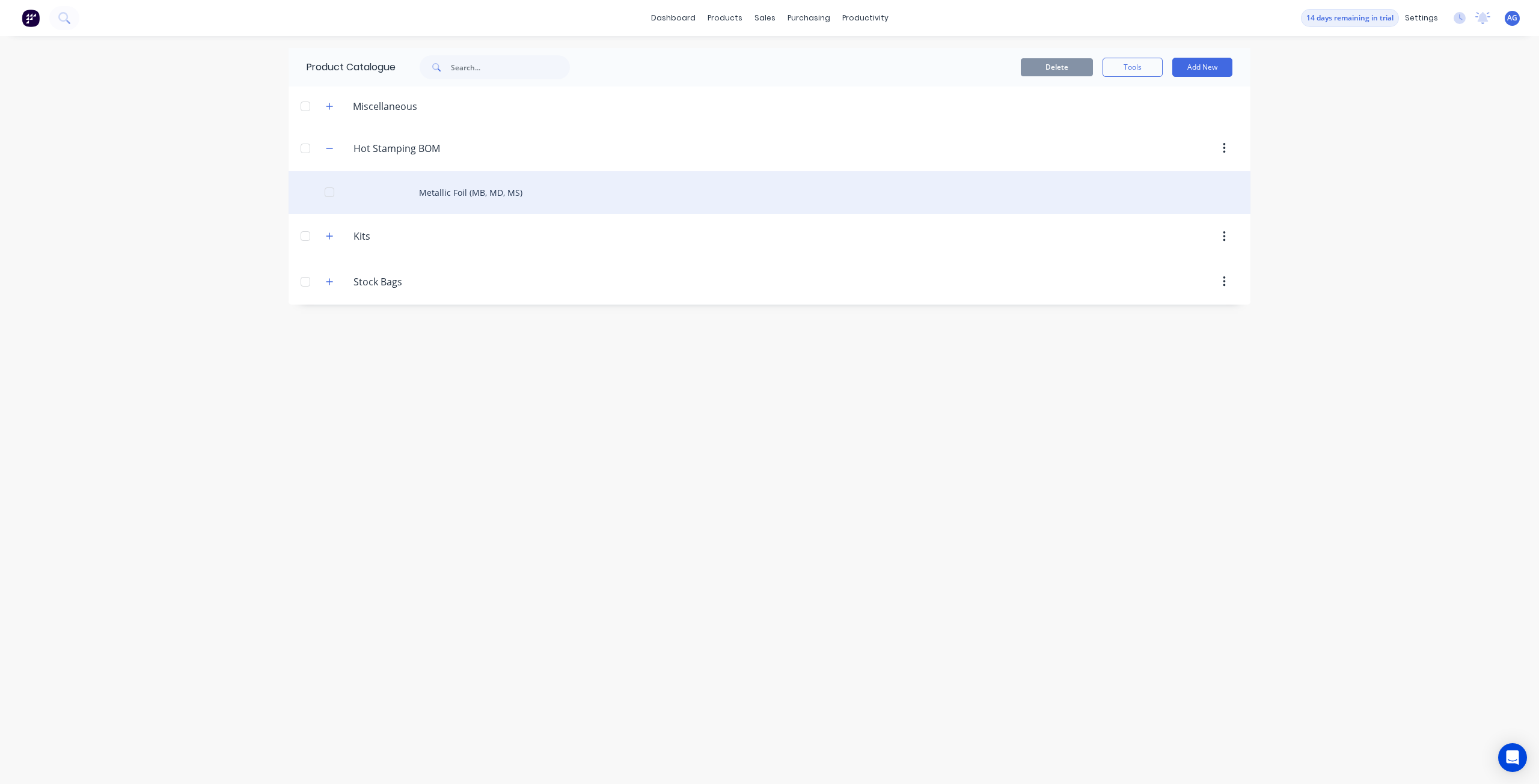
click at [488, 187] on div "Metallic Foil (MB, MD, MS)" at bounding box center [769, 193] width 961 height 43
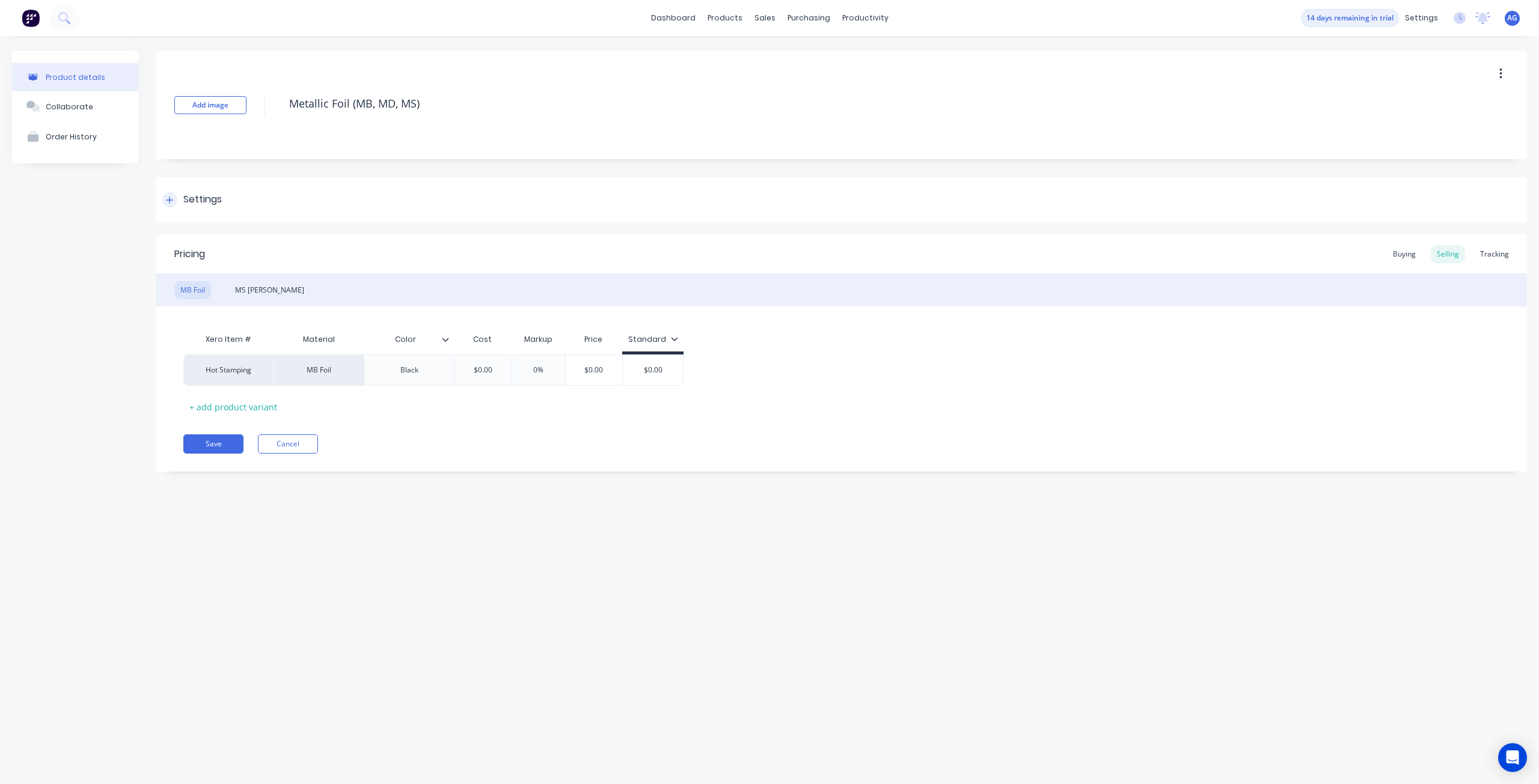
click at [176, 201] on div at bounding box center [169, 199] width 15 height 15
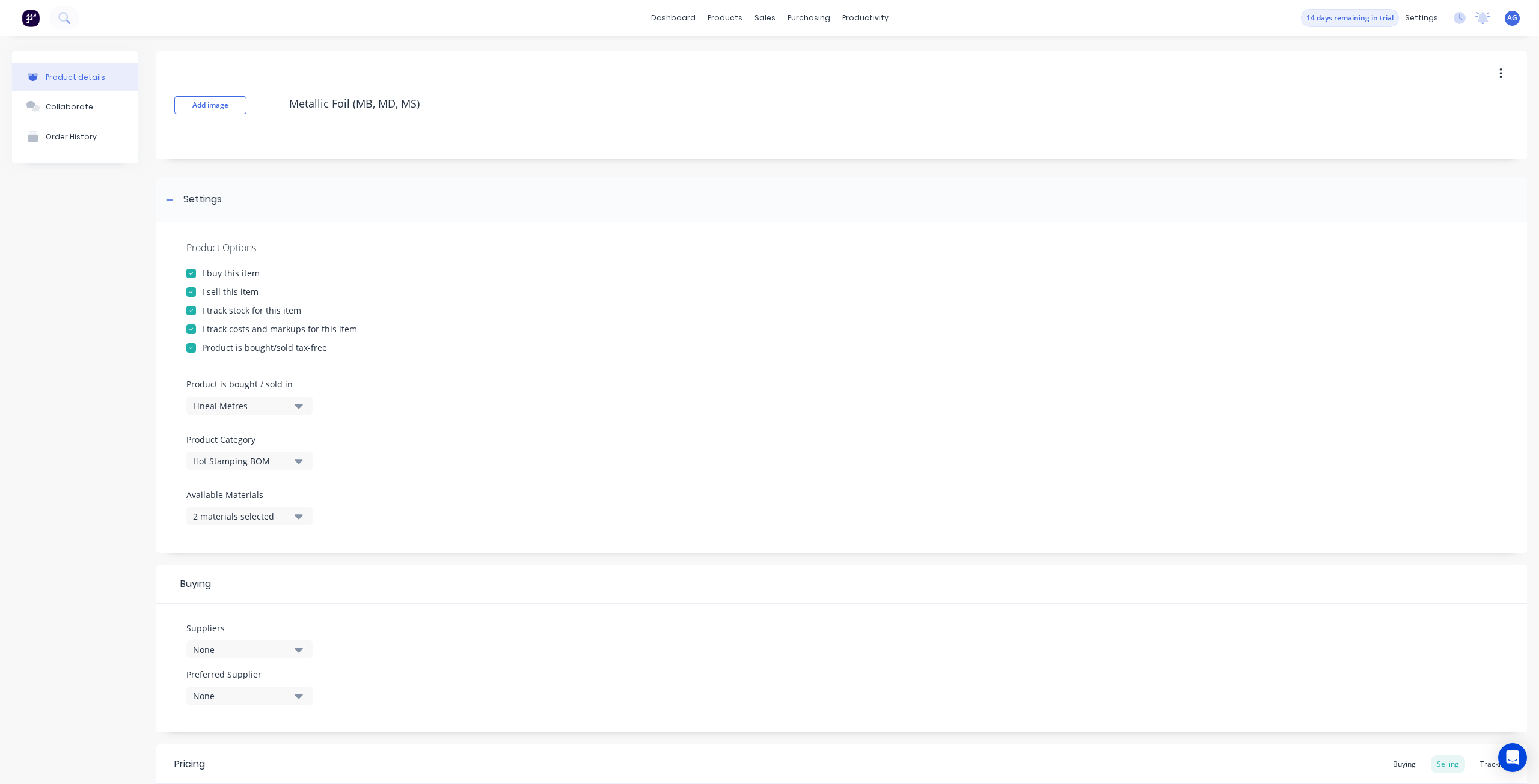
click at [298, 409] on icon "button" at bounding box center [298, 406] width 9 height 14
click at [291, 480] on div "Custom Formula" at bounding box center [277, 484] width 180 height 24
type textarea "x"
click at [289, 460] on button "Hot Stamping BOM" at bounding box center [249, 460] width 126 height 18
click at [372, 459] on div "Product Options I buy this item I sell this item I track stock for this item I …" at bounding box center [841, 496] width 1370 height 547
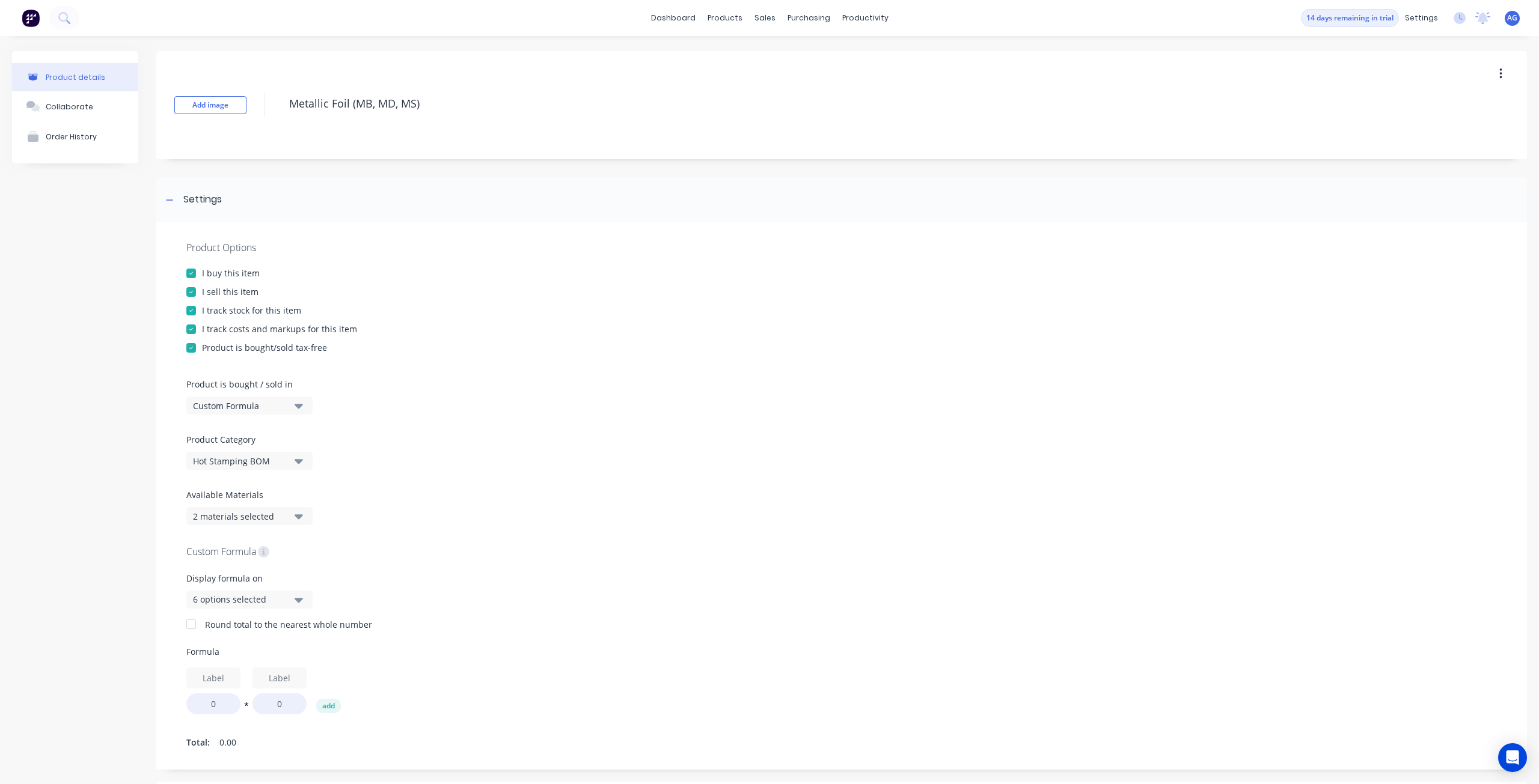
click at [292, 519] on button "2 materials selected" at bounding box center [249, 516] width 126 height 18
click at [380, 486] on div at bounding box center [842, 484] width 1310 height 9
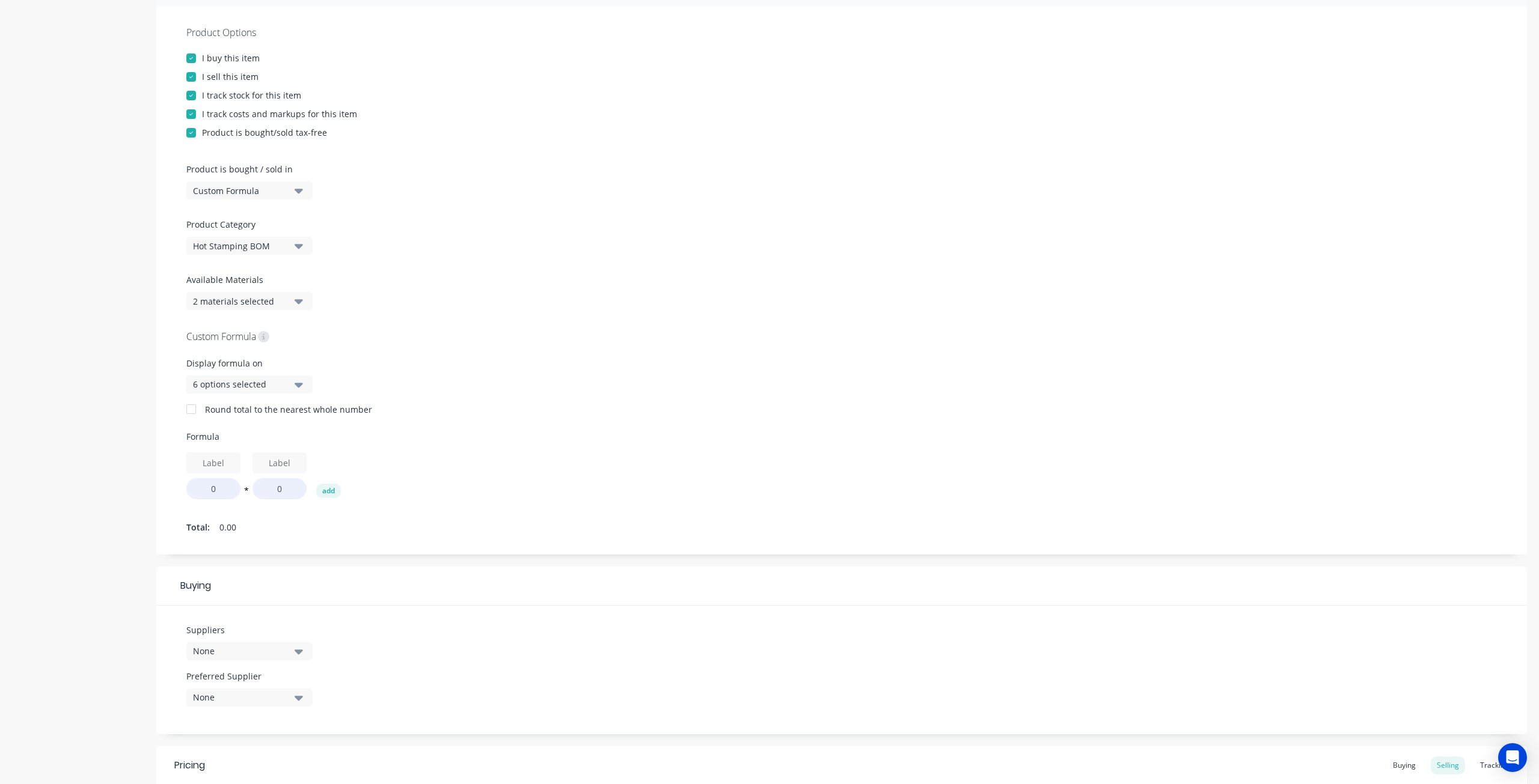
scroll to position [240, 0]
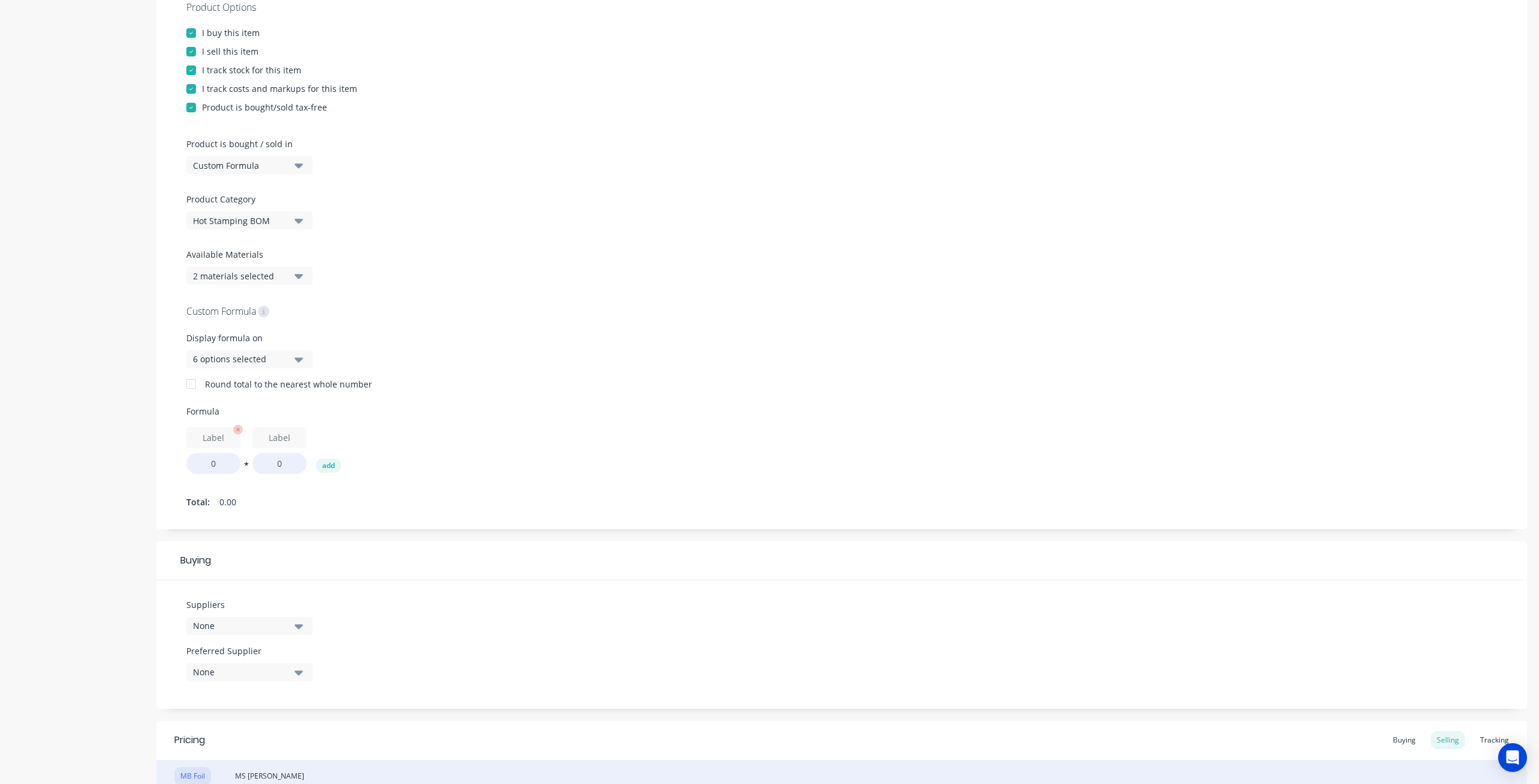
click at [218, 427] on input "text" at bounding box center [213, 438] width 54 height 22
type input "Pull/Width"
type textarea "x"
type input "5"
type textarea "x"
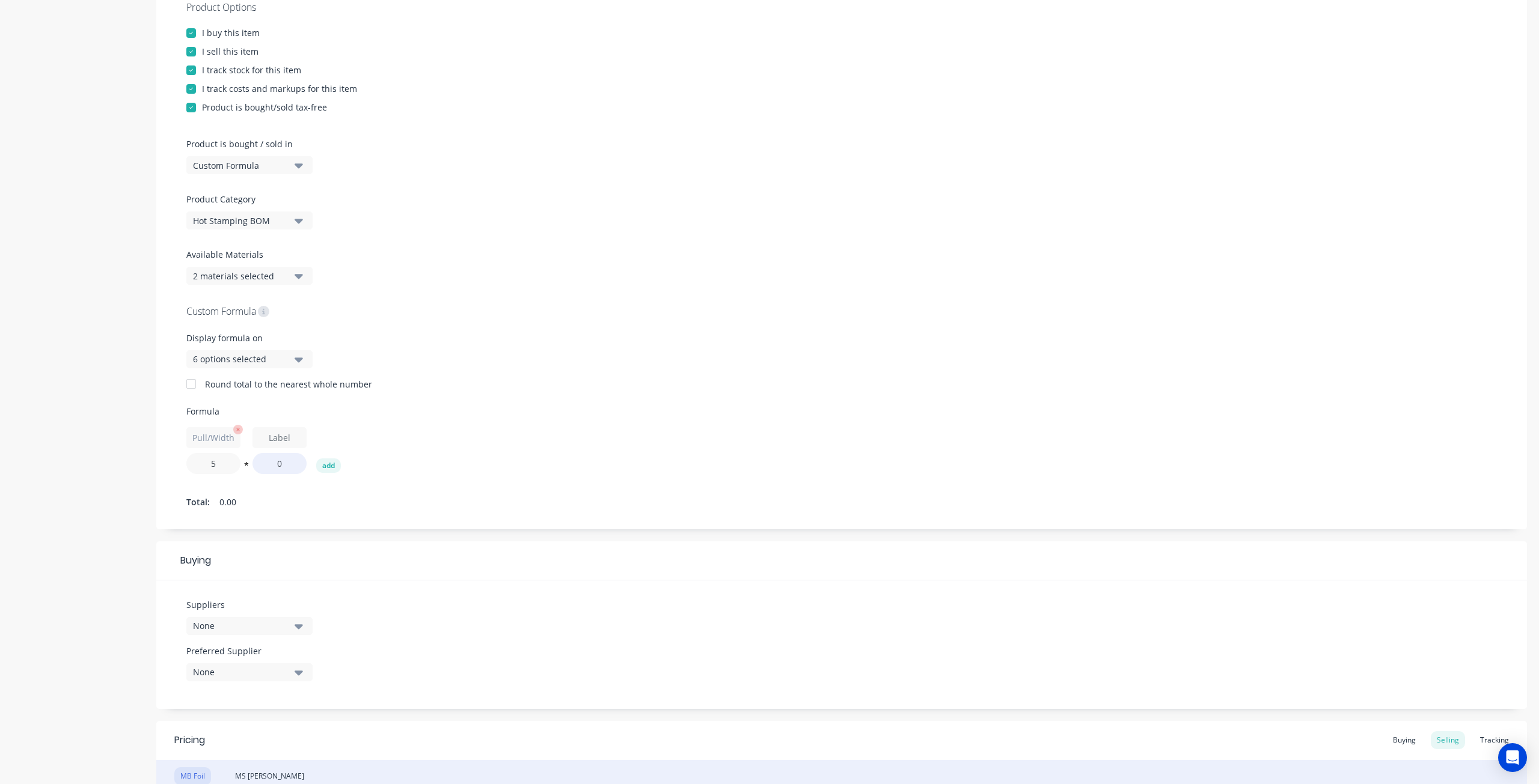
type input "5."
type textarea "x"
type input "5.7"
type textarea "x"
type input "5.75"
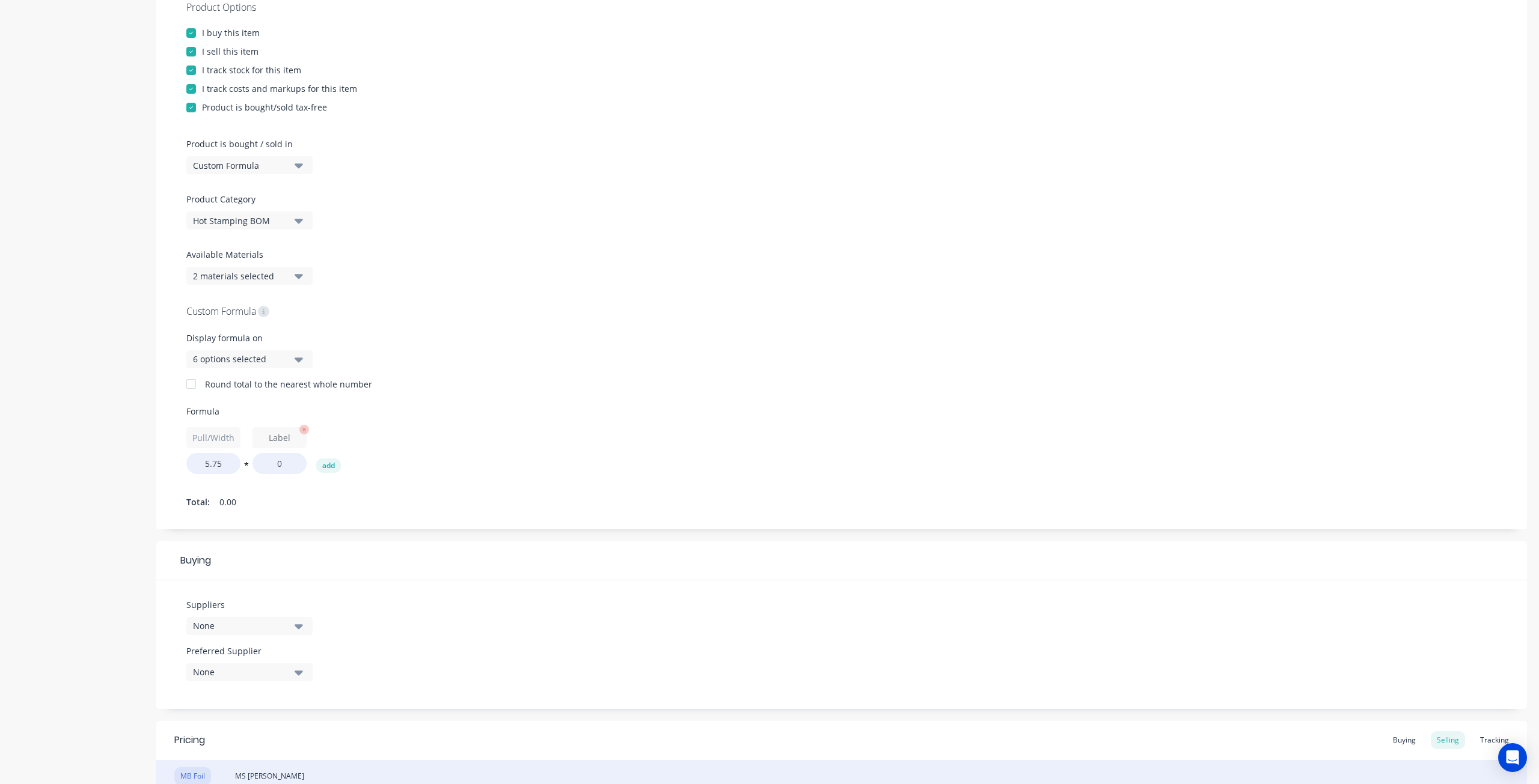
click at [289, 436] on input "text" at bounding box center [279, 438] width 54 height 22
type input "Impressions"
type textarea "x"
type input "1"
type textarea "x"
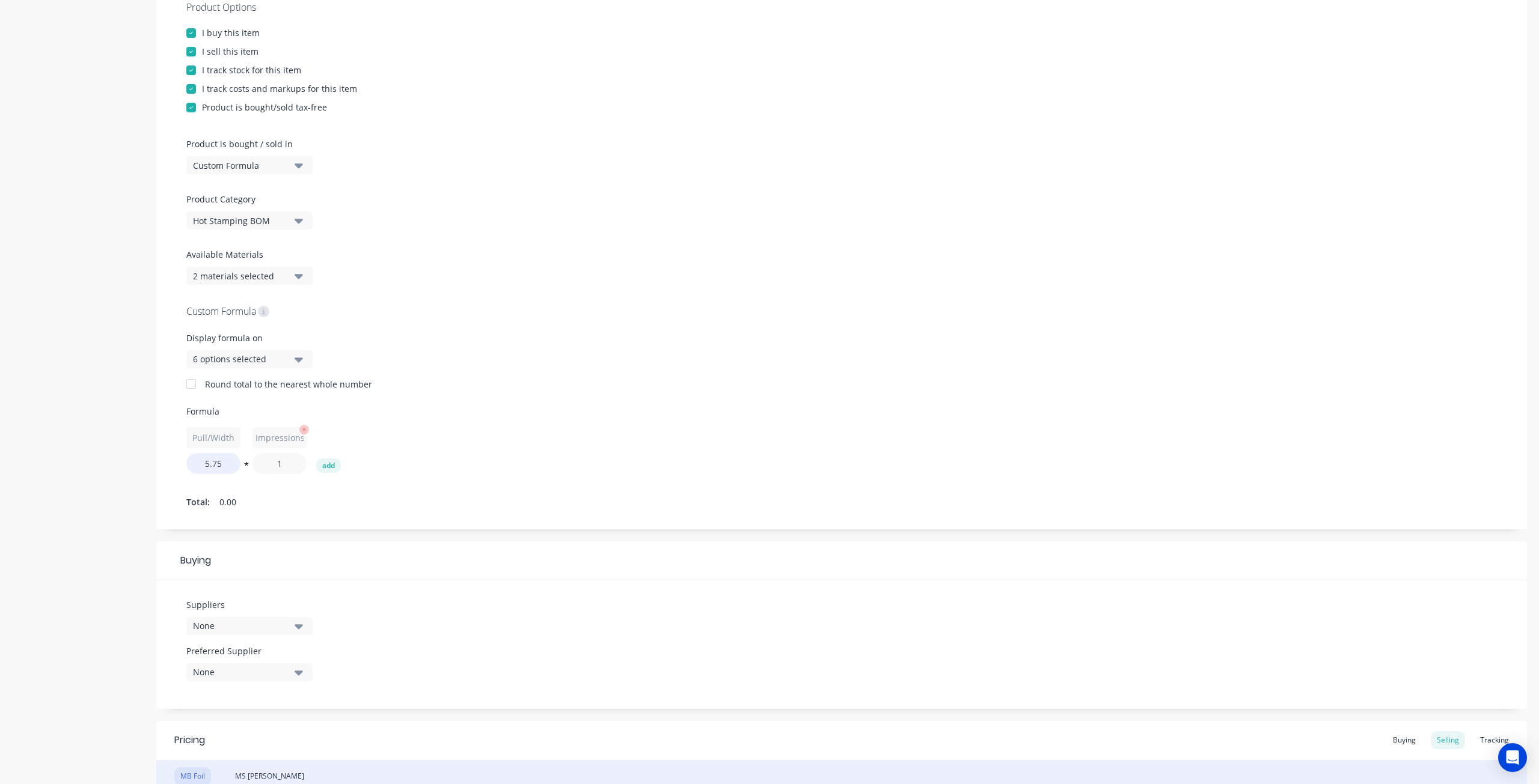
type input "10"
type textarea "x"
type input "100"
type textarea "x"
type input "1000"
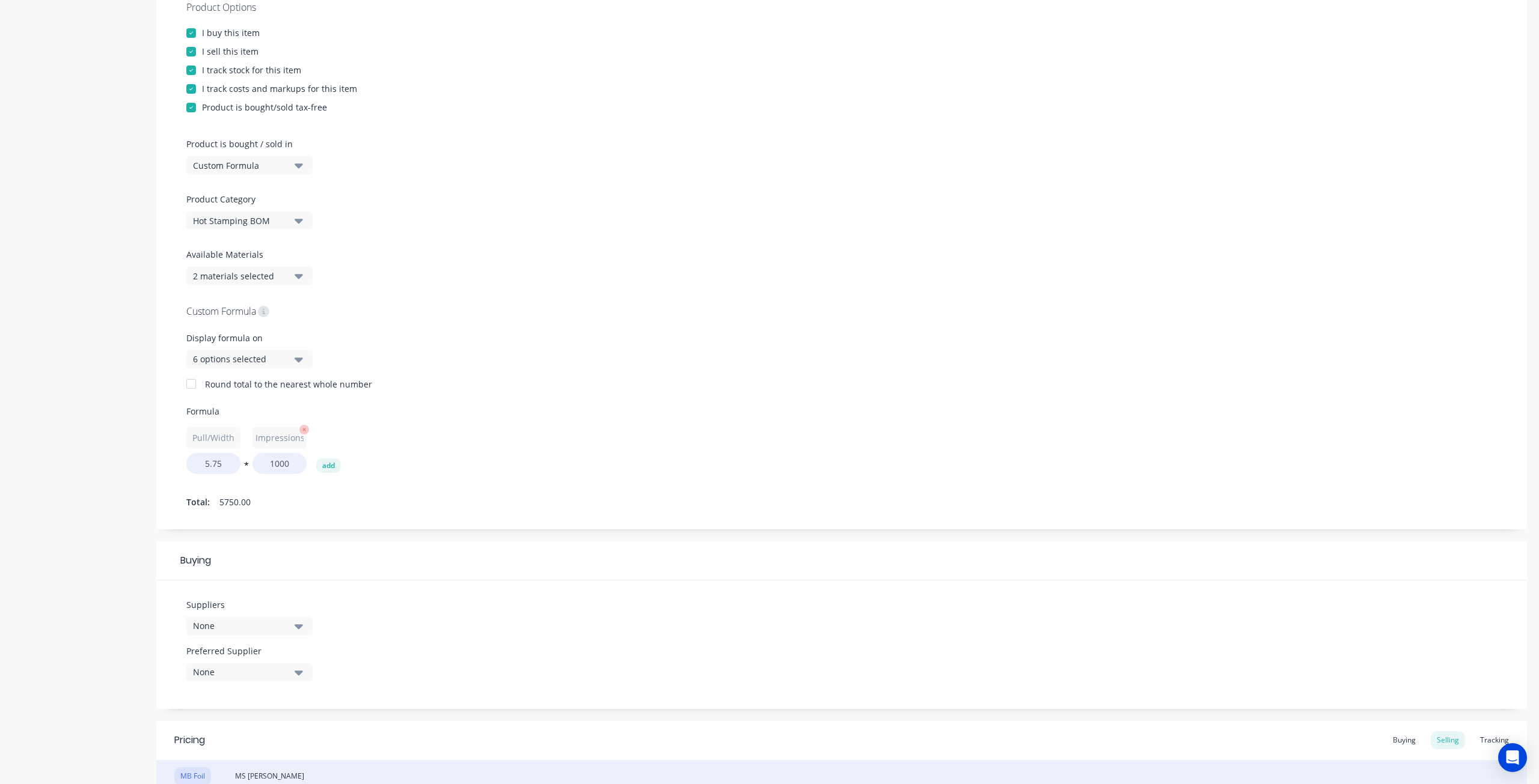
click at [316, 458] on button "add" at bounding box center [328, 465] width 24 height 15
type textarea "x"
click at [339, 430] on input "text" at bounding box center [345, 438] width 54 height 22
type input "Overage"
type textarea "x"
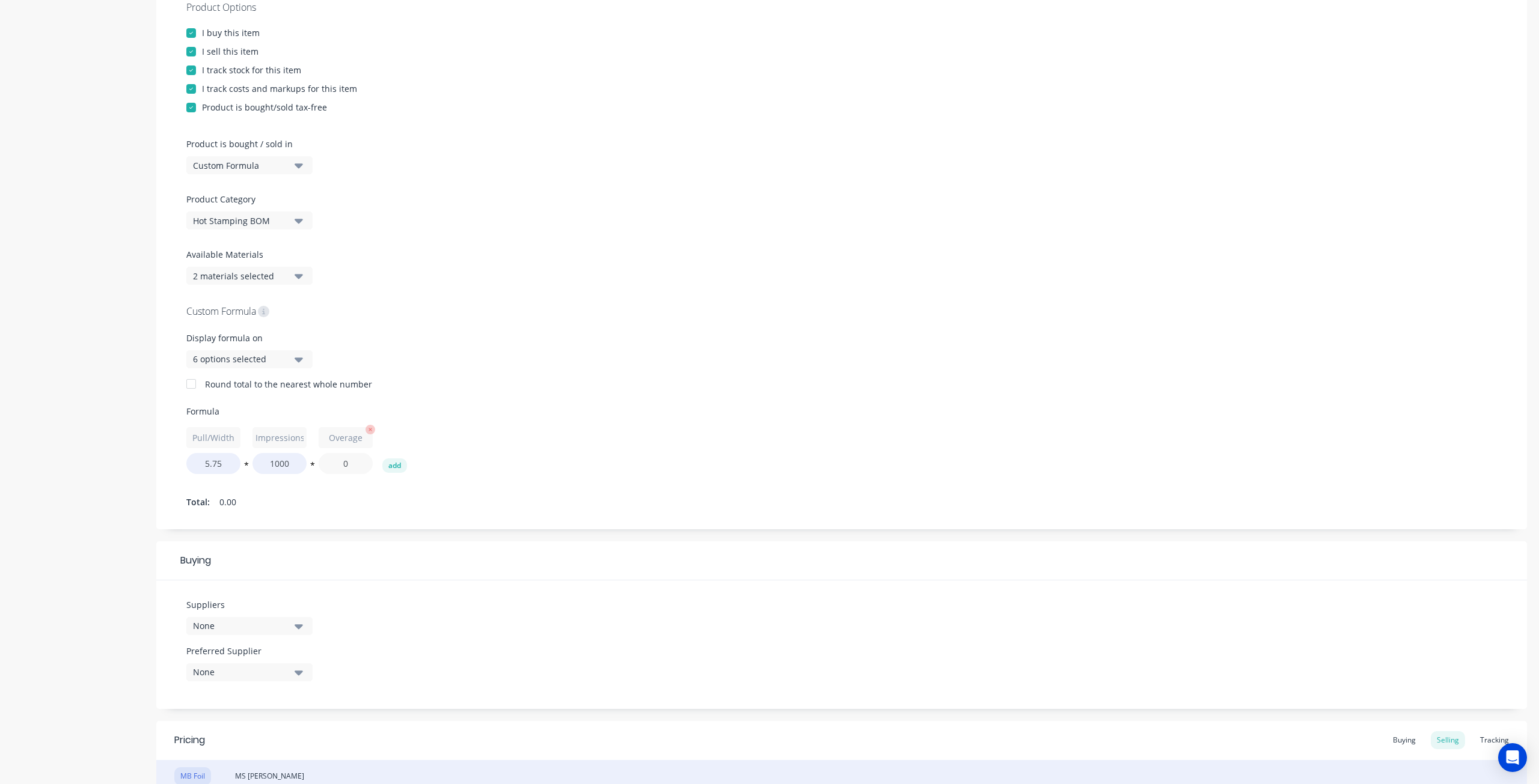
type input "1"
type textarea "x"
type input "1."
type textarea "x"
type input "1.0"
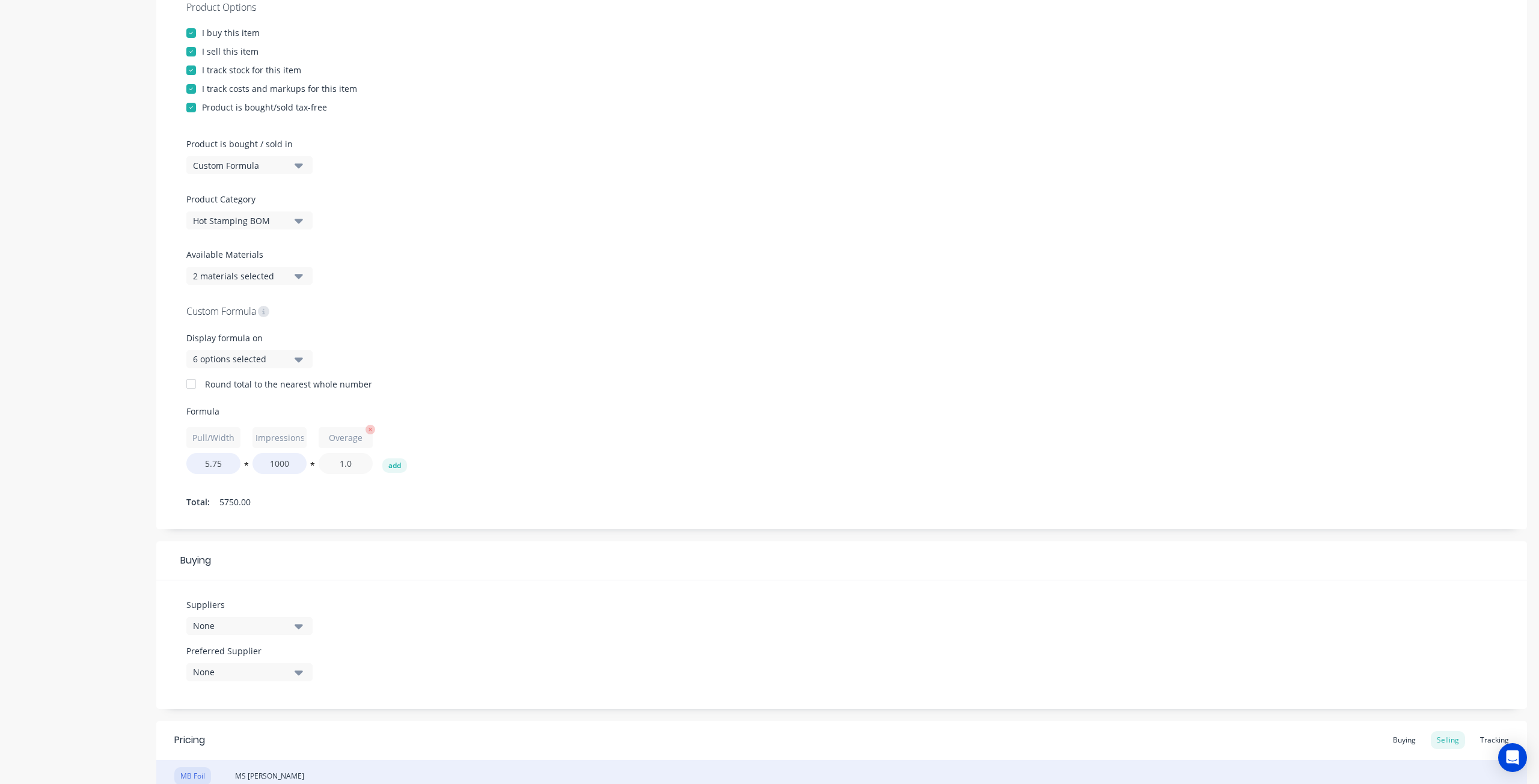
type textarea "x"
type input "1.05"
click at [524, 452] on div "Pull/Width 5.75 * Impressions 1000 * Overage 1.05 add" at bounding box center [842, 451] width 1310 height 47
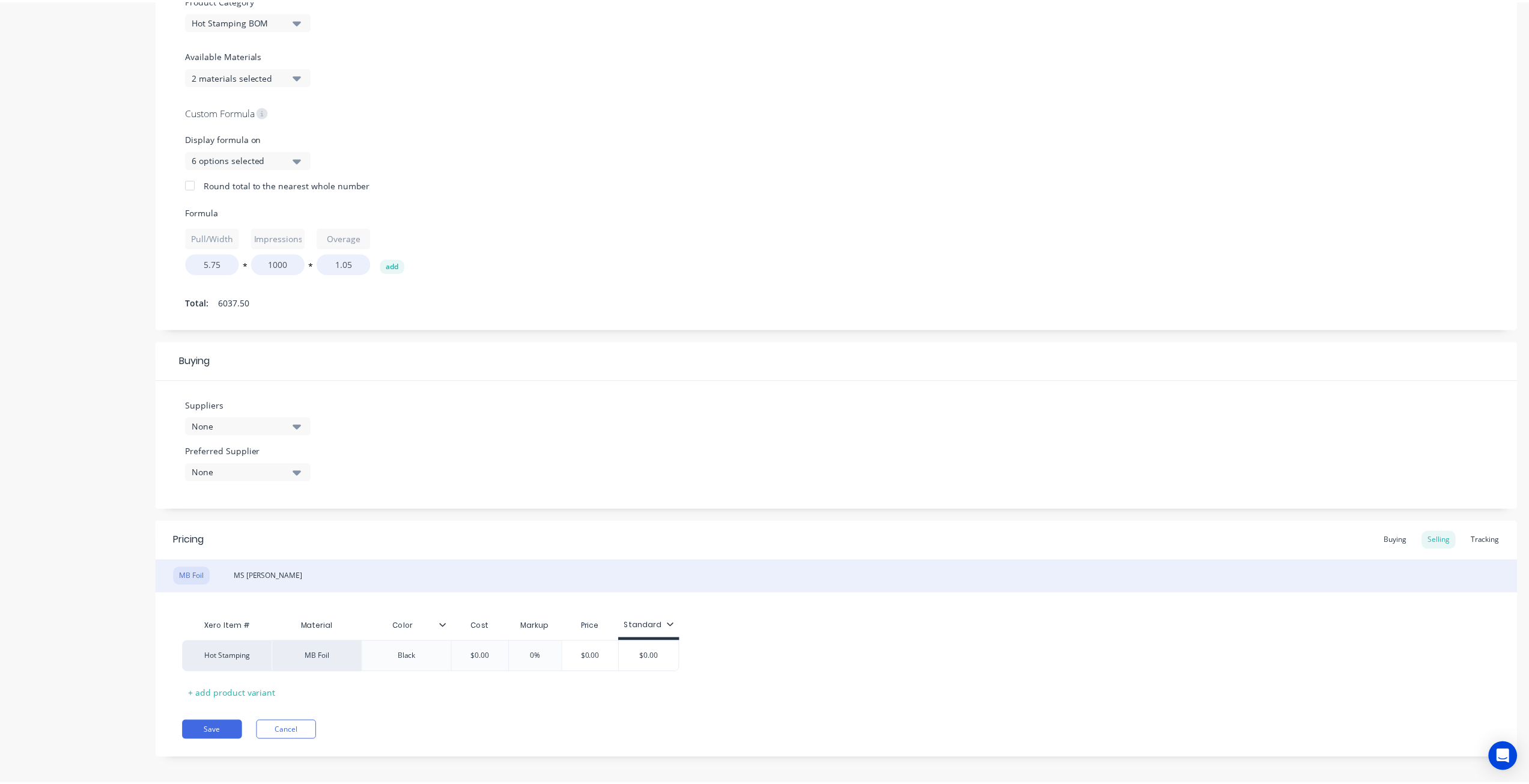
scroll to position [446, 0]
click at [221, 724] on button "Save" at bounding box center [212, 725] width 60 height 20
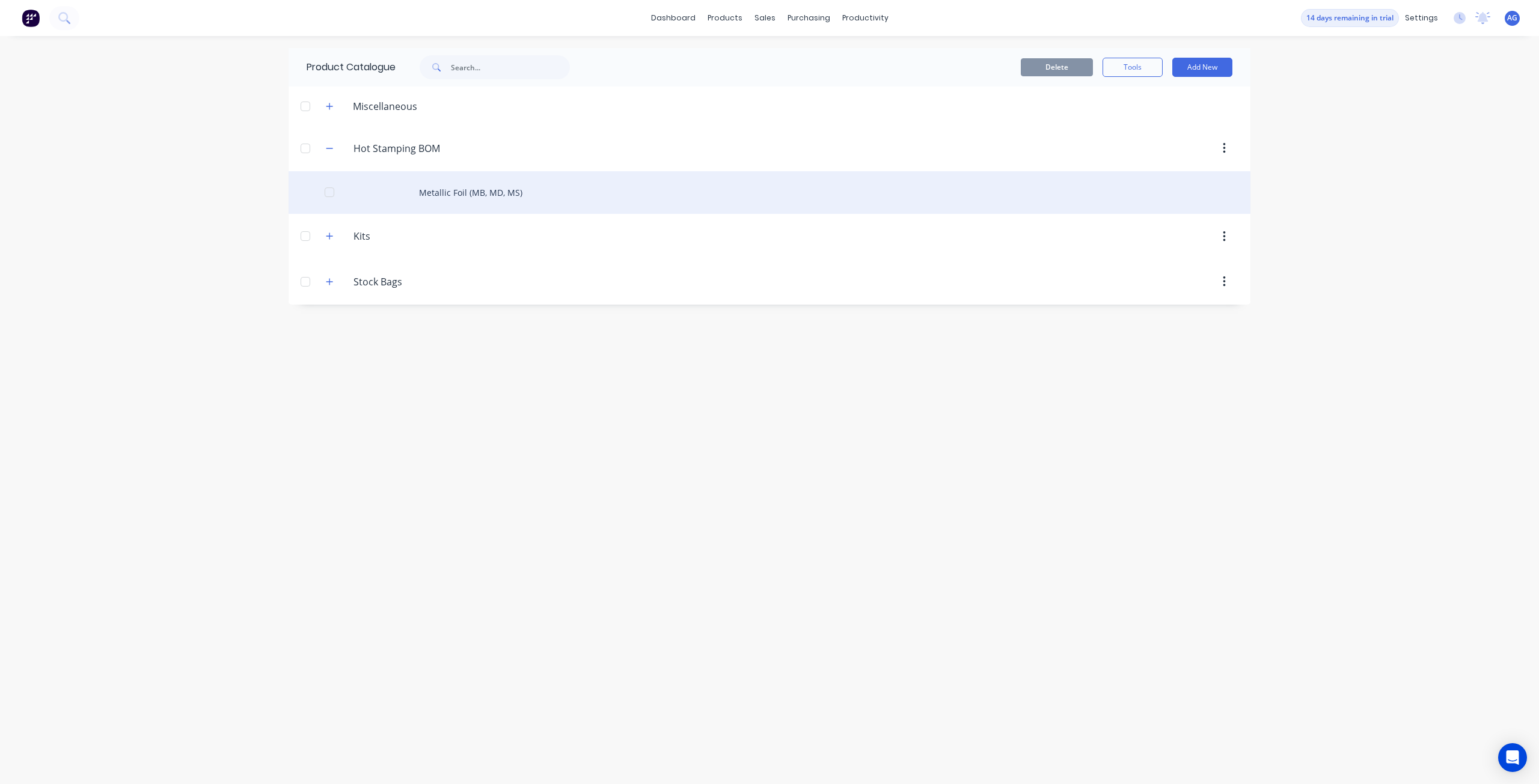
click at [505, 196] on div "Metallic Foil (MB, MD, MS)" at bounding box center [769, 193] width 961 height 43
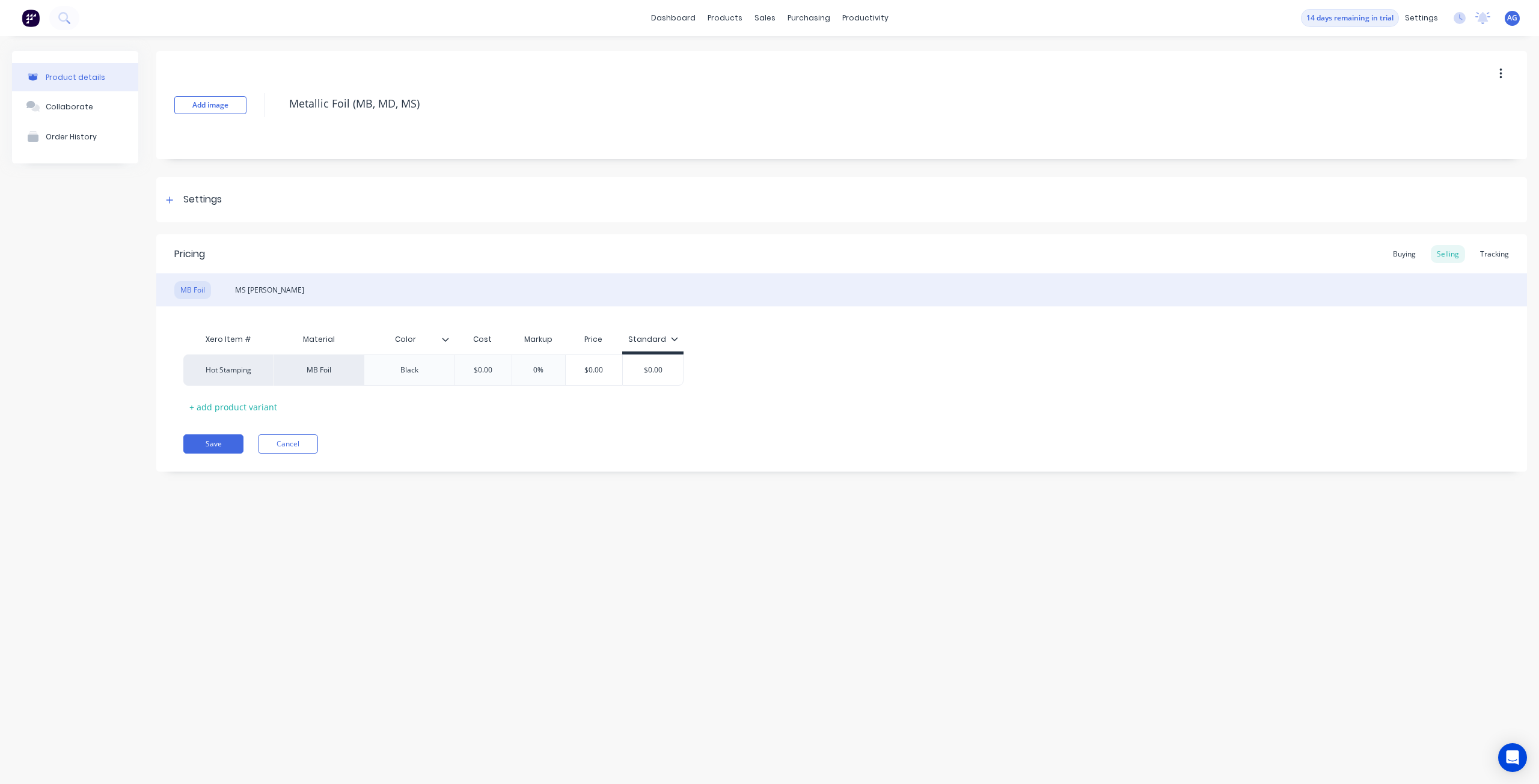
click at [444, 342] on icon at bounding box center [445, 339] width 7 height 7
click at [417, 395] on div "Delete attribute column" at bounding box center [387, 396] width 96 height 13
click at [305, 339] on div "Material" at bounding box center [319, 339] width 90 height 24
drag, startPoint x: 391, startPoint y: 339, endPoint x: 326, endPoint y: 337, distance: 65.0
click at [326, 337] on div "Material" at bounding box center [319, 339] width 90 height 24
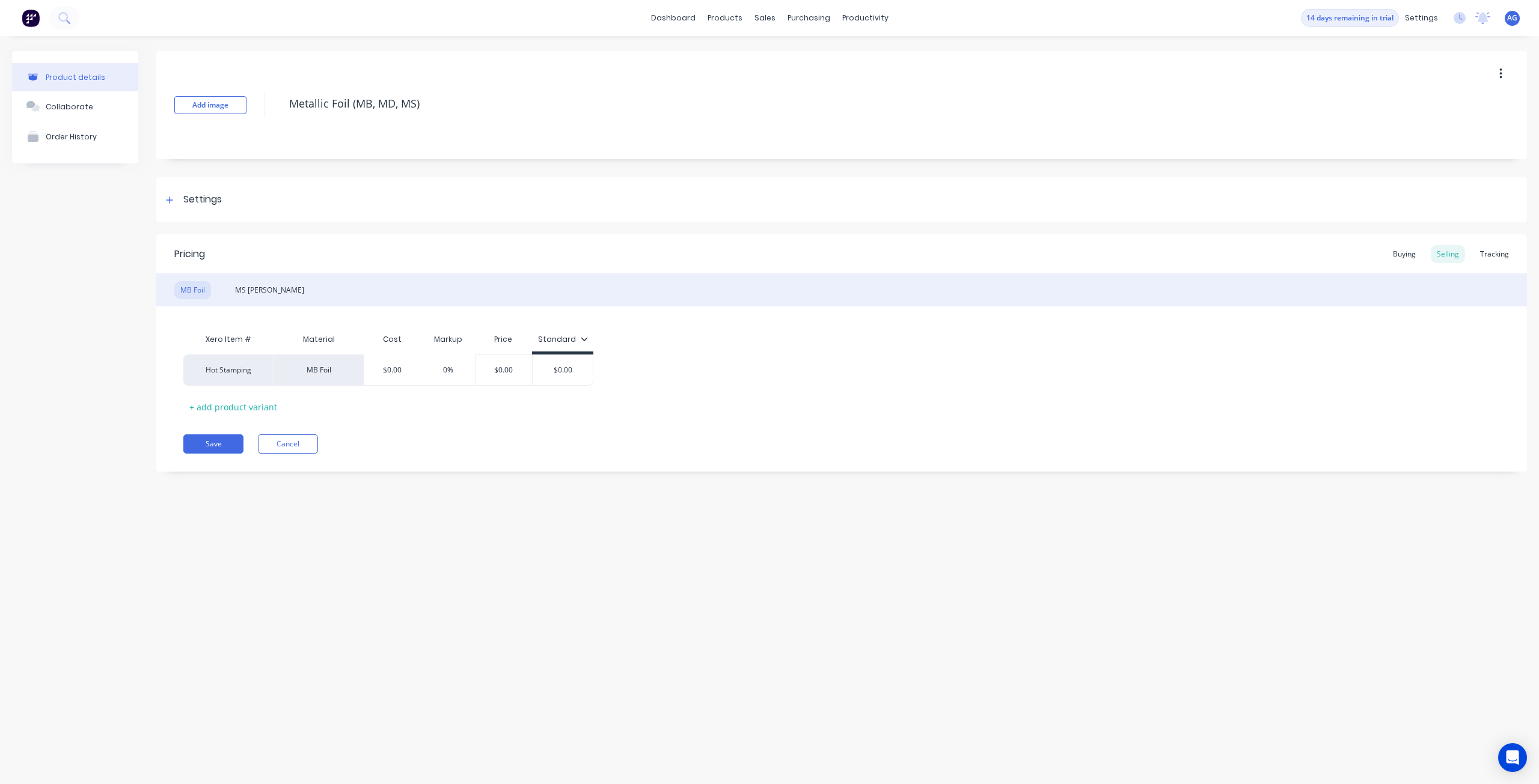
click at [294, 343] on div "Material" at bounding box center [319, 339] width 90 height 24
click at [242, 404] on div "+ add product variant" at bounding box center [233, 407] width 100 height 19
click at [174, 399] on icon at bounding box center [171, 401] width 9 height 12
click at [173, 369] on icon at bounding box center [171, 370] width 8 height 8
click at [169, 370] on icon at bounding box center [171, 370] width 9 height 12
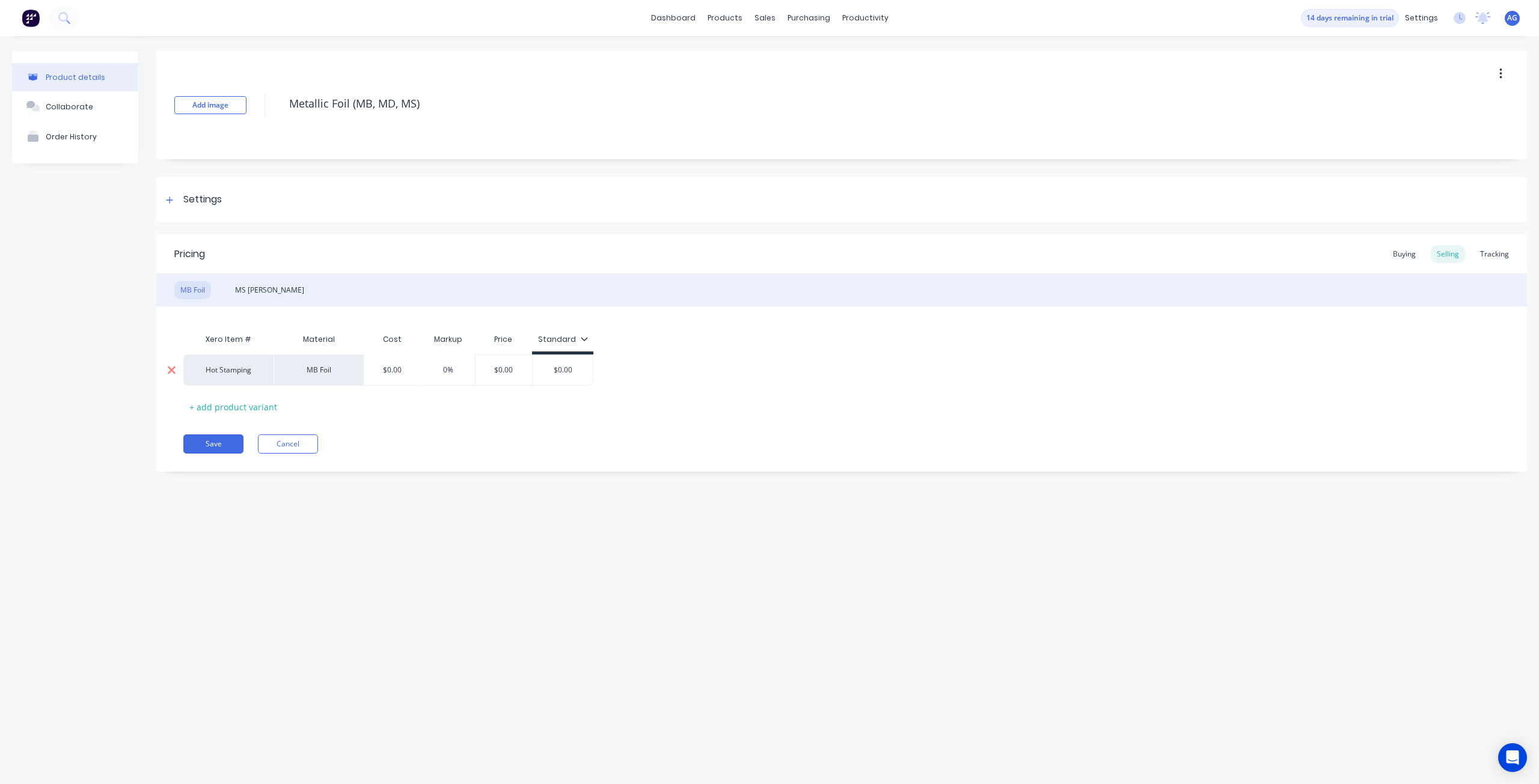
click at [169, 370] on icon at bounding box center [171, 370] width 9 height 12
click at [303, 372] on div "MB Foil" at bounding box center [319, 370] width 90 height 31
click at [322, 375] on div "MB Foil" at bounding box center [319, 370] width 90 height 31
click at [179, 370] on div at bounding box center [171, 370] width 30 height 30
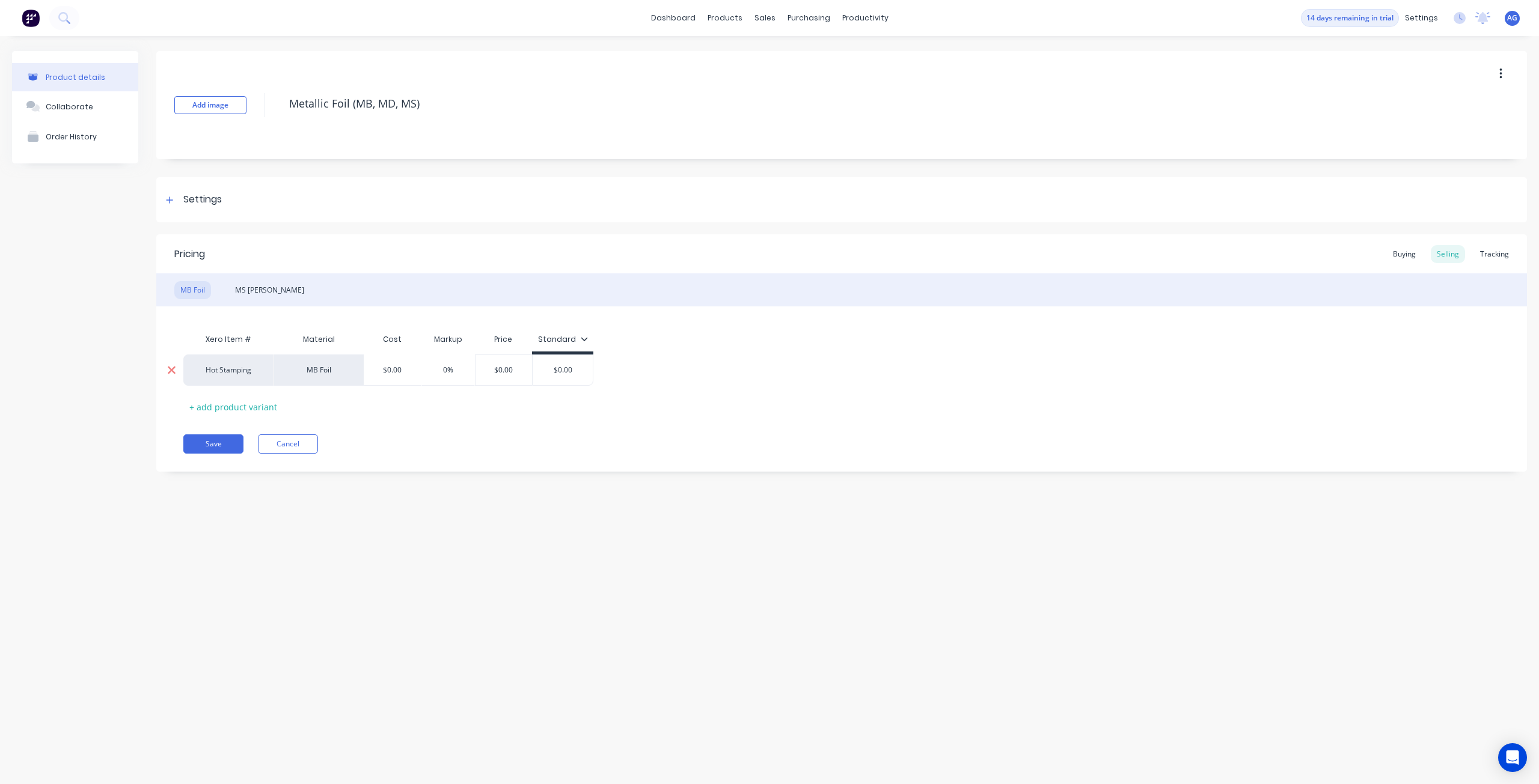
click at [170, 370] on icon at bounding box center [171, 370] width 8 height 8
click at [357, 379] on div "MB Foil" at bounding box center [319, 370] width 90 height 31
click at [322, 376] on div "MB Foil" at bounding box center [319, 370] width 90 height 31
click at [405, 352] on div "Cost" at bounding box center [392, 341] width 58 height 27
drag, startPoint x: 405, startPoint y: 339, endPoint x: 388, endPoint y: 342, distance: 17.3
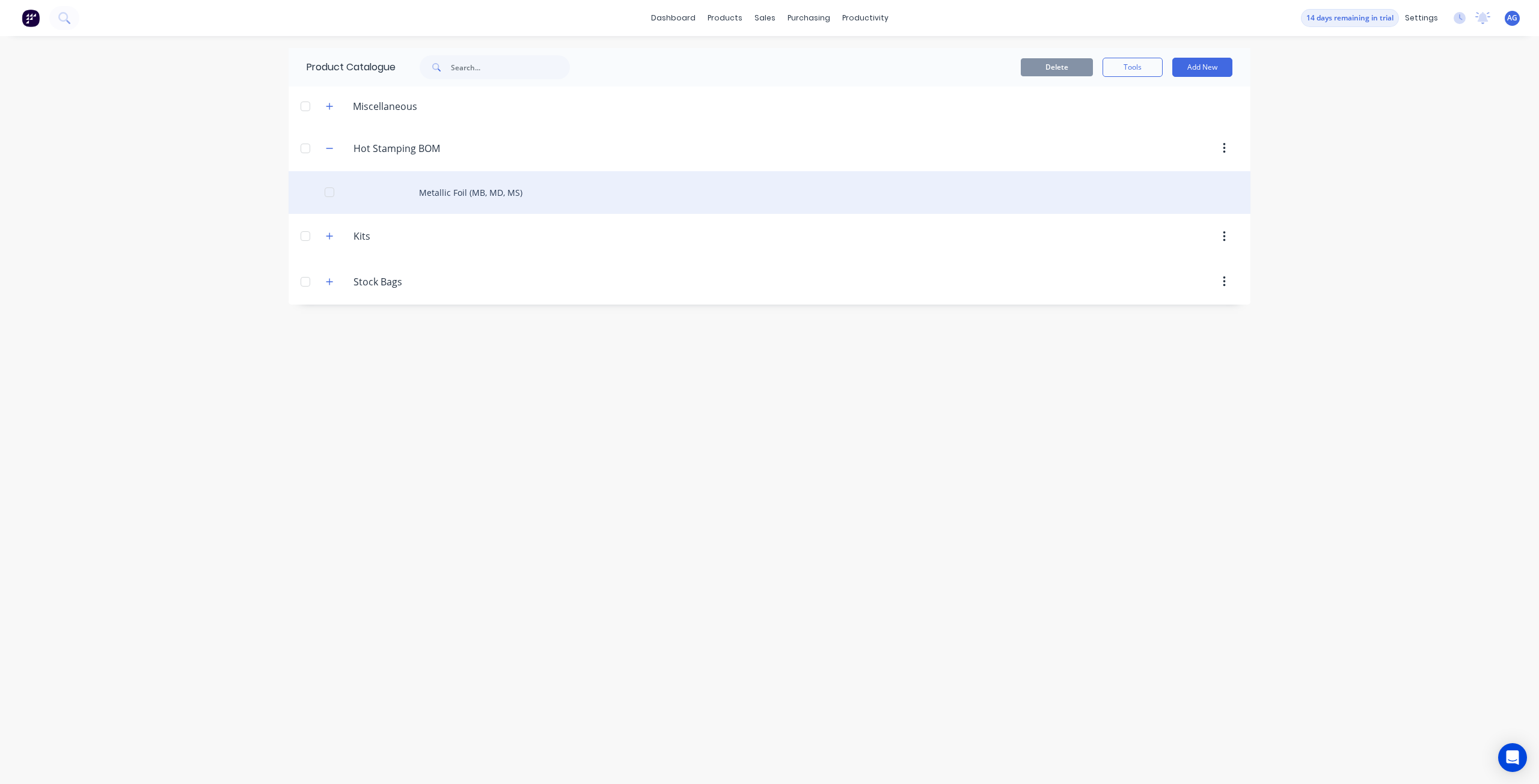
click at [477, 185] on div "Metallic Foil (MB, MD, MS)" at bounding box center [769, 193] width 961 height 43
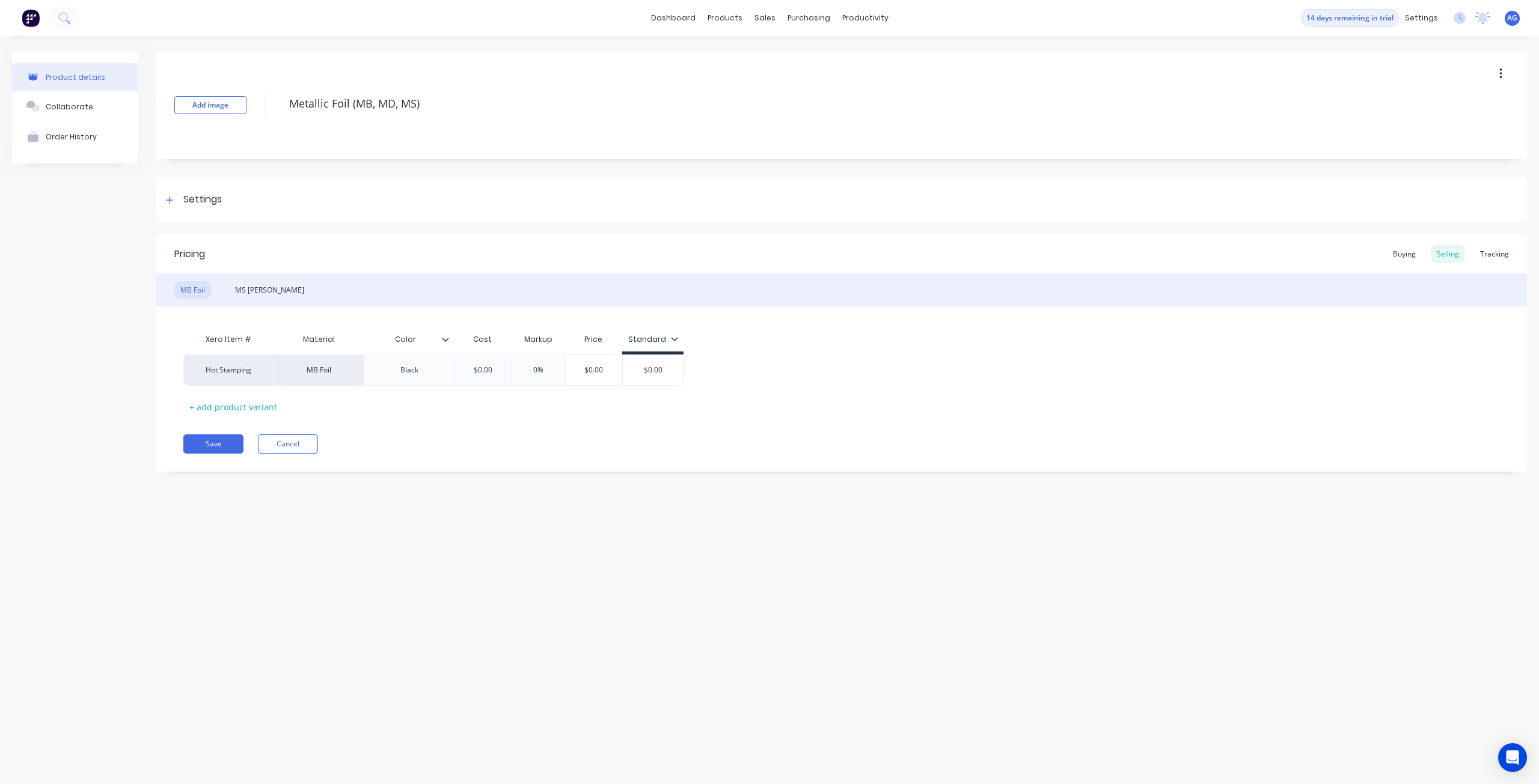
click at [447, 338] on icon at bounding box center [445, 339] width 7 height 7
click at [438, 371] on div "Add attribute column" at bounding box center [394, 371] width 133 height 24
type textarea "x"
click at [494, 342] on input "text" at bounding box center [495, 339] width 83 height 11
type input "Width"
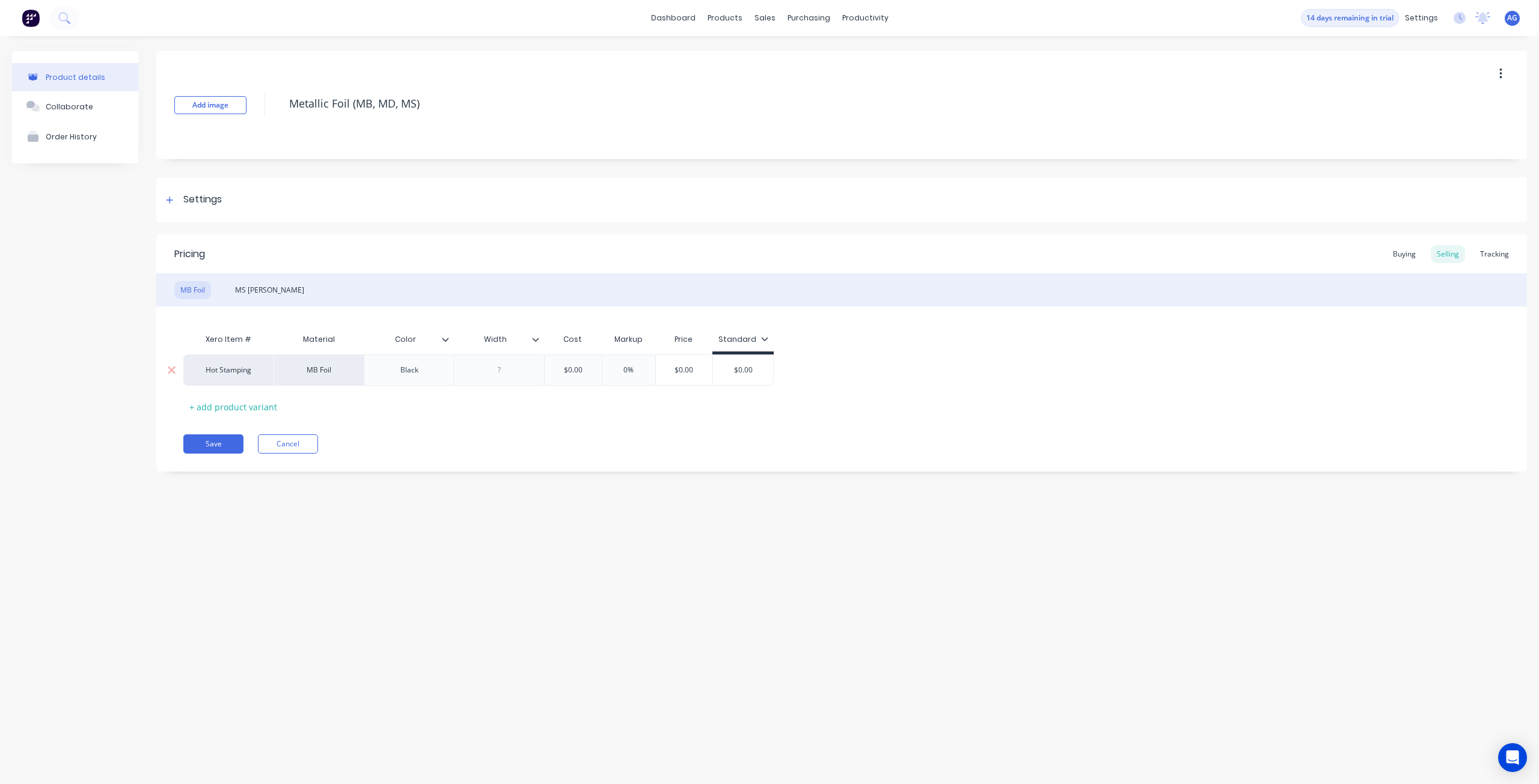
type textarea "x"
click at [518, 369] on div at bounding box center [499, 370] width 60 height 16
type input "$0.00"
type textarea "x"
click at [548, 407] on div "Xero Item # Material Color Width Cost Markup Price Standard Hot Stamping MB Foi…" at bounding box center [841, 371] width 1316 height 89
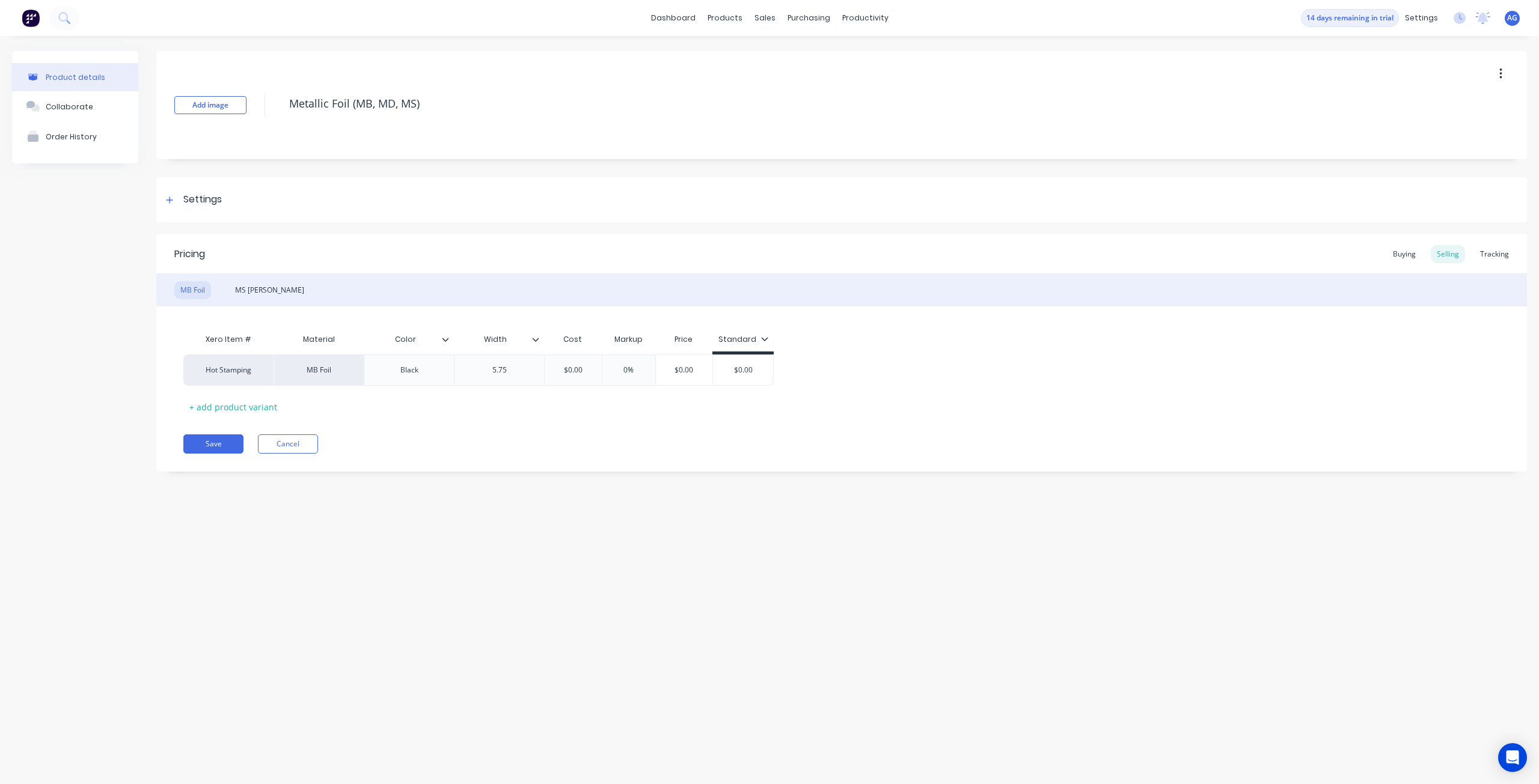
type input "Width"
drag, startPoint x: 526, startPoint y: 341, endPoint x: 508, endPoint y: 344, distance: 18.2
click at [508, 344] on input "Width" at bounding box center [495, 339] width 83 height 11
click at [535, 339] on icon at bounding box center [535, 339] width 7 height 7
click at [522, 370] on div "Add attribute column" at bounding box center [484, 371] width 133 height 24
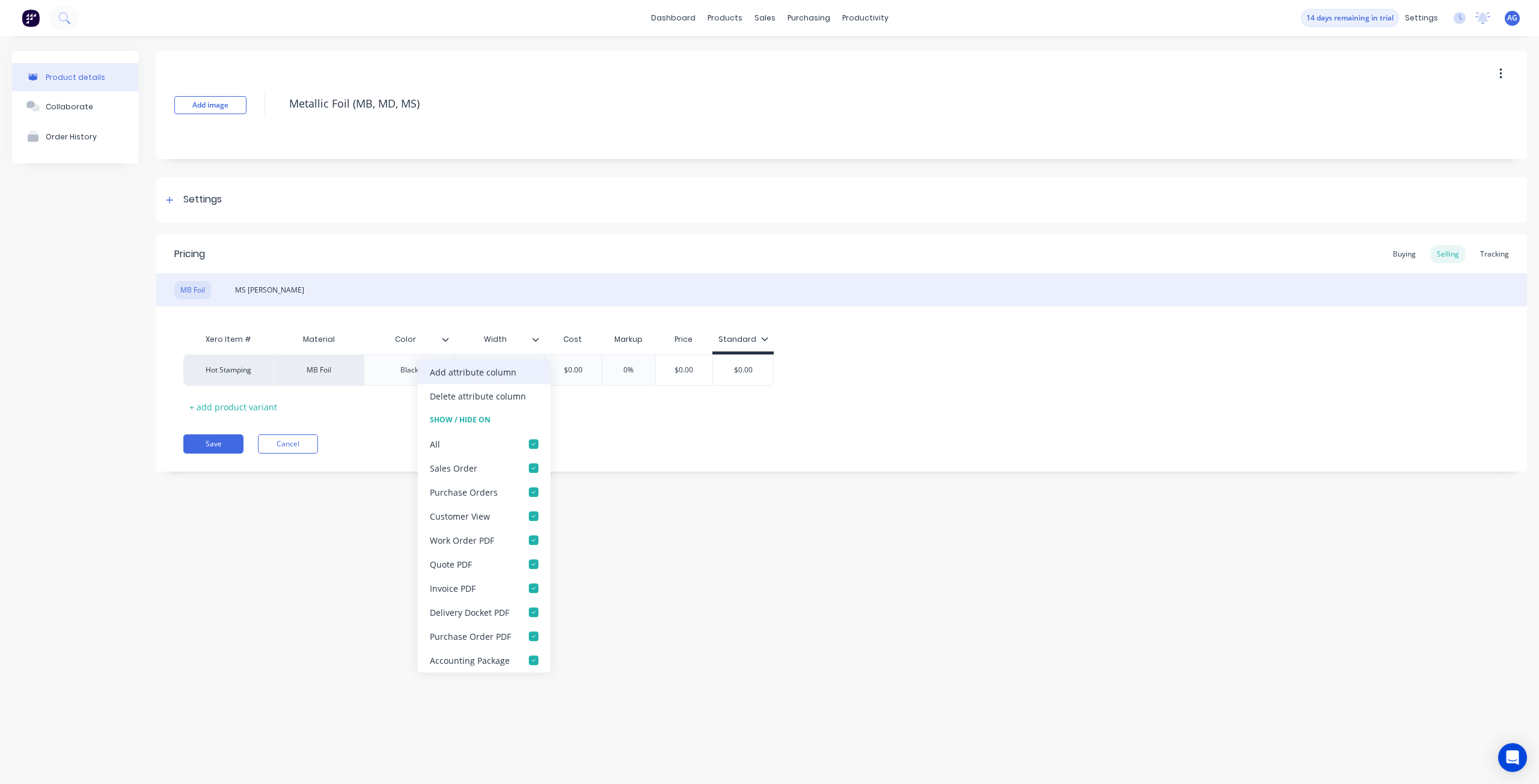
type textarea "x"
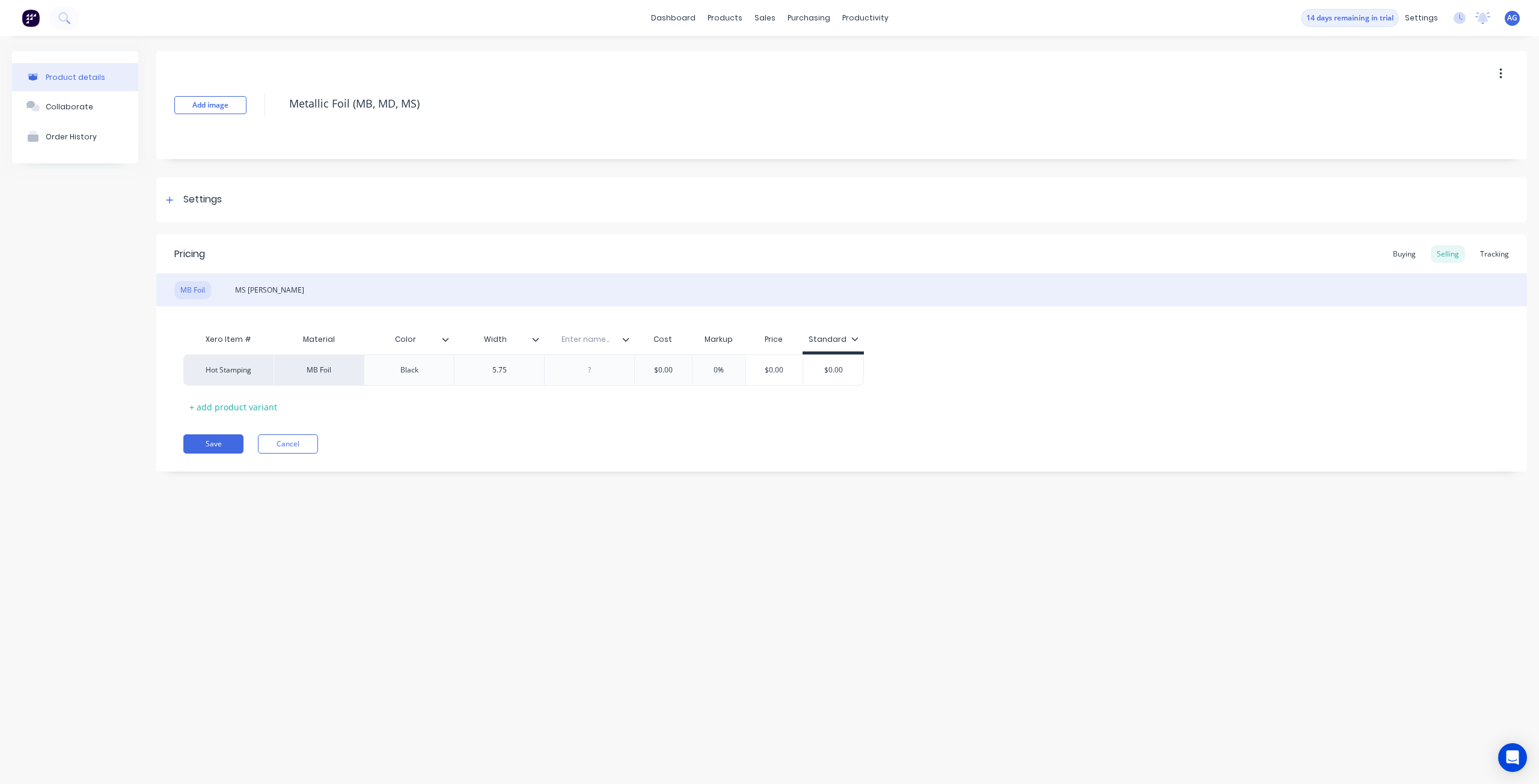
click at [582, 345] on div "Enter name..." at bounding box center [585, 339] width 83 height 30
type input "Length"
type textarea "x"
click at [605, 366] on div at bounding box center [589, 370] width 60 height 16
click at [617, 422] on div "Pricing Buying Selling Tracking MB Foil MS Foil Xero Item # Material Color Widt…" at bounding box center [841, 353] width 1370 height 238
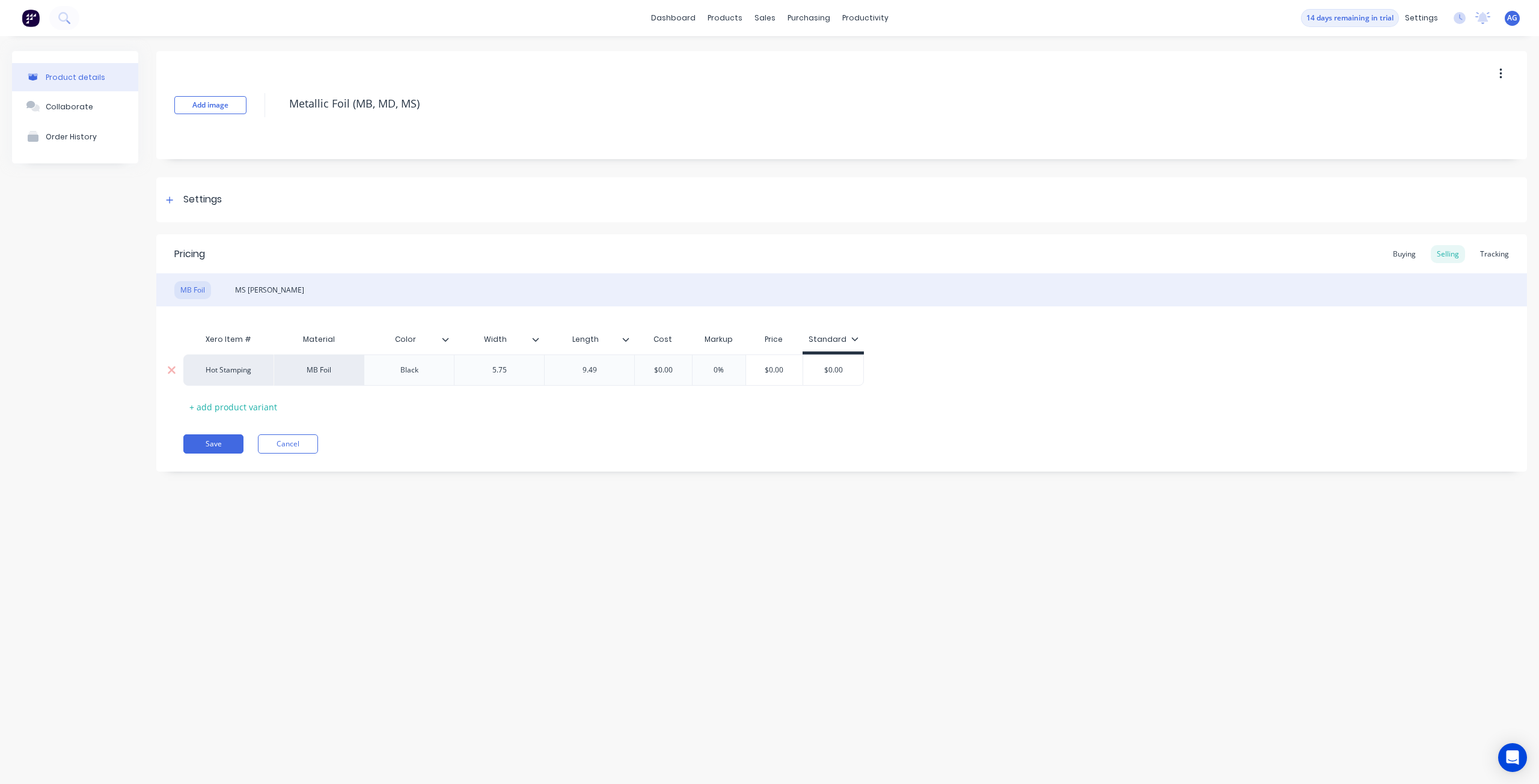
click at [418, 369] on div "Black" at bounding box center [409, 370] width 60 height 16
type textarea "x"
type input "Color"
drag, startPoint x: 424, startPoint y: 342, endPoint x: 418, endPoint y: 335, distance: 9.2
click at [418, 335] on input "Color" at bounding box center [405, 339] width 83 height 11
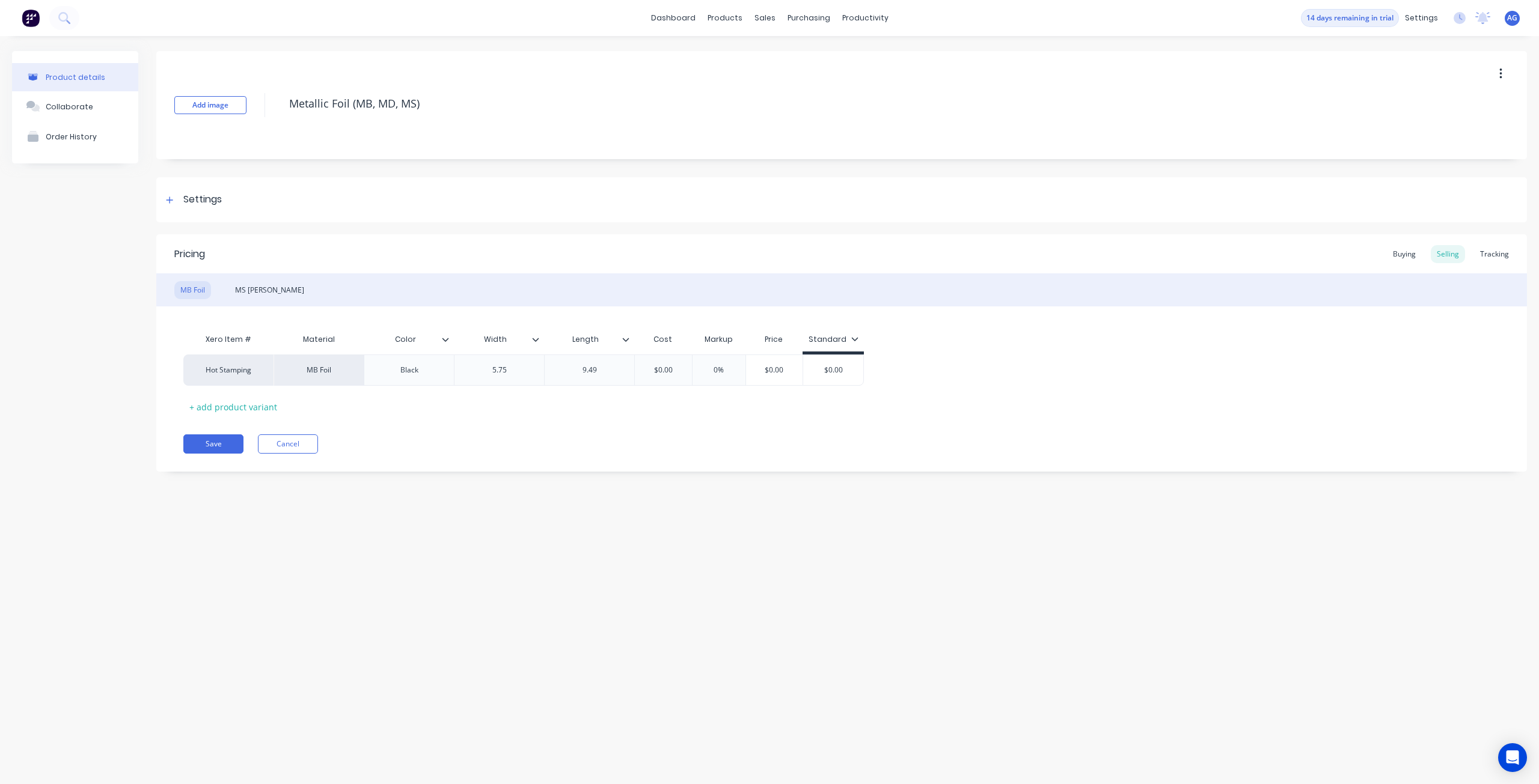
click at [452, 338] on div at bounding box center [450, 339] width 7 height 11
click at [430, 399] on div "Delete attribute column" at bounding box center [387, 396] width 96 height 13
click at [475, 431] on div "Pricing Buying Selling Tracking MB Foil MS Foil Xero Item # Material Width Leng…" at bounding box center [841, 353] width 1370 height 238
click at [196, 437] on button "Save" at bounding box center [212, 444] width 60 height 20
type textarea "x"
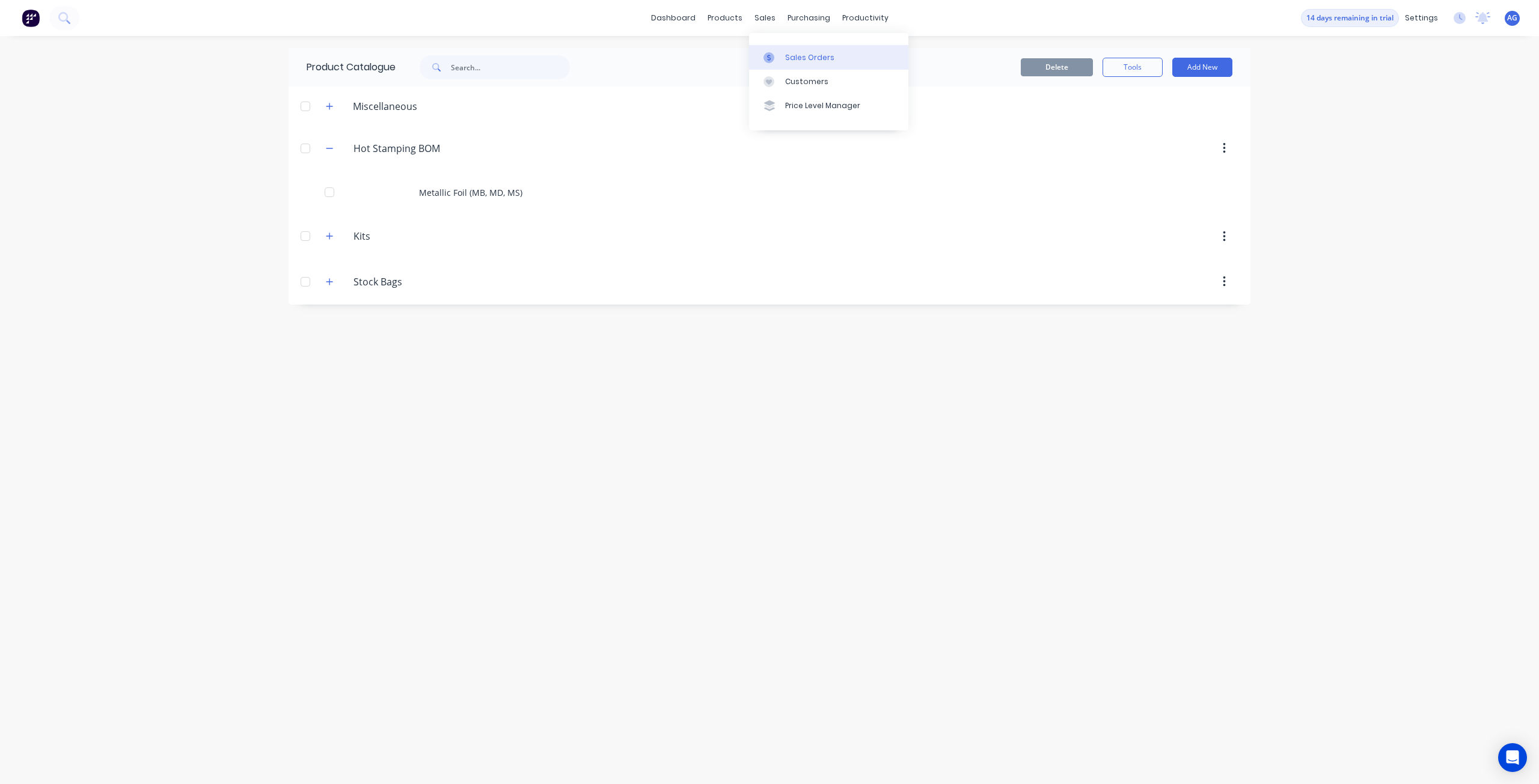
click at [764, 56] on icon at bounding box center [769, 57] width 11 height 11
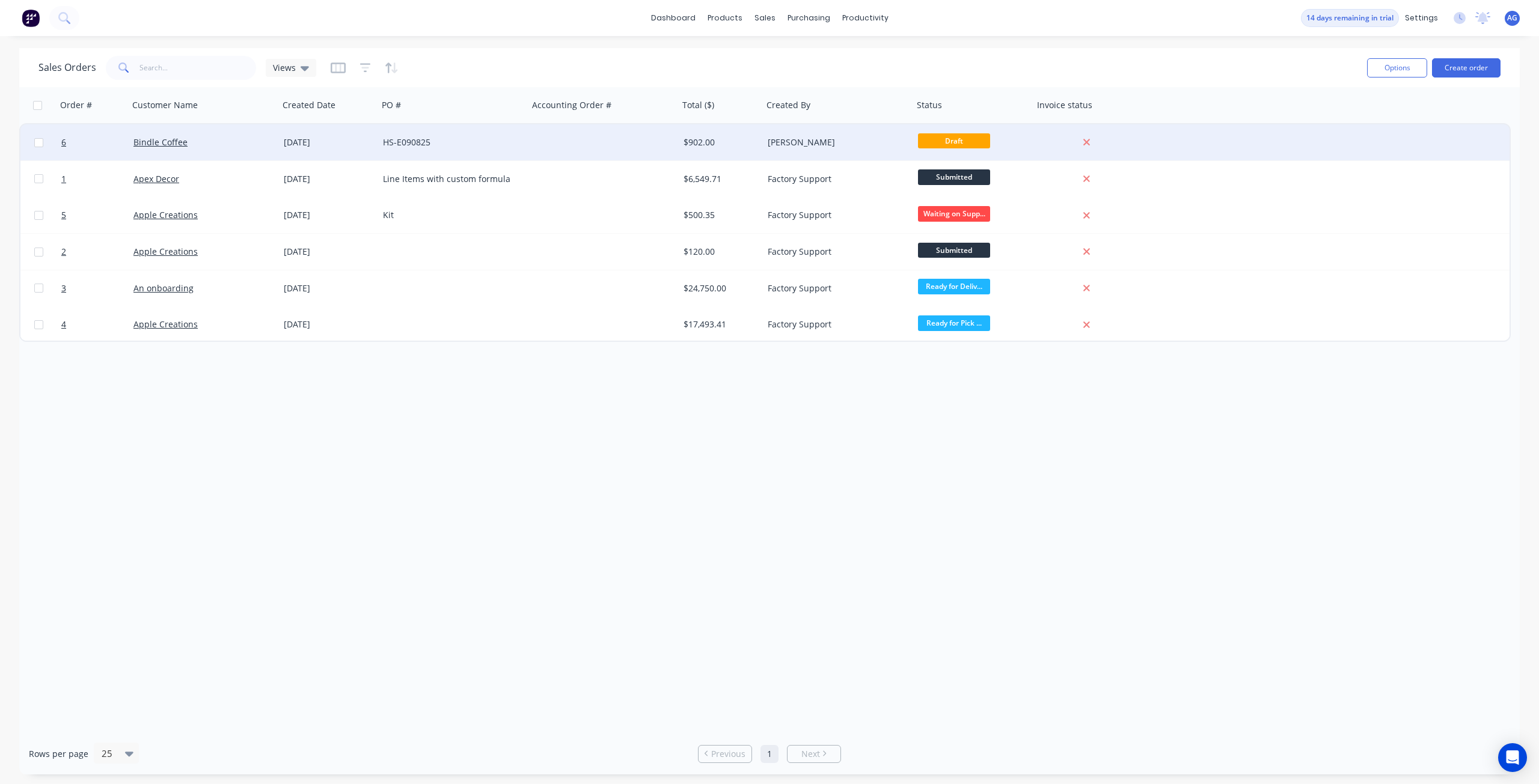
click at [695, 138] on div "$902.00" at bounding box center [719, 143] width 71 height 12
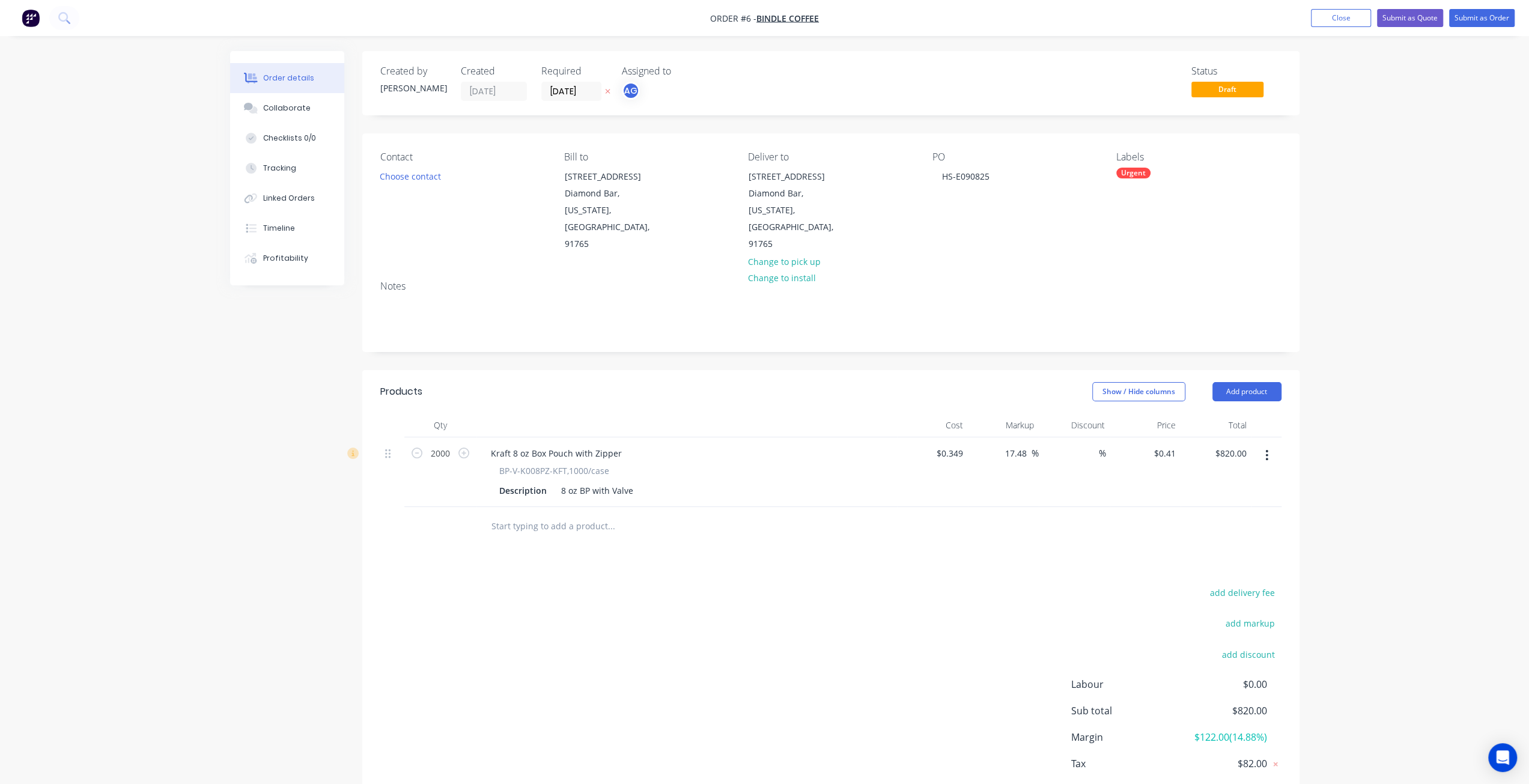
click at [523, 514] on input "text" at bounding box center [611, 526] width 240 height 24
click at [356, 448] on icon at bounding box center [352, 453] width 11 height 11
click at [554, 514] on input "text" at bounding box center [611, 526] width 240 height 24
type input "B"
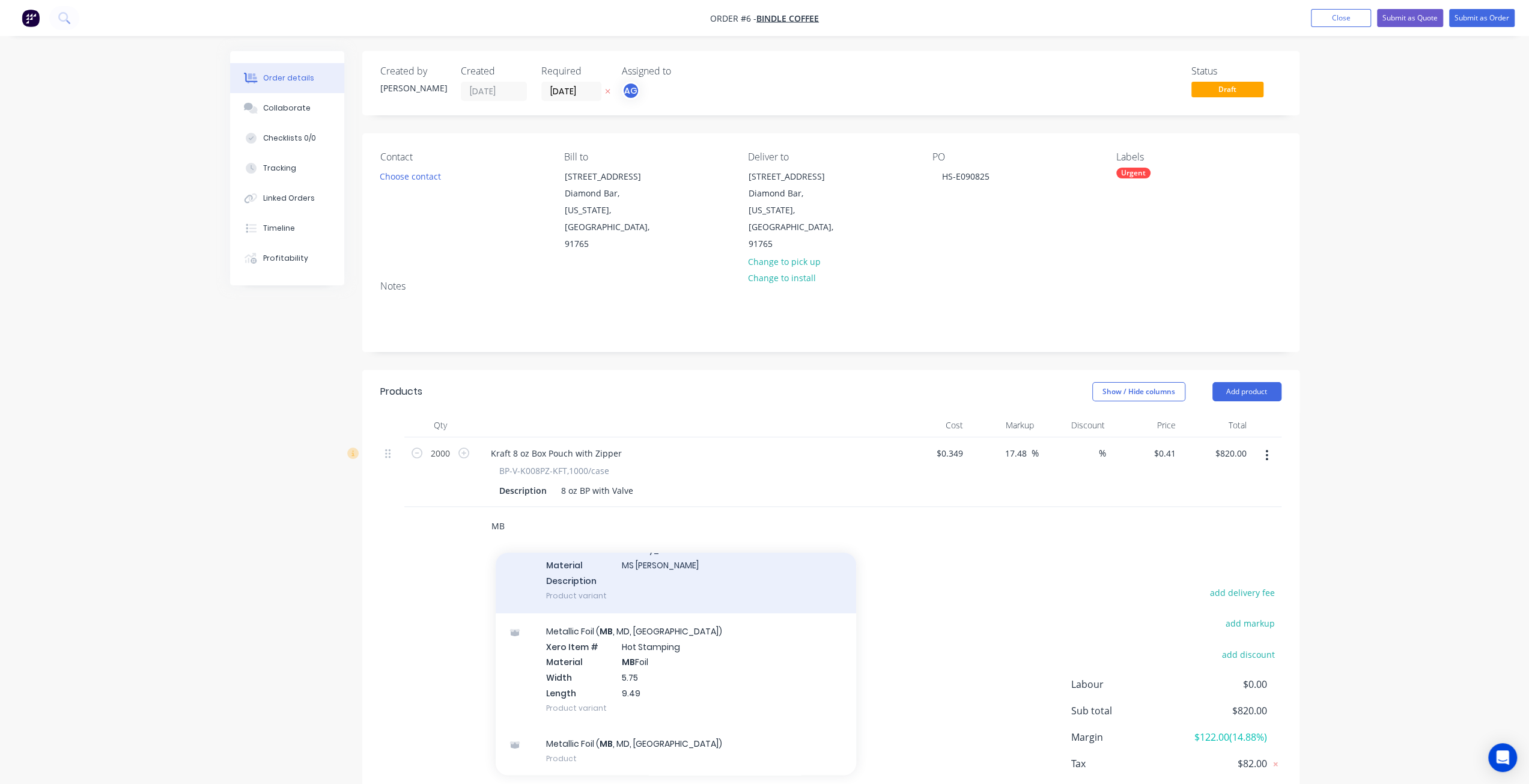
scroll to position [75, 0]
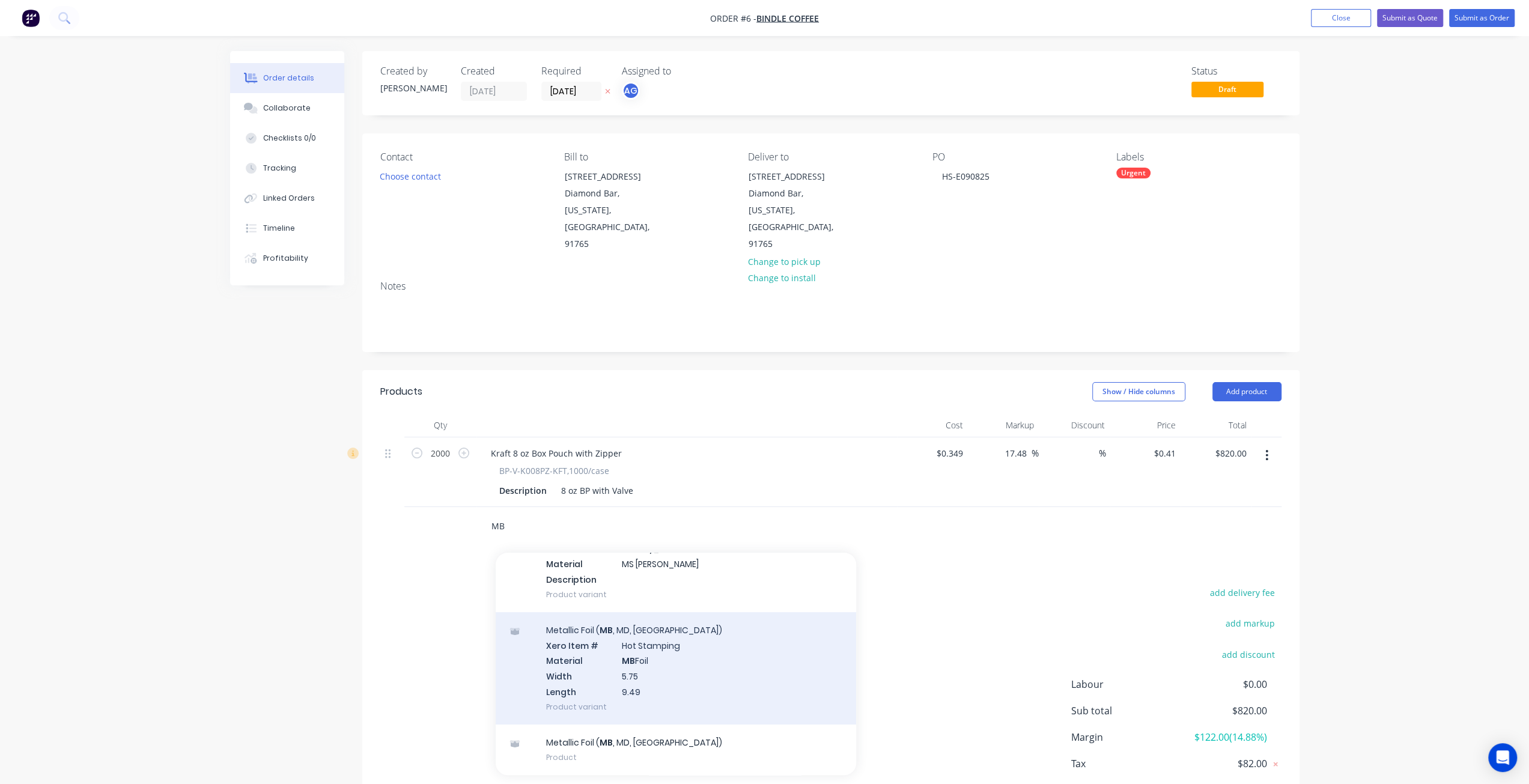
type input "MB"
click at [653, 635] on div "Metallic Foil ( MB , MD, MS) Xero Item # Hot Stamping Material MB Foil Width 5.…" at bounding box center [676, 668] width 361 height 112
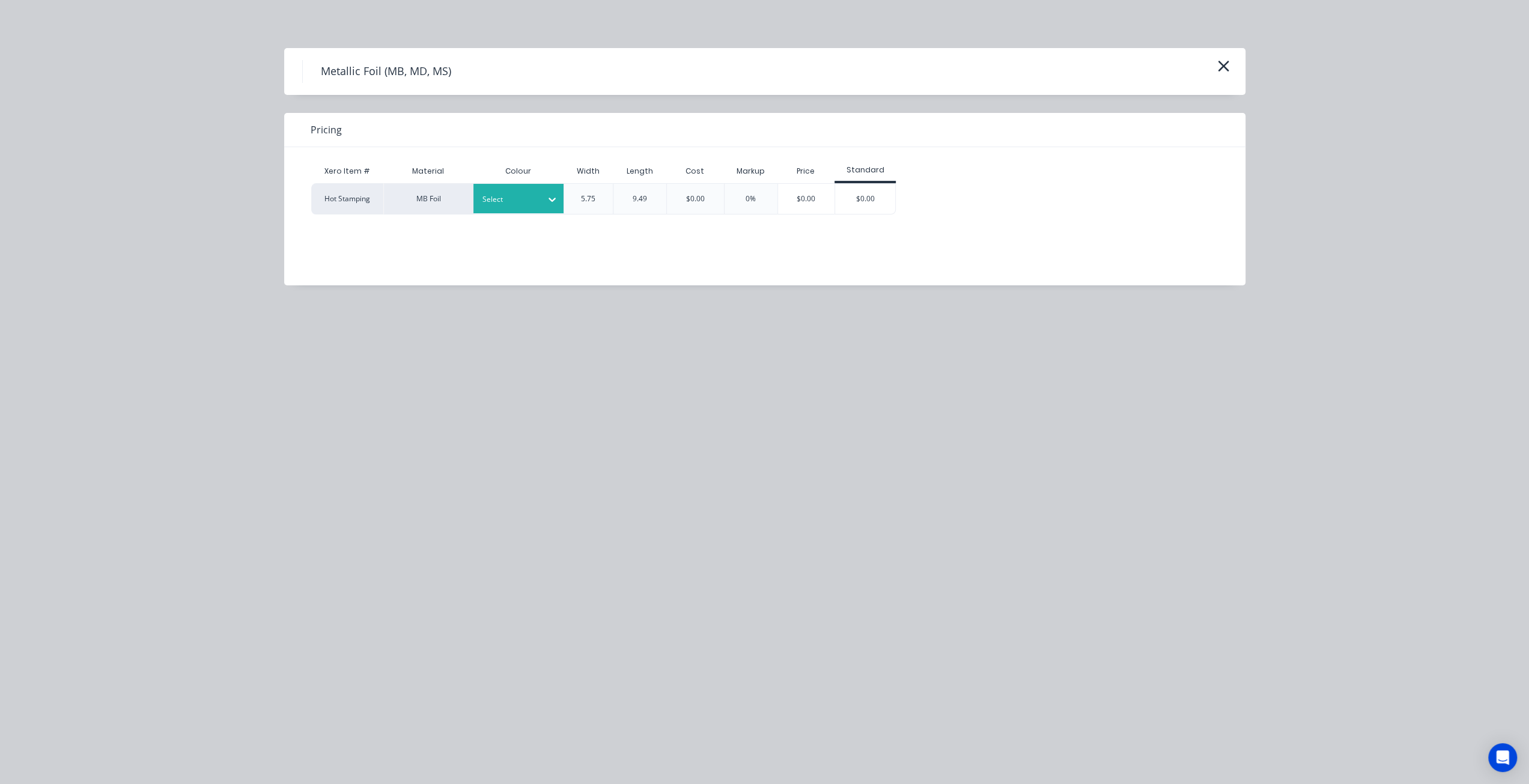
click at [526, 188] on div "Select" at bounding box center [518, 198] width 90 height 29
click at [522, 235] on div "Black 180" at bounding box center [548, 231] width 151 height 22
click at [592, 196] on div "5.75" at bounding box center [588, 198] width 15 height 11
drag, startPoint x: 598, startPoint y: 198, endPoint x: 570, endPoint y: 196, distance: 28.1
click at [570, 196] on div "5.75" at bounding box center [589, 198] width 50 height 31
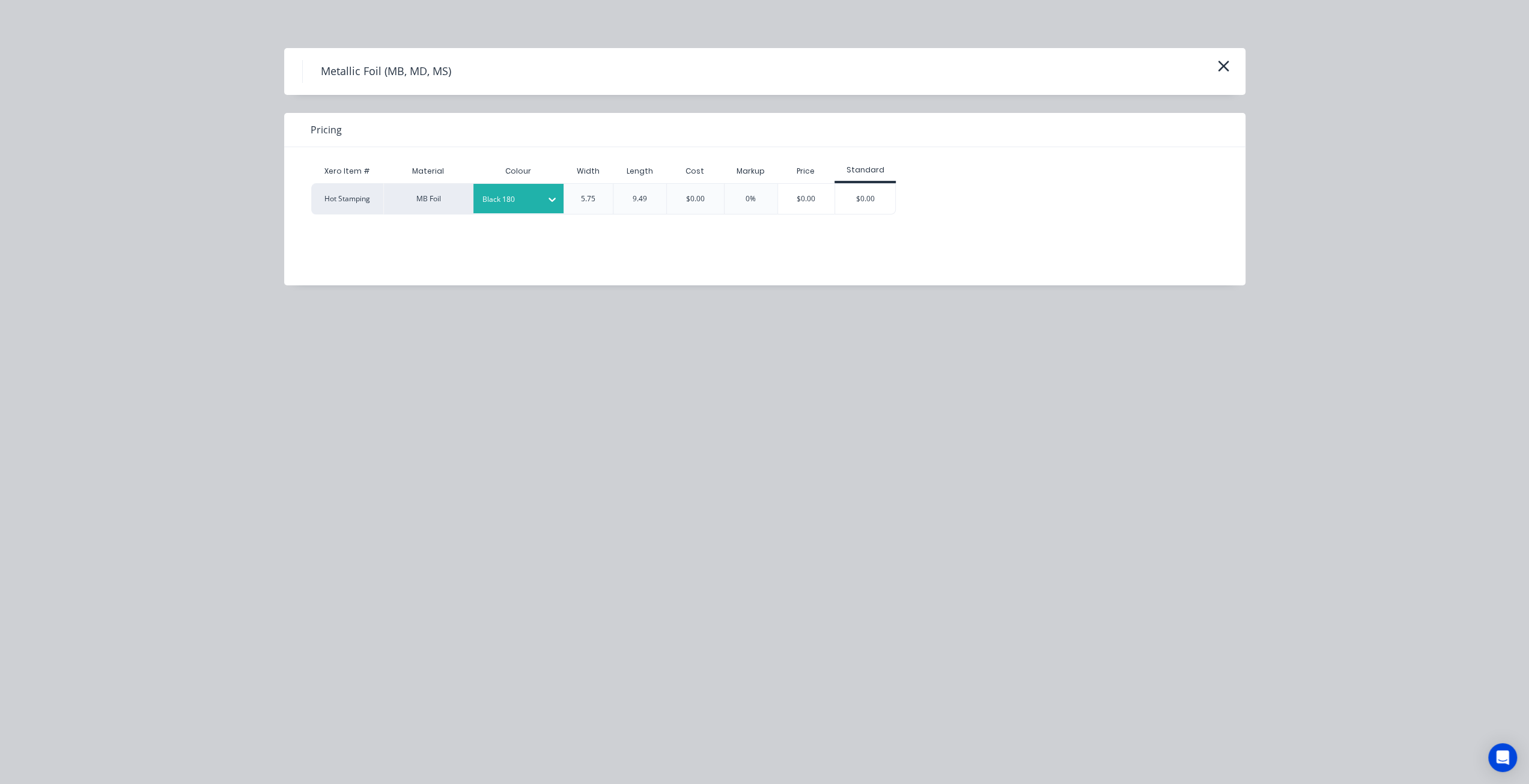
click at [659, 255] on div "Xero Item # Material Colour Width Length Cost Markup Price Standard Hot Stampin…" at bounding box center [756, 207] width 943 height 120
click at [597, 201] on div "5.75" at bounding box center [589, 198] width 33 height 30
click at [588, 194] on div "5.75" at bounding box center [588, 198] width 15 height 11
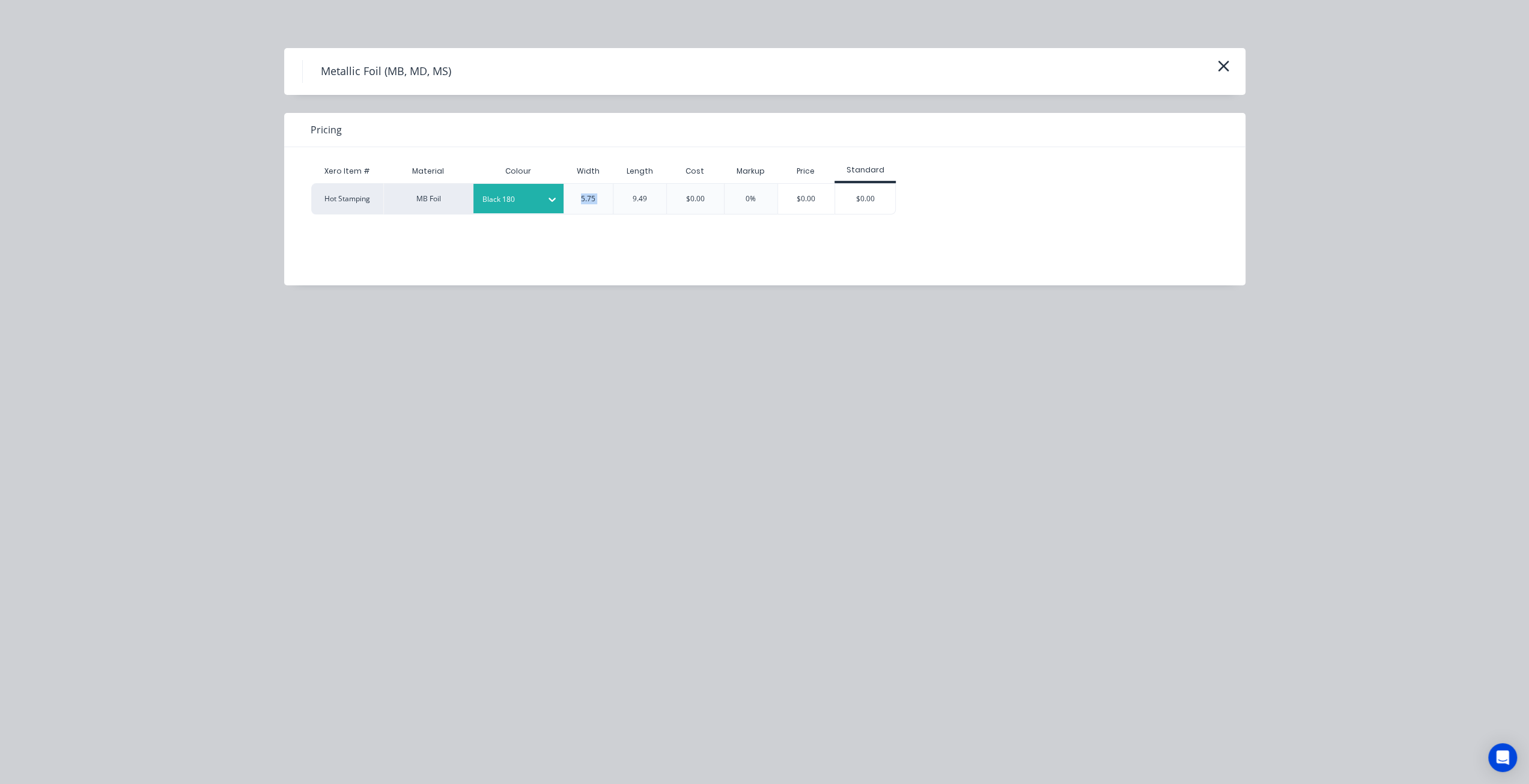
click at [588, 194] on div "5.75" at bounding box center [588, 198] width 15 height 11
click at [649, 269] on div "Xero Item # Material Colour Width Length Cost Markup Price Standard Hot Stampin…" at bounding box center [756, 216] width 943 height 138
click at [1228, 66] on icon "button" at bounding box center [1223, 65] width 13 height 17
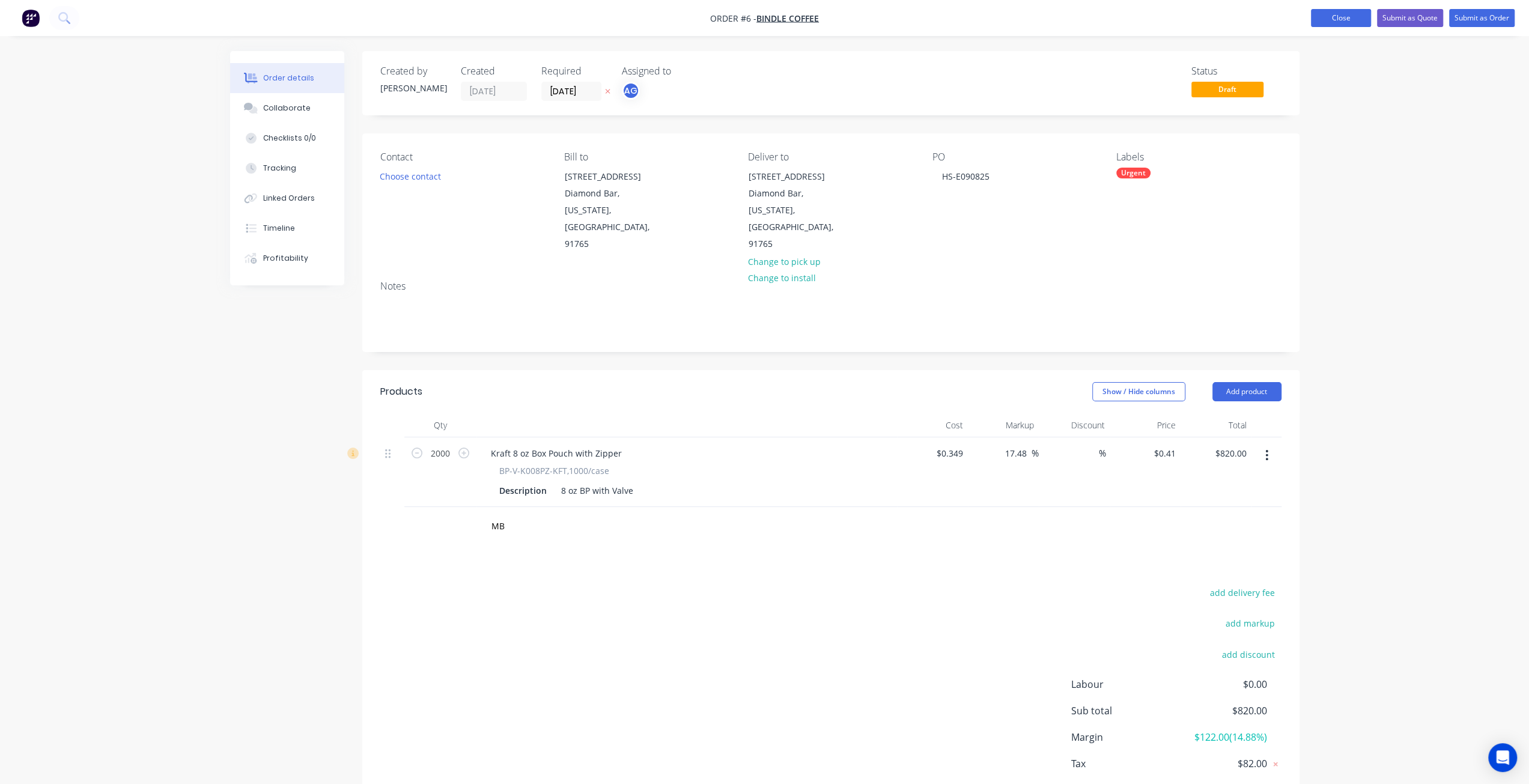
click at [1343, 16] on button "Close" at bounding box center [1340, 18] width 60 height 18
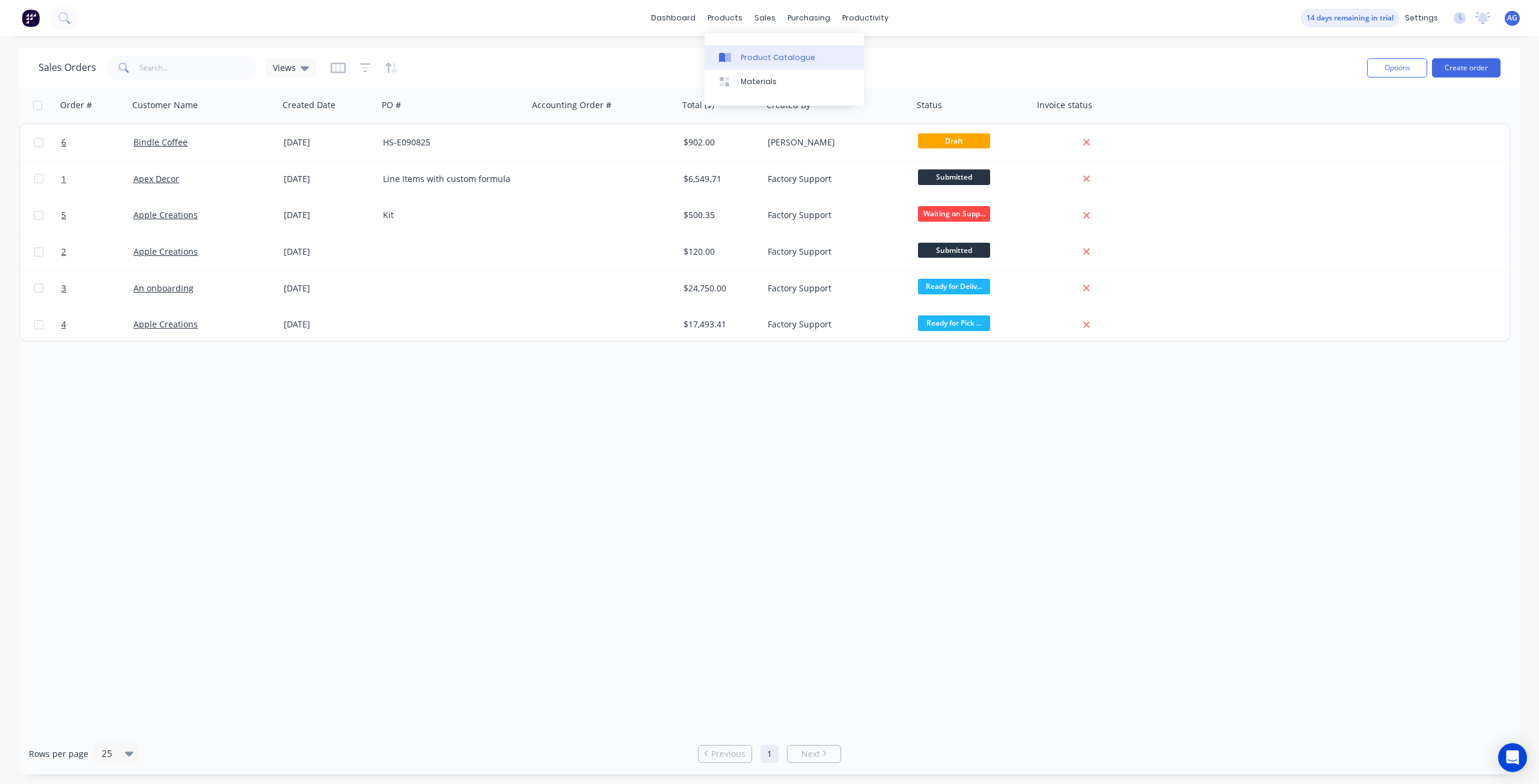
click at [751, 59] on div "Product Catalogue" at bounding box center [777, 57] width 74 height 11
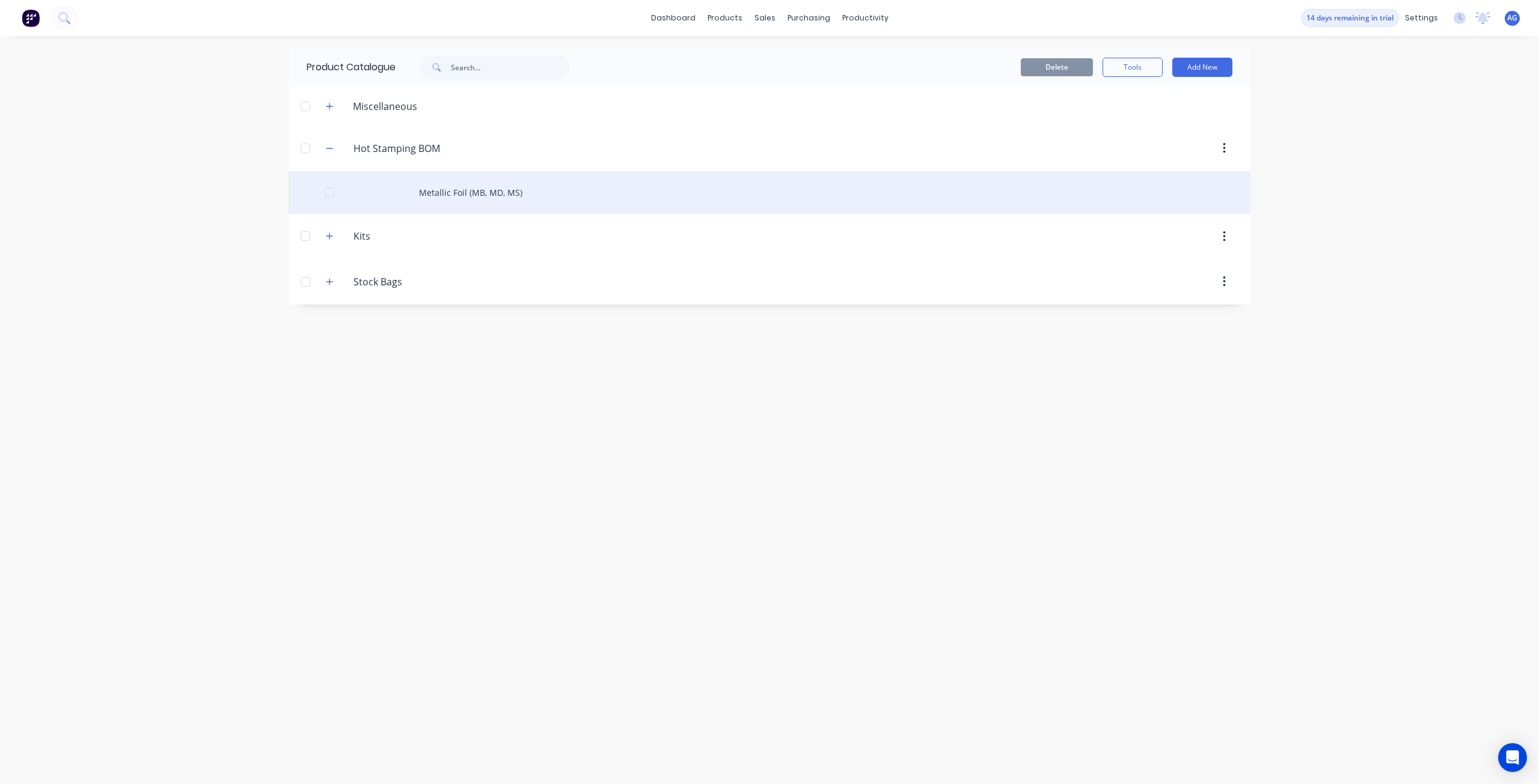
click at [483, 195] on div "Metallic Foil (MB, MD, MS)" at bounding box center [769, 193] width 961 height 43
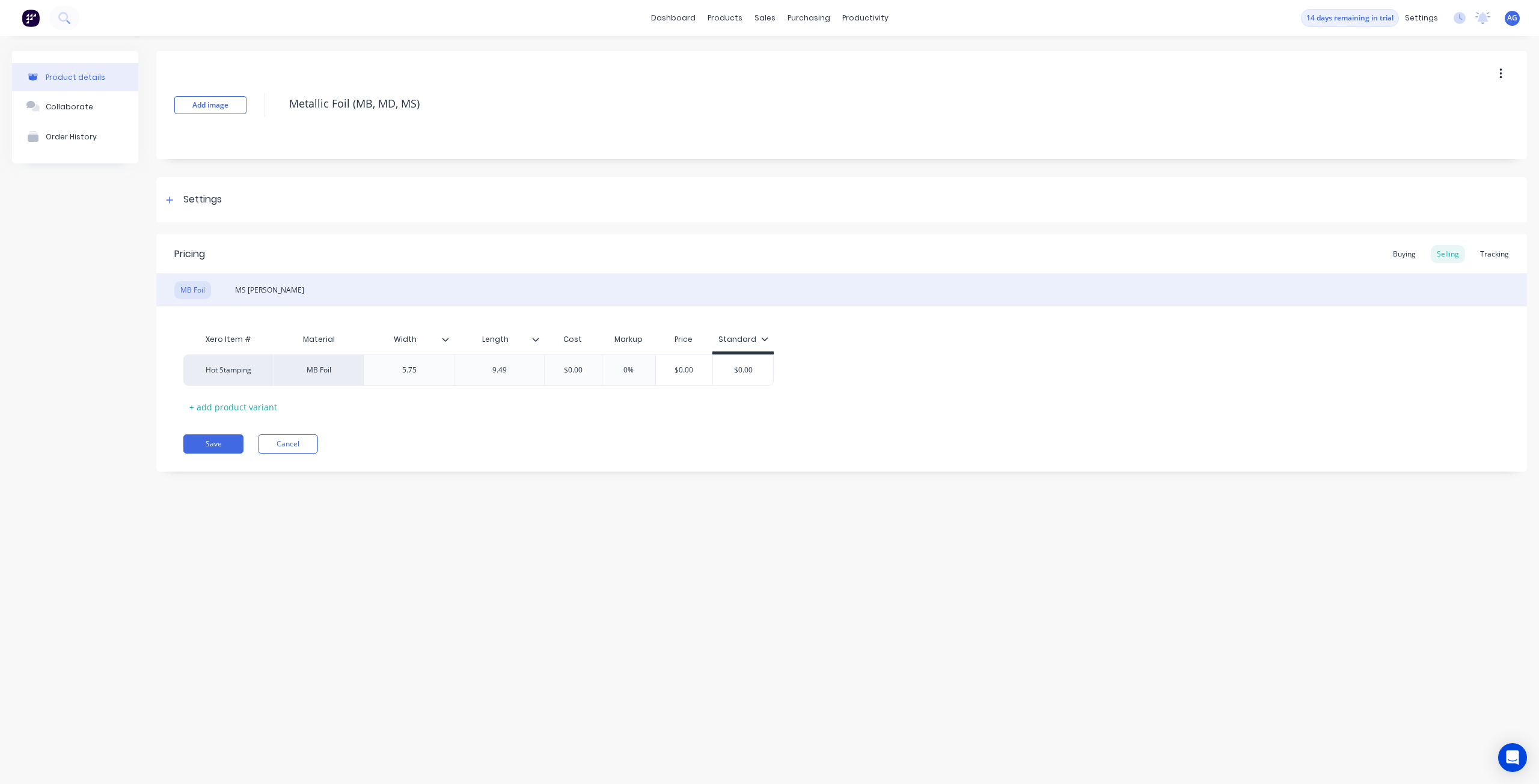
type textarea "x"
type input "Length"
click at [526, 343] on input "Length" at bounding box center [495, 339] width 83 height 11
click at [536, 340] on icon at bounding box center [535, 339] width 7 height 7
click at [516, 392] on div "Delete attribute column" at bounding box center [478, 396] width 96 height 13
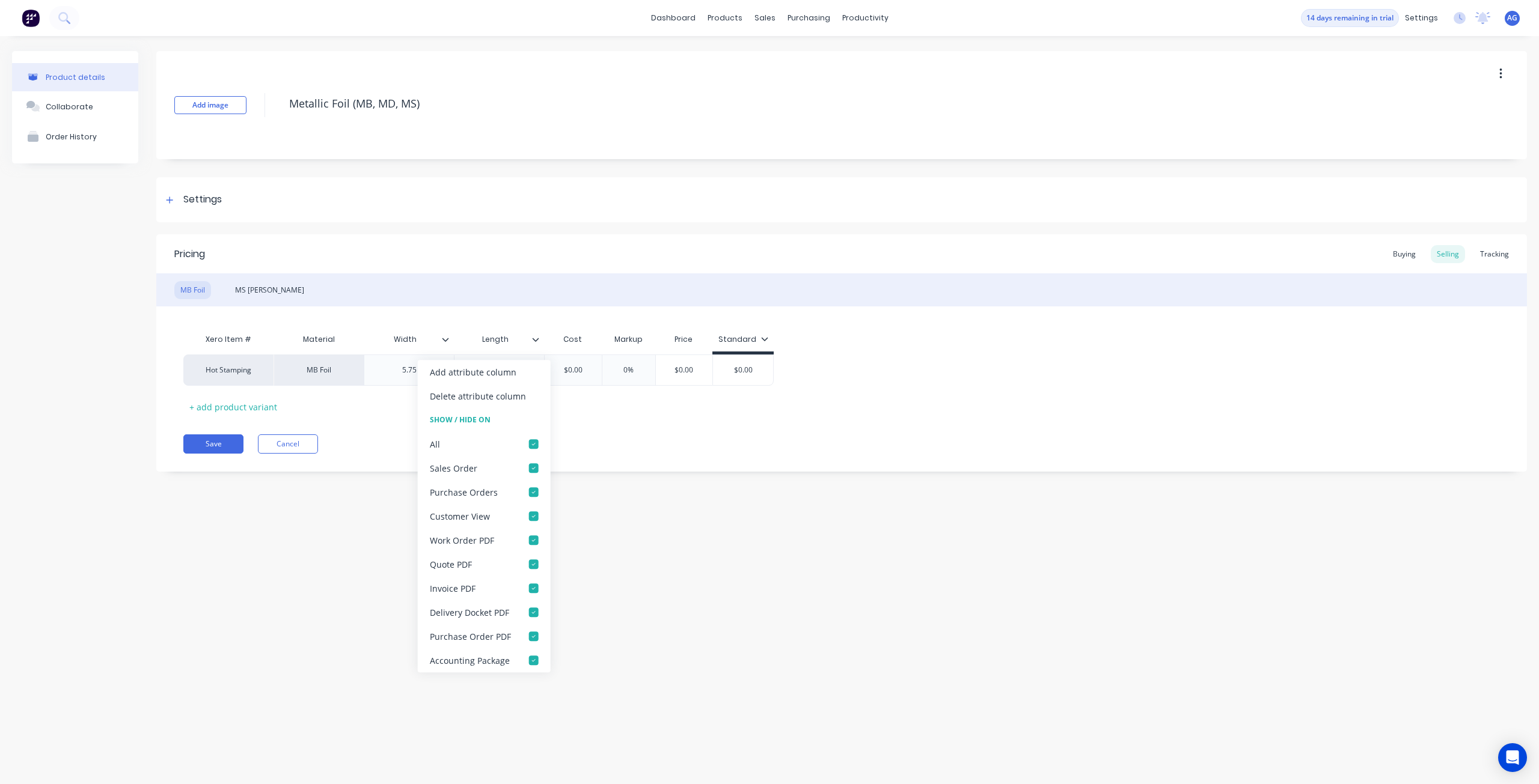
type textarea "x"
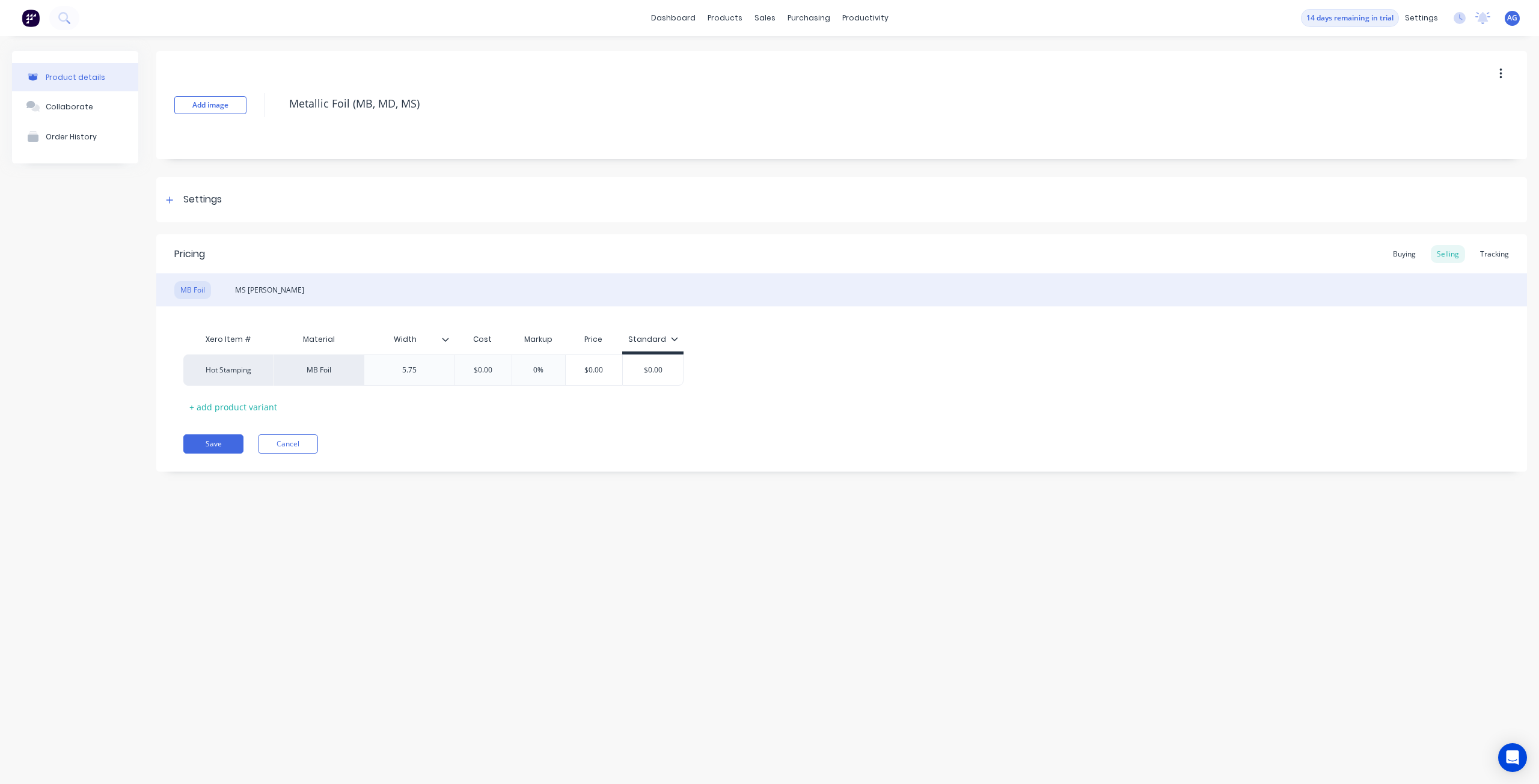
type input "Width"
click at [446, 344] on input "Width" at bounding box center [405, 339] width 83 height 11
click at [444, 337] on icon at bounding box center [445, 339] width 7 height 7
click at [441, 399] on div "Delete attribute column" at bounding box center [394, 396] width 133 height 24
click at [227, 450] on button "Save" at bounding box center [212, 444] width 60 height 20
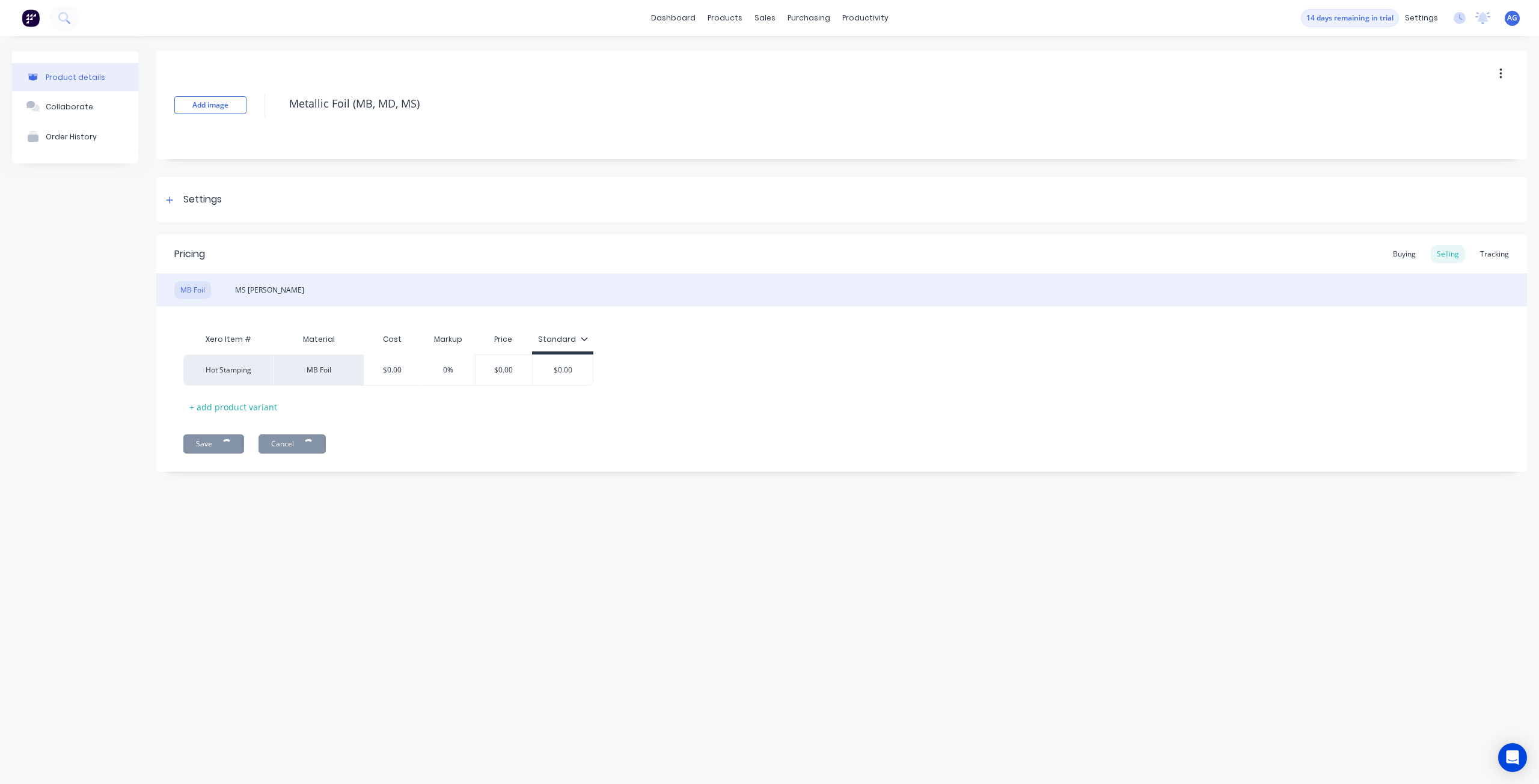
type textarea "x"
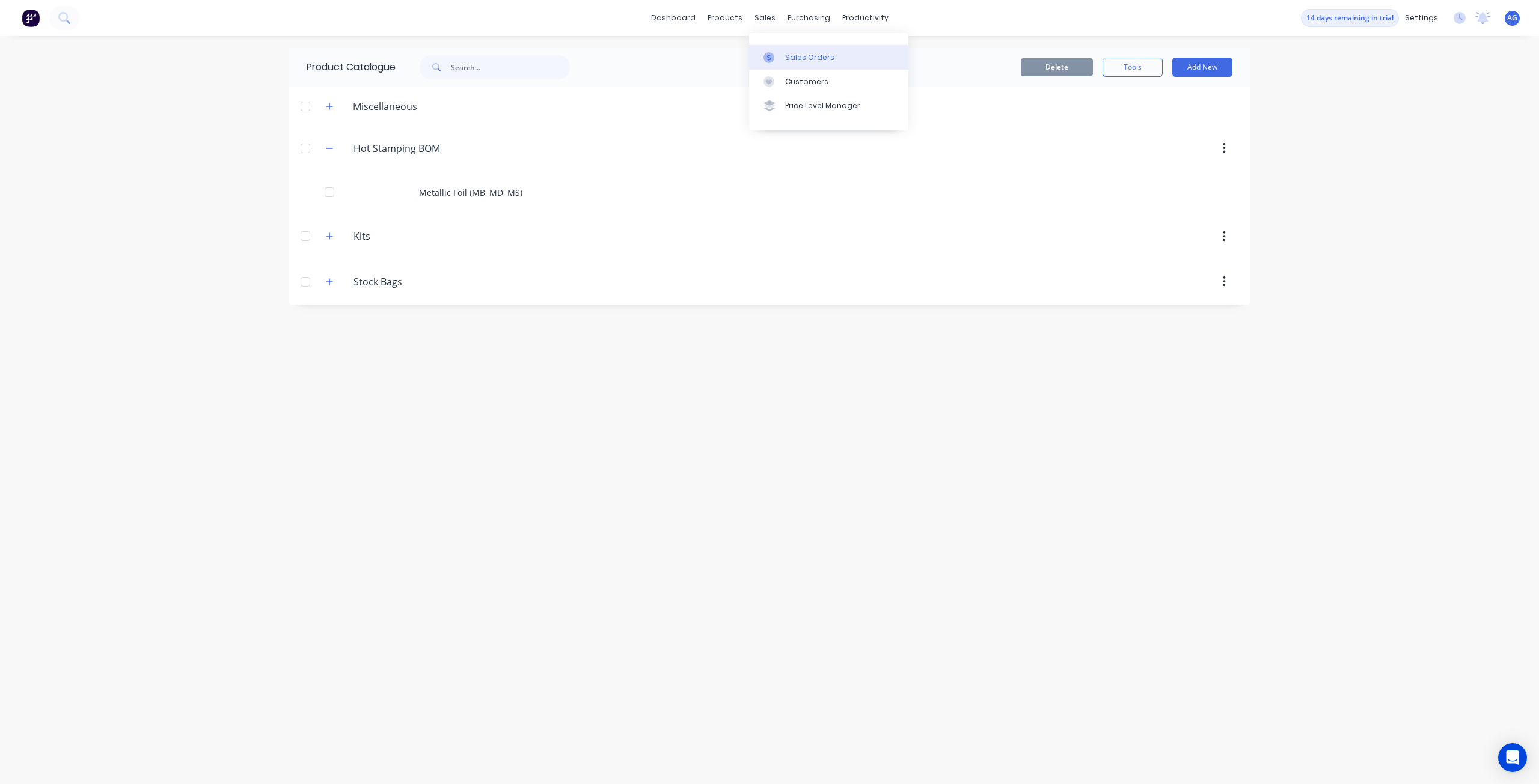
click at [776, 65] on link "Sales Orders" at bounding box center [828, 57] width 159 height 24
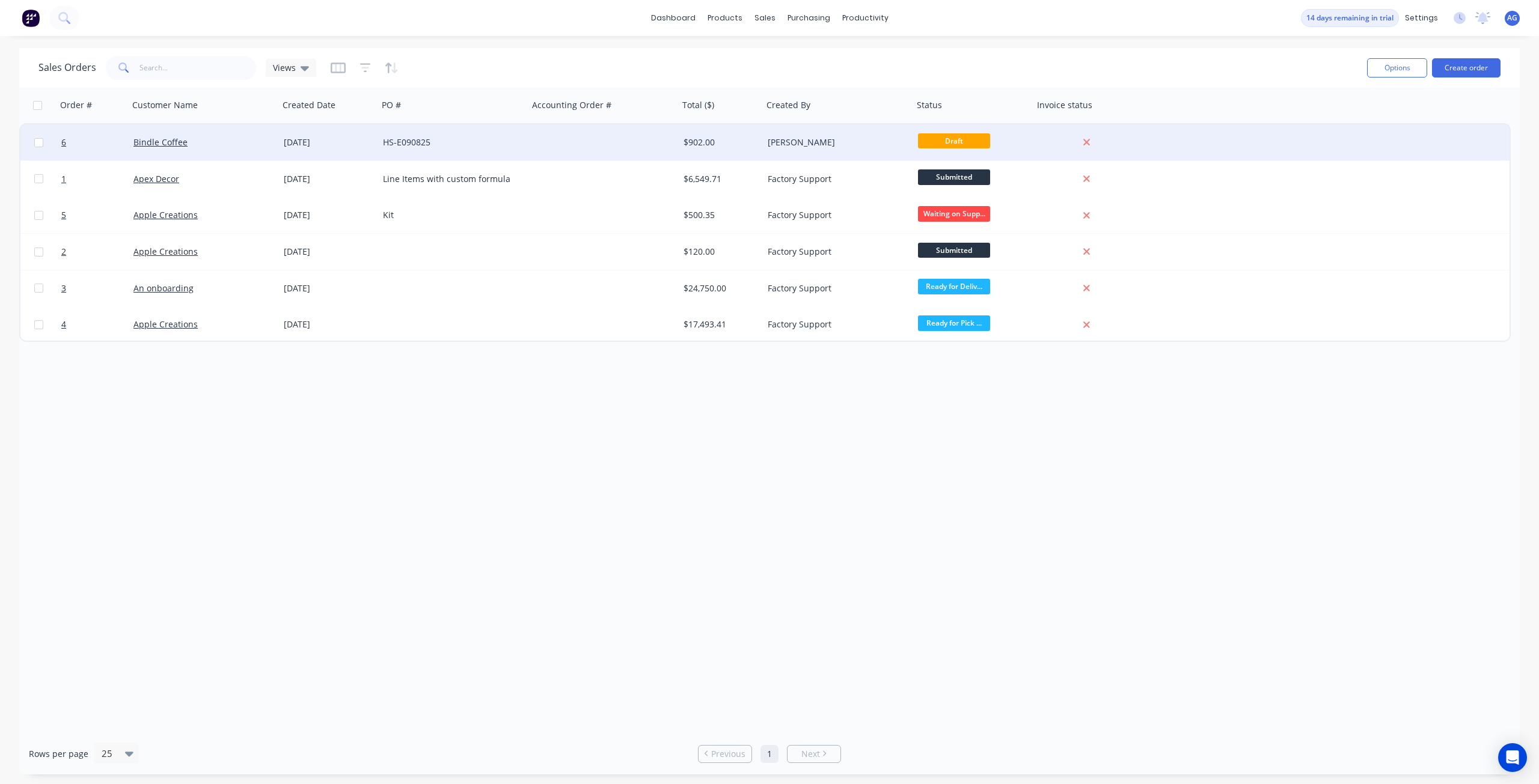
click at [641, 137] on div at bounding box center [603, 142] width 151 height 36
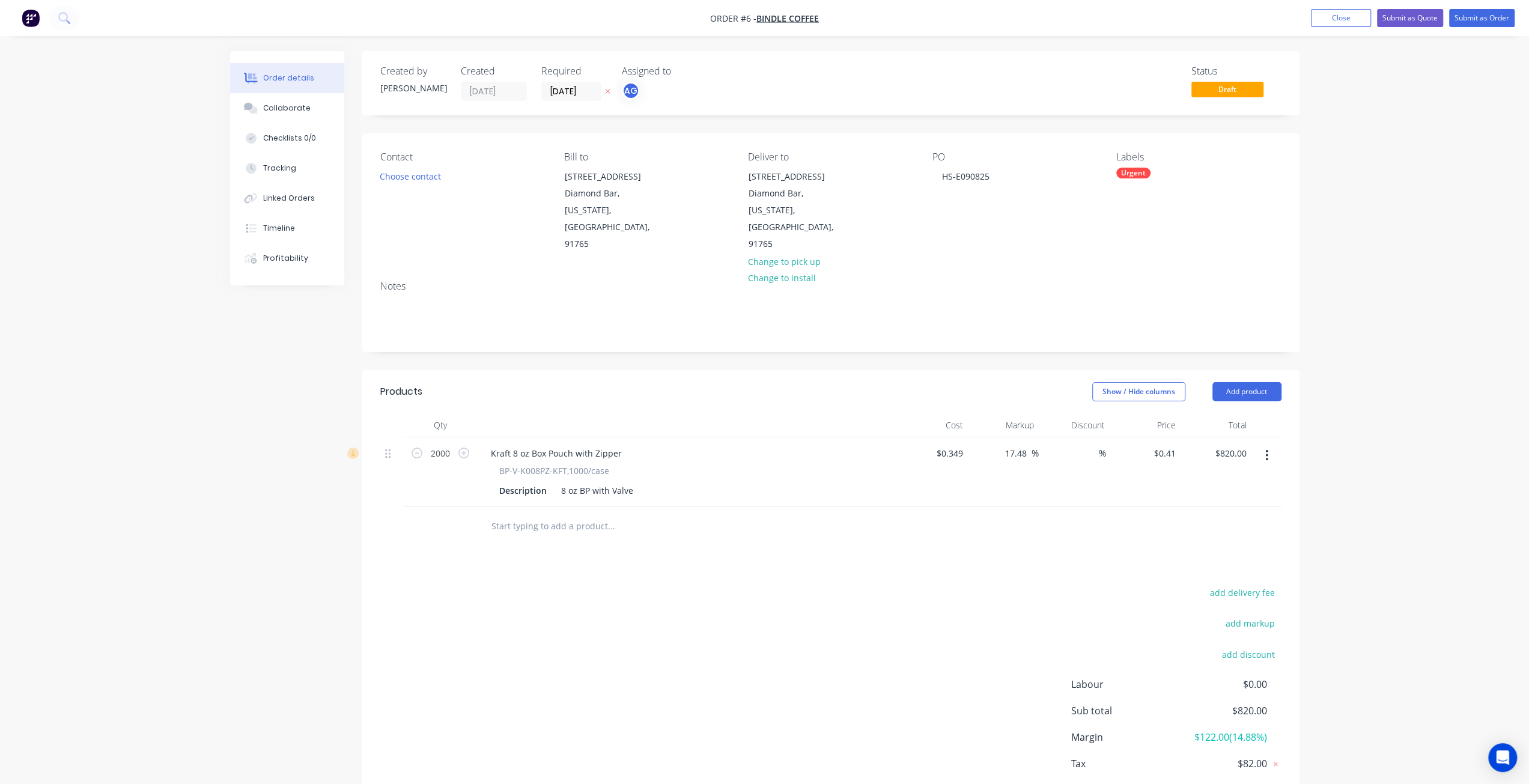
click at [557, 514] on input "text" at bounding box center [611, 526] width 240 height 24
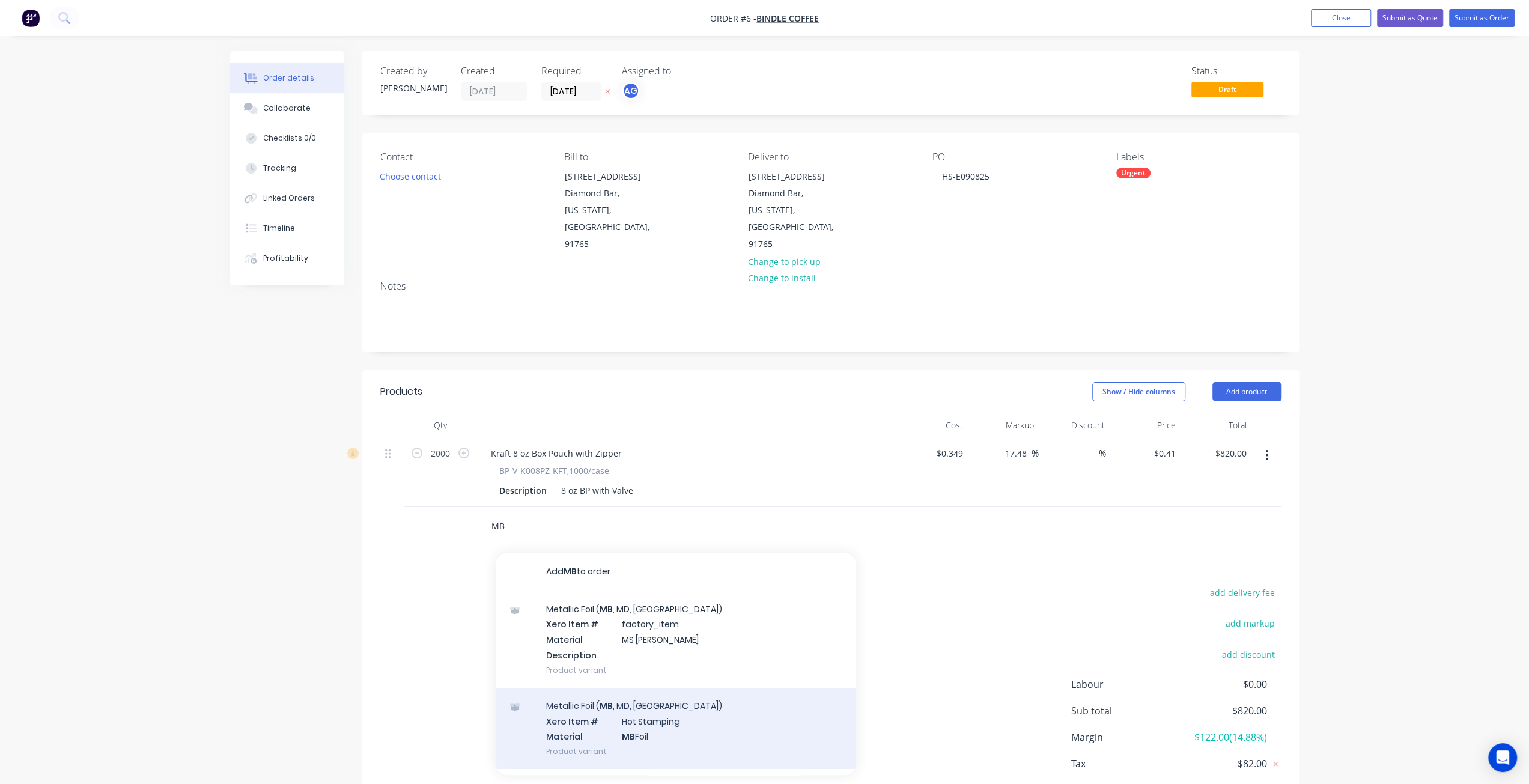
type input "MB"
click at [564, 688] on div "Metallic Foil ( MB , MD, MS) Xero Item # Hot Stamping Material MB Foil Product …" at bounding box center [676, 728] width 361 height 81
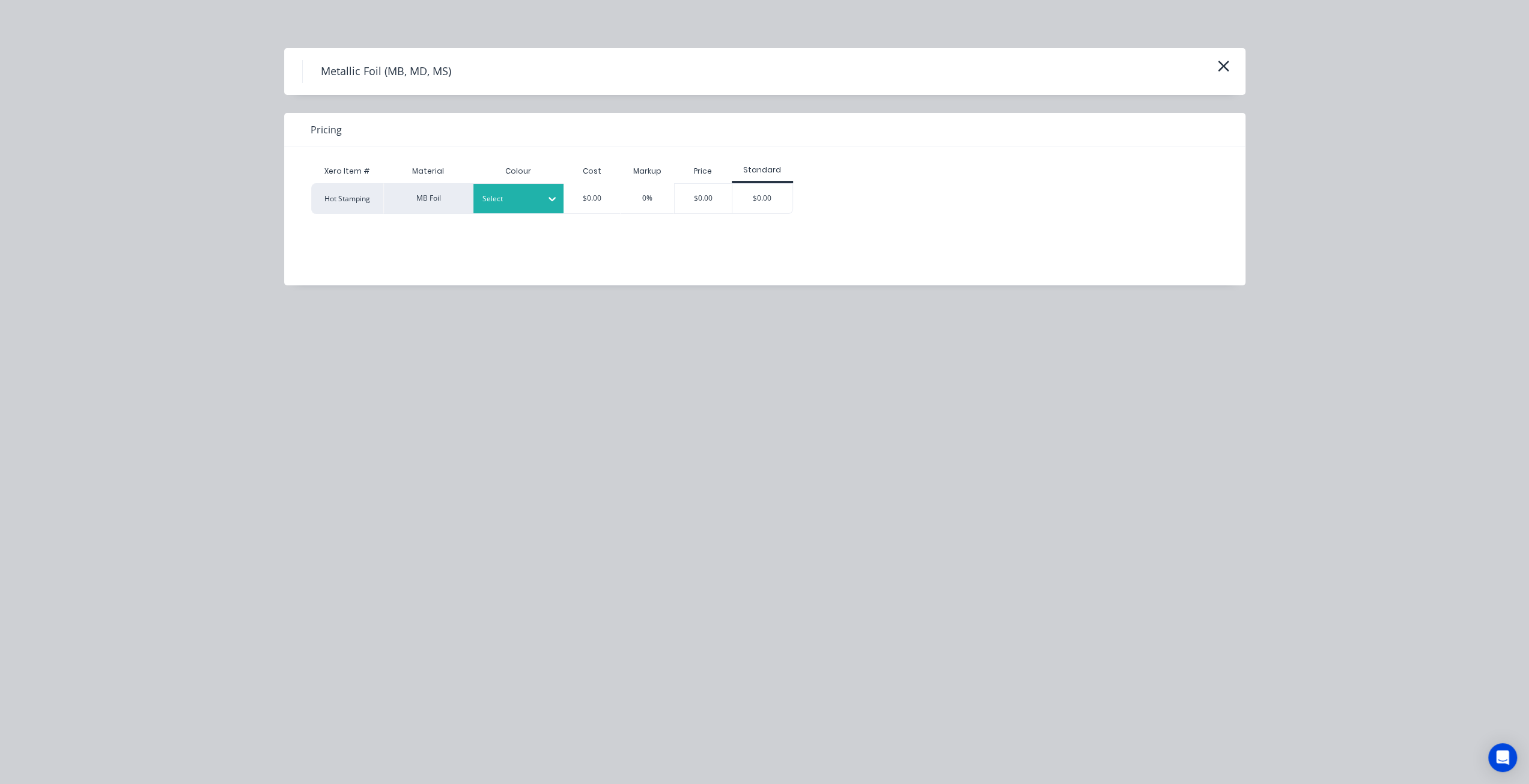
click at [533, 189] on div "Select" at bounding box center [518, 198] width 90 height 29
click at [518, 239] on div "Black 180" at bounding box center [548, 231] width 151 height 22
click at [729, 230] on div "Xero Item # Material Colour Cost Markup Price Standard Hot Stamping MB Foil Bla…" at bounding box center [756, 207] width 943 height 120
click at [585, 196] on div "$0.00" at bounding box center [591, 197] width 19 height 11
drag, startPoint x: 599, startPoint y: 196, endPoint x: 552, endPoint y: 197, distance: 47.0
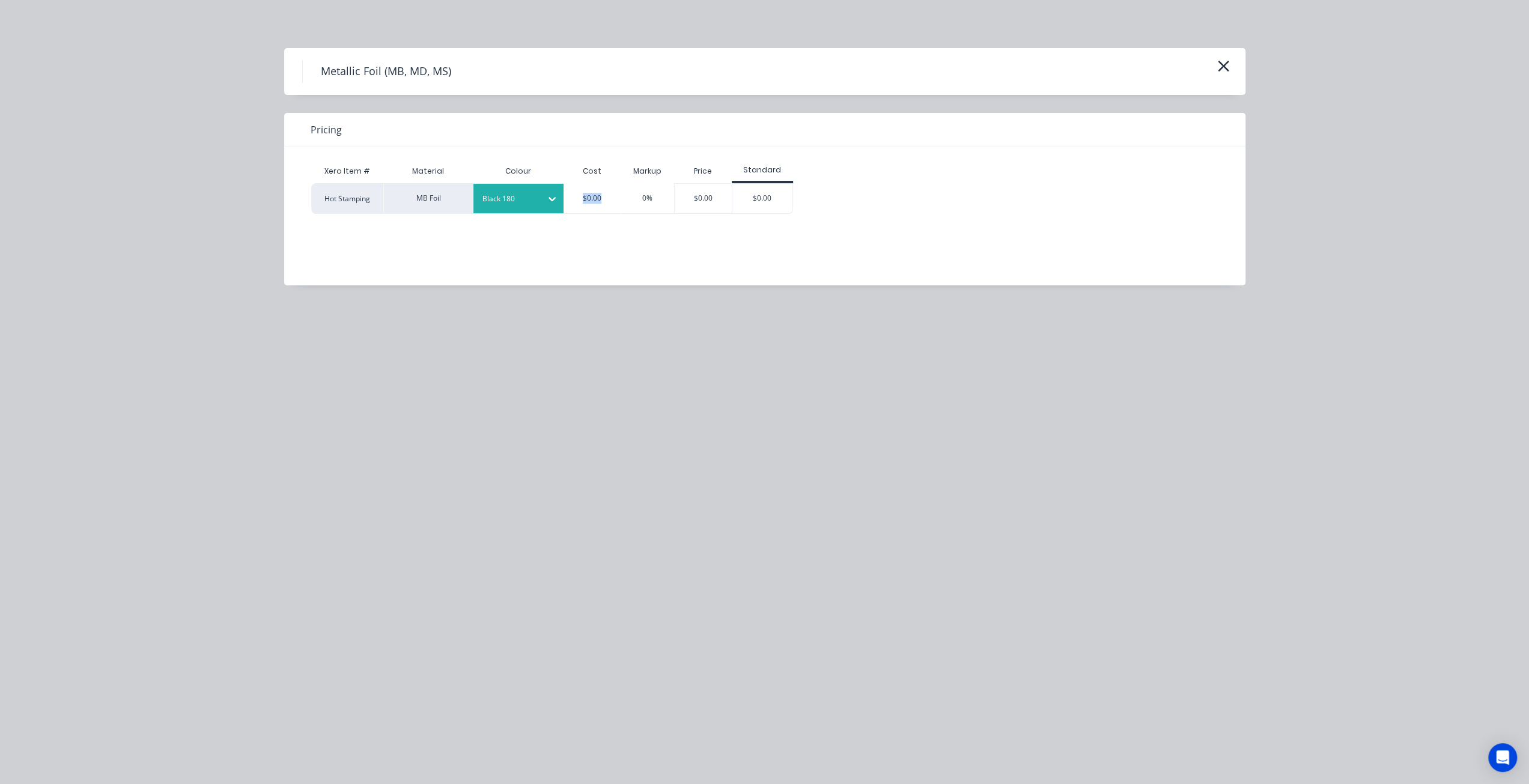
click at [552, 197] on div "Hot Stamping MB Foil Black 180 $0.00 0% $0.00 $0.00" at bounding box center [551, 197] width 482 height 30
click at [591, 205] on div "$0.00" at bounding box center [592, 197] width 58 height 30
click at [604, 196] on div "$0.00" at bounding box center [592, 197] width 58 height 30
click at [595, 201] on div "$0.00" at bounding box center [591, 197] width 19 height 11
click at [604, 197] on div "$0.00" at bounding box center [592, 197] width 58 height 30
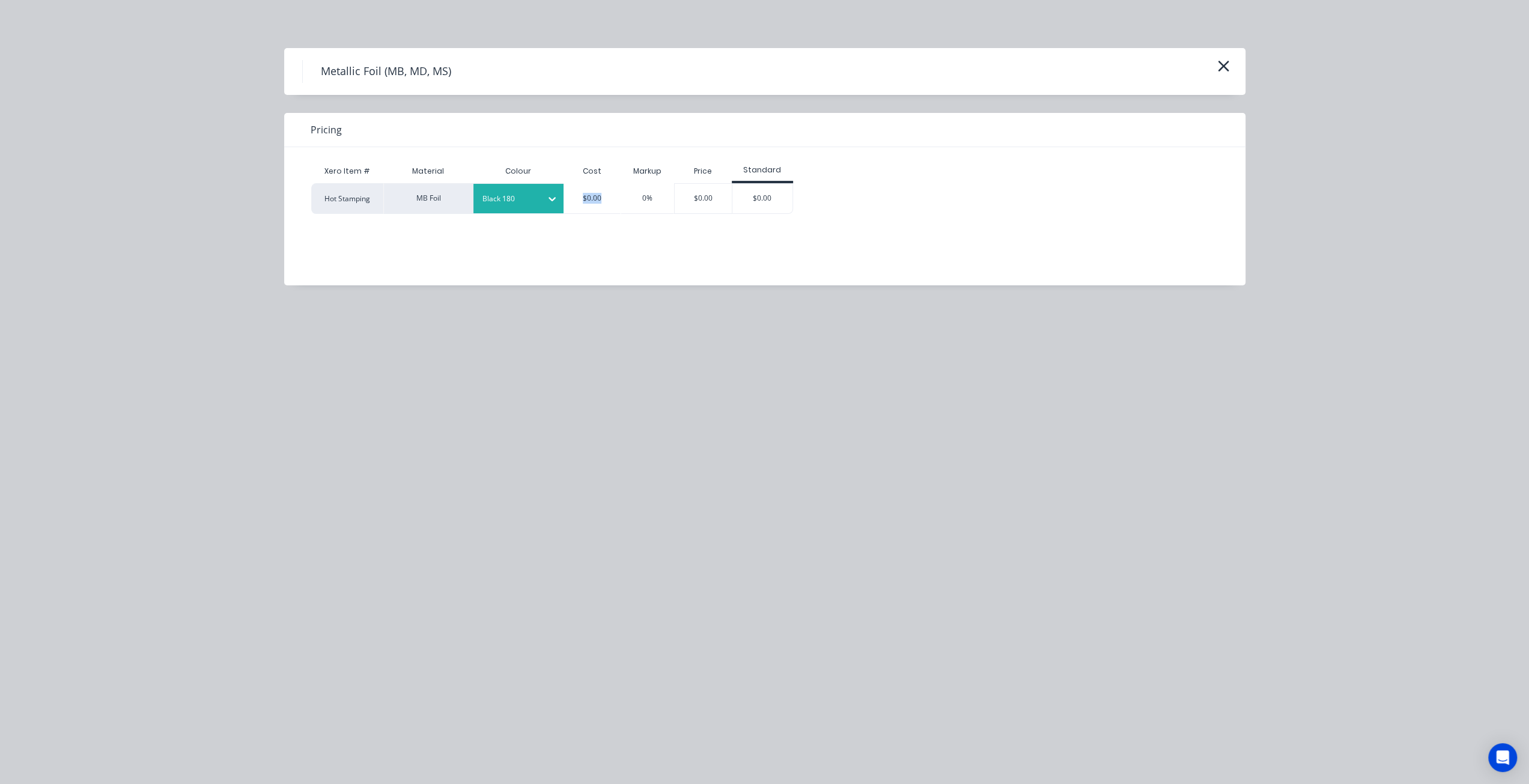
click at [575, 196] on div "$0.00" at bounding box center [592, 197] width 58 height 30
drag, startPoint x: 575, startPoint y: 196, endPoint x: 559, endPoint y: 235, distance: 42.2
click at [533, 276] on div "Xero Item # Material Colour Cost Markup Price Standard Hot Stamping MB Foil Bla…" at bounding box center [756, 216] width 943 height 138
click at [595, 198] on div "$0.00" at bounding box center [591, 197] width 19 height 11
drag, startPoint x: 599, startPoint y: 196, endPoint x: 575, endPoint y: 196, distance: 24.0
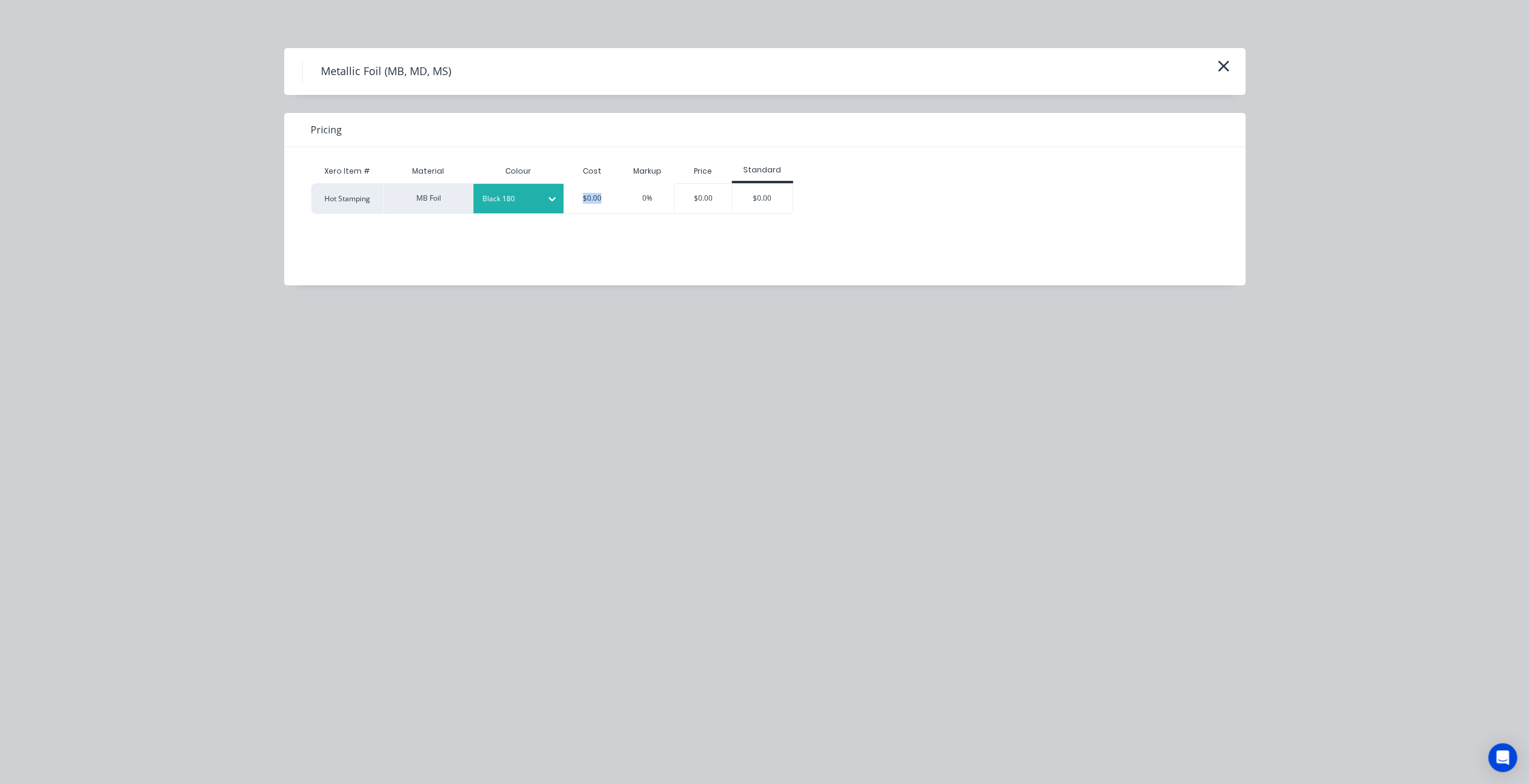
click at [575, 196] on div "$0.00" at bounding box center [592, 197] width 58 height 30
click at [715, 201] on div "$0.00" at bounding box center [703, 198] width 57 height 29
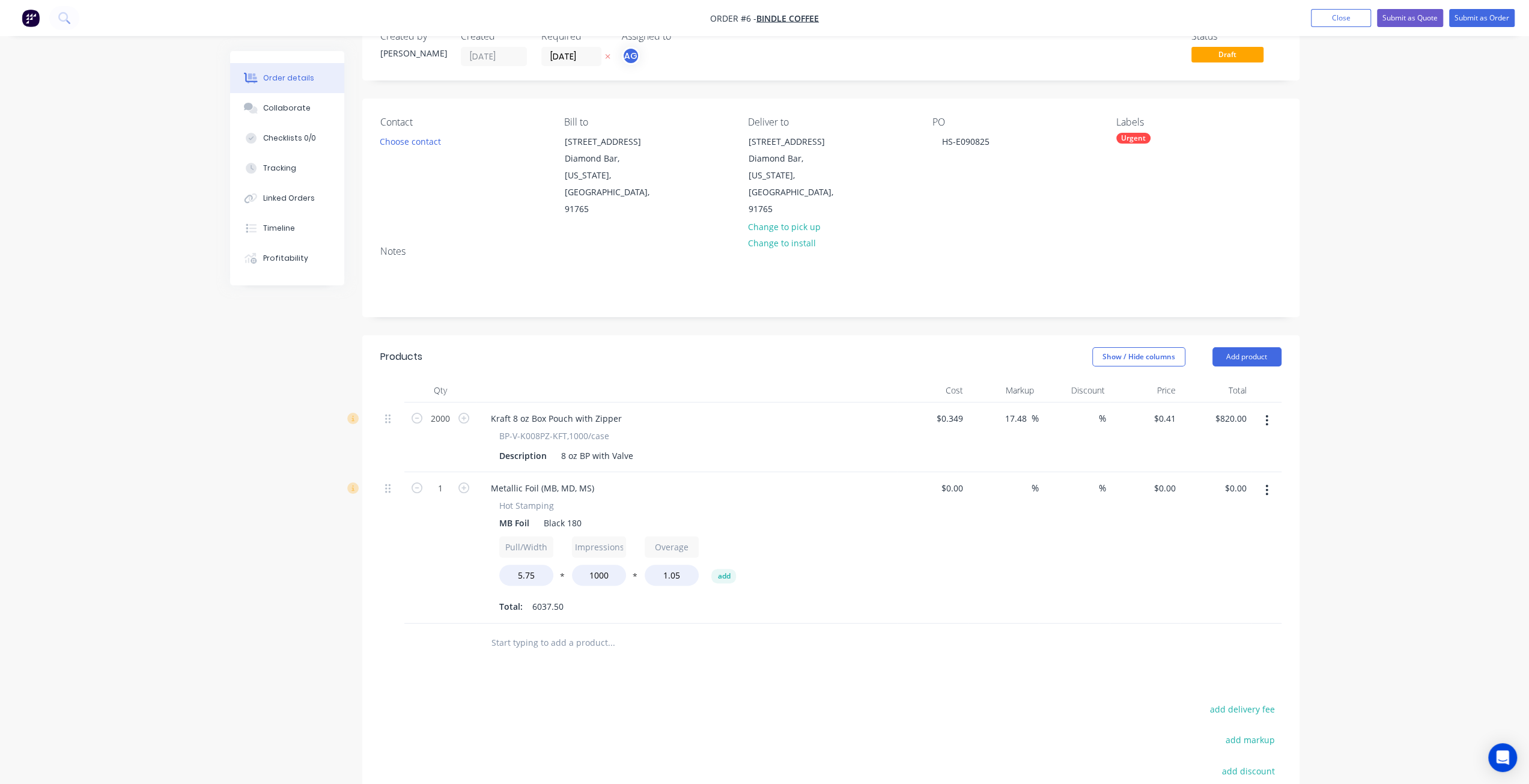
scroll to position [60, 0]
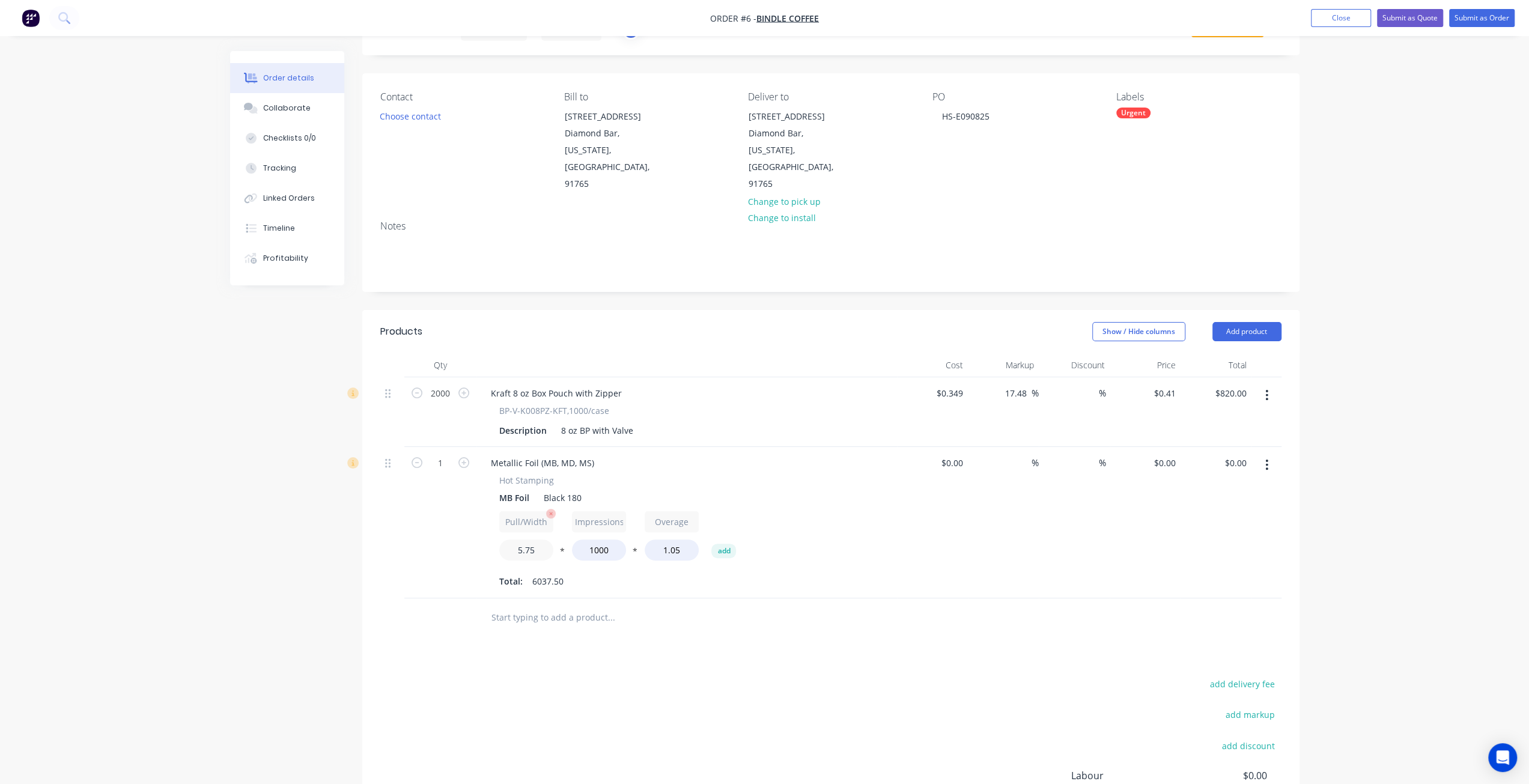
click at [528, 540] on input "5.75" at bounding box center [526, 550] width 54 height 22
drag, startPoint x: 538, startPoint y: 514, endPoint x: 445, endPoint y: 512, distance: 93.0
click at [446, 512] on div "1 Metallic Foil (MB, MD, MS) Hot Stamping MB Foil Black 180 Pull/Width 5.75 * I…" at bounding box center [831, 522] width 901 height 152
type input "$27.27"
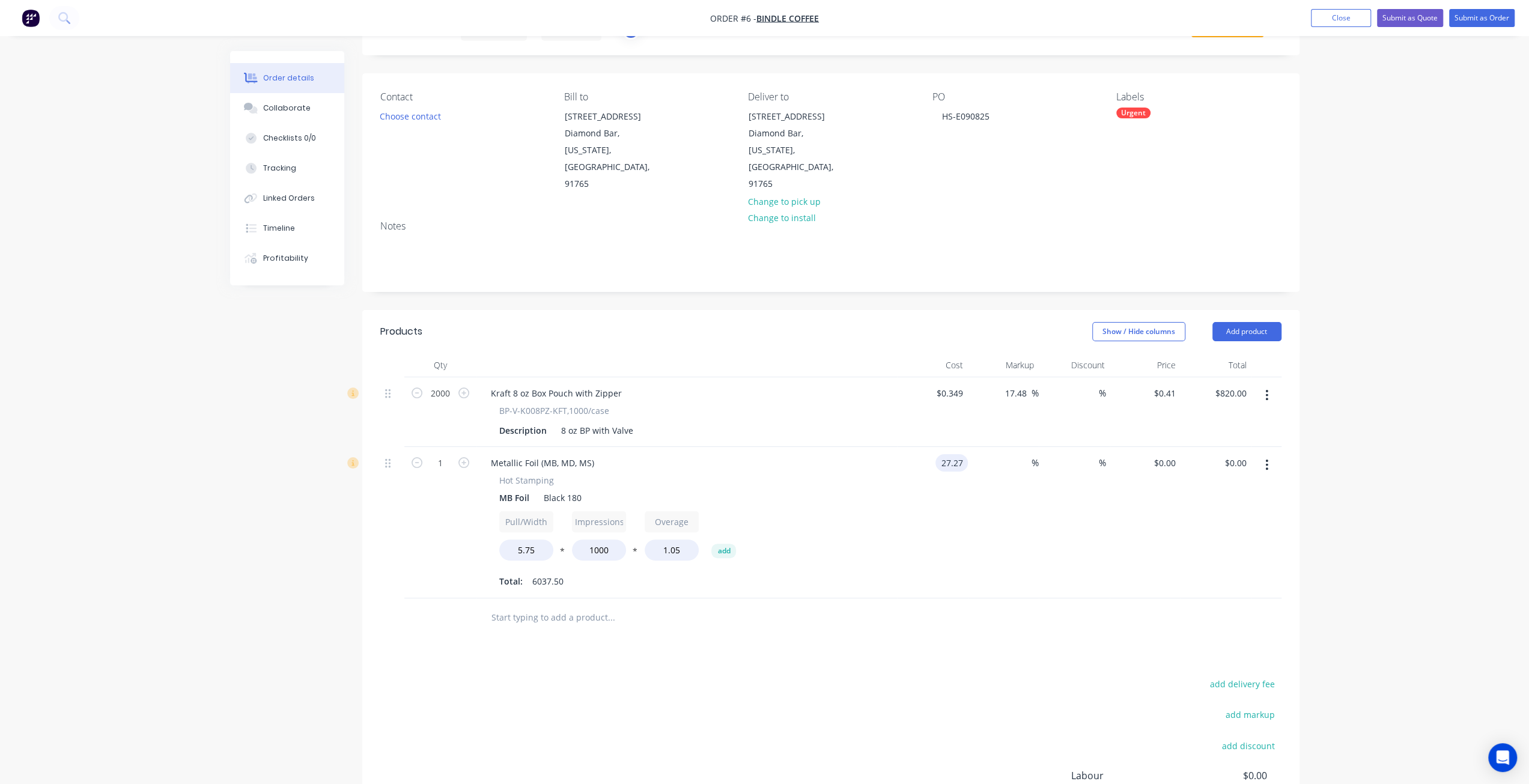
type input "$164,642.63"
type input "100"
type input "$54.54"
type input "$329,285.25"
type input "54.54"
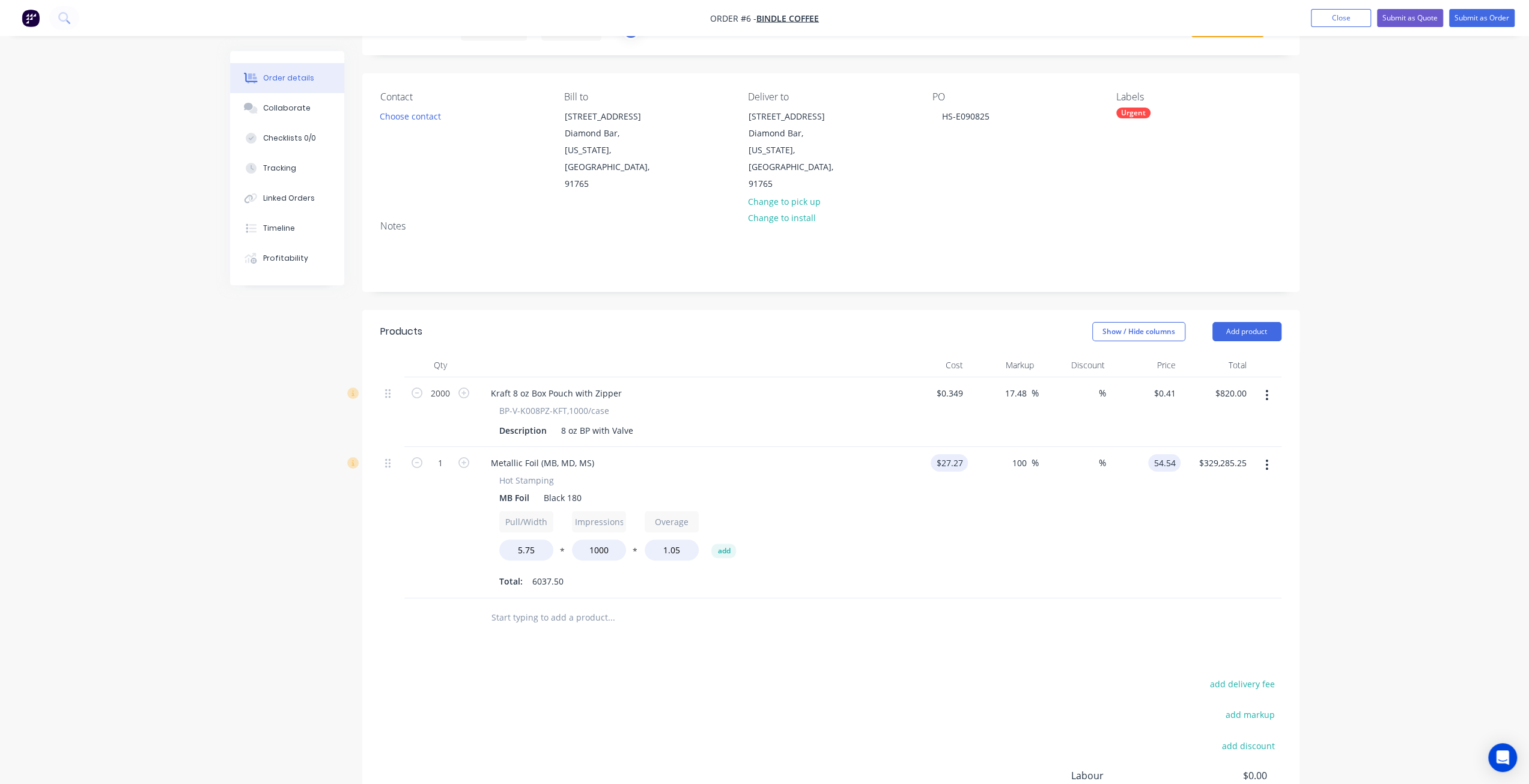
type input "27.27"
type input "$54.54"
click at [959, 455] on input "27.27" at bounding box center [954, 463] width 27 height 18
click at [542, 606] on input "text" at bounding box center [611, 618] width 240 height 24
click at [949, 455] on input "27.27" at bounding box center [954, 463] width 27 height 18
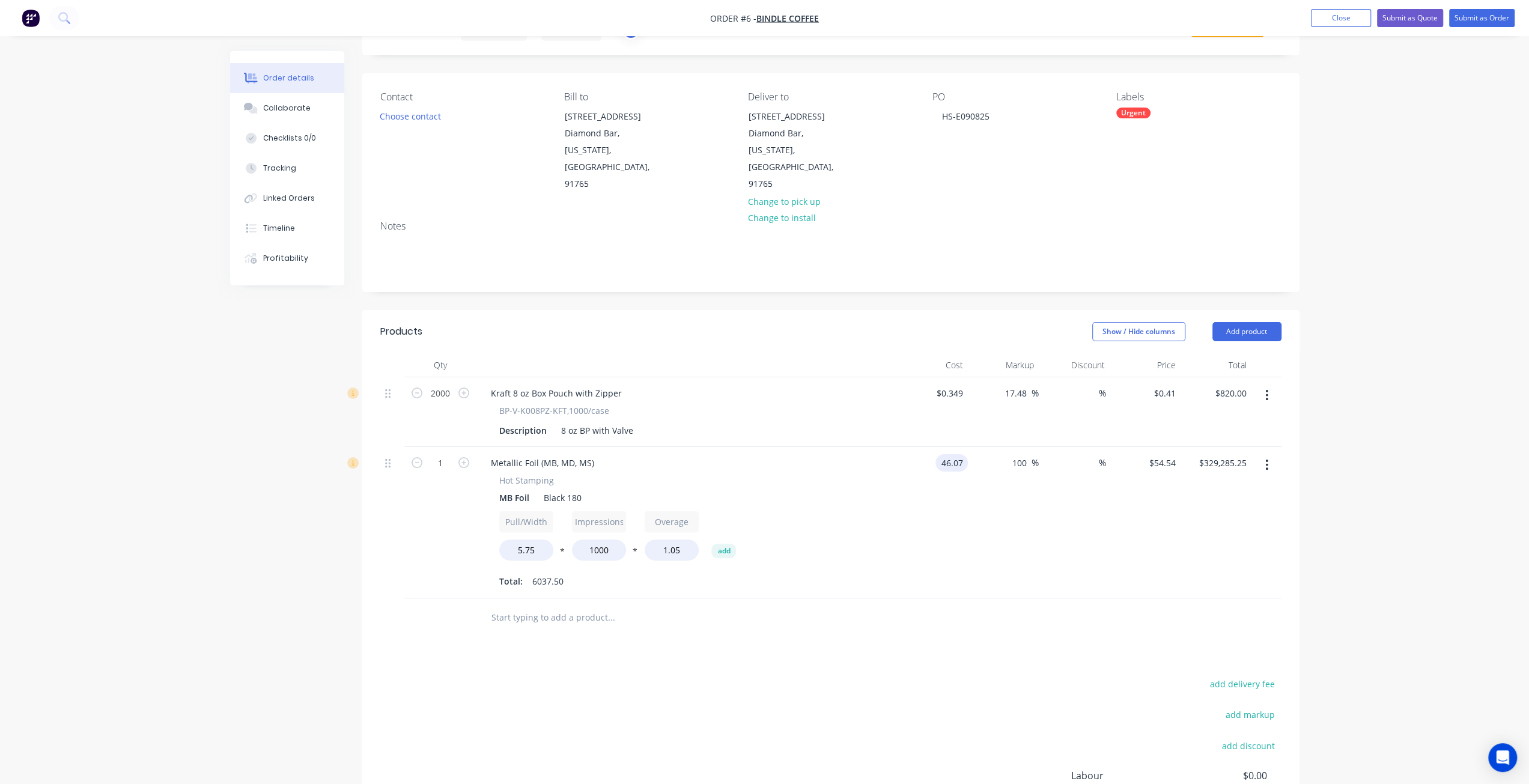
type input "$46.07"
type input "$92.14"
type input "$556,295.25"
type input "$27.27"
type input "$54.54"
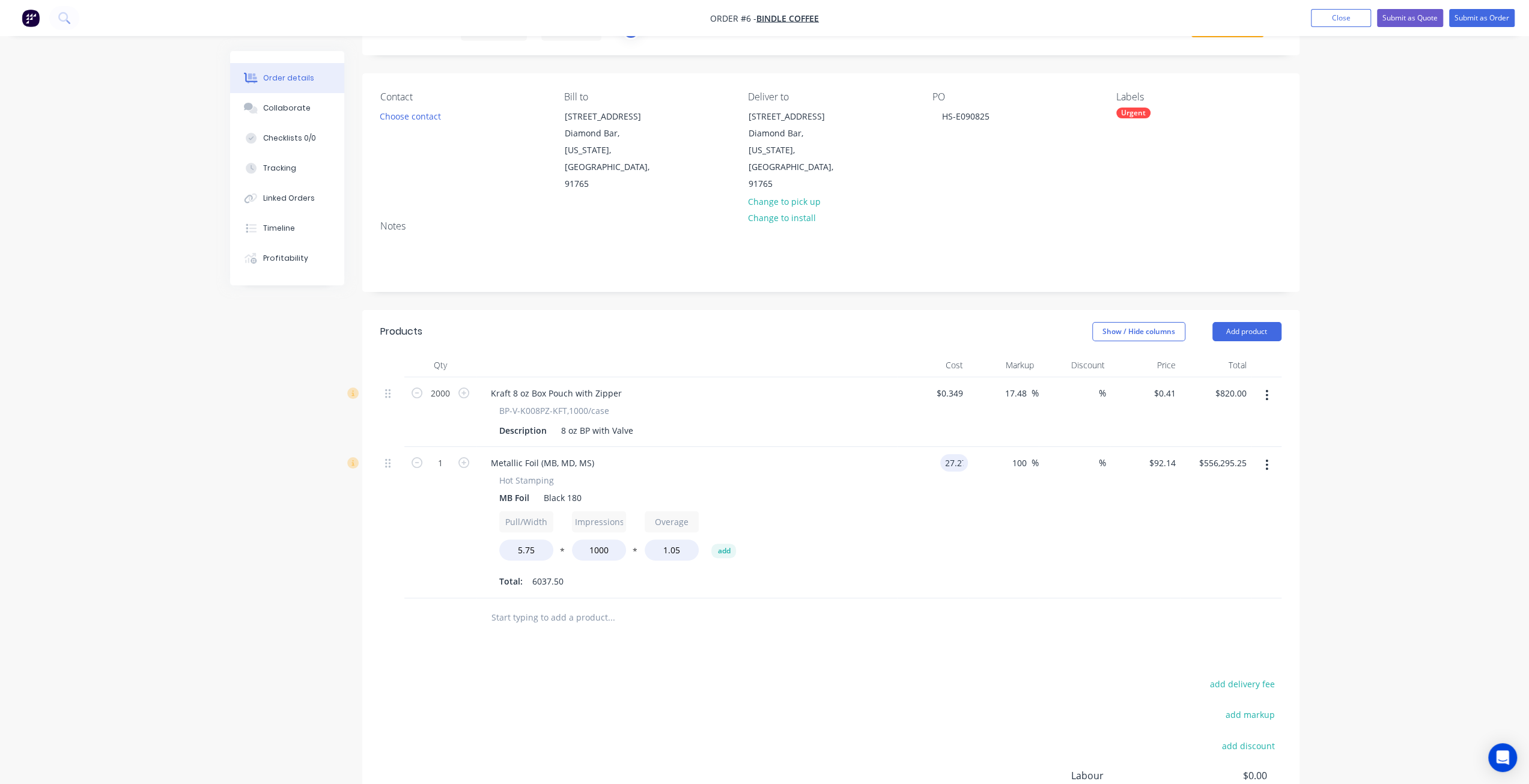
type input "$329,285.25"
type input "$27.27"
click at [722, 544] on button "add" at bounding box center [723, 550] width 24 height 15
type input "$0.00"
click at [745, 511] on input "Label4" at bounding box center [744, 522] width 54 height 22
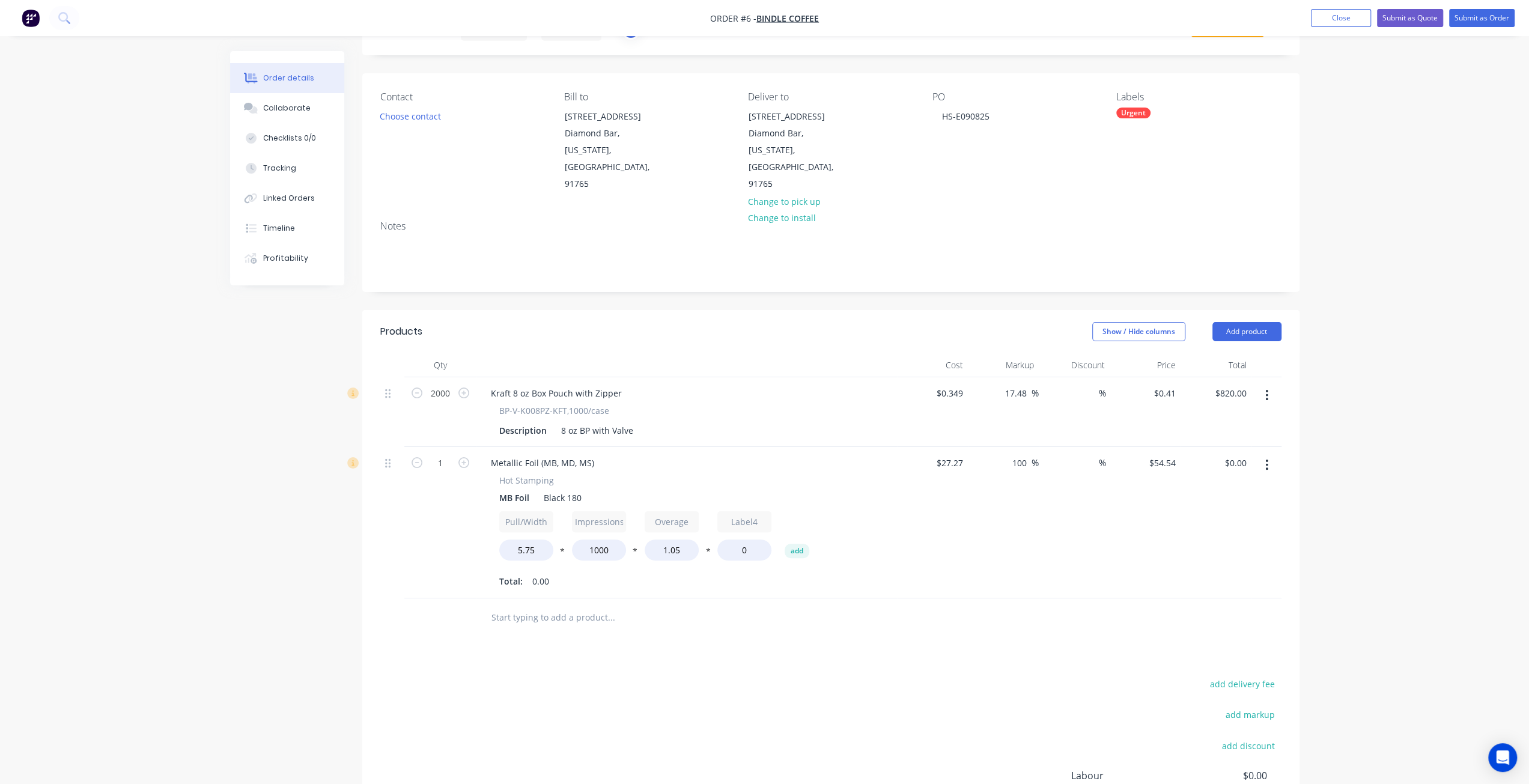
click at [709, 549] on button "*" at bounding box center [708, 553] width 12 height 9
click at [751, 540] on input "0" at bounding box center [744, 550] width 54 height 22
type input "0"
type input "12"
click at [819, 530] on div "Pull/Width 5.75 * Impressions 1000 * Overage 1.05 / Label4 12 add" at bounding box center [687, 538] width 375 height 54
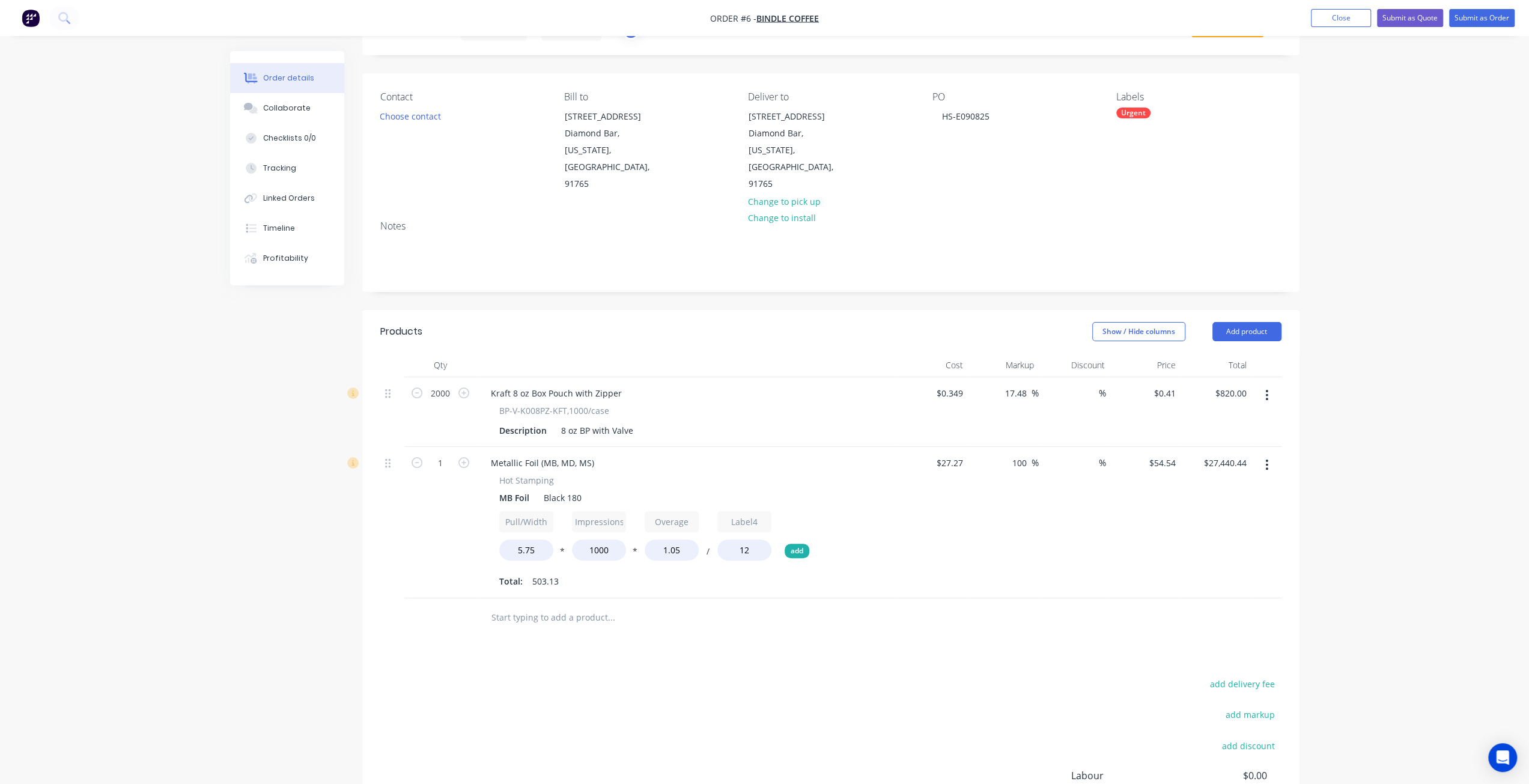
click at [798, 544] on button "add" at bounding box center [797, 550] width 24 height 15
drag, startPoint x: 825, startPoint y: 515, endPoint x: 889, endPoint y: 515, distance: 64.0
click at [889, 515] on div "Hot Stamping MB Foil Black 180 Pull/Width 5.75 * Impressions 1000 * Overage 1.0…" at bounding box center [686, 544] width 411 height 142
click at [841, 512] on icon "button" at bounding box center [842, 513] width 3 height 3
type input "$27,440.44"
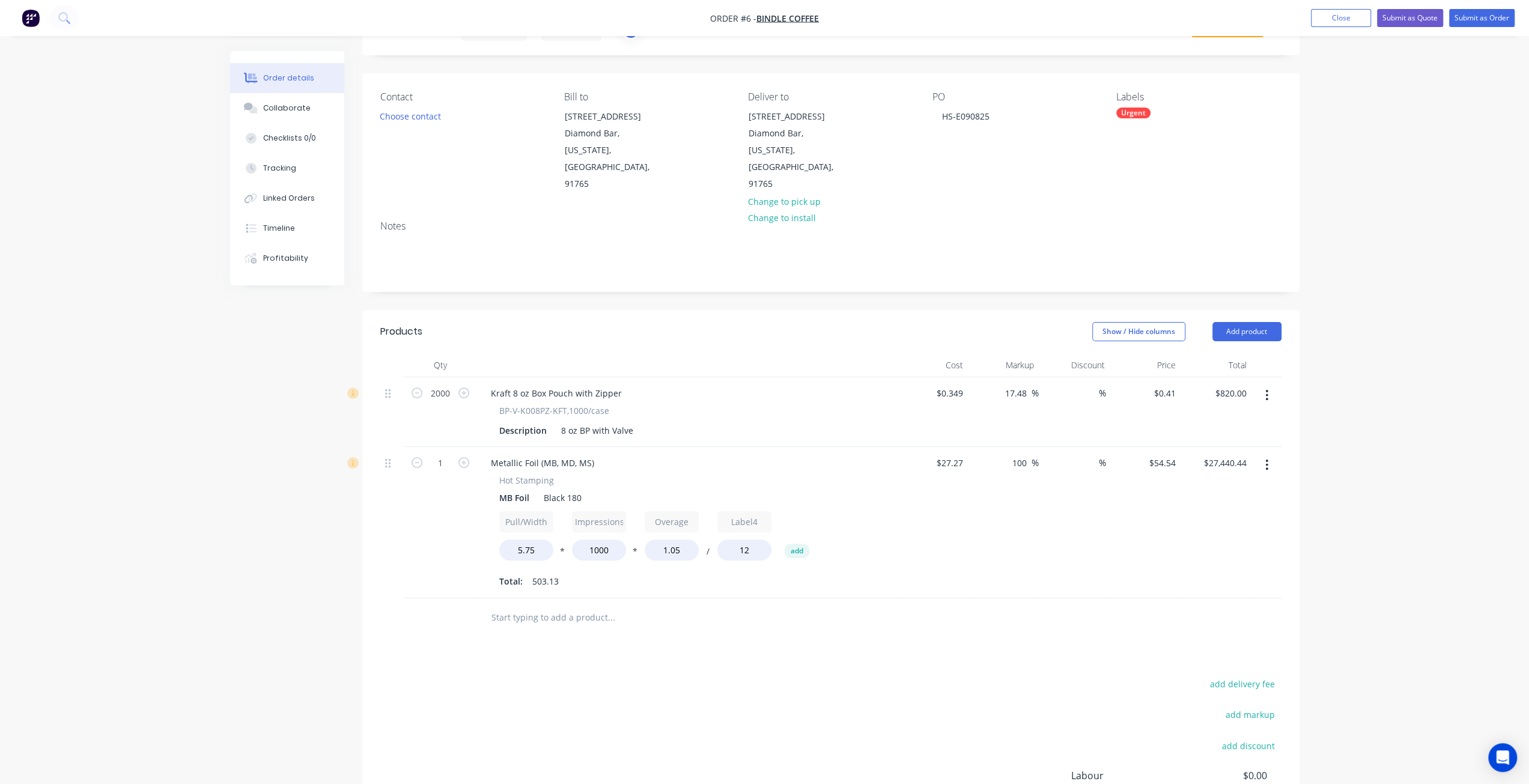
click at [492, 494] on div "Hot Stamping MB Foil Black 180 Pull/Width 5.75 * Impressions 1000 * Overage 1.0…" at bounding box center [686, 532] width 411 height 116
click at [622, 526] on div "Pull/Width 5.75 * Impressions 1000 * Overage 1.05 / Label4 12 add" at bounding box center [687, 538] width 375 height 54
drag, startPoint x: 623, startPoint y: 526, endPoint x: 762, endPoint y: 517, distance: 139.3
click at [761, 598] on div at bounding box center [692, 618] width 433 height 39
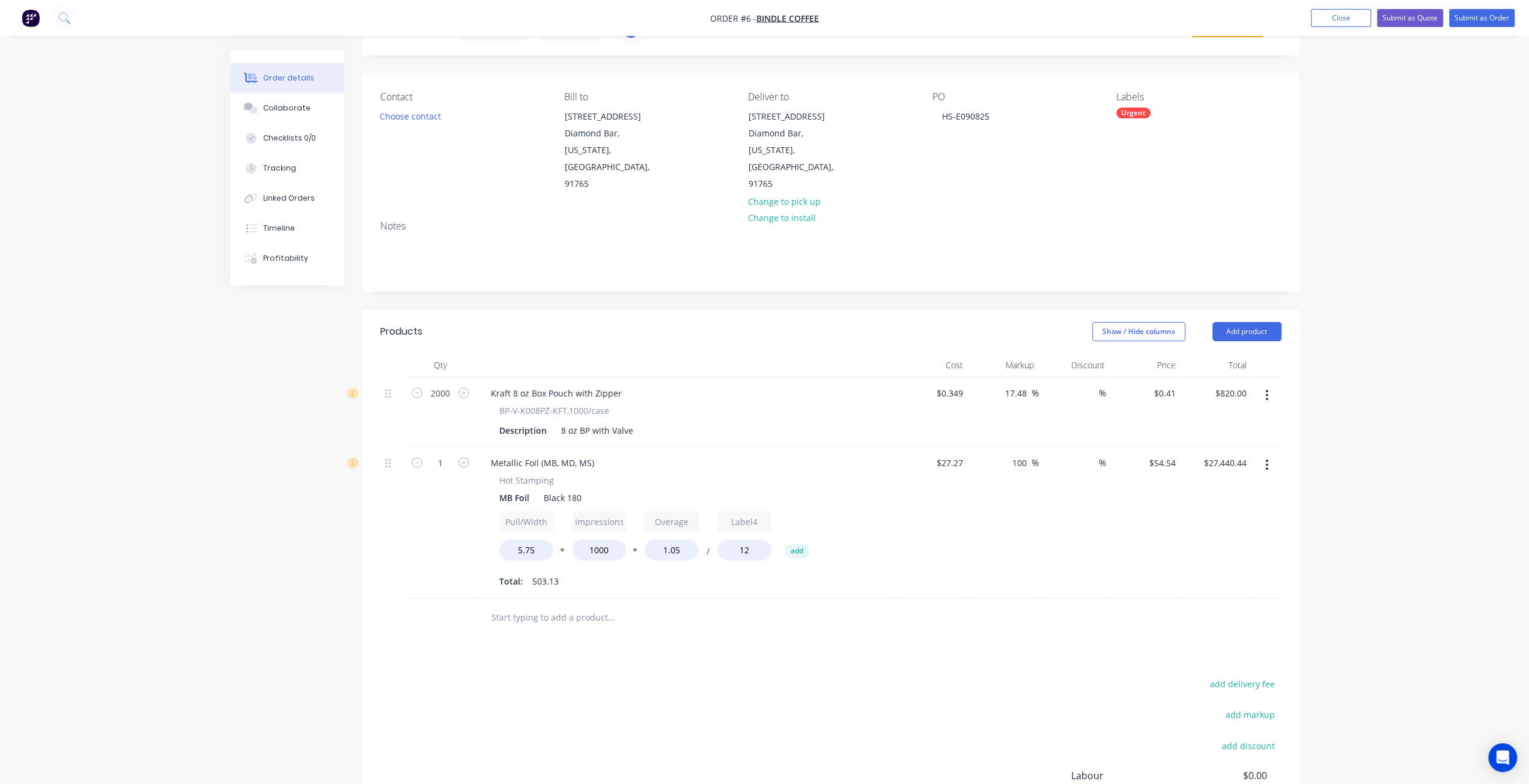
click at [749, 475] on div "Hot Stamping MB Foil Black 180 Pull/Width 5.75 * Impressions 1000 * Overage 1.0…" at bounding box center [686, 532] width 411 height 116
click at [743, 511] on input "Label4" at bounding box center [744, 522] width 54 height 22
click at [538, 540] on input "5.75" at bounding box center [526, 550] width 54 height 22
drag, startPoint x: 539, startPoint y: 516, endPoint x: 523, endPoint y: 518, distance: 16.1
click at [473, 520] on div "1 Metallic Foil (MB, MD, MS) Hot Stamping MB Foil Black 180 Pull/Width 5.75 * I…" at bounding box center [831, 522] width 901 height 152
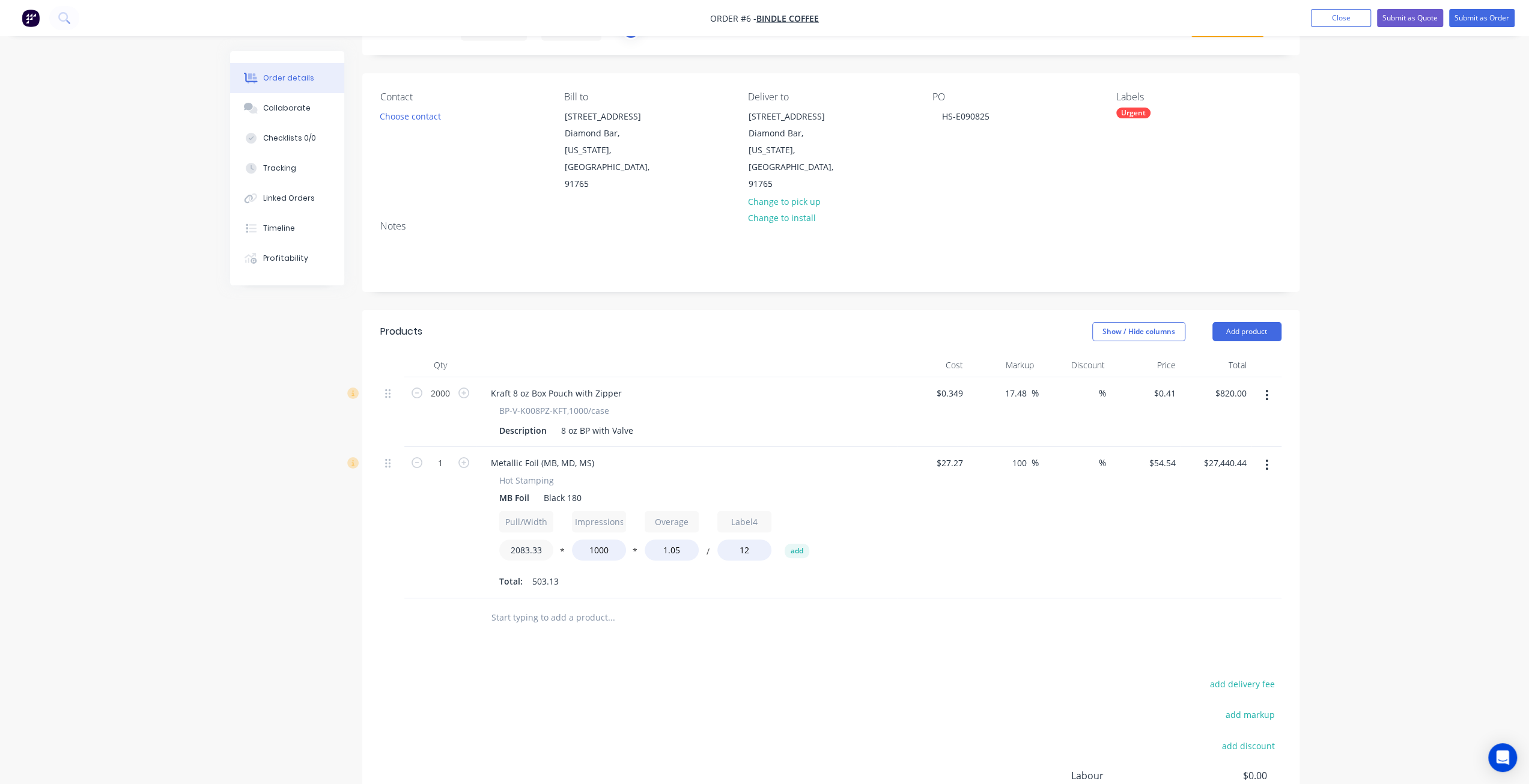
type input "2083.33"
click at [561, 549] on button "*" at bounding box center [562, 553] width 12 height 9
type input "$9.94"
click at [601, 540] on input "1000" at bounding box center [598, 550] width 54 height 22
drag, startPoint x: 617, startPoint y: 515, endPoint x: 571, endPoint y: 518, distance: 46.1
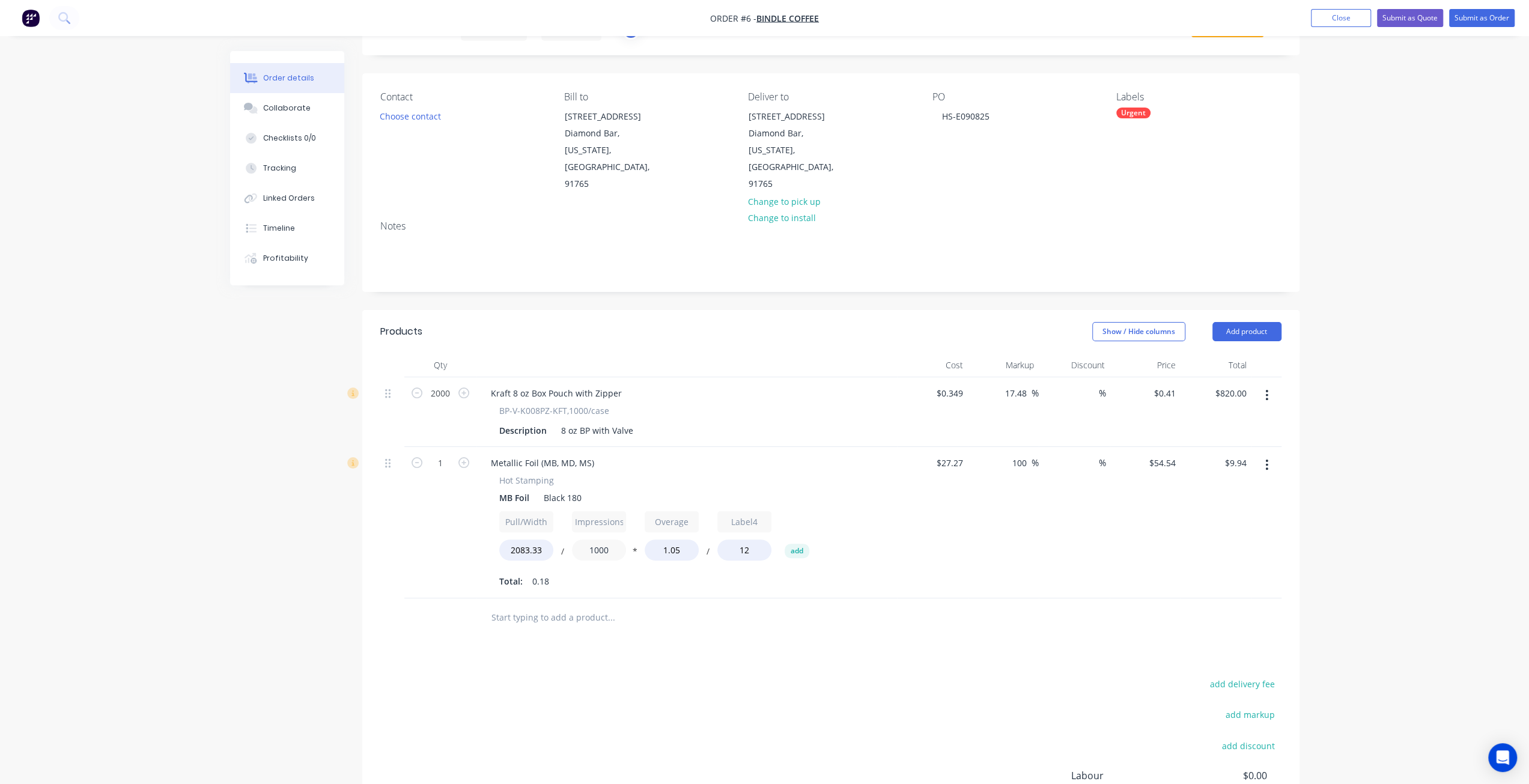
click at [570, 517] on div "Pull/Width 2083.33 / Impressions 1000 * Overage 1.05 / Label4 12 add" at bounding box center [687, 538] width 375 height 54
type input "5.75"
type input "$1,729.07"
click at [684, 540] on input "1.05" at bounding box center [672, 550] width 54 height 22
drag, startPoint x: 688, startPoint y: 520, endPoint x: 615, endPoint y: 510, distance: 73.7
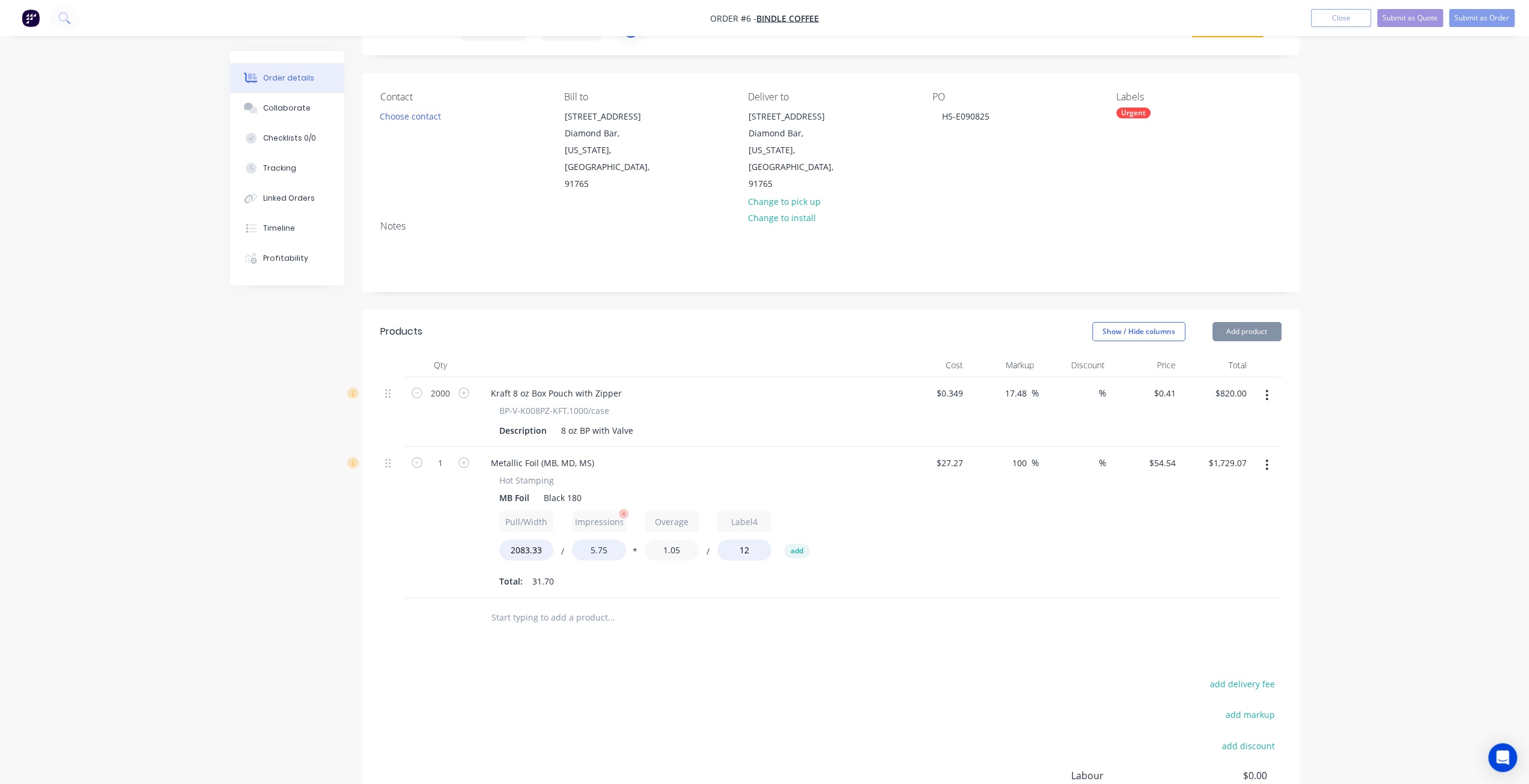
click at [624, 517] on div "Pull/Width 2083.33 / Impressions 5.75 * Overage 1.05 / Label4 12 add" at bounding box center [687, 538] width 375 height 54
type input "1000"
click at [630, 513] on div "Pull/Width 2083.33 / Impressions 5.75 * Overage 1000 / Label4 12 add" at bounding box center [687, 538] width 375 height 54
click at [637, 549] on button "*" at bounding box center [635, 553] width 12 height 9
click at [800, 544] on button "add" at bounding box center [797, 550] width 24 height 15
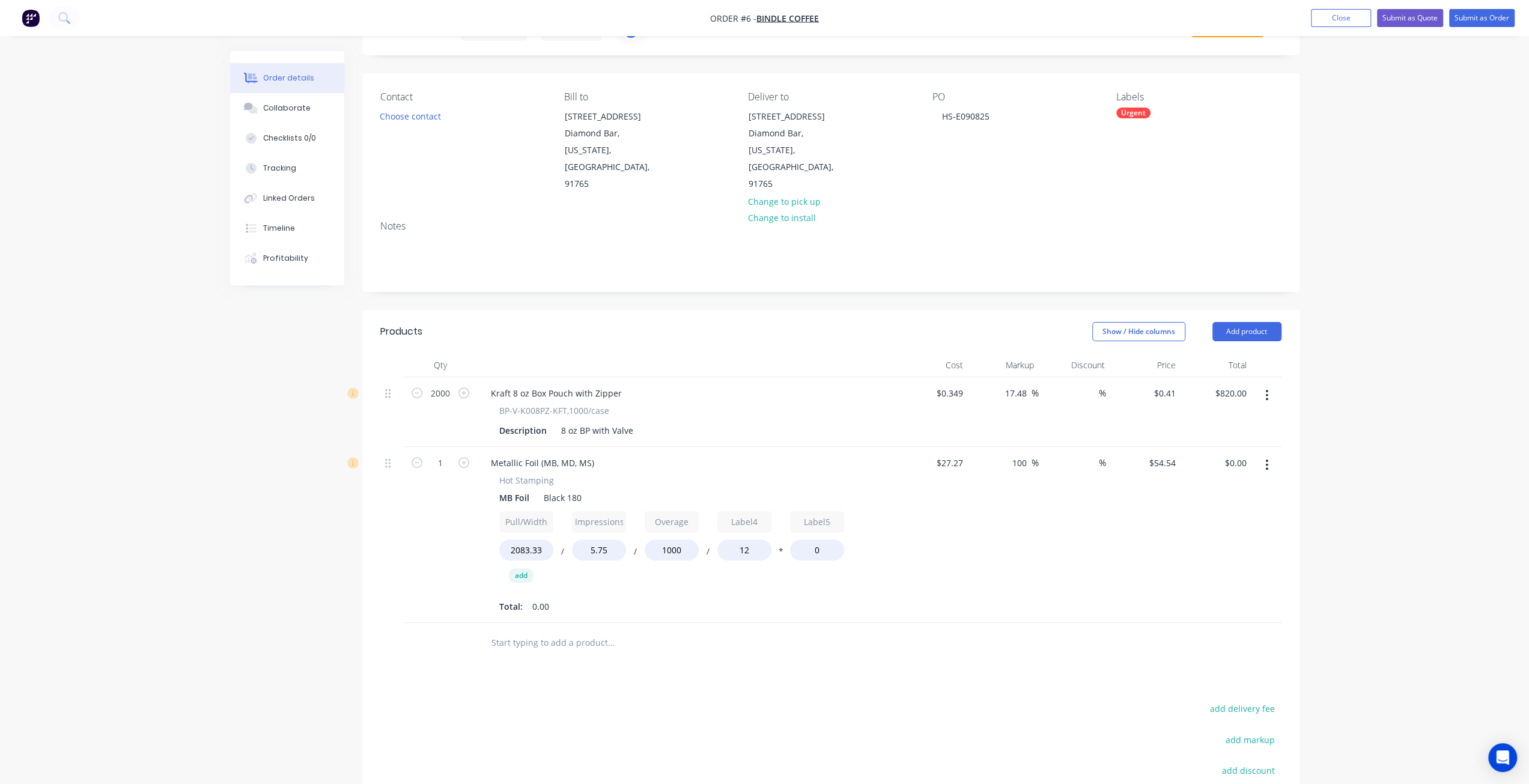
click at [711, 549] on button "/" at bounding box center [708, 553] width 12 height 9
click at [711, 549] on button "+" at bounding box center [708, 553] width 12 height 9
click at [711, 549] on button "-" at bounding box center [708, 553] width 12 height 9
type input "$0.00"
click at [753, 540] on input "12" at bounding box center [744, 550] width 54 height 22
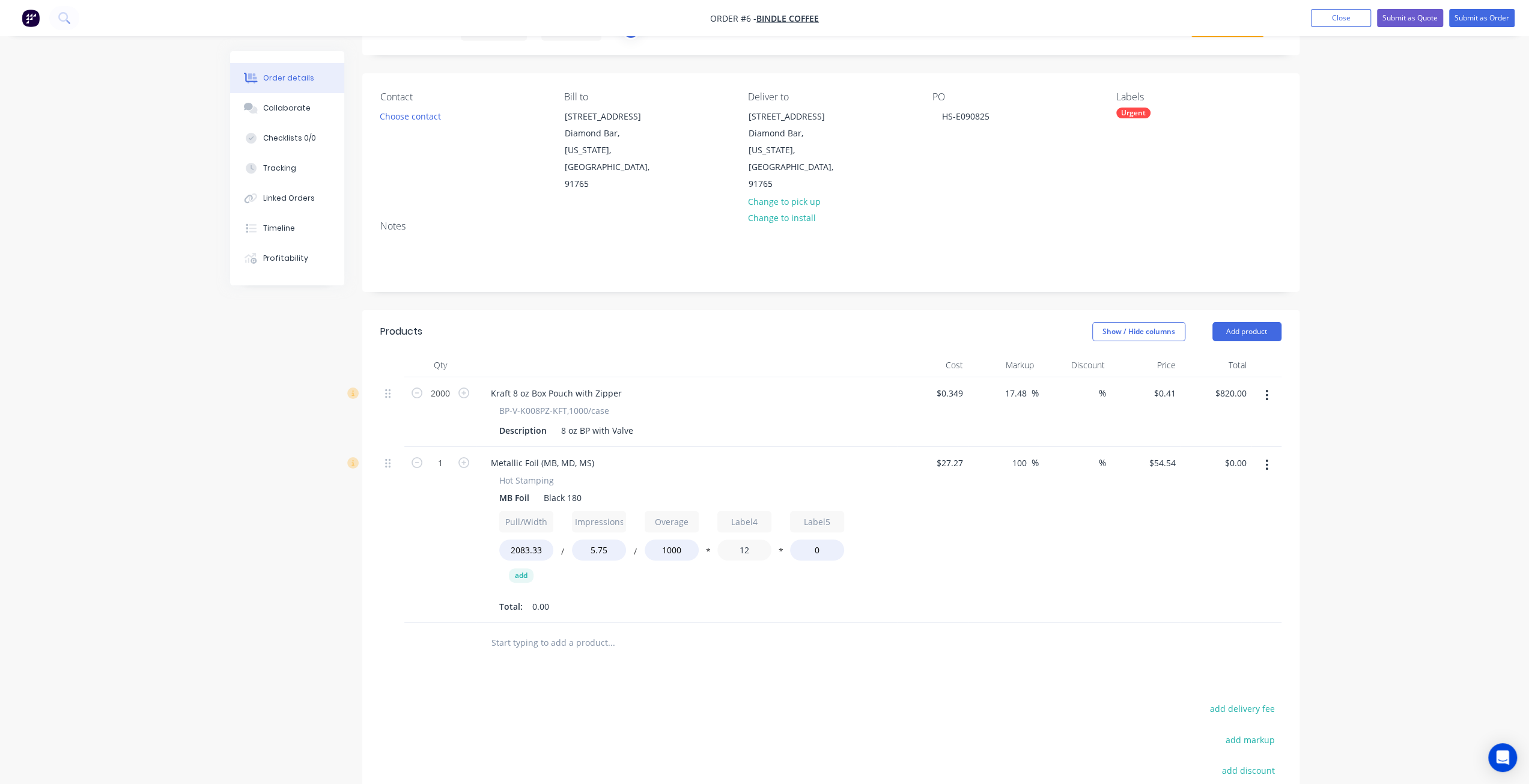
drag, startPoint x: 740, startPoint y: 517, endPoint x: 704, endPoint y: 519, distance: 36.1
click at [704, 519] on div "Pull/Width 2083.33 / Impressions 5.75 / Overage 1000 * Label4 12 * Label5 0 add" at bounding box center [687, 550] width 375 height 79
type input "1.05"
click at [779, 549] on button "*" at bounding box center [781, 553] width 12 height 9
drag, startPoint x: 826, startPoint y: 516, endPoint x: 803, endPoint y: 518, distance: 23.1
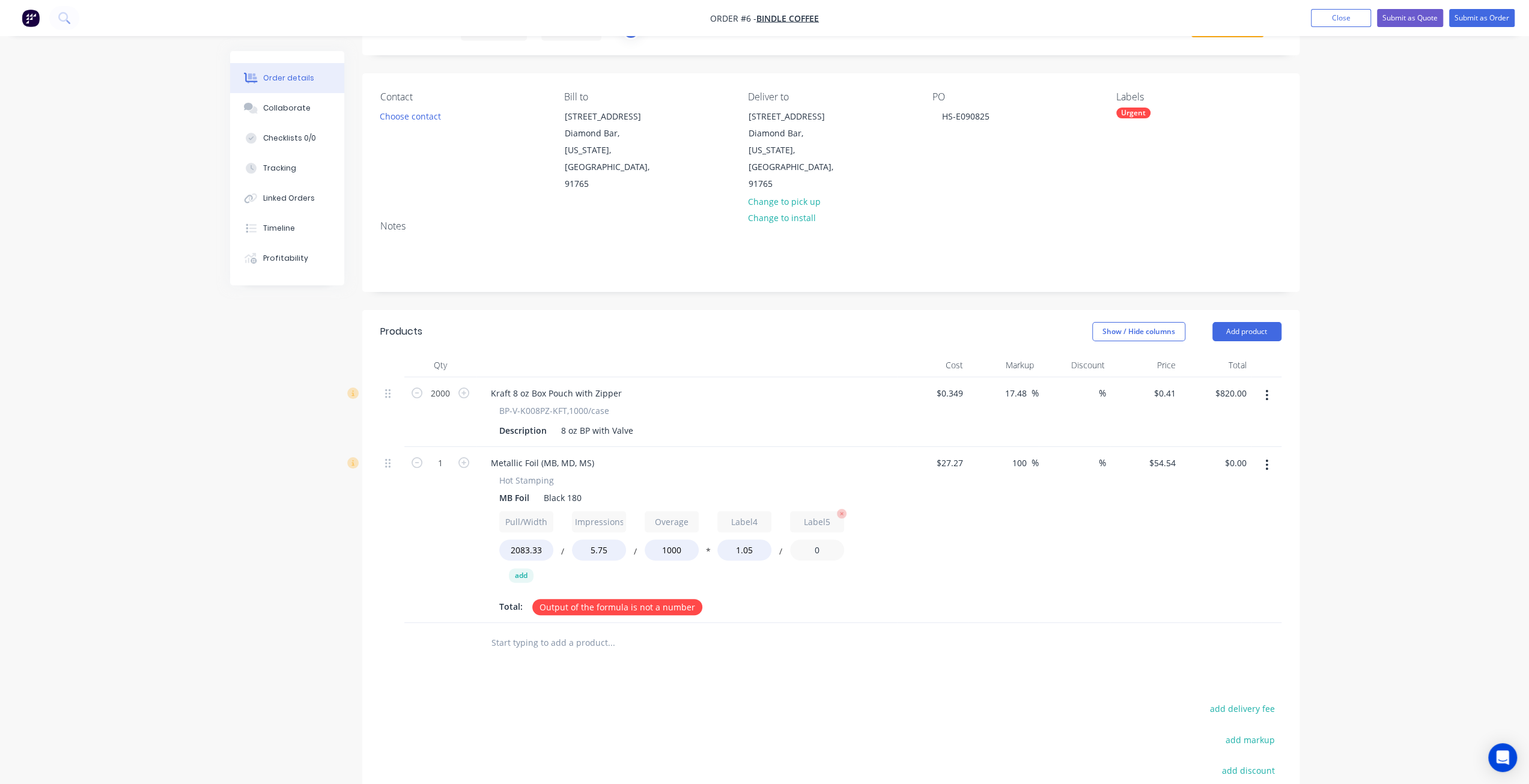
click at [803, 540] on input "0" at bounding box center [816, 550] width 54 height 22
type input "12"
click at [891, 544] on div "Hot Stamping MB Foil Black 180 Pull/Width 2083.33 / Impressions 5.75 / Overage …" at bounding box center [686, 544] width 411 height 142
click at [892, 545] on div "Hot Stamping MB Foil Black 180 Pull/Width 2083.33 / Impressions 5.75 / Overage …" at bounding box center [686, 544] width 411 height 142
click at [637, 549] on button "/" at bounding box center [635, 553] width 12 height 9
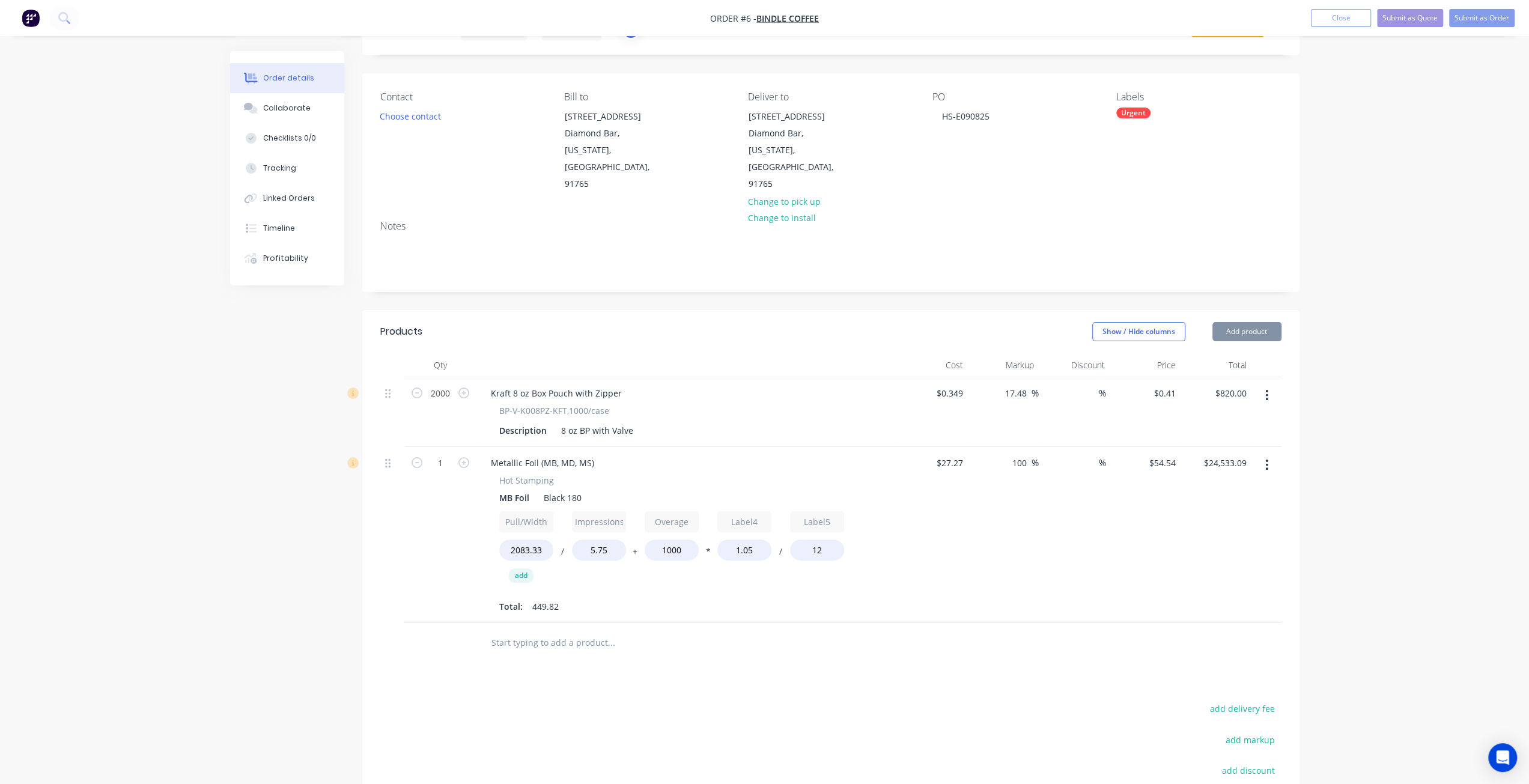
click at [637, 549] on button "+" at bounding box center [635, 553] width 12 height 9
click at [637, 549] on button "-" at bounding box center [635, 553] width 12 height 9
type input "$1,729,073.32"
click at [693, 597] on div "Total: 31702.85" at bounding box center [687, 606] width 375 height 18
click at [542, 540] on input "2083.33" at bounding box center [526, 550] width 54 height 22
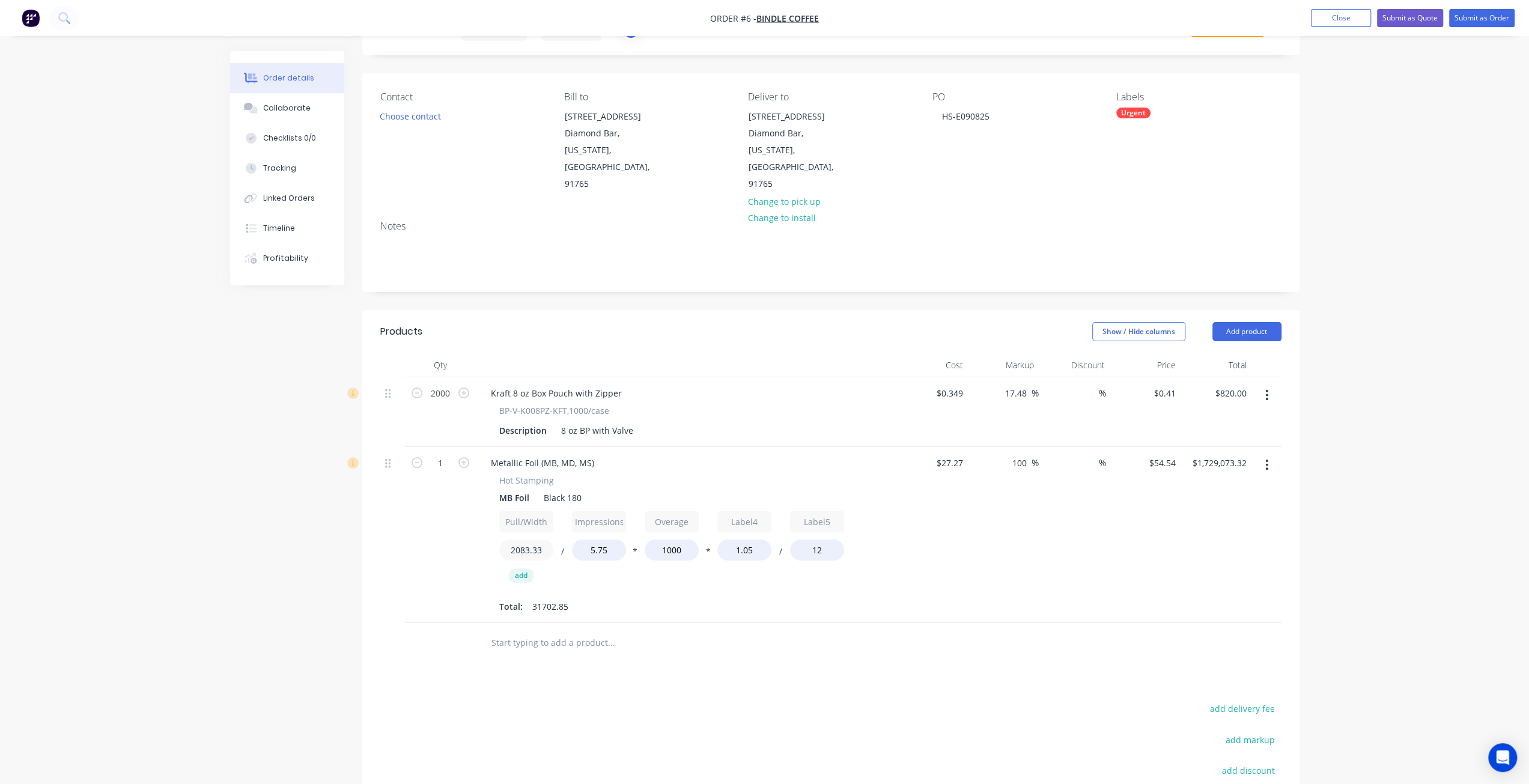
drag, startPoint x: 542, startPoint y: 518, endPoint x: 451, endPoint y: 509, distance: 91.4
click at [452, 510] on div "1 Metallic Foil (MB, MD, MS) Hot Stamping MB Foil Black 180 Pull/Width 2083.33 …" at bounding box center [831, 535] width 901 height 177
type input "5.75"
click at [561, 549] on button "/" at bounding box center [562, 553] width 12 height 9
type input "$27,754.04"
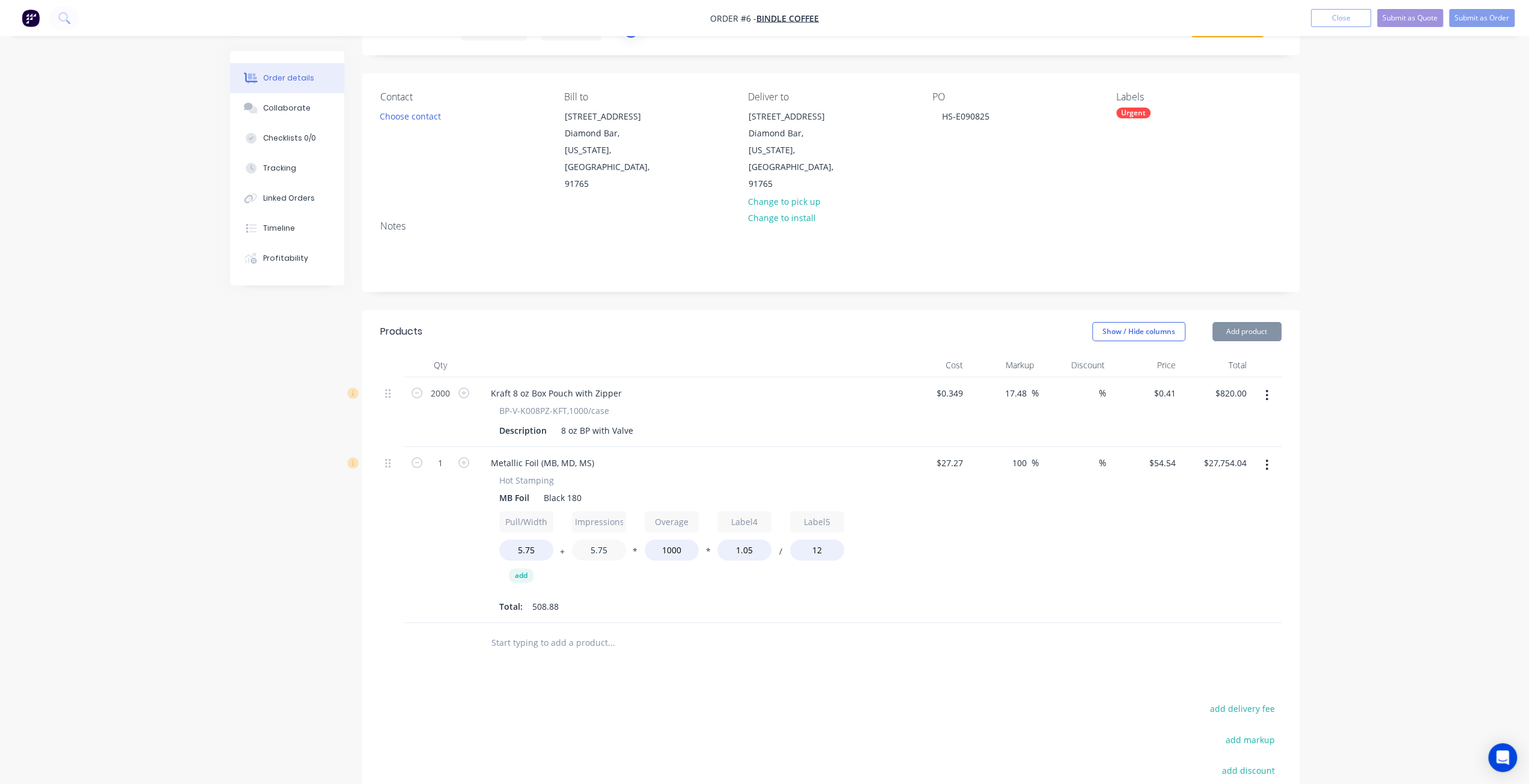
drag, startPoint x: 609, startPoint y: 514, endPoint x: 567, endPoint y: 525, distance: 43.4
click at [568, 523] on div "Pull/Width 5.75 + Impressions 5.75 * Overage 1000 * Label4 1.05 / Label5 12 add" at bounding box center [687, 550] width 375 height 79
type input "12"
type input "$57,580.61"
drag, startPoint x: 599, startPoint y: 515, endPoint x: 556, endPoint y: 520, distance: 43.3
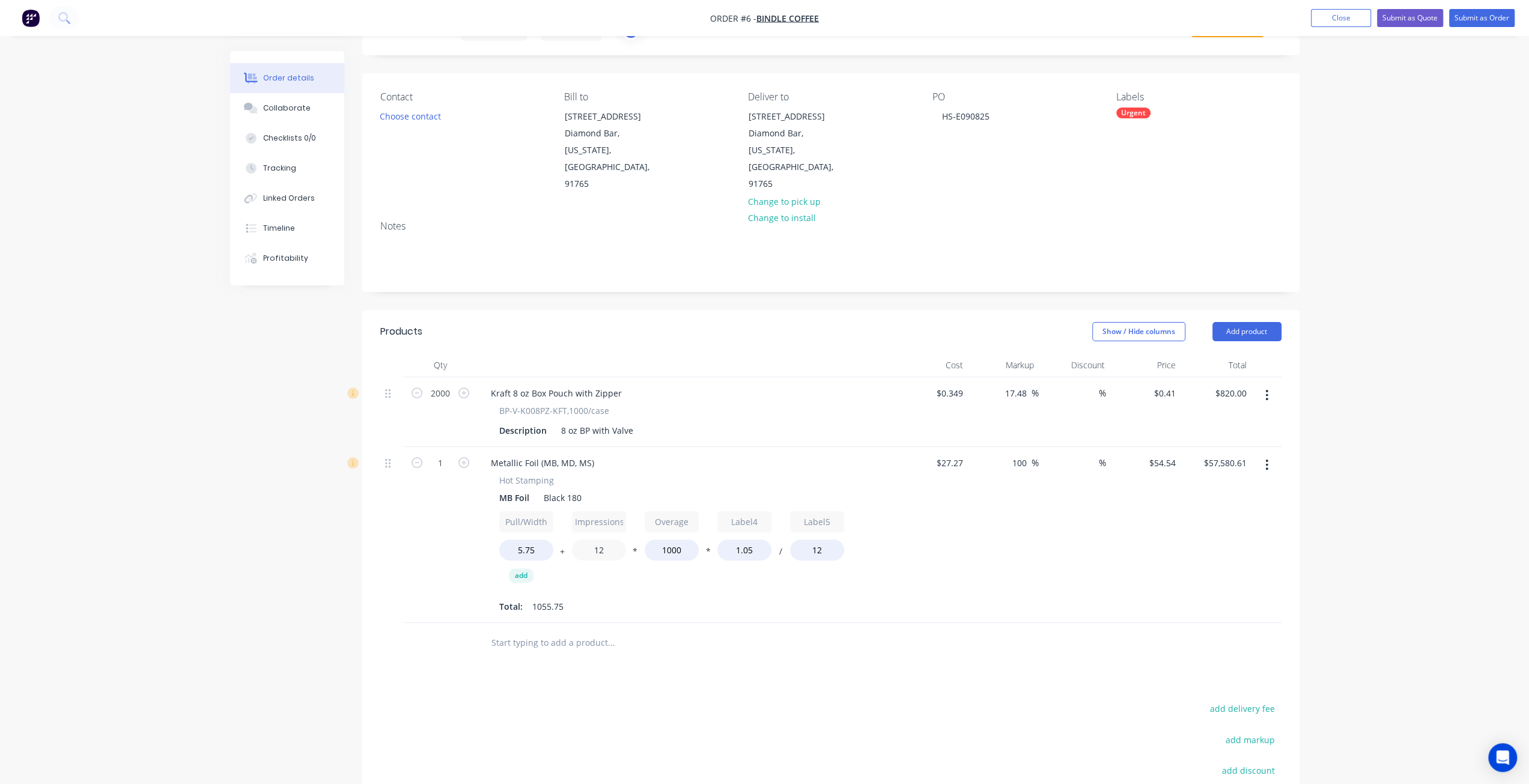
click at [556, 520] on div "Pull/Width 5.75 + Impressions 12 * Overage 1000 * Label4 1.05 / Label5 12 add" at bounding box center [687, 550] width 375 height 79
type input "1000"
type input "$4,772,563.61"
drag, startPoint x: 687, startPoint y: 515, endPoint x: 611, endPoint y: 521, distance: 76.2
click at [628, 517] on div "Pull/Width 5.75 + Impressions 1000 * Overage 1000 * Label4 1.05 / Label5 12 add" at bounding box center [687, 550] width 375 height 79
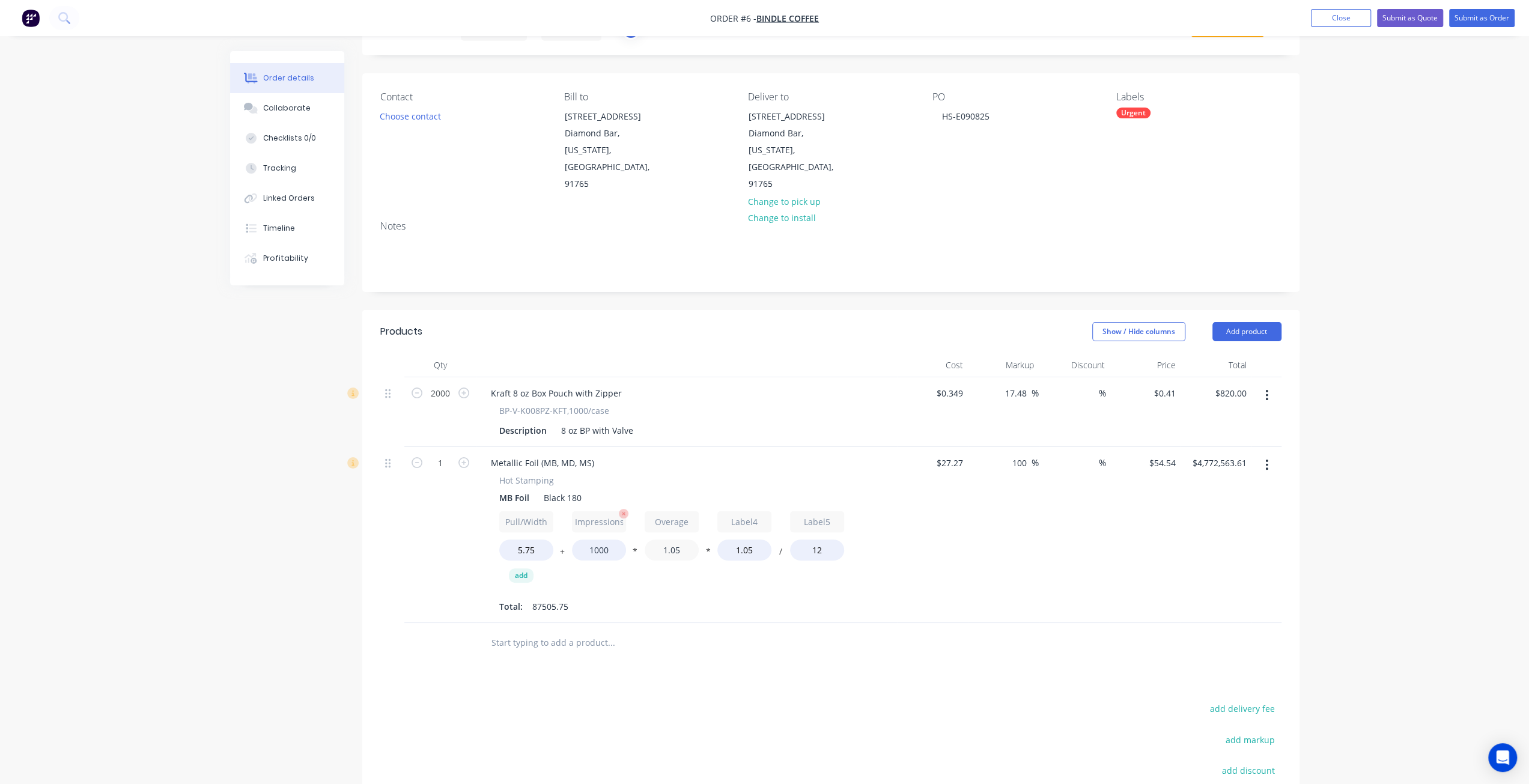
type input "1.05"
type input "$5,324.47"
click at [958, 521] on div "$27.27 $27.27" at bounding box center [933, 535] width 71 height 177
click at [768, 509] on icon "button" at bounding box center [769, 514] width 10 height 10
click at [557, 549] on button "+" at bounding box center [562, 553] width 12 height 9
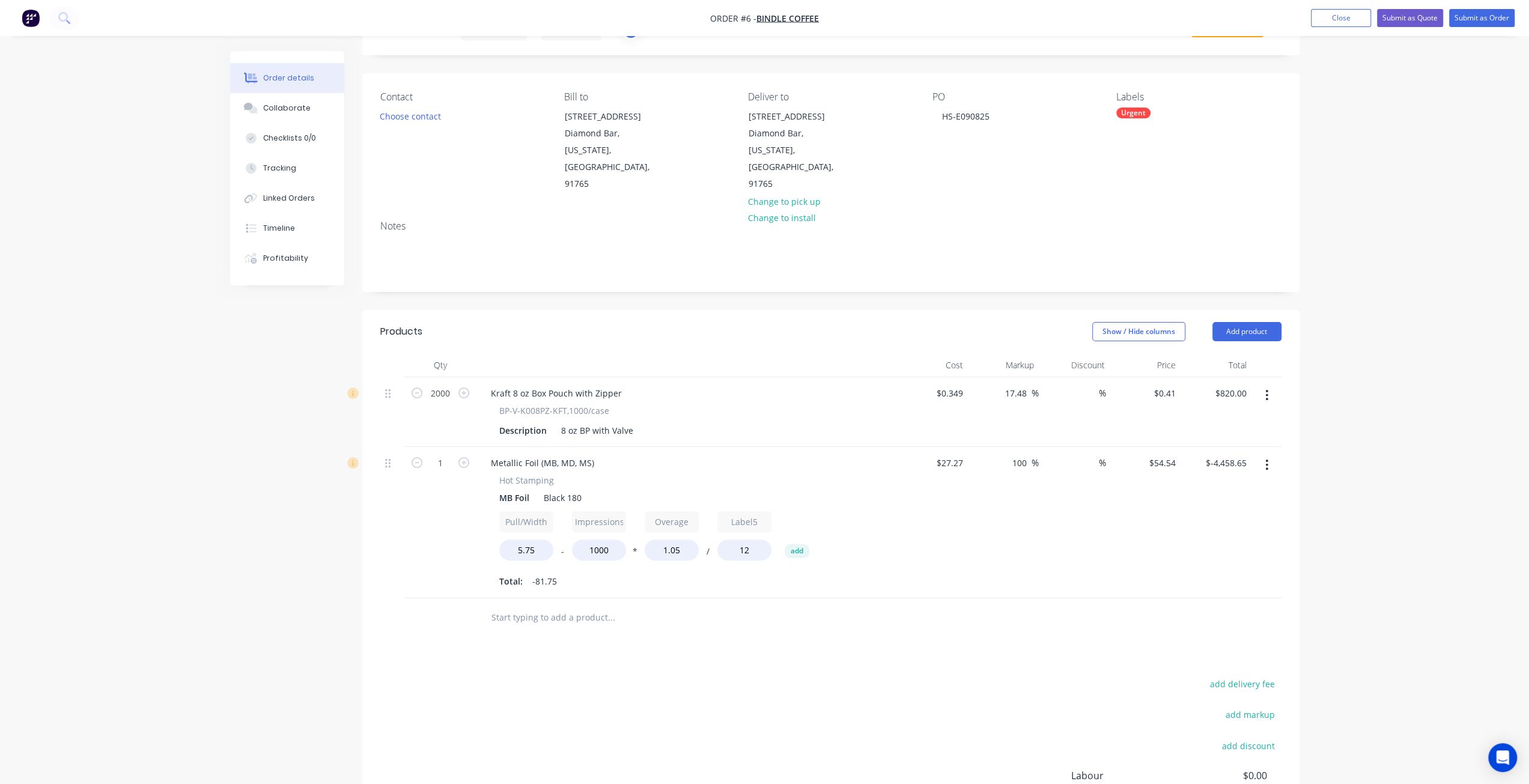
click at [559, 549] on button "-" at bounding box center [562, 553] width 12 height 9
type input "$27,440.44"
click at [834, 537] on div "Pull/Width 5.75 * Impressions 1000 * Overage 1.05 / Label5 12 add Total: 503.13" at bounding box center [687, 550] width 375 height 79
type input "27.27"
click at [953, 455] on input "27.27" at bounding box center [954, 463] width 27 height 18
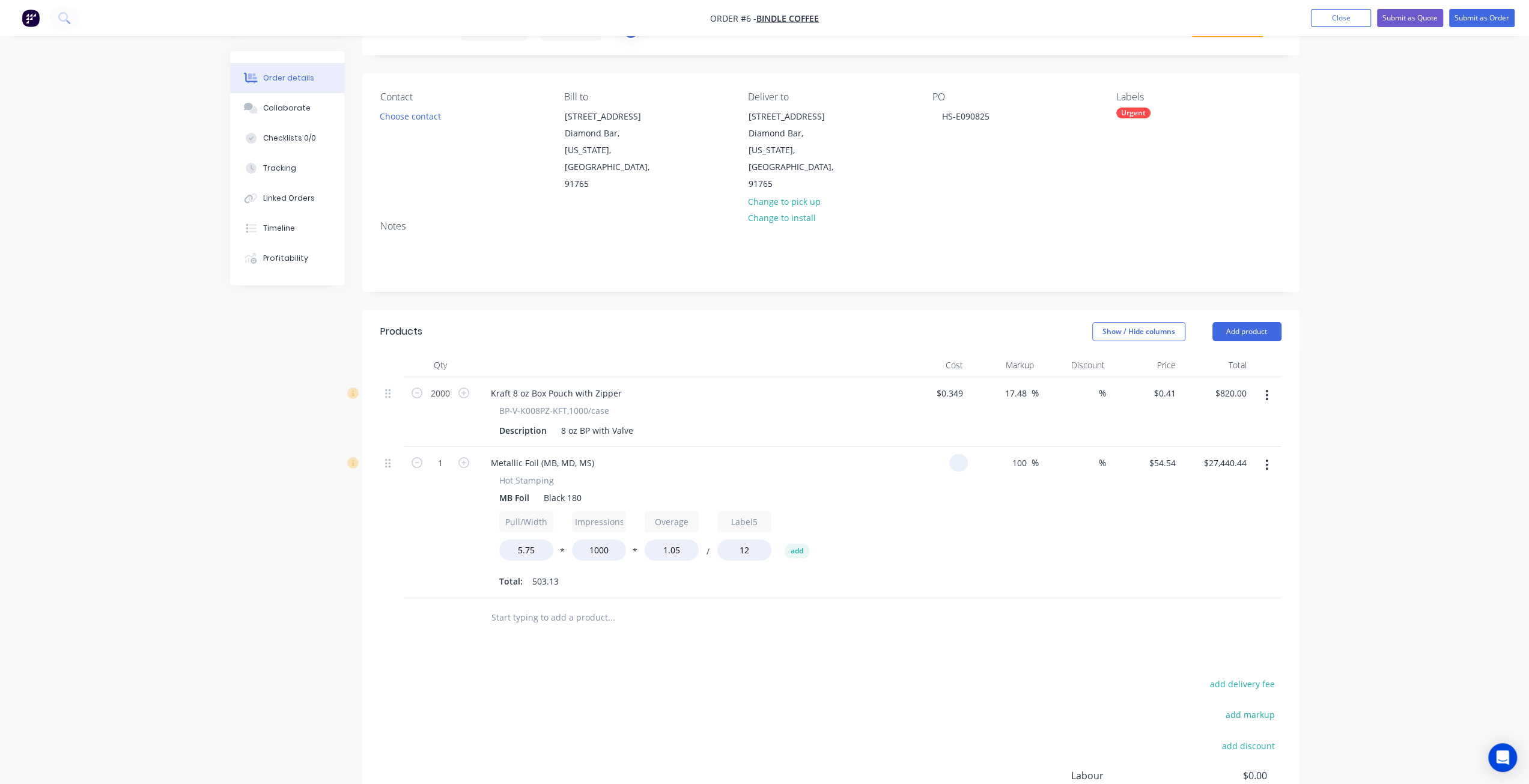
type input "$0.00"
click at [550, 512] on icon "button" at bounding box center [550, 513] width 3 height 3
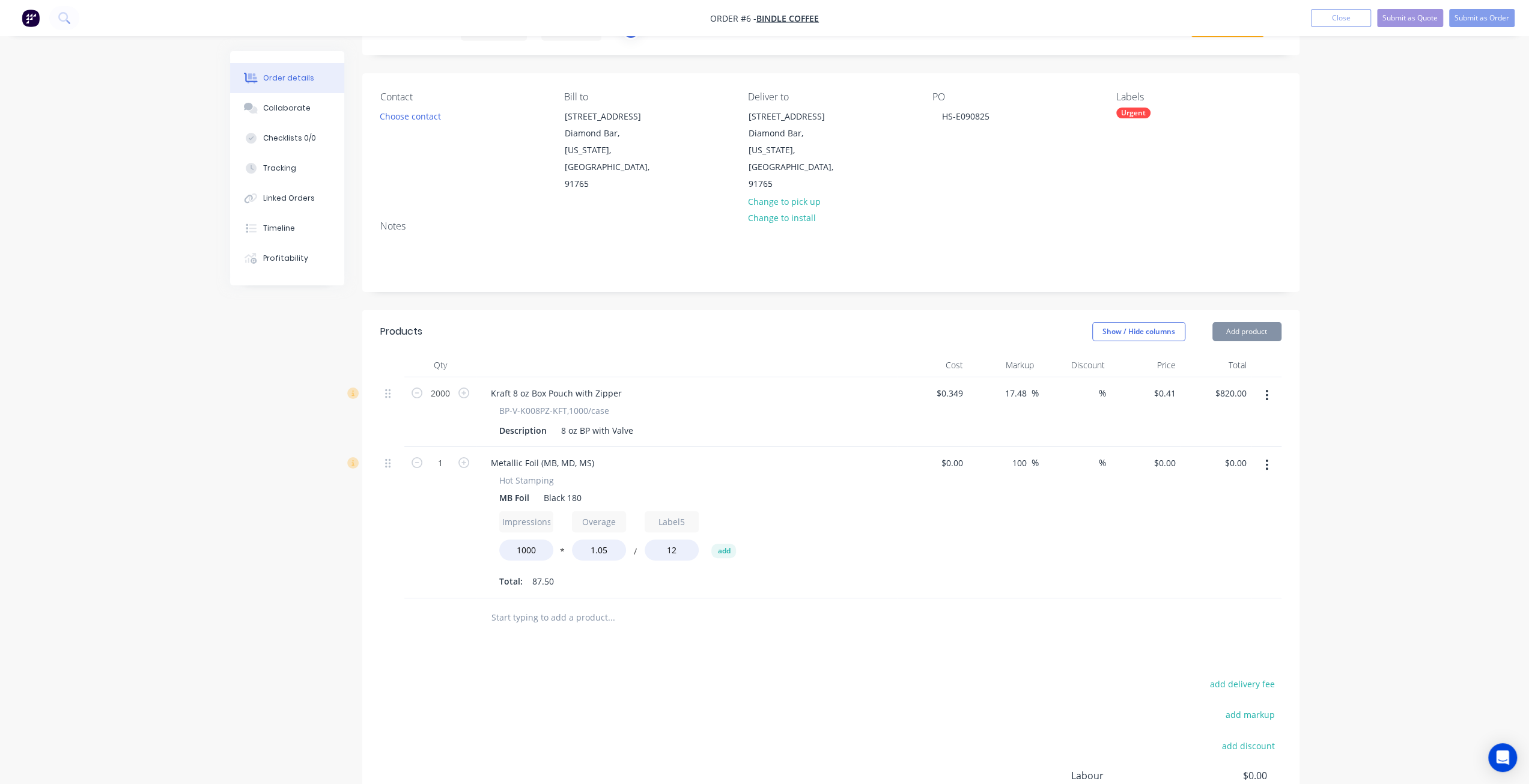
click at [550, 512] on icon "button" at bounding box center [550, 513] width 3 height 3
click at [550, 511] on input "Label5" at bounding box center [526, 522] width 54 height 22
click at [632, 511] on div "Label5 12 add" at bounding box center [687, 538] width 375 height 54
click at [539, 511] on input "Label5" at bounding box center [526, 522] width 54 height 22
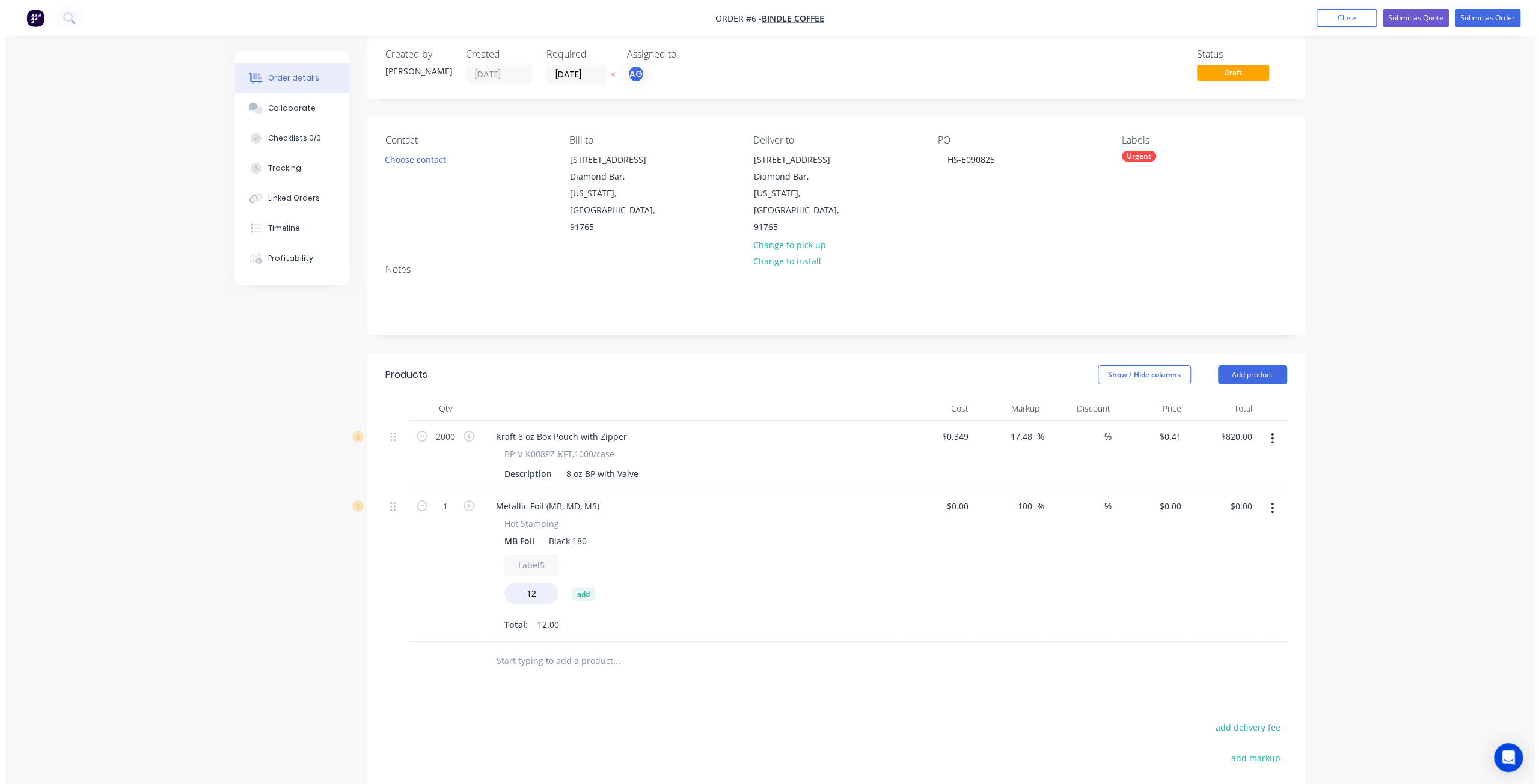
scroll to position [0, 0]
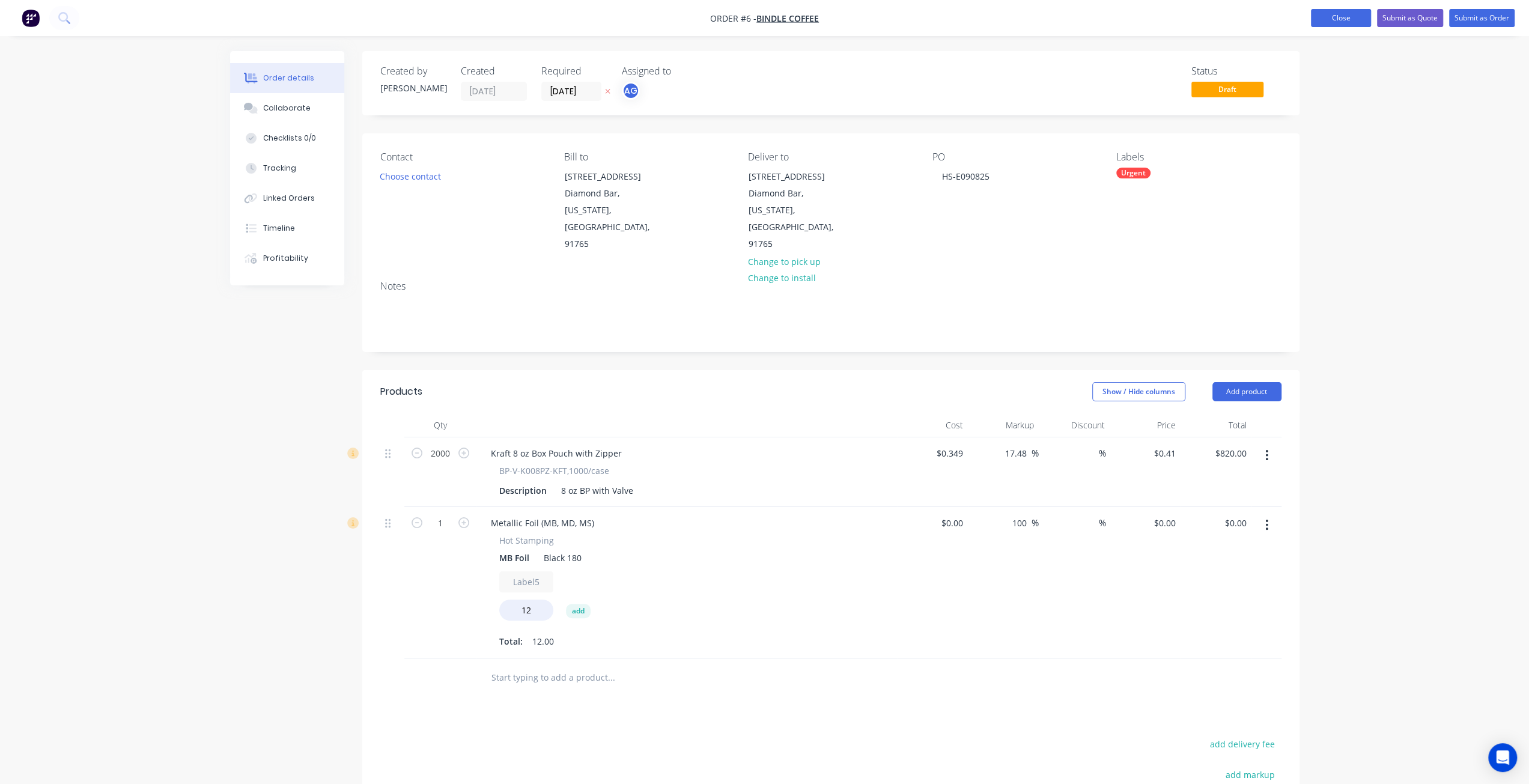
drag, startPoint x: 1356, startPoint y: 13, endPoint x: 1311, endPoint y: 17, distance: 45.2
click at [1356, 12] on button "Close" at bounding box center [1340, 18] width 60 height 18
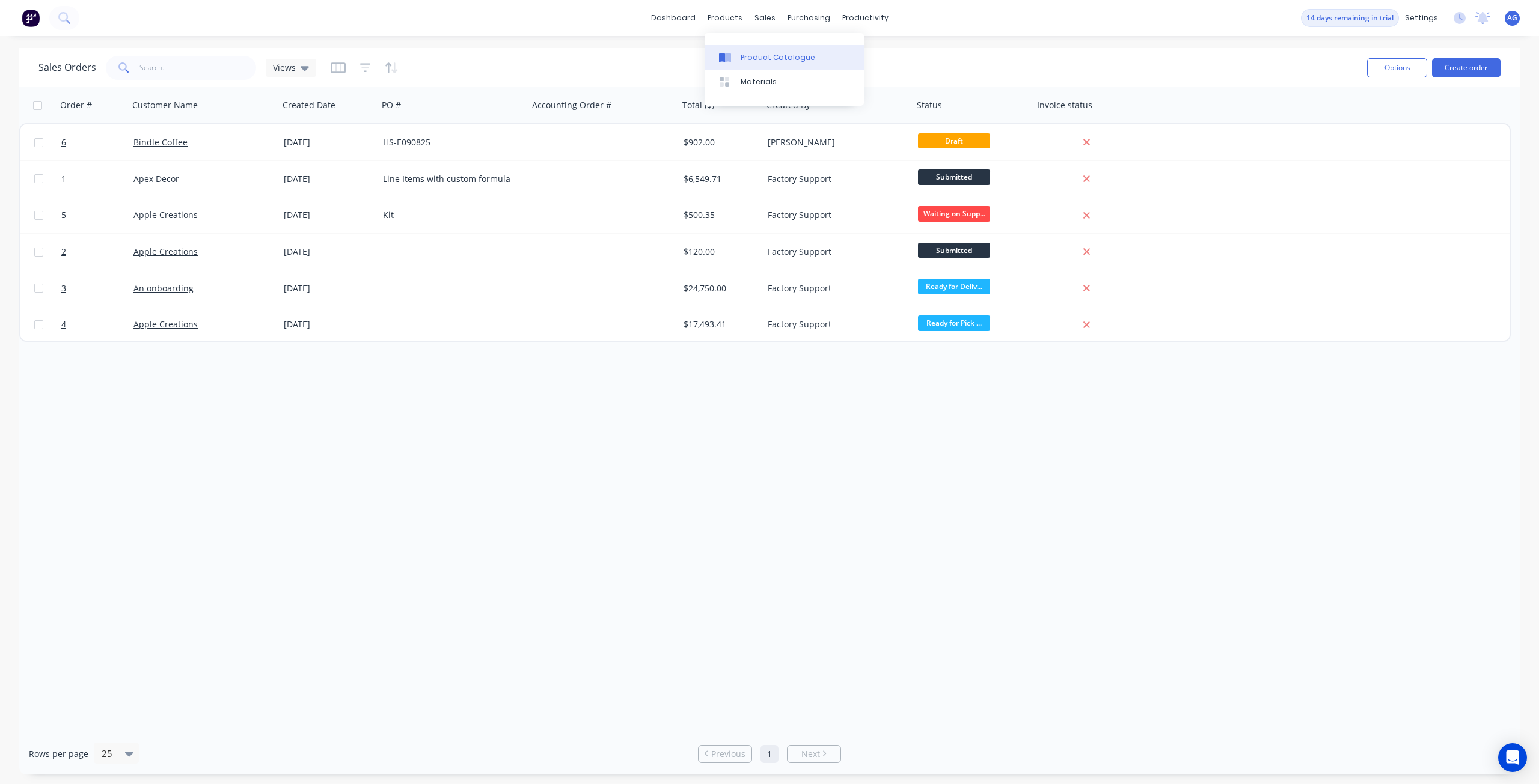
click at [753, 62] on div "Product Catalogue" at bounding box center [777, 57] width 74 height 11
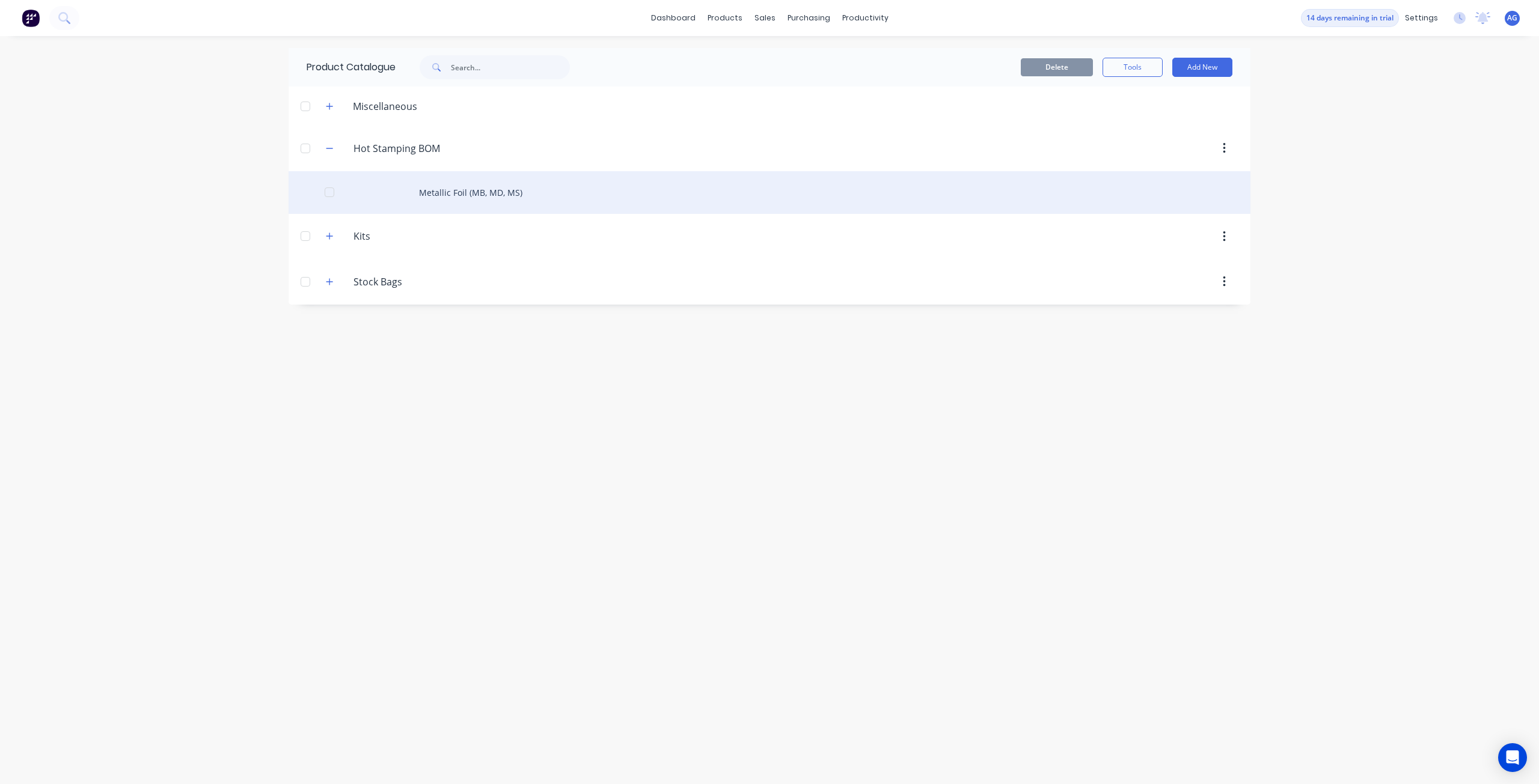
click at [486, 182] on div "Metallic Foil (MB, MD, MS)" at bounding box center [769, 193] width 961 height 43
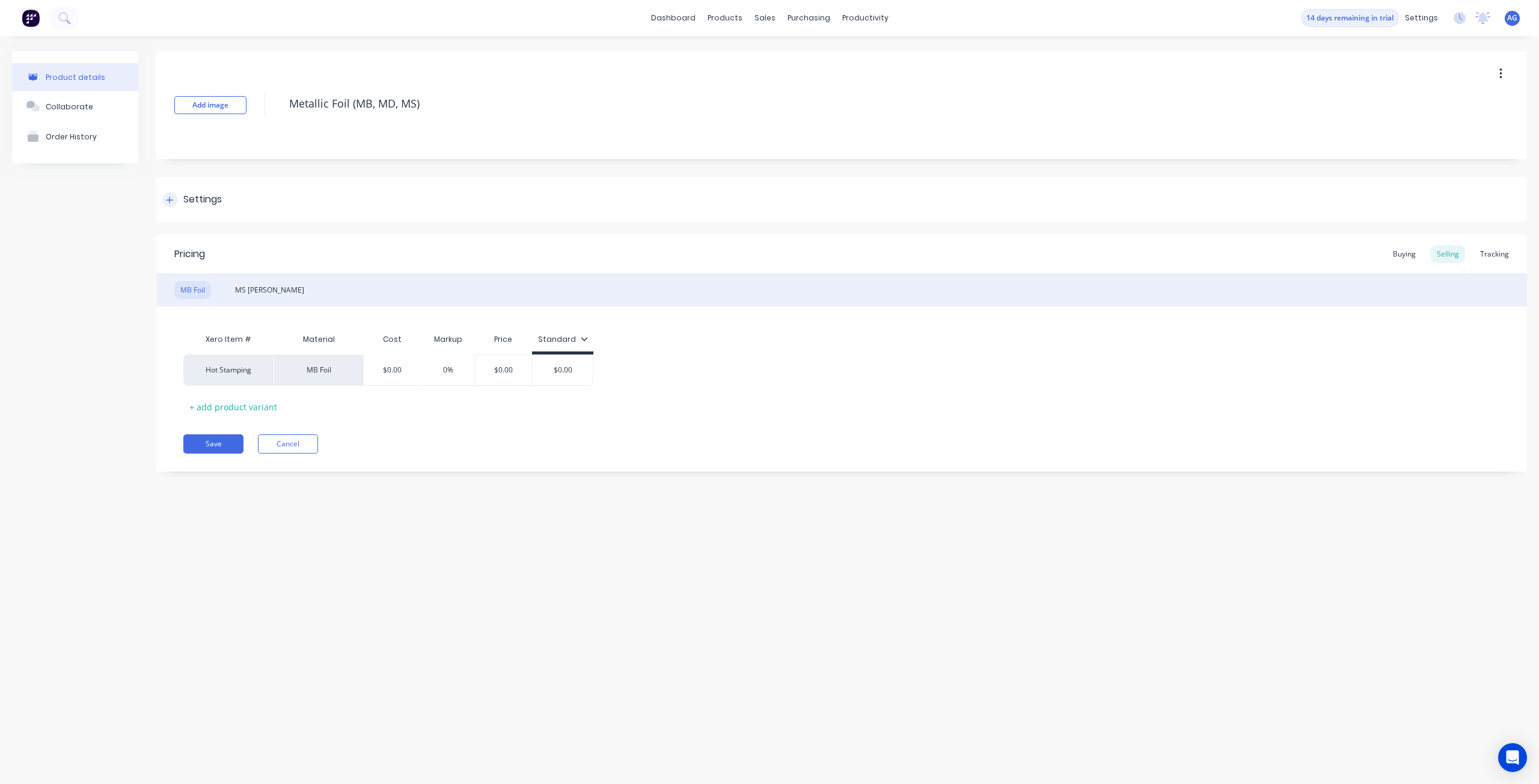
click at [169, 199] on icon at bounding box center [169, 199] width 7 height 7
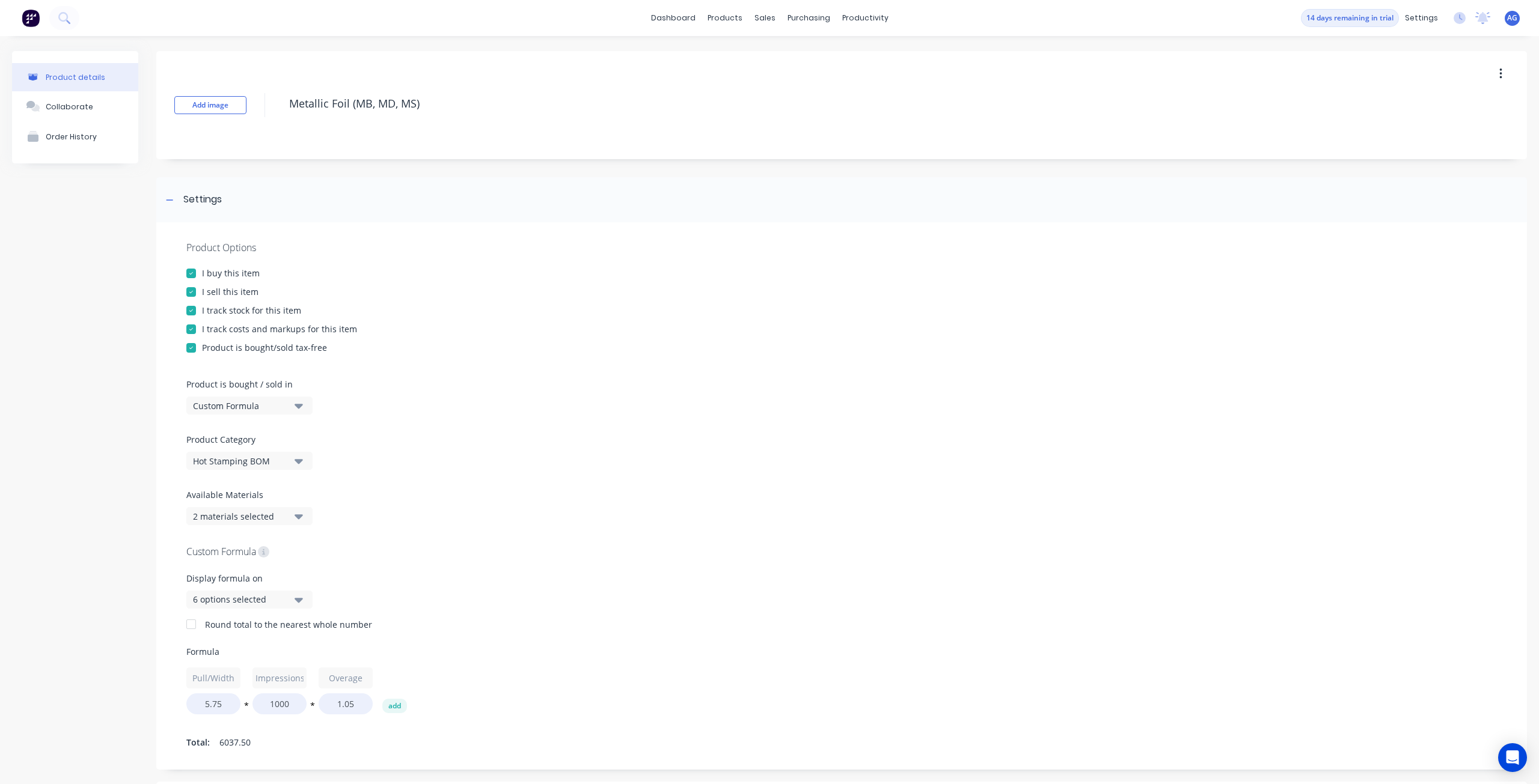
scroll to position [240, 0]
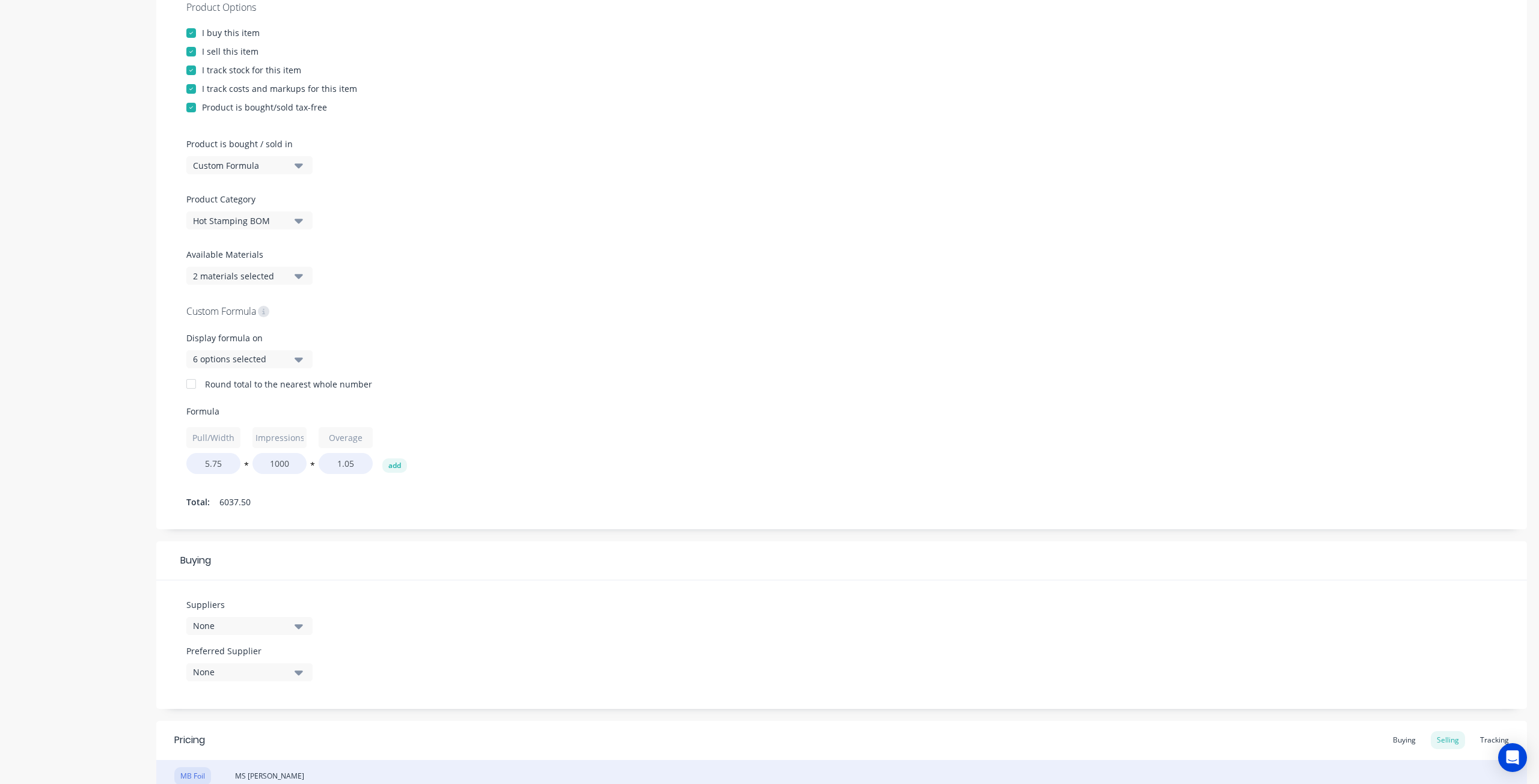
click at [272, 168] on div "Custom Formula" at bounding box center [241, 165] width 96 height 13
click at [286, 242] on div "Custom Formula" at bounding box center [277, 243] width 180 height 24
click at [214, 438] on input "text" at bounding box center [213, 438] width 54 height 22
type input "Total Foil Need"
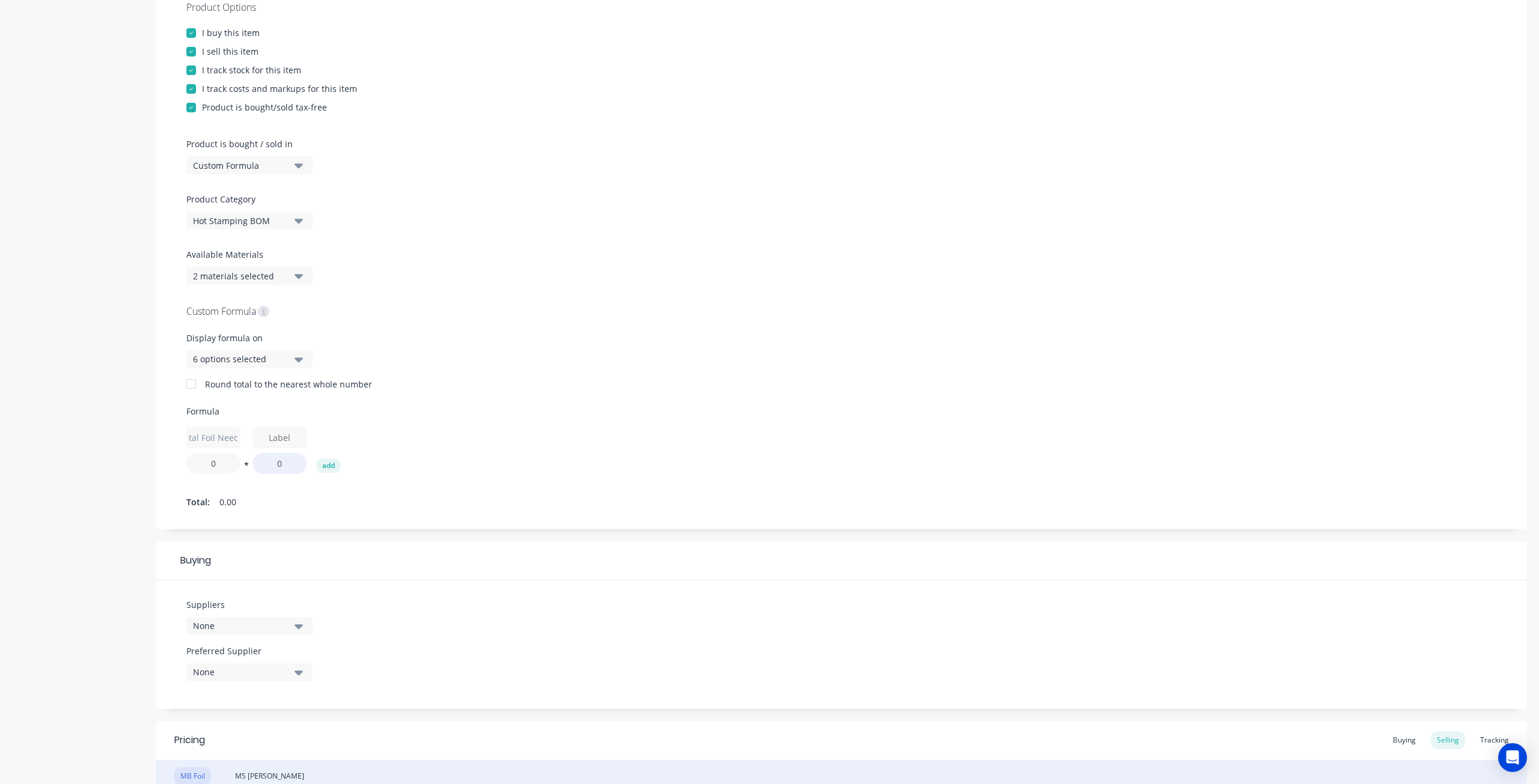
scroll to position [0, 0]
type input "503.125"
click at [289, 439] on input "text" at bounding box center [279, 438] width 54 height 22
click at [244, 464] on button "*" at bounding box center [246, 467] width 12 height 9
click at [276, 439] on input "text" at bounding box center [279, 438] width 54 height 22
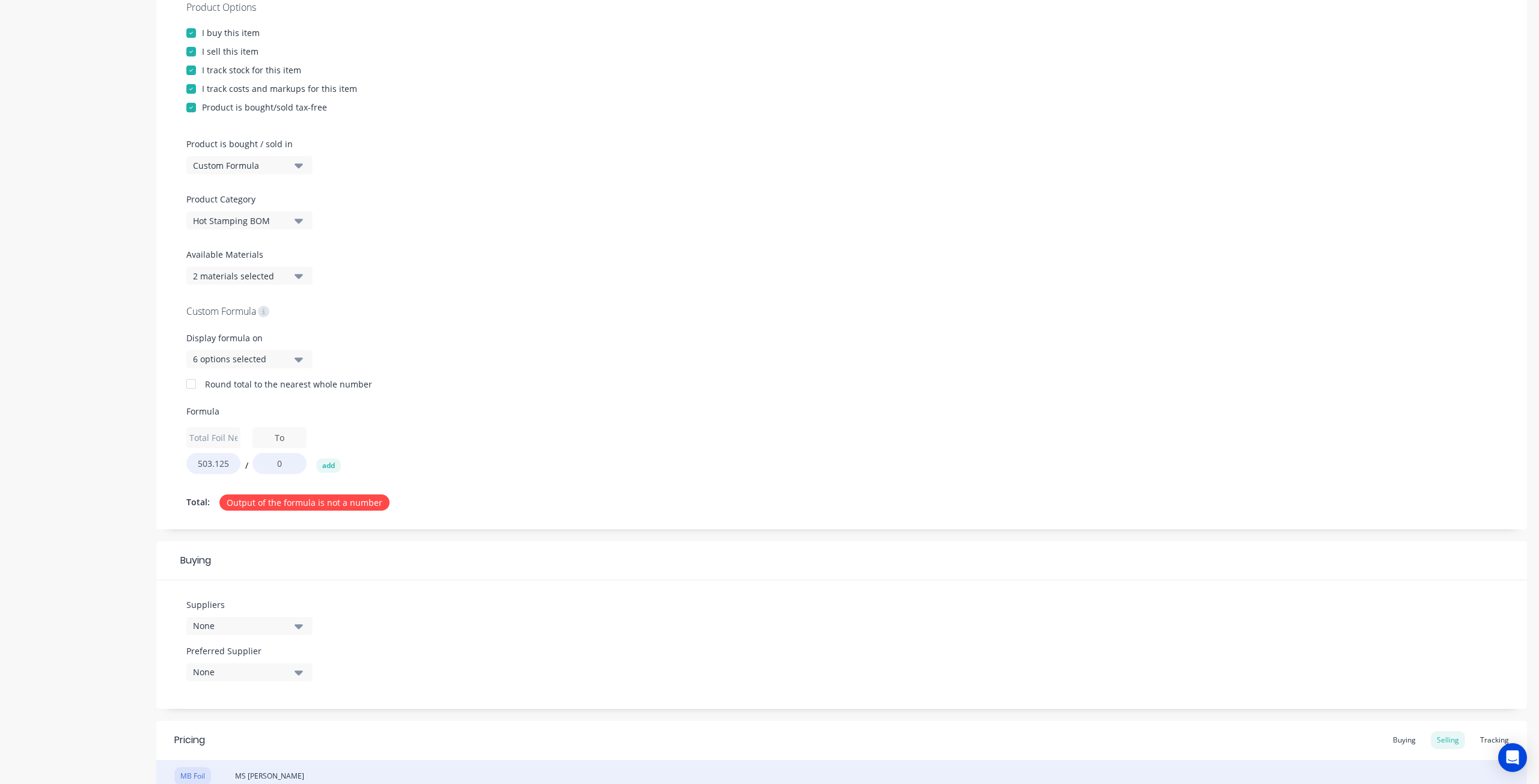
type input "T"
type input "Roll Length"
click at [327, 462] on button "add" at bounding box center [328, 465] width 24 height 15
click at [341, 434] on input "text" at bounding box center [345, 438] width 54 height 22
type input "Roll Width"
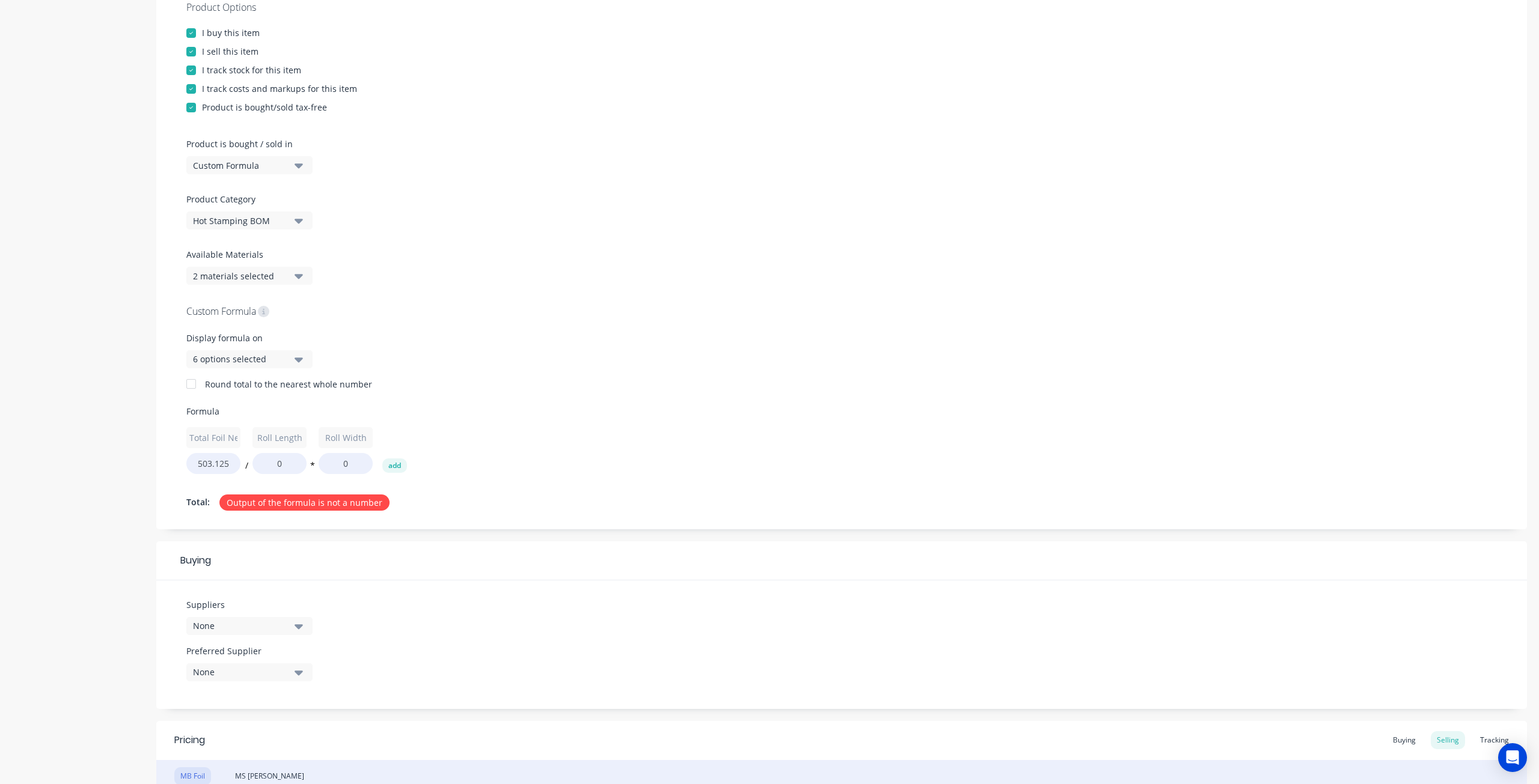
click at [504, 437] on div "Total Foil Need 503.125 / Roll Length 0 * Roll Width 0 add" at bounding box center [842, 451] width 1310 height 47
click at [271, 462] on input "0" at bounding box center [279, 463] width 54 height 22
type input "25"
click at [291, 463] on input "25" at bounding box center [279, 463] width 54 height 22
drag, startPoint x: 272, startPoint y: 464, endPoint x: 307, endPoint y: 467, distance: 35.1
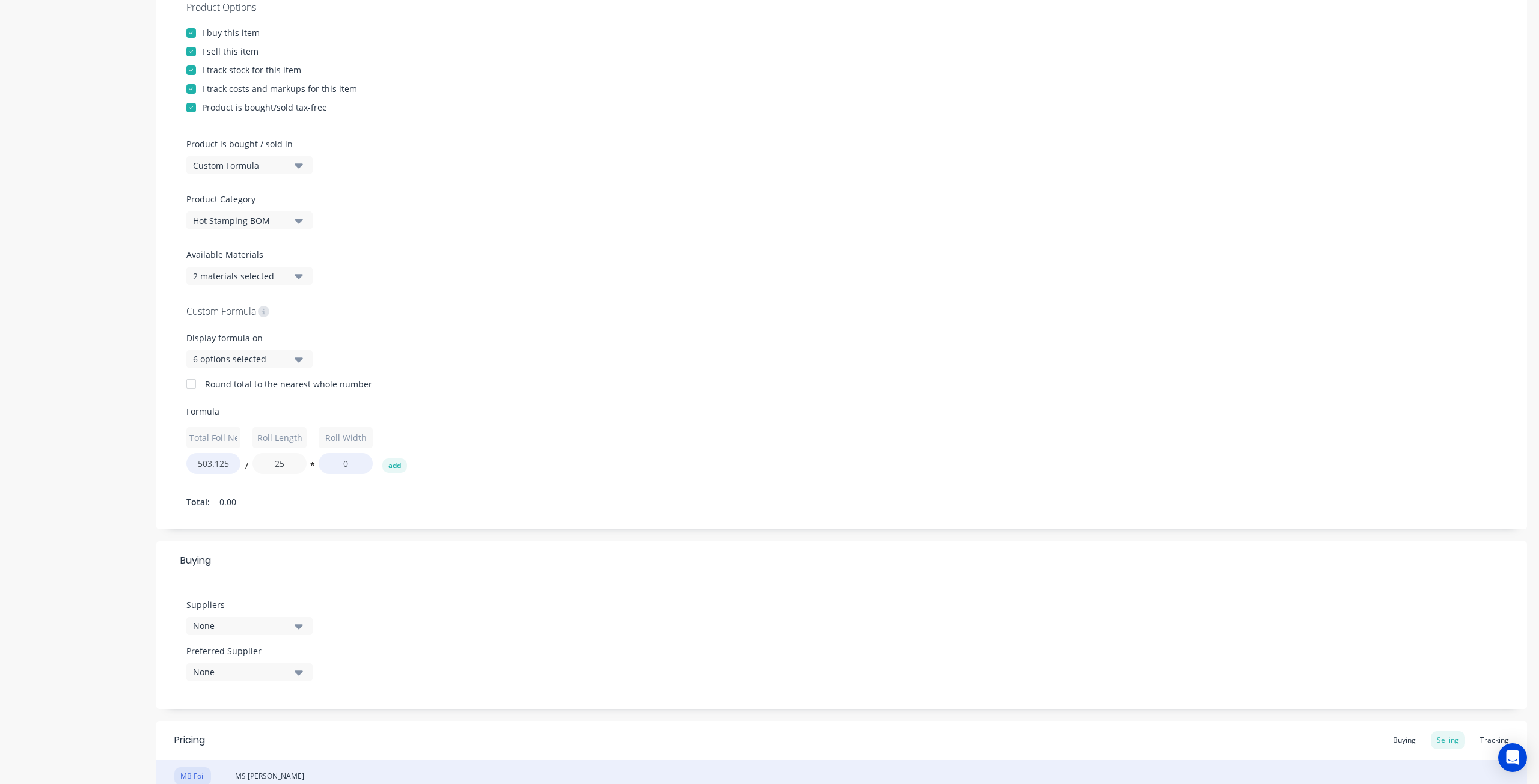
click at [307, 467] on div "Total Foil Need 503.125 / Roll Length 25 * Roll Width 0 add" at bounding box center [842, 451] width 1310 height 47
type input "1000"
click at [349, 462] on input "0" at bounding box center [345, 463] width 54 height 22
drag, startPoint x: 355, startPoint y: 460, endPoint x: 316, endPoint y: 459, distance: 39.0
click at [316, 459] on div "Total Foil Need 503.125 / Roll Length 1000 * Roll Width 0 add" at bounding box center [842, 451] width 1310 height 47
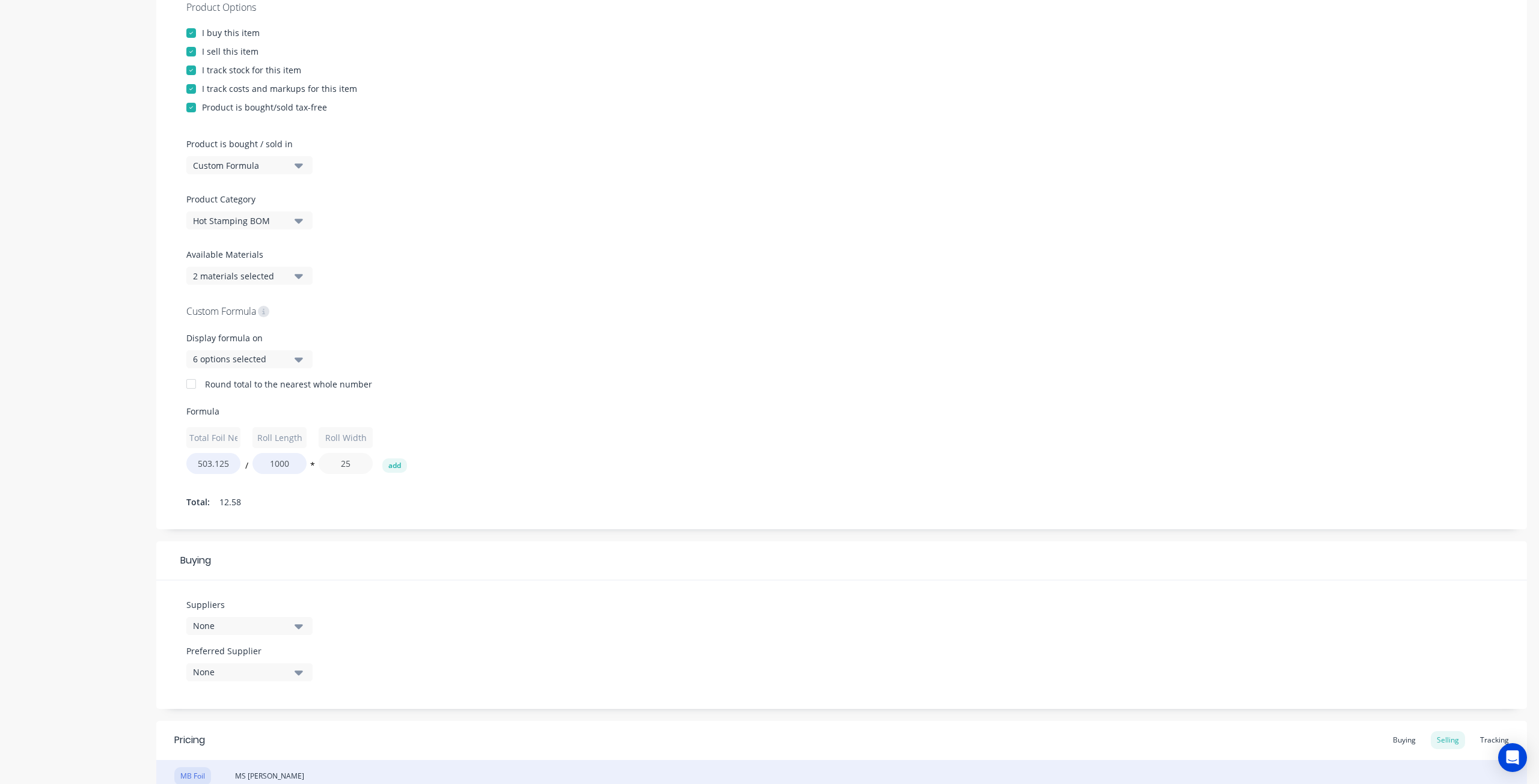
type input "25"
click at [277, 467] on input "1000" at bounding box center [279, 463] width 54 height 22
drag, startPoint x: 287, startPoint y: 467, endPoint x: 248, endPoint y: 467, distance: 39.0
click at [248, 467] on div "Total Foil Need 503.125 / Roll Length 1000 * Roll Width 25 add" at bounding box center [842, 451] width 1310 height 47
type input "12000"
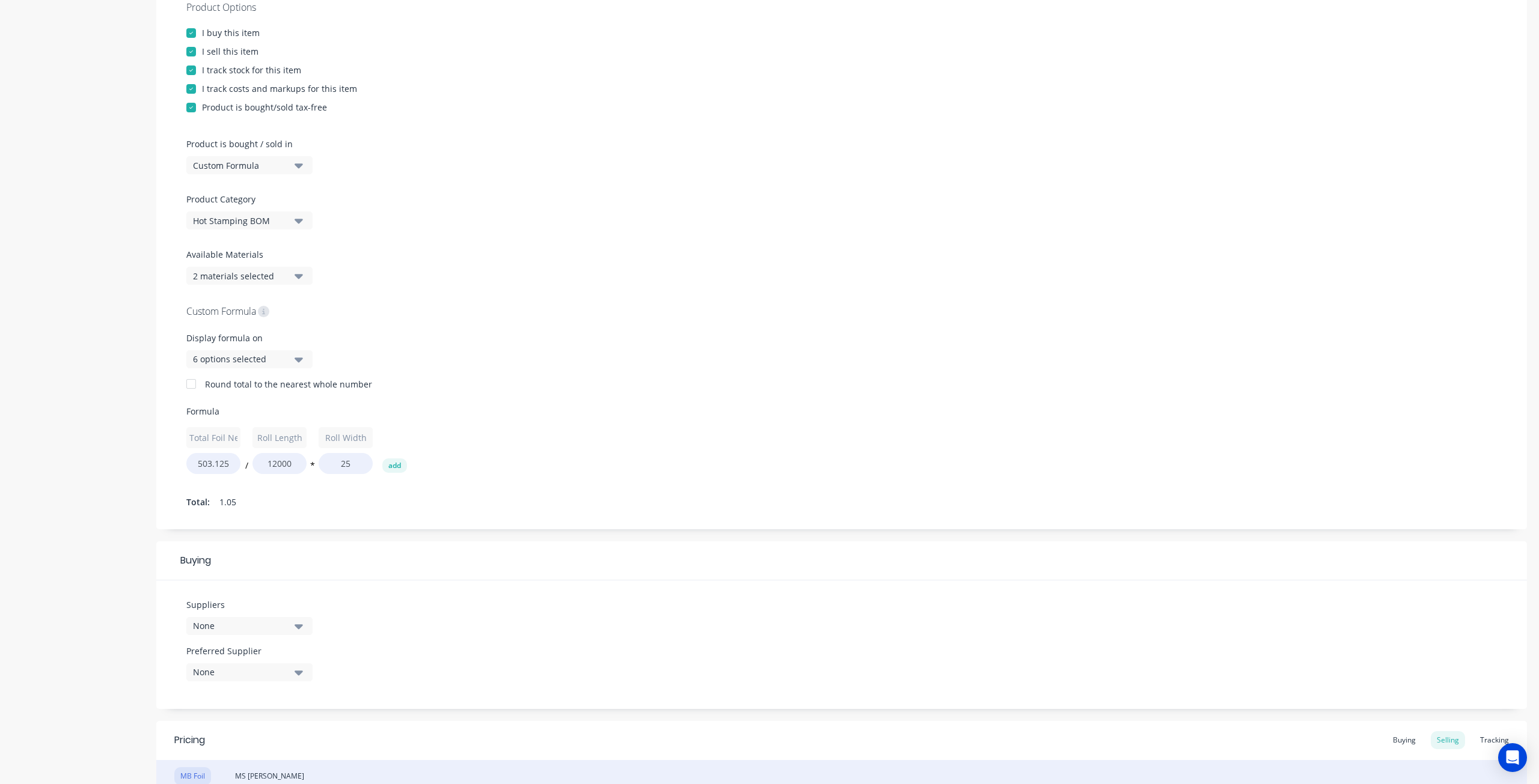
click at [471, 445] on div "Total Foil Need 503.125 / Roll Length 12000 * Roll Width 25 add" at bounding box center [842, 451] width 1310 height 47
click at [365, 463] on input "25" at bounding box center [345, 463] width 54 height 22
click at [229, 461] on input "503.125" at bounding box center [213, 463] width 54 height 22
drag, startPoint x: 234, startPoint y: 462, endPoint x: 146, endPoint y: 457, distance: 88.1
click at [146, 457] on div "Product details Collaborate Order History Add image Metallic Foil (MB, MD, MS) …" at bounding box center [769, 393] width 1515 height 1165
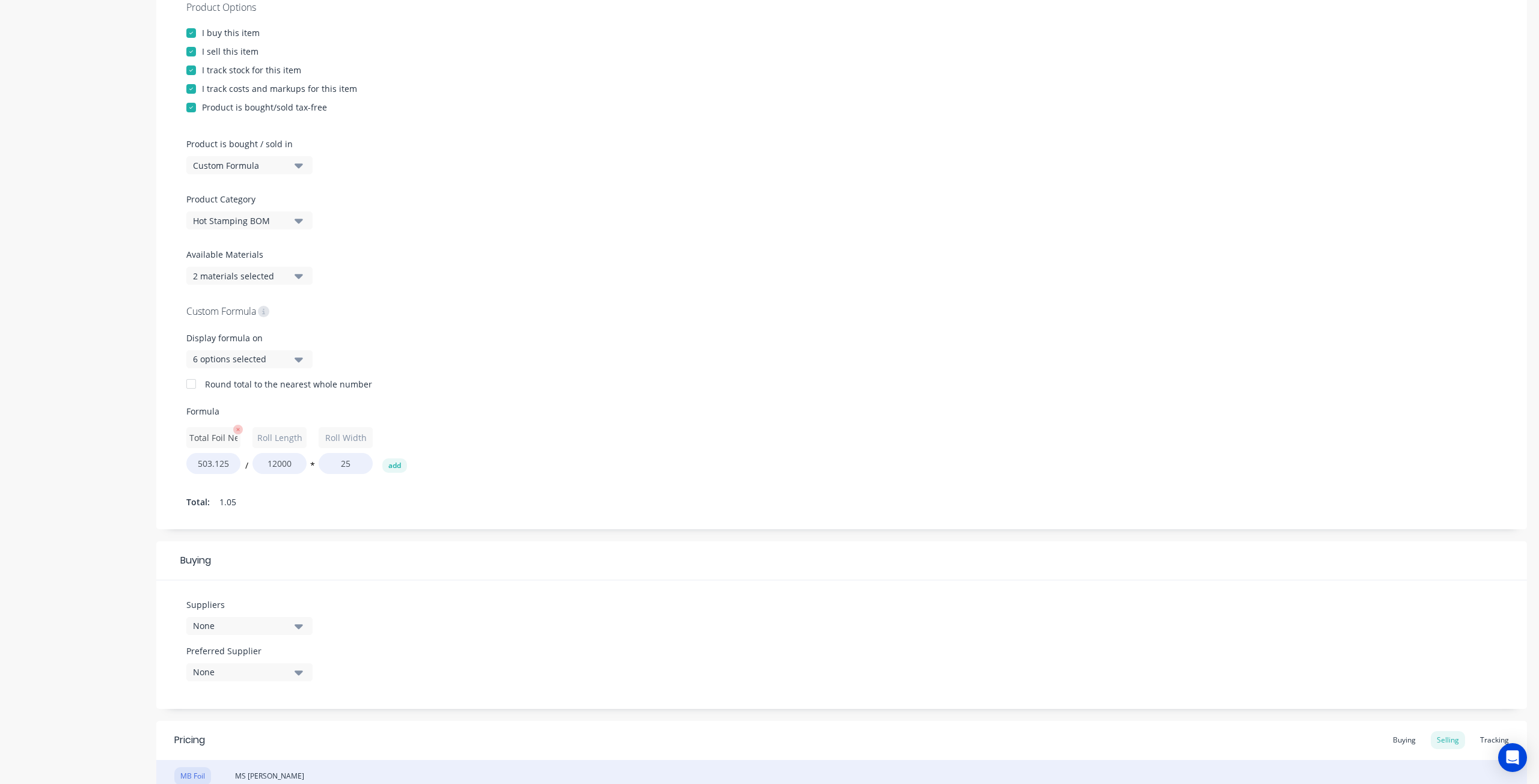
click at [211, 443] on input "Total Foil Need" at bounding box center [213, 438] width 54 height 22
drag, startPoint x: 227, startPoint y: 441, endPoint x: 415, endPoint y: 440, distance: 188.0
click at [415, 440] on div "Total Foil Need 503.125 / Roll Length 12000 * Roll Width 25 add" at bounding box center [842, 451] width 1310 height 47
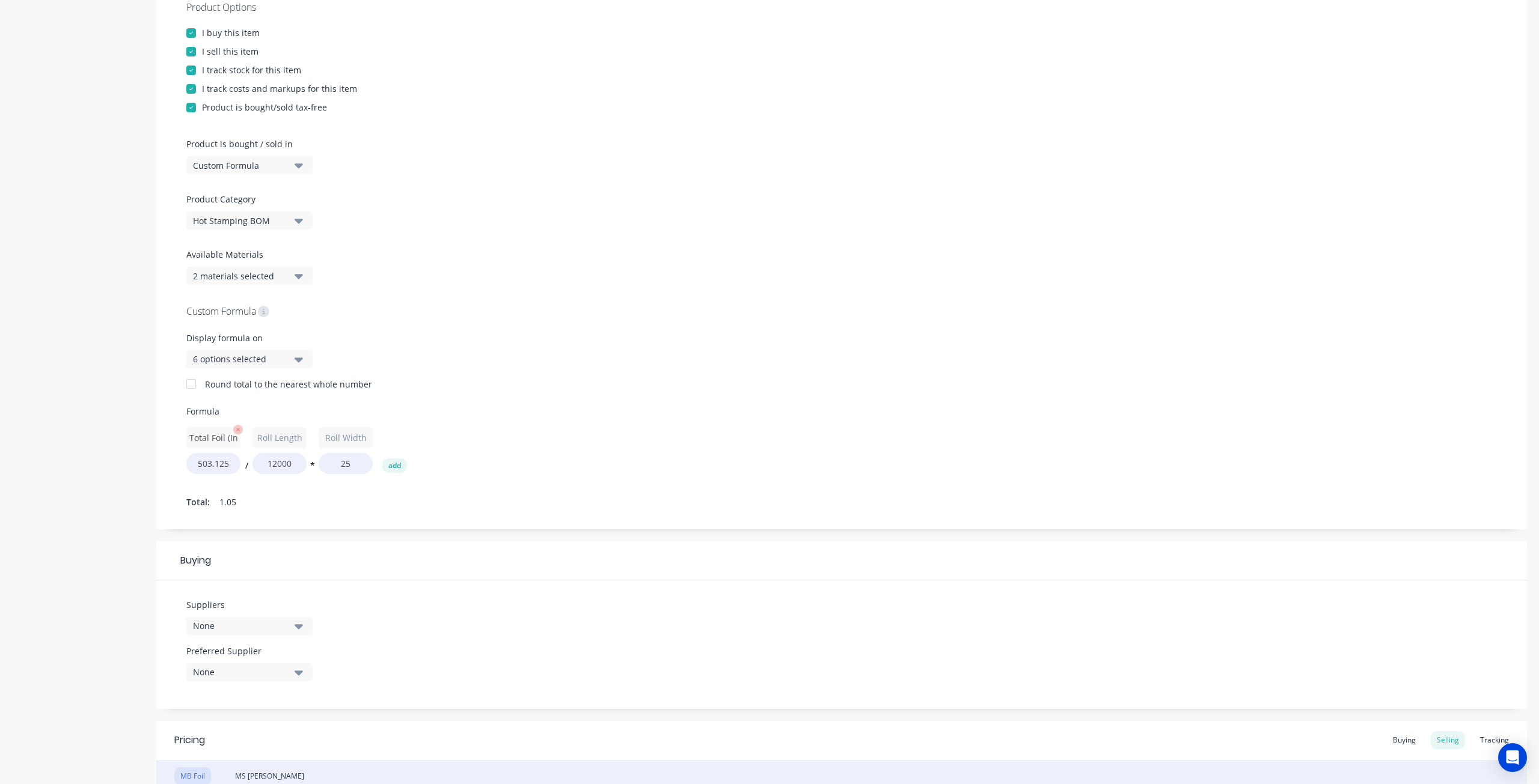
click at [221, 441] on input "Total Foil (Inches)" at bounding box center [213, 438] width 54 height 22
click at [232, 438] on input "Total Foil (Inches)" at bounding box center [213, 438] width 54 height 22
click at [251, 441] on div "Total Foil (Inches) 503.125 / Roll Length 12000 * Roll Width 25 add" at bounding box center [842, 451] width 1310 height 47
click at [224, 441] on input "Total Foil (Inches)" at bounding box center [213, 438] width 54 height 22
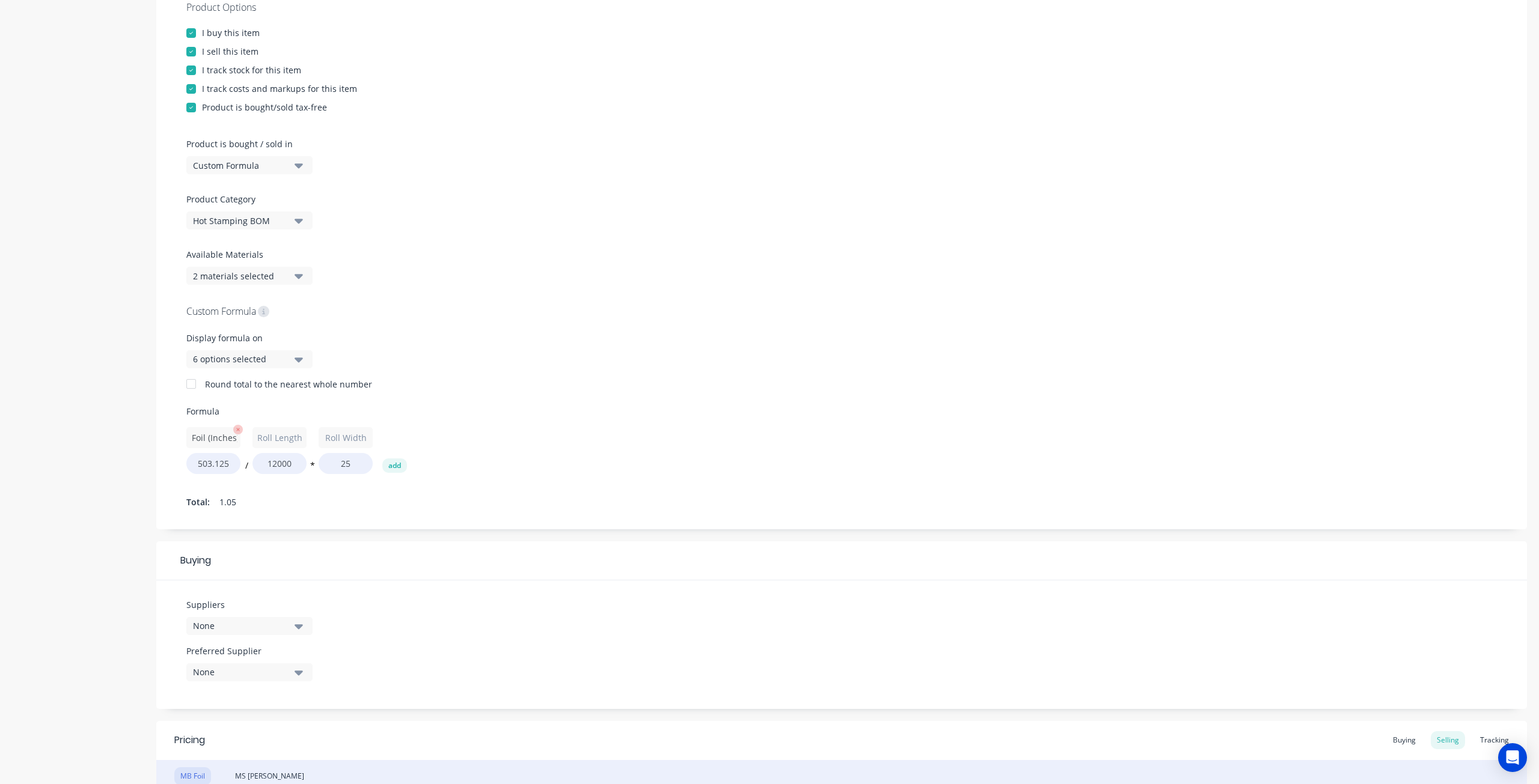
click at [234, 438] on input "Total Foil (Inches)" at bounding box center [213, 438] width 54 height 22
type input "Total Foil (In)"
click at [465, 444] on div "Total Foil (In) 503.125 / Roll Length 12000 * Roll Width 25 add" at bounding box center [842, 451] width 1310 height 47
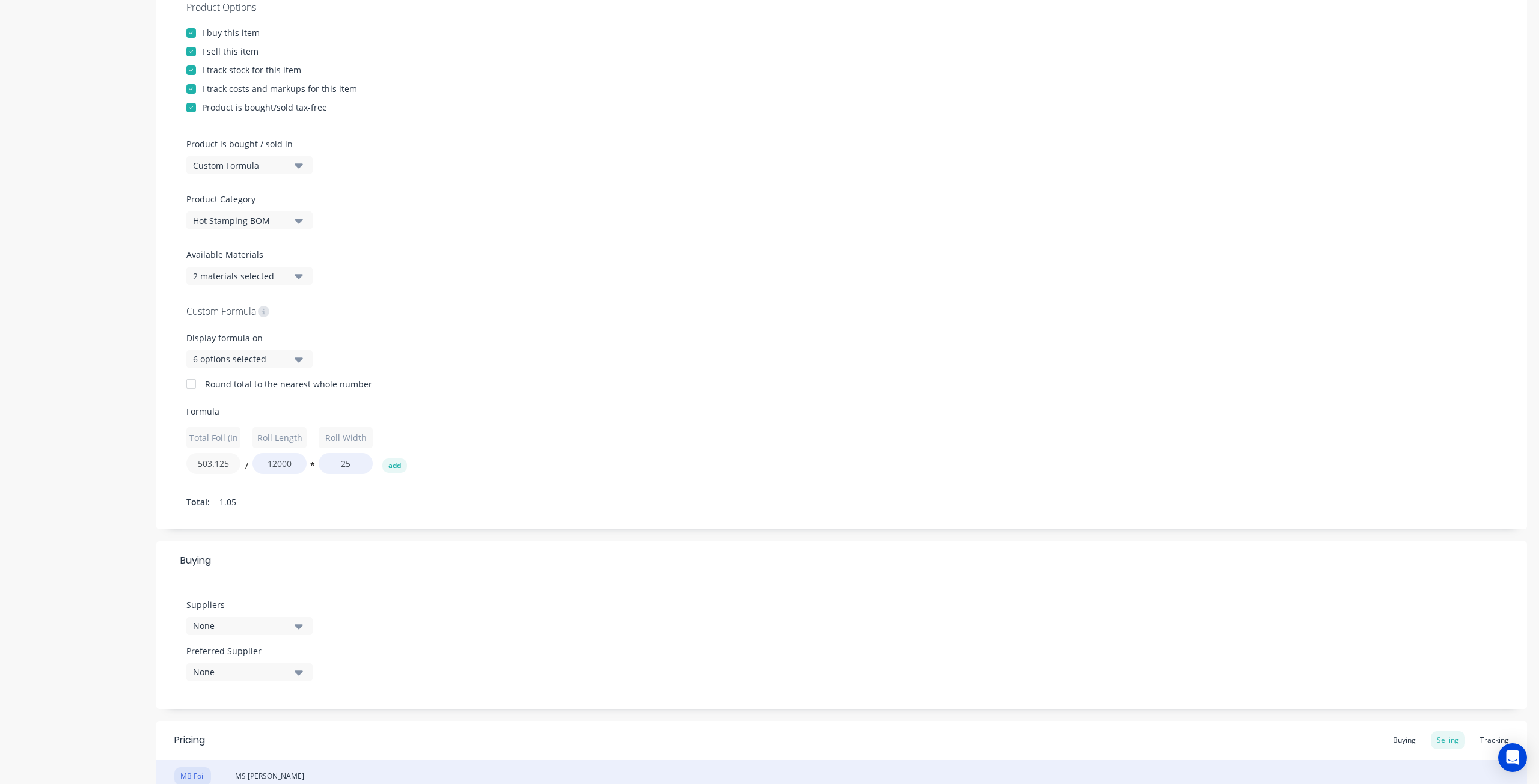
drag, startPoint x: 229, startPoint y: 462, endPoint x: 164, endPoint y: 456, distance: 65.3
click at [164, 456] on div "Product Options I buy this item I sell this item I track stock for this item I …" at bounding box center [841, 256] width 1370 height 547
type input "6037.50"
click at [491, 452] on div "Total Foil (In) 6037.50 / Roll Length 12000 * Roll Width 25 add" at bounding box center [842, 451] width 1310 height 47
click at [495, 478] on div "Custom Formula Display formula on 6 options selected Round total to the nearest…" at bounding box center [842, 407] width 1310 height 208
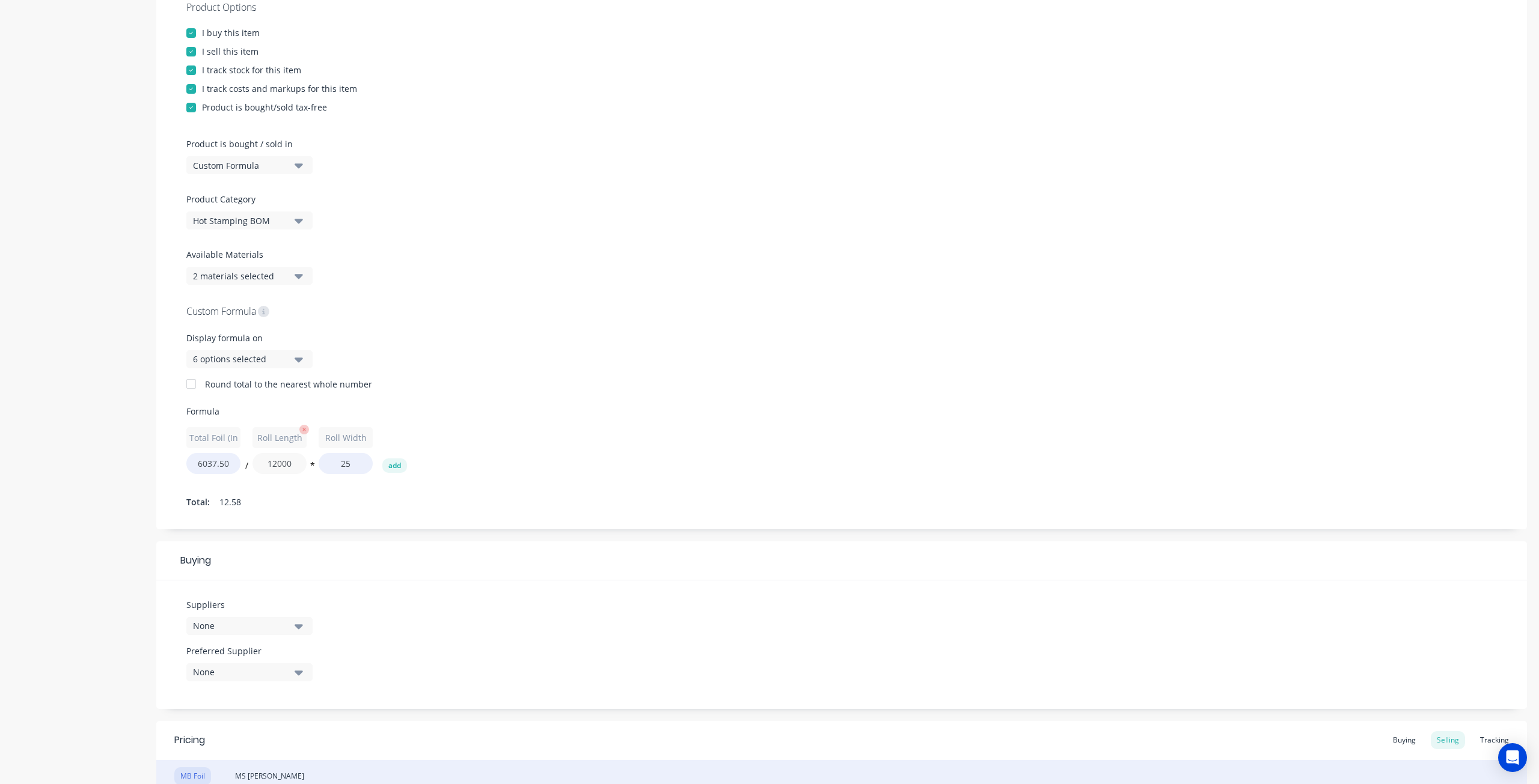
click at [298, 467] on input "12000" at bounding box center [279, 463] width 54 height 22
click at [505, 453] on div "Total Foil (In) 6037.50 / Roll Length 12000 * Roll Width 25 add" at bounding box center [842, 451] width 1310 height 47
drag, startPoint x: 281, startPoint y: 455, endPoint x: 518, endPoint y: 414, distance: 240.5
click at [518, 414] on span "Formula" at bounding box center [842, 411] width 1310 height 13
click at [368, 426] on icon "button" at bounding box center [371, 430] width 10 height 10
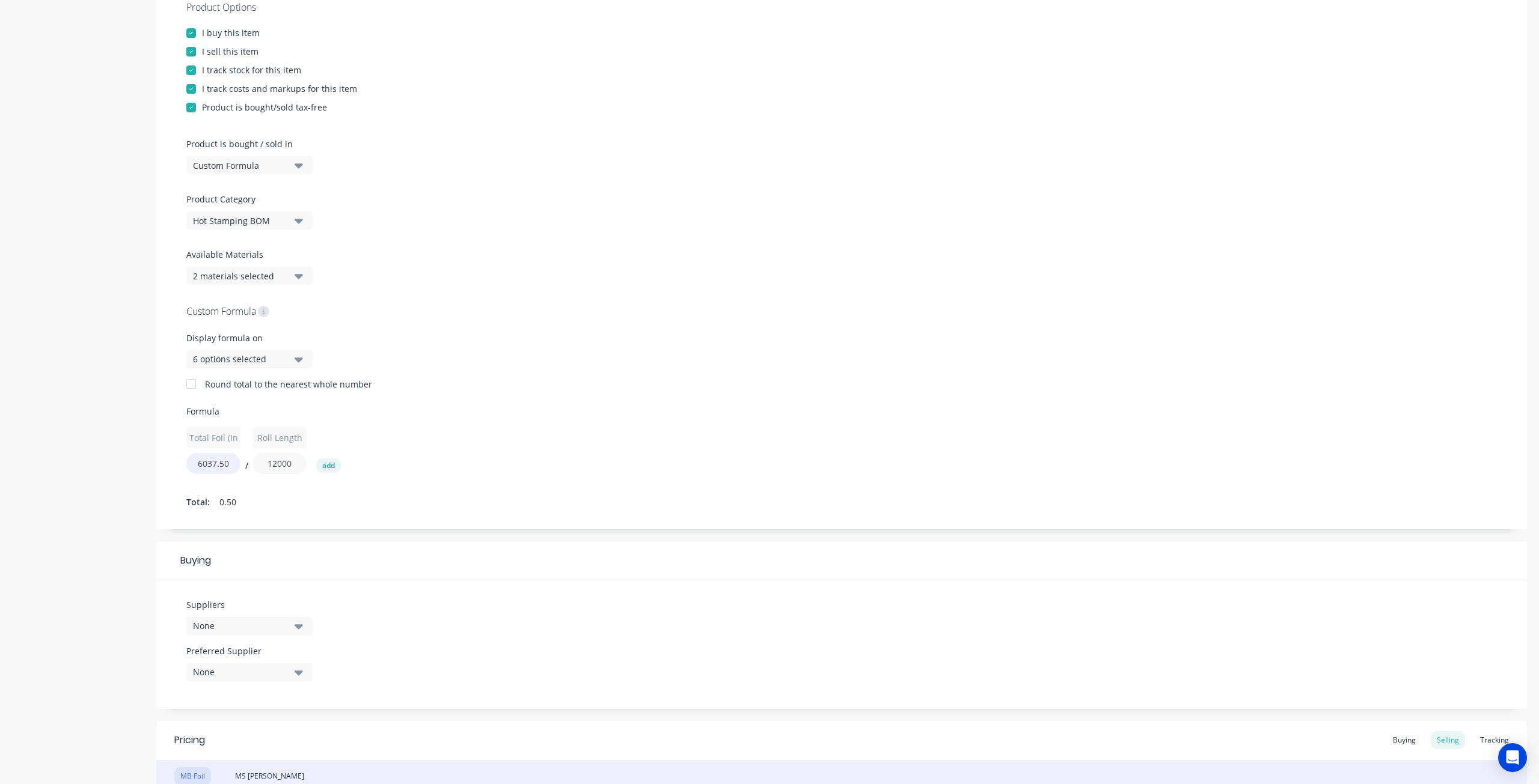
drag, startPoint x: 299, startPoint y: 457, endPoint x: 248, endPoint y: 455, distance: 51.0
click at [247, 455] on div "Total Foil (In) 6037.50 / Roll Length 12000 add" at bounding box center [842, 451] width 1310 height 47
drag, startPoint x: 255, startPoint y: 439, endPoint x: 335, endPoint y: 441, distance: 80.0
click at [335, 441] on div "Total Foil (In) 6037.50 / Roll Length 12000 add" at bounding box center [842, 451] width 1310 height 47
type input "1"
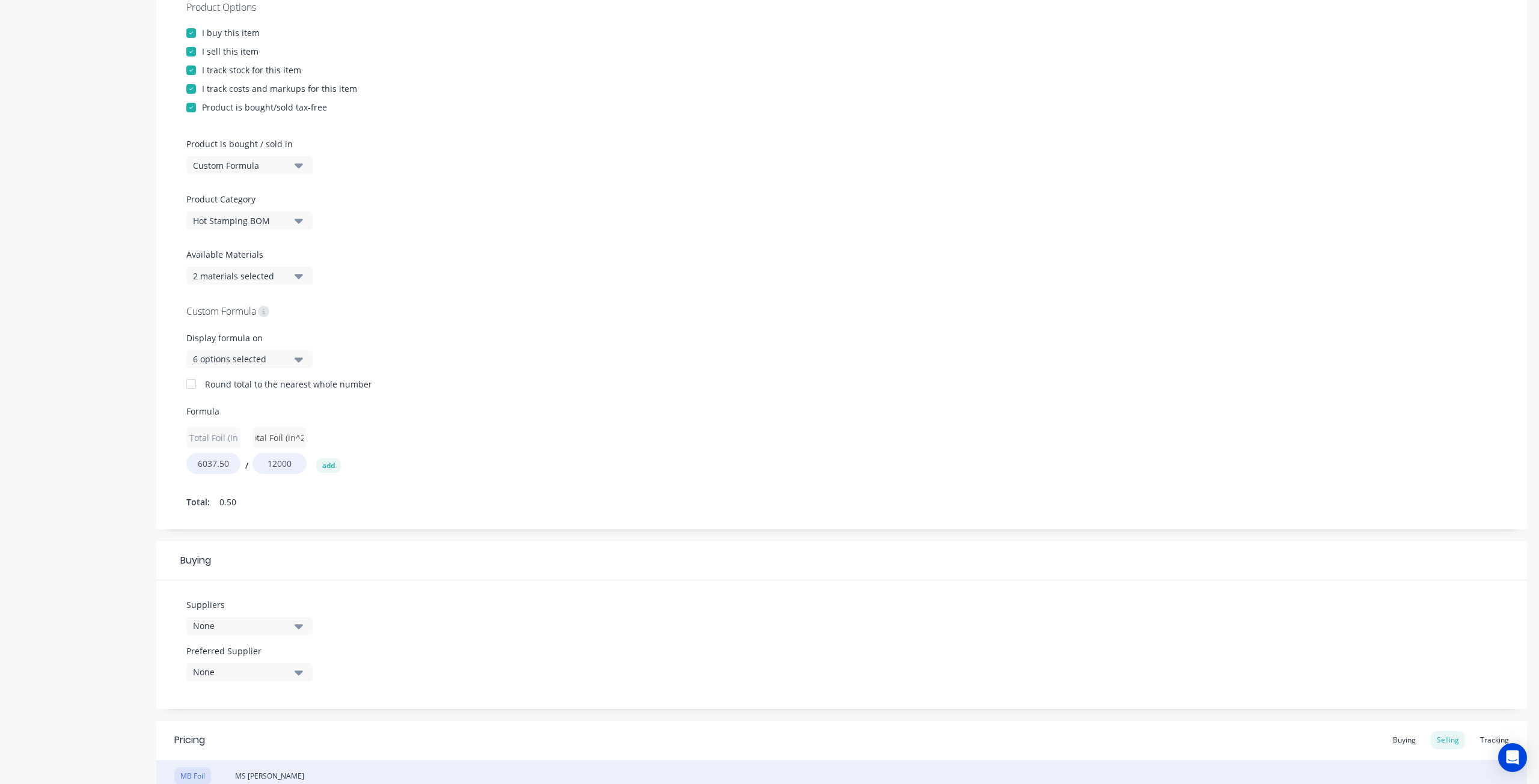
scroll to position [0, 11]
type input "Total Foil (in^2)"
drag, startPoint x: 298, startPoint y: 464, endPoint x: 213, endPoint y: 463, distance: 85.0
click at [213, 463] on div "Total Foil (In) 6037.50 / Total Foil (in^2) 12000 add" at bounding box center [842, 451] width 1310 height 47
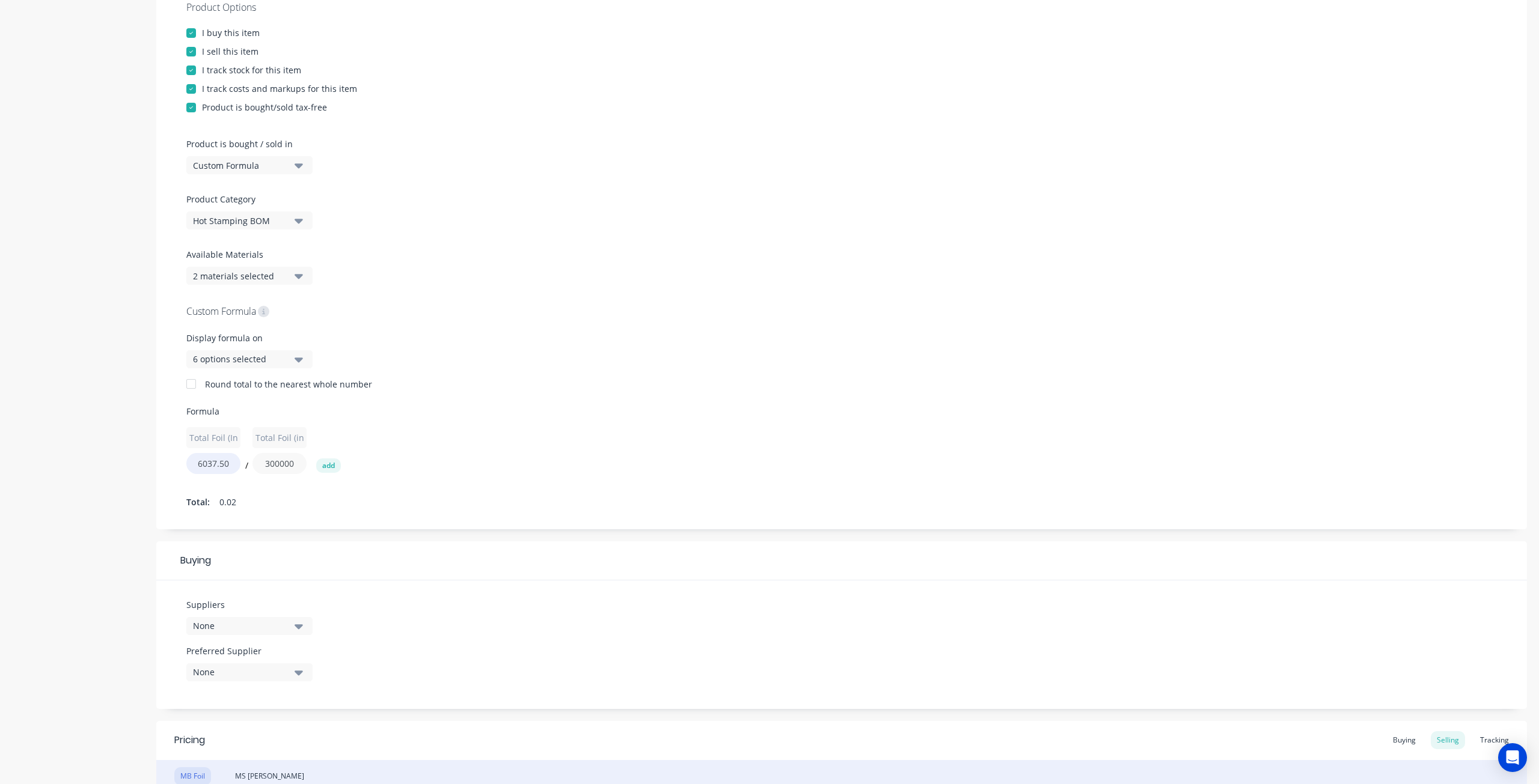
type input "300000"
click at [441, 434] on div "Total Foil (In) 6037.50 / Total Foil (in^2) 300000 add" at bounding box center [842, 451] width 1310 height 47
click at [435, 457] on div "Total Foil (In) 6037.50 / Total Foil (in^2) 300000 add" at bounding box center [842, 451] width 1310 height 47
click at [338, 442] on div "Total Foil (In) 6037.50 / Total Foil (in^2) 300000 add" at bounding box center [842, 451] width 1310 height 47
click at [398, 488] on div "Custom Formula Display formula on 6 options selected Round total to the nearest…" at bounding box center [842, 407] width 1310 height 208
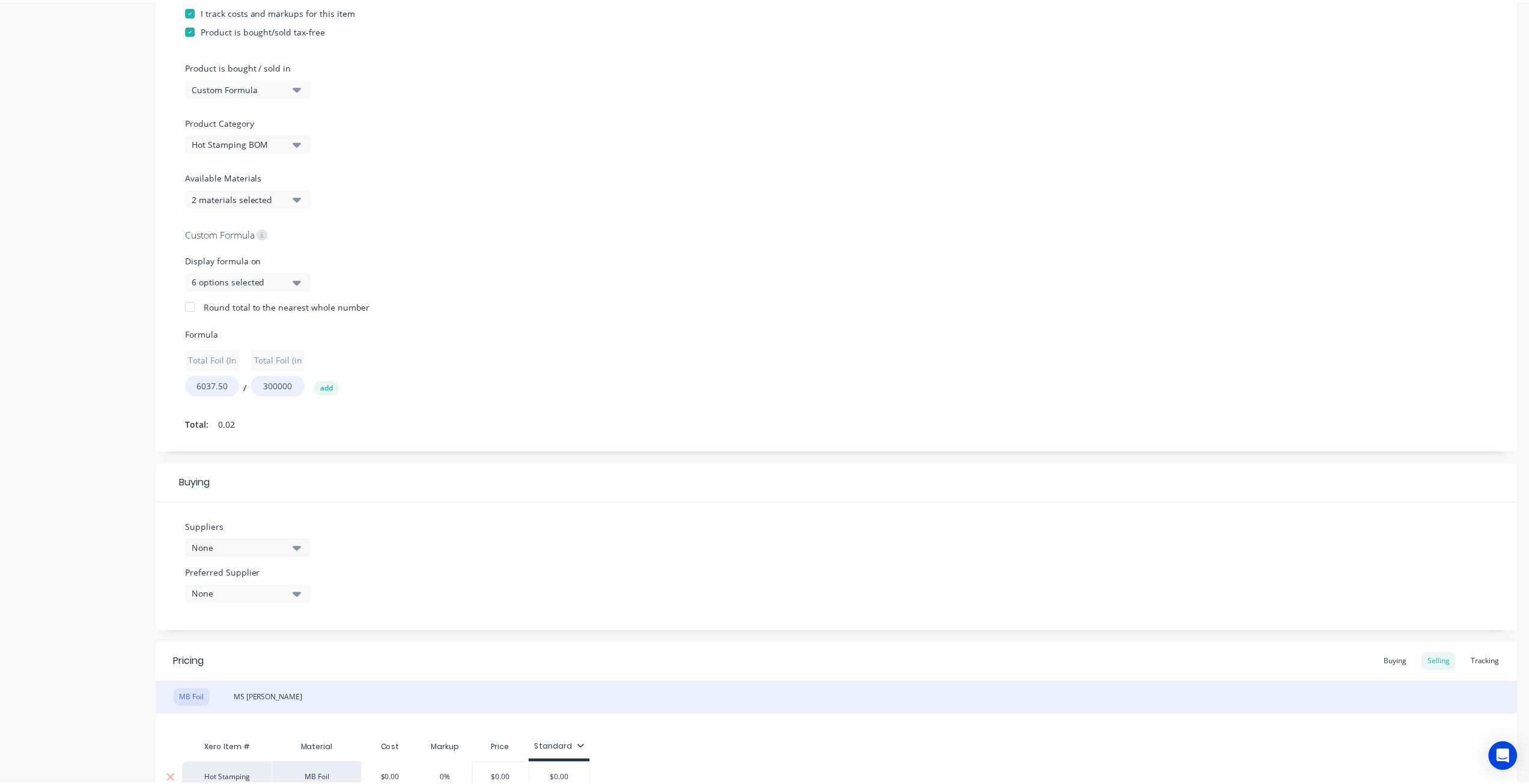
scroll to position [420, 0]
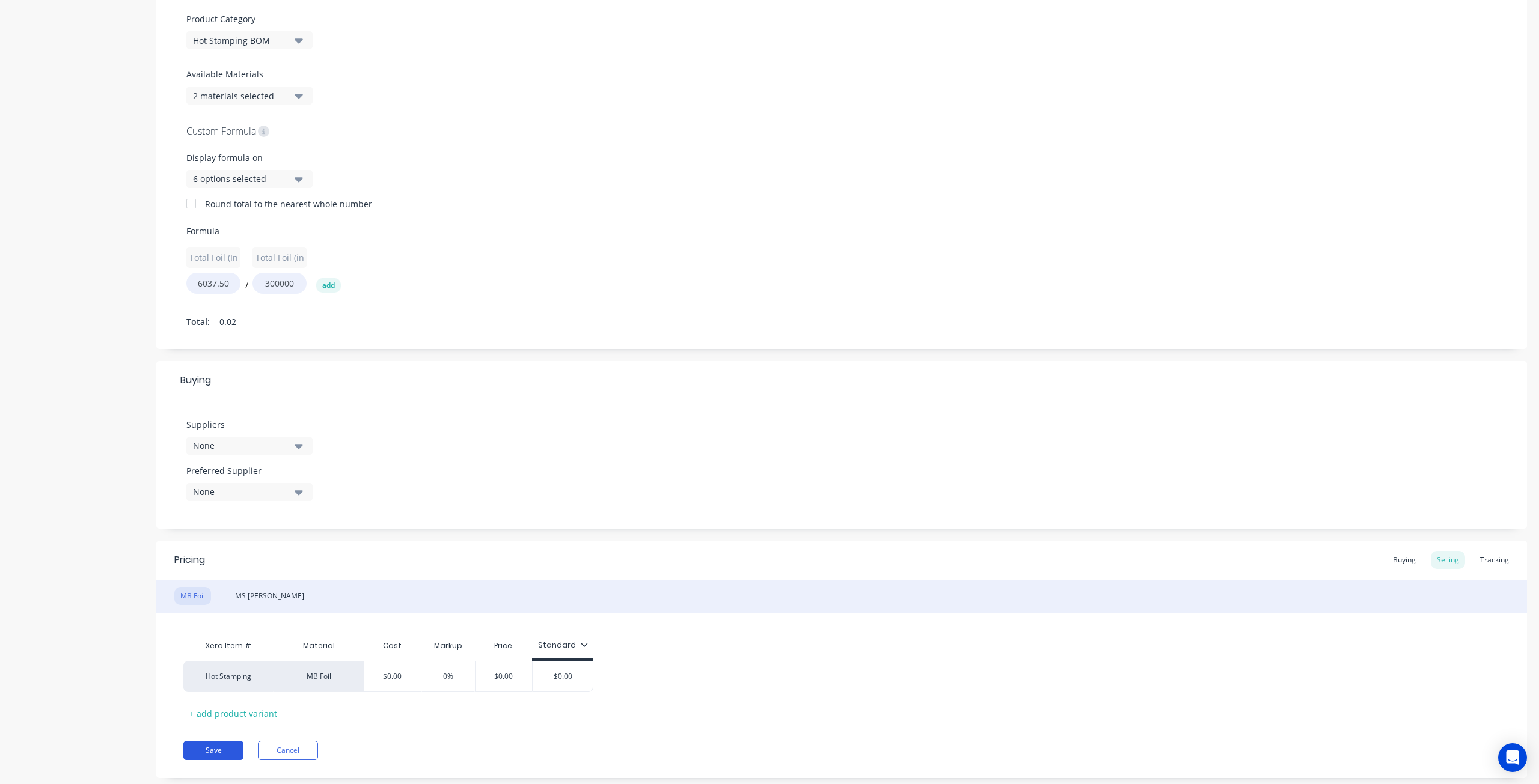
click at [204, 754] on button "Save" at bounding box center [212, 751] width 60 height 20
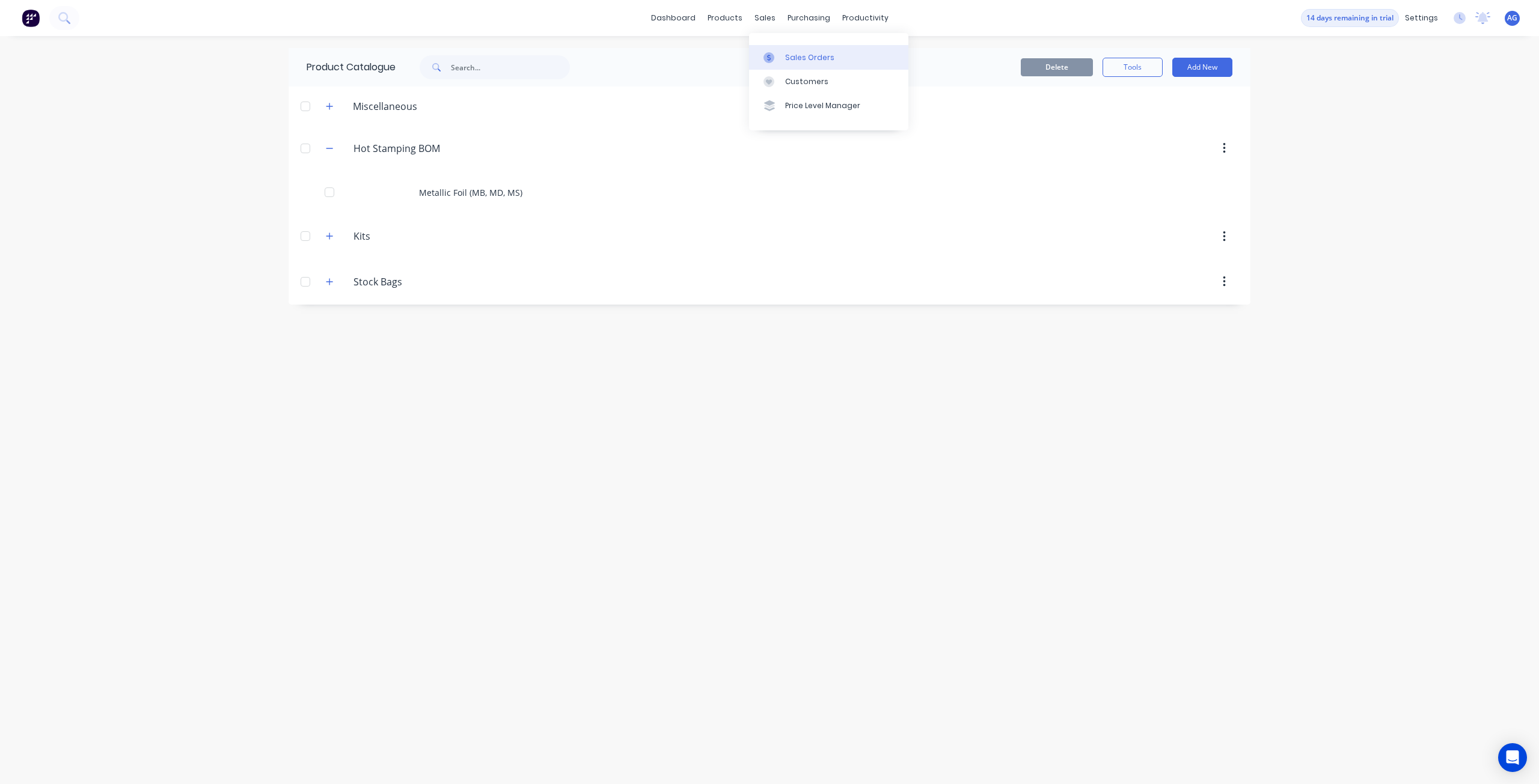
click at [771, 55] on icon at bounding box center [769, 57] width 11 height 11
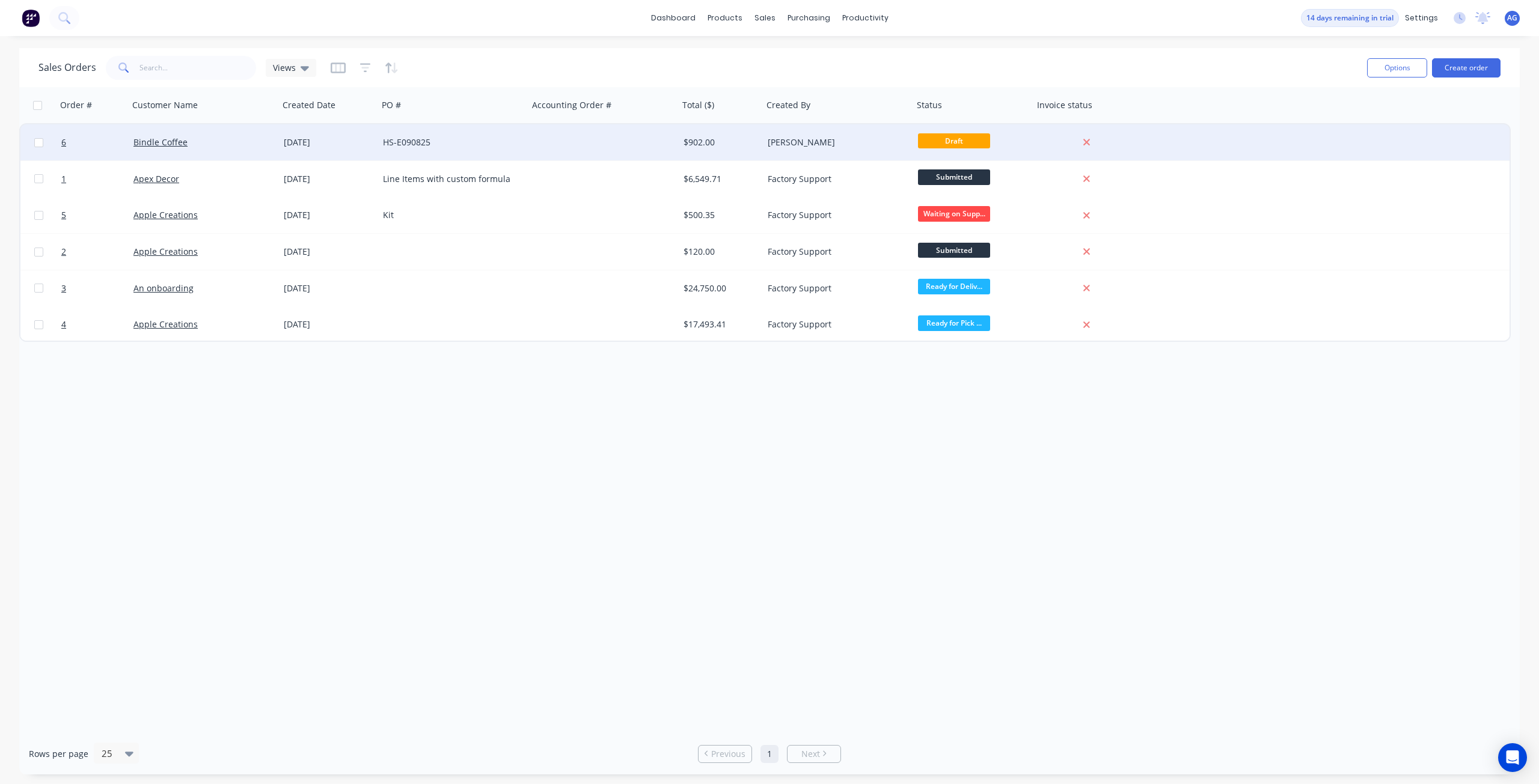
click at [765, 138] on div "[PERSON_NAME]" at bounding box center [838, 142] width 151 height 36
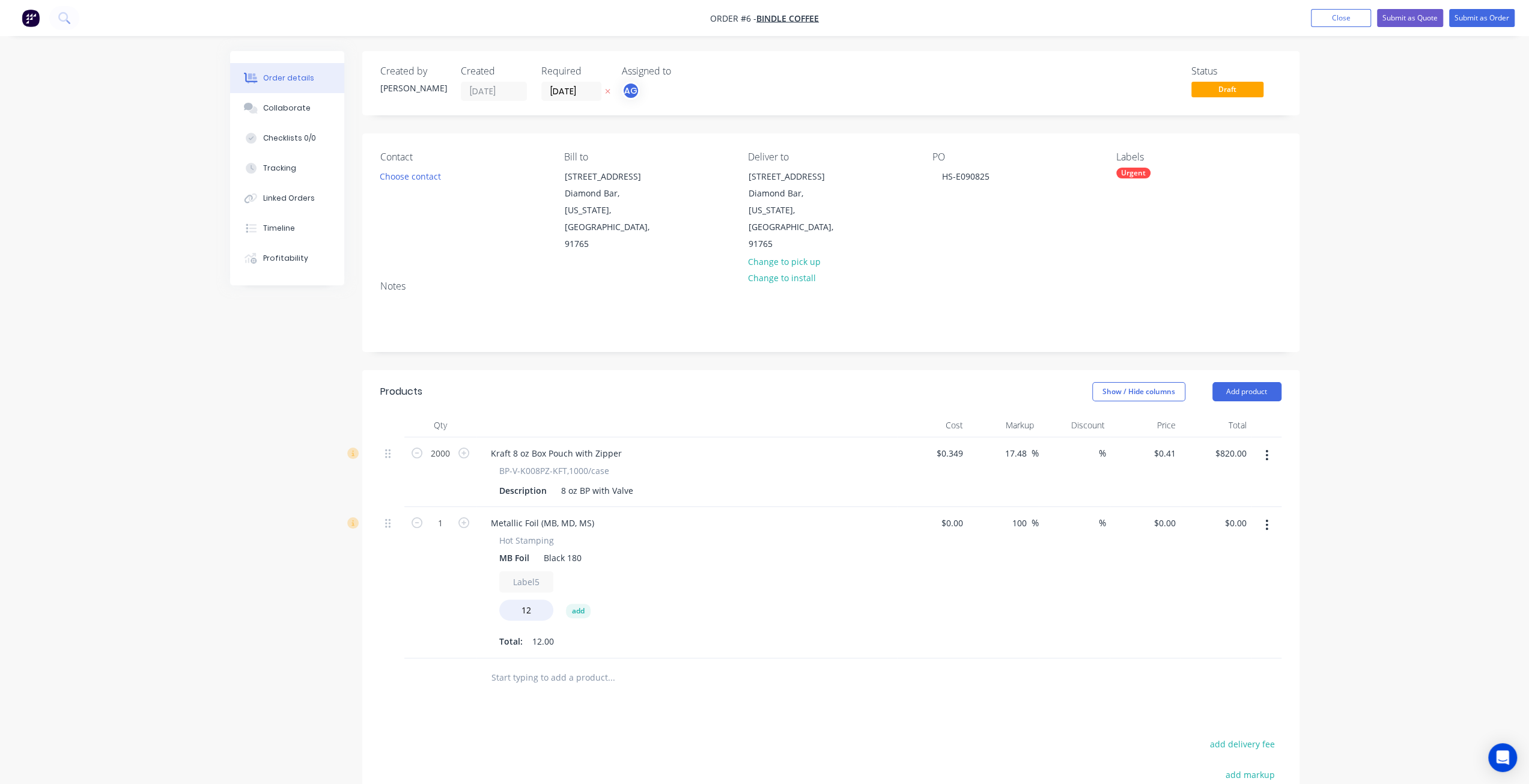
click at [1269, 518] on icon "button" at bounding box center [1267, 525] width 3 height 14
click at [1237, 620] on div "Delete" at bounding box center [1224, 629] width 93 height 18
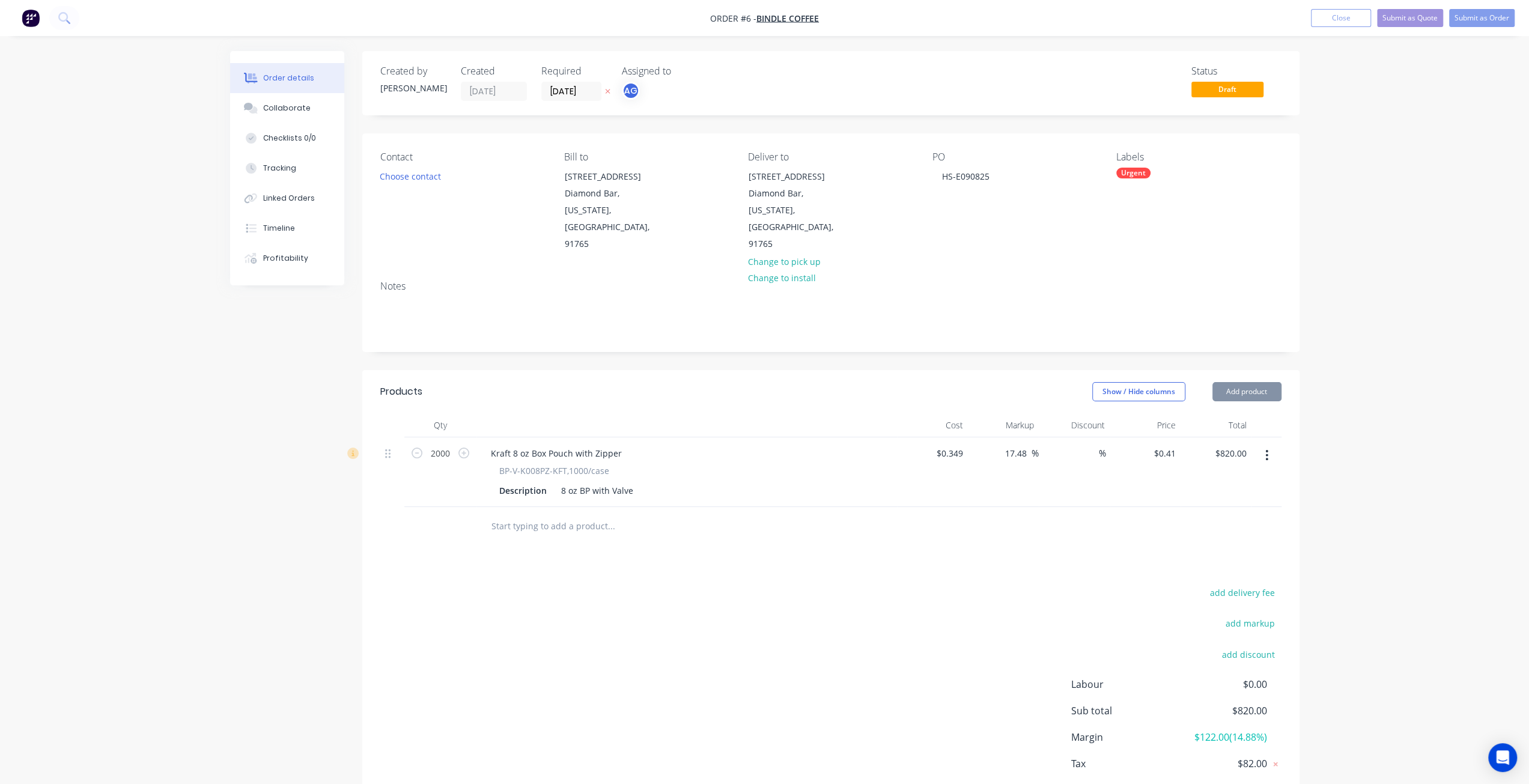
click at [548, 514] on input "text" at bounding box center [611, 526] width 240 height 24
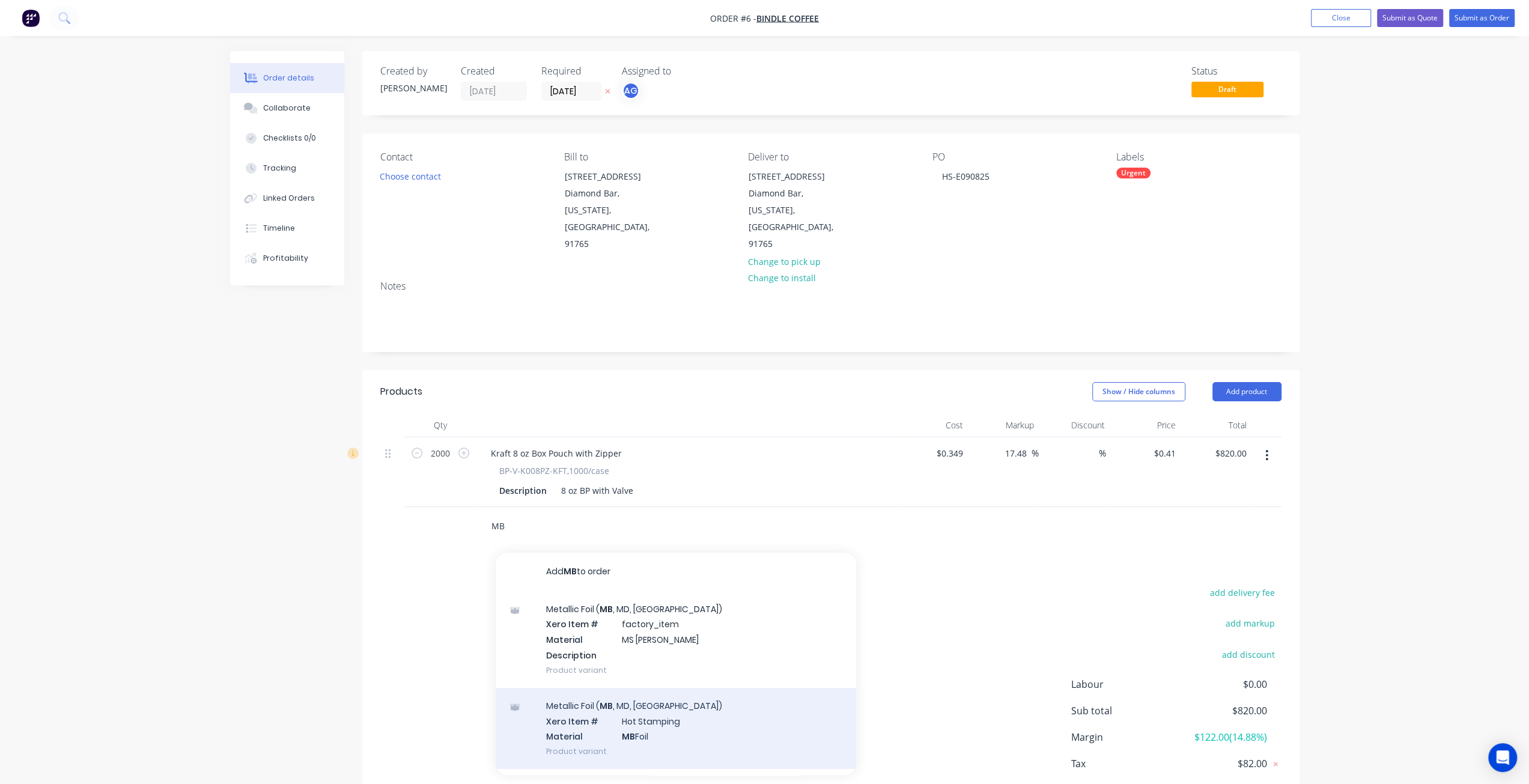
type input "MB"
click at [564, 704] on div "Metallic Foil ( MB , MD, MS) Xero Item # Hot Stamping Material MB Foil Product …" at bounding box center [676, 728] width 361 height 81
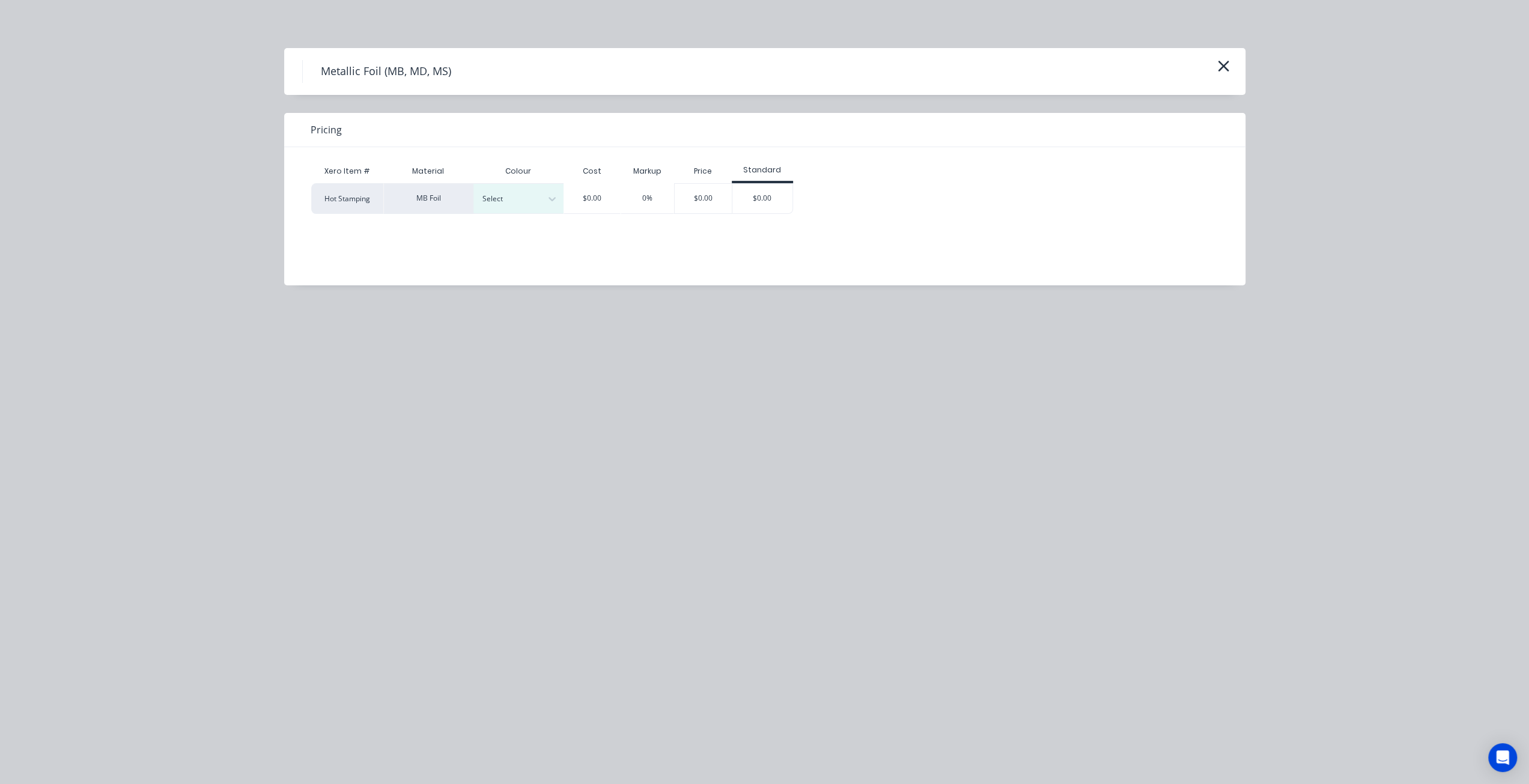
drag, startPoint x: 564, startPoint y: 704, endPoint x: 443, endPoint y: 284, distance: 437.1
click at [403, 362] on div "Metallic Foil (MB, MD, MS) Pricing Xero Item # Material Colour Cost Markup Pric…" at bounding box center [764, 392] width 1529 height 784
click at [517, 204] on div at bounding box center [509, 199] width 54 height 14
click at [519, 232] on div "Black 180" at bounding box center [548, 231] width 151 height 22
click at [649, 197] on div "0%" at bounding box center [647, 197] width 10 height 11
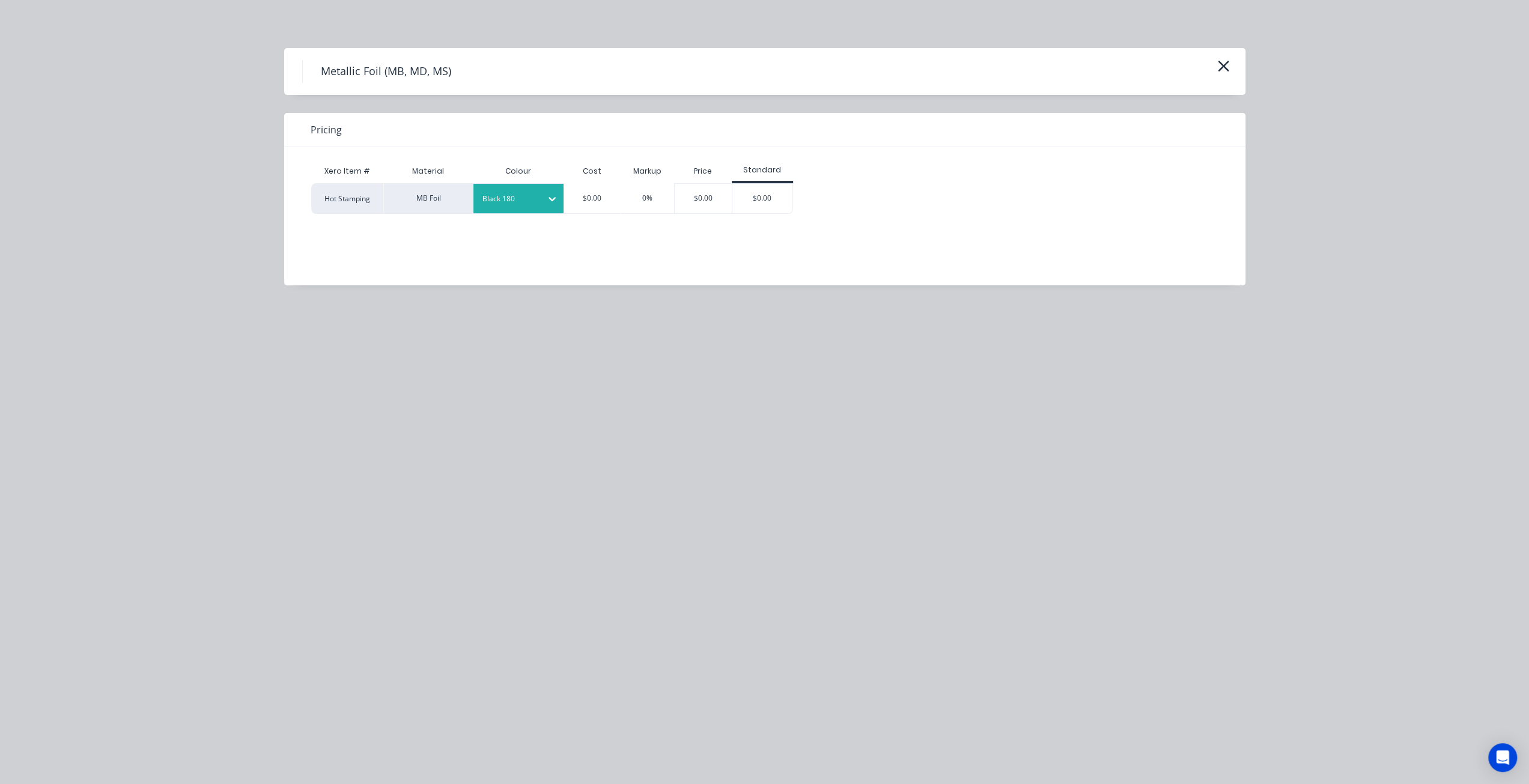
click at [649, 198] on div "0%" at bounding box center [647, 197] width 10 height 11
drag, startPoint x: 649, startPoint y: 198, endPoint x: 619, endPoint y: 200, distance: 30.1
click at [619, 200] on div "Hot Stamping MB Foil Black 180 $0.00 0% $0.00 $0.00" at bounding box center [551, 197] width 482 height 30
click at [1070, 208] on div "Hot Stamping MB Foil Black 180 $0.00 0% $0.00 $0.00" at bounding box center [756, 197] width 890 height 30
click at [1225, 68] on icon "button" at bounding box center [1223, 65] width 13 height 17
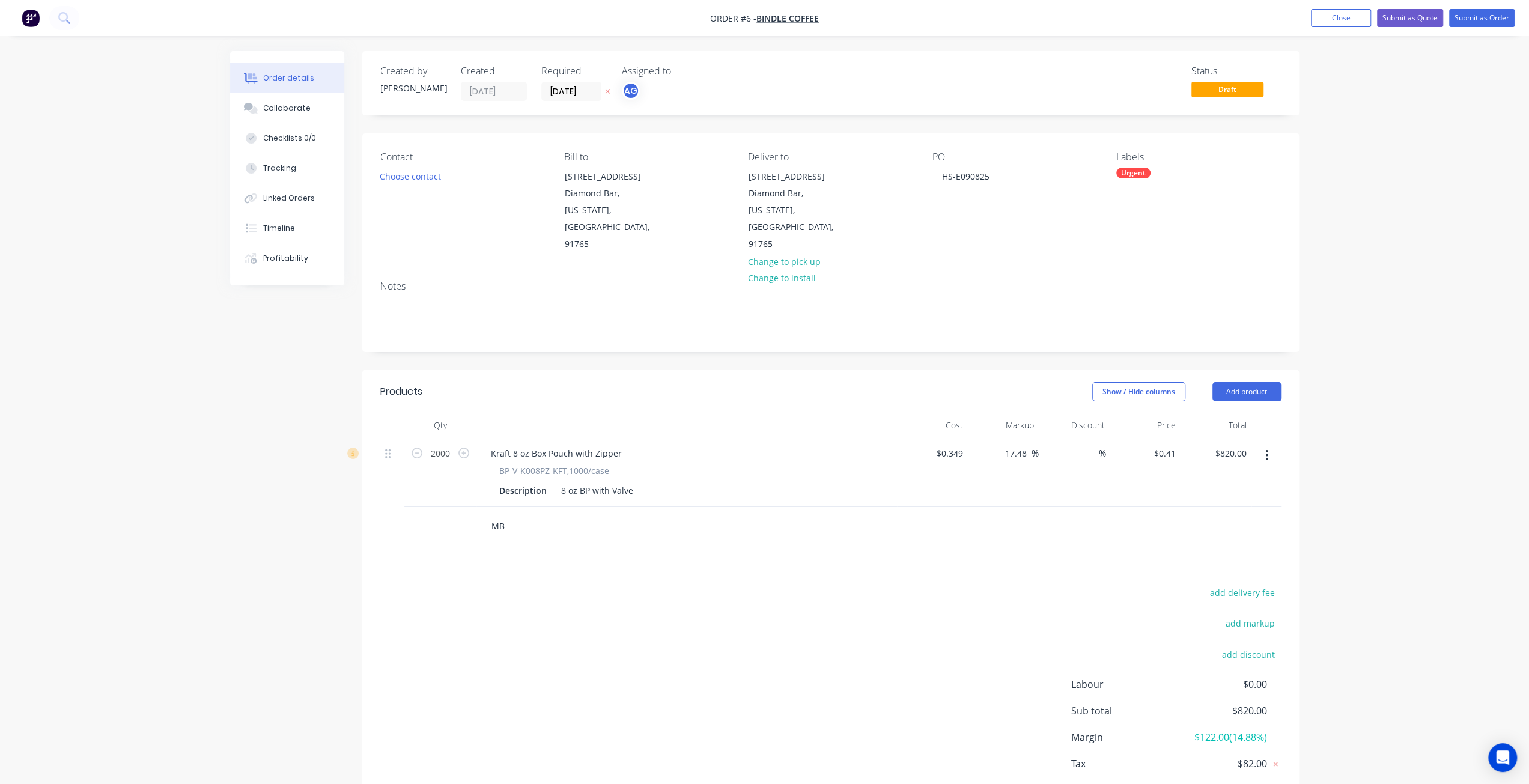
click at [519, 514] on input "MB" at bounding box center [611, 526] width 240 height 24
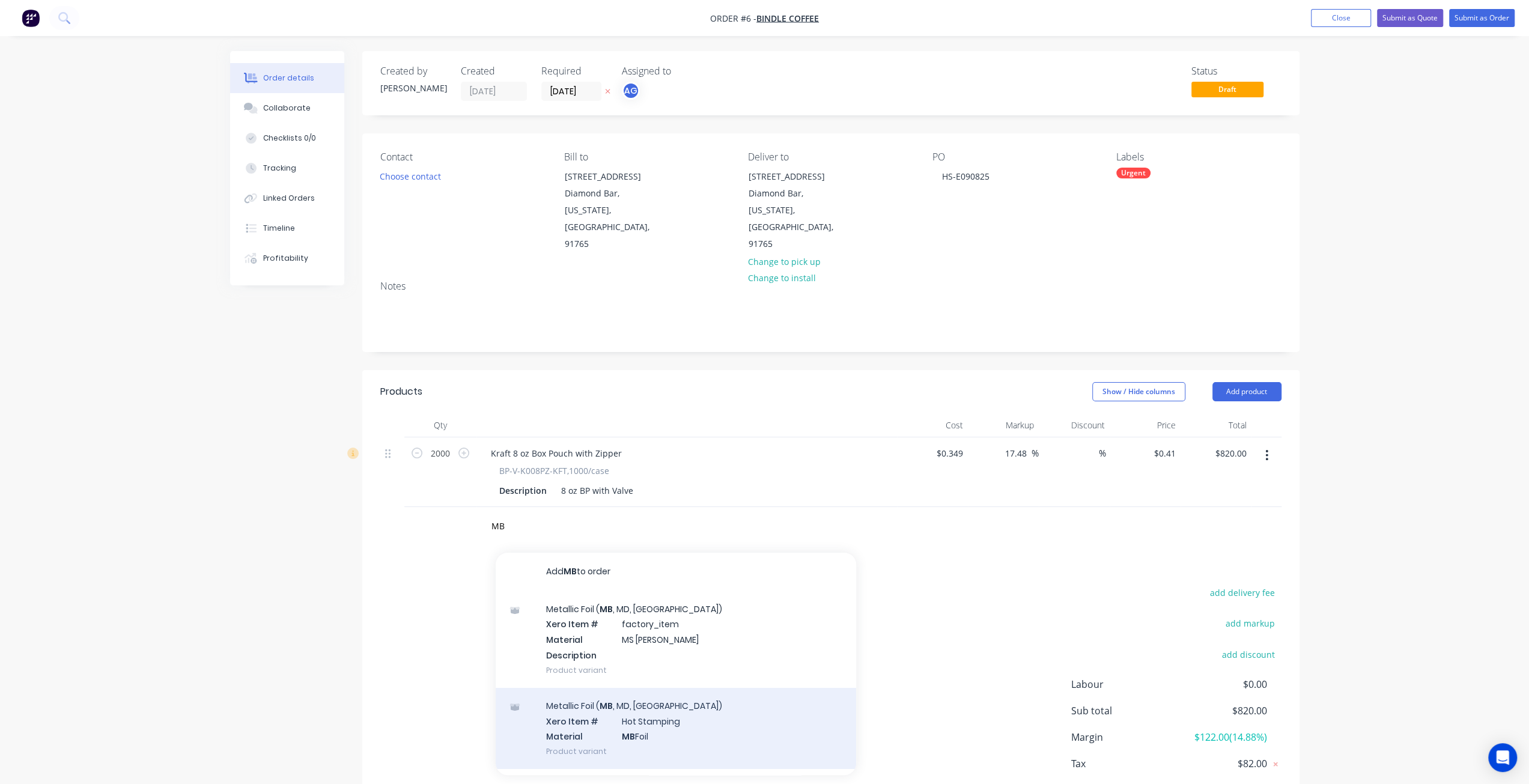
click at [611, 698] on div "Metallic Foil ( MB , MD, MS) Xero Item # Hot Stamping Material MB Foil Product …" at bounding box center [676, 728] width 361 height 81
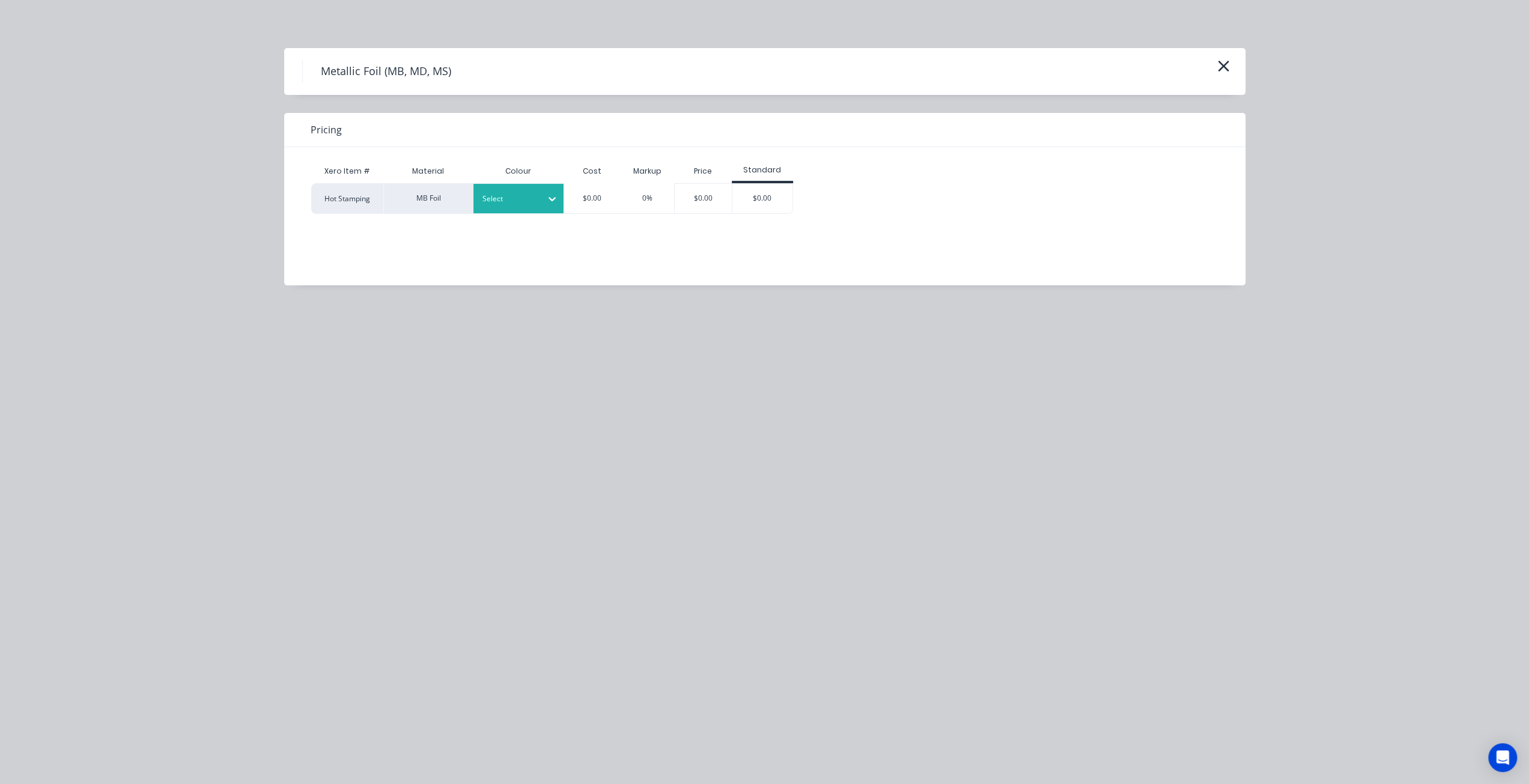
click at [516, 205] on div at bounding box center [509, 199] width 54 height 14
click at [519, 233] on div "Black 180" at bounding box center [548, 231] width 151 height 22
click at [762, 200] on div "$0.00" at bounding box center [762, 198] width 60 height 29
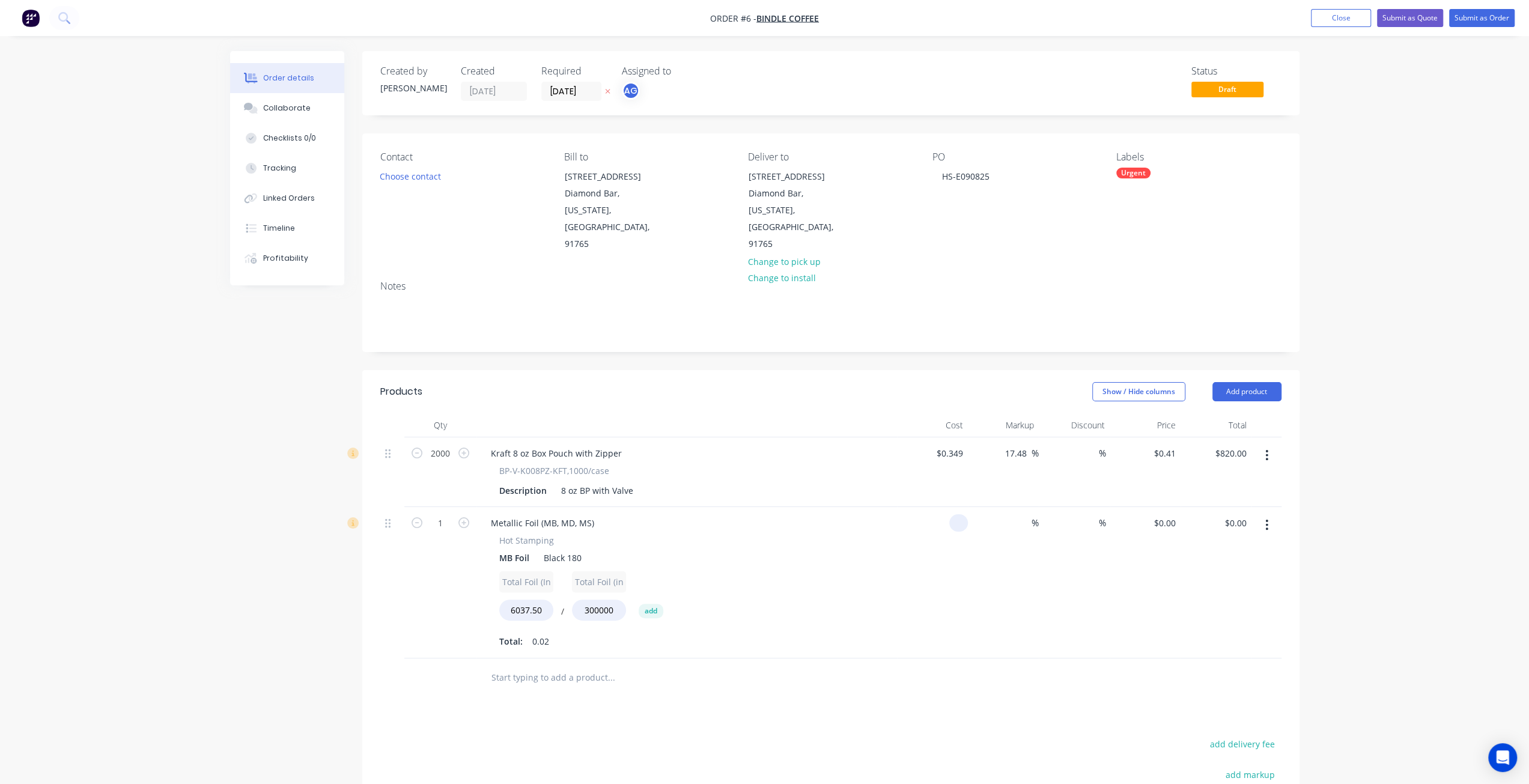
click at [947, 507] on div at bounding box center [933, 583] width 71 height 152
type input "$1,000.00"
type input "$20.10"
type input "100"
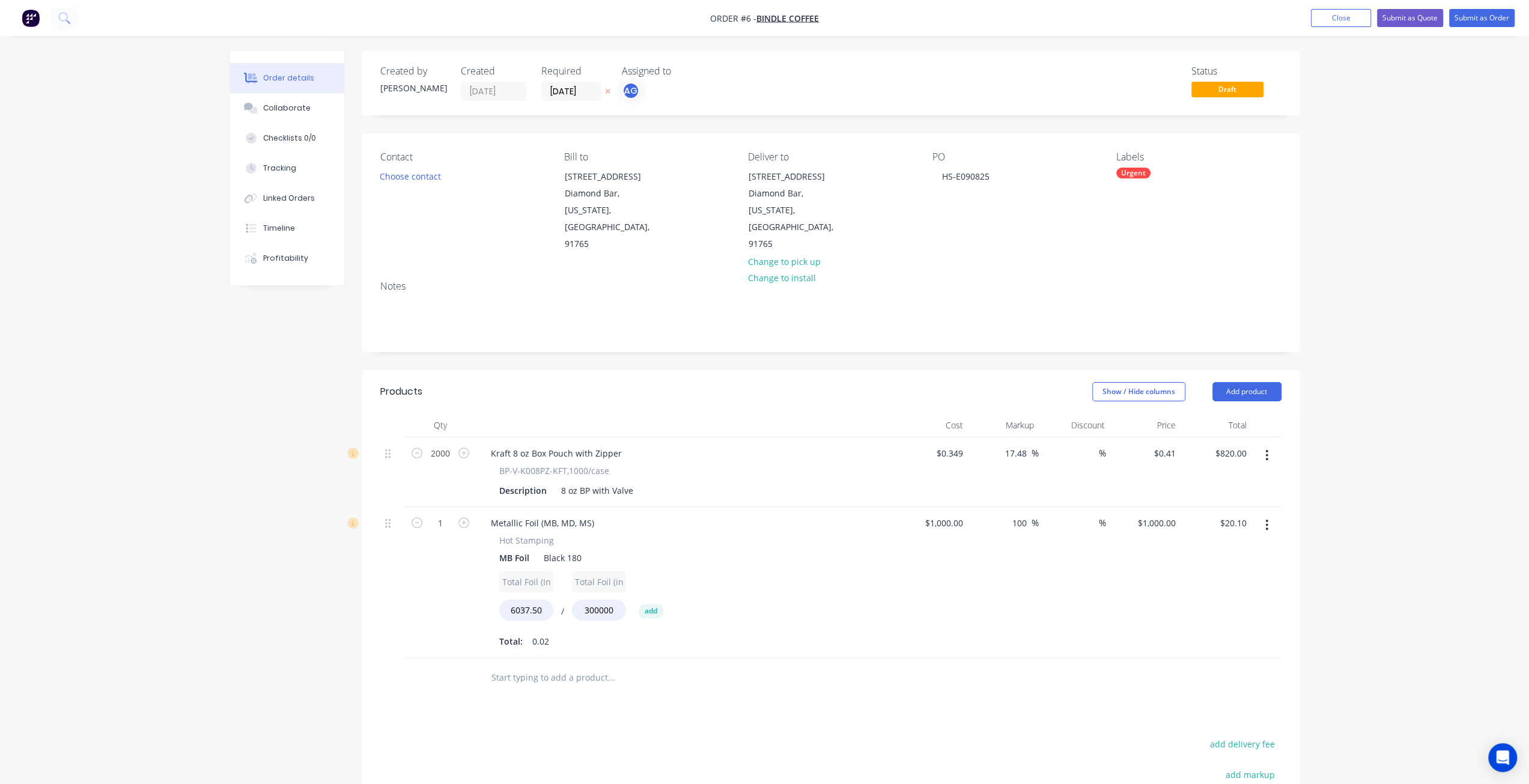
type input "$2,000.00"
type input "$40.20"
type input "$2,000.00"
type input "$40.20"
click at [959, 514] on input "1000" at bounding box center [945, 523] width 44 height 18
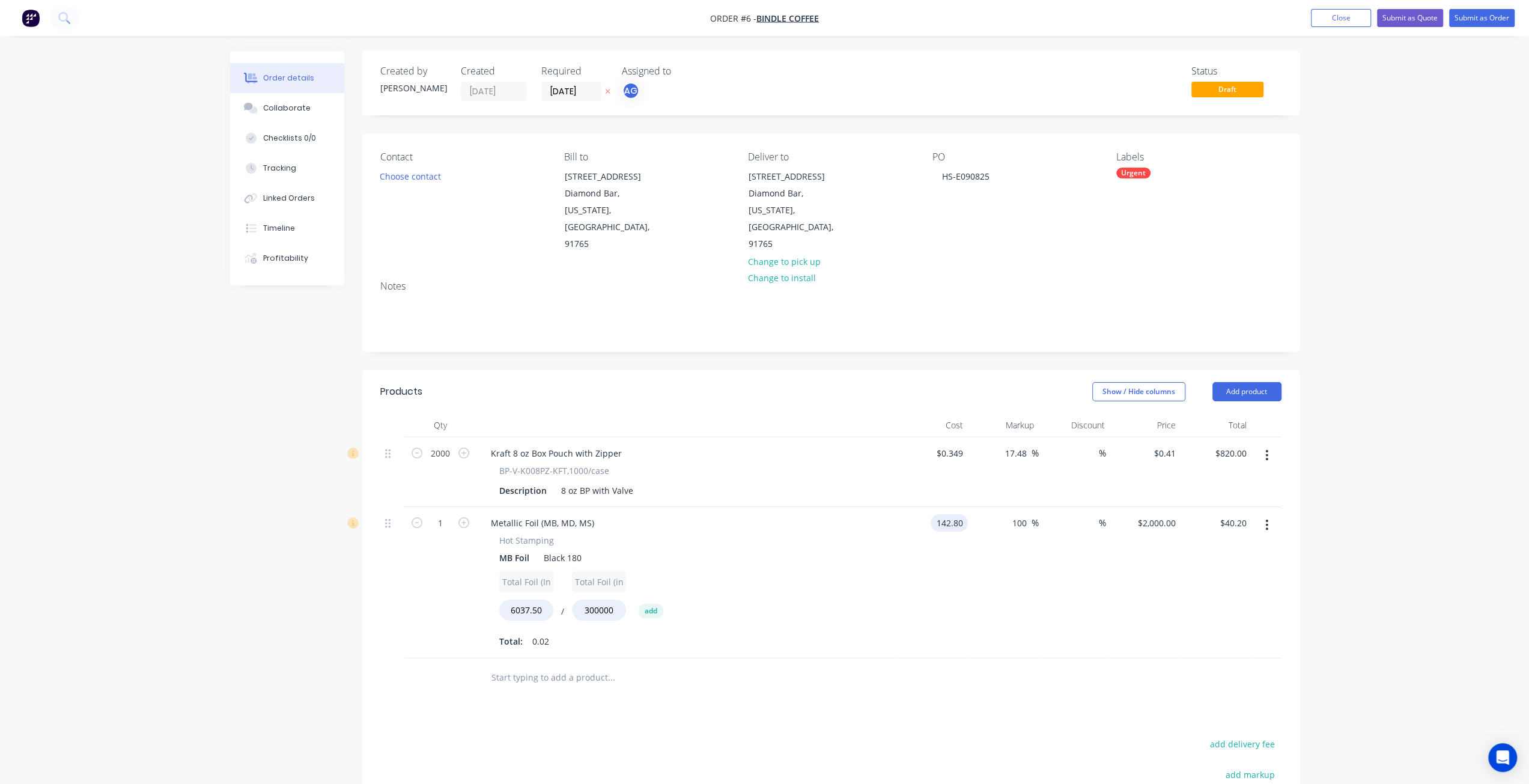
type input "$142.80"
type input "$285.60"
click at [1123, 598] on div "$285.60 $285.60" at bounding box center [1145, 583] width 71 height 152
click at [654, 604] on button "add" at bounding box center [650, 611] width 24 height 15
click at [562, 609] on button "/" at bounding box center [562, 613] width 12 height 9
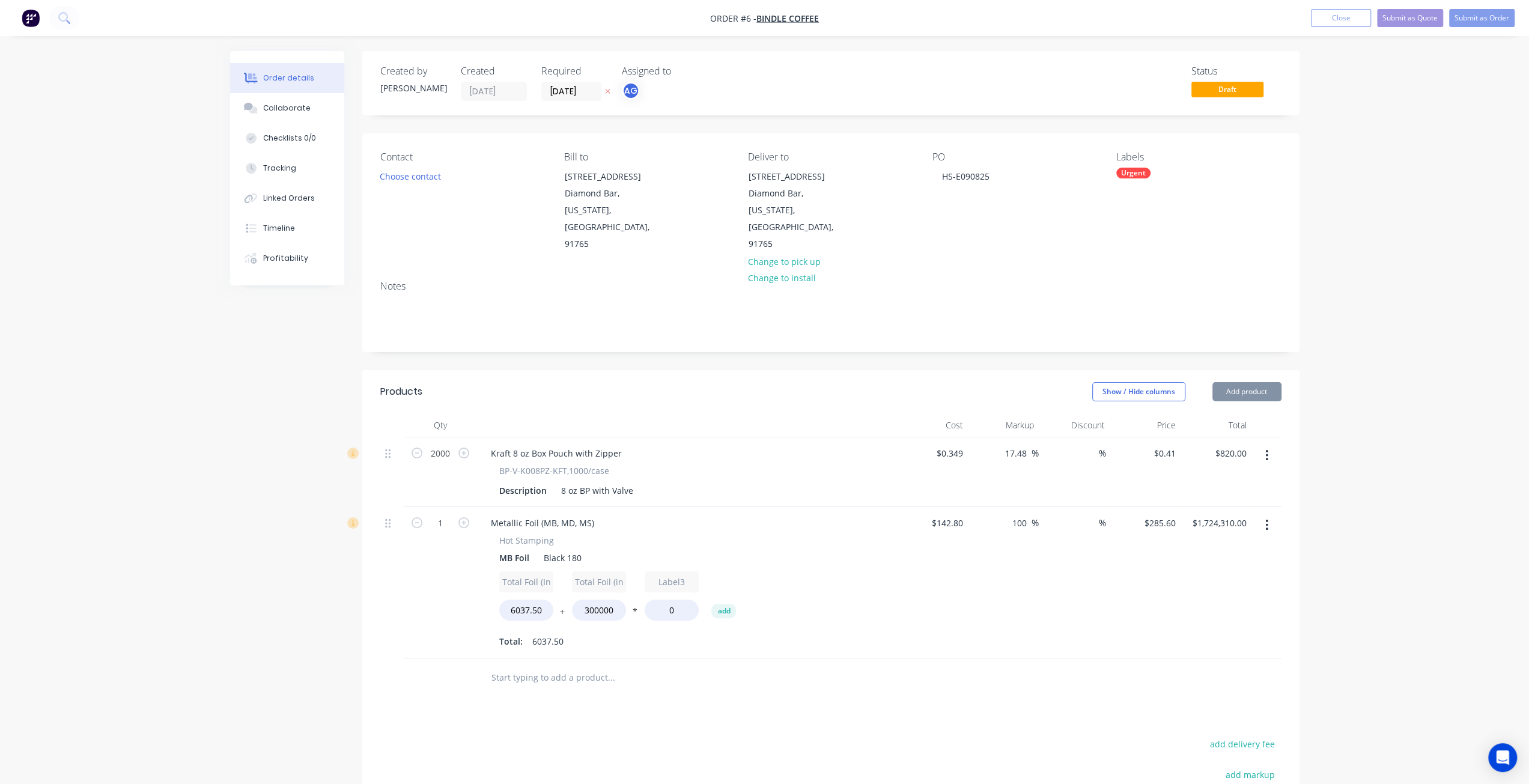
click at [562, 609] on button "+" at bounding box center [562, 613] width 12 height 9
click at [561, 609] on button "-" at bounding box center [562, 613] width 12 height 9
type input "$0.00"
drag, startPoint x: 618, startPoint y: 576, endPoint x: 526, endPoint y: 569, distance: 92.3
click at [528, 572] on div "Total Foil (In) 6037.50 * Total Foil (in^2) 300000 * Label3 0 add" at bounding box center [687, 598] width 375 height 54
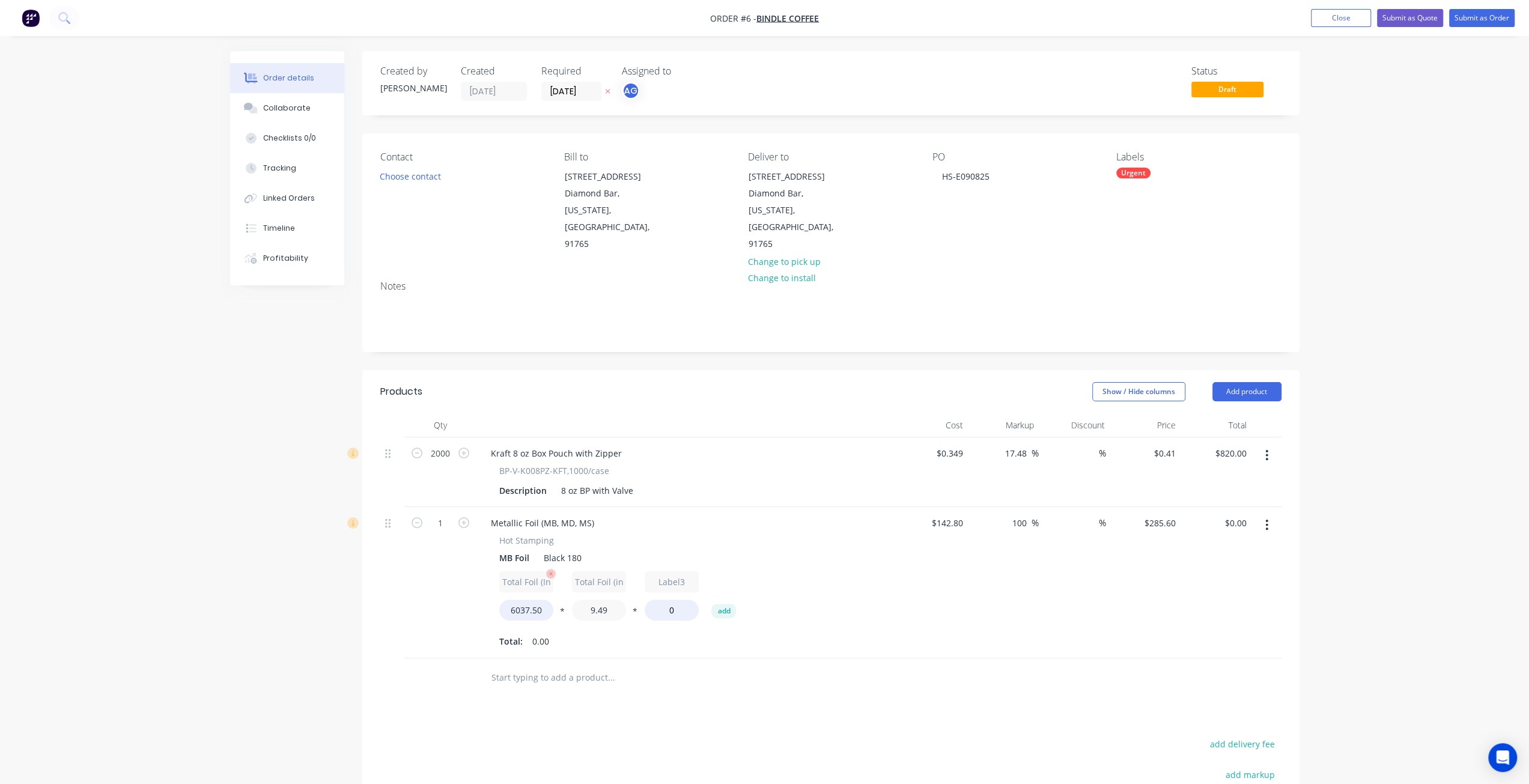
type input "9.49"
click at [635, 609] on button "*" at bounding box center [635, 613] width 12 height 9
click at [677, 599] on input "0" at bounding box center [672, 610] width 54 height 22
drag, startPoint x: 676, startPoint y: 580, endPoint x: 640, endPoint y: 581, distance: 36.0
click at [640, 581] on div "Total Foil (In) 6037.50 * Total Foil (in^2) 9.49 / Label3 0 add" at bounding box center [687, 598] width 375 height 54
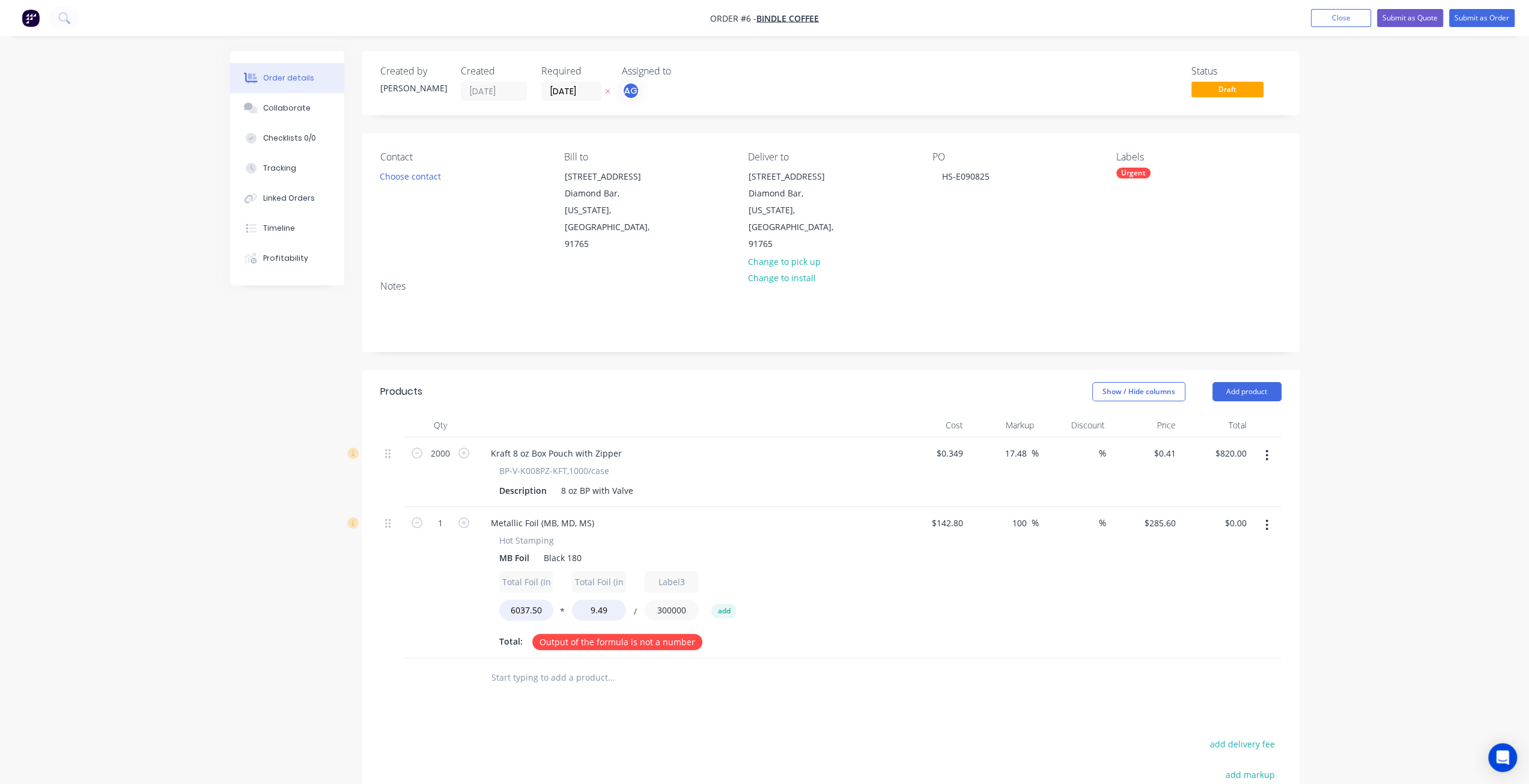
type input "300000"
drag, startPoint x: 640, startPoint y: 581, endPoint x: 791, endPoint y: 612, distance: 154.1
click at [791, 632] on div "Total: 0.19" at bounding box center [687, 641] width 375 height 18
drag, startPoint x: 790, startPoint y: 614, endPoint x: 737, endPoint y: 604, distance: 53.9
click at [791, 632] on div "Total: 0.19" at bounding box center [687, 641] width 375 height 18
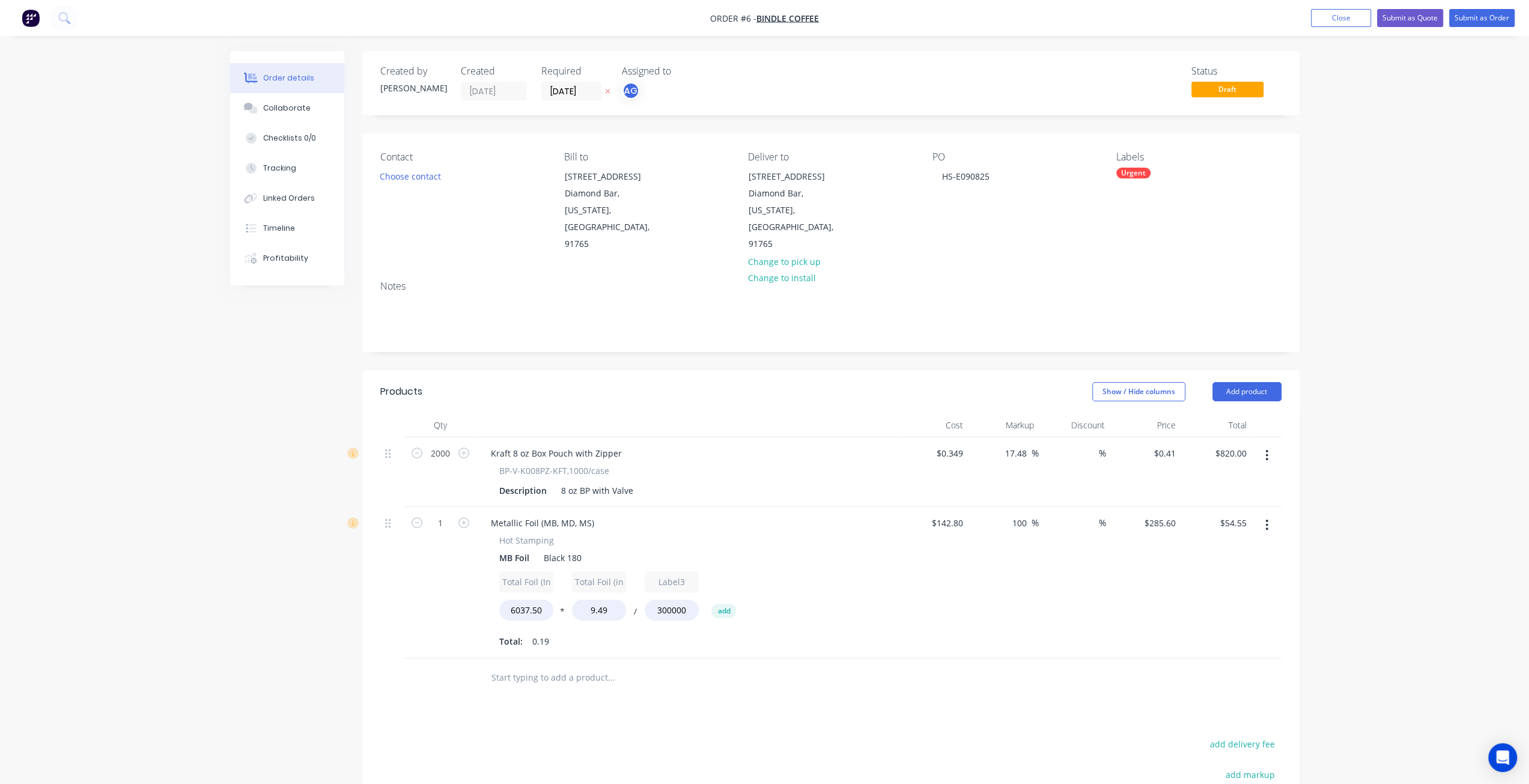
click at [939, 515] on div "$142.80 $142.80" at bounding box center [933, 583] width 71 height 152
click at [721, 604] on button "add" at bounding box center [723, 611] width 24 height 15
type input "$0.00"
click at [737, 599] on input "0" at bounding box center [744, 610] width 54 height 22
type input "142.80"
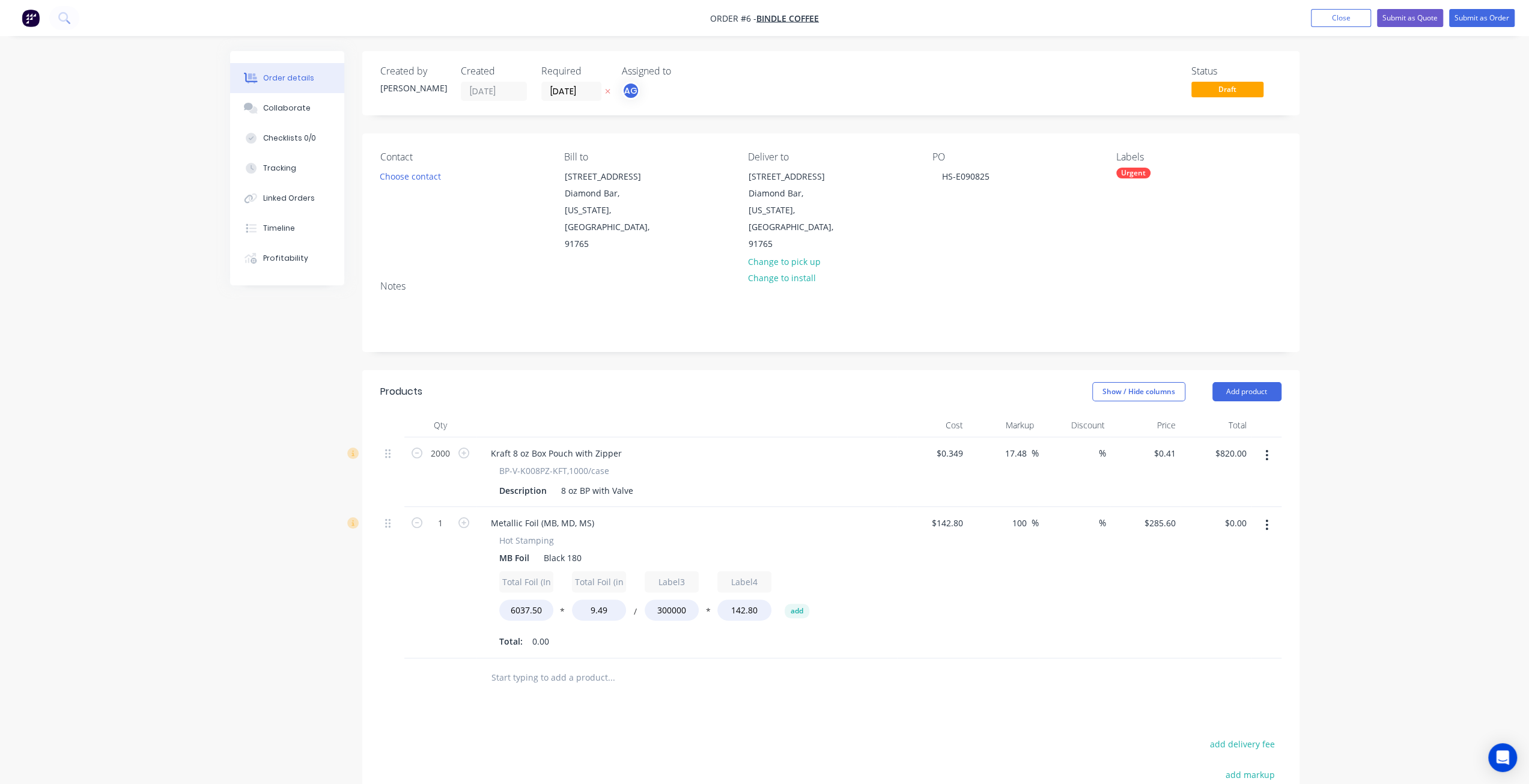
type input "$7,789.11"
type input "142.8"
click at [866, 572] on div "Total Foil (In) 6037.50 * Total Foil (in^2) 9.49 / Label3 300000 * Label4 142.8…" at bounding box center [687, 598] width 375 height 54
click at [954, 514] on input "142.8" at bounding box center [949, 523] width 37 height 18
type input "$27.27"
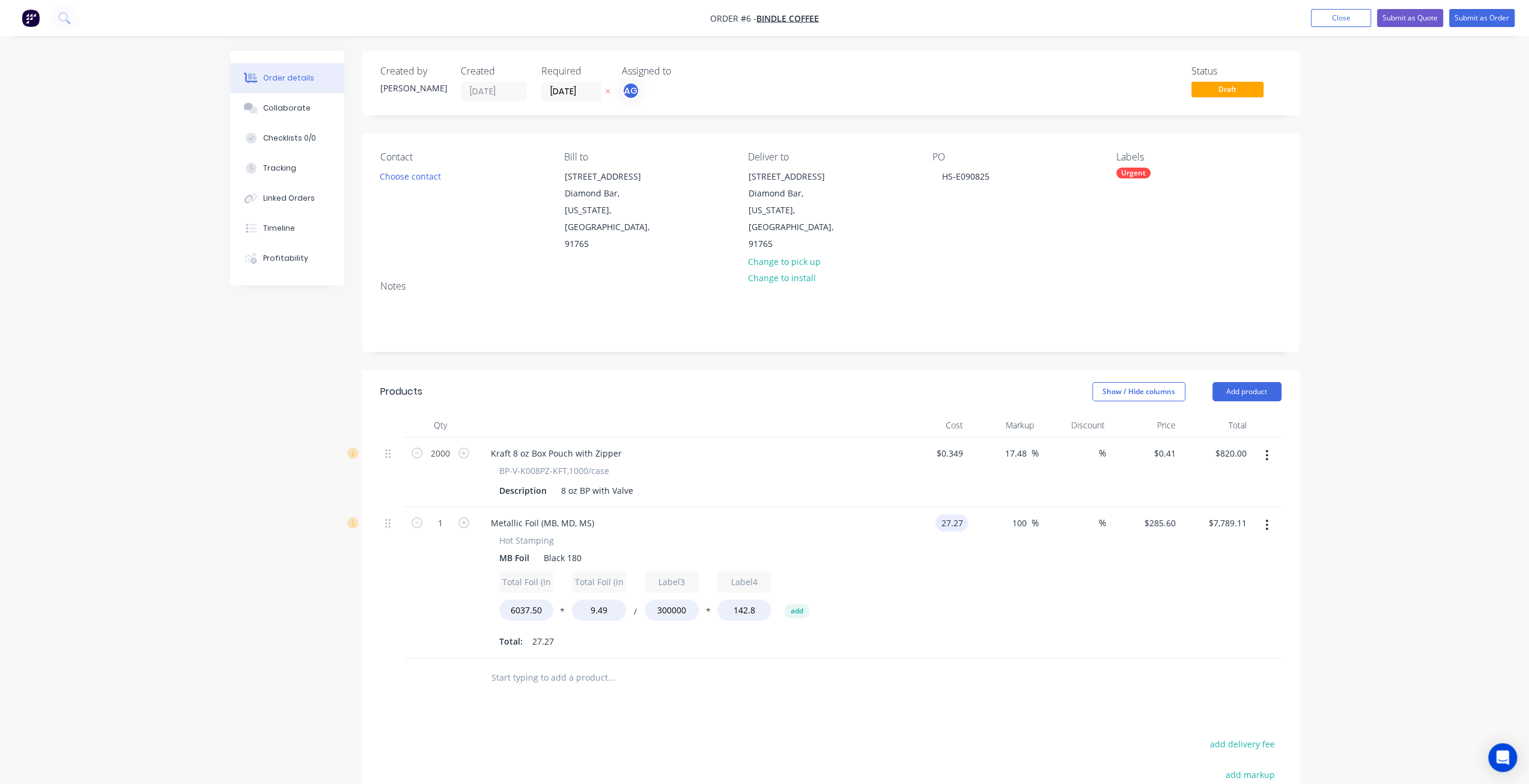
type input "$54.54"
click at [798, 604] on button "add" at bounding box center [797, 611] width 24 height 15
click at [814, 599] on input "0" at bounding box center [816, 610] width 54 height 22
click at [779, 609] on button "*" at bounding box center [781, 613] width 12 height 9
click at [774, 576] on div "Total Foil (In) 6037.50 * Total Foil (in^2) 9.49 / Label3 300000 * Label4 142.8…" at bounding box center [687, 611] width 375 height 79
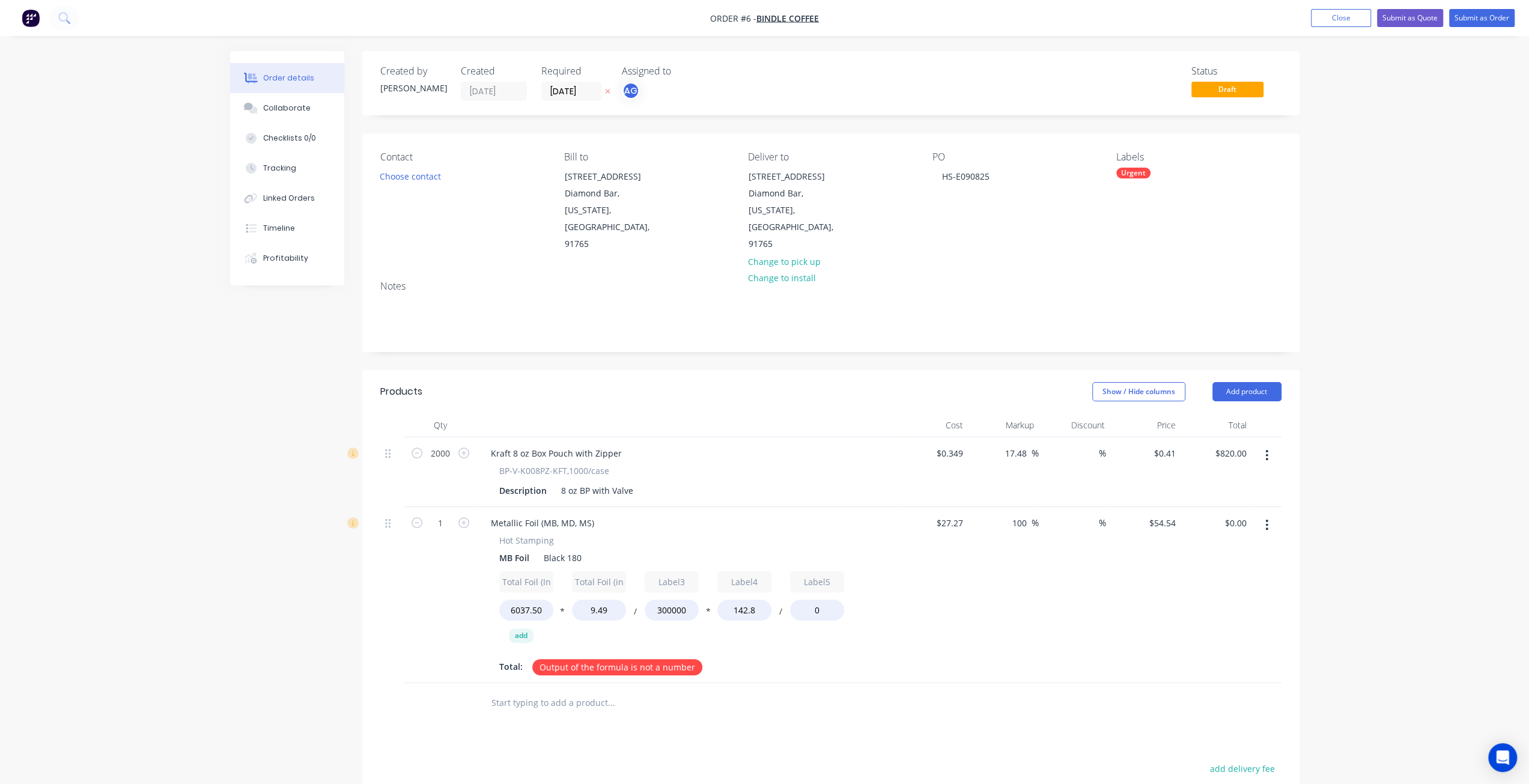
click at [782, 609] on button "/" at bounding box center [781, 613] width 12 height 9
type input "$1,487.46"
click at [812, 599] on input "0" at bounding box center [816, 610] width 54 height 22
type input "50"
type input "$4,214.46"
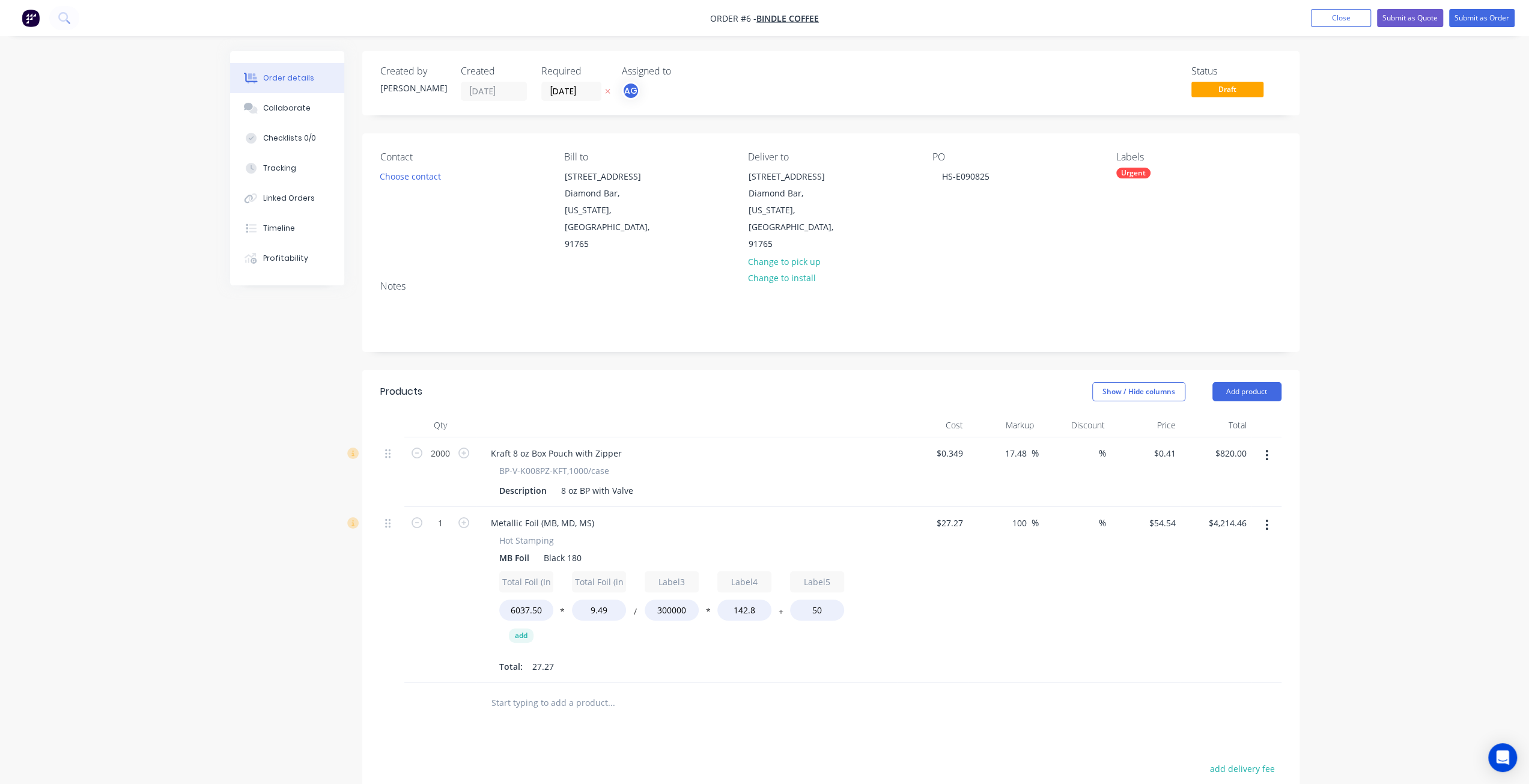
click at [922, 585] on div "$27.27 $27.27" at bounding box center [933, 595] width 71 height 177
click at [829, 599] on input "50" at bounding box center [816, 610] width 54 height 22
drag, startPoint x: 824, startPoint y: 579, endPoint x: 793, endPoint y: 586, distance: 31.8
click at [793, 586] on div "Total Foil (In) 6037.50 * Total Foil (in^2) 9.49 / Label3 300000 * Label4 142.8…" at bounding box center [687, 611] width 375 height 79
type input "20.50"
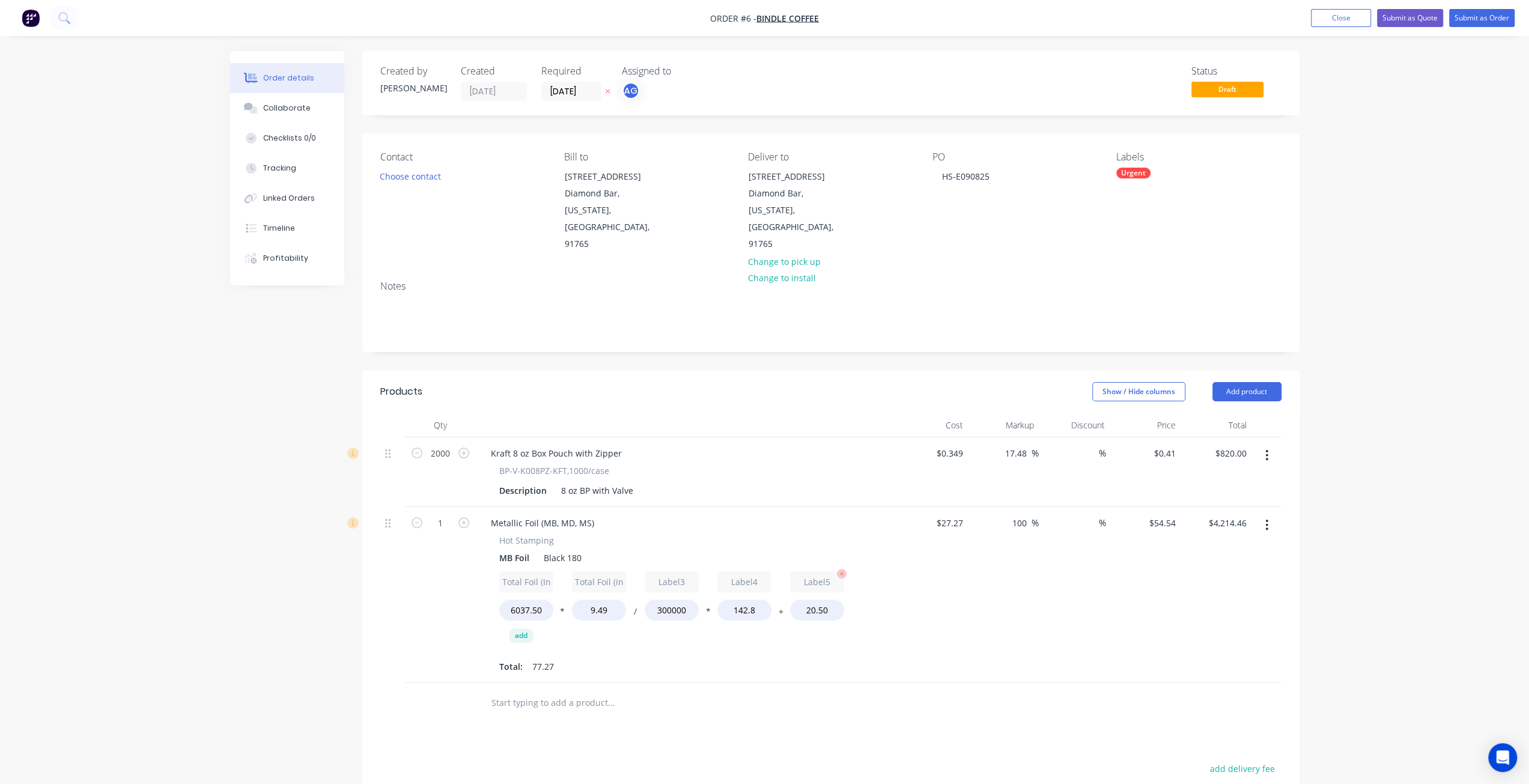
type input "$2,605.53"
type input "20.5"
click at [821, 572] on input "Label5" at bounding box center [816, 583] width 54 height 22
type input "5"
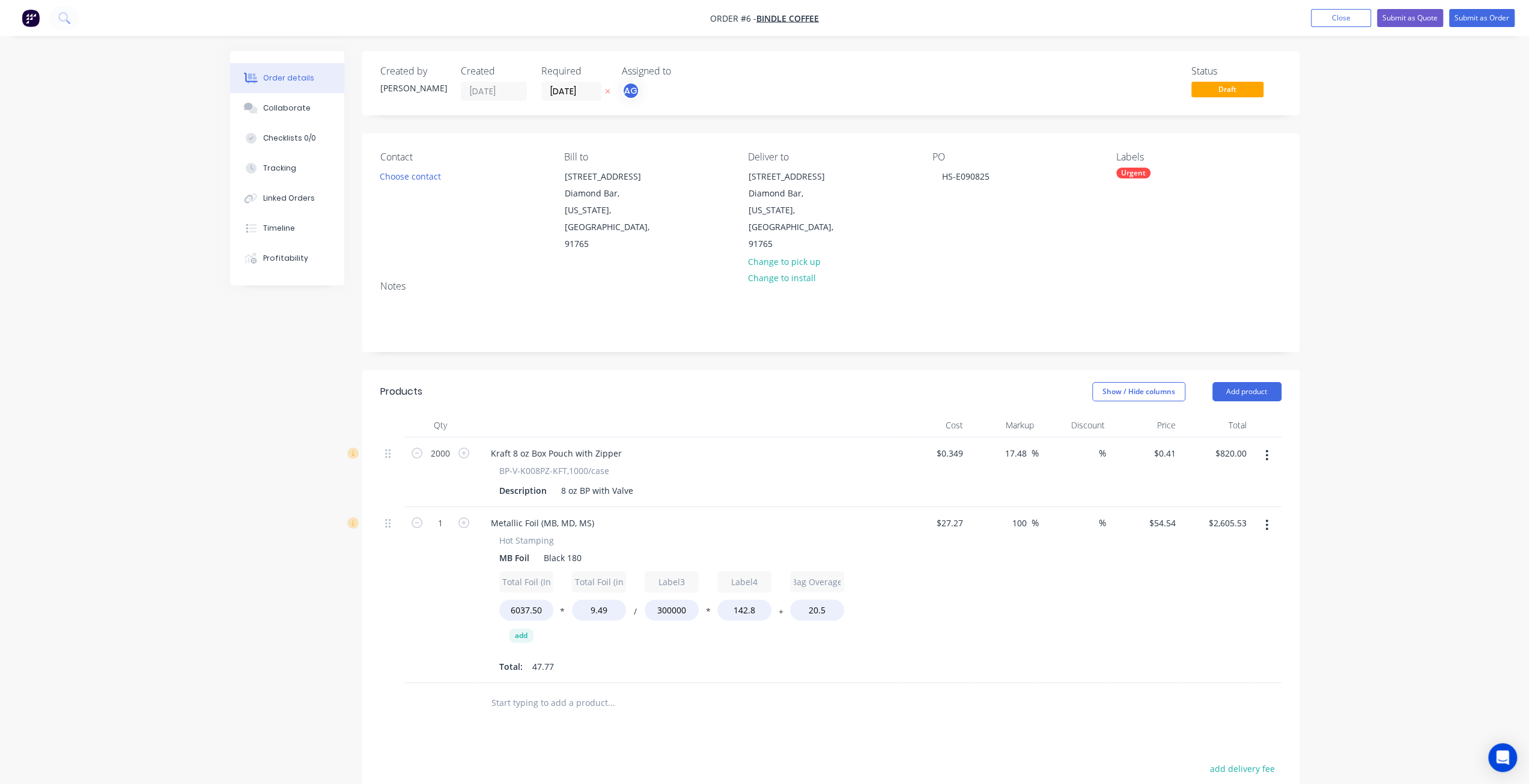
type input "Bag Overage"
click at [886, 559] on div "Hot Stamping MB Foil Black 180 Total Foil (In) 6037.50 * Total Foil (in^2) 9.49…" at bounding box center [686, 604] width 411 height 142
click at [748, 572] on input "Label4" at bounding box center [744, 583] width 54 height 22
drag, startPoint x: 724, startPoint y: 546, endPoint x: 784, endPoint y: 553, distance: 60.4
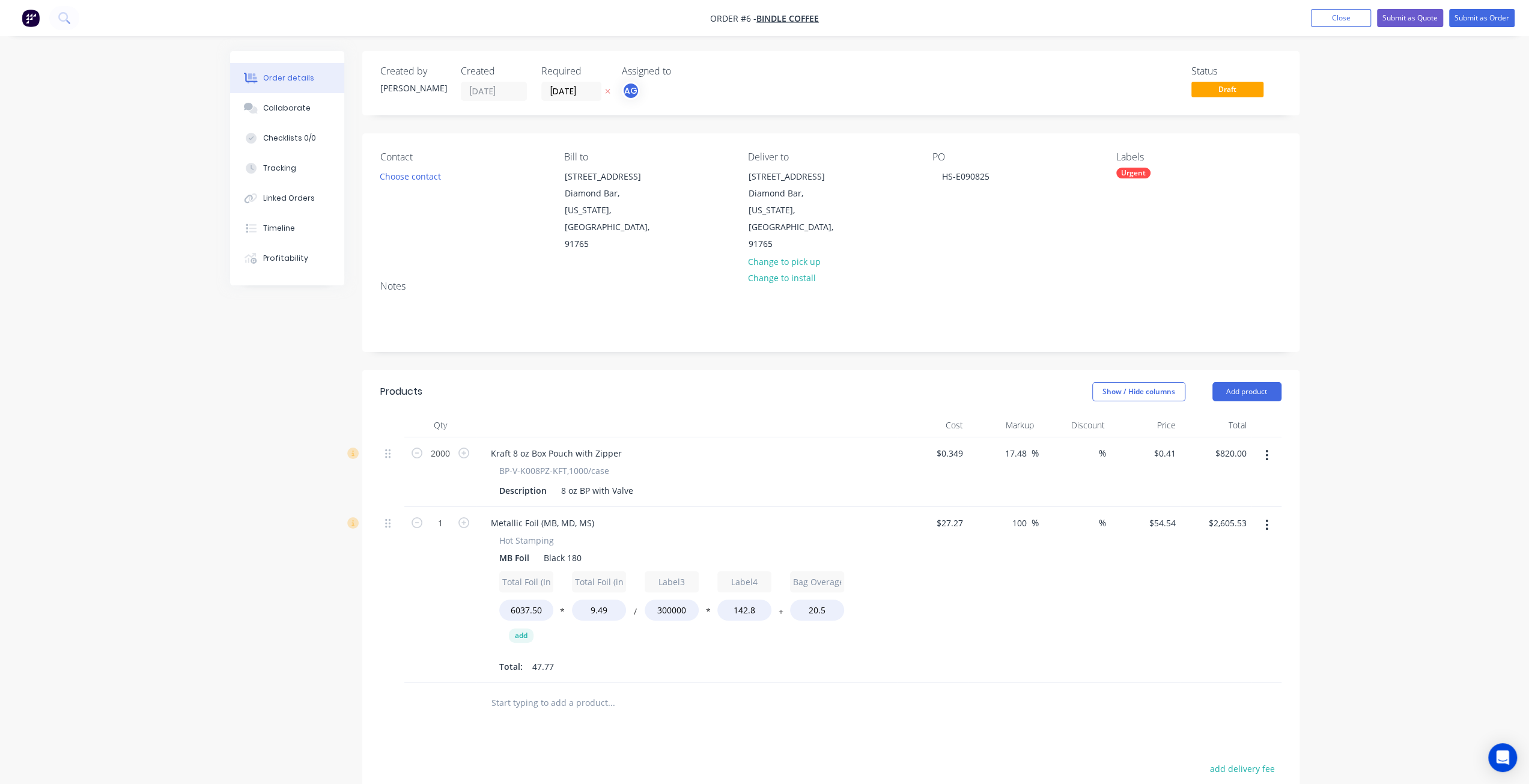
click at [784, 572] on div "Total Foil (In) 6037.50 * Total Foil (in^2) 9.49 / Label3 300000 * Label4 142.8…" at bounding box center [687, 611] width 375 height 79
type input "P"
type input "Roll $ + Cut"
click at [830, 657] on div "Total: 47.77" at bounding box center [687, 666] width 375 height 18
click at [672, 572] on input "Label3" at bounding box center [672, 583] width 54 height 22
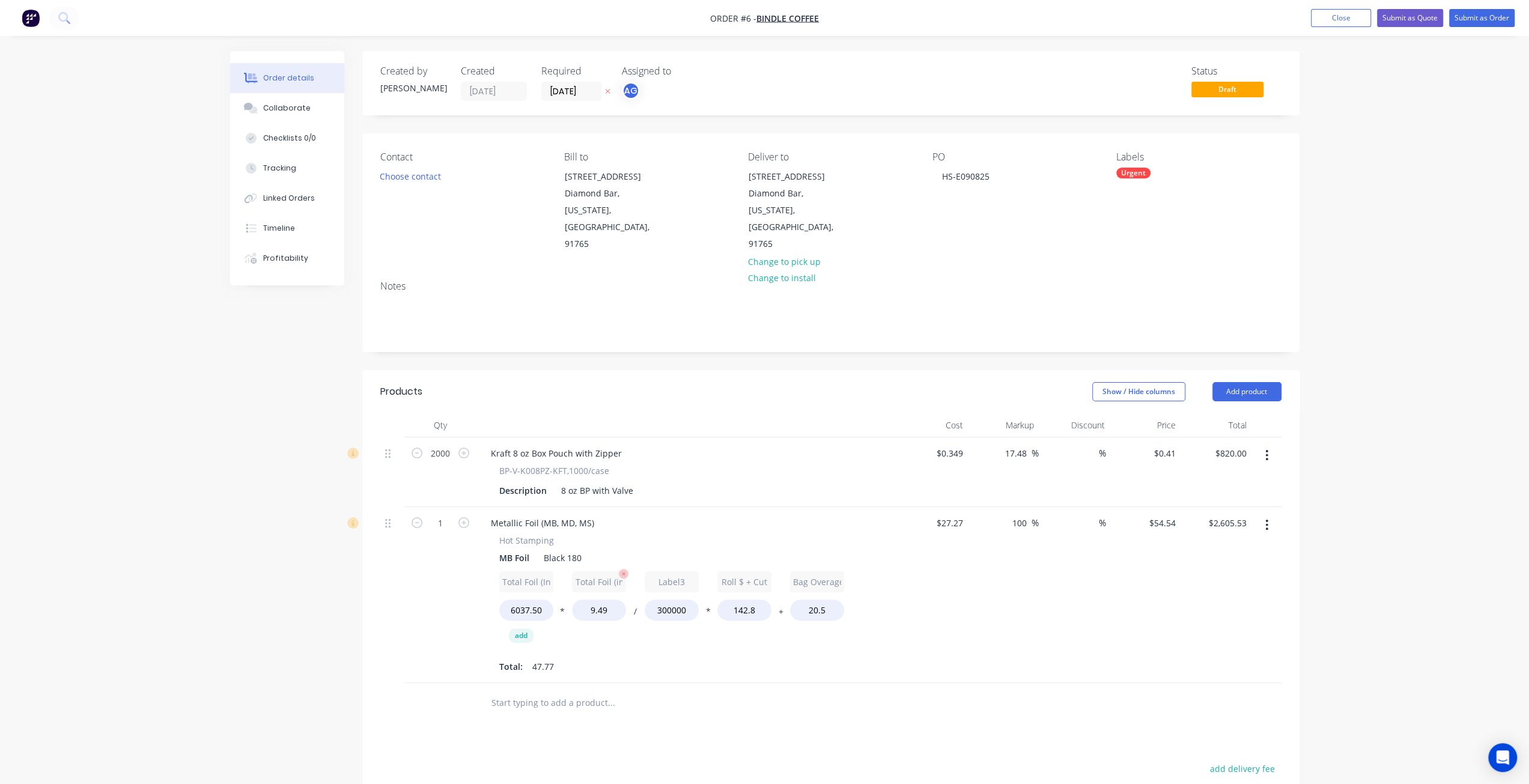
drag, startPoint x: 687, startPoint y: 549, endPoint x: 614, endPoint y: 550, distance: 73.0
click at [619, 572] on div "Total Foil (In) 6037.50 * Total Foil (in^2) 9.49 / Label3 300000 * Roll $ + Cut…" at bounding box center [687, 611] width 375 height 79
type input "Roll (sq. in.)"
click at [957, 588] on div "$27.27 $27.27" at bounding box center [933, 595] width 71 height 177
click at [976, 569] on div "100 100 %" at bounding box center [1003, 595] width 71 height 177
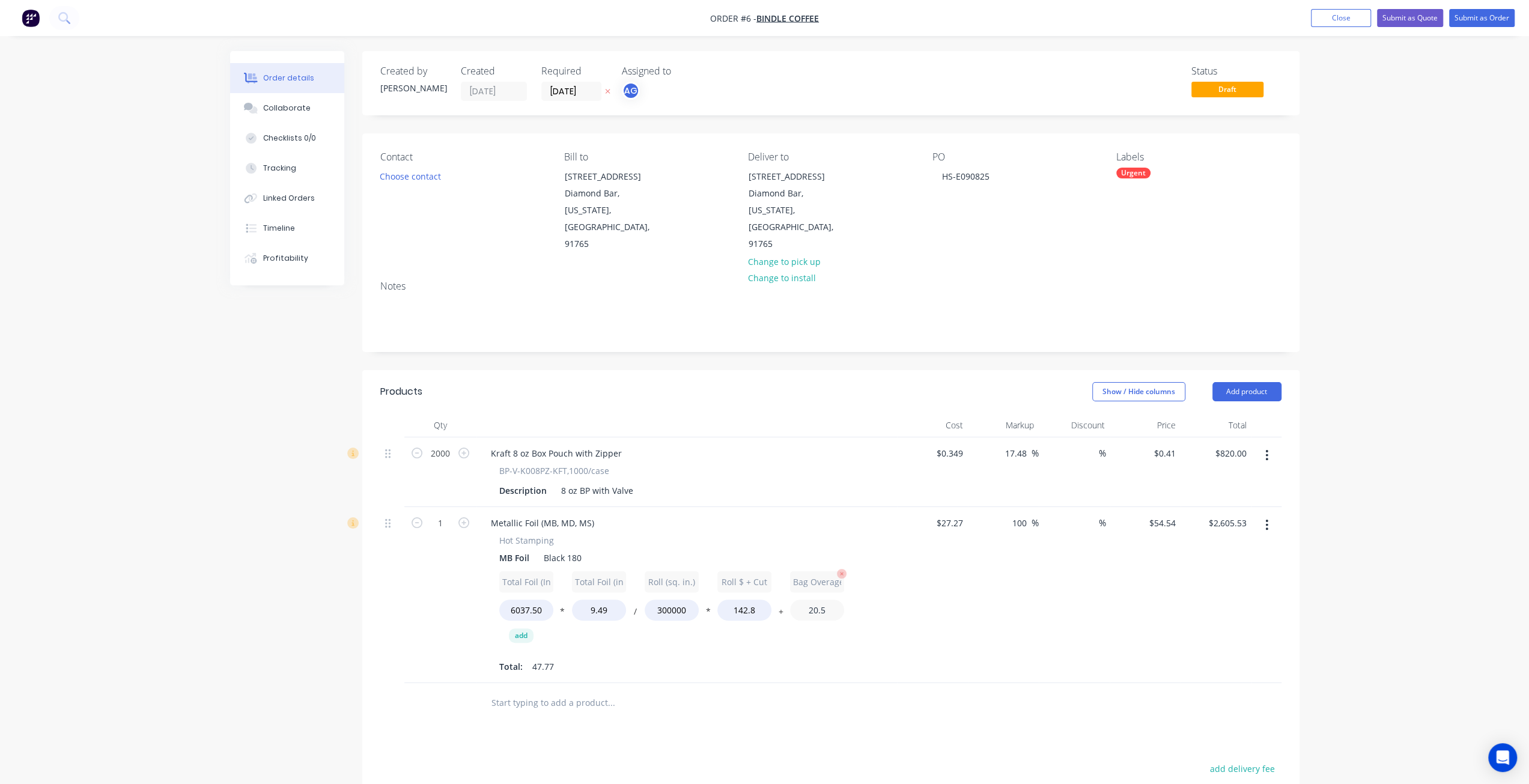
click at [829, 599] on input "20.5" at bounding box center [816, 610] width 54 height 22
click at [1023, 578] on div "100 100 %" at bounding box center [1003, 595] width 71 height 177
click at [952, 507] on div "$27.27 $27.27" at bounding box center [933, 595] width 71 height 177
click at [951, 514] on input "27.27" at bounding box center [951, 523] width 32 height 18
type input "$47.47"
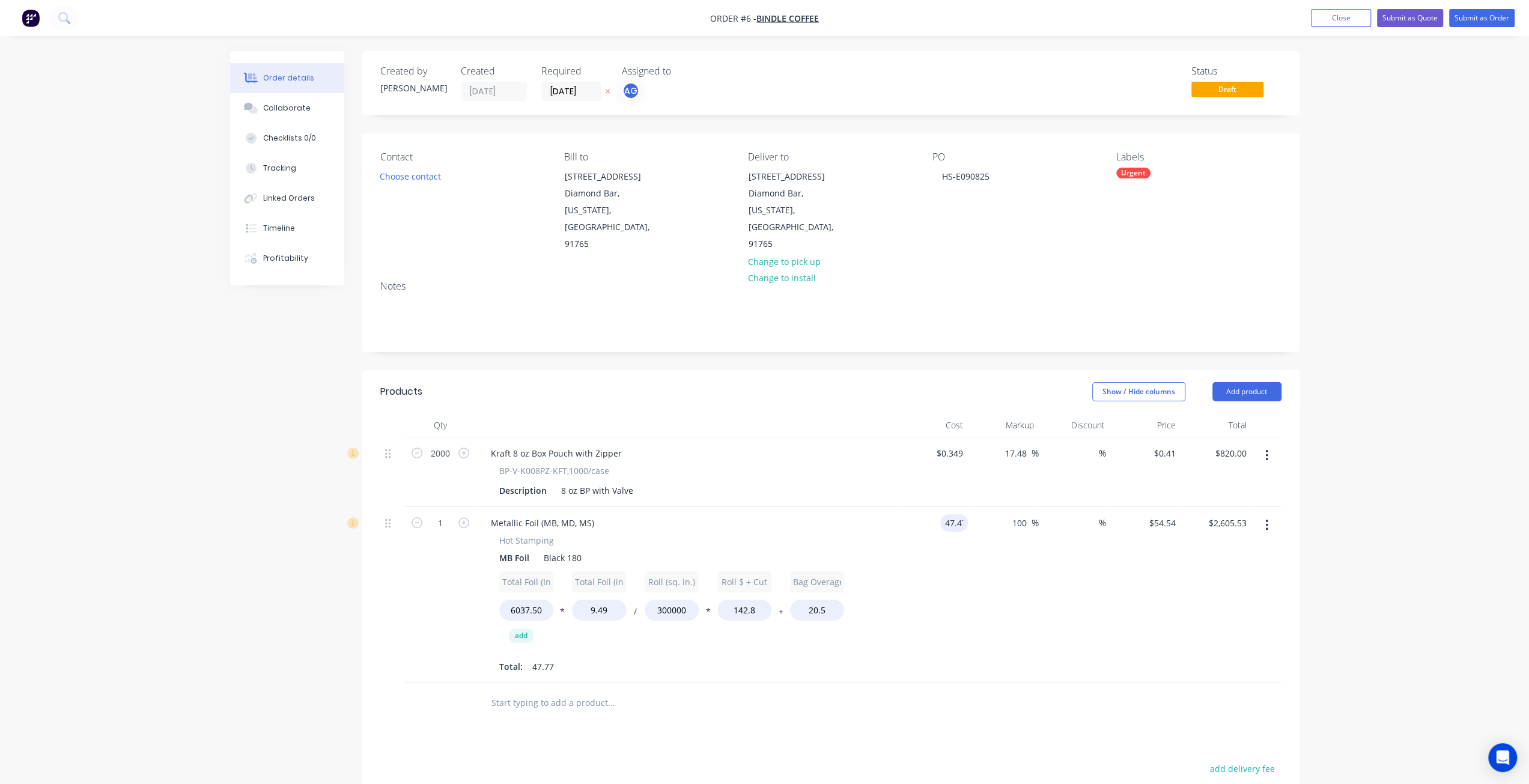
type input "$94.94"
type input "$4,535.55"
type input "$94.94"
click at [1237, 509] on div "$4,535.55 4535.55" at bounding box center [1216, 595] width 71 height 177
click at [516, 629] on button "add" at bounding box center [521, 635] width 24 height 15
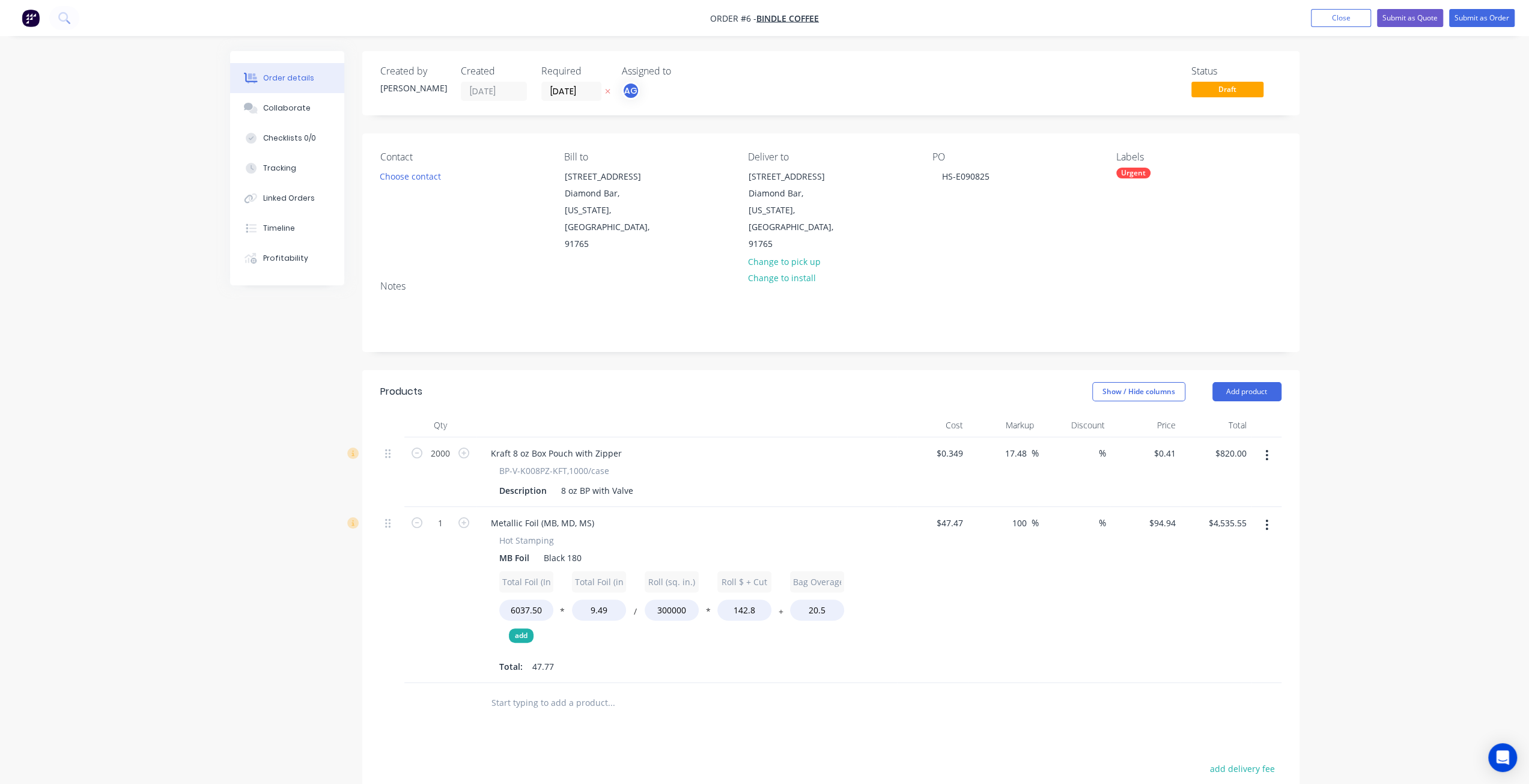
type input "$2,589.28"
click at [852, 609] on button "*" at bounding box center [853, 613] width 12 height 9
click at [526, 657] on input "0" at bounding box center [526, 668] width 54 height 22
type input "100"
type input "$2,608.74"
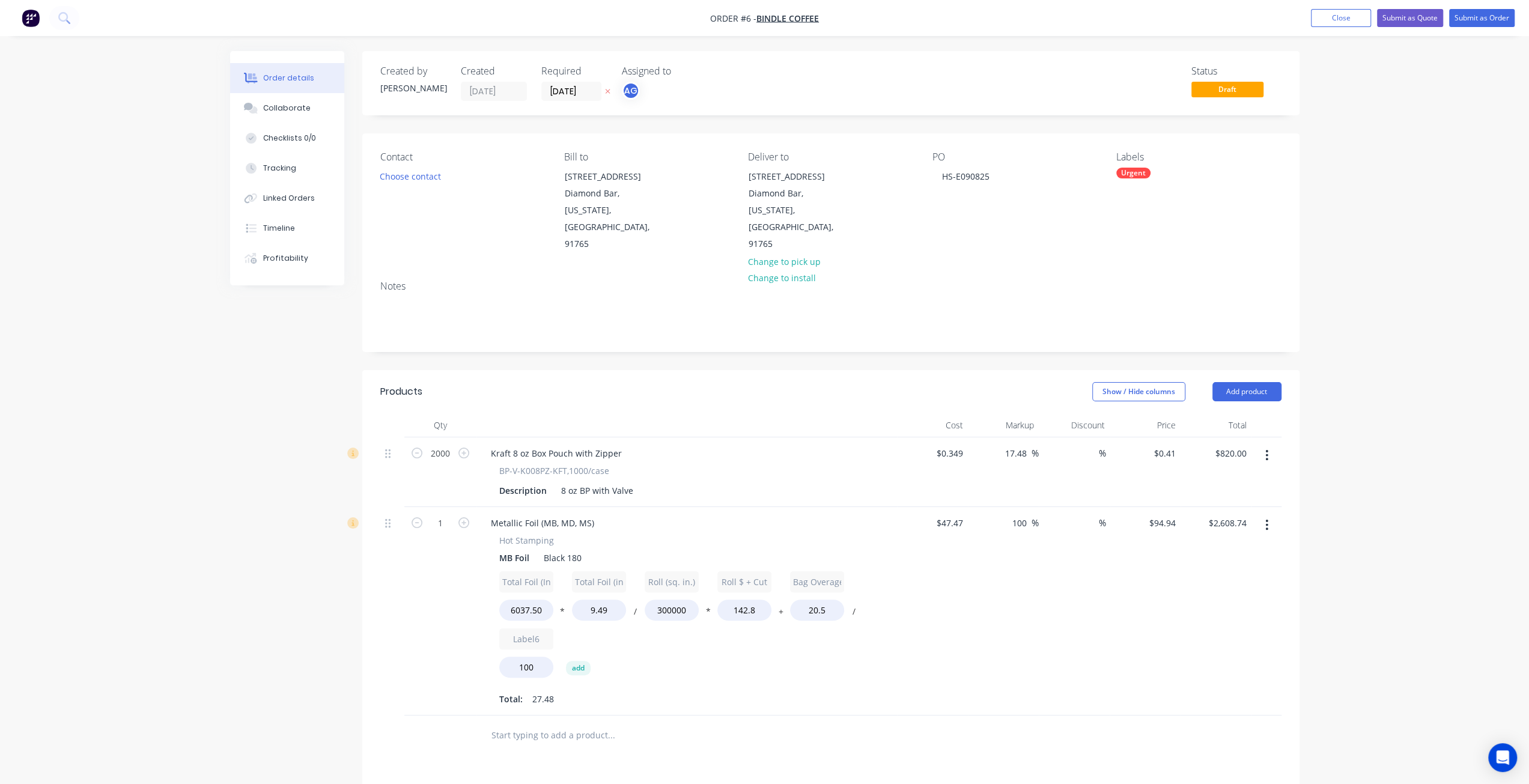
click at [764, 611] on div "Total Foil (In) 6037.50 * Total Foil (in^2) 9.49 / Roll (sq. in.) 300000 * Roll…" at bounding box center [687, 628] width 375 height 111
click at [542, 657] on input "100" at bounding box center [526, 668] width 54 height 22
type input "1000"
click at [656, 615] on div "Total Foil (In) 6037.50 * Total Foil (in^2) 9.49 / Roll (sq. in.) 300000 * Roll…" at bounding box center [687, 628] width 375 height 111
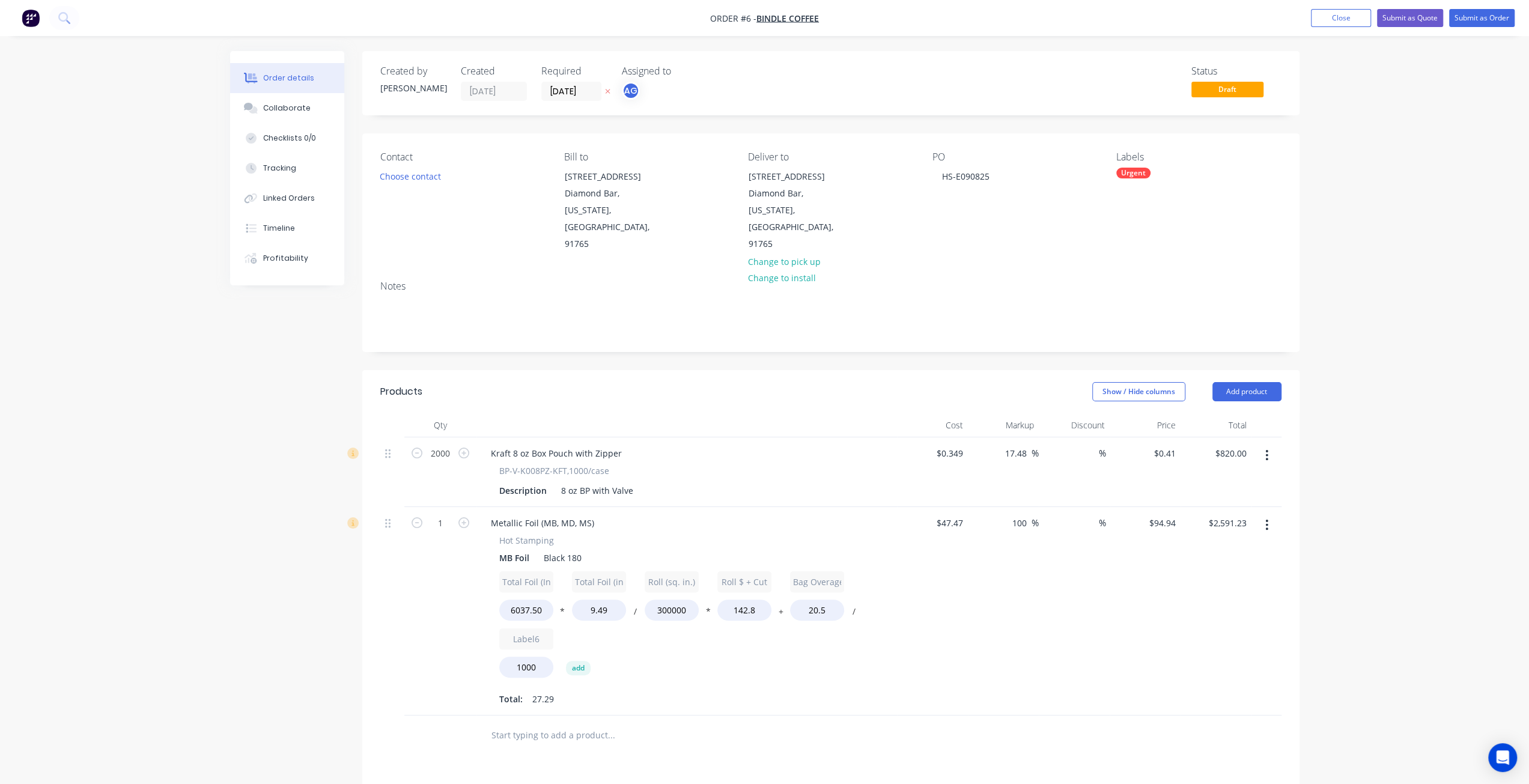
click at [660, 615] on div "Total Foil (In) 6037.50 * Total Foil (in^2) 9.49 / Roll (sq. in.) 300000 * Roll…" at bounding box center [687, 628] width 375 height 111
click at [855, 609] on button "/" at bounding box center [853, 613] width 12 height 9
click at [855, 609] on button "+" at bounding box center [853, 613] width 12 height 9
click at [855, 609] on button "-" at bounding box center [853, 613] width 12 height 9
click at [855, 609] on button "*" at bounding box center [853, 613] width 12 height 9
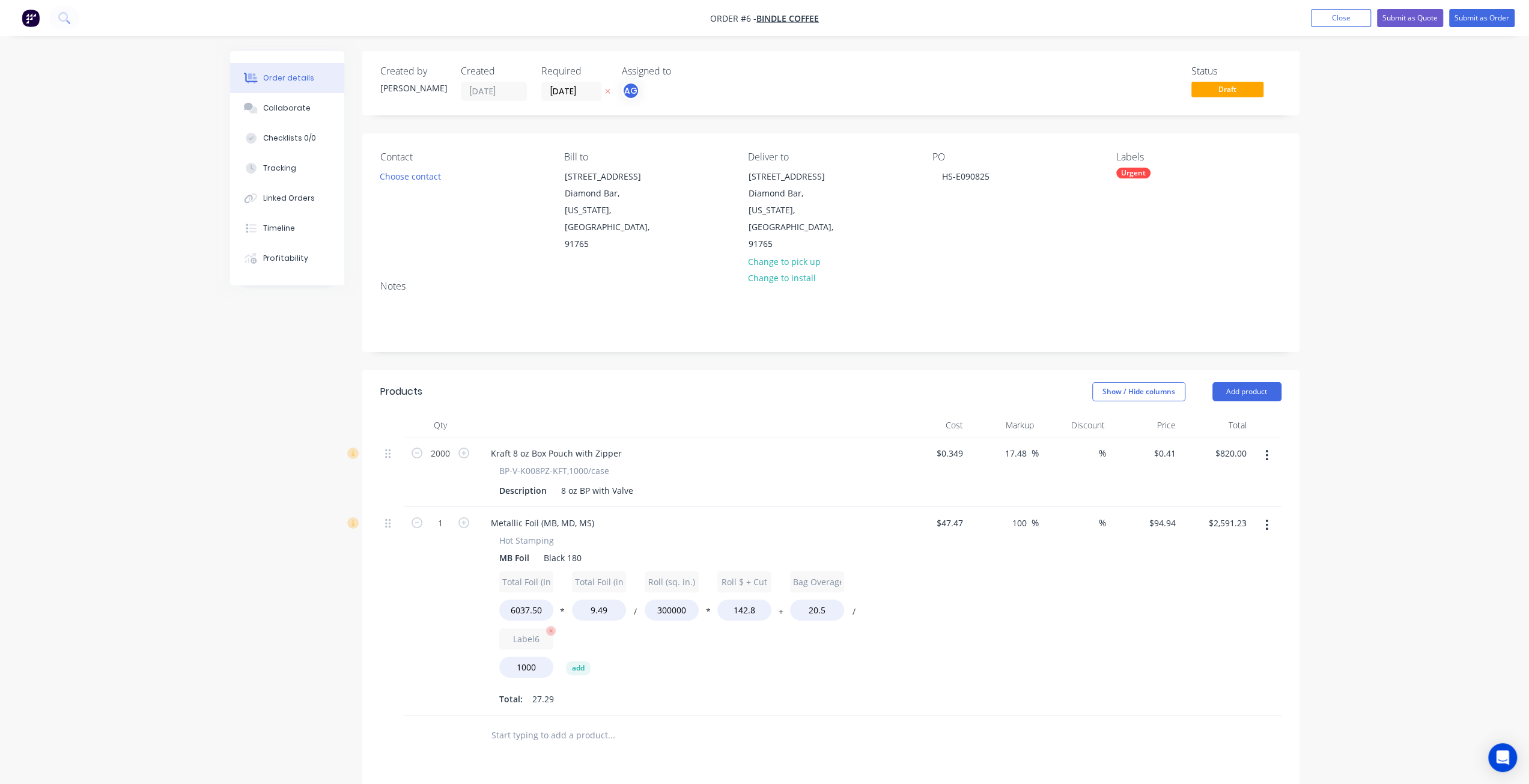
click at [553, 627] on icon "button" at bounding box center [551, 632] width 10 height 10
type input "$4,535.55"
click at [949, 514] on input "47.47" at bounding box center [951, 523] width 32 height 18
type input "0"
type input "$0.00"
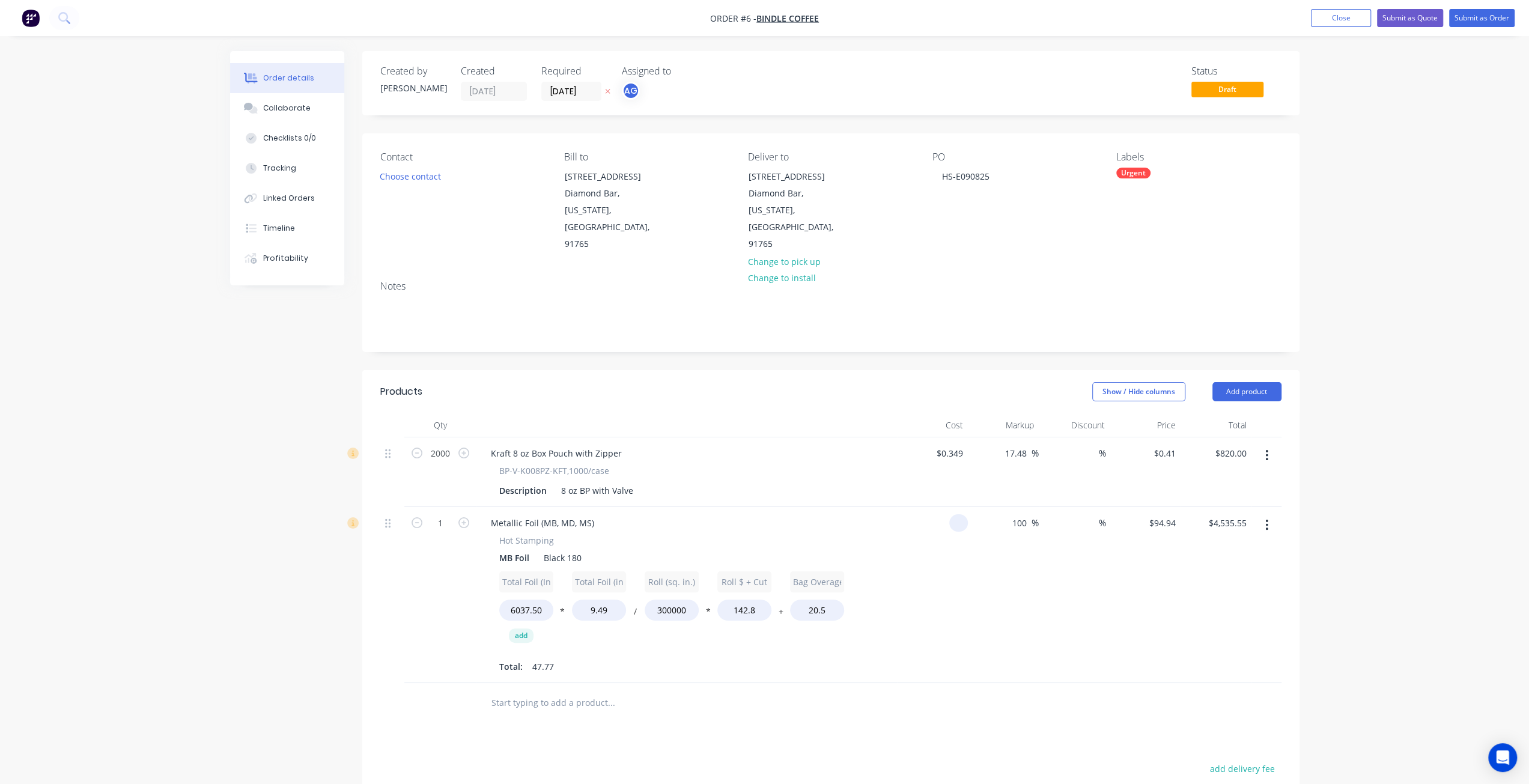
type input "$0.00"
click at [1074, 573] on div "%" at bounding box center [1074, 595] width 71 height 177
click at [1052, 561] on div "%" at bounding box center [1074, 595] width 71 height 177
click at [955, 514] on input "0" at bounding box center [954, 523] width 27 height 18
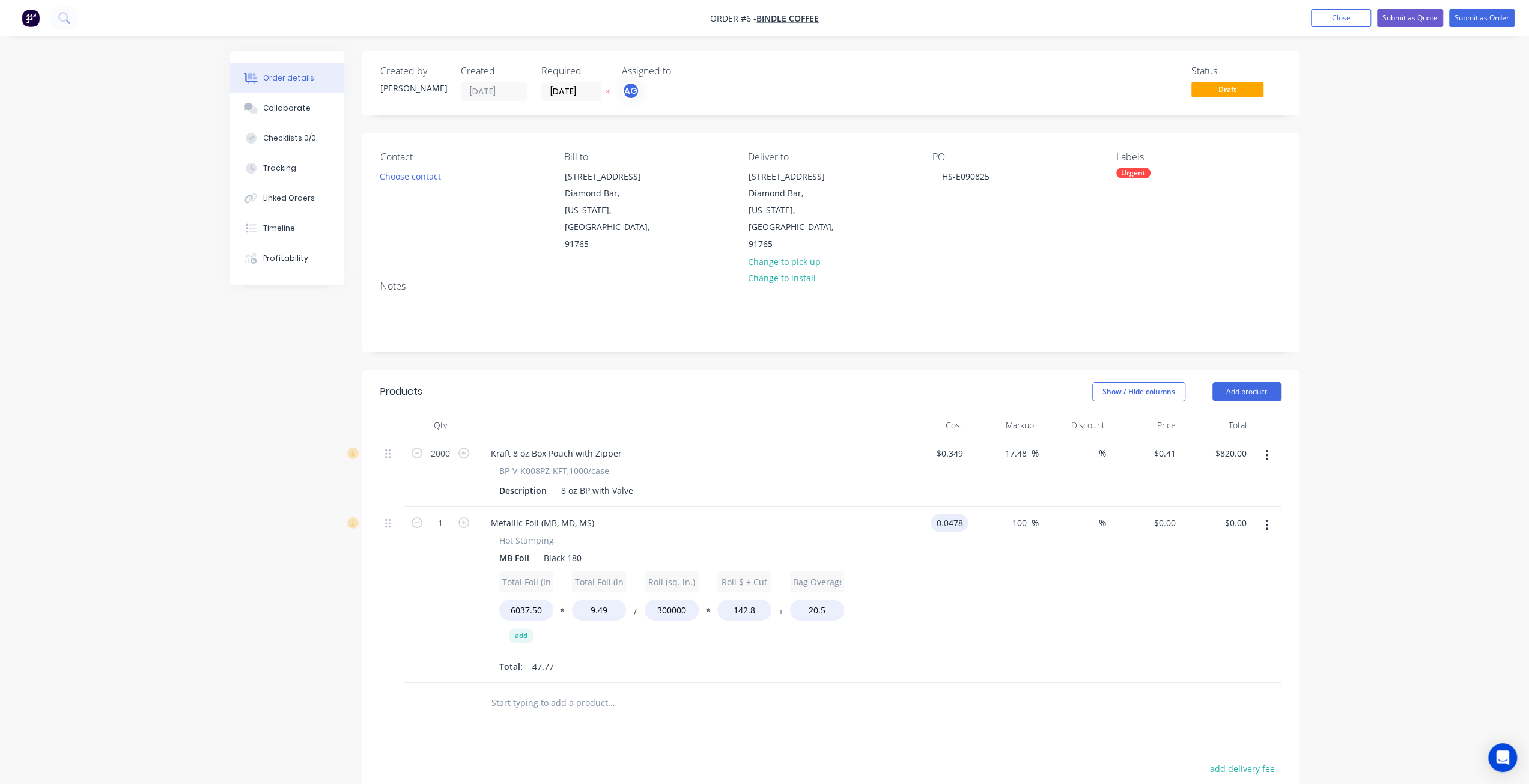
type input "$0.0478"
type input "$0.0956"
type input "$4.57"
type input "$47.77"
type input "$95.54"
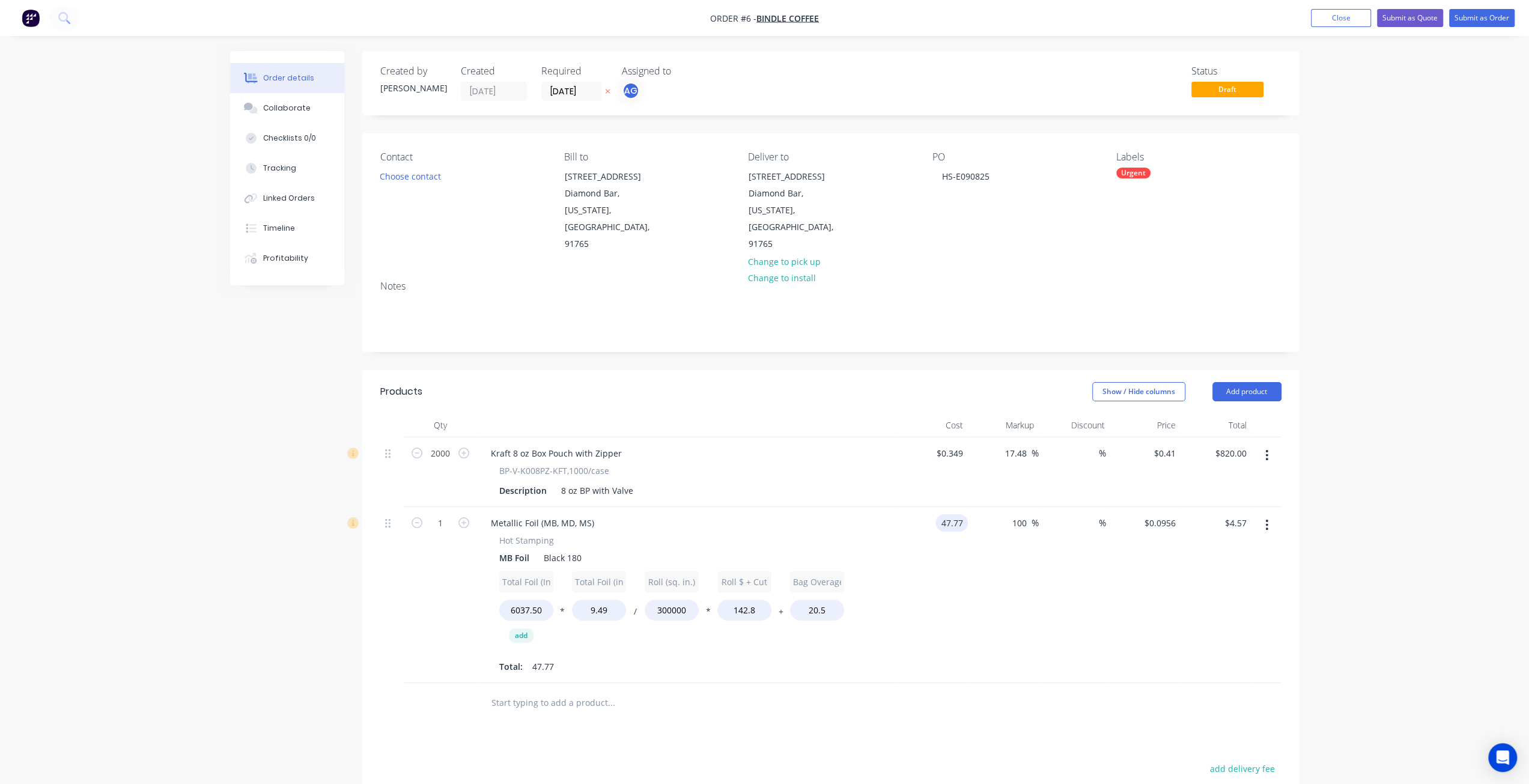
type input "$4,564.21"
type input "$95.54"
type input "4564.21"
type input "$95.5399"
type input "$4,564.21"
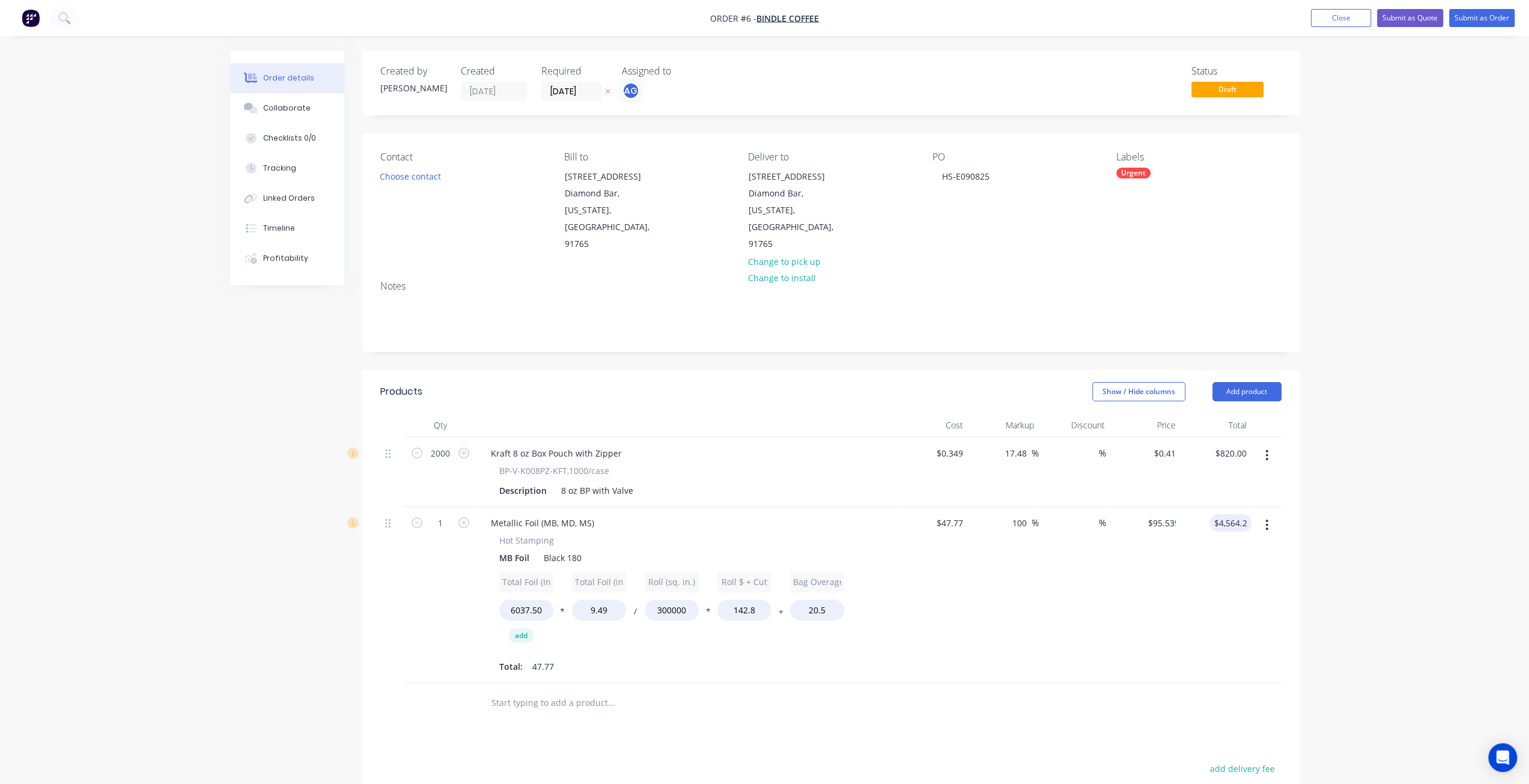
click at [929, 507] on div "$47.77 $47.77" at bounding box center [933, 595] width 71 height 177
click at [946, 514] on input "47.77" at bounding box center [951, 523] width 32 height 18
type input "$0.4777"
type input "$0.9554"
type input "$45.64"
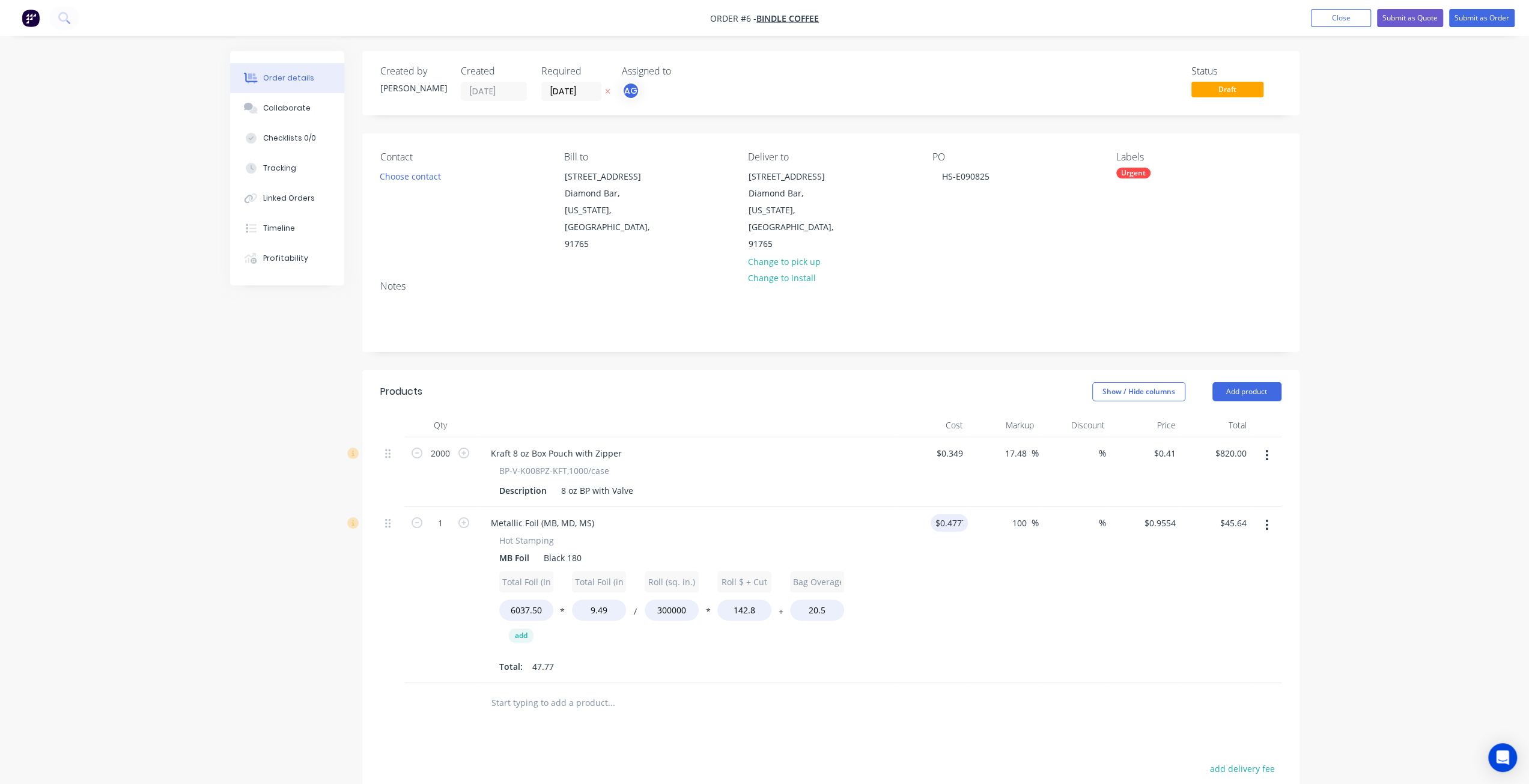
drag, startPoint x: 1106, startPoint y: 554, endPoint x: 1105, endPoint y: 548, distance: 6.1
click at [1105, 548] on div "%" at bounding box center [1074, 595] width 71 height 177
type input "1000"
type input "$45,642.13"
click at [1078, 593] on div "%" at bounding box center [1074, 595] width 71 height 177
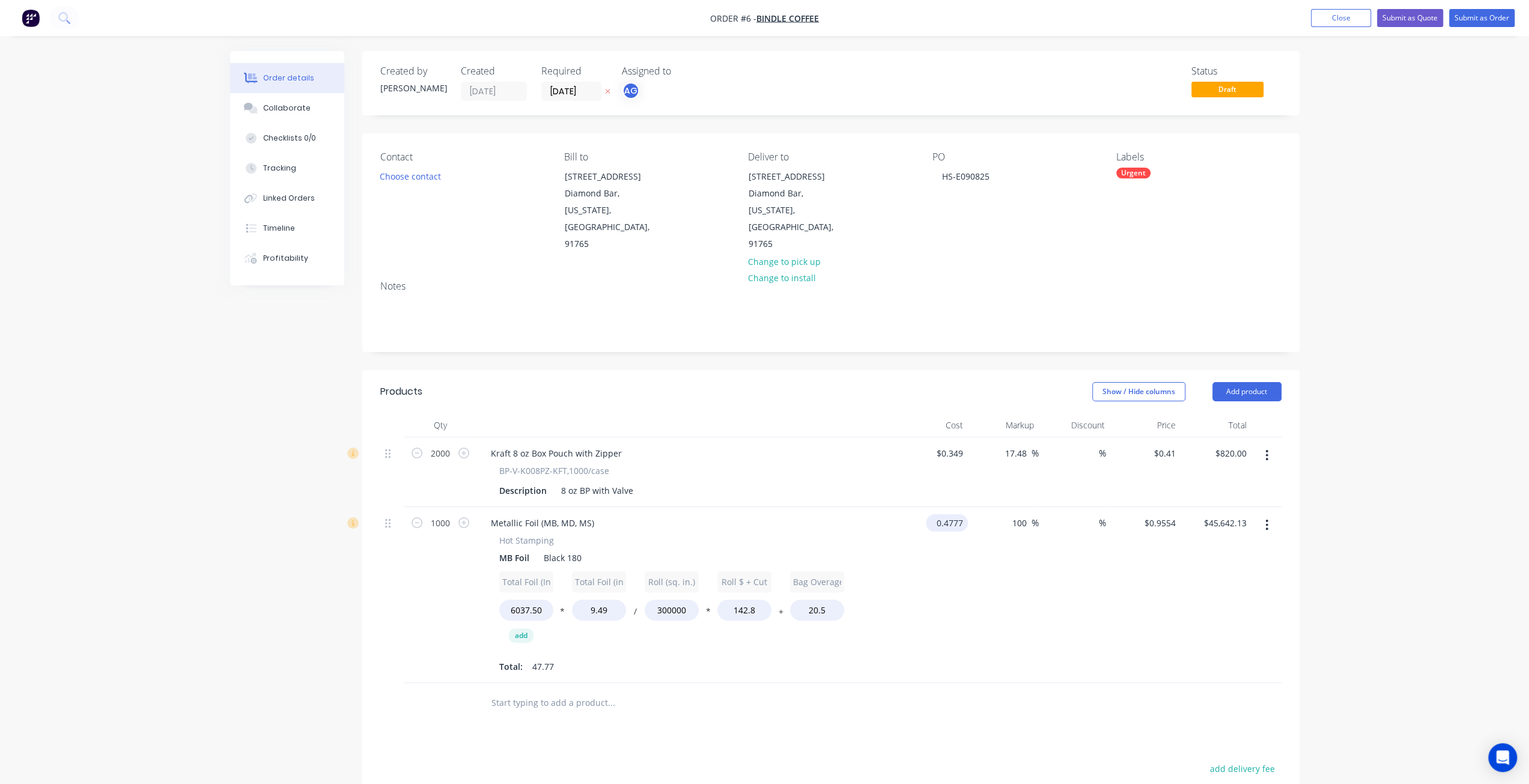
click at [947, 514] on input "0.4777" at bounding box center [949, 523] width 37 height 18
type input "$0.0478"
type input "$0.0956"
type input "$4,567.08"
click at [1100, 530] on div "%" at bounding box center [1074, 595] width 71 height 177
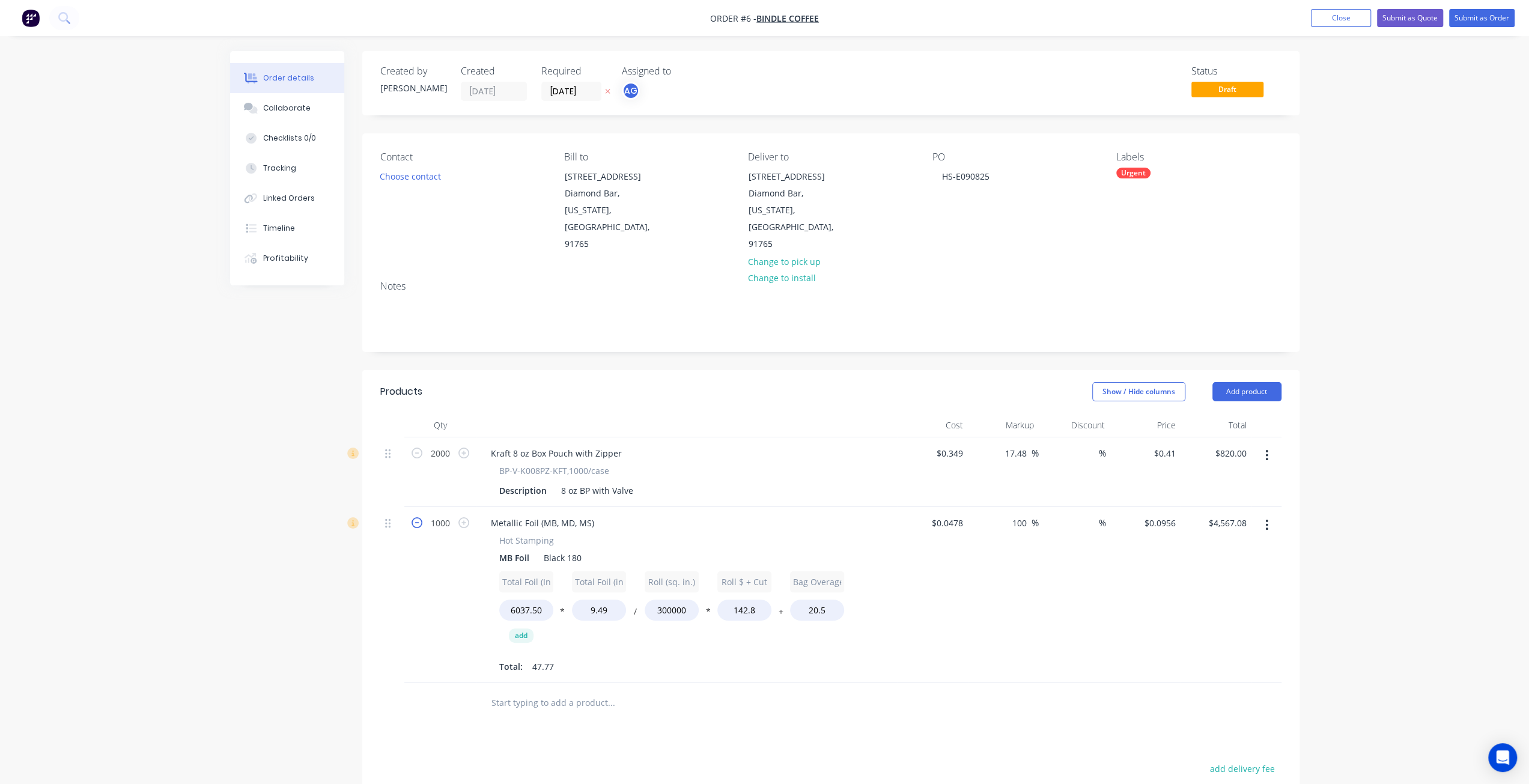
click at [415, 517] on icon "button" at bounding box center [416, 522] width 11 height 11
type input "999"
type input "$4,562.51"
click at [415, 517] on icon "button" at bounding box center [416, 522] width 11 height 11
type input "998"
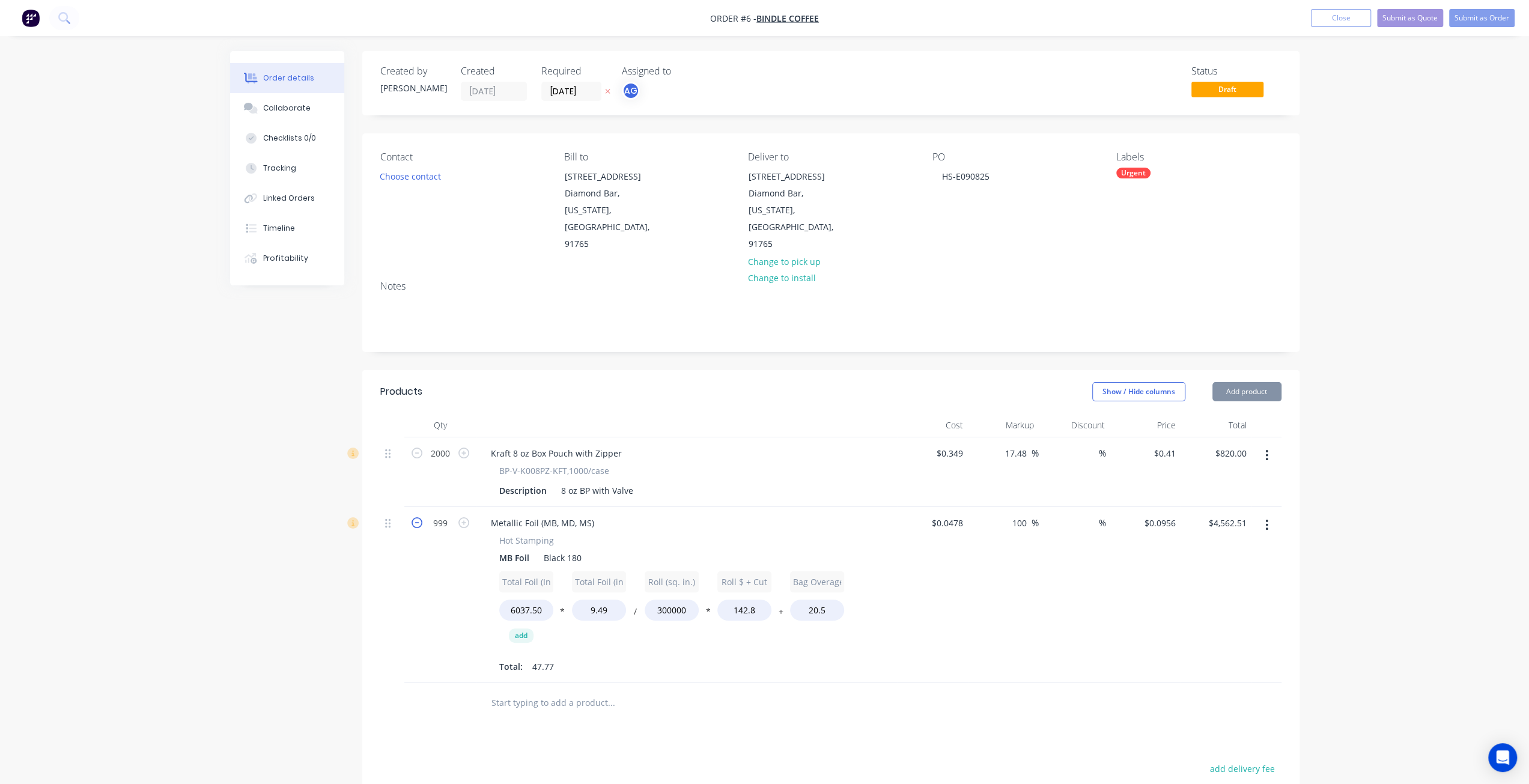
type input "$4,557.95"
type input "100"
type input "$456.71"
click at [1099, 580] on div "%" at bounding box center [1074, 595] width 71 height 177
click at [938, 514] on input "0.0478" at bounding box center [949, 523] width 37 height 18
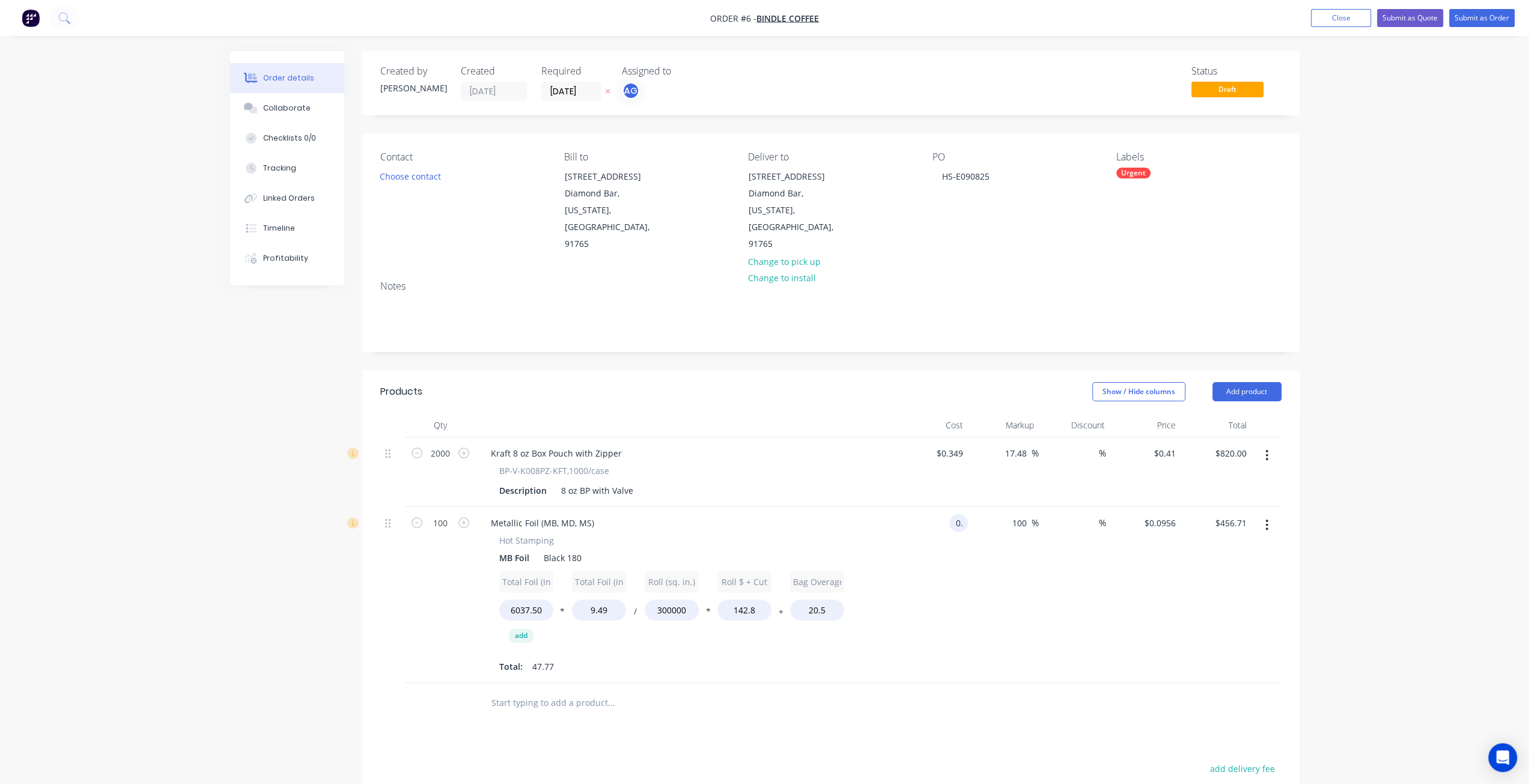
type input "0"
type input "$4.778"
type input "$9.556"
type input "$45,651.69"
click at [415, 517] on icon "button" at bounding box center [416, 522] width 11 height 11
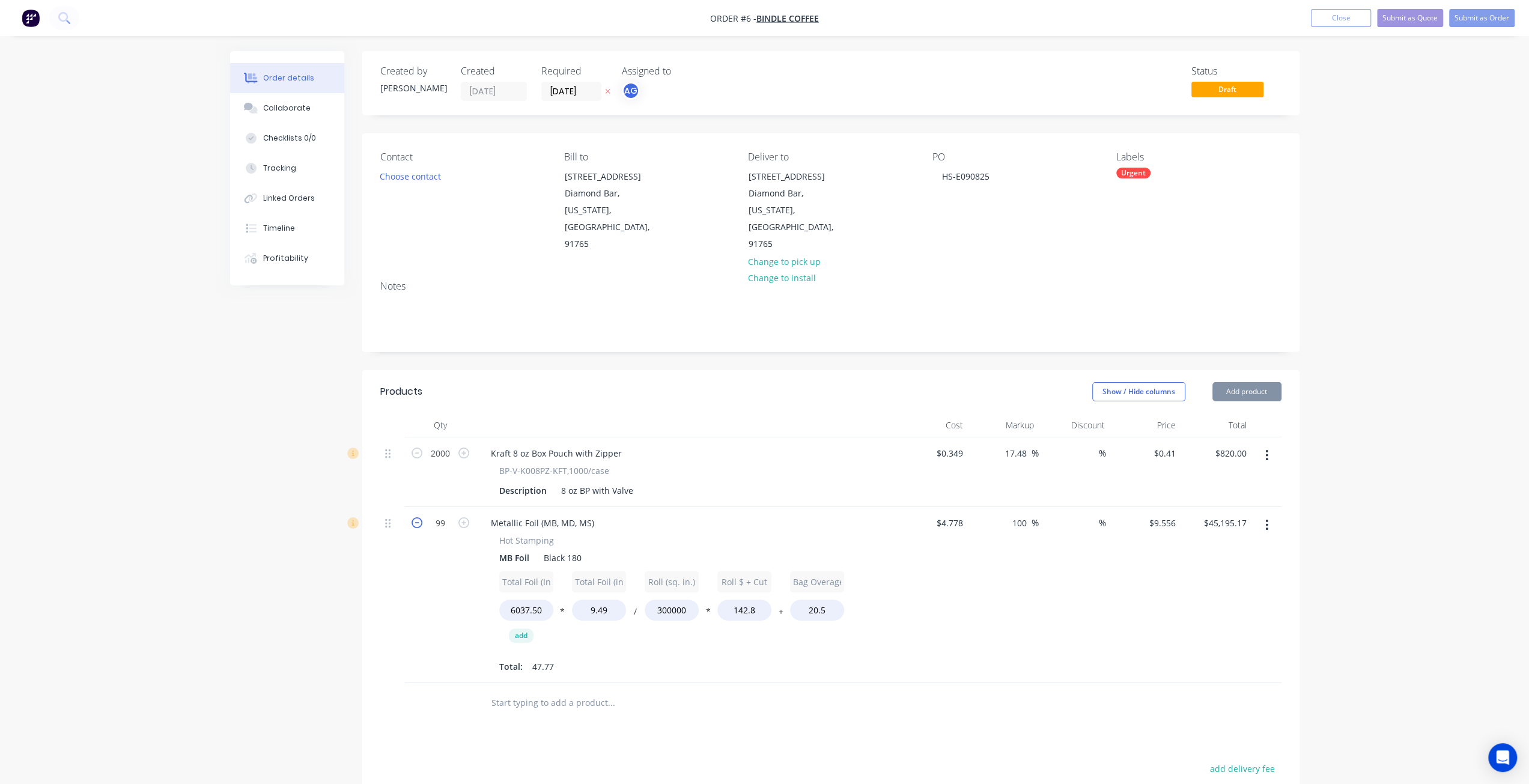
click at [415, 517] on icon "button" at bounding box center [416, 522] width 11 height 11
click at [649, 610] on div "Total Foil (In) 6037.50 * Total Foil (in^2) 9.49 / Roll (sq. in.) 300000 * Roll…" at bounding box center [687, 611] width 375 height 79
click at [770, 569] on icon "button" at bounding box center [769, 574] width 10 height 10
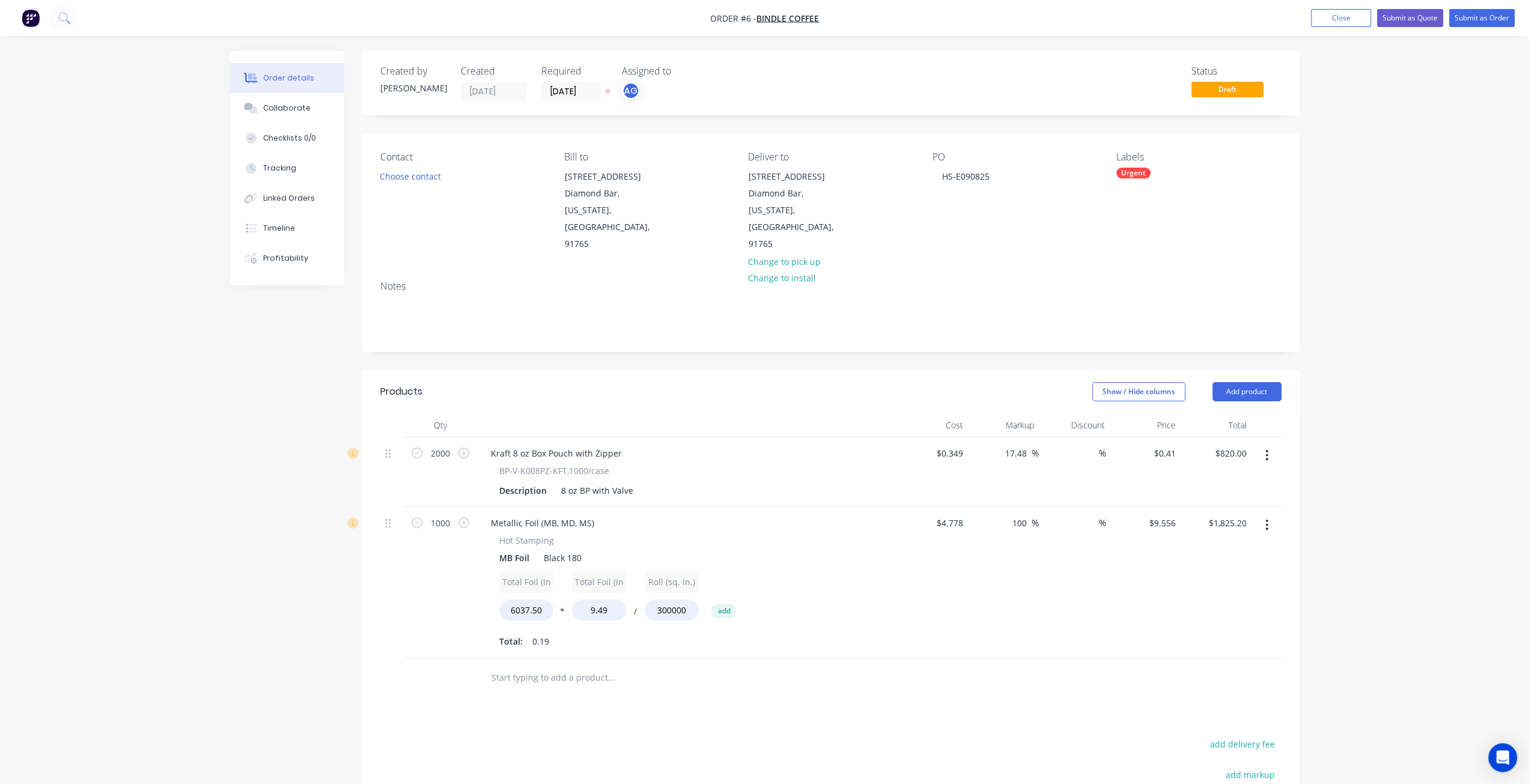
click at [770, 572] on div "Total Foil (In) 6037.50 * Total Foil (in^2) 9.49 / Roll (sq. in.) 300000 add" at bounding box center [687, 598] width 375 height 54
click at [960, 514] on input "4.778" at bounding box center [951, 523] width 32 height 18
click at [1313, 345] on div "Order details Collaborate Checklists 0/0 Tracking Linked Orders Timeline Profit…" at bounding box center [764, 501] width 1529 height 1004
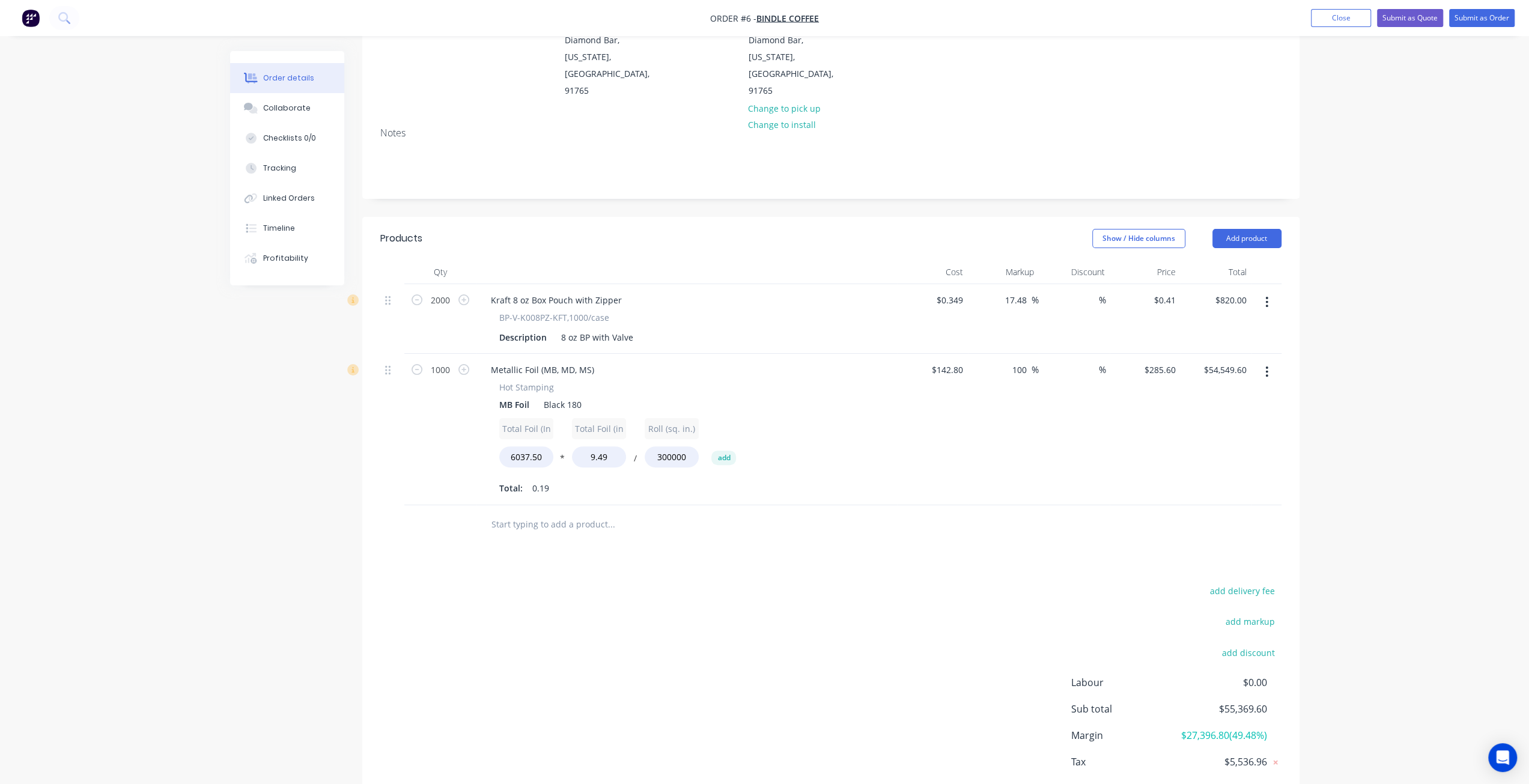
scroll to position [180, 0]
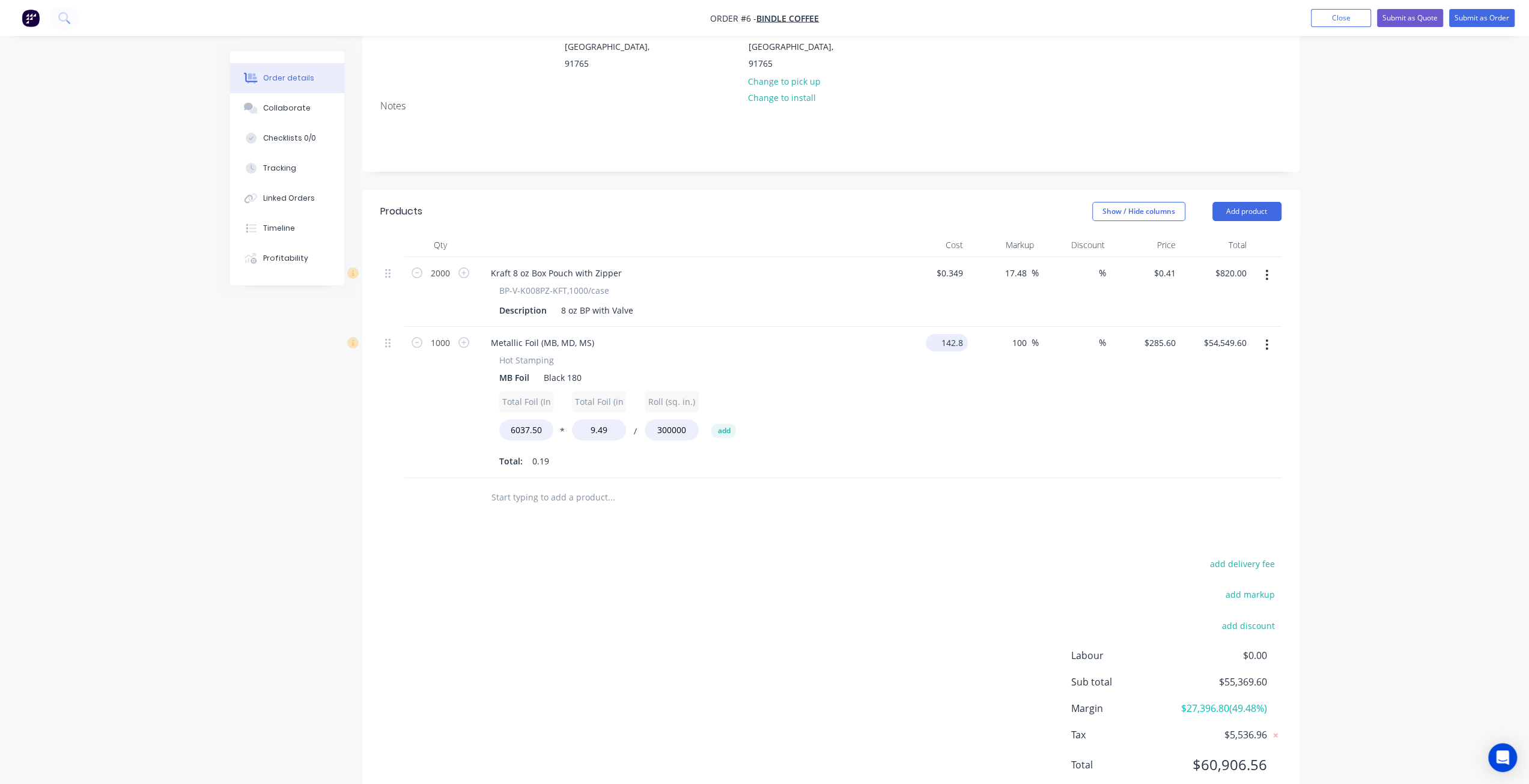
click at [954, 334] on input "142.8" at bounding box center [949, 343] width 37 height 18
click at [1027, 369] on div "100 100 %" at bounding box center [1003, 402] width 71 height 152
click at [924, 331] on div "$1.00 $1.00" at bounding box center [933, 402] width 71 height 152
click at [726, 423] on button "add" at bounding box center [723, 430] width 24 height 15
click at [704, 392] on div "Total Foil (In) 6037.50 * Total Foil (in^2) 9.49 / Roll (sq. in.) 300000 * Labe…" at bounding box center [687, 417] width 375 height 54
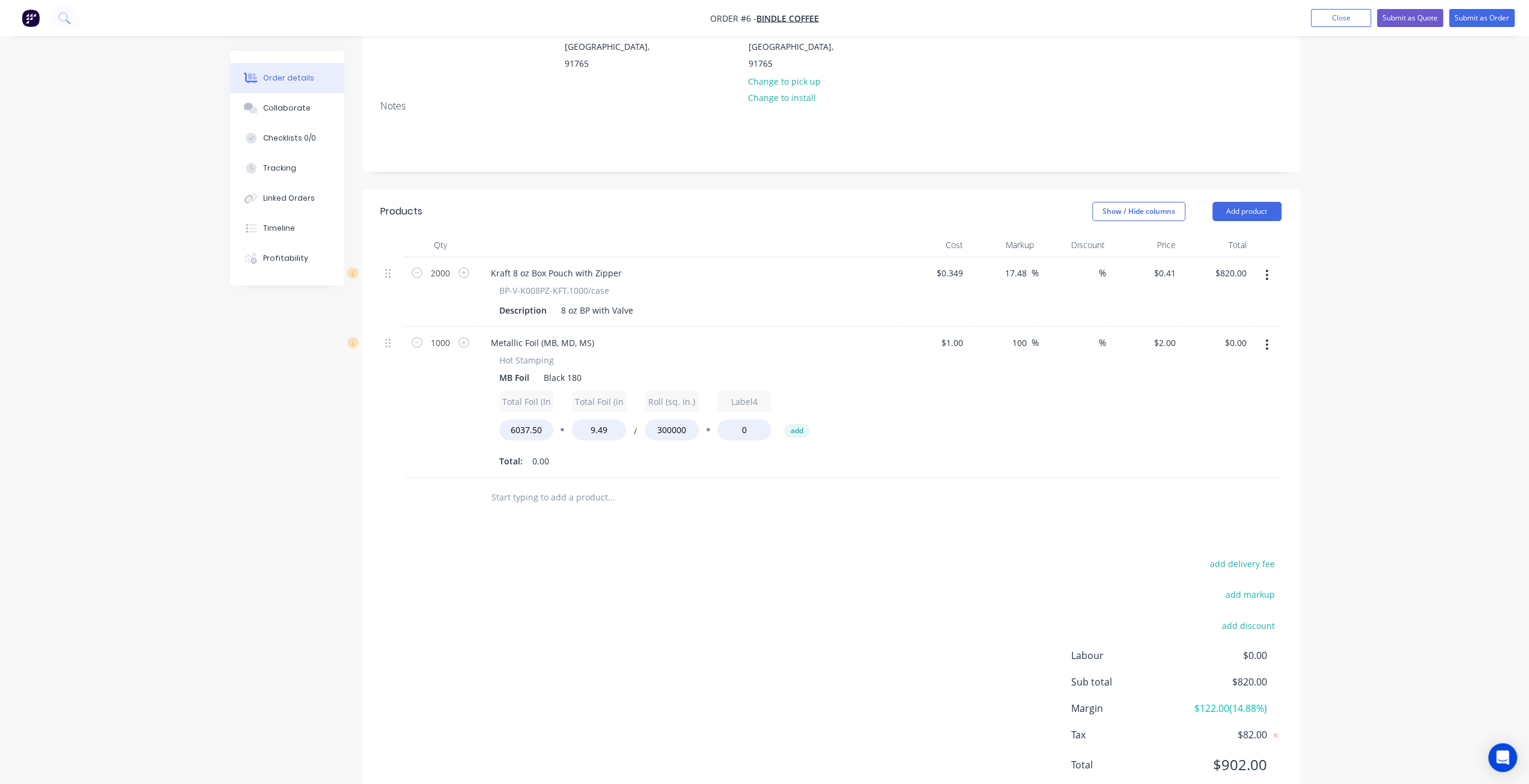
click at [707, 429] on button "*" at bounding box center [708, 433] width 12 height 9
click at [732, 419] on input "0" at bounding box center [744, 430] width 54 height 22
click at [746, 391] on input "Label4" at bounding box center [744, 402] width 54 height 22
click at [706, 406] on div "Total Foil (In) 6037.50 * Total Foil (in^2) 9.49 / Roll (sq. in.) 300000 / Labe…" at bounding box center [687, 417] width 375 height 54
click at [708, 429] on button "/" at bounding box center [708, 433] width 12 height 9
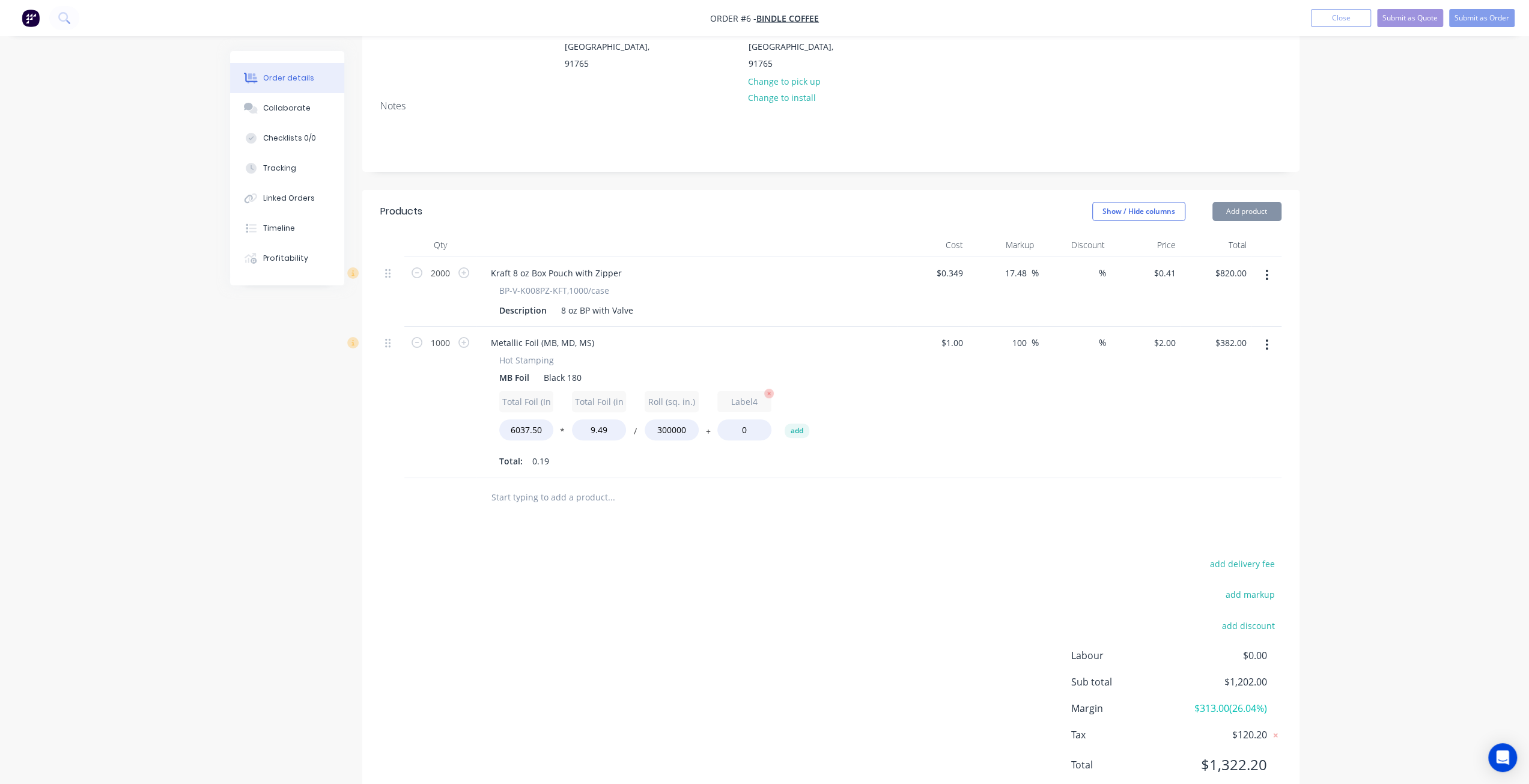
click at [738, 391] on input "Label4" at bounding box center [744, 402] width 54 height 22
click at [949, 394] on div "$1.00 $1.00" at bounding box center [933, 402] width 71 height 152
click at [1024, 354] on div "100 100 %" at bounding box center [1003, 402] width 71 height 152
click at [1489, 323] on div "Order details Collaborate Checklists 0/0 Tracking Linked Orders Timeline Profit…" at bounding box center [764, 322] width 1529 height 1004
click at [708, 429] on button "+" at bounding box center [708, 433] width 12 height 9
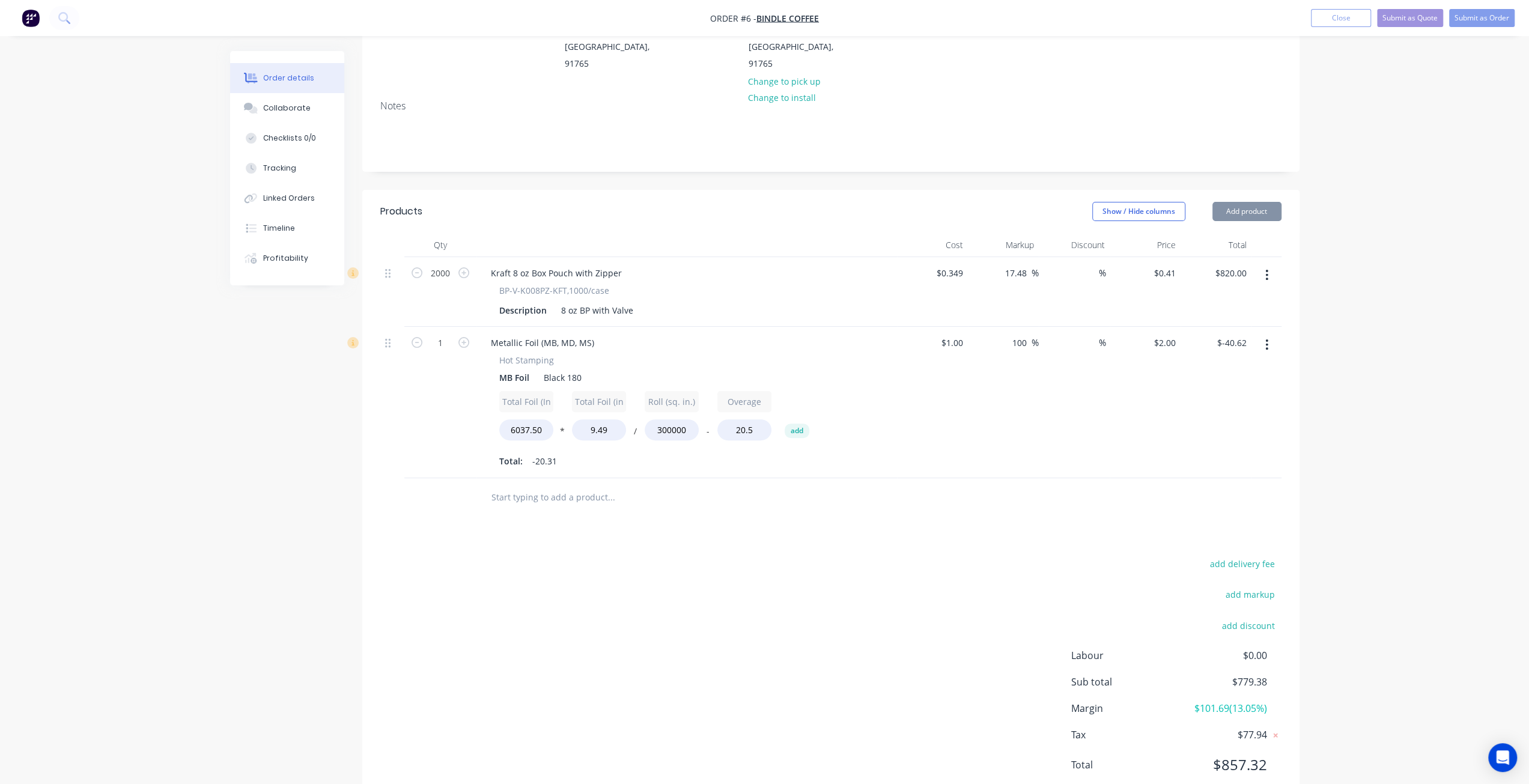
click at [709, 429] on button "-" at bounding box center [708, 433] width 12 height 9
click at [712, 429] on button "*" at bounding box center [708, 433] width 12 height 9
click at [753, 391] on input "Overage" at bounding box center [744, 402] width 54 height 22
drag, startPoint x: 759, startPoint y: 370, endPoint x: 697, endPoint y: 375, distance: 62.2
click at [697, 391] on div "Total Foil (In) 6037.50 * Total Foil (in^2) 9.49 / Roll (sq. in.) 300000 / Over…" at bounding box center [687, 417] width 375 height 54
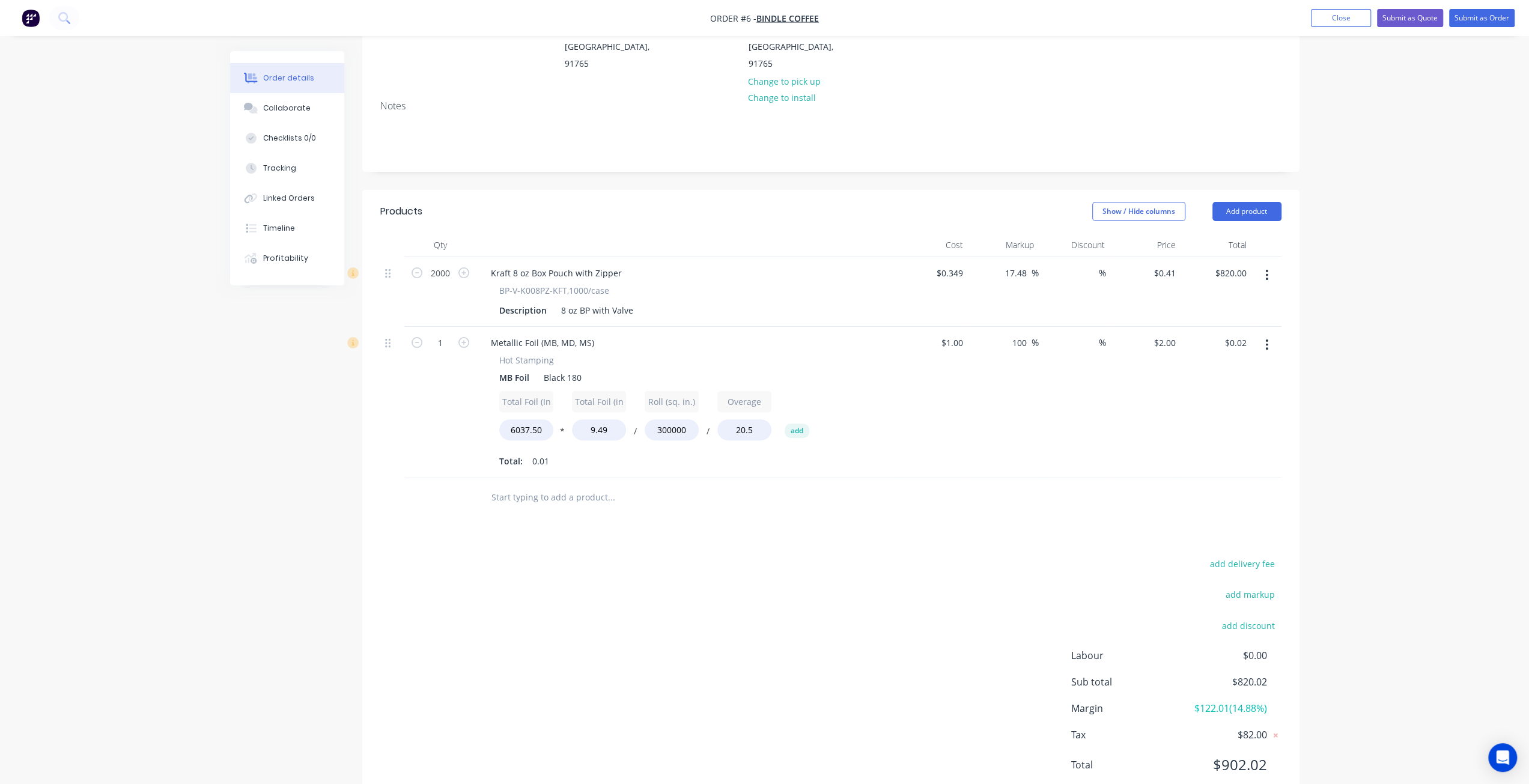
click at [709, 429] on button "/" at bounding box center [708, 433] width 12 height 9
click at [709, 429] on button "+" at bounding box center [708, 433] width 12 height 9
click at [709, 429] on button "-" at bounding box center [708, 433] width 12 height 9
click at [754, 391] on input "Overage" at bounding box center [744, 402] width 54 height 22
drag, startPoint x: 762, startPoint y: 370, endPoint x: 687, endPoint y: 369, distance: 75.0
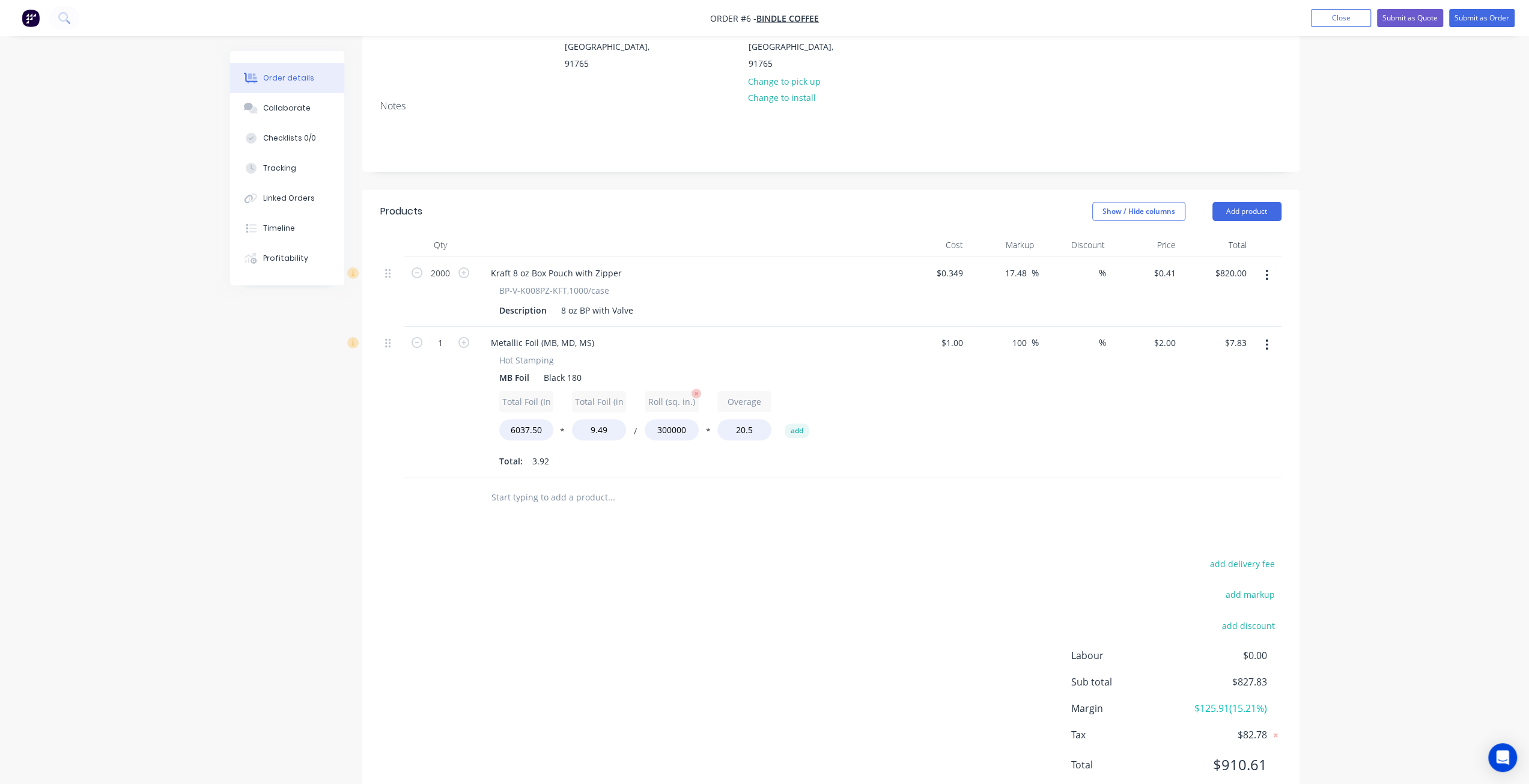
click at [689, 391] on div "Total Foil (In) 6037.50 * Total Foil (in^2) 9.49 / Roll (sq. in.) 300000 * Over…" at bounding box center [687, 417] width 375 height 54
click at [741, 419] on input "20.5" at bounding box center [744, 430] width 54 height 22
drag, startPoint x: 753, startPoint y: 395, endPoint x: 693, endPoint y: 395, distance: 60.0
click at [693, 395] on div "Total Foil (In) 6037.50 * Total Foil (in^2) 9.49 / Roll (sq. in.) 300000 * Roll…" at bounding box center [687, 417] width 375 height 54
drag, startPoint x: 941, startPoint y: 412, endPoint x: 932, endPoint y: 409, distance: 9.5
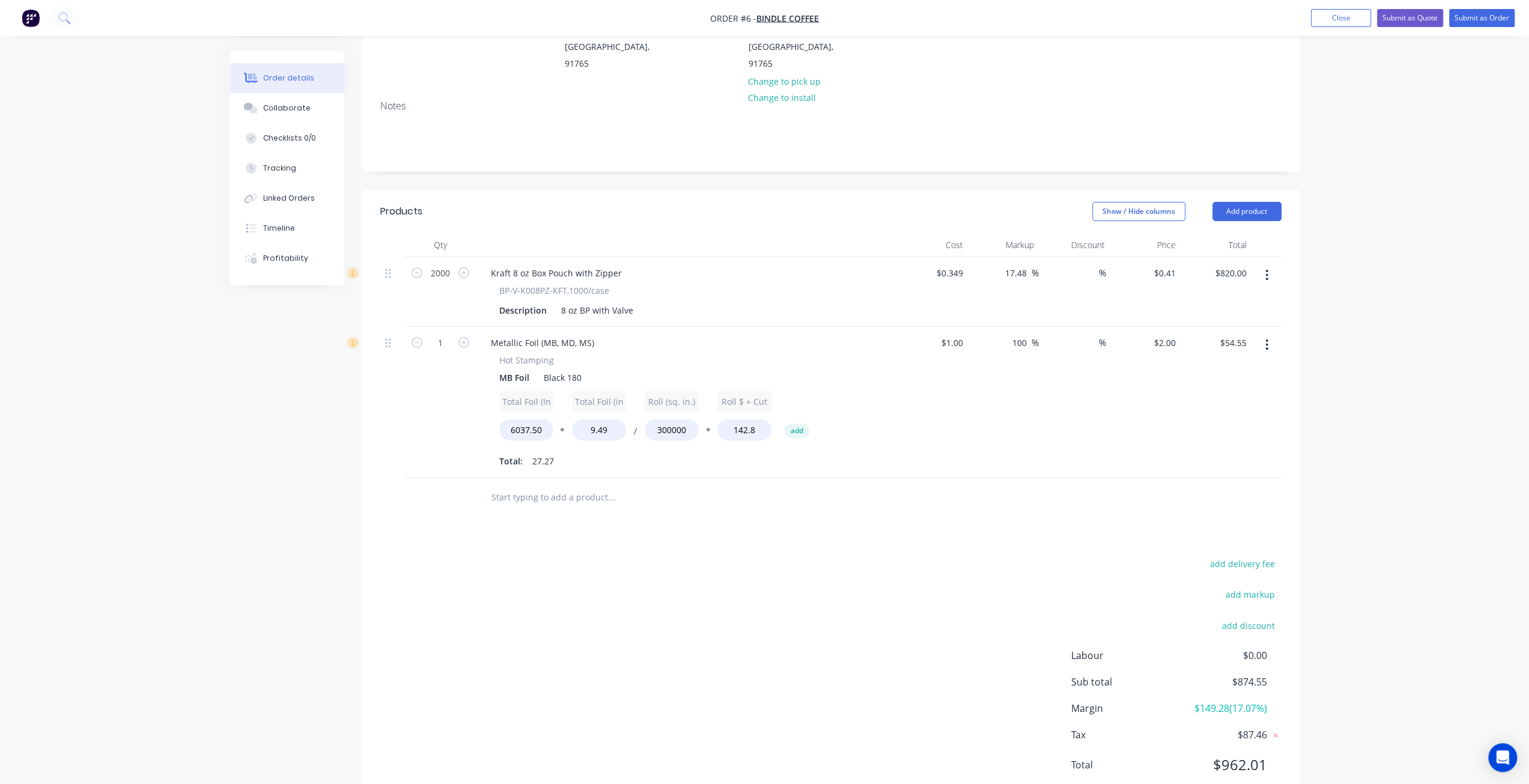
click at [939, 410] on div "$1.00 $1.00" at bounding box center [933, 402] width 71 height 152
click at [876, 375] on div "Hot Stamping MB Foil Black 180 Total Foil (In) 6037.50 * Total Foil (in^2) 9.49…" at bounding box center [686, 412] width 411 height 116
click at [804, 423] on button "add" at bounding box center [797, 430] width 24 height 15
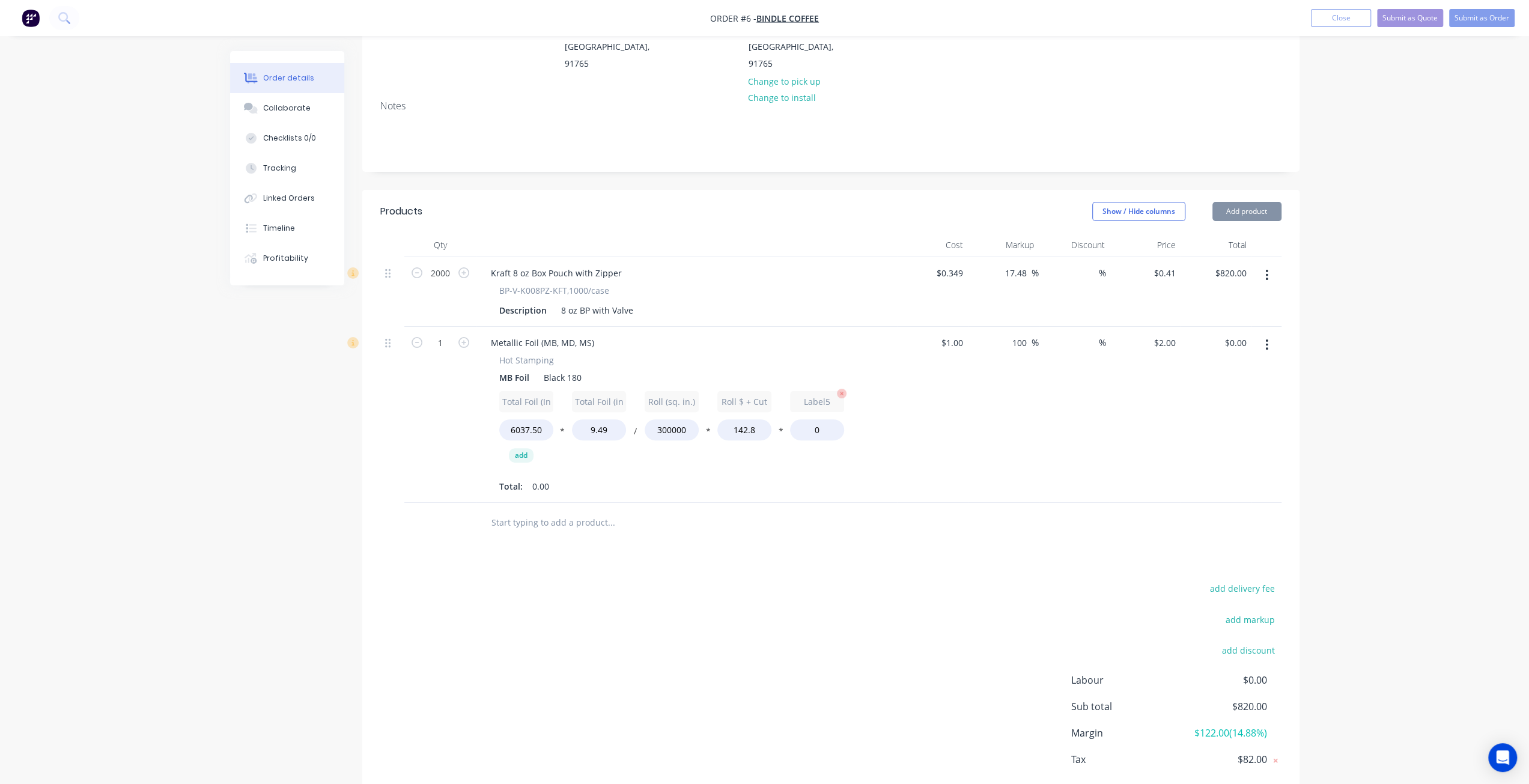
click at [826, 391] on input "Label5" at bounding box center [816, 402] width 54 height 22
drag, startPoint x: 829, startPoint y: 369, endPoint x: 737, endPoint y: 364, distance: 92.1
click at [738, 391] on div "Total Foil (In) 6037.50 * Total Foil (in^2) 9.49 / Roll (sq. in.) 300000 * Roll…" at bounding box center [687, 430] width 375 height 79
drag, startPoint x: 801, startPoint y: 397, endPoint x: 823, endPoint y: 395, distance: 22.1
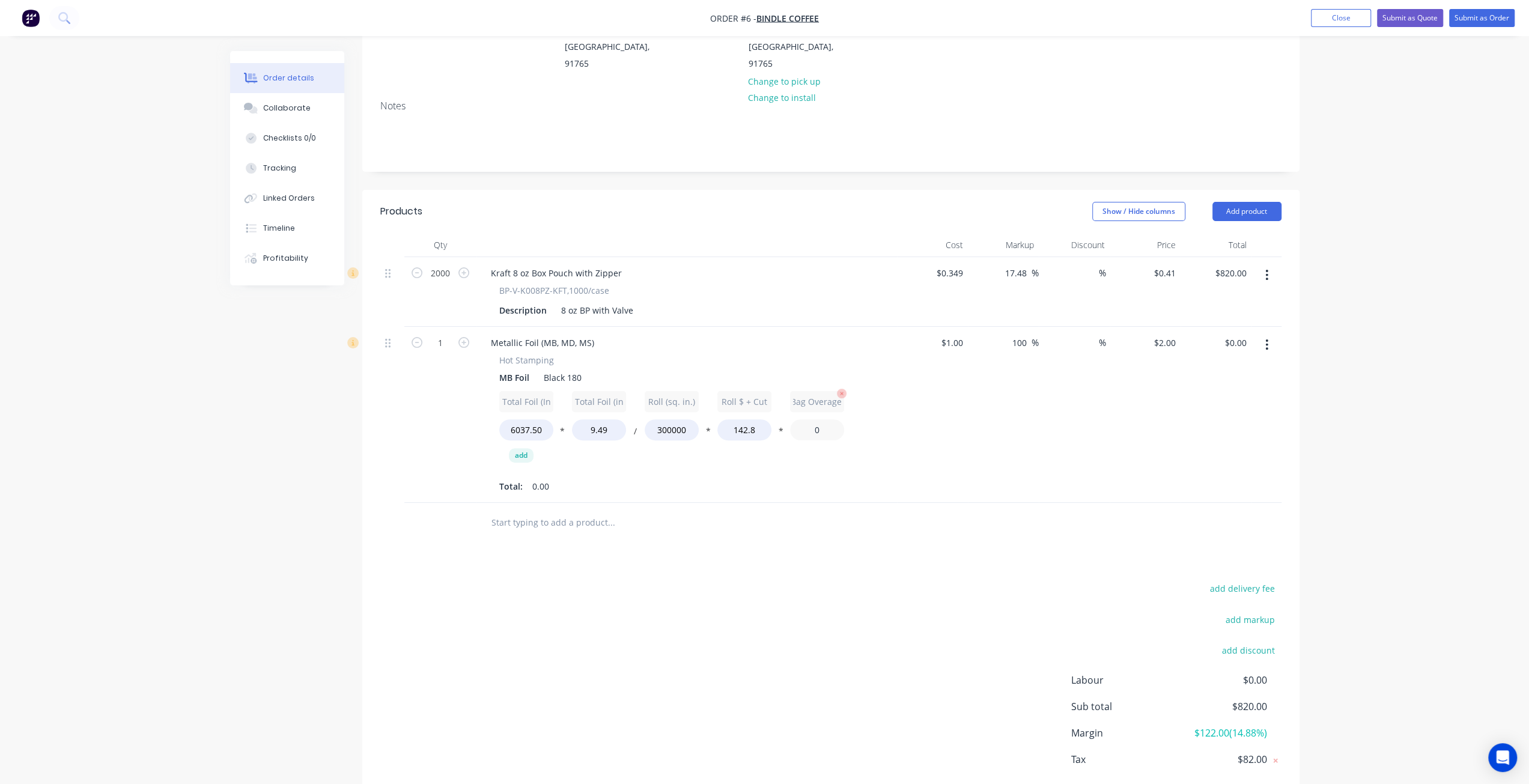
click at [801, 419] on input "0" at bounding box center [816, 430] width 54 height 22
drag, startPoint x: 827, startPoint y: 395, endPoint x: 787, endPoint y: 403, distance: 40.8
click at [787, 403] on div "Total Foil (In) 6037.50 * Total Foil (in^2) 9.49 / Roll (sq. in.) 300000 * Roll…" at bounding box center [687, 430] width 375 height 79
click at [1033, 381] on div "100 100 %" at bounding box center [1003, 414] width 71 height 177
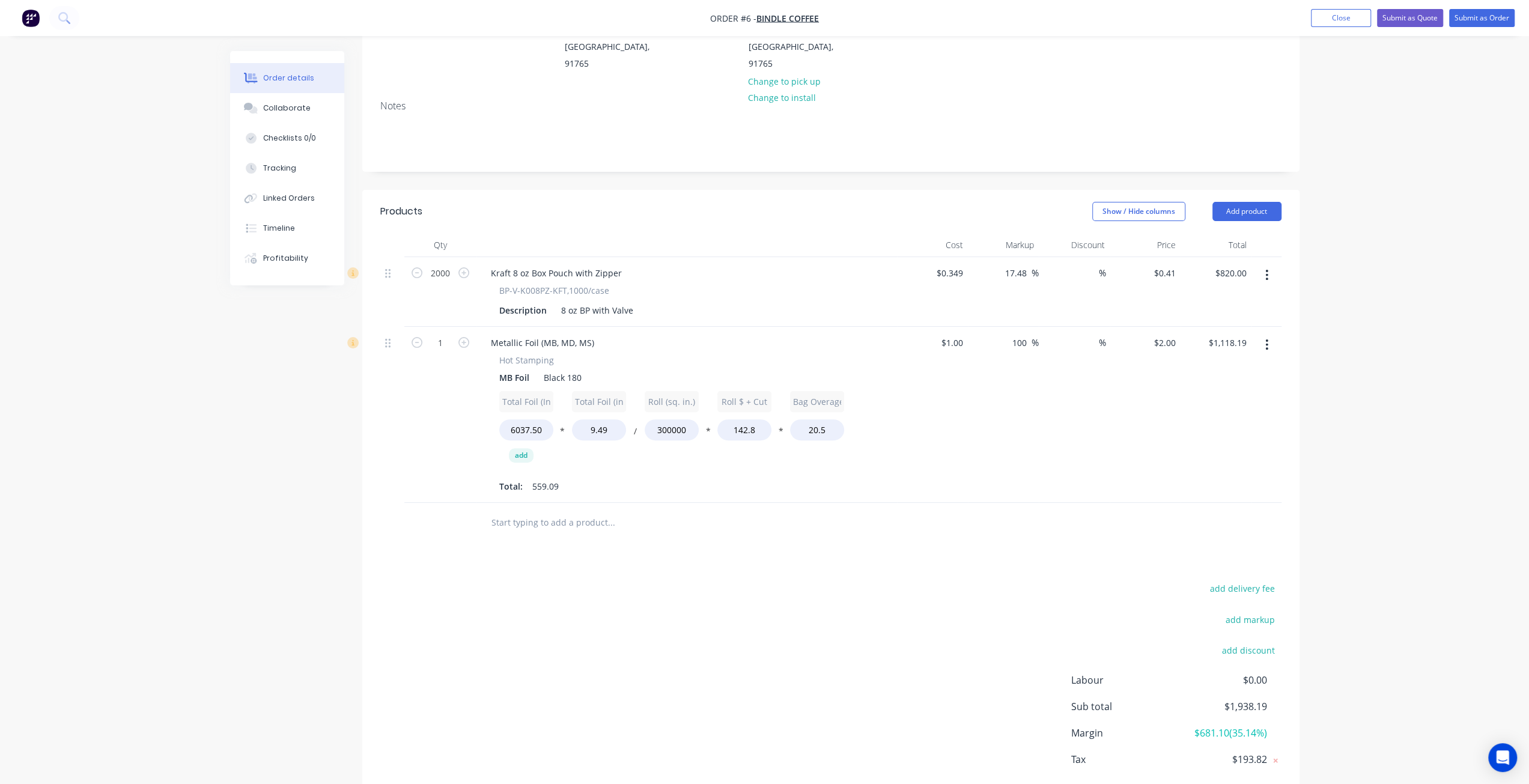
click at [780, 429] on button "*" at bounding box center [781, 433] width 12 height 9
click at [780, 429] on button "/" at bounding box center [781, 433] width 12 height 9
click at [977, 411] on div "100 100 %" at bounding box center [1003, 414] width 71 height 177
click at [1251, 364] on div at bounding box center [1266, 414] width 30 height 177
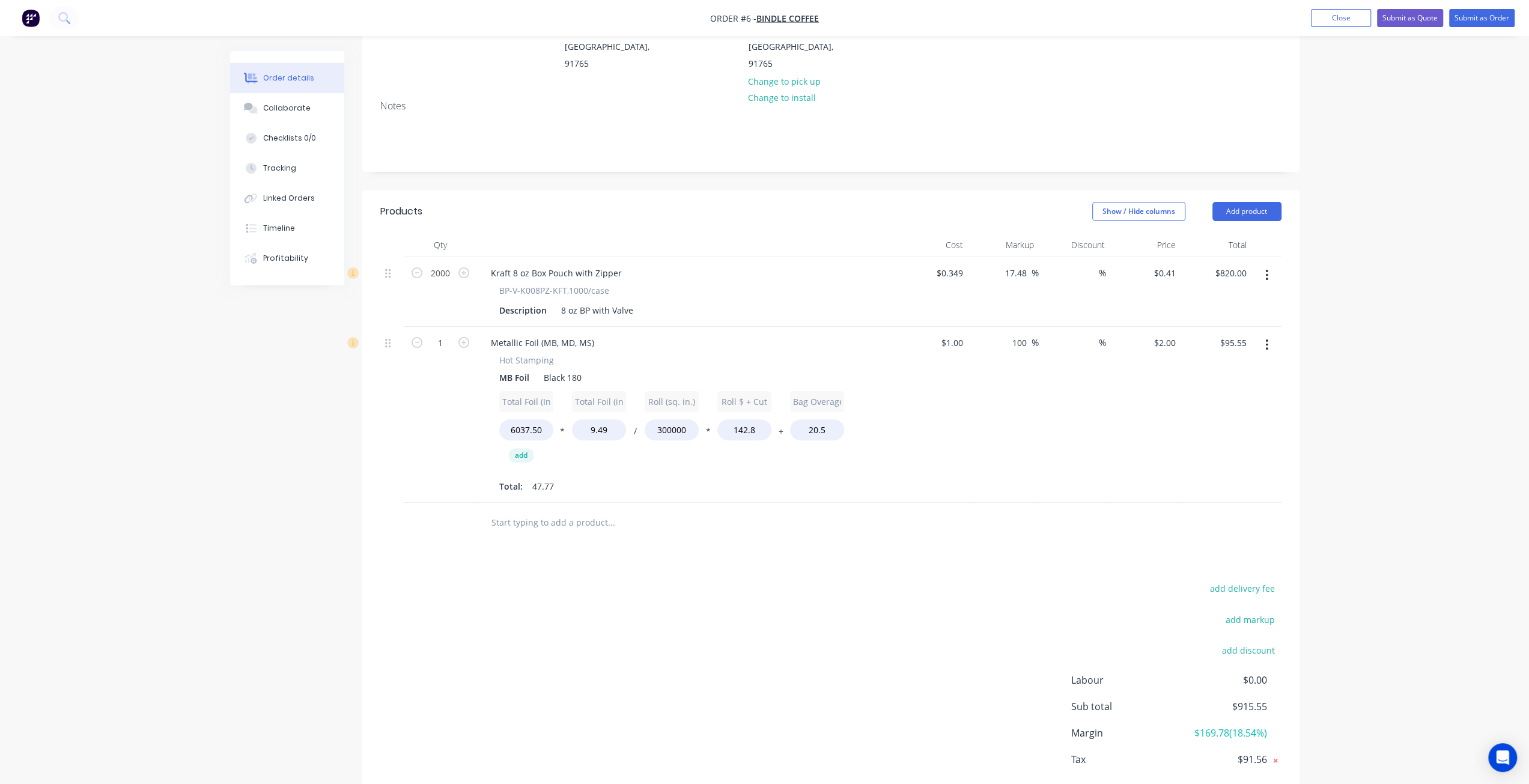
click at [1272, 755] on icon at bounding box center [1276, 761] width 12 height 12
click at [1279, 754] on icon at bounding box center [1276, 760] width 11 height 12
click at [549, 510] on input "text" at bounding box center [611, 522] width 240 height 24
click at [1248, 202] on button "Add product" at bounding box center [1246, 212] width 69 height 20
click at [1264, 350] on button "Labour" at bounding box center [1224, 362] width 114 height 24
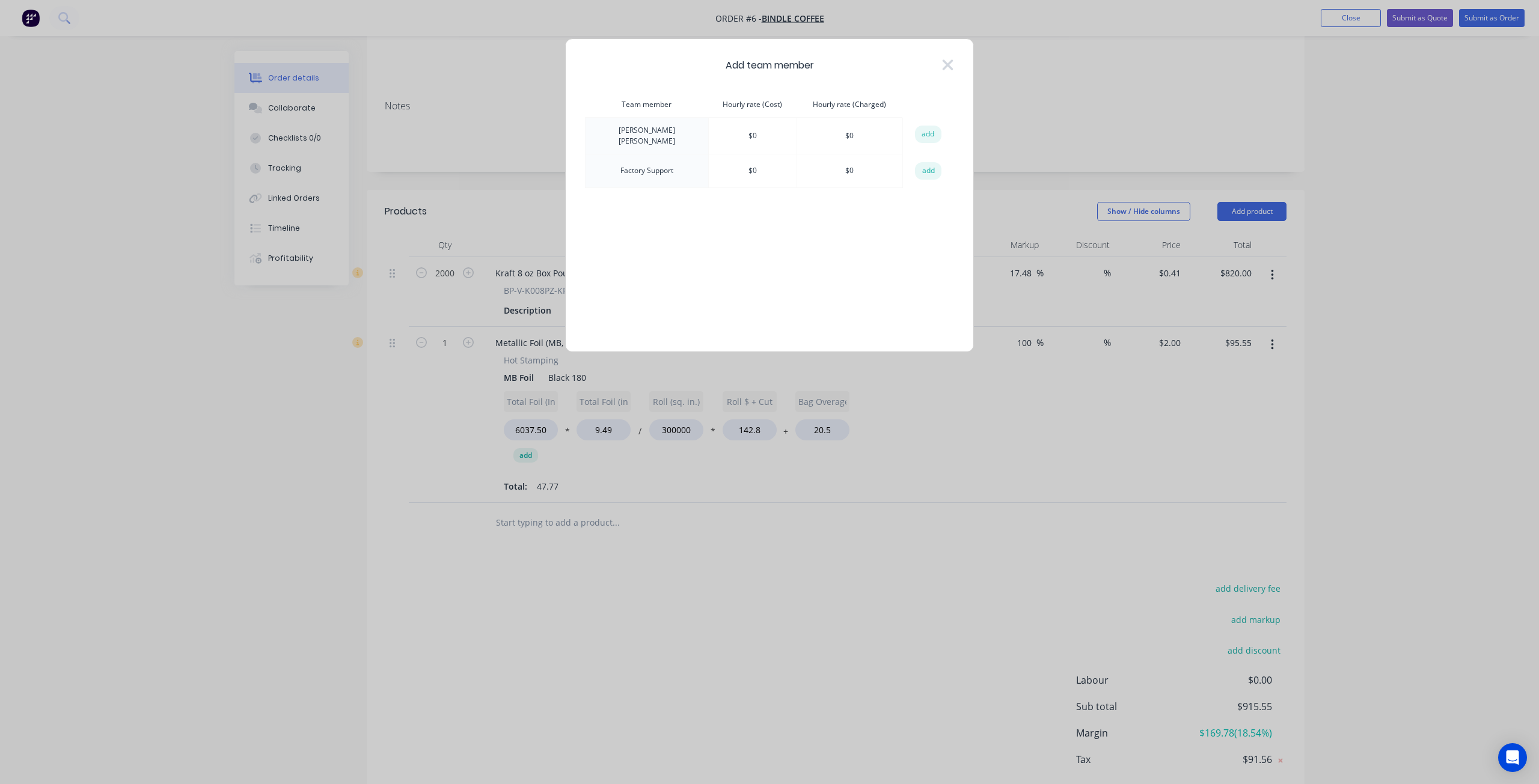
click at [730, 129] on td "$ 0" at bounding box center [752, 135] width 88 height 36
drag, startPoint x: 733, startPoint y: 137, endPoint x: 716, endPoint y: 133, distance: 17.5
click at [716, 133] on td "$ 0" at bounding box center [752, 135] width 88 height 36
click at [724, 133] on td "$ 0" at bounding box center [752, 135] width 88 height 36
drag, startPoint x: 725, startPoint y: 133, endPoint x: 760, endPoint y: 135, distance: 35.1
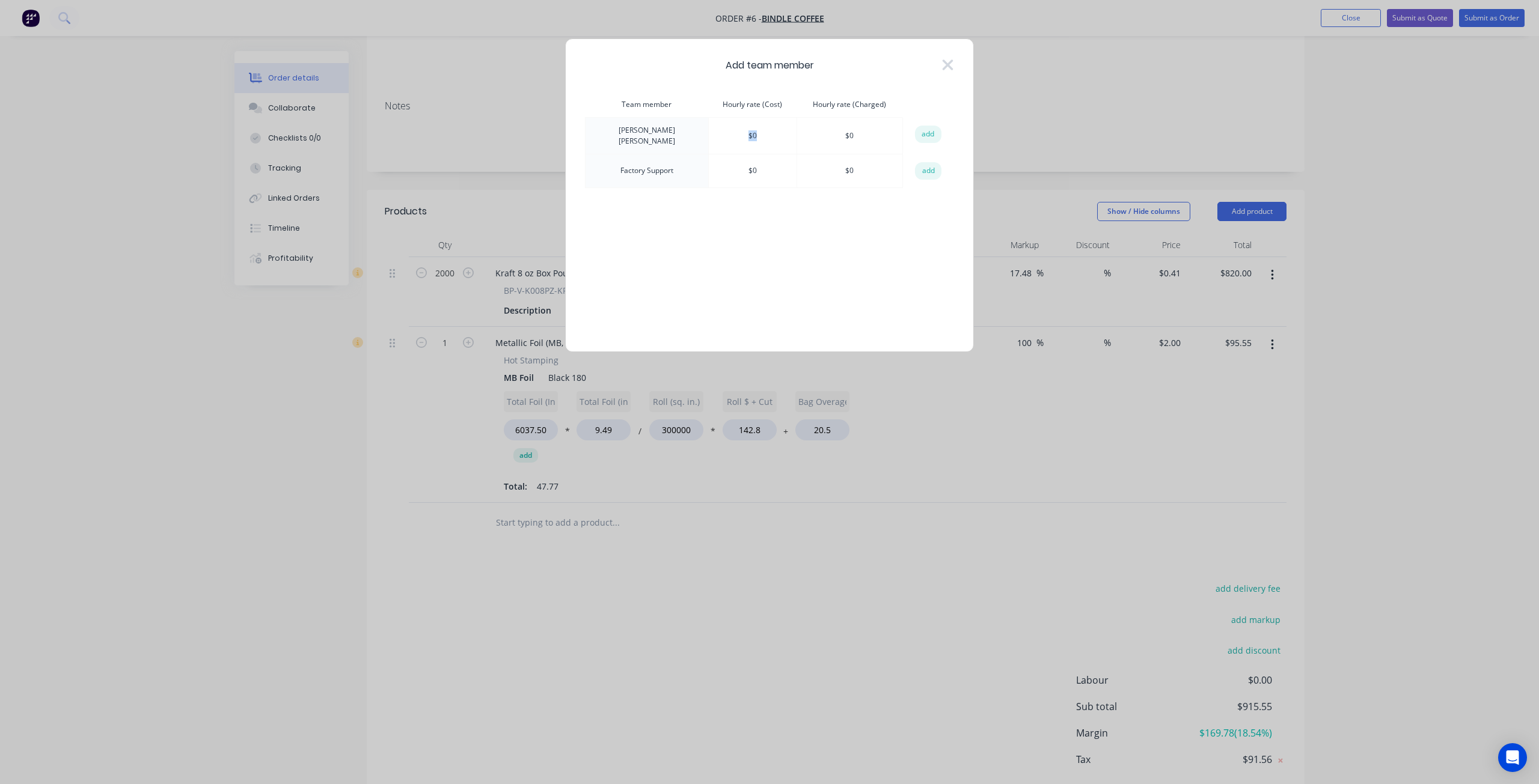
click at [760, 135] on td "$ 0" at bounding box center [752, 135] width 88 height 36
click at [827, 132] on td "$ 0" at bounding box center [849, 135] width 106 height 36
click at [852, 132] on td "$ 0" at bounding box center [849, 135] width 106 height 36
click at [746, 130] on td "$ 0" at bounding box center [752, 135] width 88 height 36
click at [730, 133] on td "$ 0" at bounding box center [752, 135] width 88 height 36
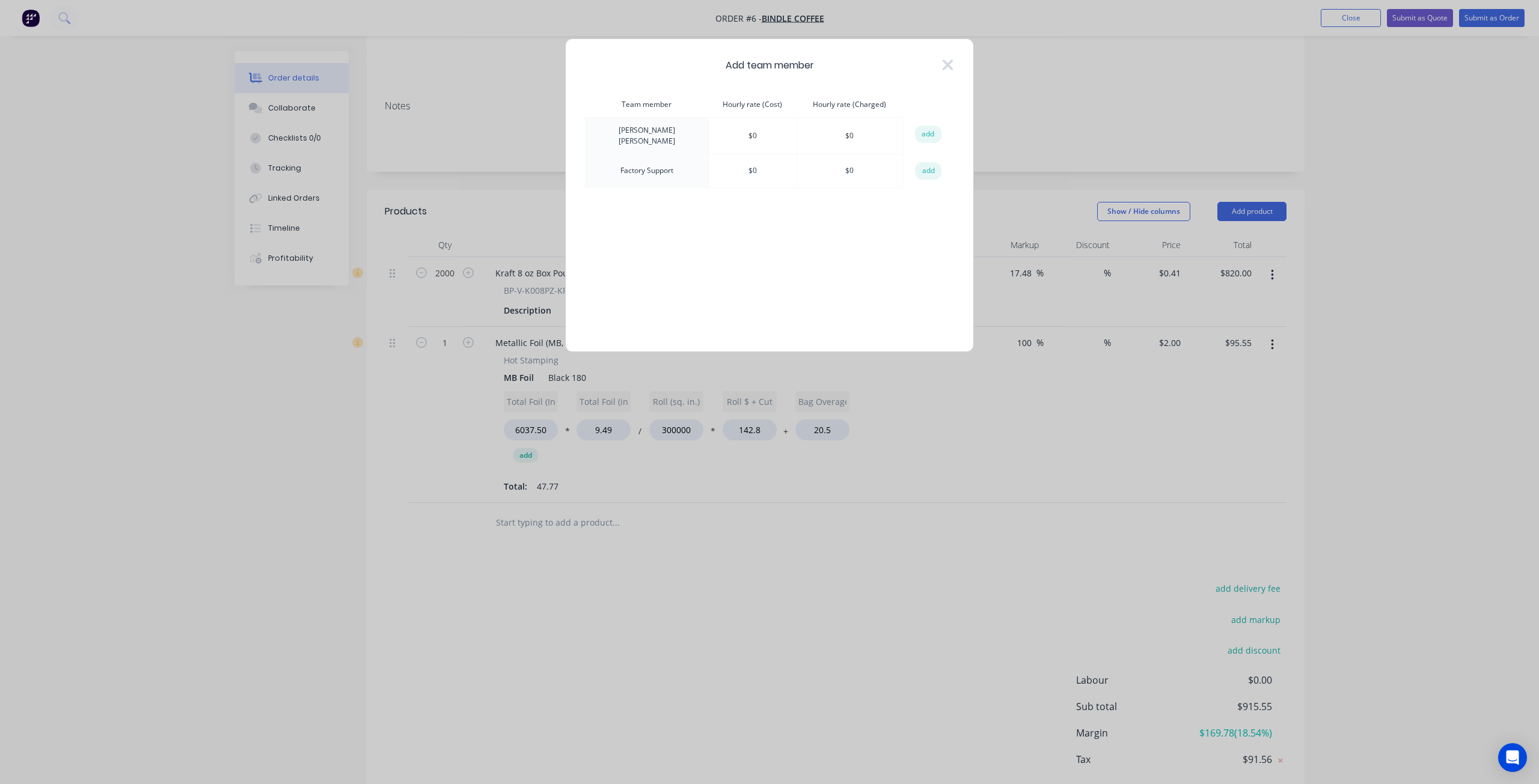
click at [722, 135] on td "$ 0" at bounding box center [752, 135] width 88 height 36
click at [926, 127] on button "add" at bounding box center [928, 134] width 26 height 18
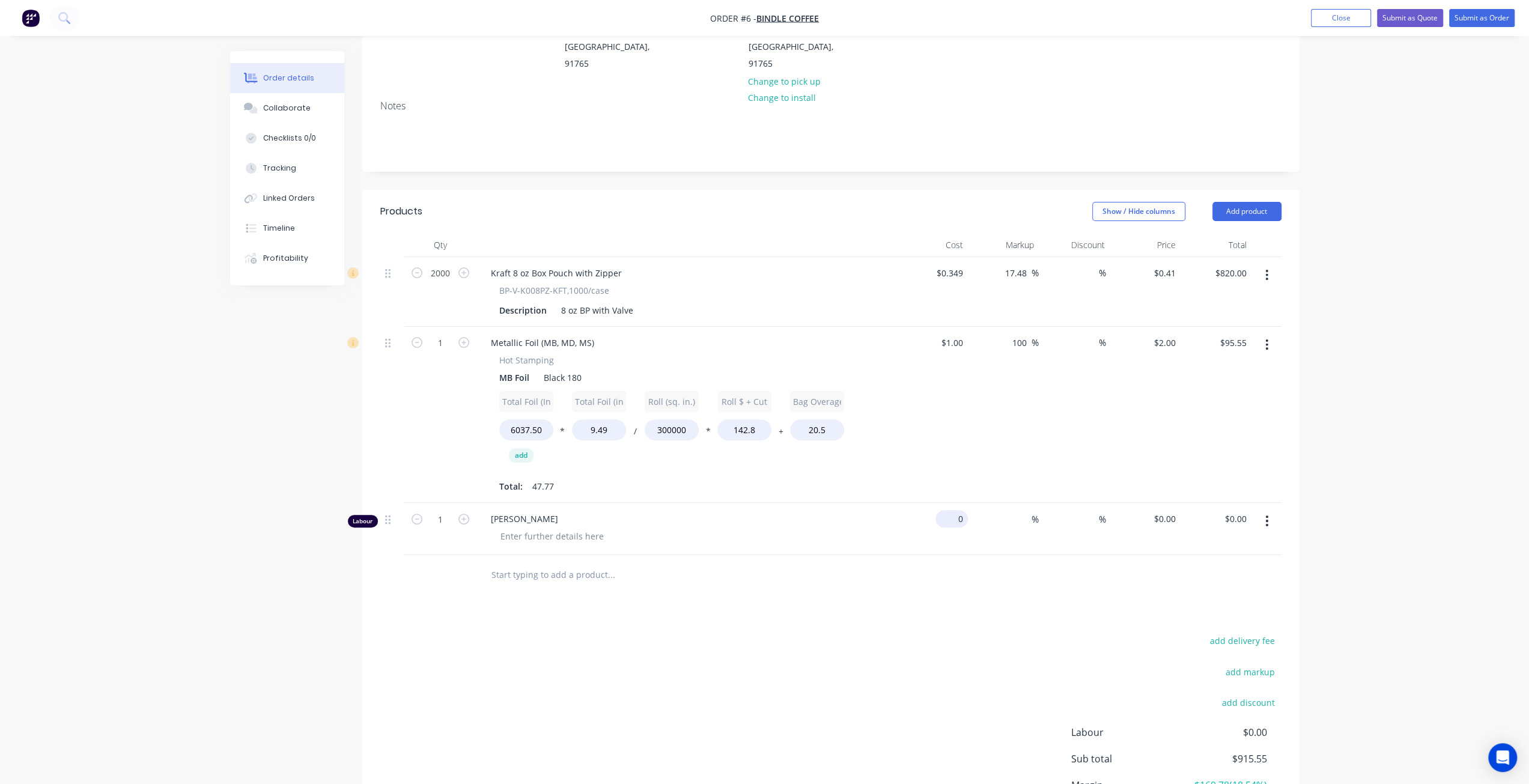
click at [955, 510] on input "0" at bounding box center [954, 519] width 27 height 18
click at [939, 510] on input "237.5" at bounding box center [949, 519] width 37 height 18
click at [934, 502] on div "237.5 $237.50" at bounding box center [933, 528] width 71 height 52
click at [514, 512] on span "[PERSON_NAME]" at bounding box center [691, 518] width 402 height 13
drag, startPoint x: 496, startPoint y: 489, endPoint x: 483, endPoint y: 491, distance: 13.2
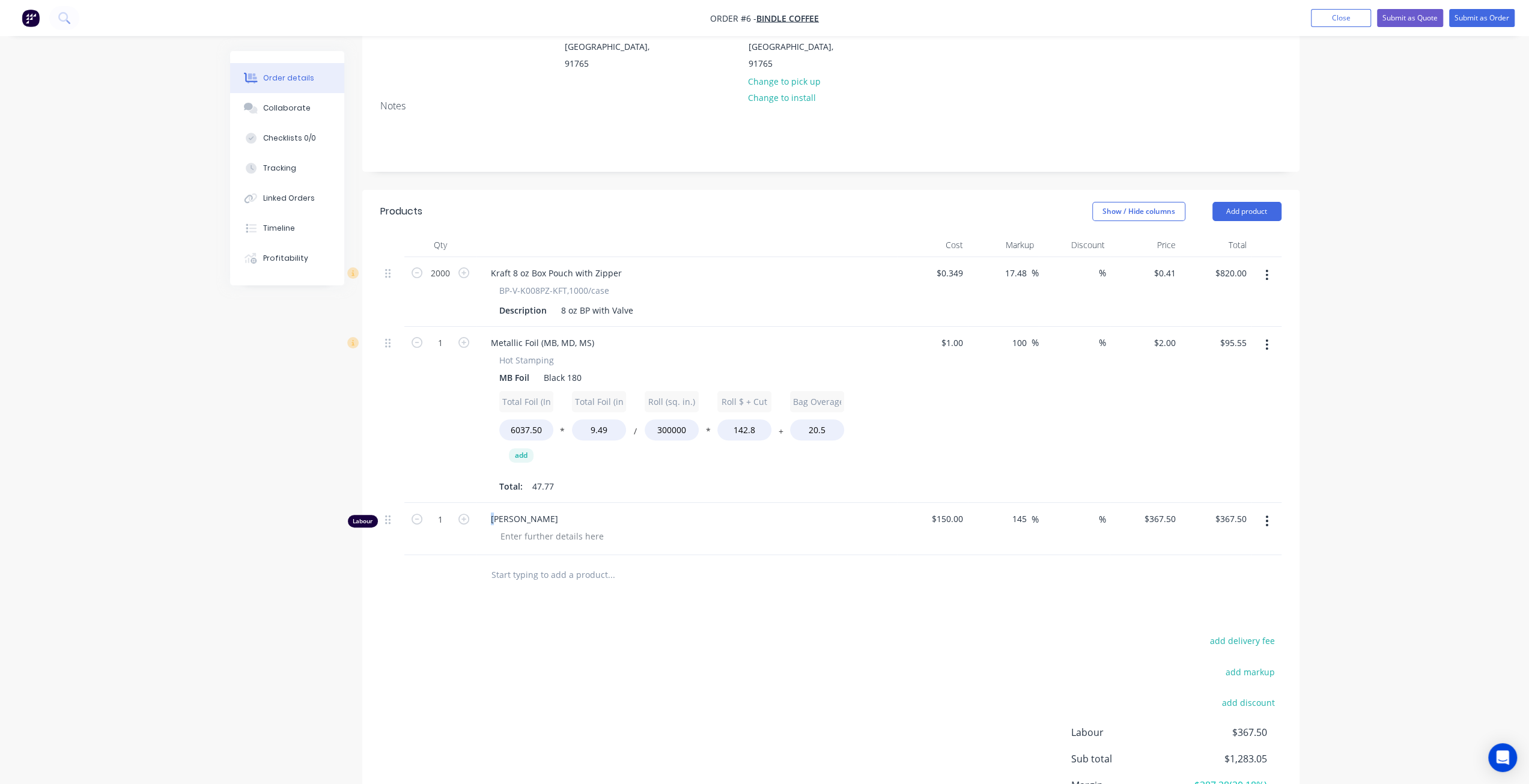
click at [483, 502] on div "[PERSON_NAME]" at bounding box center [686, 528] width 420 height 52
drag, startPoint x: 483, startPoint y: 491, endPoint x: 541, endPoint y: 506, distance: 59.9
click at [539, 528] on div at bounding box center [551, 537] width 122 height 18
click at [815, 576] on div "Products Show / Hide columns Add product Qty Cost Markup Discount Price Total 2…" at bounding box center [831, 536] width 938 height 693
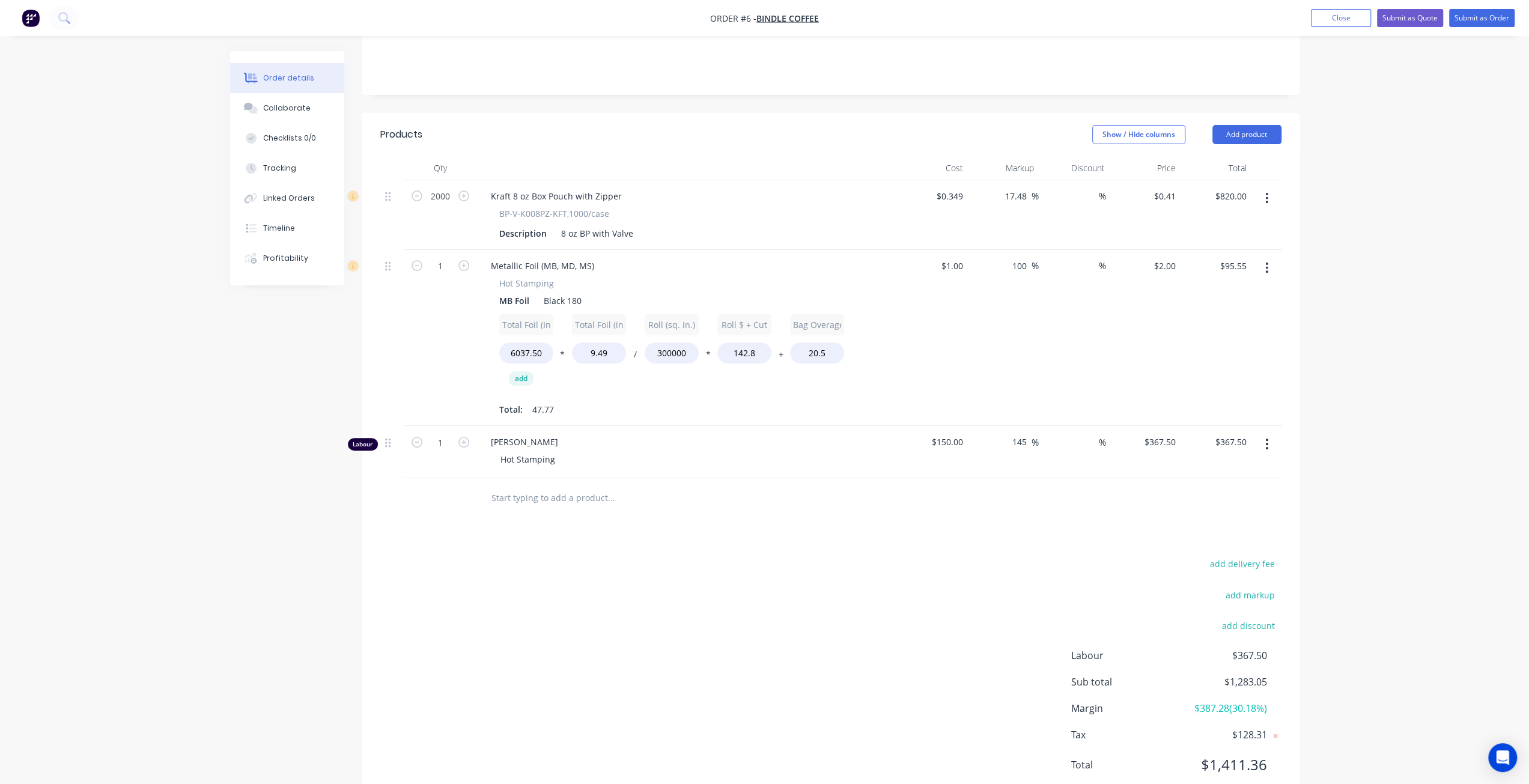
scroll to position [261, 0]
click at [1275, 729] on icon at bounding box center [1276, 731] width 4 height 4
click at [1387, 664] on div "Order details Collaborate Checklists 0/0 Tracking Linked Orders Timeline Profit…" at bounding box center [764, 280] width 1529 height 1081
click at [1209, 697] on span "$387.28 ( 30.18 %)" at bounding box center [1222, 704] width 89 height 15
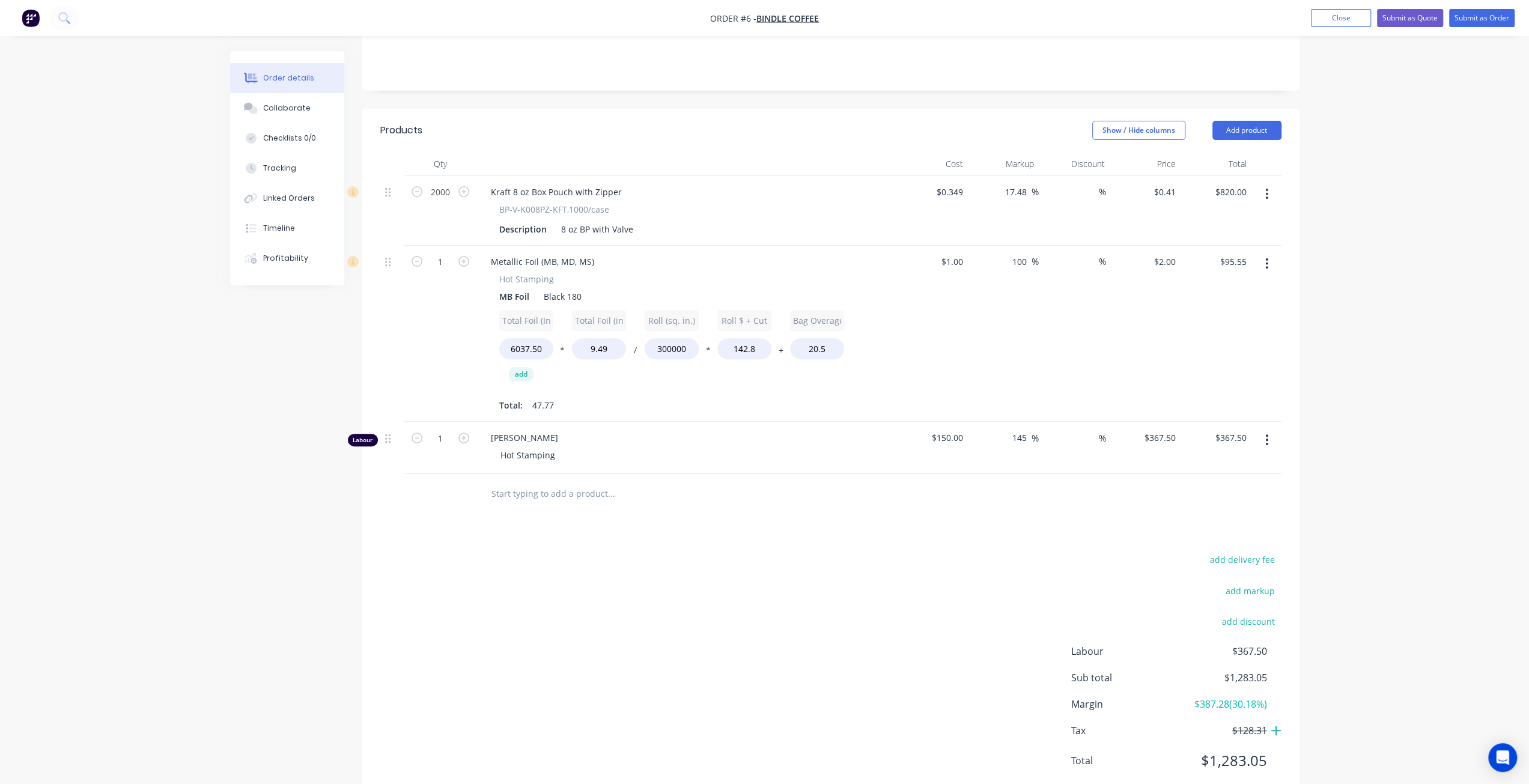
click at [1406, 677] on div "Order details Collaborate Checklists 0/0 Tracking Linked Orders Timeline Profit…" at bounding box center [764, 280] width 1529 height 1081
drag, startPoint x: 1189, startPoint y: 668, endPoint x: 1231, endPoint y: 668, distance: 42.0
click at [1231, 697] on span "$387.28 ( 30.18 %)" at bounding box center [1222, 704] width 89 height 15
click at [1377, 596] on div "Order details Collaborate Checklists 0/0 Tracking Linked Orders Timeline Profit…" at bounding box center [764, 280] width 1529 height 1081
drag, startPoint x: 1275, startPoint y: 669, endPoint x: 1148, endPoint y: 669, distance: 127.0
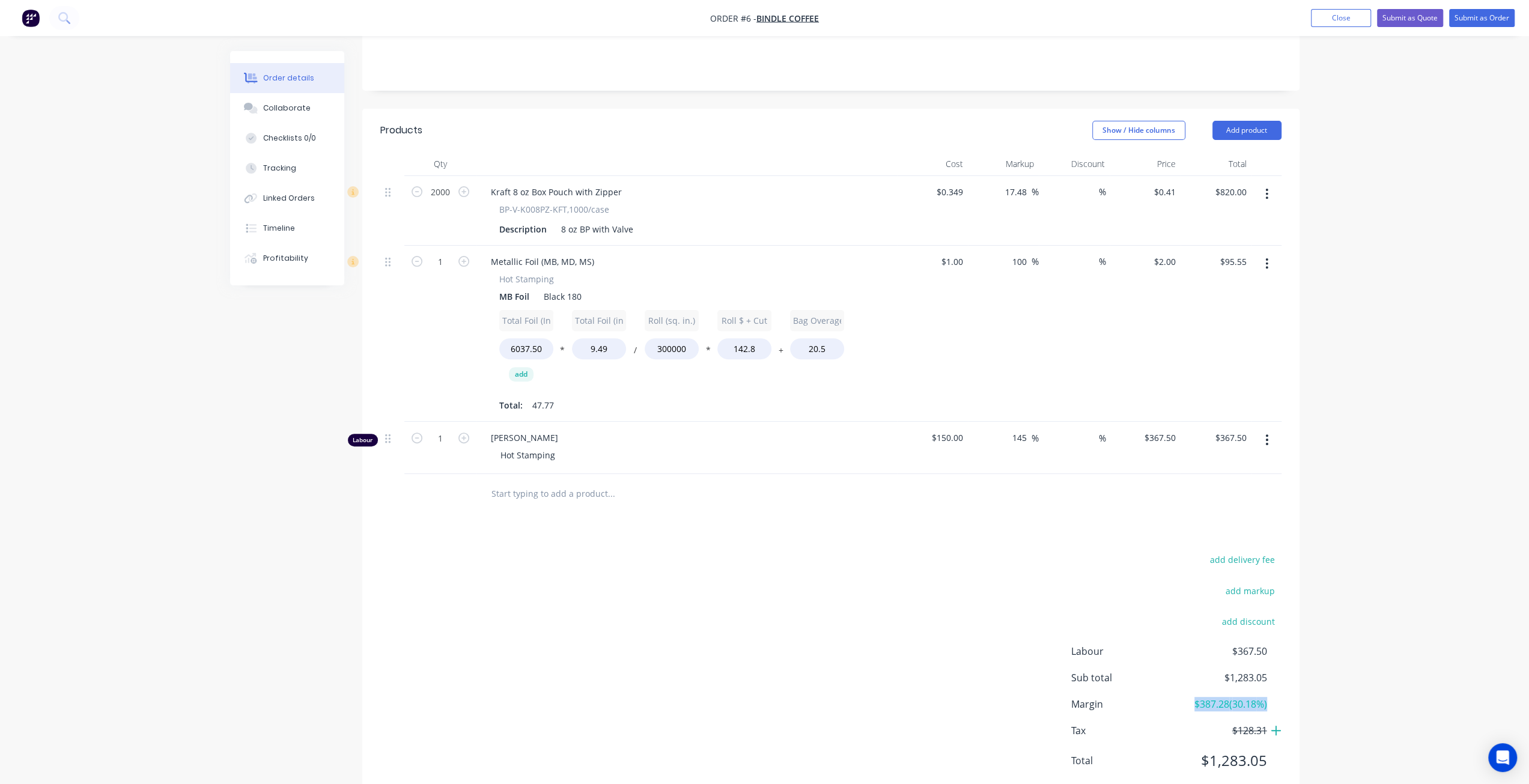
click at [1149, 697] on div "Margin $387.28 ( 30.18 %)" at bounding box center [1176, 704] width 210 height 15
click at [1413, 509] on div "Order details Collaborate Checklists 0/0 Tracking Linked Orders Timeline Profit…" at bounding box center [764, 280] width 1529 height 1081
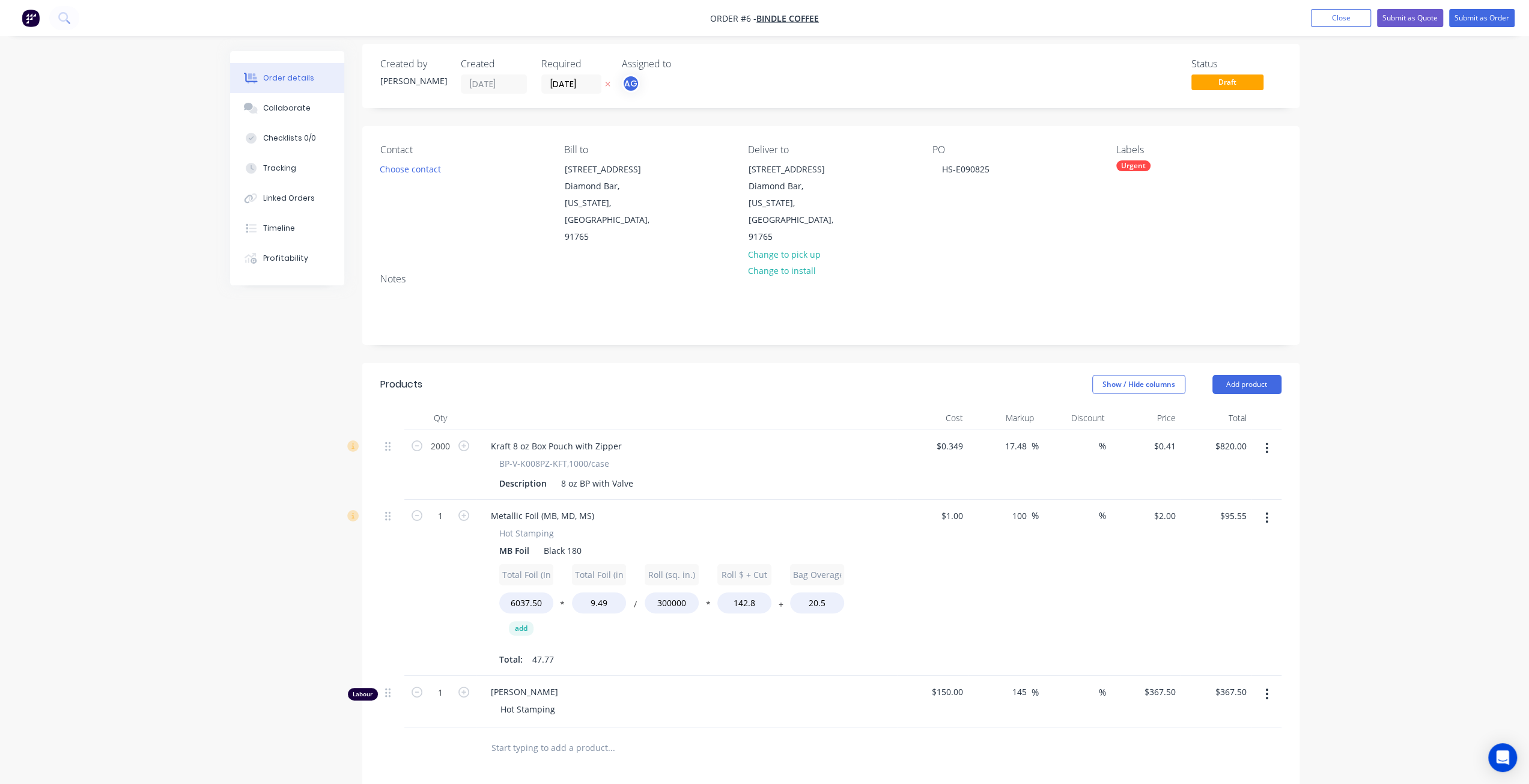
scroll to position [0, 0]
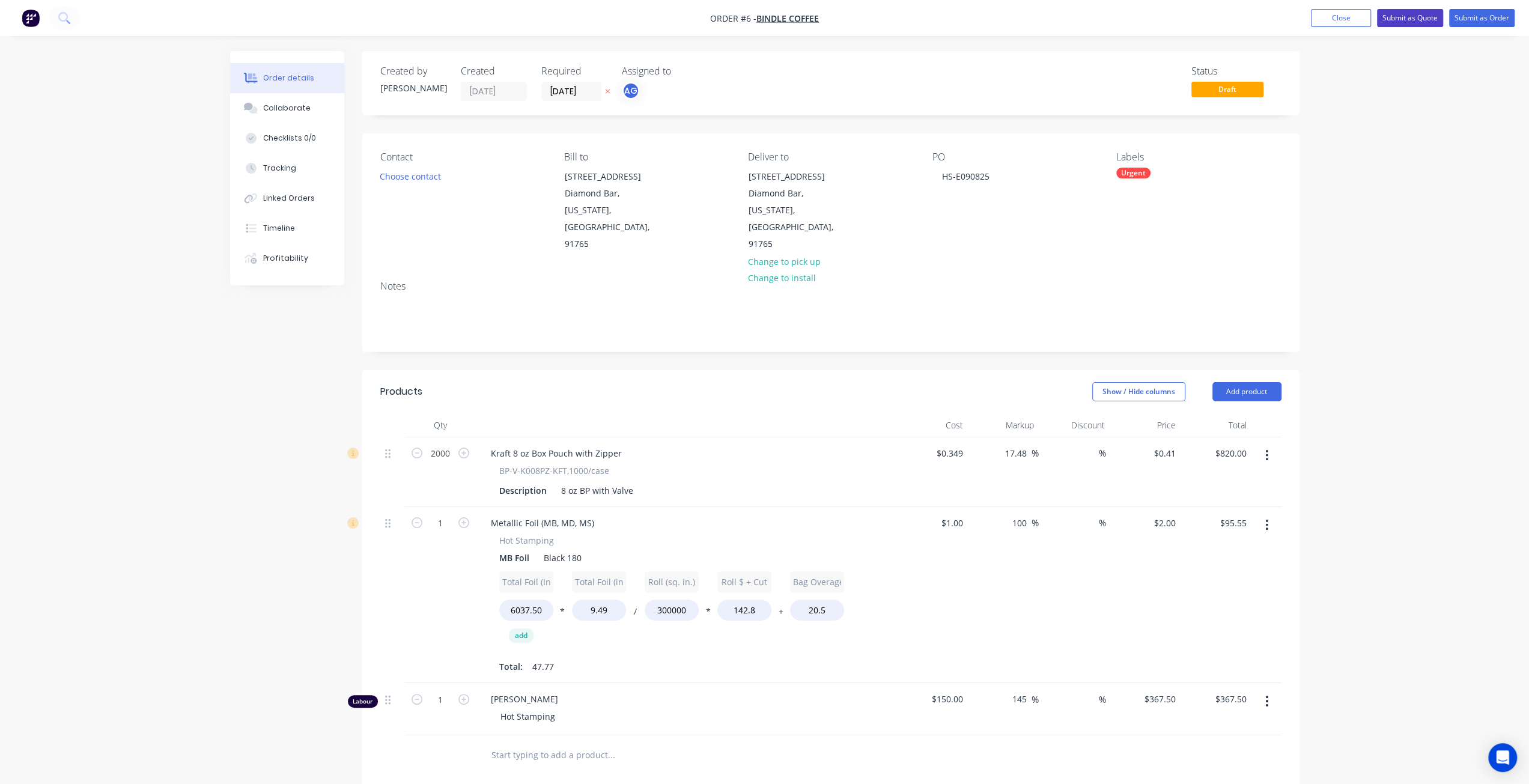
click at [1397, 21] on button "Submit as Quote" at bounding box center [1411, 18] width 66 height 18
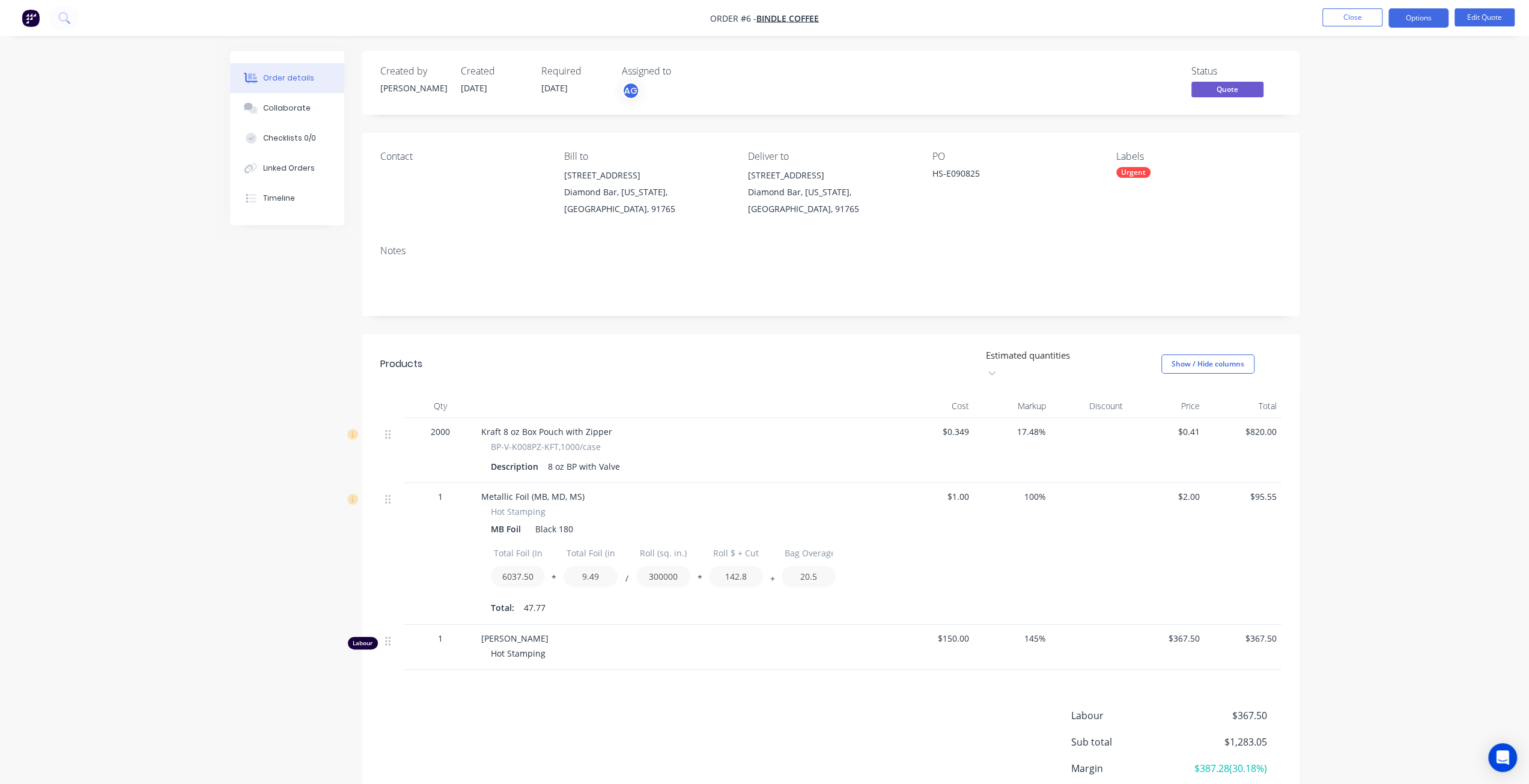
click at [1239, 87] on span "Quote" at bounding box center [1228, 89] width 72 height 15
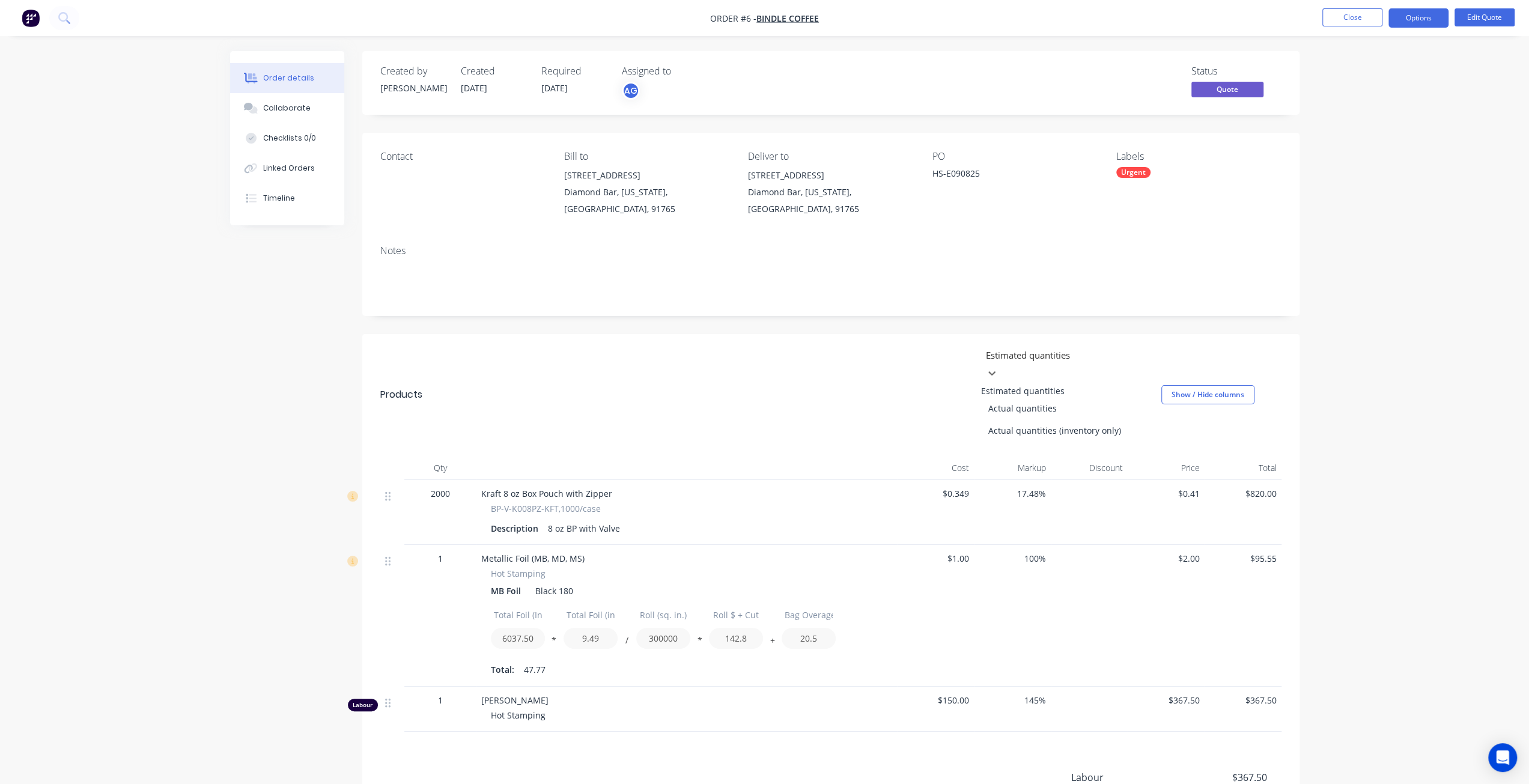
click at [1075, 362] on div at bounding box center [1070, 354] width 173 height 15
click at [1068, 405] on div "Actual quantities" at bounding box center [1071, 408] width 180 height 22
click at [1075, 349] on div at bounding box center [1070, 354] width 173 height 15
click at [1064, 430] on div "Actual quantities (inventory only)" at bounding box center [1071, 430] width 180 height 22
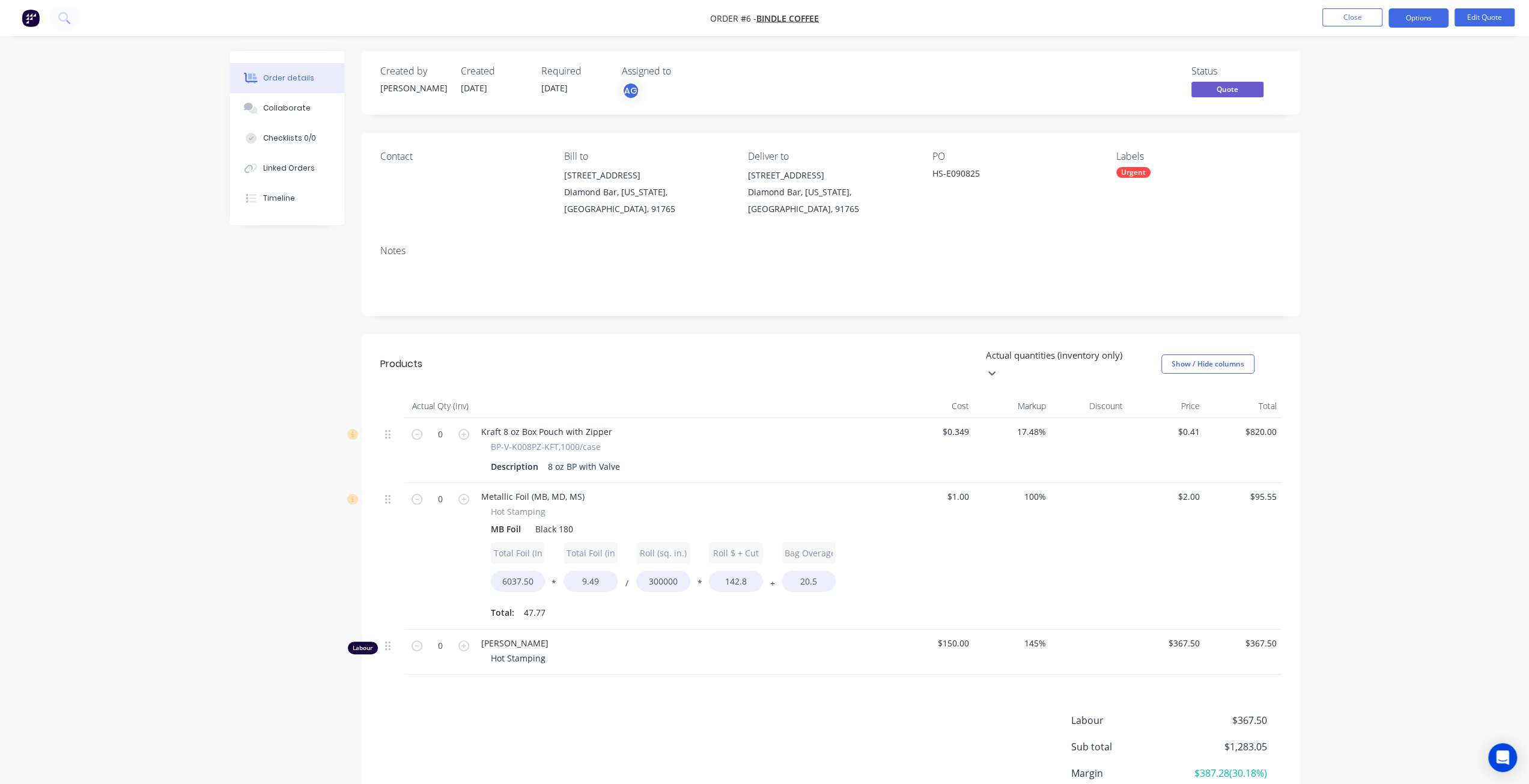
drag, startPoint x: 1070, startPoint y: 370, endPoint x: 1071, endPoint y: 358, distance: 12.0
click at [1071, 358] on header "Products option Actual quantities (inventory only), selected. Actual quantities…" at bounding box center [831, 364] width 938 height 60
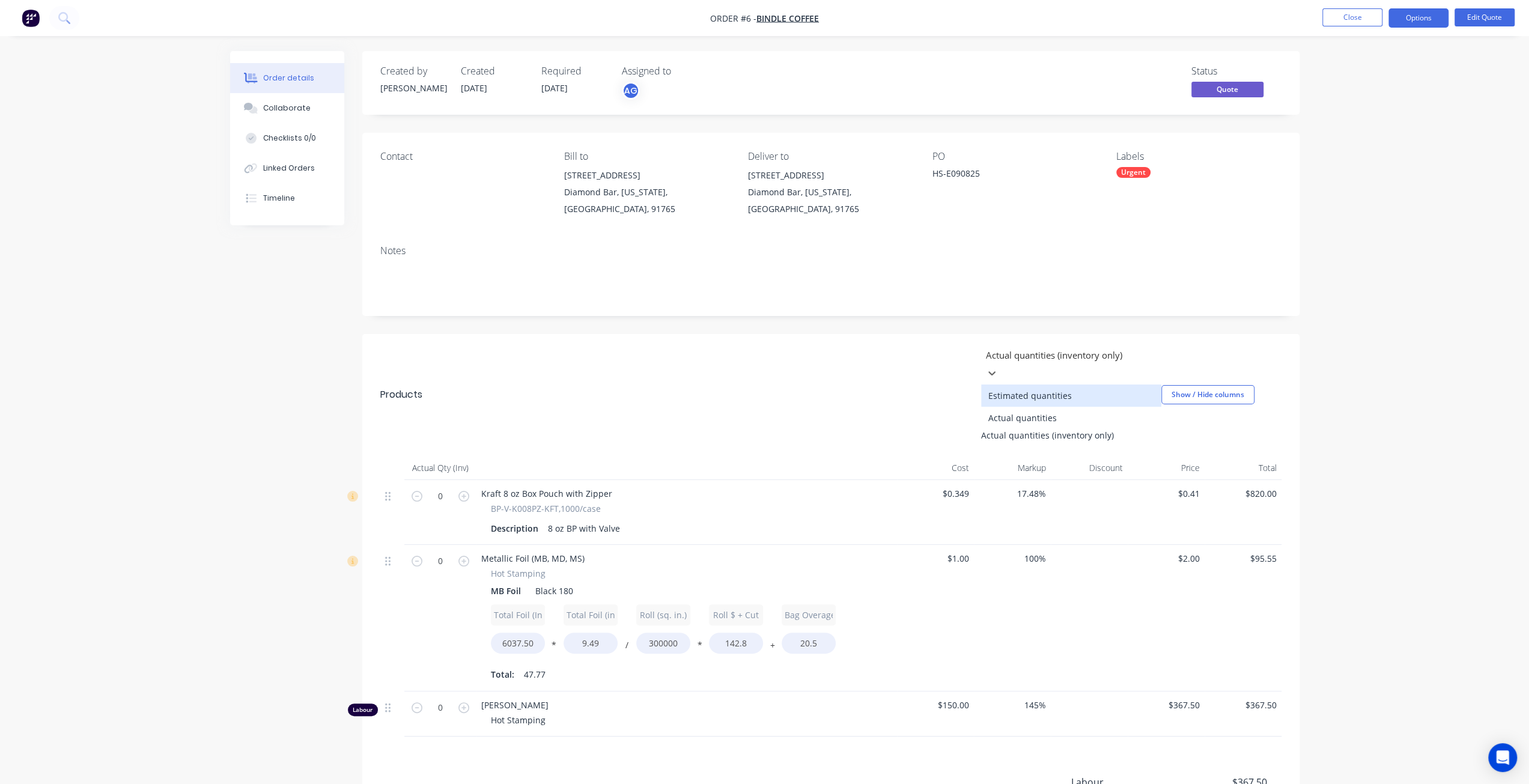
click at [1071, 358] on div at bounding box center [1070, 354] width 173 height 15
drag, startPoint x: 1070, startPoint y: 379, endPoint x: 1064, endPoint y: 407, distance: 28.6
click at [1064, 407] on div "Estimated quantities Actual quantities Actual quantities (inventory only)" at bounding box center [1071, 413] width 180 height 62
click at [1069, 384] on div "Estimated quantities" at bounding box center [1071, 395] width 180 height 22
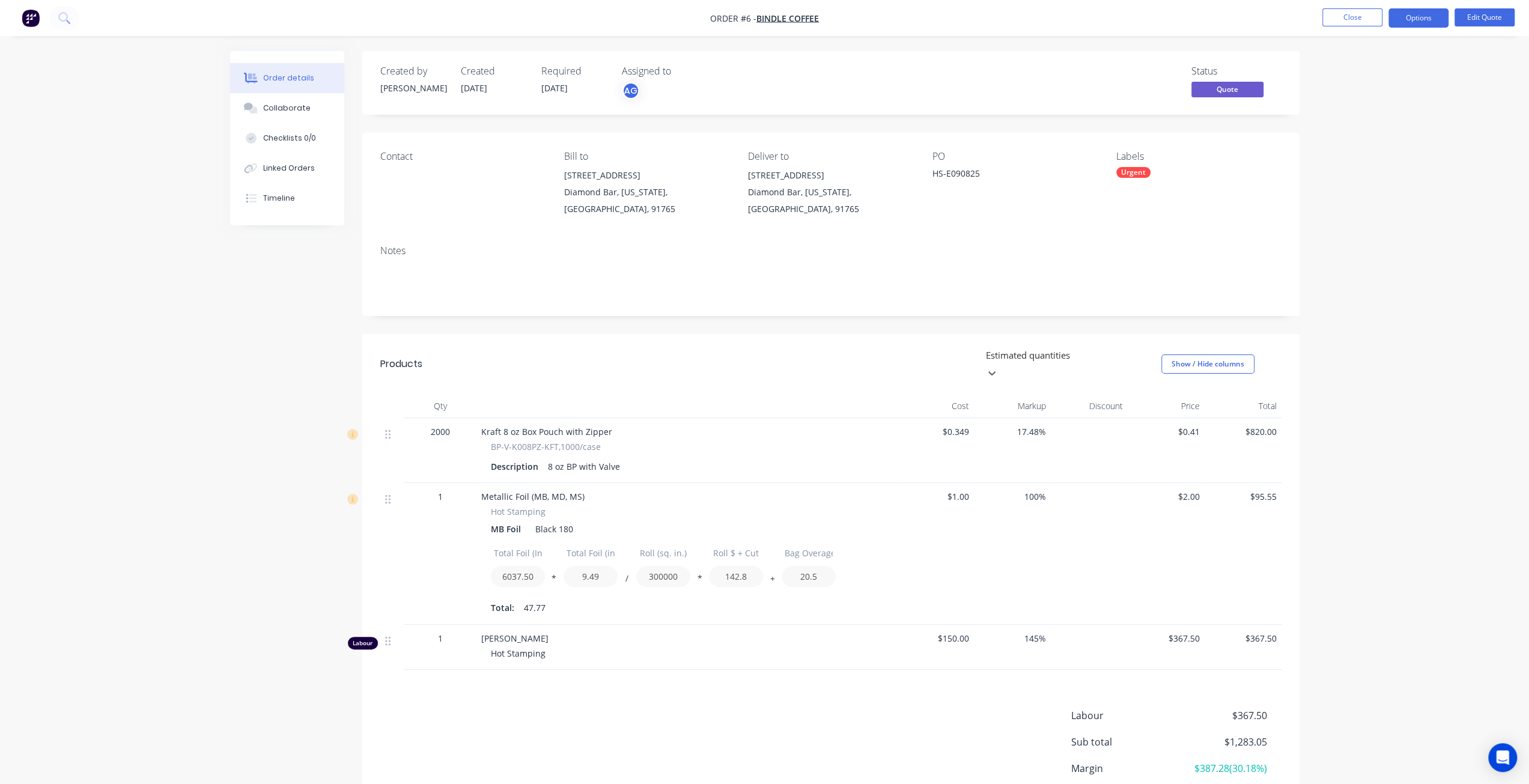
click at [1410, 354] on div "Order details Collaborate Checklists 0/0 Linked Orders Timeline Order details C…" at bounding box center [764, 442] width 1529 height 884
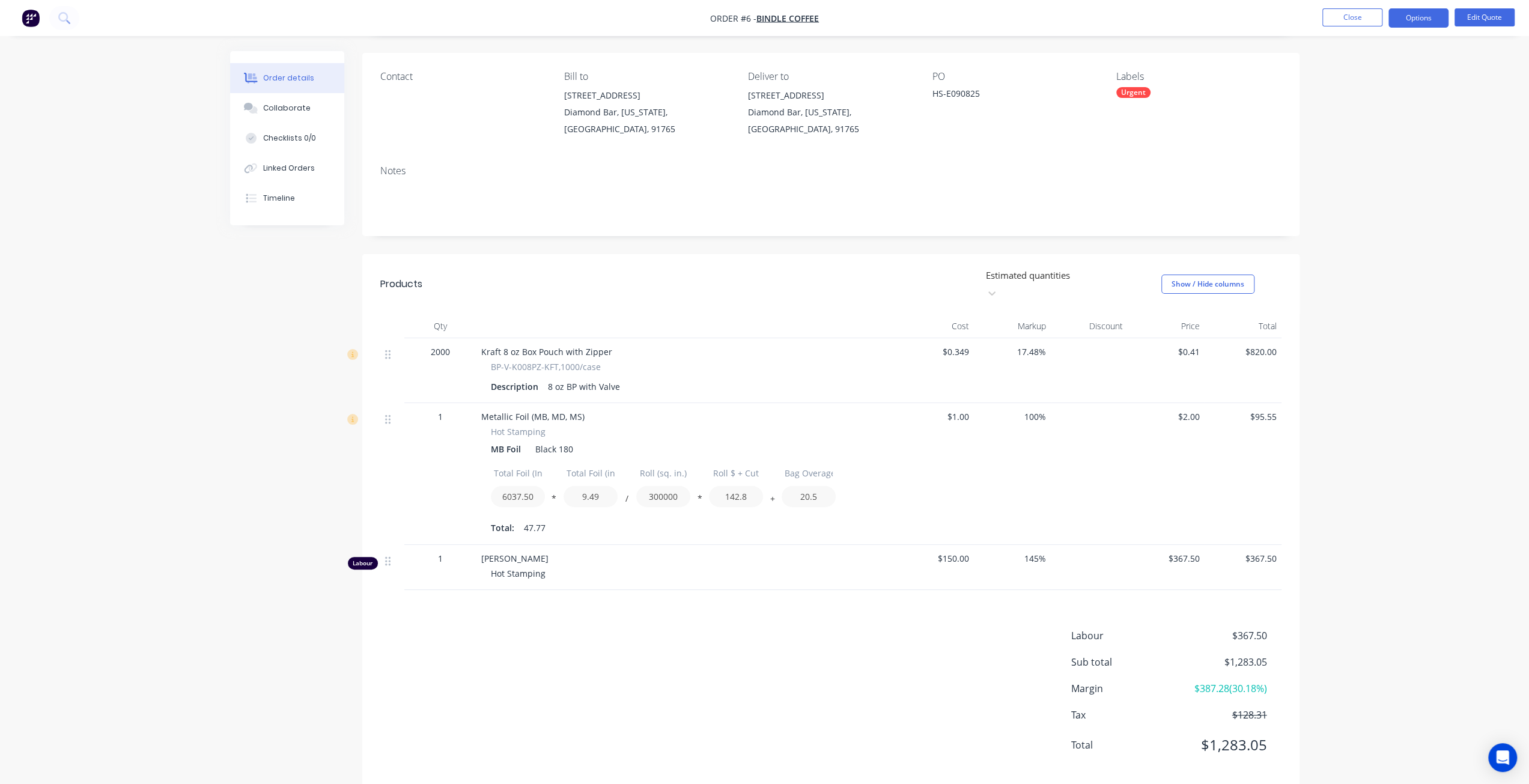
scroll to position [82, 0]
click at [358, 554] on div "Labour" at bounding box center [363, 560] width 30 height 13
click at [766, 591] on div "Products Estimated quantities Show / Hide columns Qty Cost Markup Discount Pric…" at bounding box center [831, 518] width 938 height 532
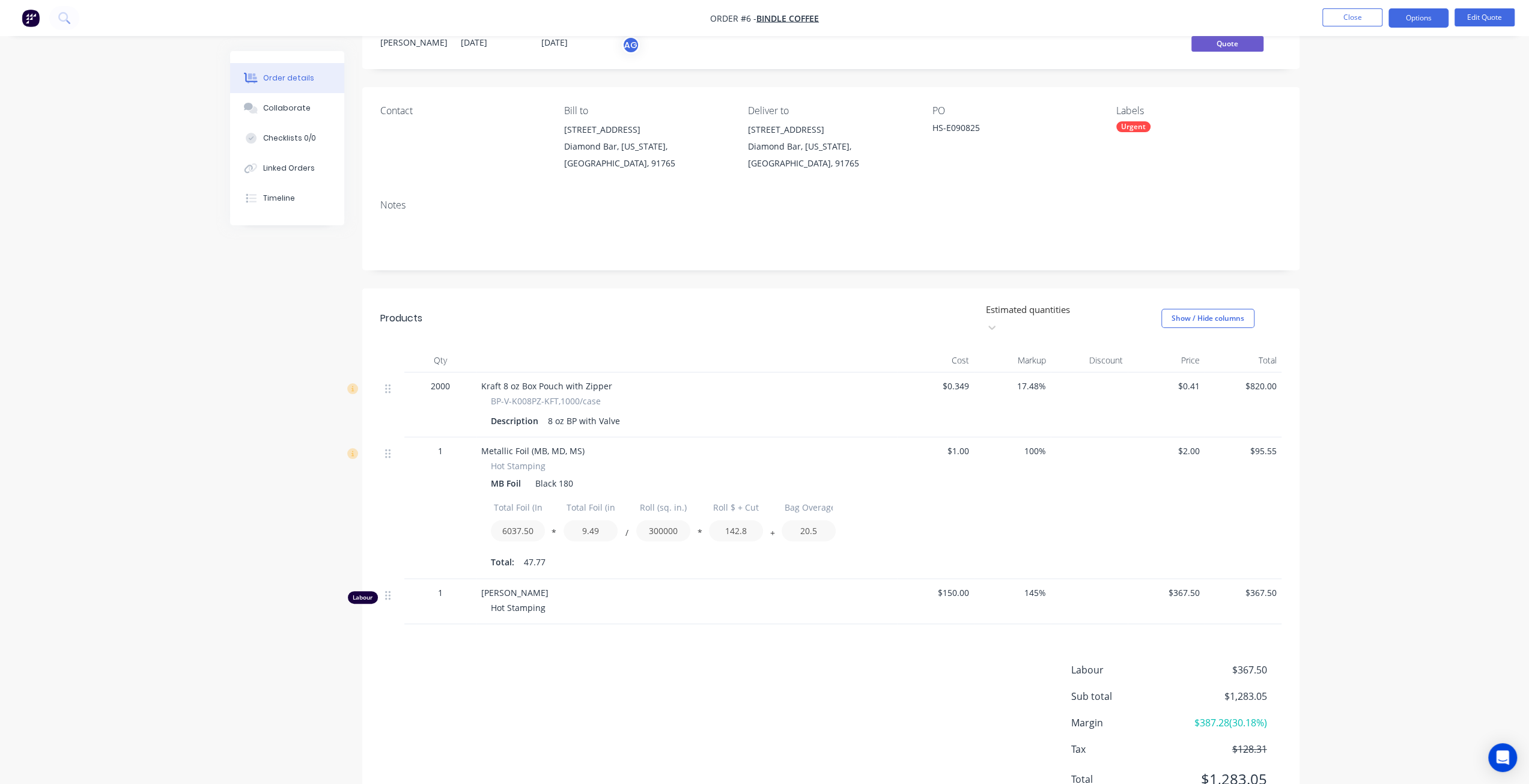
scroll to position [0, 0]
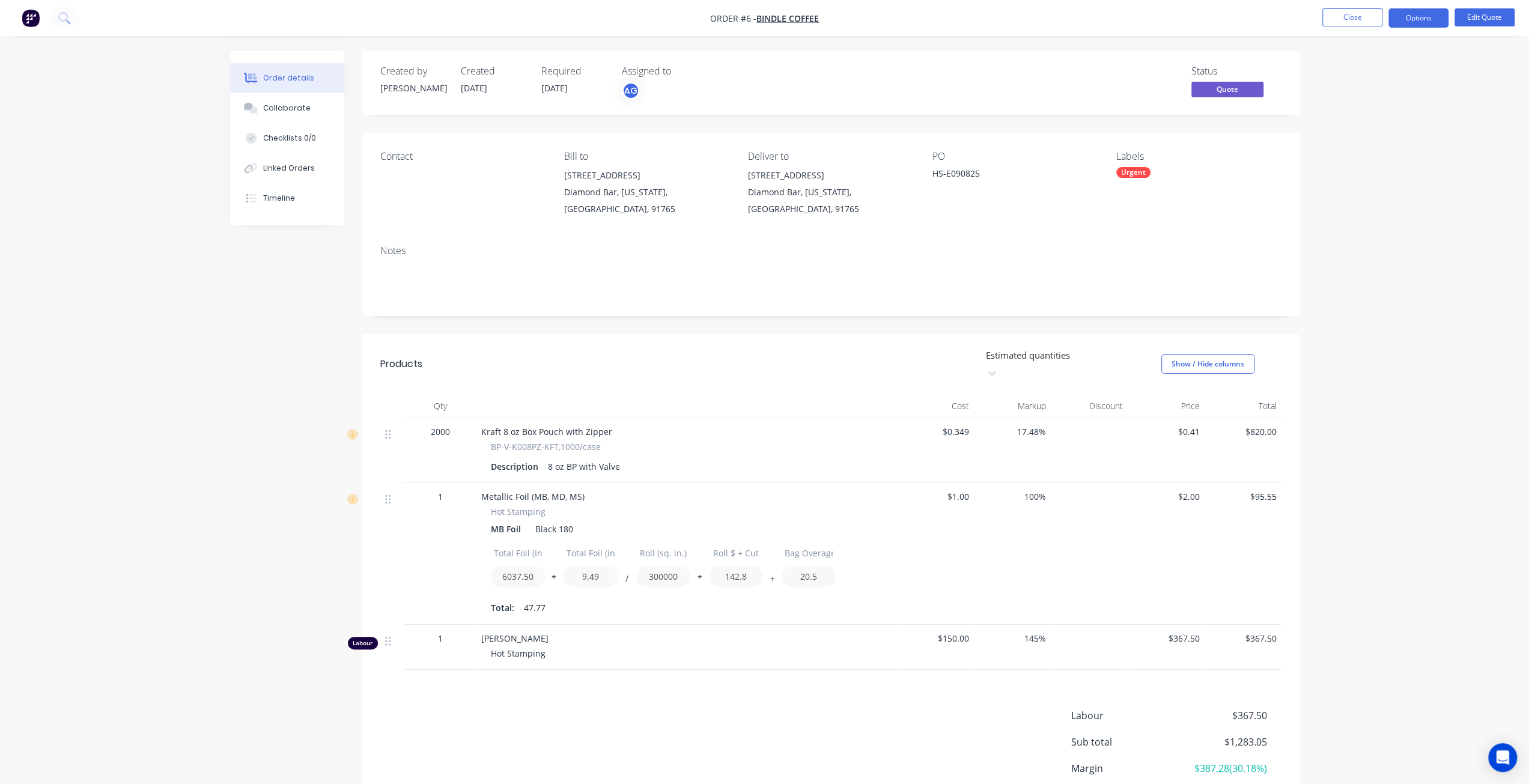
drag, startPoint x: 1348, startPoint y: 594, endPoint x: 1392, endPoint y: 186, distance: 410.4
click at [1392, 186] on div "Order details Collaborate Checklists 0/0 Linked Orders Timeline Order details C…" at bounding box center [764, 442] width 1529 height 884
click at [298, 98] on button "Collaborate" at bounding box center [286, 108] width 114 height 30
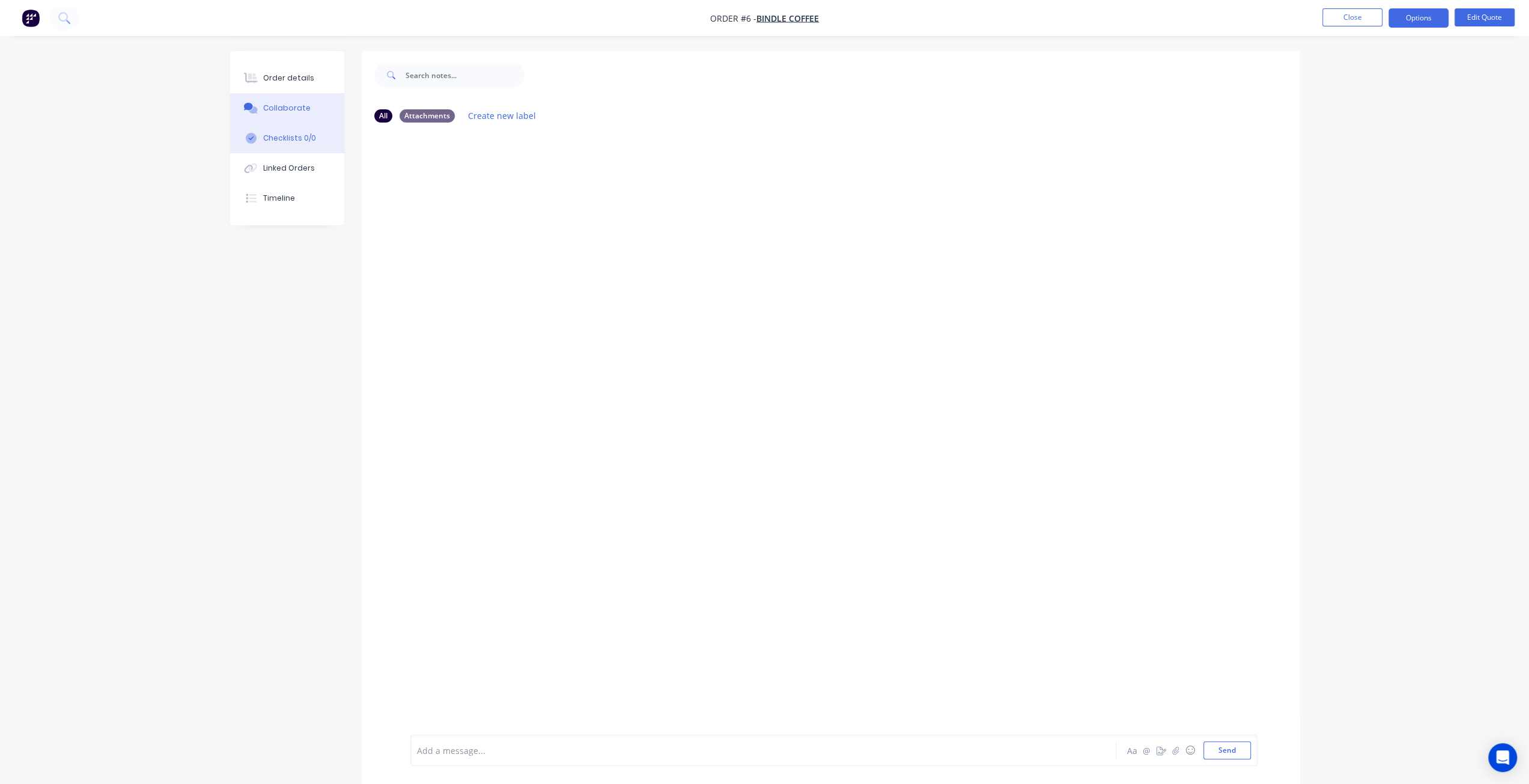
click at [296, 140] on div "Checklists 0/0" at bounding box center [289, 138] width 53 height 11
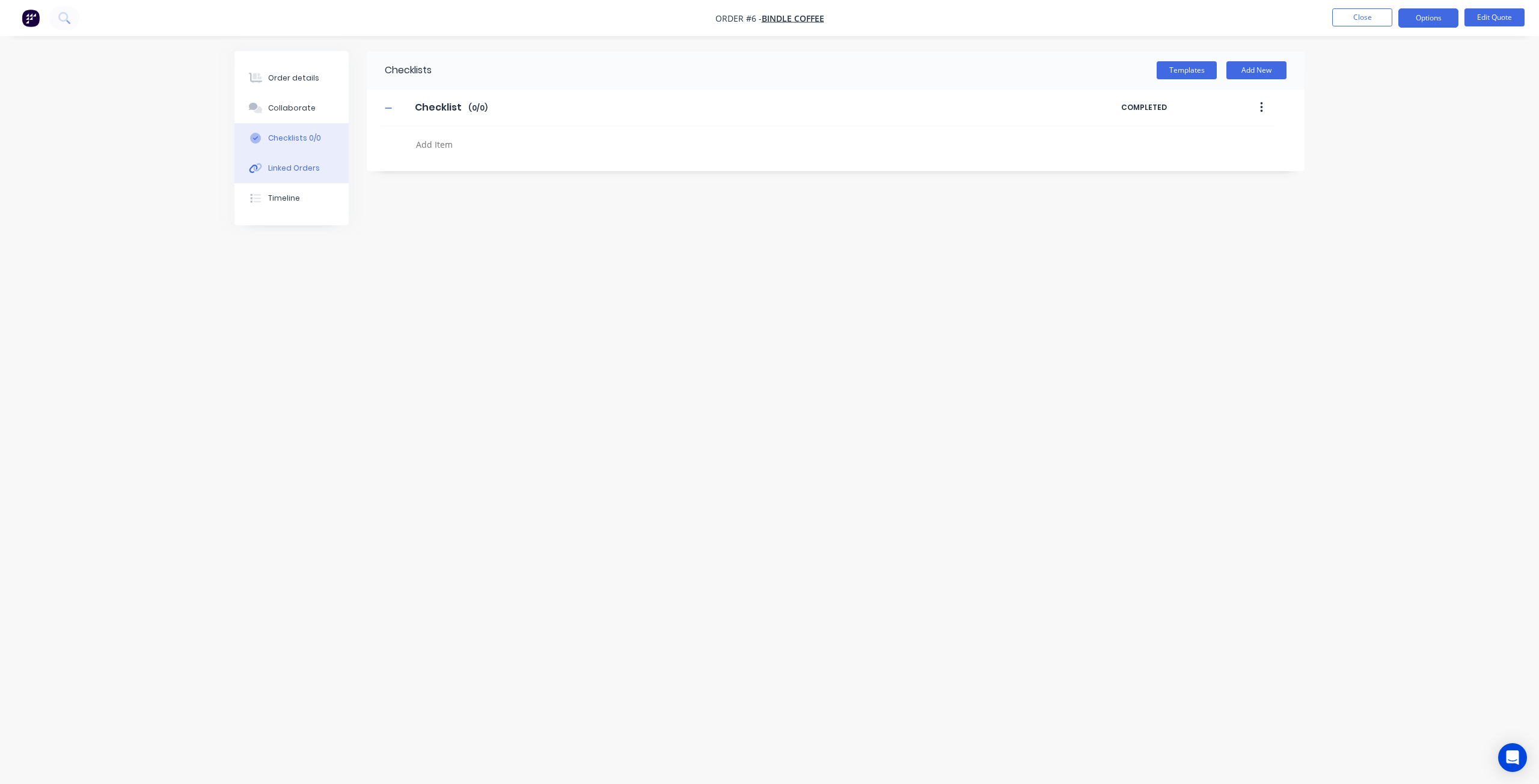
click at [291, 176] on button "Linked Orders" at bounding box center [291, 168] width 114 height 30
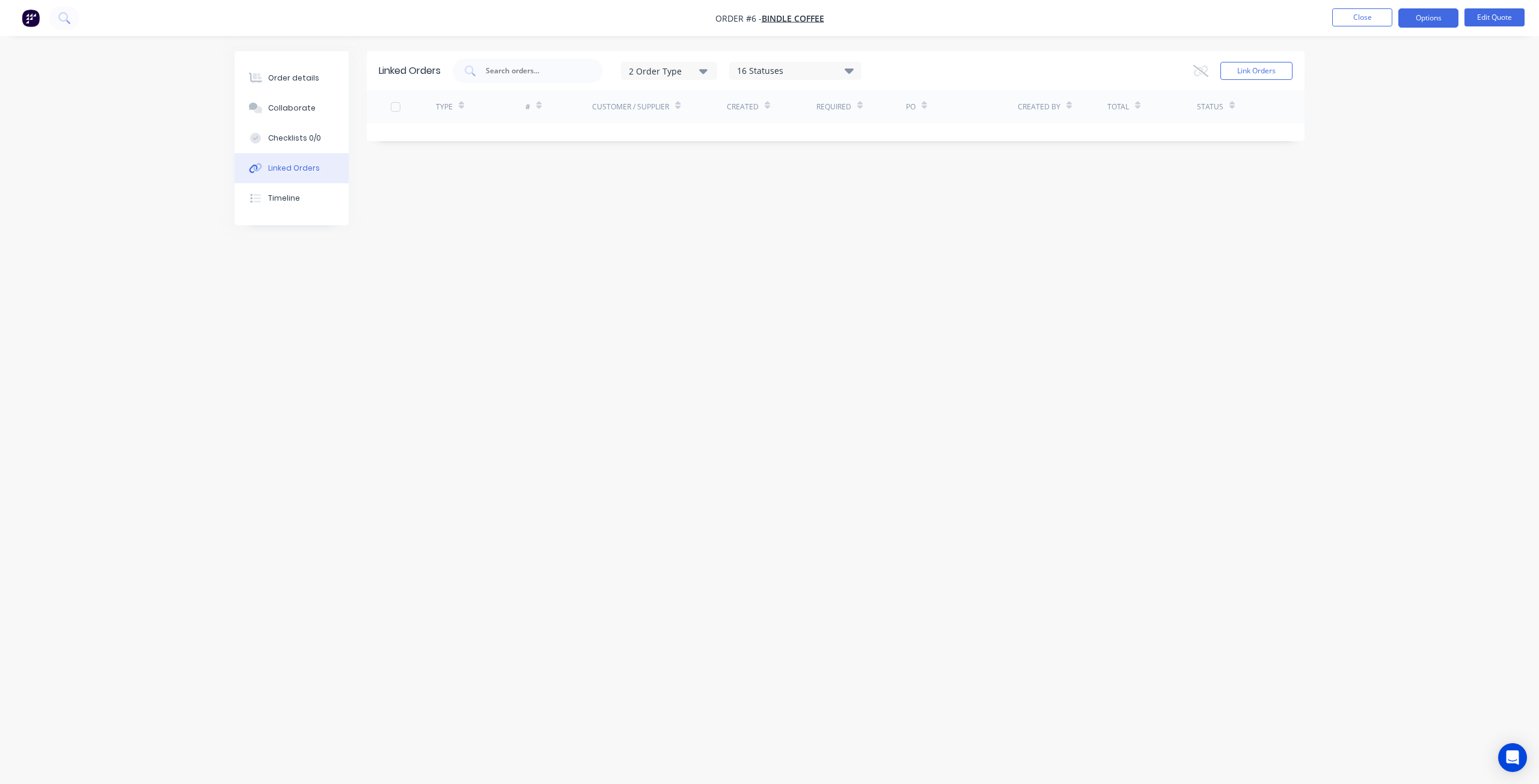
click at [659, 65] on div "2 Order Type" at bounding box center [669, 70] width 80 height 13
click at [292, 195] on div "Timeline" at bounding box center [284, 197] width 32 height 11
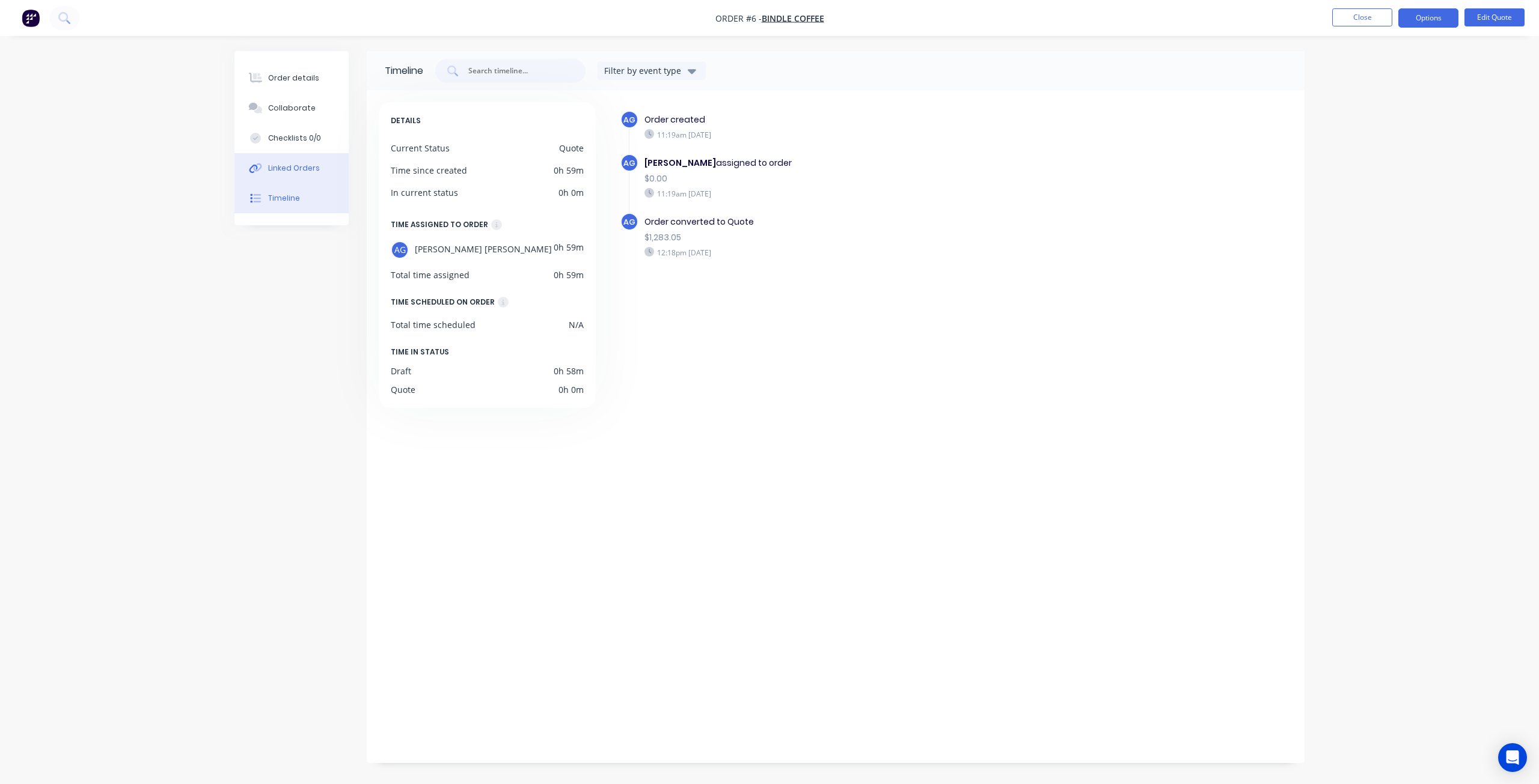
click at [294, 162] on button "Linked Orders" at bounding box center [291, 168] width 114 height 30
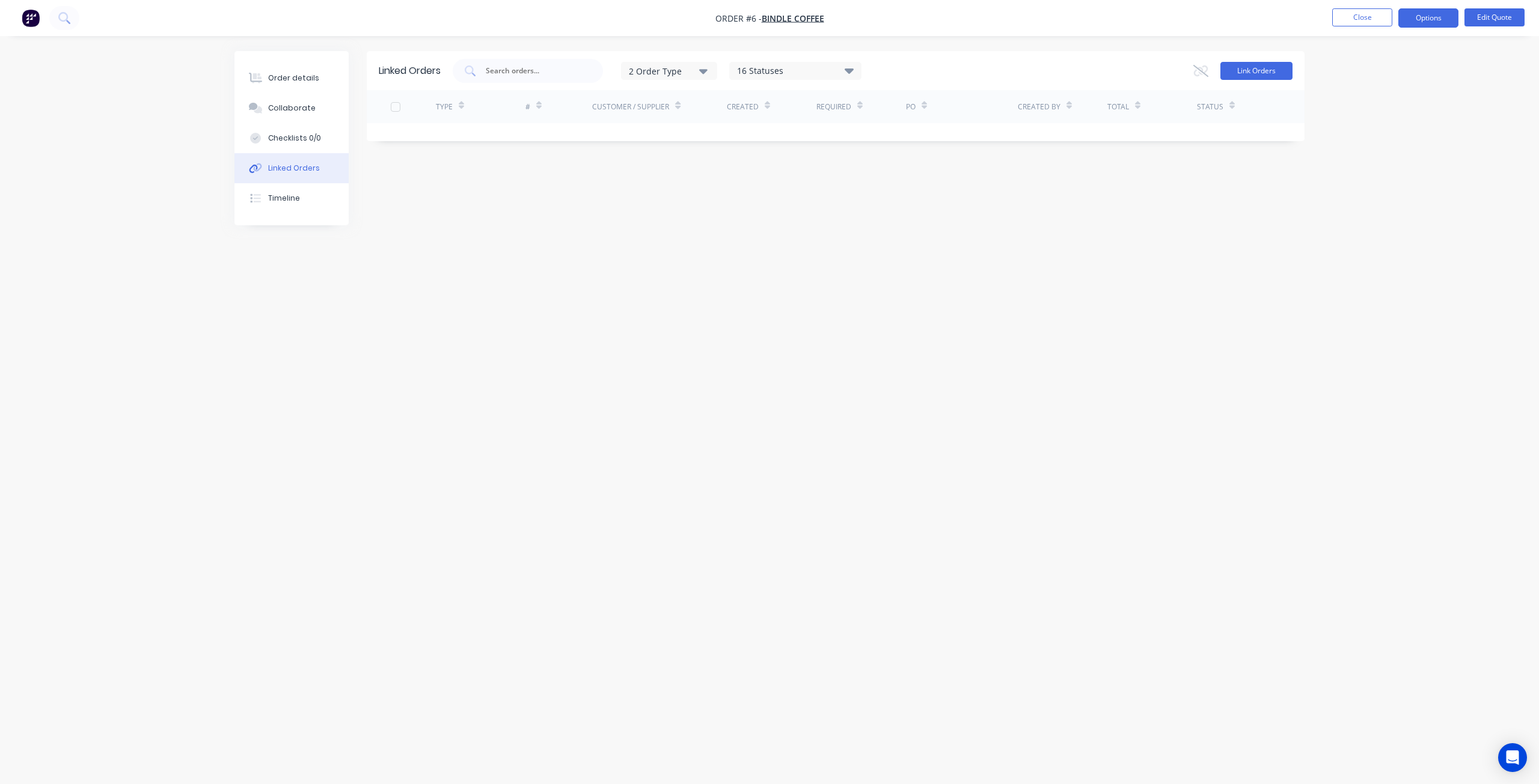
click at [1259, 71] on button "Link Orders" at bounding box center [1256, 70] width 72 height 18
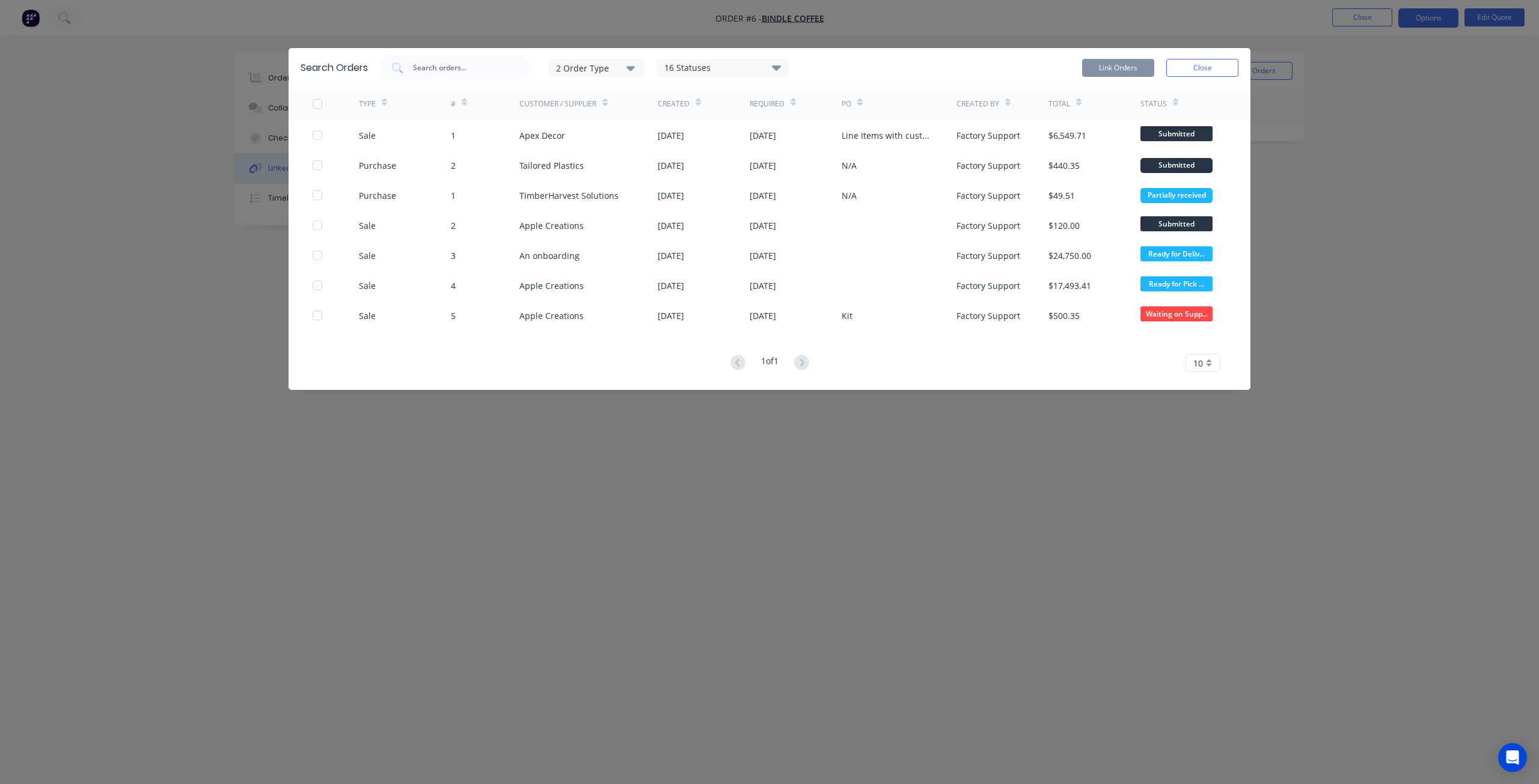
click at [1341, 229] on div "Search Orders 2 Order Type 16 Statuses Sales Order Status All Archived Draft Qu…" at bounding box center [770, 392] width 1539 height 784
click at [1205, 74] on button "Close" at bounding box center [1202, 67] width 72 height 18
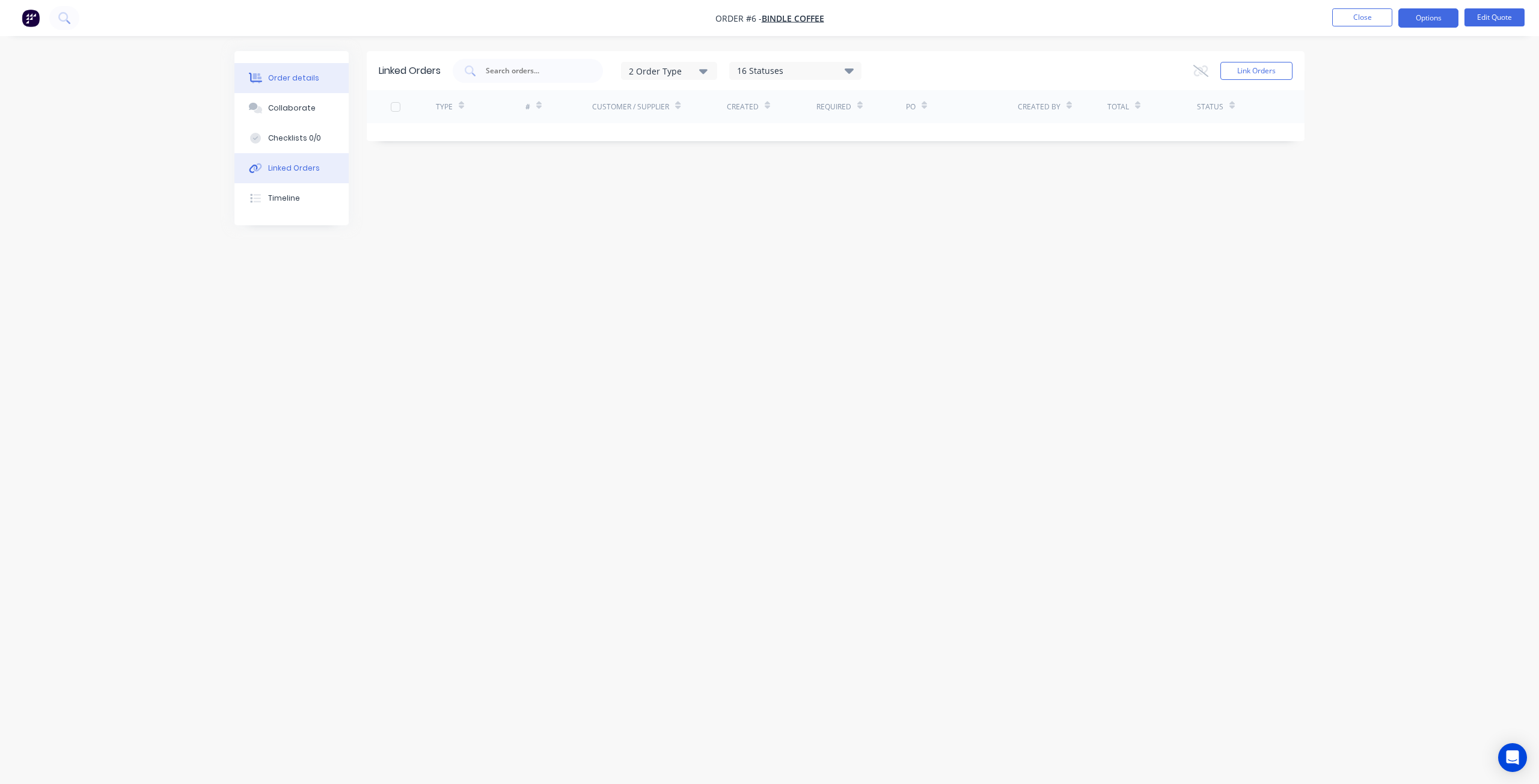
click at [272, 74] on div "Order details" at bounding box center [293, 77] width 51 height 11
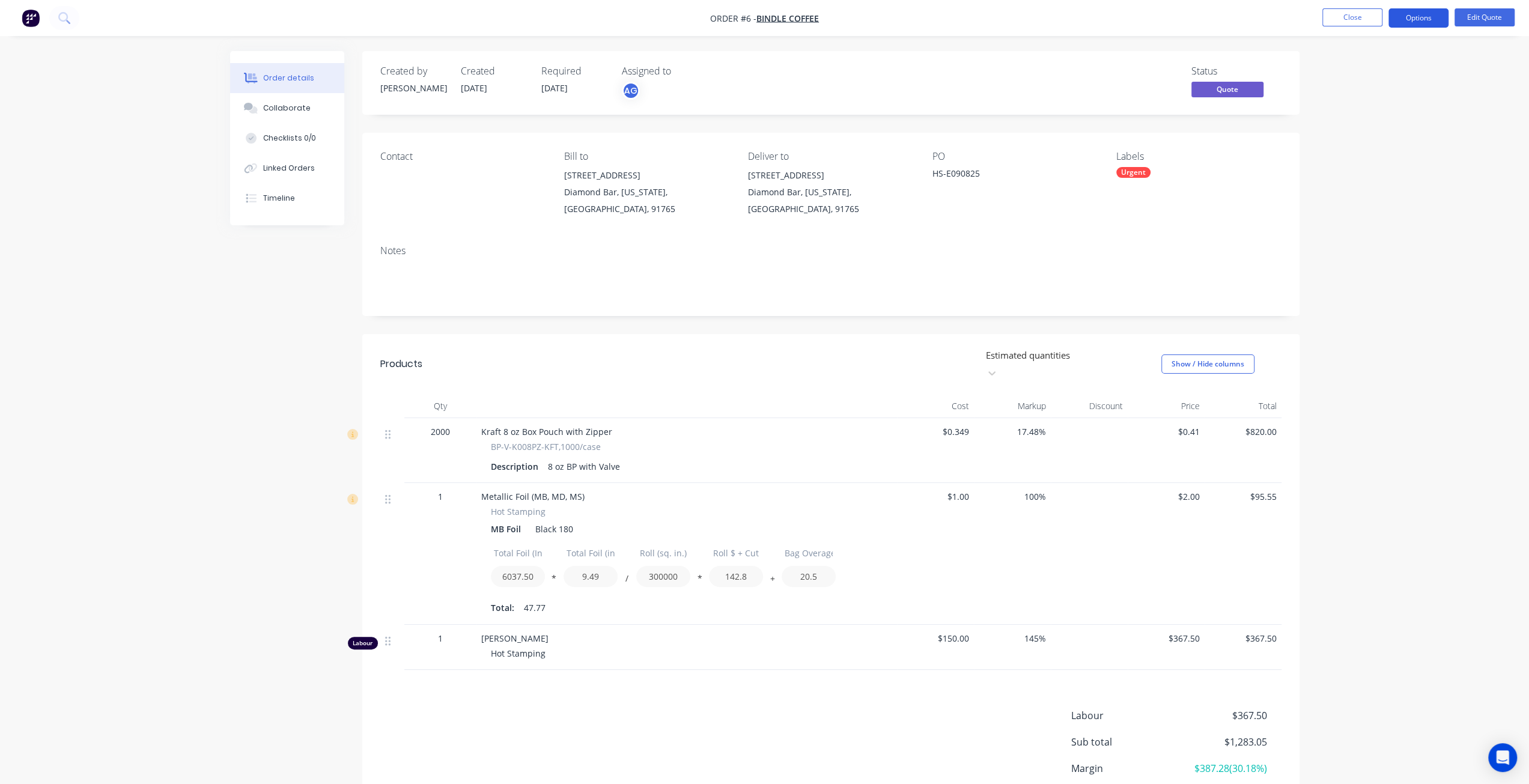
click at [1424, 20] on button "Options" at bounding box center [1419, 19] width 60 height 20
click at [1420, 104] on div "Proforma Invoice" at bounding box center [1382, 97] width 110 height 18
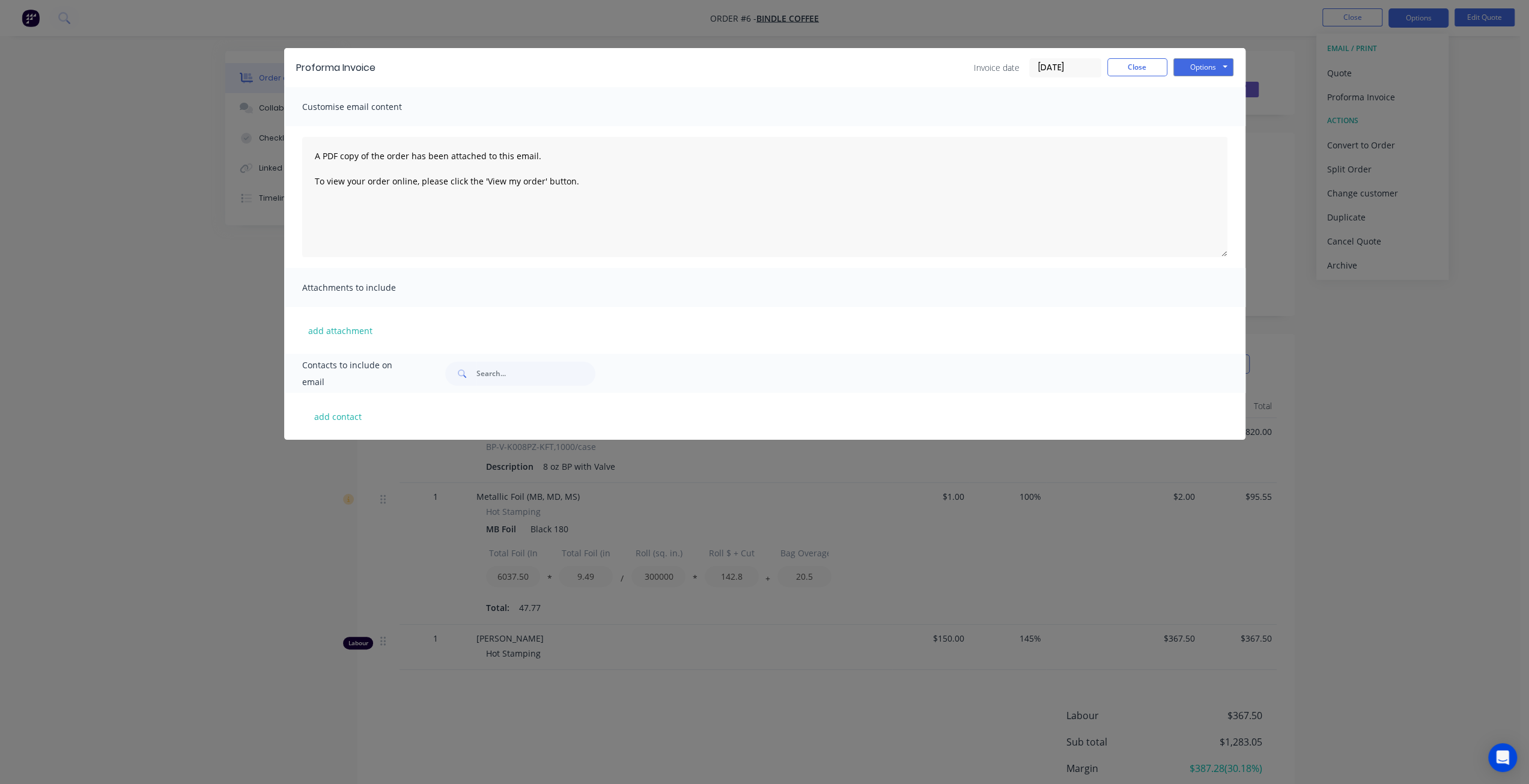
click at [522, 295] on div "Attachments to include" at bounding box center [764, 287] width 961 height 39
click at [523, 287] on div "Attachments to include" at bounding box center [764, 287] width 961 height 39
click at [1214, 65] on button "Options" at bounding box center [1202, 67] width 60 height 18
click at [1214, 90] on button "Preview" at bounding box center [1211, 89] width 77 height 20
click at [1216, 67] on button "Options" at bounding box center [1202, 67] width 60 height 18
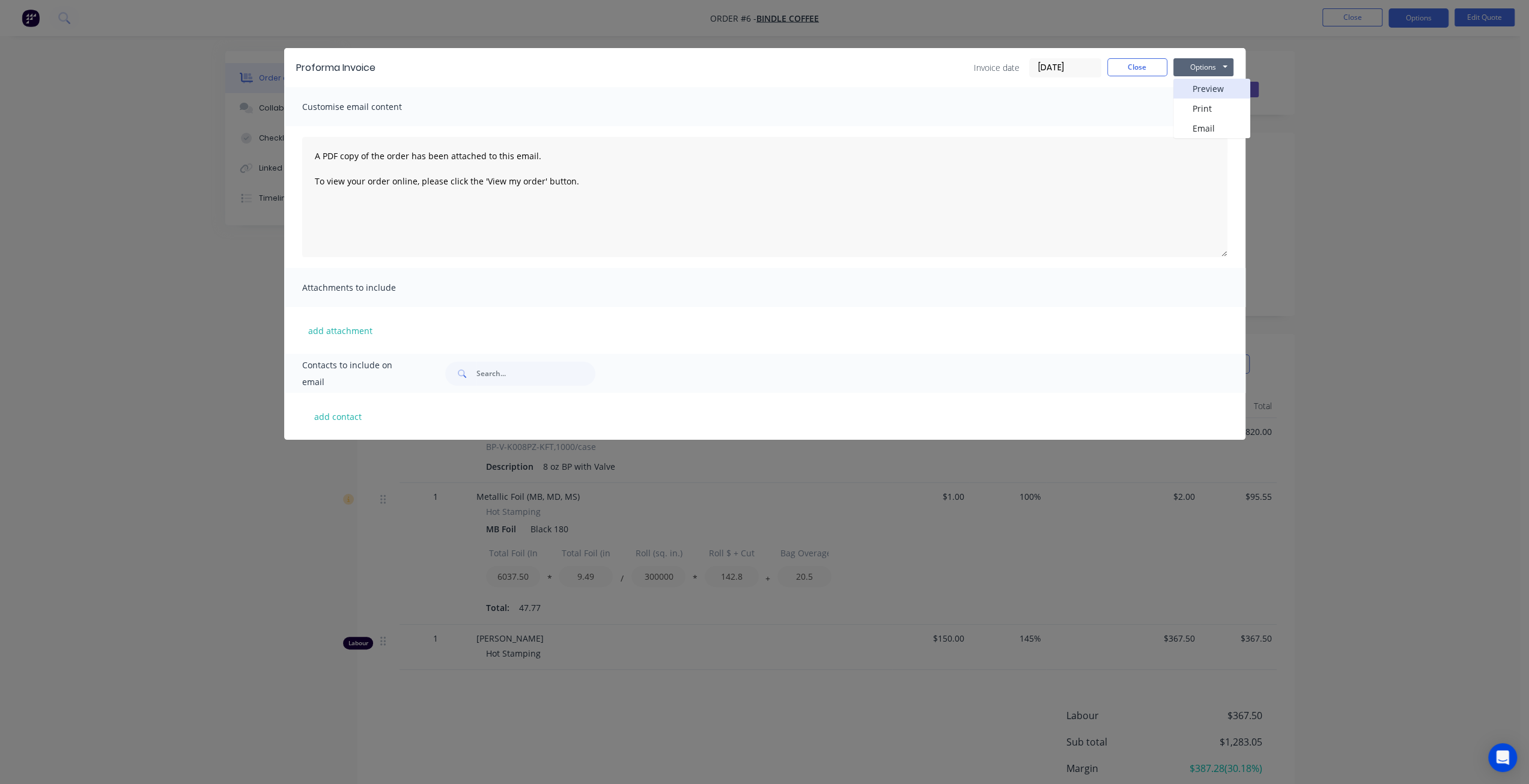
click at [1219, 88] on button "Preview" at bounding box center [1211, 89] width 77 height 20
click at [1136, 62] on button "Close" at bounding box center [1137, 67] width 60 height 18
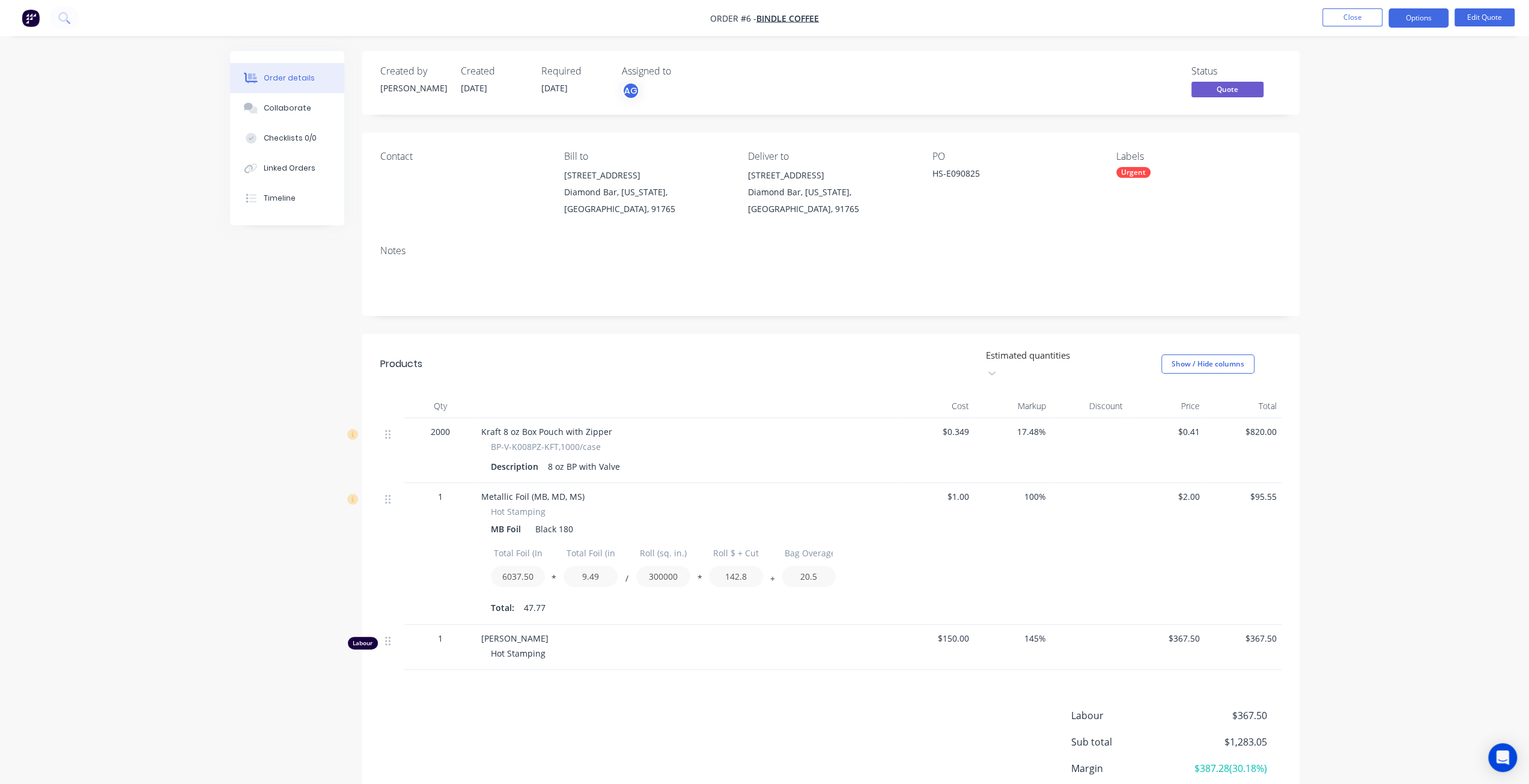
click at [1408, 141] on div "Order details Collaborate Checklists 0/0 Linked Orders Timeline Order details C…" at bounding box center [764, 442] width 1529 height 884
click at [1434, 22] on button "Options" at bounding box center [1419, 19] width 60 height 20
click at [1416, 145] on div "Convert to Order" at bounding box center [1382, 146] width 110 height 18
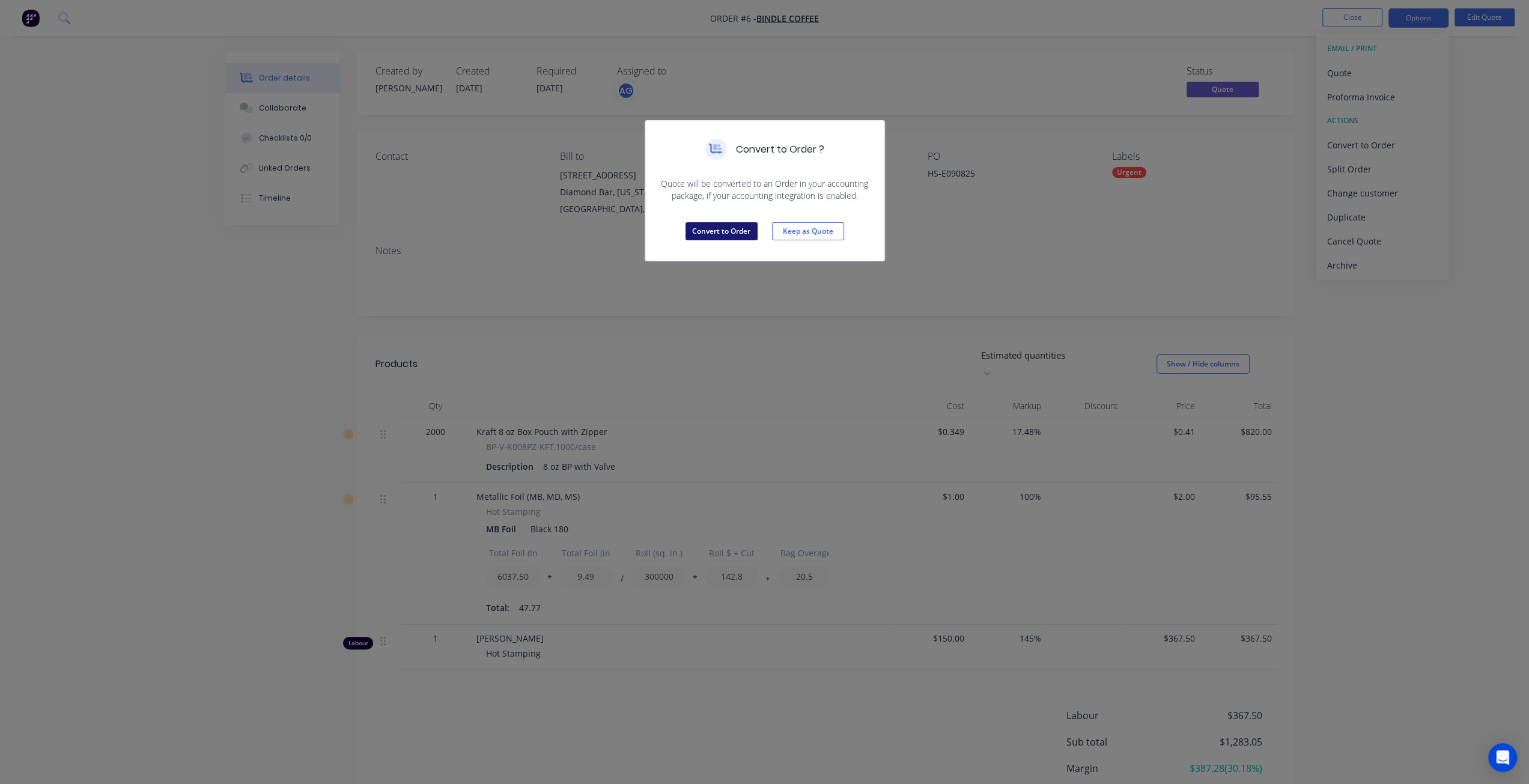
click at [709, 235] on button "Convert to Order" at bounding box center [721, 231] width 72 height 18
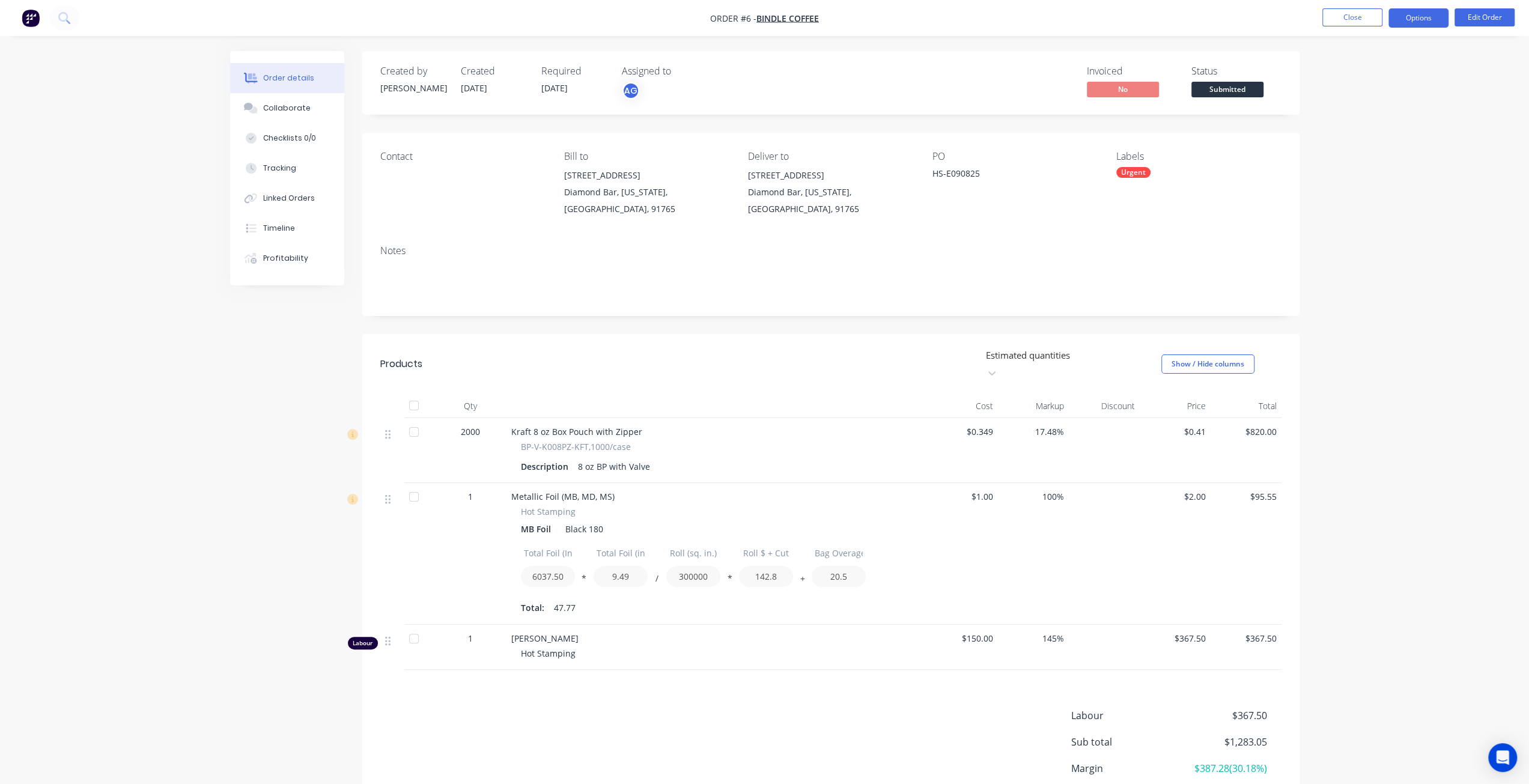
click at [1416, 16] on button "Options" at bounding box center [1419, 19] width 60 height 20
click at [1382, 145] on div "Work Order" at bounding box center [1382, 146] width 110 height 18
click at [1389, 124] on div "Without pricing" at bounding box center [1382, 121] width 110 height 18
click at [1404, 223] on div "Purchase Products" at bounding box center [1382, 217] width 110 height 18
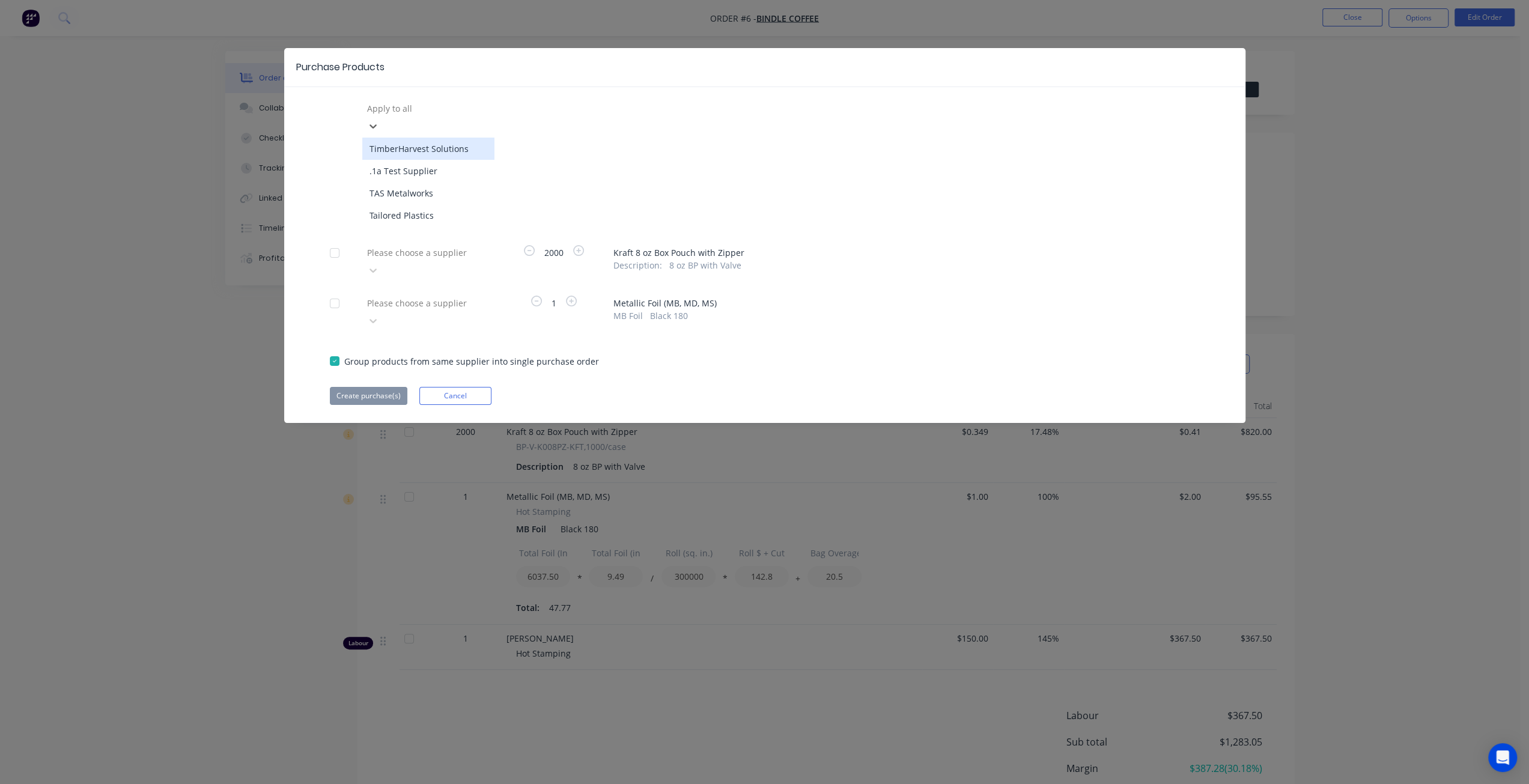
click at [447, 106] on div at bounding box center [452, 108] width 173 height 15
click at [433, 160] on div ".1a Test Supplier" at bounding box center [428, 171] width 132 height 22
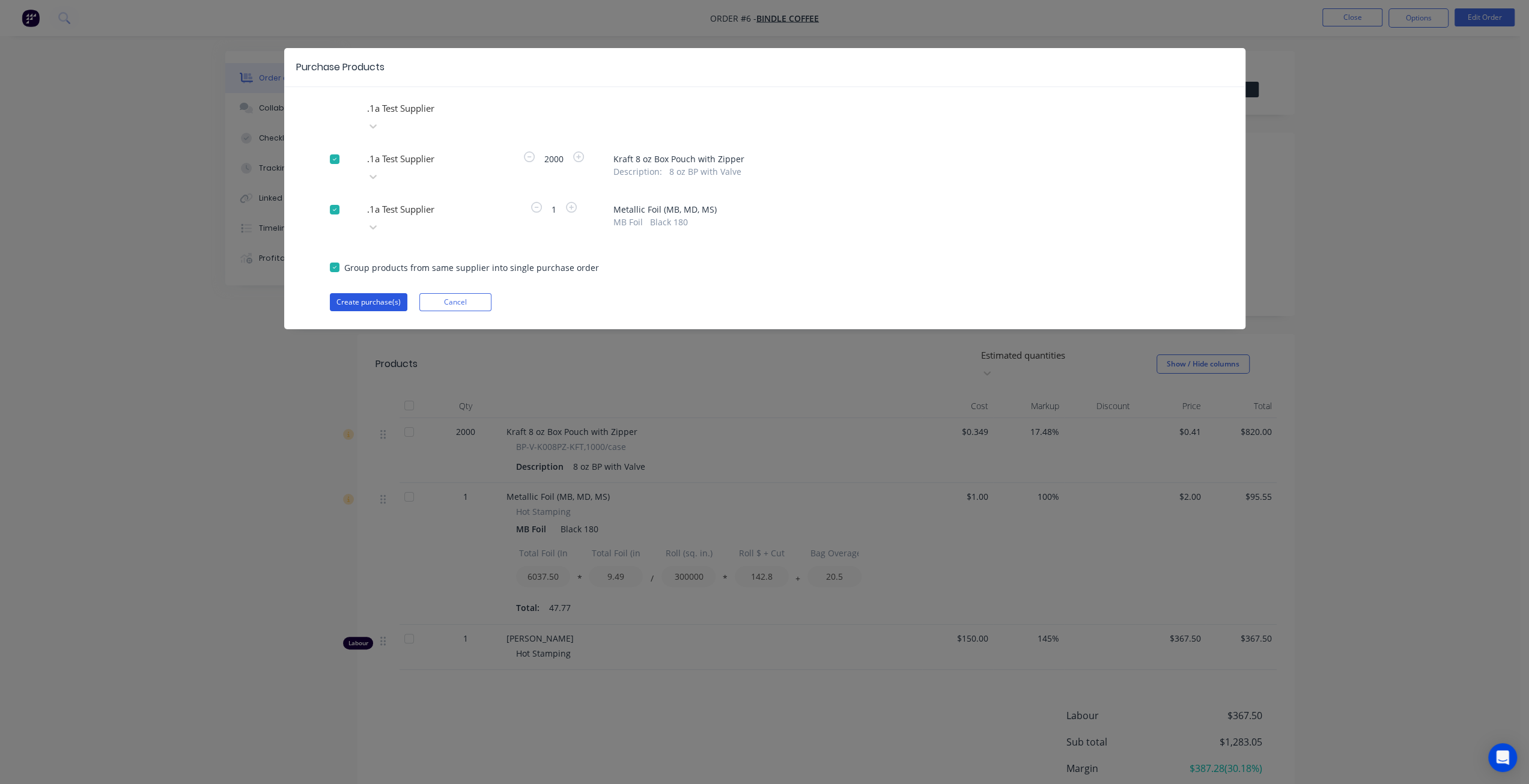
click at [360, 293] on button "Create purchase(s)" at bounding box center [368, 302] width 77 height 18
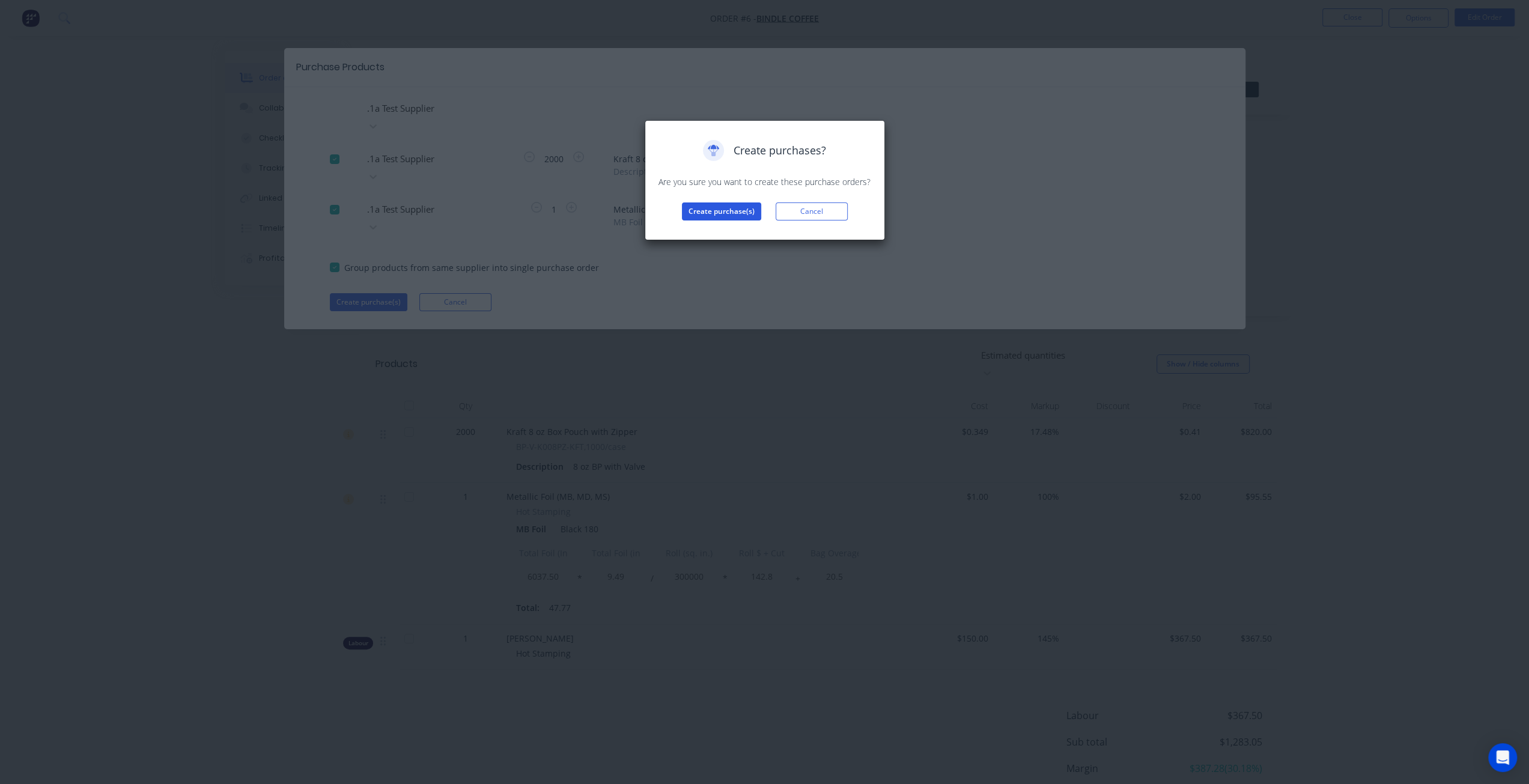
click at [739, 208] on button "Create purchase(s)" at bounding box center [721, 211] width 79 height 18
click at [726, 232] on button "View purchase(s)" at bounding box center [721, 231] width 72 height 18
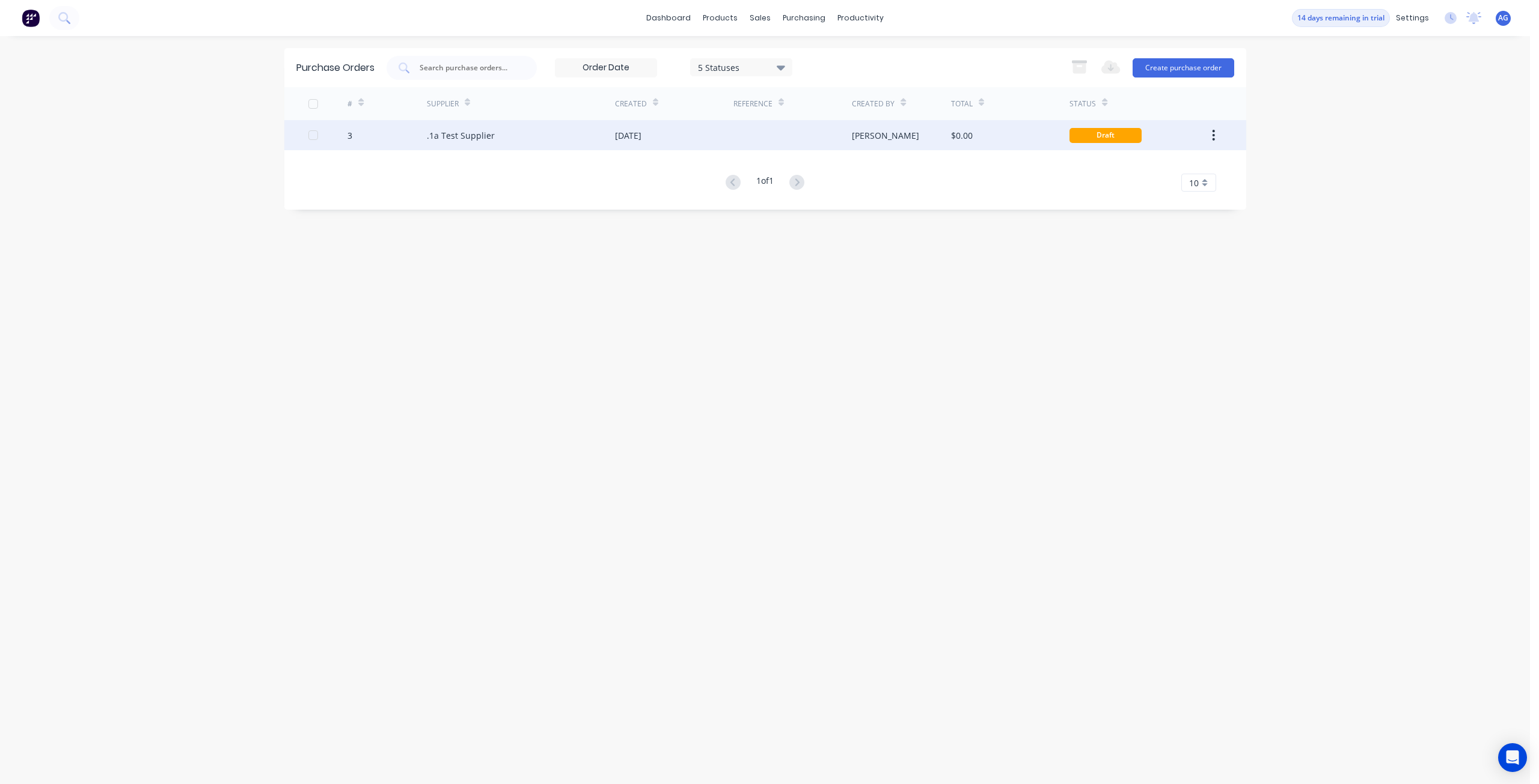
click at [456, 135] on div ".1a Test Supplier" at bounding box center [460, 135] width 67 height 13
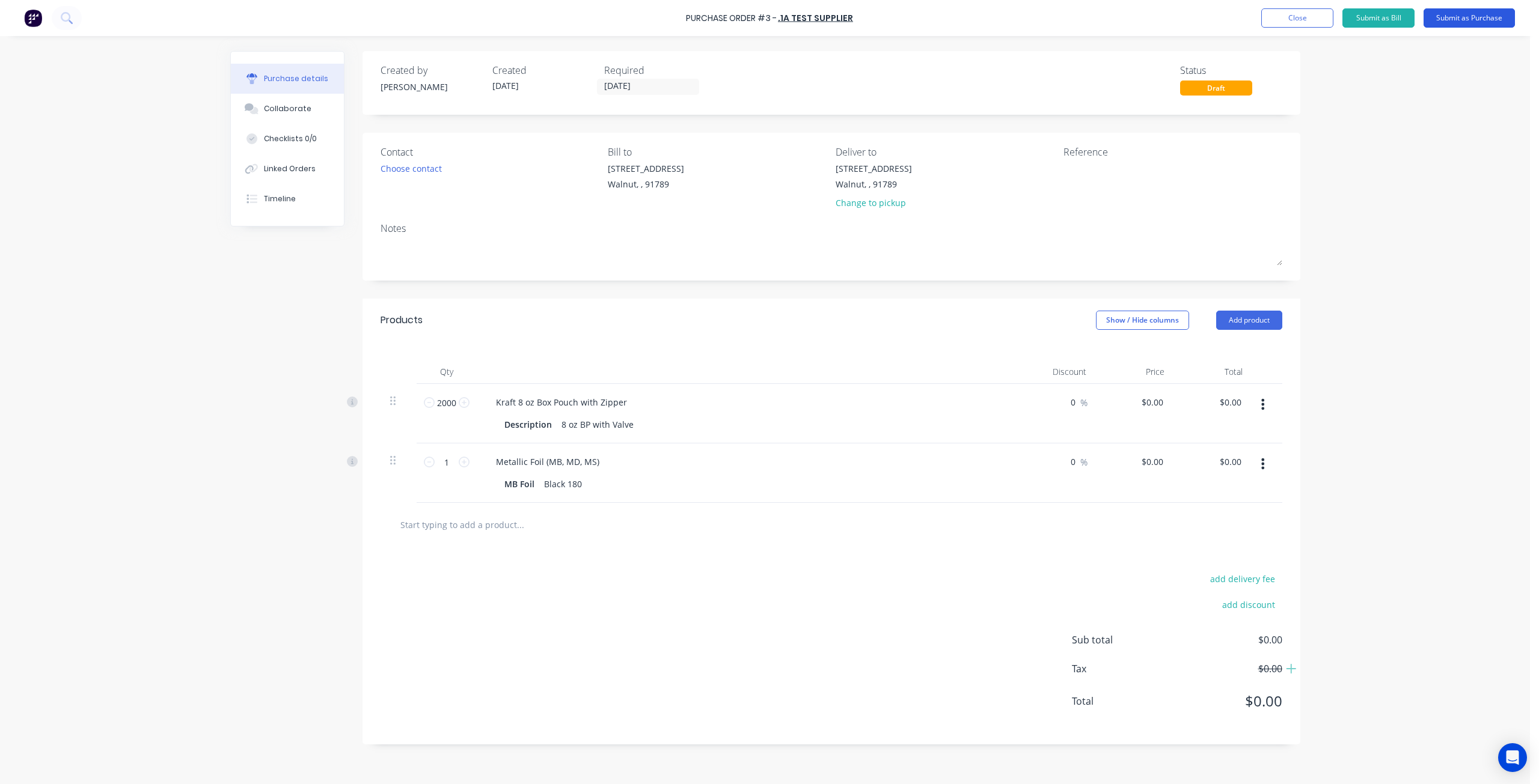
click at [1476, 14] on button "Submit as Purchase" at bounding box center [1469, 19] width 91 height 20
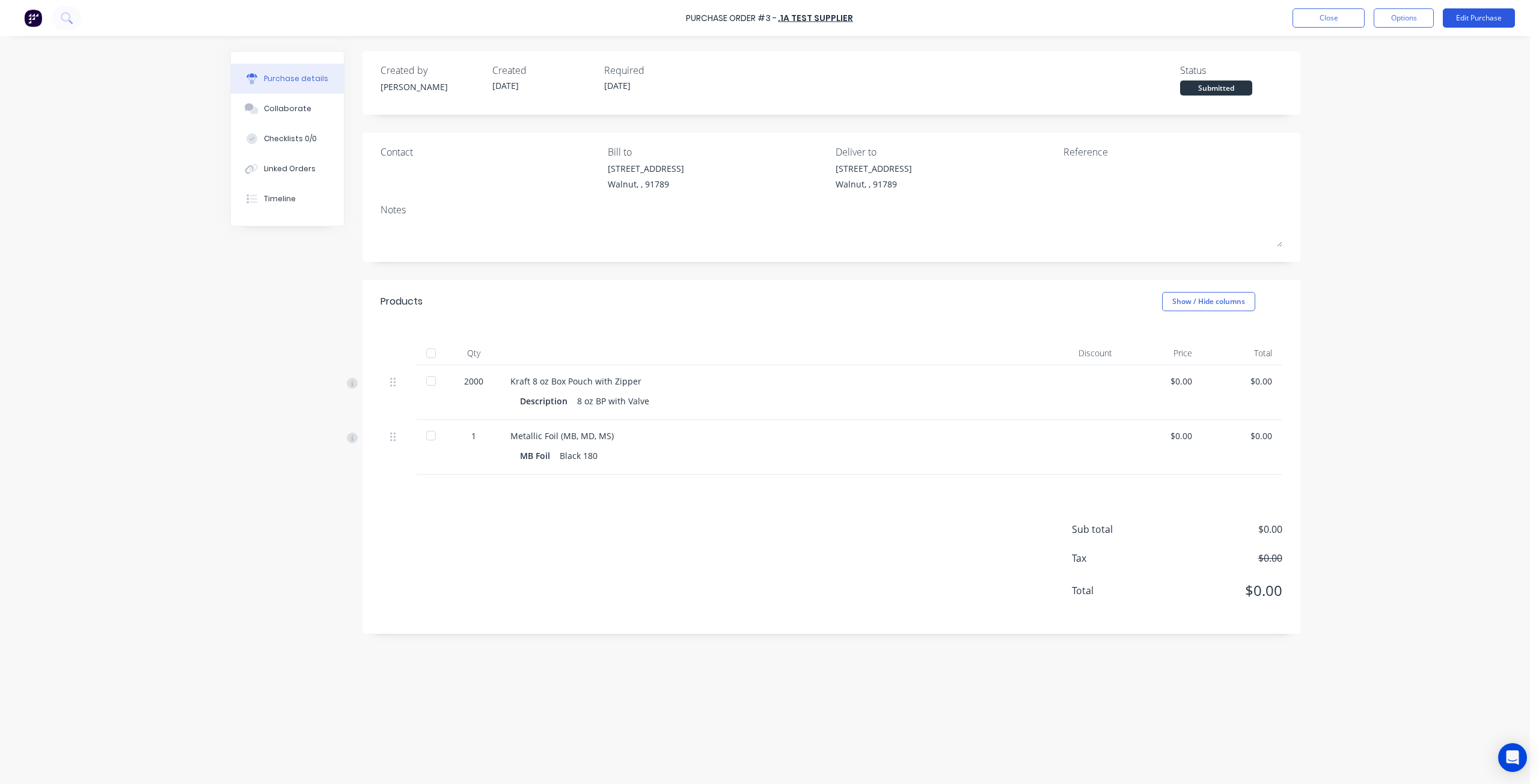
click at [1466, 16] on button "Edit Purchase" at bounding box center [1478, 19] width 72 height 20
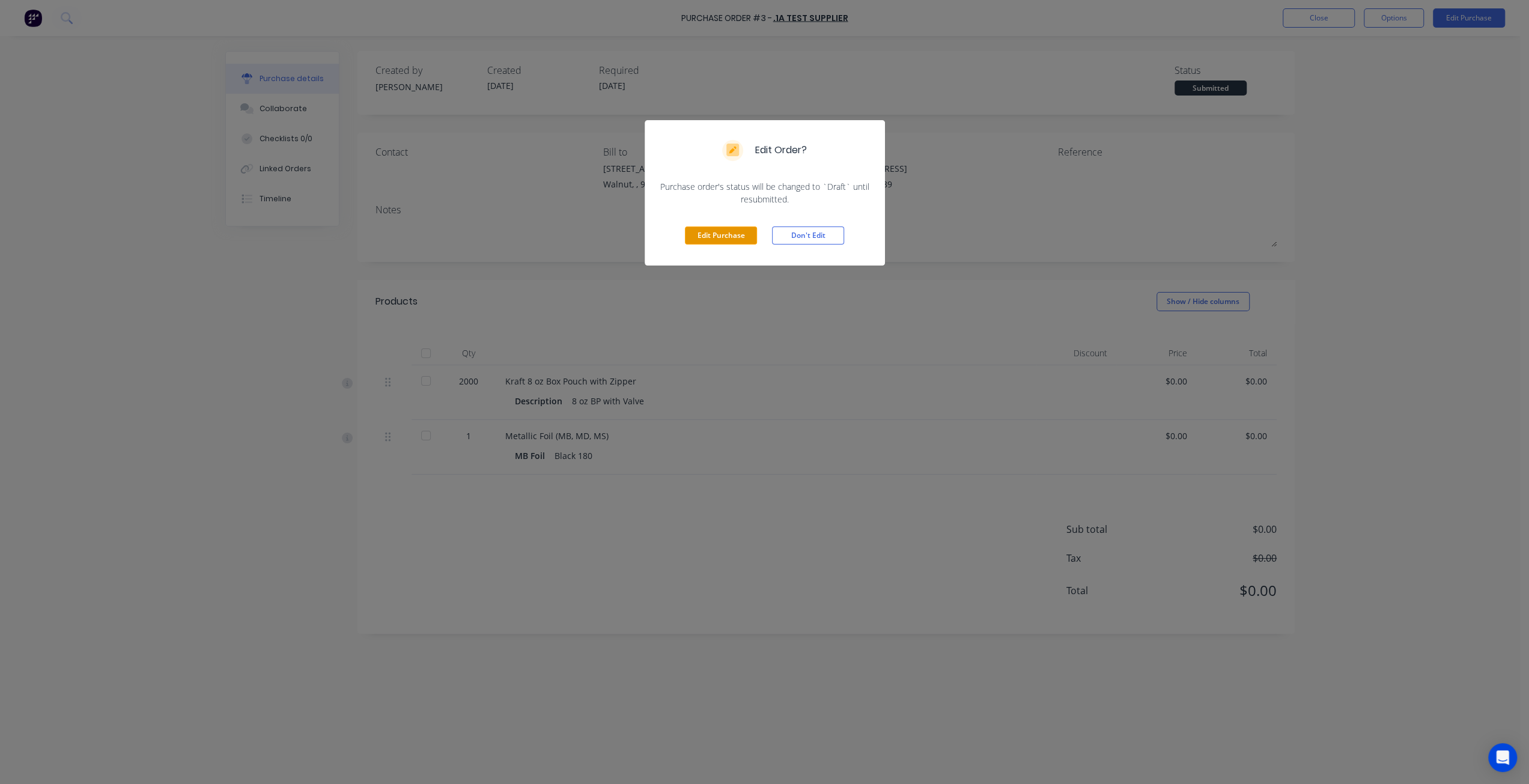
click at [748, 240] on button "Edit Purchase" at bounding box center [721, 236] width 72 height 18
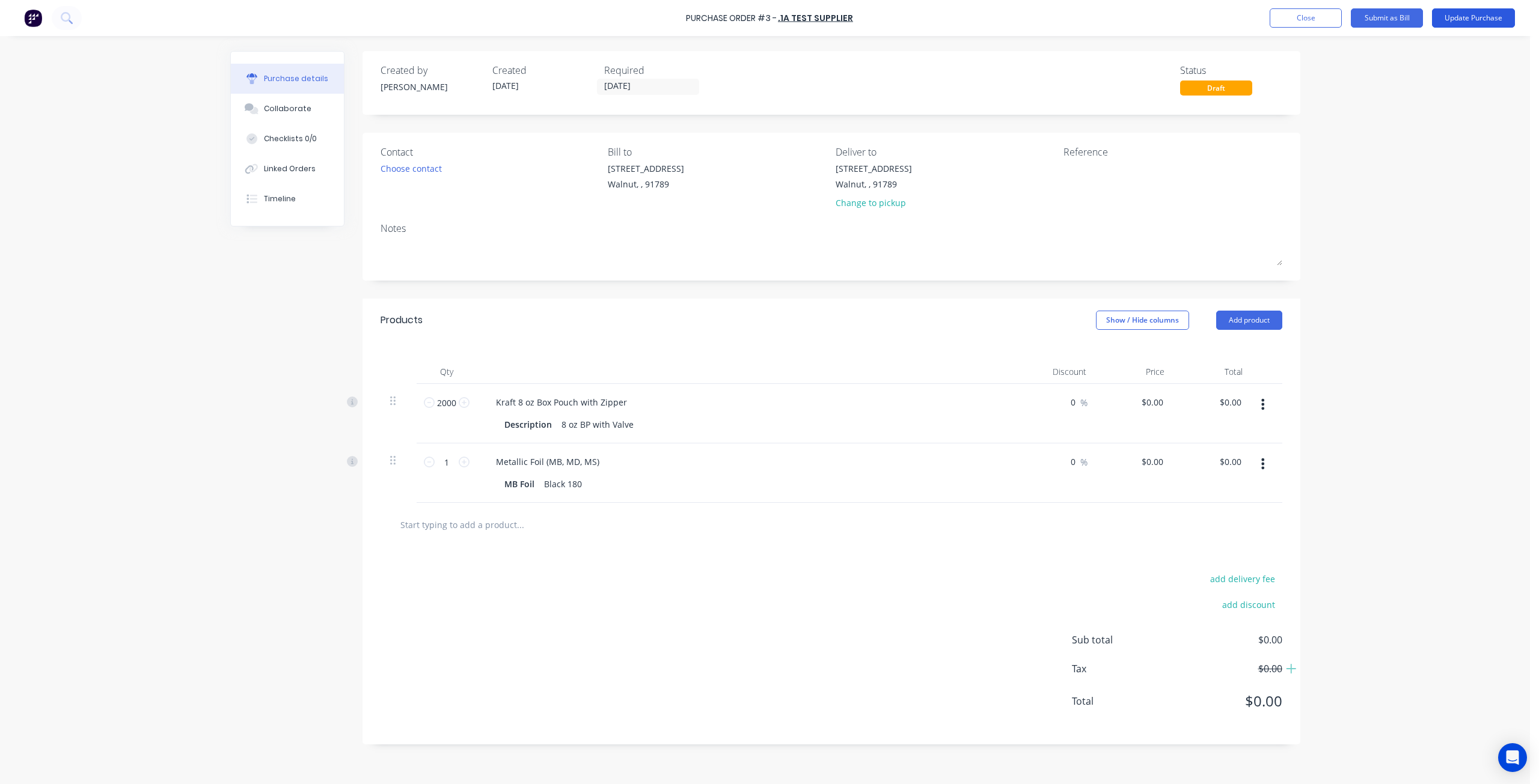
click at [1496, 18] on button "Update Purchase" at bounding box center [1473, 19] width 83 height 20
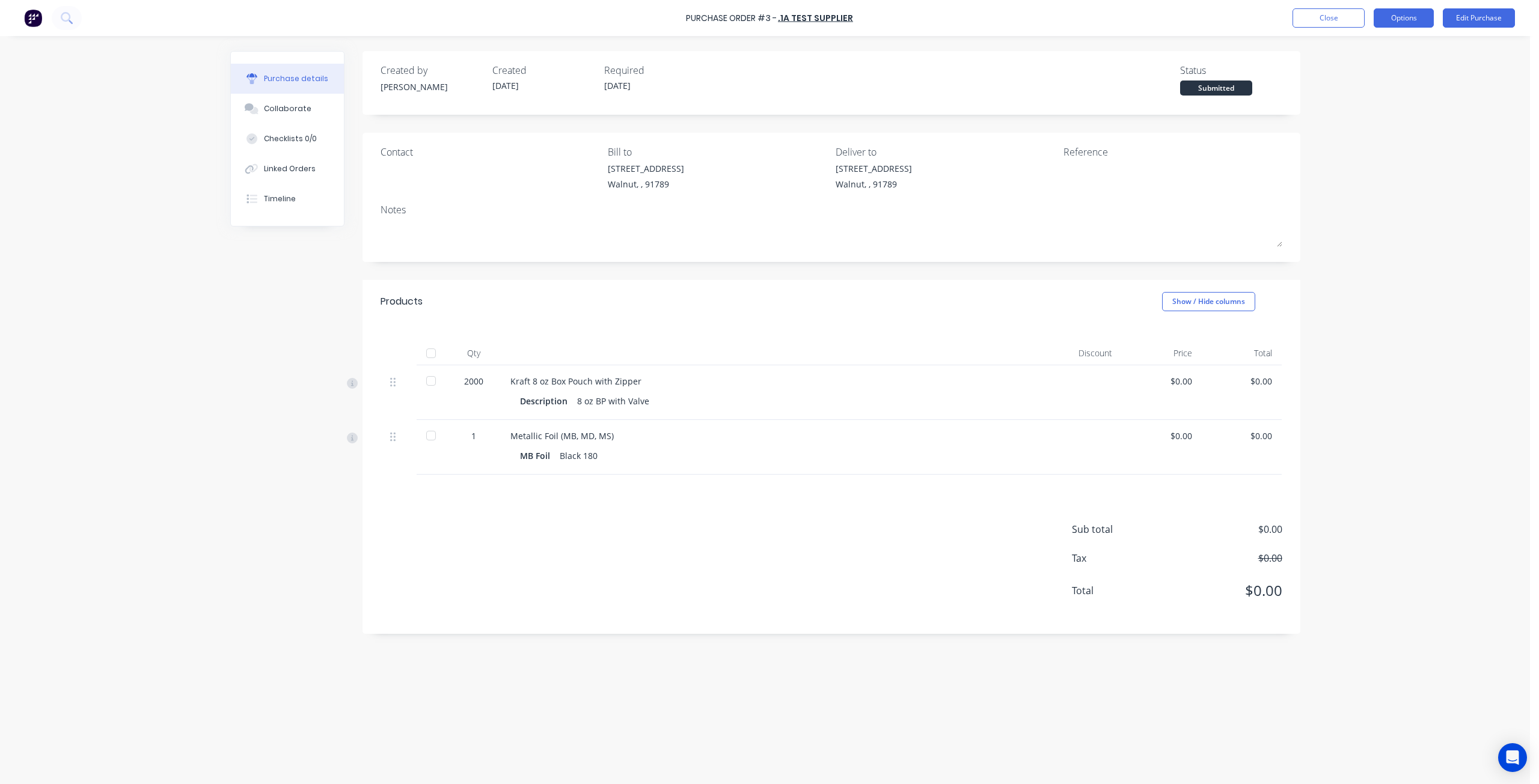
click at [1406, 22] on button "Options" at bounding box center [1403, 19] width 60 height 20
drag, startPoint x: 1399, startPoint y: 68, endPoint x: 1399, endPoint y: 44, distance: 24.0
click at [1399, 44] on div "Print / Email Convert to Bill Split order Duplicate Change supplier Archive" at bounding box center [1376, 109] width 114 height 151
click at [1399, 44] on div "Print / Email" at bounding box center [1376, 49] width 93 height 18
click at [1385, 71] on div "With pricing" at bounding box center [1376, 73] width 93 height 18
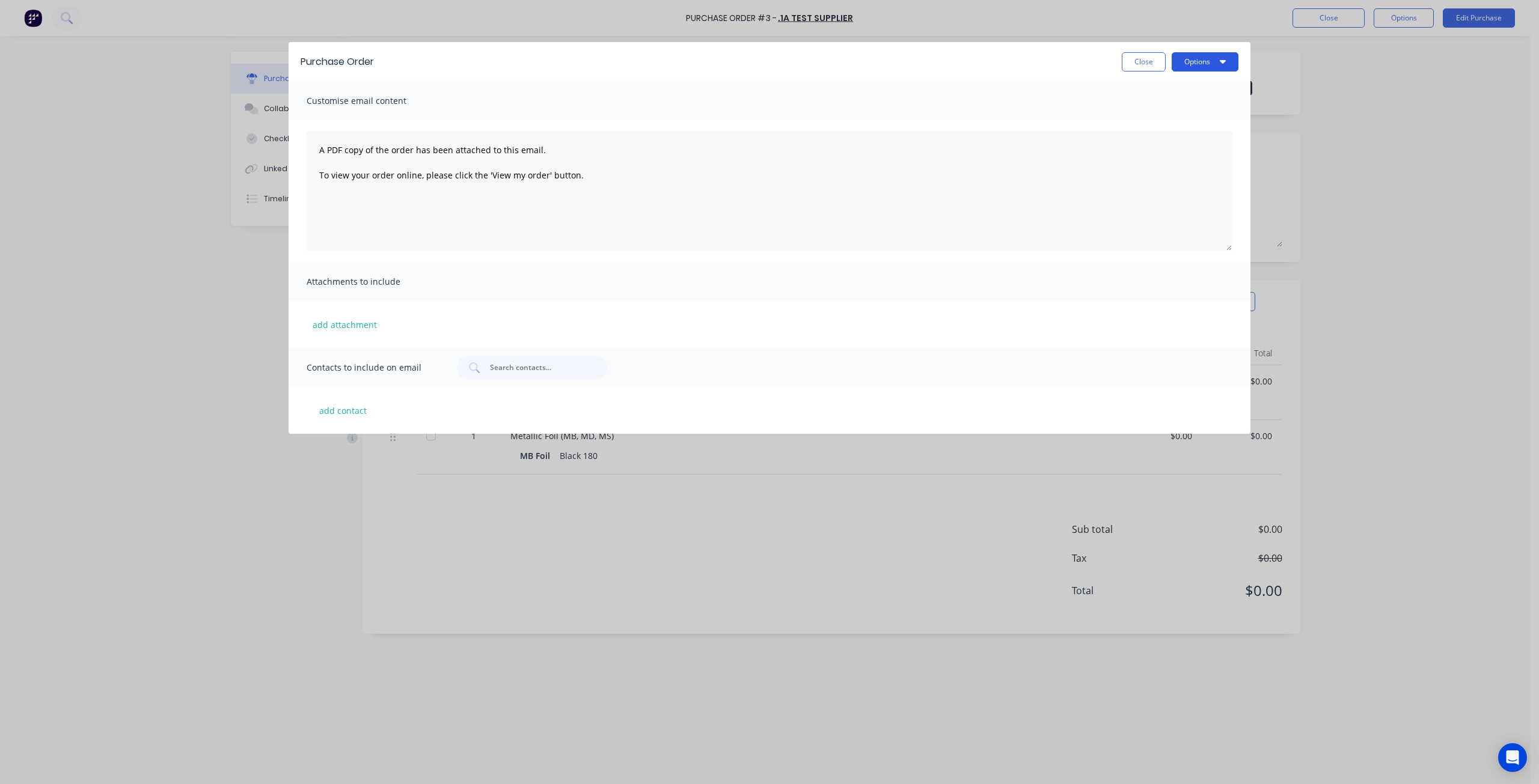
click at [1202, 60] on button "Options" at bounding box center [1205, 62] width 66 height 20
click at [1207, 93] on div "Preview" at bounding box center [1181, 92] width 93 height 18
click at [1155, 66] on button "Close" at bounding box center [1143, 62] width 44 height 20
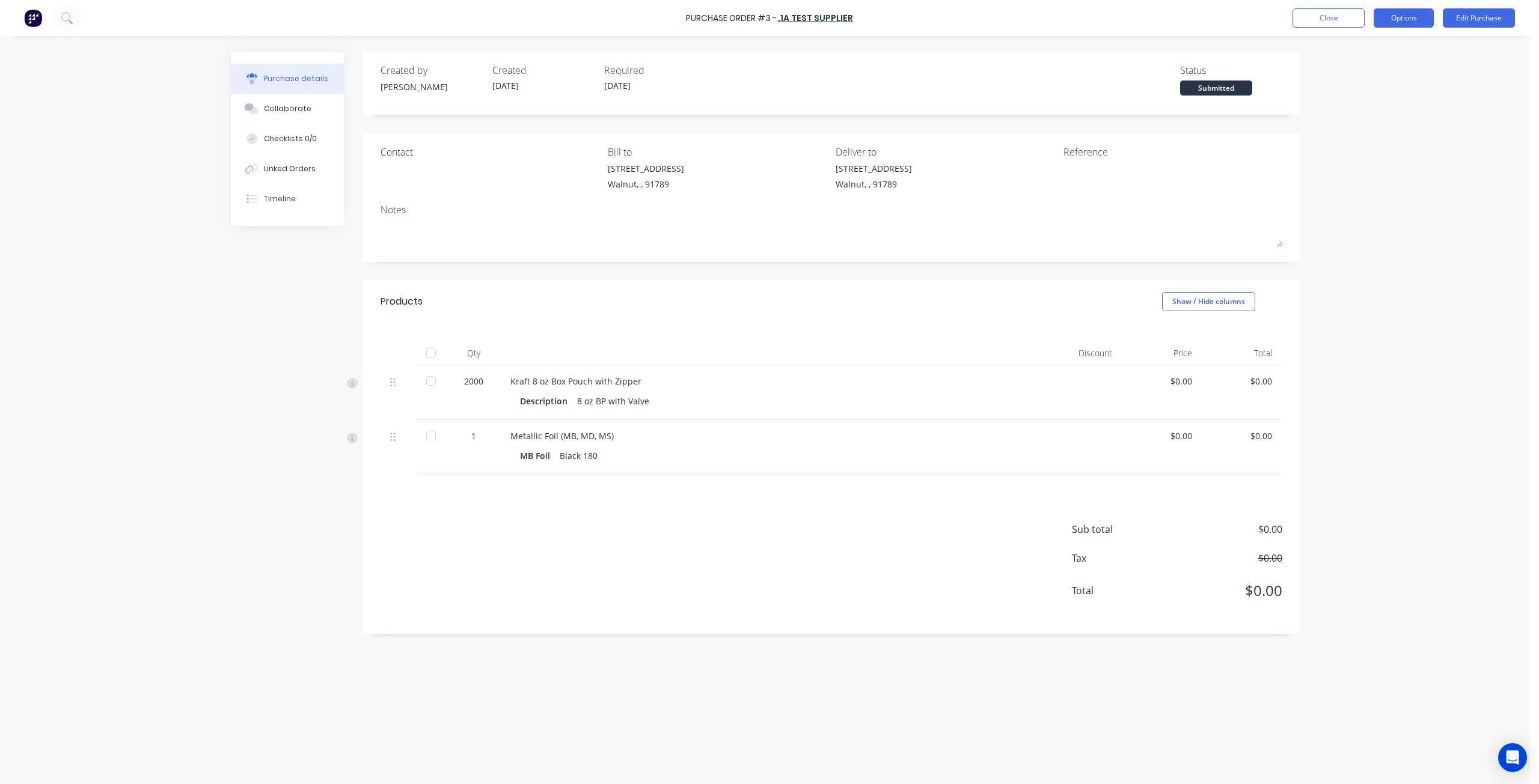
click at [1417, 20] on button "Options" at bounding box center [1403, 19] width 60 height 20
click at [1414, 69] on div "Convert to Bill" at bounding box center [1376, 73] width 93 height 18
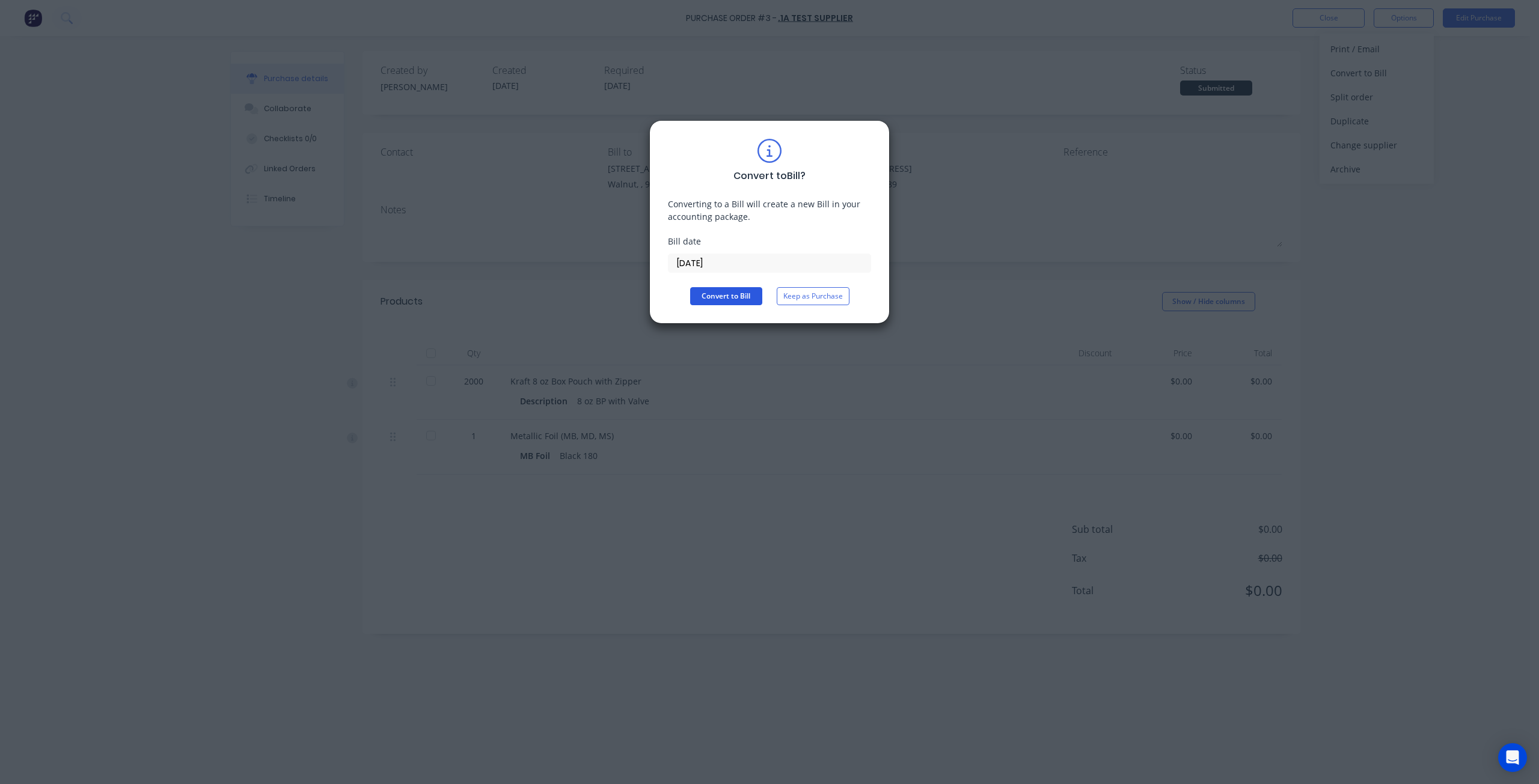
click at [738, 300] on button "Convert to Bill" at bounding box center [726, 296] width 72 height 18
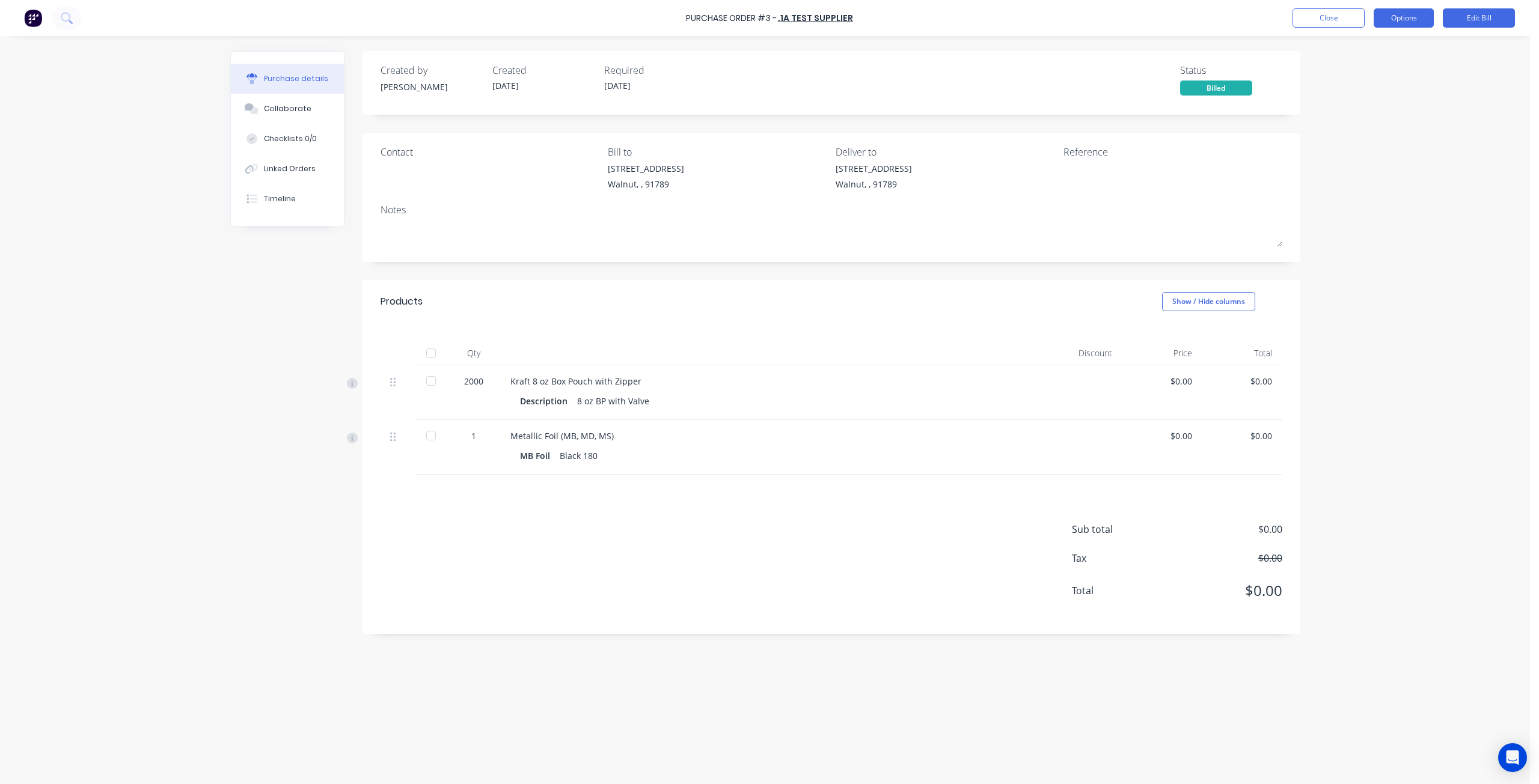
click at [1388, 18] on button "Options" at bounding box center [1403, 19] width 60 height 20
click at [1440, 221] on div "Purchase Order #3 - .1a Test Supplier Close Options Edit Bill Purchase details …" at bounding box center [765, 392] width 1529 height 784
click at [1481, 21] on button "Edit Bill" at bounding box center [1478, 19] width 72 height 20
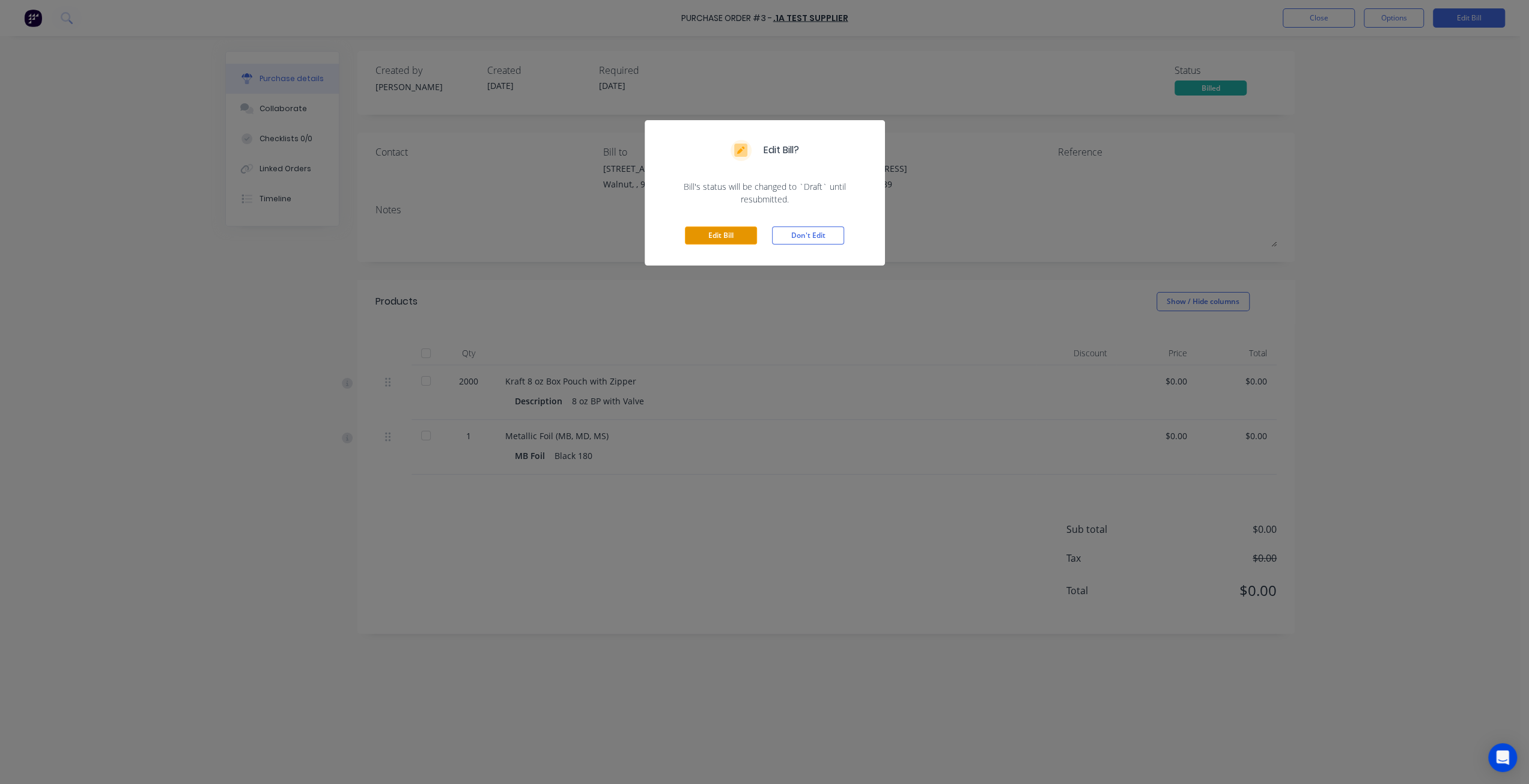
click at [728, 227] on button "Edit Bill" at bounding box center [721, 236] width 72 height 18
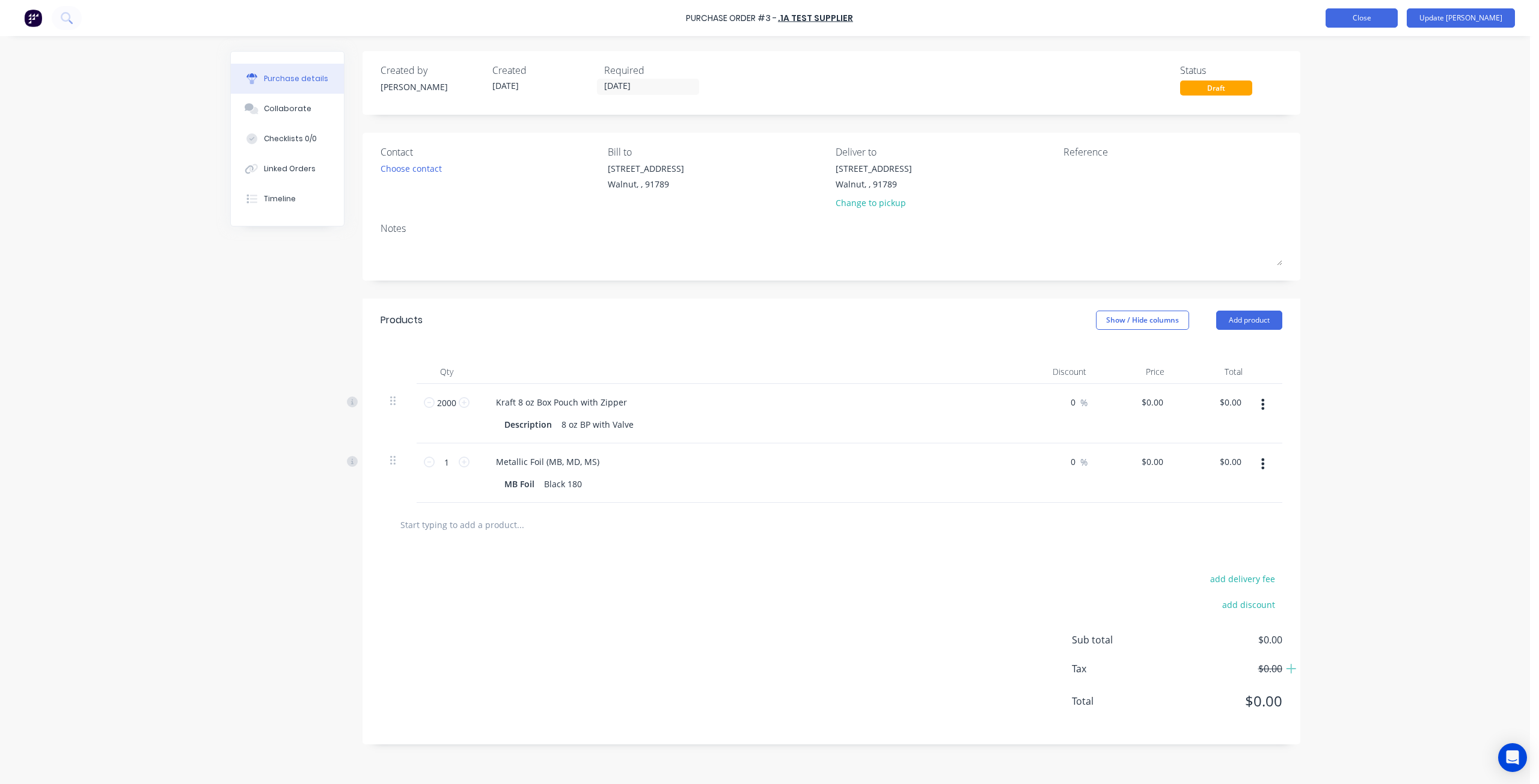
click at [1384, 19] on button "Close" at bounding box center [1361, 19] width 72 height 20
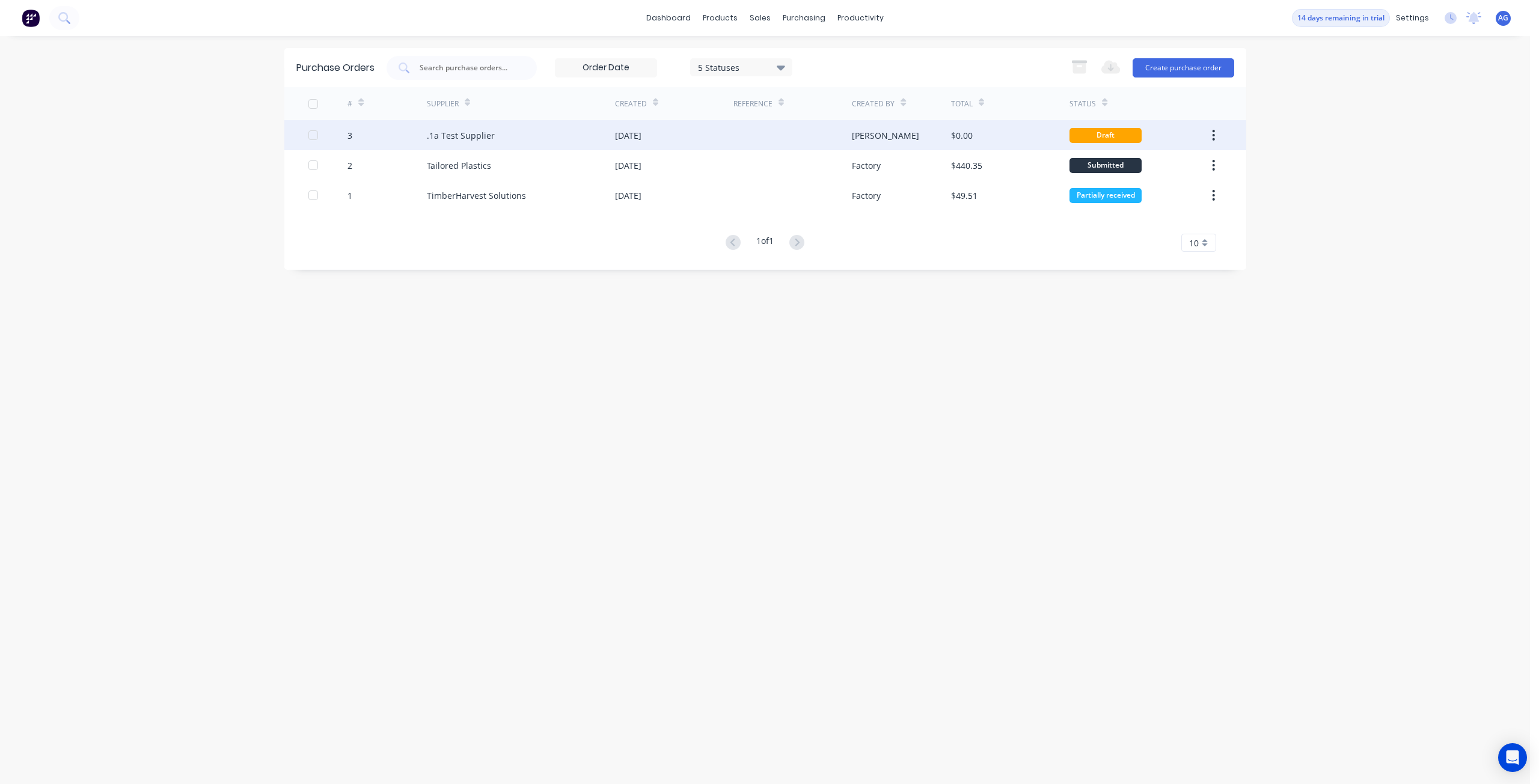
click at [1213, 133] on icon "button" at bounding box center [1212, 136] width 3 height 14
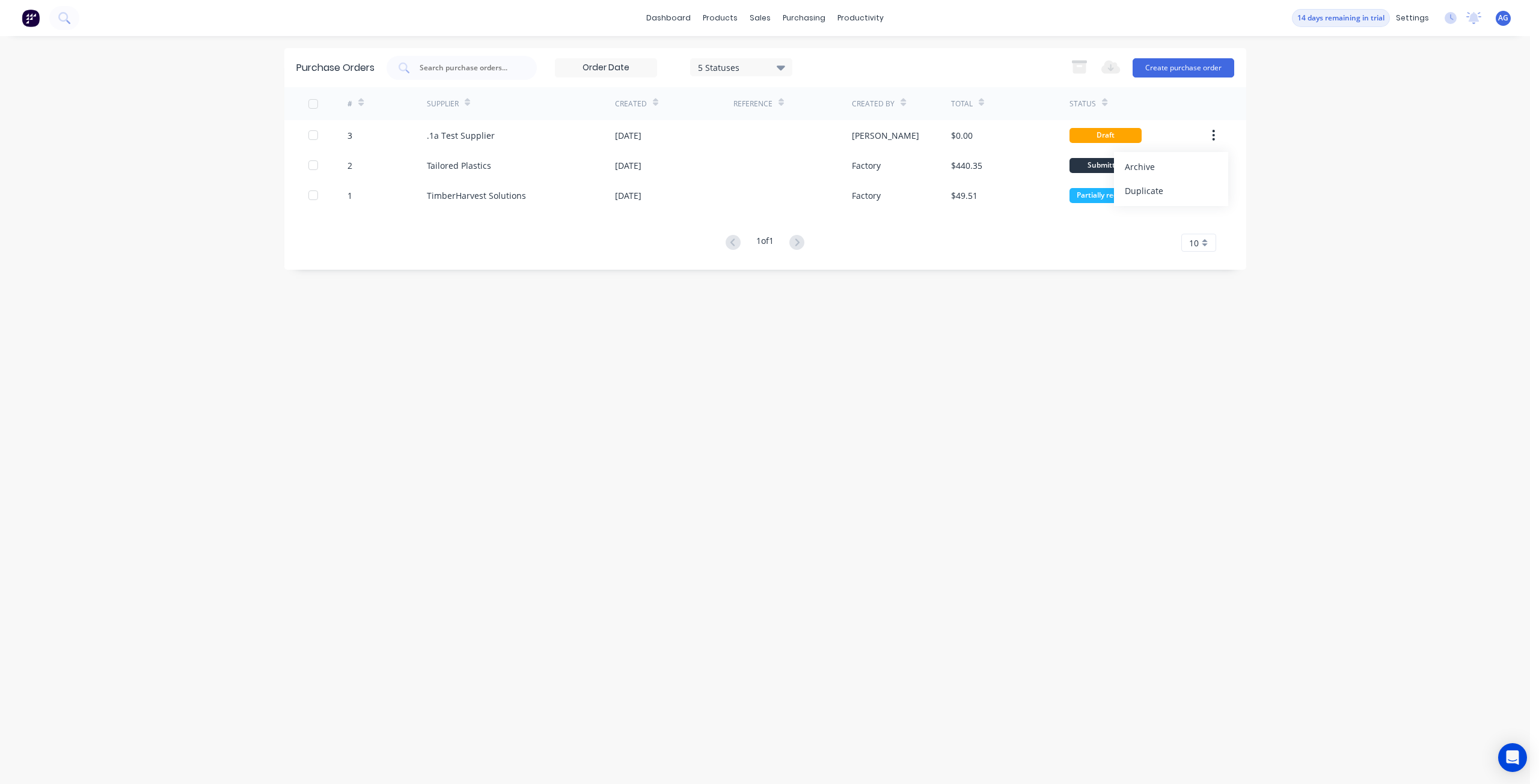
click at [1379, 137] on div "dashboard products sales purchasing productivity dashboard products Product Cat…" at bounding box center [765, 392] width 1529 height 784
click at [809, 60] on link "Purchase Orders" at bounding box center [854, 57] width 159 height 24
click at [781, 81] on div "Customers" at bounding box center [802, 81] width 43 height 11
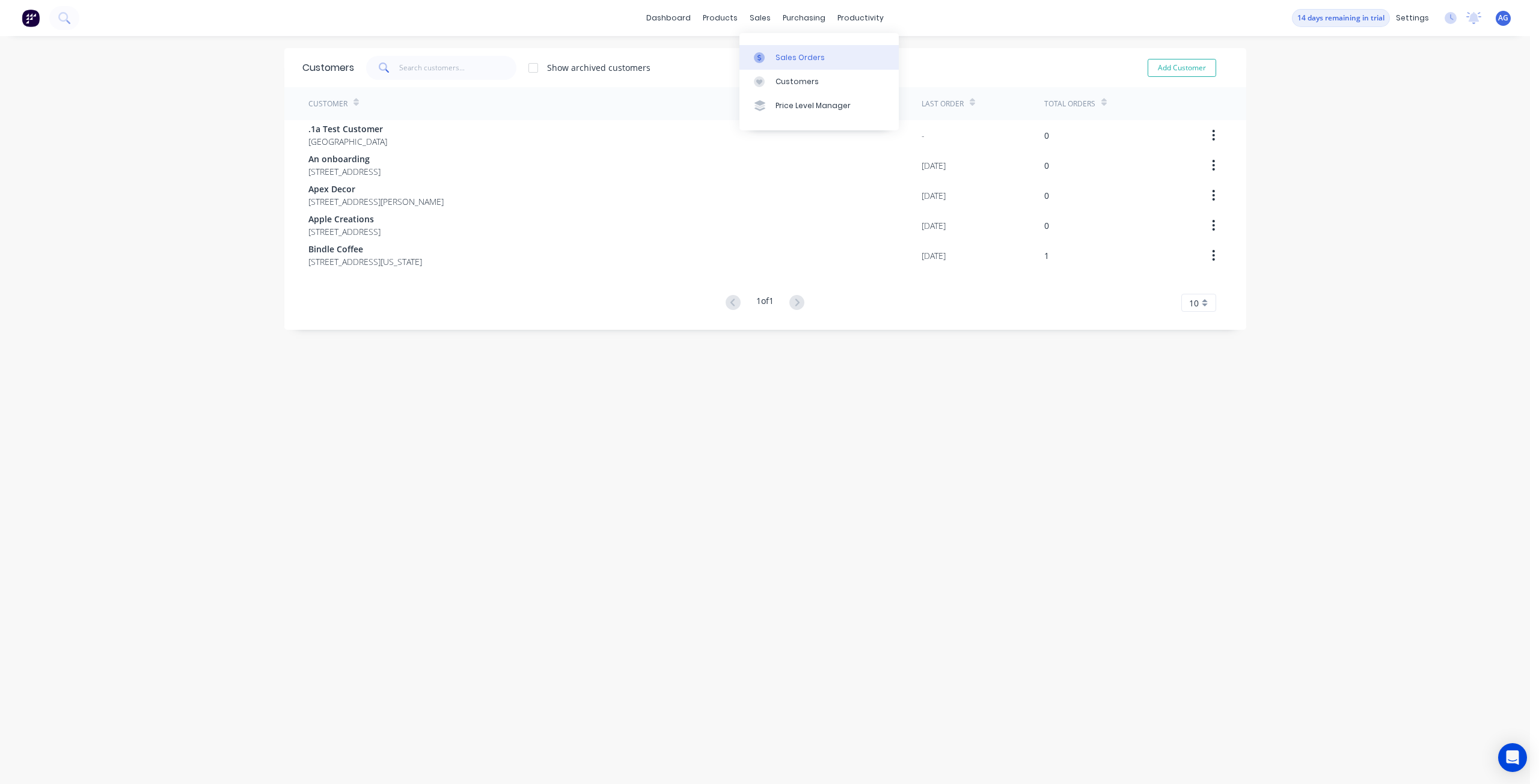
click at [765, 50] on link "Sales Orders" at bounding box center [818, 57] width 159 height 24
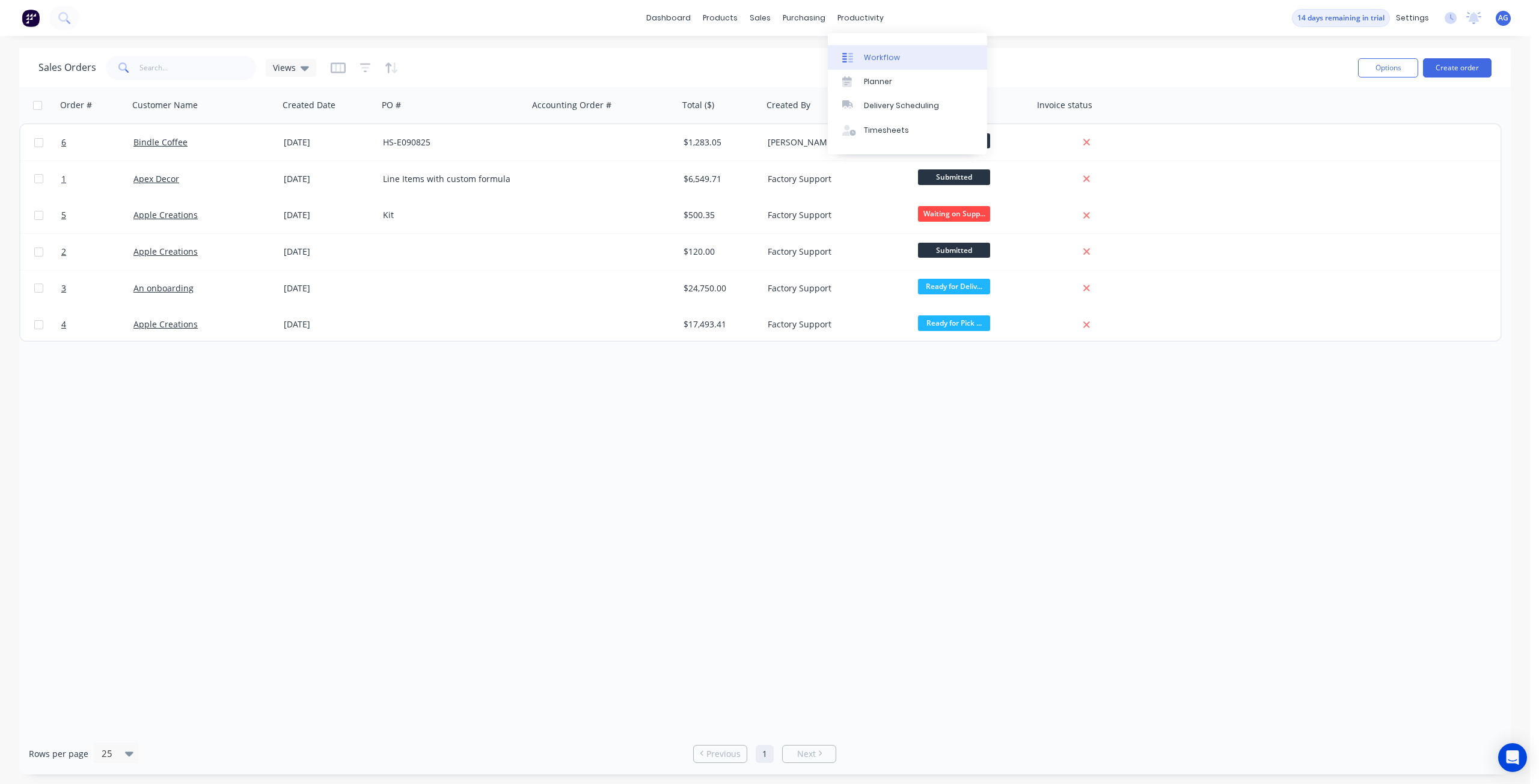
click at [863, 56] on div "Workflow" at bounding box center [881, 57] width 36 height 11
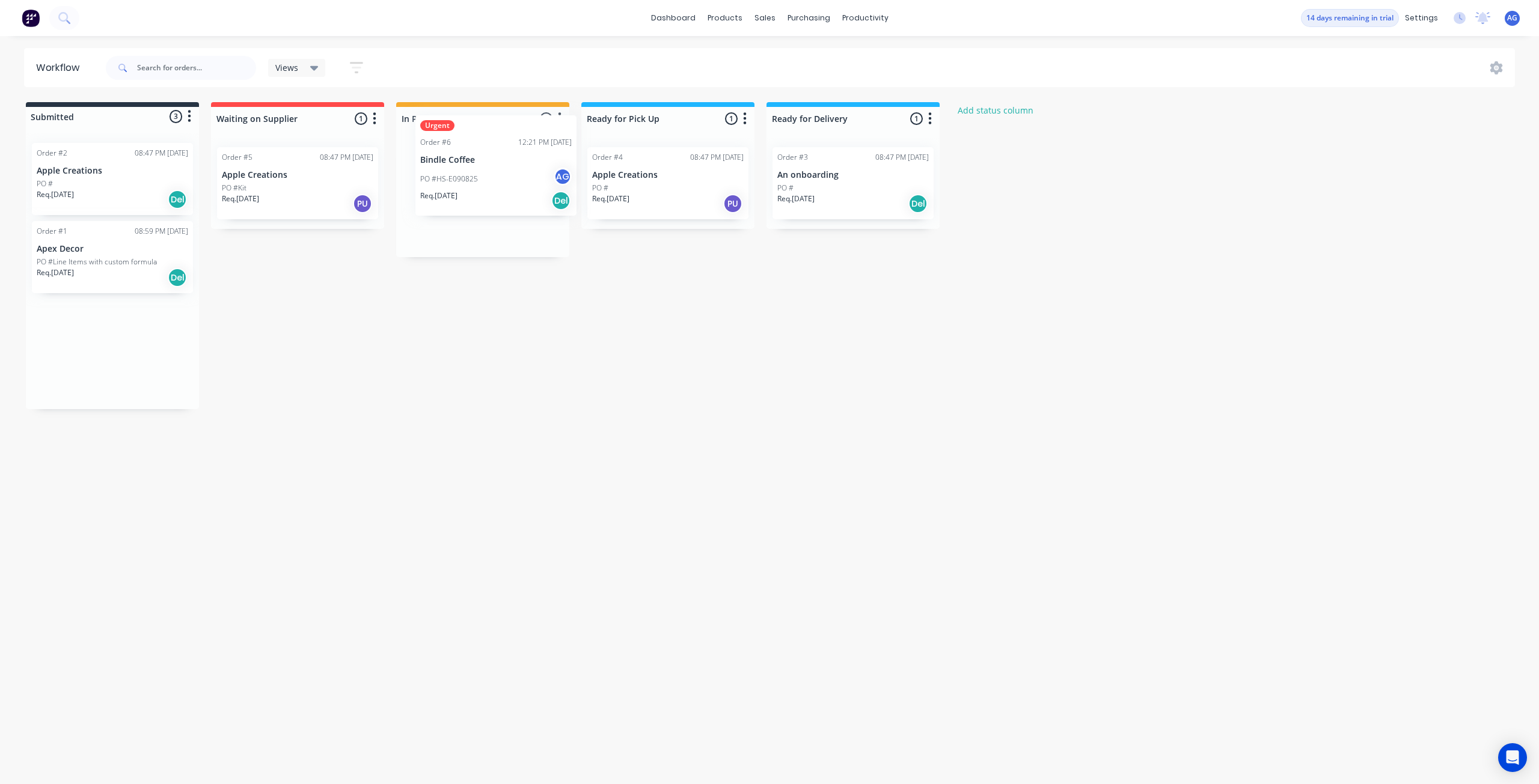
drag, startPoint x: 75, startPoint y: 371, endPoint x: 462, endPoint y: 187, distance: 428.5
click at [470, 180] on div "Submitted 3 Status colour #273444 hex #273444 Save Cancel Summaries Total order…" at bounding box center [644, 255] width 1307 height 307
click at [547, 118] on div at bounding box center [482, 118] width 173 height 23
click at [560, 118] on icon "button" at bounding box center [559, 118] width 3 height 12
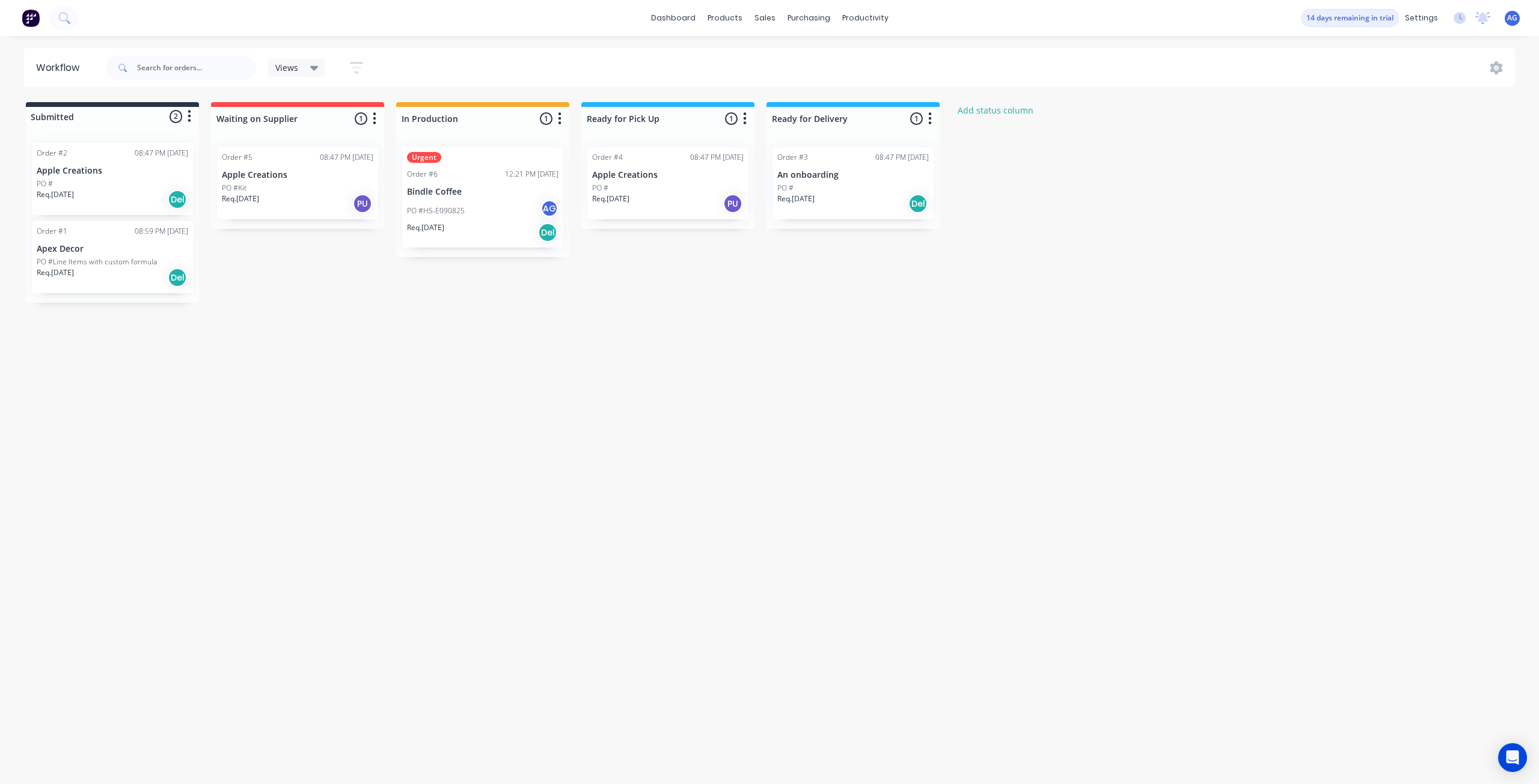
click at [503, 210] on div "PO #HS-E090825 AG" at bounding box center [482, 210] width 152 height 22
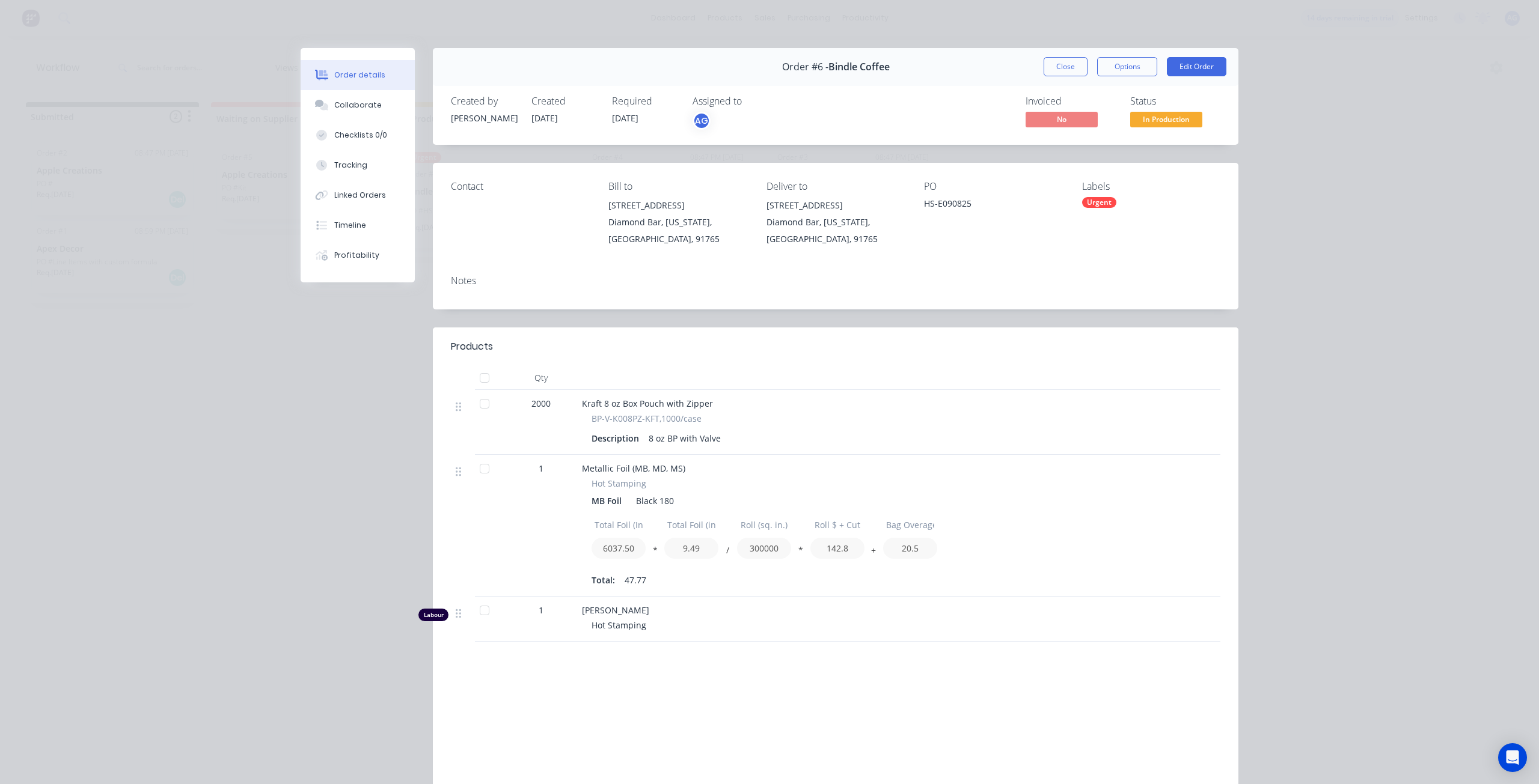
click at [1267, 254] on div "Order details Collaborate Checklists 0/0 Tracking Linked Orders Timeline Profit…" at bounding box center [770, 392] width 1539 height 784
click at [1060, 71] on button "Close" at bounding box center [1065, 66] width 44 height 20
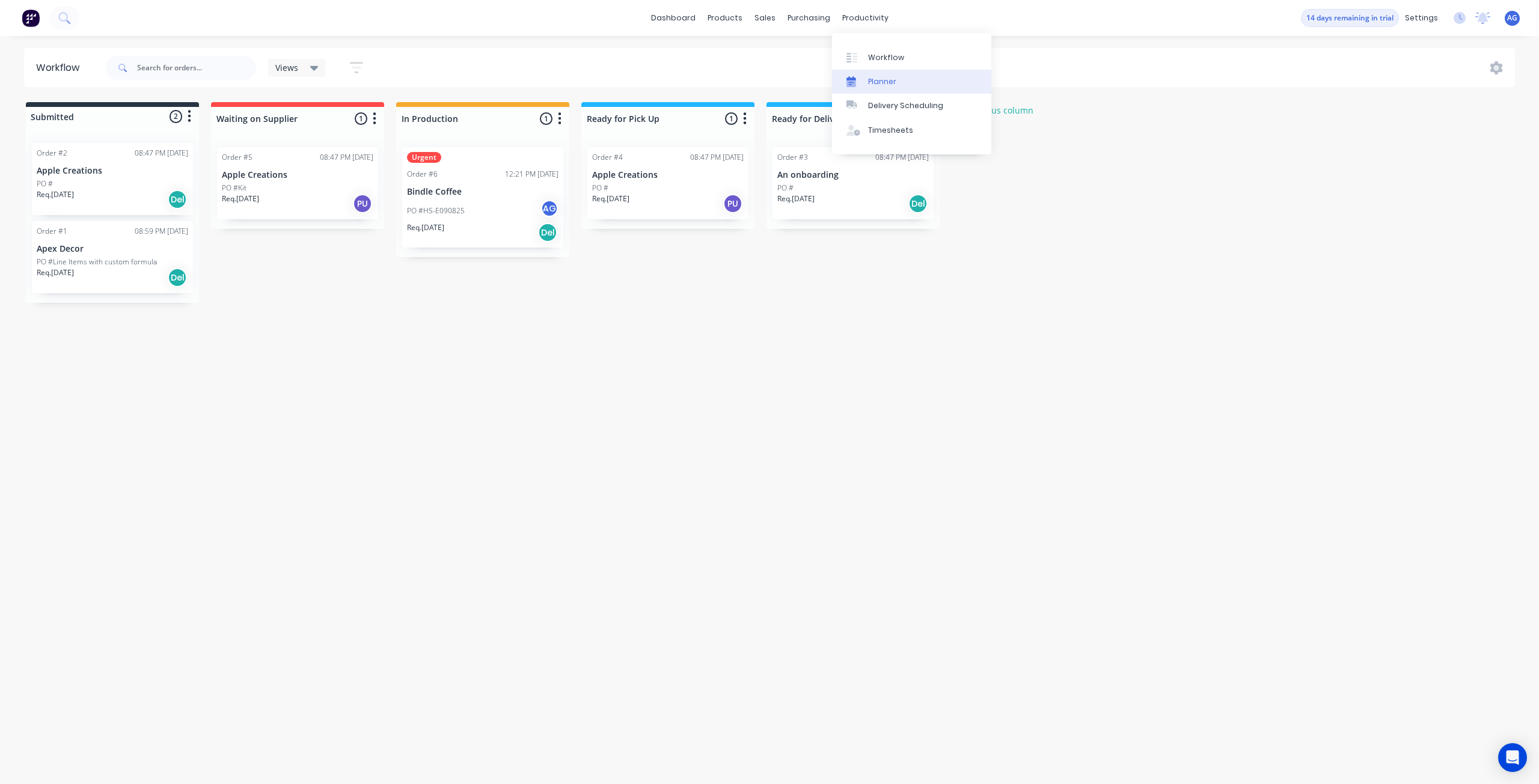
click at [883, 87] on link "Planner" at bounding box center [911, 81] width 159 height 24
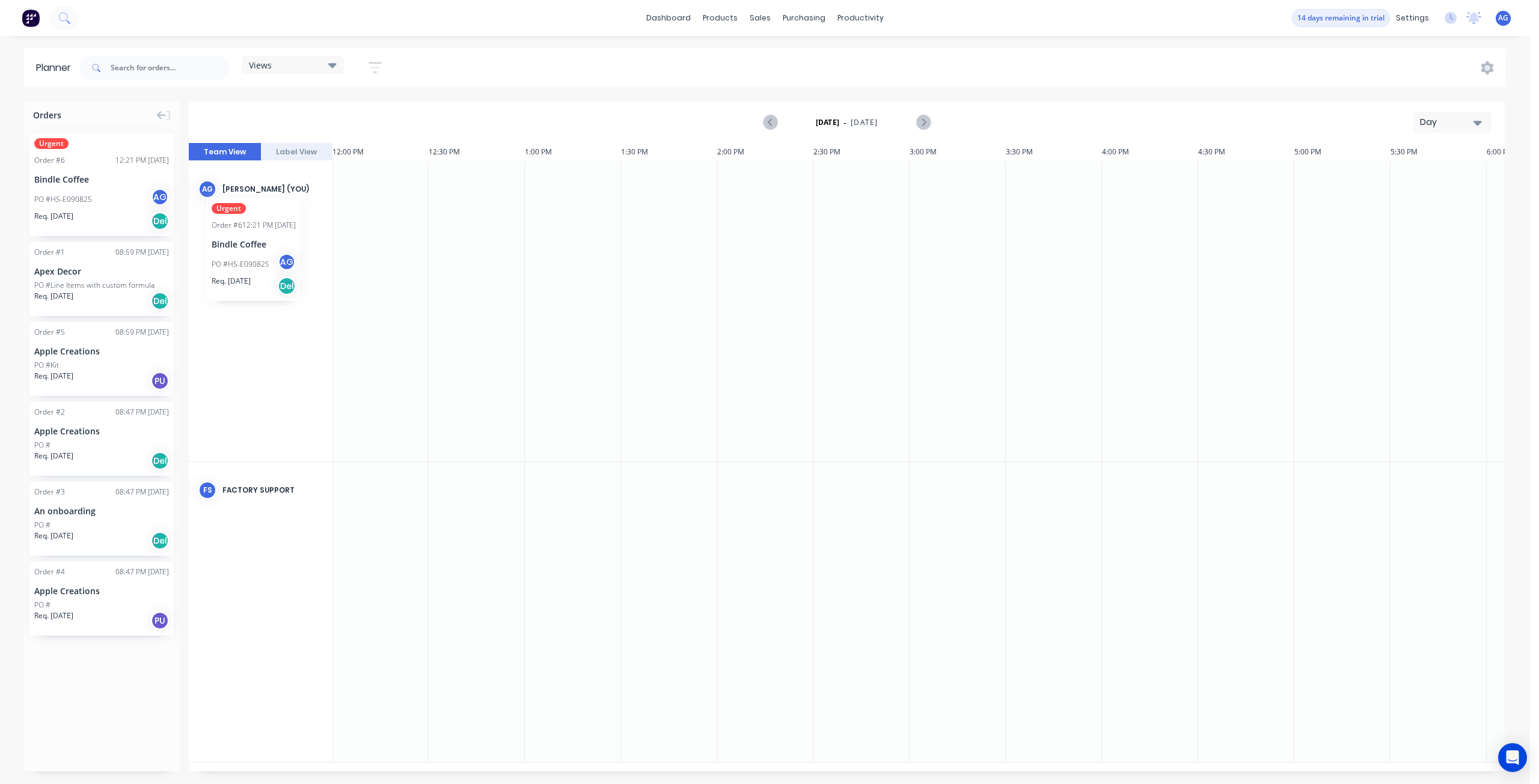
scroll to position [0, 2306]
drag, startPoint x: 75, startPoint y: 195, endPoint x: 437, endPoint y: 224, distance: 363.2
drag, startPoint x: 812, startPoint y: 196, endPoint x: 1194, endPoint y: 202, distance: 382.0
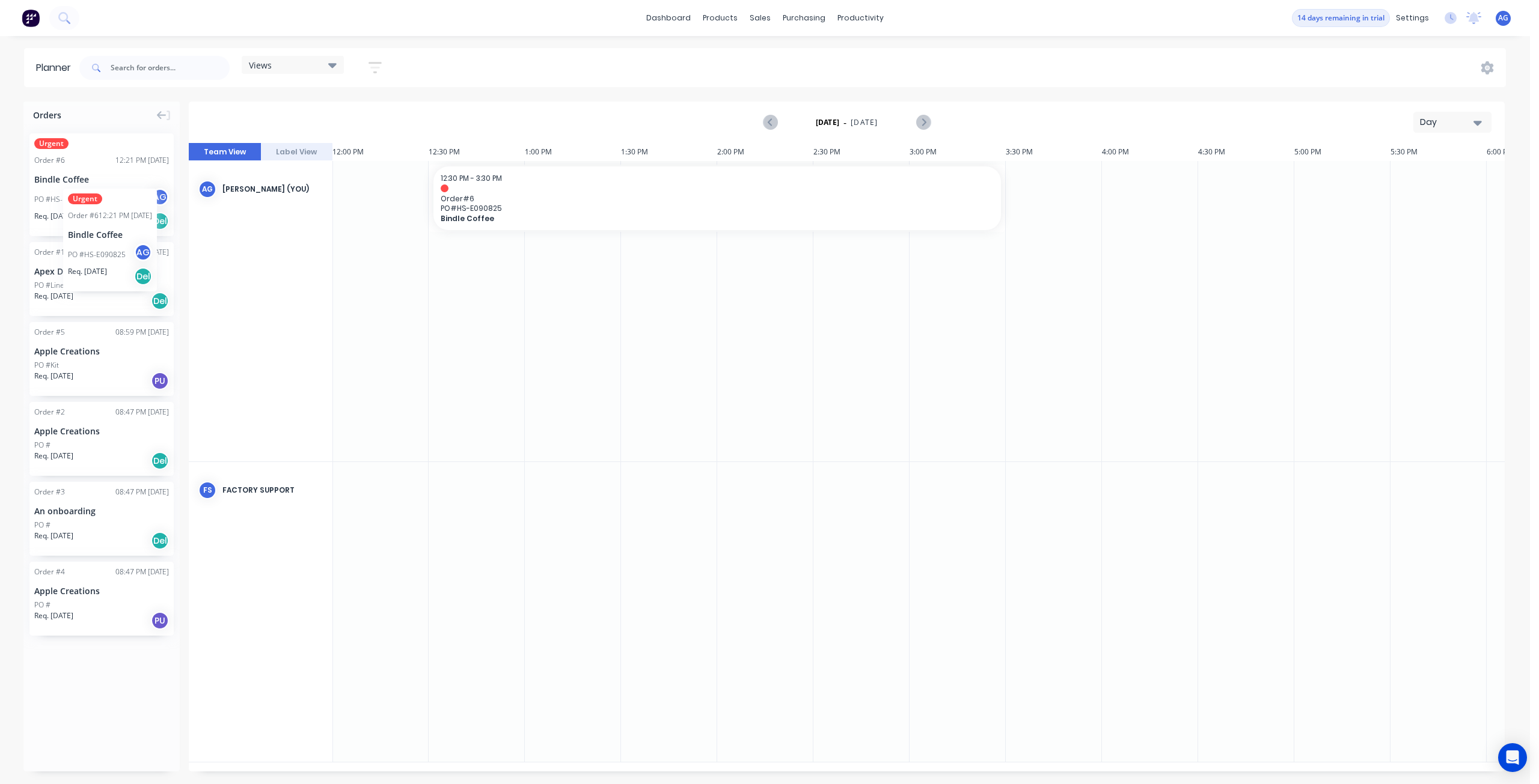
drag, startPoint x: 74, startPoint y: 180, endPoint x: 59, endPoint y: 179, distance: 15.0
click at [872, 116] on link "Delivery Scheduling" at bounding box center [906, 106] width 159 height 24
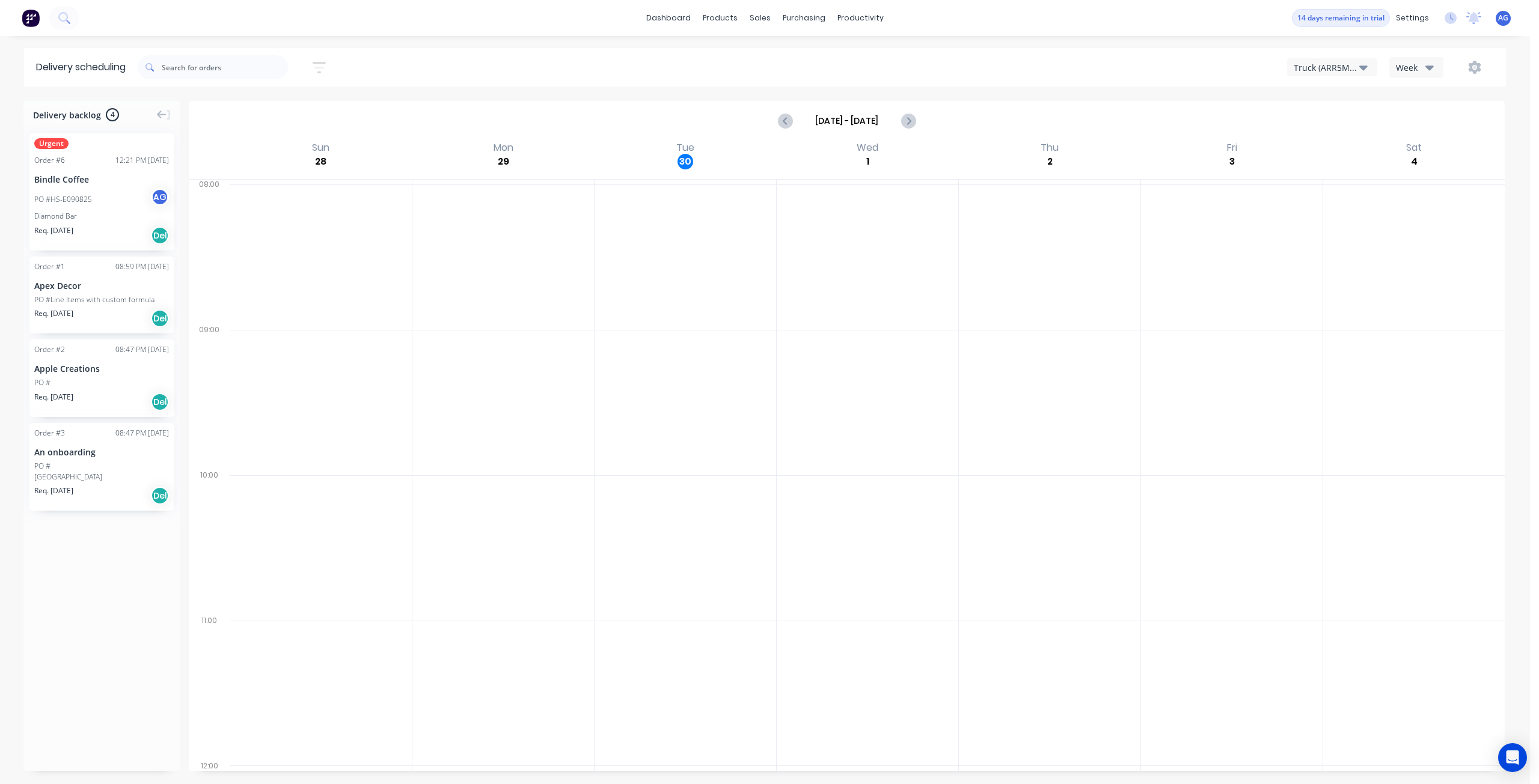
click at [868, 5] on div "dashboard products sales purchasing productivity dashboard products Product Cat…" at bounding box center [765, 18] width 1529 height 36
click at [868, 19] on div "productivity" at bounding box center [860, 18] width 59 height 18
click at [863, 138] on link "Timesheets" at bounding box center [906, 130] width 159 height 24
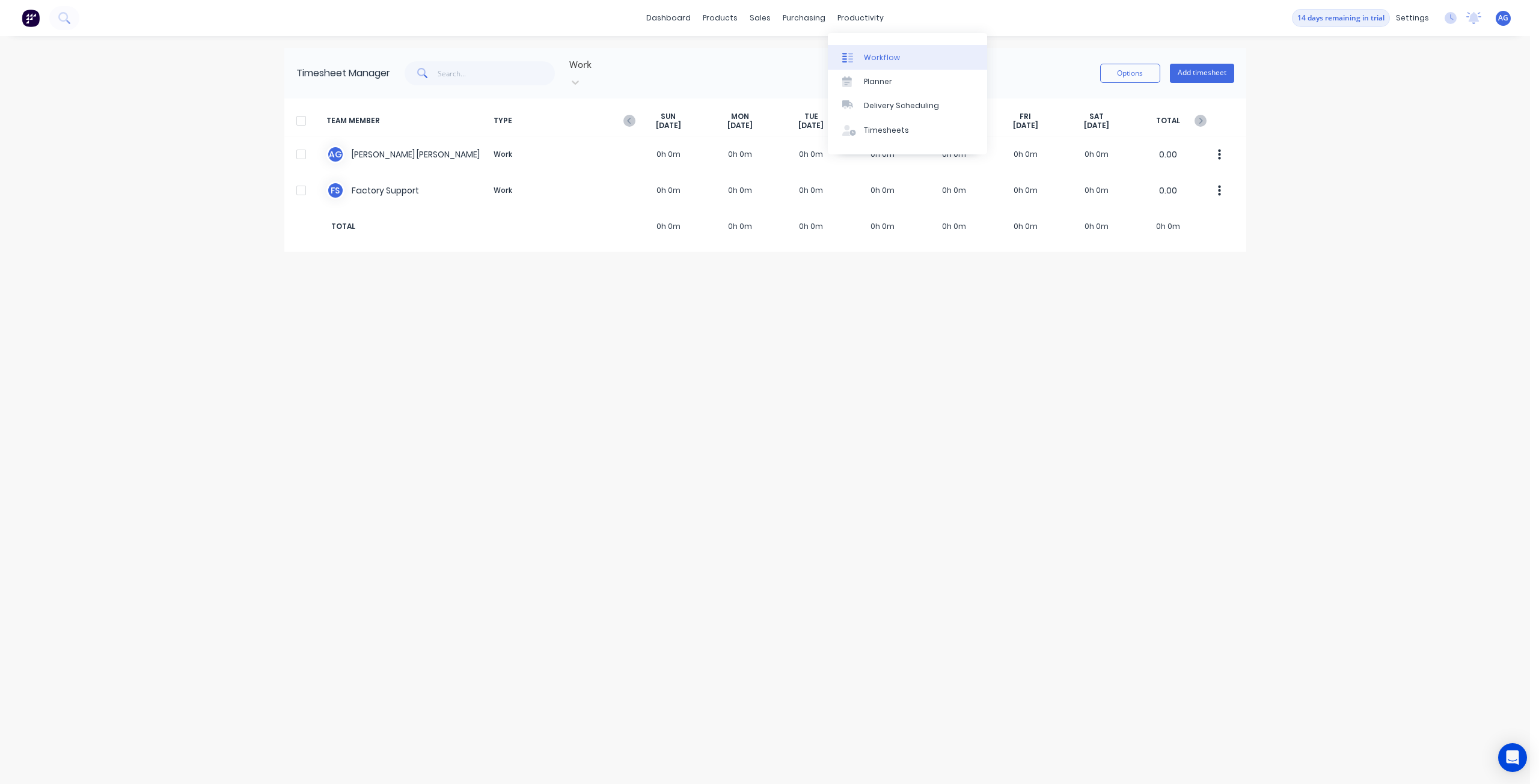
click at [858, 59] on div at bounding box center [851, 57] width 18 height 11
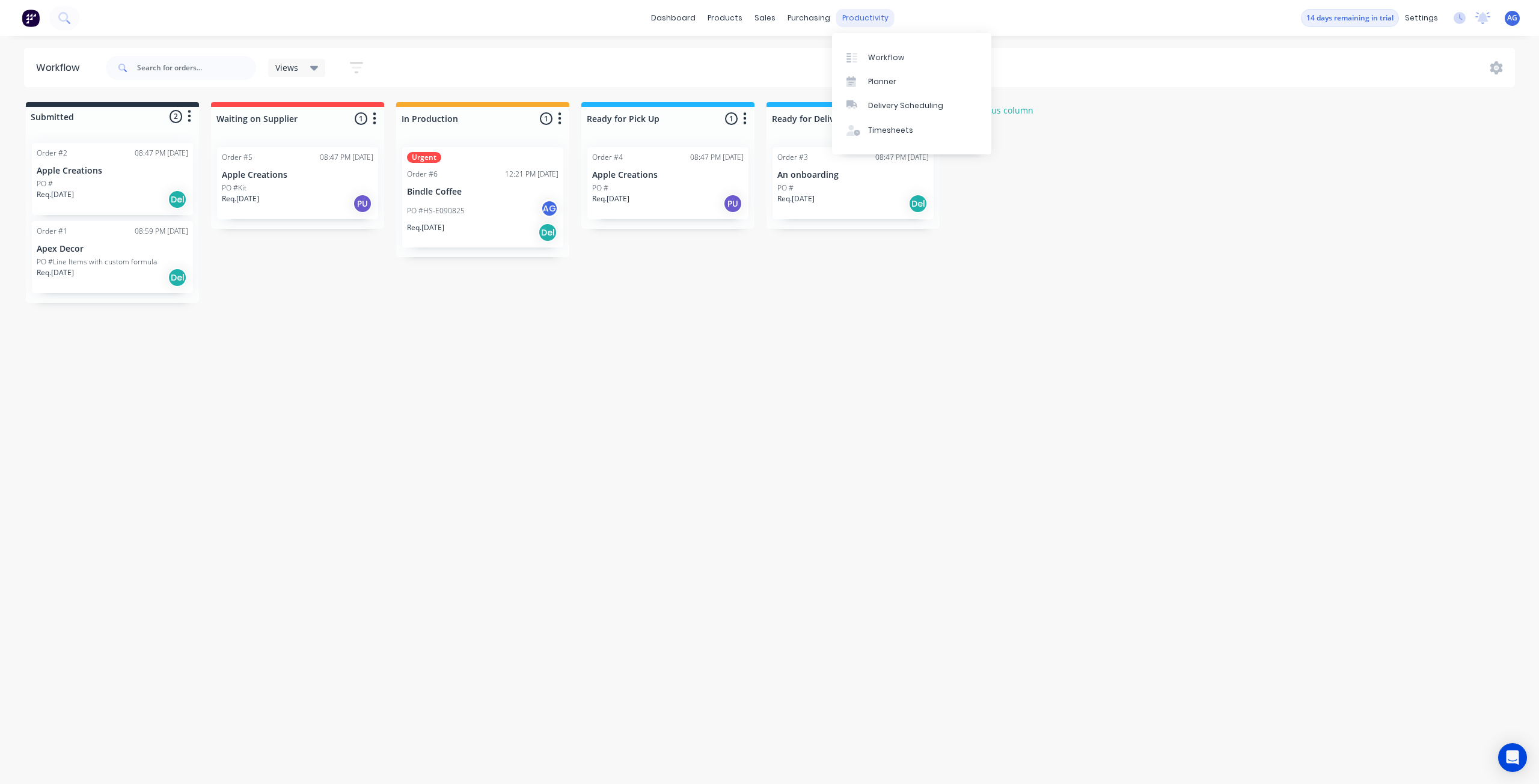
click at [855, 13] on div "productivity" at bounding box center [865, 18] width 59 height 18
click at [857, 77] on div at bounding box center [855, 81] width 18 height 11
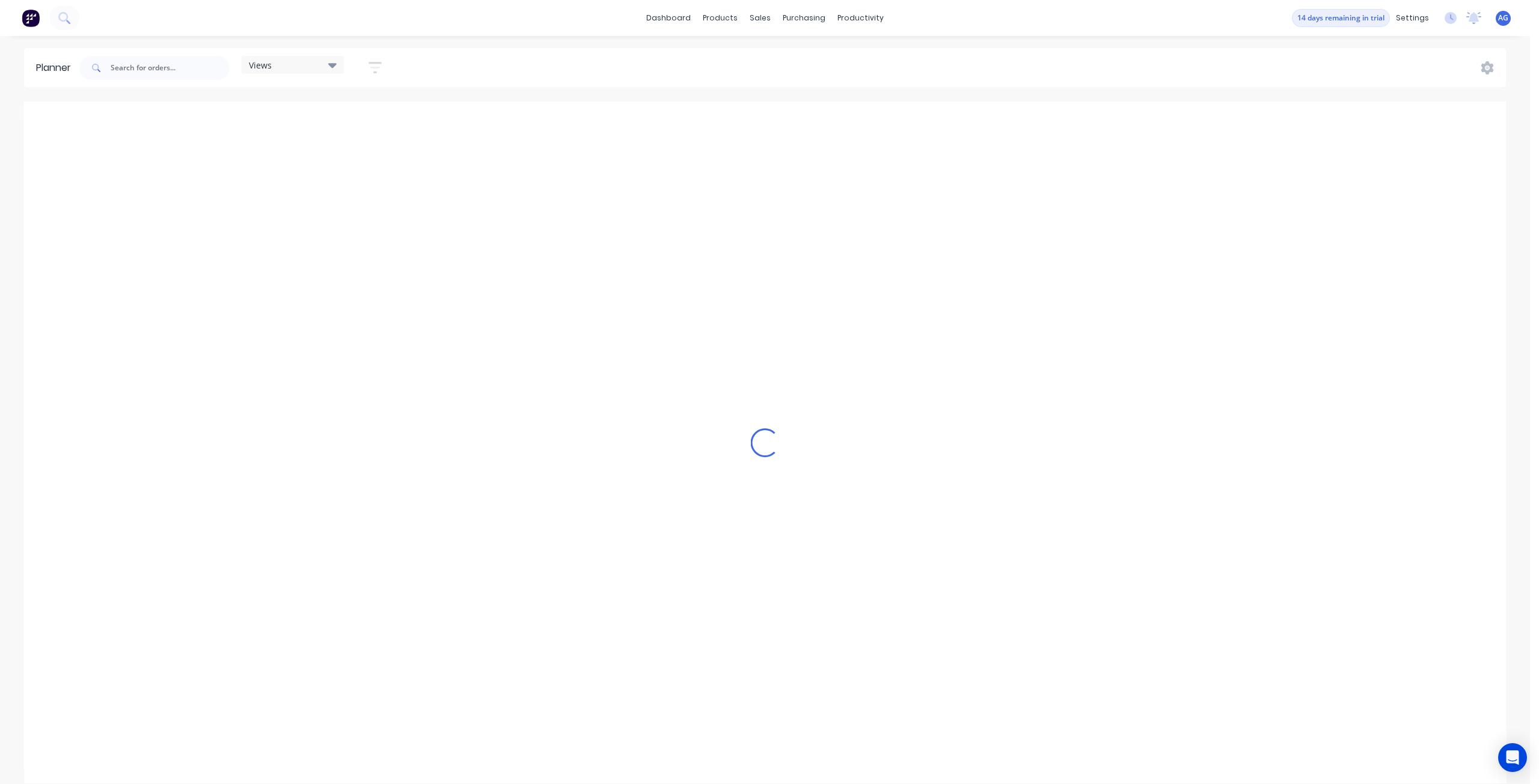
scroll to position [0, 2308]
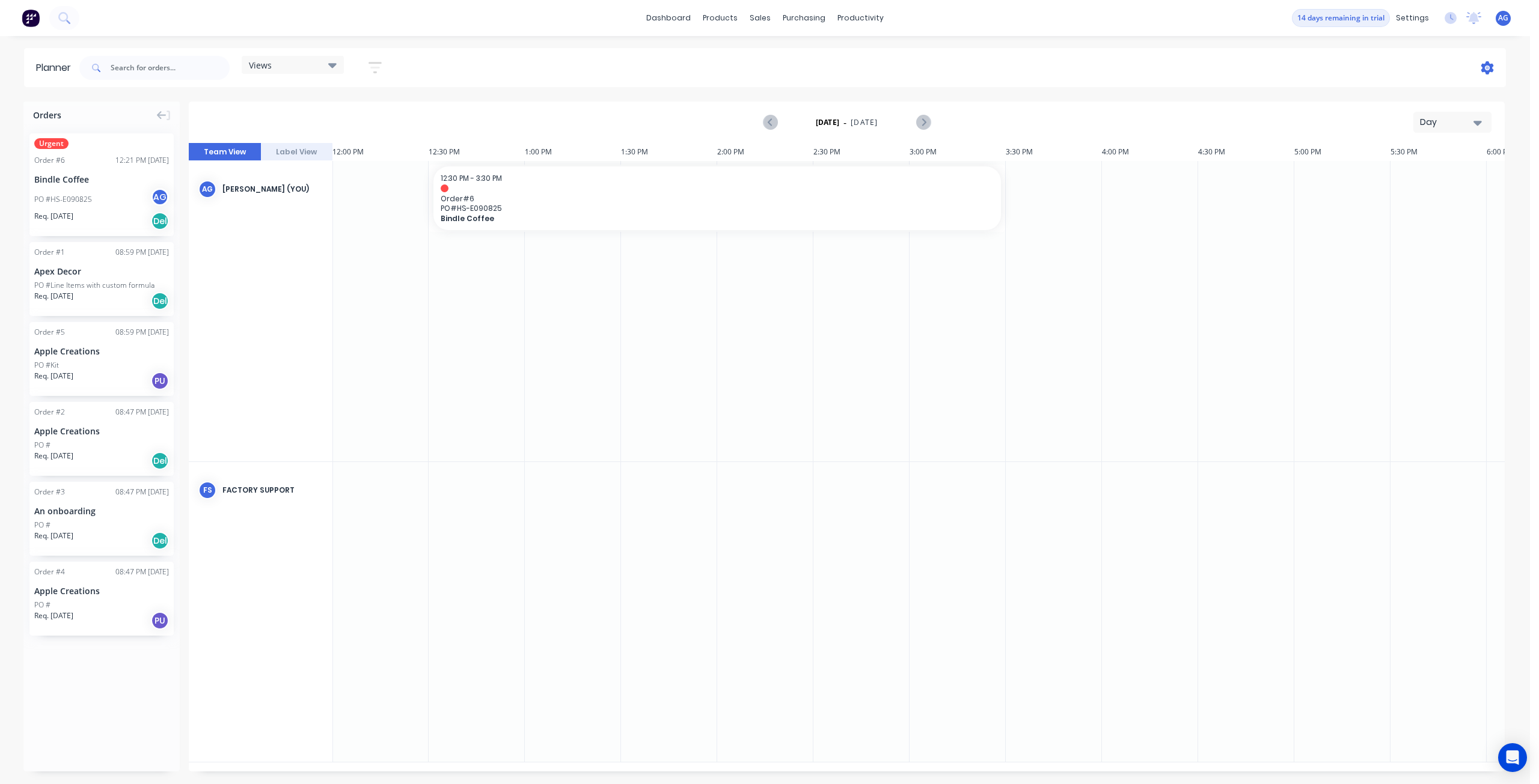
click at [1481, 70] on icon at bounding box center [1487, 68] width 13 height 14
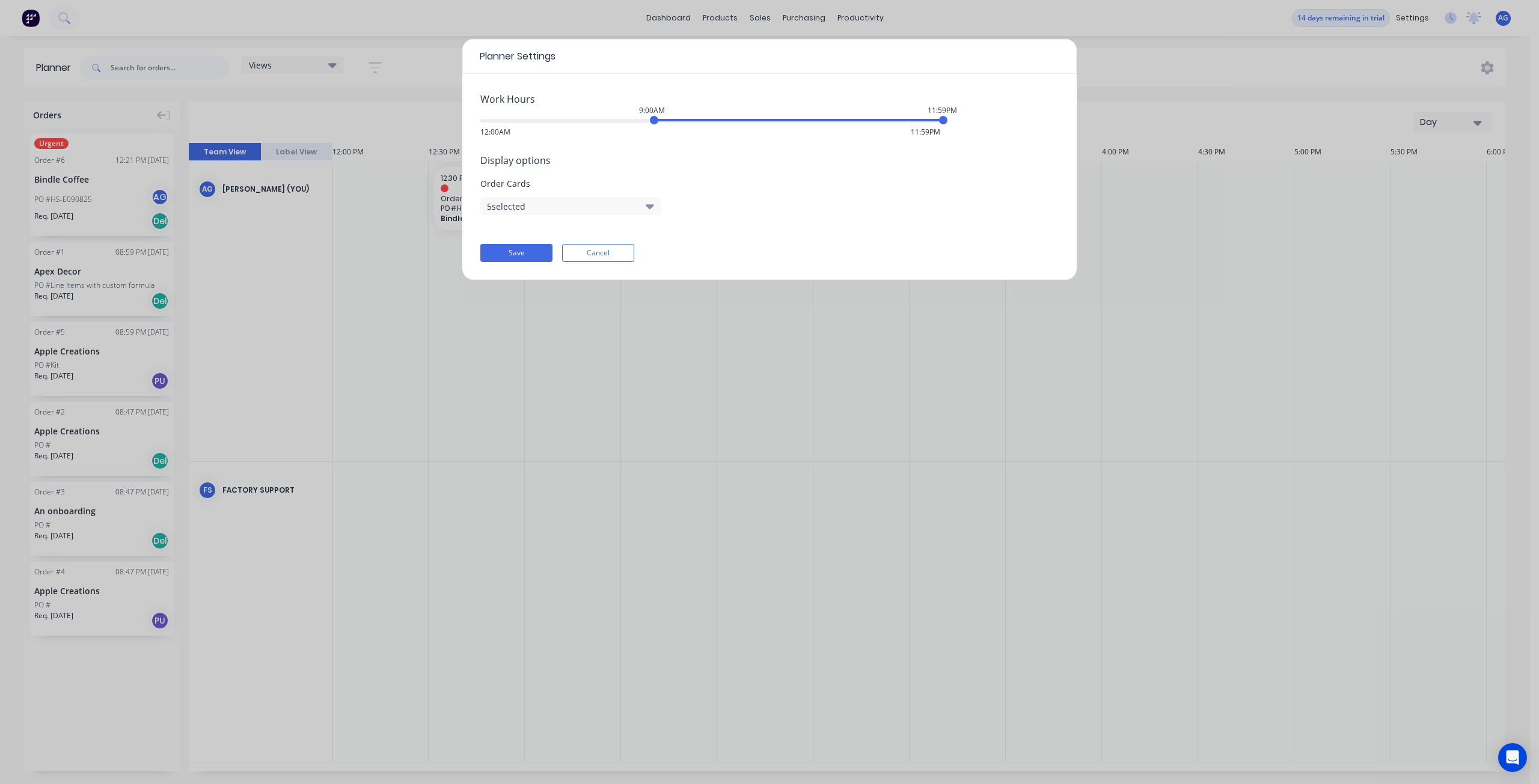
drag, startPoint x: 479, startPoint y: 118, endPoint x: 657, endPoint y: 127, distance: 178.2
click at [657, 127] on div "Work Hours 9:00AM 11:59PM 12:00AM 11:59PM Display options Order Cards 5 selecte…" at bounding box center [770, 177] width 614 height 206
drag, startPoint x: 944, startPoint y: 120, endPoint x: 831, endPoint y: 127, distance: 113.2
click at [831, 127] on div "Work Hours 9:00AM 6:00PM 12:00AM 11:59PM Display options Order Cards 5 selected…" at bounding box center [770, 177] width 614 height 206
click at [536, 163] on span "Display options" at bounding box center [769, 160] width 578 height 15
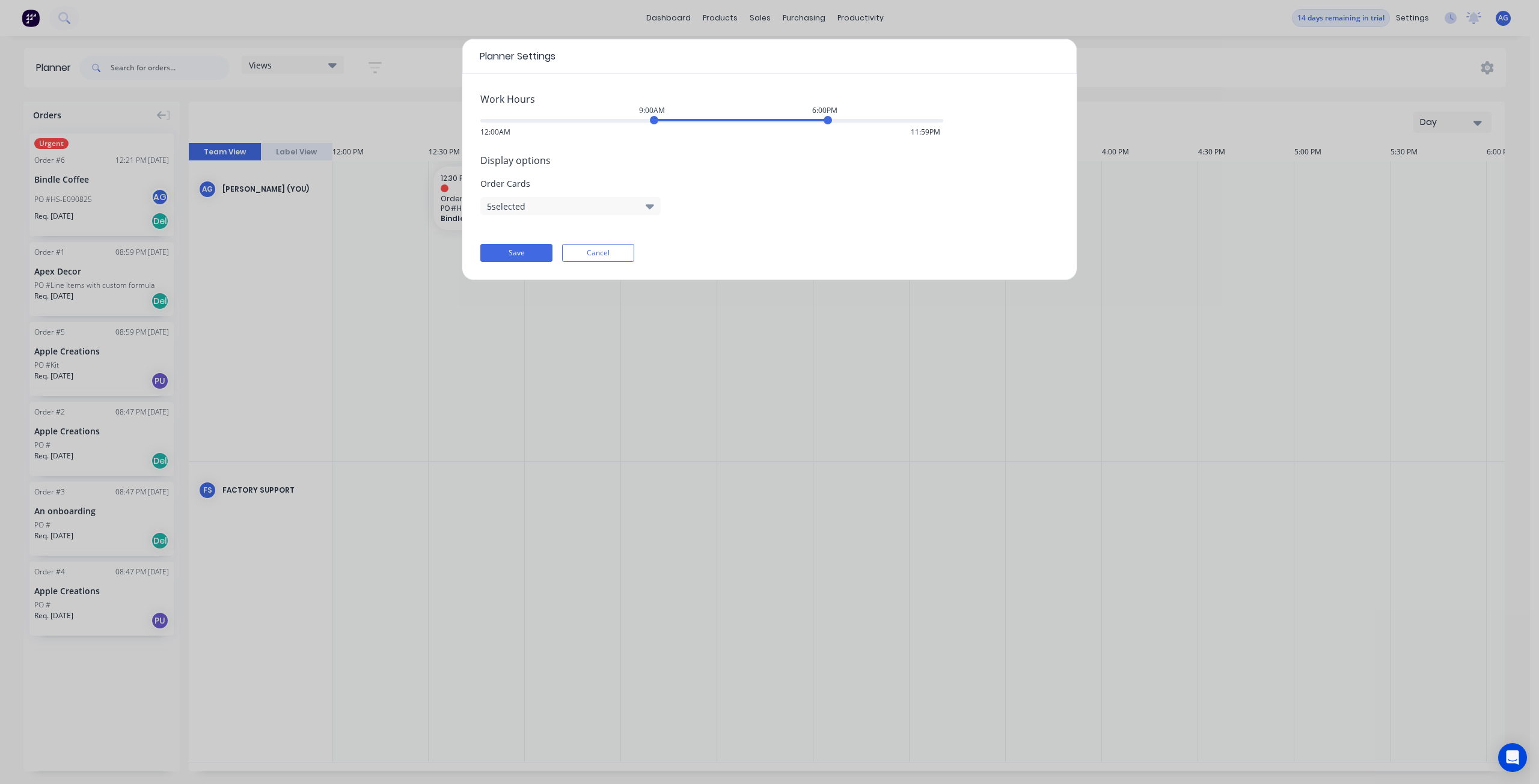
click at [612, 206] on button "5 selected" at bounding box center [570, 206] width 180 height 18
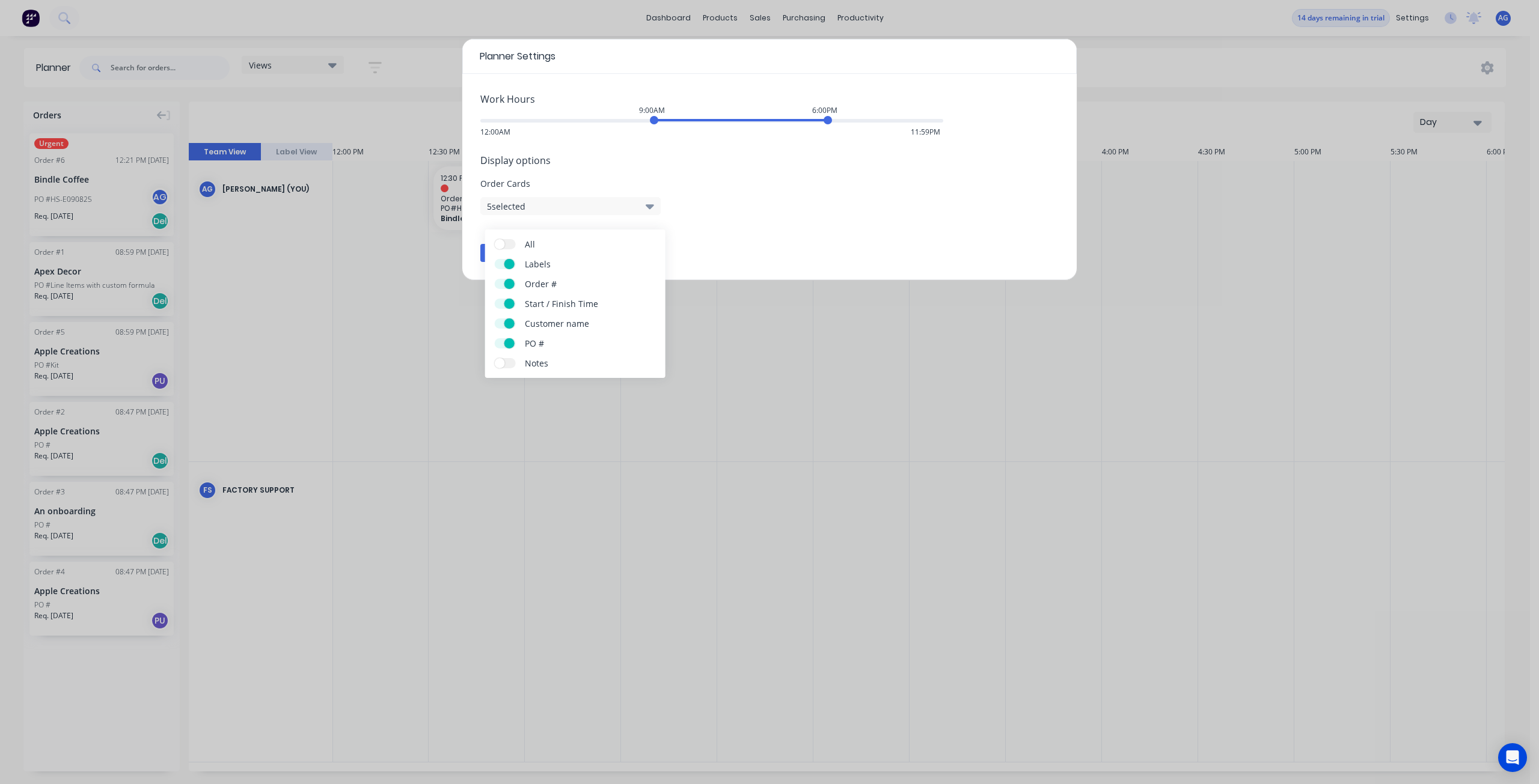
click at [502, 247] on span at bounding box center [500, 244] width 10 height 10
click at [495, 240] on input "All" at bounding box center [495, 240] width 0 height 0
click at [824, 201] on div "Display options Order Cards 6 selected" at bounding box center [769, 184] width 578 height 62
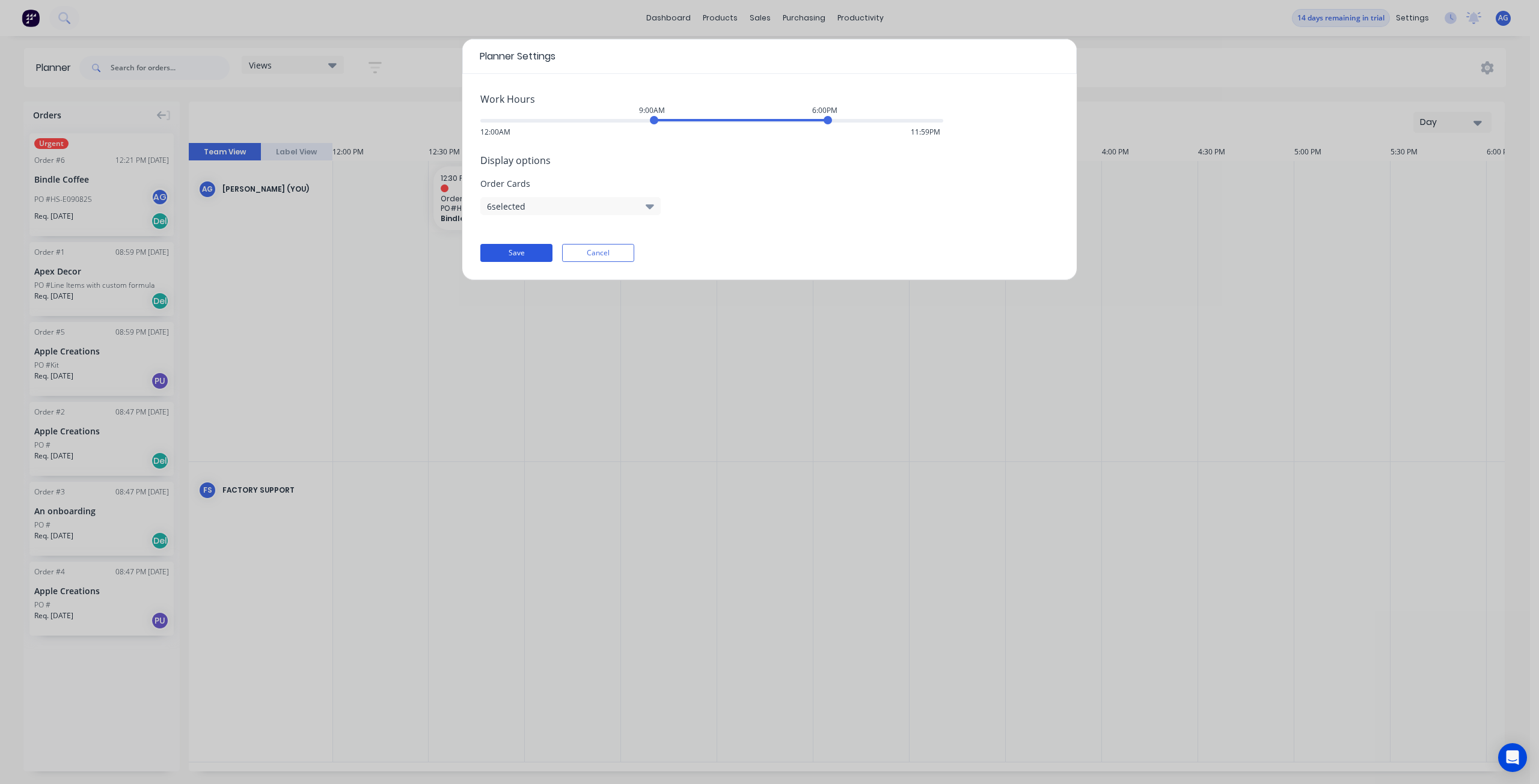
click at [523, 256] on button "Save" at bounding box center [516, 253] width 72 height 18
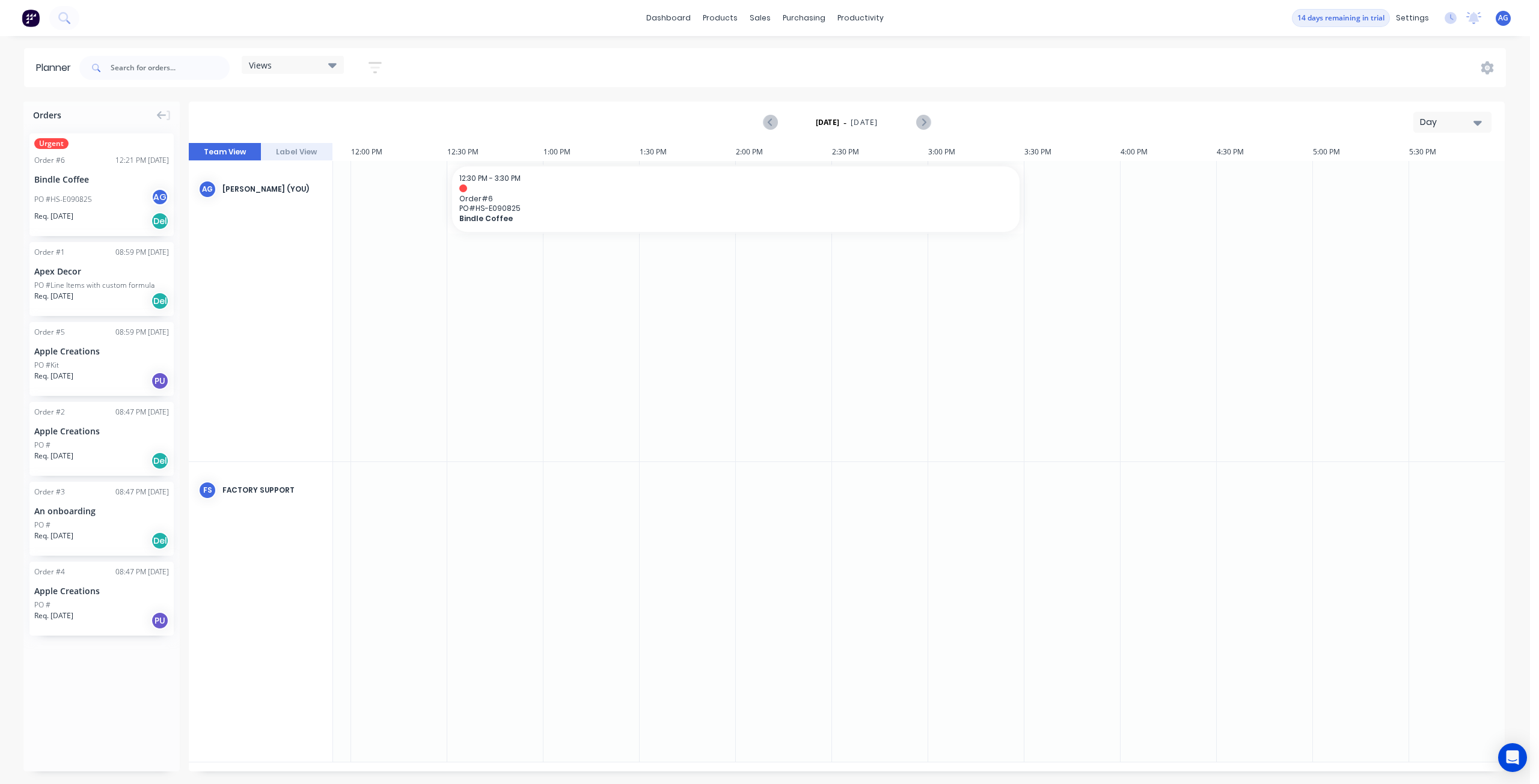
click at [316, 150] on button "Label View" at bounding box center [297, 152] width 72 height 18
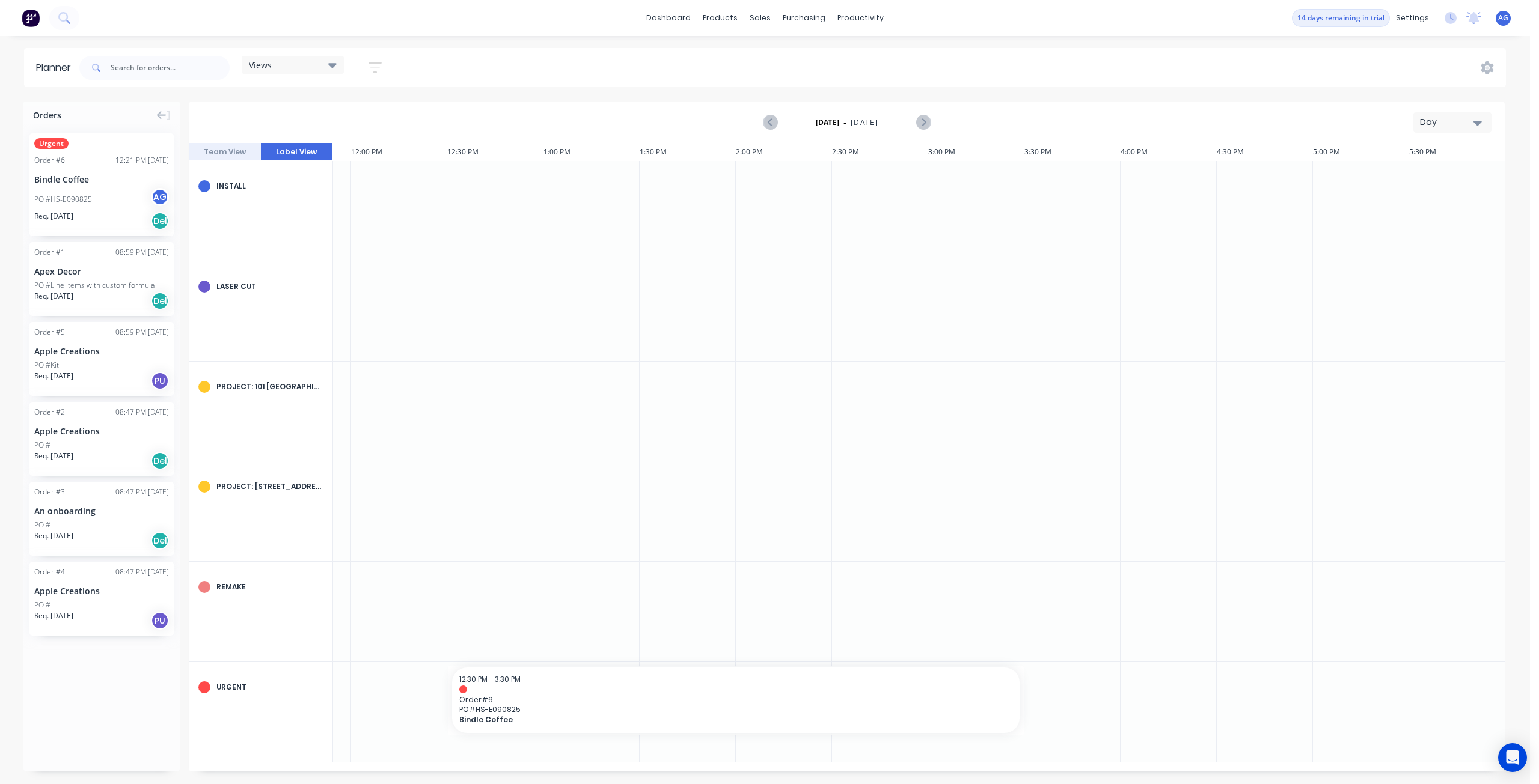
click at [255, 715] on div "Urgent" at bounding box center [261, 712] width 145 height 101
click at [211, 153] on button "Team View" at bounding box center [225, 152] width 72 height 18
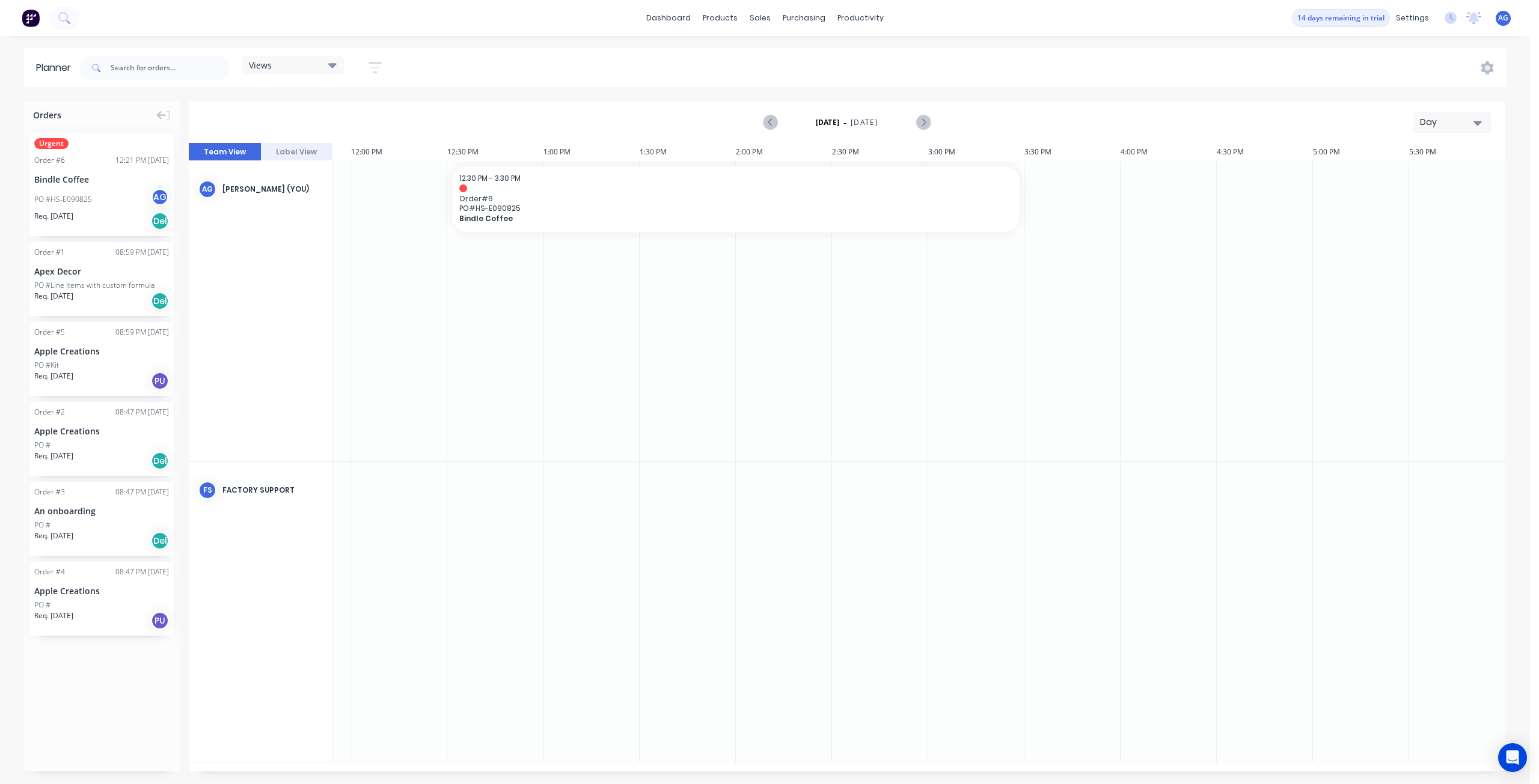
click at [292, 149] on button "Label View" at bounding box center [297, 152] width 72 height 18
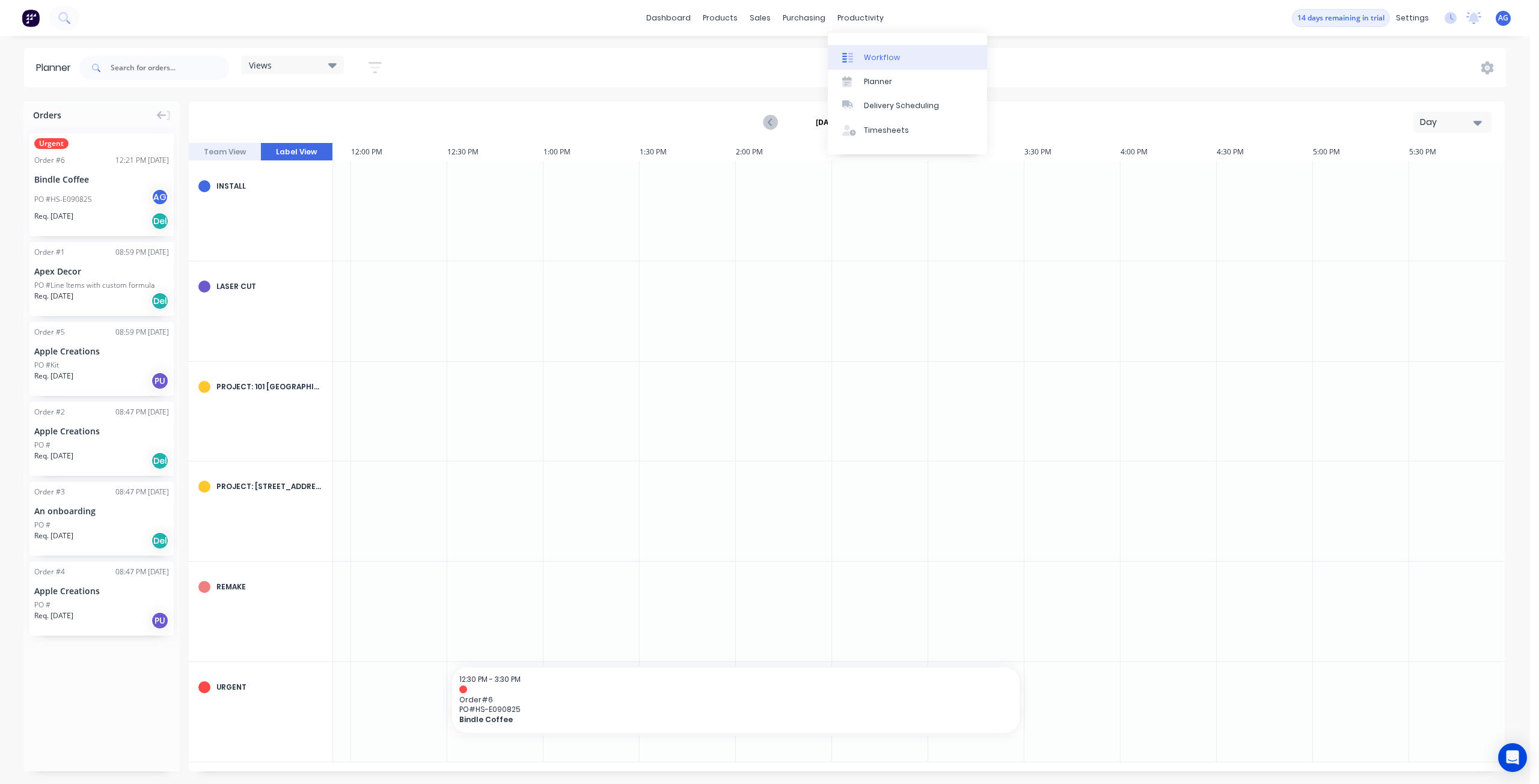
click at [851, 50] on link "Workflow" at bounding box center [906, 57] width 159 height 24
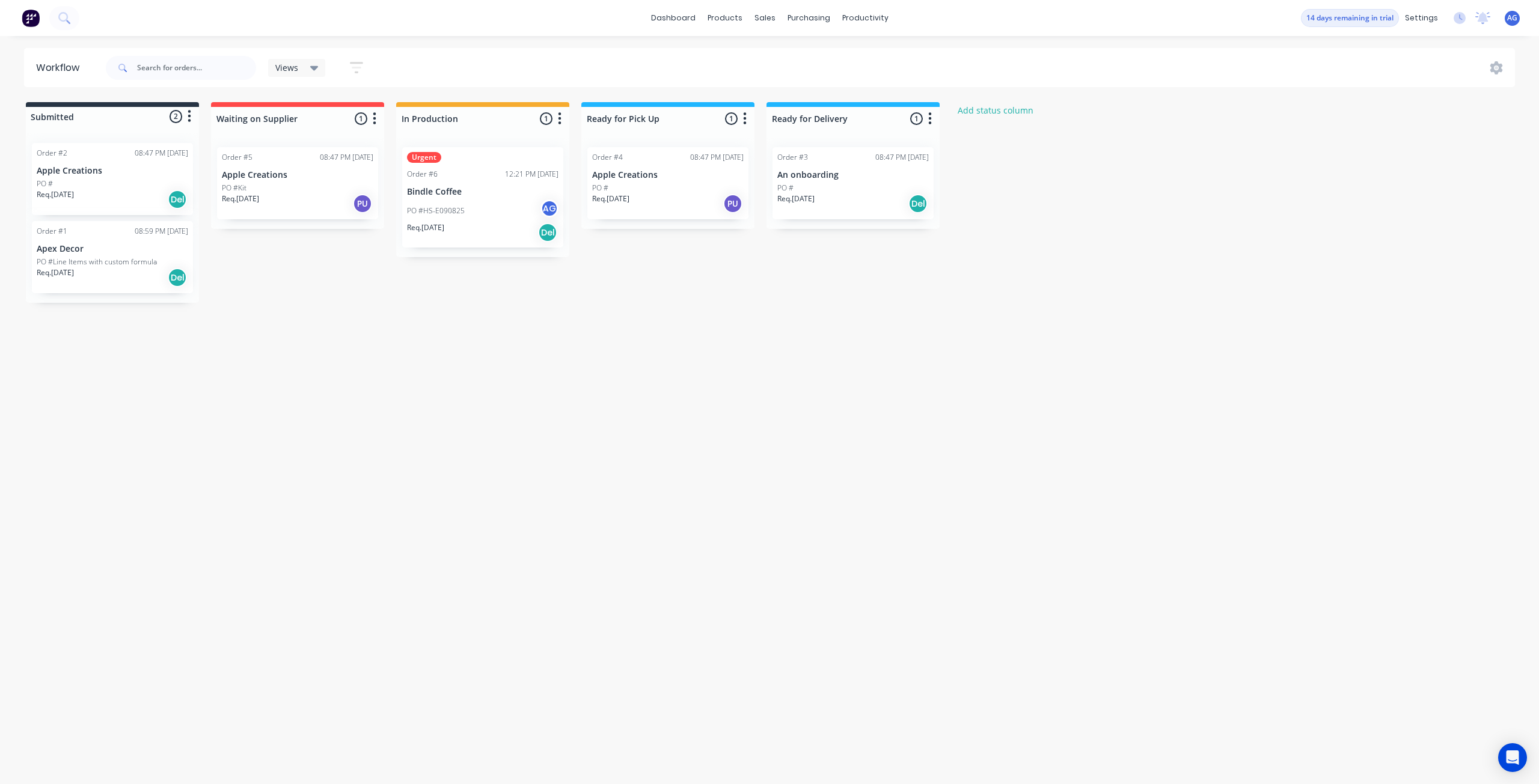
click at [366, 205] on div "PU" at bounding box center [363, 204] width 20 height 20
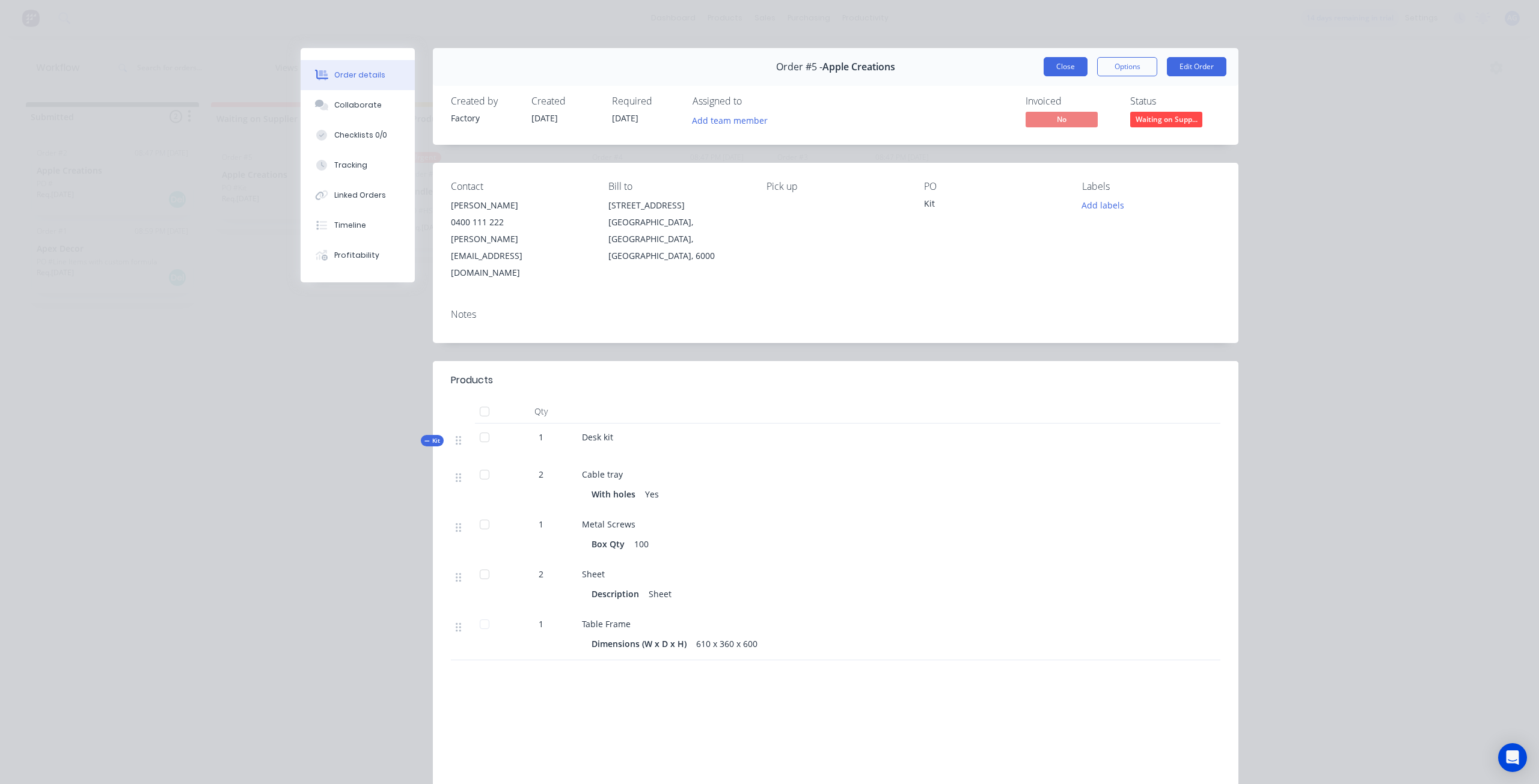
click at [1058, 61] on button "Close" at bounding box center [1065, 66] width 44 height 20
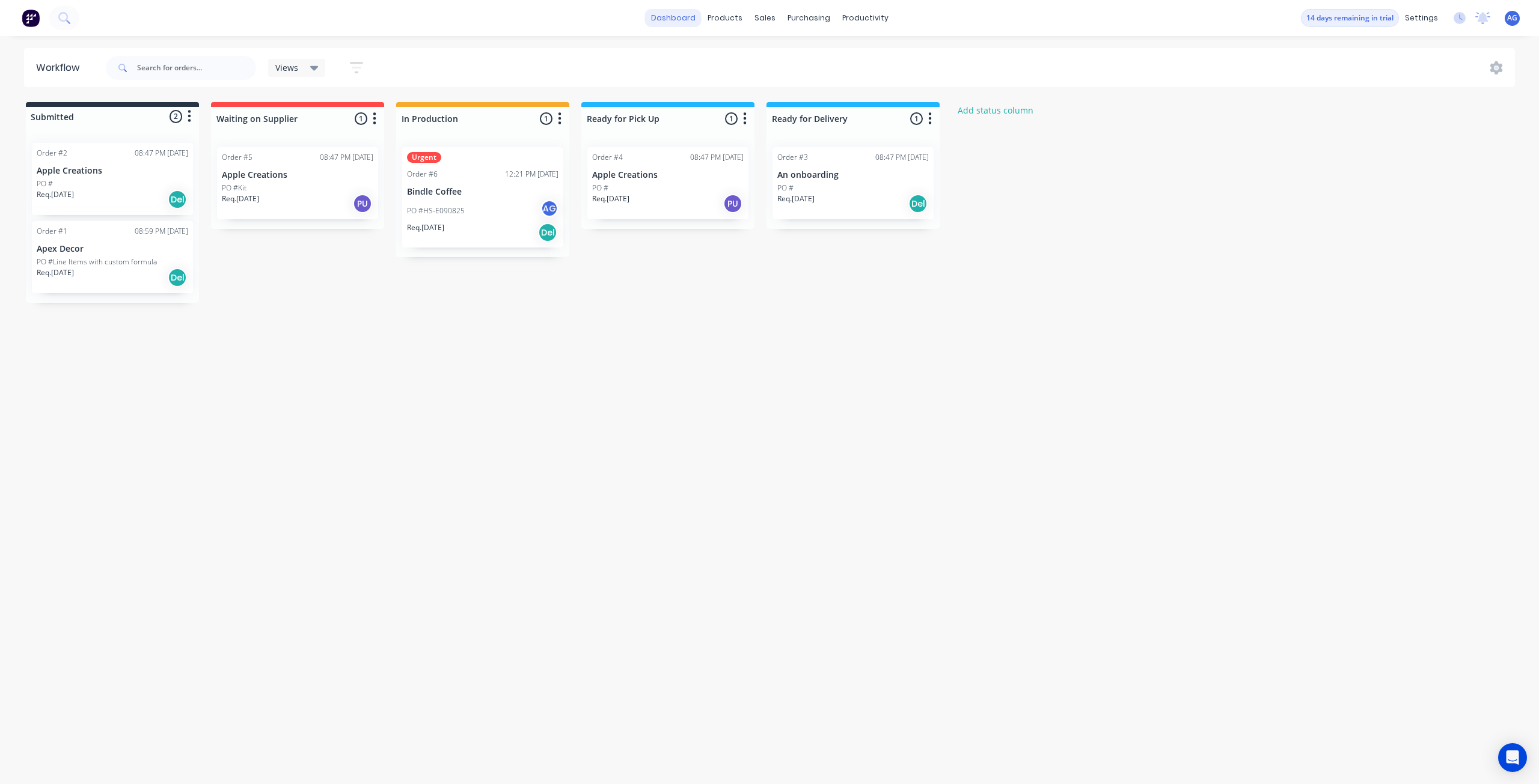
click at [682, 17] on link "dashboard" at bounding box center [674, 18] width 57 height 18
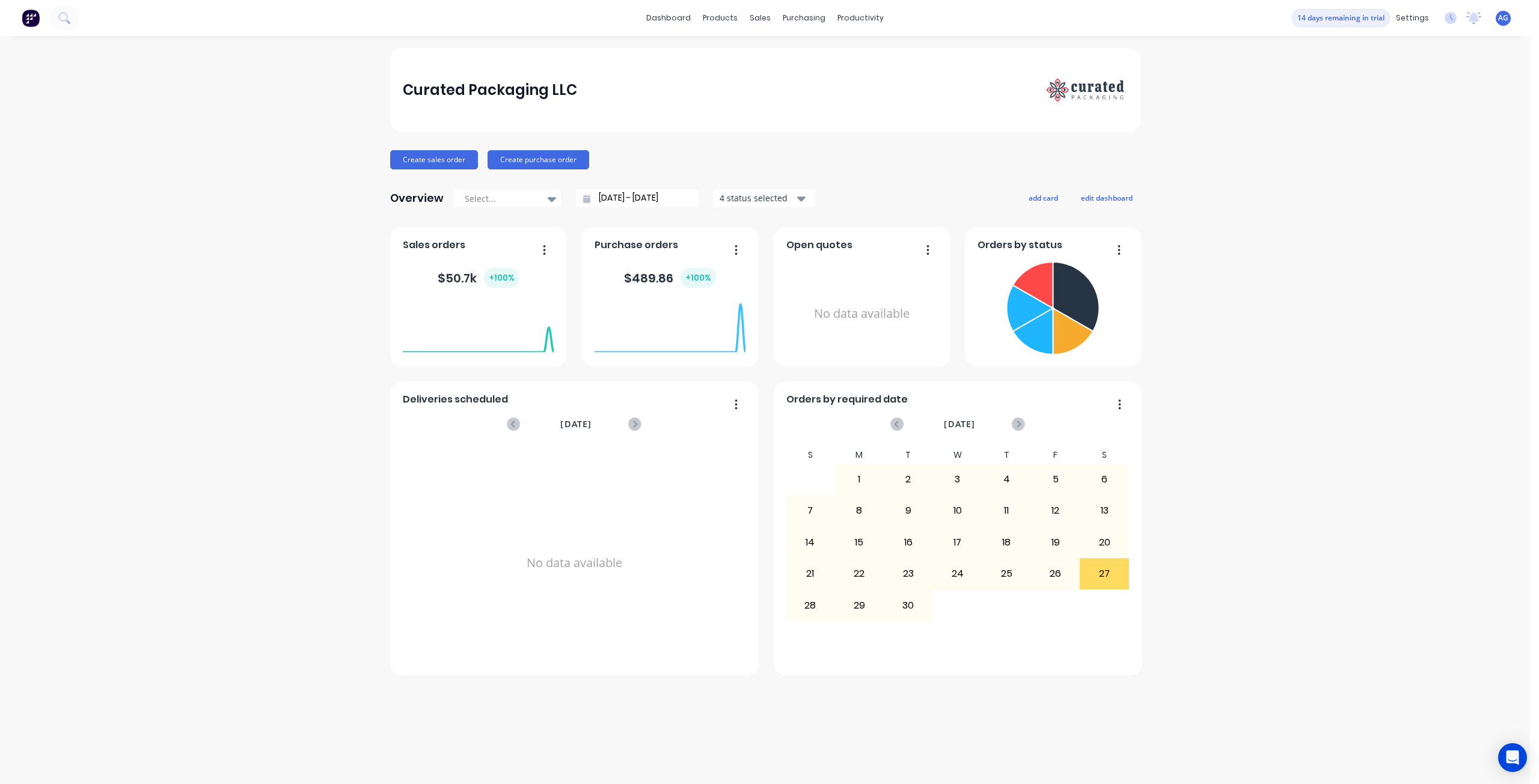
click at [1340, 93] on div "Curated Packaging LLC Create sales order Create purchase order Overview Select.…" at bounding box center [765, 410] width 1529 height 724
